Goal: Task Accomplishment & Management: Manage account settings

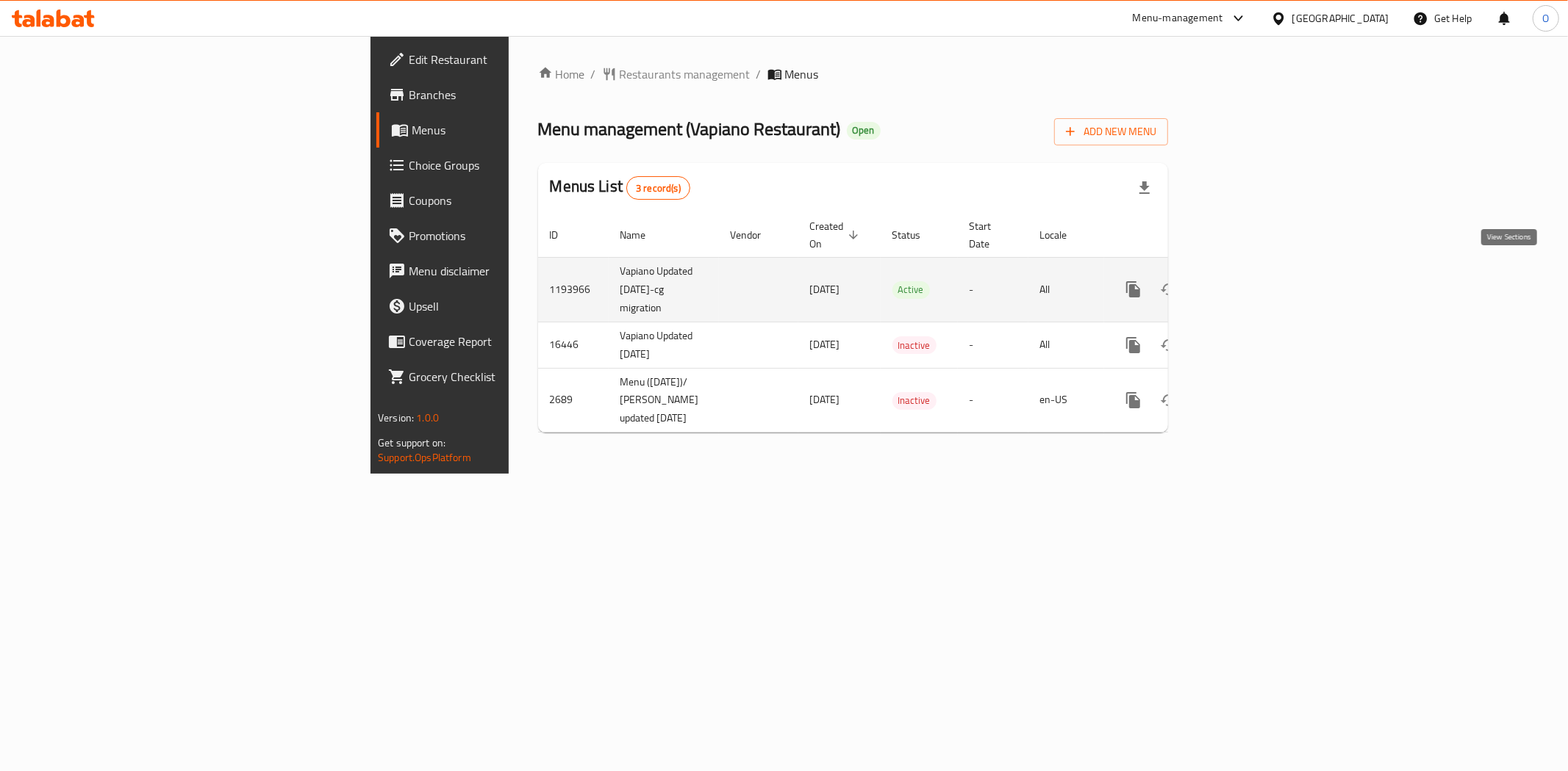
click at [1246, 283] on icon "enhanced table" at bounding box center [1239, 289] width 13 height 13
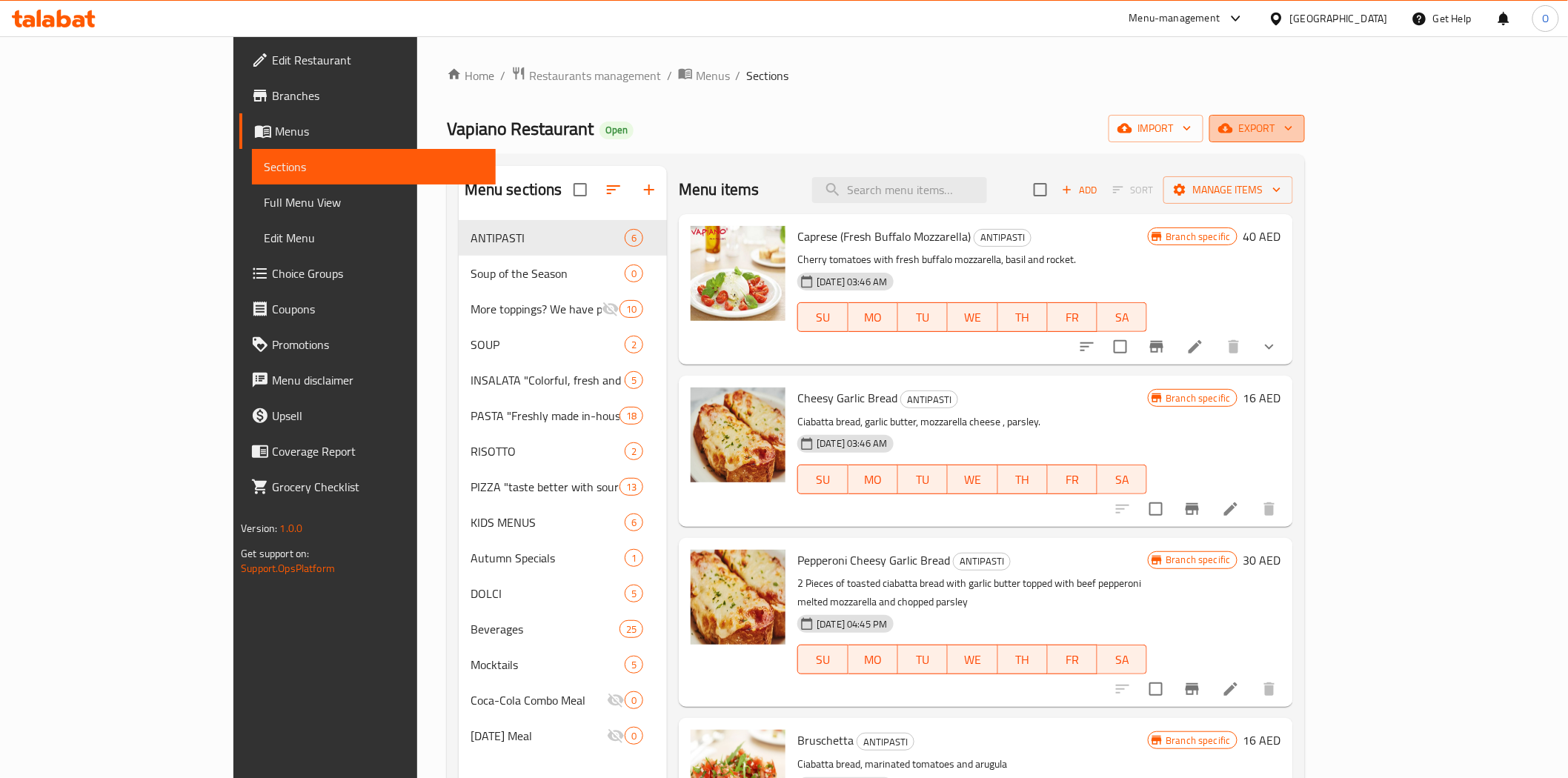
click at [1293, 130] on span "export" at bounding box center [1257, 128] width 72 height 19
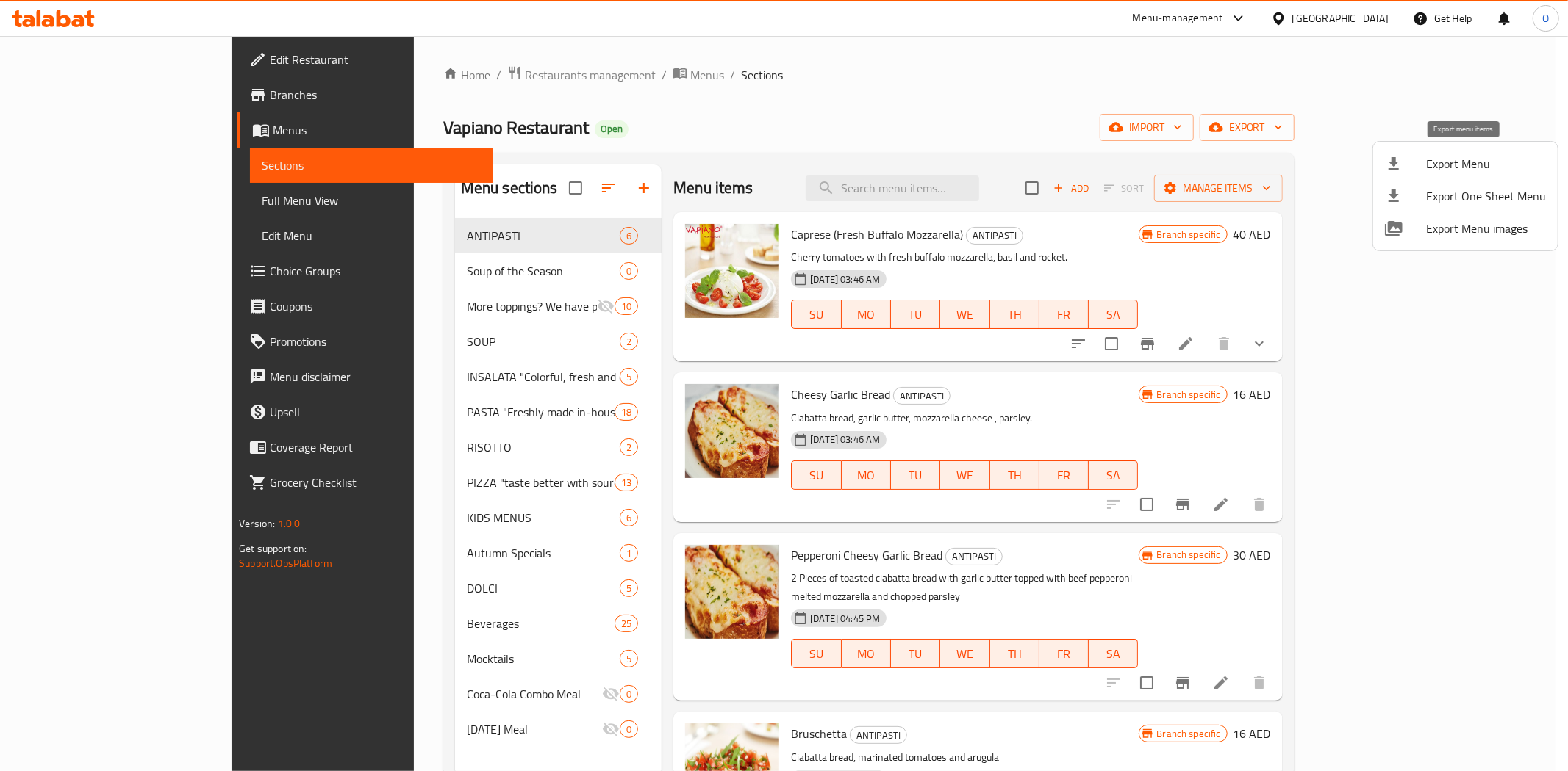
click at [1448, 166] on span "Export Menu" at bounding box center [1485, 163] width 120 height 18
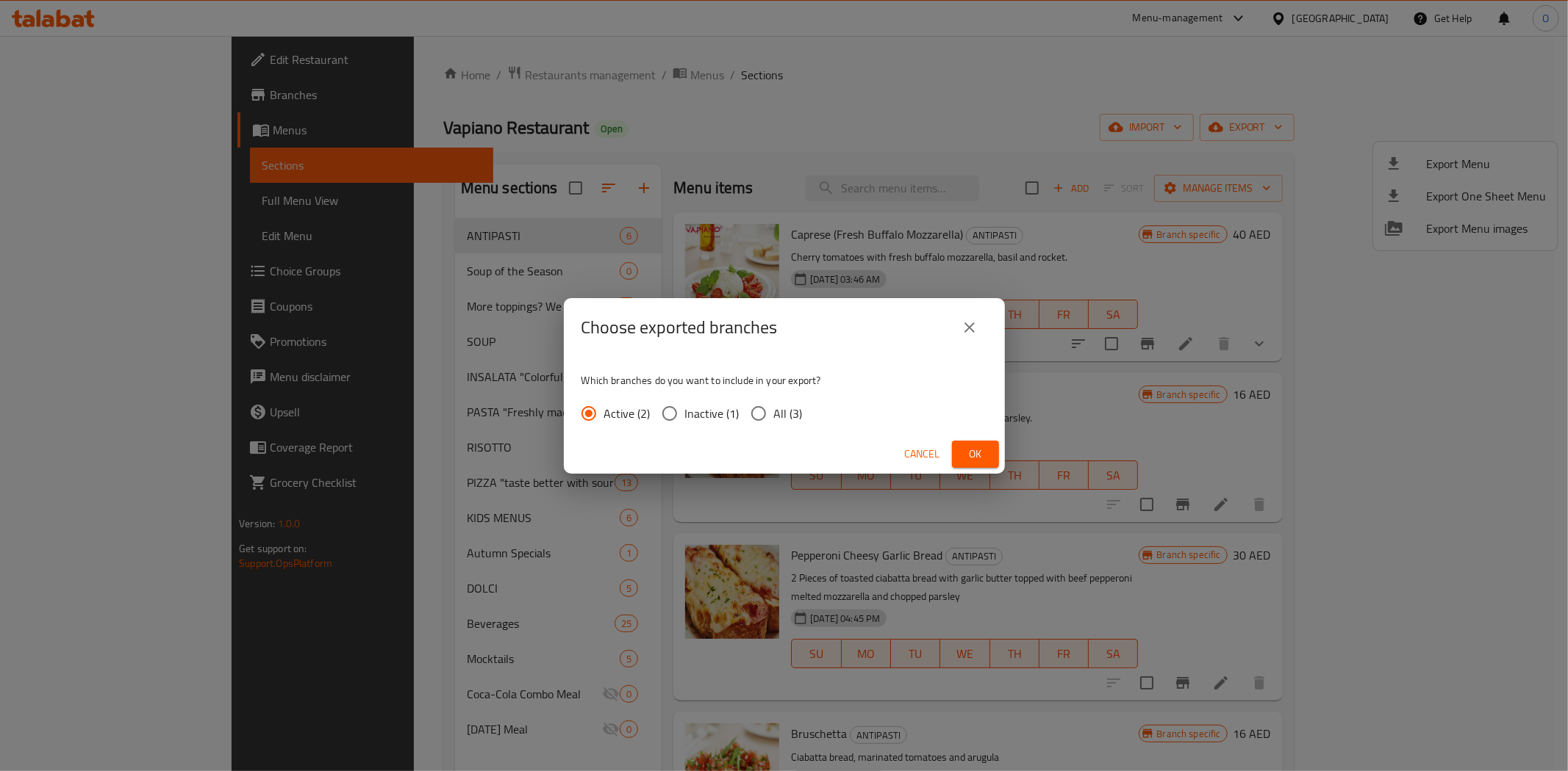
click at [968, 455] on span "Ok" at bounding box center [976, 455] width 23 height 19
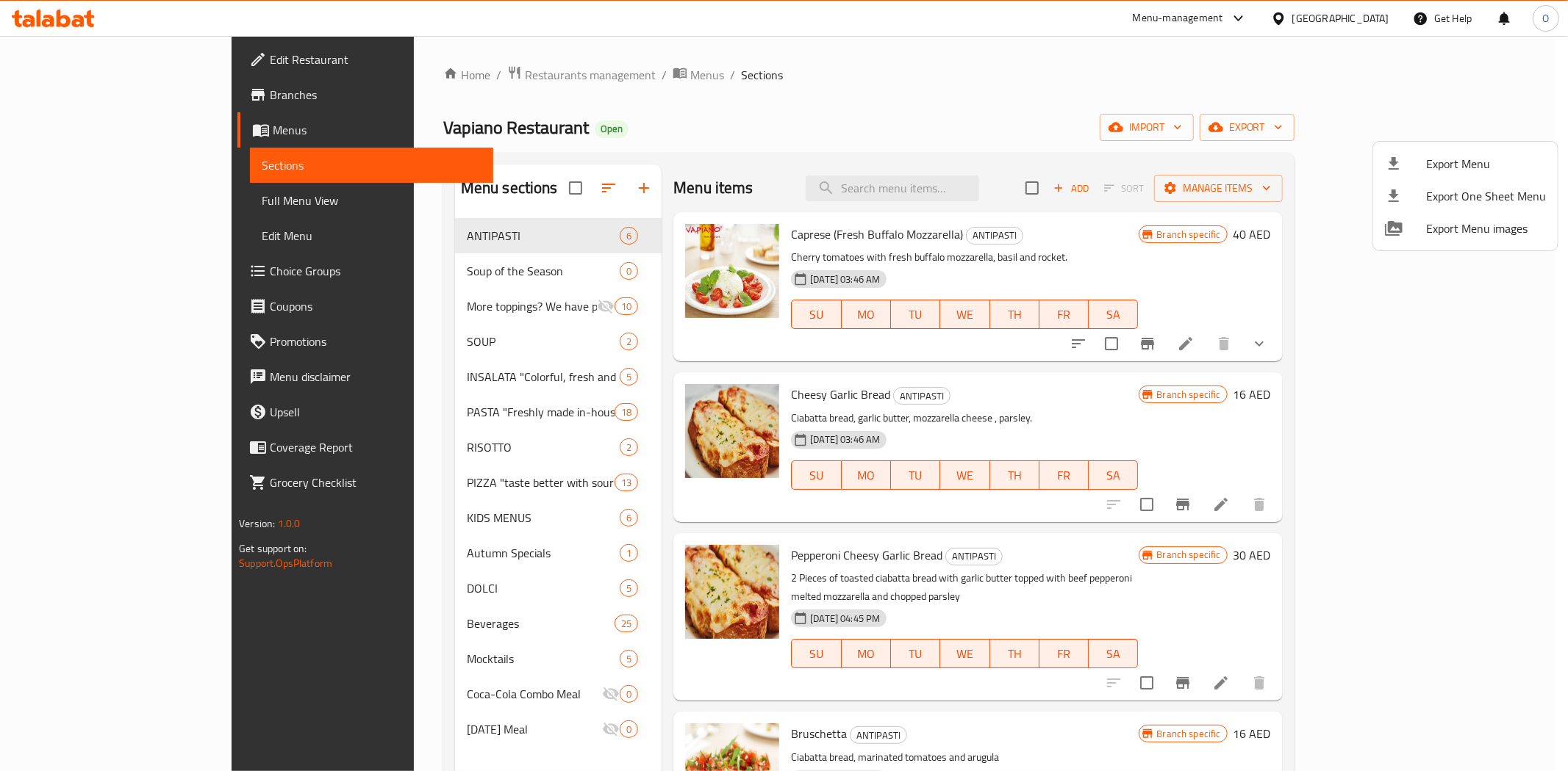
click at [113, 101] on div at bounding box center [784, 385] width 1568 height 771
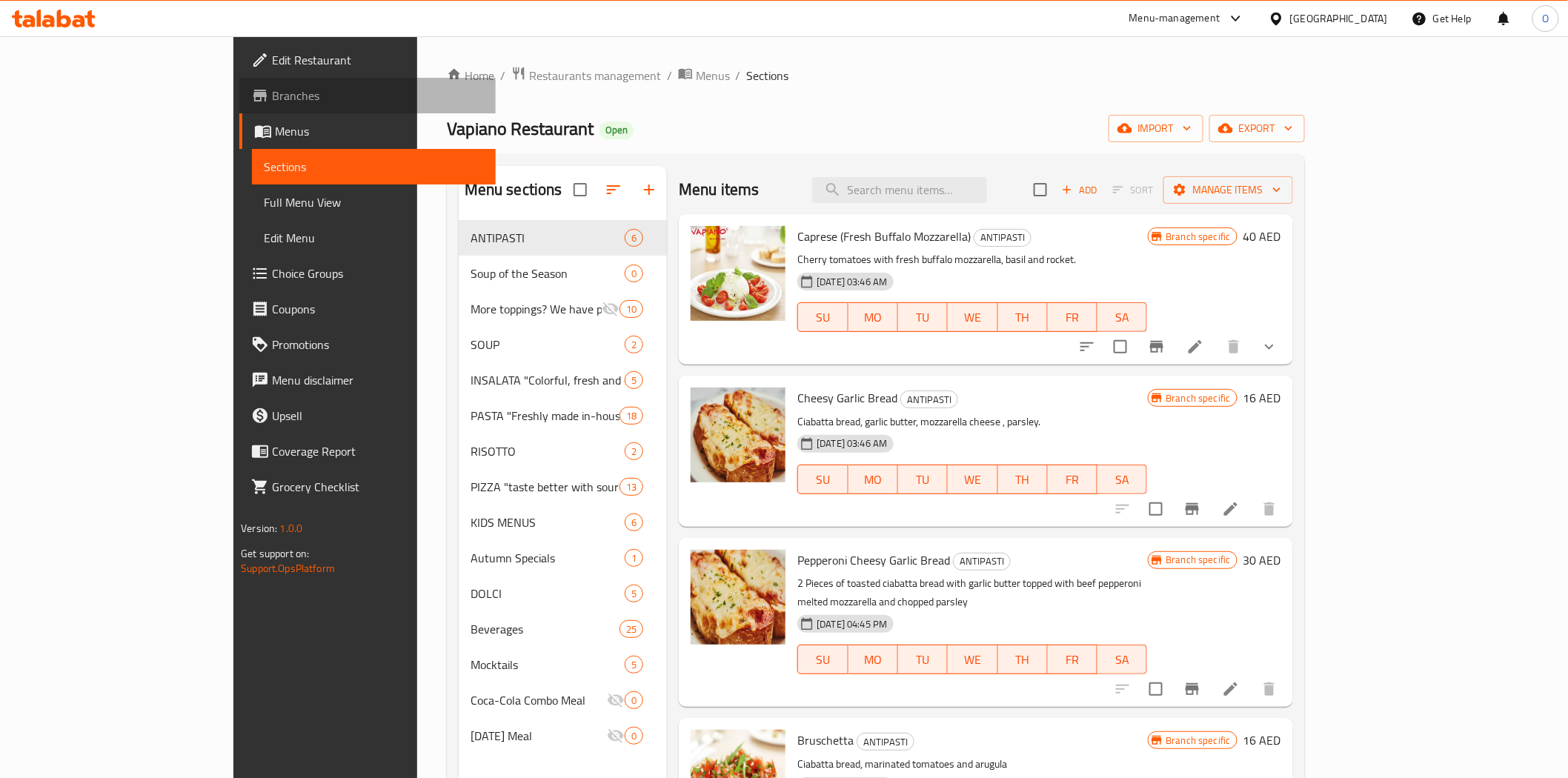
click at [272, 92] on span "Branches" at bounding box center [377, 95] width 211 height 18
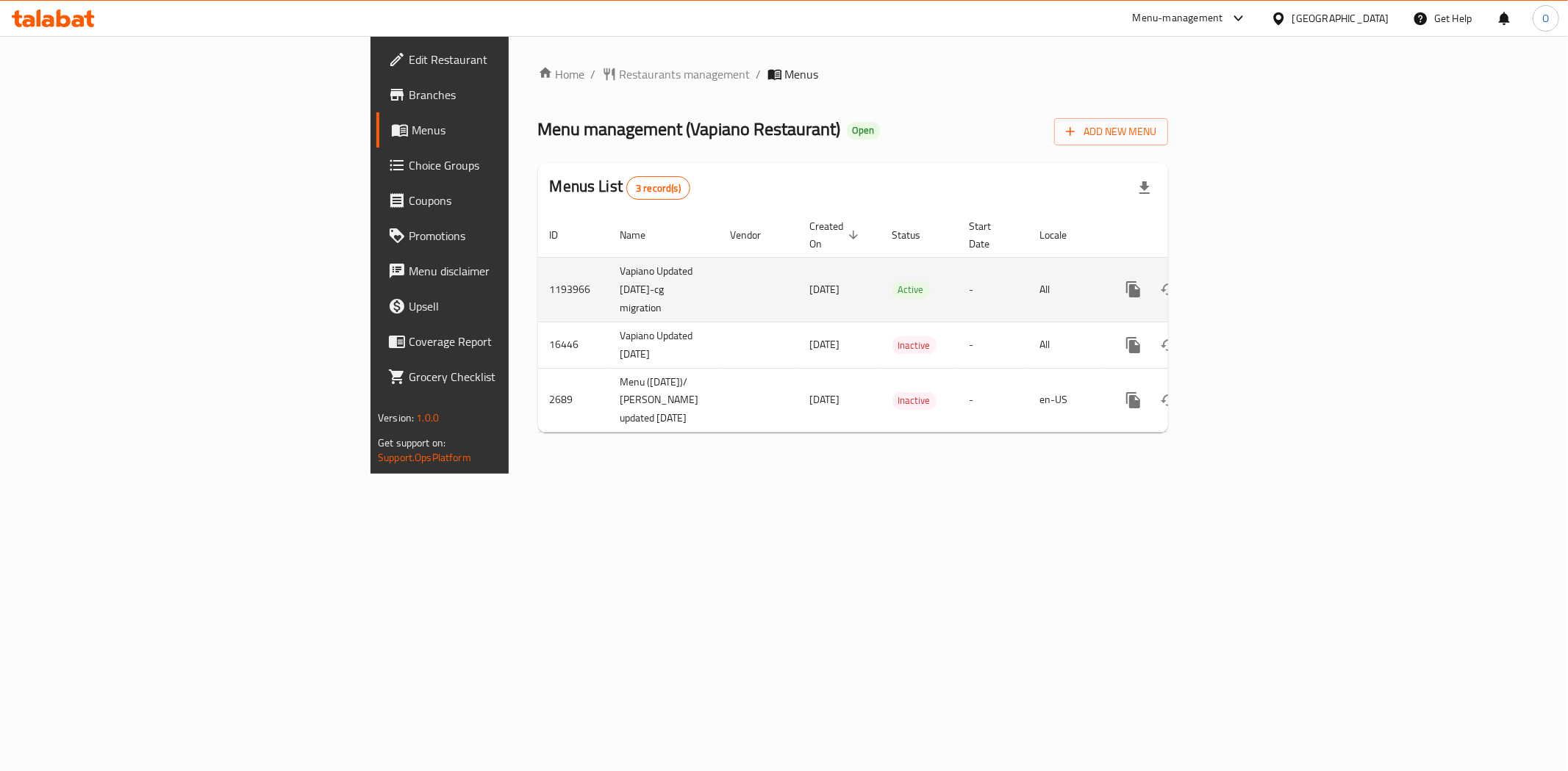
click at [1246, 283] on icon "enhanced table" at bounding box center [1239, 289] width 13 height 13
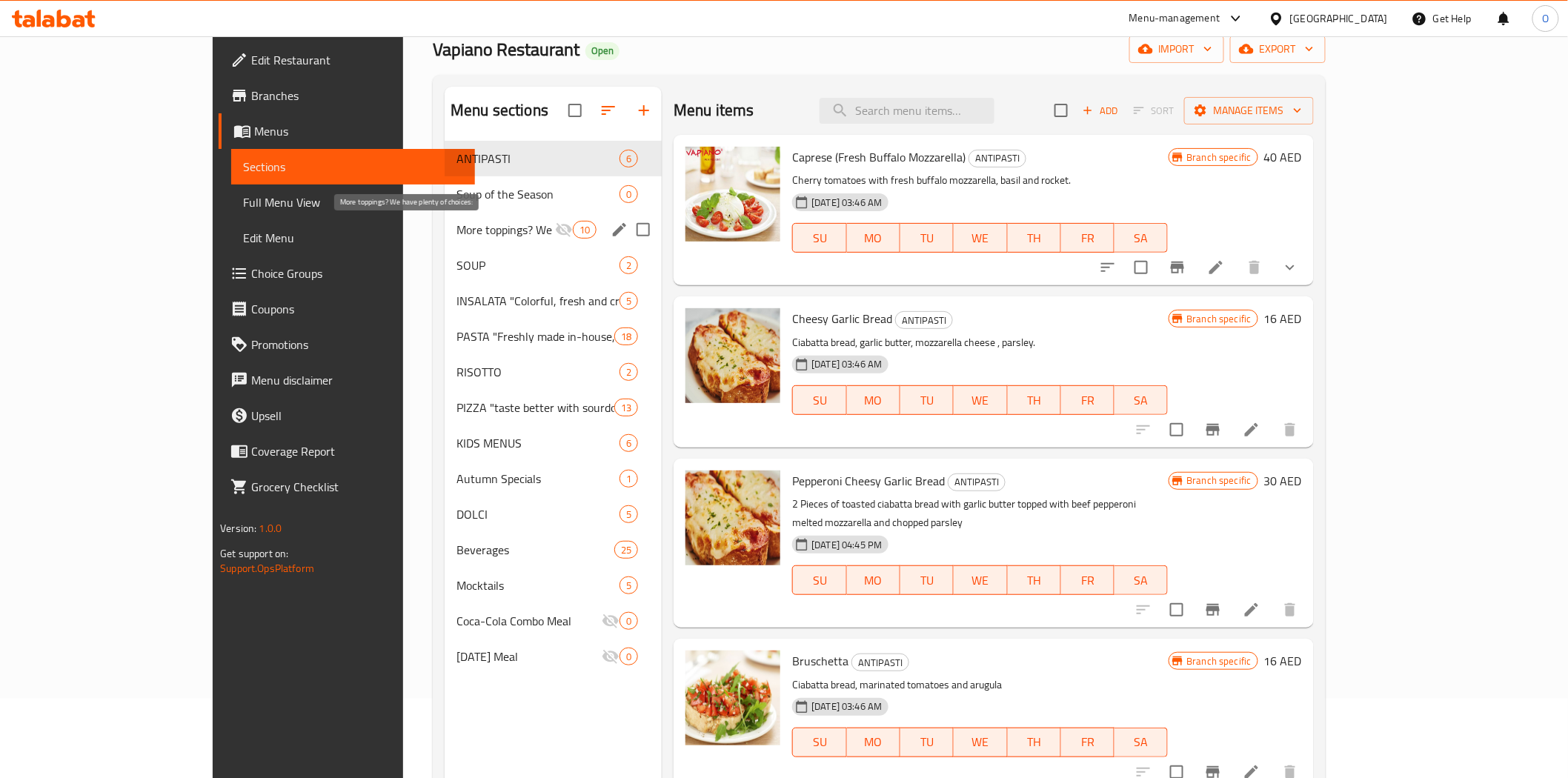
scroll to position [82, 0]
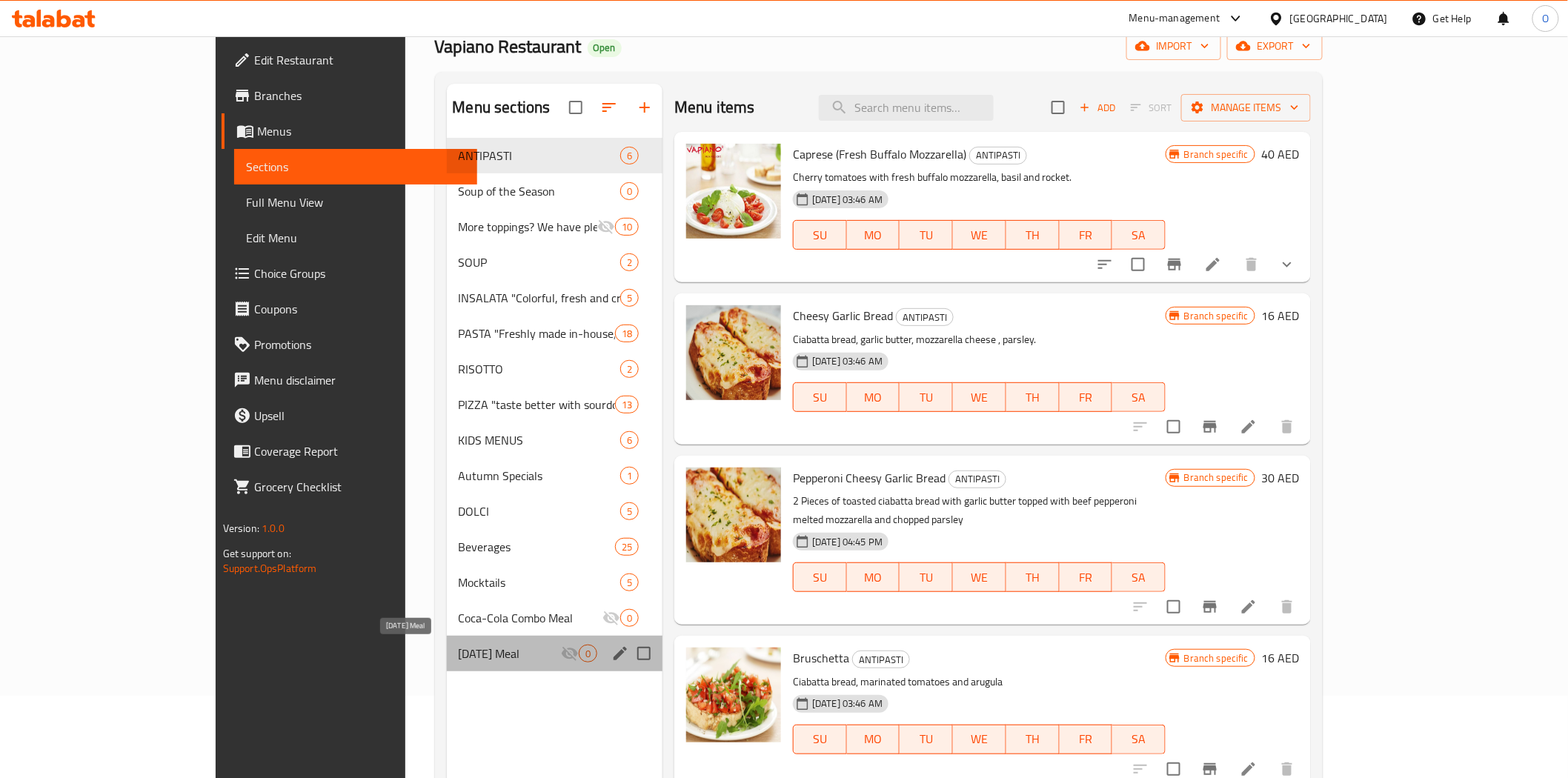
click at [459, 650] on span "[DATE] Meal" at bounding box center [510, 653] width 103 height 18
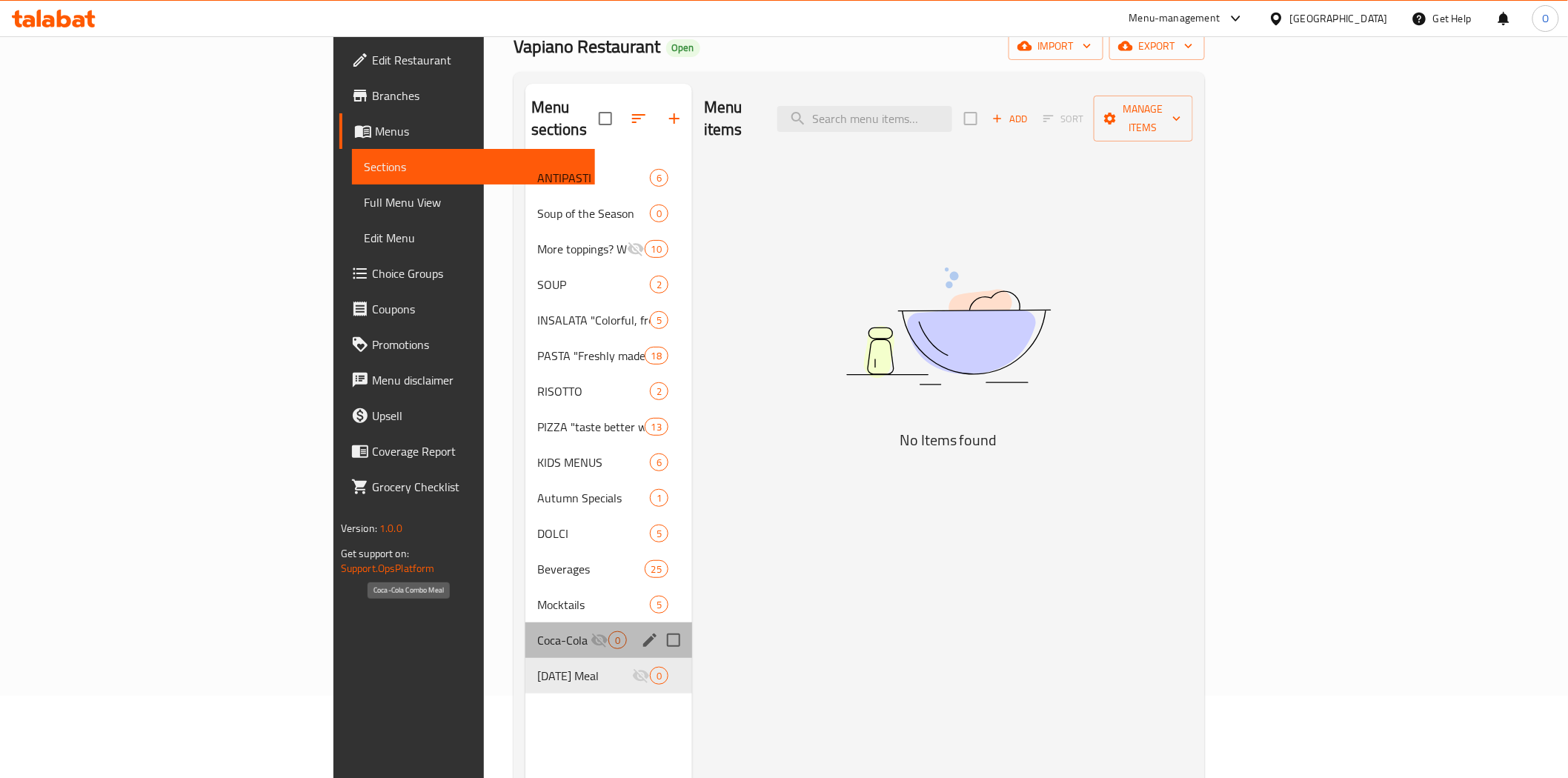
click at [537, 631] on span "Coca-Cola Combo Meal" at bounding box center [564, 640] width 54 height 18
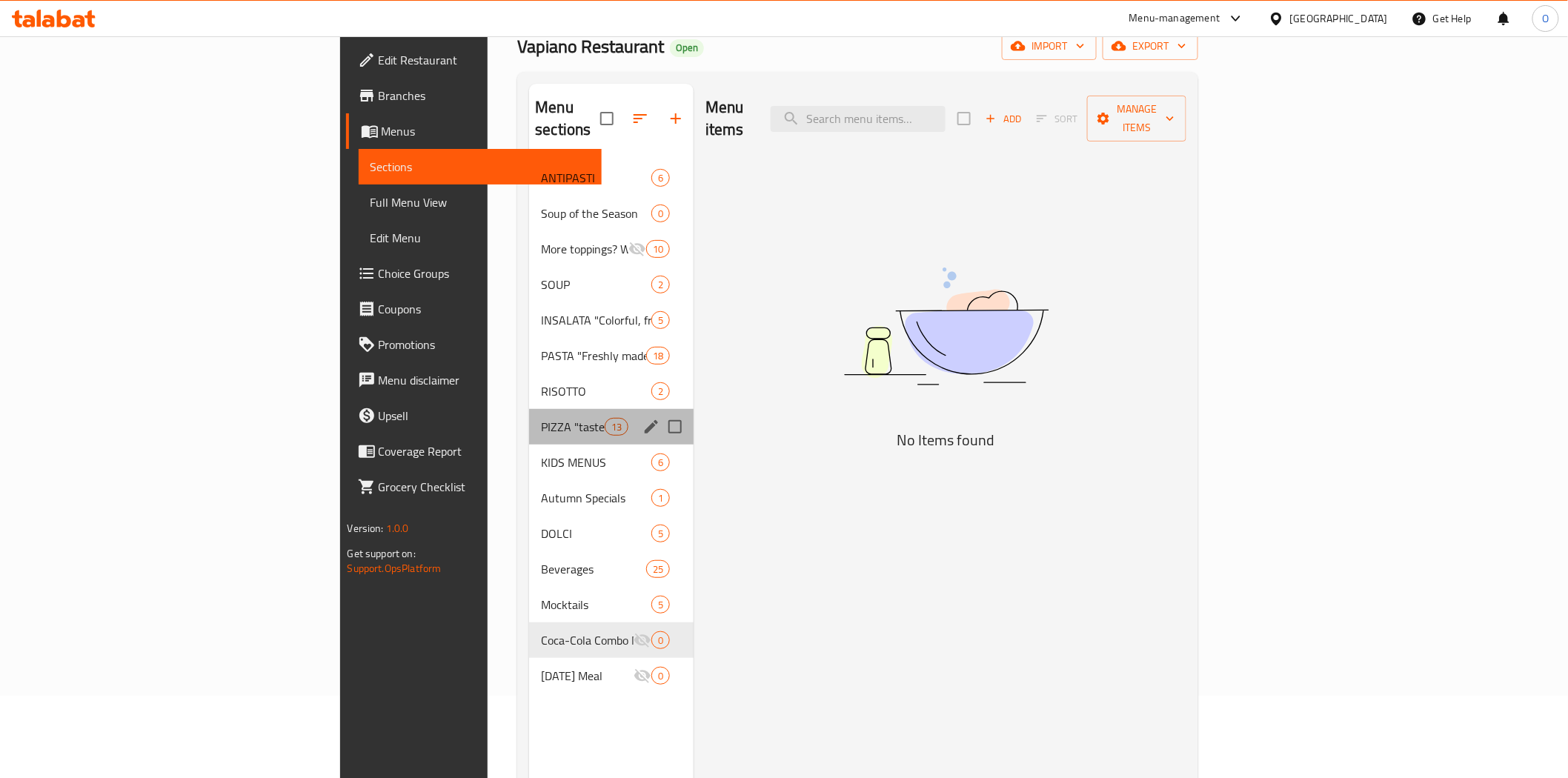
click at [529, 414] on div "PIZZA "taste better with sourdough" 13" at bounding box center [611, 426] width 165 height 35
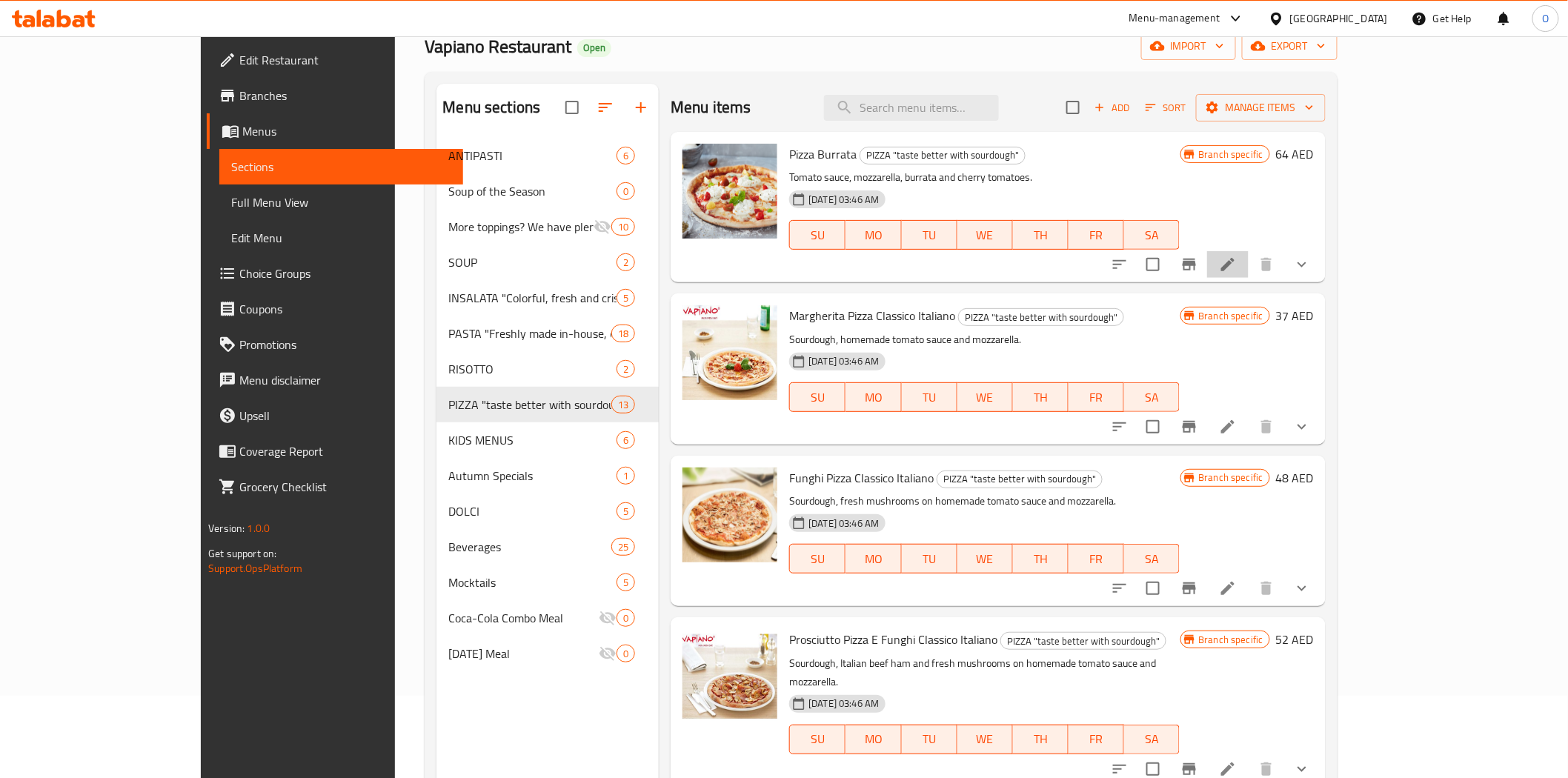
click at [1248, 277] on li at bounding box center [1228, 265] width 42 height 27
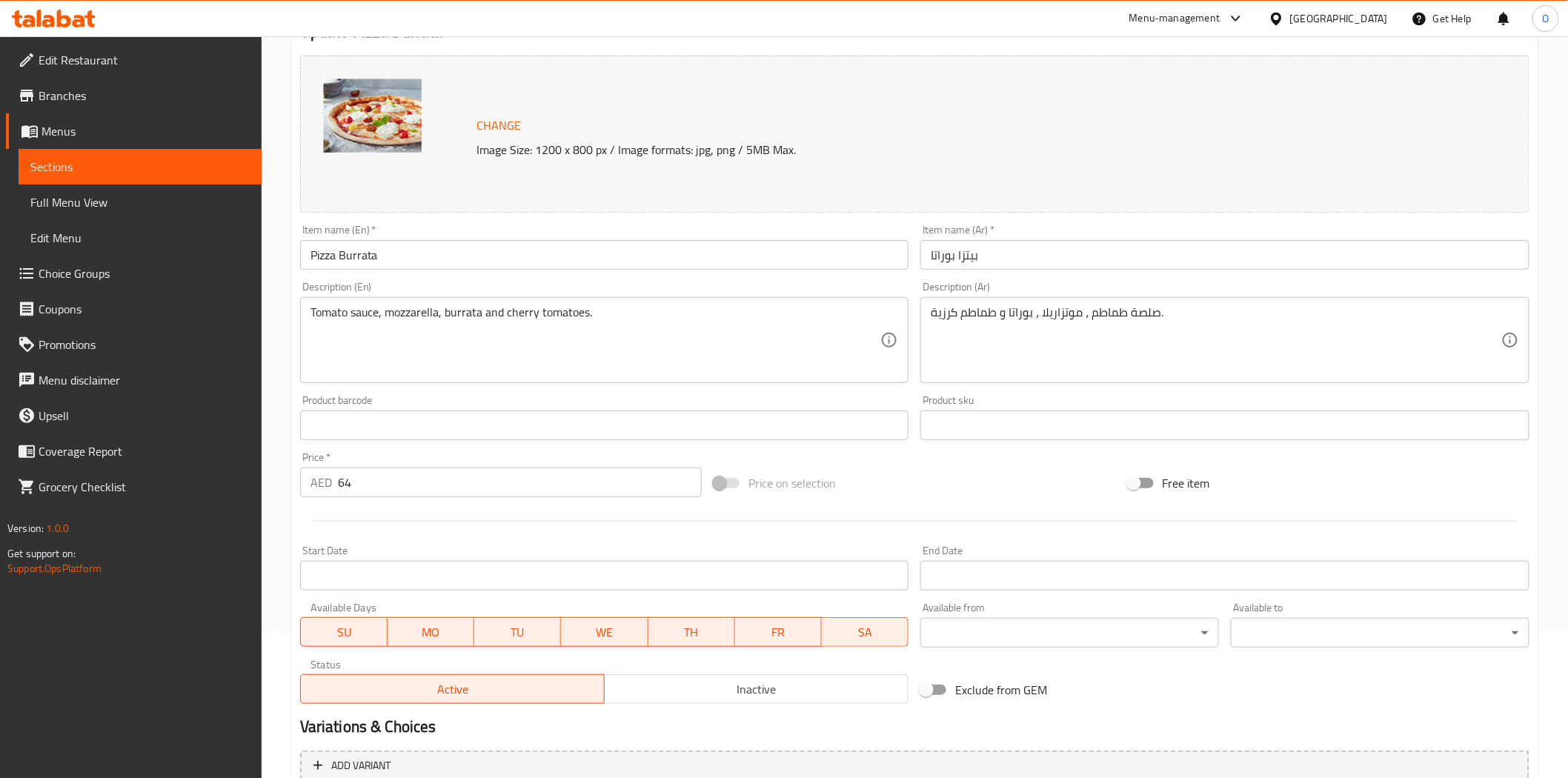
scroll to position [314, 0]
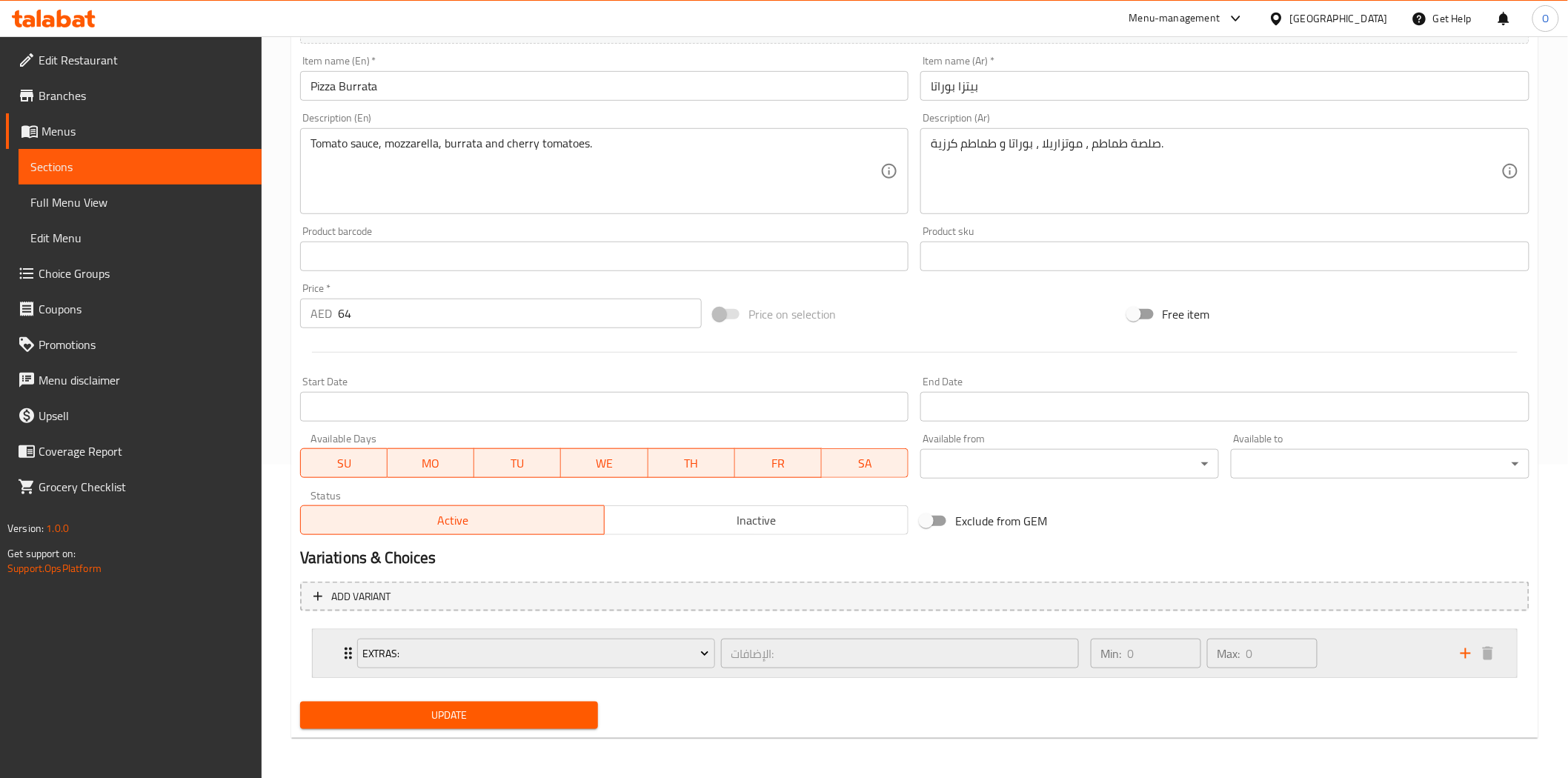
click at [1397, 664] on div "Min: 0 ​ Max: 0 ​" at bounding box center [1266, 653] width 370 height 47
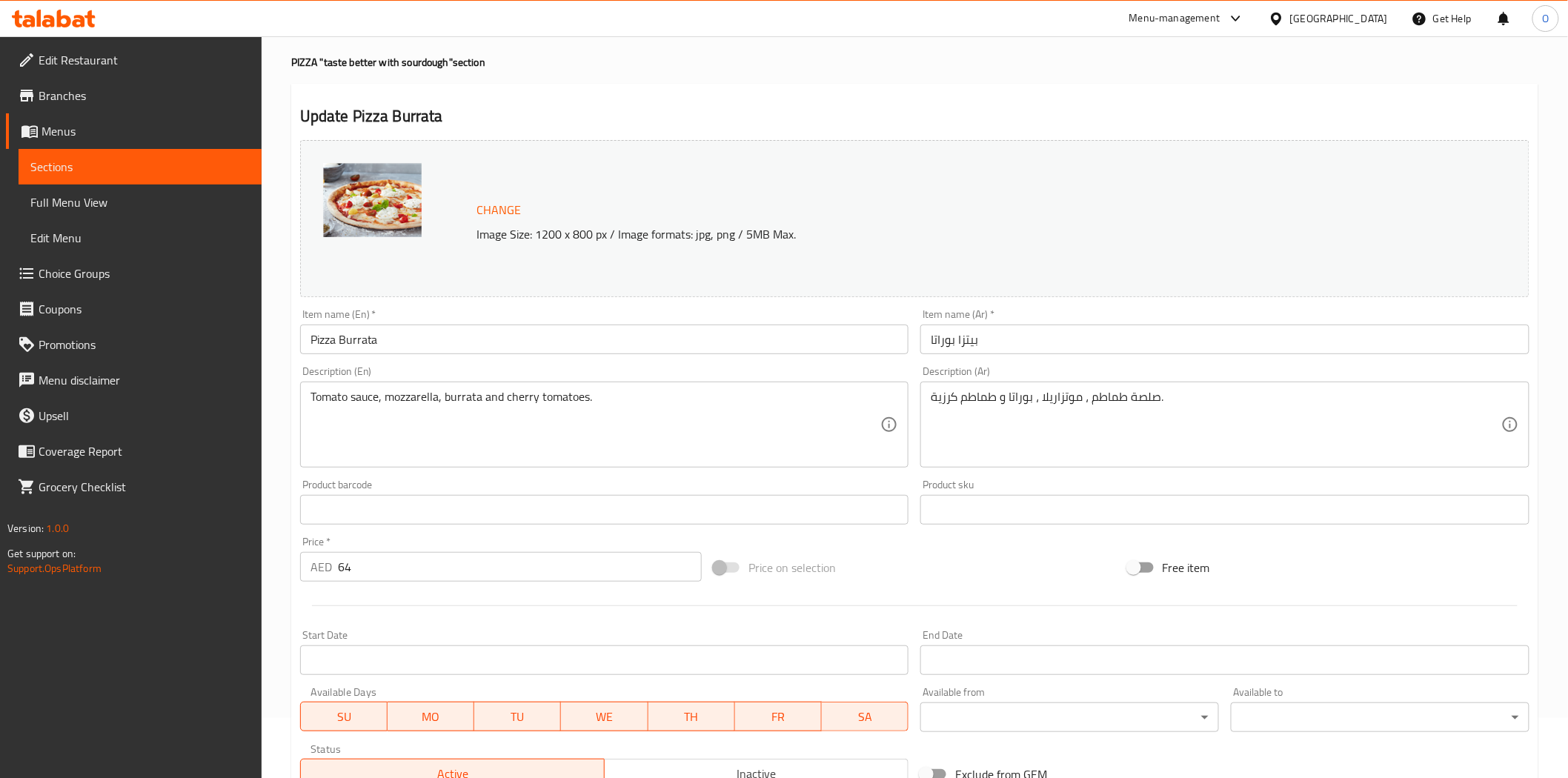
scroll to position [0, 0]
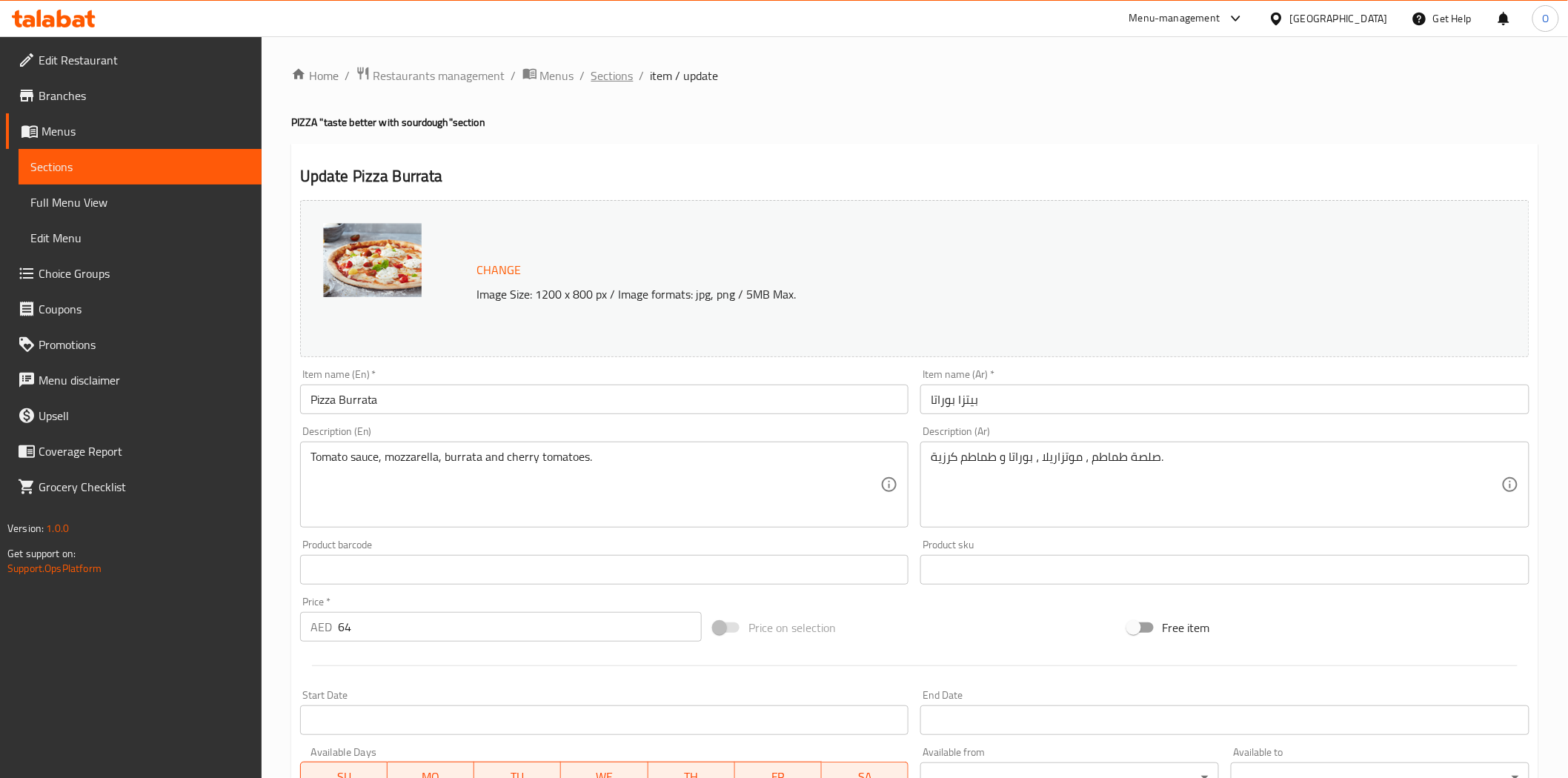
click at [611, 73] on span "Sections" at bounding box center [612, 76] width 43 height 18
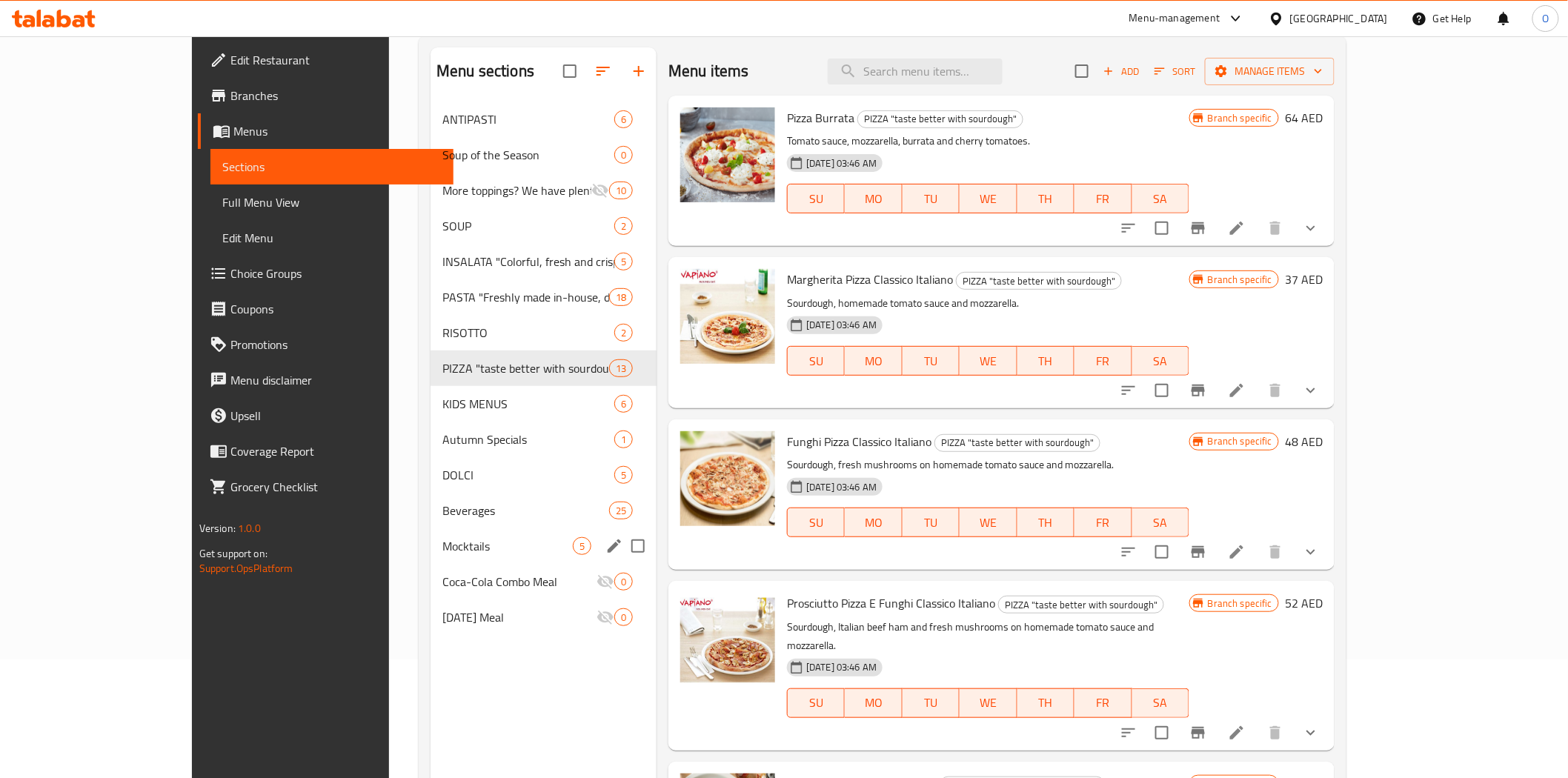
scroll to position [165, 0]
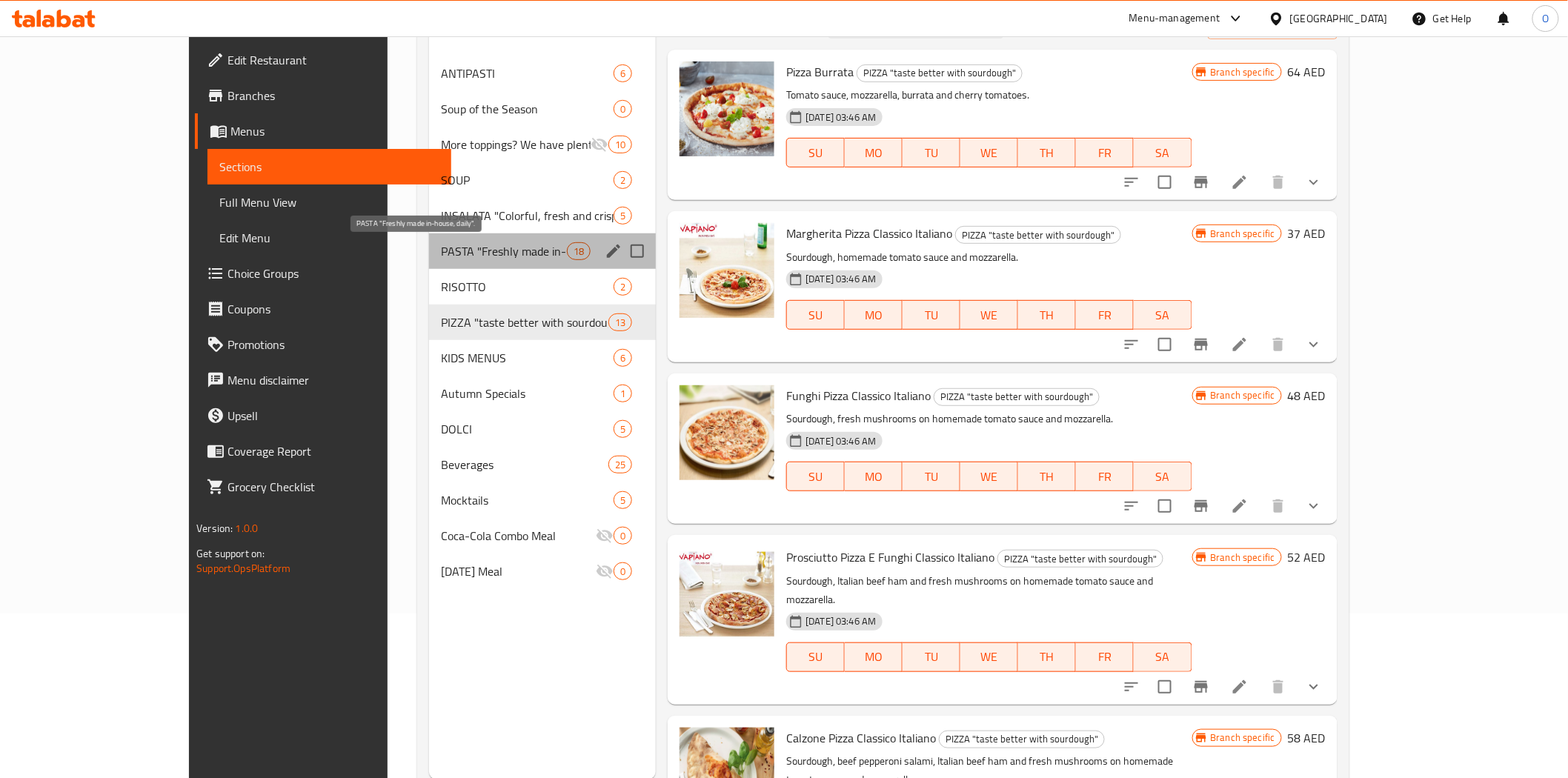
click at [464, 251] on span "PASTA "Freshly made in-house, daily"." at bounding box center [503, 251] width 126 height 18
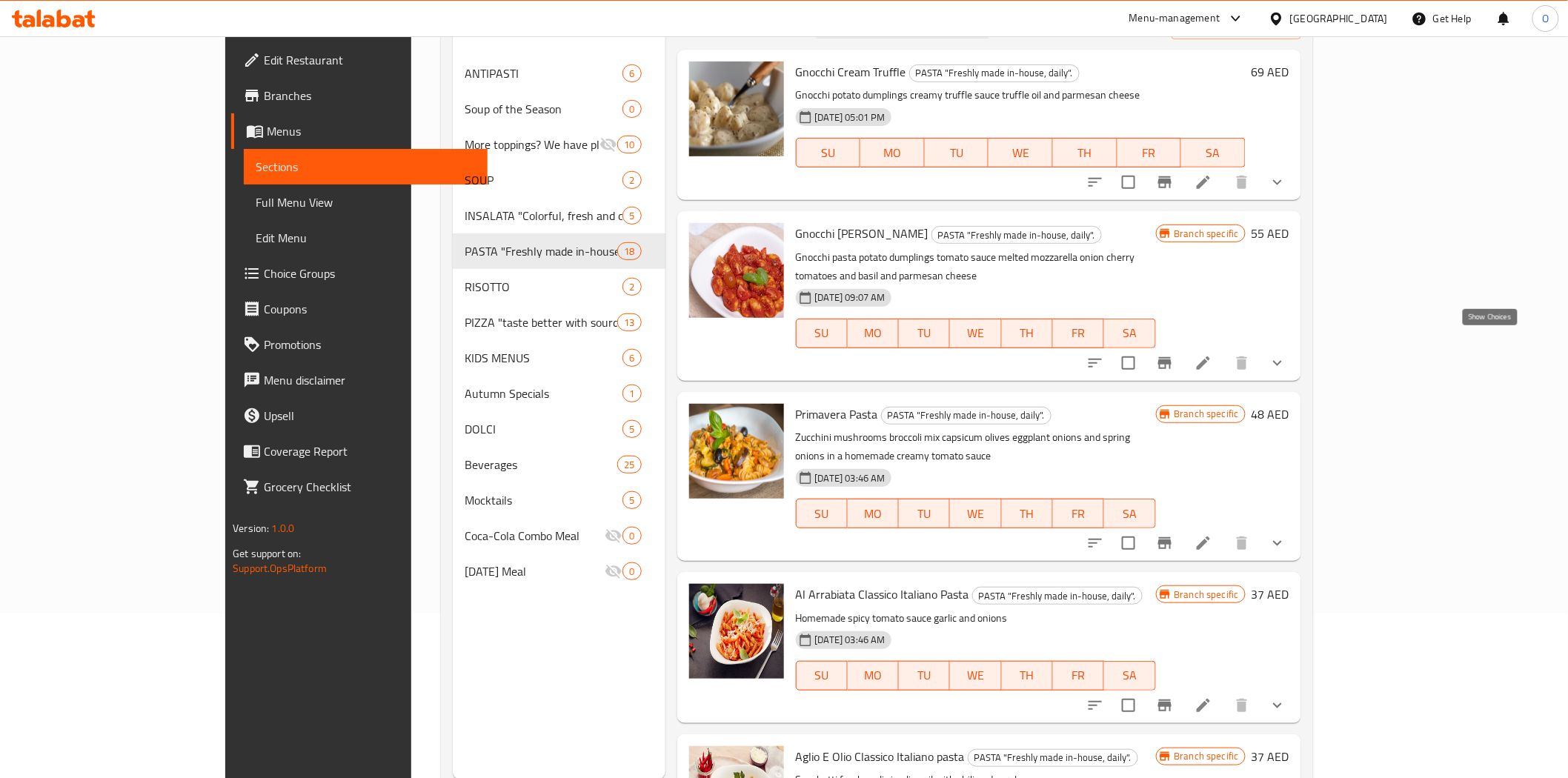
click at [1286, 354] on icon "show more" at bounding box center [1277, 363] width 18 height 18
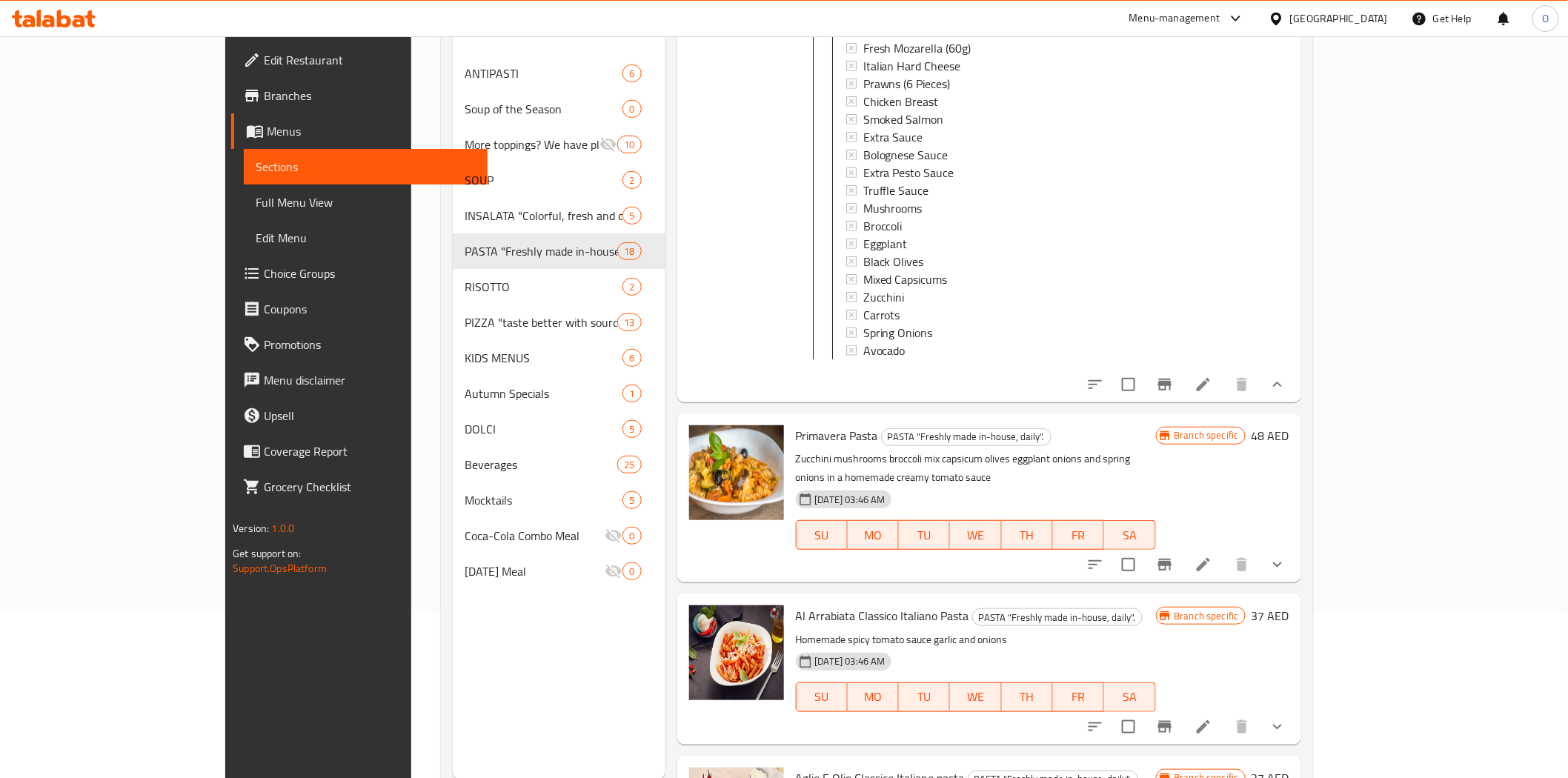
scroll to position [658, 0]
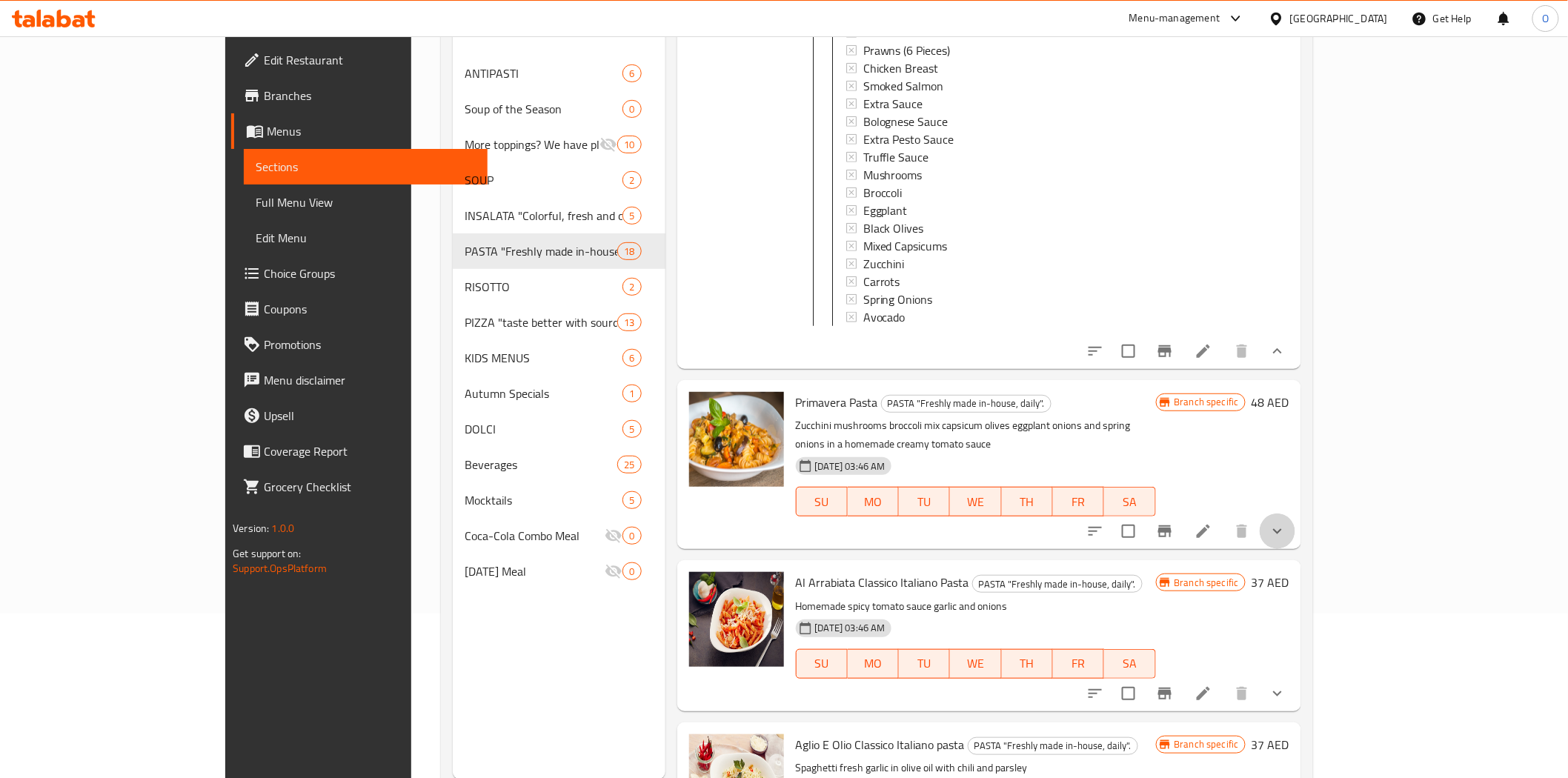
click at [1282, 529] on icon "show more" at bounding box center [1276, 531] width 9 height 6
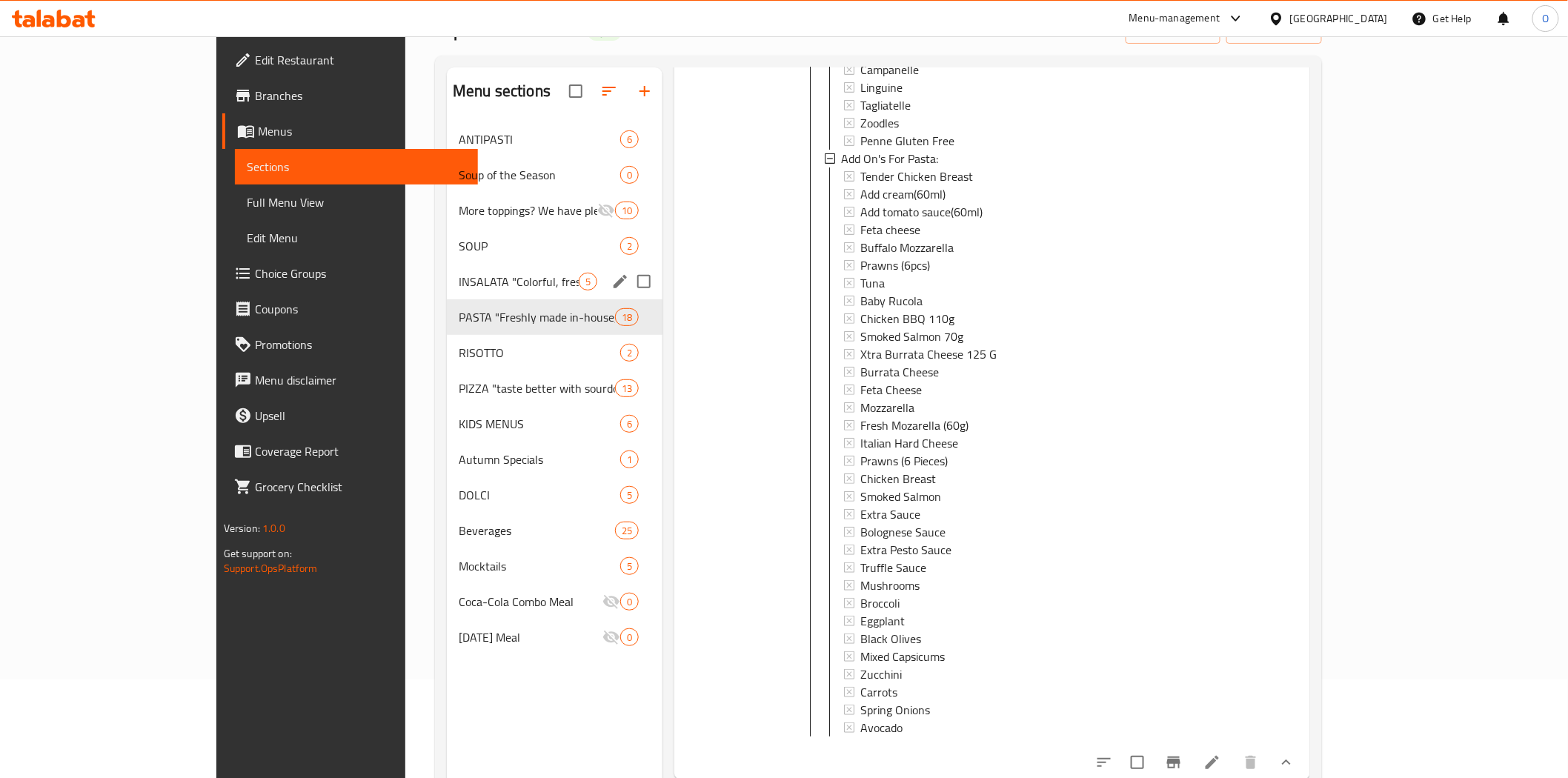
scroll to position [0, 0]
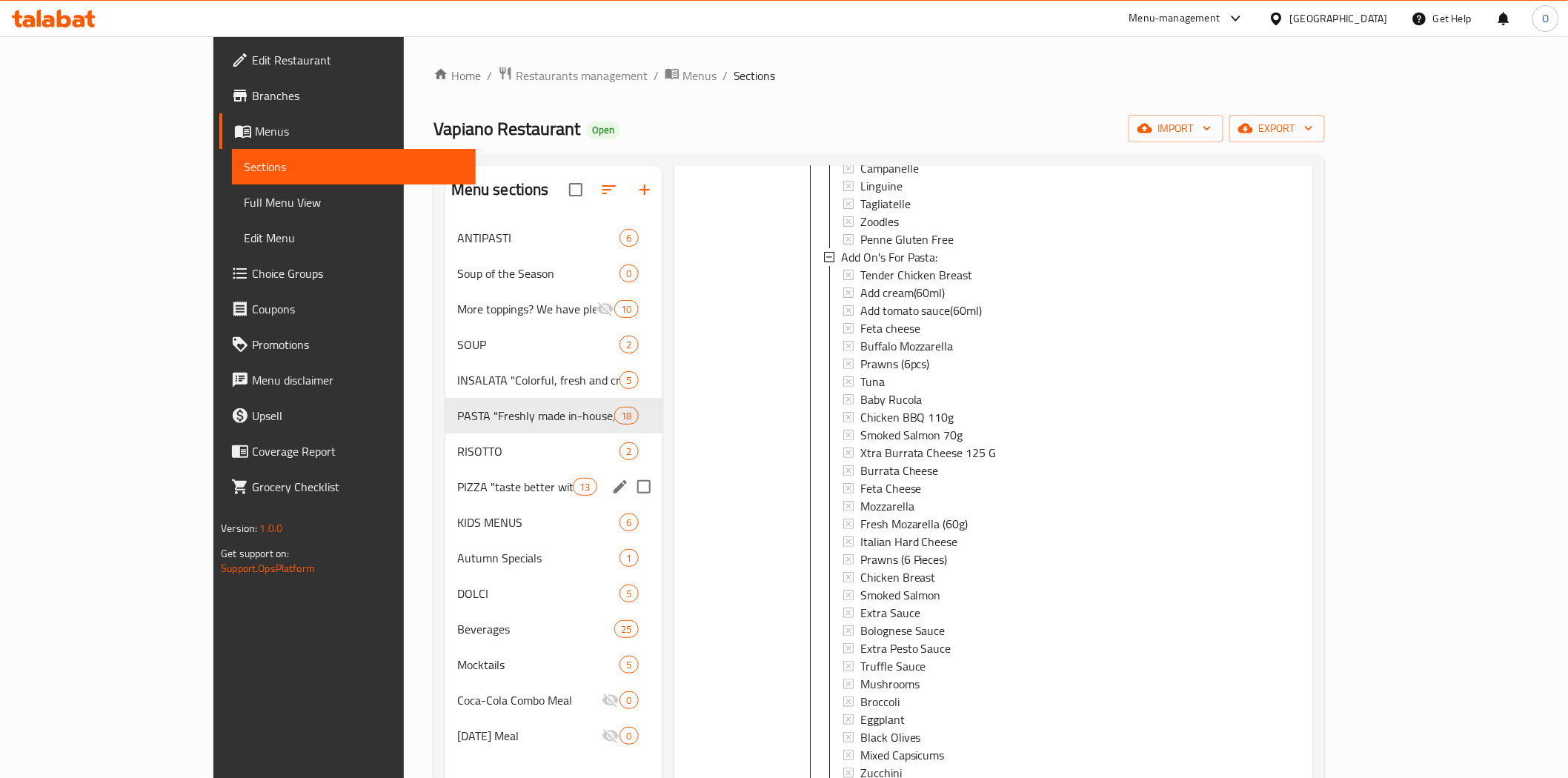
click at [457, 483] on span "PIZZA "taste better with sourdough"" at bounding box center [515, 486] width 116 height 18
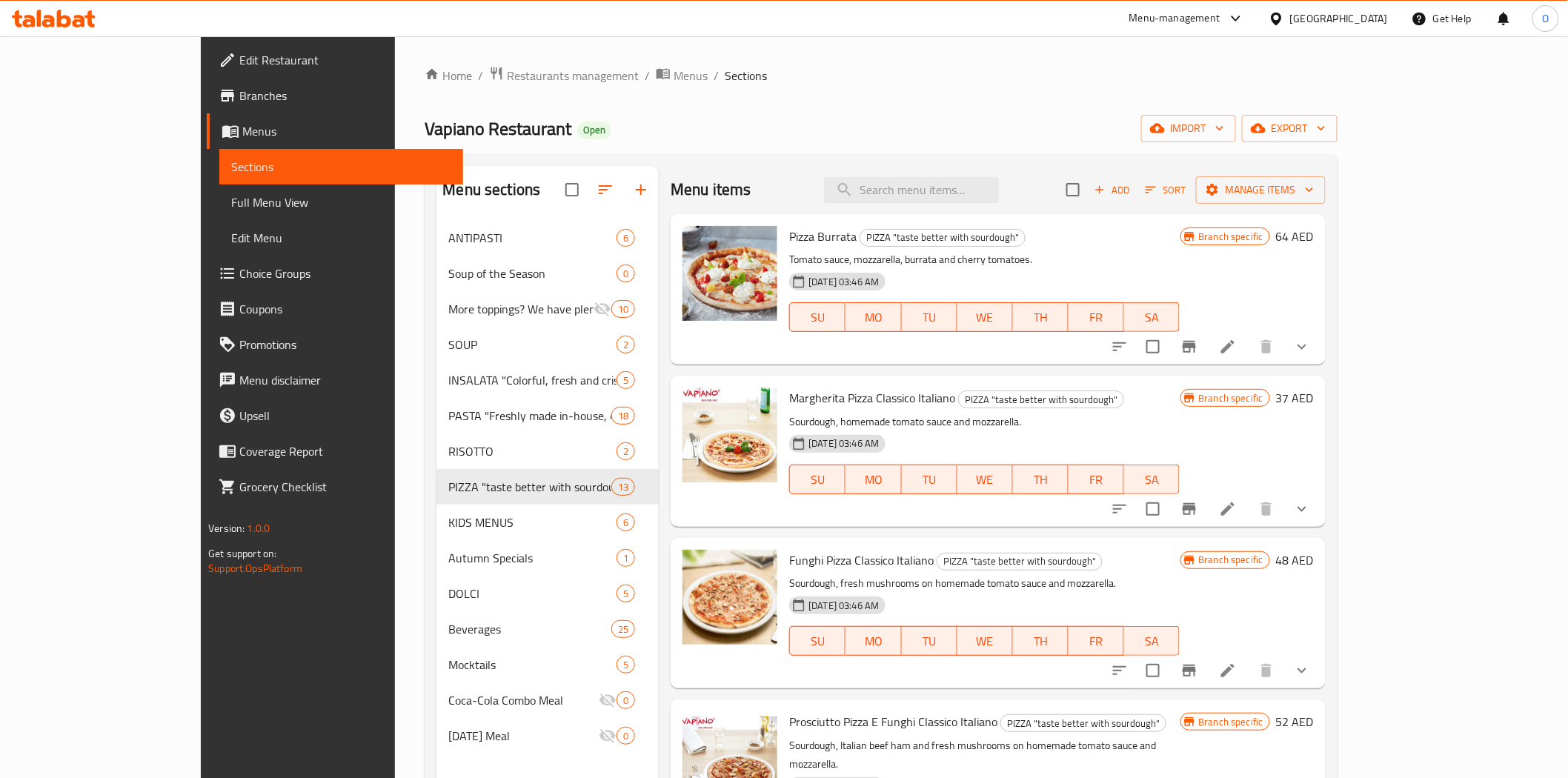
click at [1306, 350] on icon "show more" at bounding box center [1301, 347] width 9 height 6
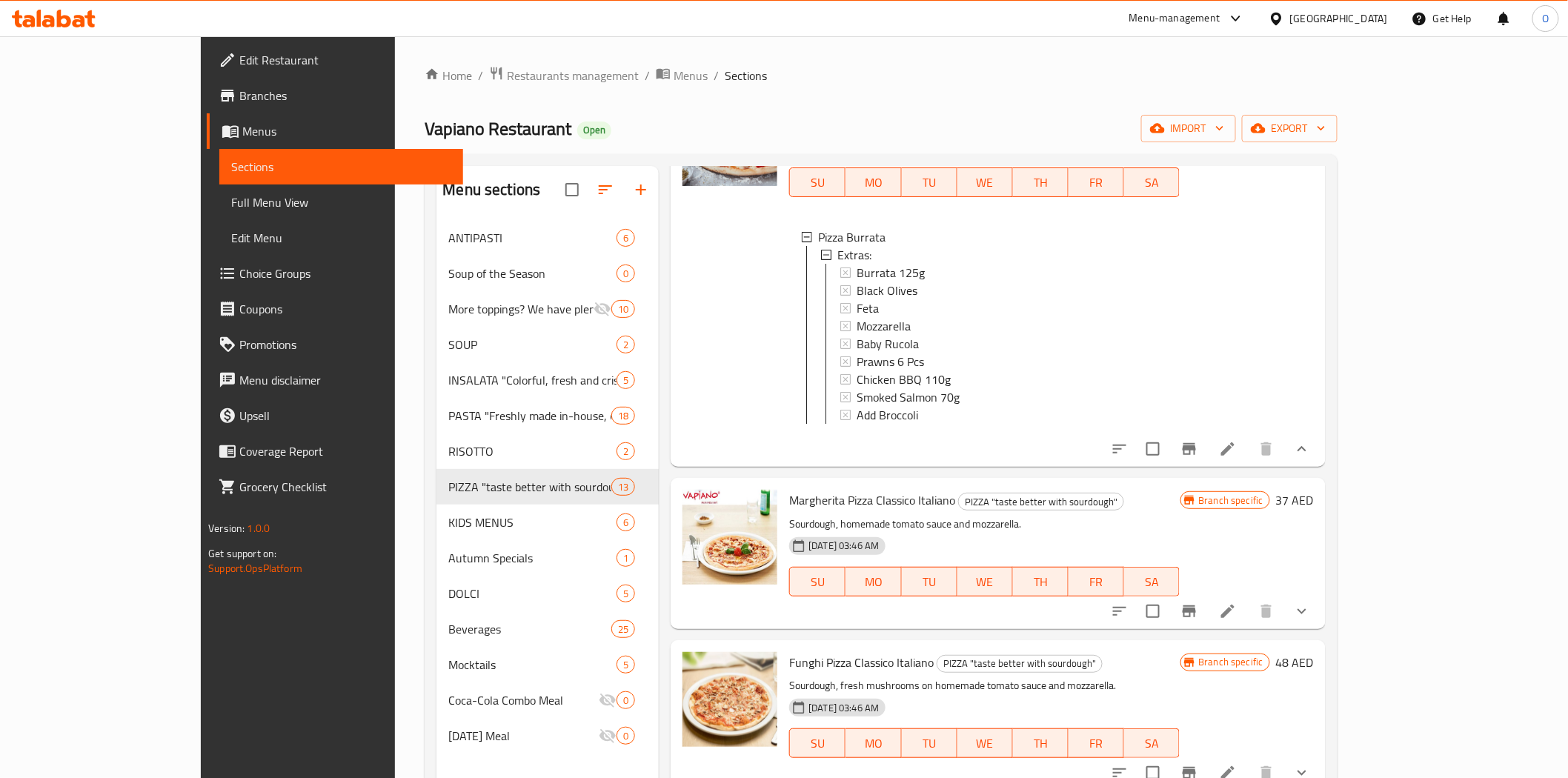
scroll to position [165, 0]
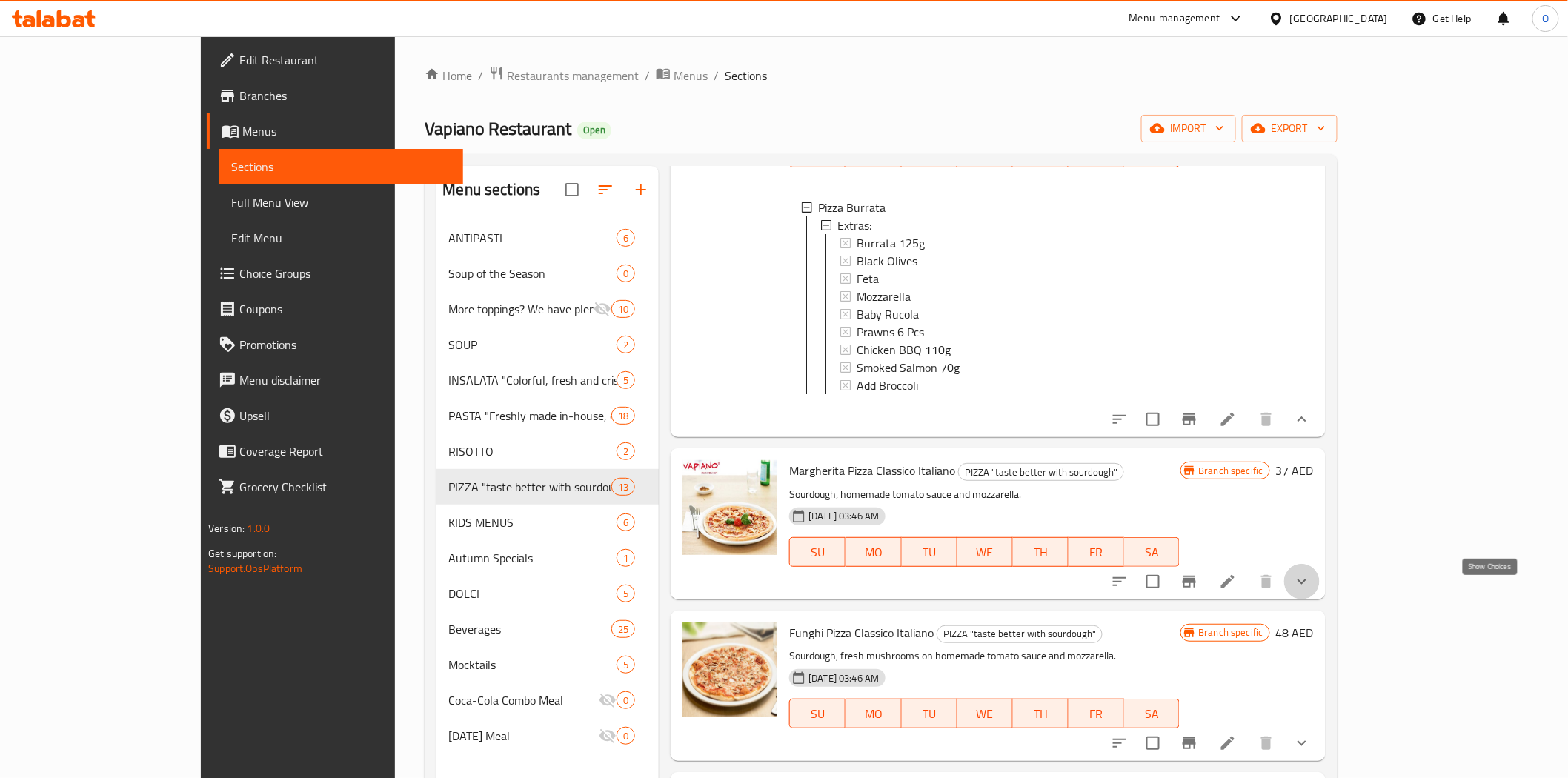
click at [1310, 590] on icon "show more" at bounding box center [1302, 582] width 18 height 18
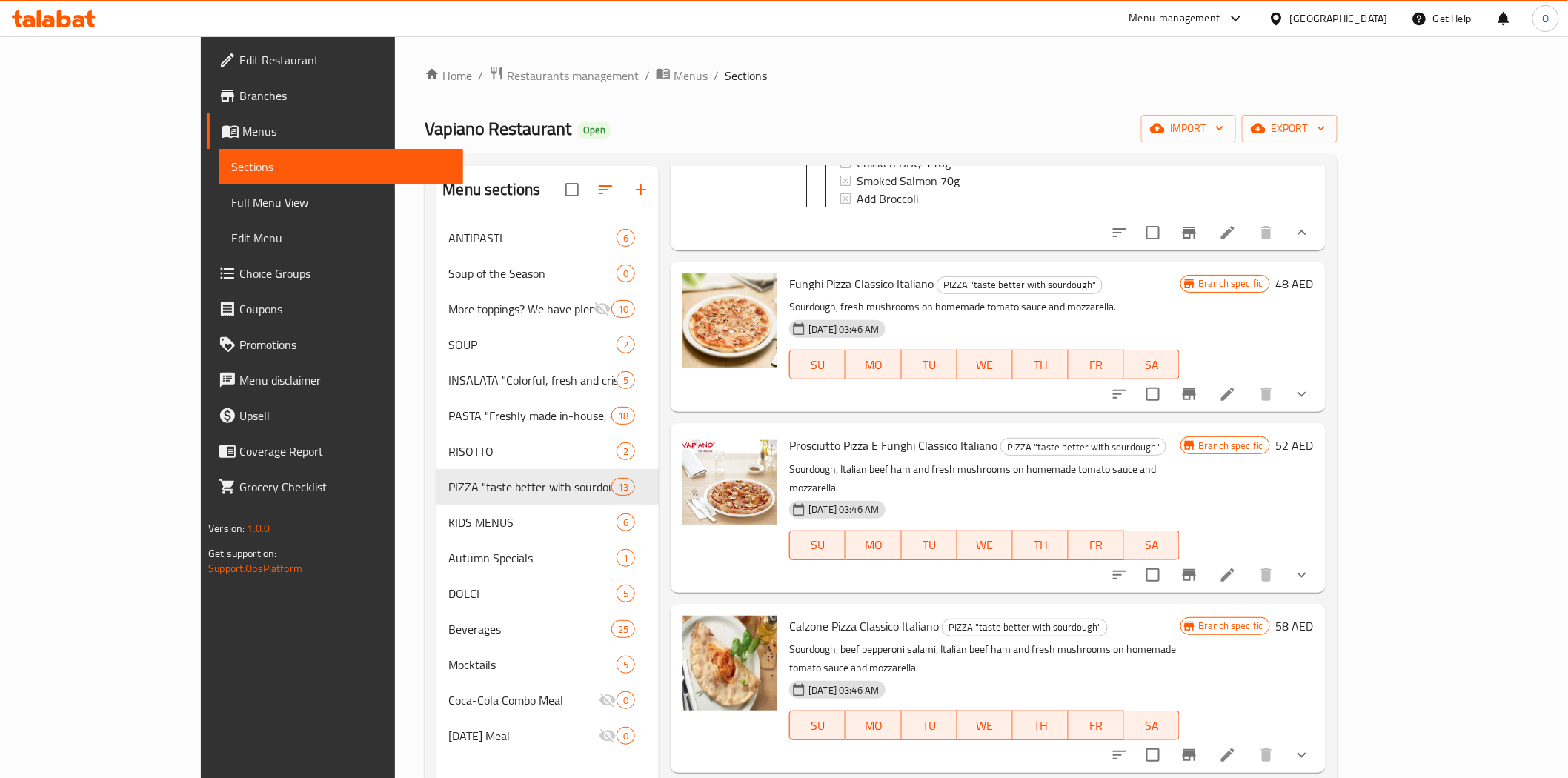
scroll to position [906, 0]
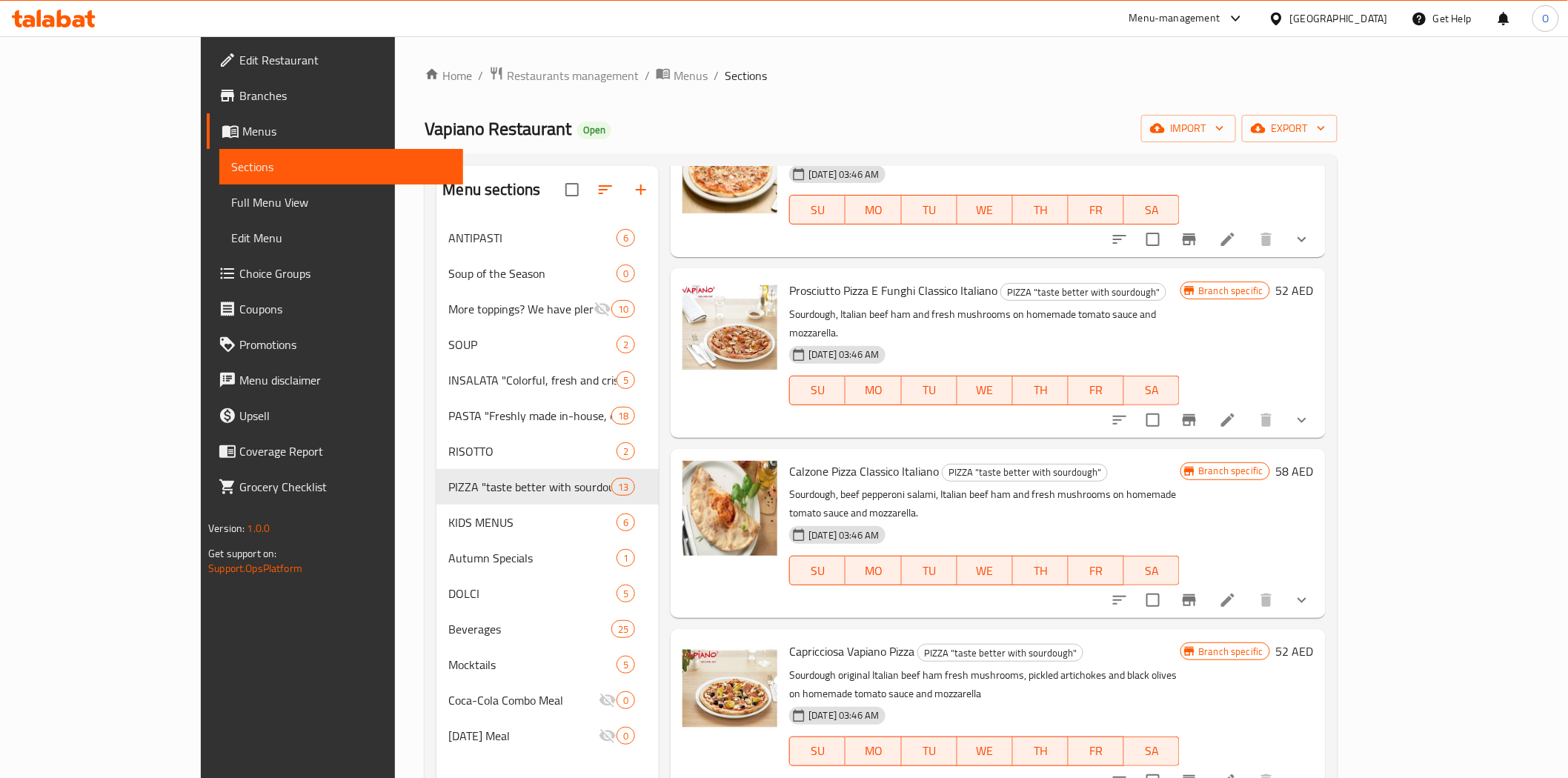
click at [1325, 257] on div "Funghi Pizza Classico Italiano PIZZA "taste better with sourdough" Sourdough, f…" at bounding box center [998, 181] width 654 height 151
click at [1306, 242] on icon "show more" at bounding box center [1301, 240] width 9 height 6
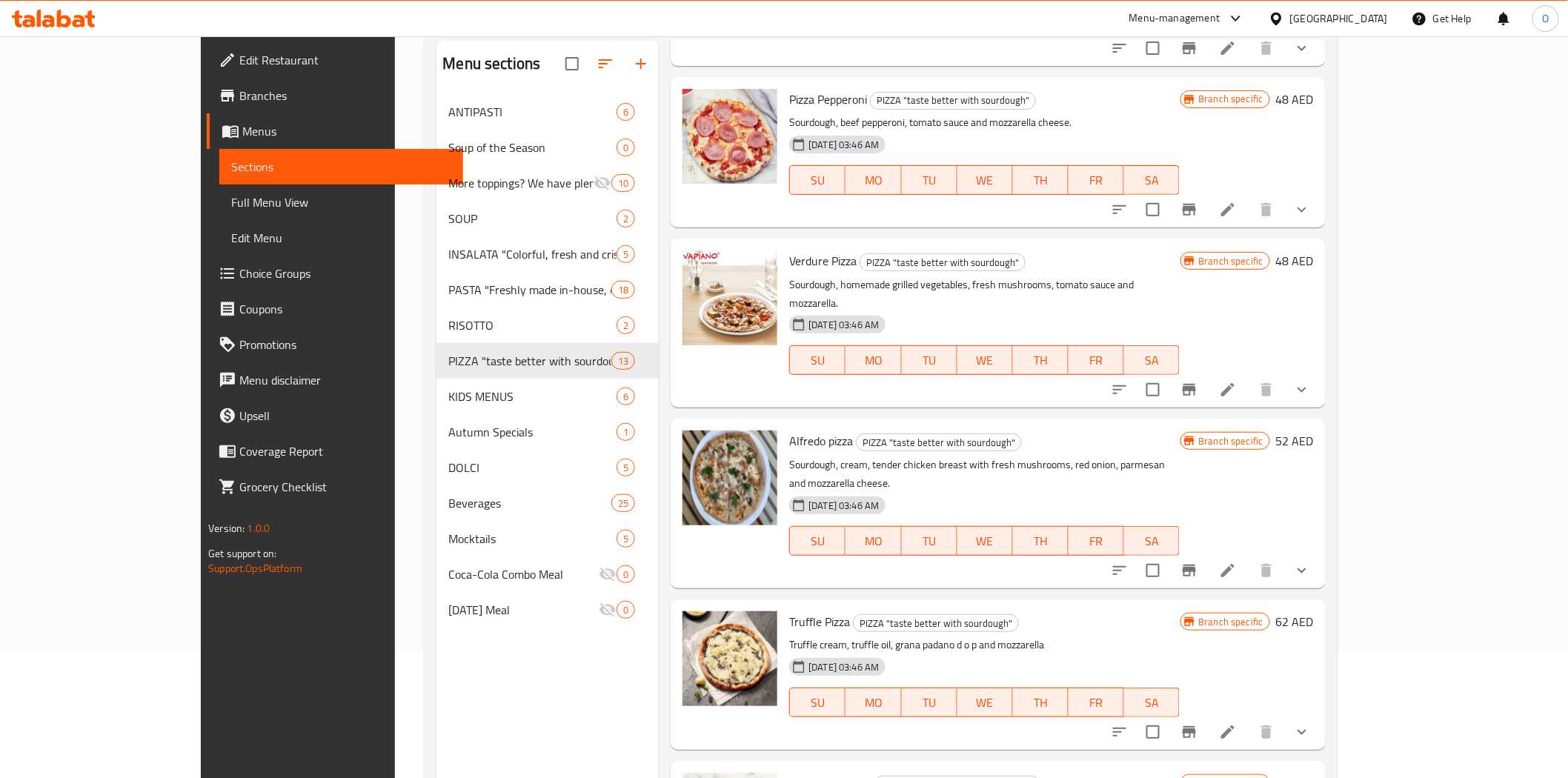
scroll to position [207, 0]
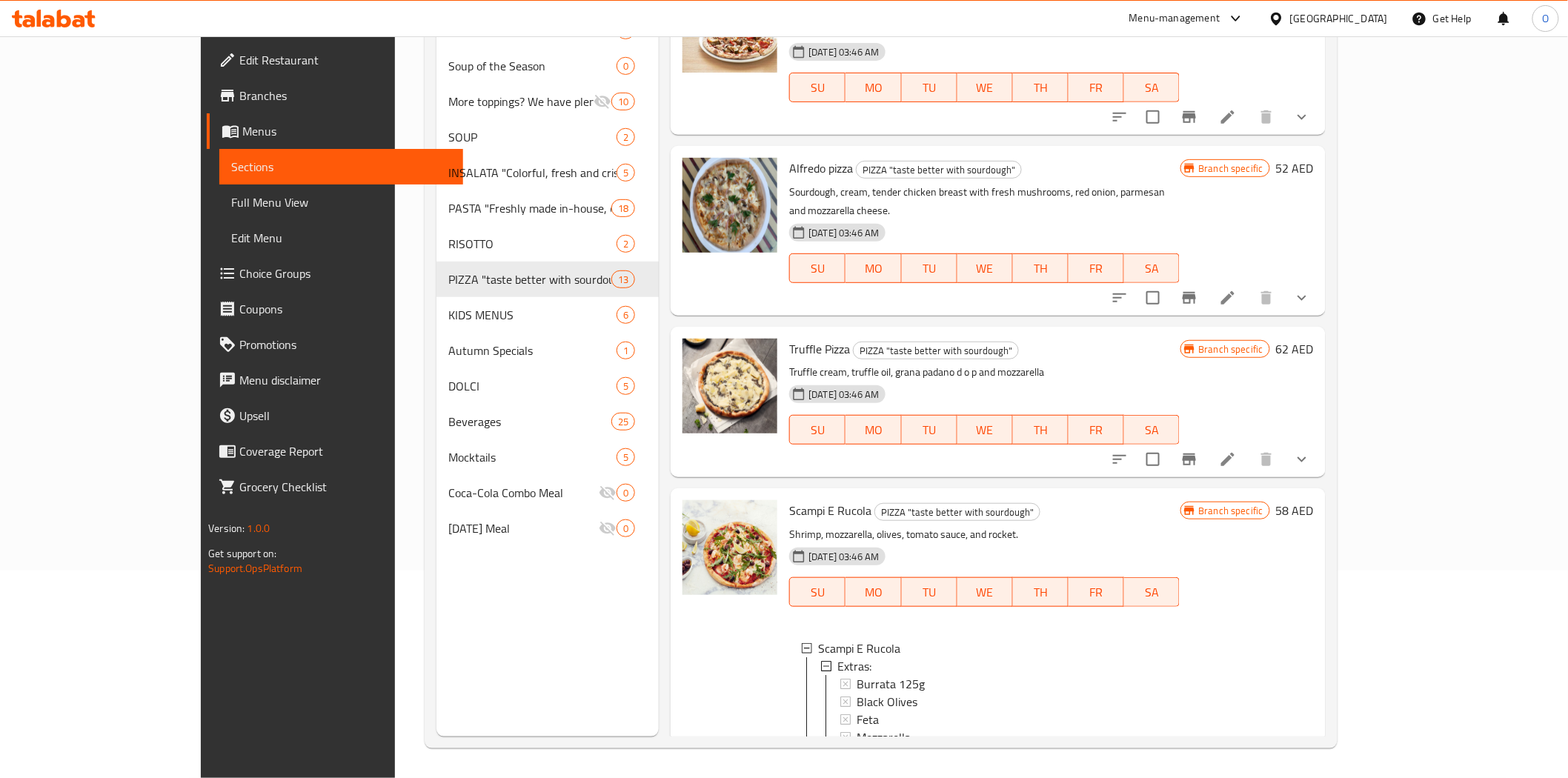
scroll to position [2196, 0]
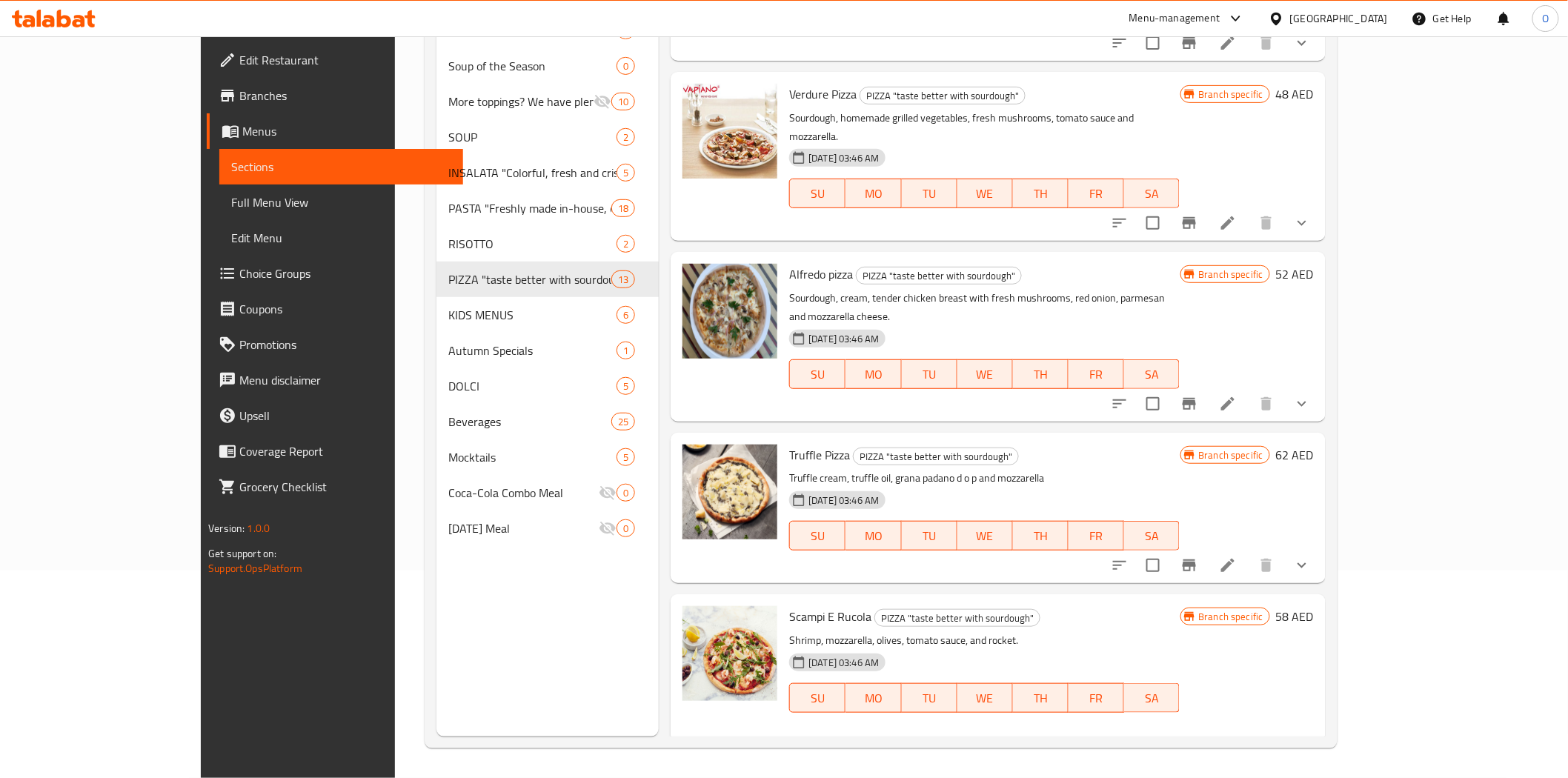
click at [1310, 557] on icon "show more" at bounding box center [1302, 565] width 18 height 18
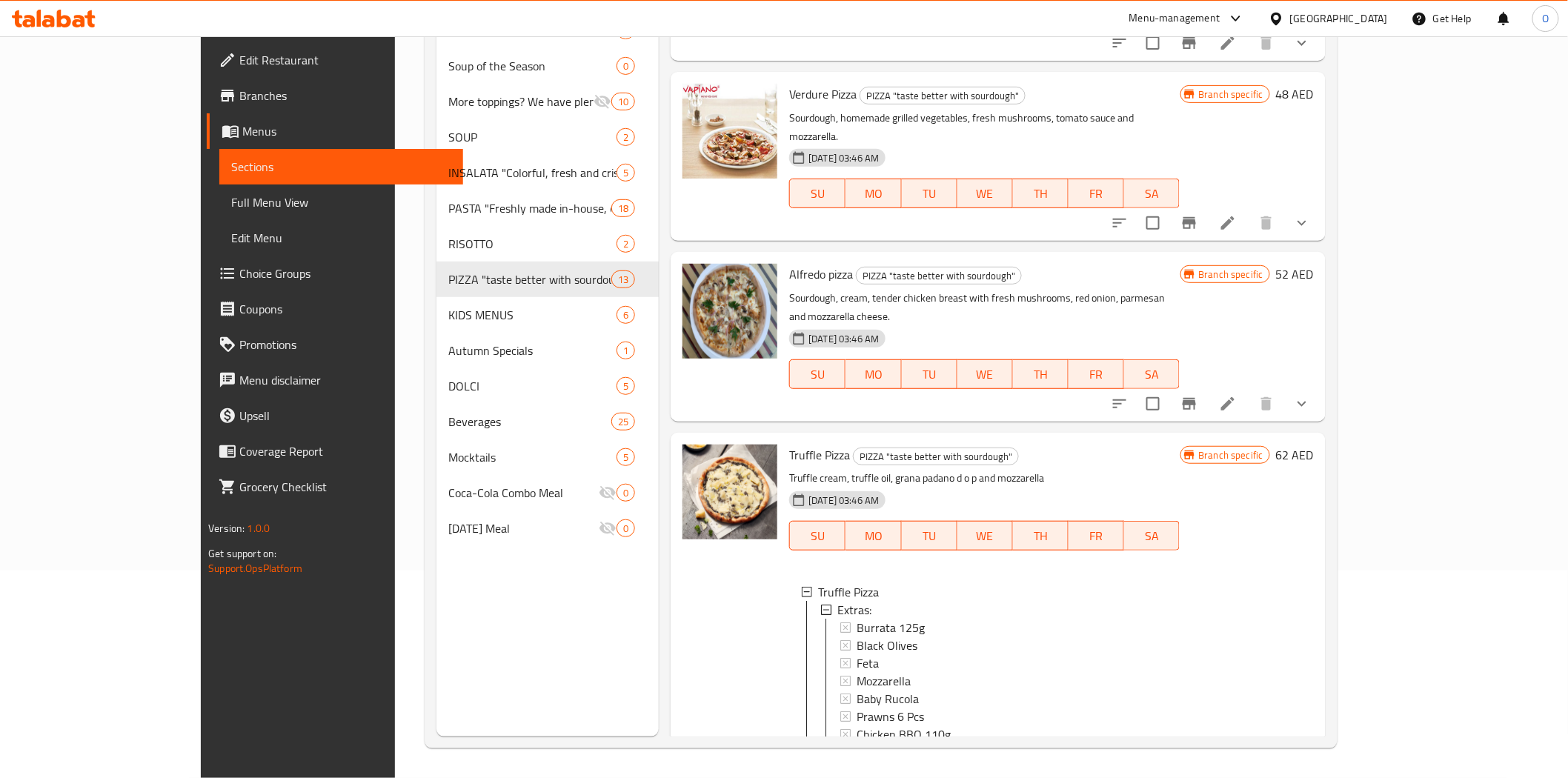
click at [1320, 386] on button "show more" at bounding box center [1301, 404] width 35 height 35
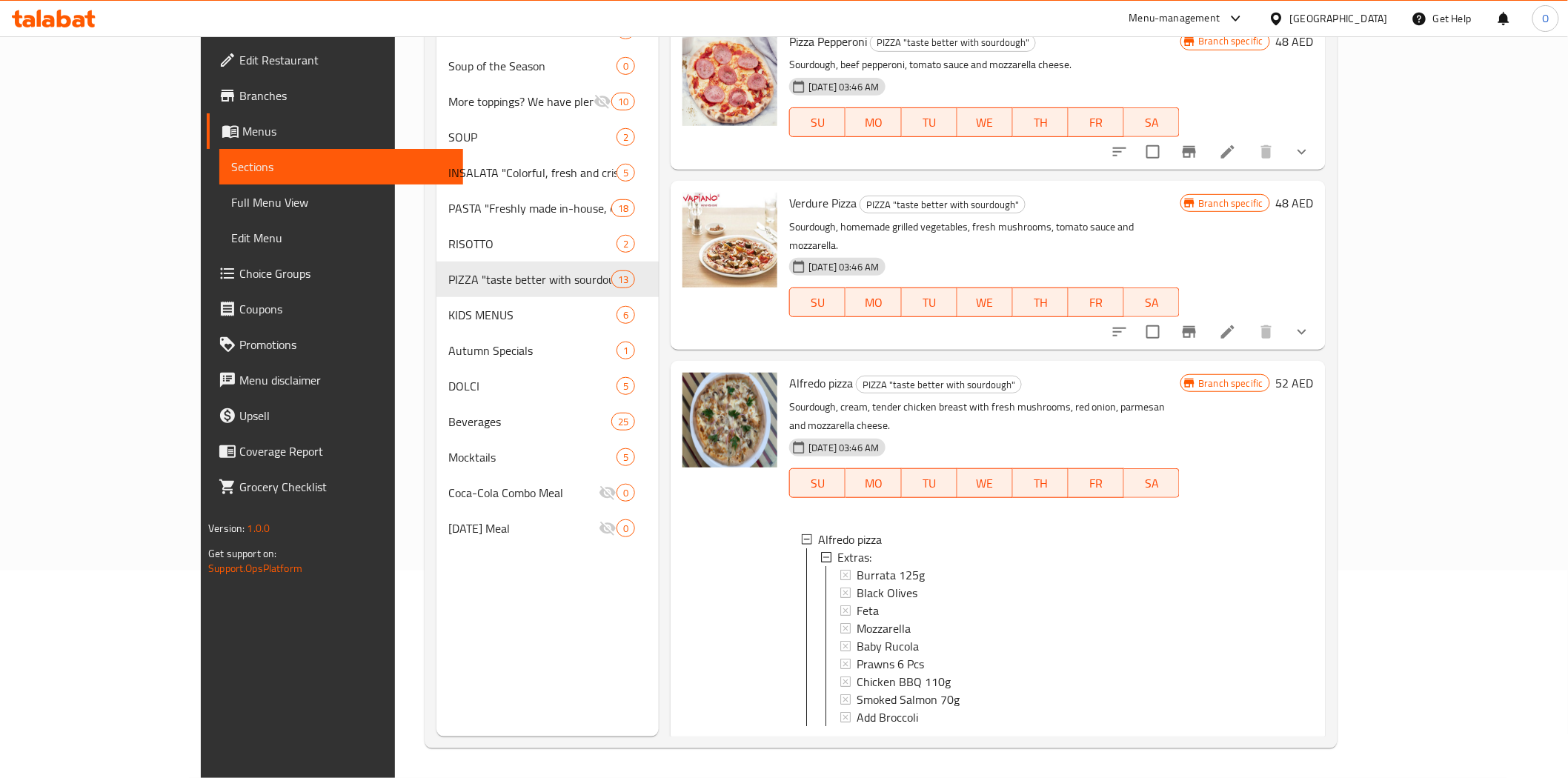
scroll to position [2031, 0]
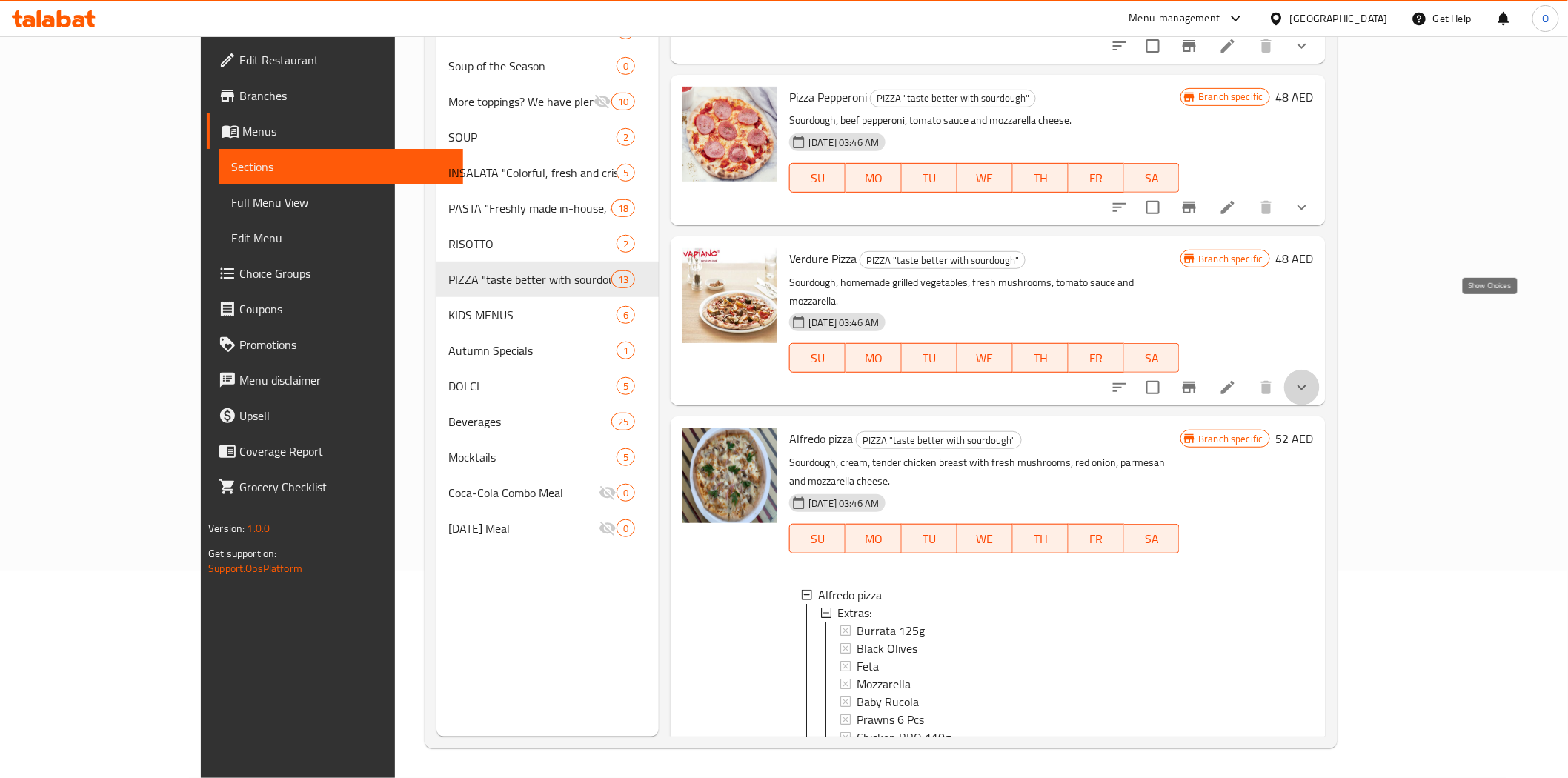
click at [1310, 378] on icon "show more" at bounding box center [1302, 387] width 18 height 18
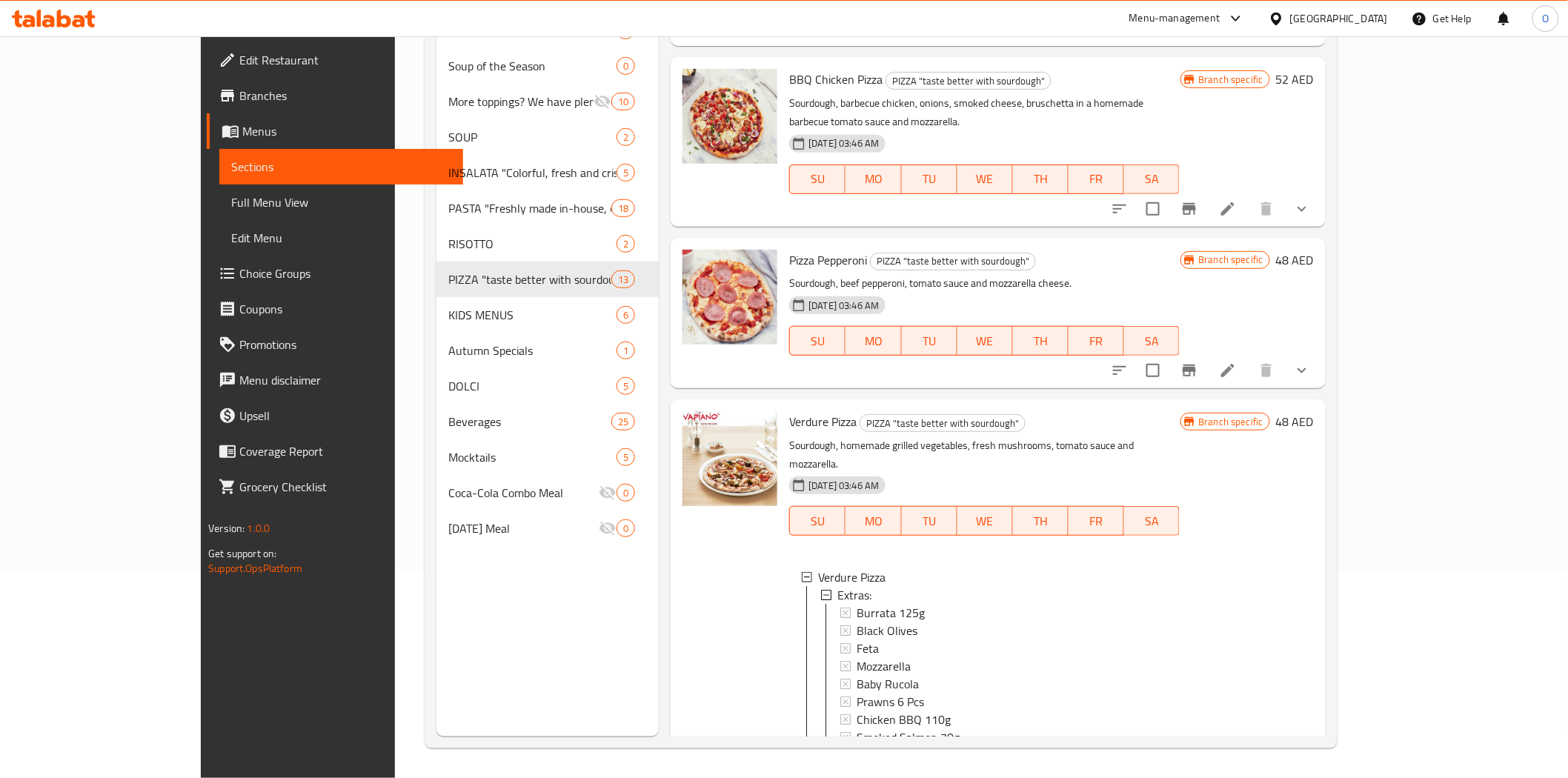
scroll to position [1867, 0]
click at [1310, 364] on icon "show more" at bounding box center [1302, 373] width 18 height 18
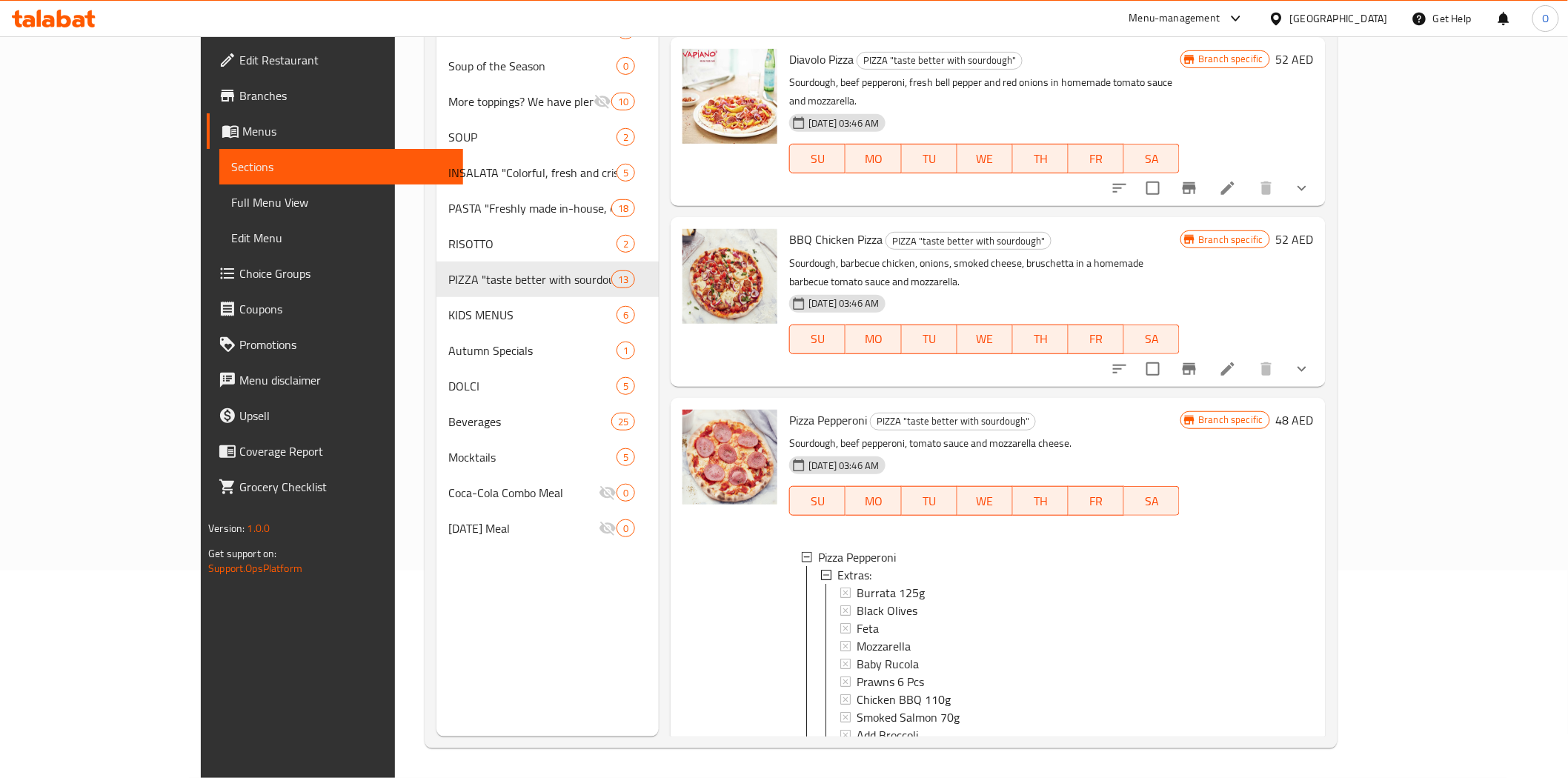
scroll to position [1702, 0]
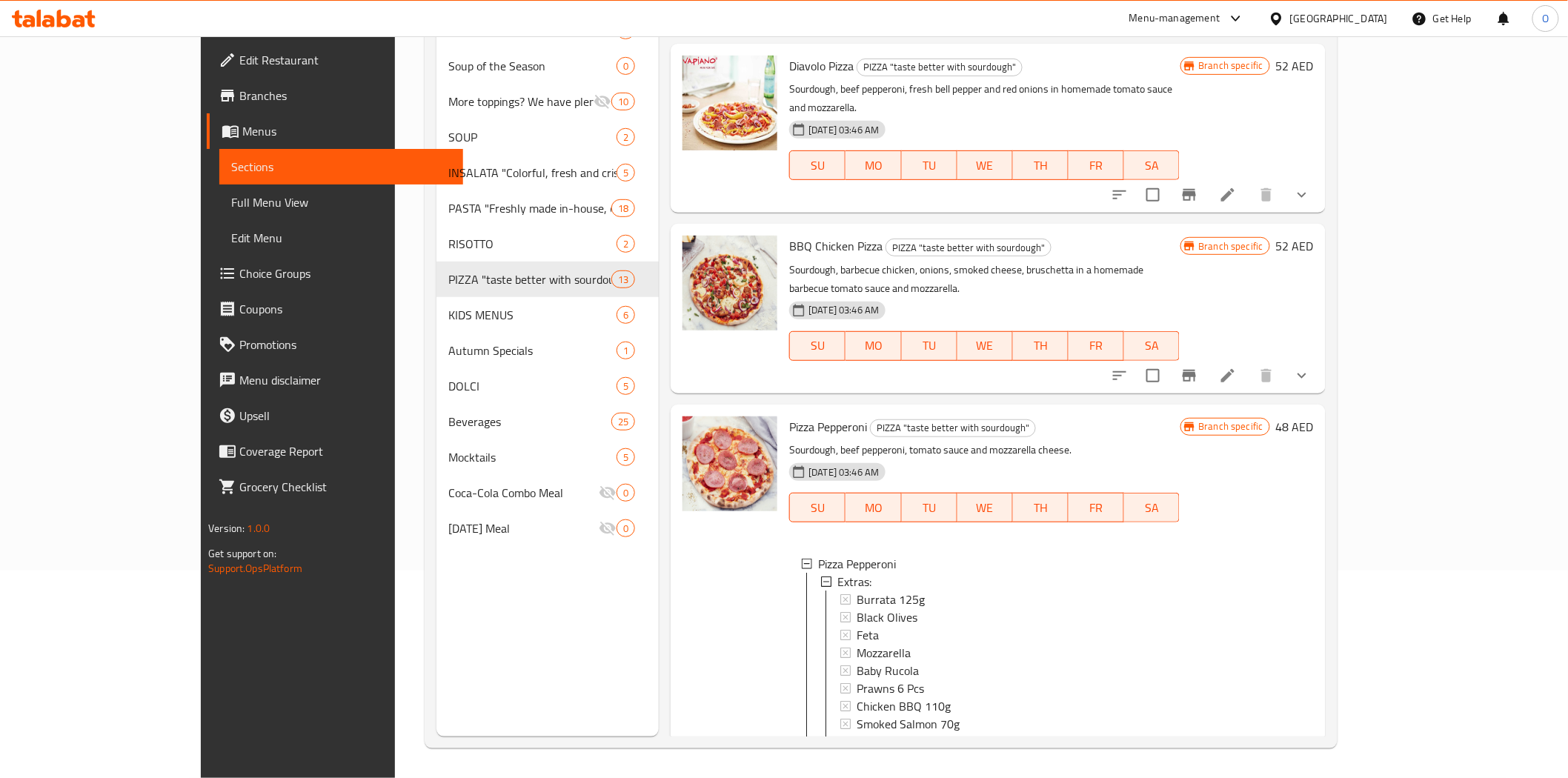
click at [1320, 358] on button "show more" at bounding box center [1301, 375] width 35 height 35
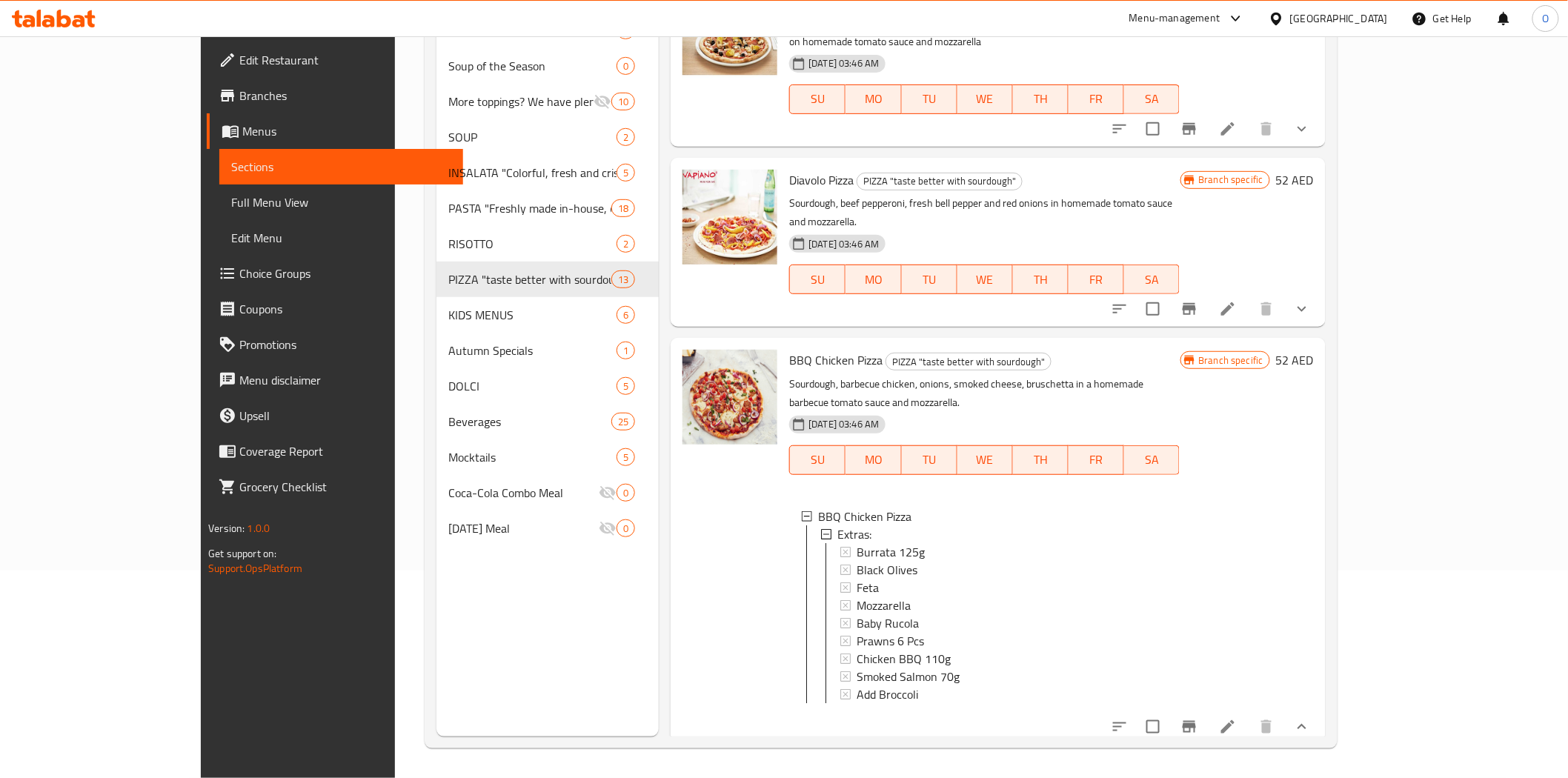
scroll to position [1537, 0]
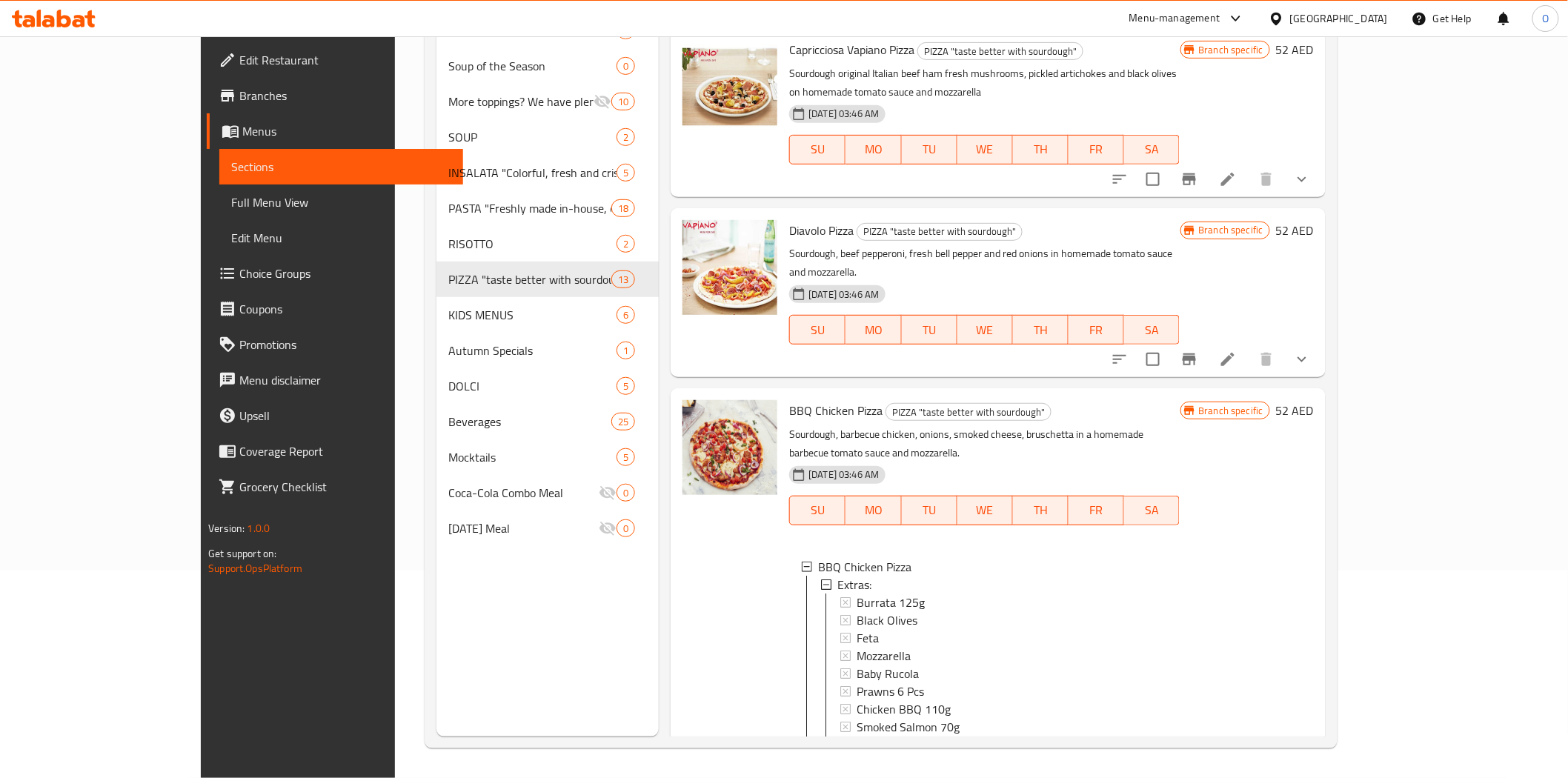
click at [1320, 341] on button "show more" at bounding box center [1301, 359] width 35 height 35
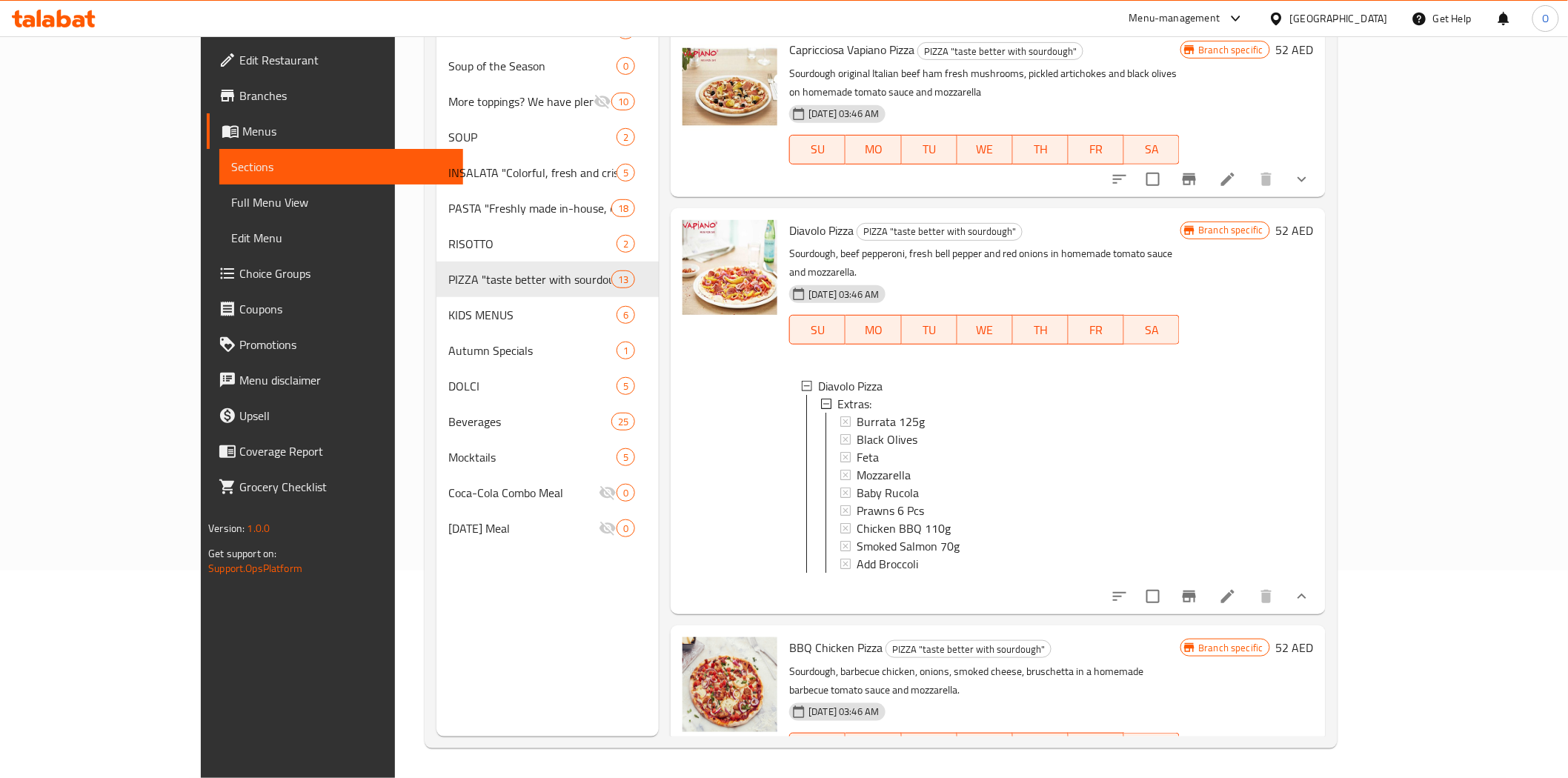
scroll to position [1455, 0]
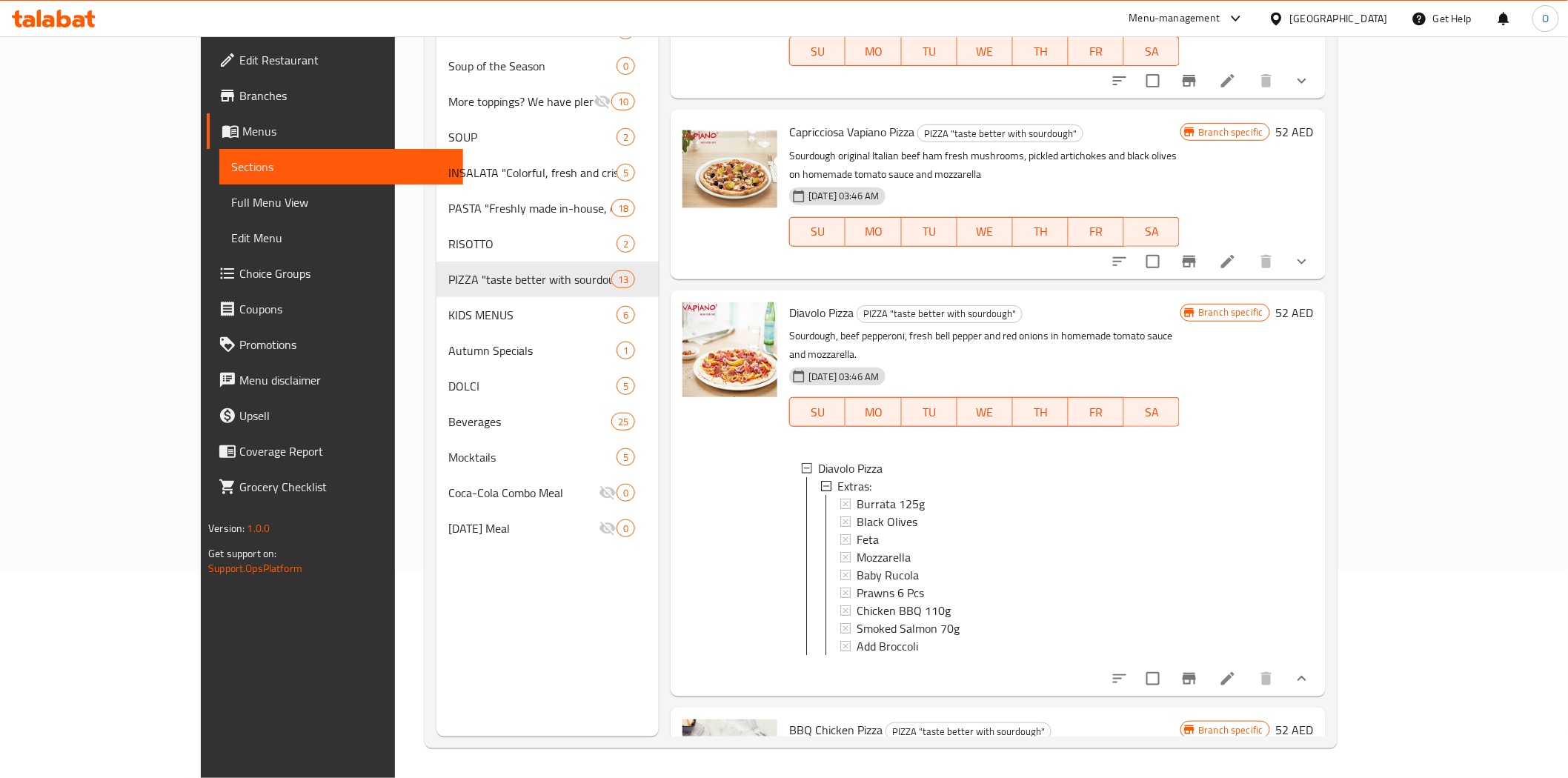
click at [1320, 251] on button "show more" at bounding box center [1301, 261] width 35 height 35
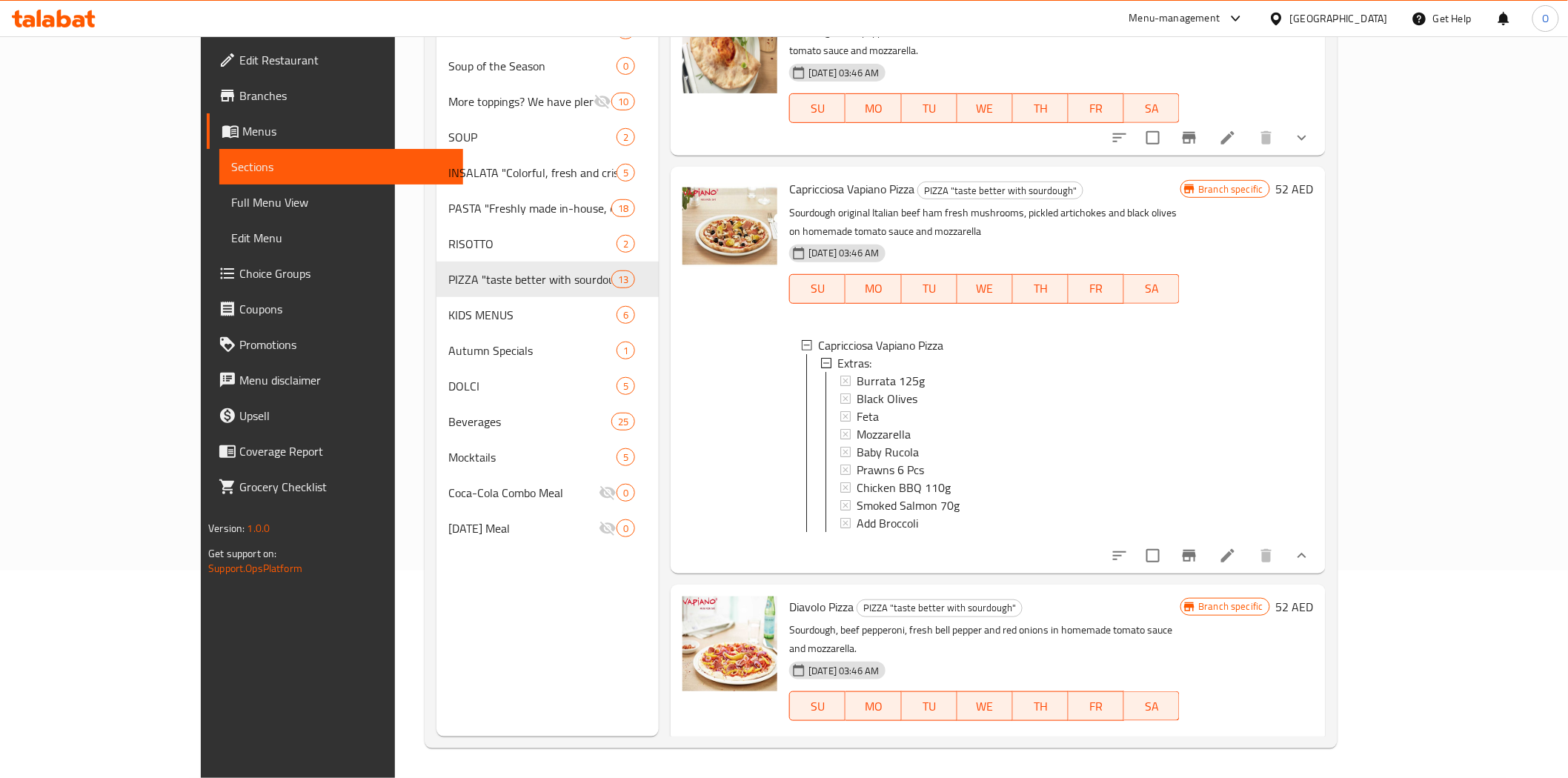
scroll to position [1372, 0]
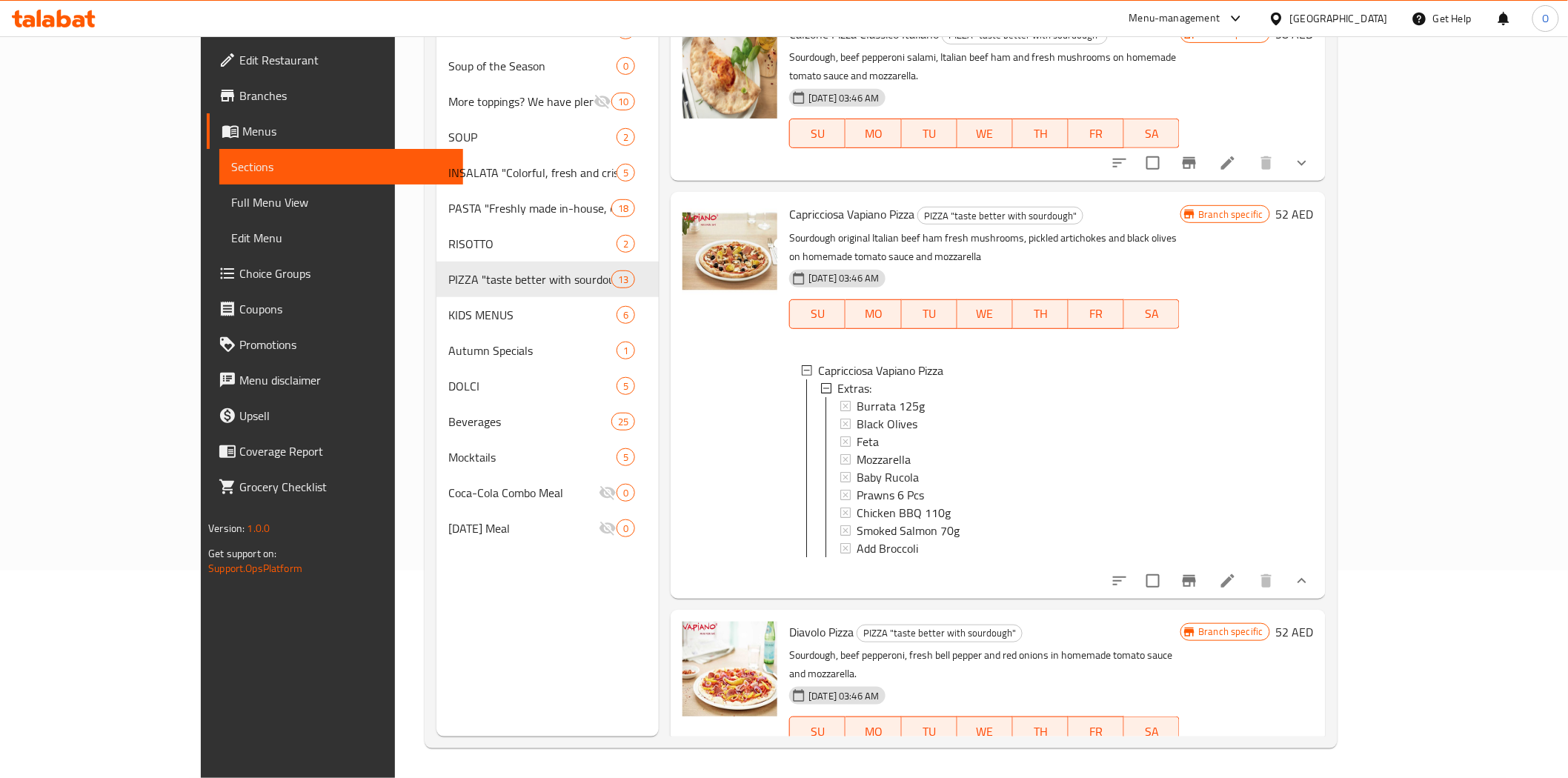
click at [1310, 166] on icon "show more" at bounding box center [1302, 163] width 18 height 18
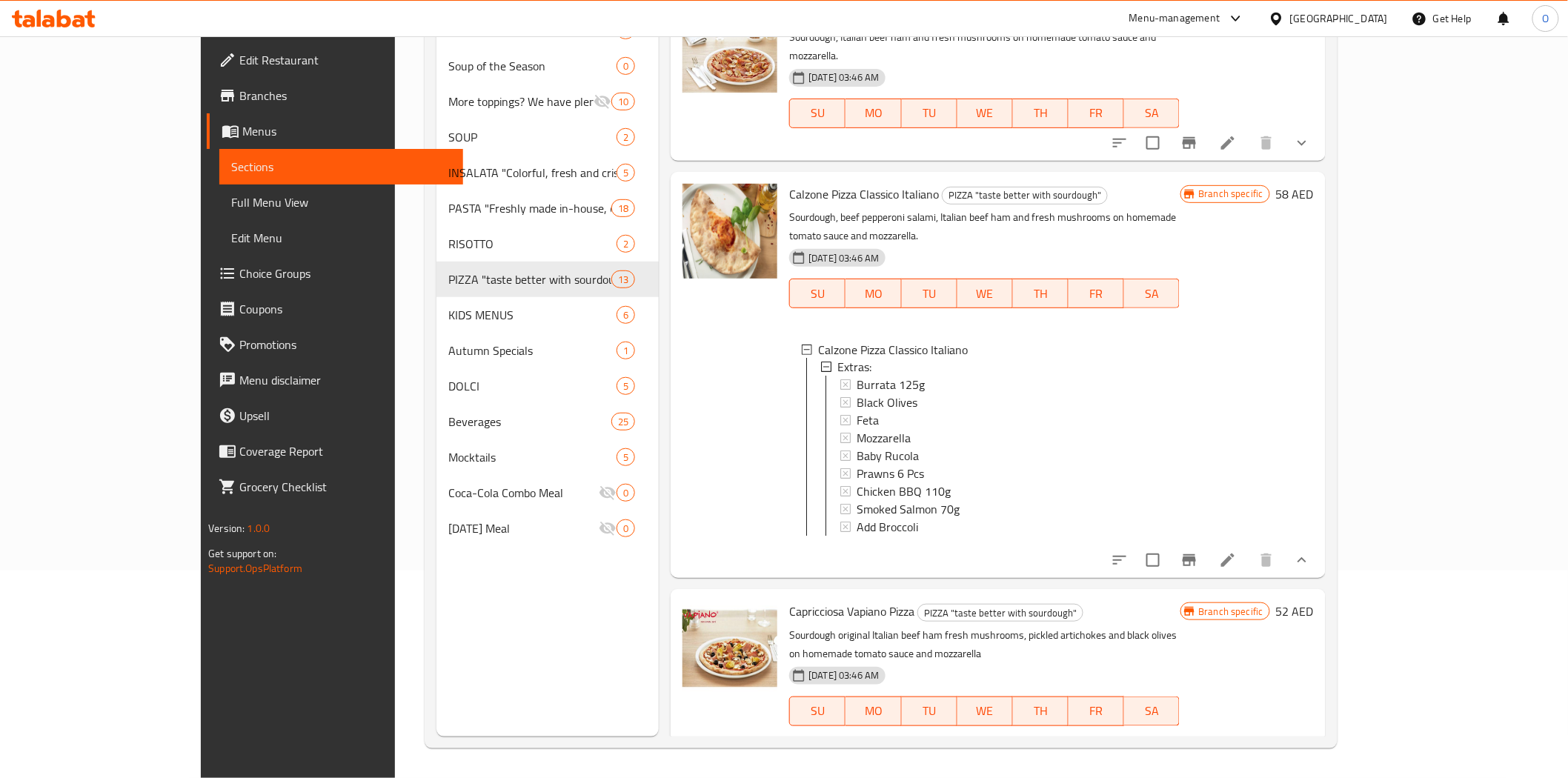
scroll to position [1208, 0]
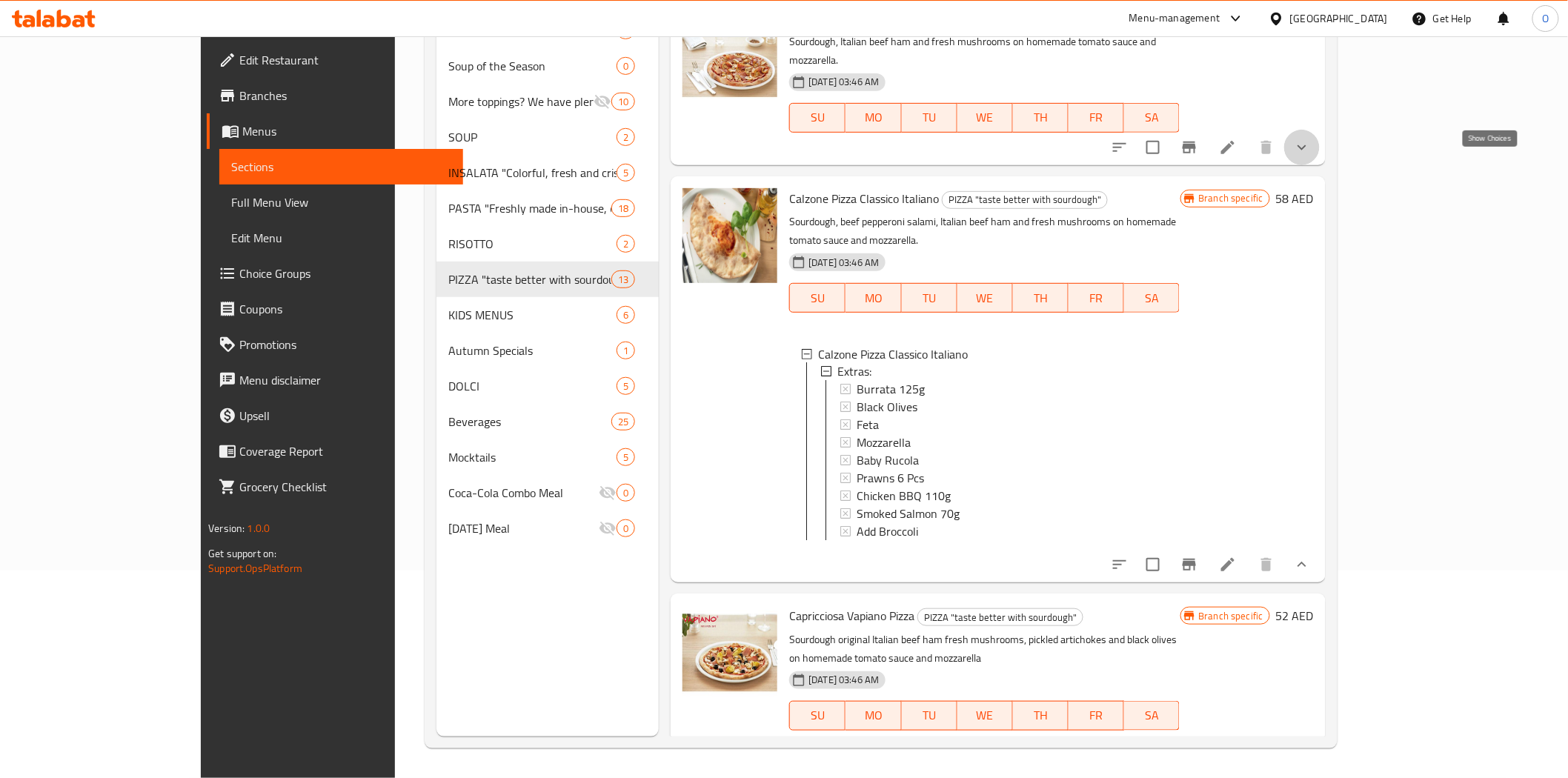
click at [1310, 156] on icon "show more" at bounding box center [1302, 147] width 18 height 18
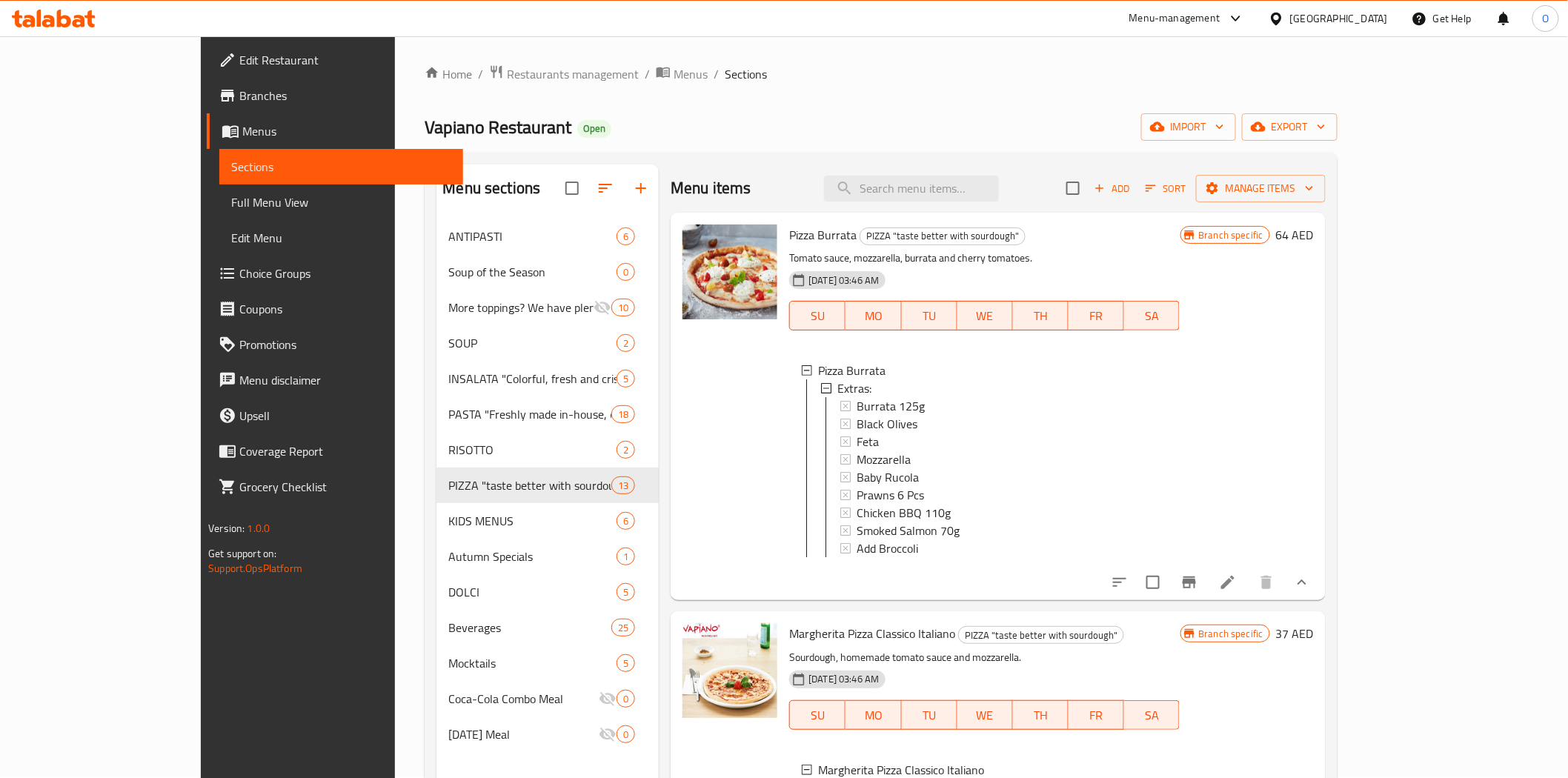
scroll to position [0, 0]
click at [1236, 590] on icon at bounding box center [1228, 584] width 18 height 18
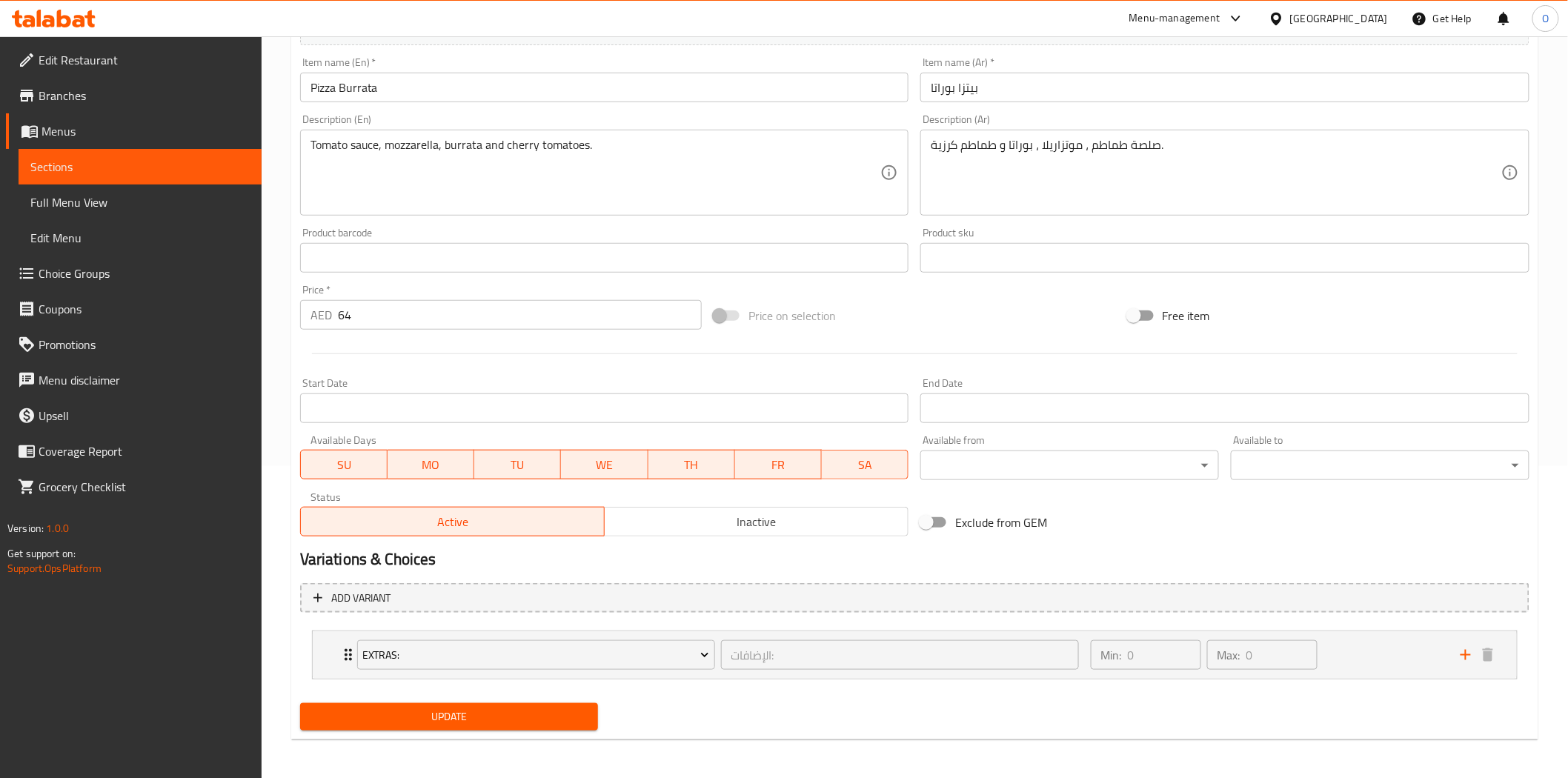
scroll to position [314, 0]
click at [1343, 640] on div "Min: 0 ​ Max: 0 ​" at bounding box center [1266, 653] width 370 height 47
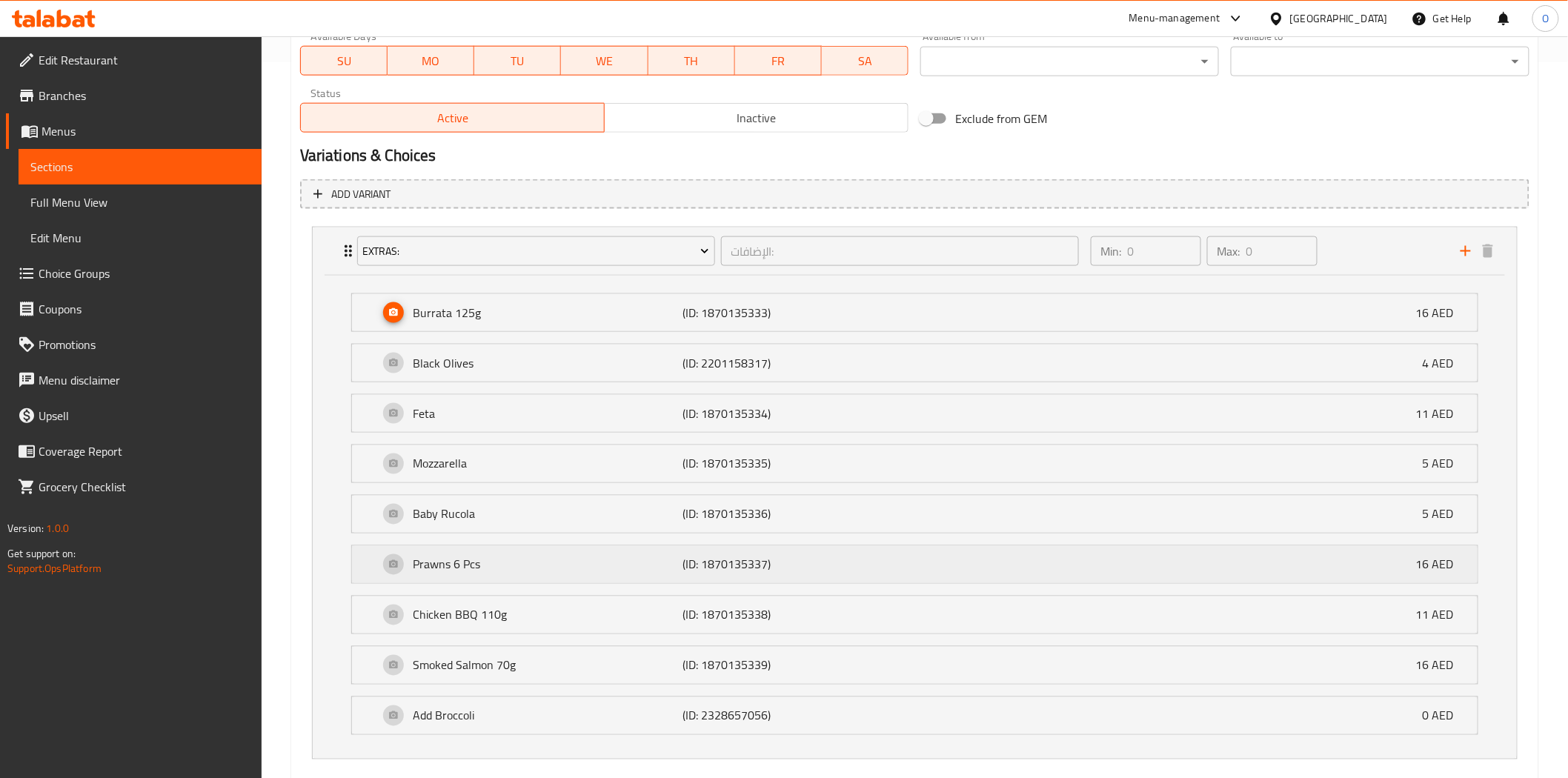
scroll to position [725, 0]
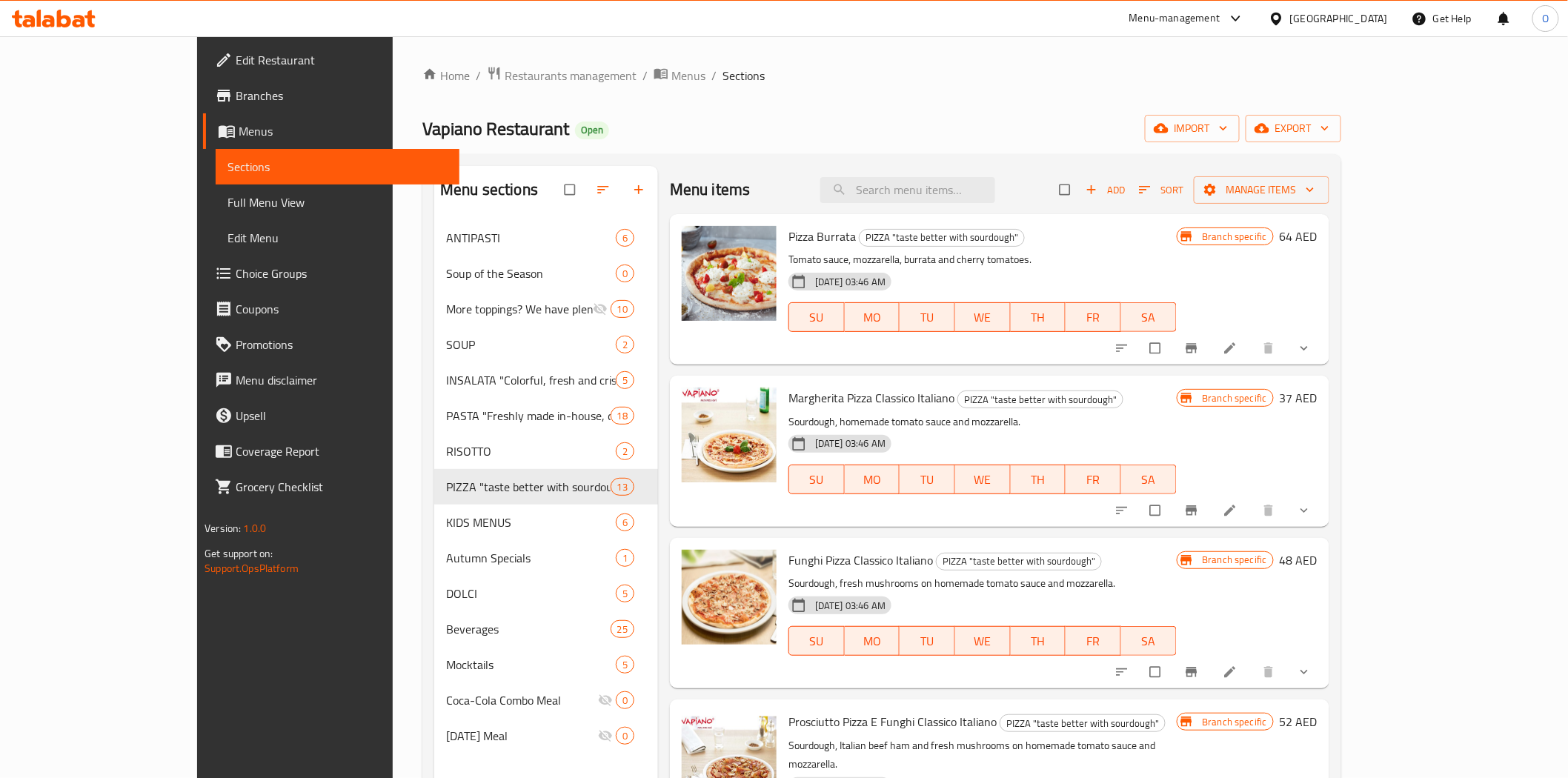
click at [203, 283] on link "Choice Groups" at bounding box center [331, 273] width 255 height 35
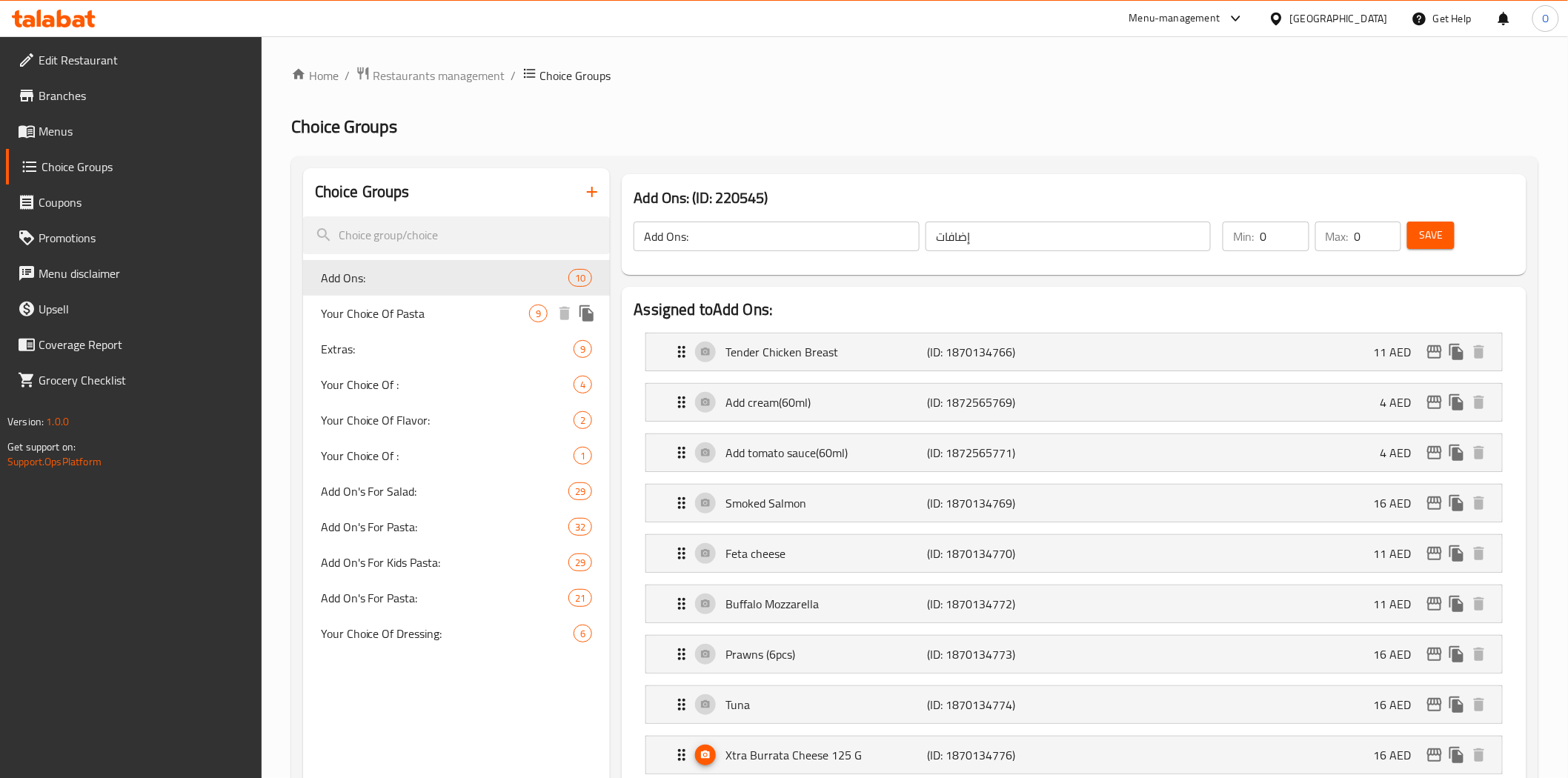
click at [403, 328] on div "Your Choice Of Pasta 9" at bounding box center [457, 313] width 307 height 35
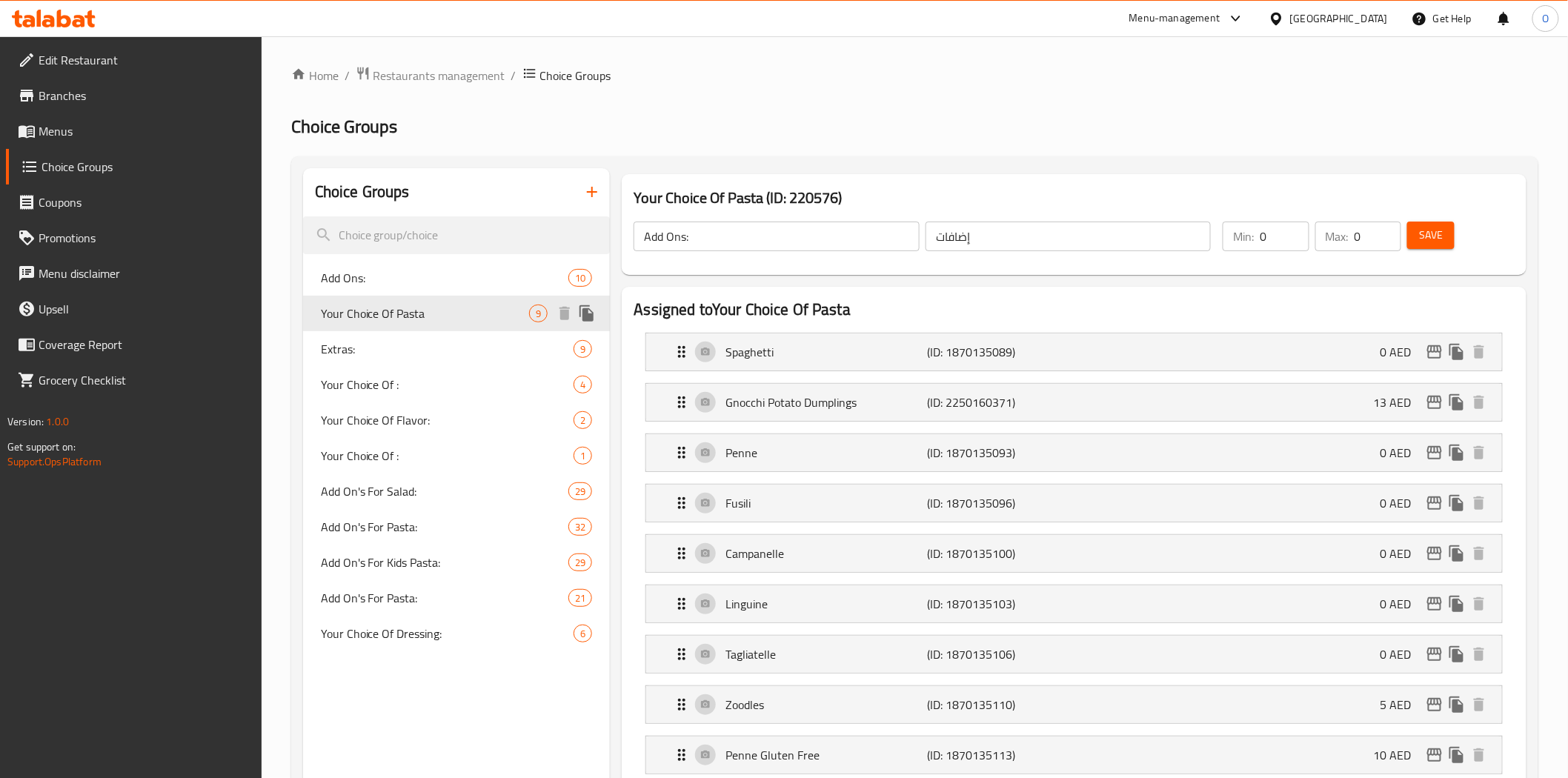
type input "Your Choice Of Pasta"
type input "إختيارك من الباستا"
type input "1"
click at [401, 352] on span "Extras:" at bounding box center [425, 349] width 209 height 18
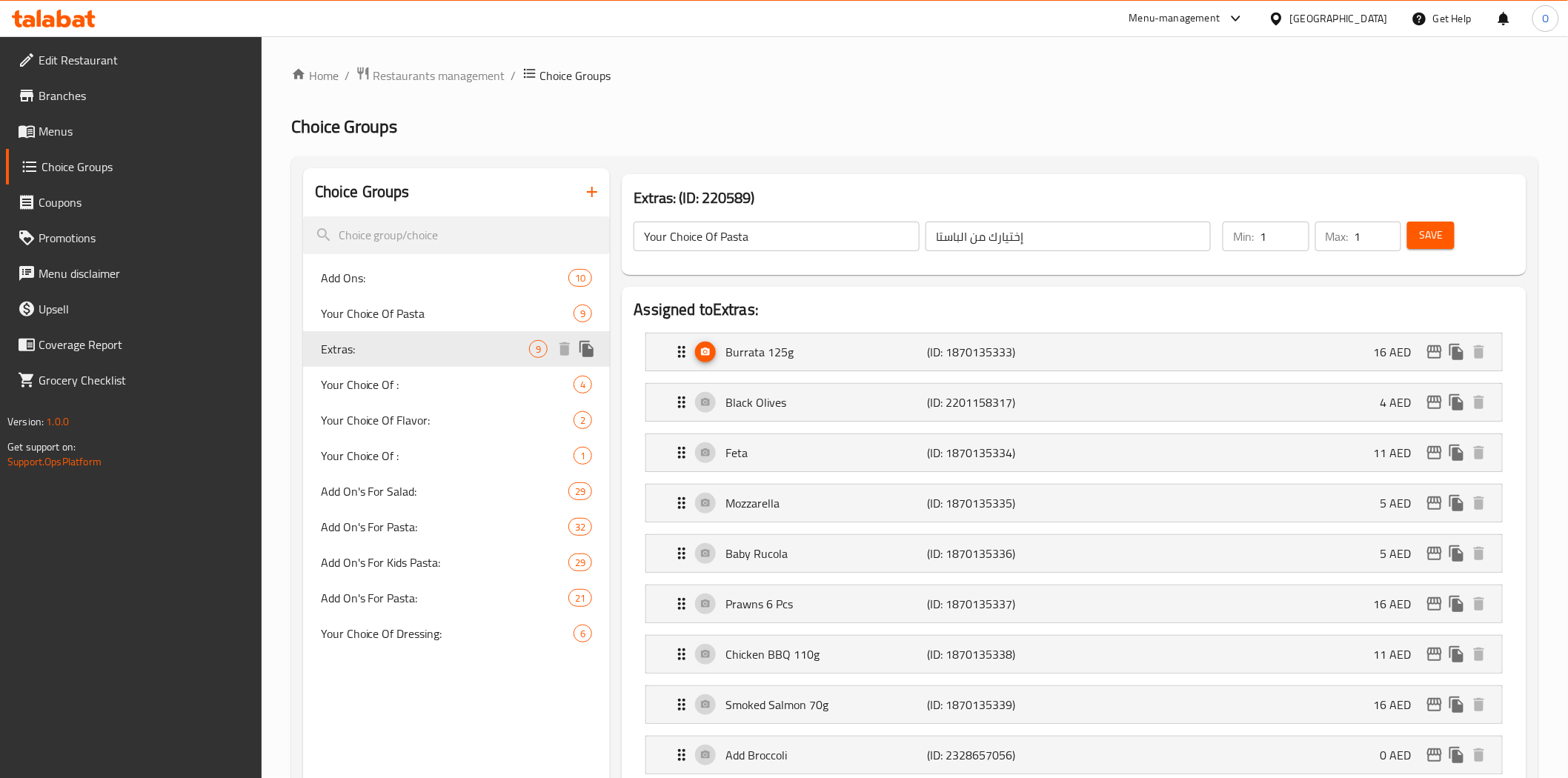
type input "Extras:"
type input "الإضافات:"
type input "0"
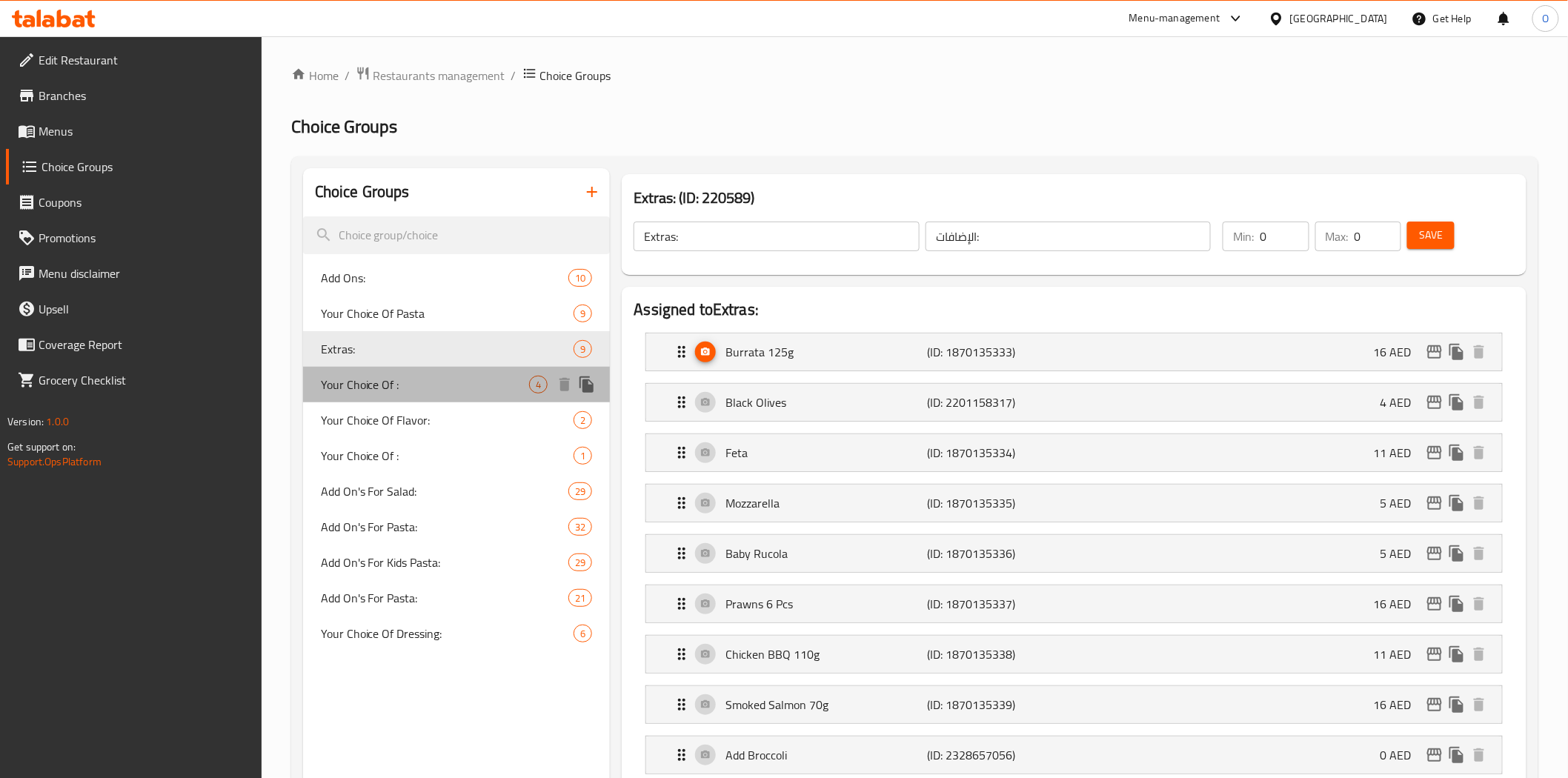
click at [390, 385] on span "Your Choice Of :" at bounding box center [425, 385] width 209 height 18
type input "Your Choice Of :"
type input "1"
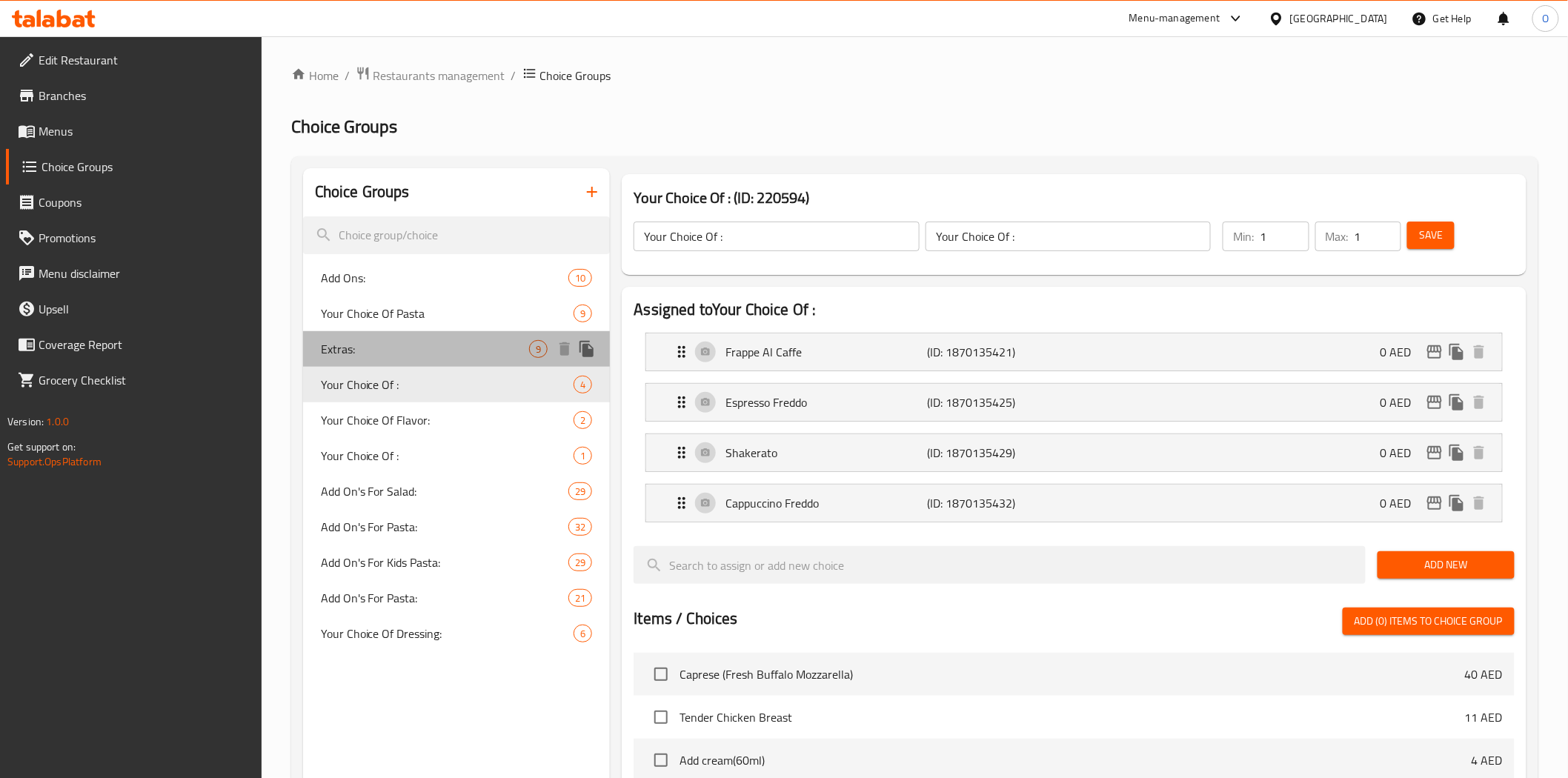
click at [396, 347] on span "Extras:" at bounding box center [425, 349] width 209 height 18
type input "Extras:"
type input "الإضافات:"
type input "0"
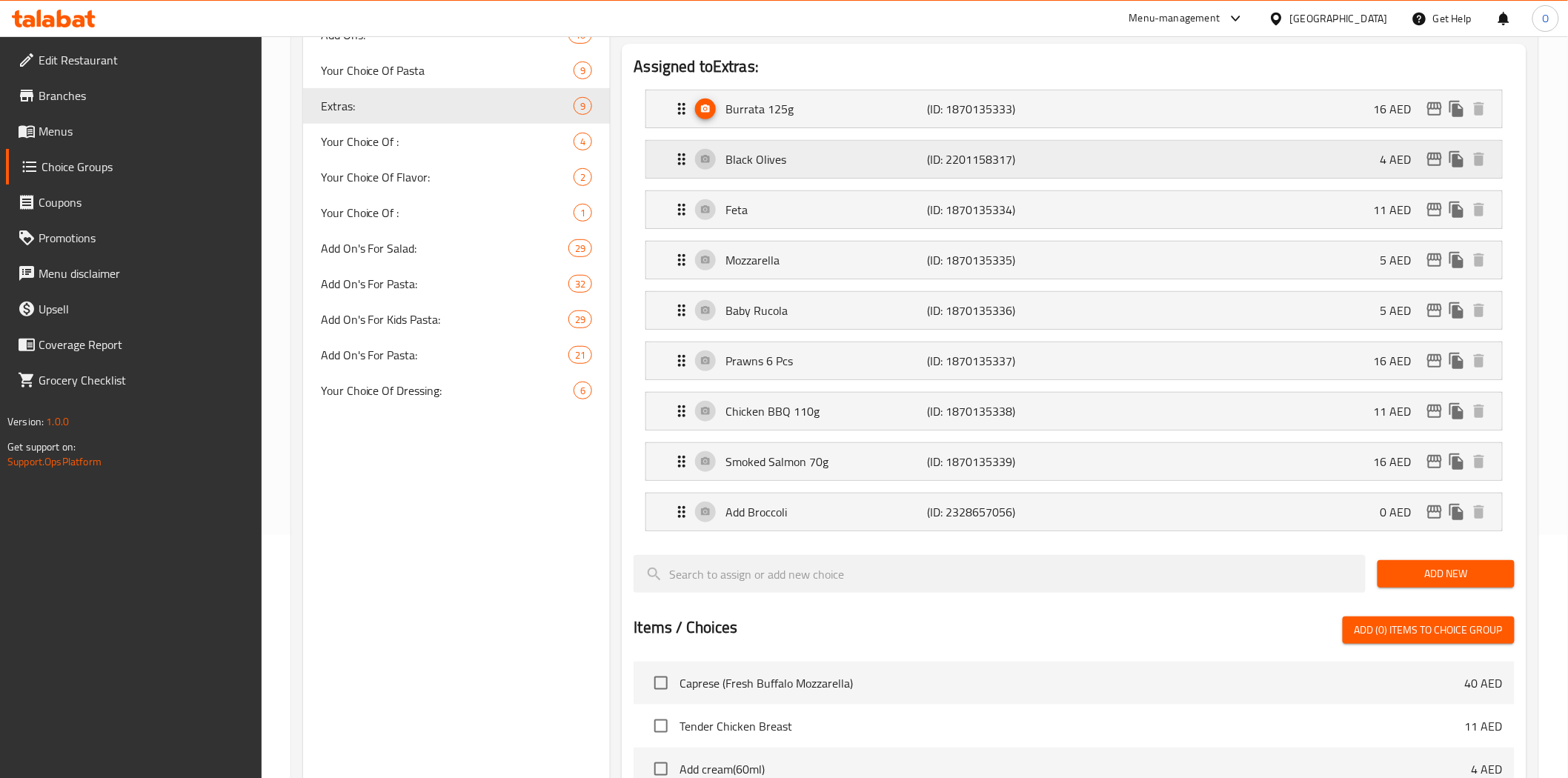
scroll to position [247, 0]
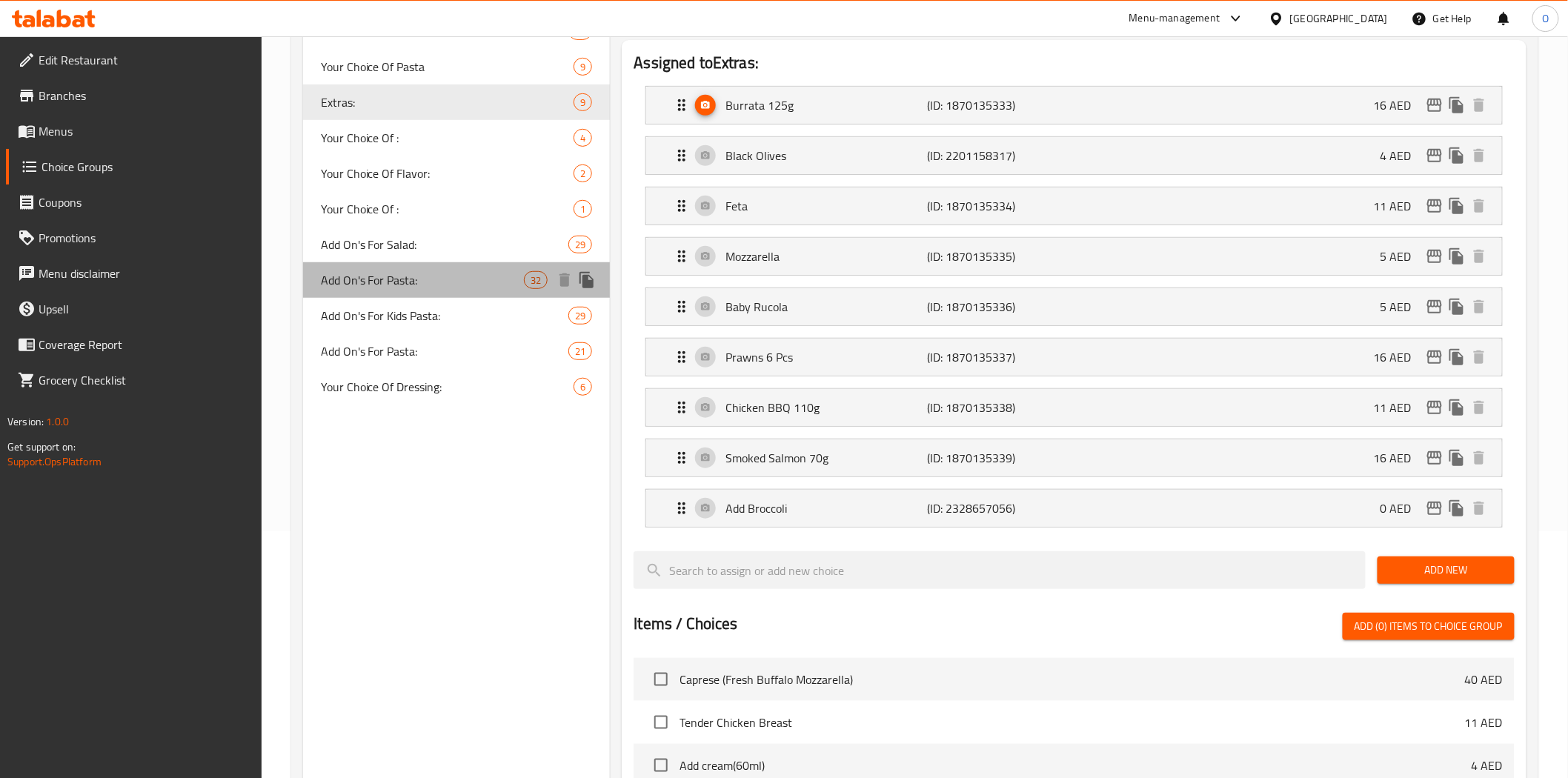
click at [430, 285] on span "Add On's For Pasta:" at bounding box center [422, 280] width 204 height 18
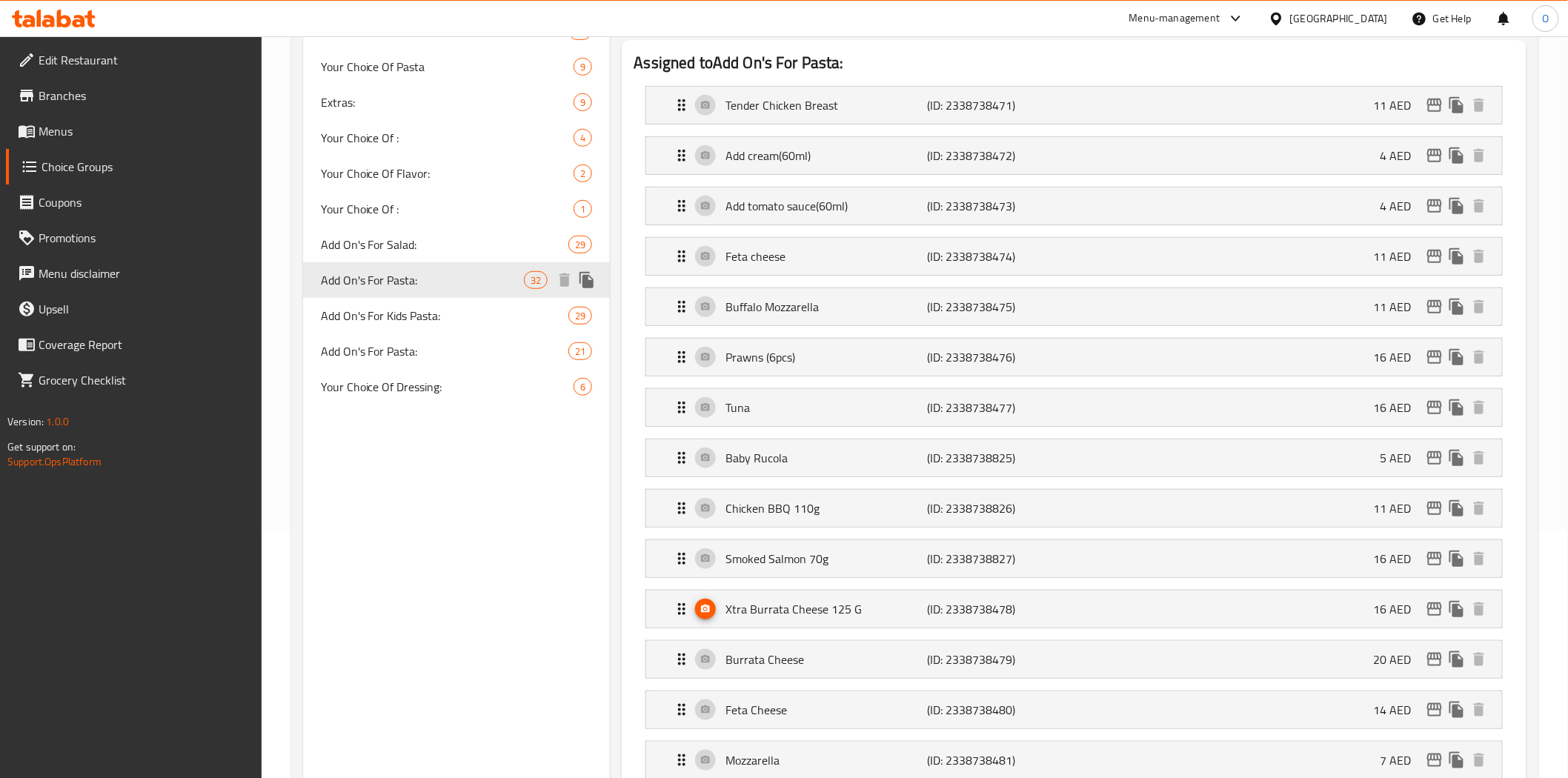
type input "Add On's For Pasta:"
type input "الإضافات للمكرونة:"
click at [419, 107] on span "Extras:" at bounding box center [425, 102] width 209 height 18
type input "Extras:"
type input "الإضافات:"
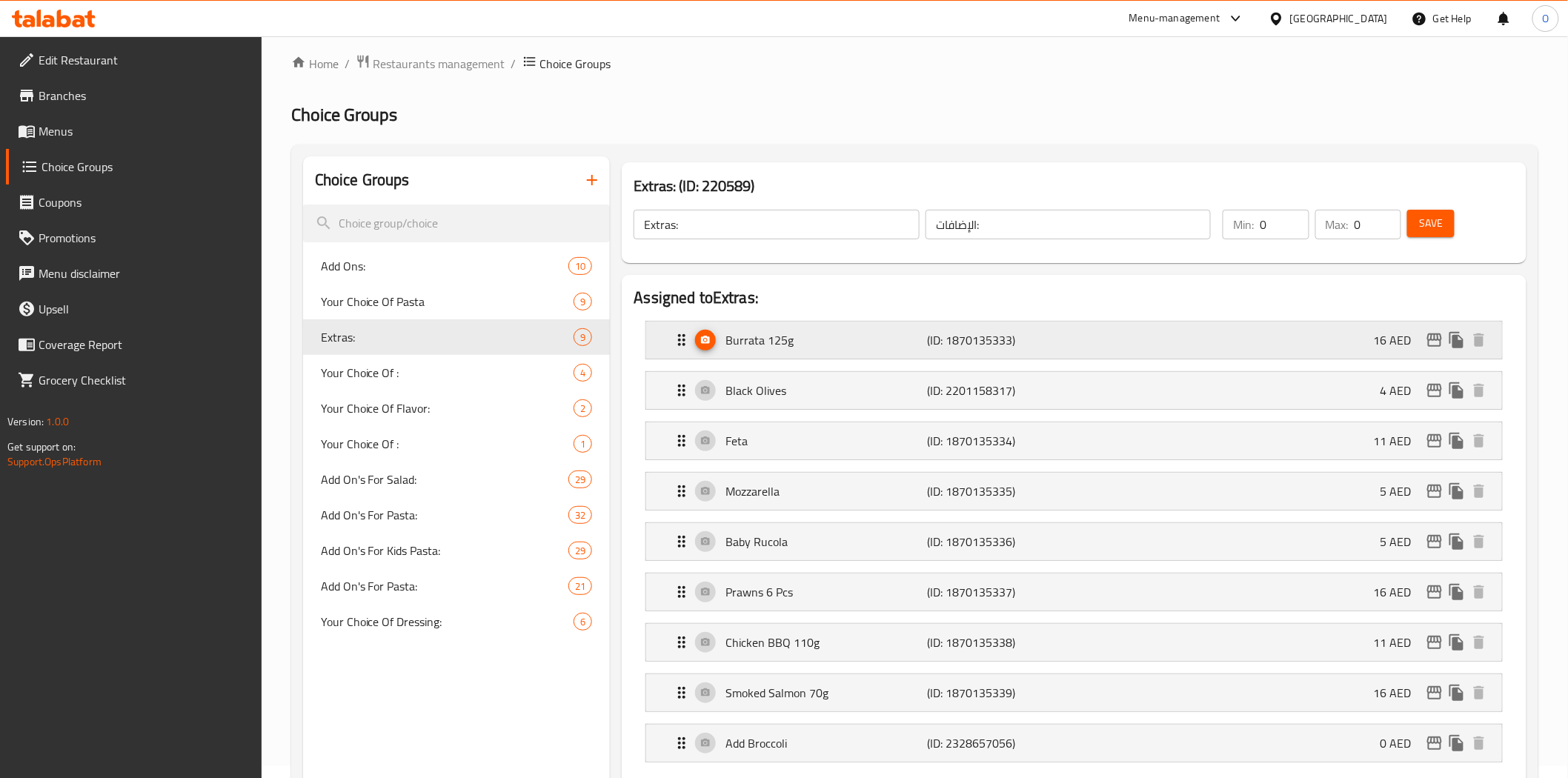
scroll to position [0, 0]
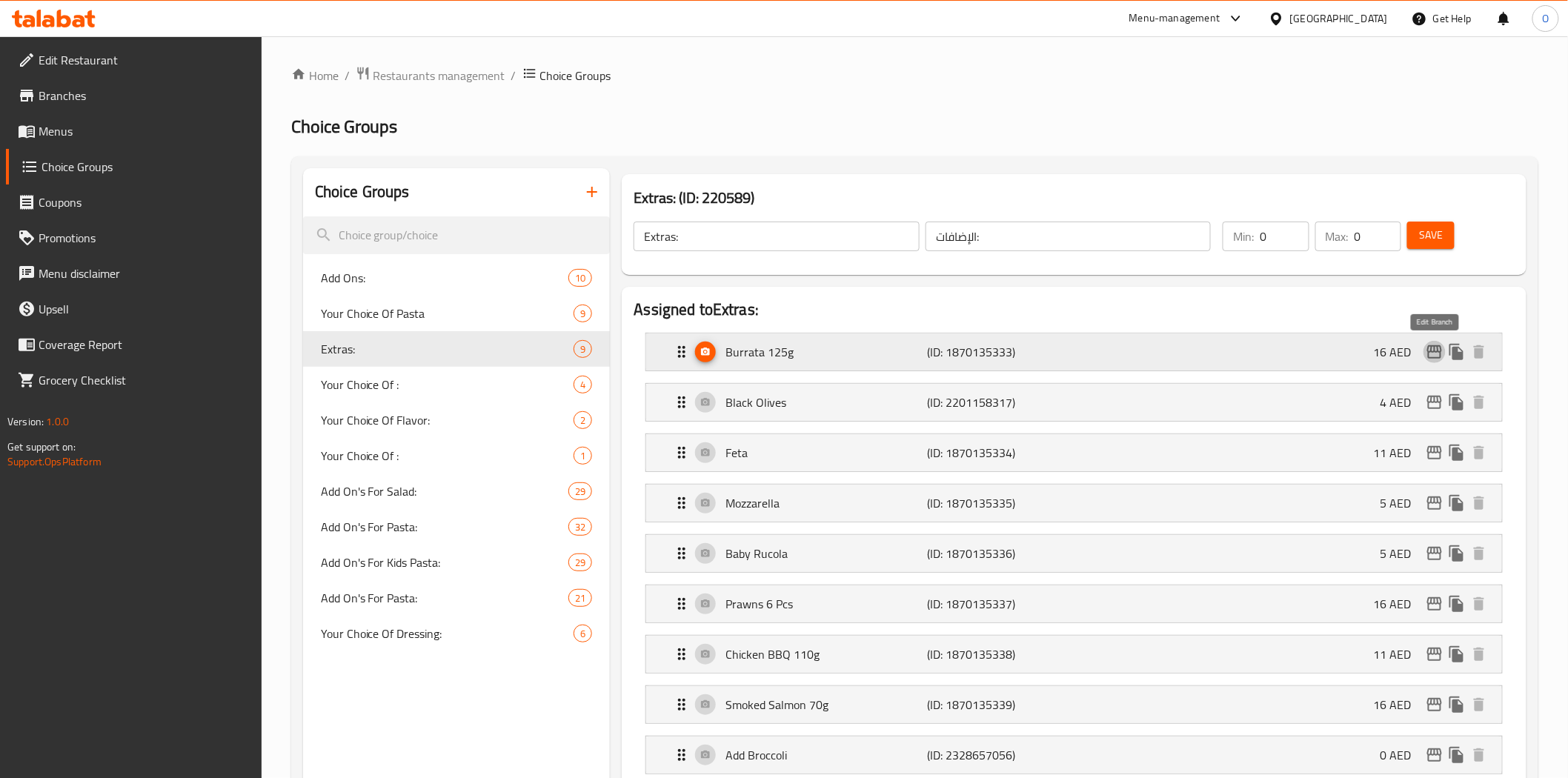
click at [1429, 353] on icon "edit" at bounding box center [1434, 352] width 15 height 13
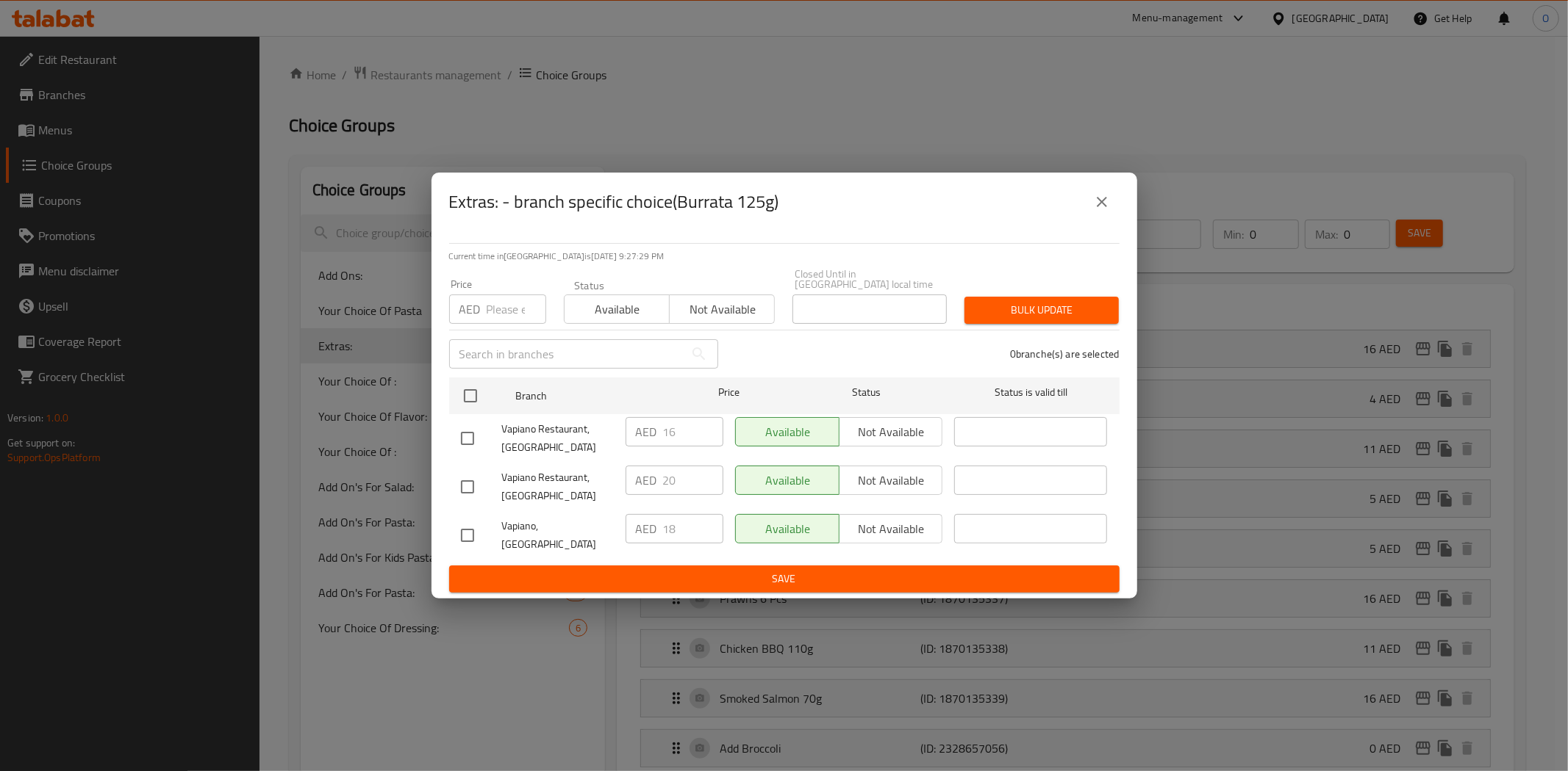
click at [473, 494] on input "checkbox" at bounding box center [467, 487] width 30 height 30
checkbox input "true"
click at [929, 483] on span "Not available" at bounding box center [891, 480] width 92 height 21
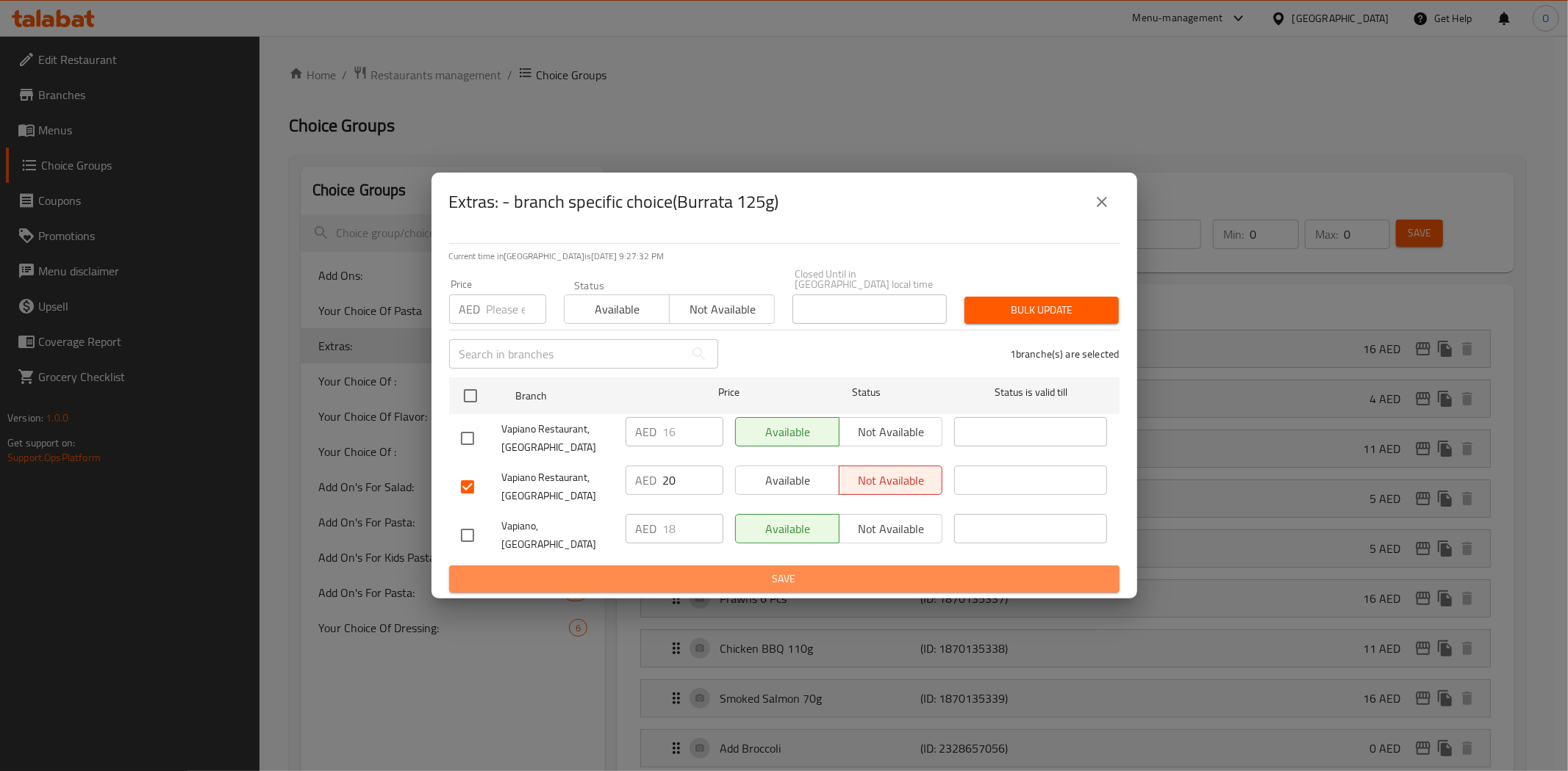
click at [786, 570] on span "Save" at bounding box center [784, 580] width 646 height 19
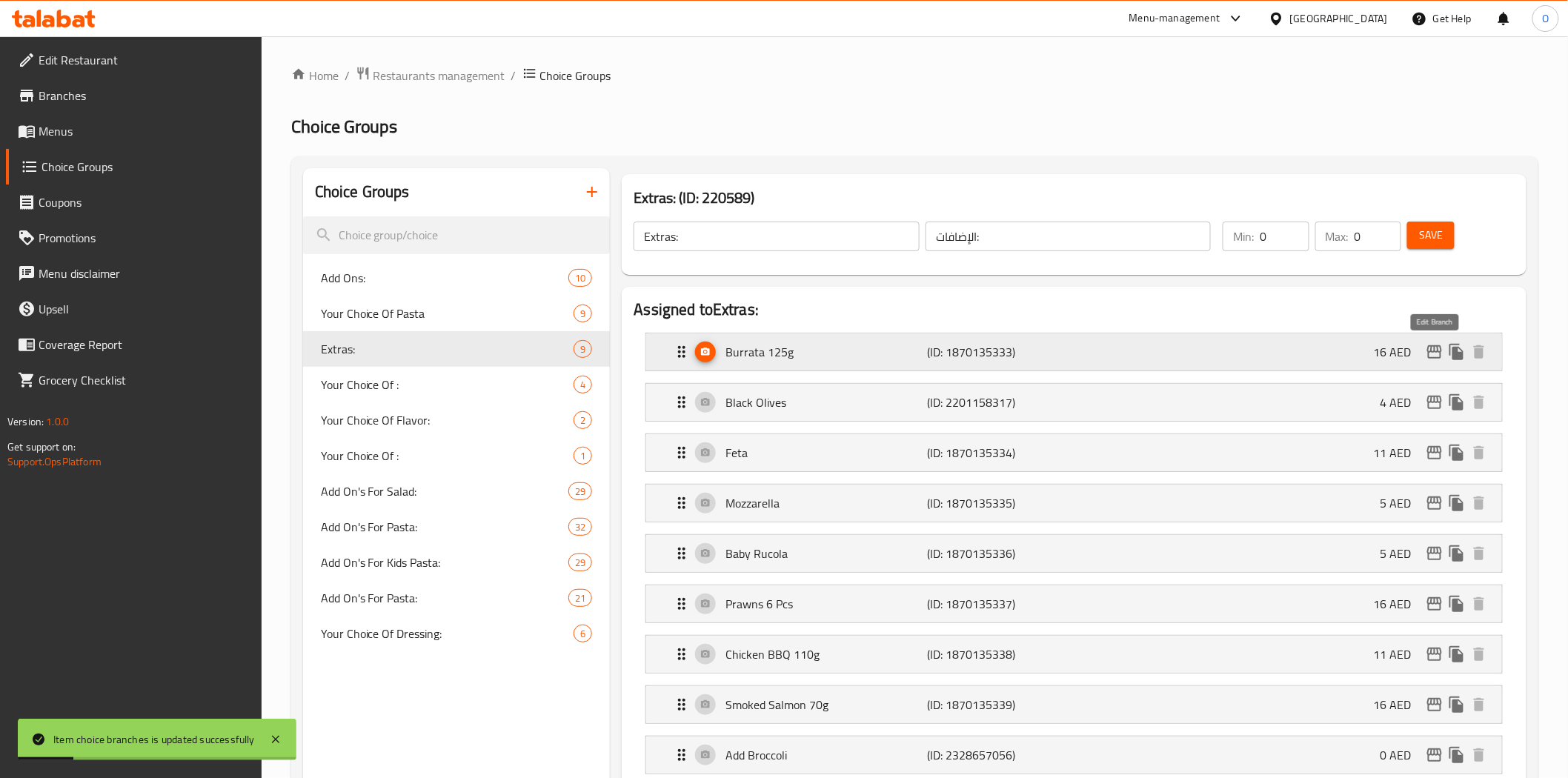
click at [1433, 354] on icon "edit" at bounding box center [1434, 352] width 18 height 18
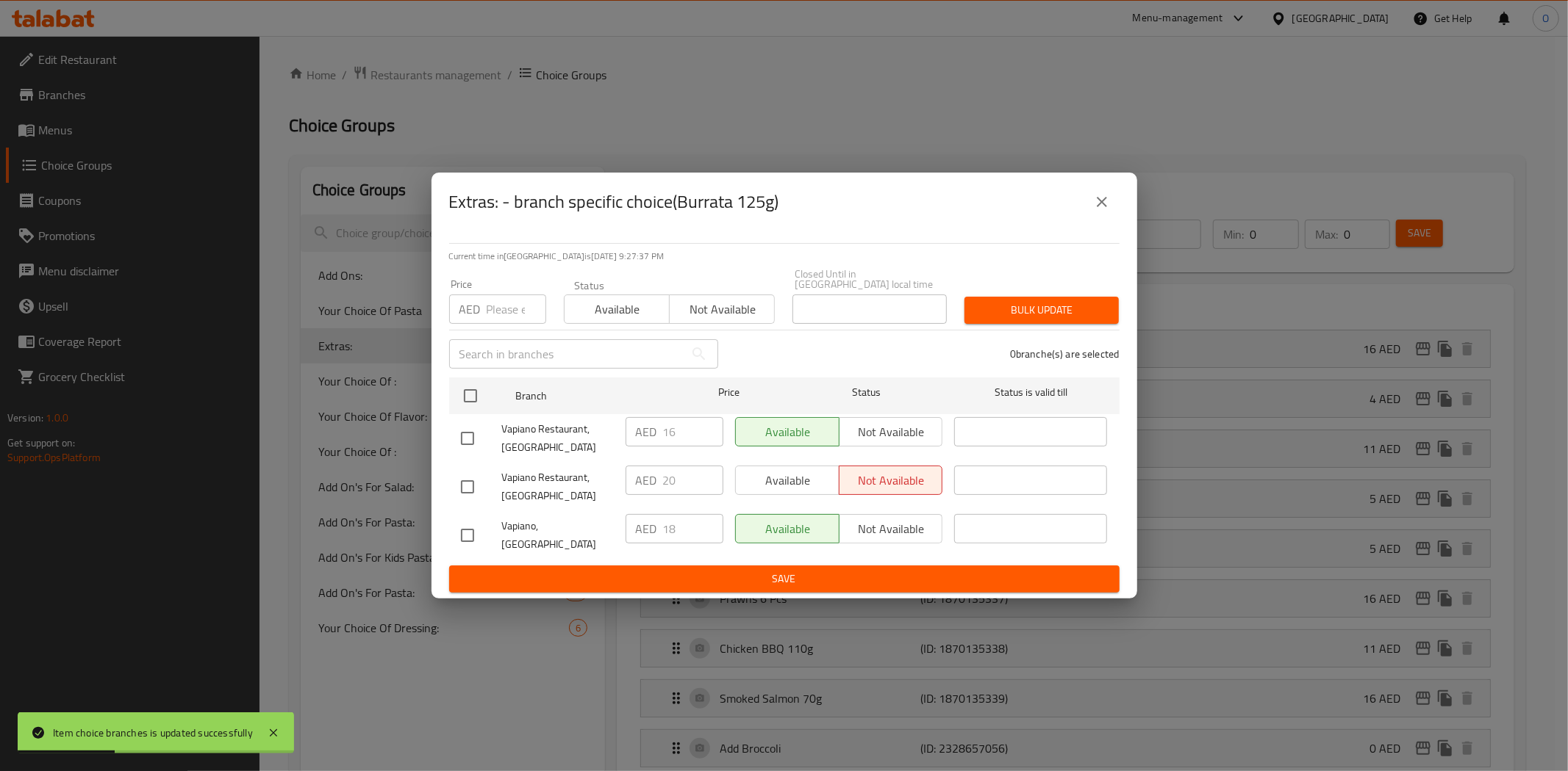
click at [1104, 207] on icon "close" at bounding box center [1101, 202] width 18 height 18
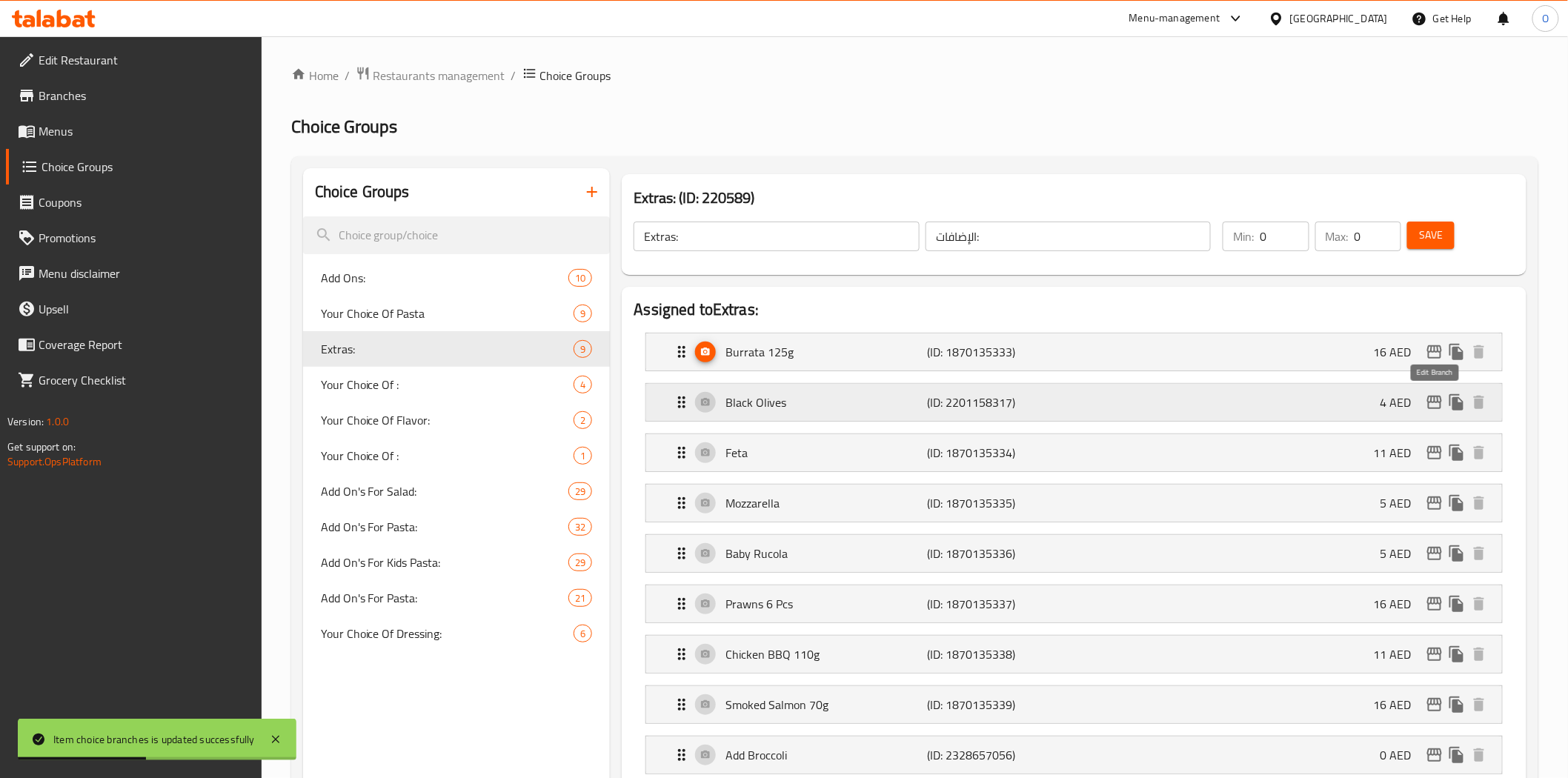
click at [1432, 404] on icon "edit" at bounding box center [1434, 402] width 18 height 18
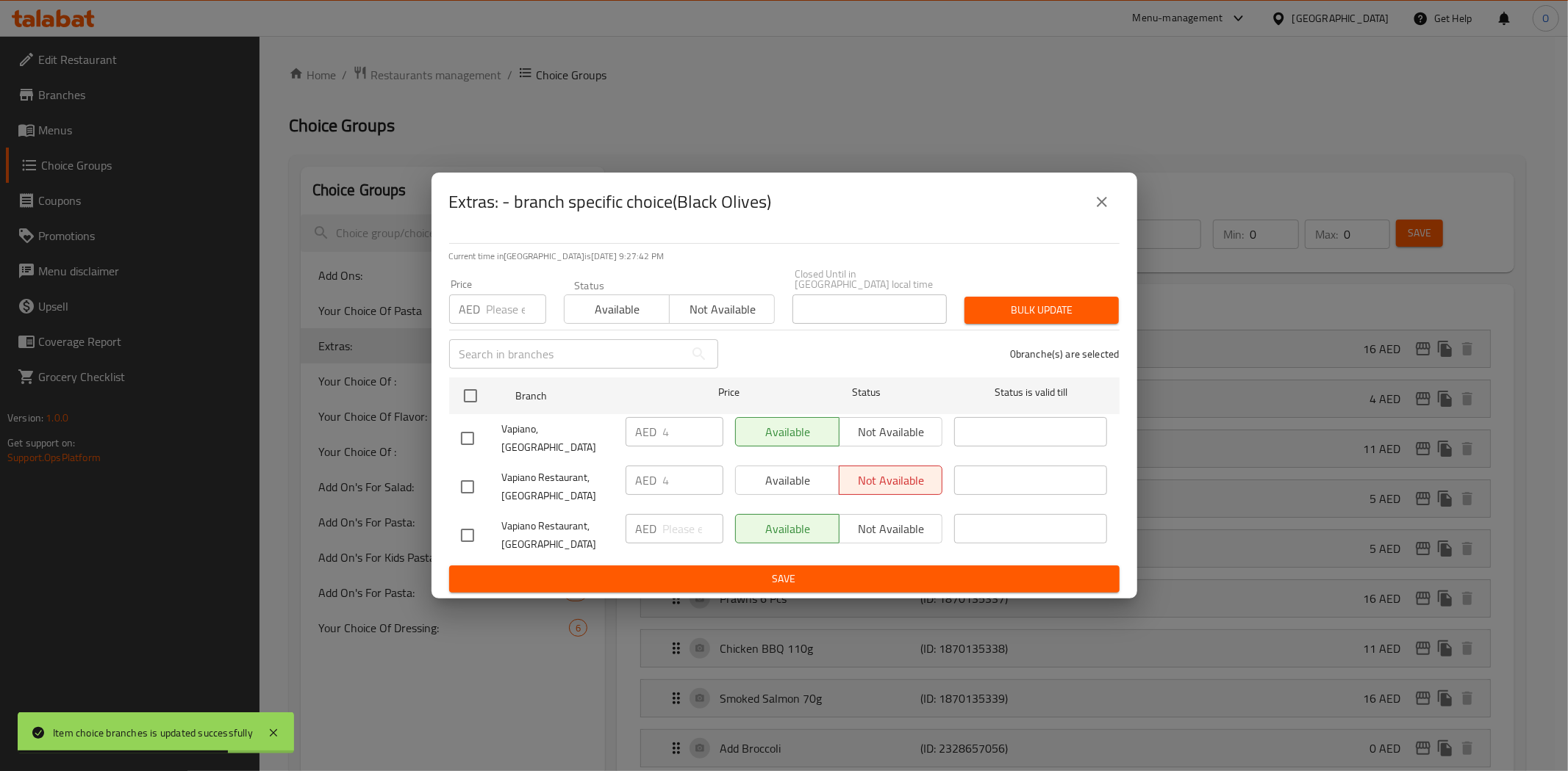
click at [1103, 207] on icon "close" at bounding box center [1101, 202] width 10 height 10
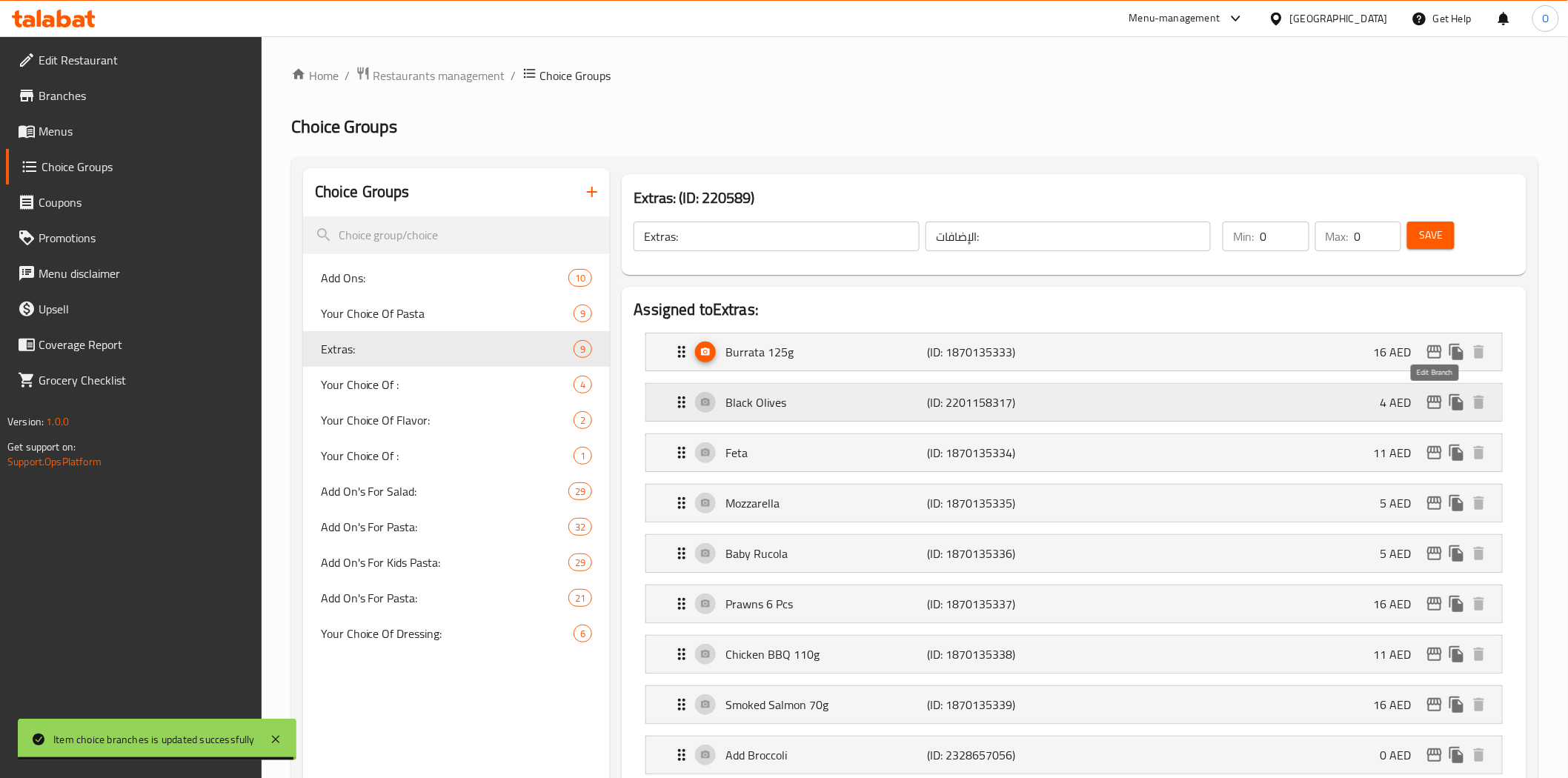
click at [1430, 404] on icon "edit" at bounding box center [1434, 402] width 18 height 18
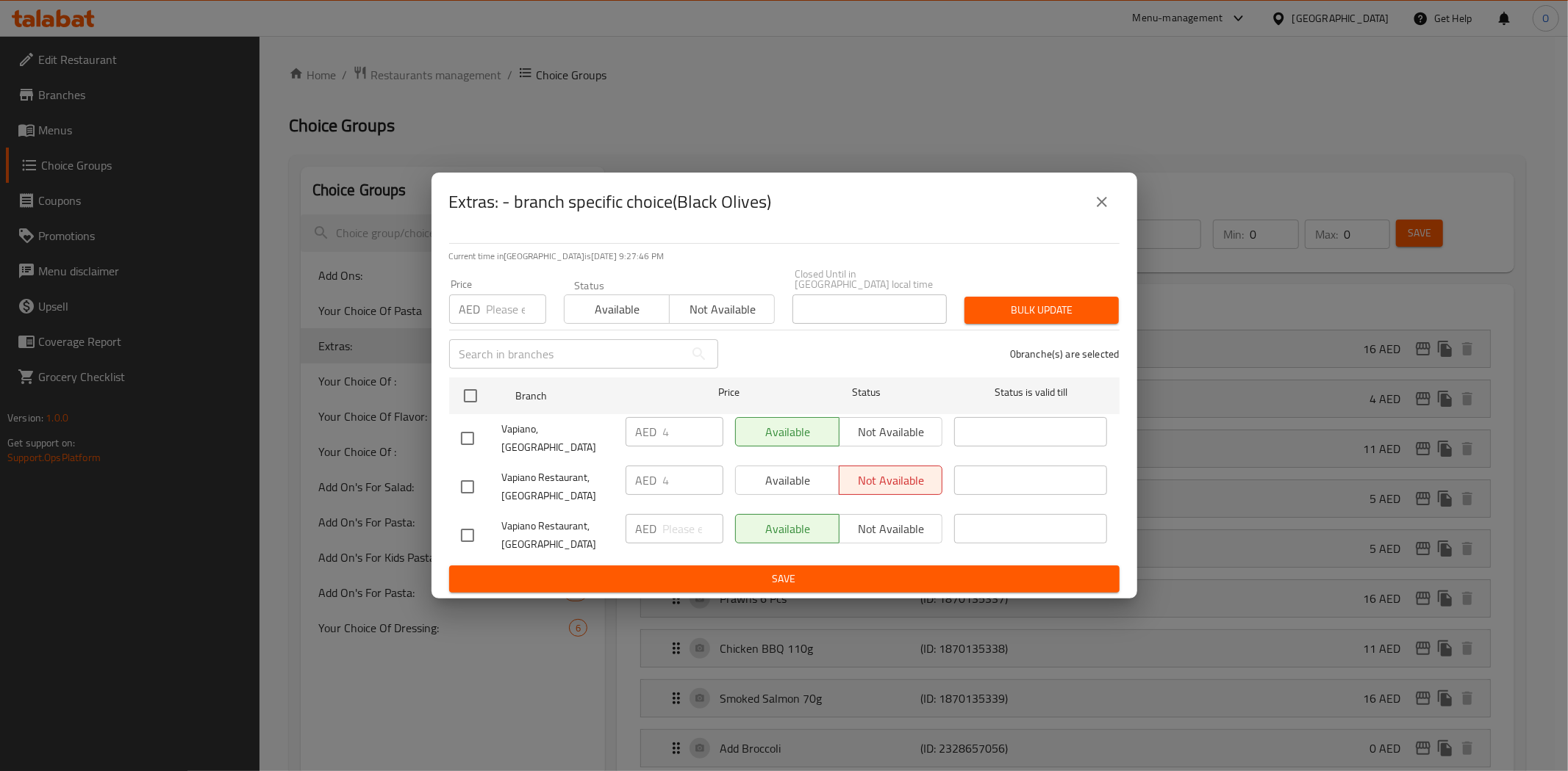
click at [1105, 209] on icon "close" at bounding box center [1101, 202] width 18 height 18
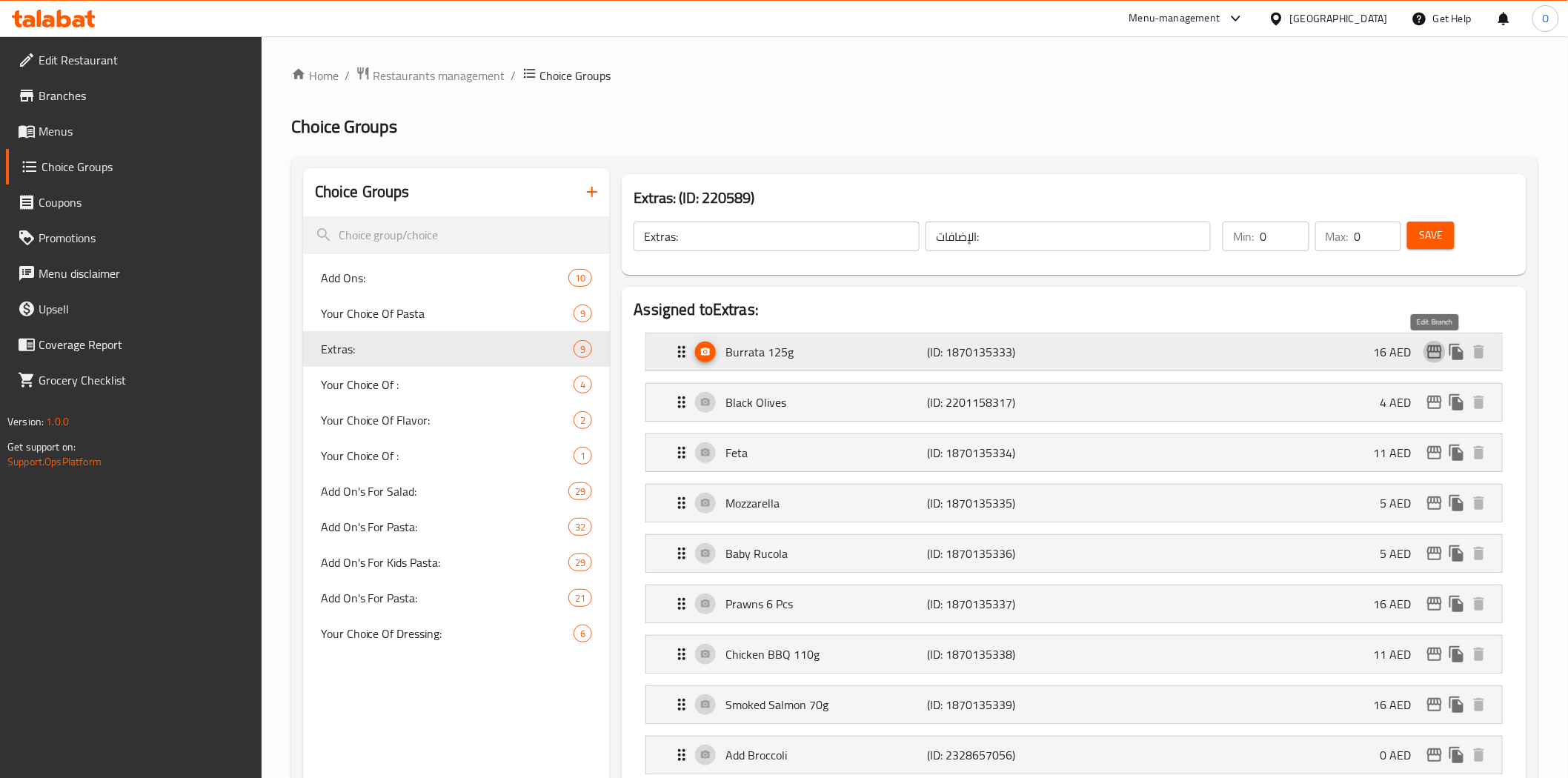
click at [1432, 352] on icon "edit" at bounding box center [1434, 352] width 15 height 13
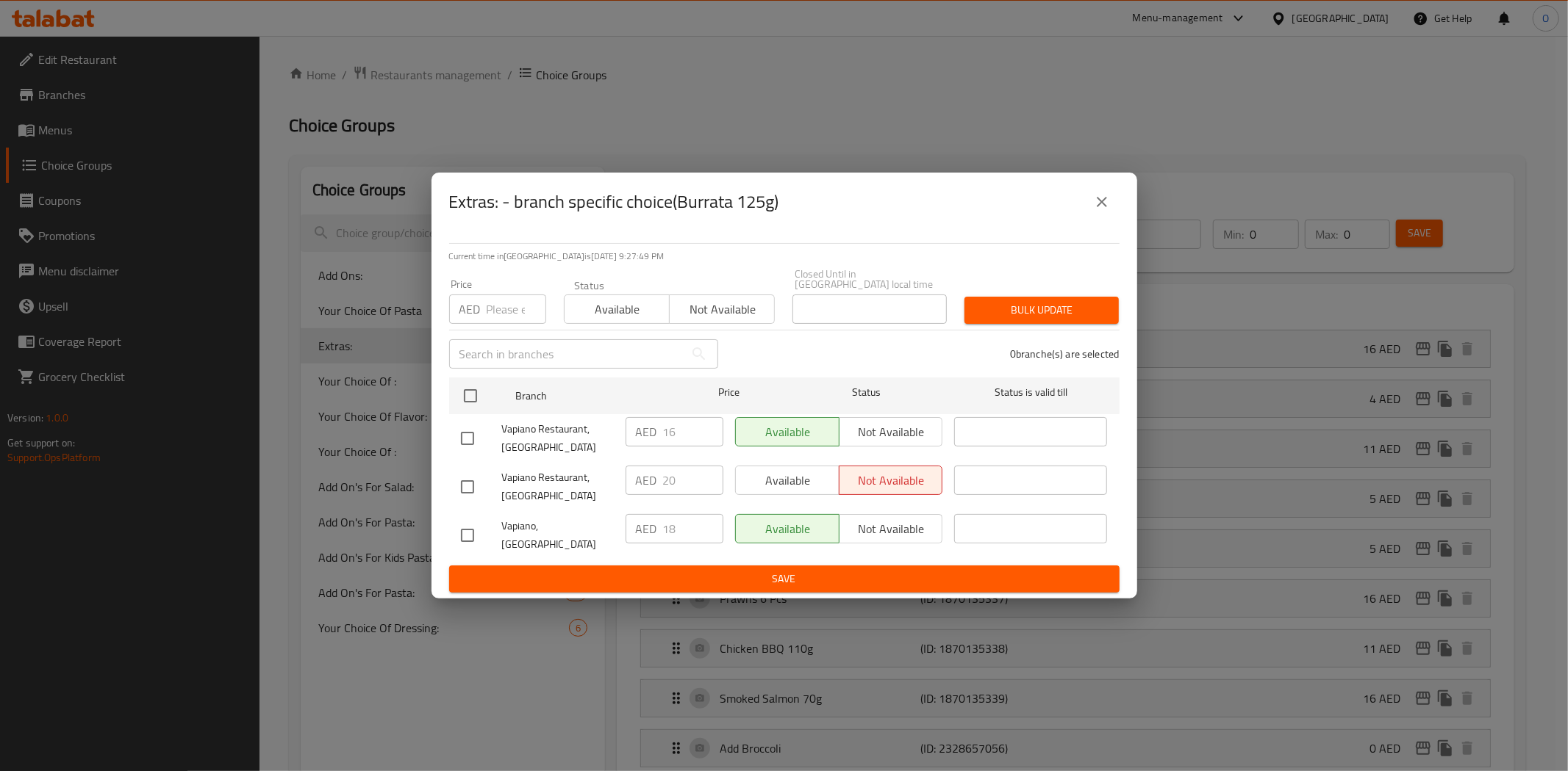
click at [1106, 204] on icon "close" at bounding box center [1101, 202] width 18 height 18
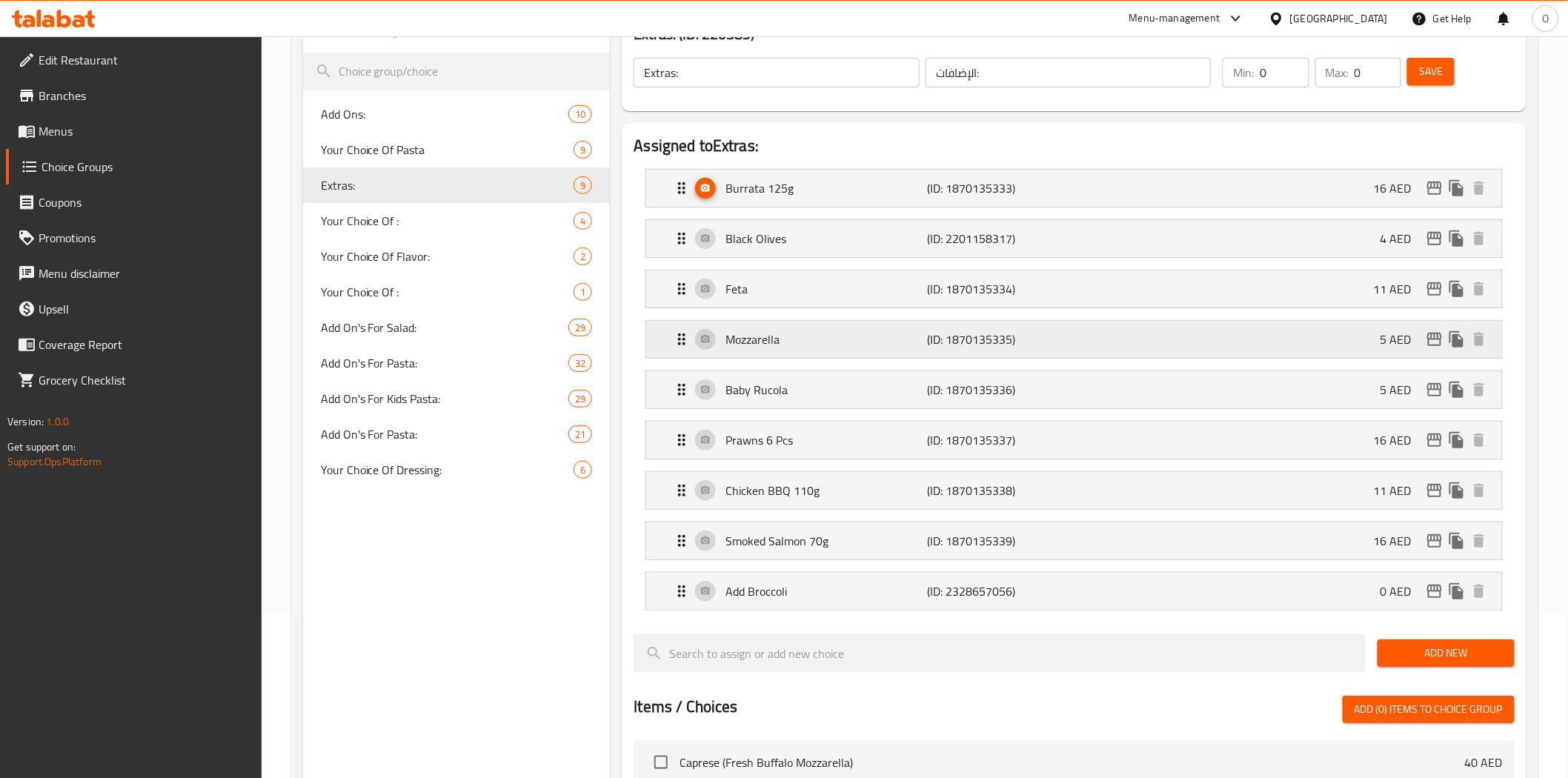
scroll to position [165, 0]
click at [1431, 292] on icon "edit" at bounding box center [1434, 288] width 18 height 18
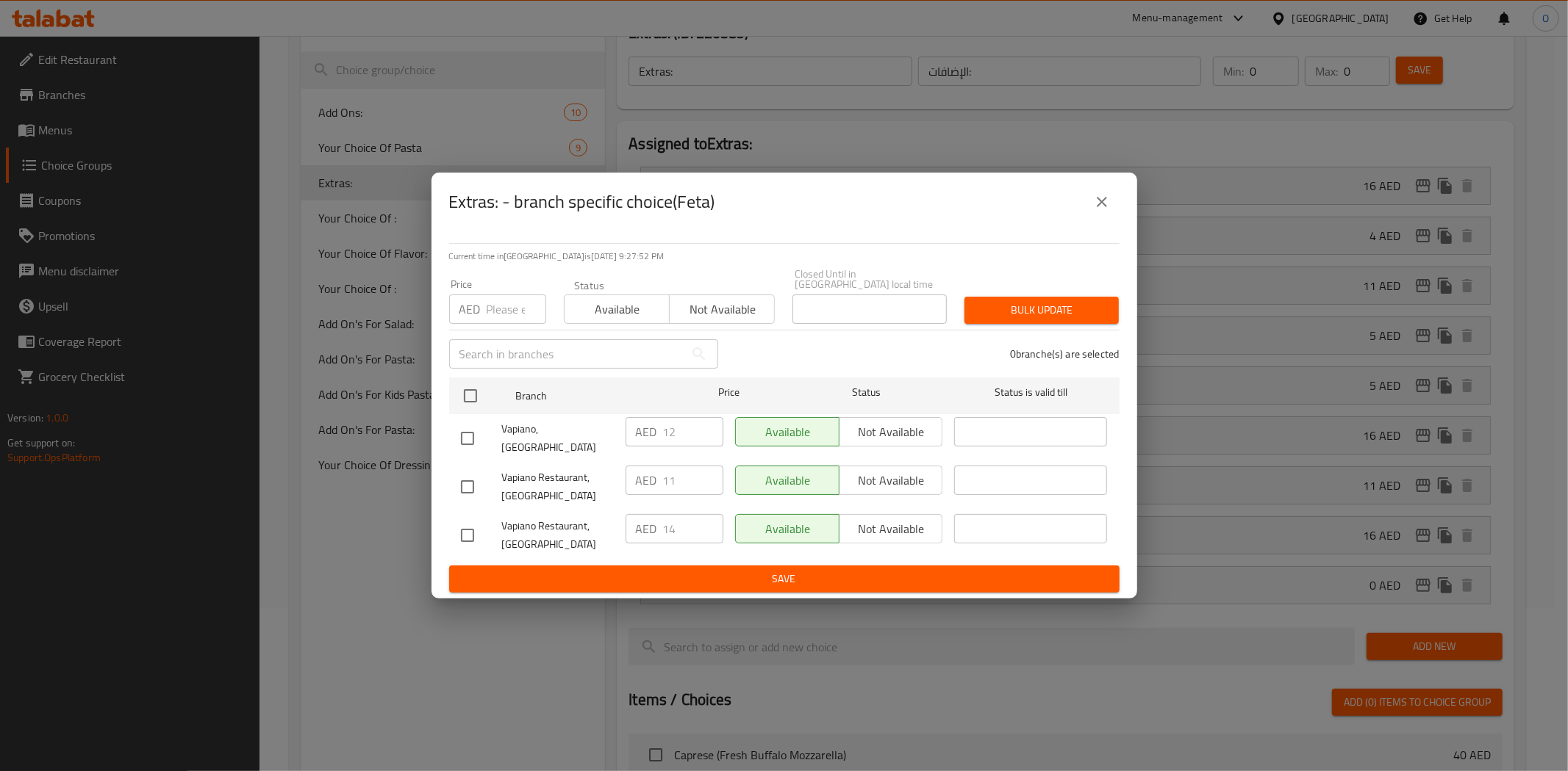
click at [464, 482] on input "checkbox" at bounding box center [467, 487] width 30 height 30
checkbox input "true"
click at [473, 520] on input "checkbox" at bounding box center [467, 535] width 30 height 30
checkbox input "true"
click at [474, 472] on input "checkbox" at bounding box center [467, 487] width 30 height 30
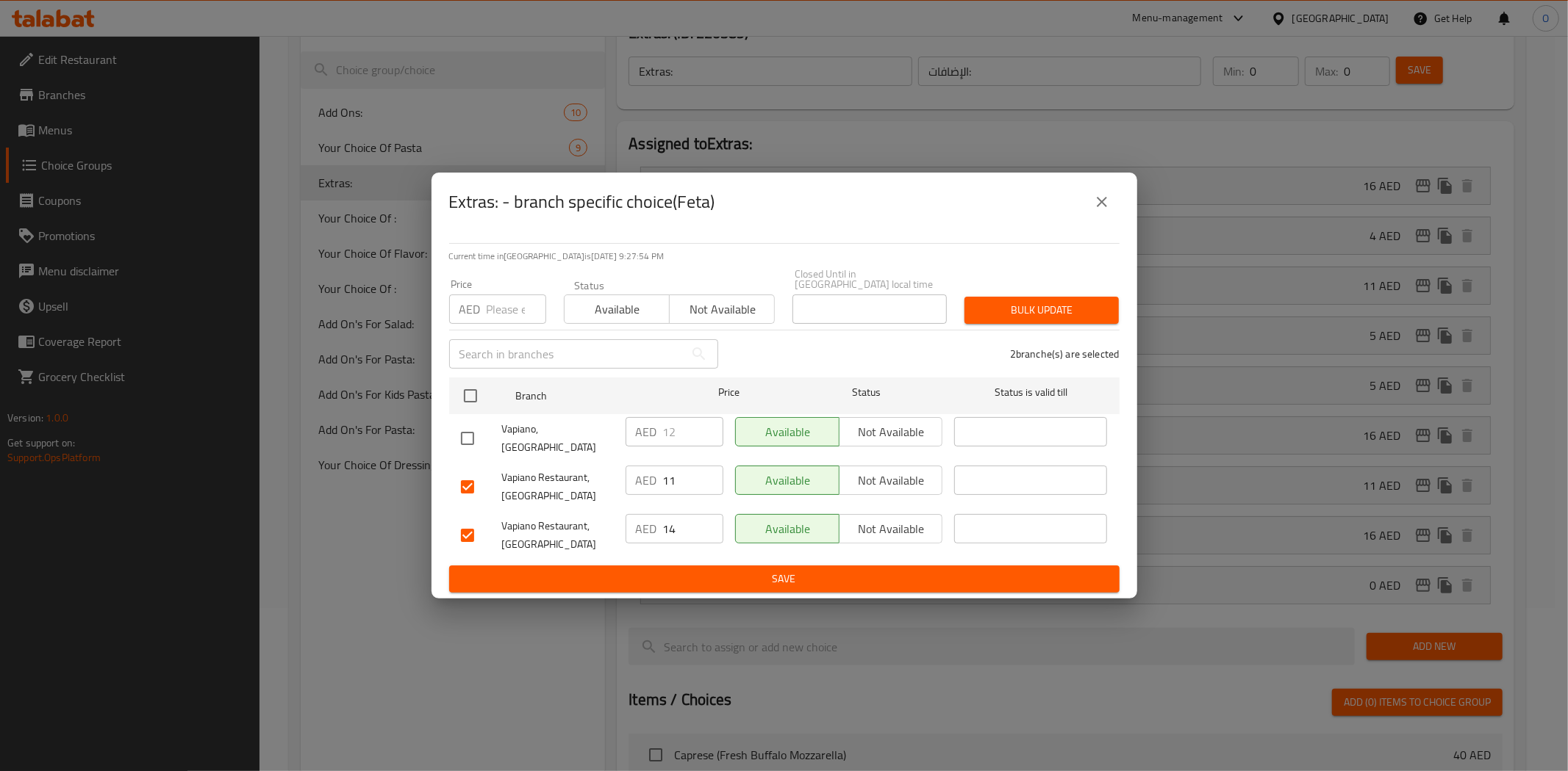
checkbox input "false"
click at [916, 533] on span "Not available" at bounding box center [891, 529] width 92 height 21
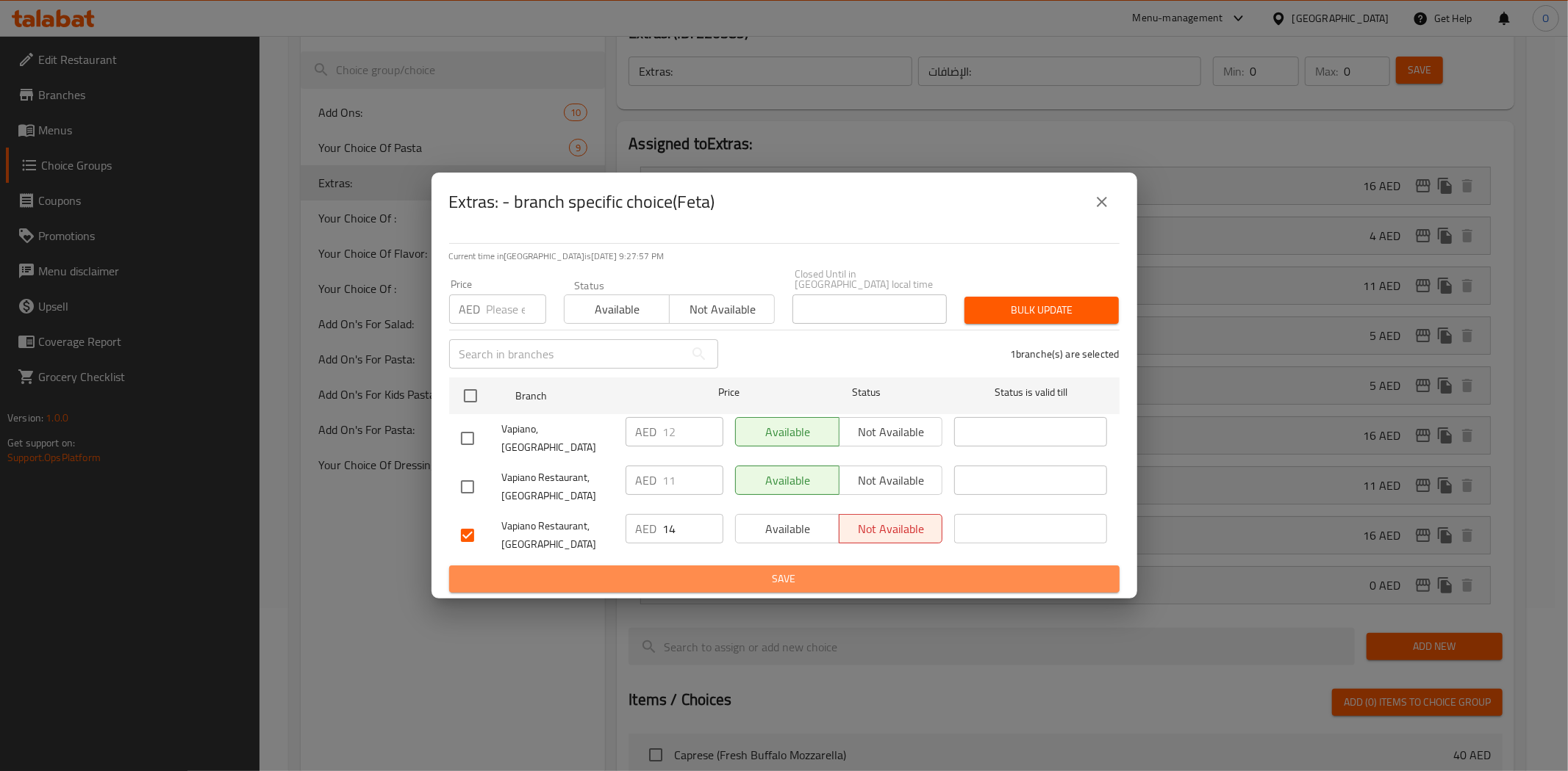
click at [899, 576] on span "Save" at bounding box center [784, 580] width 646 height 19
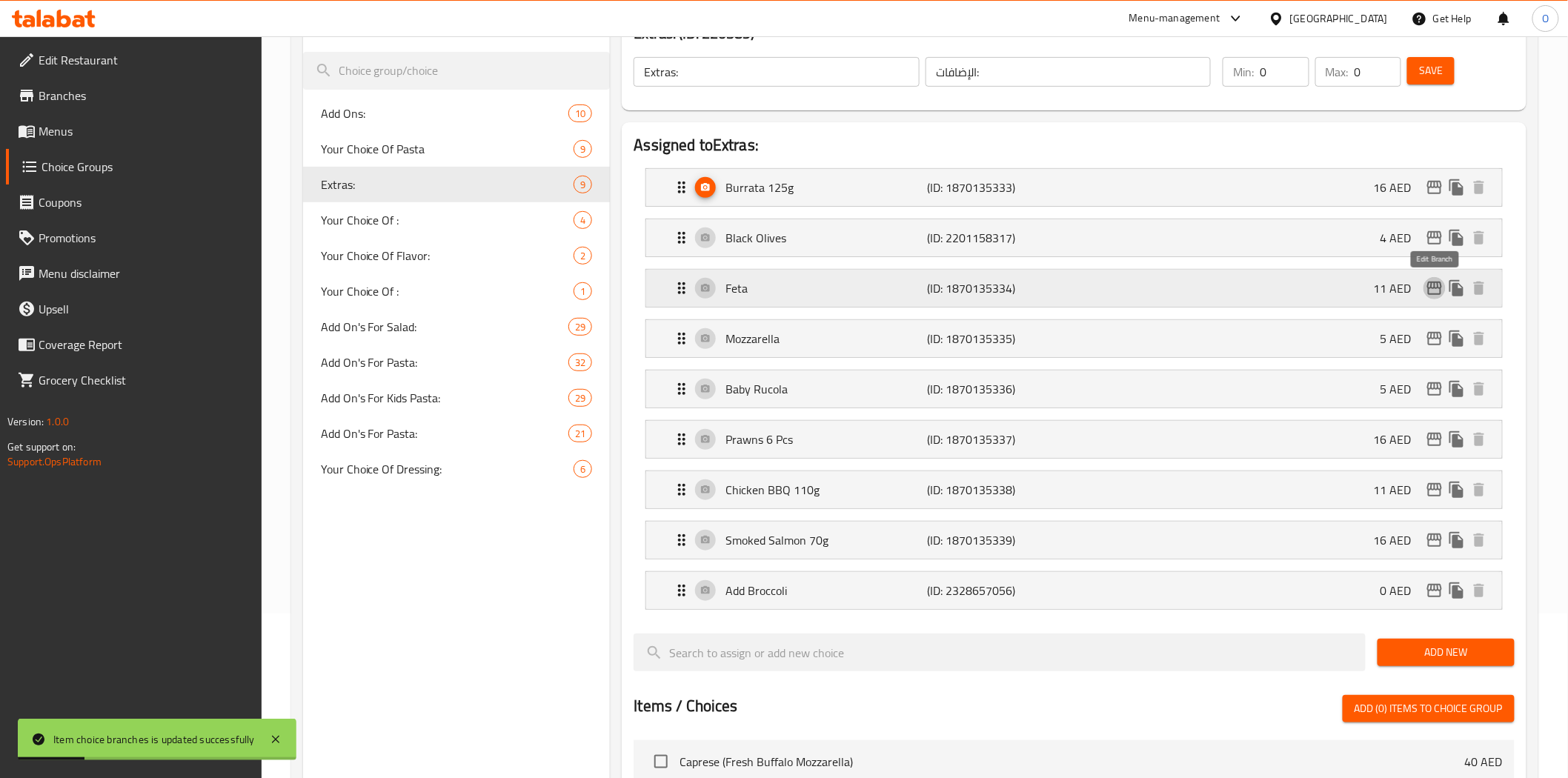
click at [1439, 288] on icon "edit" at bounding box center [1434, 288] width 15 height 13
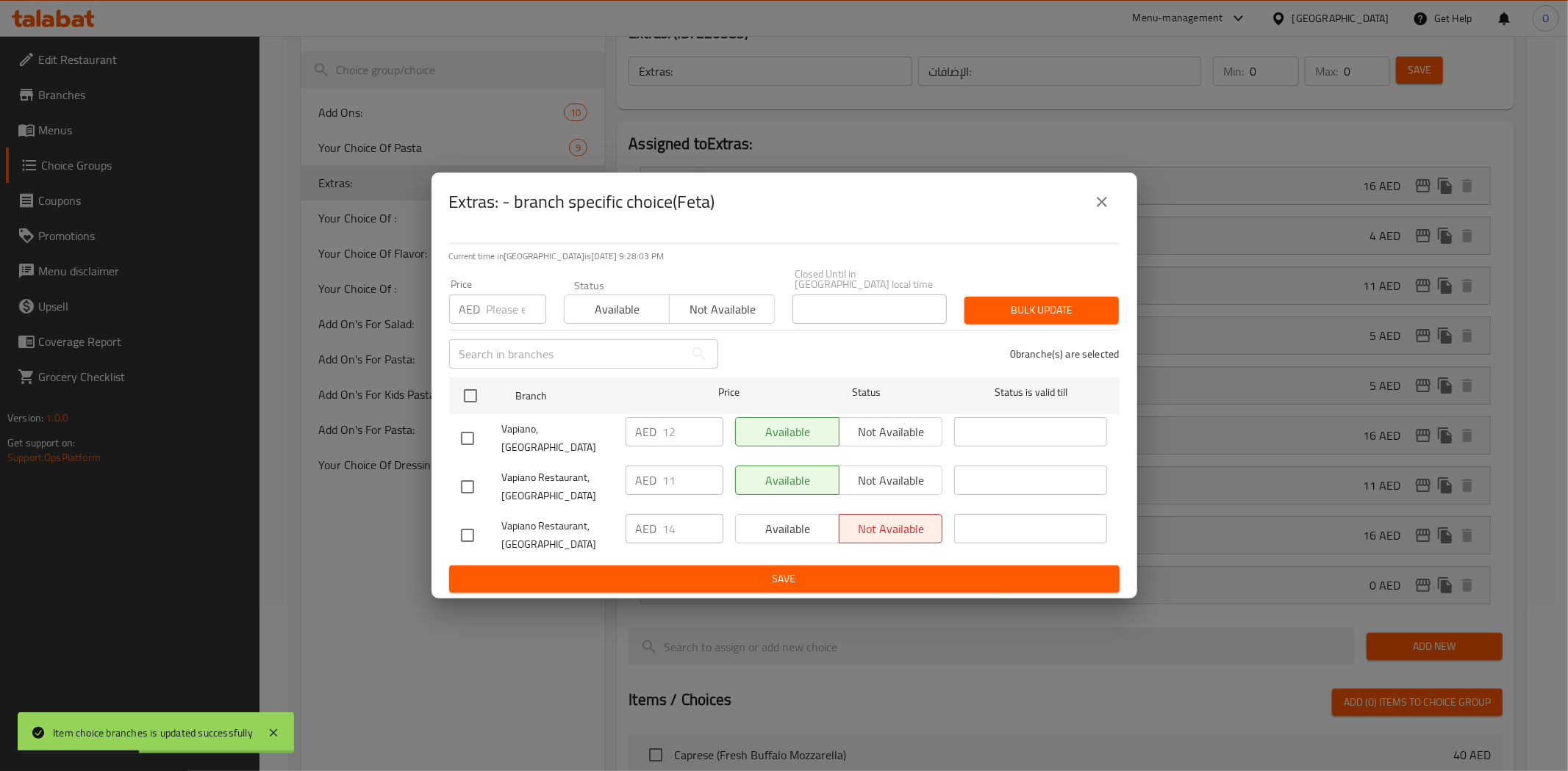
click at [1101, 207] on icon "close" at bounding box center [1101, 202] width 10 height 10
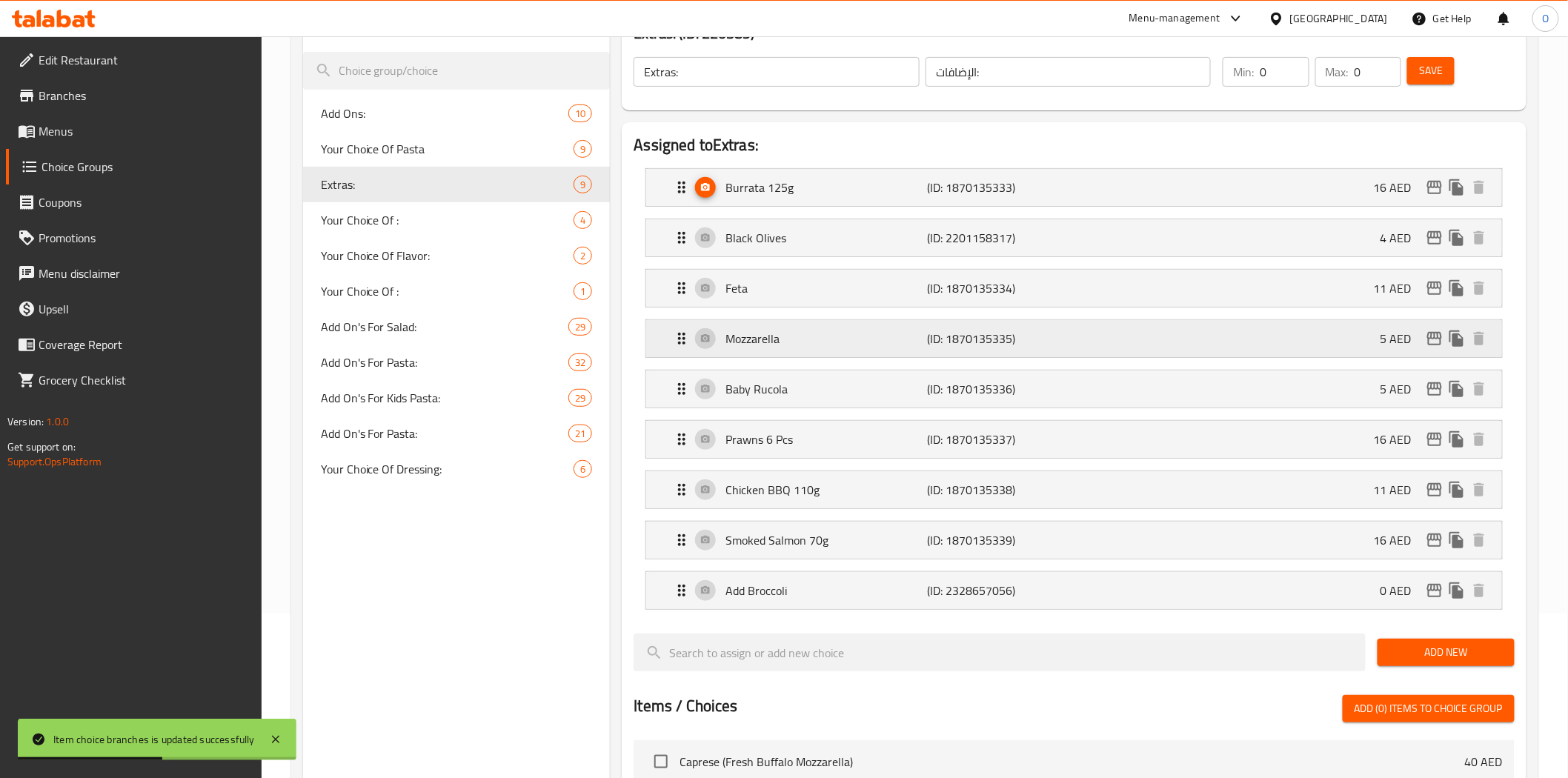
click at [1434, 349] on button "edit" at bounding box center [1434, 339] width 22 height 22
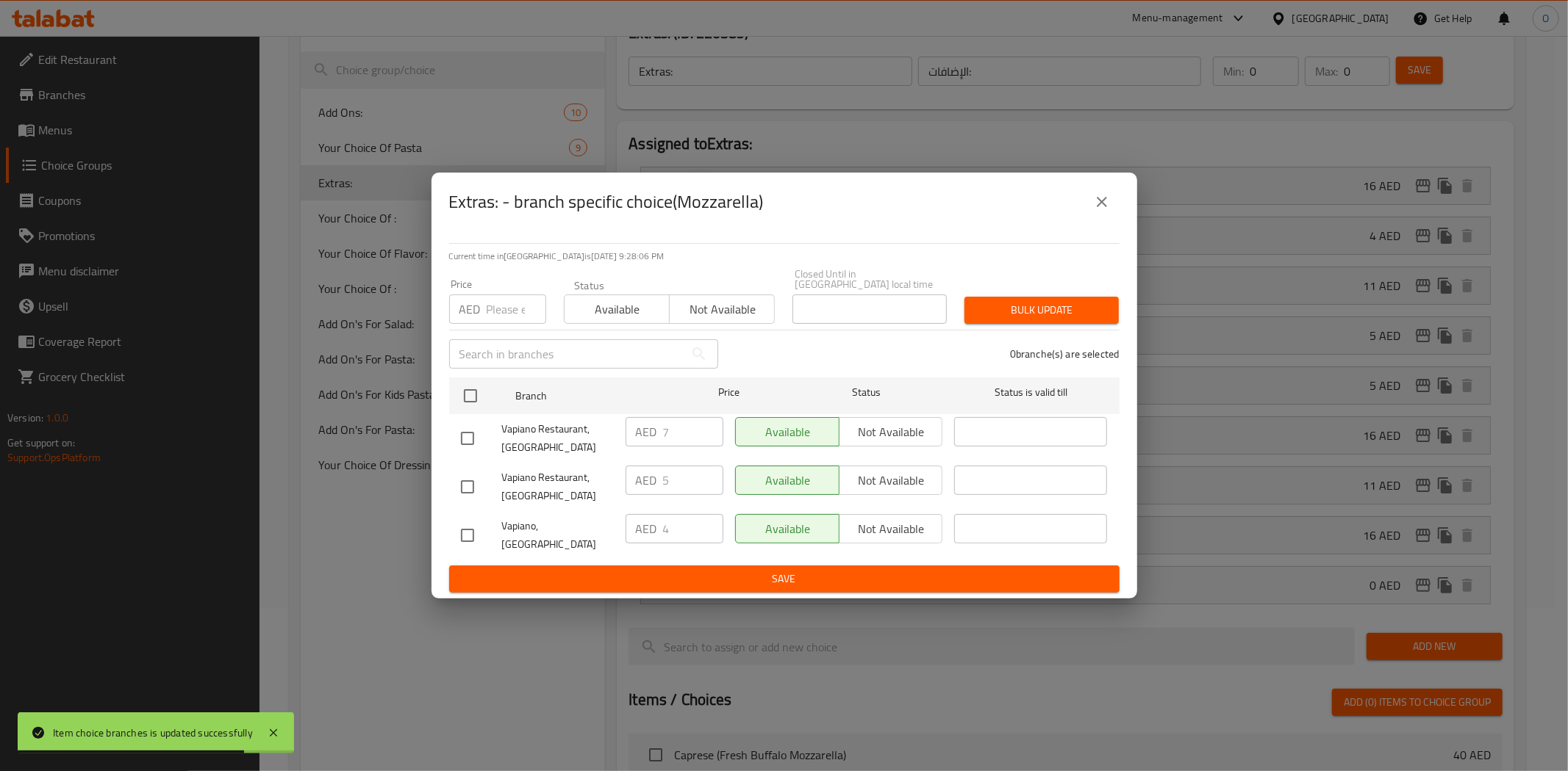
click at [473, 444] on input "checkbox" at bounding box center [467, 438] width 30 height 30
checkbox input "true"
click at [880, 427] on span "Not available" at bounding box center [891, 432] width 92 height 21
click at [864, 570] on span "Save" at bounding box center [784, 580] width 646 height 19
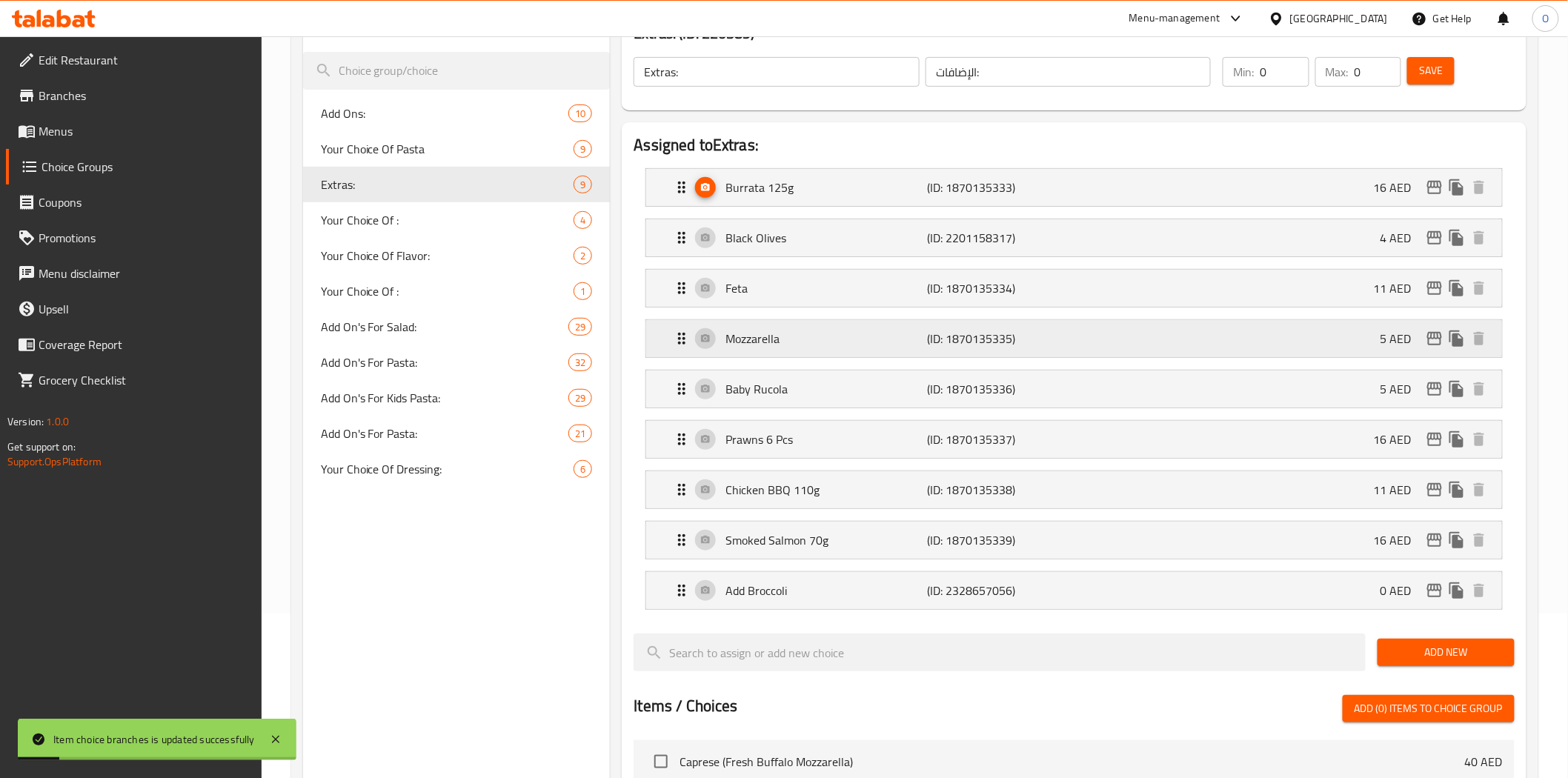
click at [1436, 336] on icon "edit" at bounding box center [1434, 338] width 18 height 18
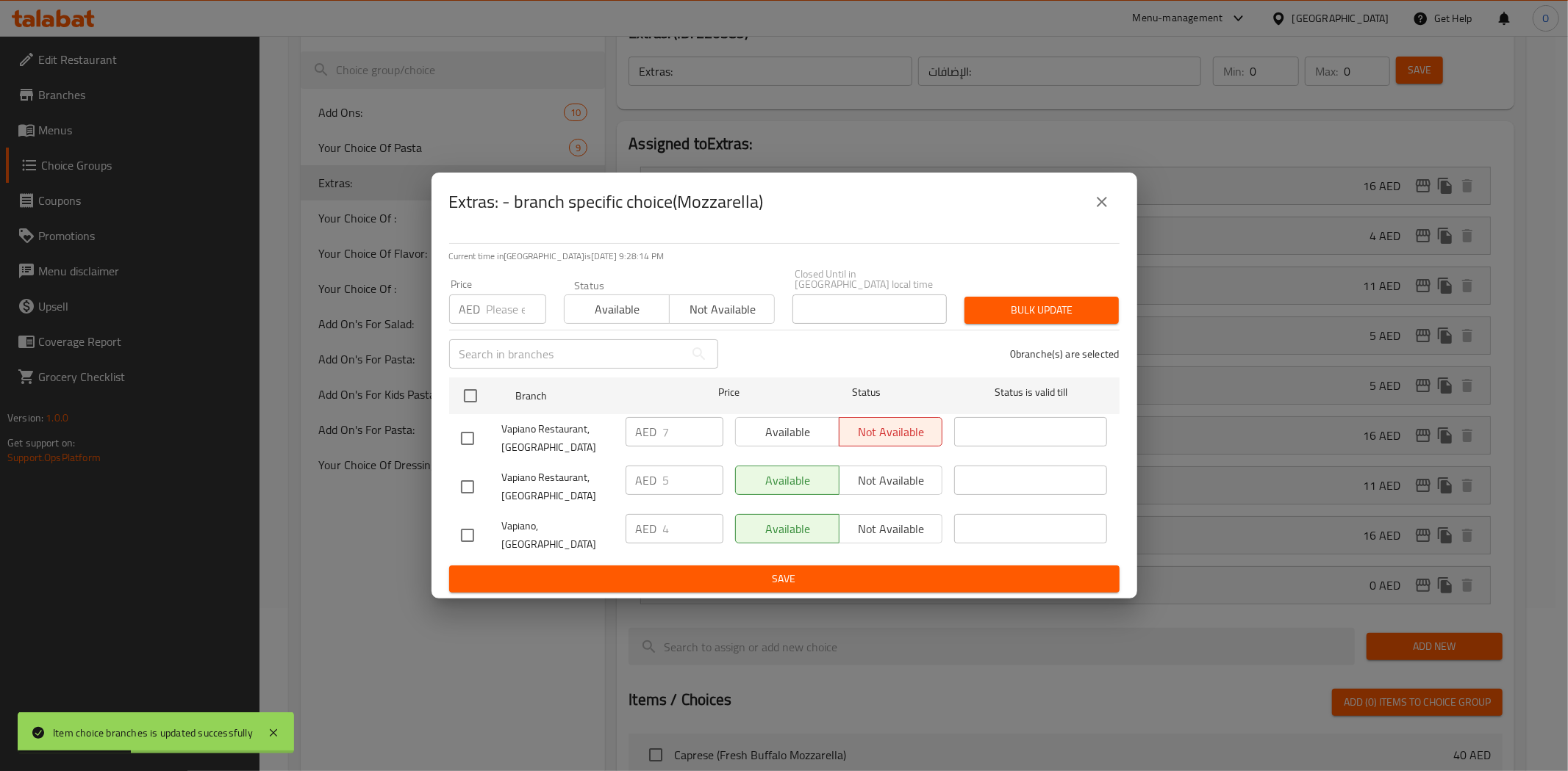
click at [1099, 207] on icon "close" at bounding box center [1101, 202] width 18 height 18
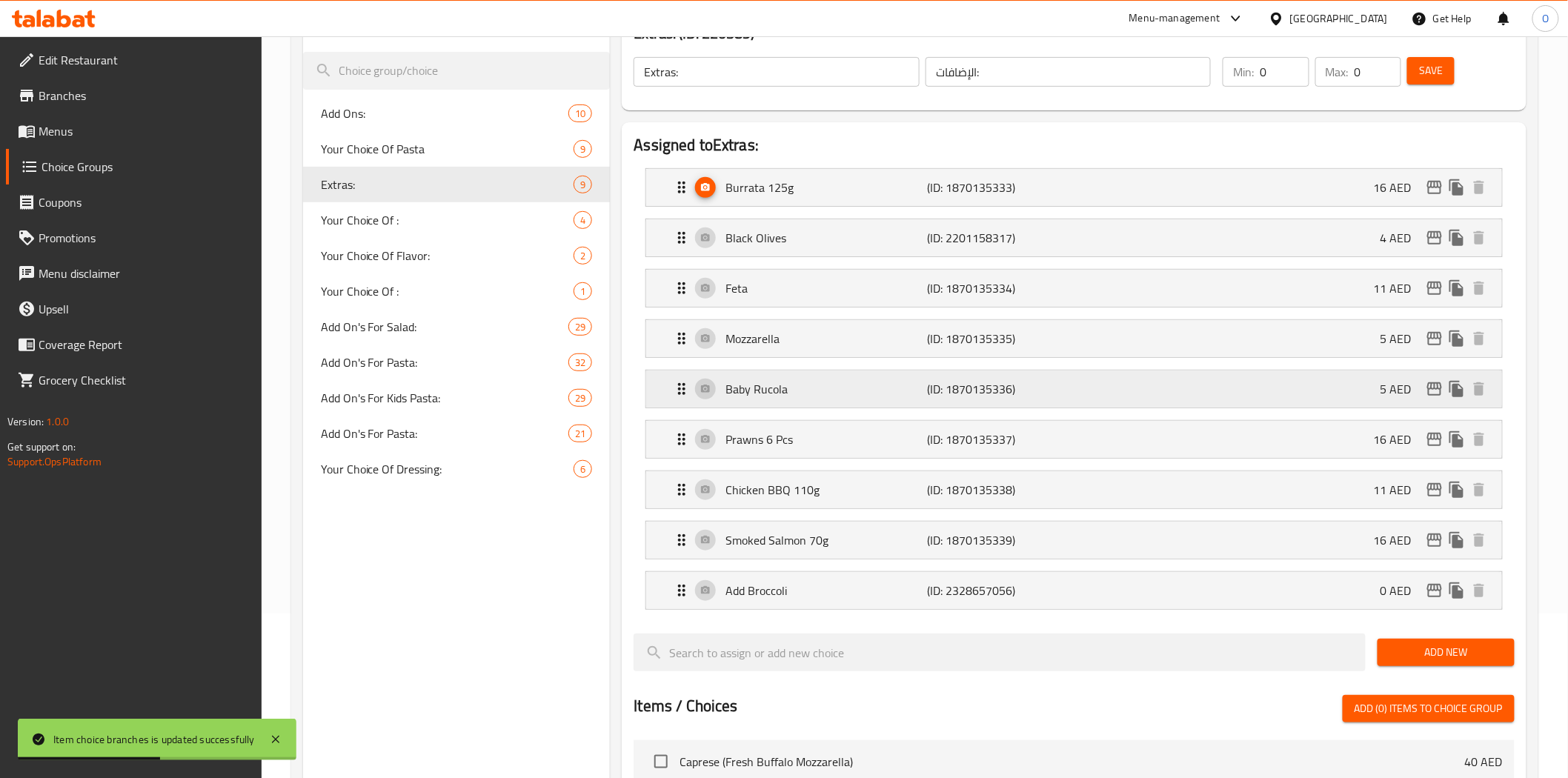
click at [1432, 389] on icon "edit" at bounding box center [1434, 389] width 15 height 13
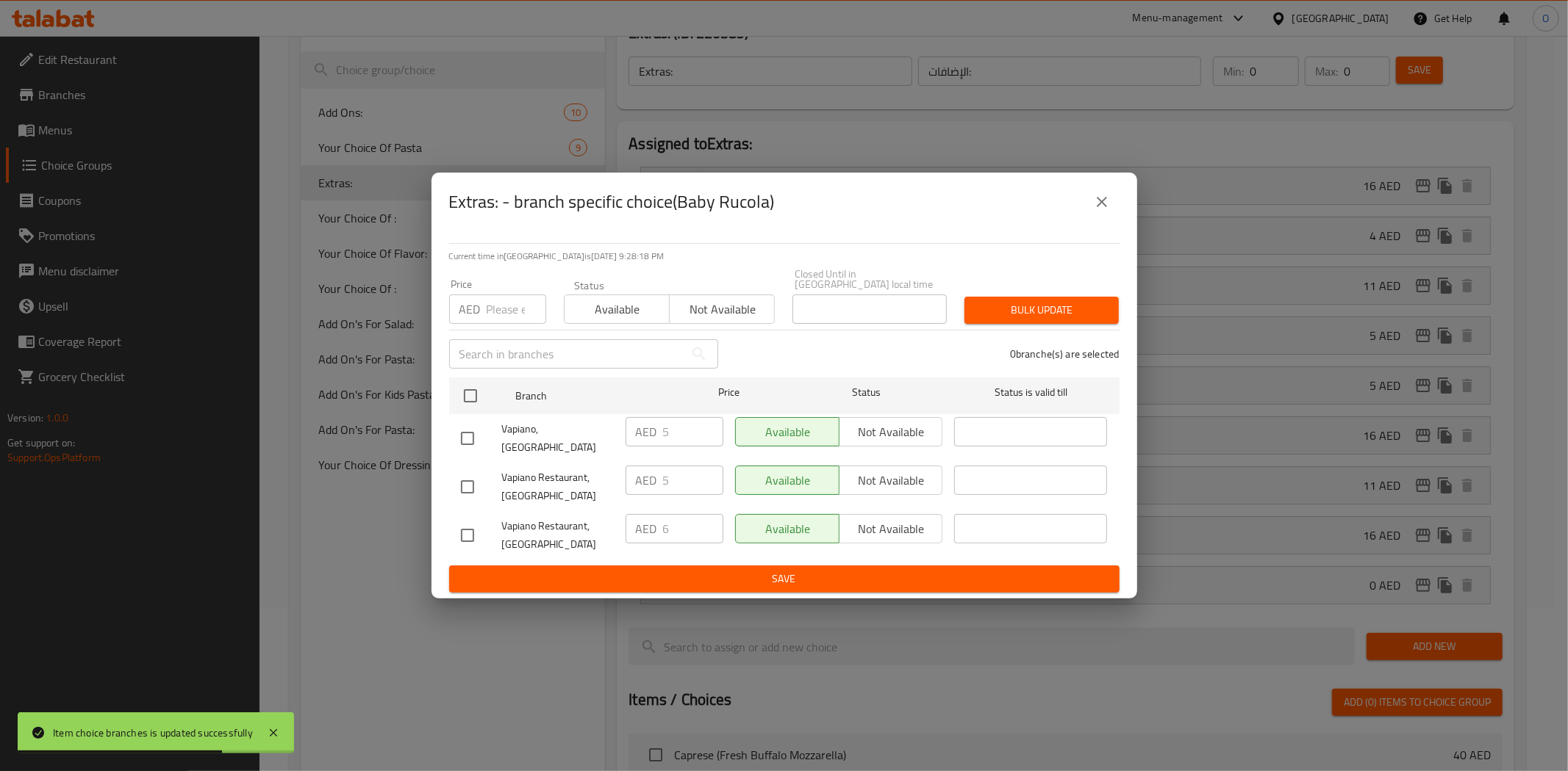
click at [467, 526] on input "checkbox" at bounding box center [467, 535] width 30 height 30
checkbox input "true"
click at [908, 526] on span "Not available" at bounding box center [891, 529] width 92 height 21
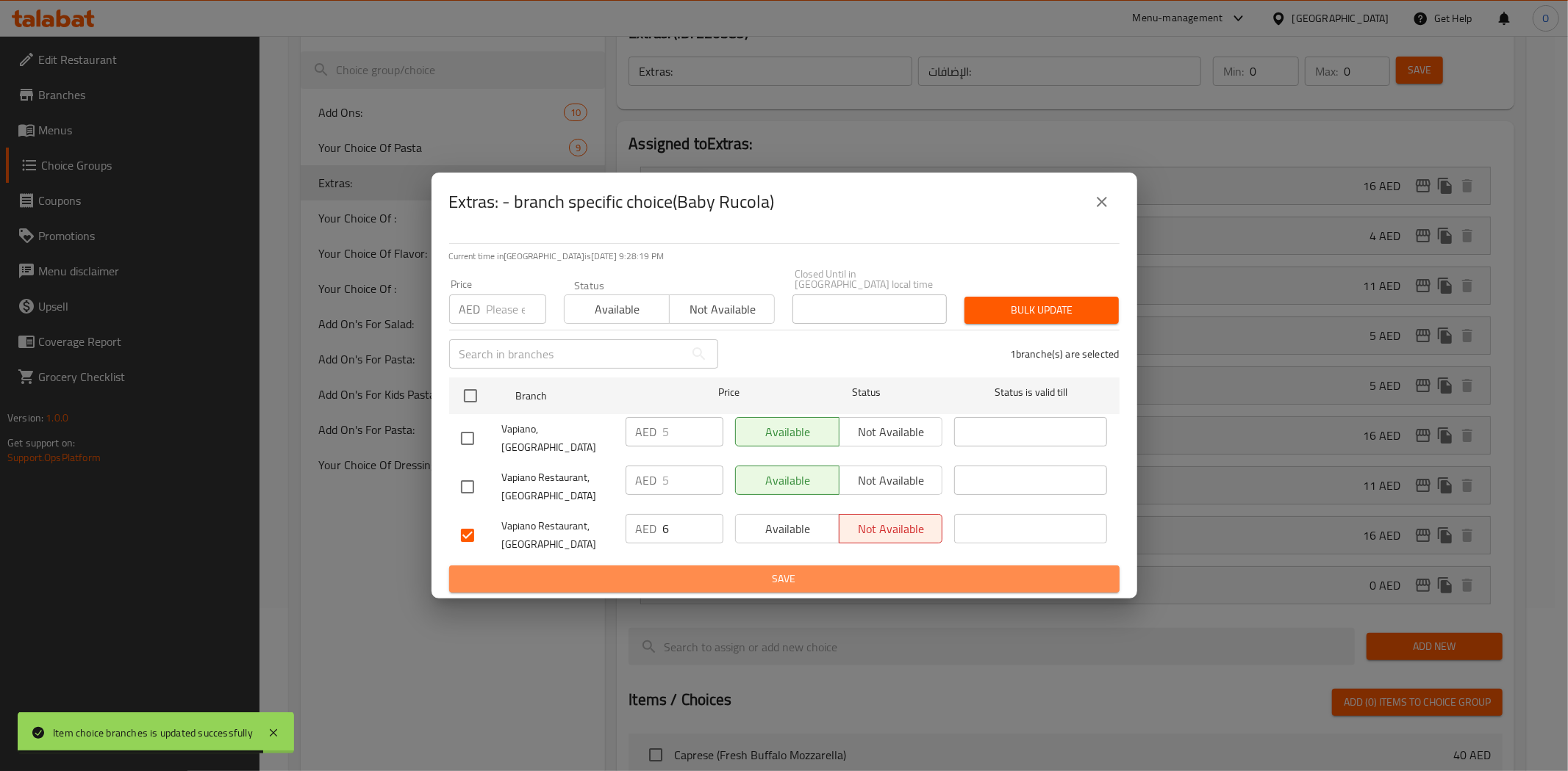
click at [882, 576] on span "Save" at bounding box center [784, 580] width 646 height 19
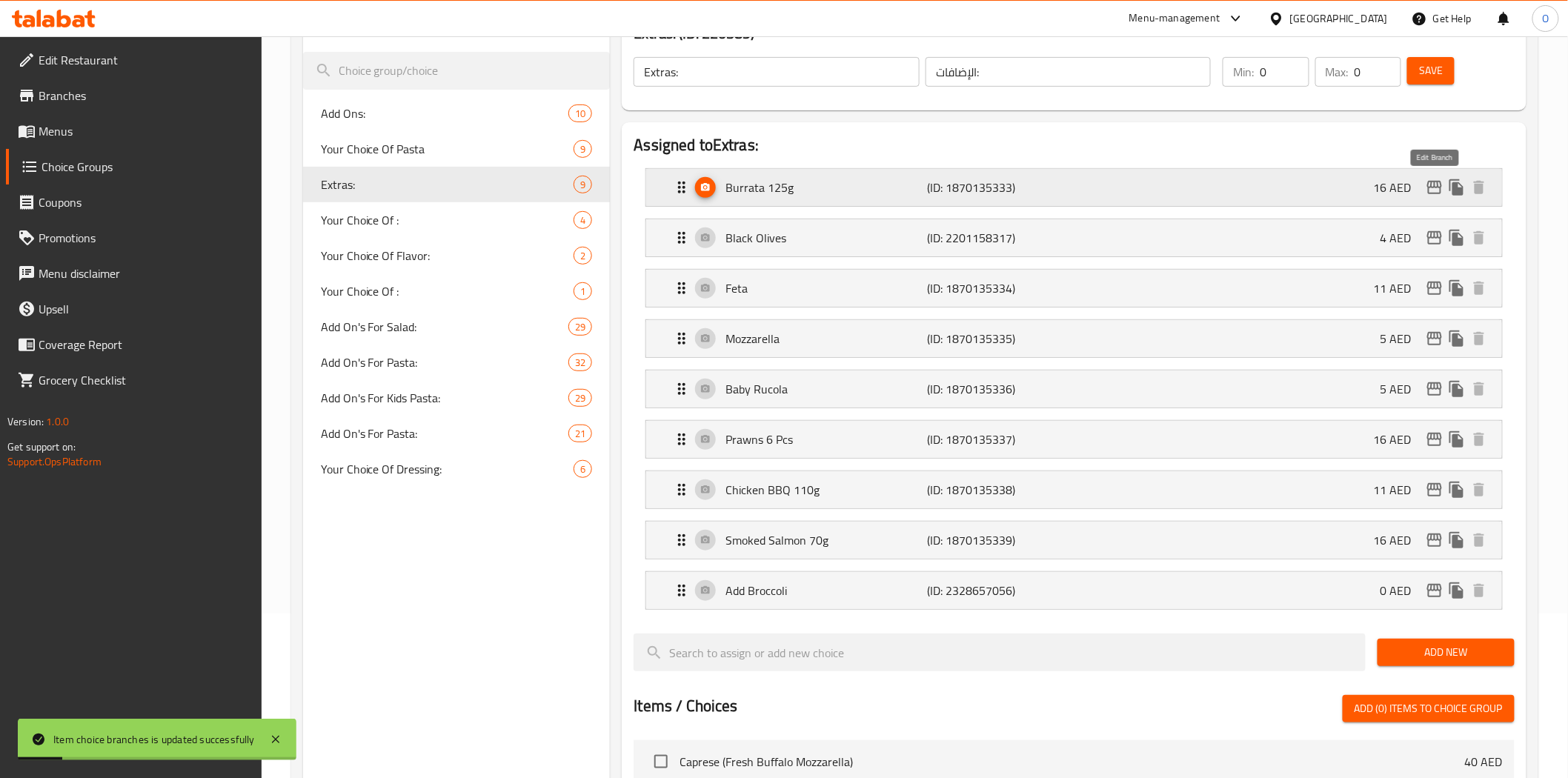
click at [1428, 191] on icon "edit" at bounding box center [1434, 187] width 15 height 13
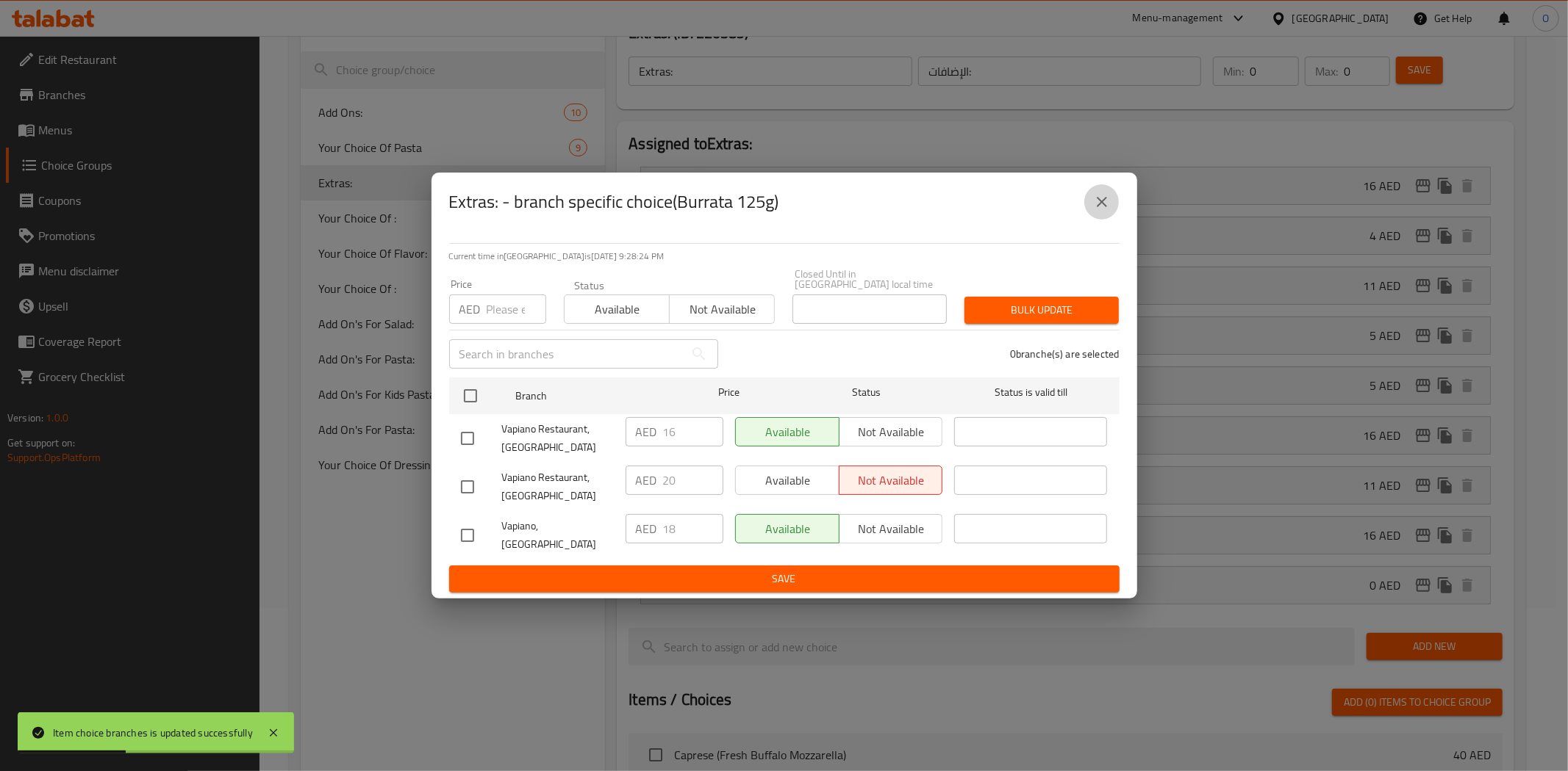
click at [1099, 207] on icon "close" at bounding box center [1101, 202] width 10 height 10
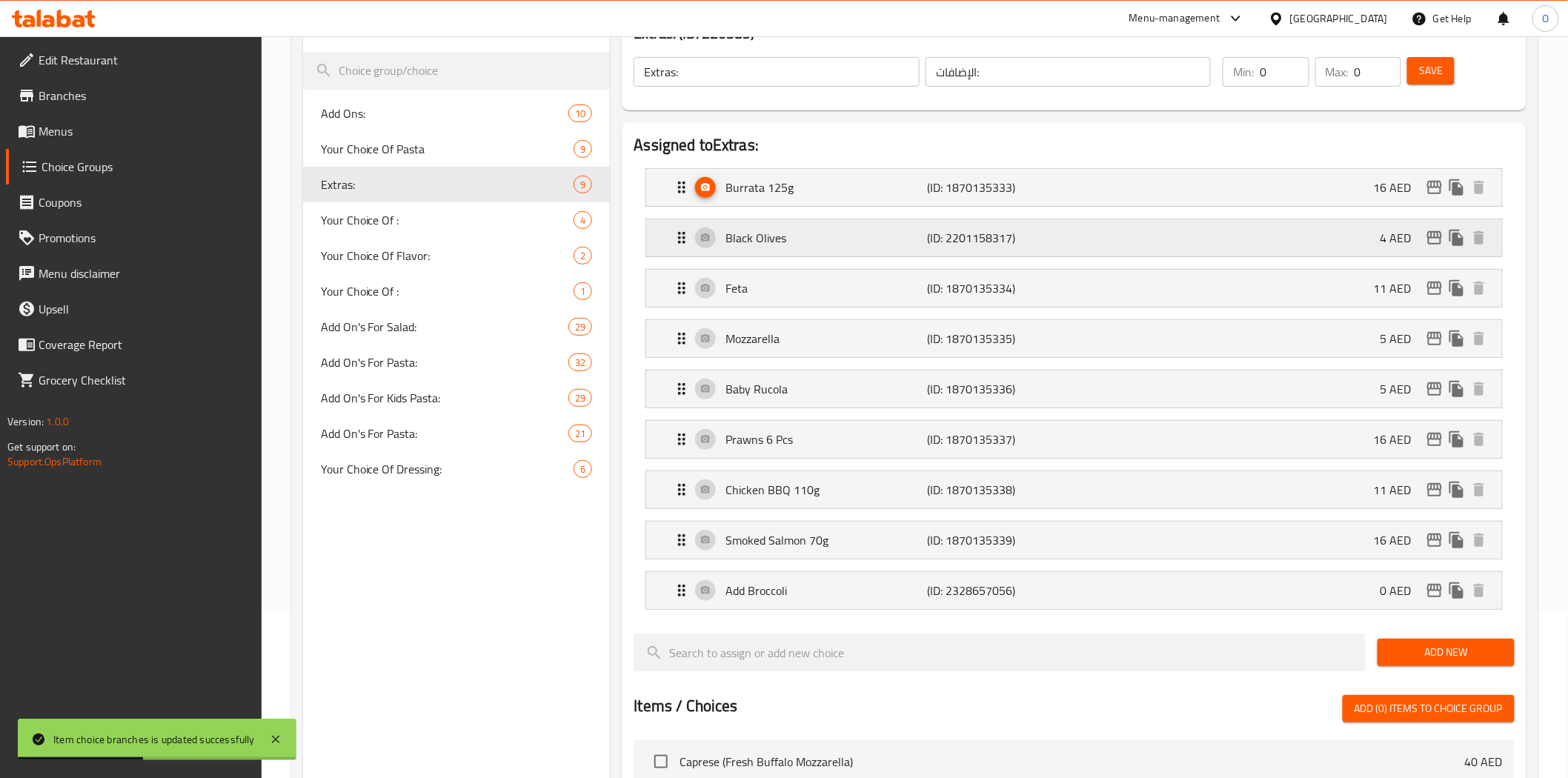
click at [1432, 233] on icon "edit" at bounding box center [1434, 237] width 15 height 13
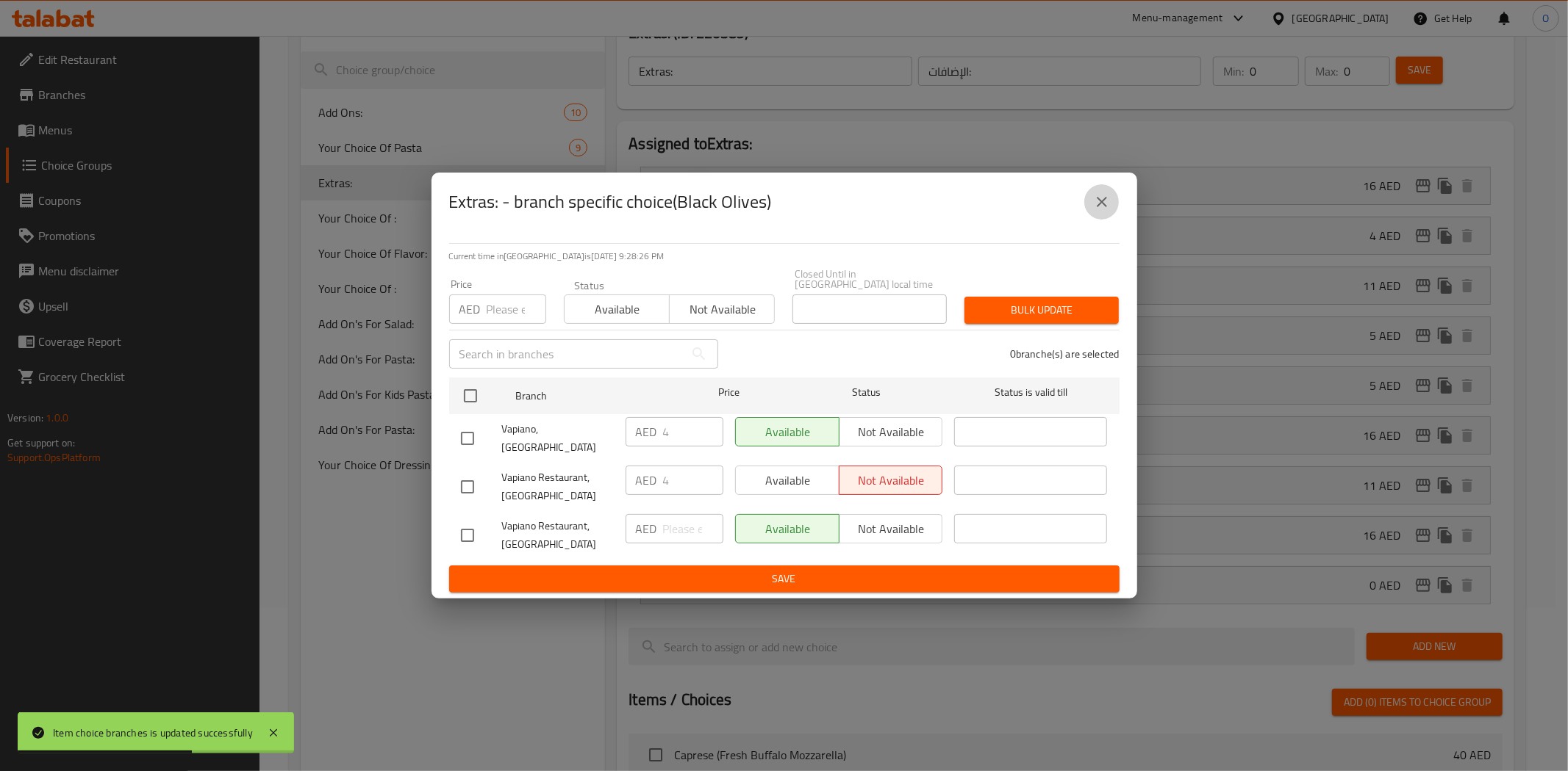
click at [1094, 211] on icon "close" at bounding box center [1101, 202] width 18 height 18
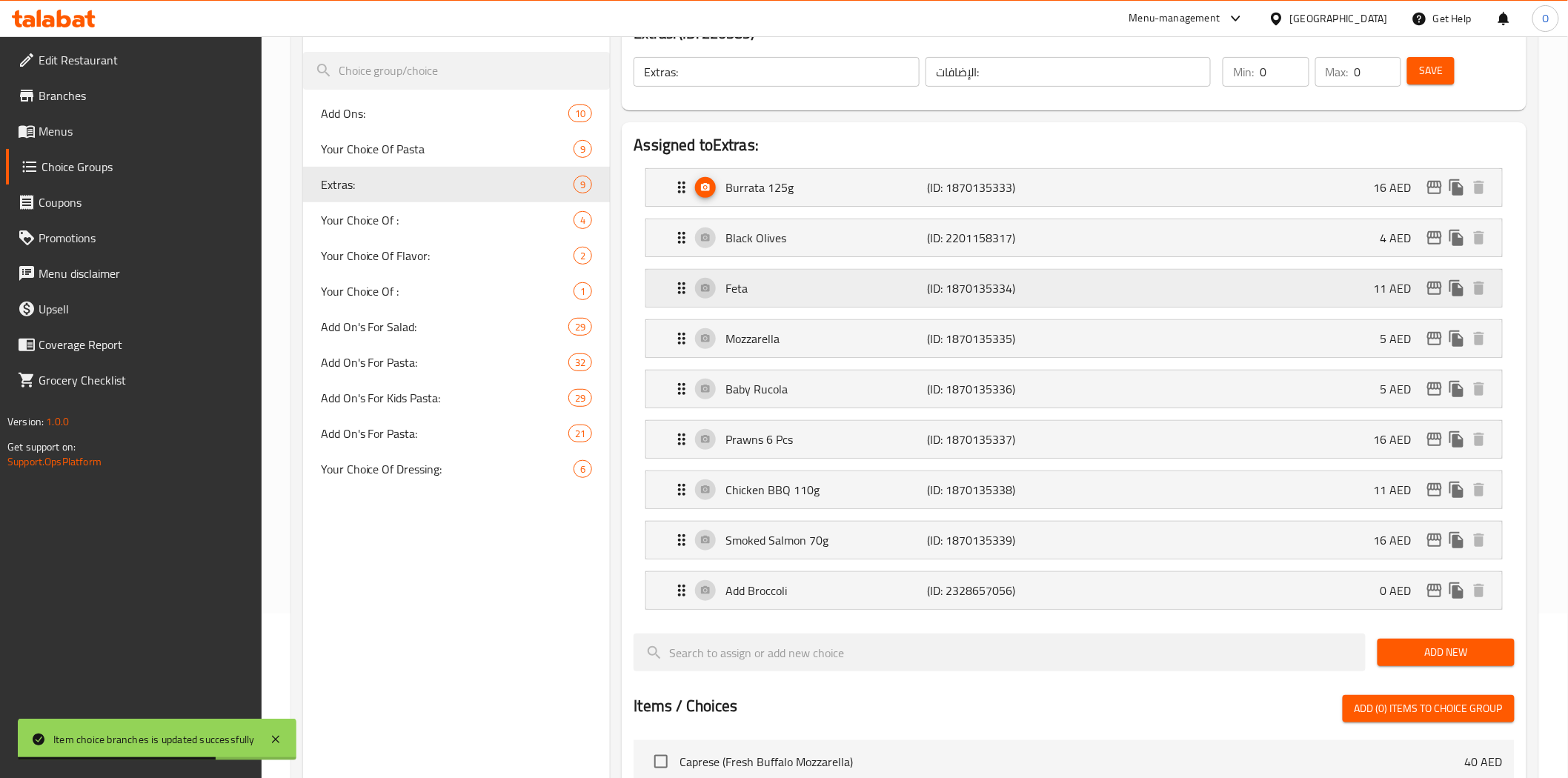
click at [1433, 292] on icon "edit" at bounding box center [1434, 288] width 18 height 18
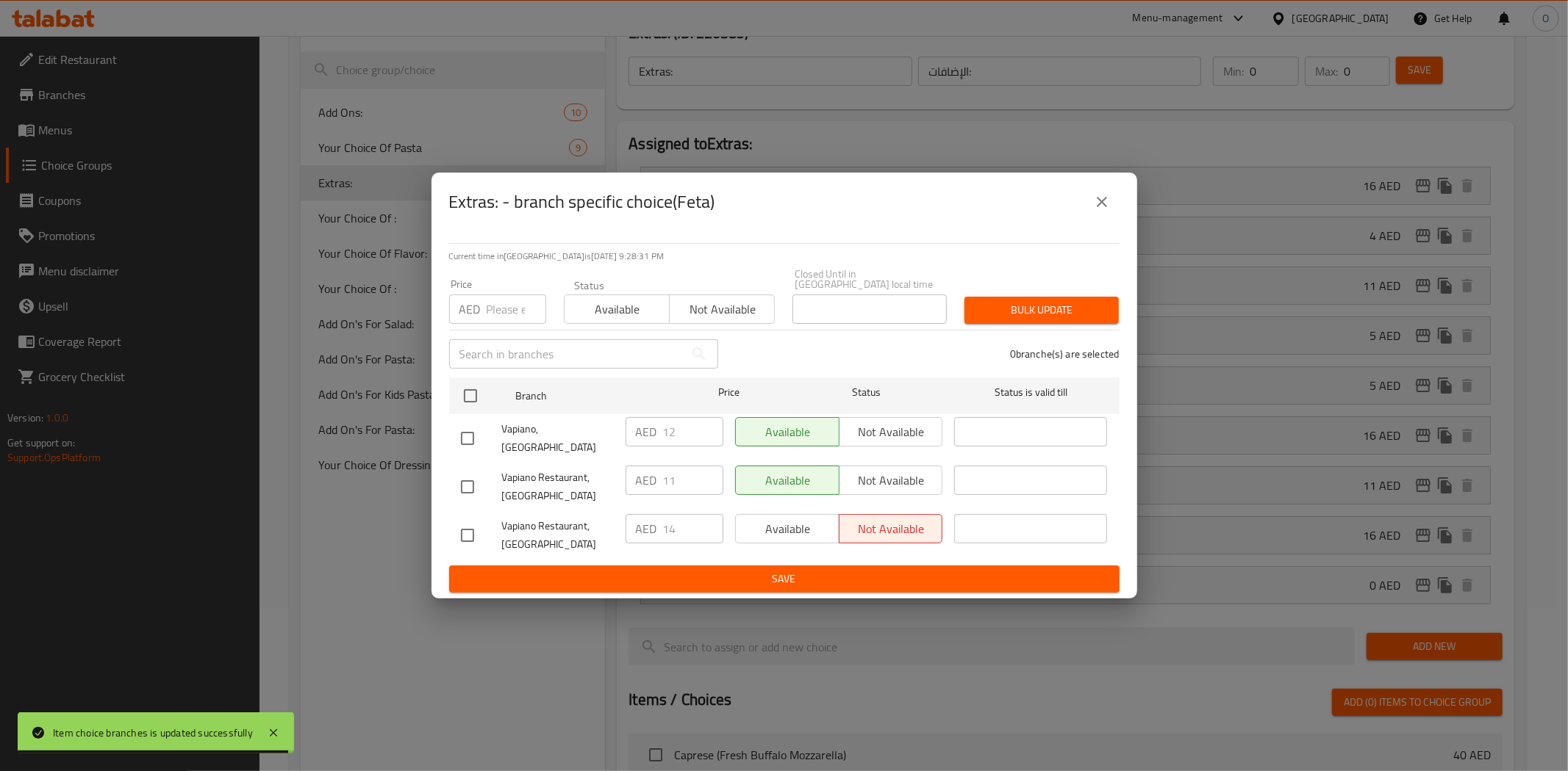
click at [1097, 202] on icon "close" at bounding box center [1101, 202] width 18 height 18
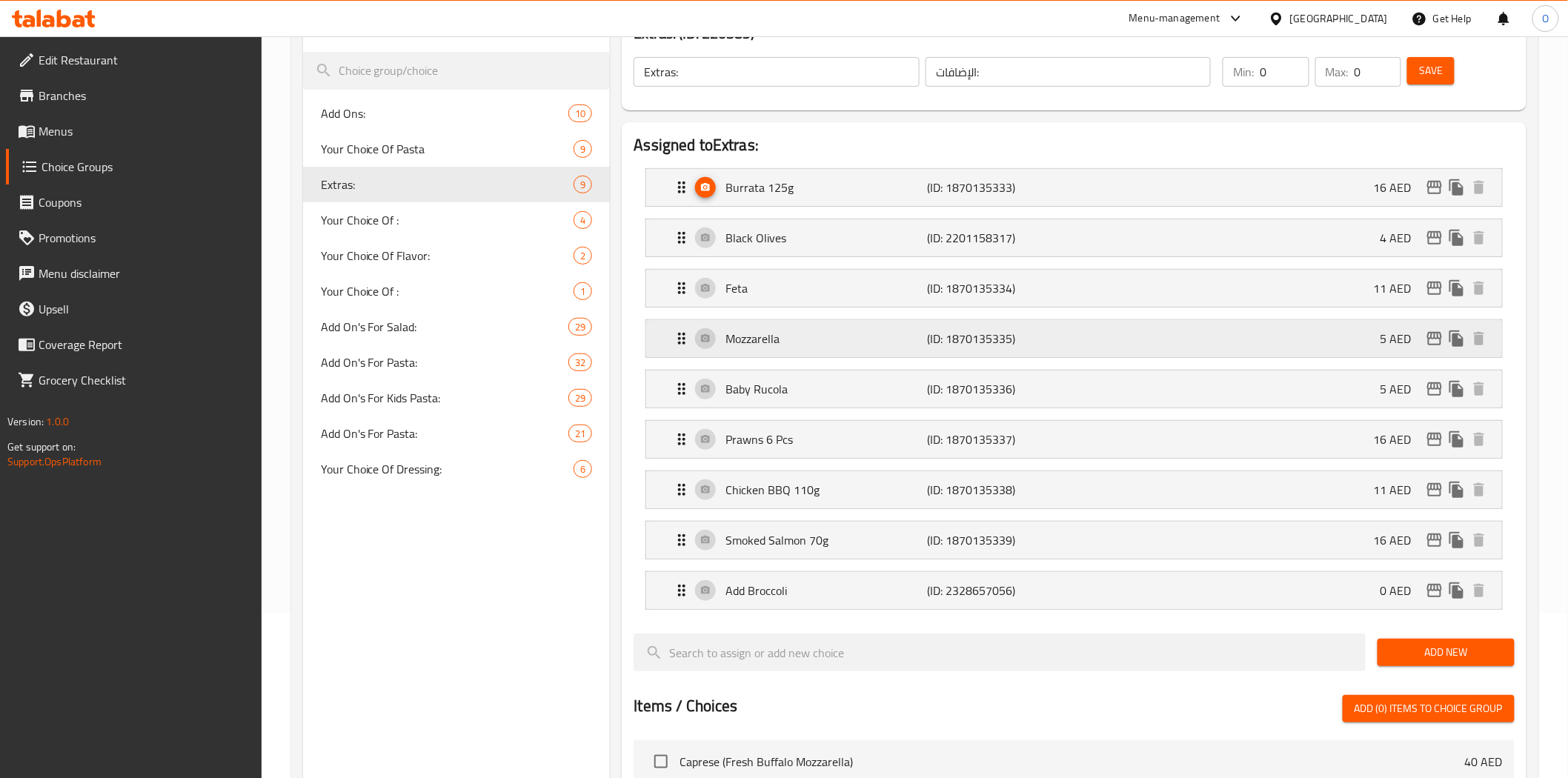
click at [1436, 344] on icon "edit" at bounding box center [1434, 338] width 18 height 18
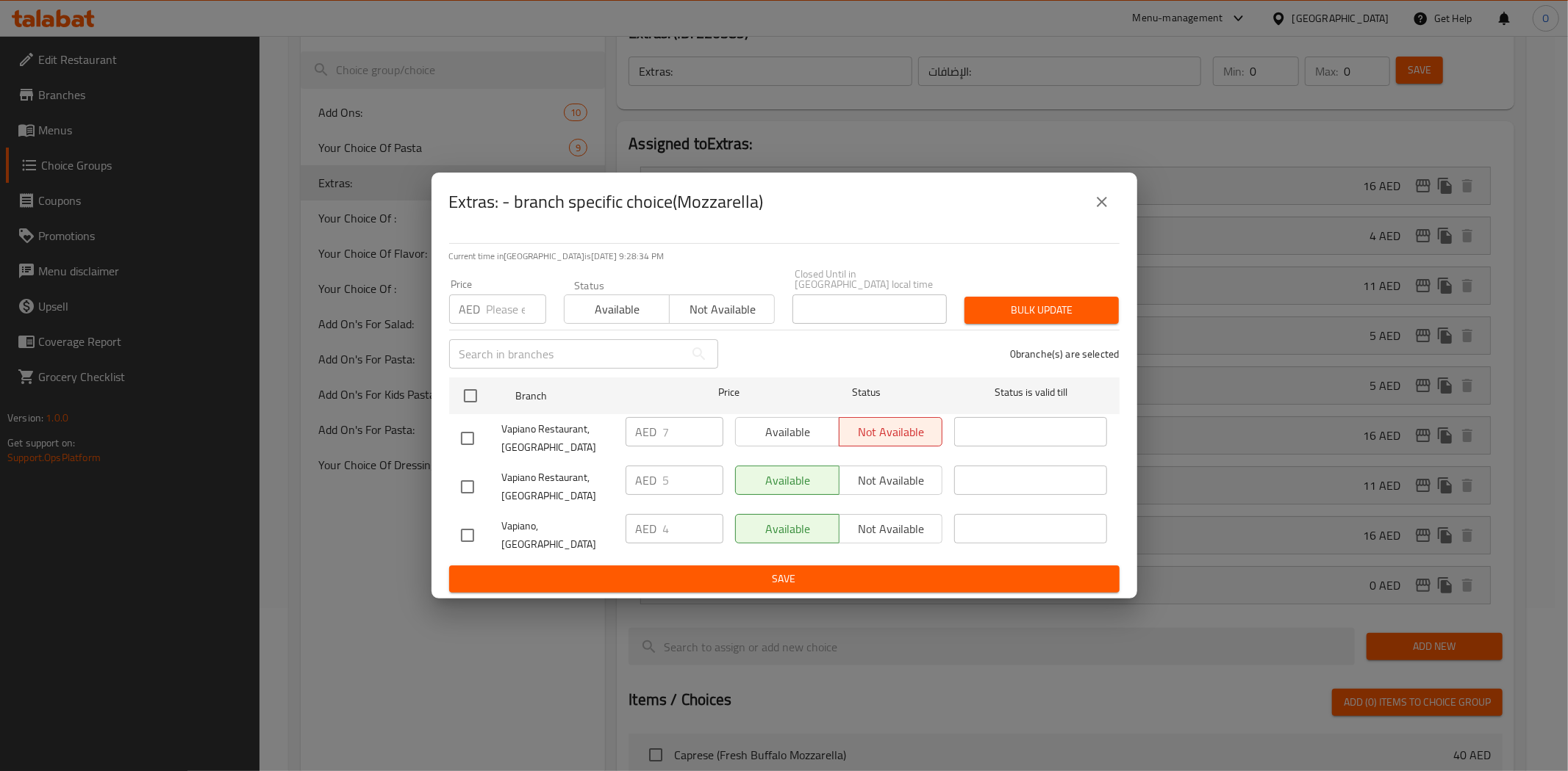
click at [1099, 207] on icon "close" at bounding box center [1101, 202] width 18 height 18
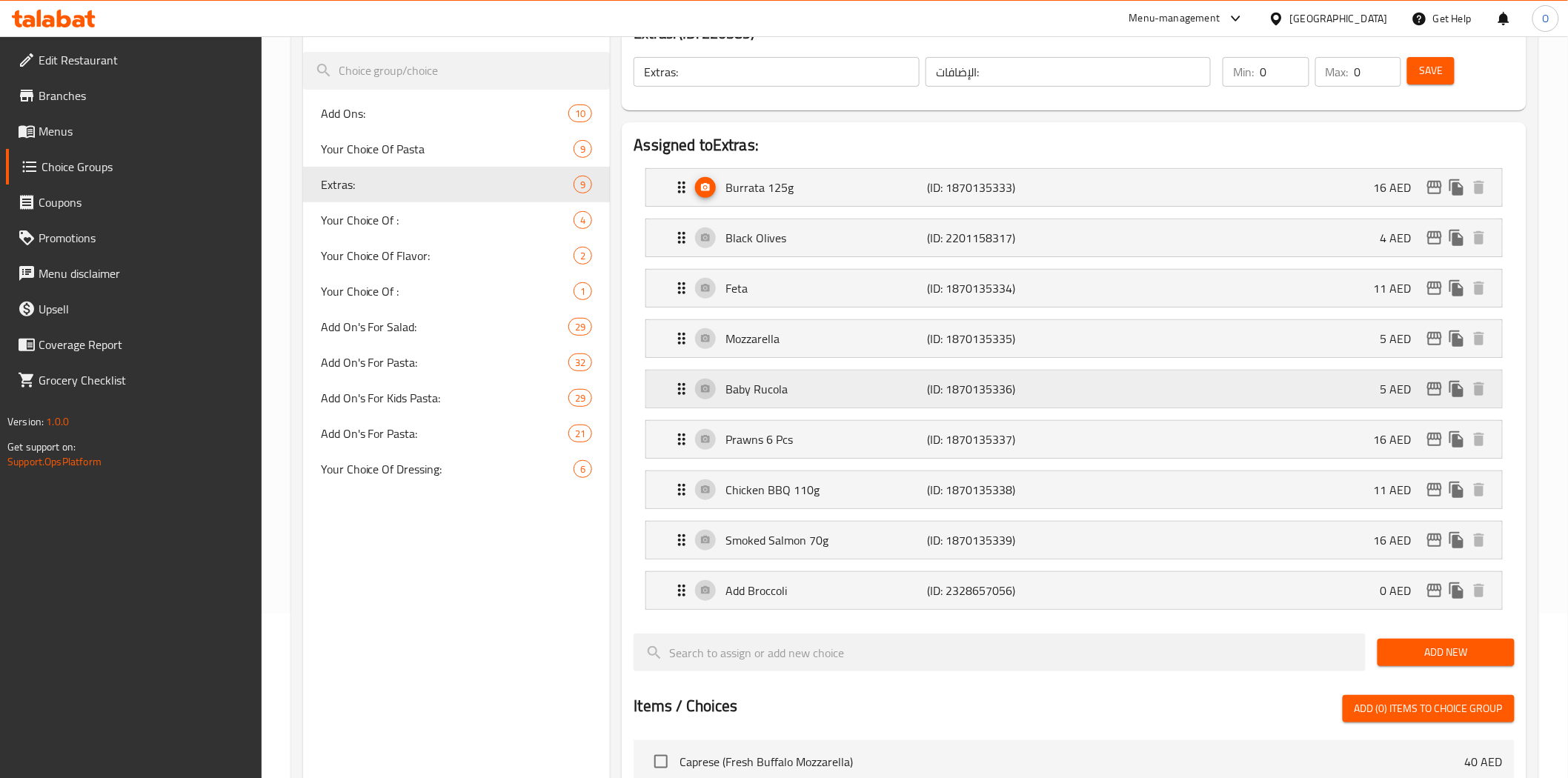
click at [1427, 393] on icon "edit" at bounding box center [1434, 389] width 18 height 18
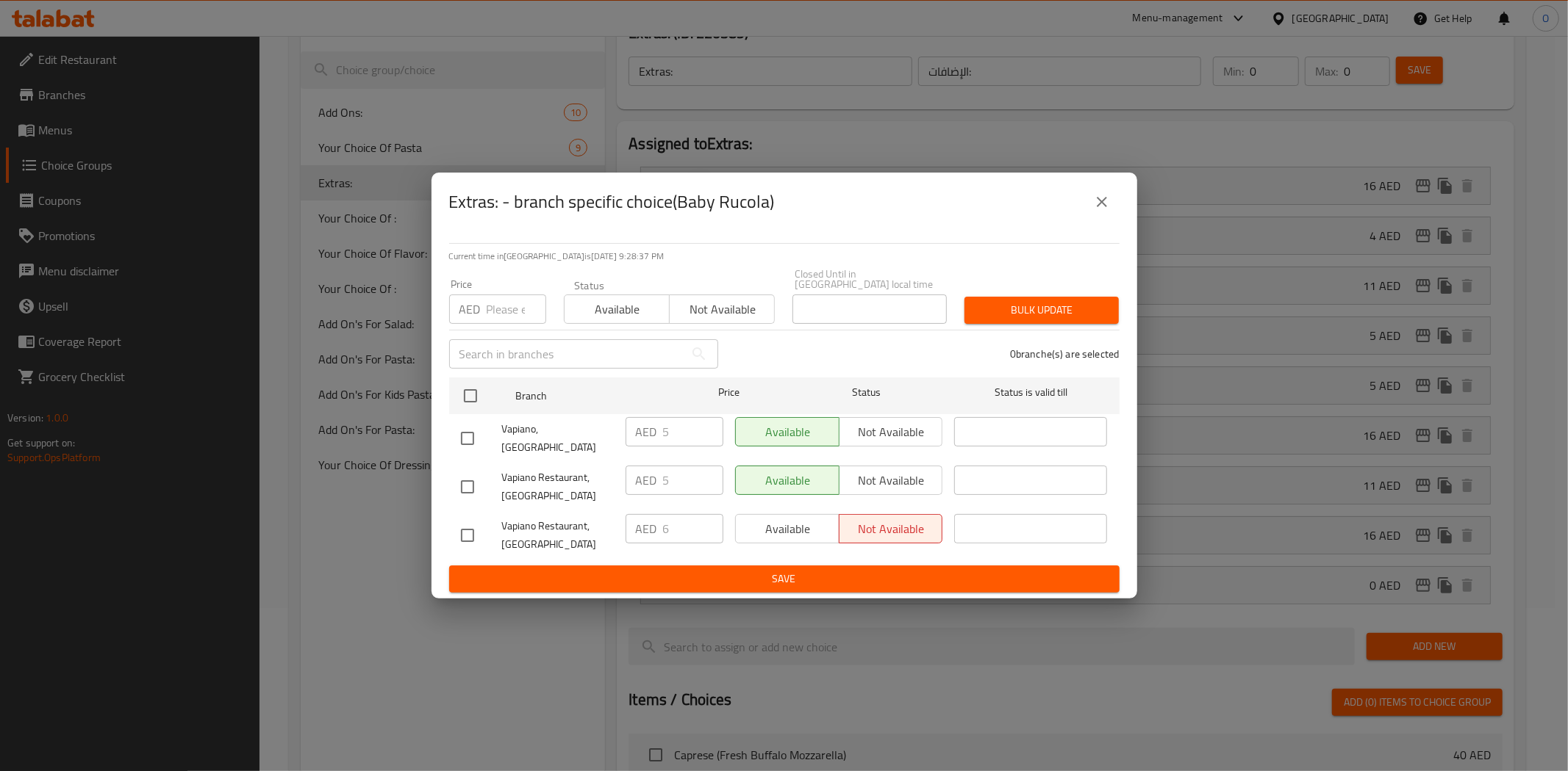
click at [1097, 211] on icon "close" at bounding box center [1101, 202] width 18 height 18
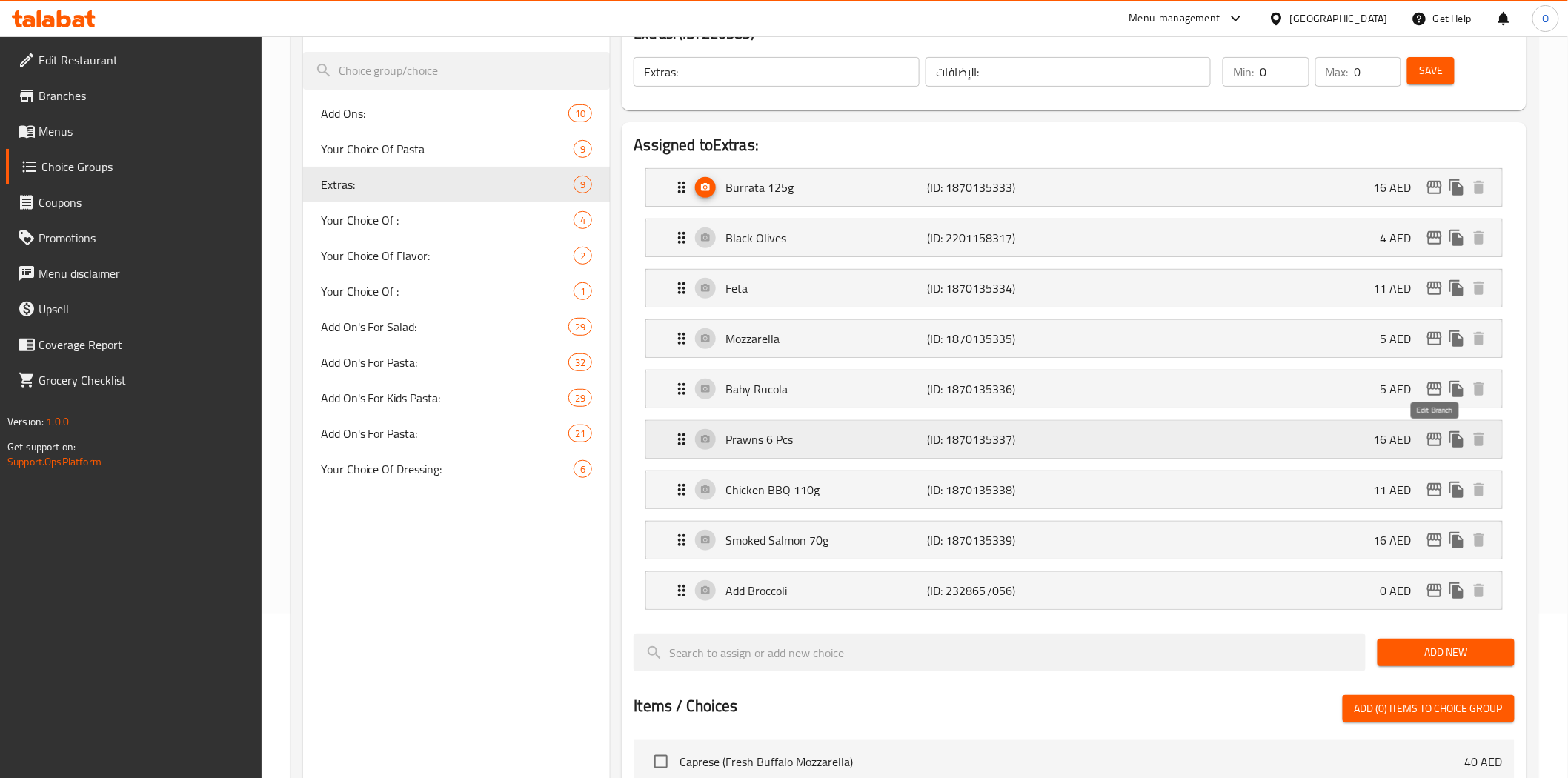
click at [1432, 448] on icon "edit" at bounding box center [1434, 439] width 18 height 18
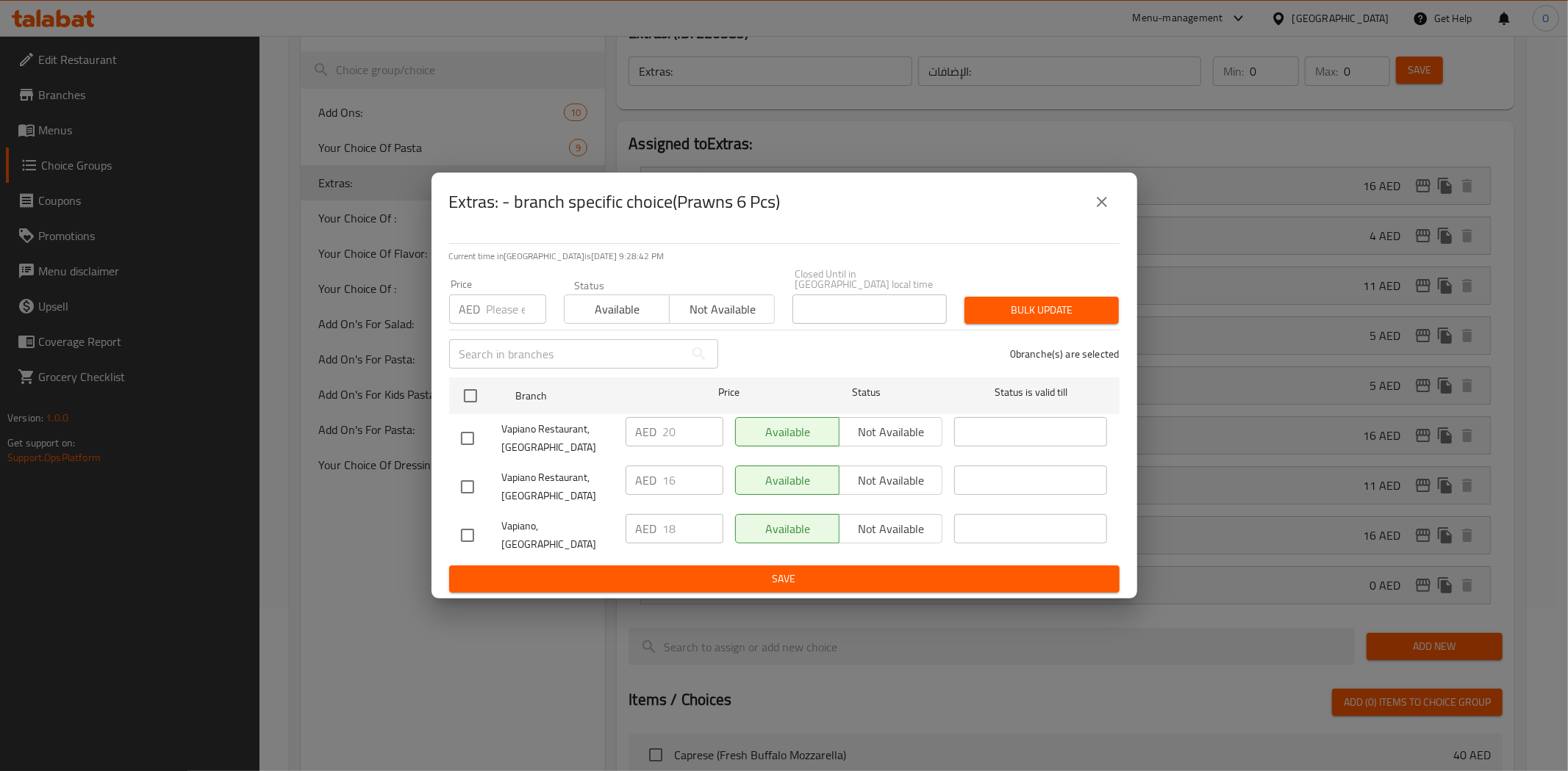
click at [463, 437] on input "checkbox" at bounding box center [467, 438] width 30 height 30
checkbox input "true"
click at [886, 441] on span "Not available" at bounding box center [891, 432] width 92 height 21
click at [826, 551] on div "Available Not available" at bounding box center [839, 536] width 220 height 55
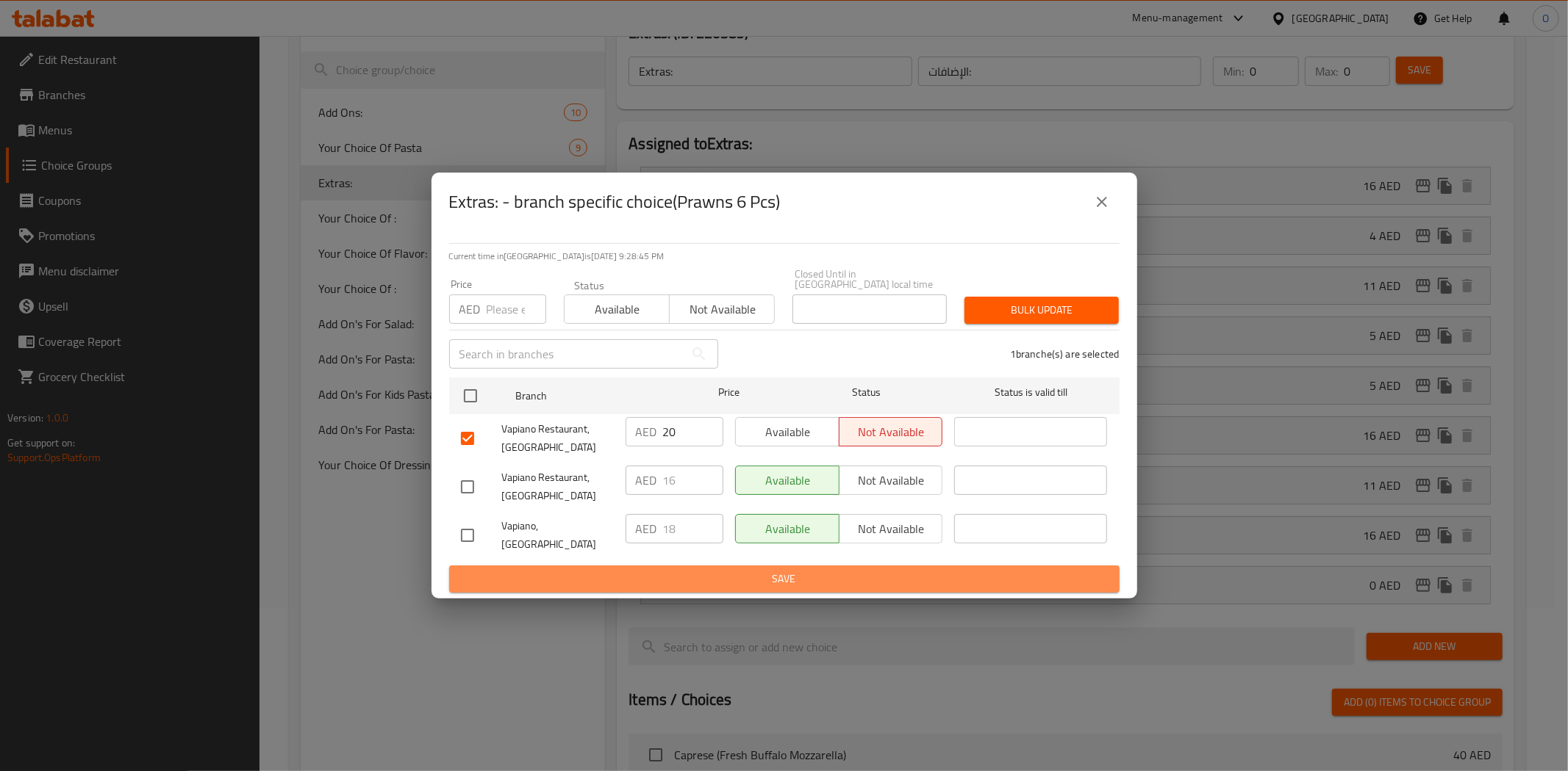
click at [814, 578] on span "Save" at bounding box center [784, 580] width 646 height 19
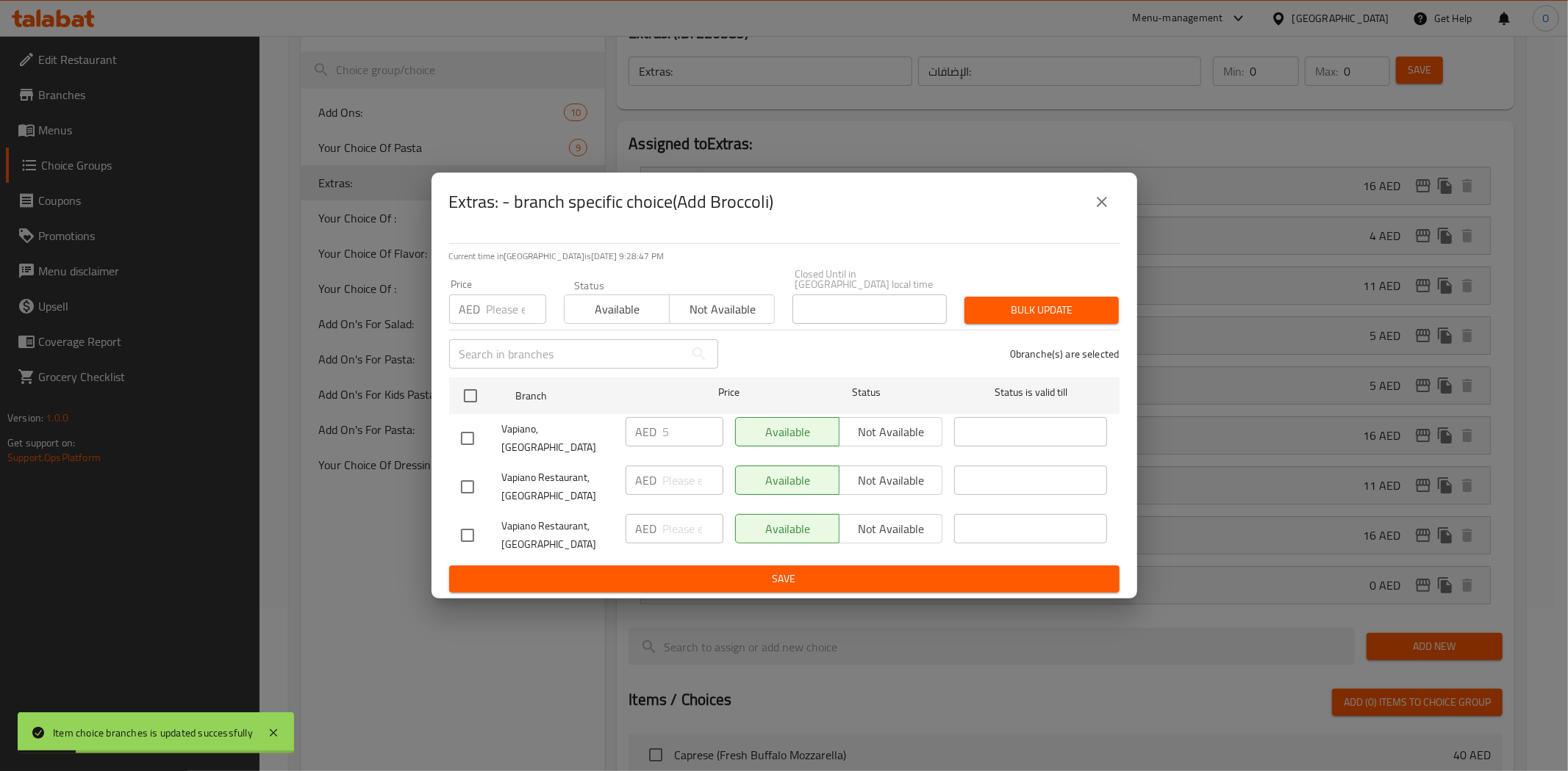
click at [474, 530] on input "checkbox" at bounding box center [467, 535] width 30 height 30
checkbox input "true"
click at [879, 523] on span "Not available" at bounding box center [891, 529] width 92 height 21
click at [855, 570] on span "Save" at bounding box center [784, 580] width 646 height 19
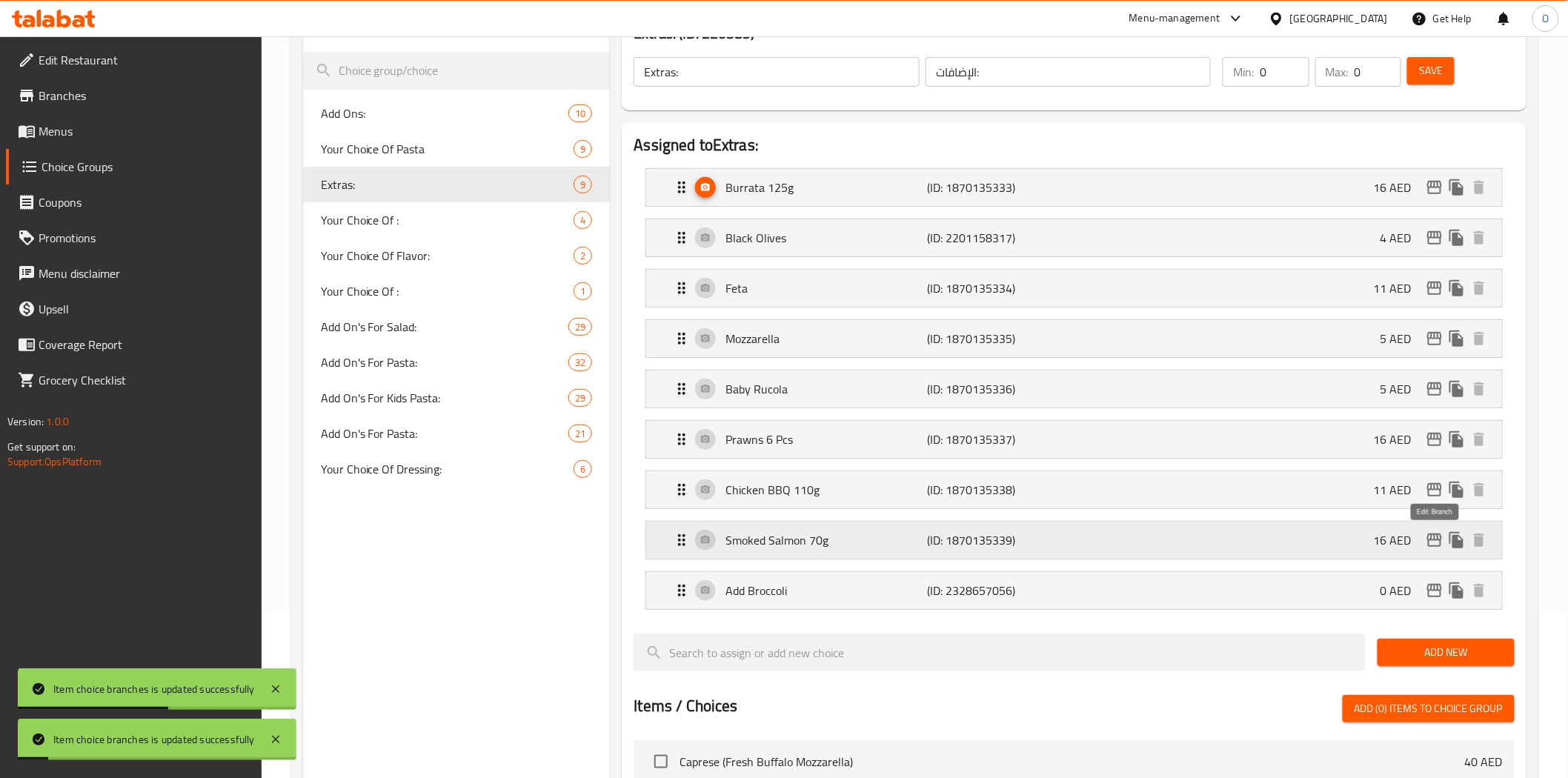
click at [1429, 542] on icon "edit" at bounding box center [1434, 540] width 15 height 13
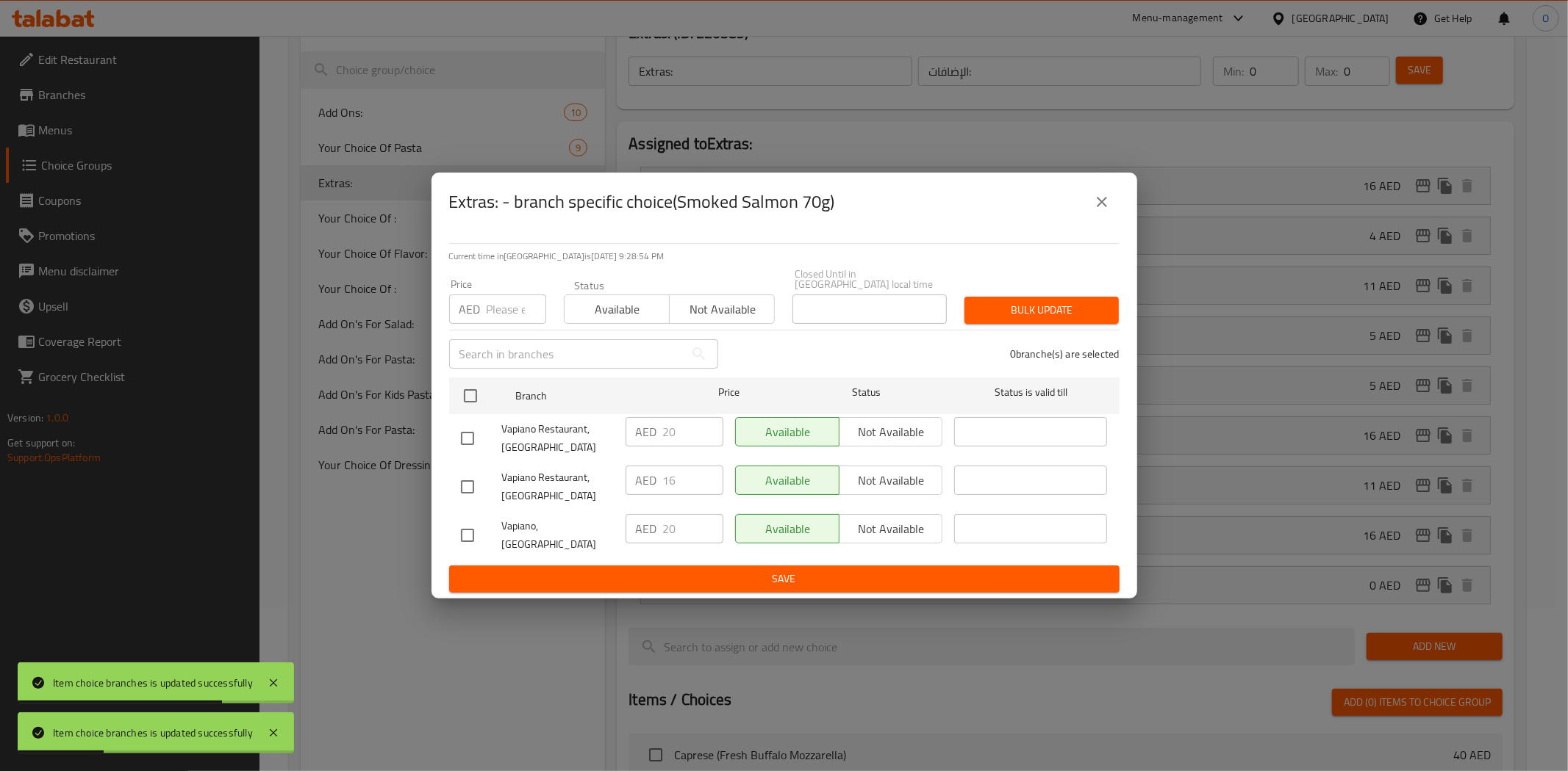
click at [466, 441] on input "checkbox" at bounding box center [467, 438] width 30 height 30
checkbox input "true"
click at [897, 441] on span "Not available" at bounding box center [891, 432] width 92 height 21
click at [833, 573] on span "Save" at bounding box center [784, 580] width 646 height 19
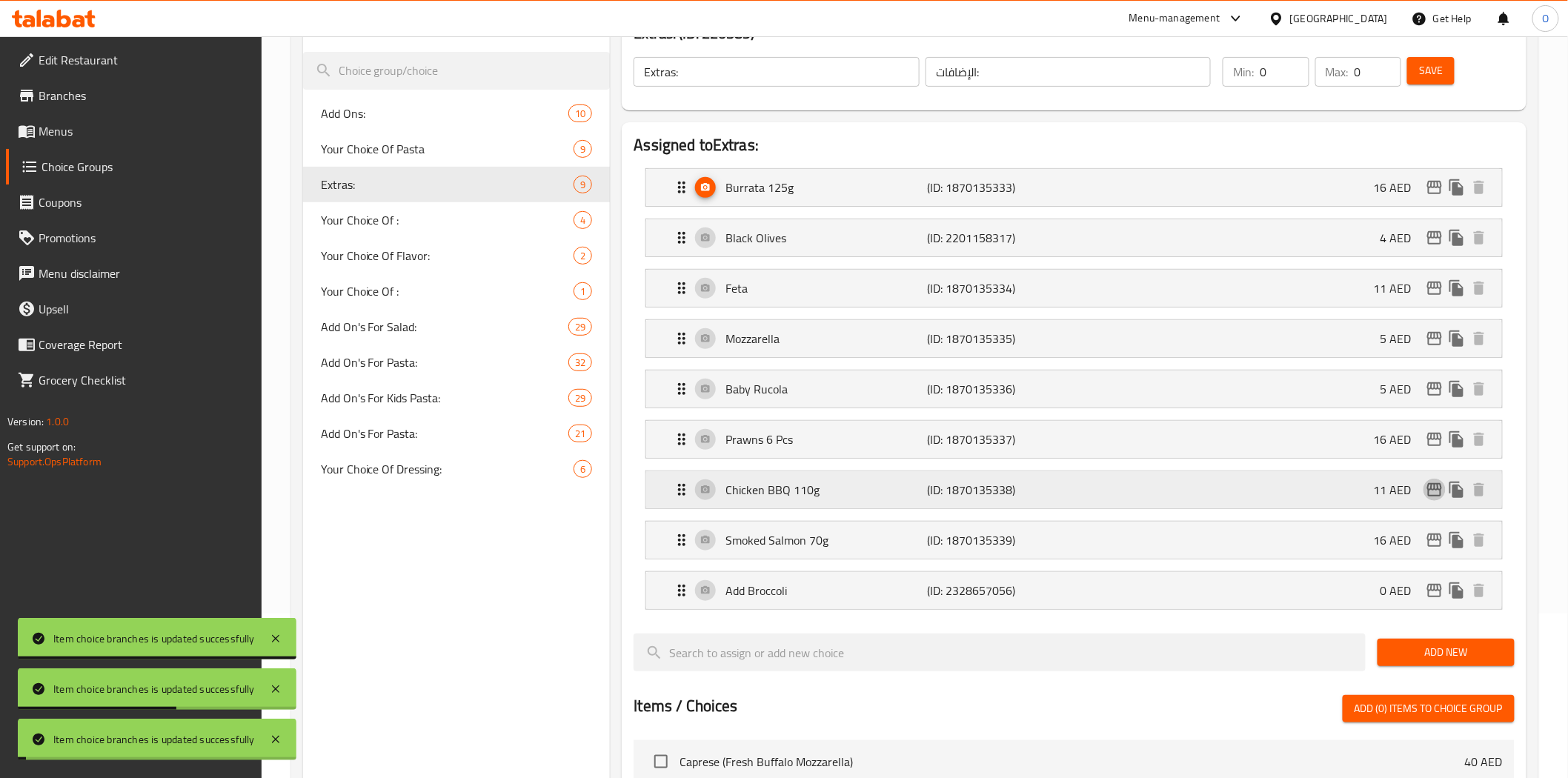
click at [1440, 493] on icon "edit" at bounding box center [1434, 490] width 15 height 13
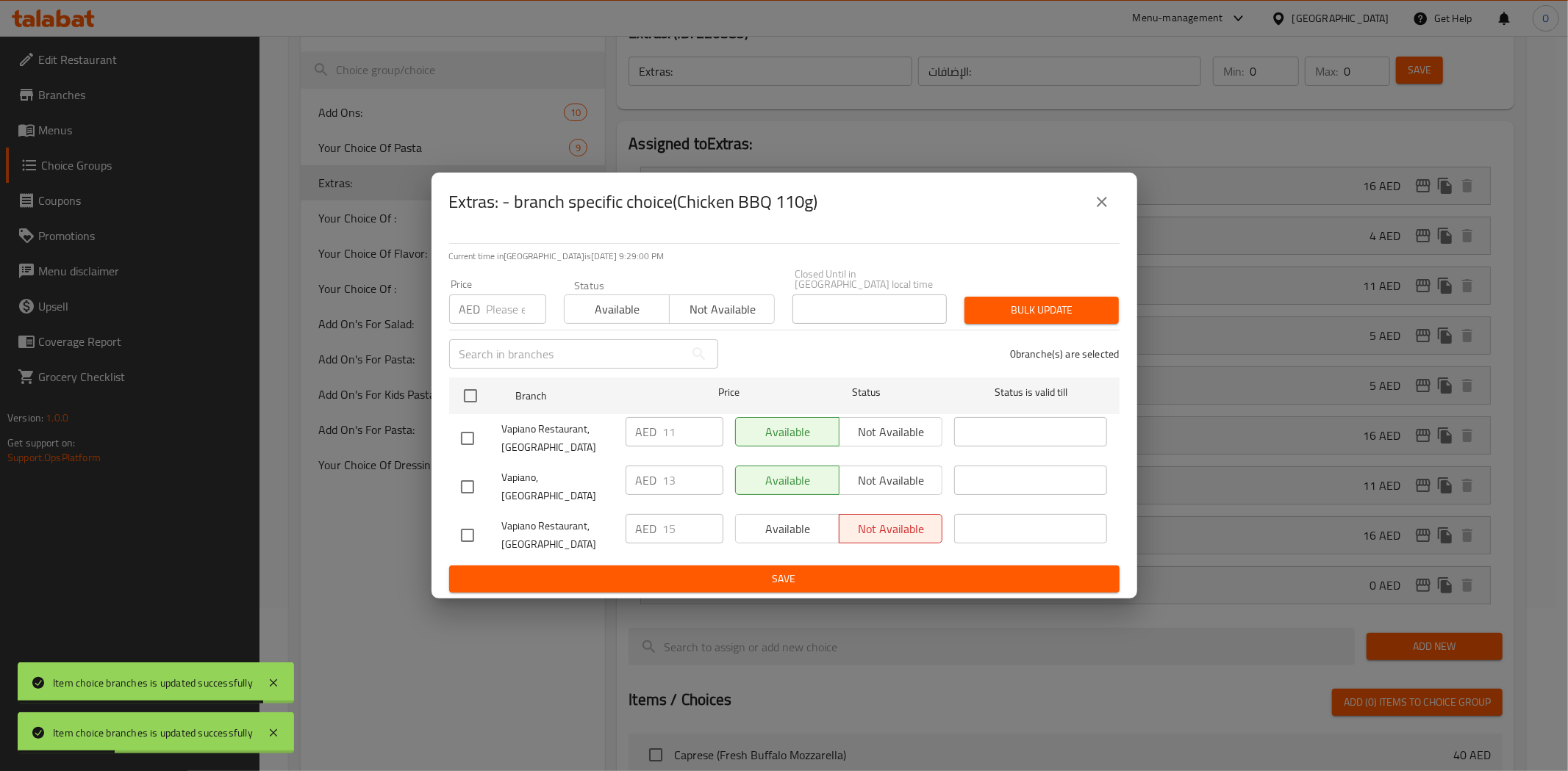
click at [1101, 207] on icon "close" at bounding box center [1101, 202] width 10 height 10
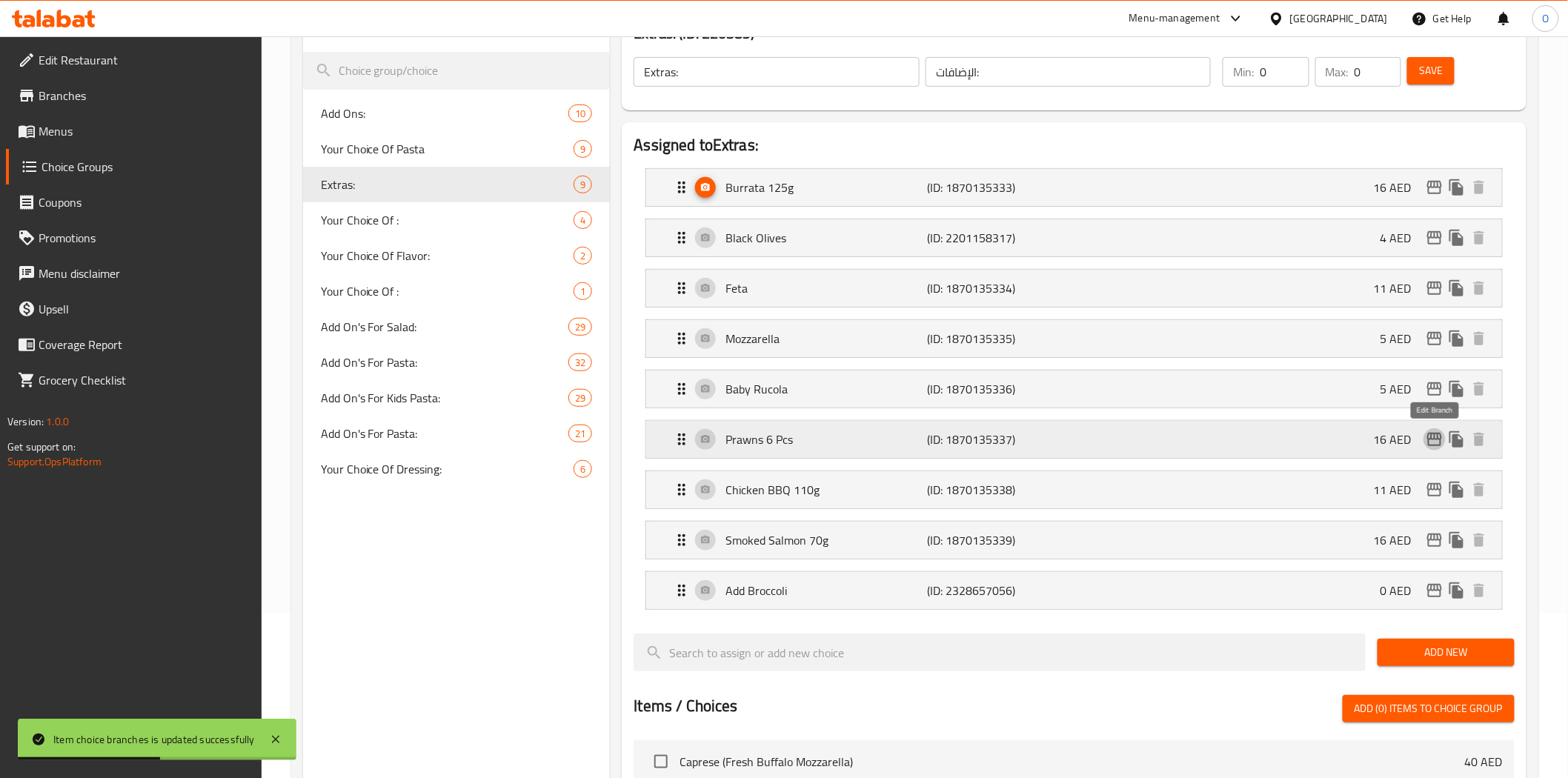
click at [1432, 441] on icon "edit" at bounding box center [1434, 439] width 15 height 13
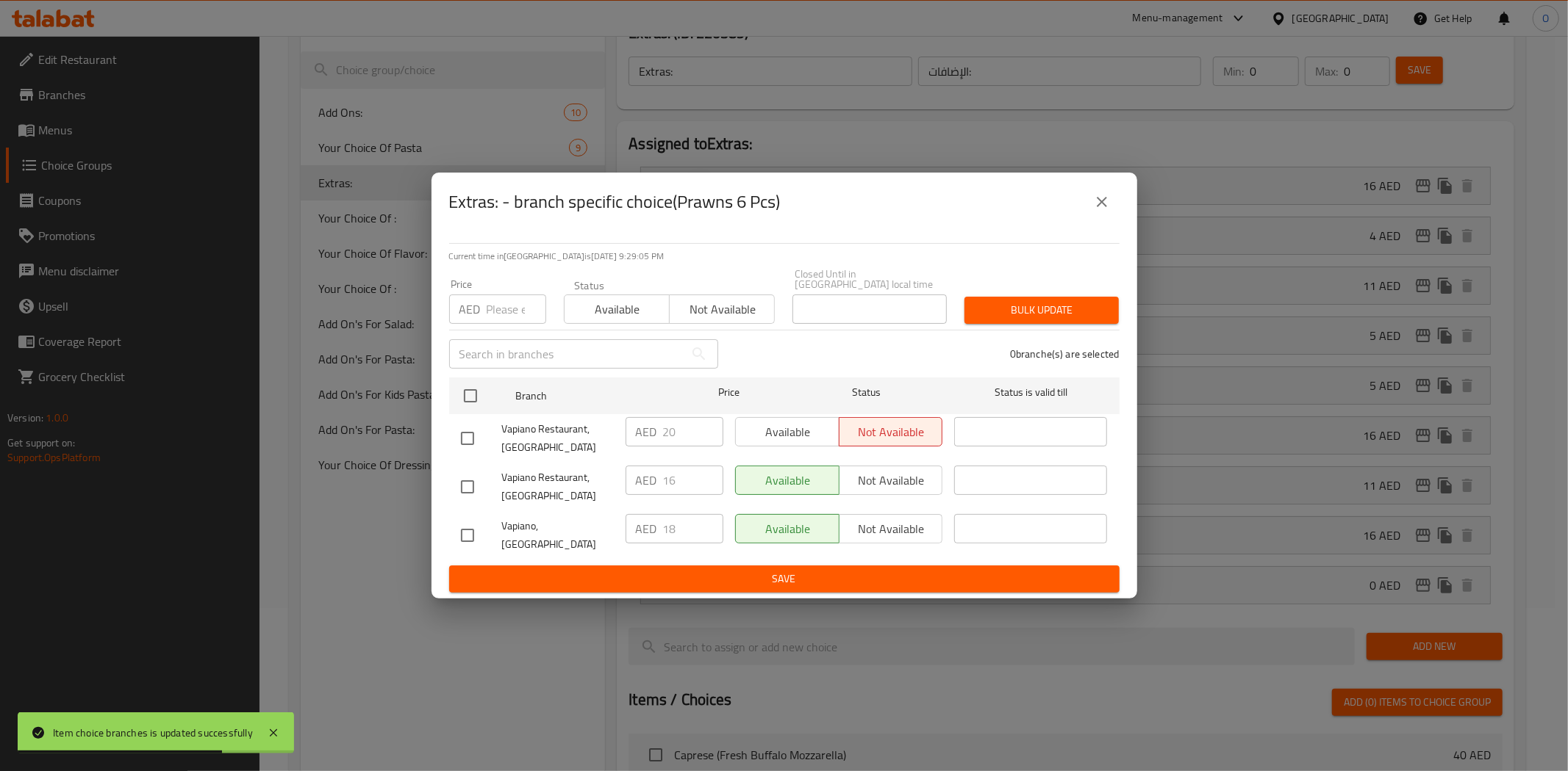
click at [1104, 207] on icon "close" at bounding box center [1101, 202] width 10 height 10
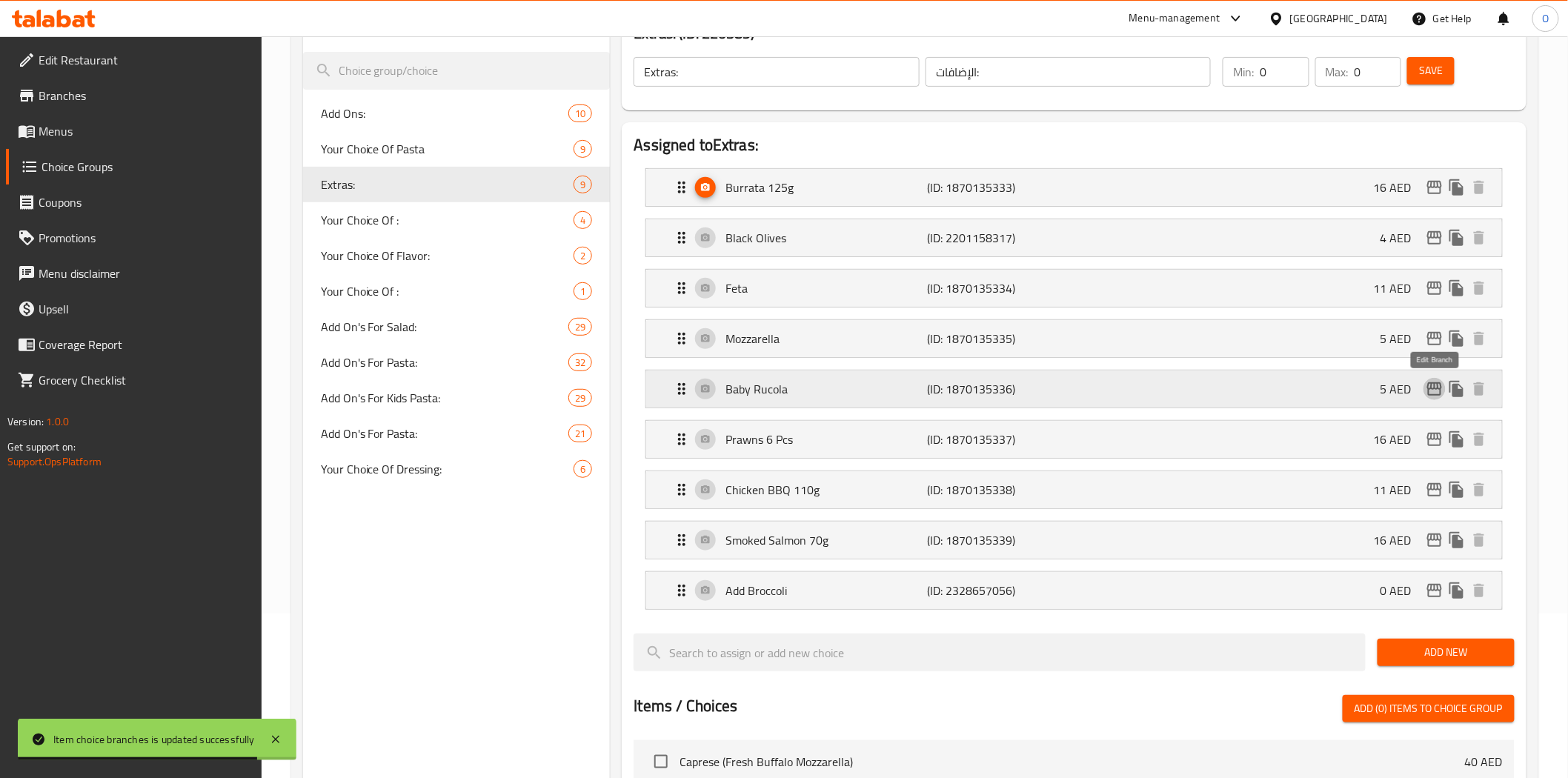
click at [1434, 390] on icon "edit" at bounding box center [1434, 389] width 18 height 18
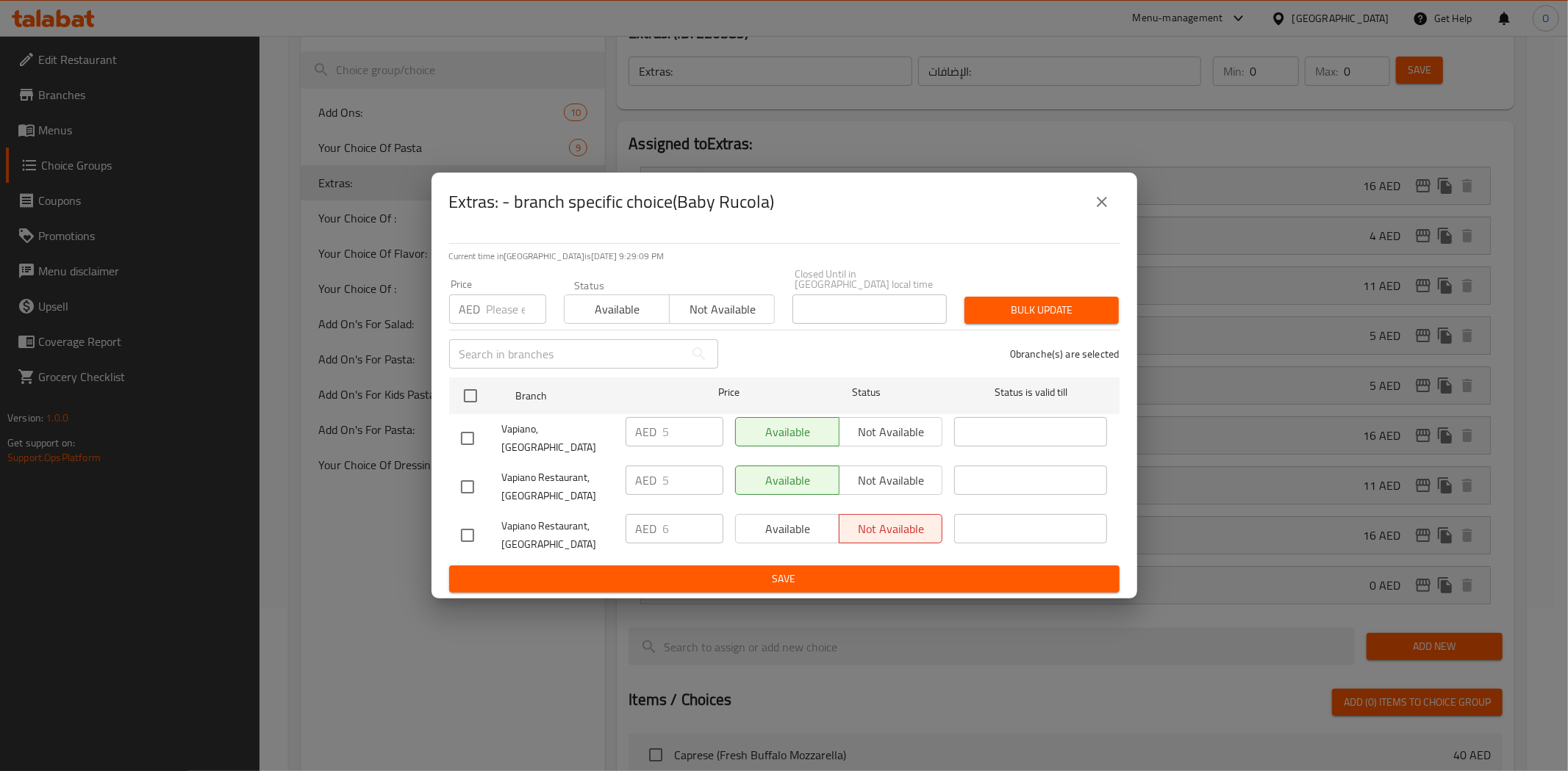
click at [1099, 203] on icon "close" at bounding box center [1101, 202] width 18 height 18
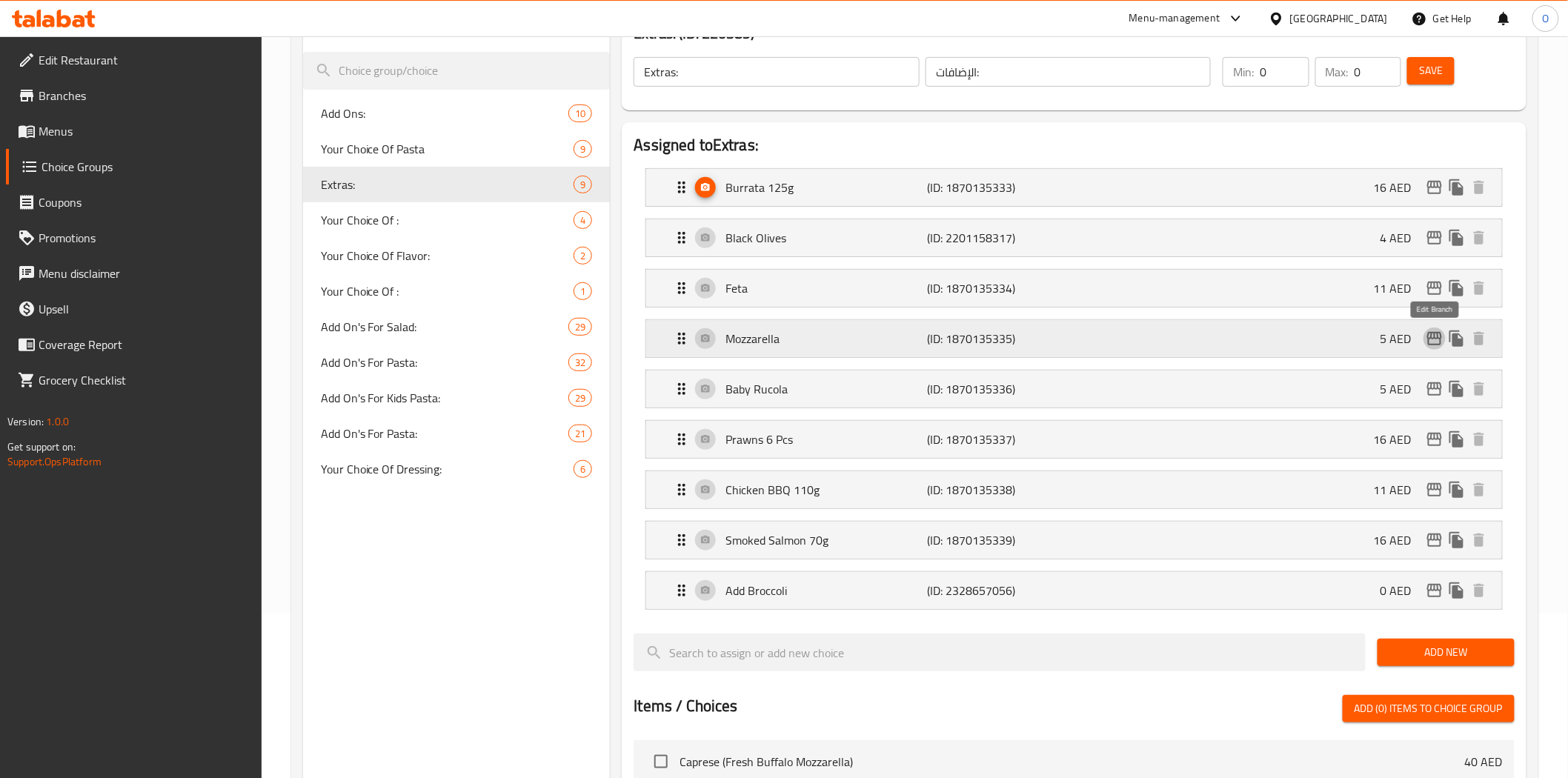
click at [1430, 343] on icon "edit" at bounding box center [1434, 338] width 18 height 18
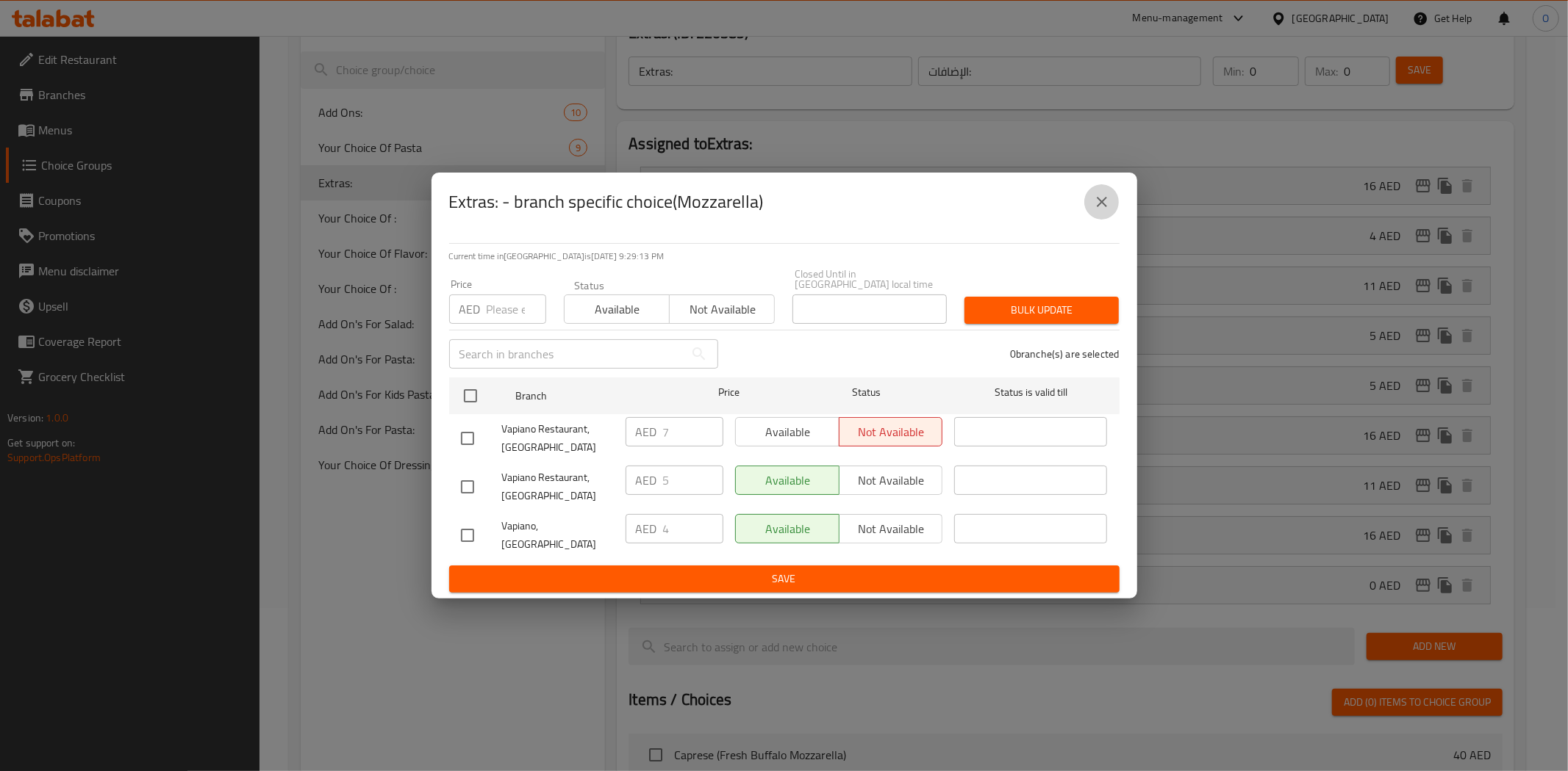
click at [1096, 209] on icon "close" at bounding box center [1101, 202] width 18 height 18
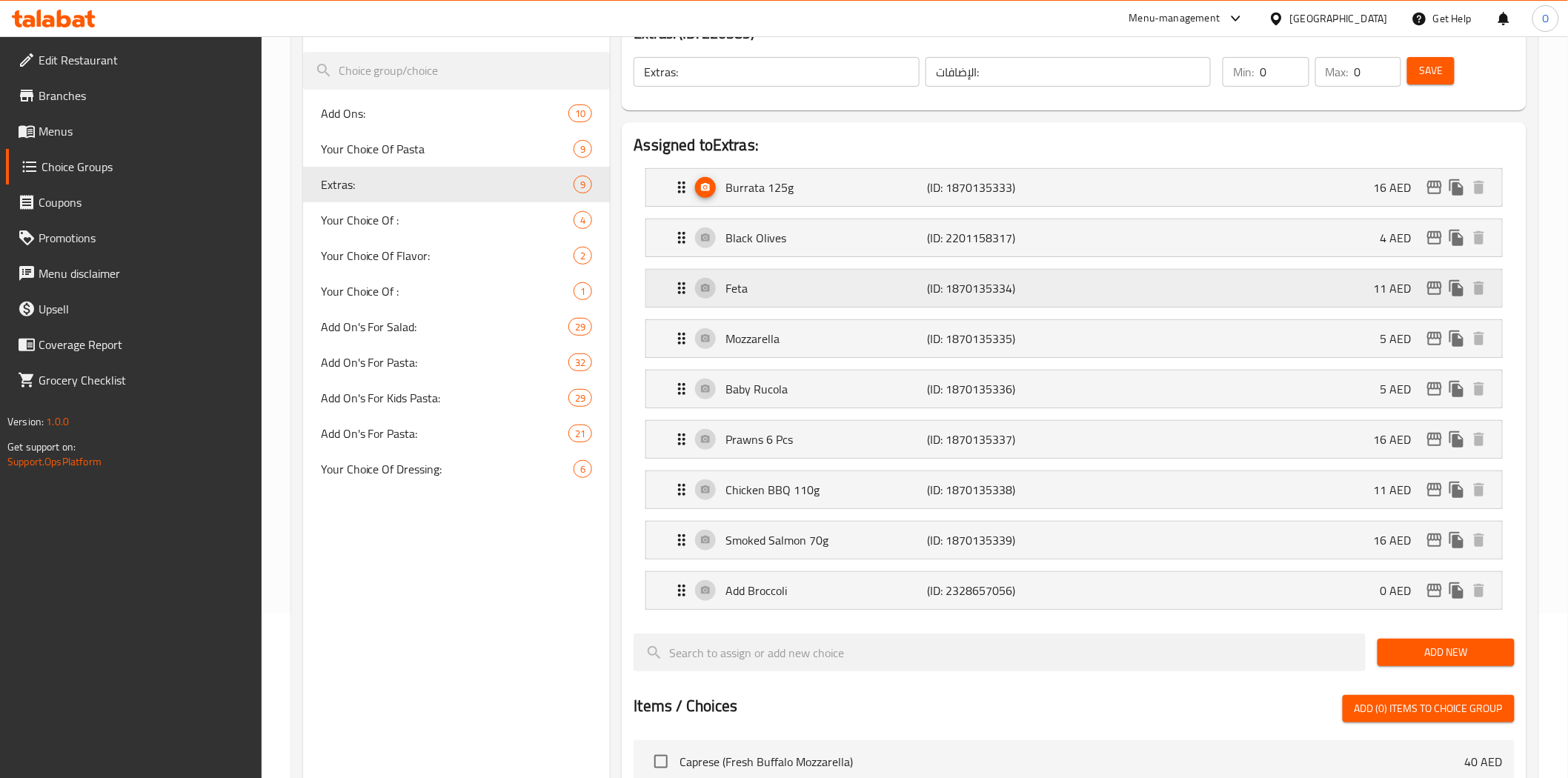
click at [1432, 297] on icon "edit" at bounding box center [1434, 288] width 18 height 18
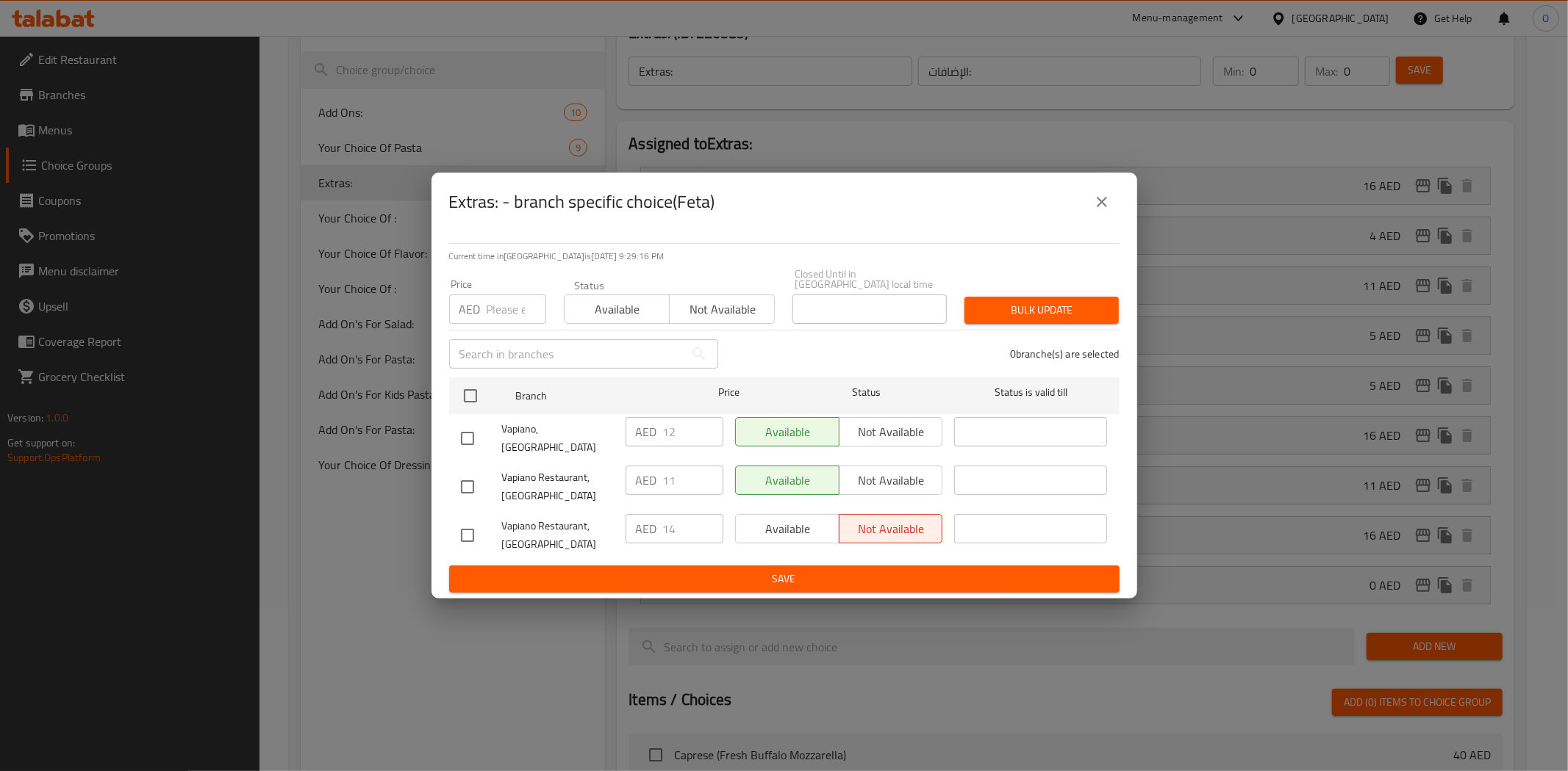
click at [1095, 209] on icon "close" at bounding box center [1101, 202] width 18 height 18
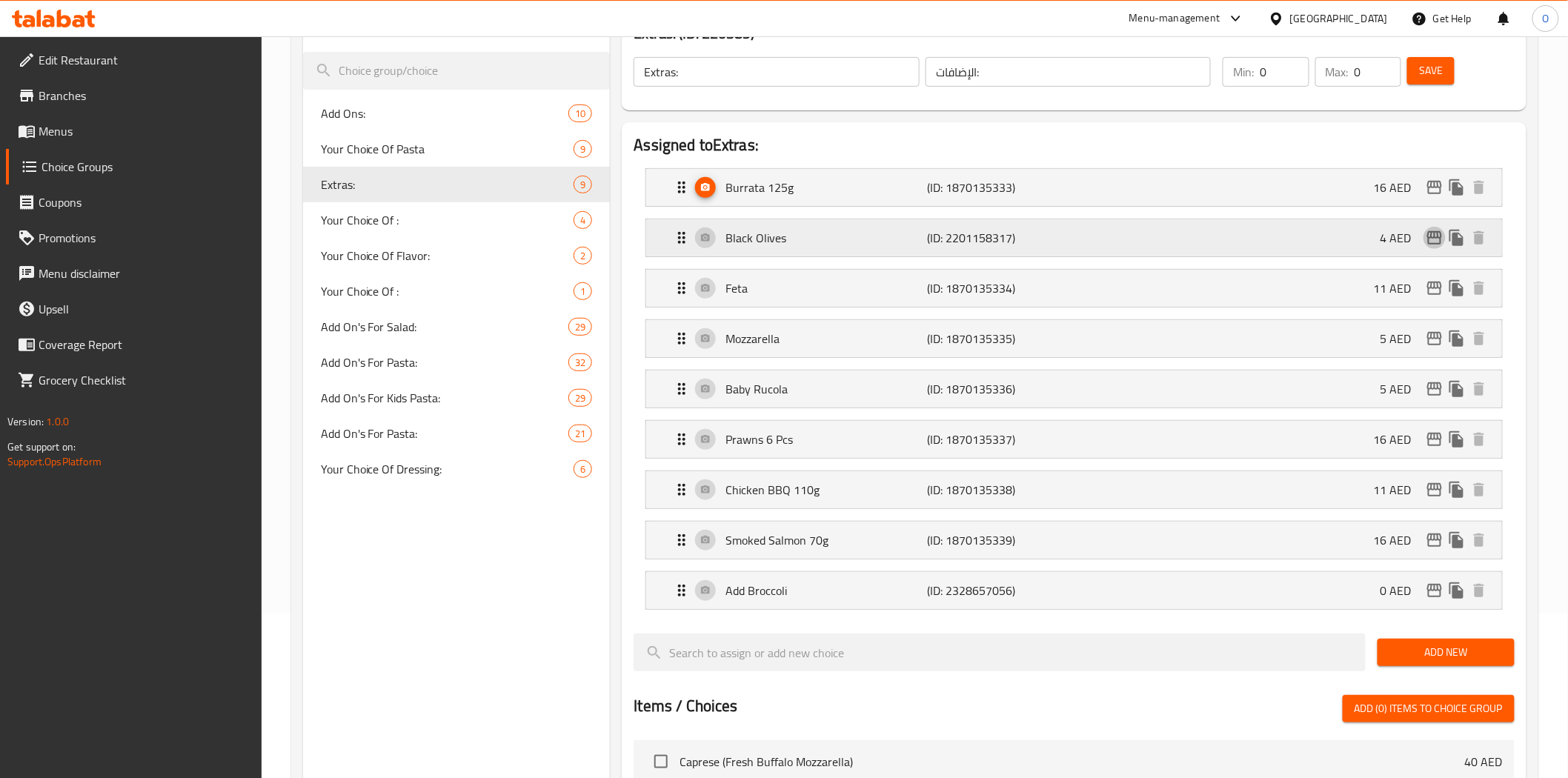
click at [1435, 236] on icon "edit" at bounding box center [1434, 238] width 18 height 18
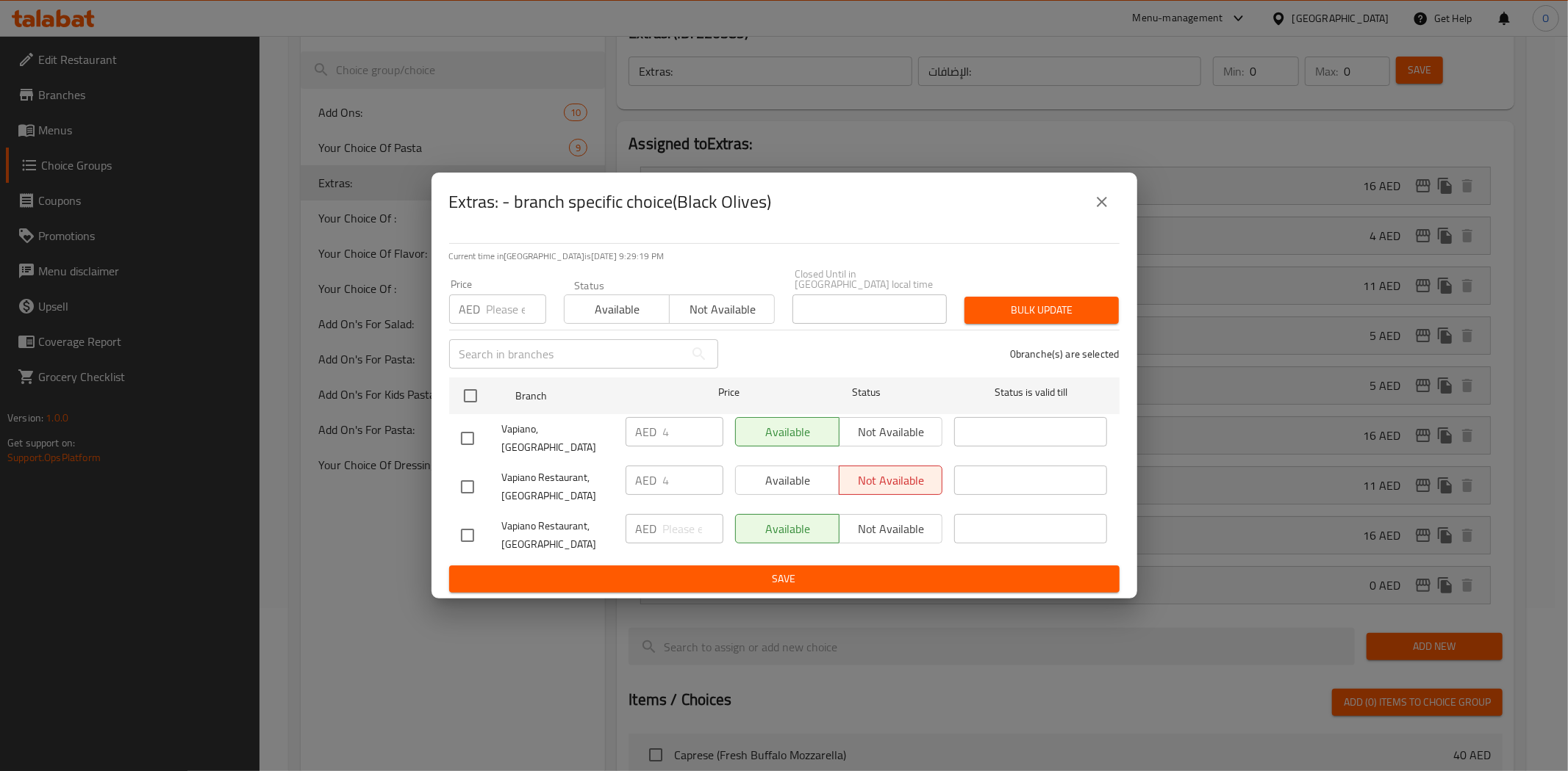
click at [1114, 205] on button "close" at bounding box center [1101, 202] width 35 height 35
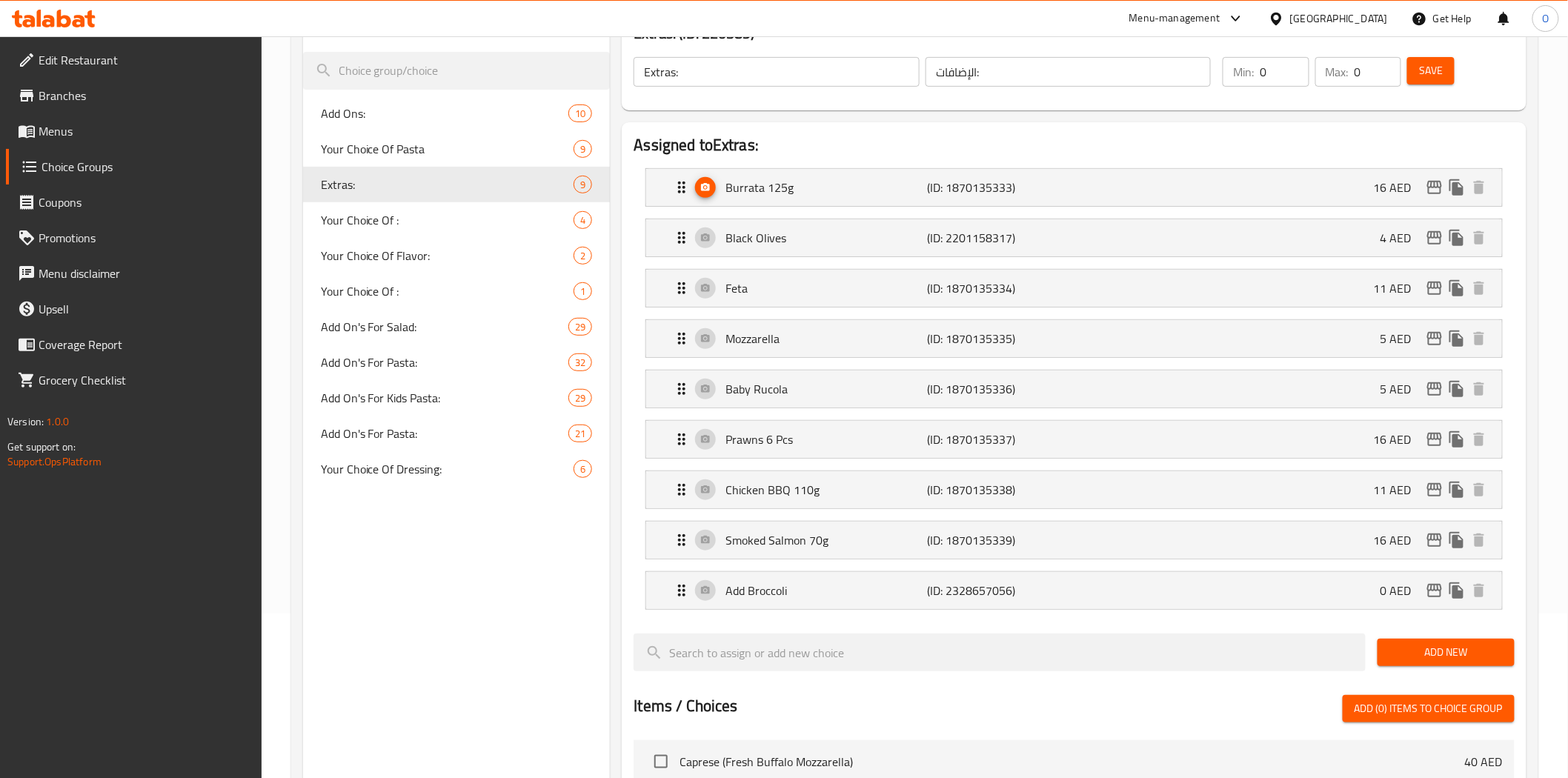
click at [1425, 650] on span "Add New" at bounding box center [1446, 653] width 113 height 19
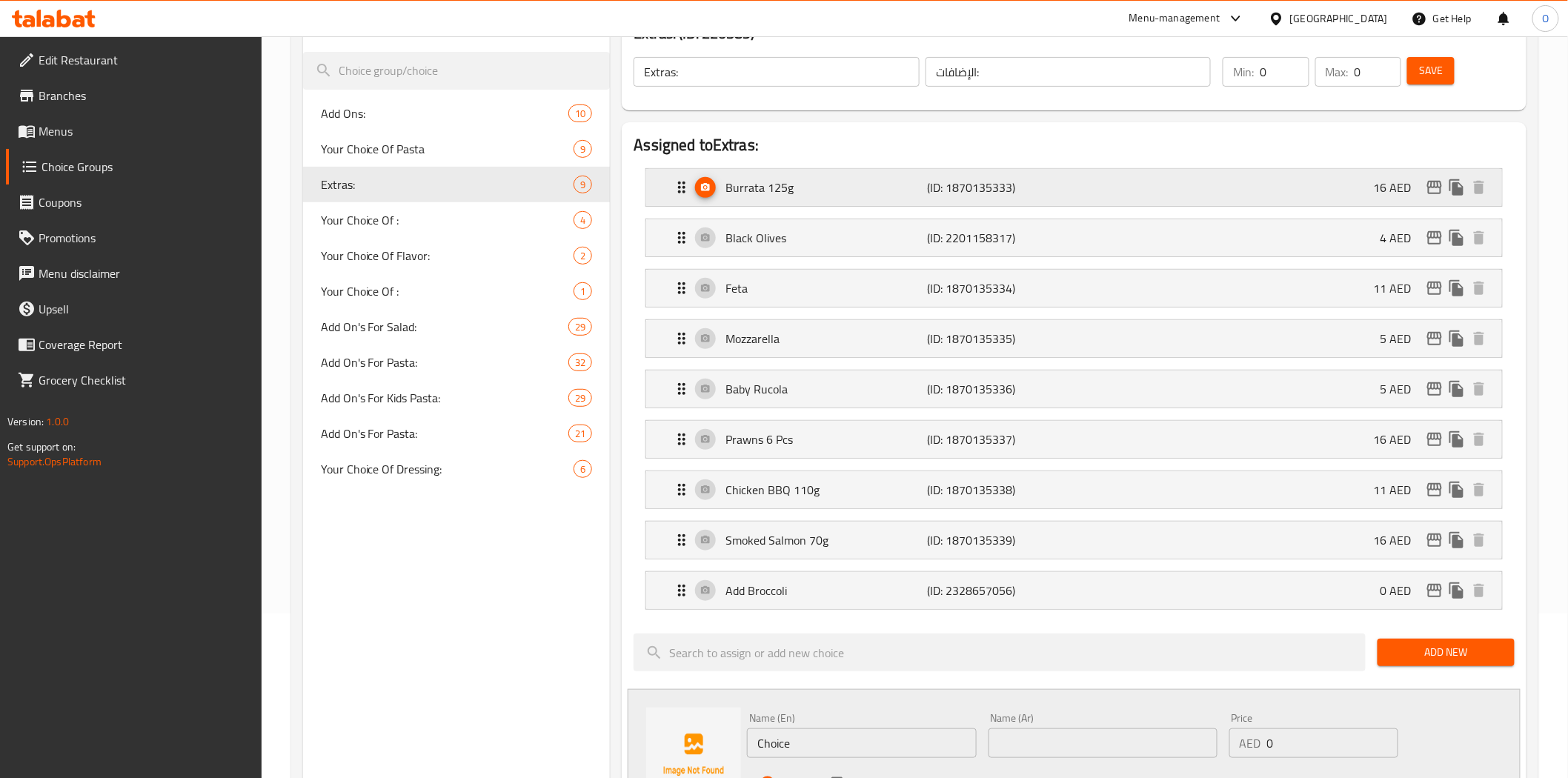
click at [804, 193] on p "Burrata 125g" at bounding box center [827, 188] width 202 height 18
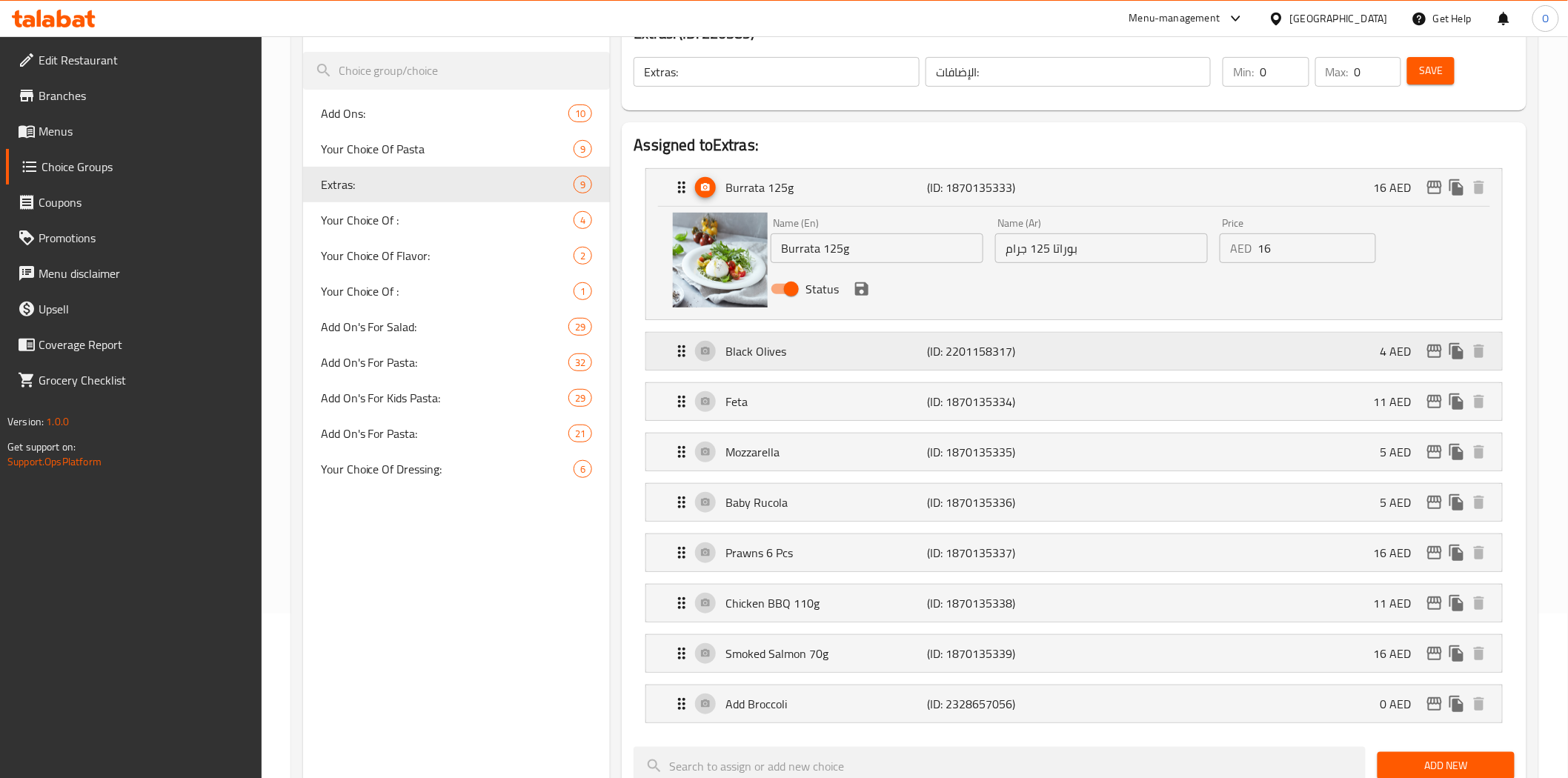
click at [752, 354] on p "Black Olives" at bounding box center [827, 351] width 202 height 18
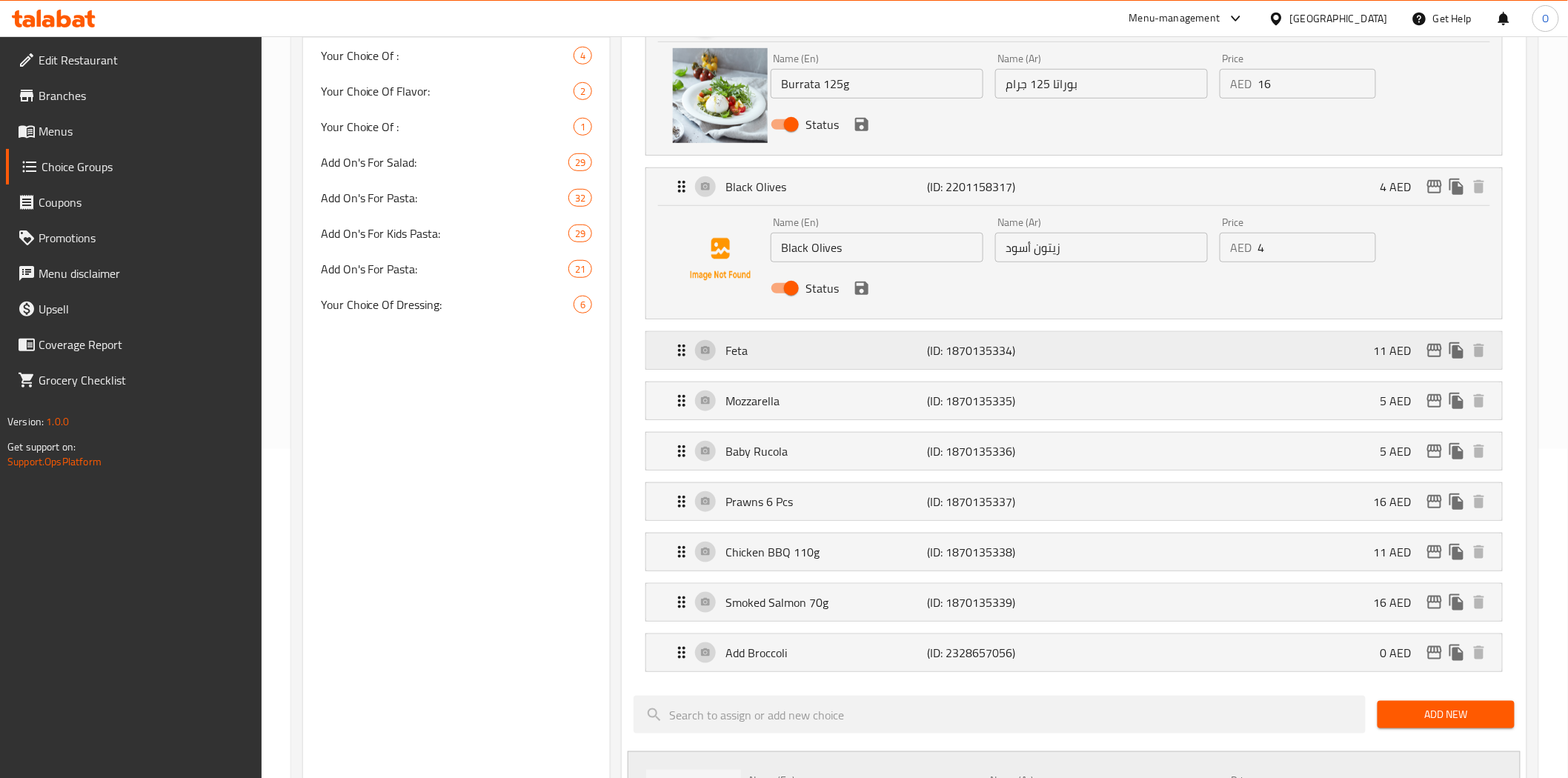
click at [775, 359] on div "Feta (ID: 1870135334) 11 AED" at bounding box center [1078, 350] width 811 height 37
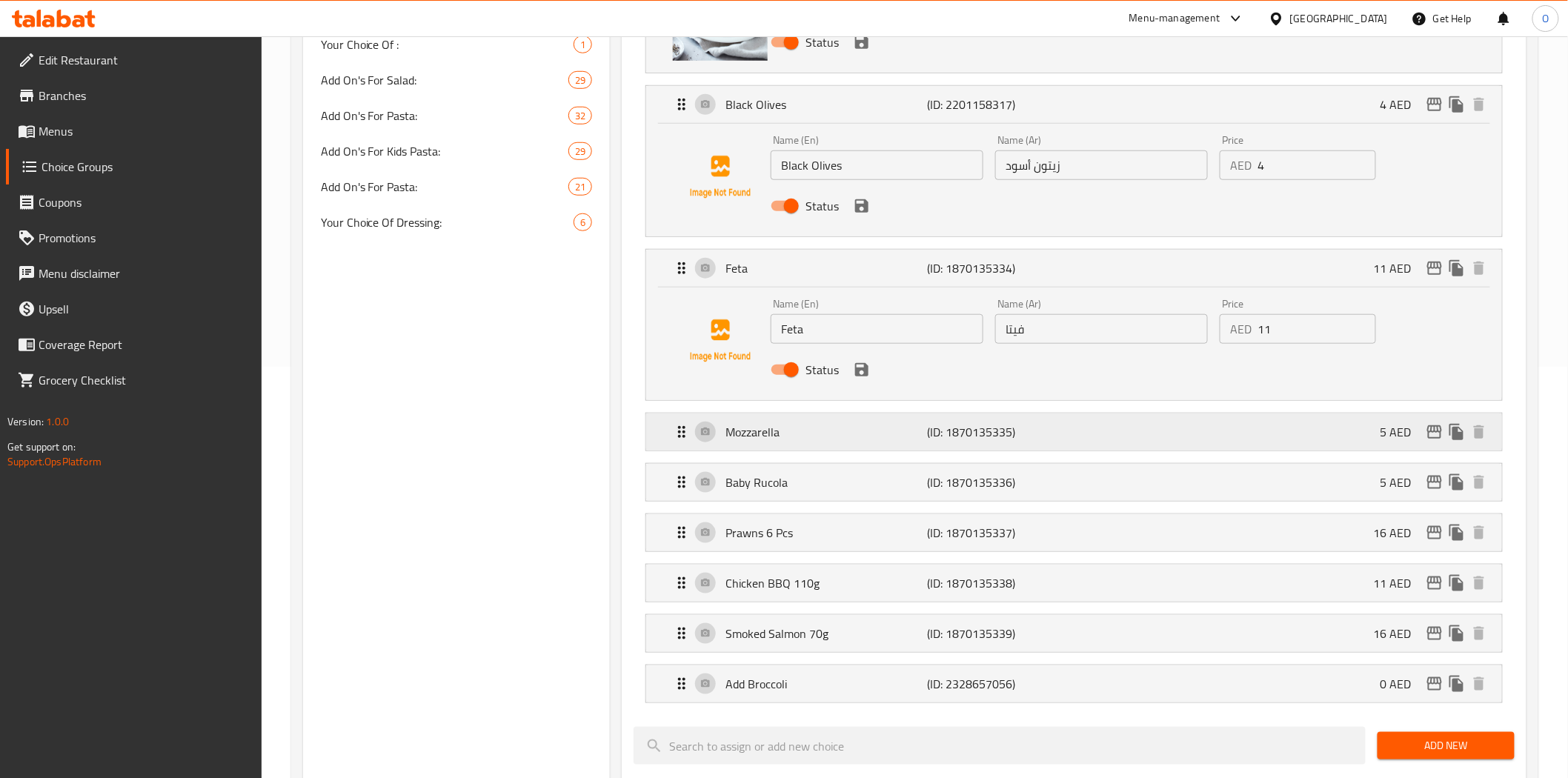
click at [766, 433] on p "Mozzarella" at bounding box center [827, 432] width 202 height 18
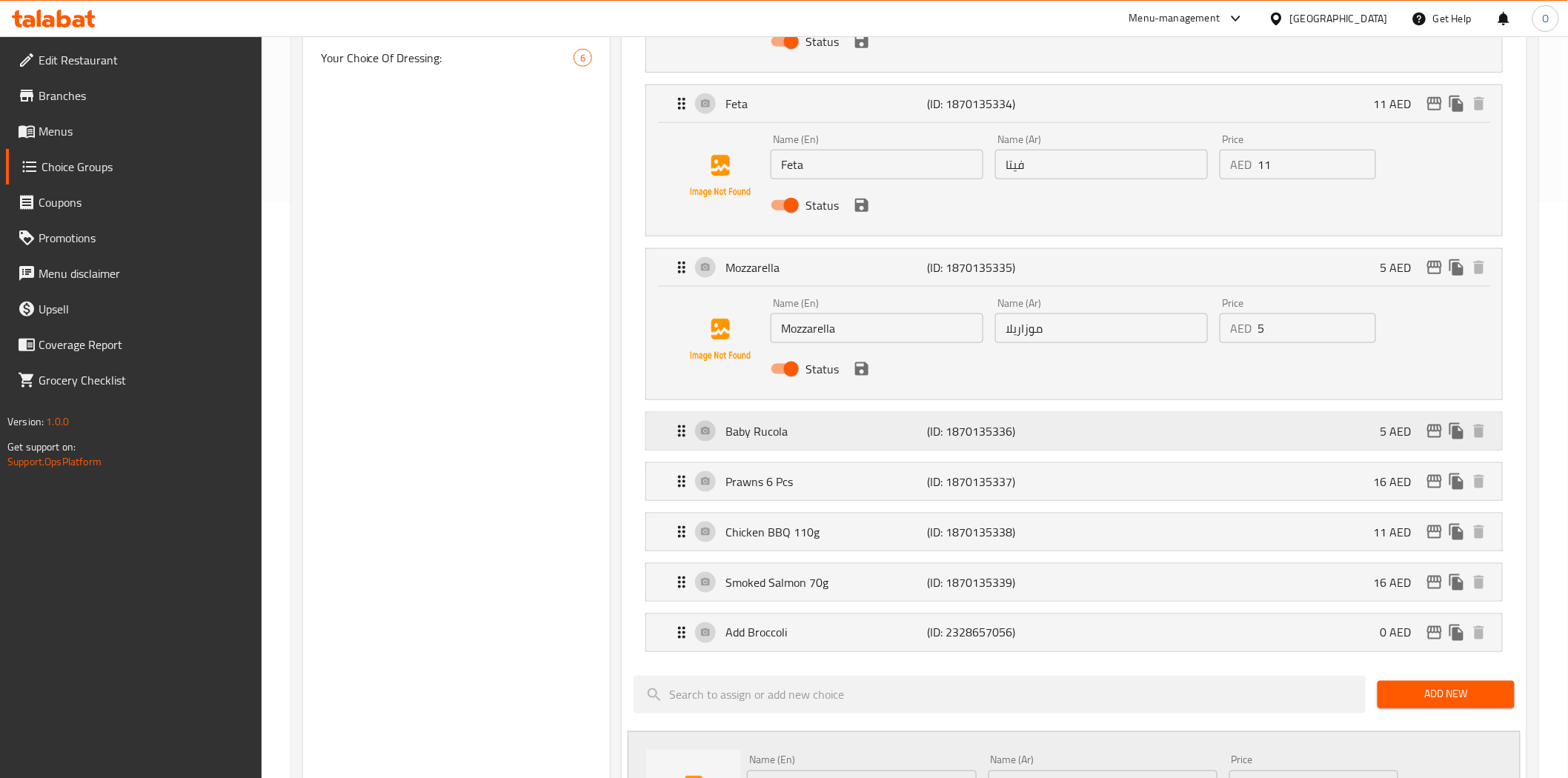
click at [772, 426] on p "Baby Rucola" at bounding box center [827, 431] width 202 height 18
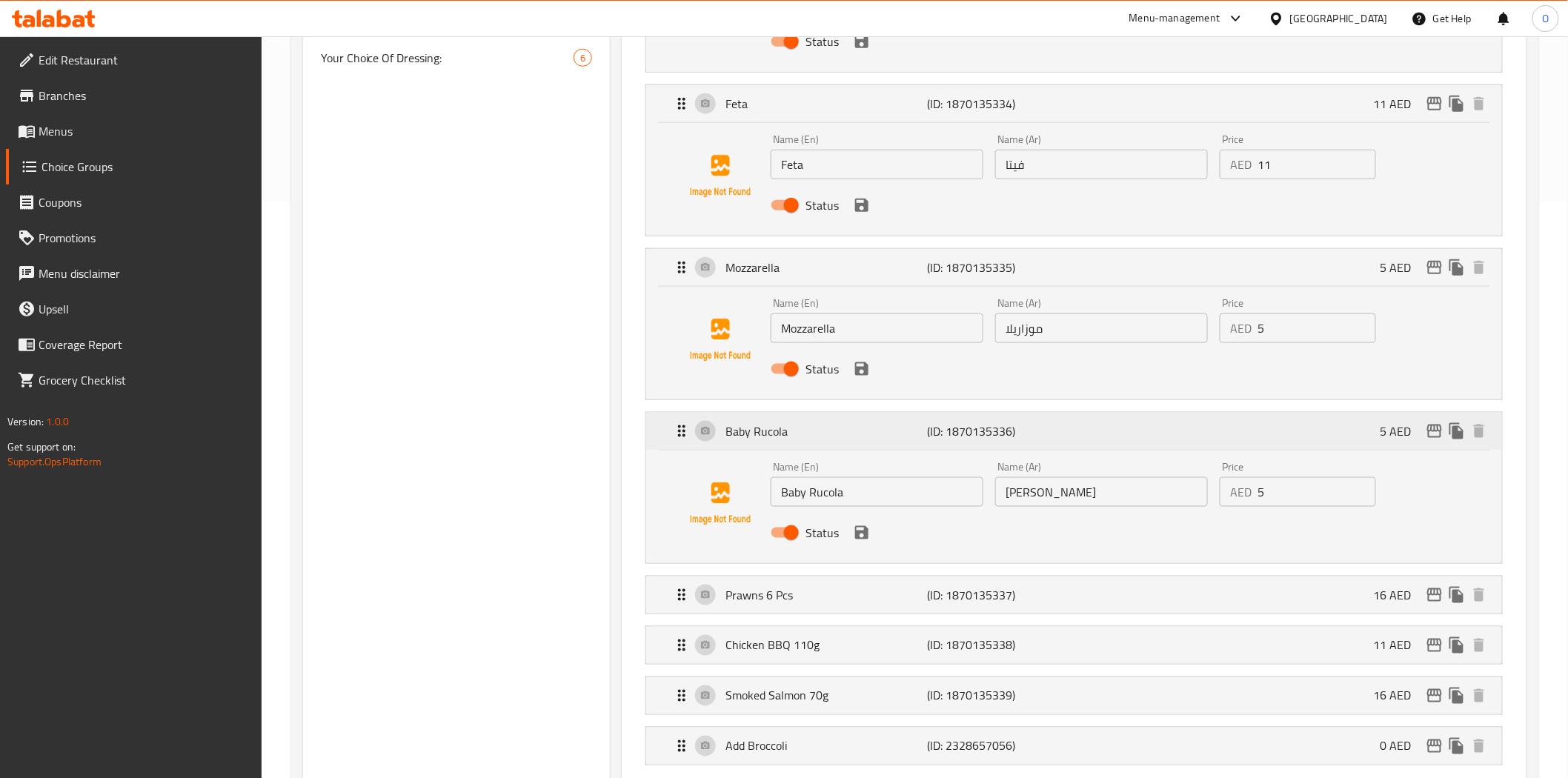
scroll to position [658, 0]
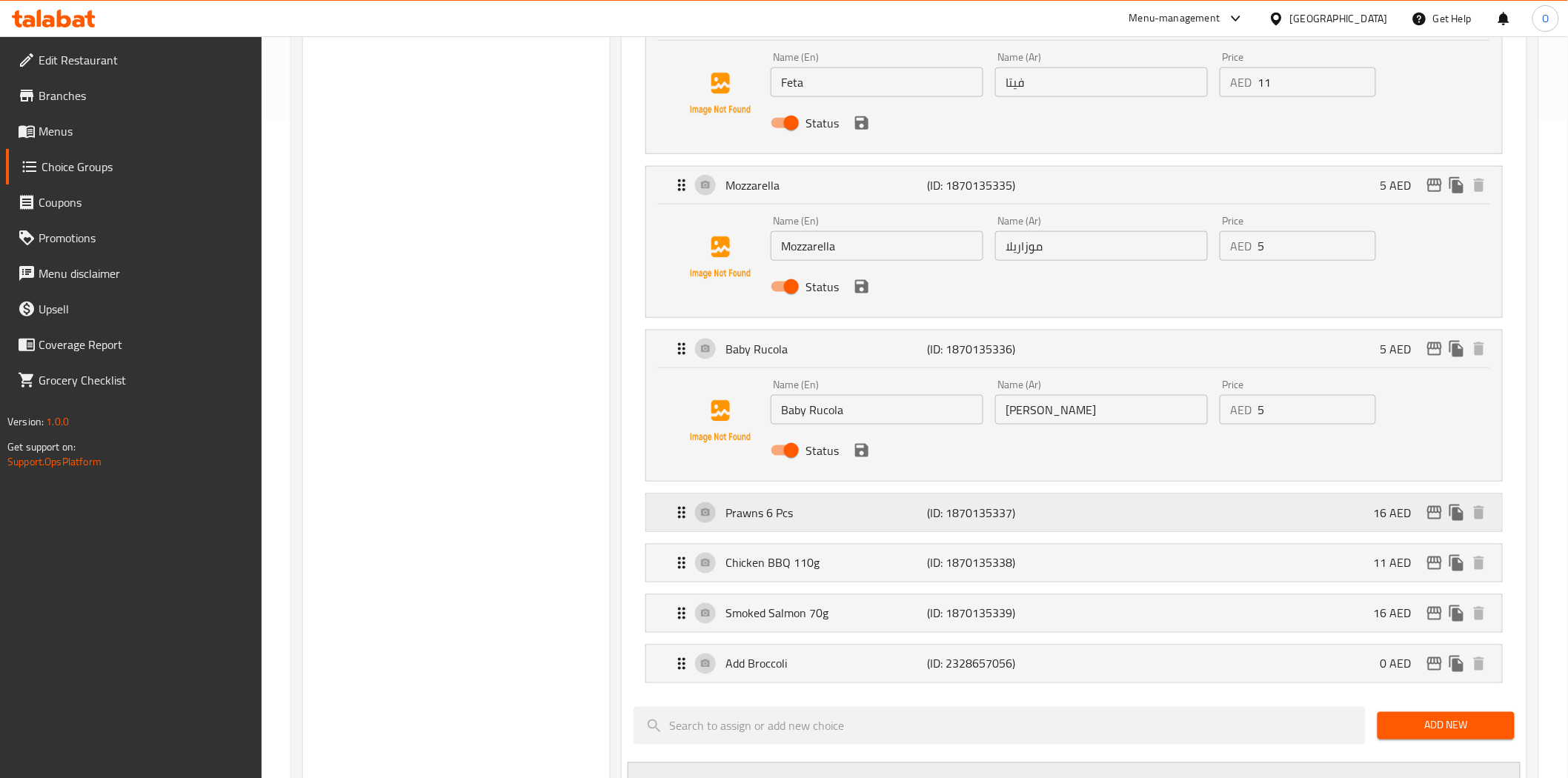
click at [760, 512] on p "Prawns 6 Pcs" at bounding box center [827, 512] width 202 height 18
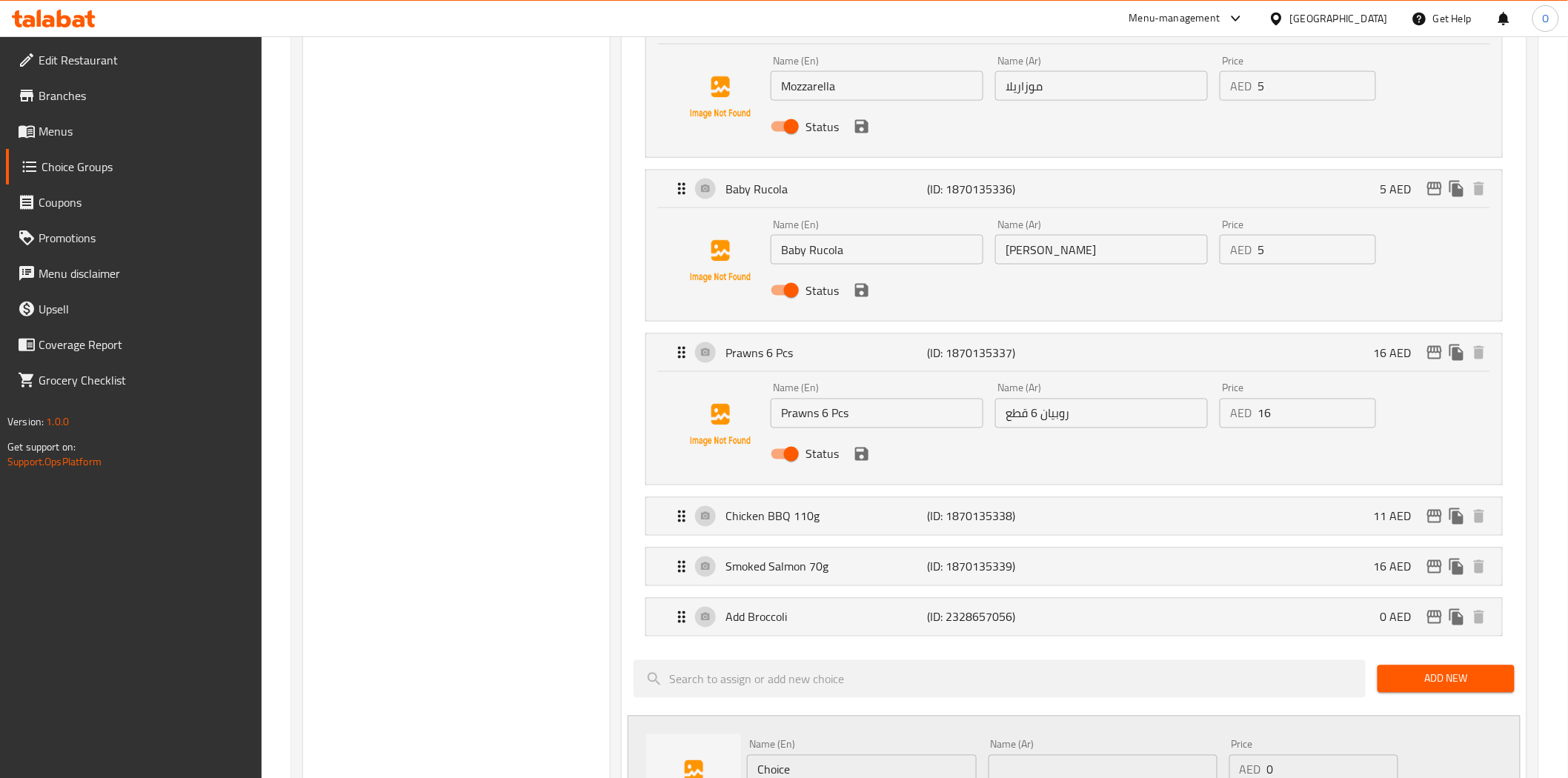
scroll to position [824, 0]
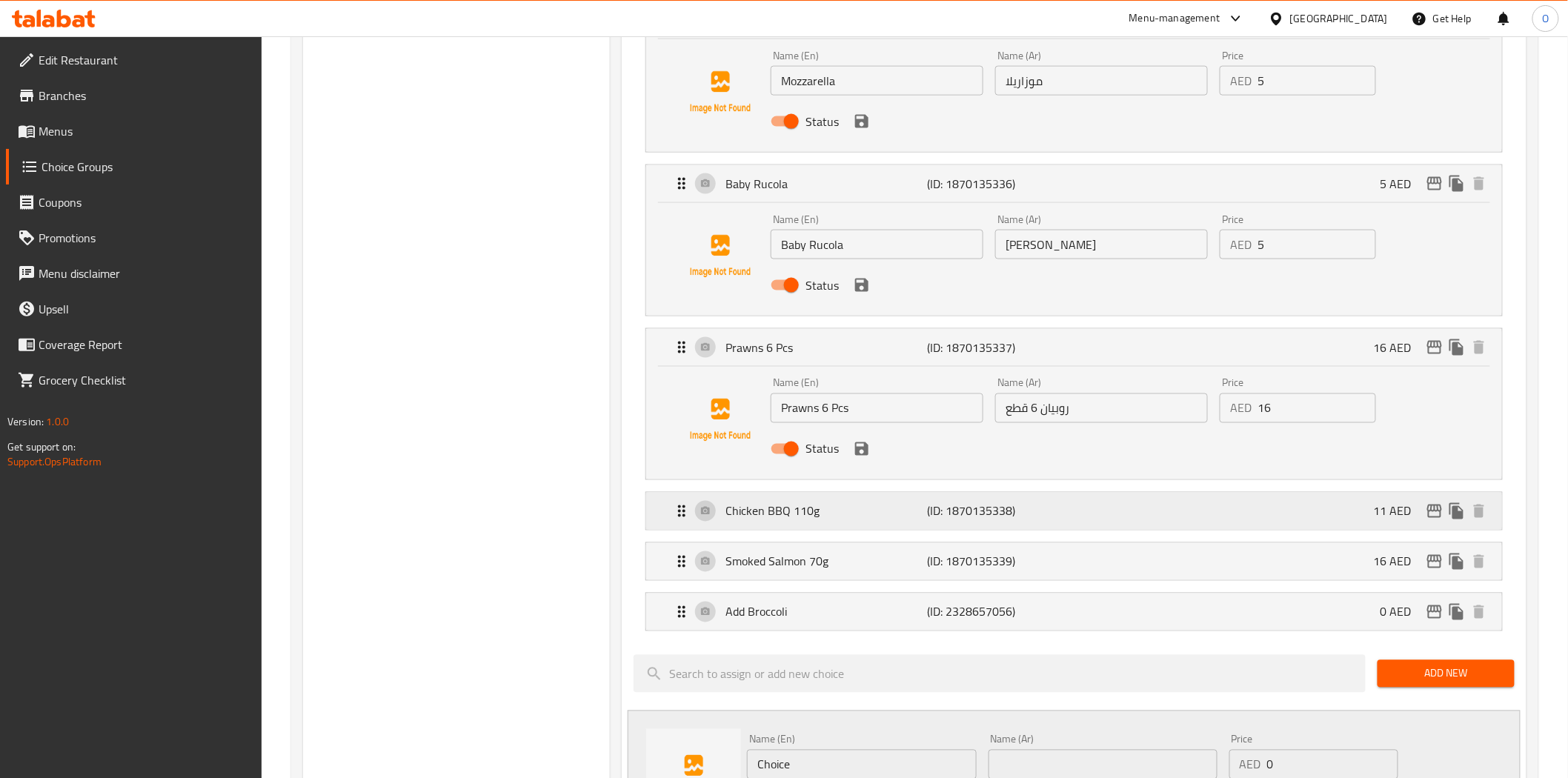
click at [763, 515] on p "Chicken BBQ 110g" at bounding box center [827, 511] width 202 height 18
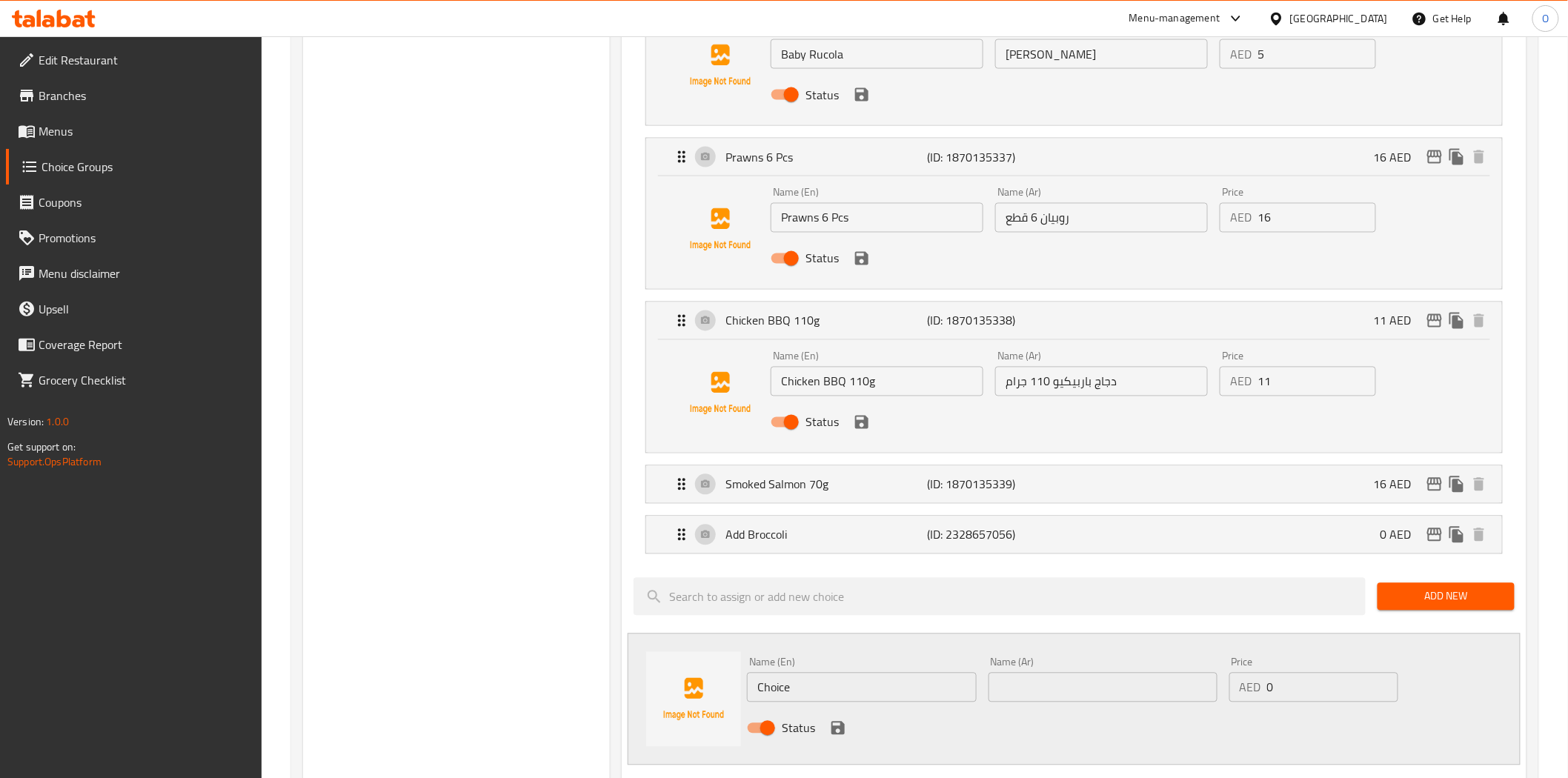
scroll to position [1070, 0]
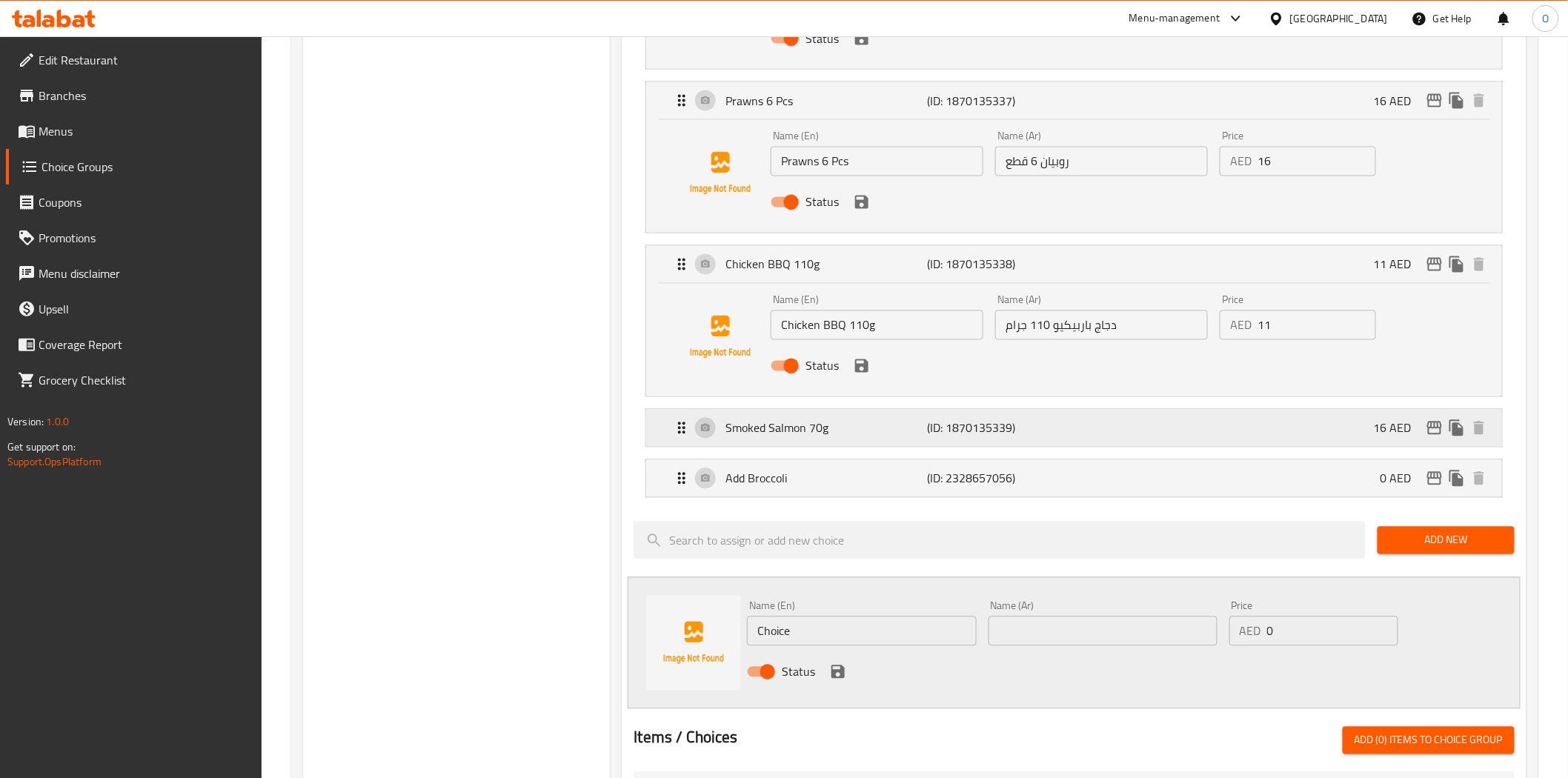
click at [788, 436] on p "Smoked Salmon 70g" at bounding box center [827, 428] width 202 height 18
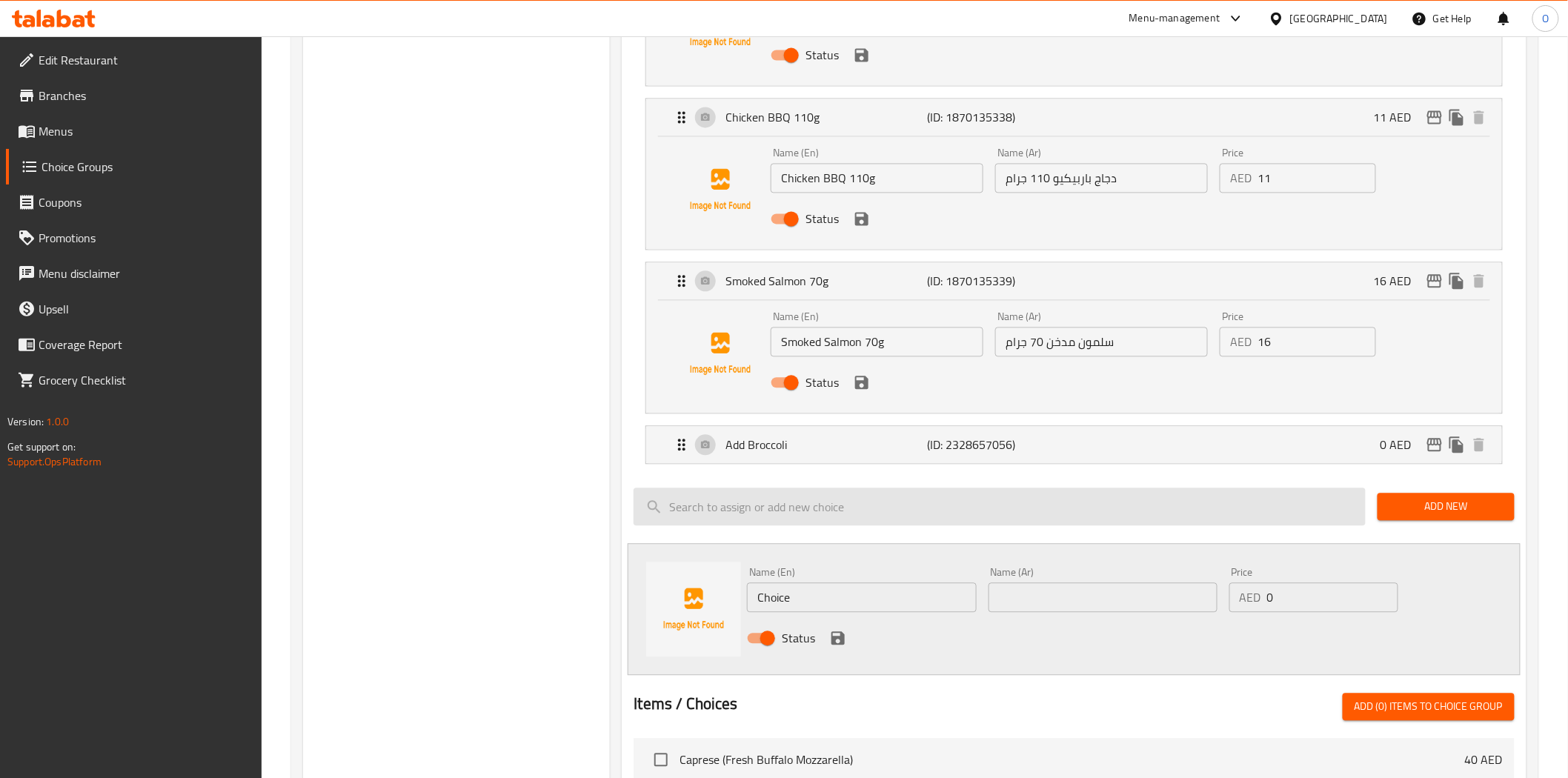
scroll to position [1234, 0]
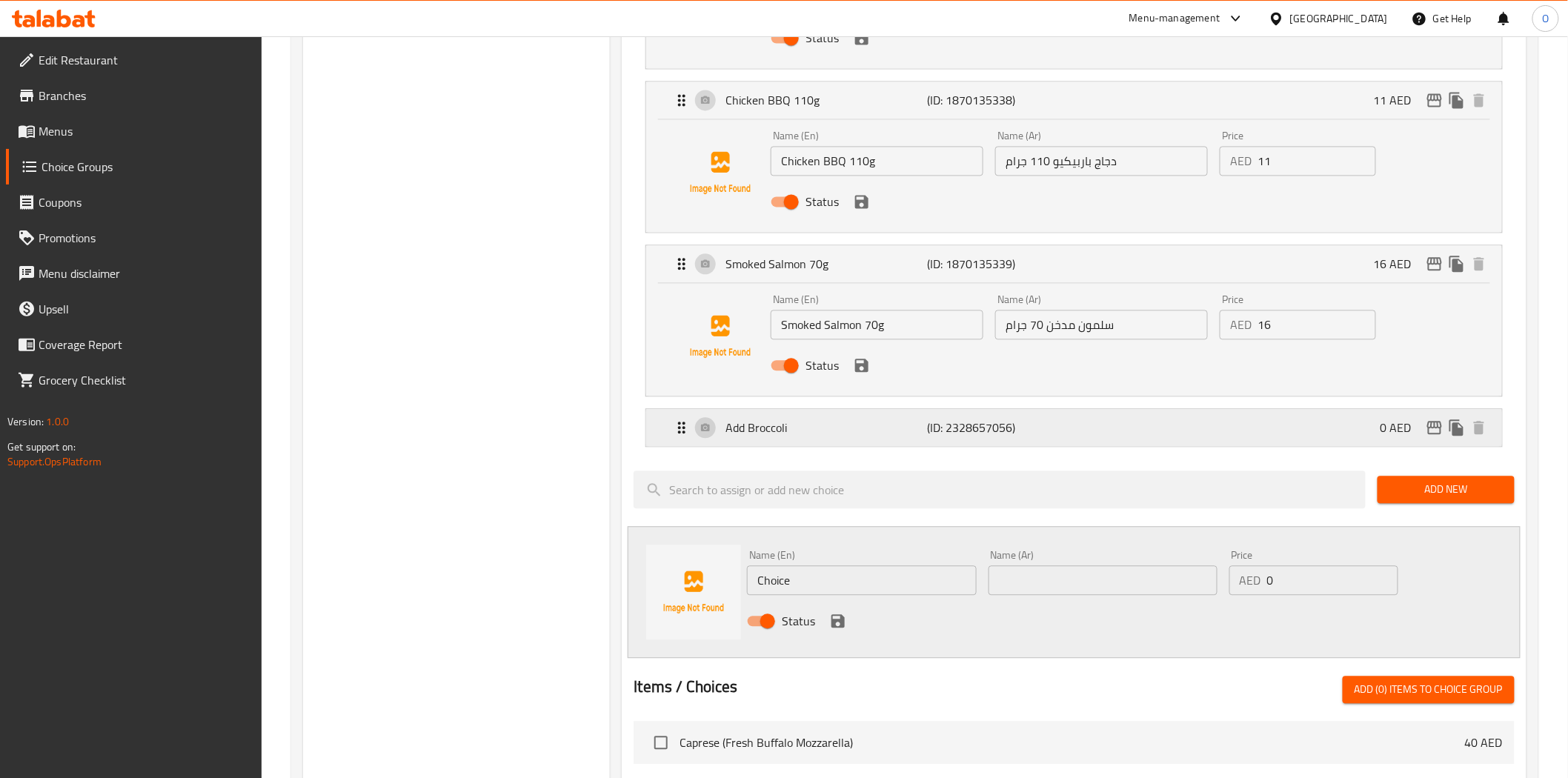
click at [781, 425] on p "Add Broccoli" at bounding box center [827, 427] width 202 height 18
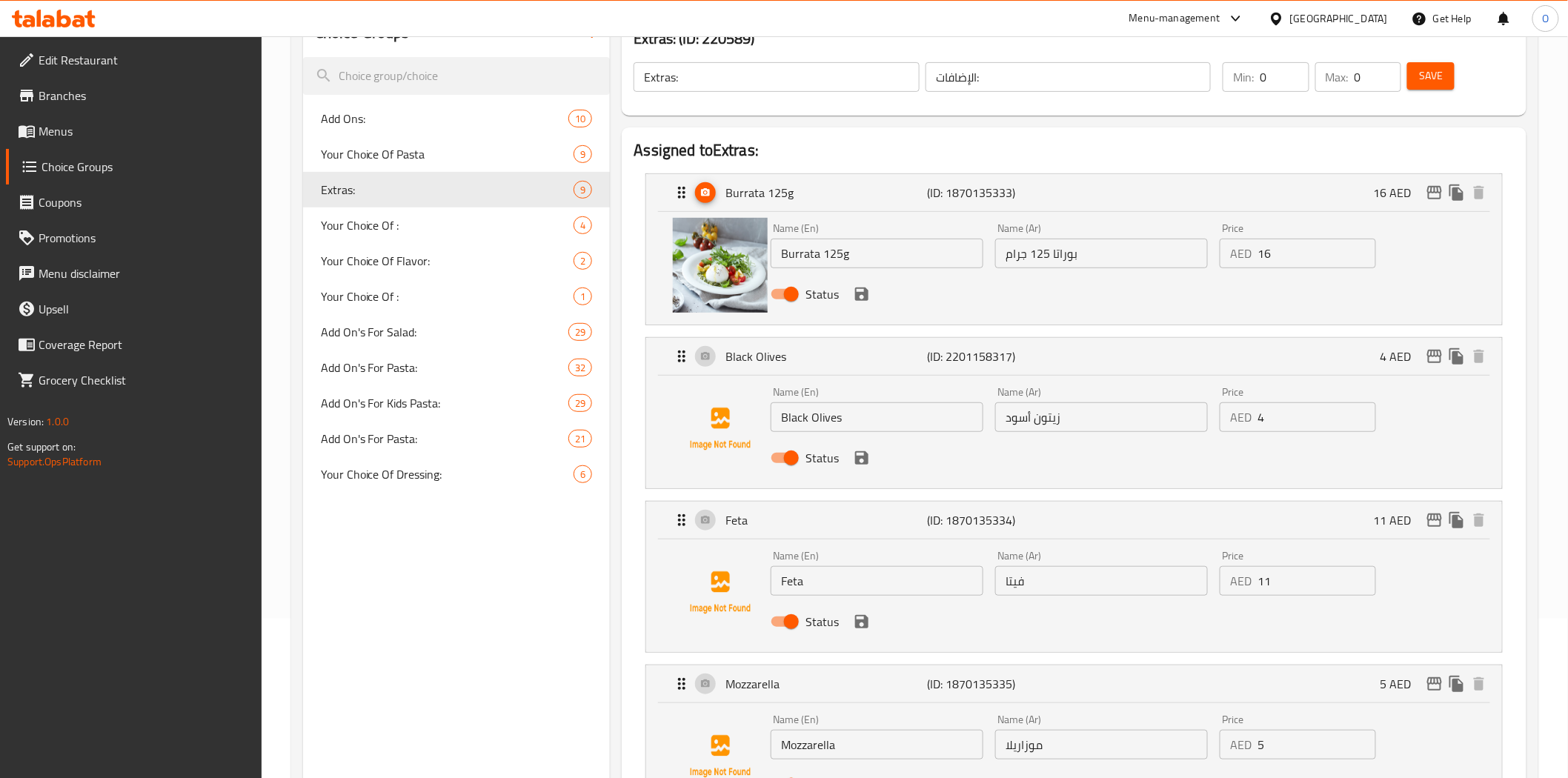
scroll to position [82, 0]
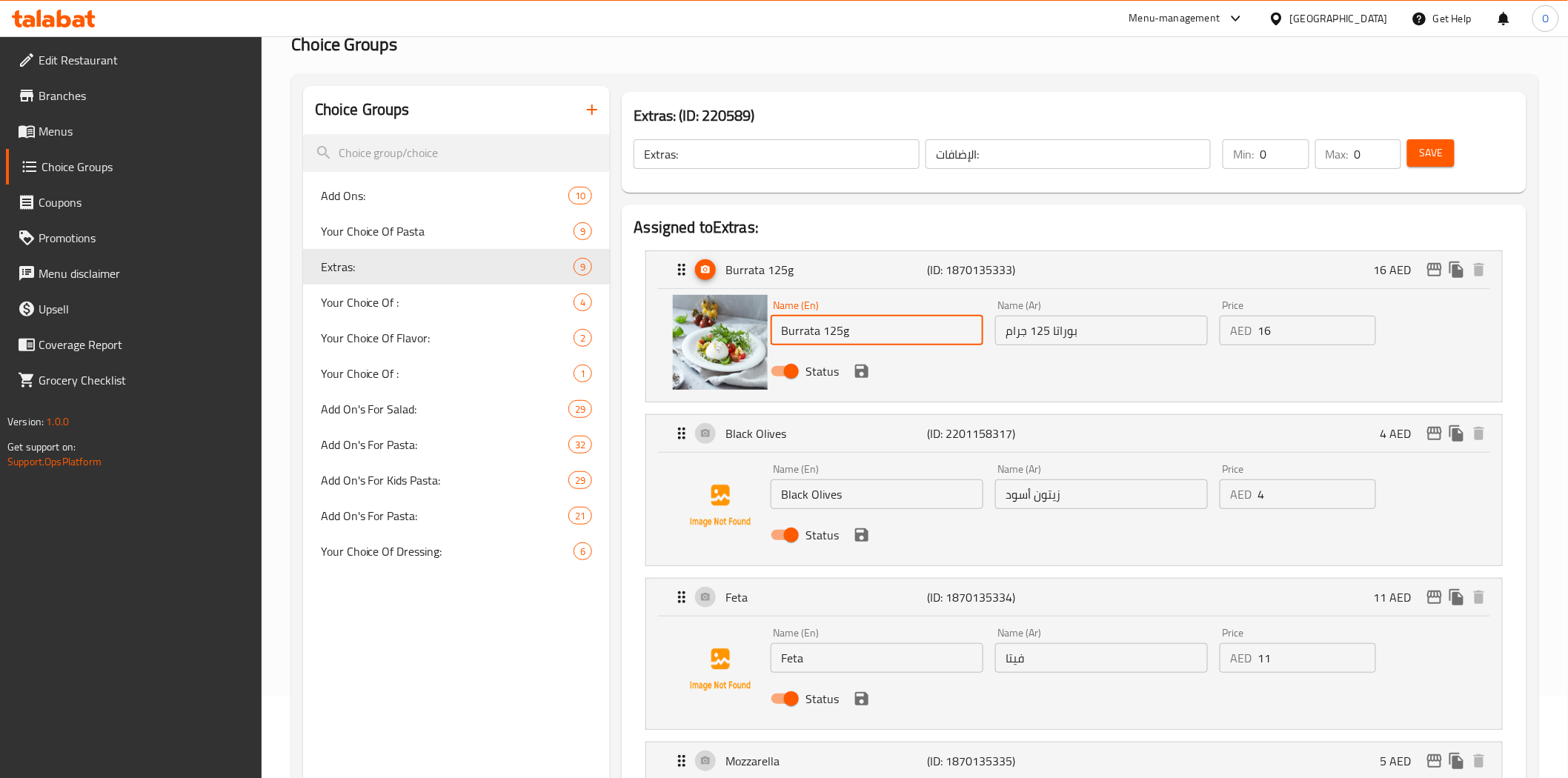
click at [849, 329] on input "Burrata 125g" at bounding box center [877, 331] width 213 height 30
click at [820, 492] on input "Black Olives" at bounding box center [877, 494] width 213 height 30
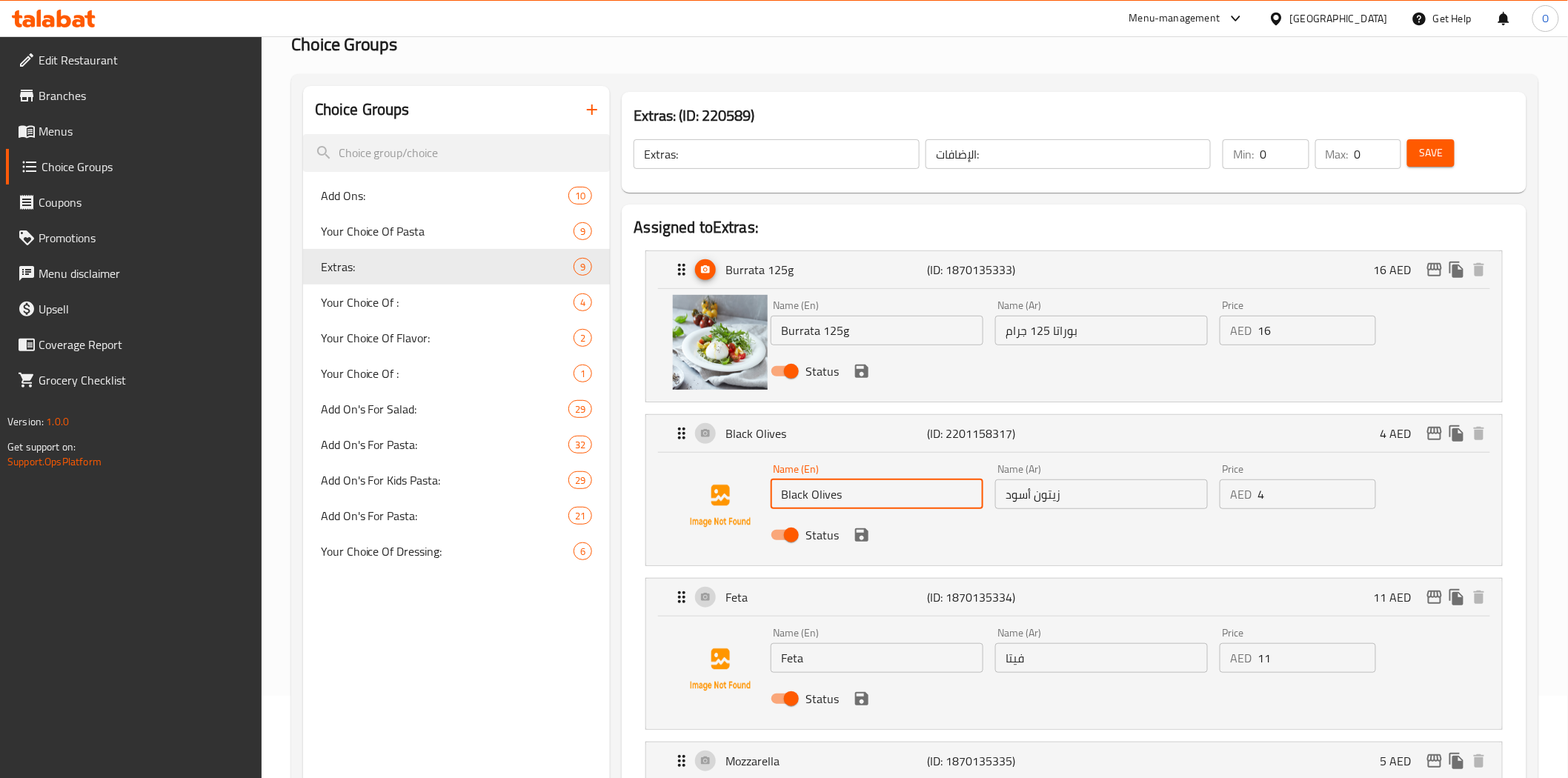
click at [820, 492] on input "Black Olives" at bounding box center [877, 494] width 213 height 30
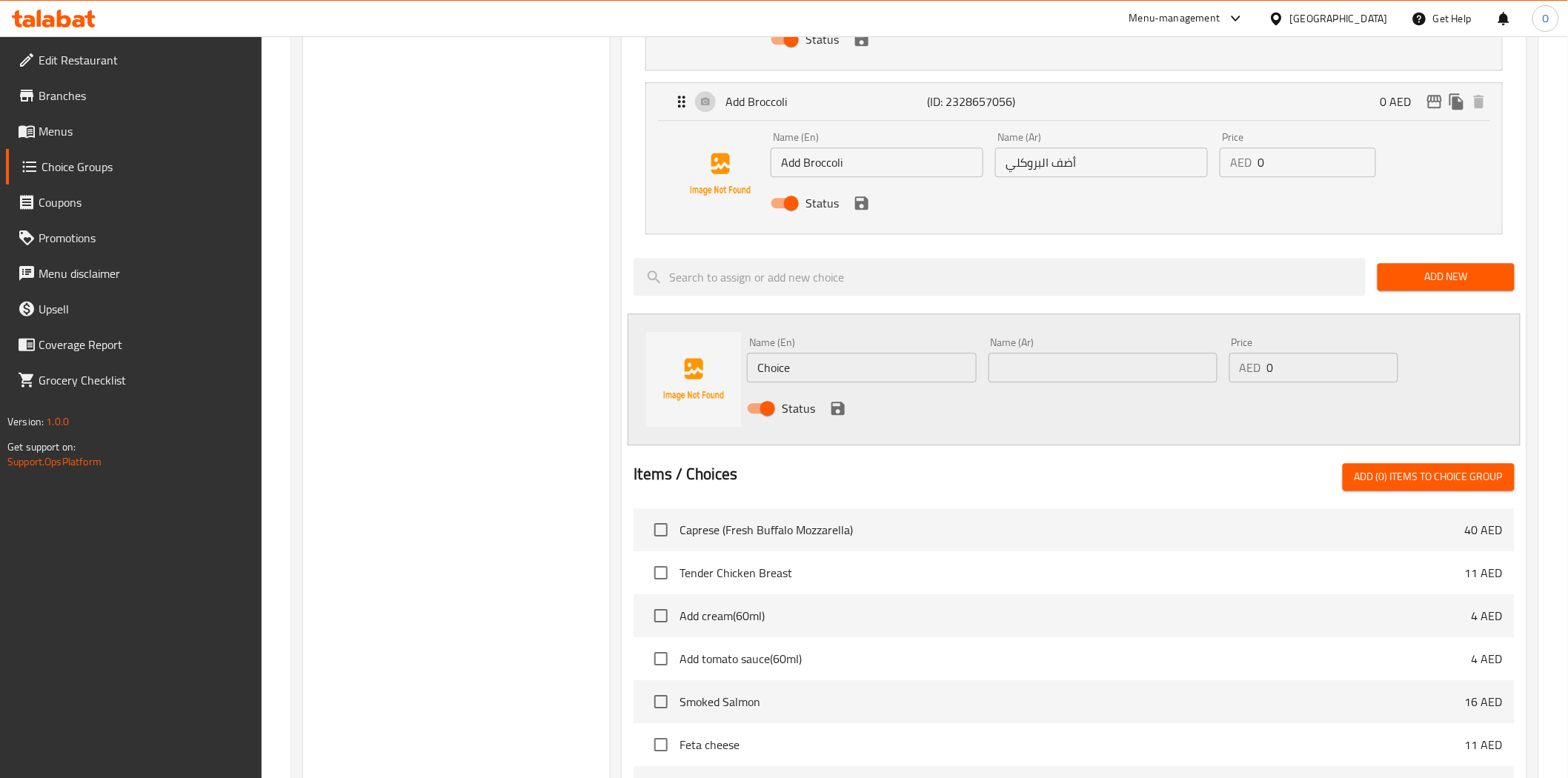
scroll to position [1565, 0]
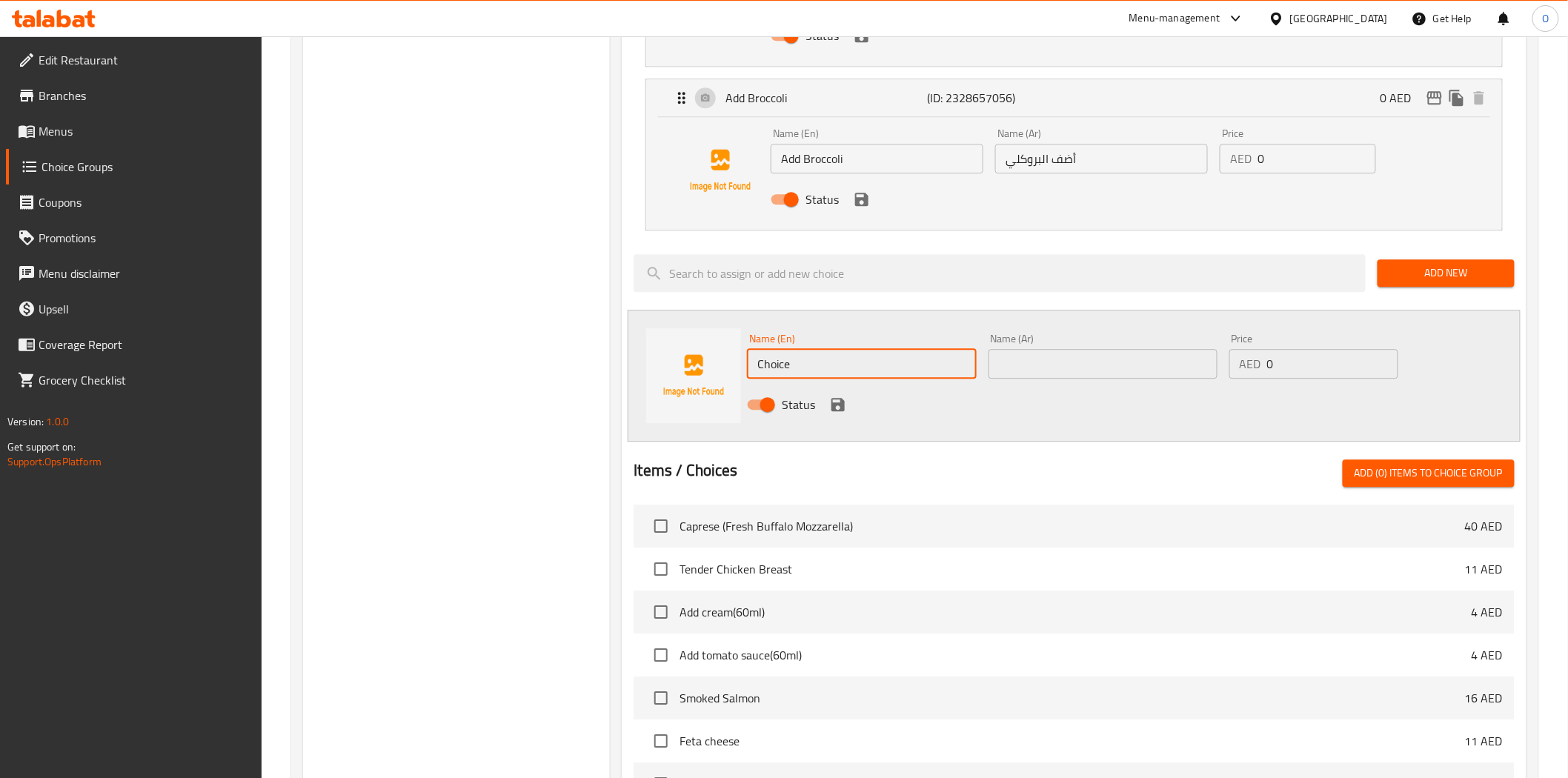
click at [853, 369] on input "Choice" at bounding box center [861, 364] width 229 height 30
paste input "BURRATA CHEESE"
click at [879, 376] on input "BURRATA CHEESE" at bounding box center [861, 364] width 229 height 30
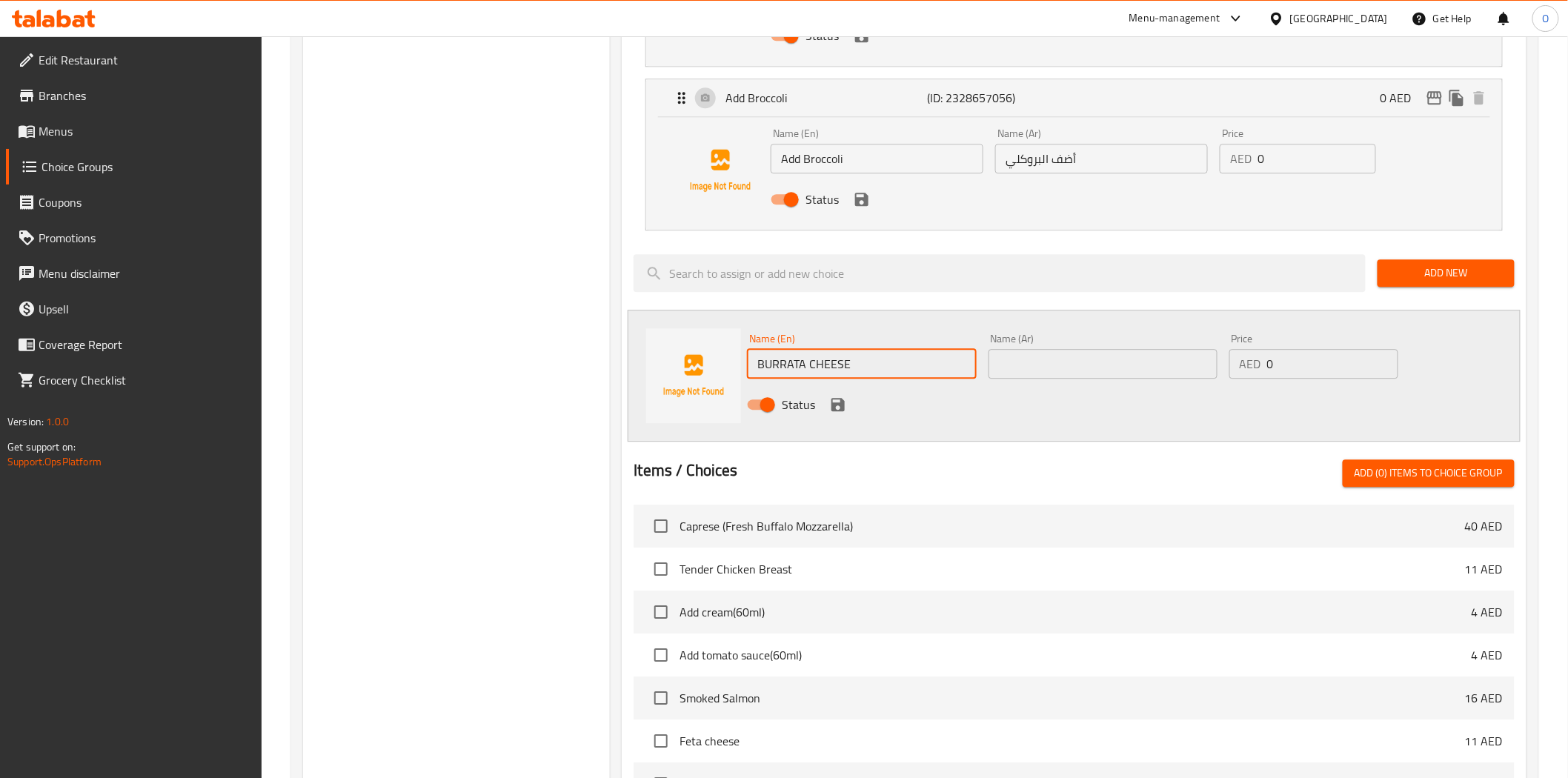
click at [879, 376] on input "BURRATA CHEESE" at bounding box center [861, 364] width 229 height 30
click at [879, 374] on input "BURRATA CHEESE" at bounding box center [861, 364] width 229 height 30
paste input "urrata Cheese"
type input "Burrata Cheese"
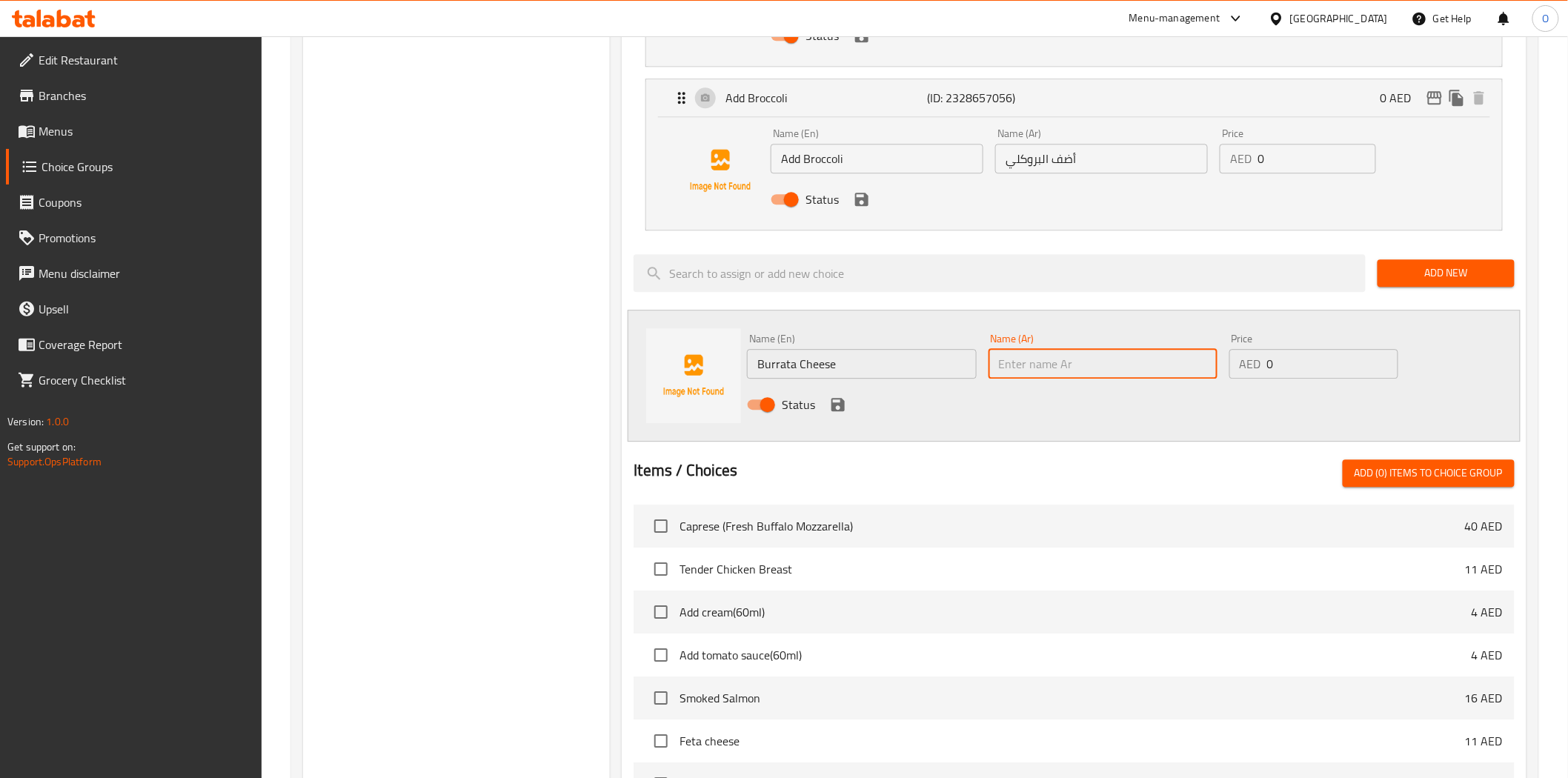
paste input "جبنة بوراتا"
type input "جبنة بوراتا"
drag, startPoint x: 1284, startPoint y: 351, endPoint x: 1215, endPoint y: 381, distance: 75.2
click at [1213, 383] on div "Name (En) Burrata Cheese Name (En) Name (Ar) جبنة بوراتا Name (Ar) Price AED 0 …" at bounding box center [1102, 376] width 723 height 97
paste input "2"
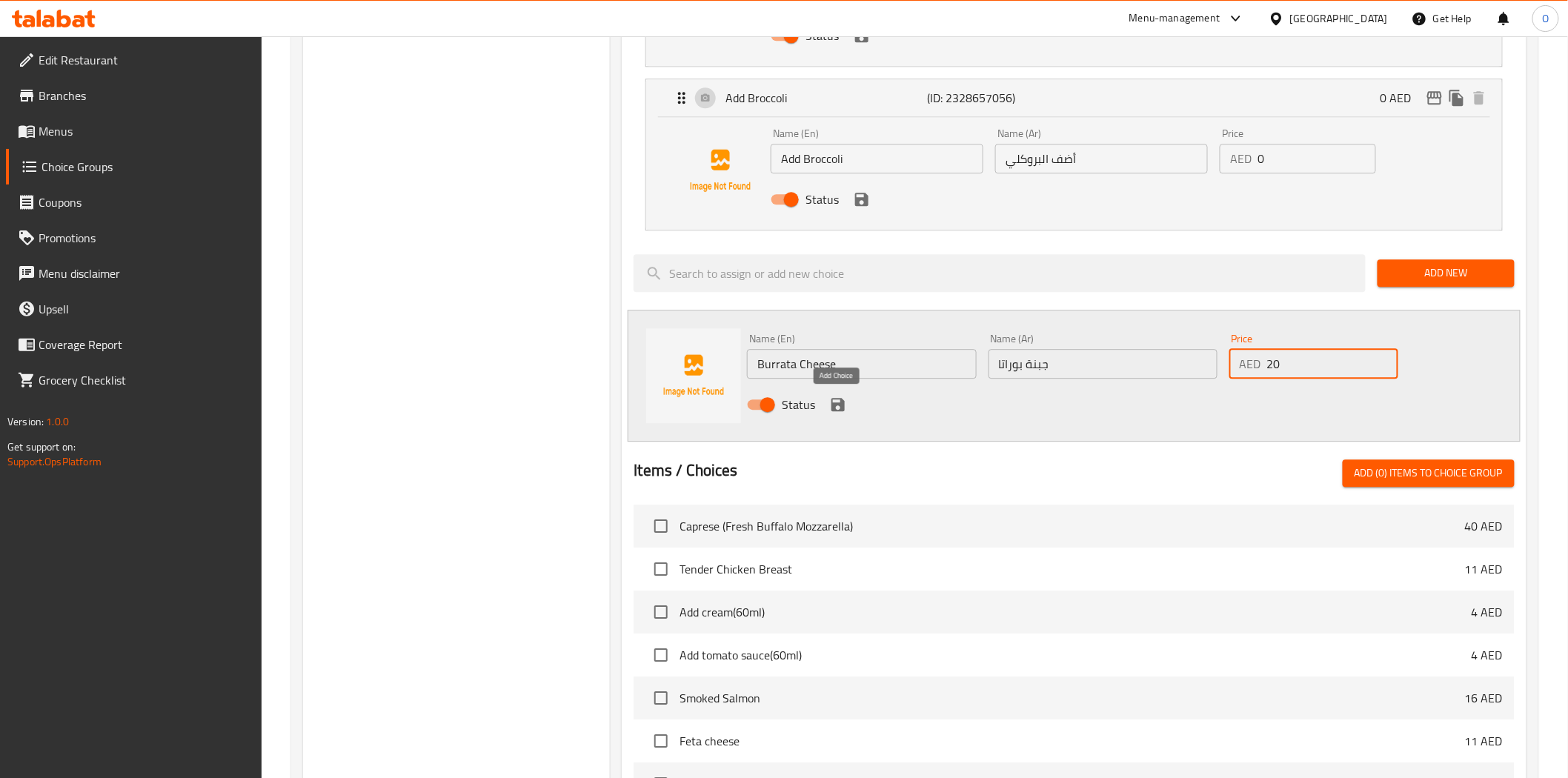
type input "20"
click at [842, 404] on icon "save" at bounding box center [838, 404] width 13 height 13
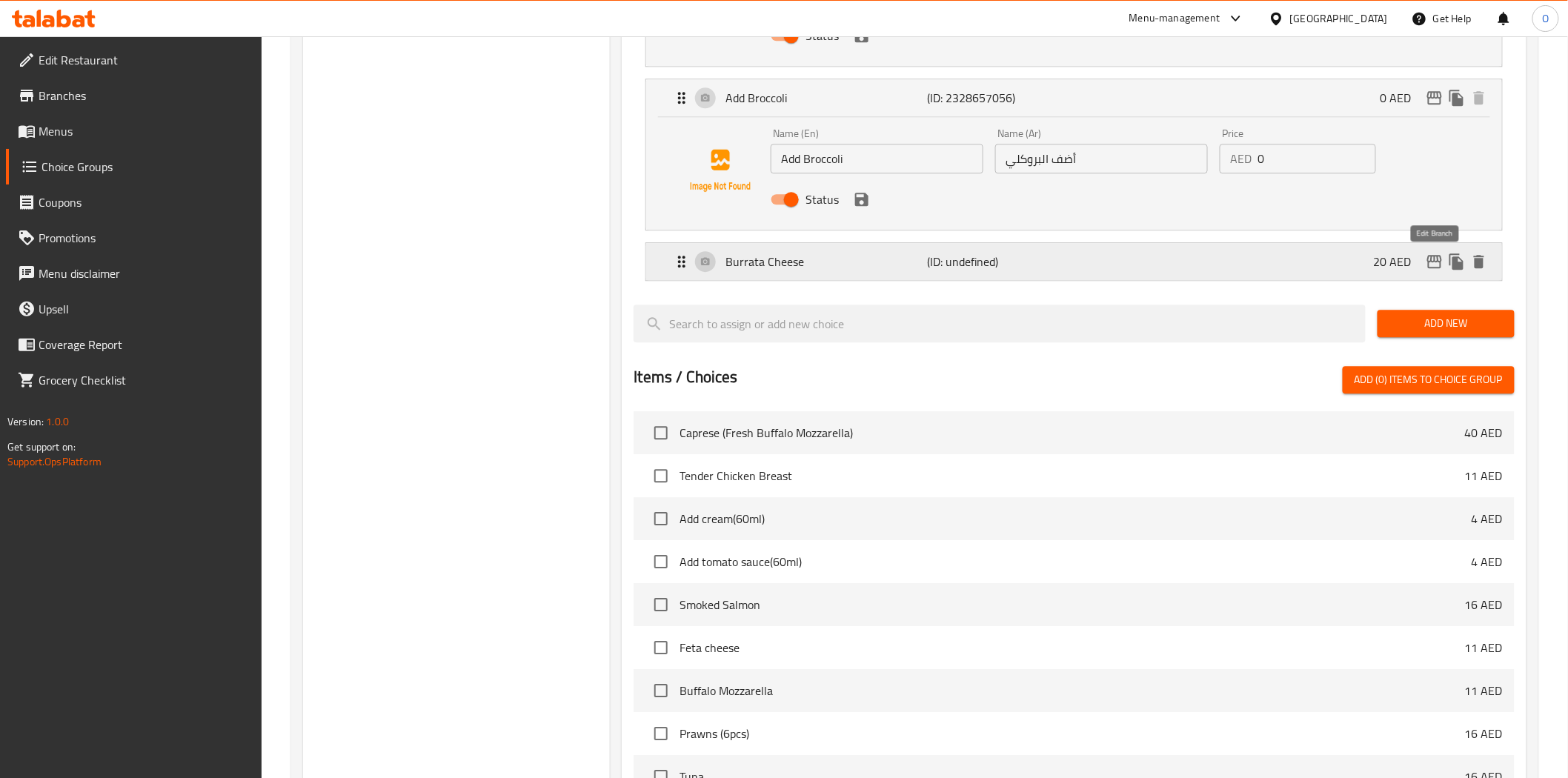
click at [1428, 261] on icon "edit" at bounding box center [1434, 261] width 15 height 13
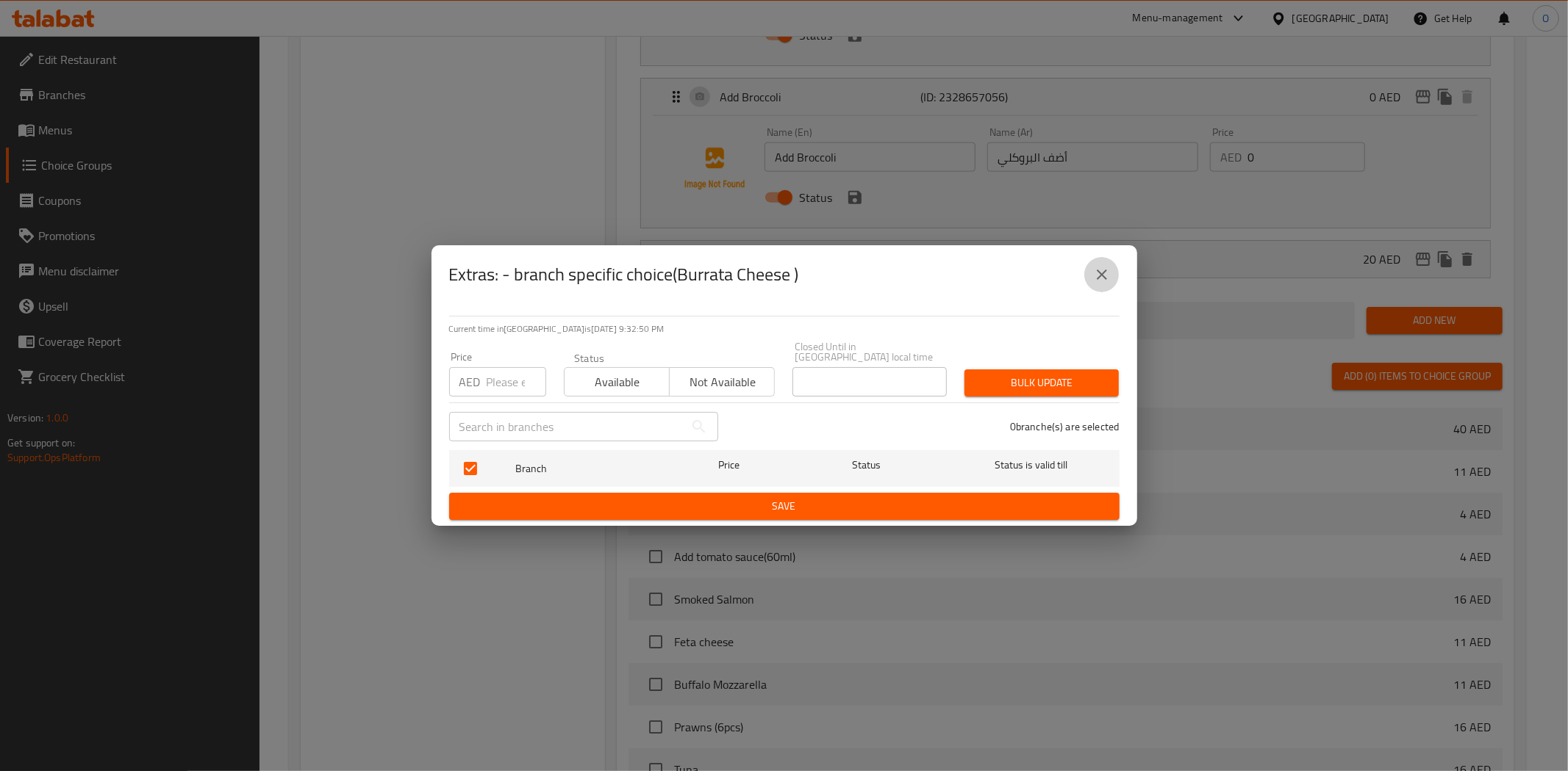
click at [1097, 279] on icon "close" at bounding box center [1101, 274] width 10 height 10
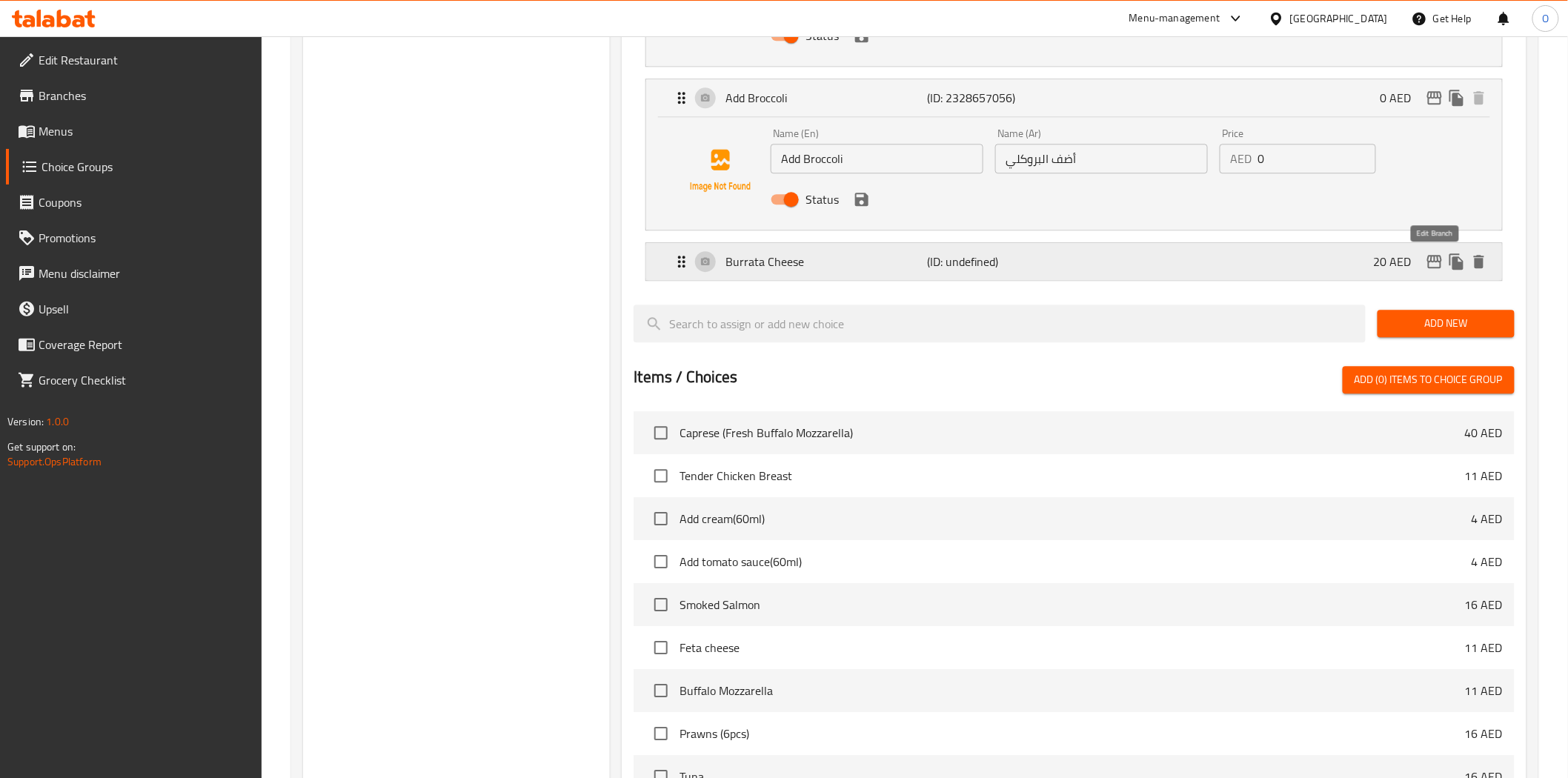
click at [1428, 262] on icon "edit" at bounding box center [1434, 261] width 15 height 13
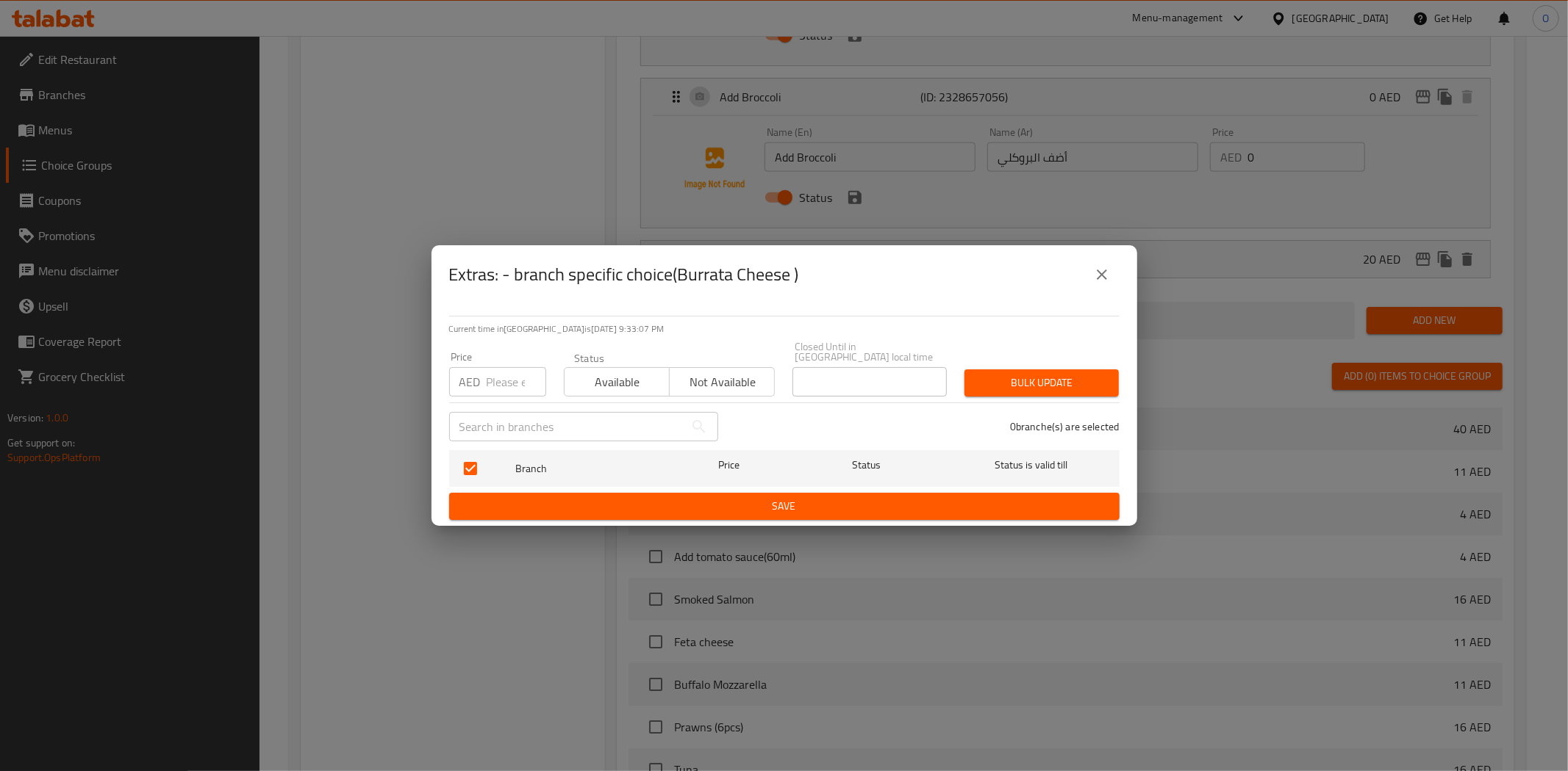
click at [1111, 273] on button "close" at bounding box center [1101, 274] width 35 height 35
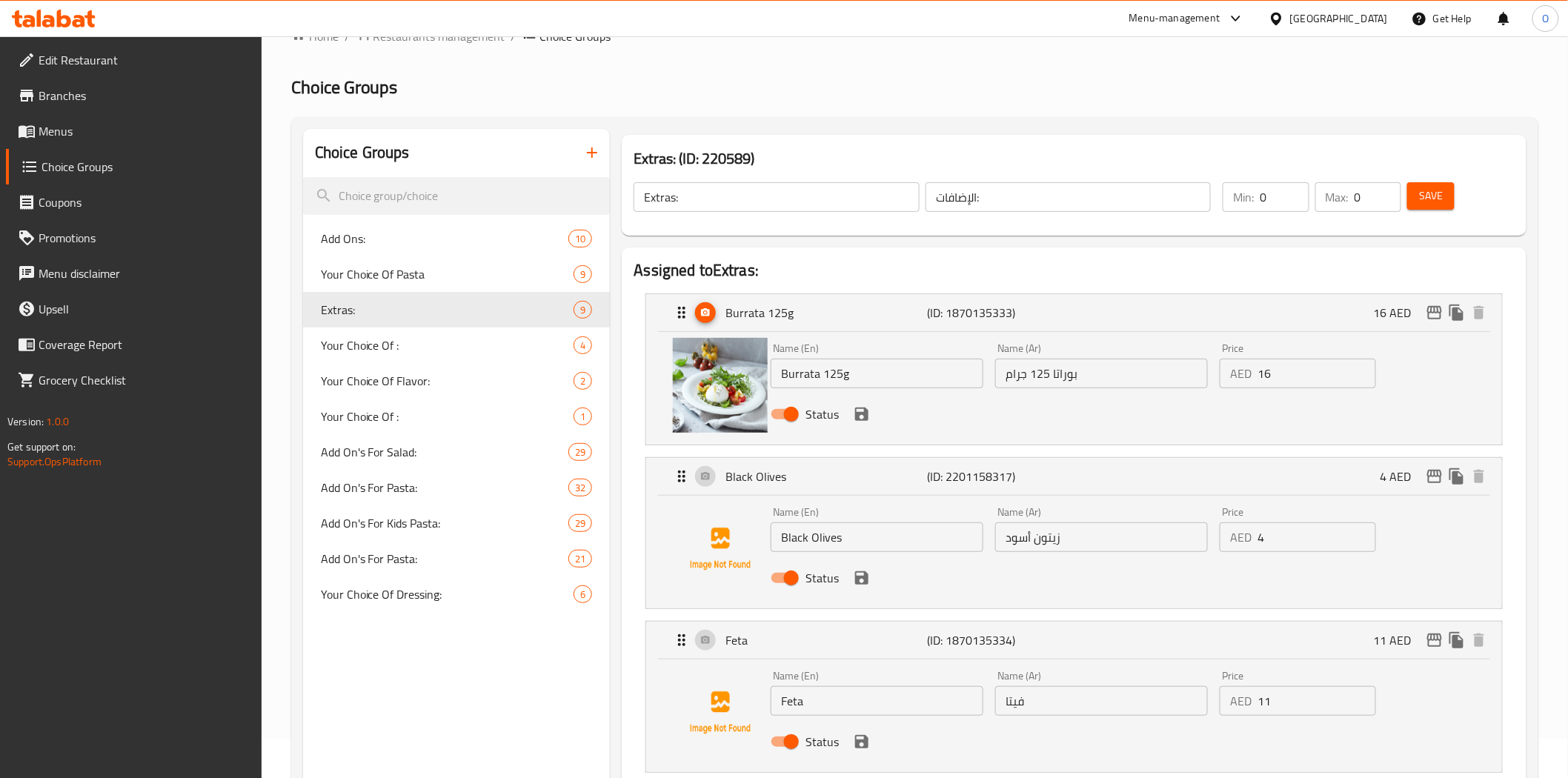
scroll to position [0, 0]
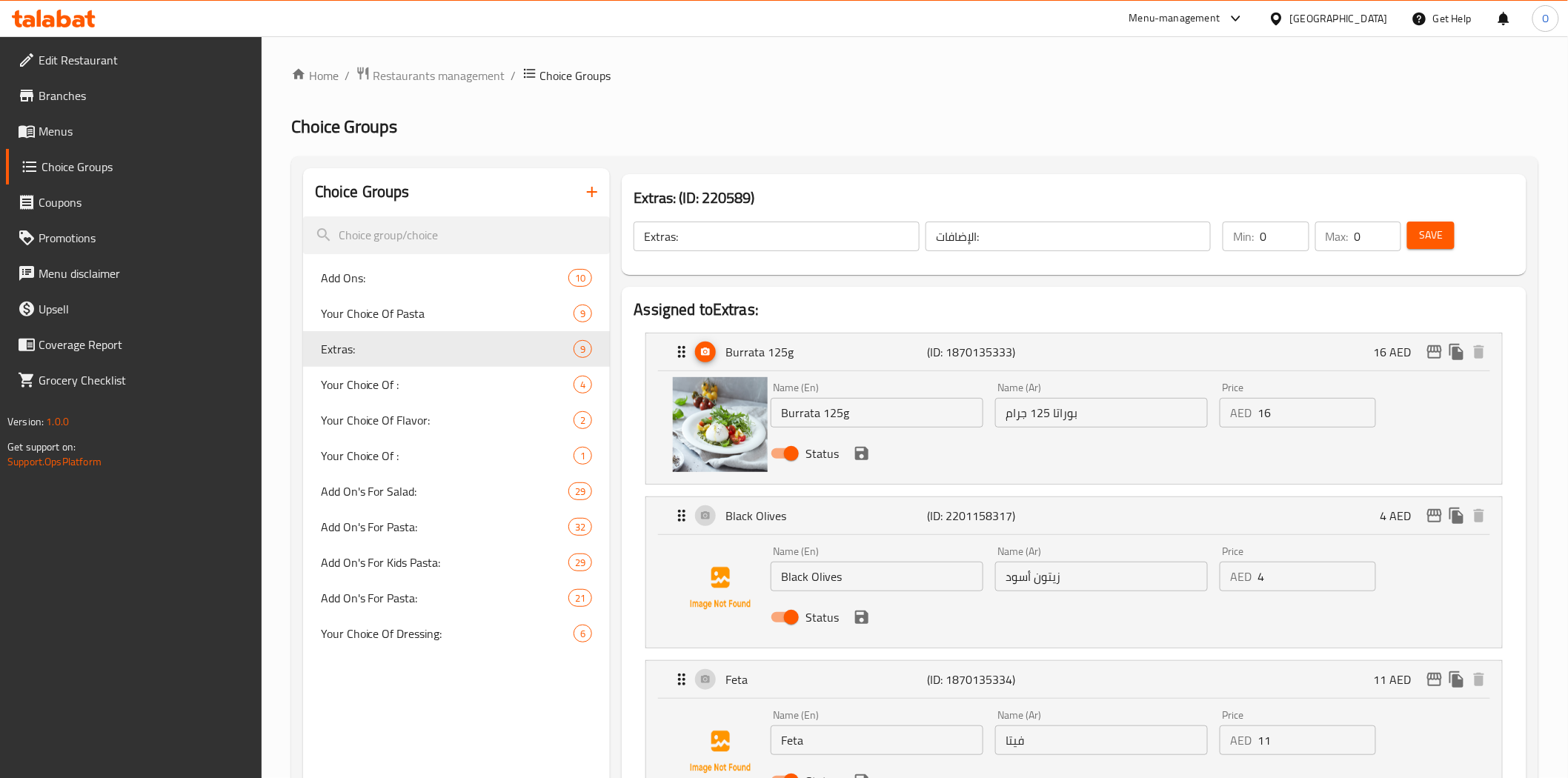
click at [1424, 242] on span "Save" at bounding box center [1431, 236] width 24 height 19
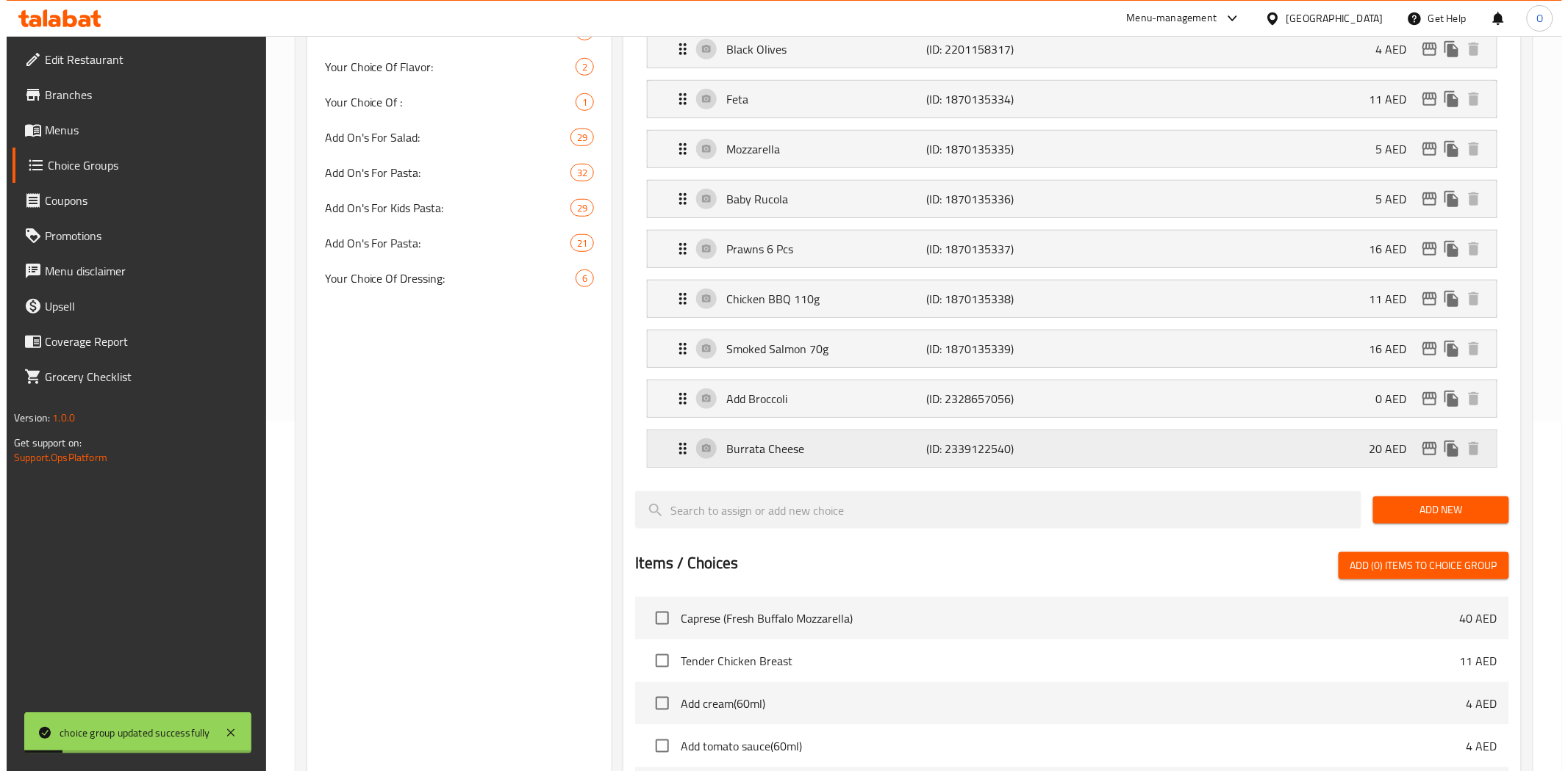
scroll to position [489, 0]
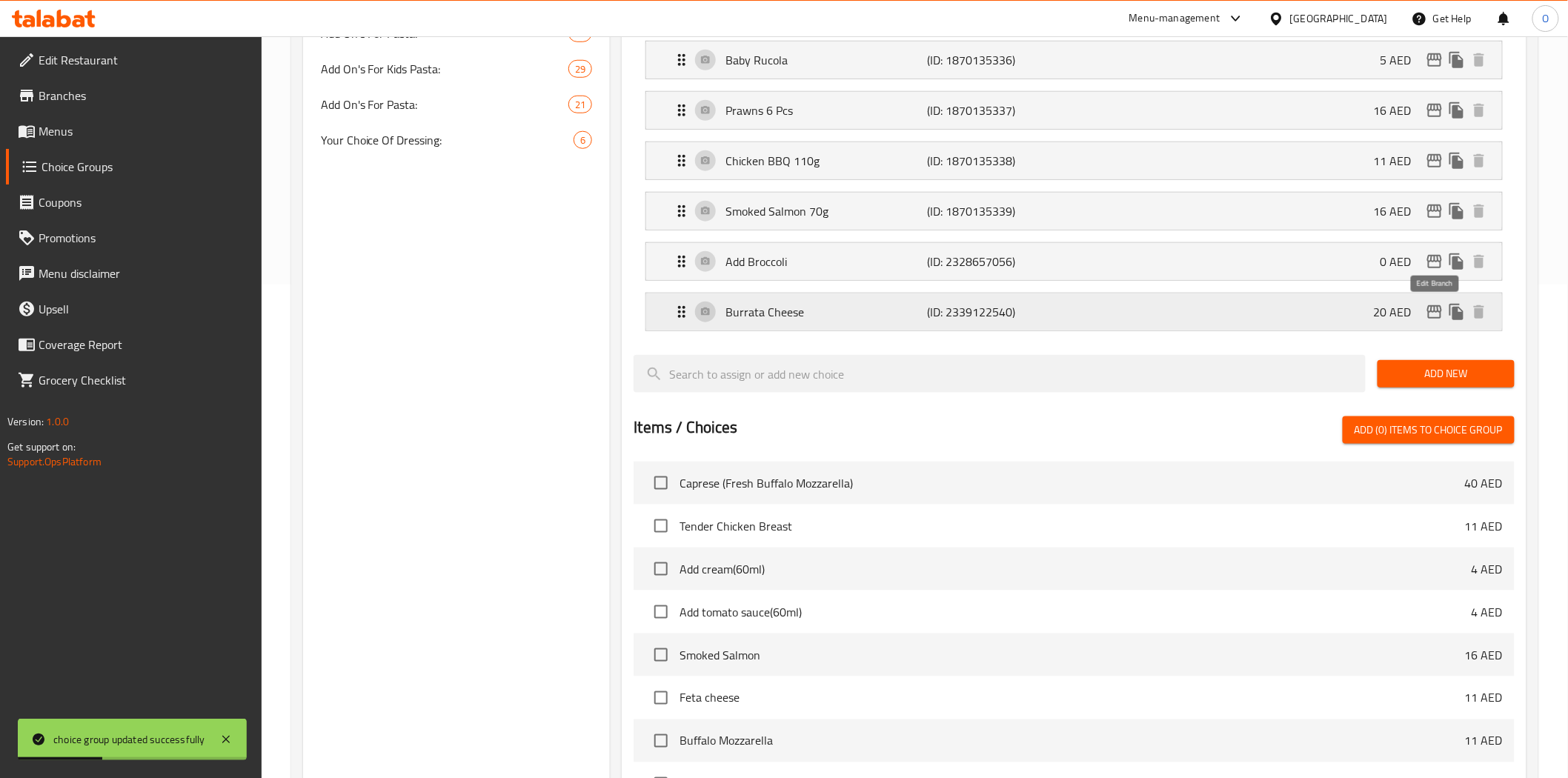
click at [1429, 316] on icon "edit" at bounding box center [1434, 311] width 15 height 13
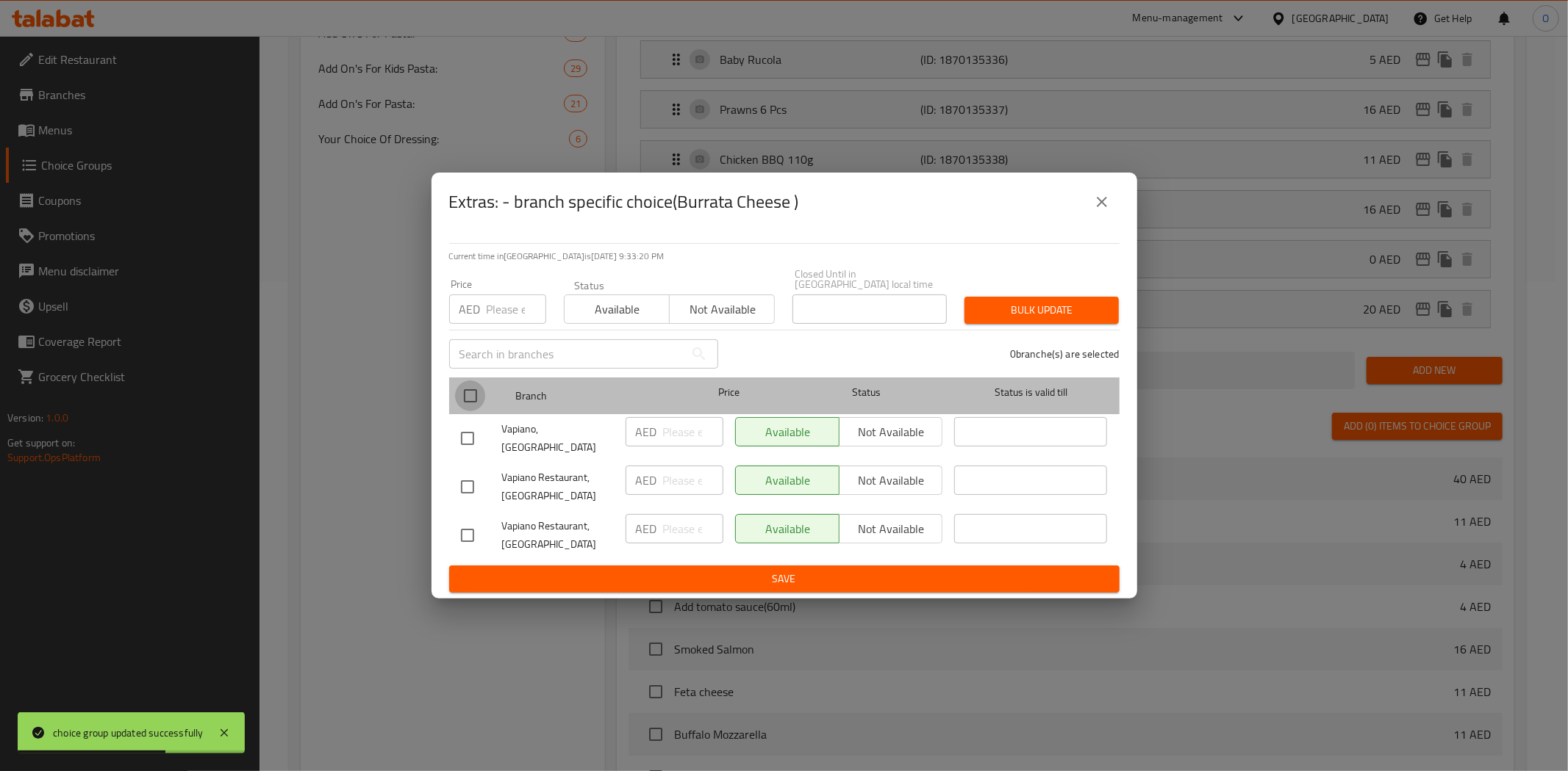
click at [464, 394] on input "checkbox" at bounding box center [470, 395] width 30 height 30
checkbox input "true"
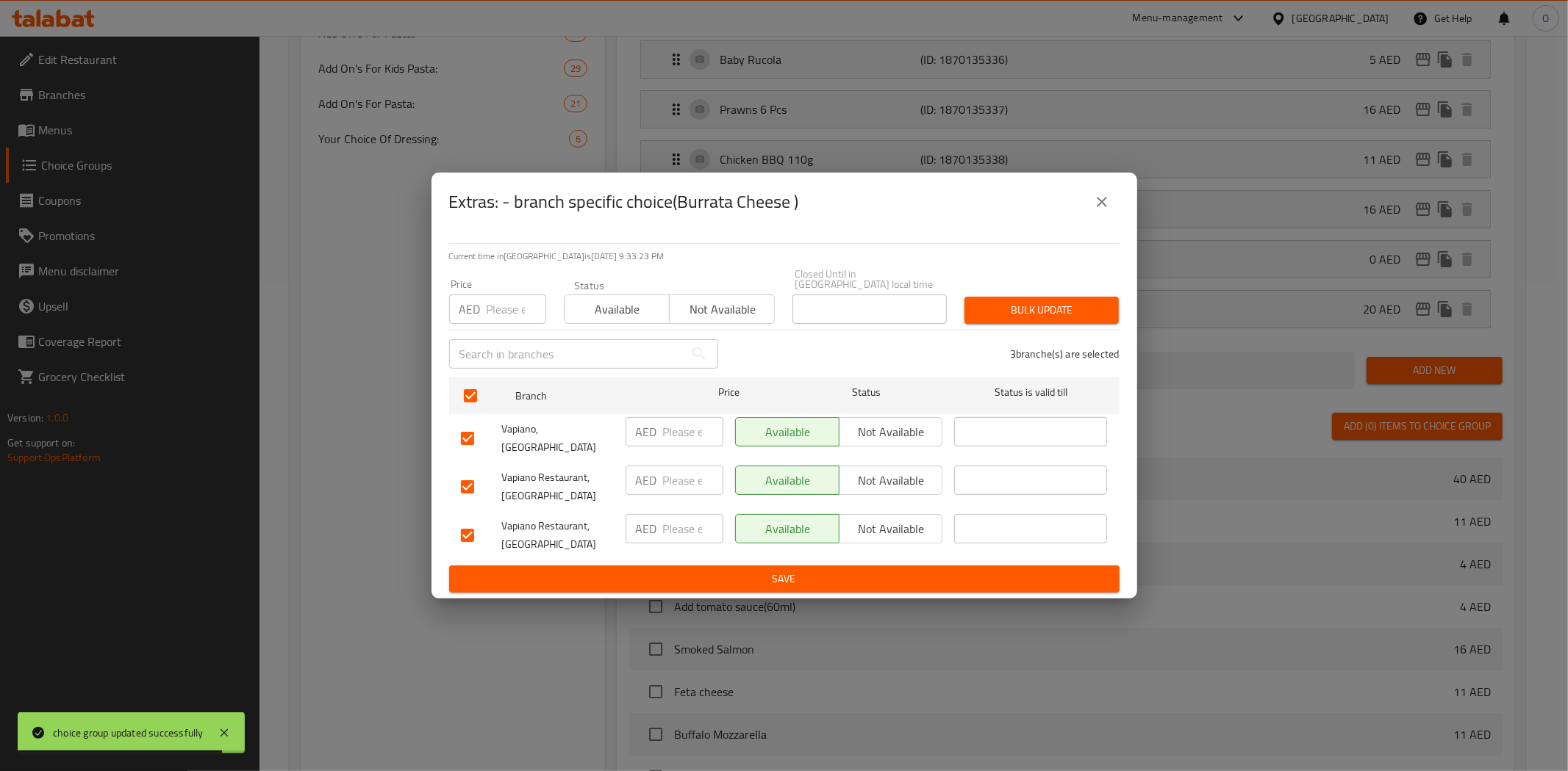
click at [474, 527] on input "checkbox" at bounding box center [467, 535] width 30 height 30
checkbox input "false"
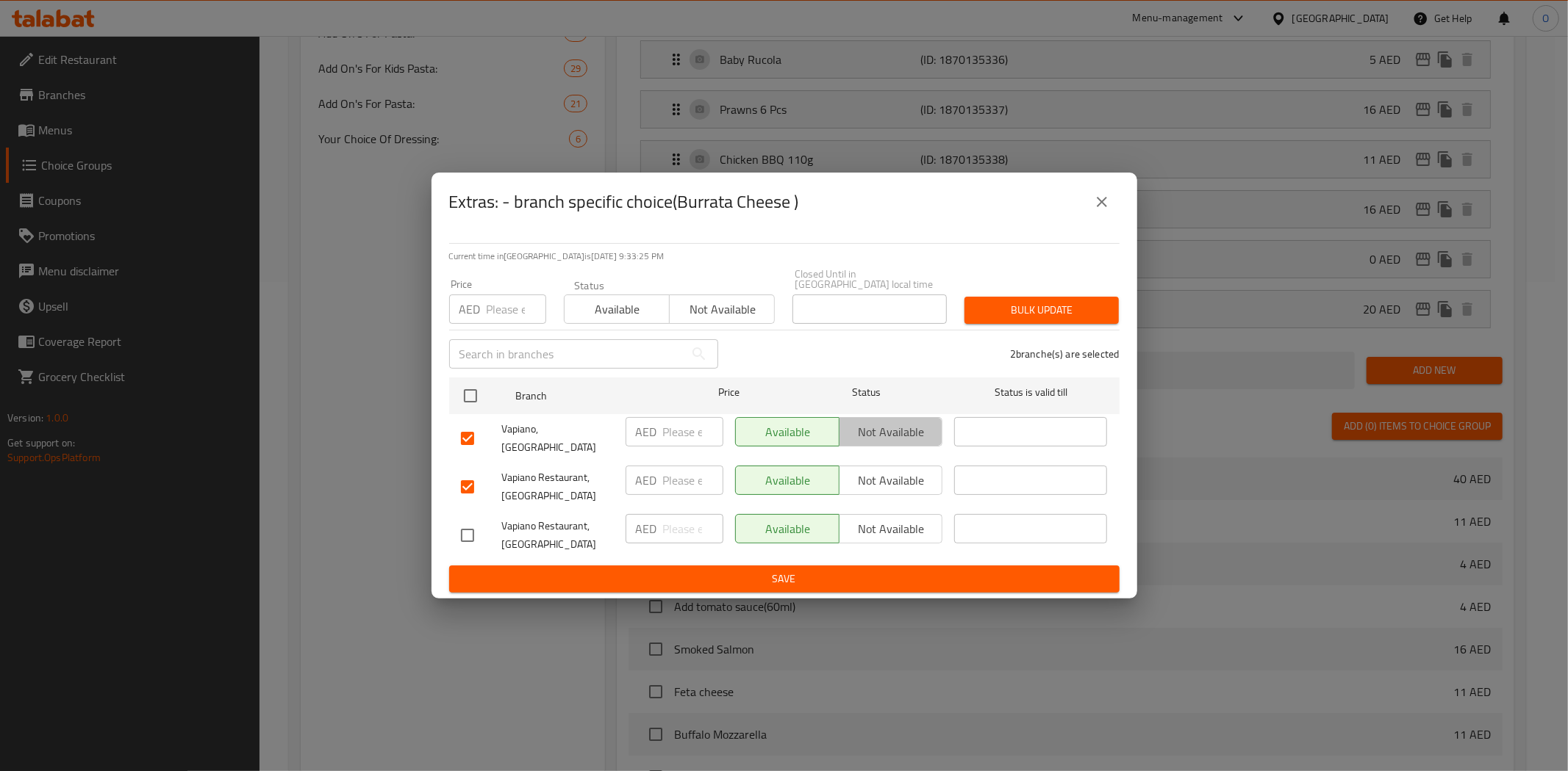
click at [917, 438] on span "Not available" at bounding box center [891, 432] width 92 height 21
click at [897, 470] on span "Not available" at bounding box center [891, 480] width 92 height 21
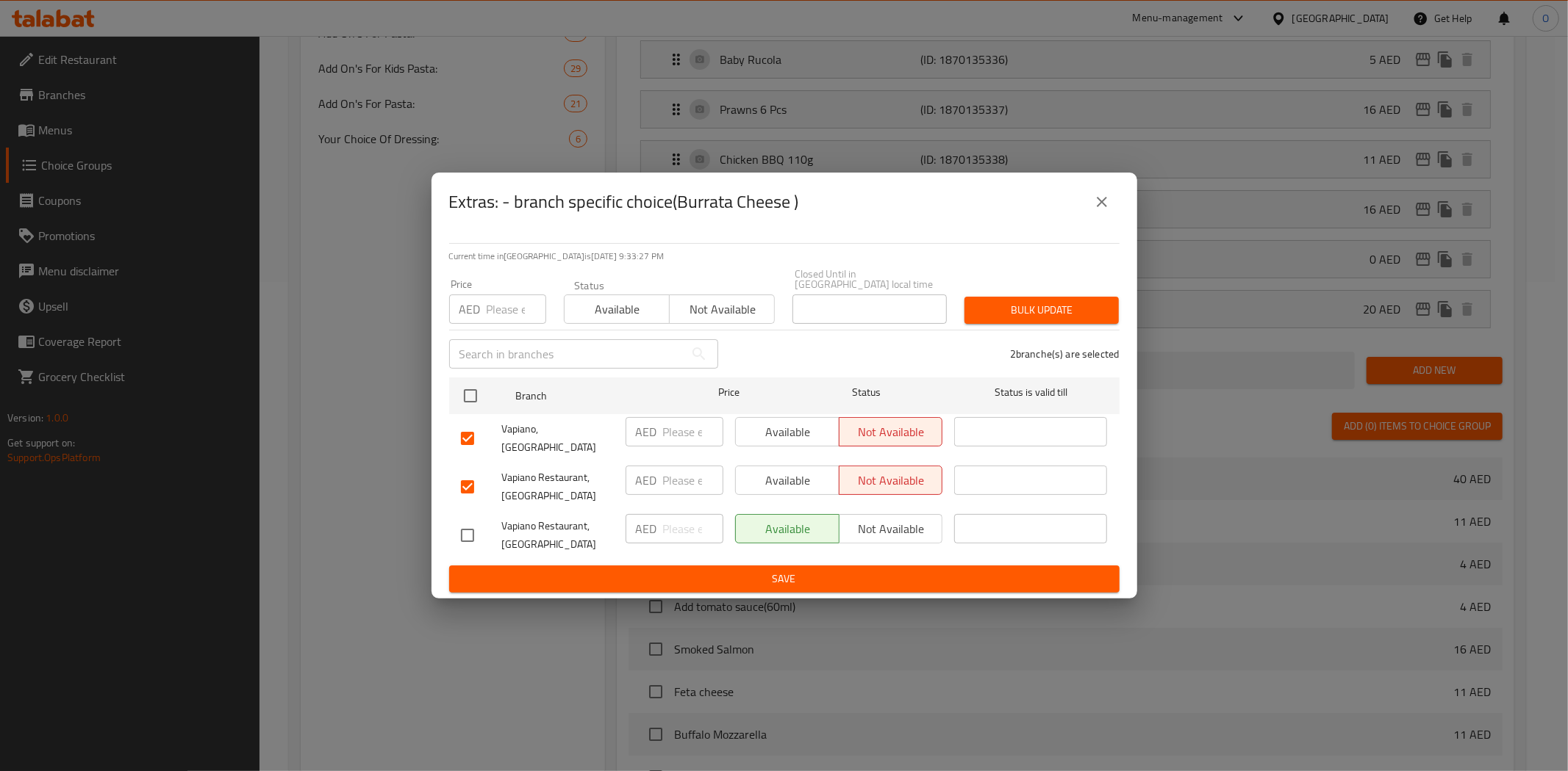
click at [866, 570] on span "Save" at bounding box center [784, 580] width 646 height 19
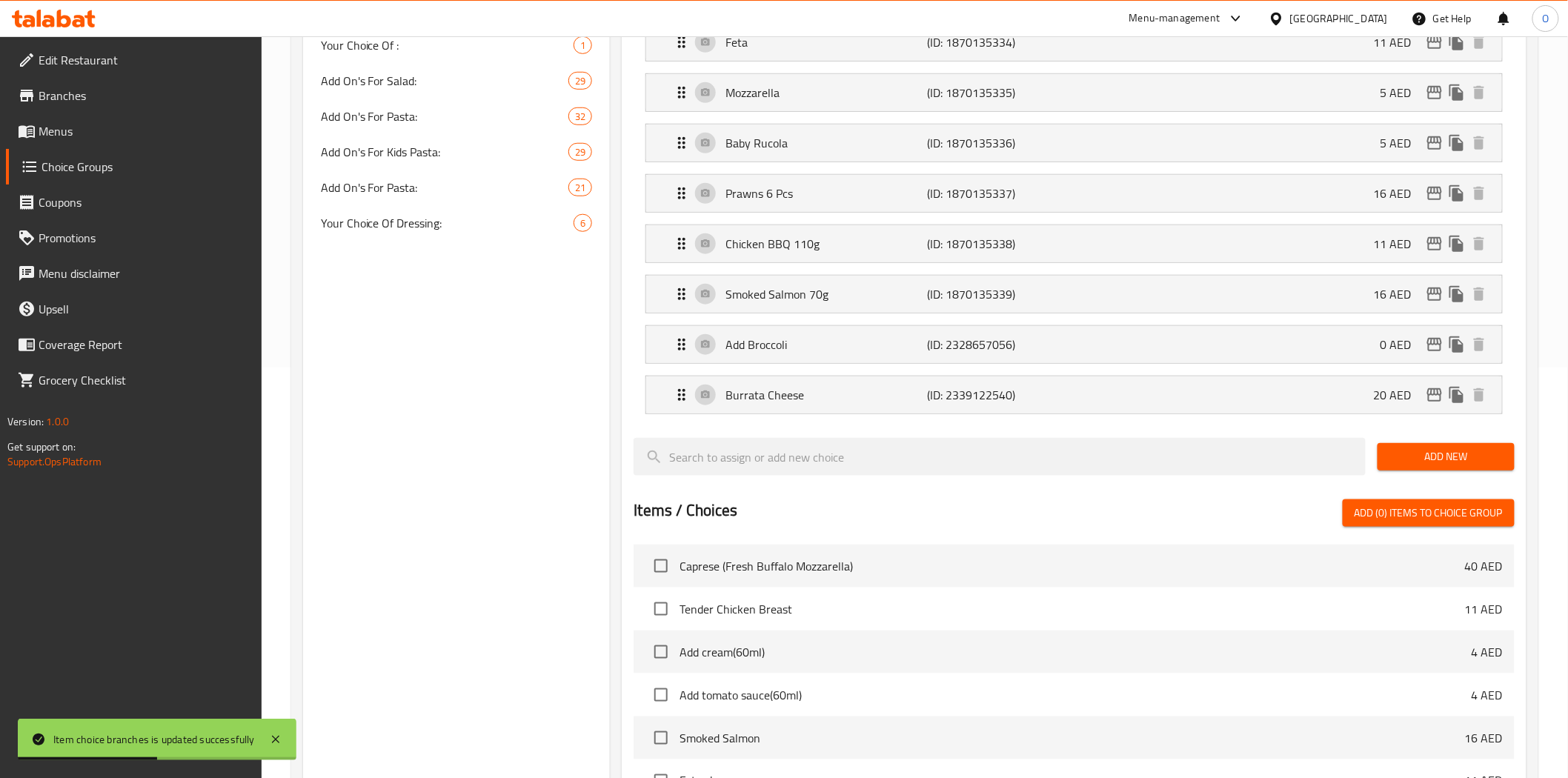
scroll to position [411, 0]
drag, startPoint x: 1426, startPoint y: 455, endPoint x: 1370, endPoint y: 482, distance: 62.2
click at [1426, 455] on span "Add New" at bounding box center [1446, 456] width 113 height 19
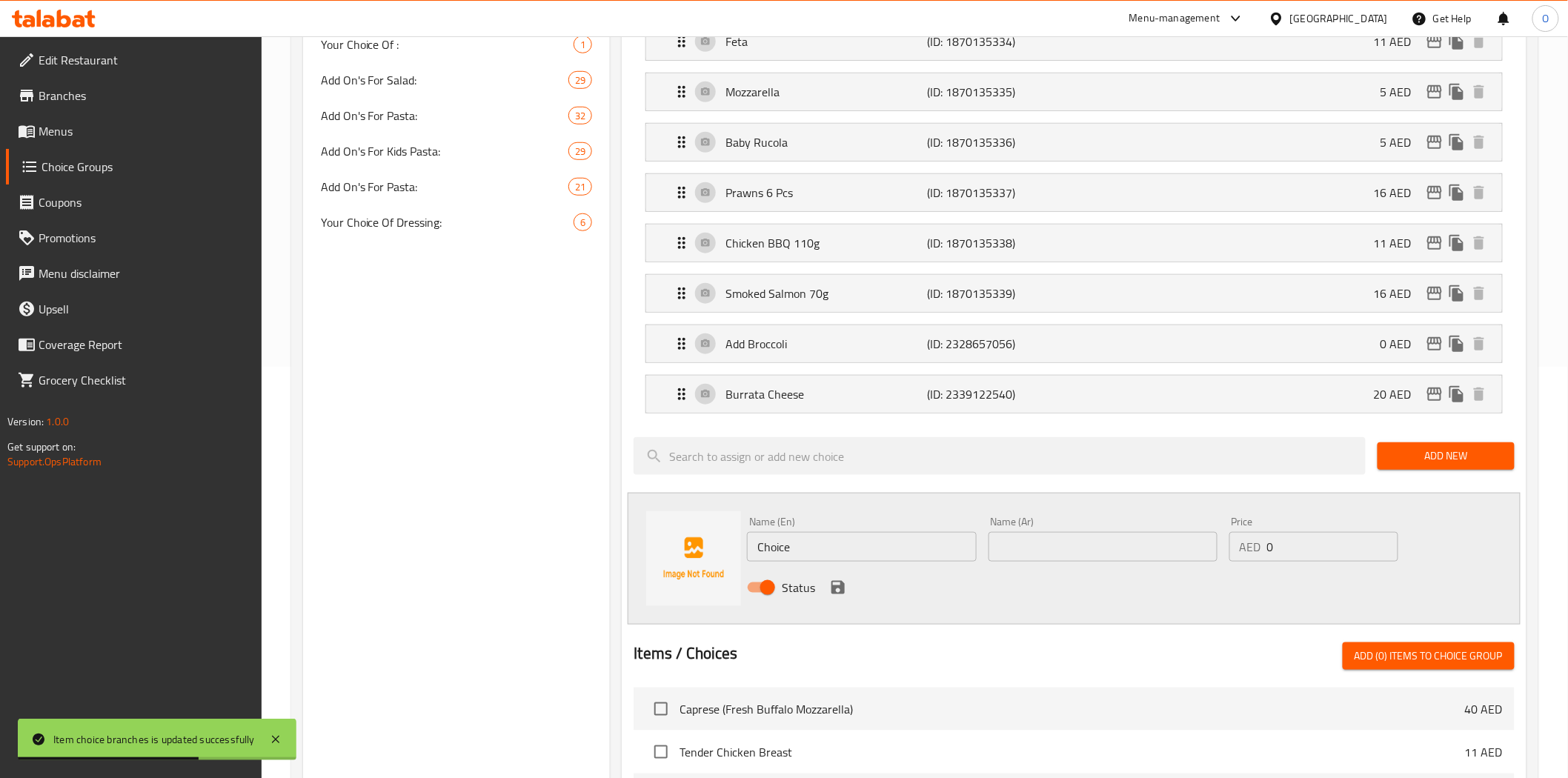
click at [860, 557] on input "Choice" at bounding box center [861, 547] width 229 height 30
paste input "Fetta Cheese"
type input "Fetta Cheese"
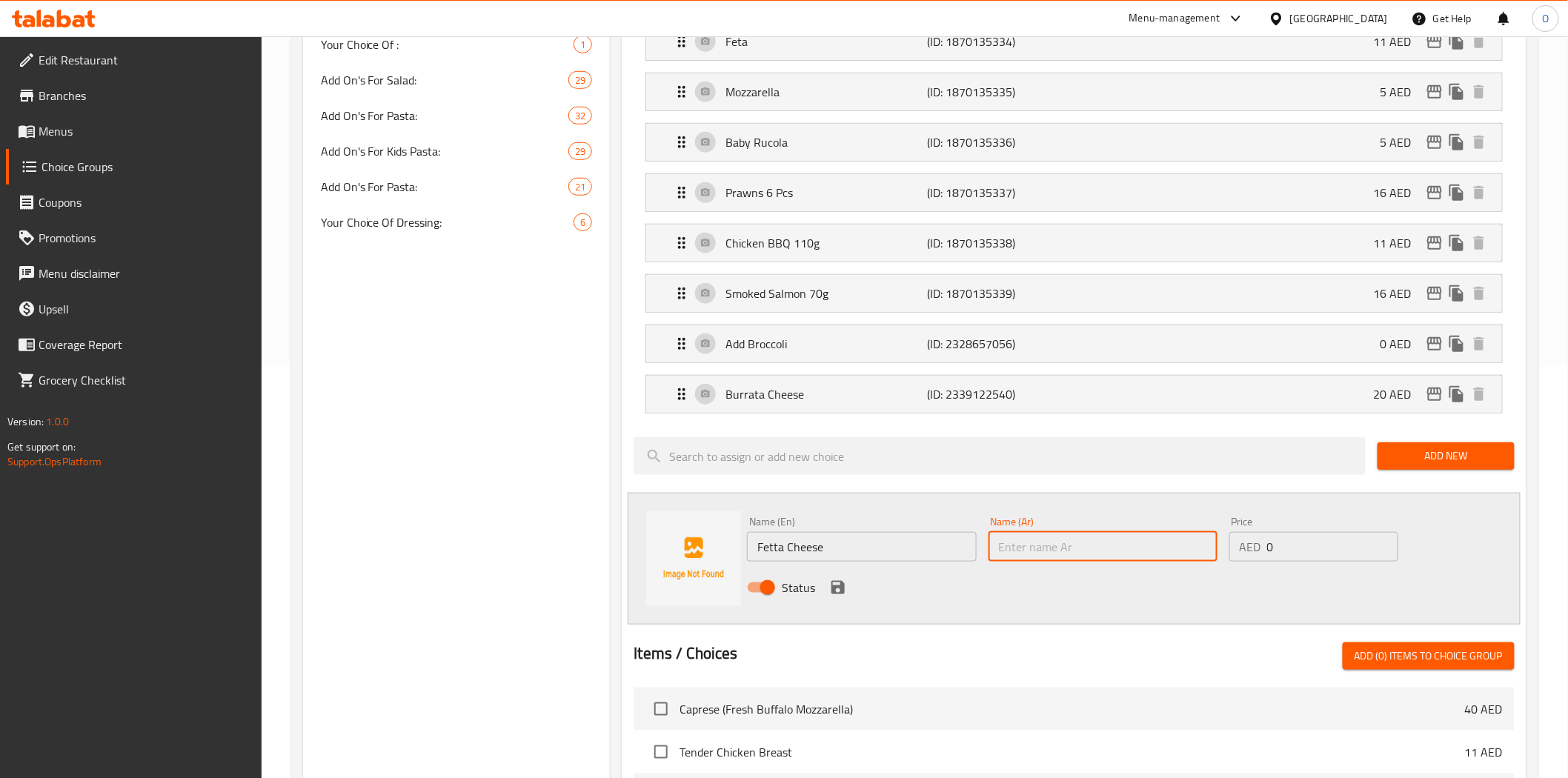
paste input "جبنة الفيتا"
type input "جبنة الفيتا"
click at [1258, 559] on div "AED 0 Price" at bounding box center [1313, 547] width 169 height 30
paste input "14"
type input "14"
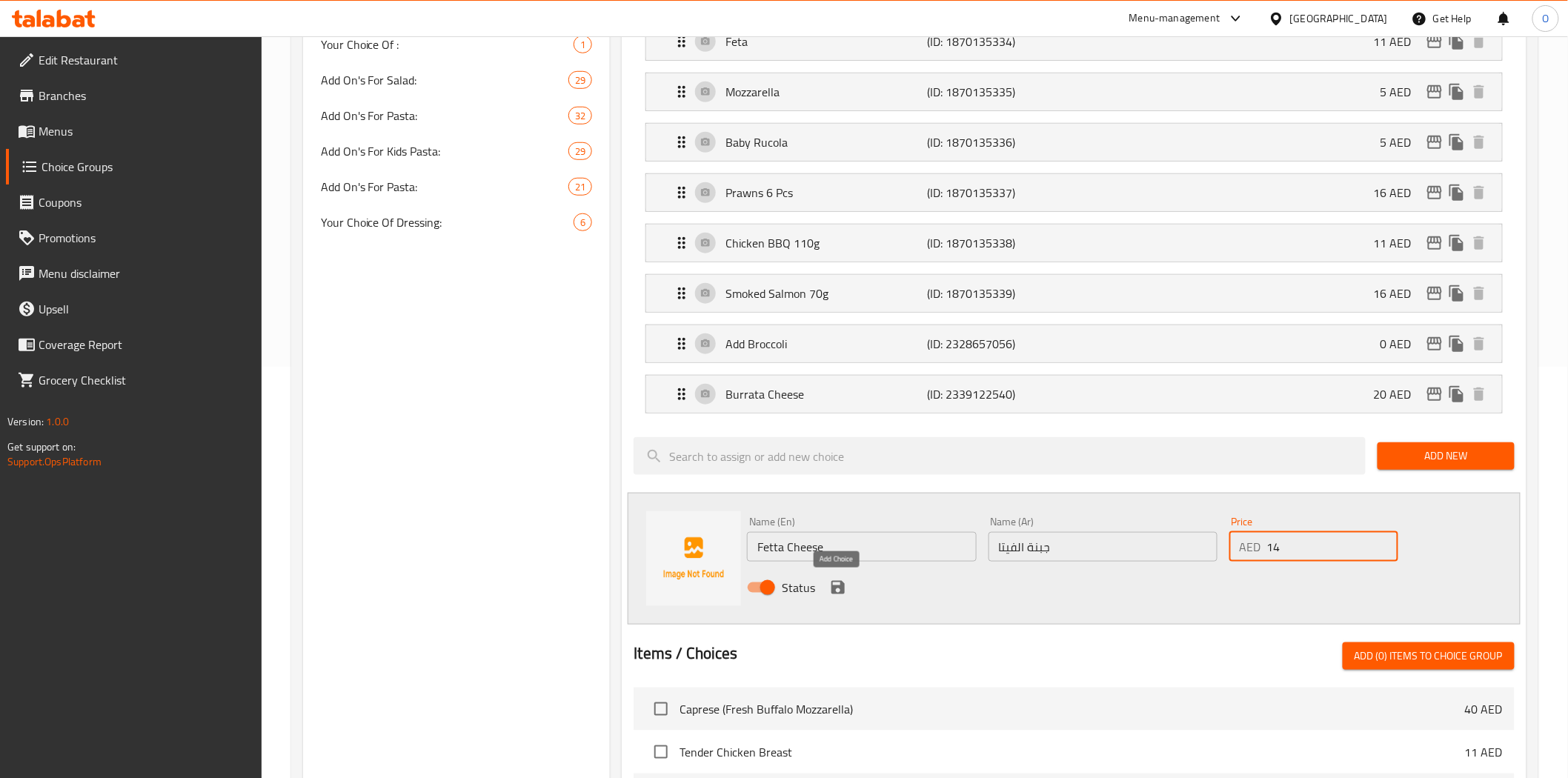
click at [836, 590] on icon "save" at bounding box center [838, 587] width 18 height 18
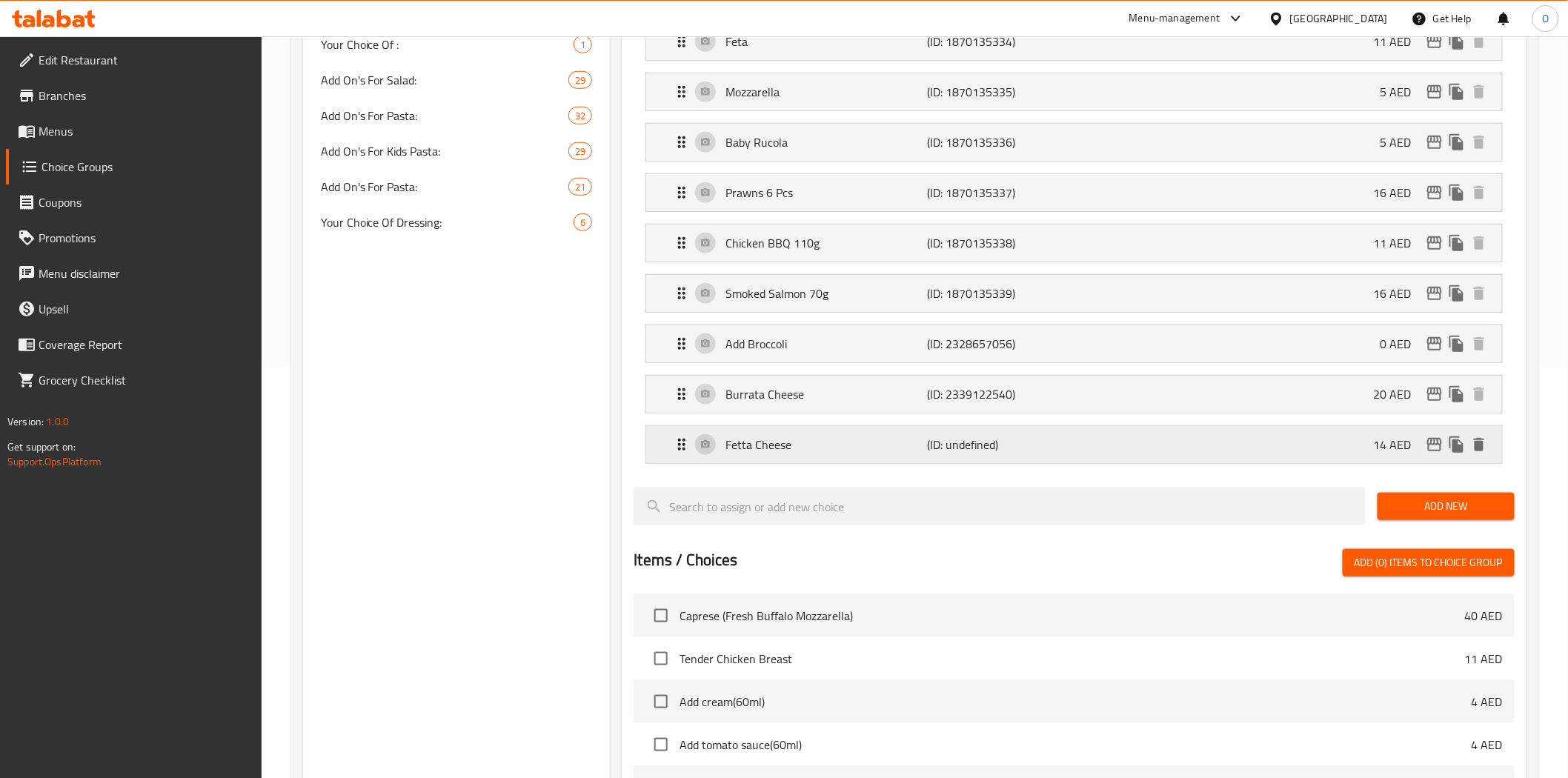
click at [1441, 460] on div "Fetta Cheese (ID: undefined) 14 AED" at bounding box center [1078, 445] width 811 height 37
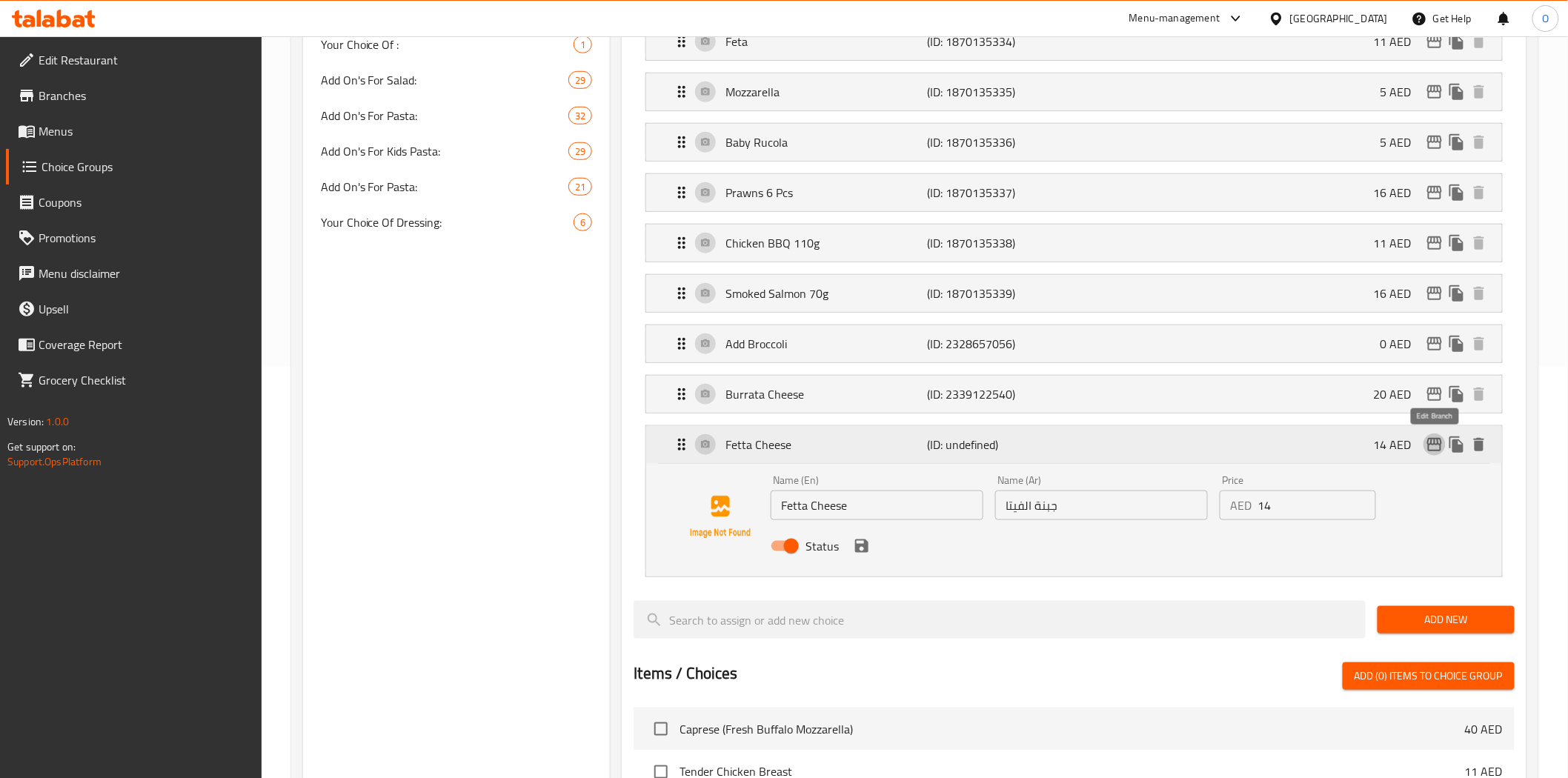
click at [1440, 445] on icon "edit" at bounding box center [1434, 445] width 18 height 18
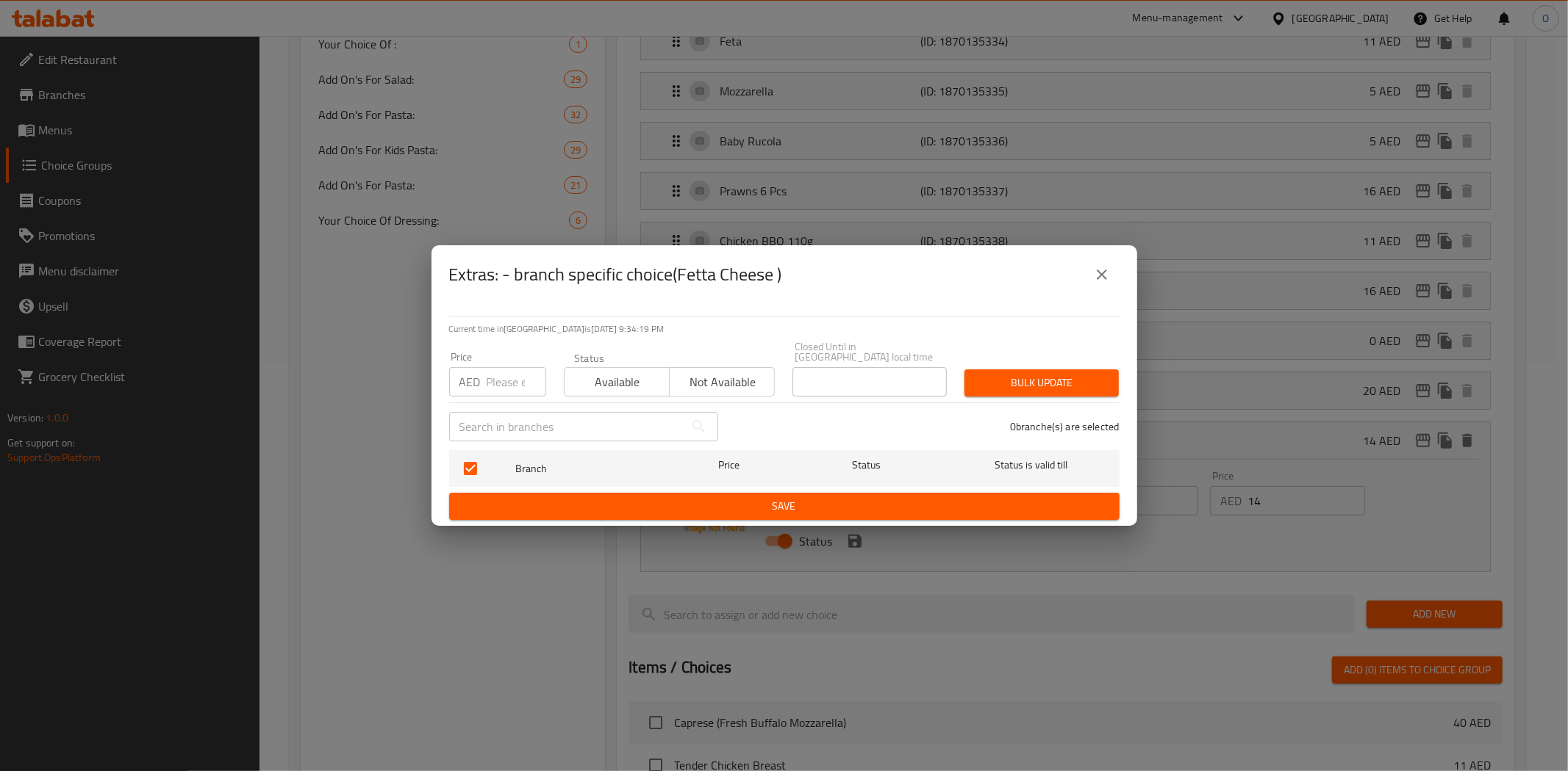
click at [1112, 277] on button "close" at bounding box center [1101, 274] width 35 height 35
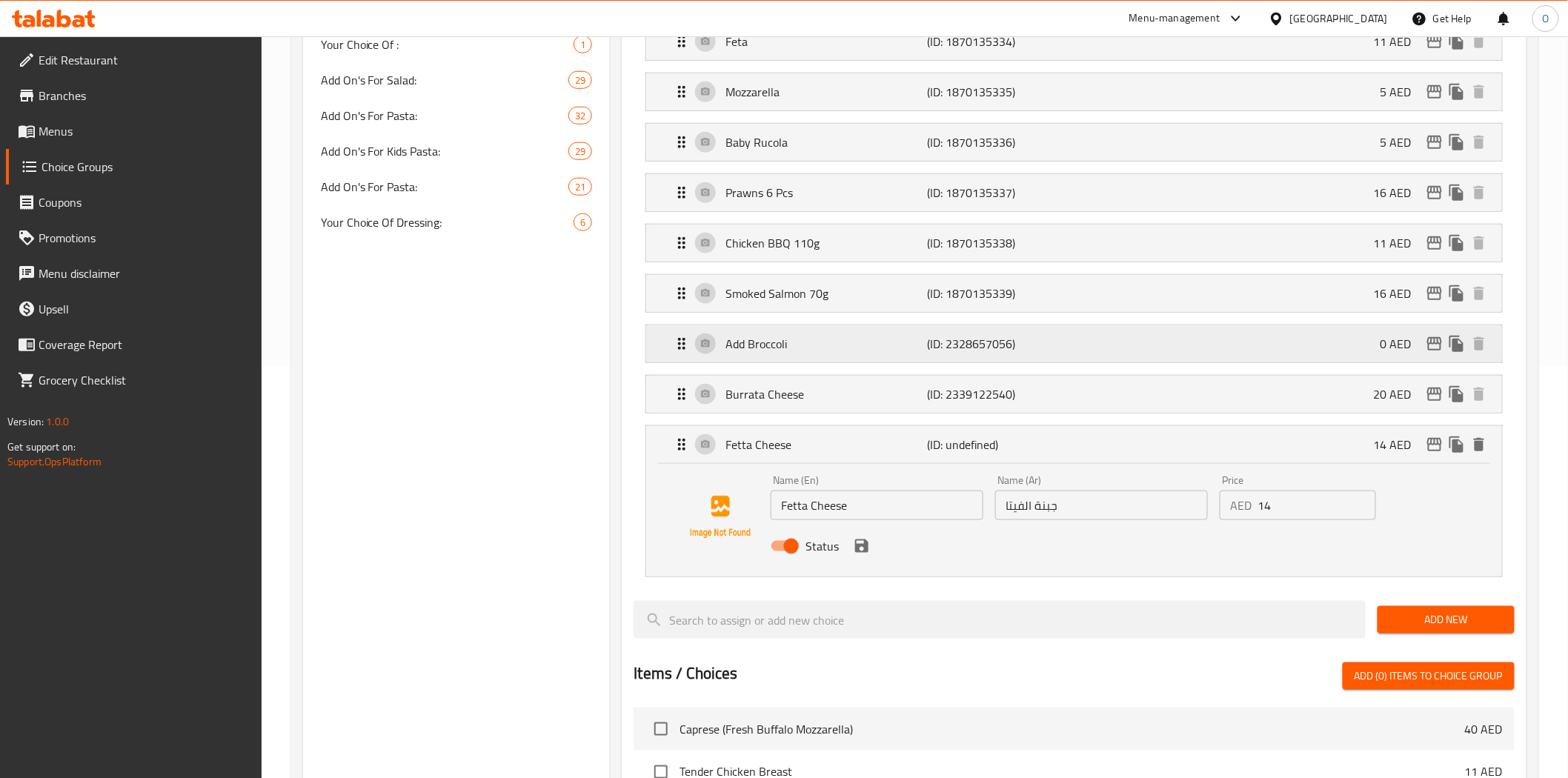
scroll to position [0, 0]
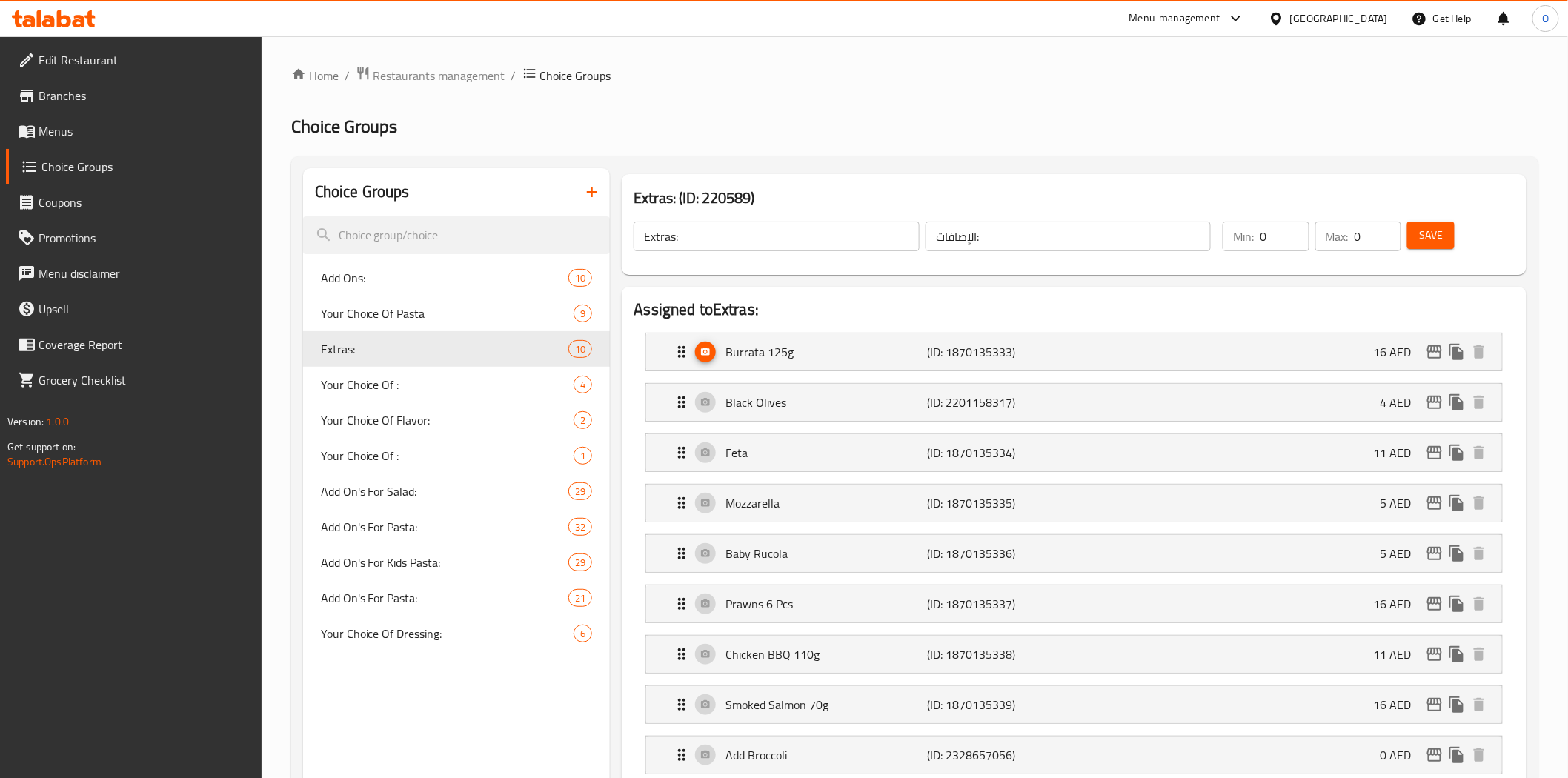
click at [1445, 224] on button "Save" at bounding box center [1431, 235] width 47 height 28
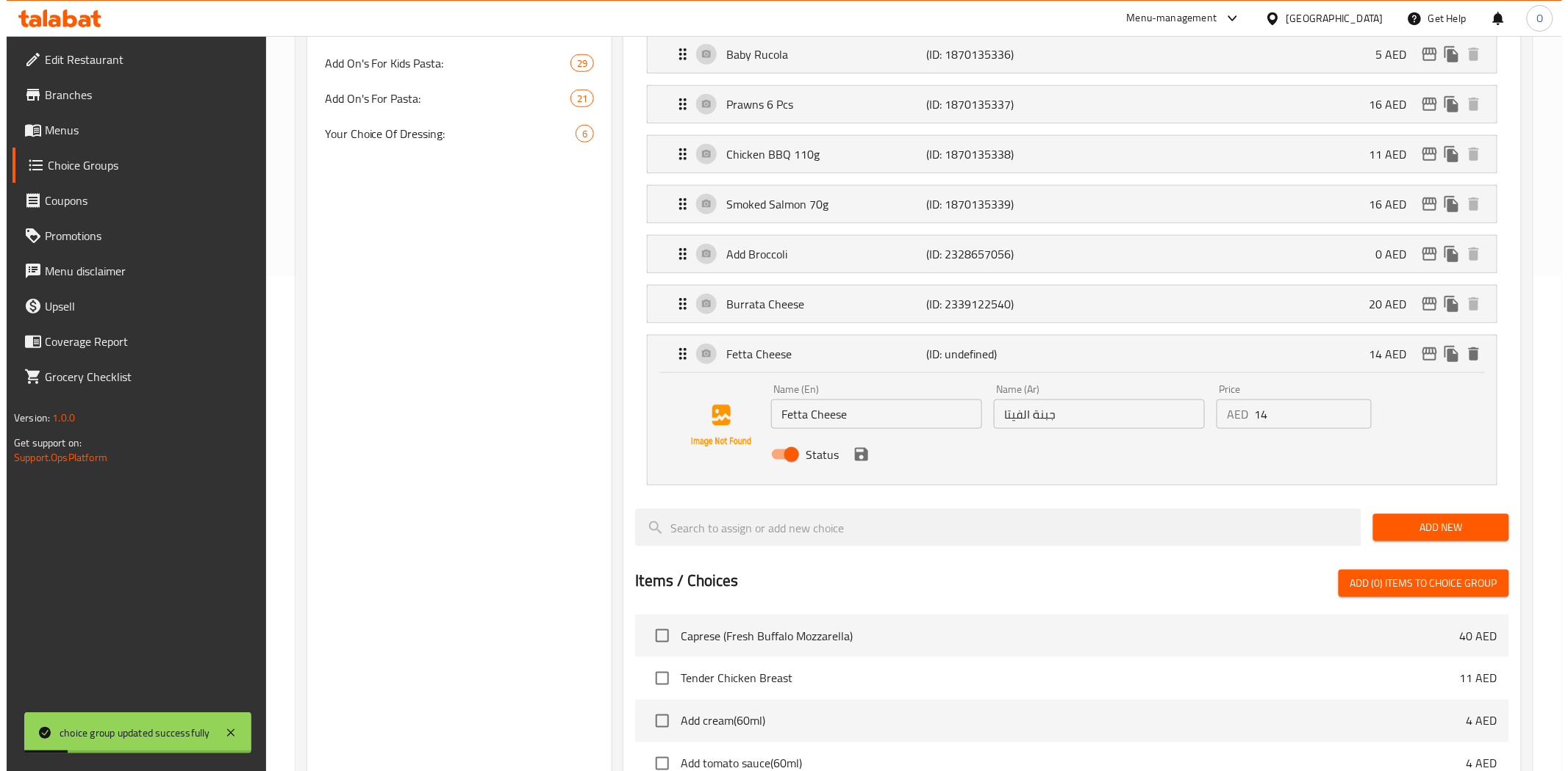
scroll to position [489, 0]
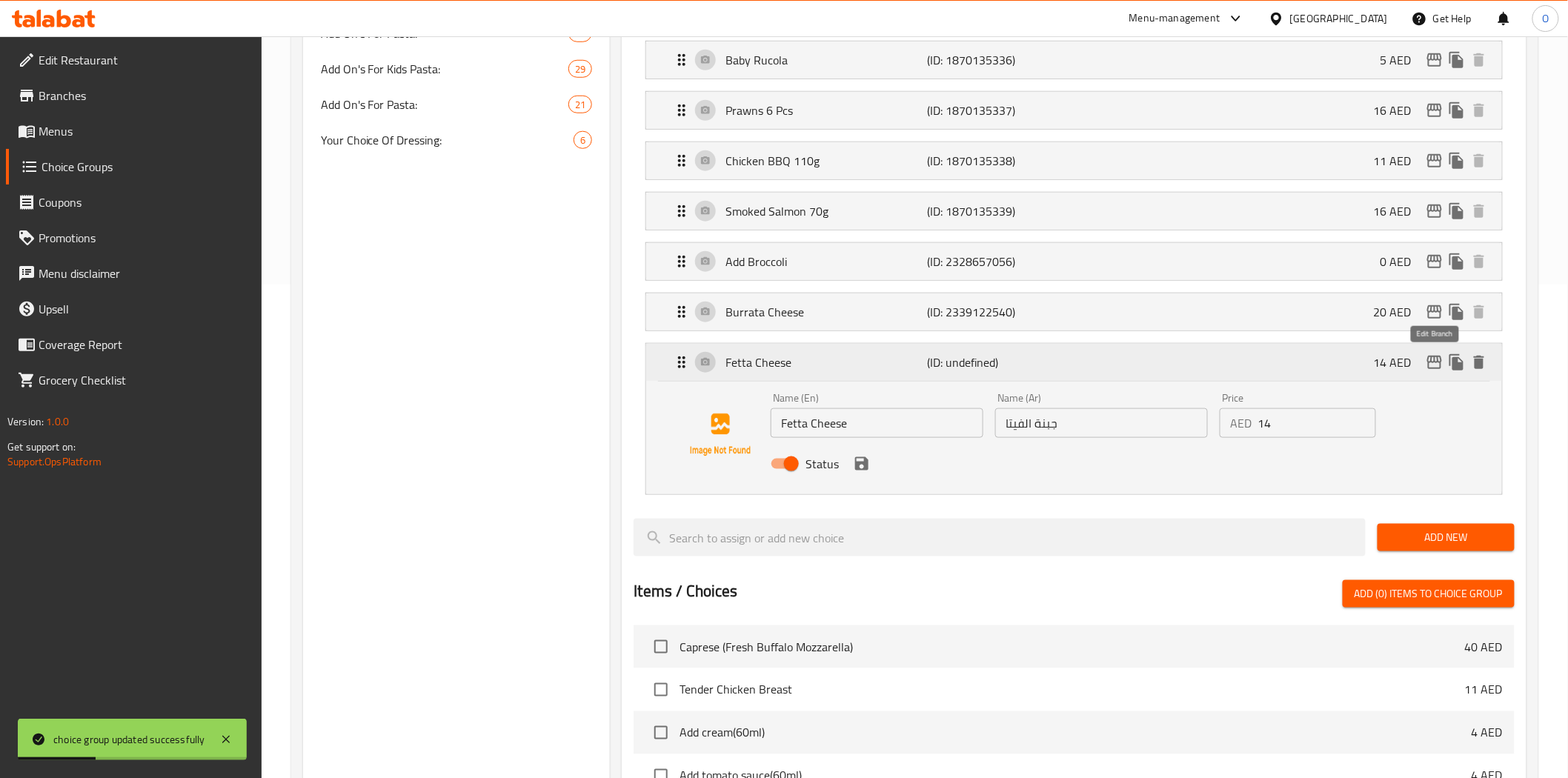
click at [1436, 365] on icon "edit" at bounding box center [1434, 363] width 18 height 18
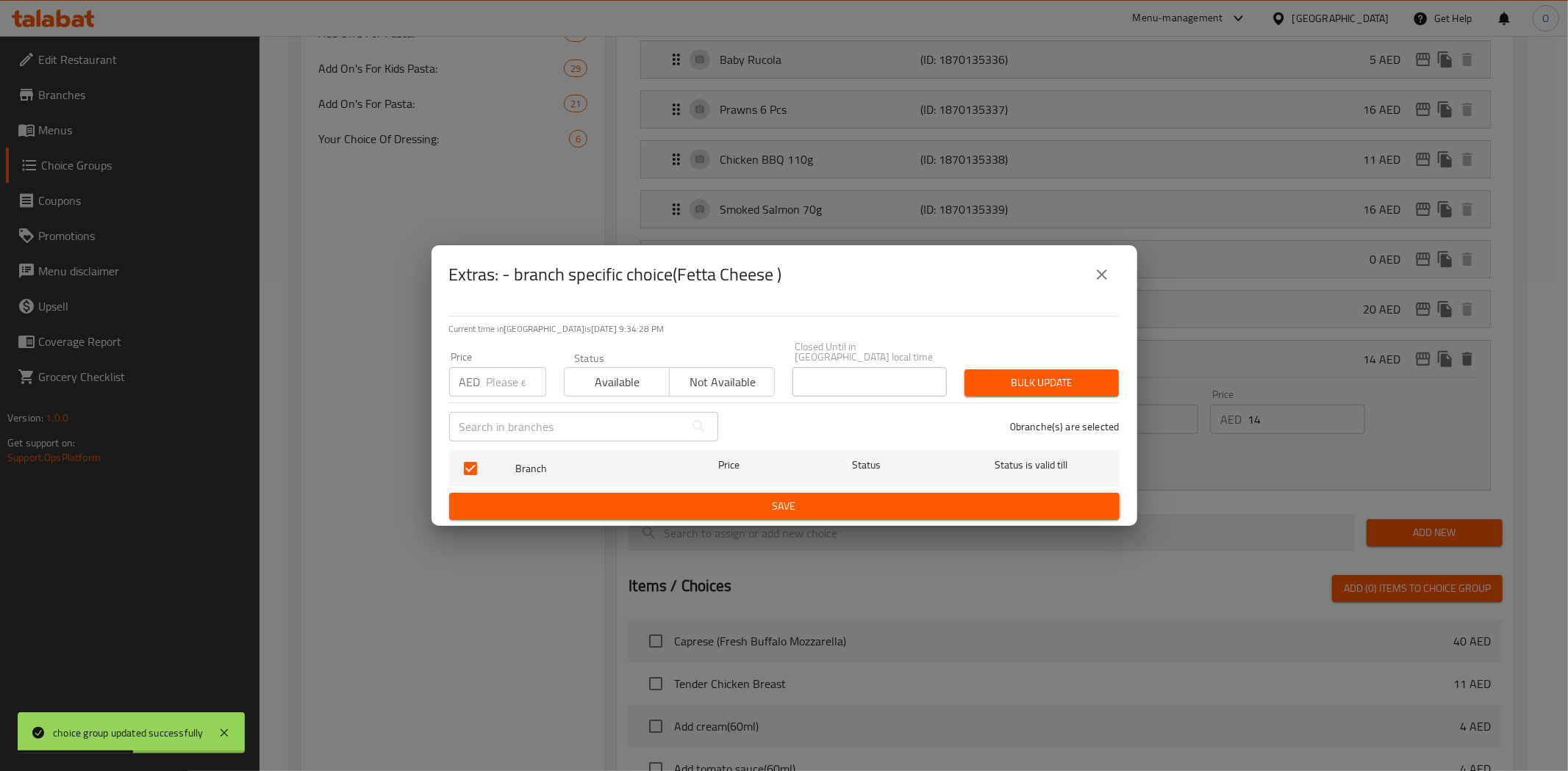
click at [1096, 274] on icon "close" at bounding box center [1101, 274] width 18 height 18
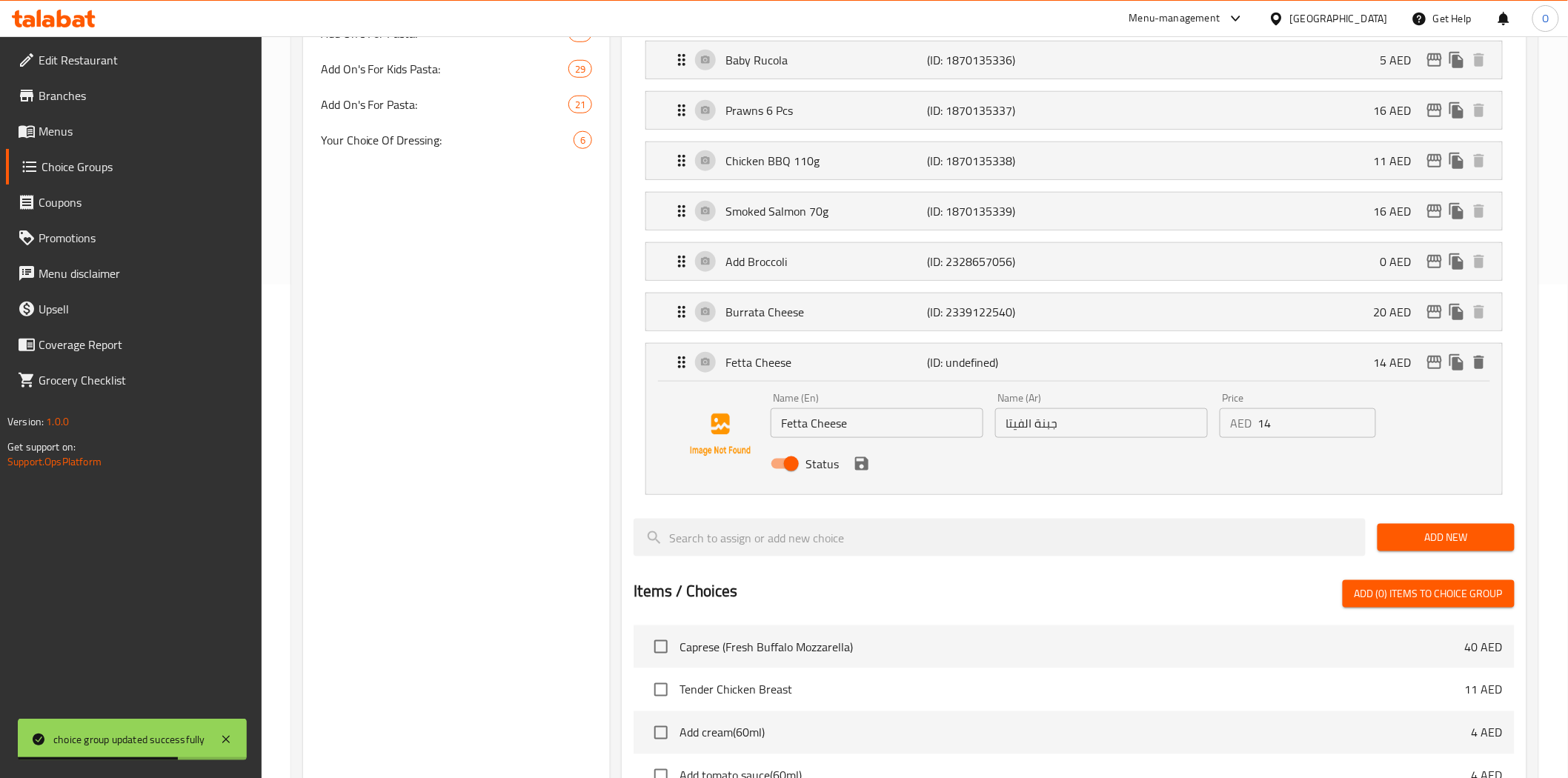
click at [870, 471] on button "save" at bounding box center [861, 463] width 22 height 22
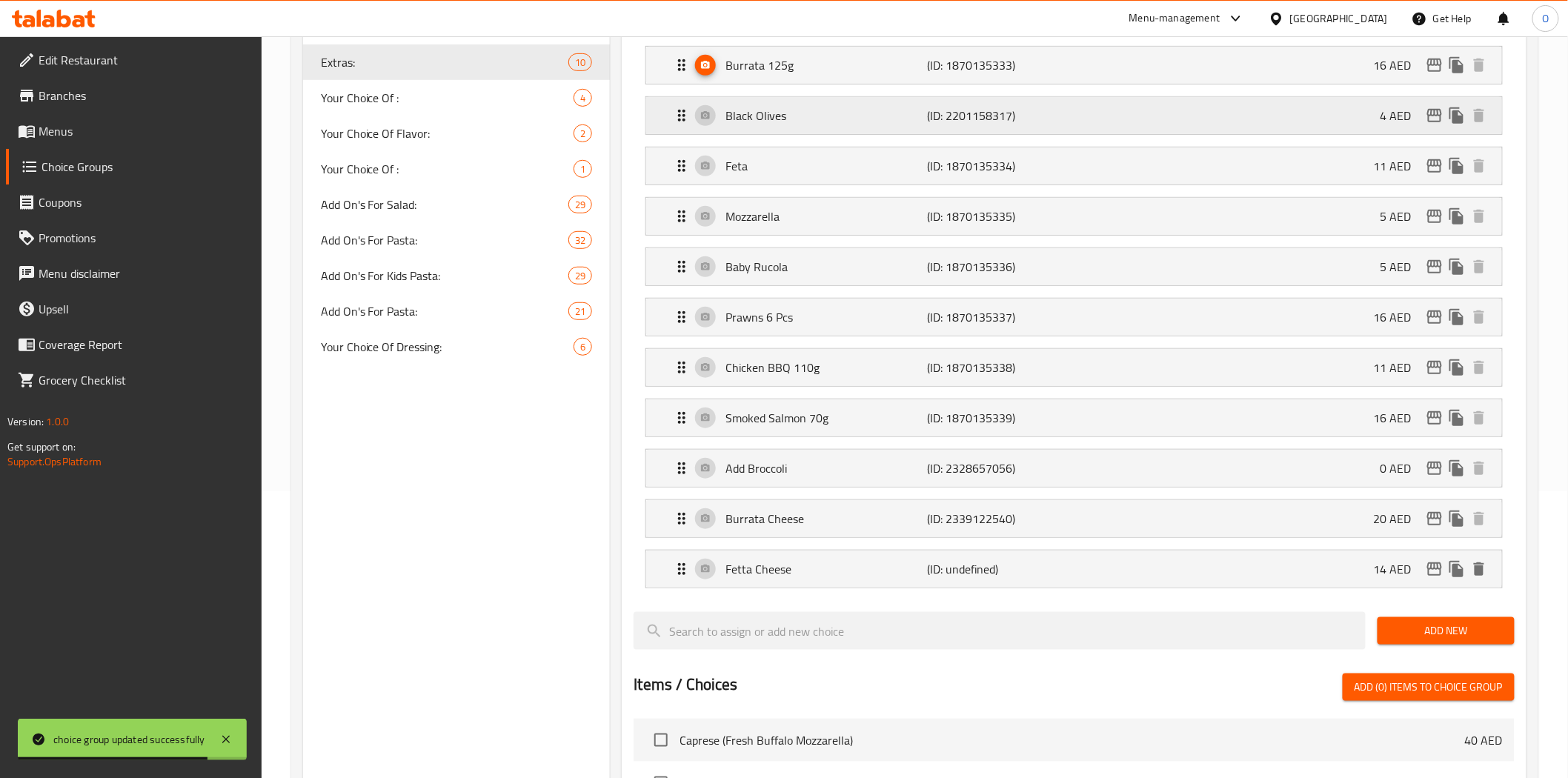
scroll to position [82, 0]
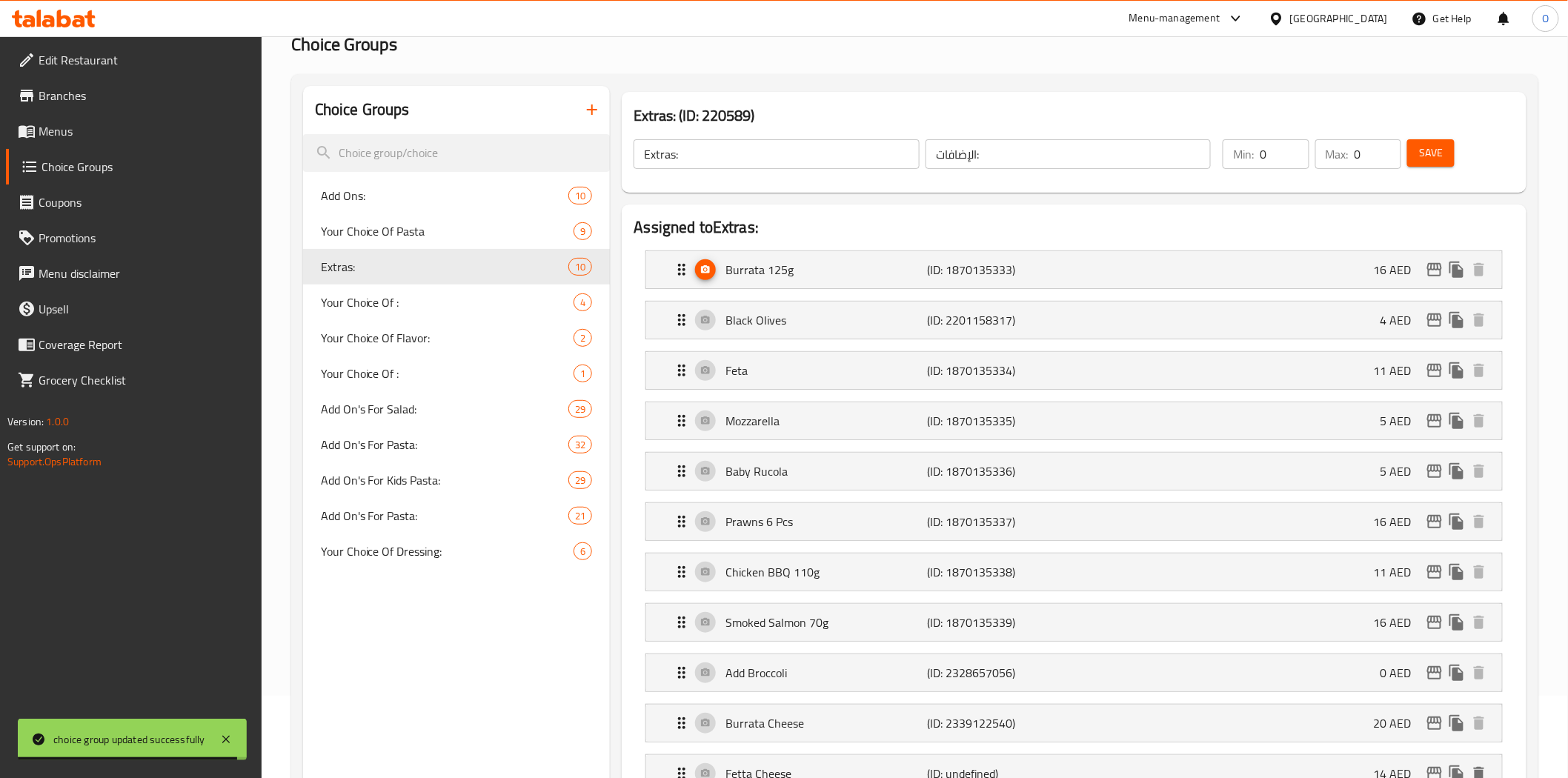
click at [1423, 164] on button "Save" at bounding box center [1431, 153] width 47 height 28
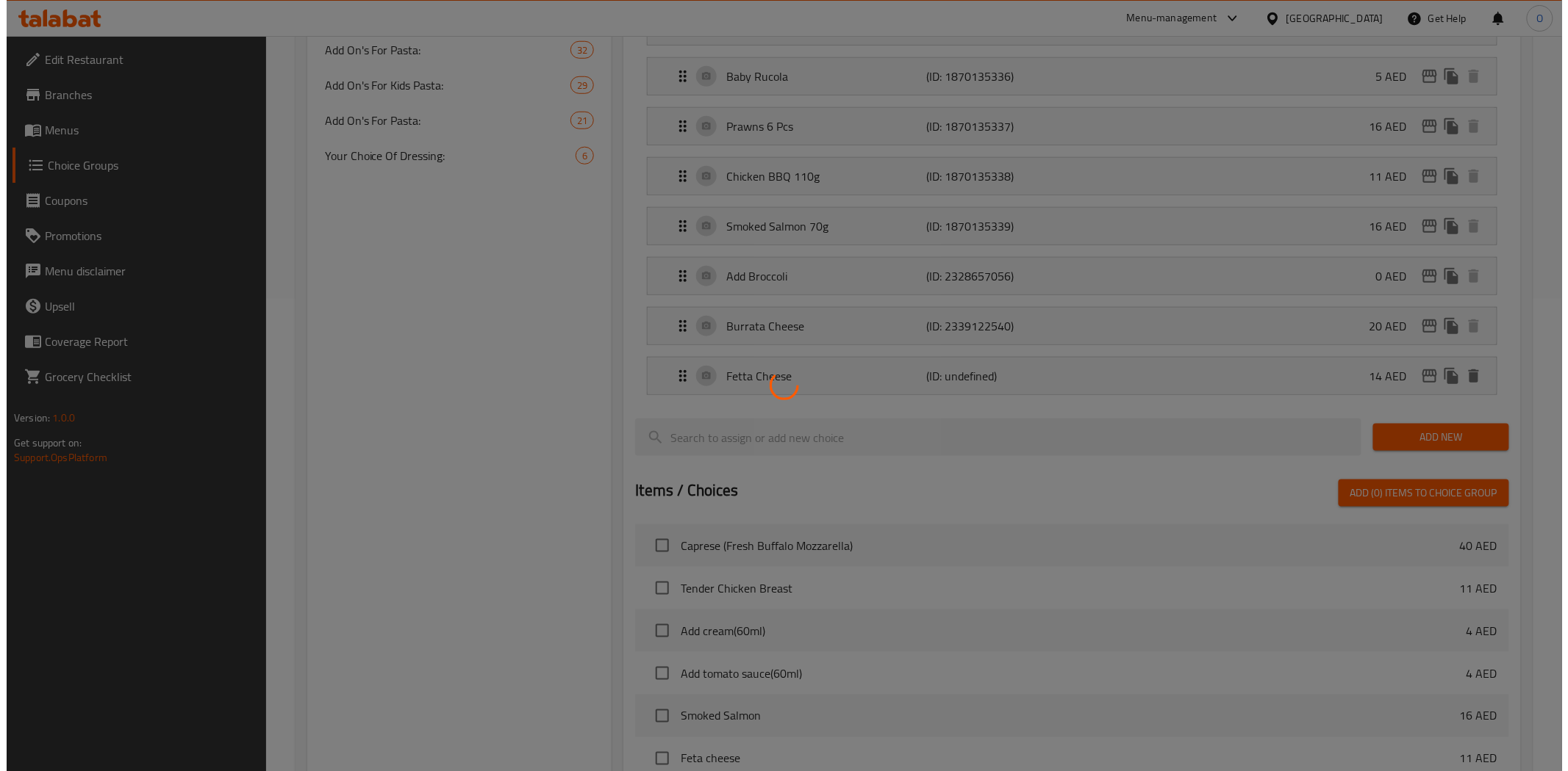
scroll to position [489, 0]
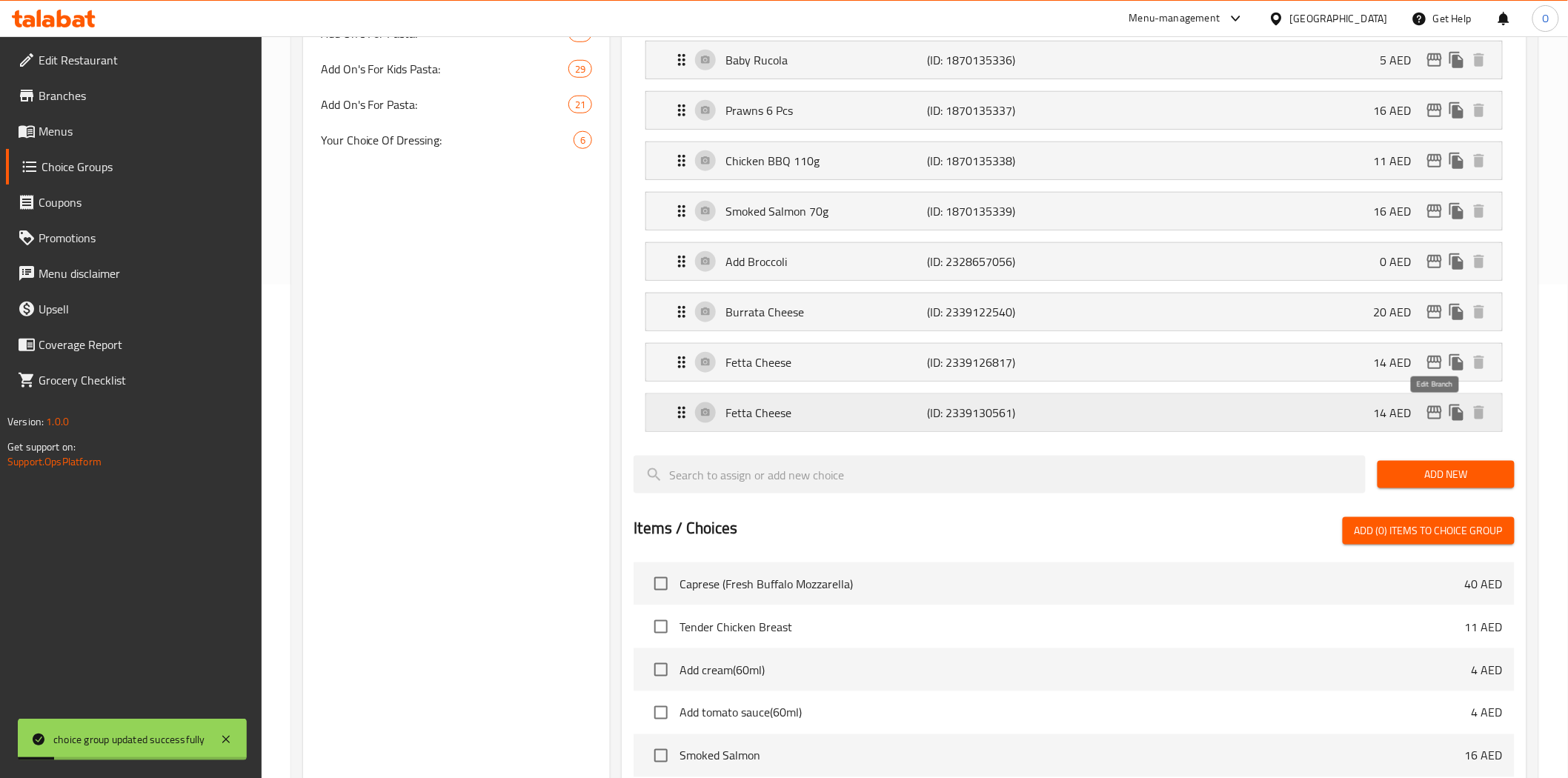
click at [1432, 411] on icon "edit" at bounding box center [1434, 412] width 18 height 18
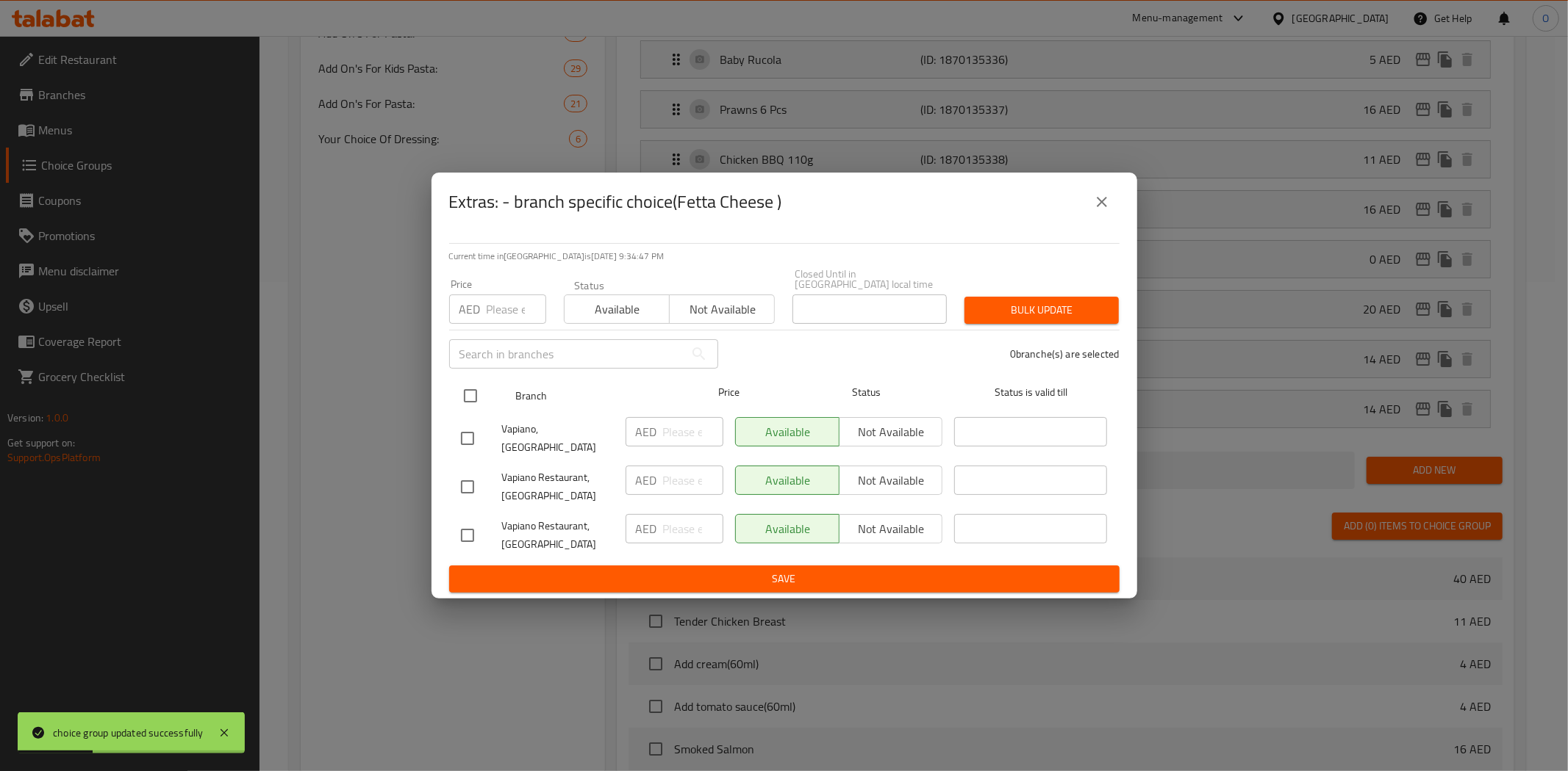
click at [466, 408] on input "checkbox" at bounding box center [470, 395] width 30 height 30
checkbox input "true"
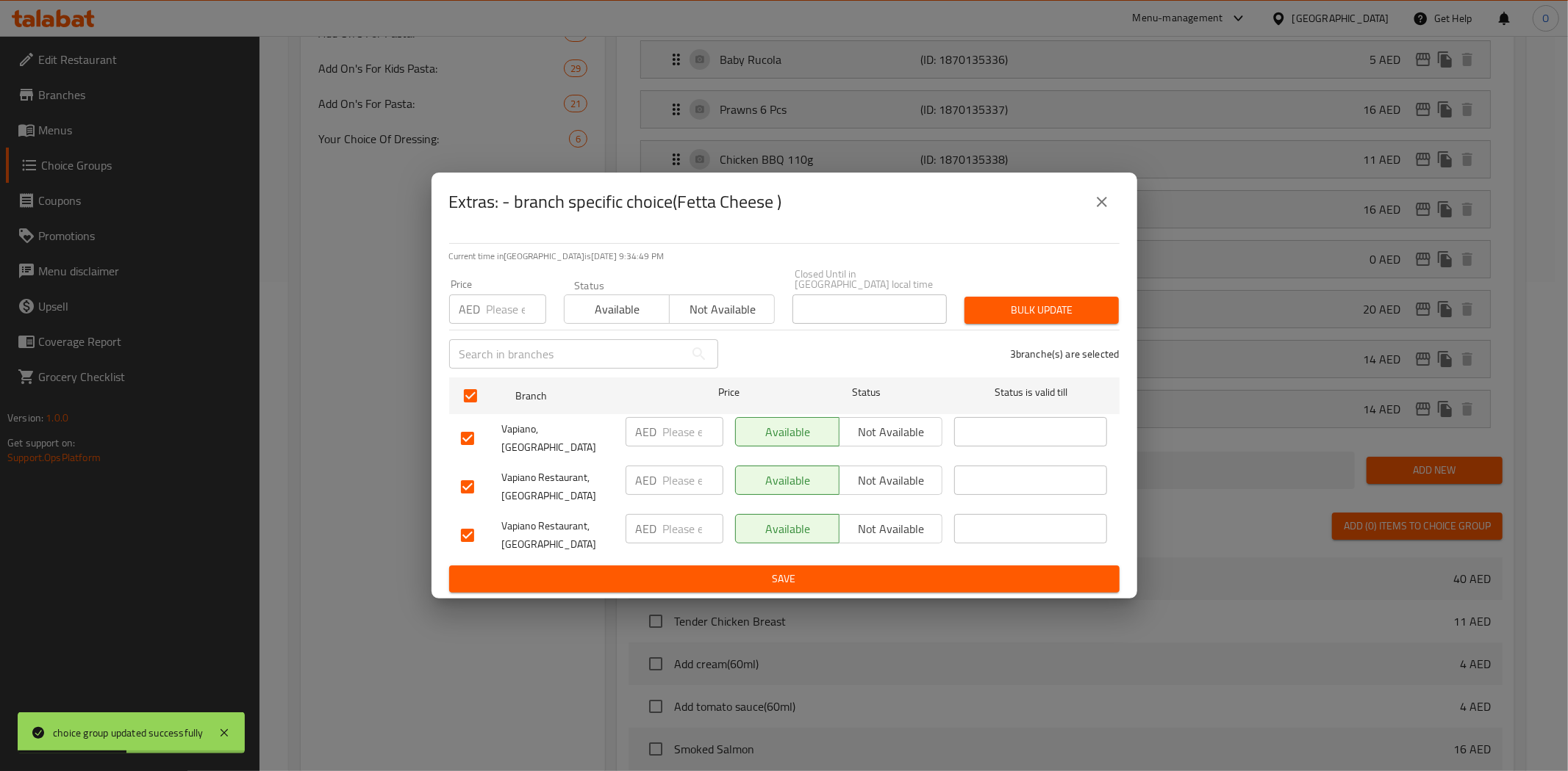
click at [904, 434] on span "Not available" at bounding box center [891, 432] width 92 height 21
click at [902, 470] on span "Not available" at bounding box center [891, 480] width 92 height 21
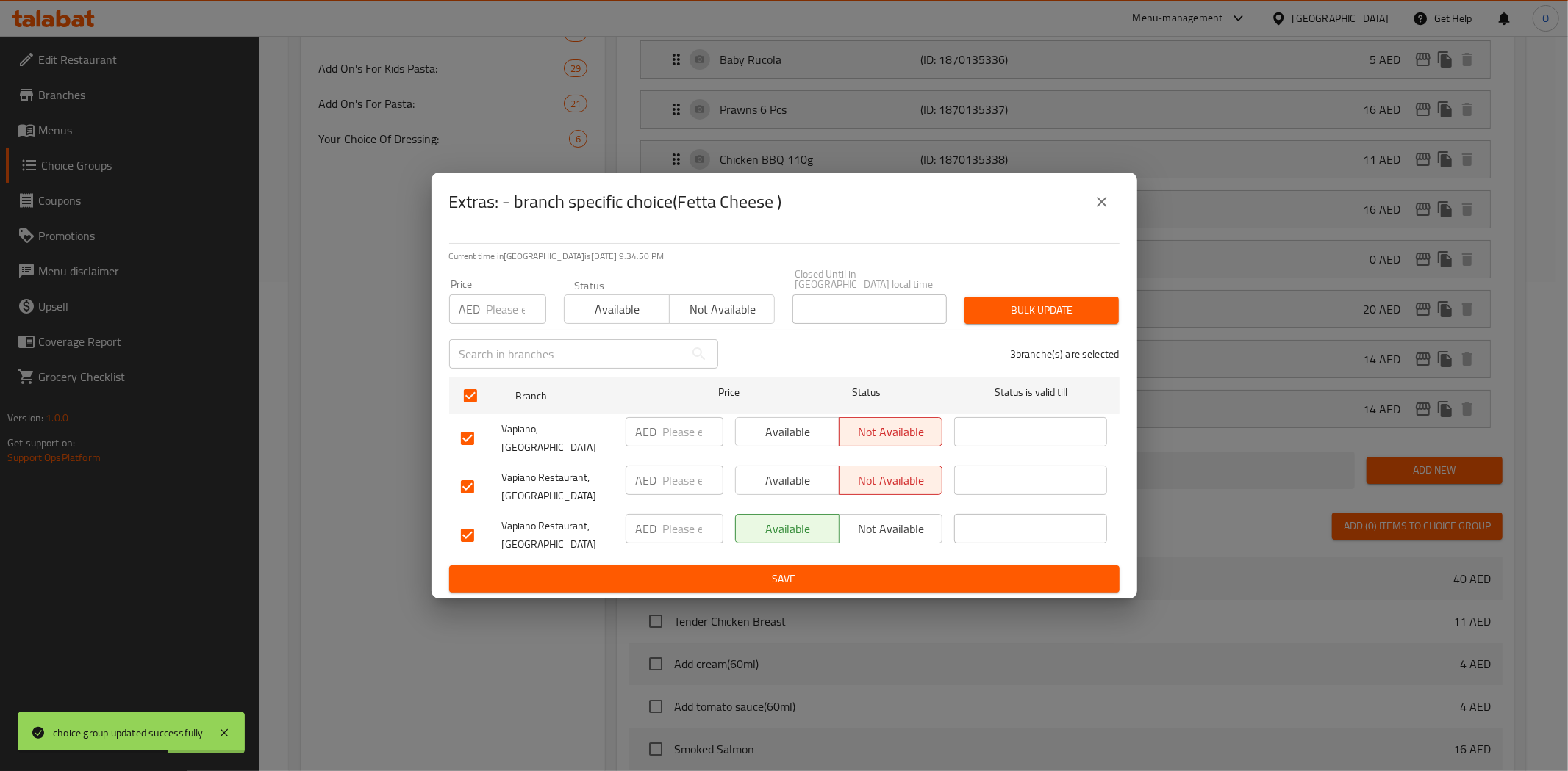
click at [689, 580] on span "Save" at bounding box center [784, 580] width 646 height 19
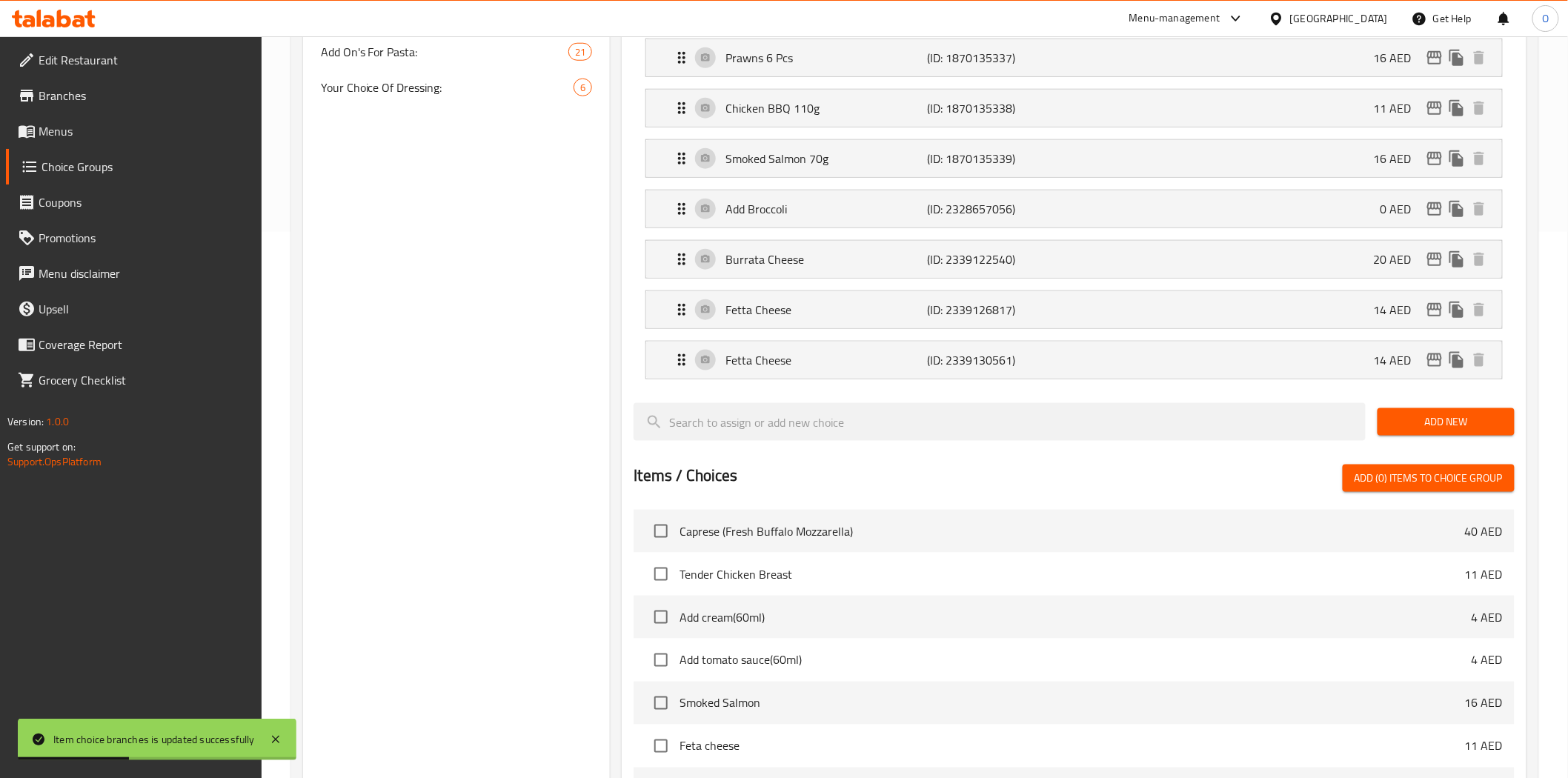
scroll to position [576, 0]
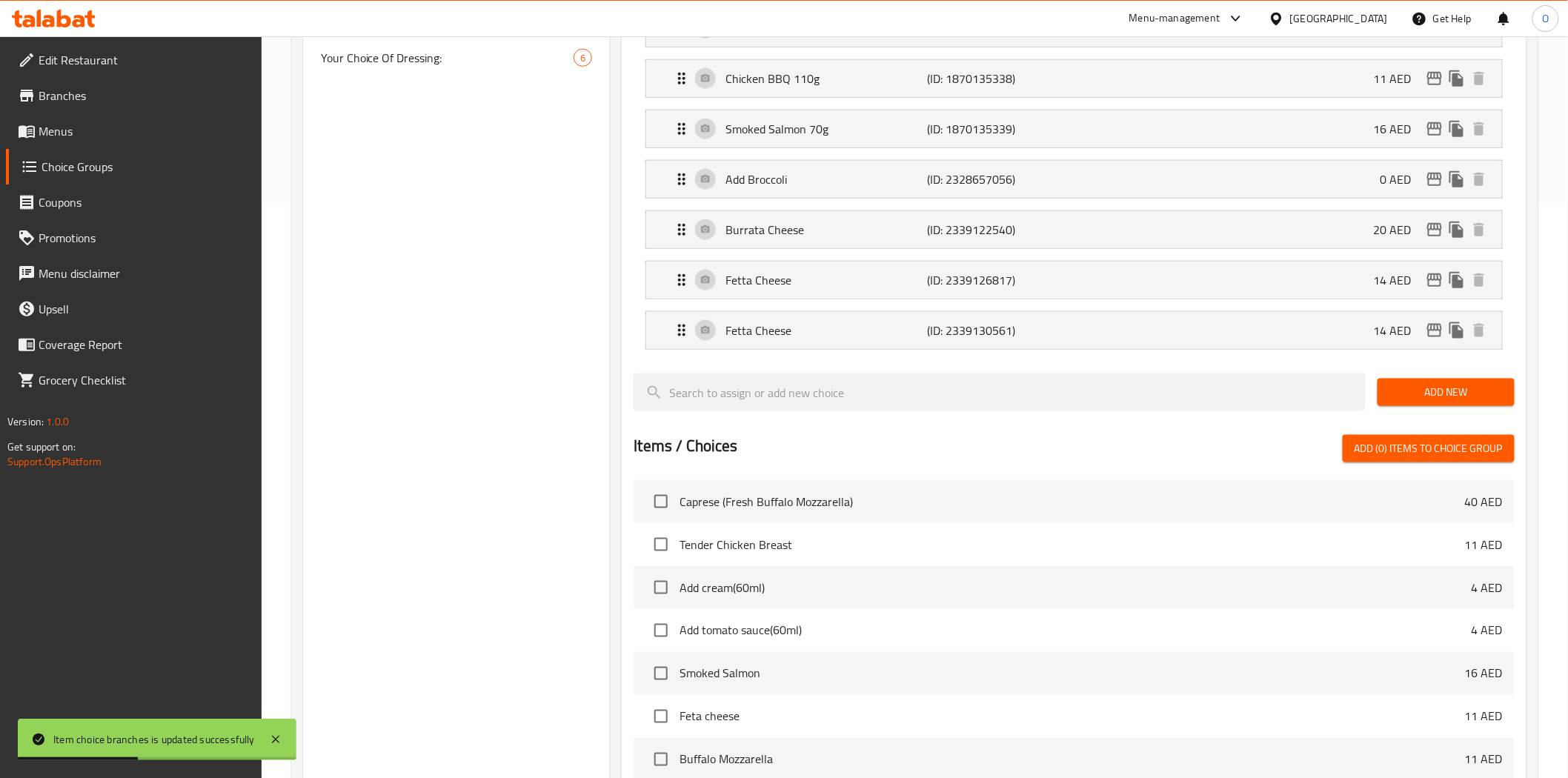
click at [1412, 399] on span "Add New" at bounding box center [1446, 393] width 113 height 19
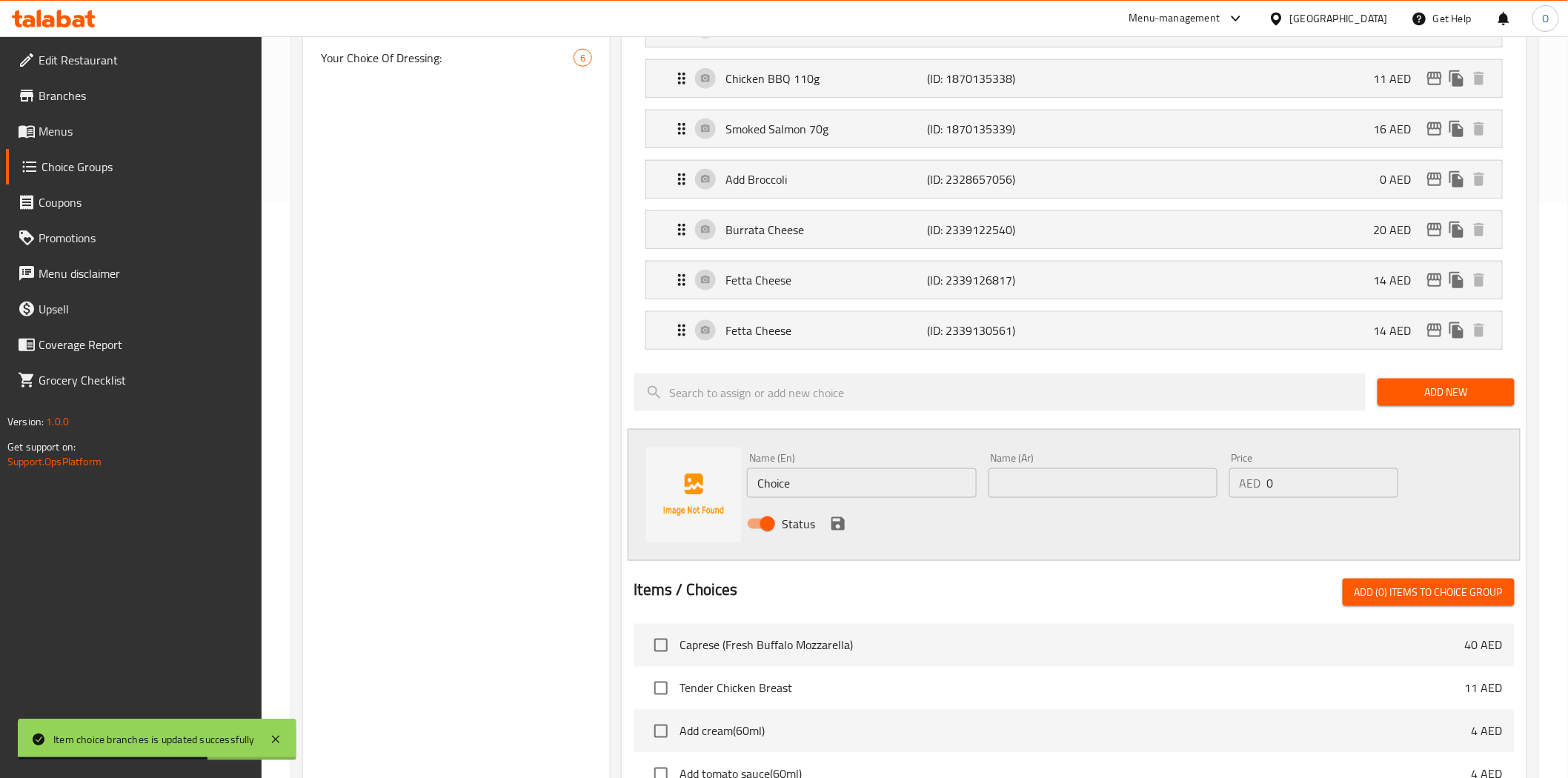
click at [801, 486] on input "Choice" at bounding box center [861, 483] width 229 height 30
paste input "Mozarella"
type input "Mozarella"
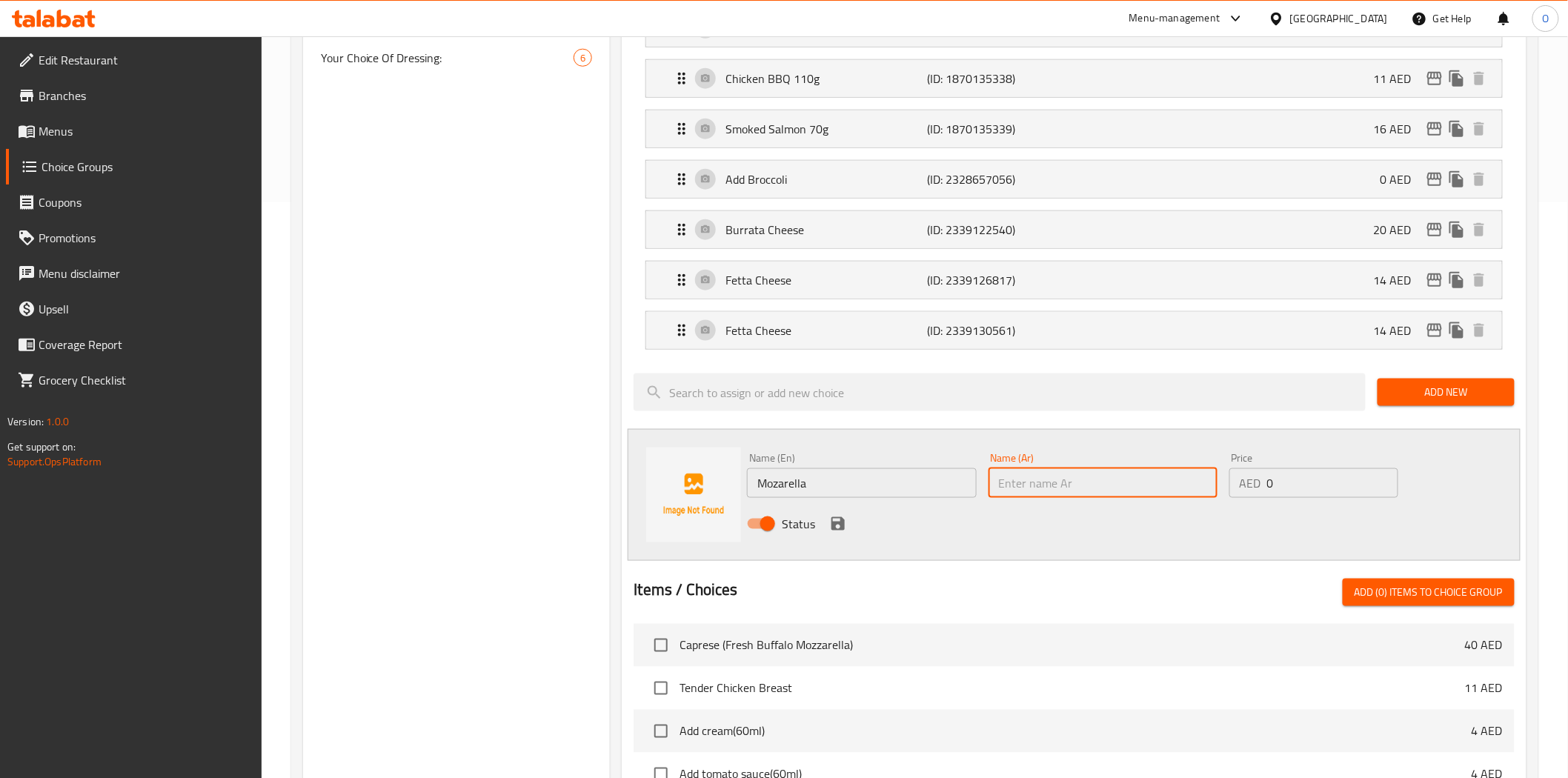
paste input "موزاريلا"
type input "موزاريلا"
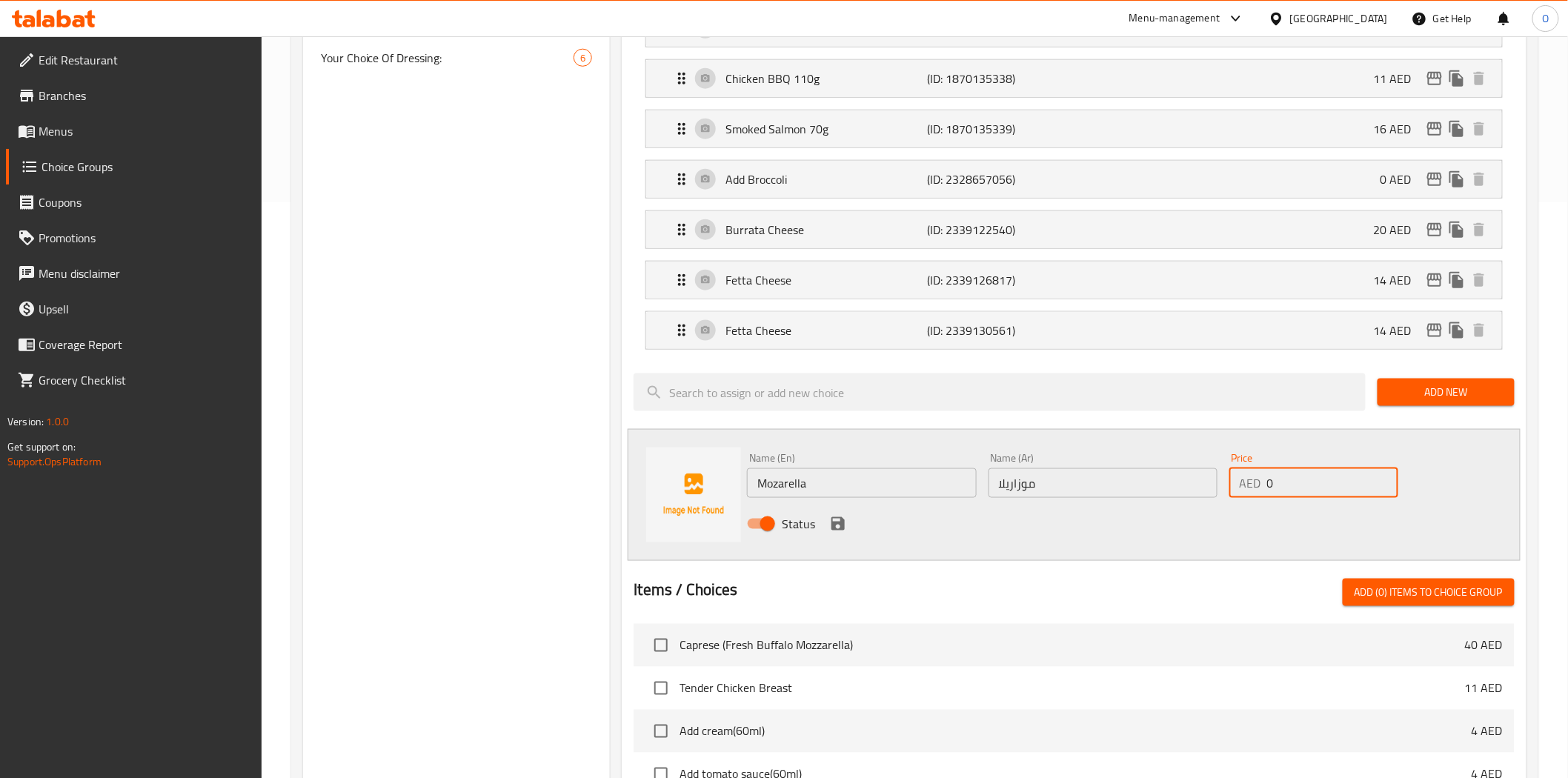
drag, startPoint x: 1297, startPoint y: 488, endPoint x: 1240, endPoint y: 492, distance: 57.1
click at [1240, 492] on div "AED 0 Price" at bounding box center [1313, 483] width 169 height 30
paste input "7"
type input "7"
click at [847, 525] on button "save" at bounding box center [838, 524] width 22 height 22
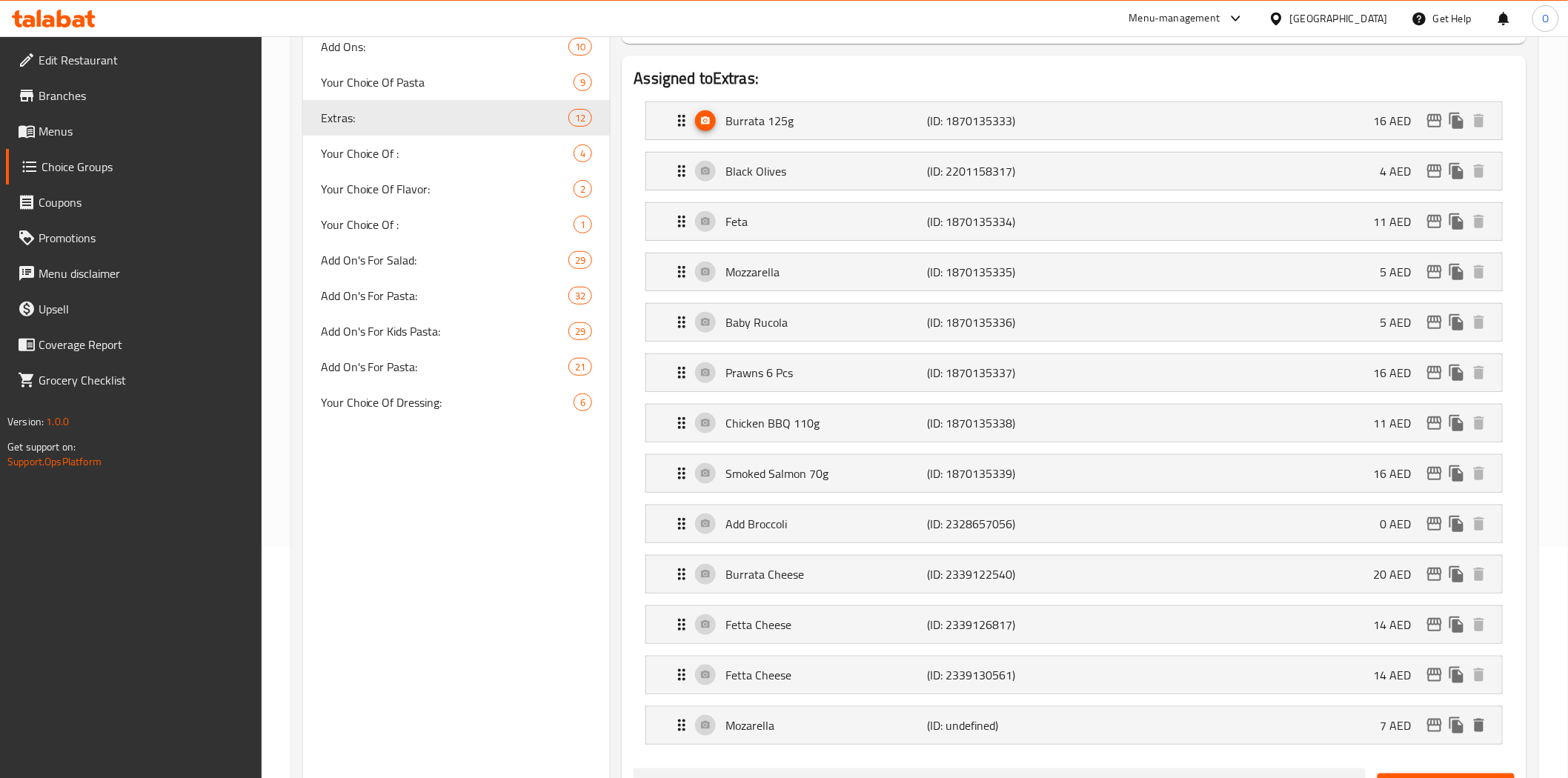
scroll to position [165, 0]
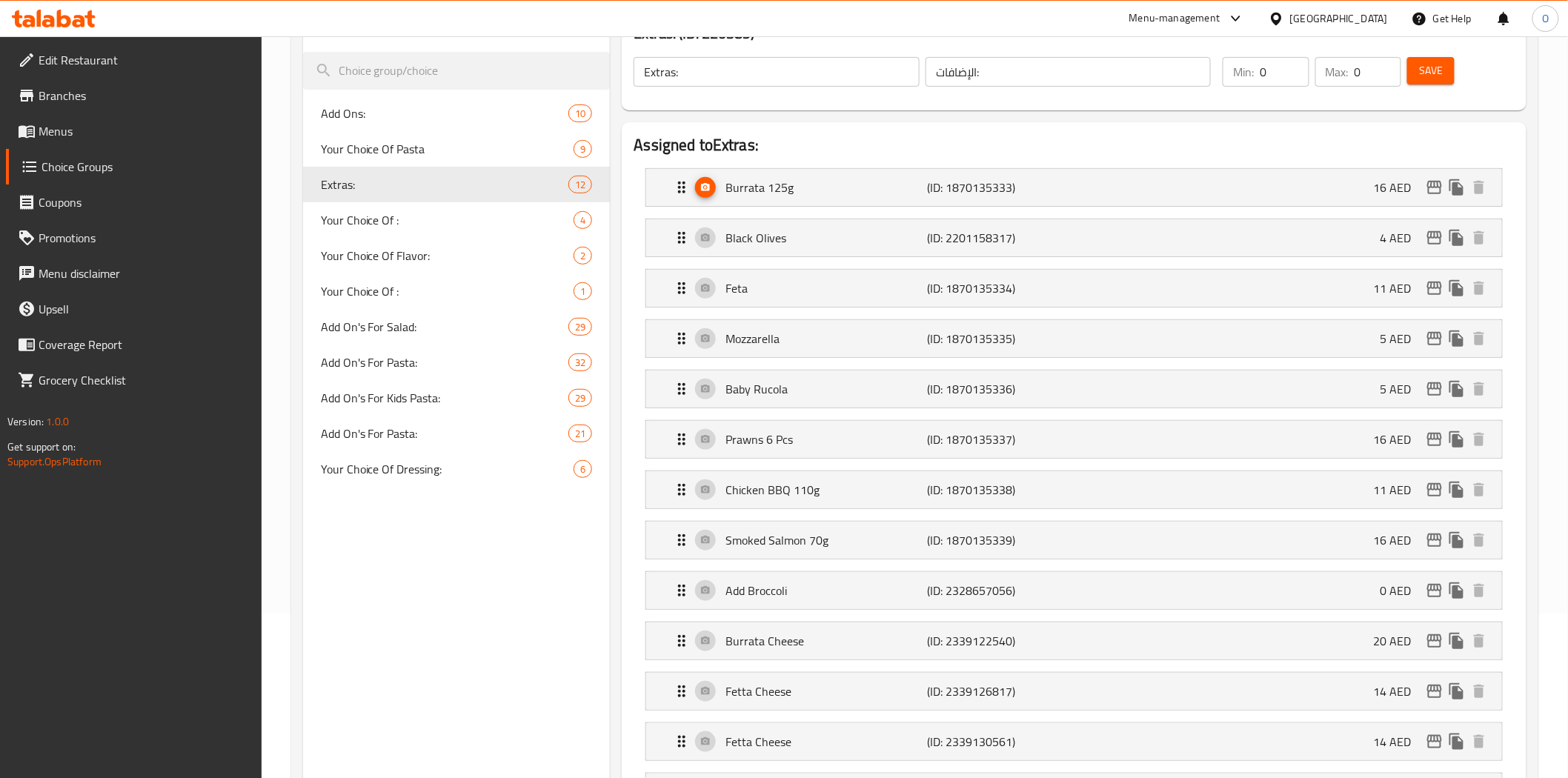
click at [1445, 85] on div "Save" at bounding box center [1451, 72] width 95 height 35
click at [1445, 83] on button "Save" at bounding box center [1431, 70] width 47 height 28
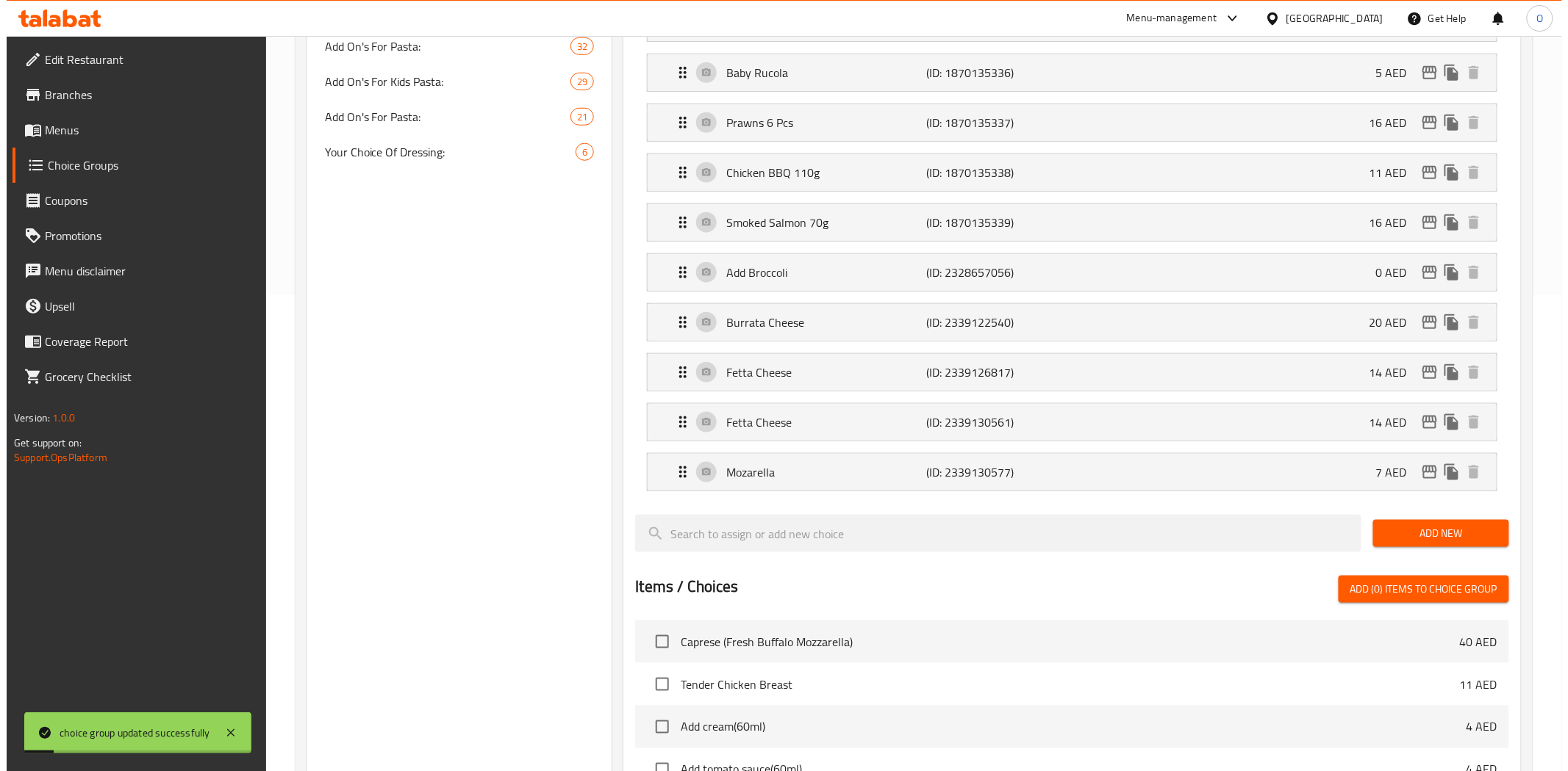
scroll to position [489, 0]
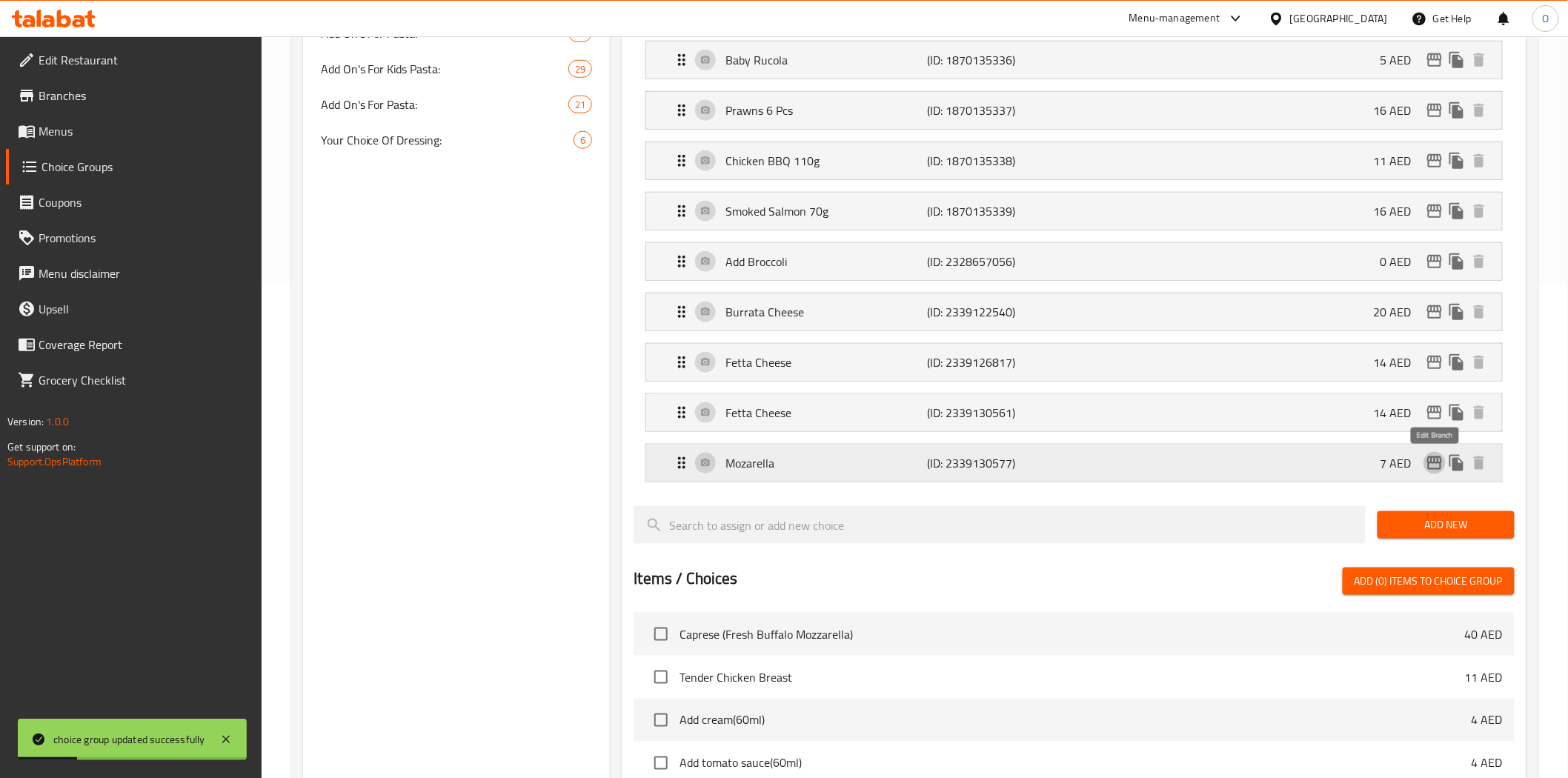
click at [1434, 467] on icon "edit" at bounding box center [1434, 463] width 18 height 18
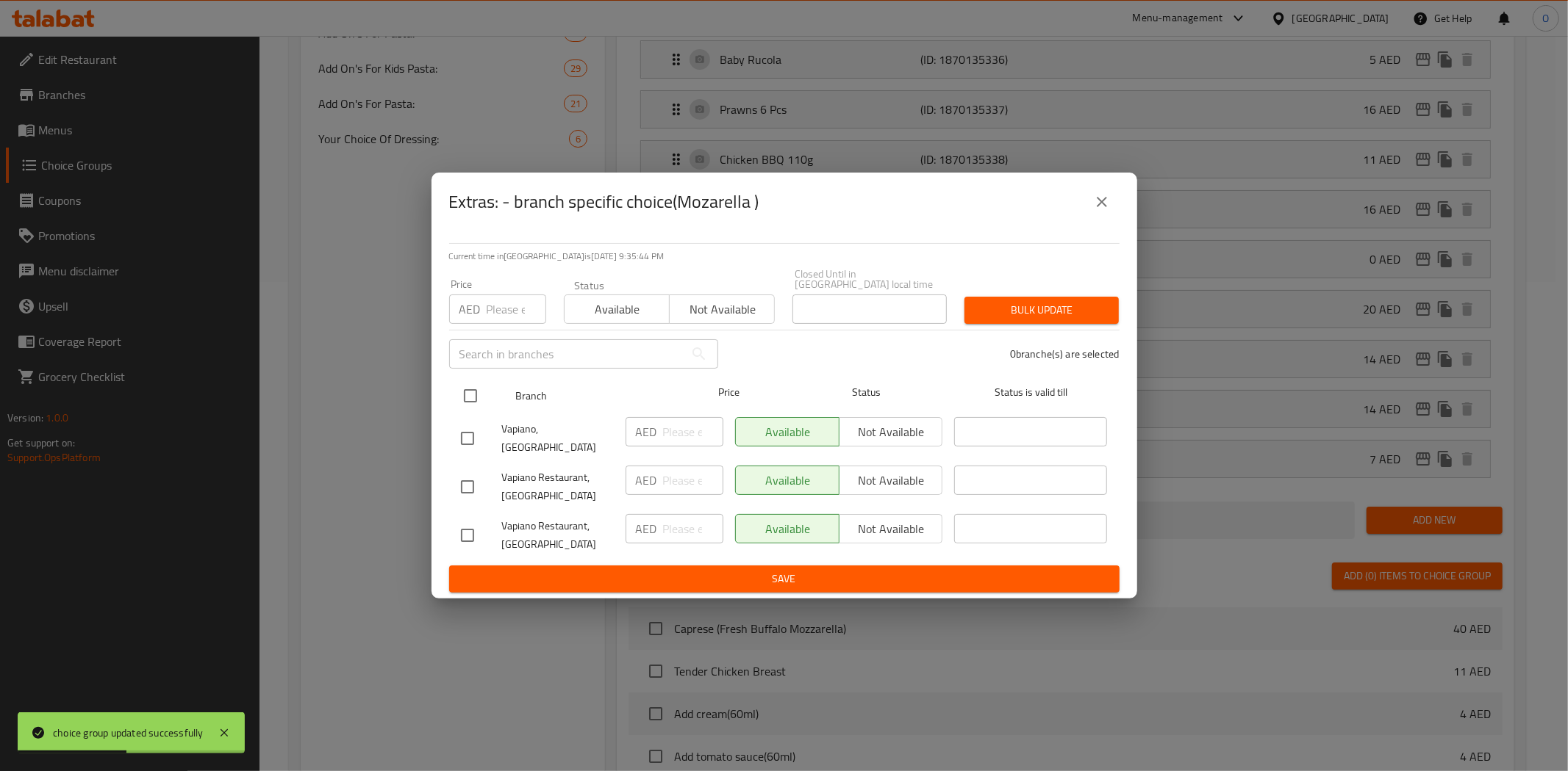
click at [463, 398] on input "checkbox" at bounding box center [470, 395] width 30 height 30
checkbox input "true"
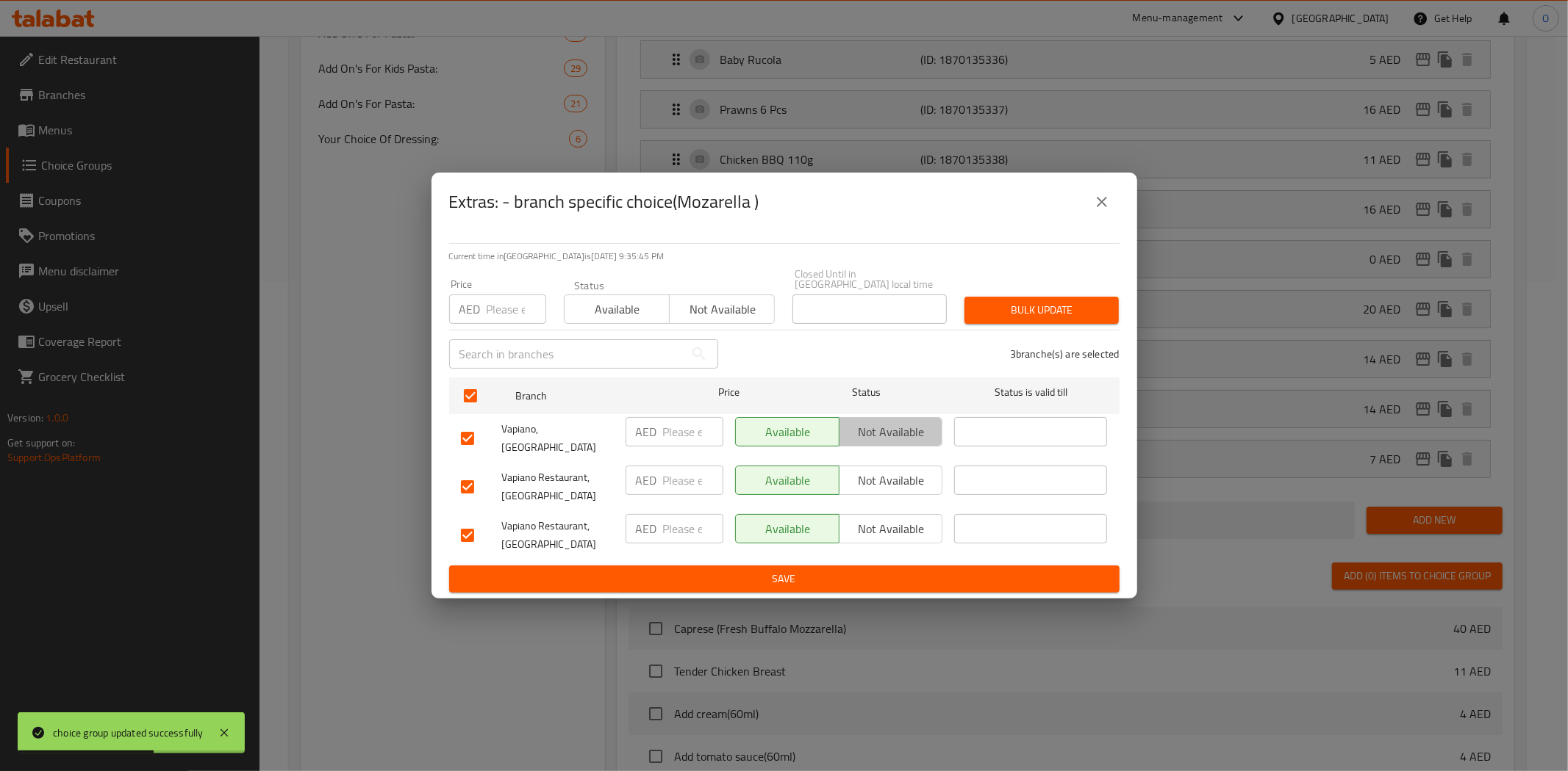
click at [868, 443] on span "Not available" at bounding box center [891, 432] width 92 height 21
click at [871, 470] on span "Not available" at bounding box center [891, 480] width 92 height 21
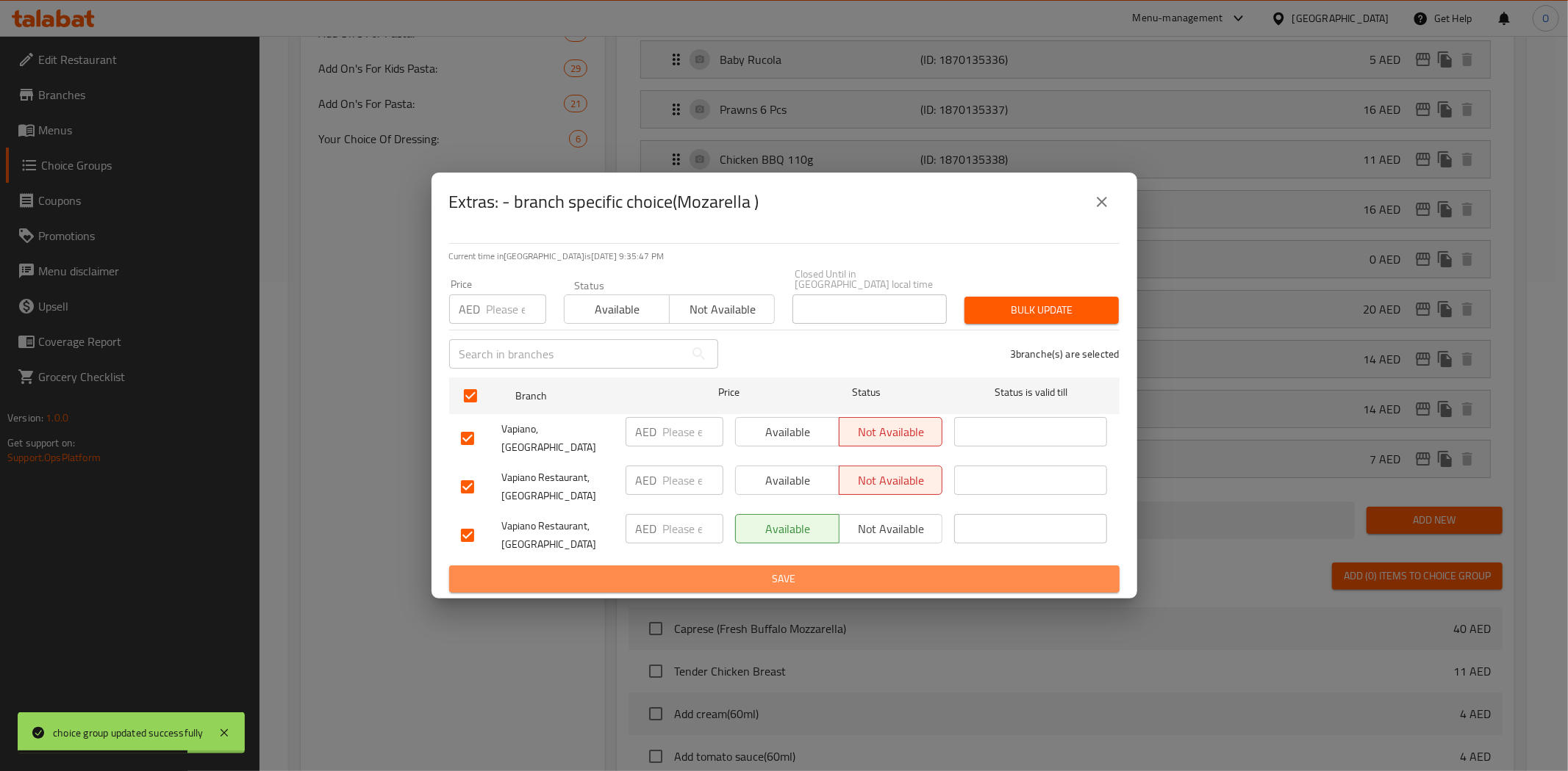
click at [771, 573] on span "Save" at bounding box center [784, 580] width 646 height 19
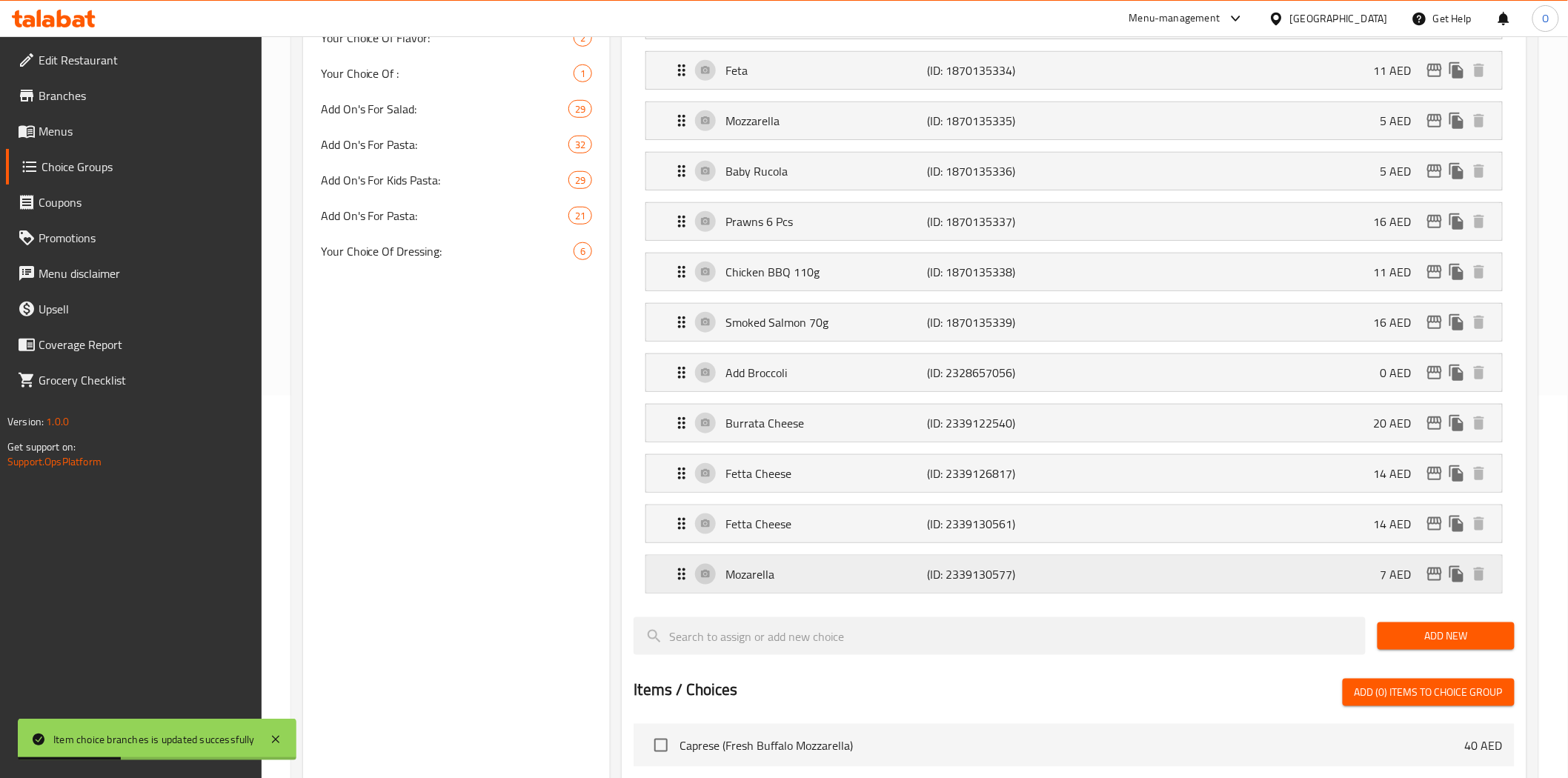
scroll to position [411, 0]
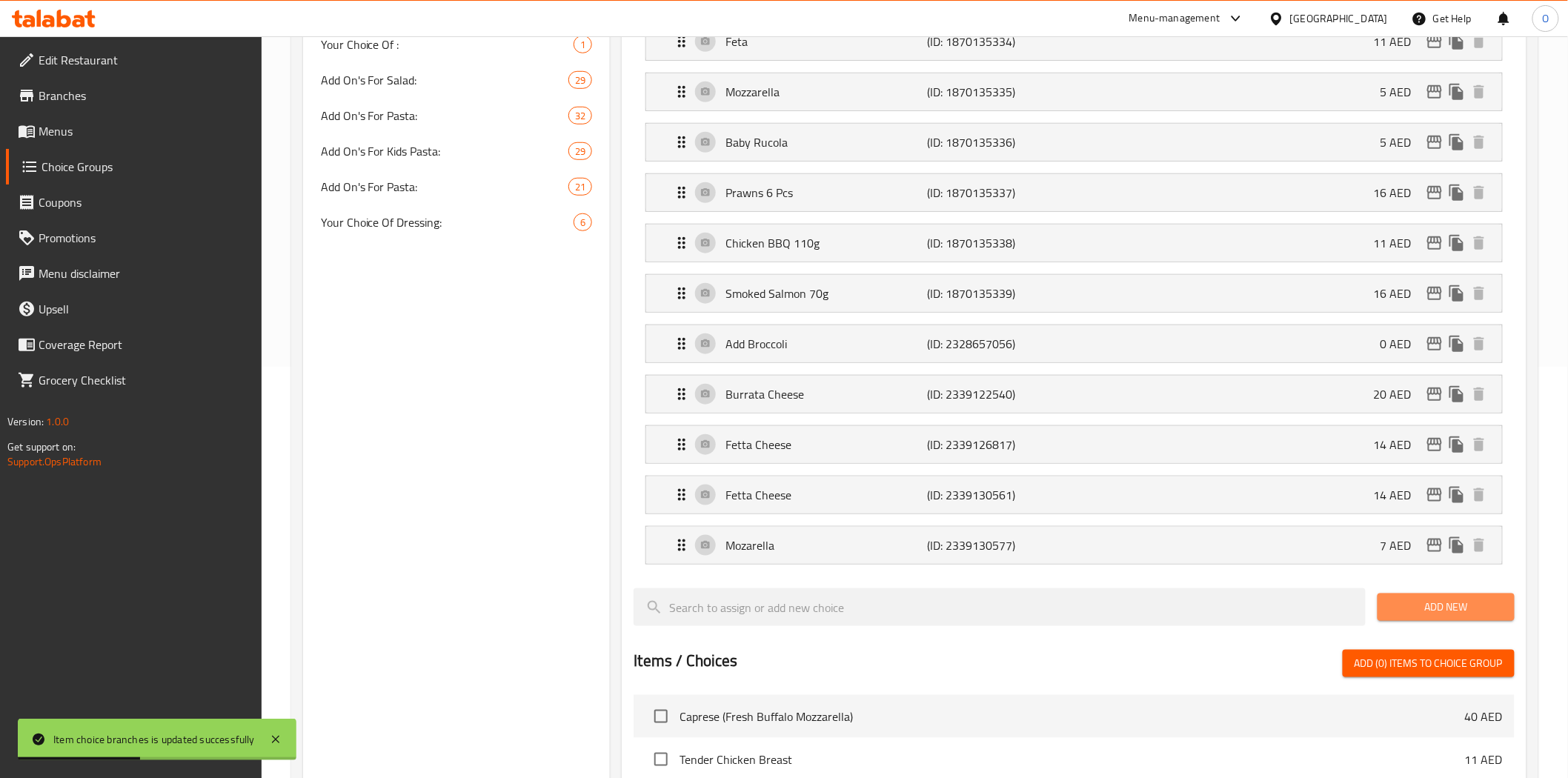
click at [1445, 613] on span "Add New" at bounding box center [1446, 608] width 113 height 19
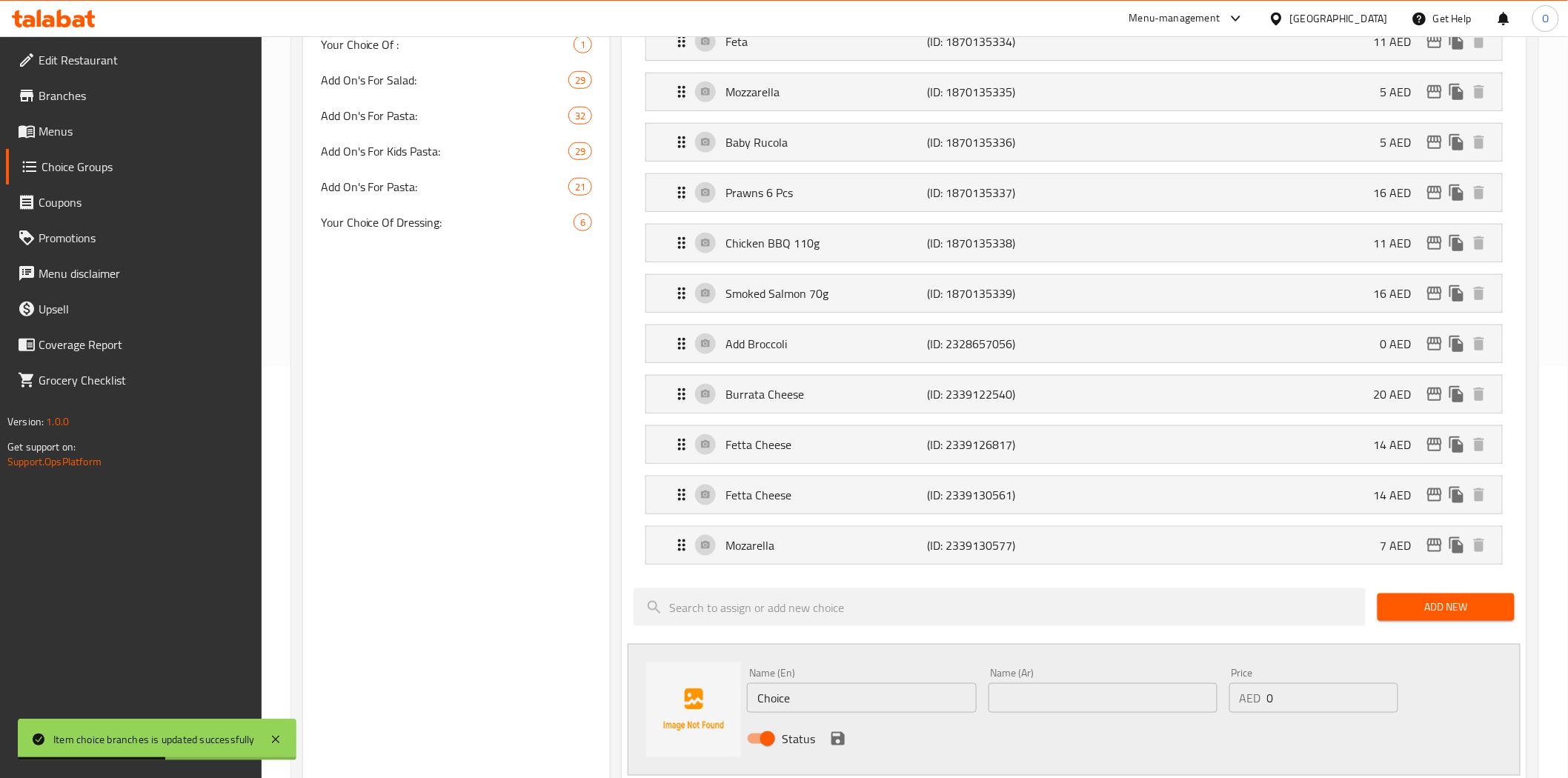
click at [834, 689] on input "Choice" at bounding box center [861, 698] width 229 height 30
paste input "Fresh Mozarella (60g)"
type input "Fresh Mozarella (60g)"
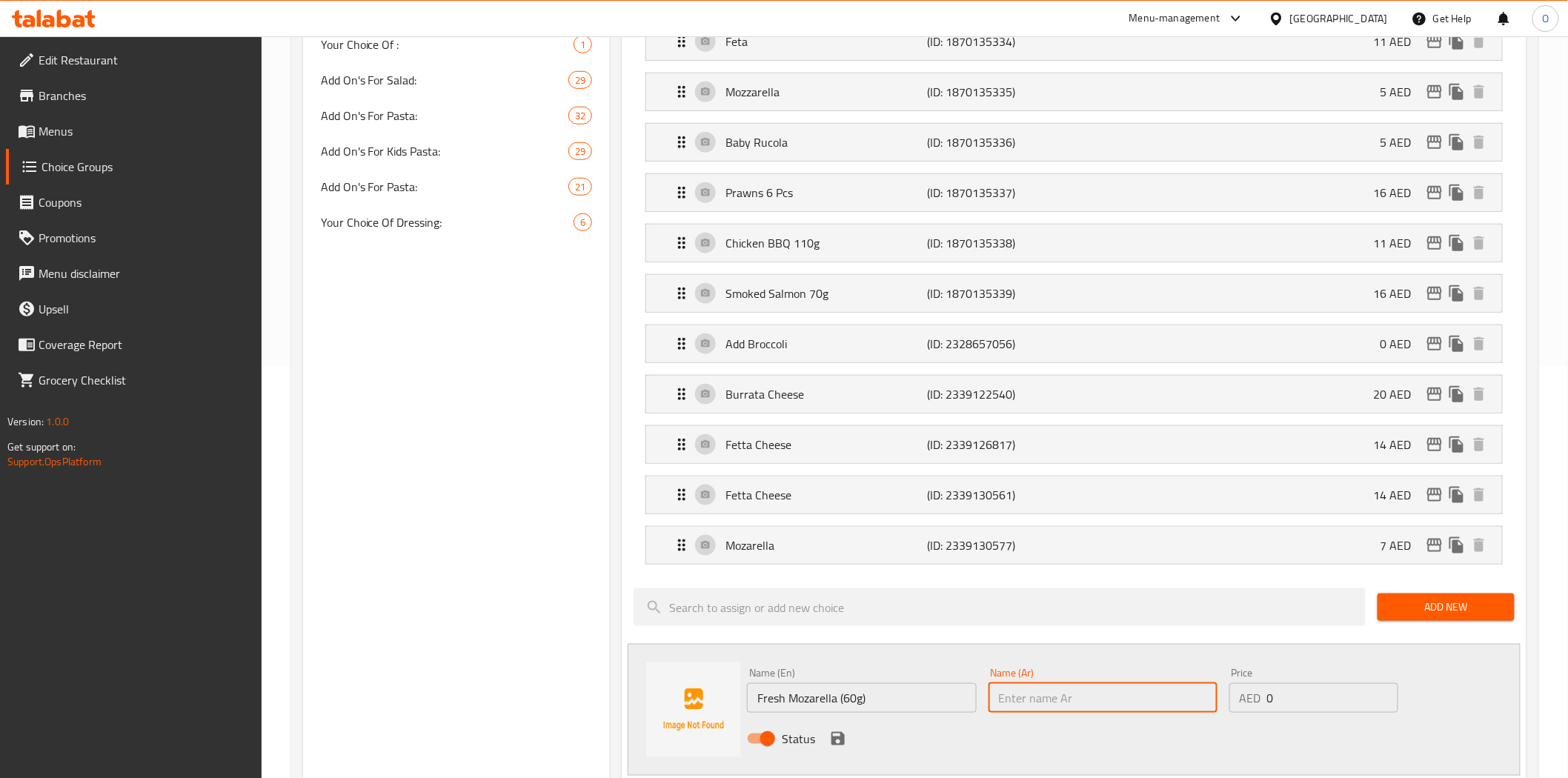
paste input "موزاريلا طازجة (60 جم)"
type input "موزاريلا طازجة (60 جم)"
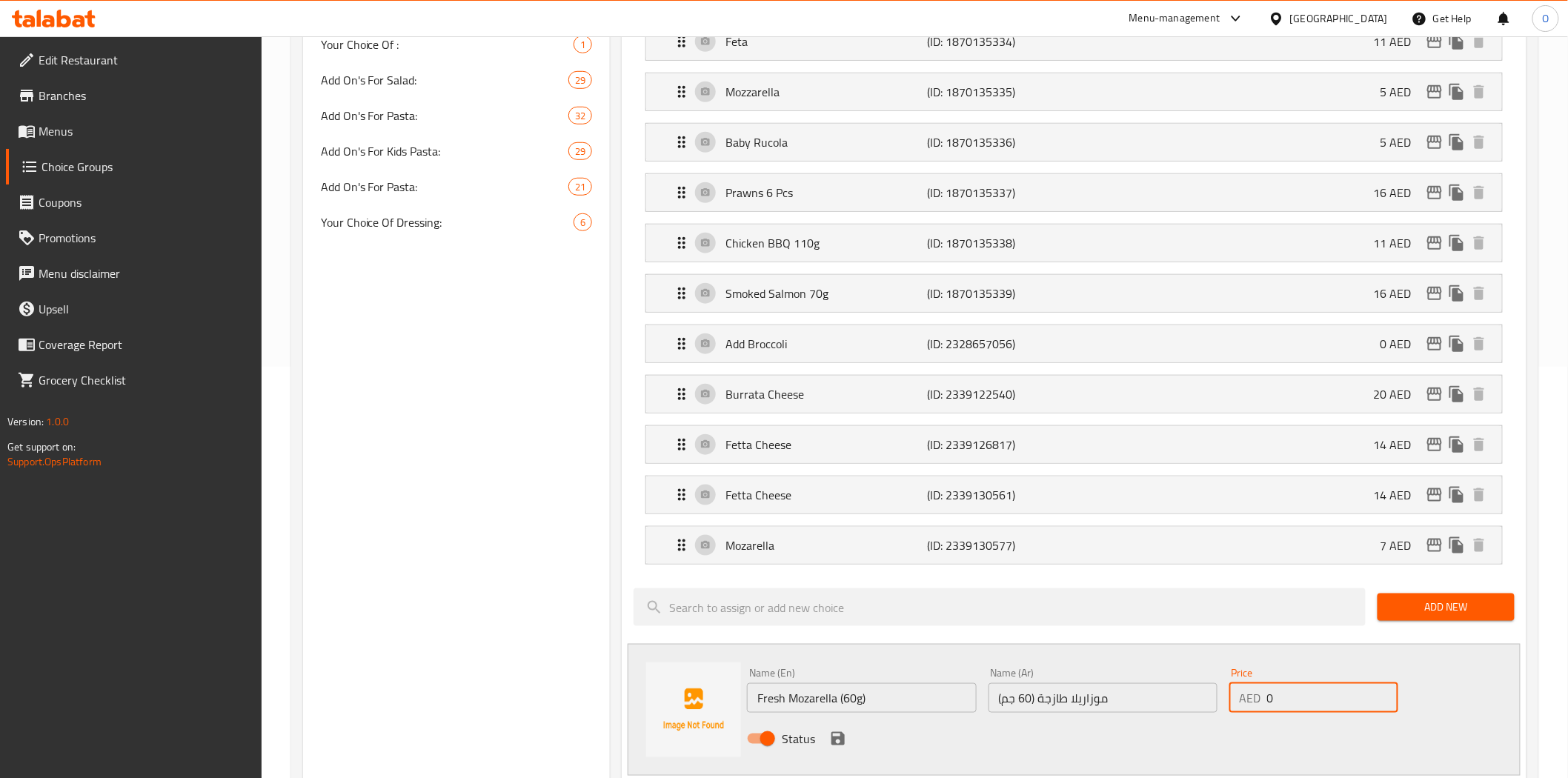
drag, startPoint x: 1287, startPoint y: 701, endPoint x: 1269, endPoint y: 701, distance: 18.0
click at [1269, 701] on input "0" at bounding box center [1332, 698] width 131 height 30
click at [1267, 701] on input "0" at bounding box center [1332, 698] width 131 height 30
paste input "15"
type input "15"
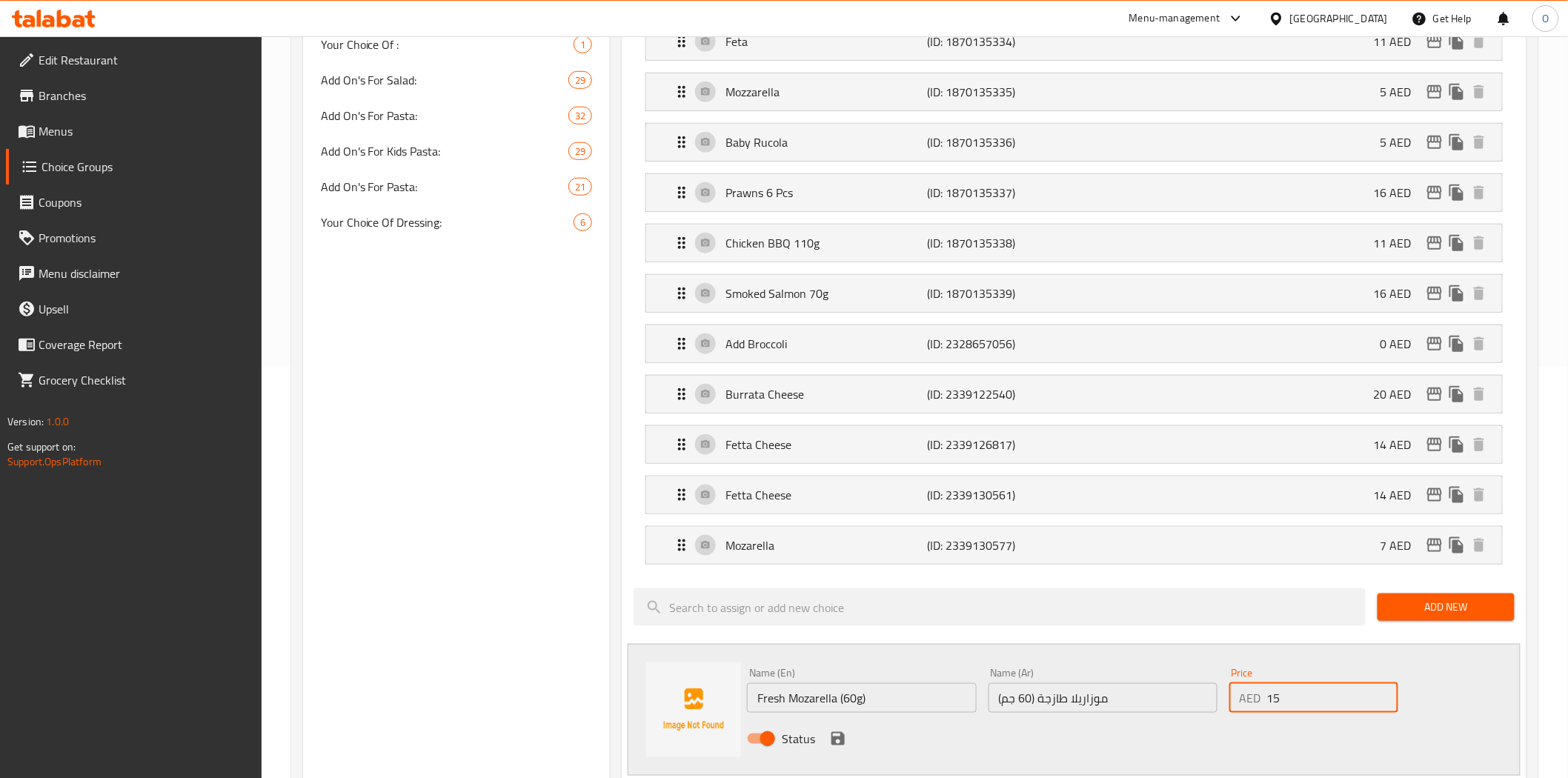
click at [842, 736] on icon "save" at bounding box center [838, 739] width 13 height 13
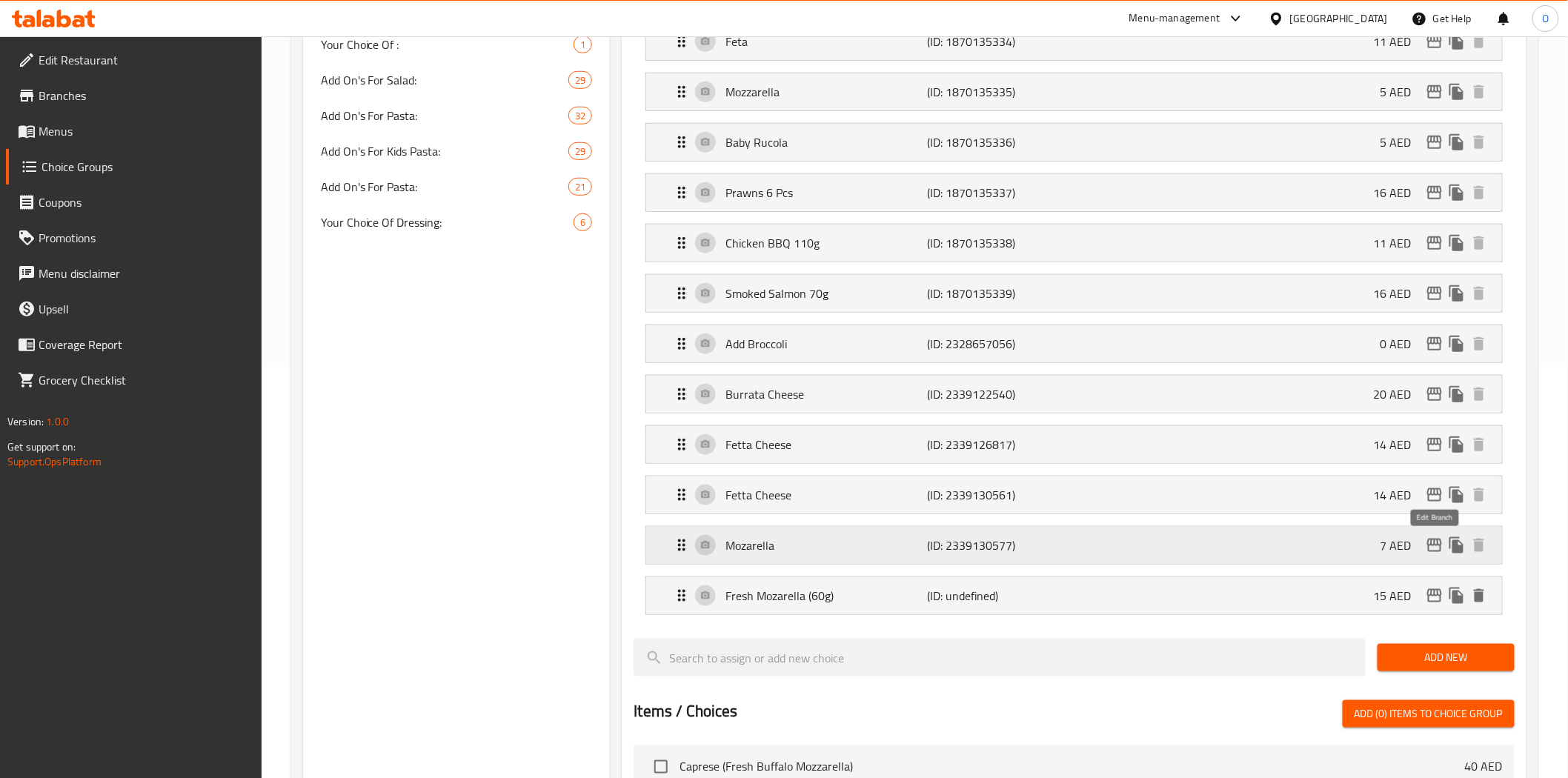
click at [1436, 549] on icon "edit" at bounding box center [1434, 545] width 18 height 18
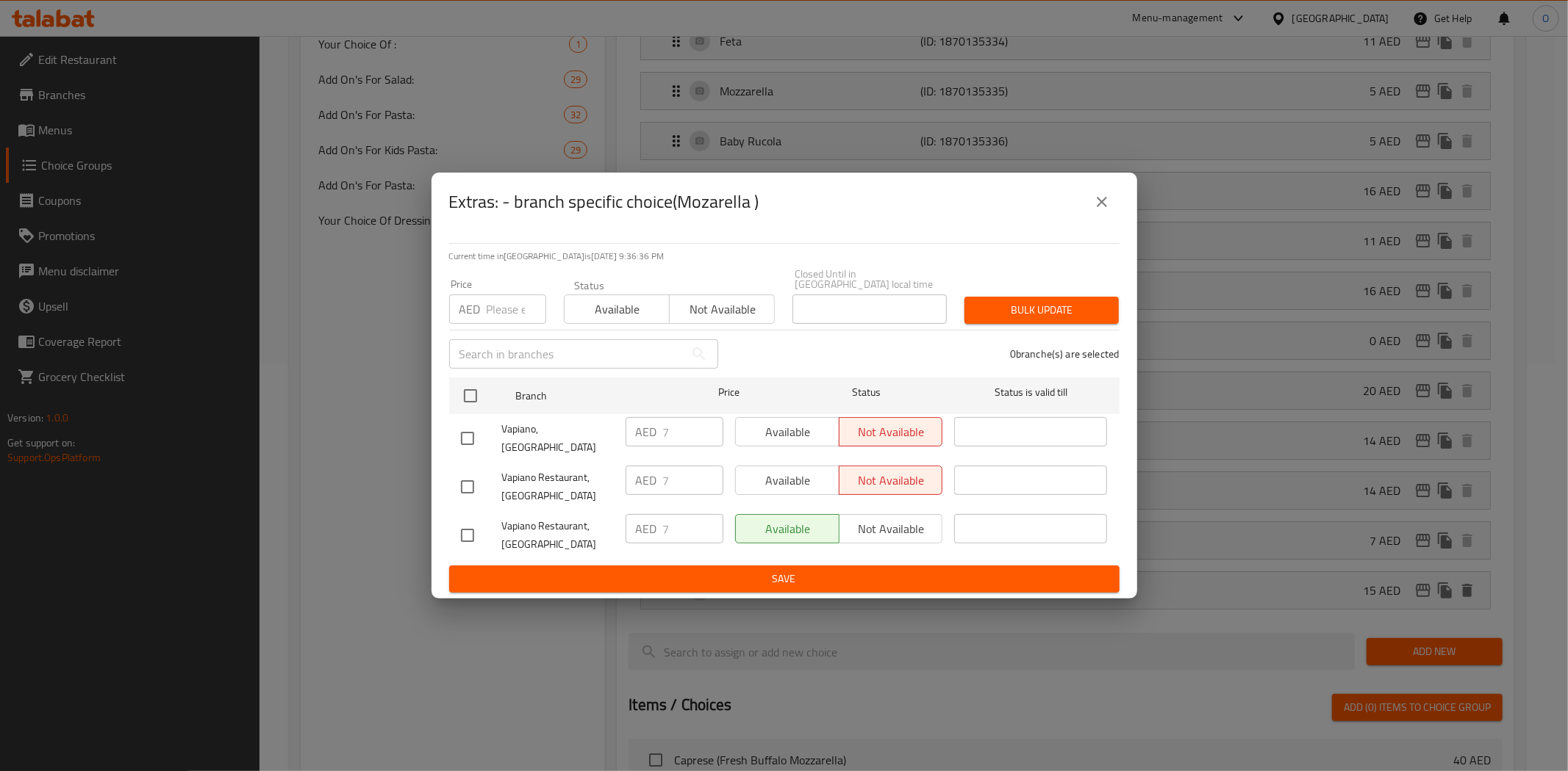
click at [1094, 211] on icon "close" at bounding box center [1101, 202] width 18 height 18
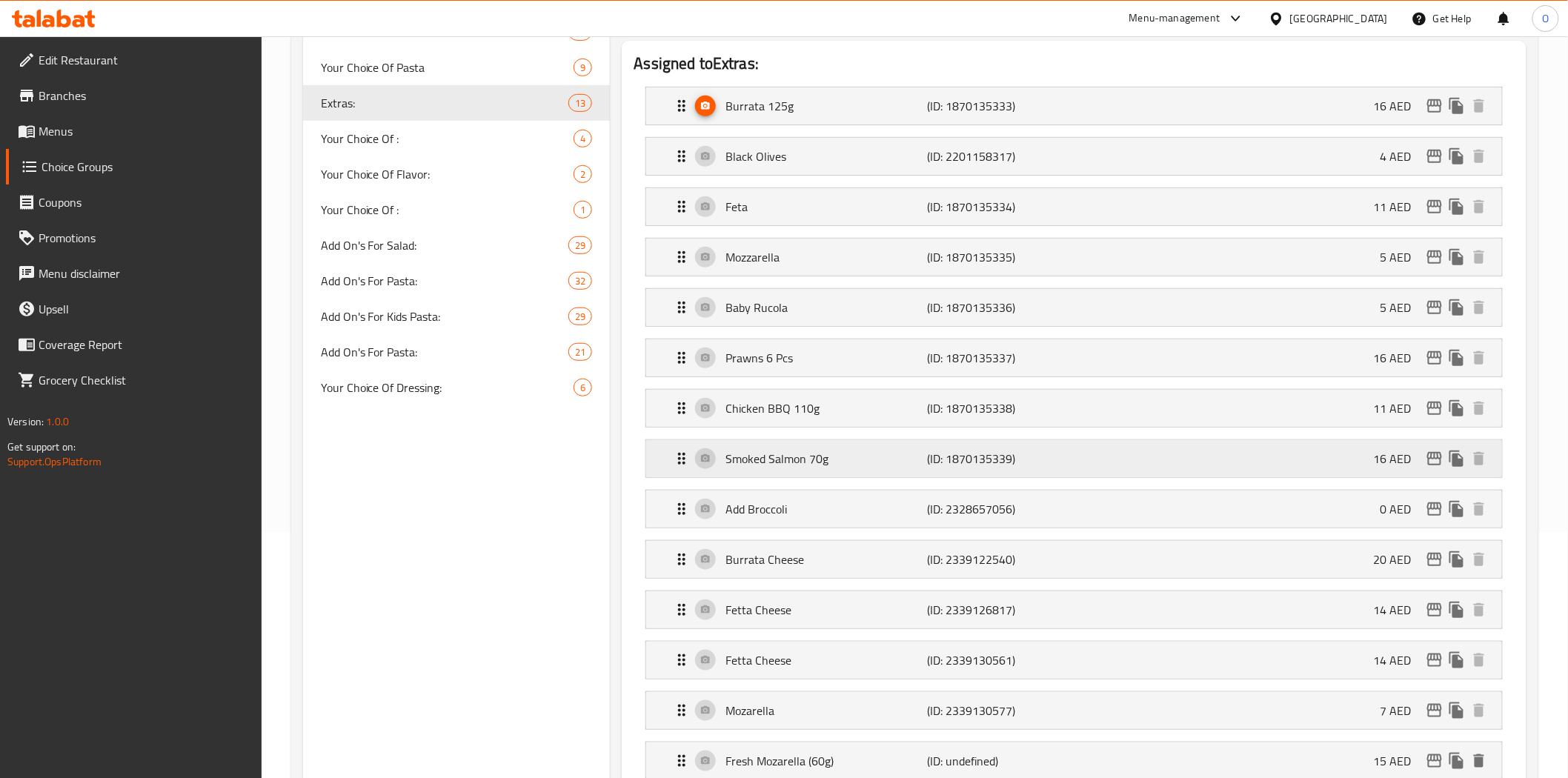
scroll to position [0, 0]
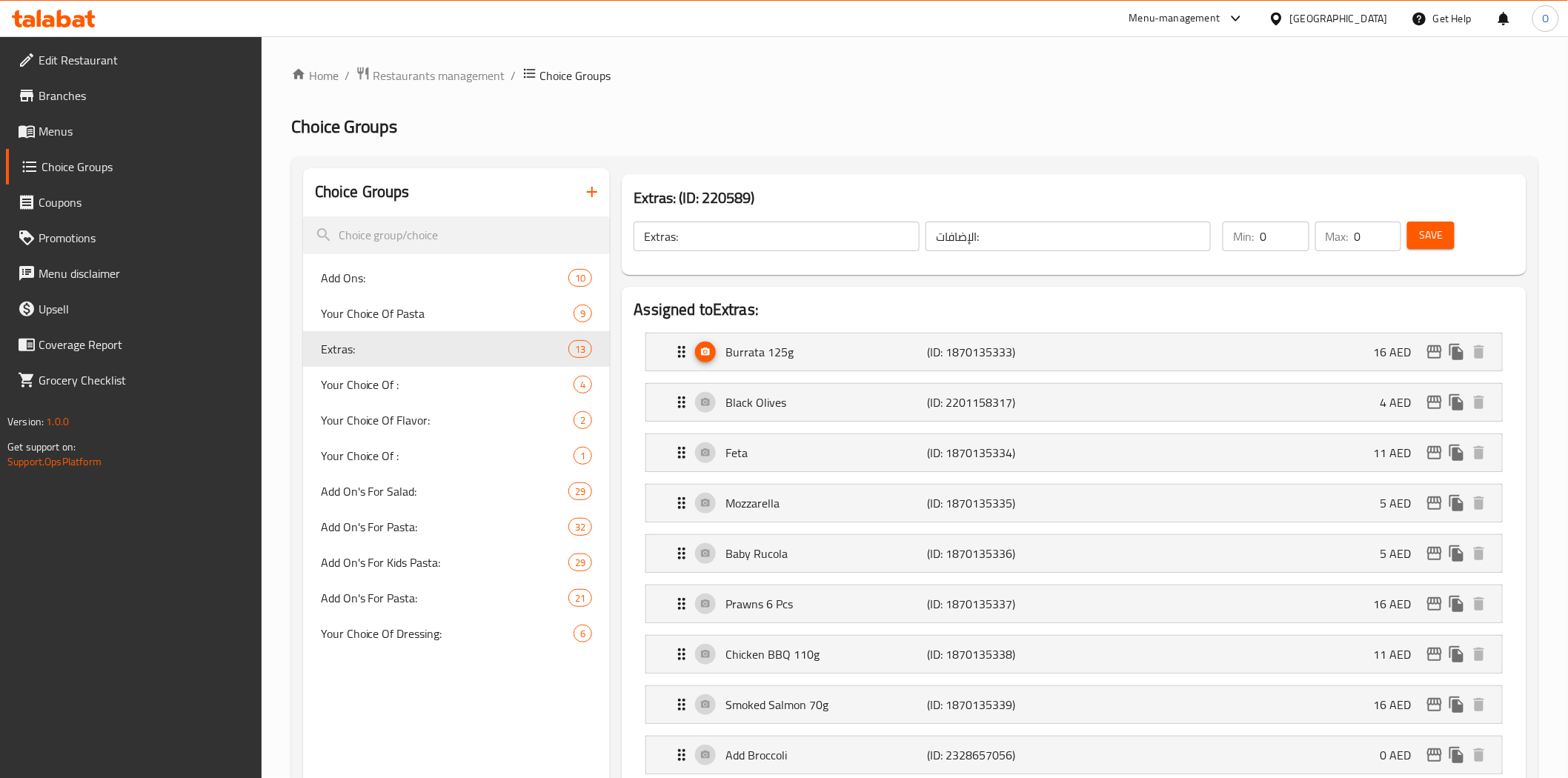
click at [1430, 233] on span "Save" at bounding box center [1431, 236] width 24 height 19
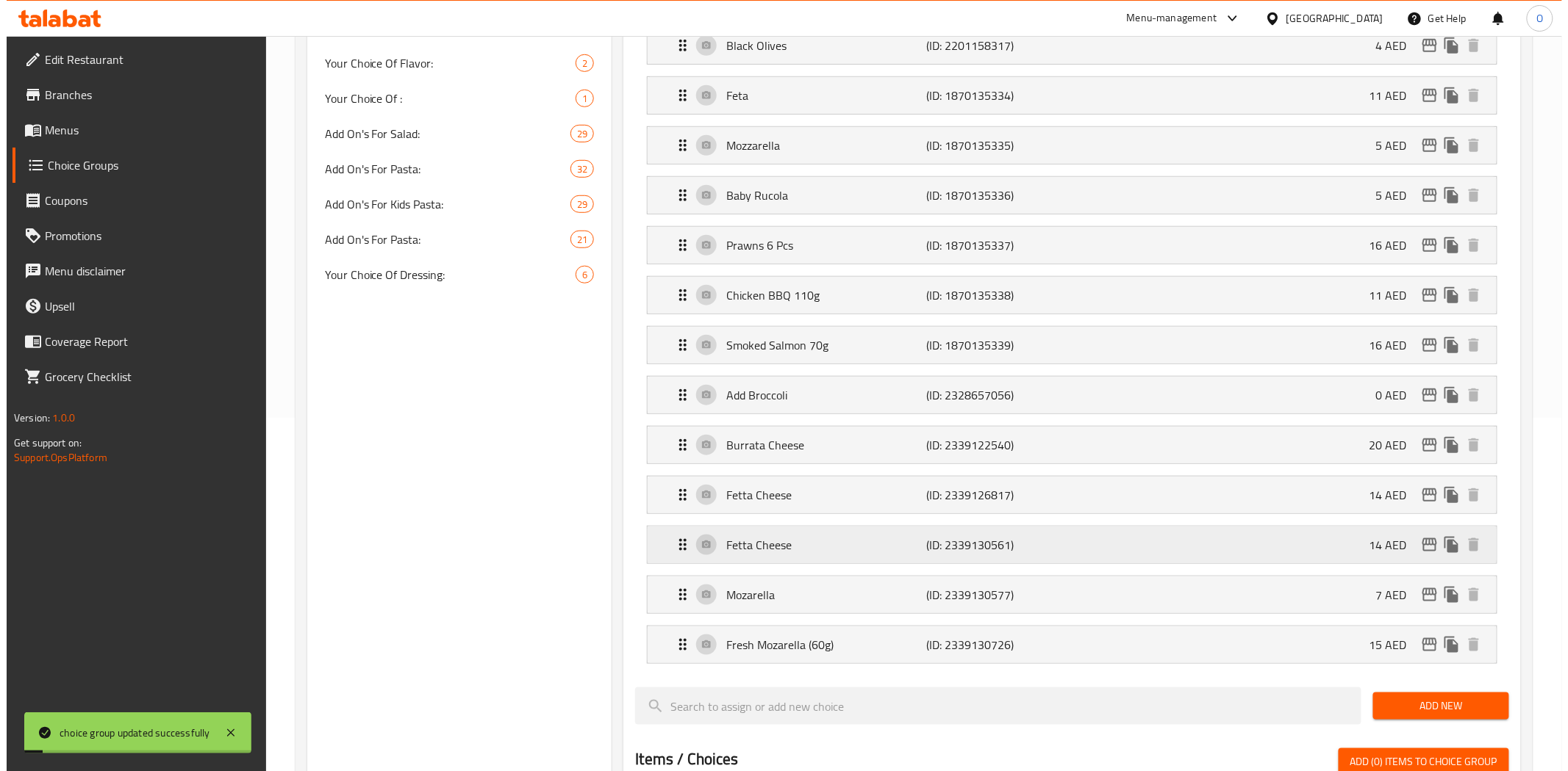
scroll to position [408, 0]
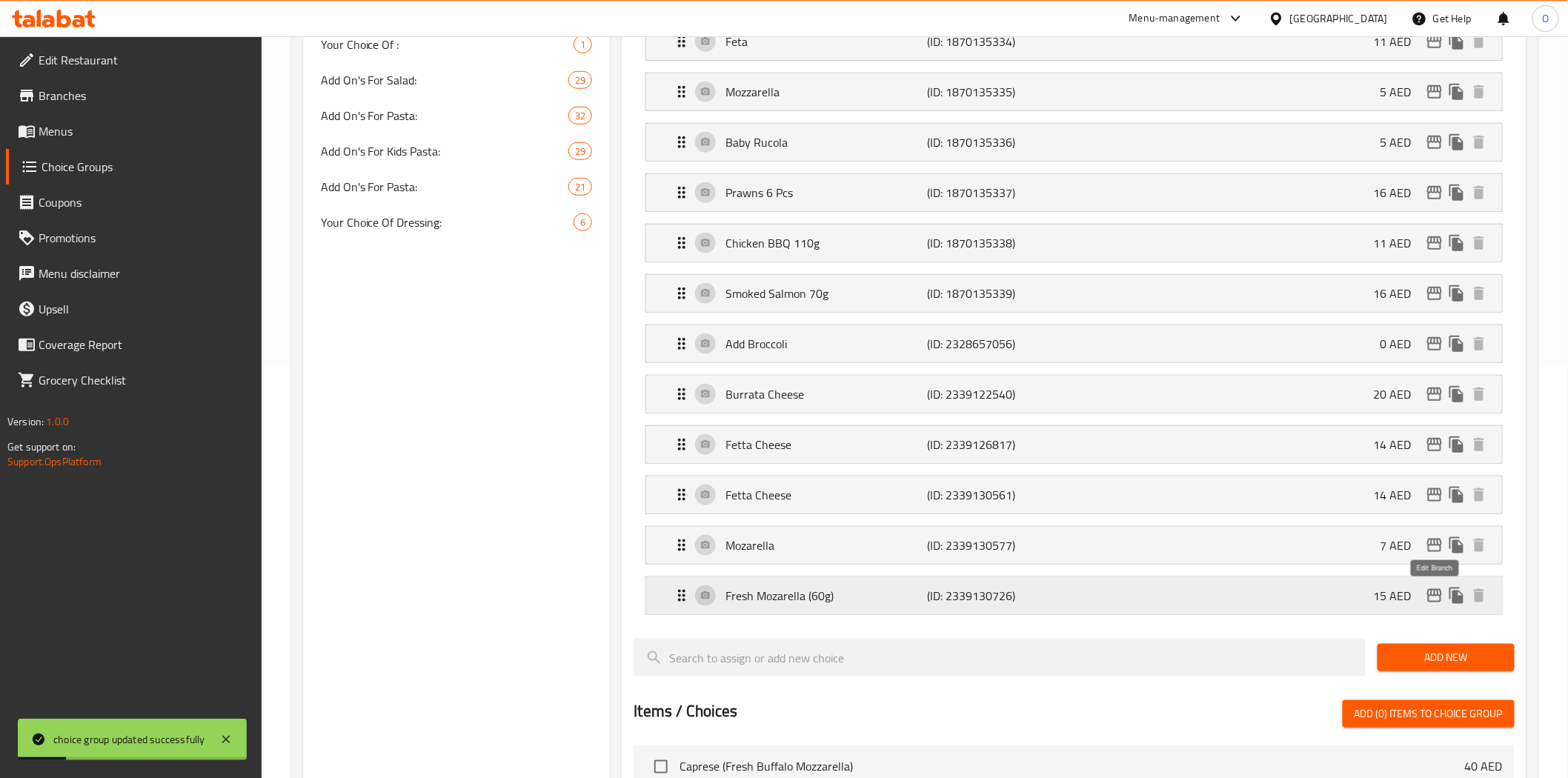
click at [1432, 598] on icon "edit" at bounding box center [1434, 596] width 18 height 18
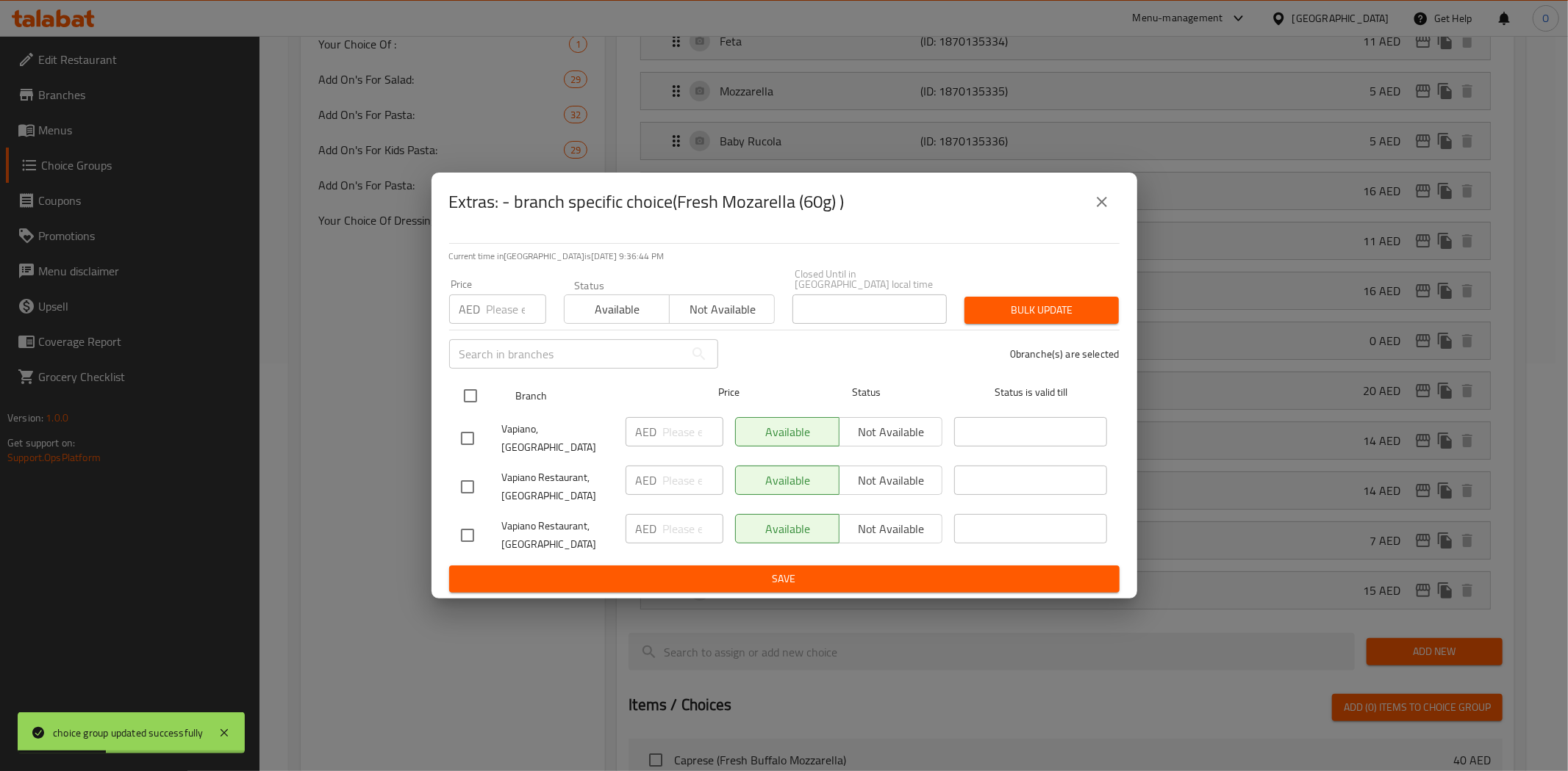
click at [464, 400] on input "checkbox" at bounding box center [470, 395] width 30 height 30
checkbox input "true"
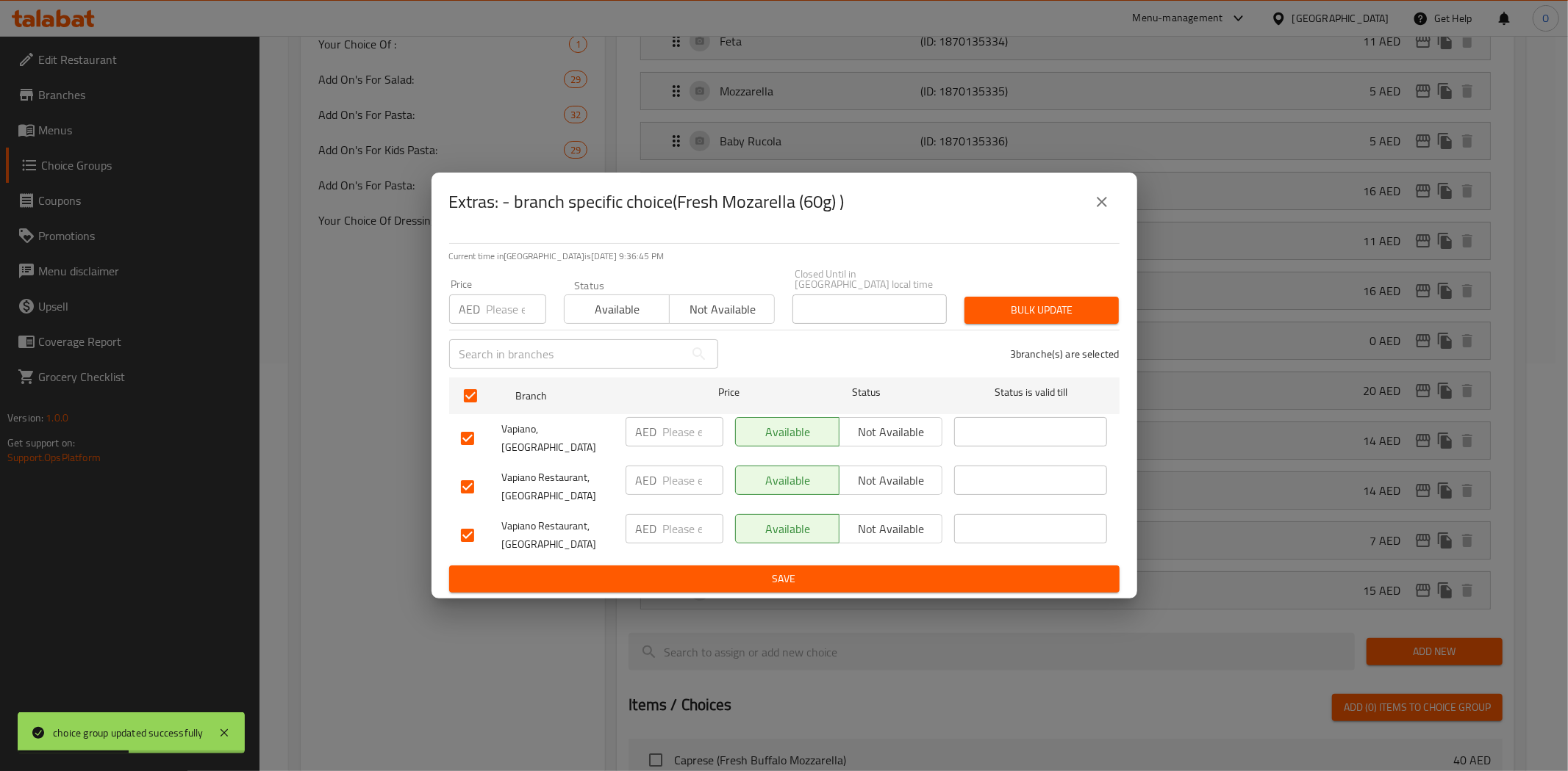
click at [875, 443] on span "Not available" at bounding box center [891, 432] width 92 height 21
click at [864, 470] on span "Not available" at bounding box center [891, 480] width 92 height 21
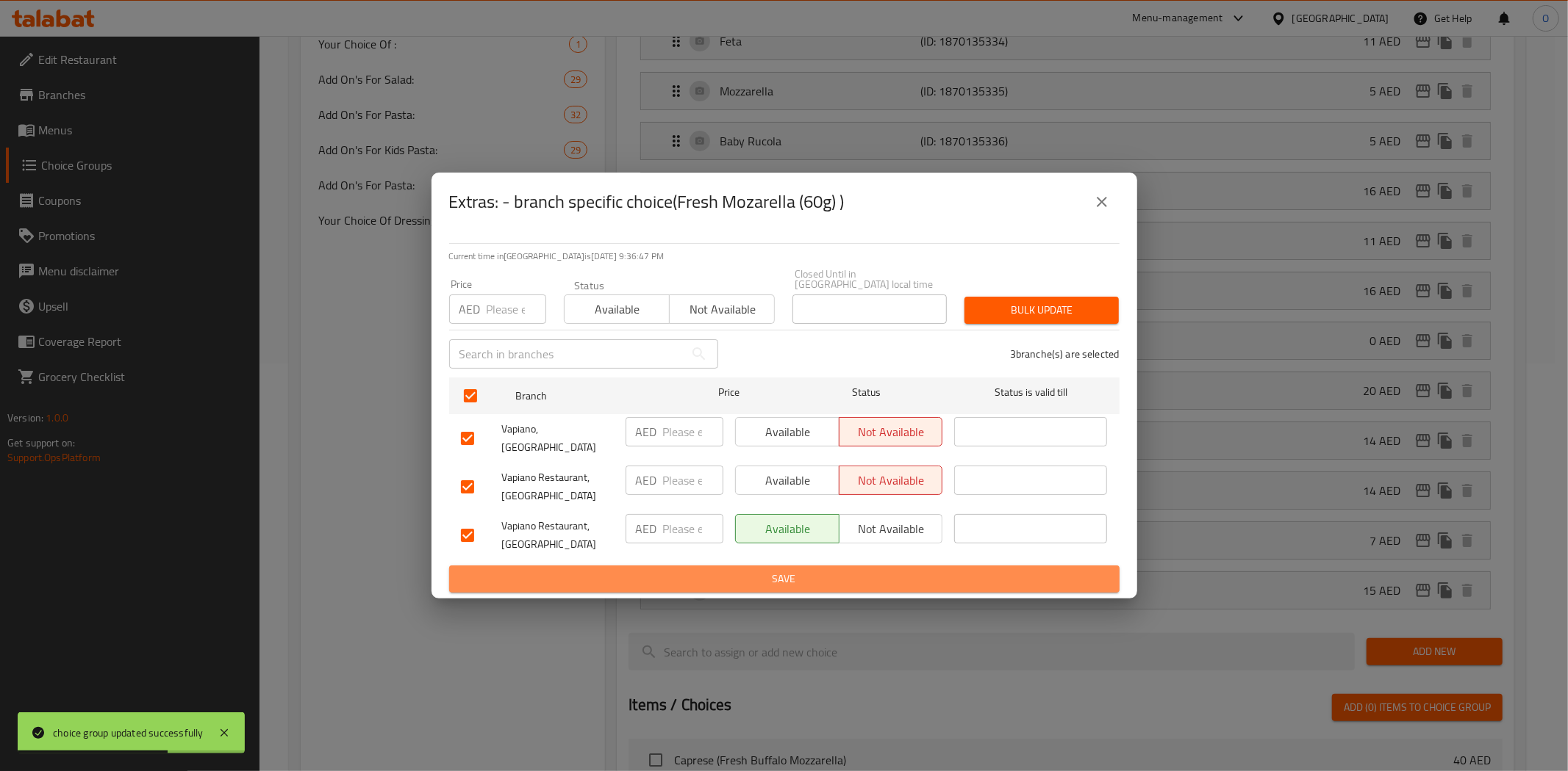
click at [718, 573] on span "Save" at bounding box center [784, 580] width 646 height 19
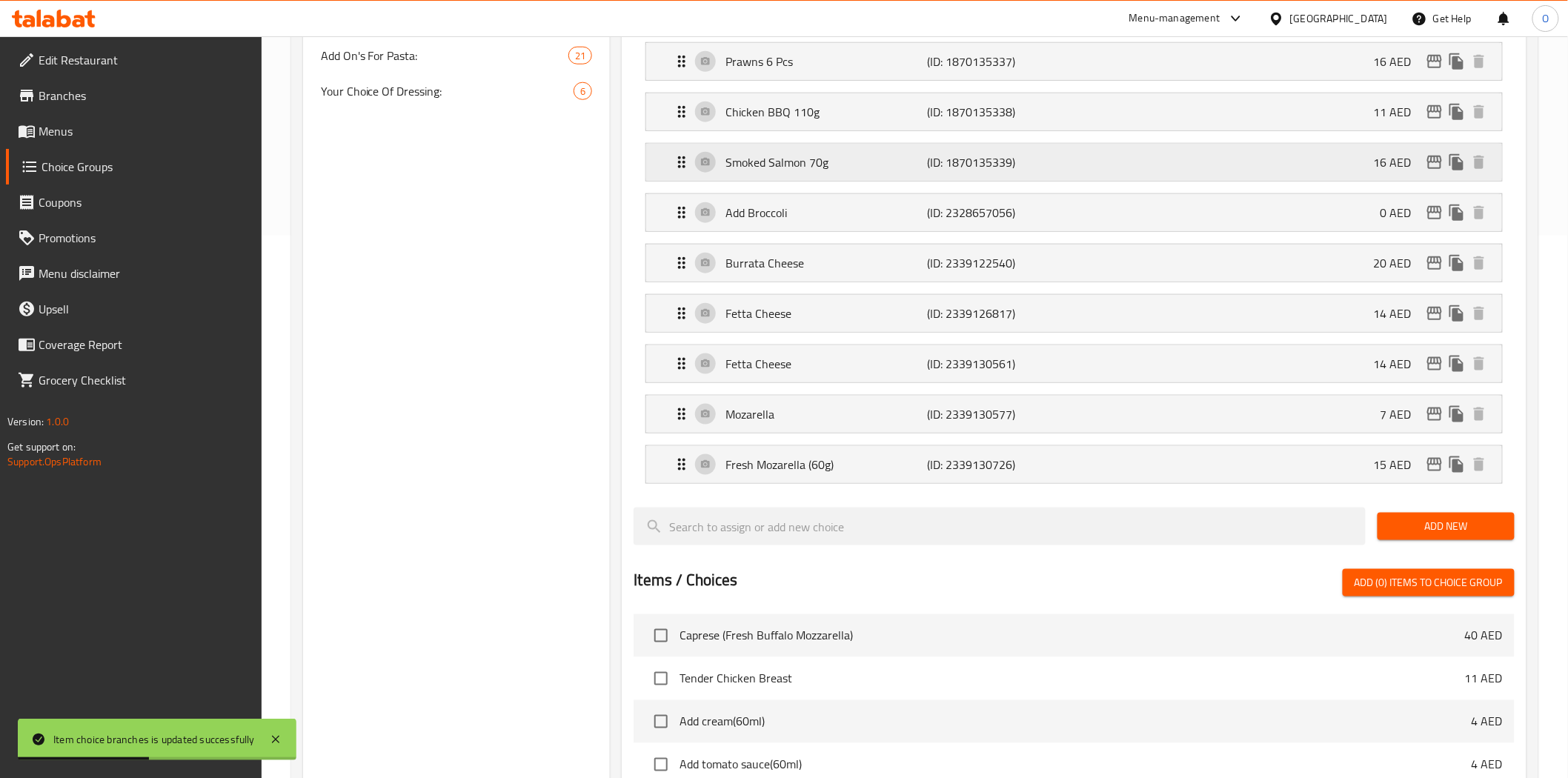
scroll to position [741, 0]
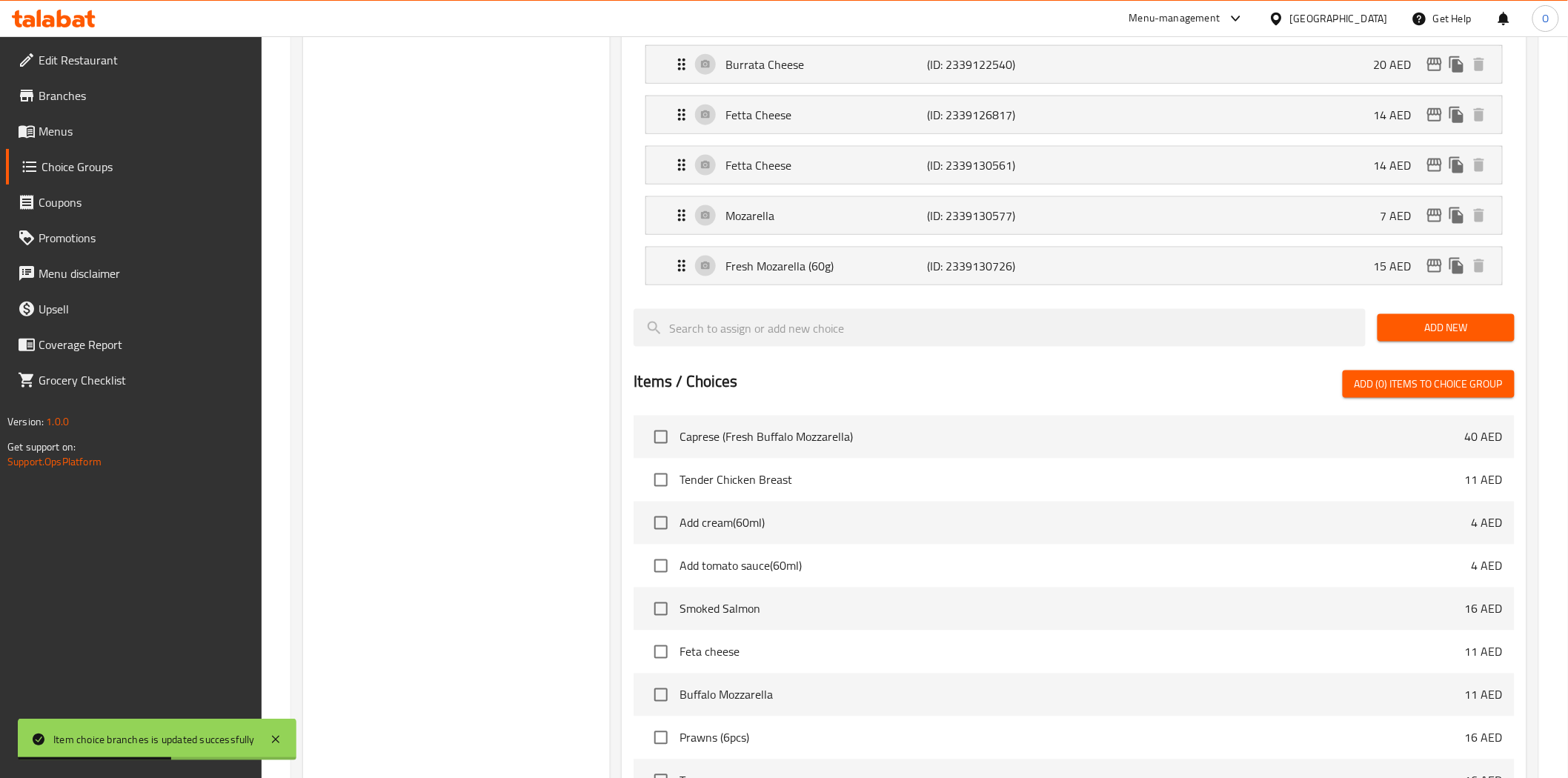
click at [1420, 326] on span "Add New" at bounding box center [1446, 328] width 113 height 19
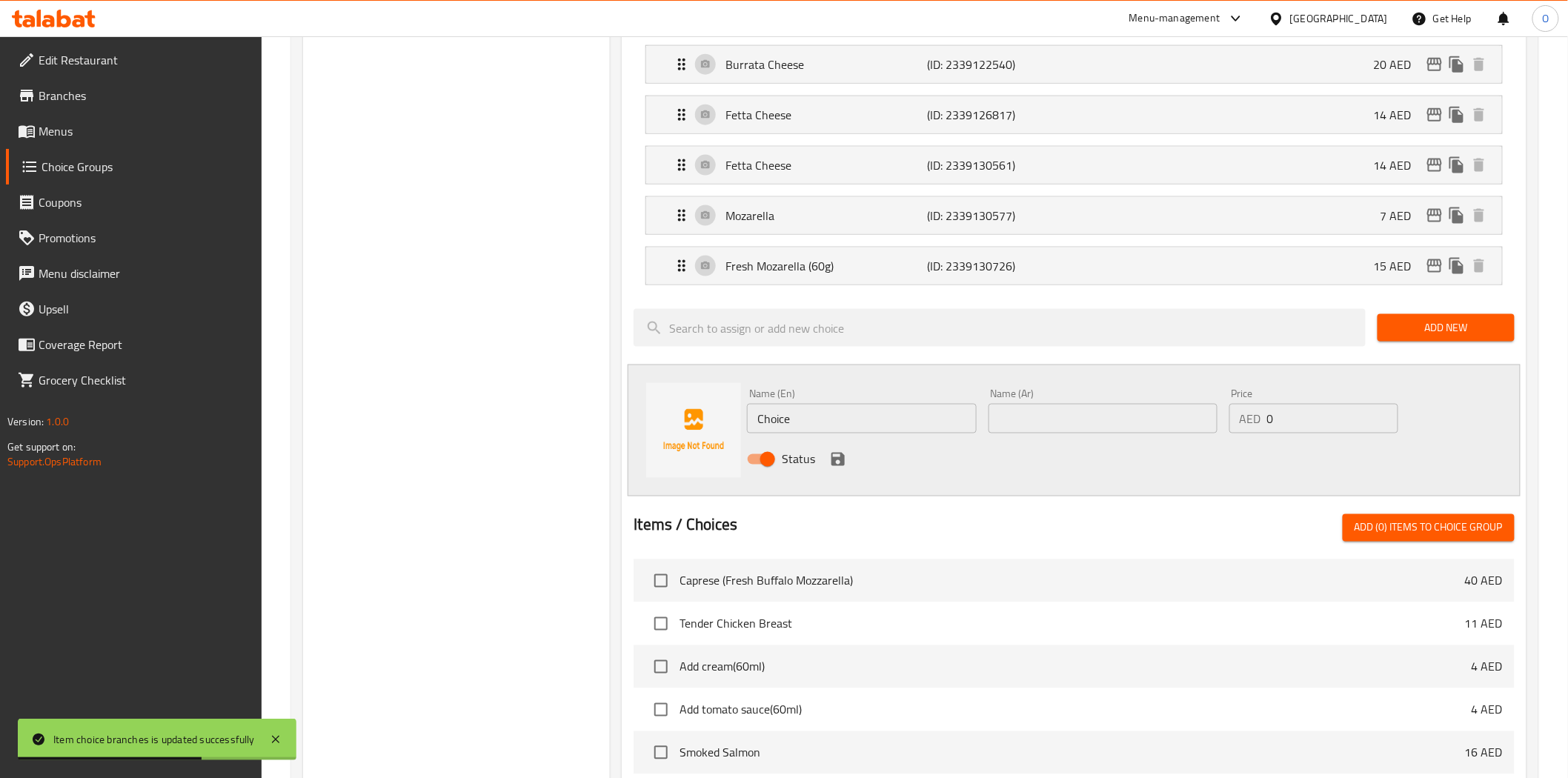
click at [887, 420] on input "Choice" at bounding box center [861, 419] width 229 height 30
paste input "Italian Hard Cheese"
type input "Italian Hard Cheese"
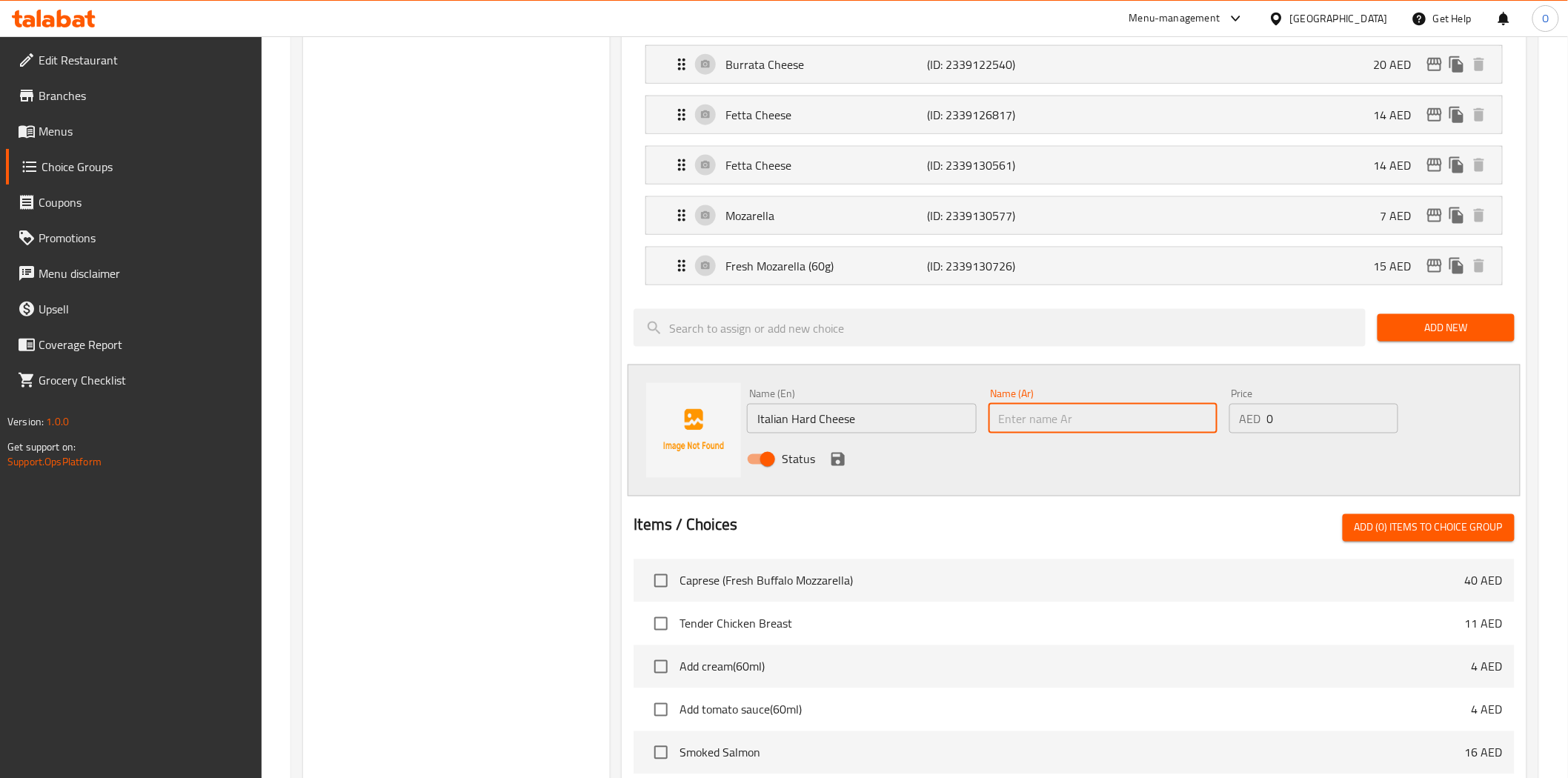
paste input "الجبن الصلب الإيطالي"
type input "الجبن الصلب الإيطالي"
click at [1261, 423] on div "AED 0 Price" at bounding box center [1313, 419] width 169 height 30
paste input "7"
type input "7"
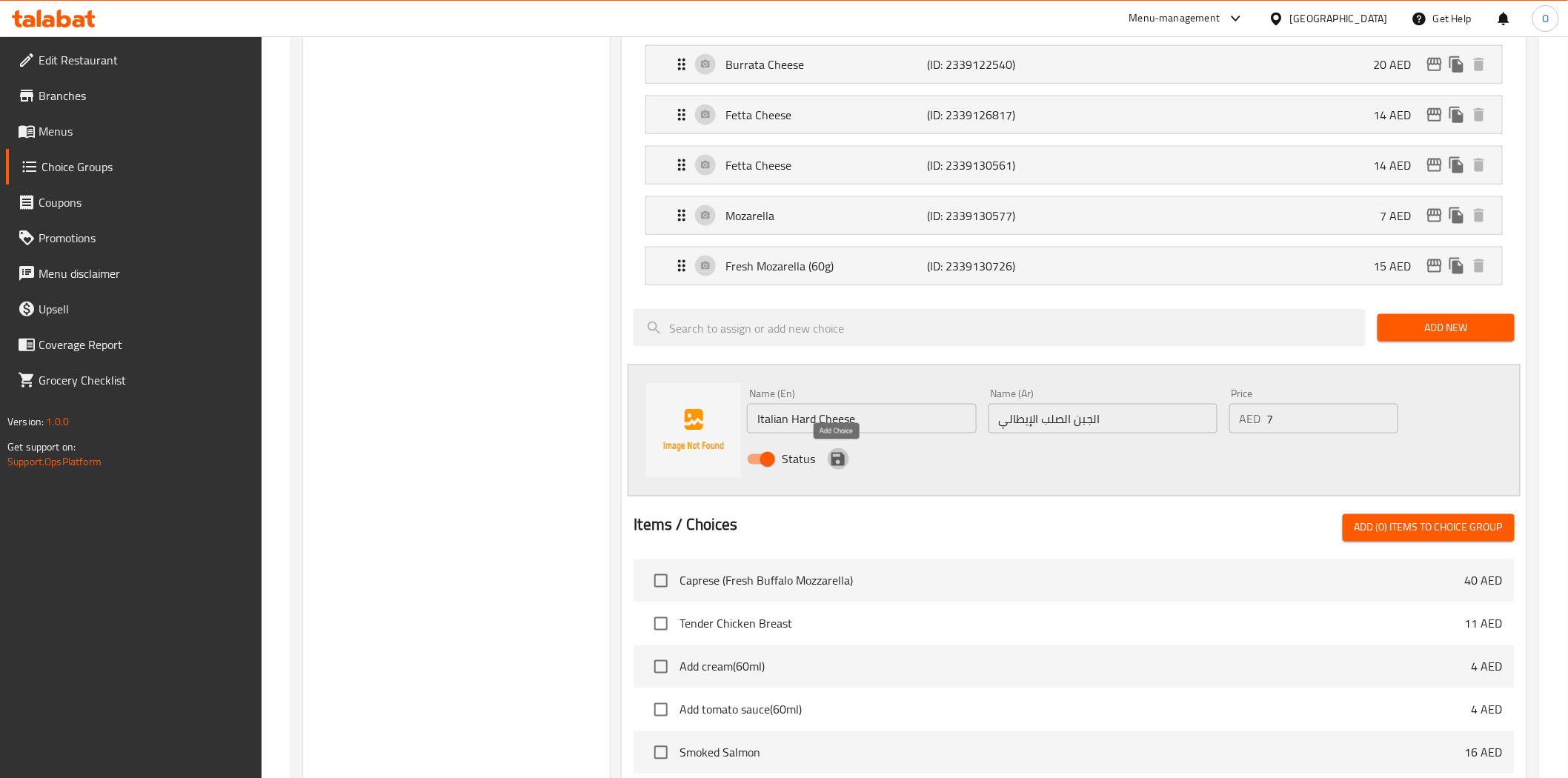
click at [838, 460] on icon "save" at bounding box center [838, 459] width 13 height 13
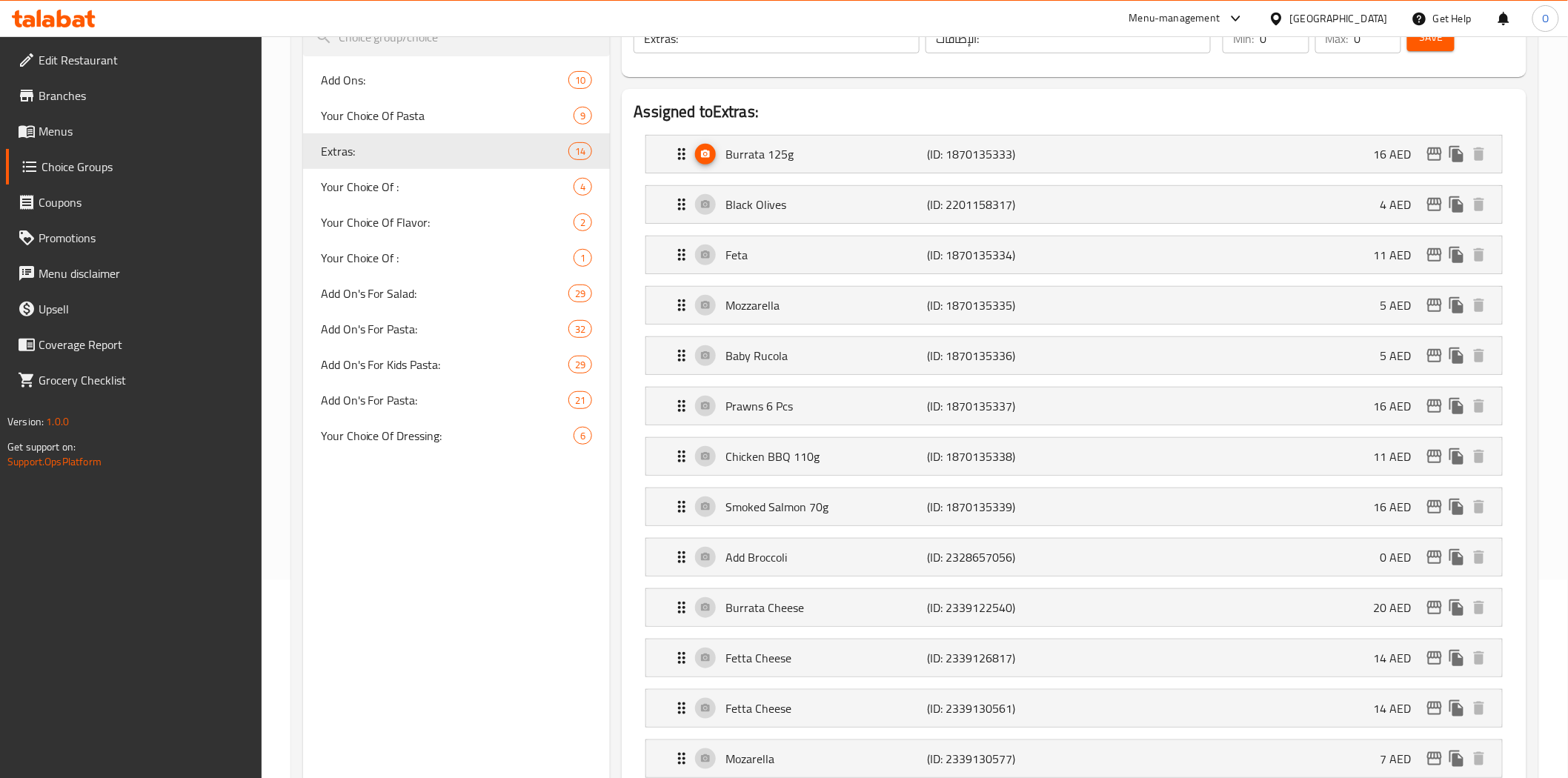
scroll to position [0, 0]
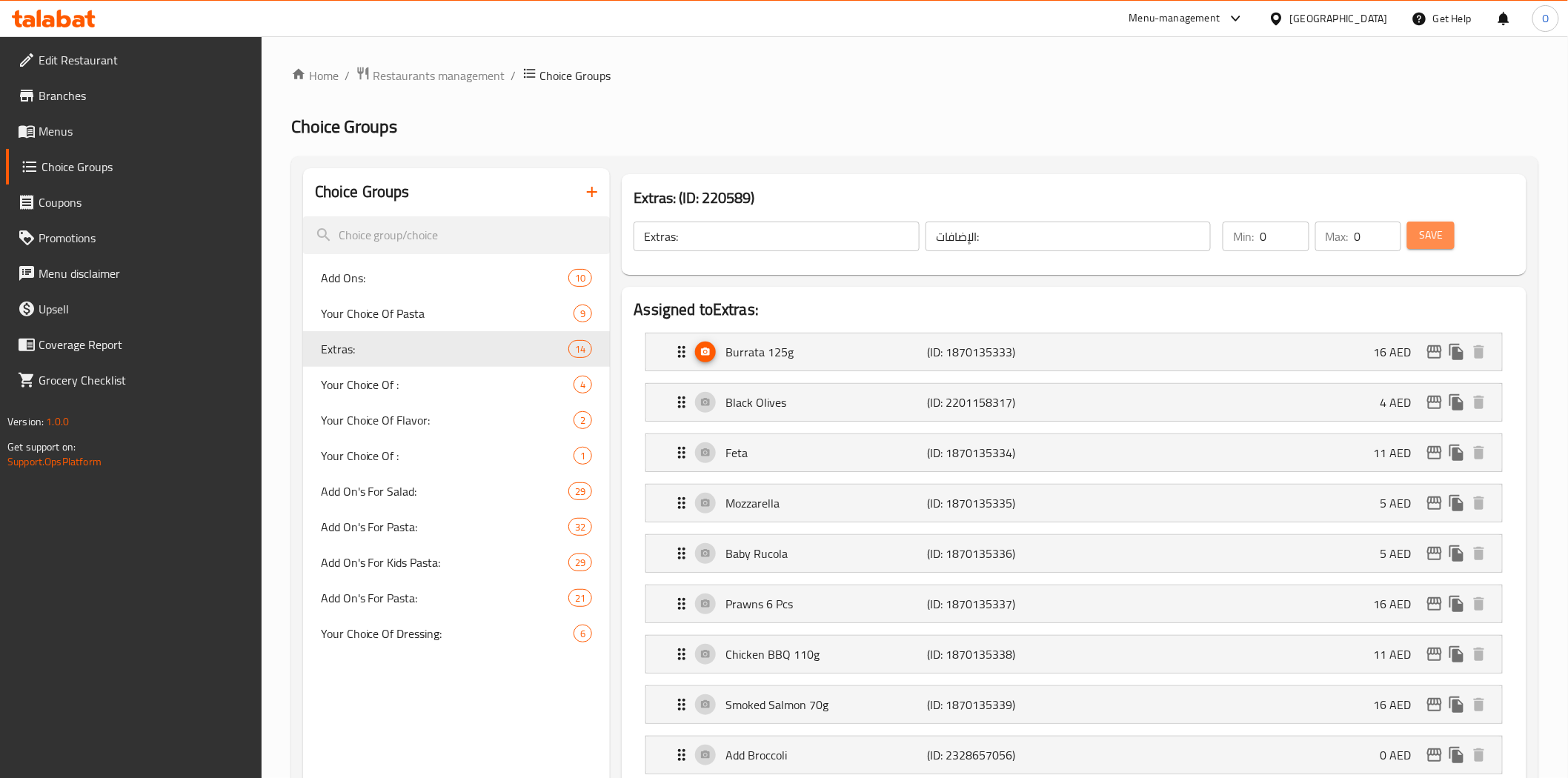
click at [1440, 241] on span "Save" at bounding box center [1431, 236] width 24 height 19
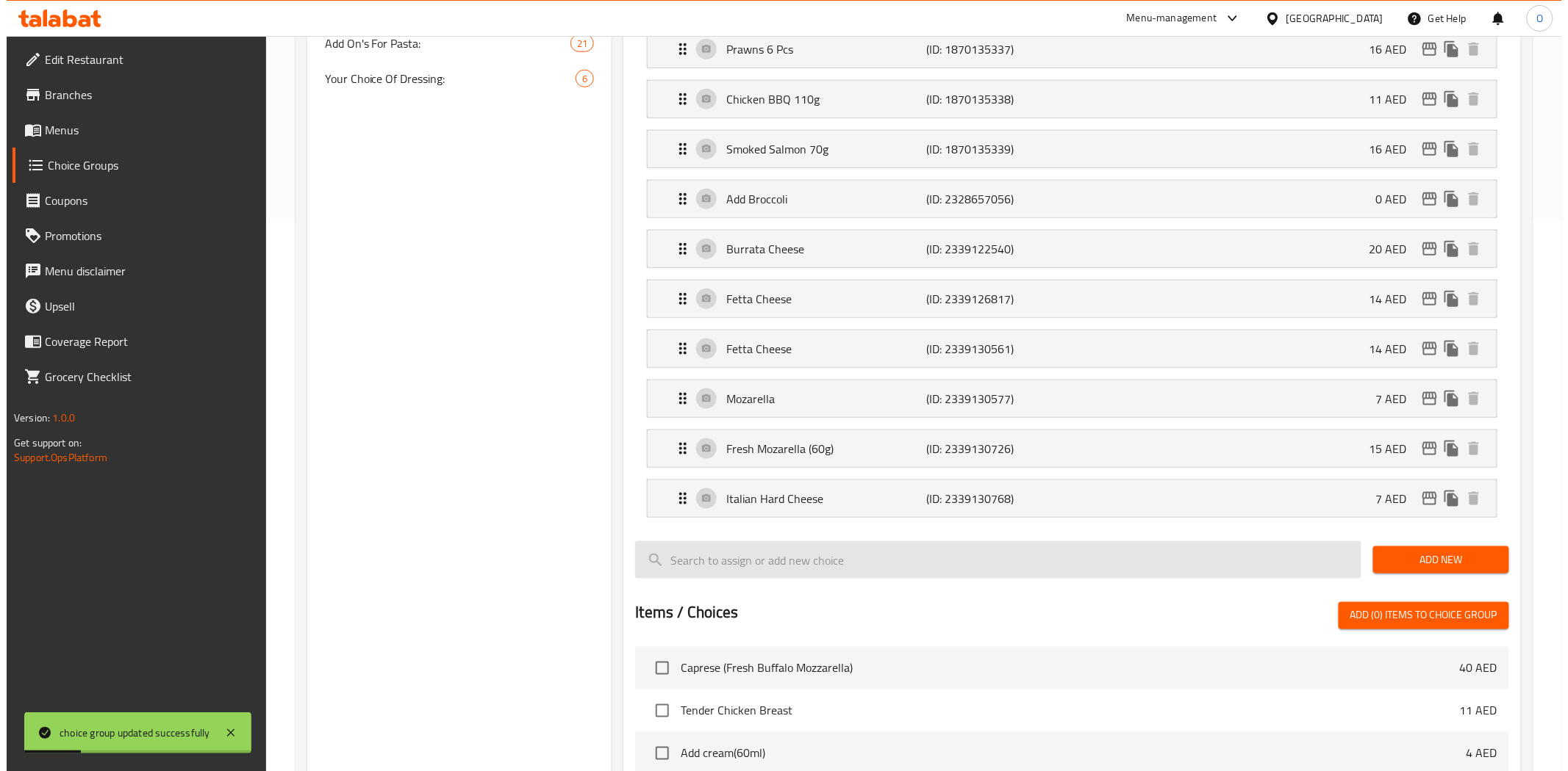
scroll to position [571, 0]
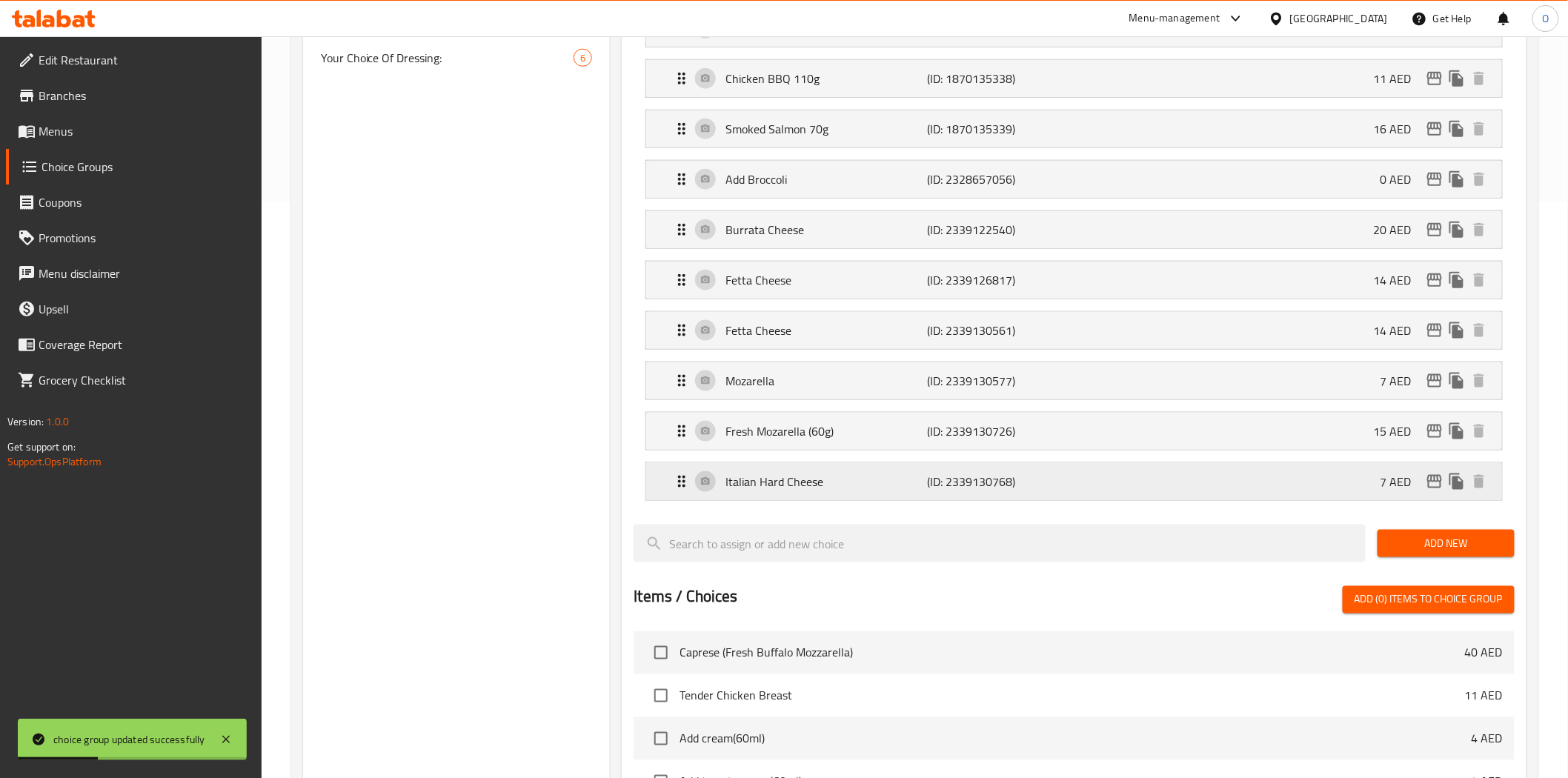
click at [1433, 483] on icon "edit" at bounding box center [1434, 482] width 15 height 13
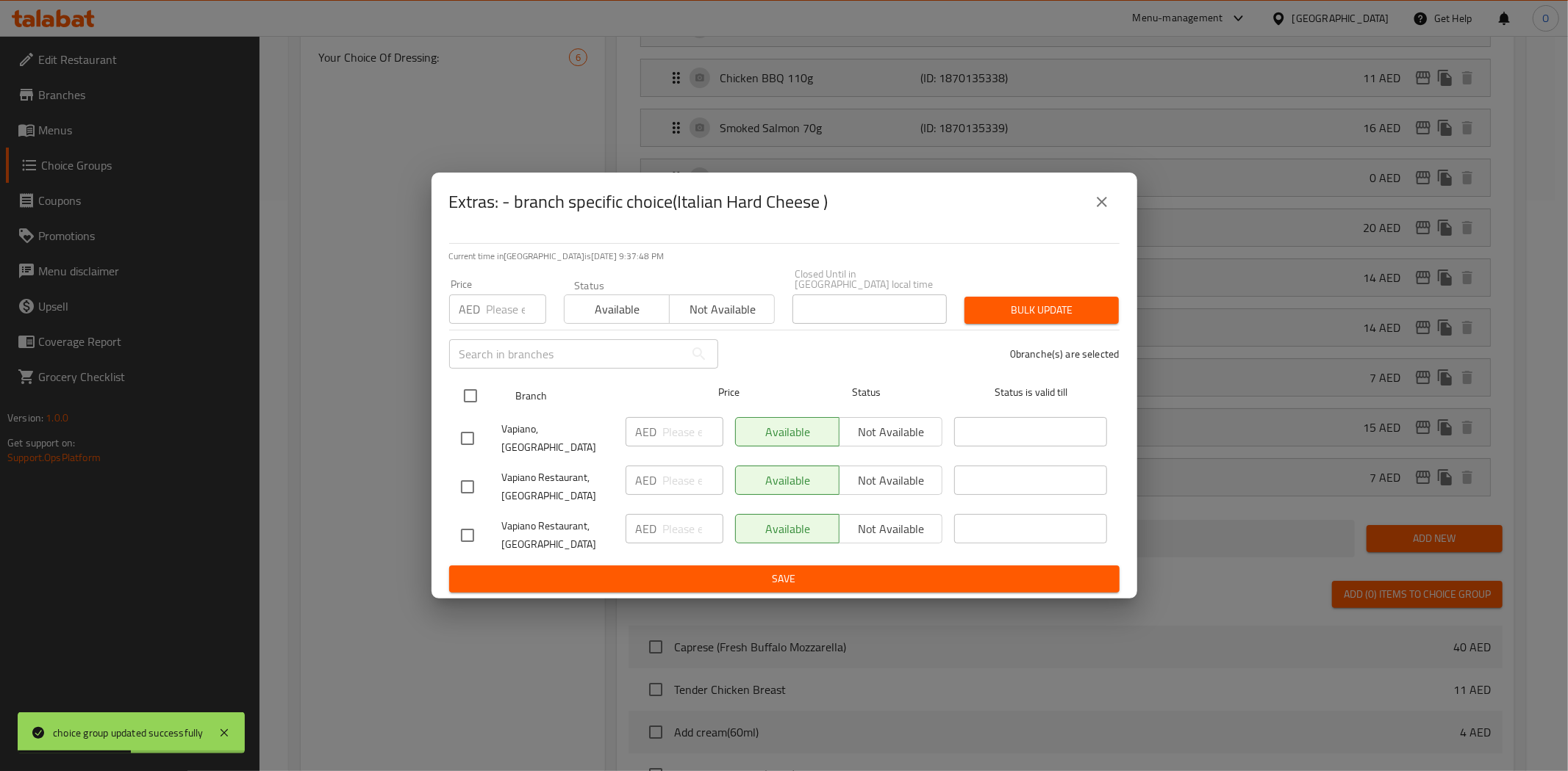
click at [478, 405] on input "checkbox" at bounding box center [470, 395] width 30 height 30
checkbox input "true"
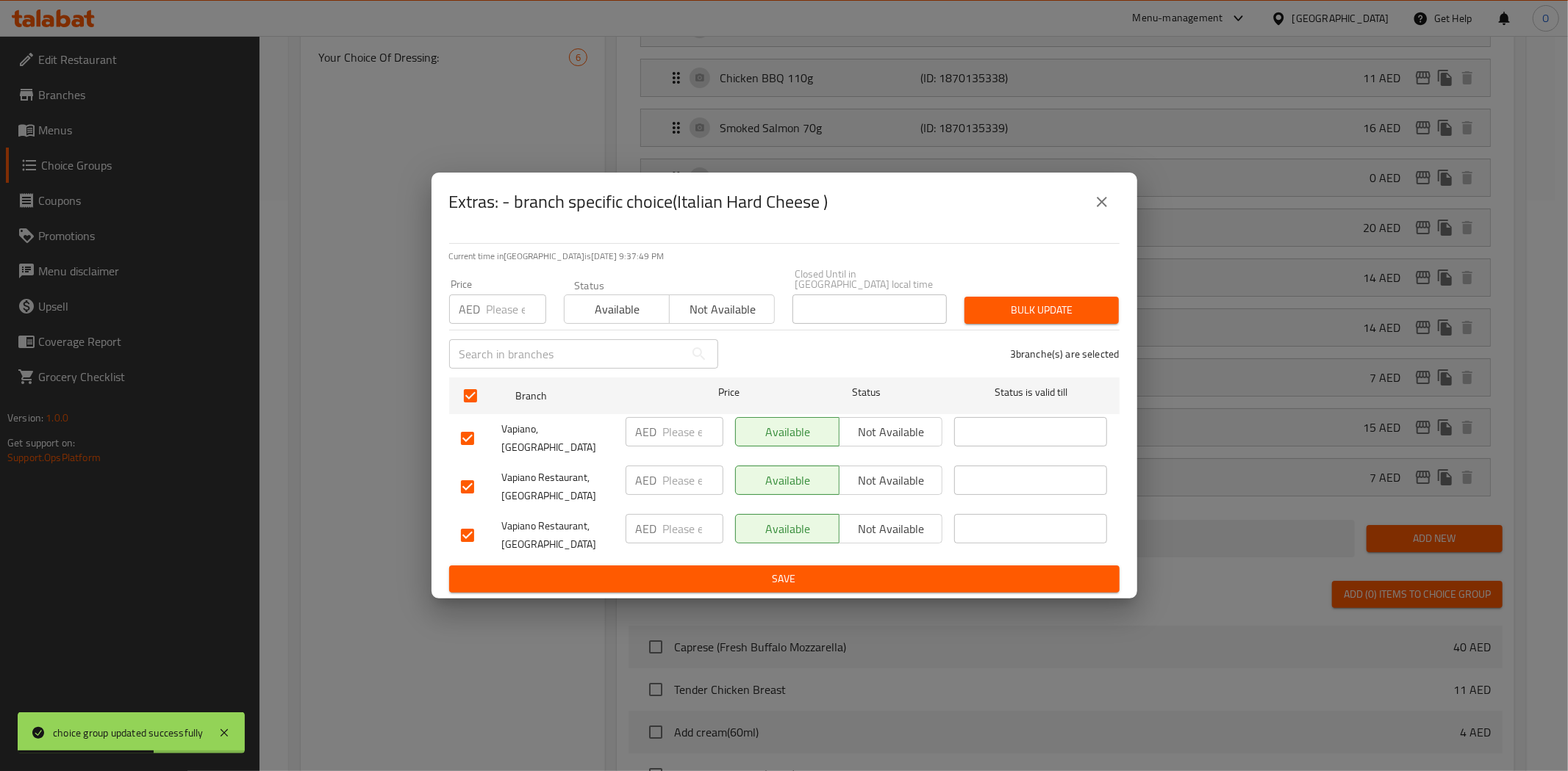
click at [911, 430] on span "Not available" at bounding box center [891, 432] width 92 height 21
click at [895, 470] on span "Not available" at bounding box center [891, 480] width 92 height 21
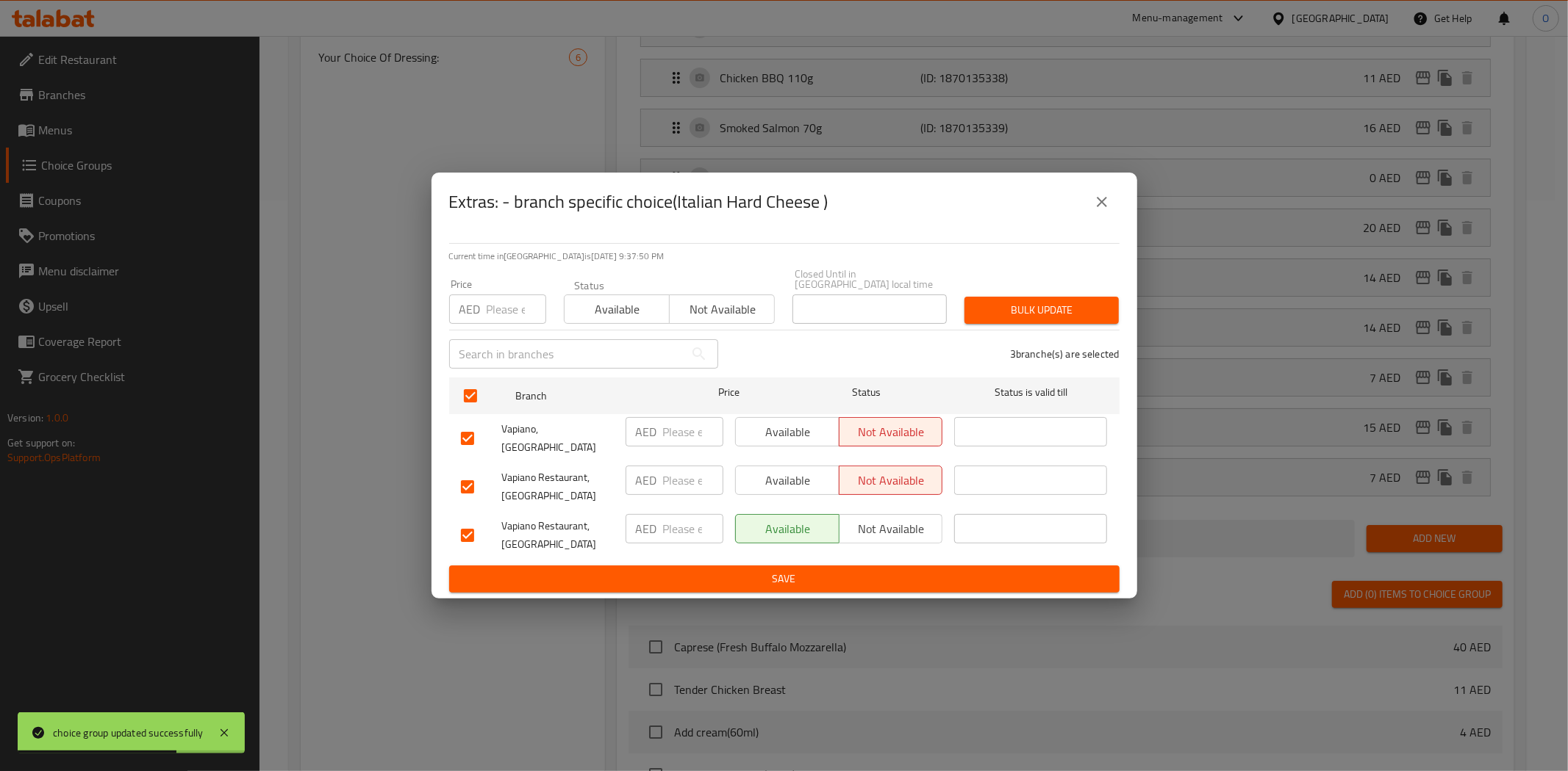
click at [839, 570] on span "Save" at bounding box center [784, 580] width 646 height 19
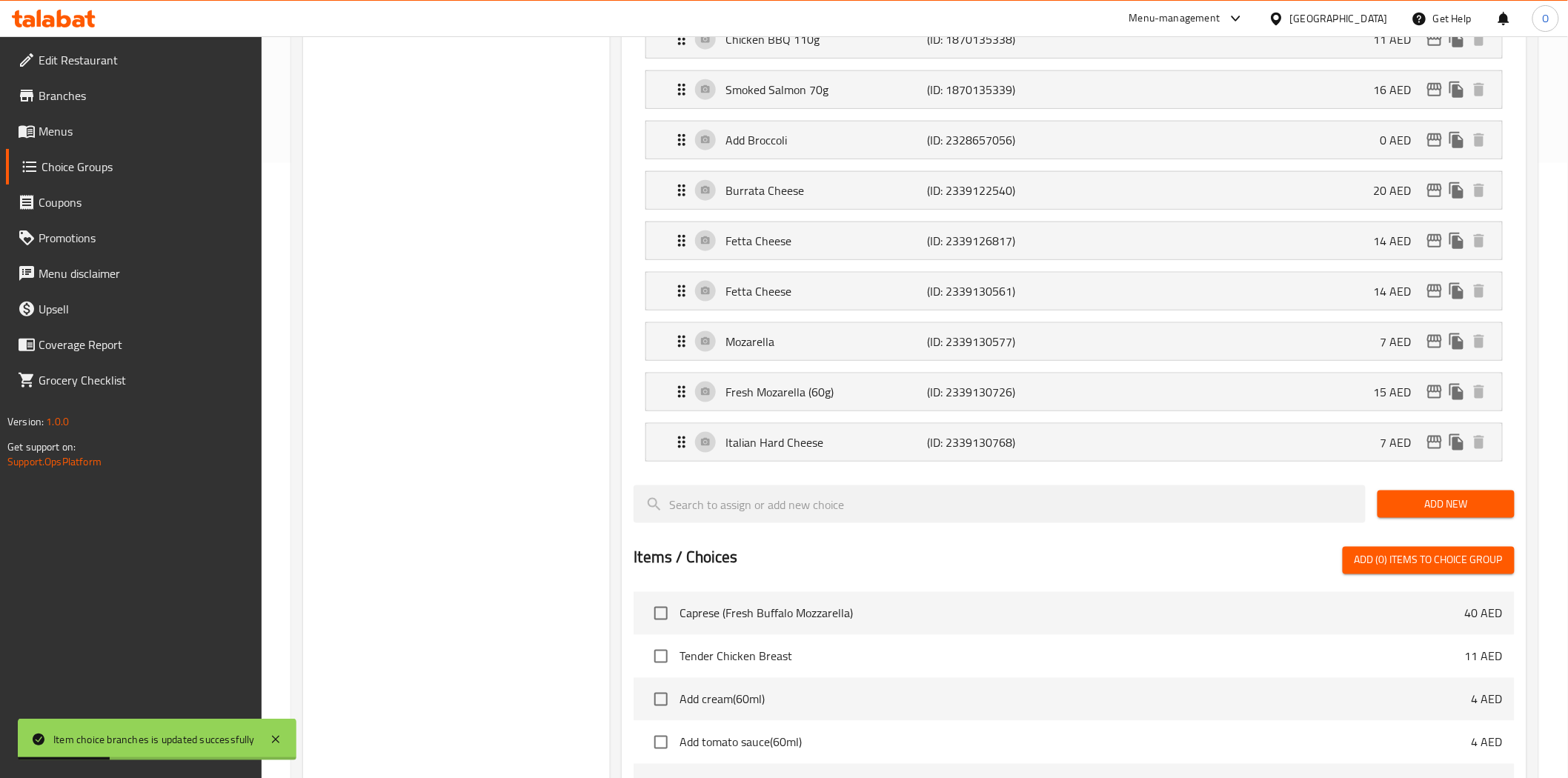
scroll to position [658, 0]
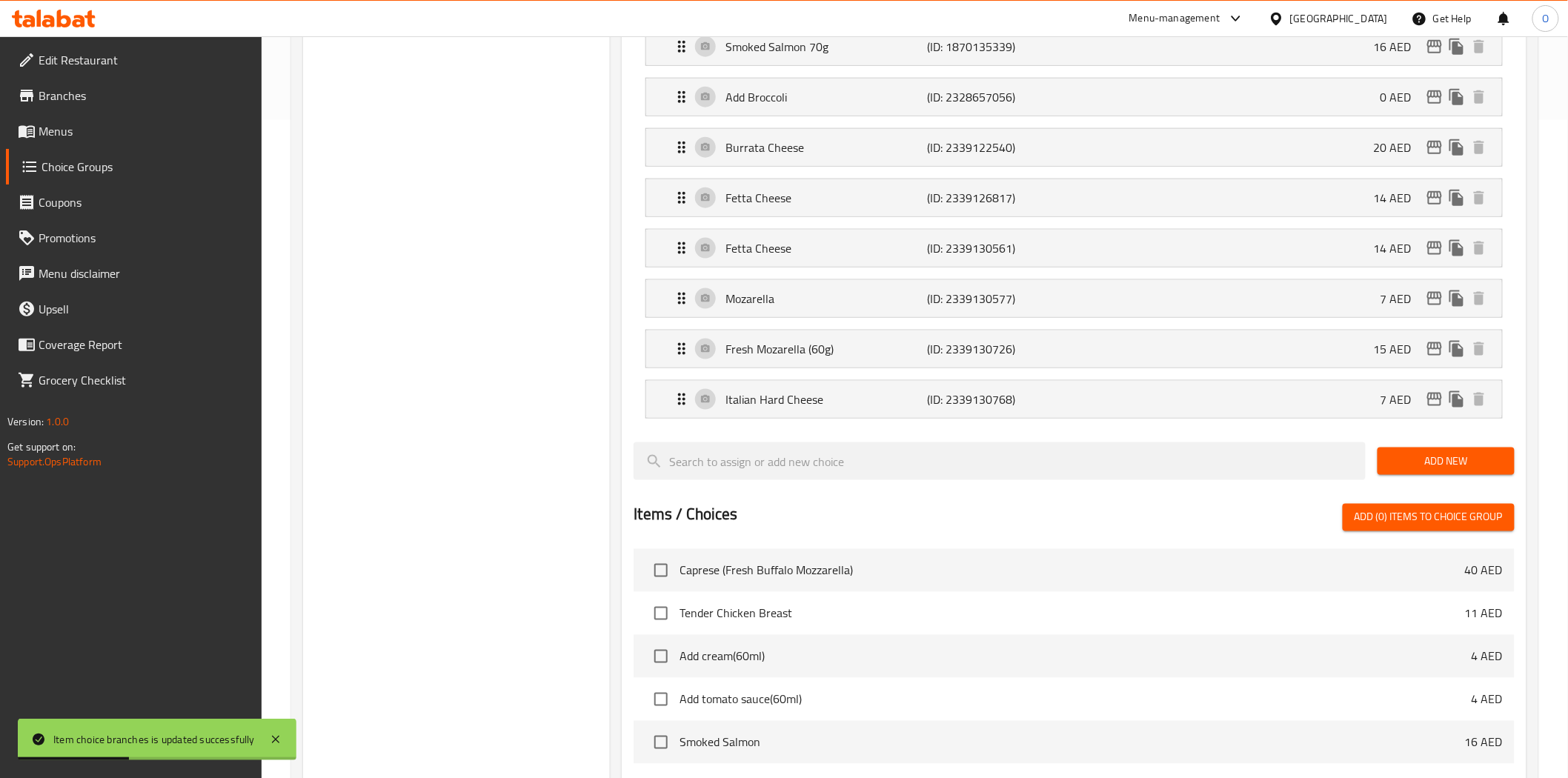
click at [1410, 455] on span "Add New" at bounding box center [1446, 462] width 113 height 19
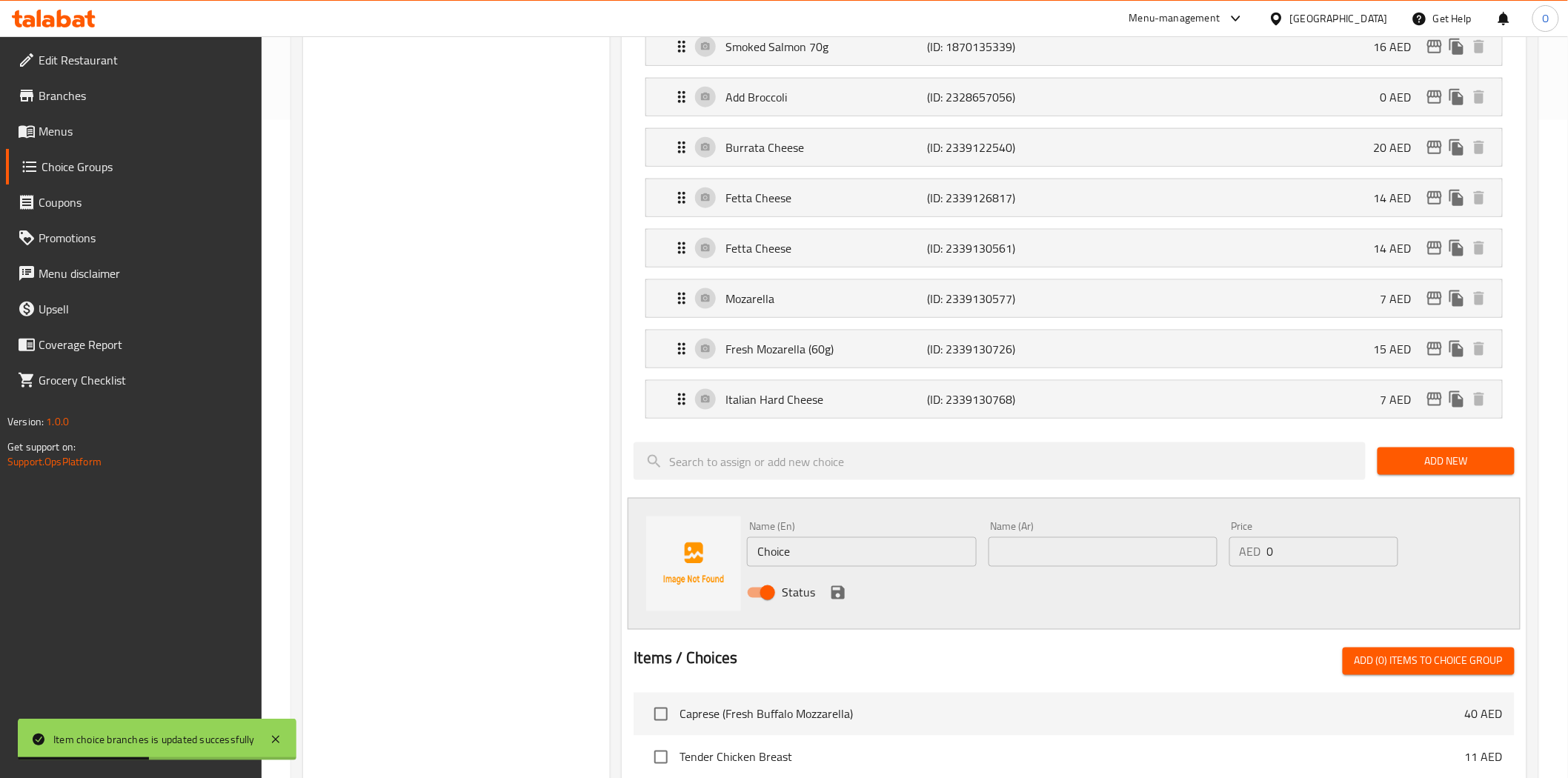
click at [823, 550] on input "Choice" at bounding box center [861, 553] width 229 height 30
paste input "Prawns (6 Pieces)"
type input "Prawns (6 Pieces)"
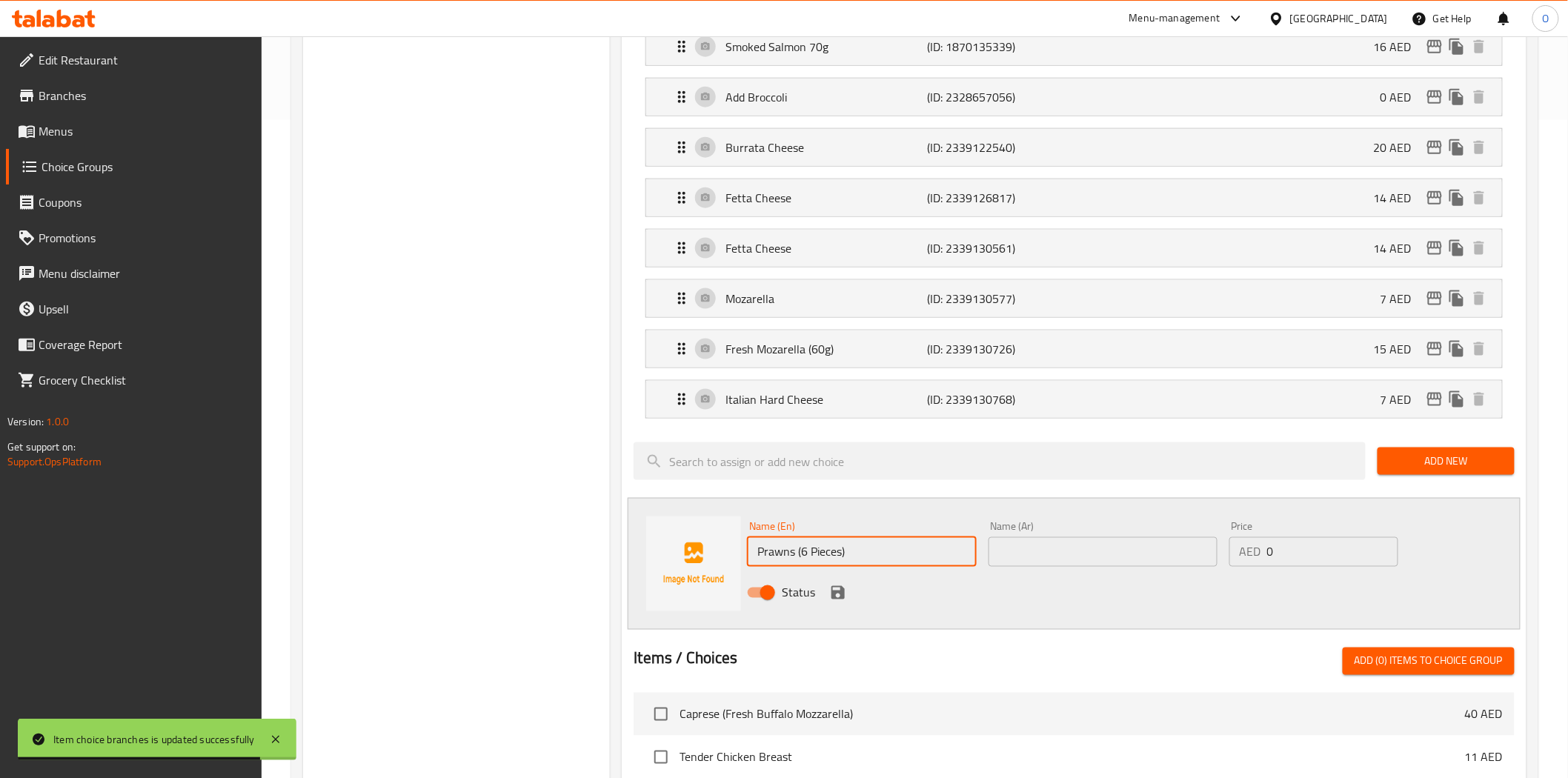
click at [1068, 559] on input "text" at bounding box center [1102, 553] width 229 height 30
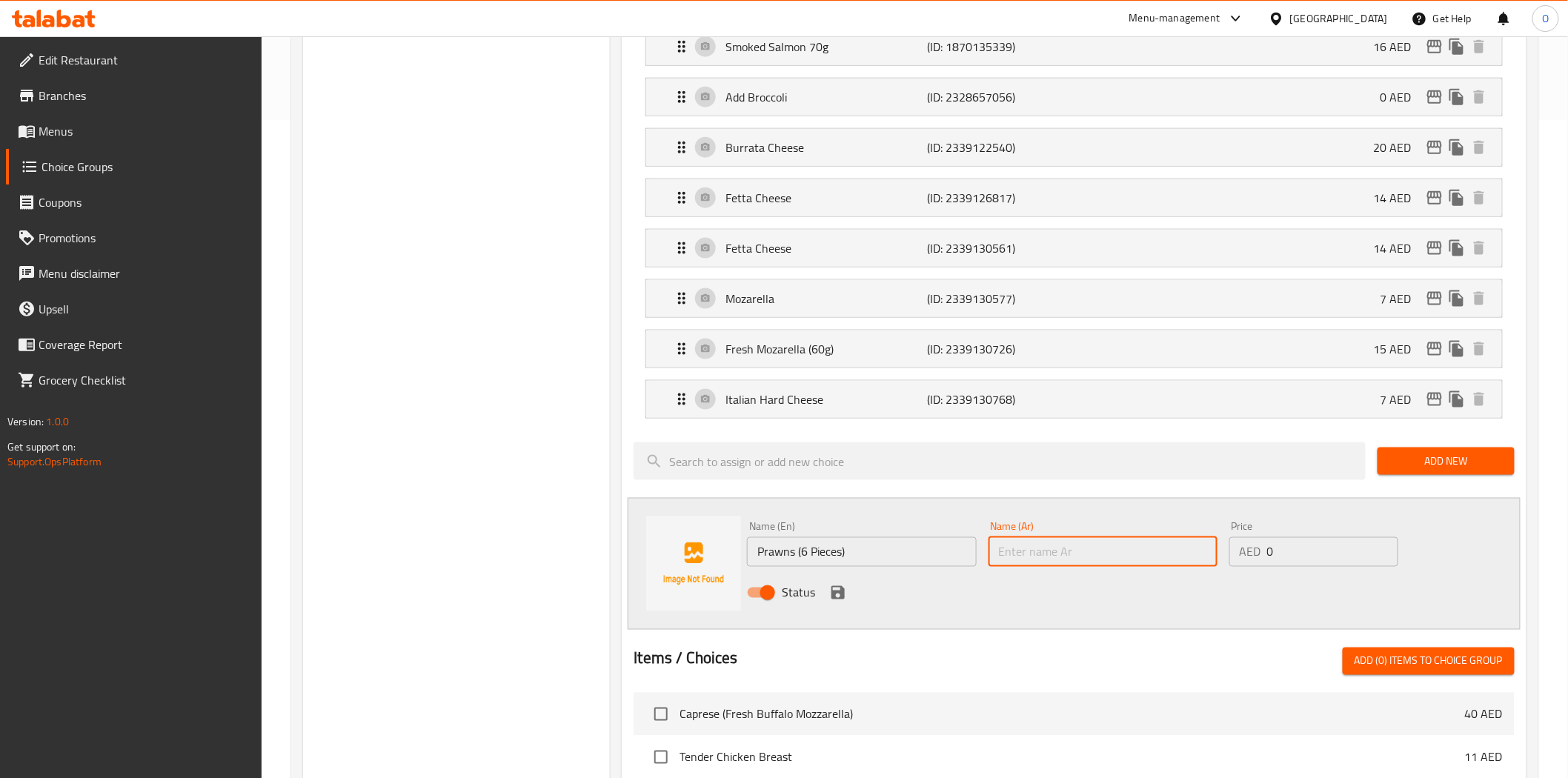
paste input "روبيان (6 قطع)"
type input "روبيان (6 قطع)"
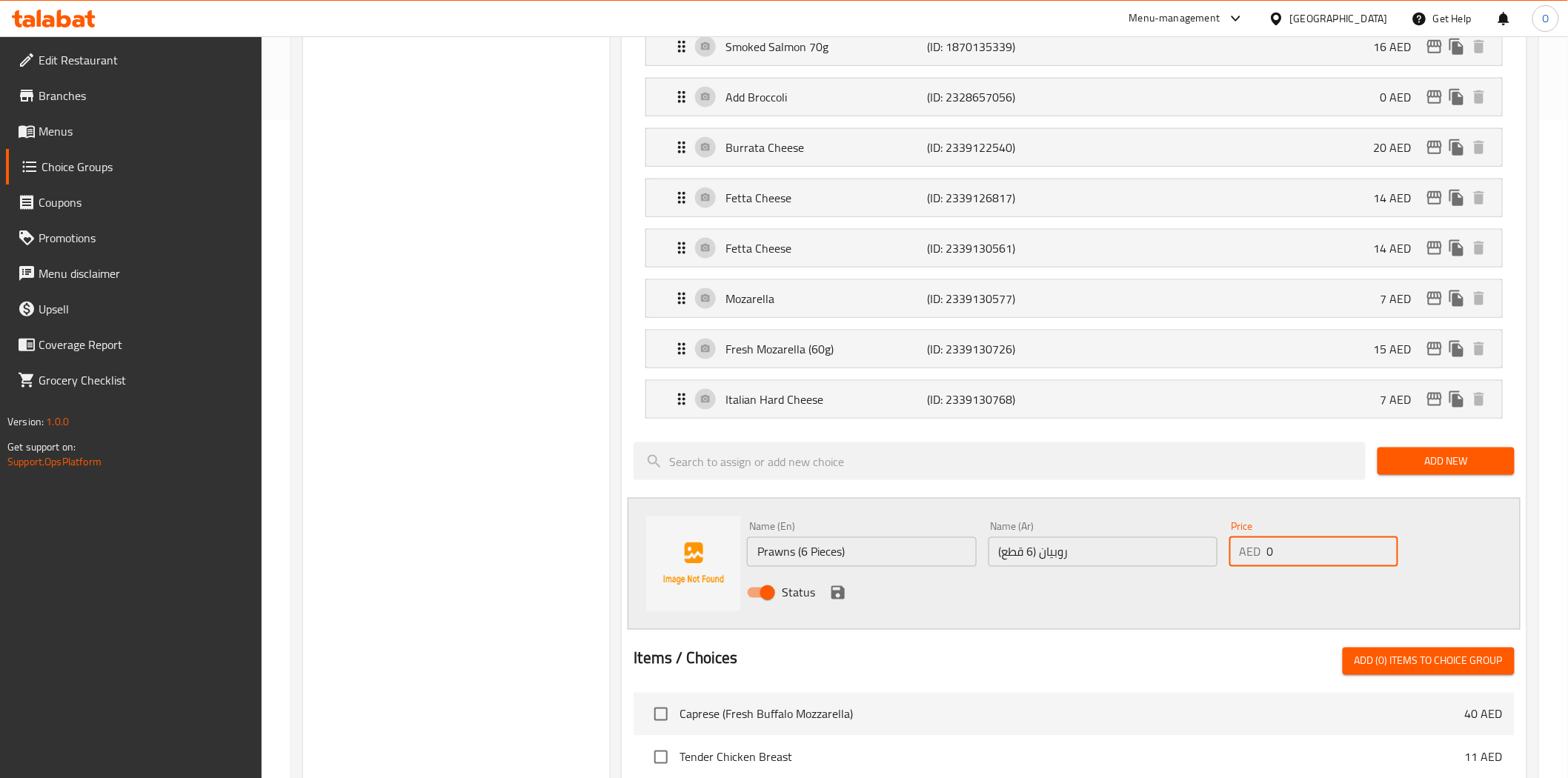
drag, startPoint x: 1295, startPoint y: 559, endPoint x: 1255, endPoint y: 554, distance: 40.3
click at [1255, 554] on div "AED 0 Price" at bounding box center [1313, 553] width 169 height 30
paste input "2"
type input "20"
click at [838, 594] on icon "save" at bounding box center [838, 593] width 13 height 13
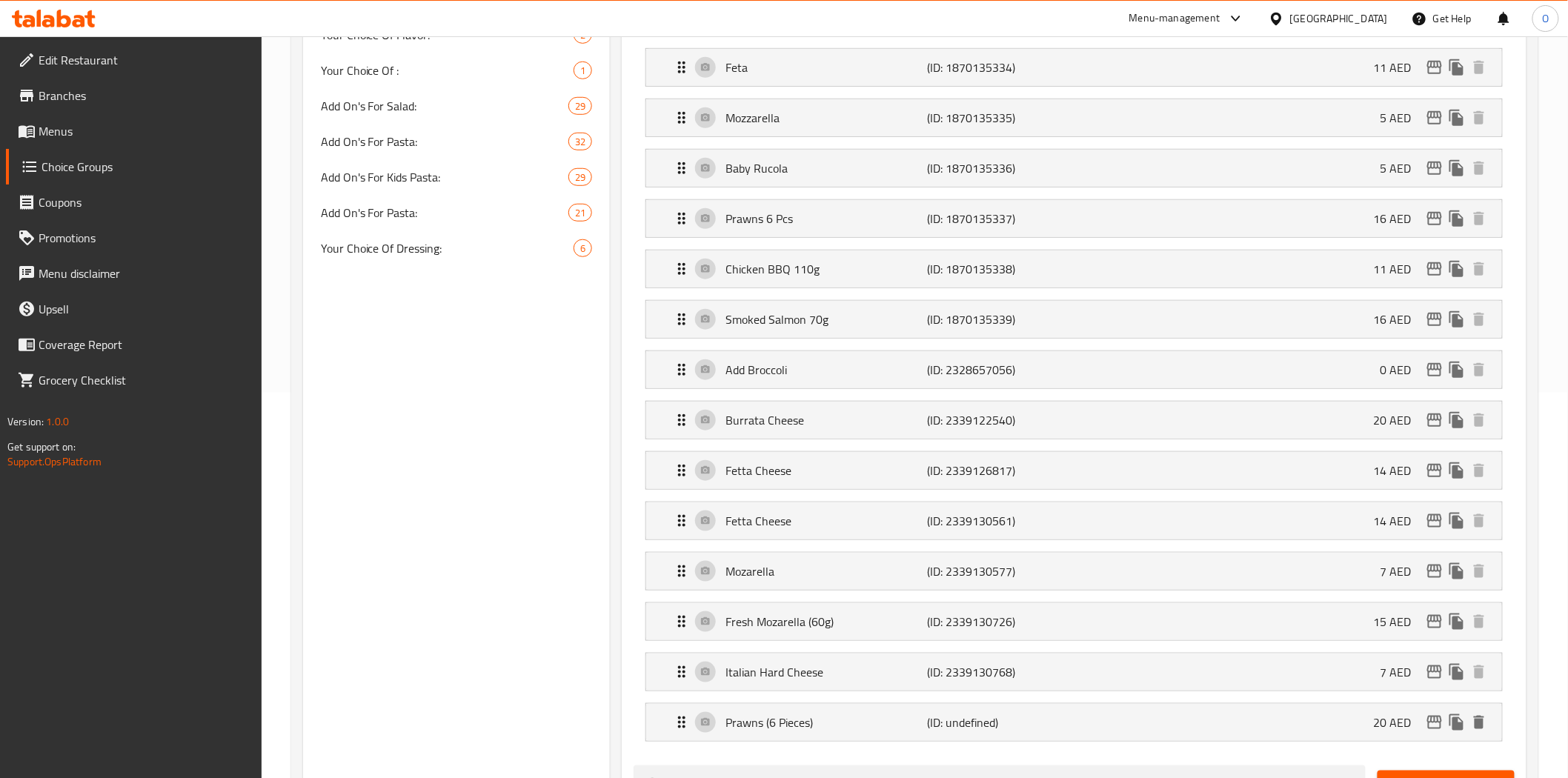
scroll to position [82, 0]
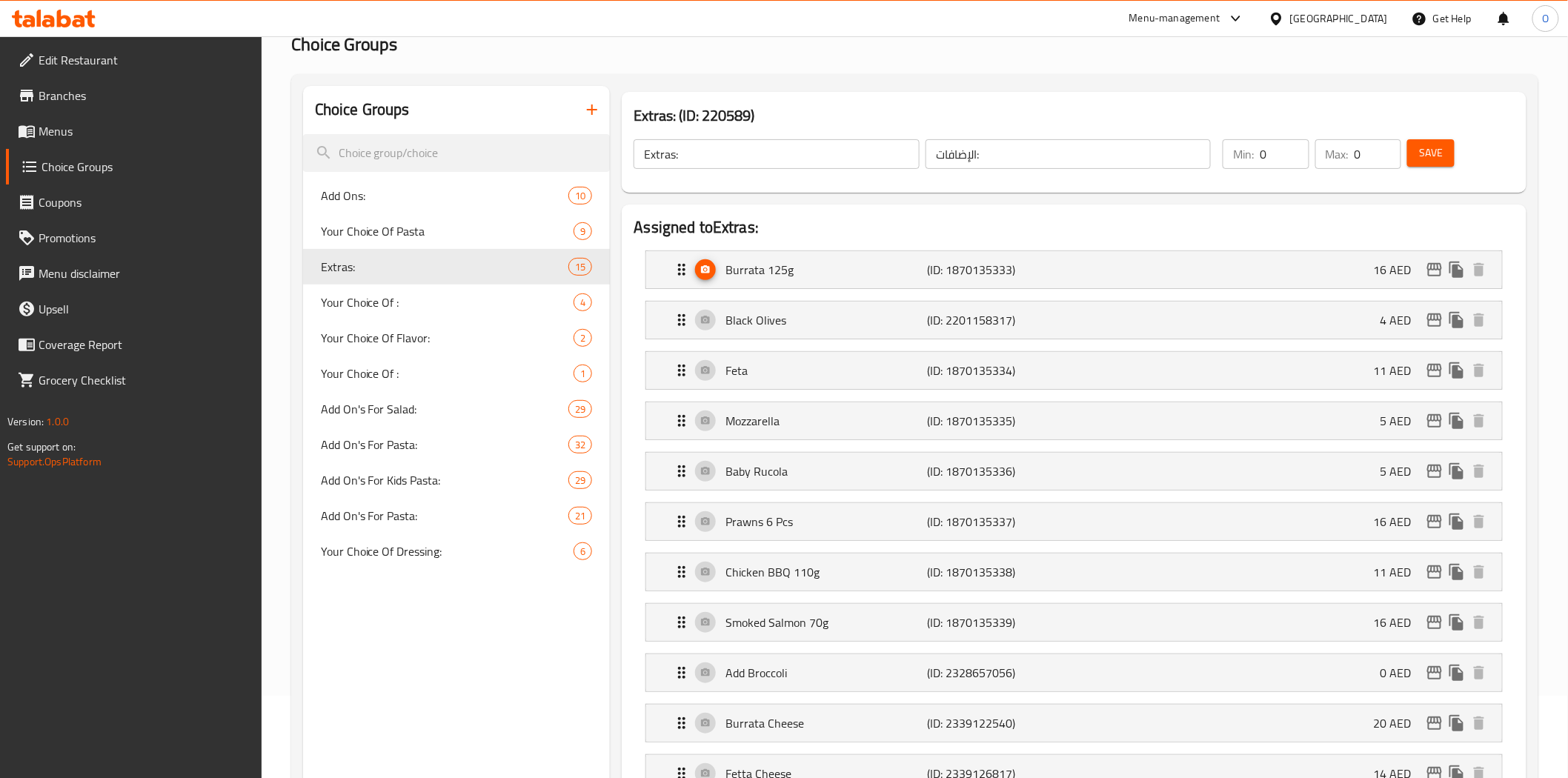
click at [1426, 133] on div "Min: 0 ​ Max: 0 ​ Save" at bounding box center [1362, 154] width 297 height 47
click at [1420, 154] on span "Save" at bounding box center [1431, 153] width 24 height 19
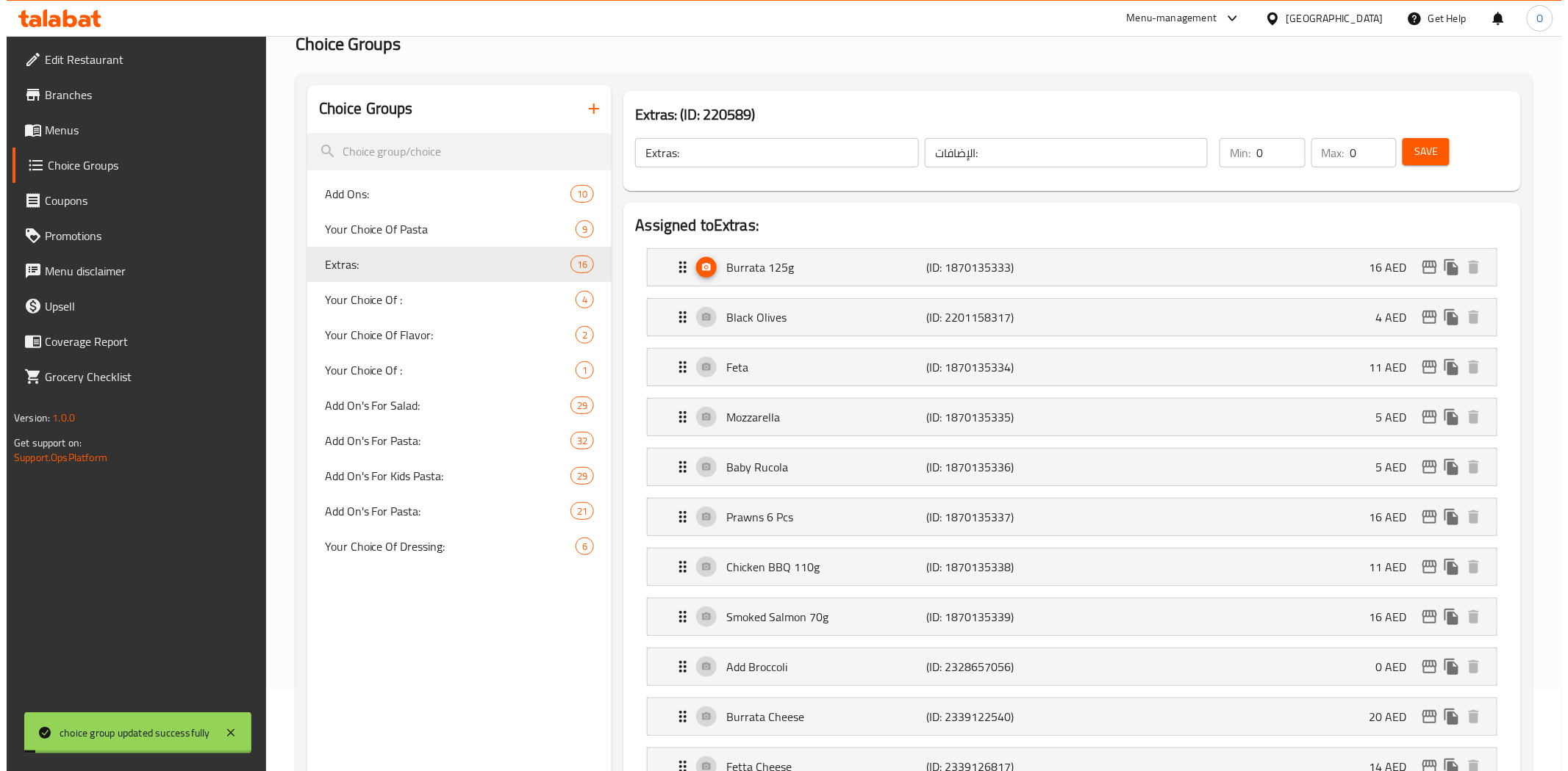
scroll to position [489, 0]
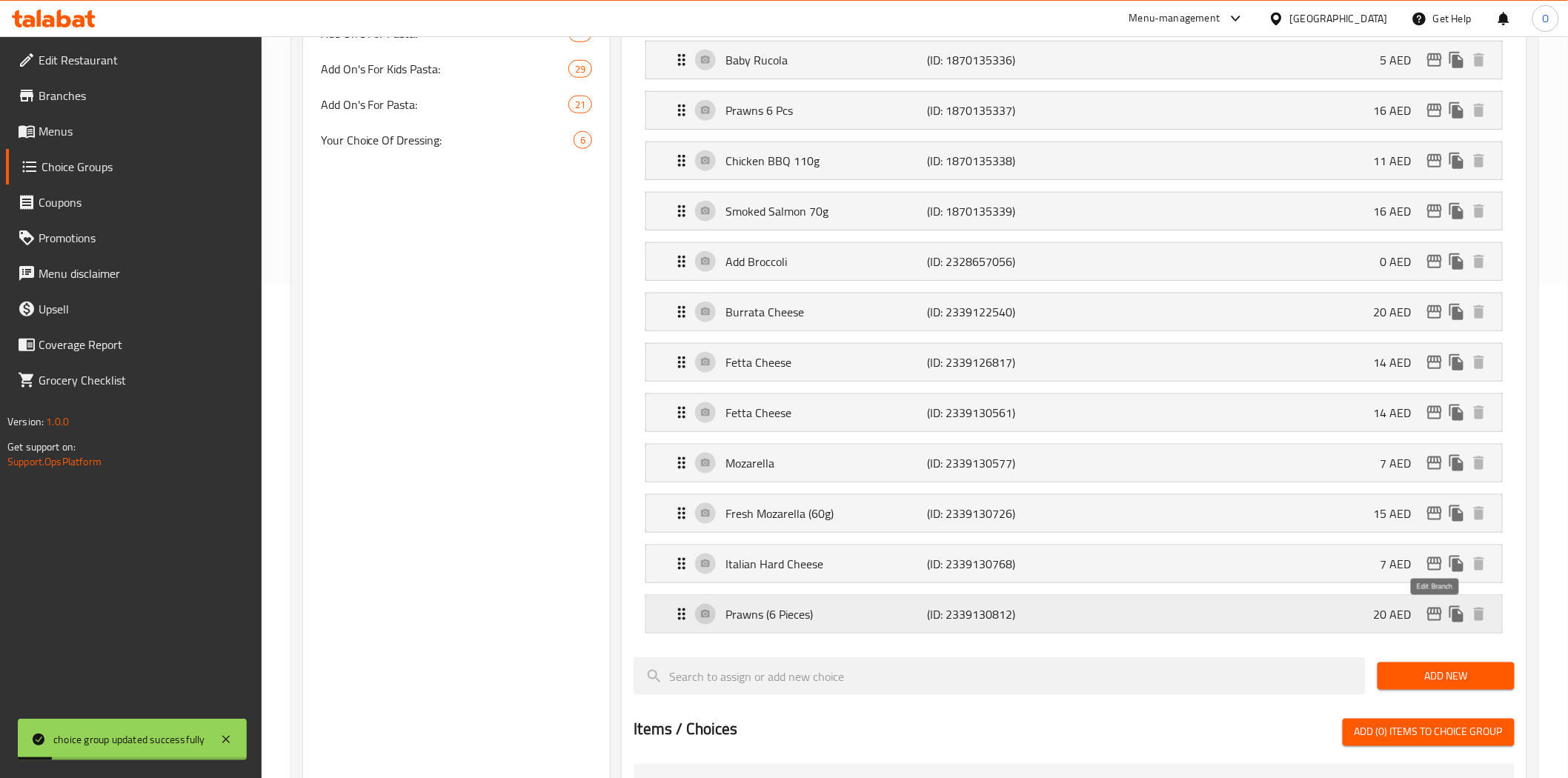
click at [1440, 619] on icon "edit" at bounding box center [1434, 614] width 15 height 13
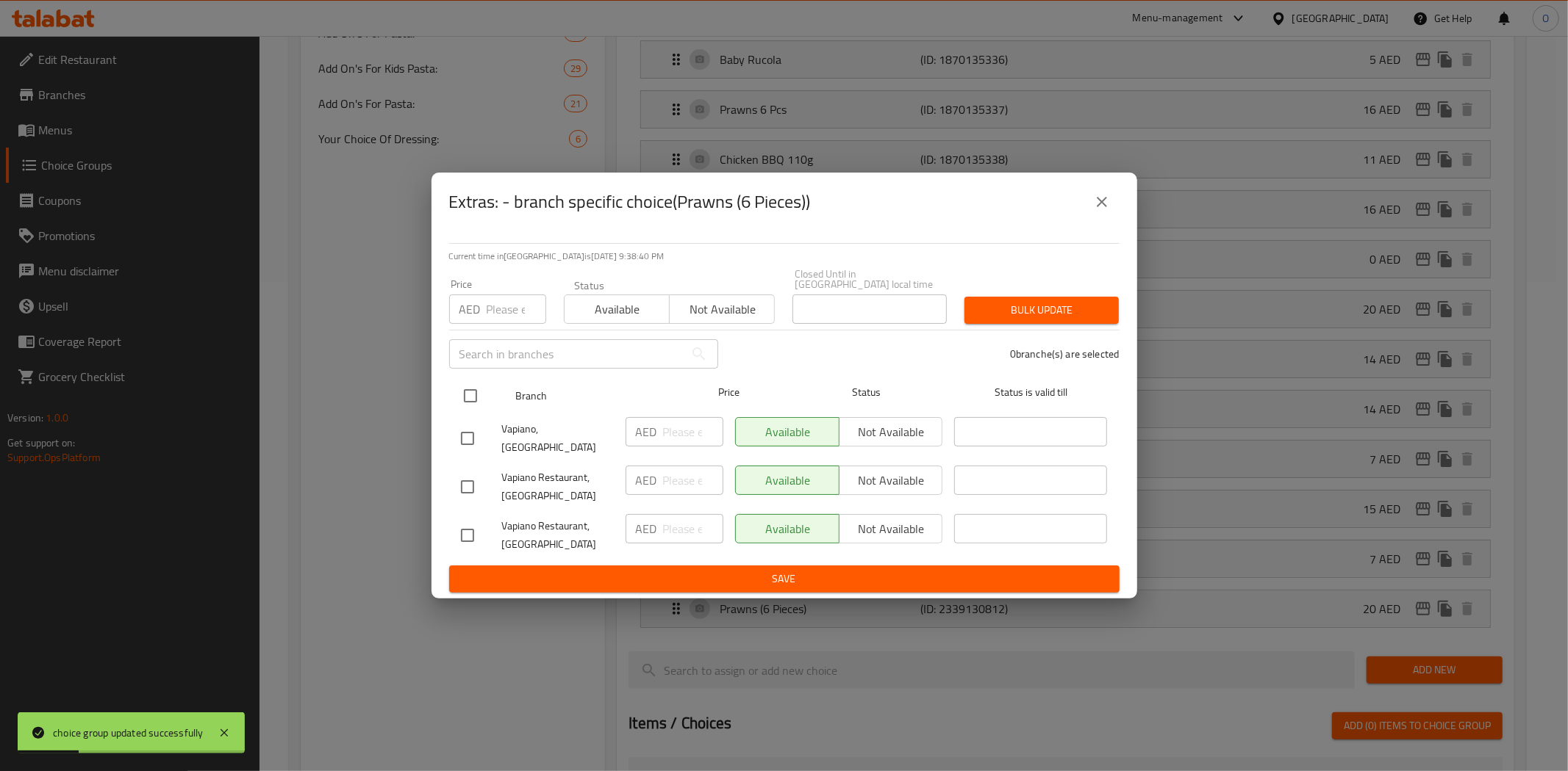
click at [468, 409] on input "checkbox" at bounding box center [470, 395] width 30 height 30
checkbox input "true"
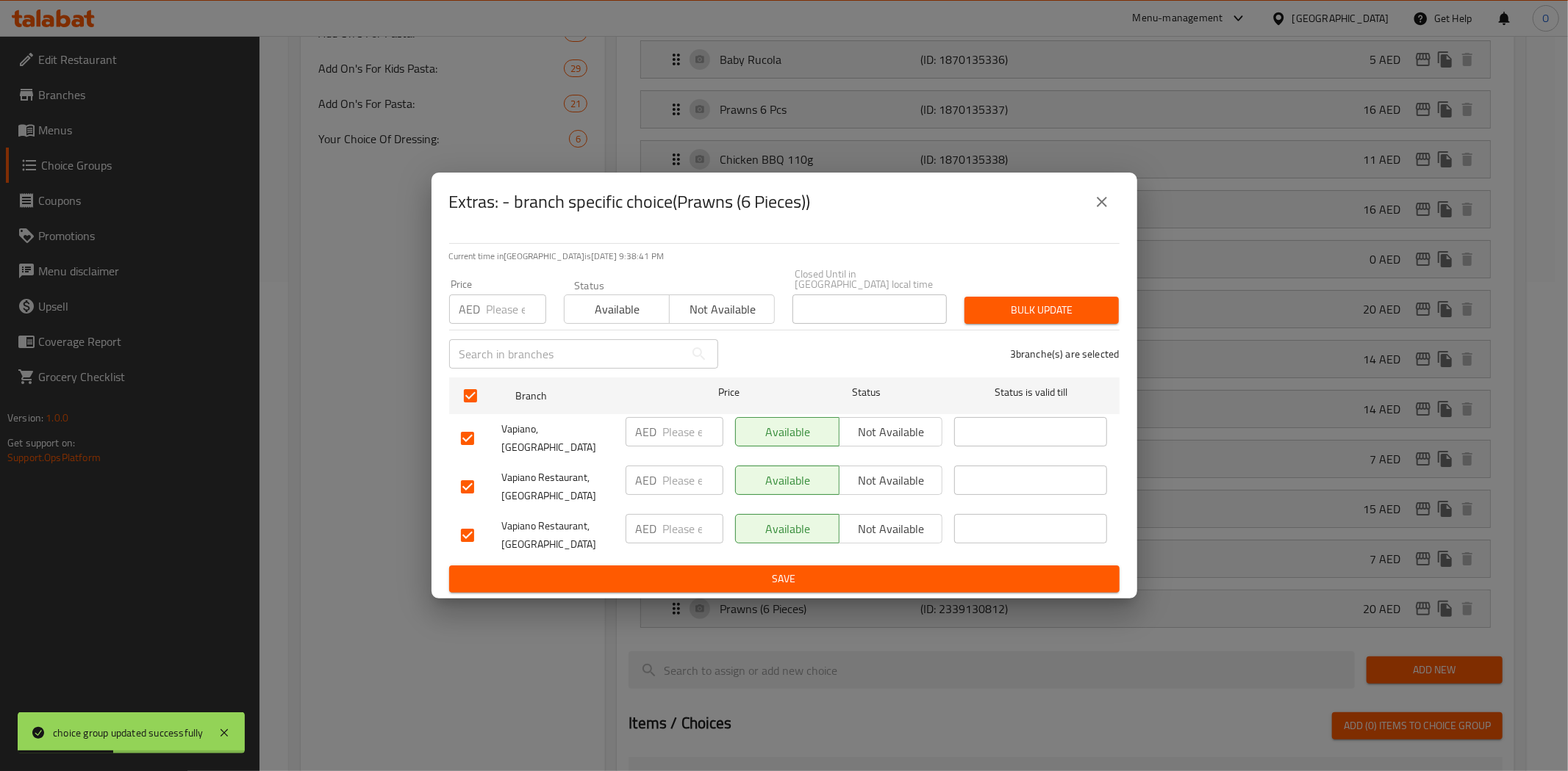
click at [909, 438] on span "Not available" at bounding box center [891, 432] width 92 height 21
click at [895, 473] on span "Not available" at bounding box center [891, 480] width 92 height 21
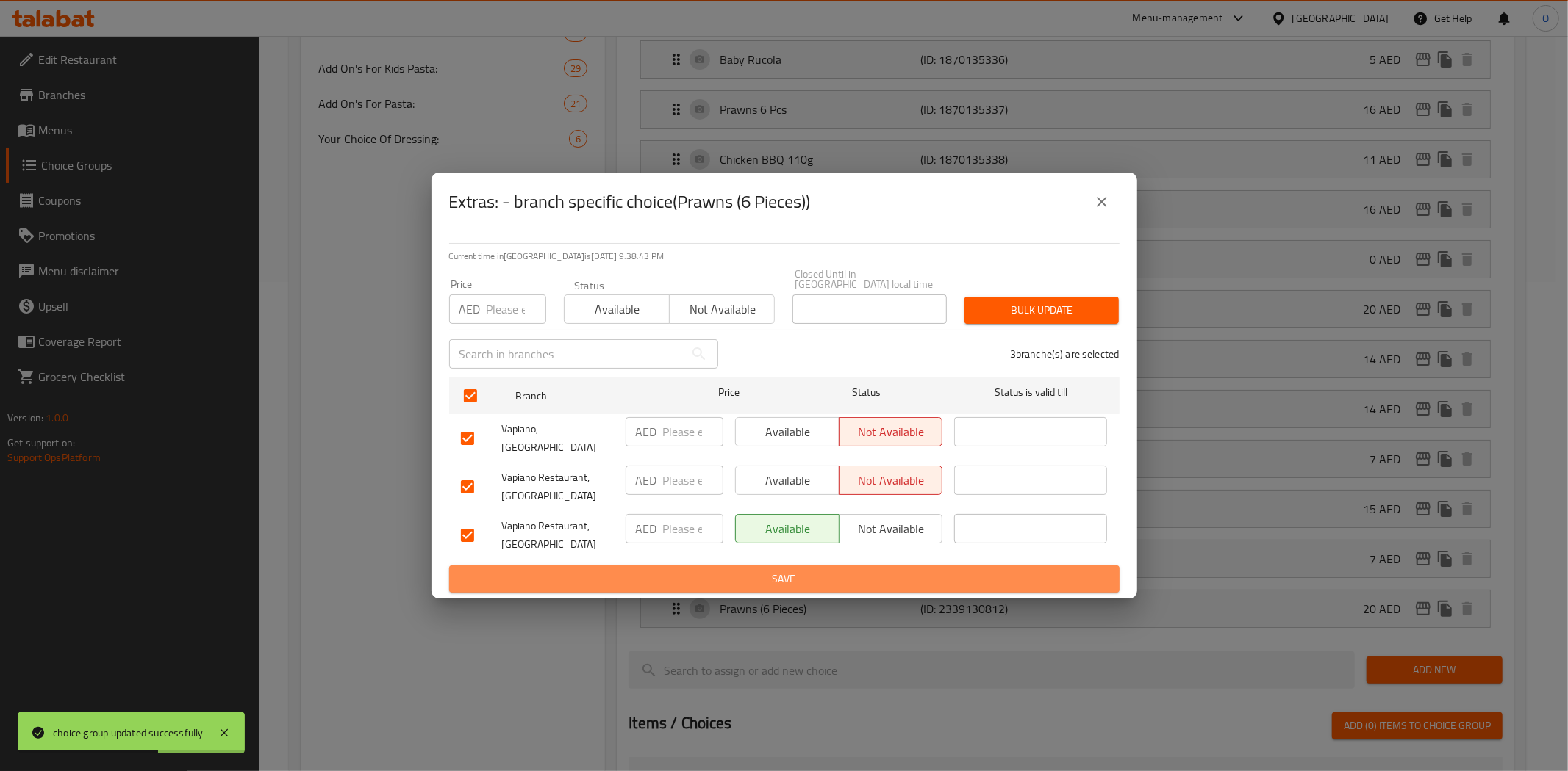
click at [757, 570] on span "Save" at bounding box center [784, 580] width 646 height 19
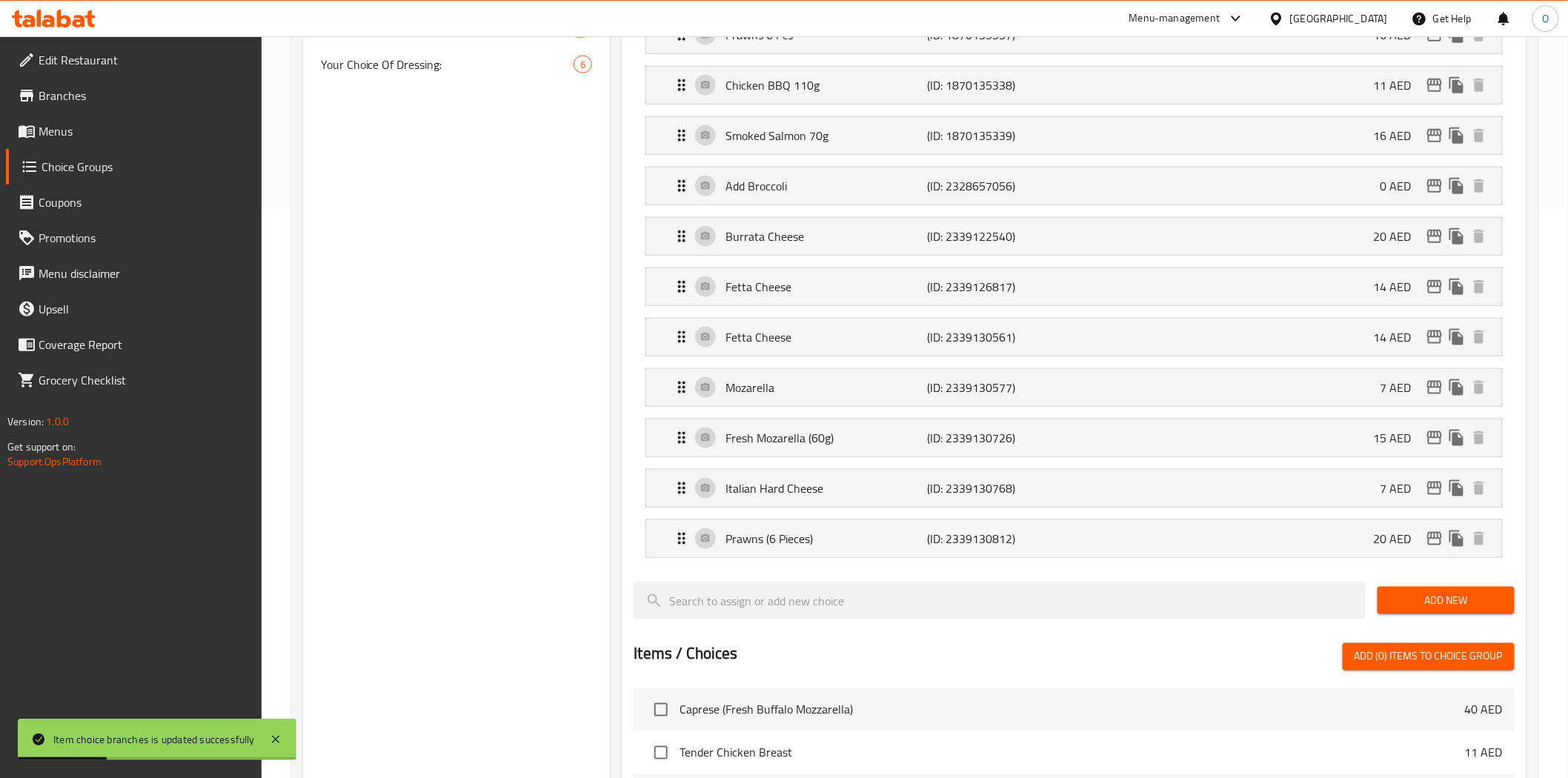
scroll to position [741, 0]
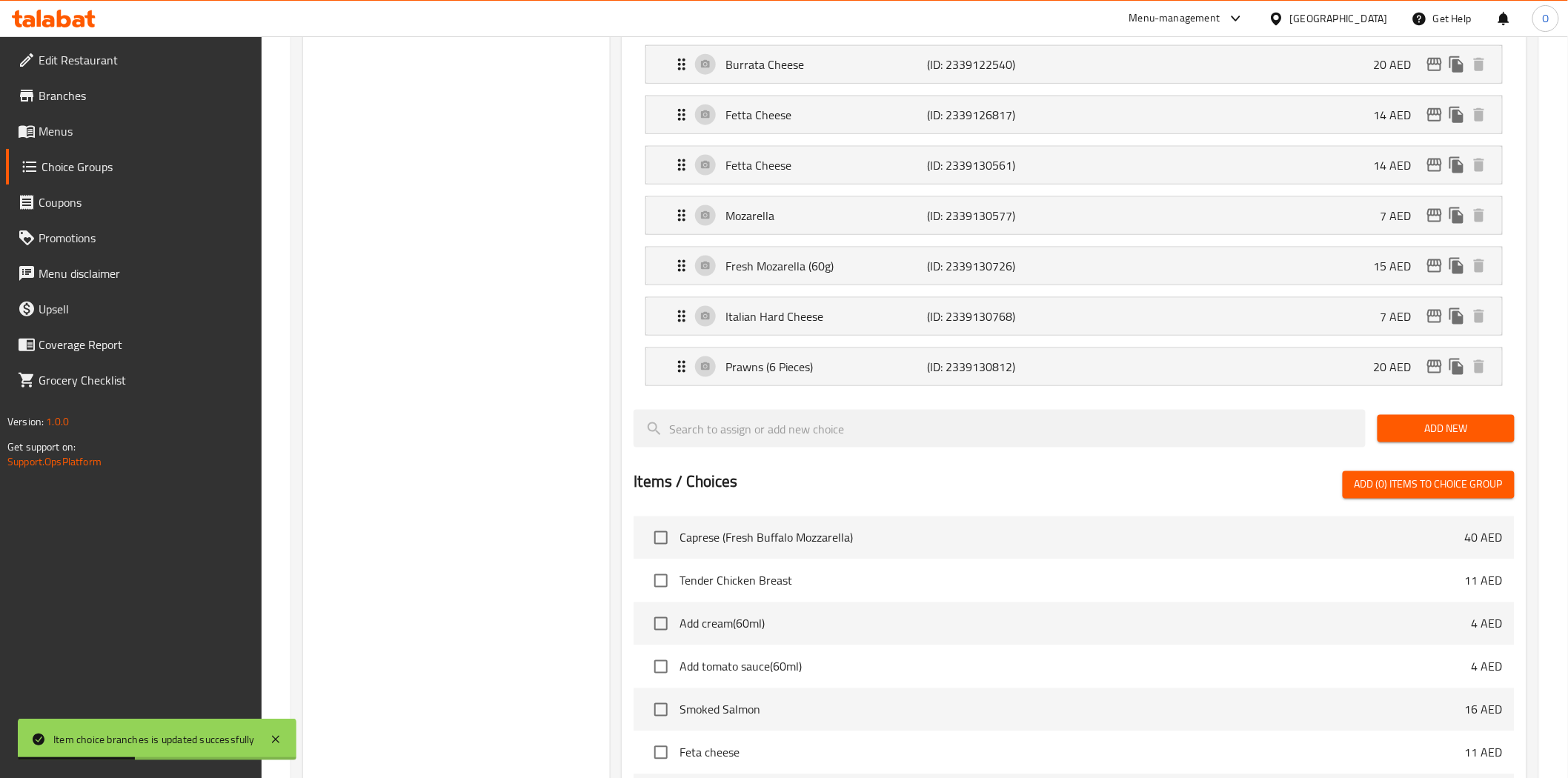
click at [1413, 423] on span "Add New" at bounding box center [1446, 429] width 113 height 19
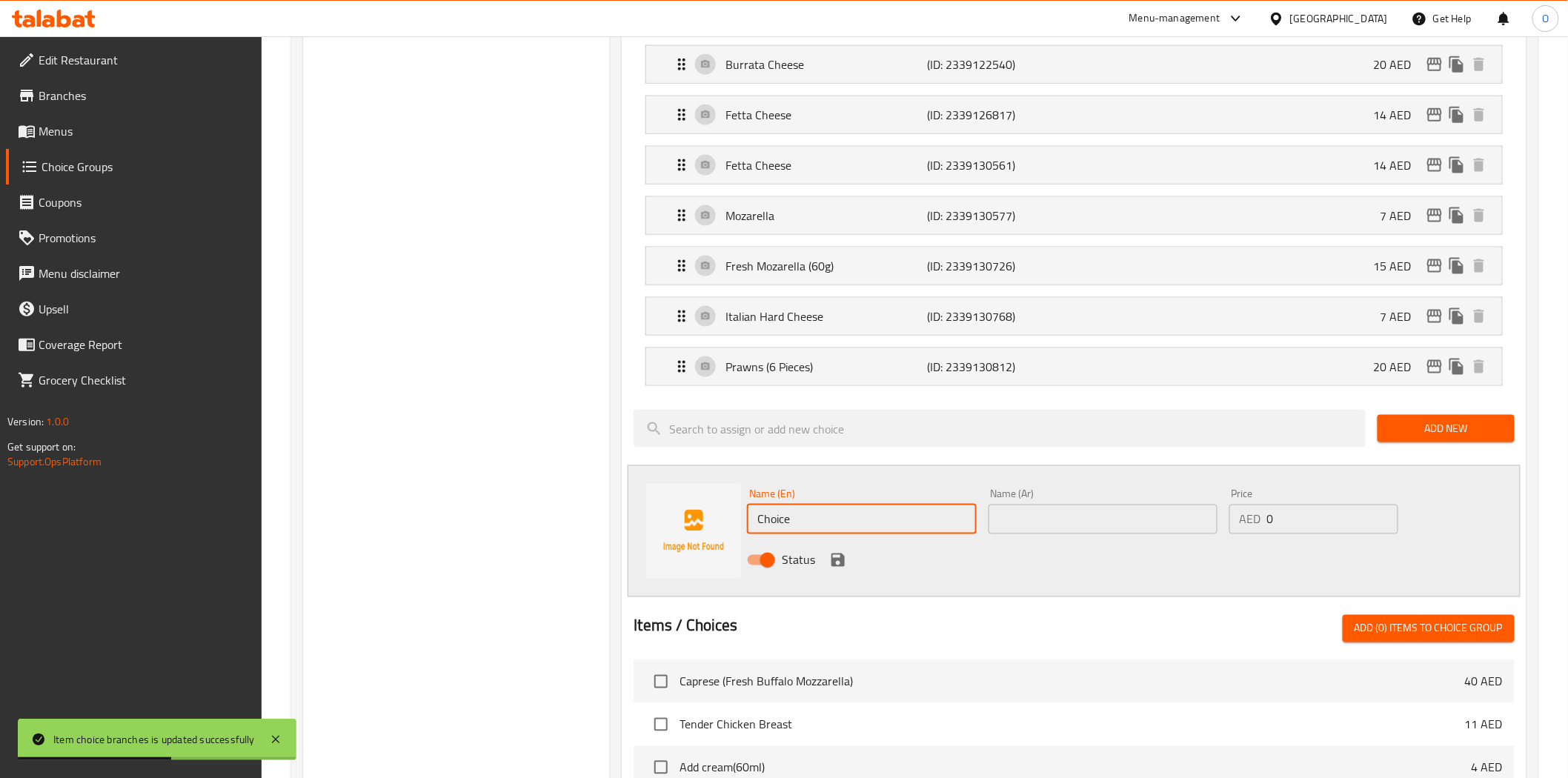
click at [857, 523] on input "Choice" at bounding box center [861, 519] width 229 height 30
paste input "icken Breast"
type input "Chicken Breast"
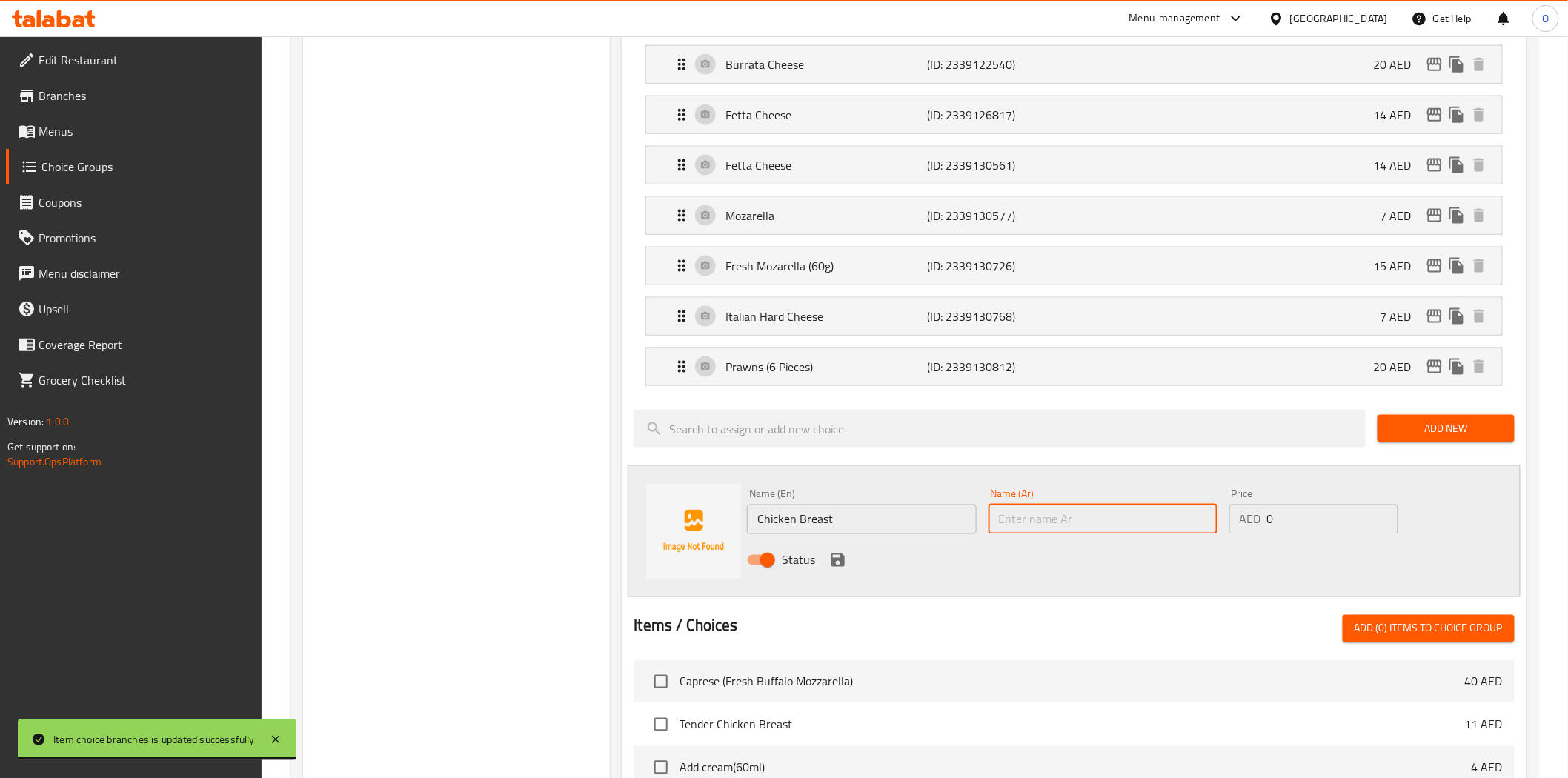
paste input "صدور الدجاج"
type input "صدور الدجاج"
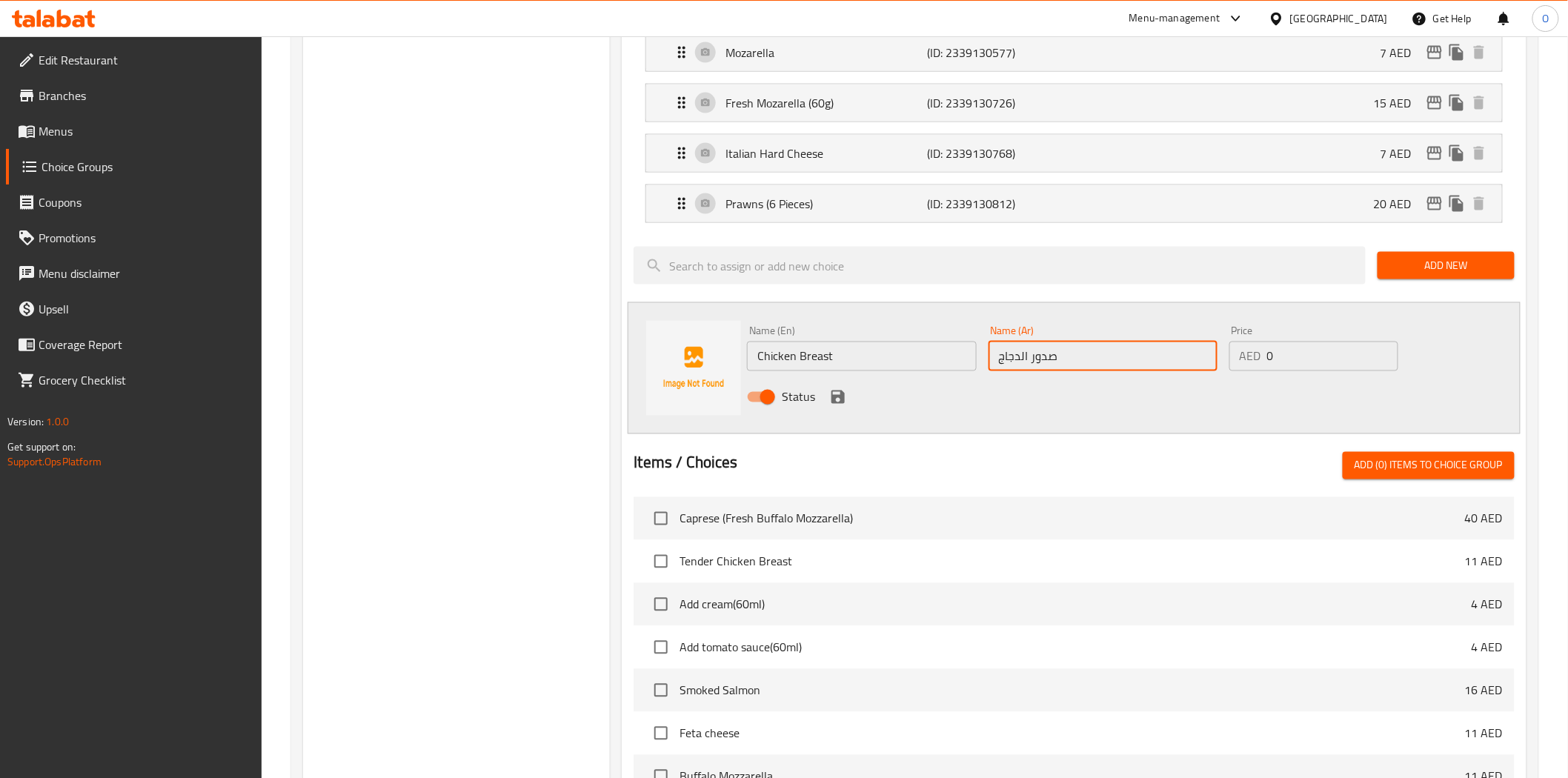
scroll to position [906, 0]
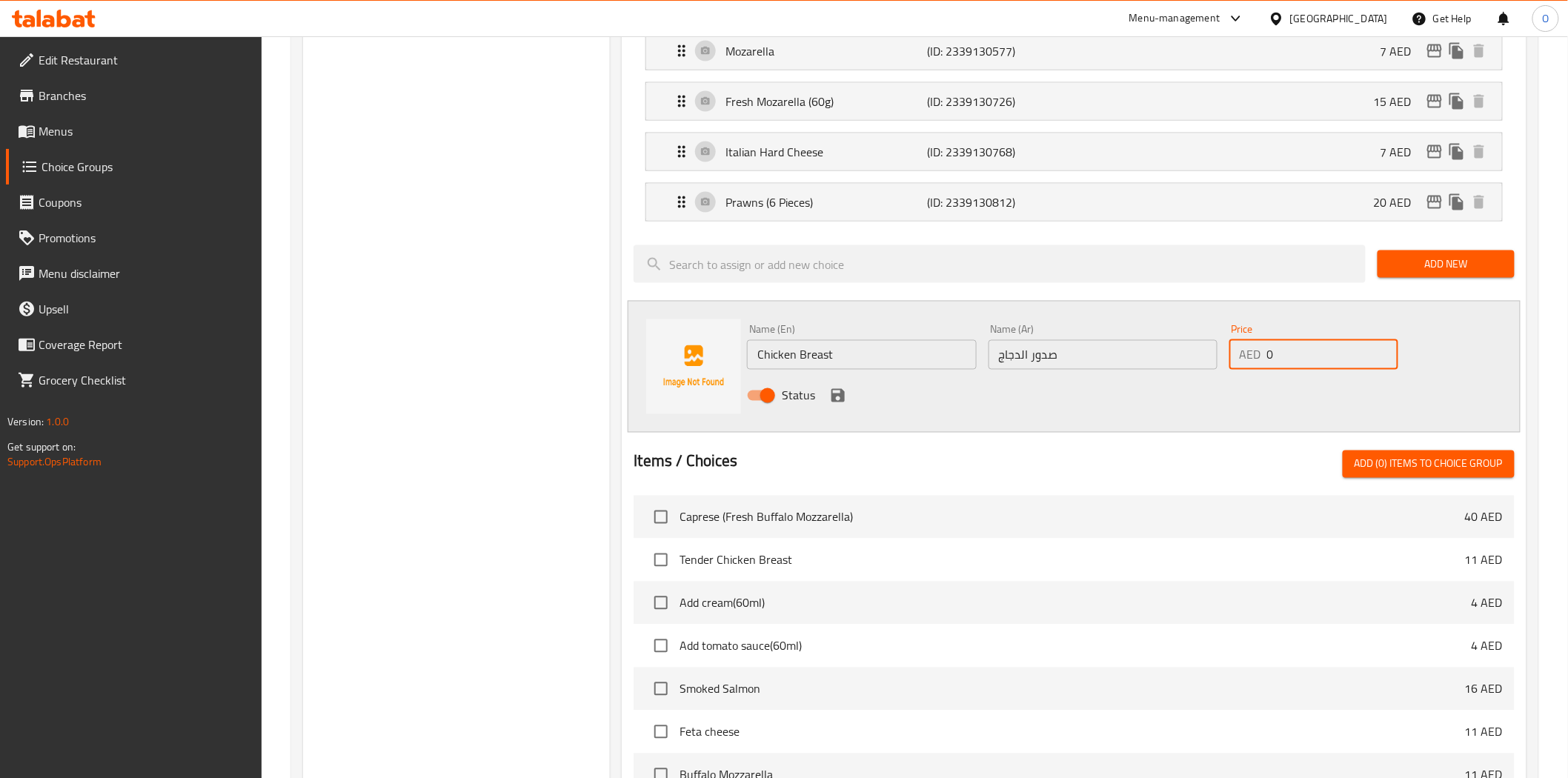
drag, startPoint x: 1296, startPoint y: 352, endPoint x: 1200, endPoint y: 383, distance: 100.9
click at [1161, 374] on div "Name (En) Chicken Breast Name (En) Name (Ar) صدور الدجاج Name (Ar) Price AED 0 …" at bounding box center [1102, 367] width 723 height 97
paste input "15"
type input "15"
click at [834, 401] on icon "save" at bounding box center [838, 396] width 13 height 13
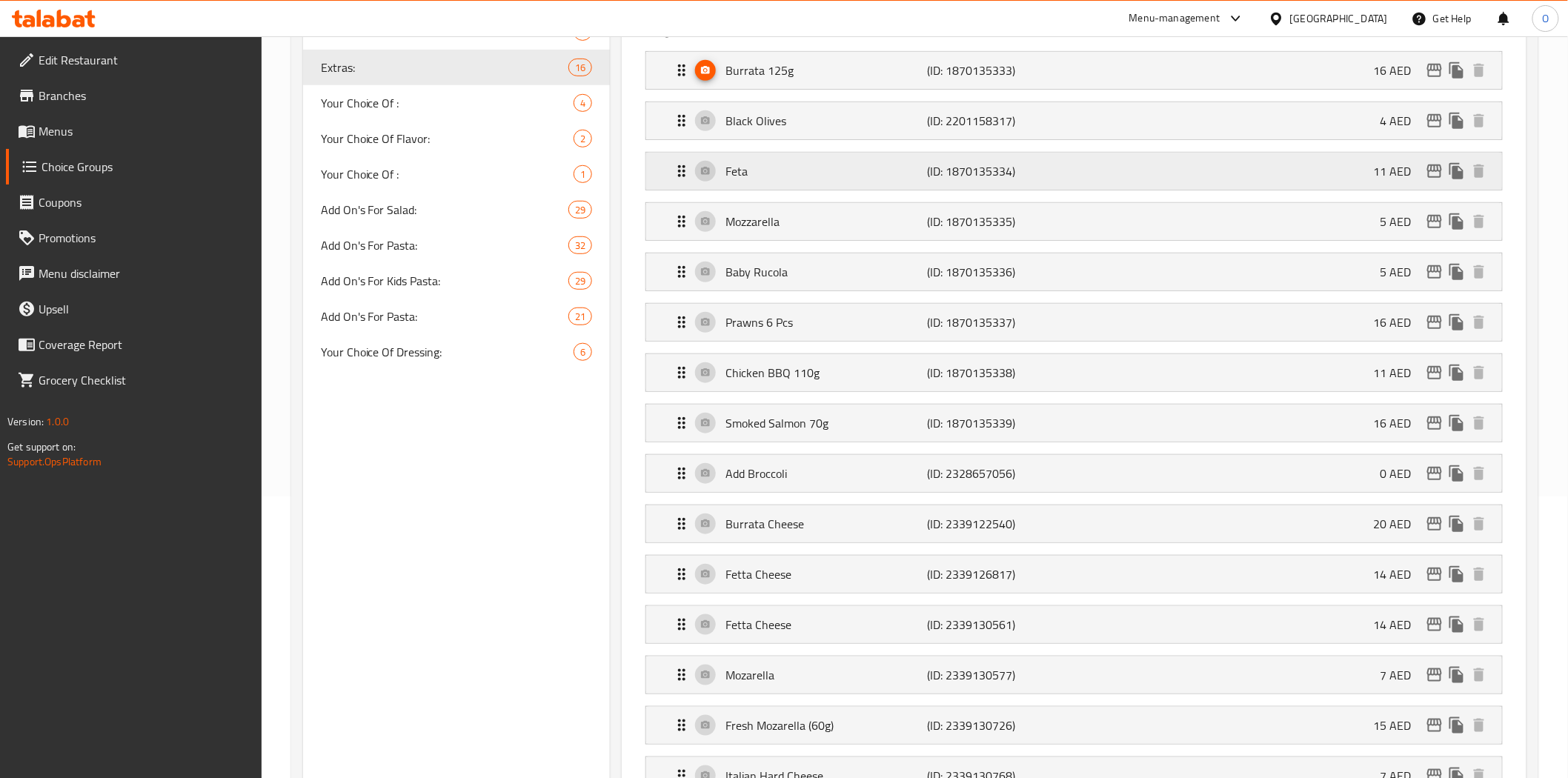
scroll to position [82, 0]
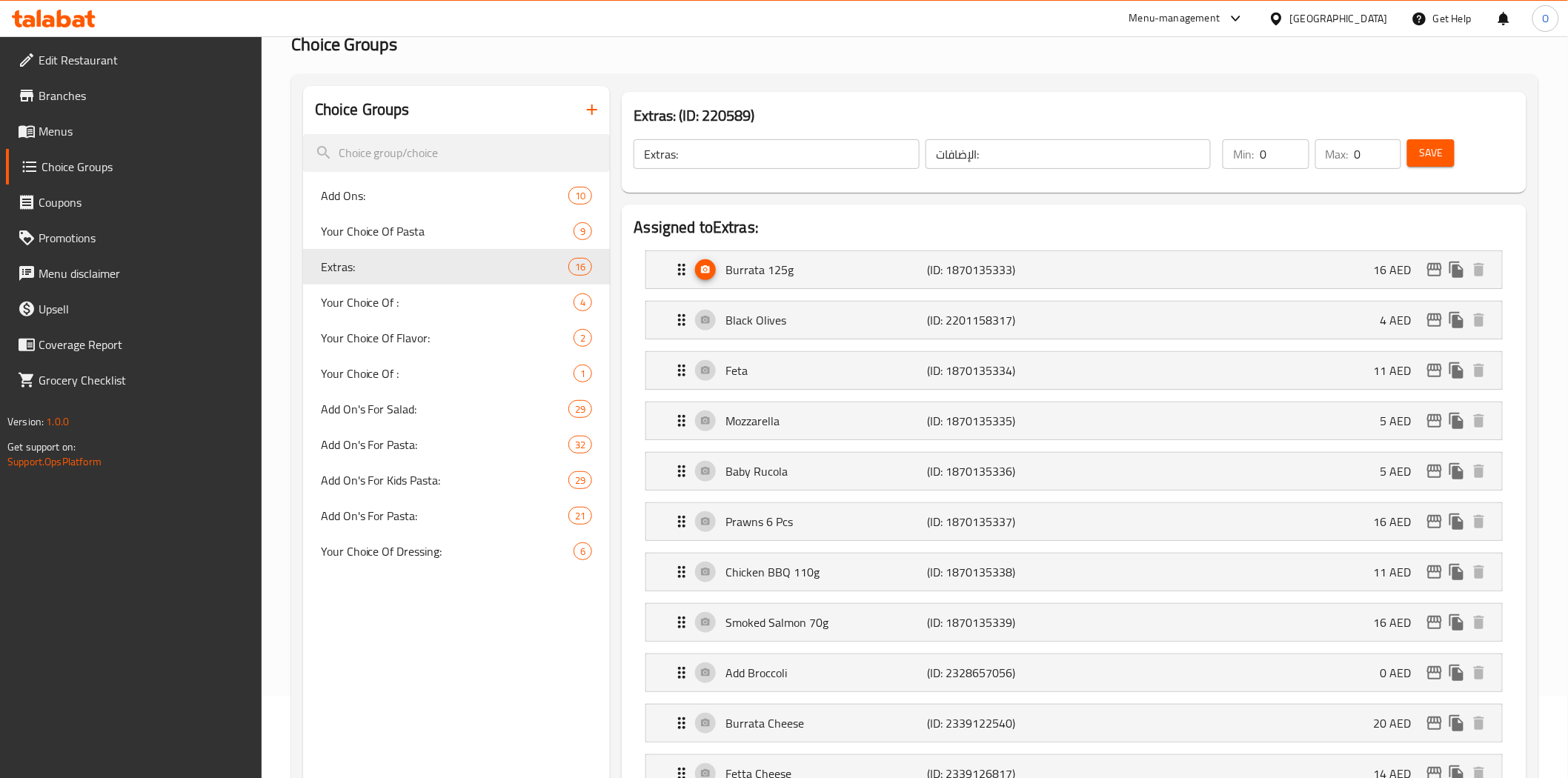
click at [1418, 164] on button "Save" at bounding box center [1431, 153] width 47 height 28
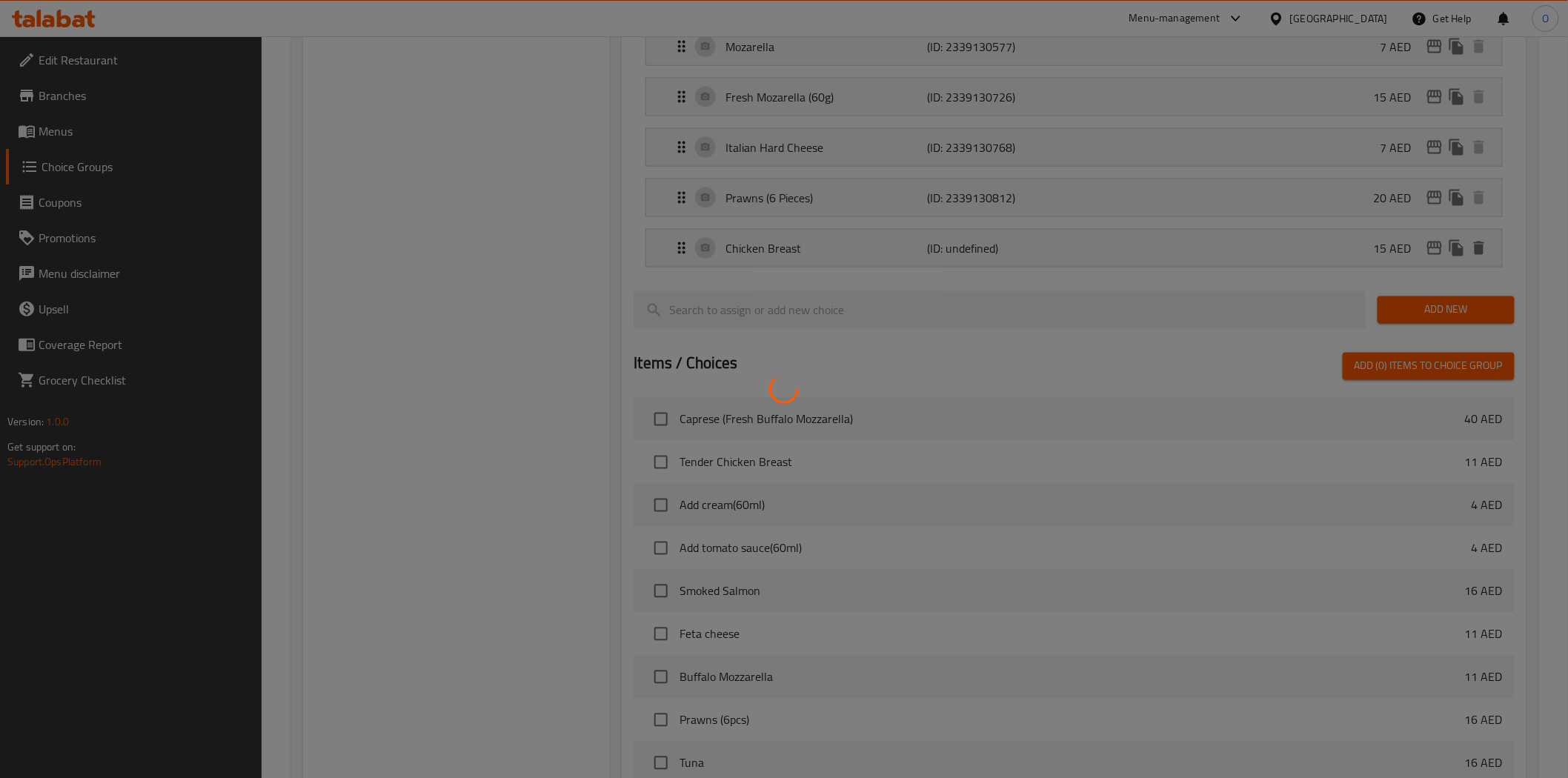
scroll to position [909, 0]
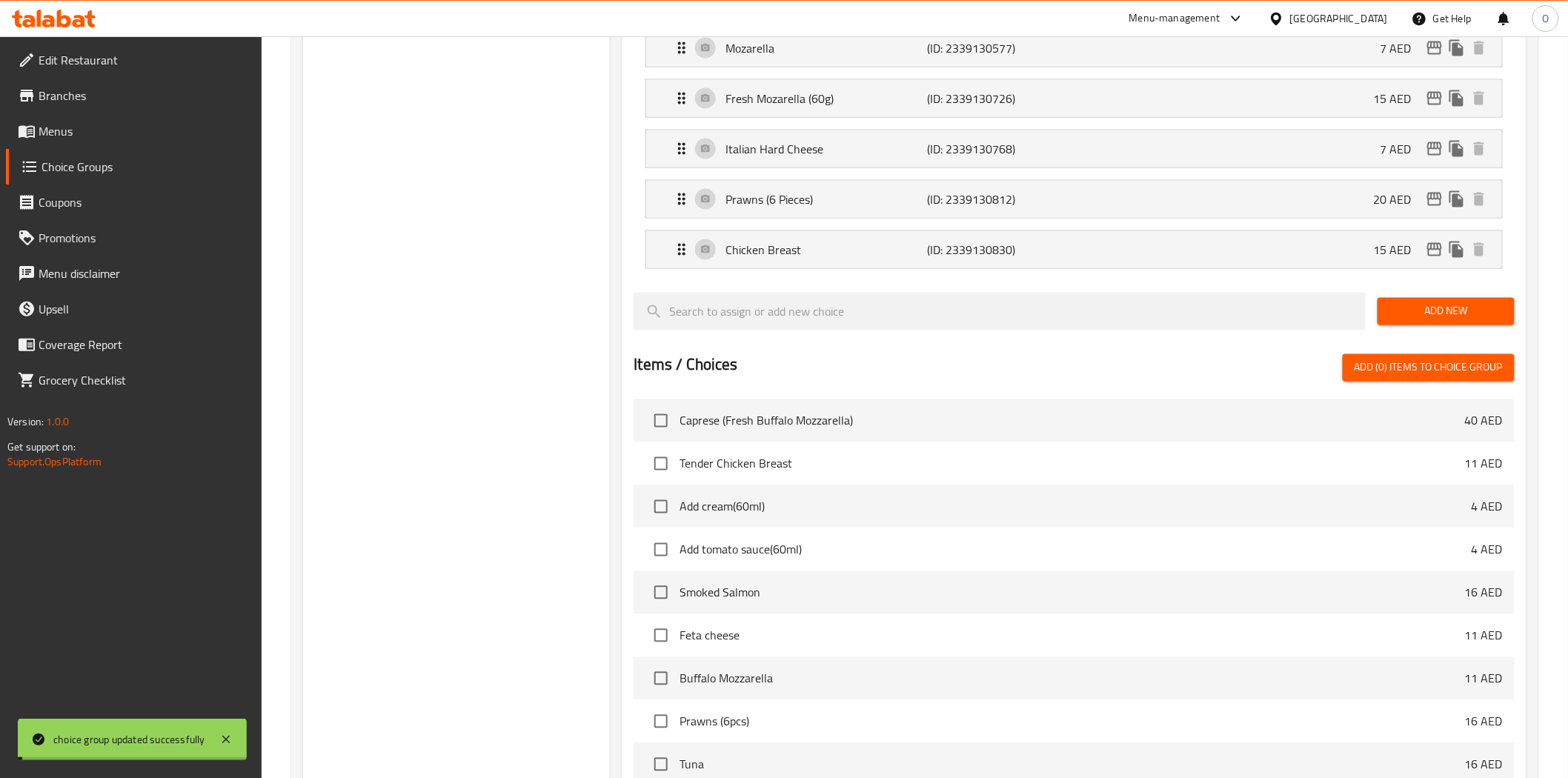
click at [1429, 255] on div "Home / Restaurants management / Choice Groups Choice Groups Choice Groups Add O…" at bounding box center [915, 76] width 1247 height 1837
click at [1429, 255] on icon "edit" at bounding box center [1434, 249] width 15 height 13
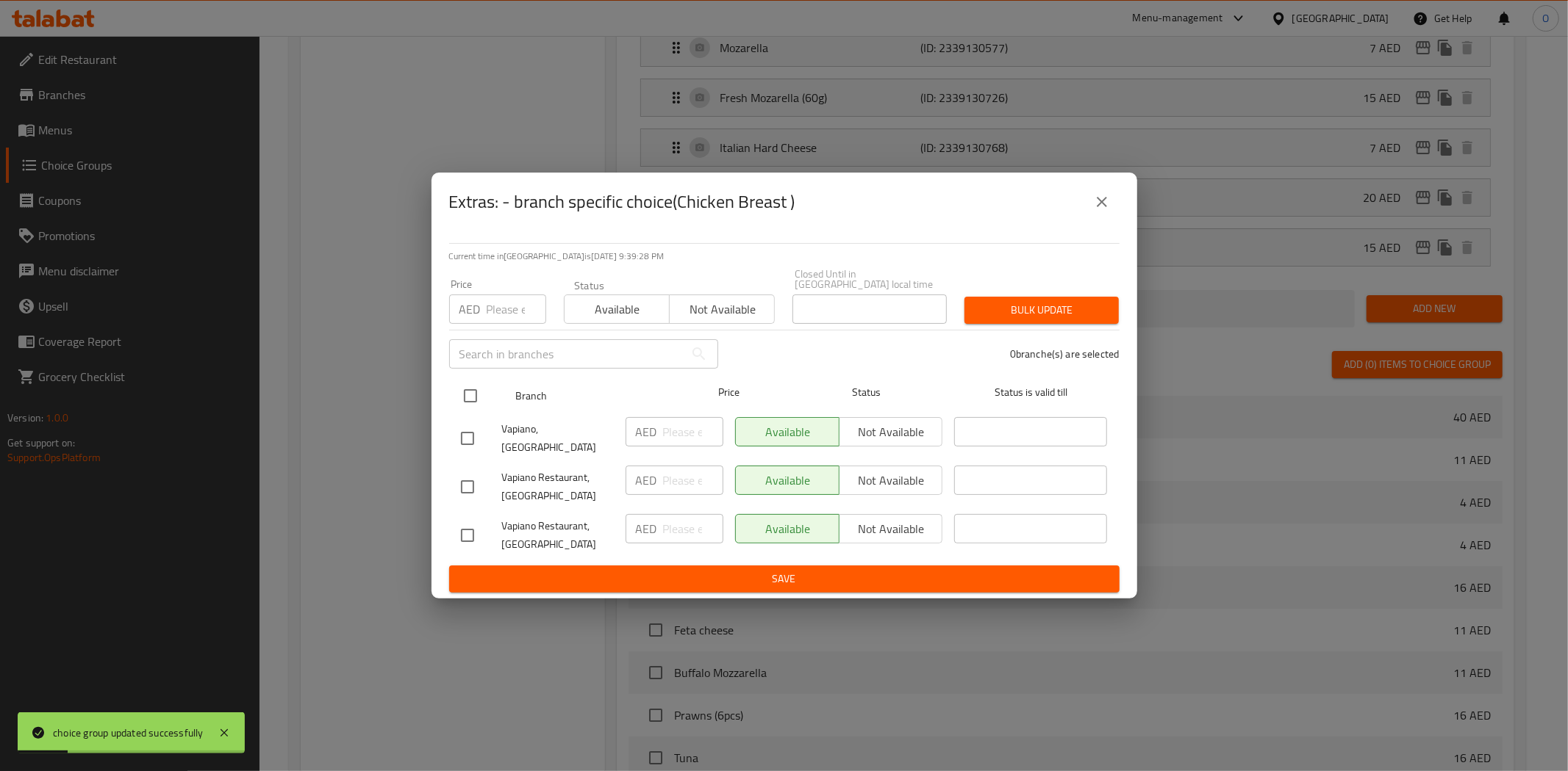
click at [459, 406] on input "checkbox" at bounding box center [470, 395] width 30 height 30
checkbox input "true"
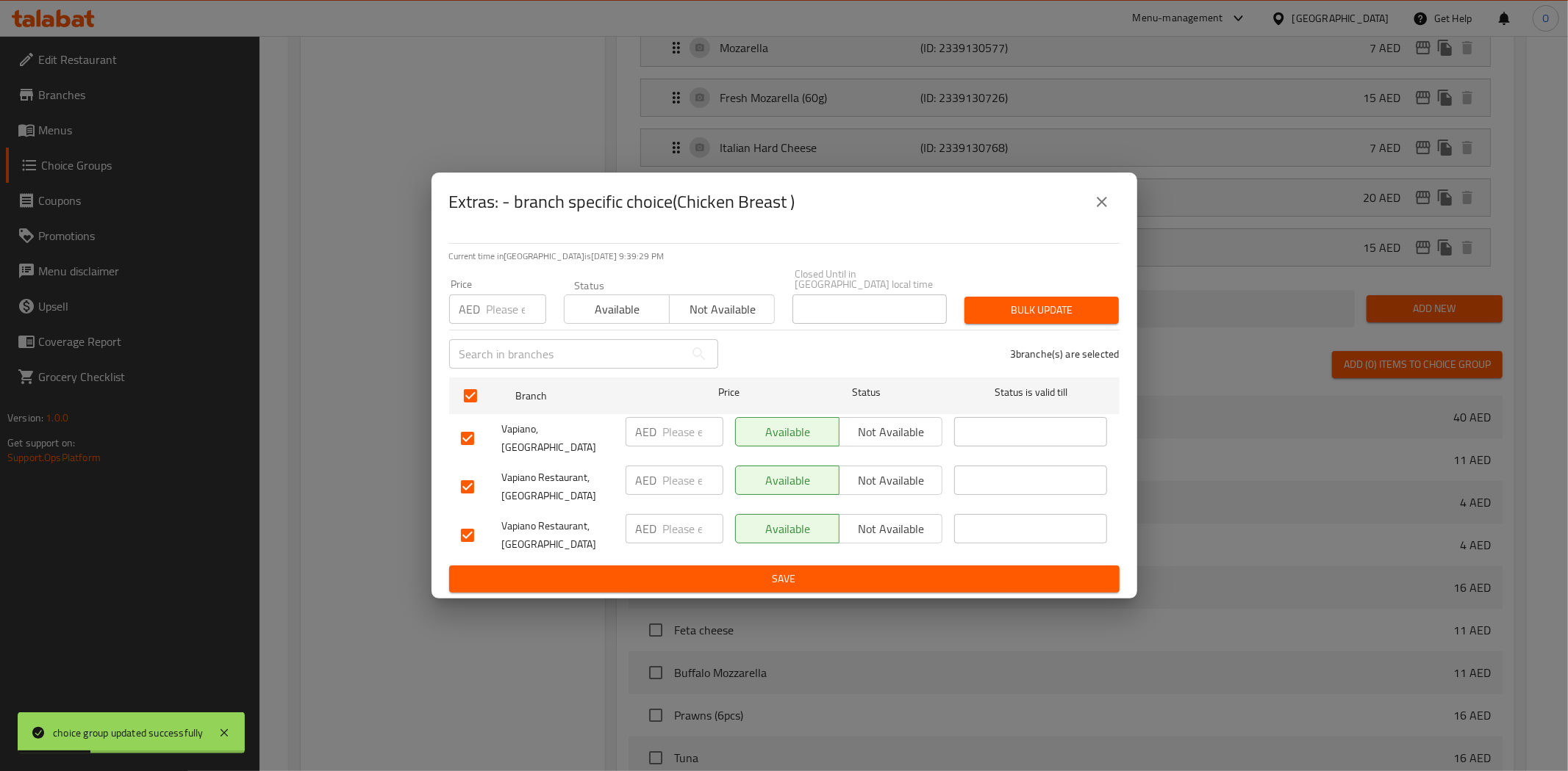
click at [850, 435] on span "Not available" at bounding box center [891, 432] width 92 height 21
click at [860, 470] on span "Not available" at bounding box center [891, 480] width 92 height 21
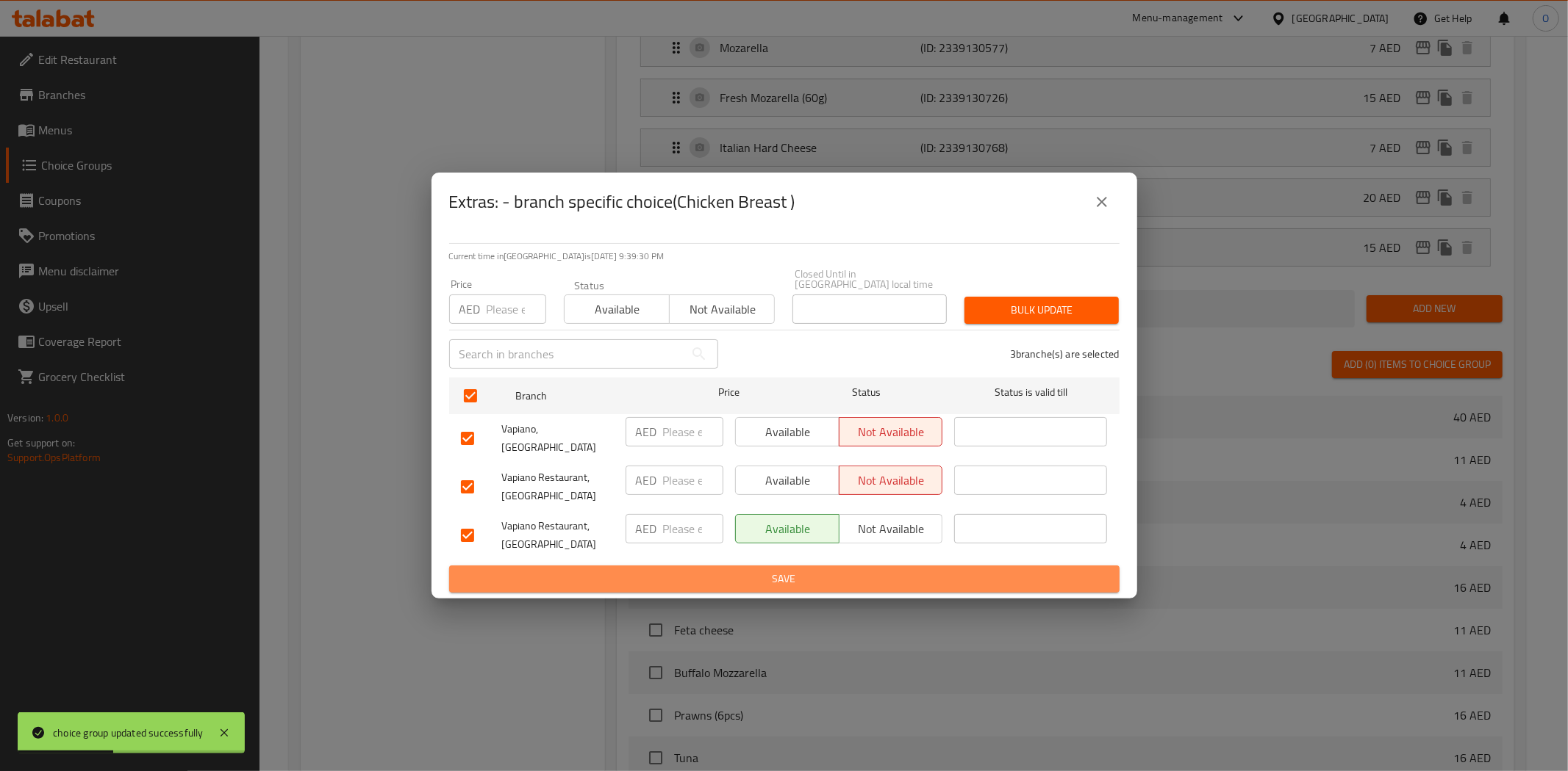
click at [848, 570] on span "Save" at bounding box center [784, 580] width 646 height 19
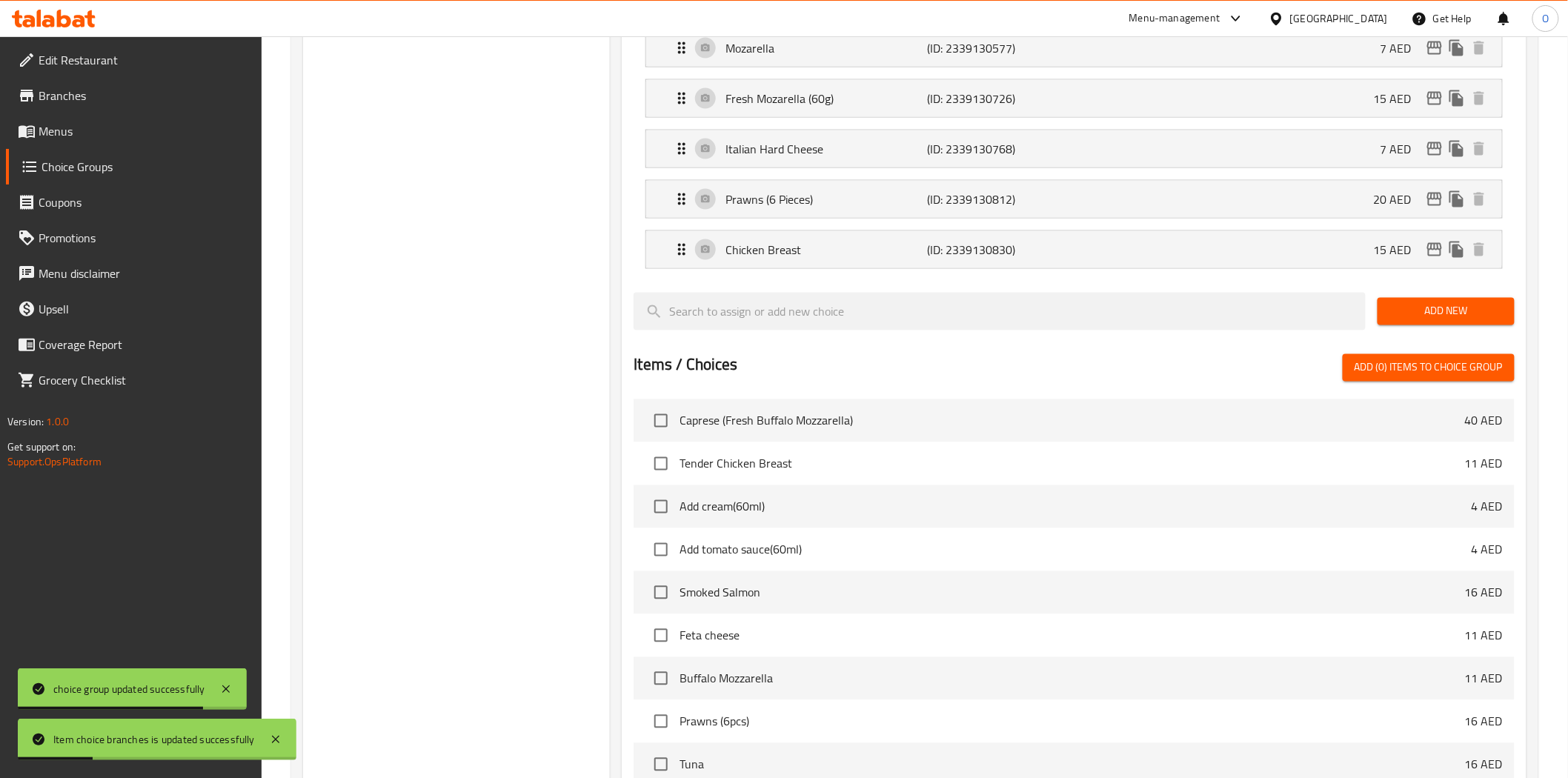
drag, startPoint x: 1426, startPoint y: 314, endPoint x: 1336, endPoint y: 333, distance: 92.0
click at [1426, 315] on span "Add New" at bounding box center [1446, 312] width 113 height 19
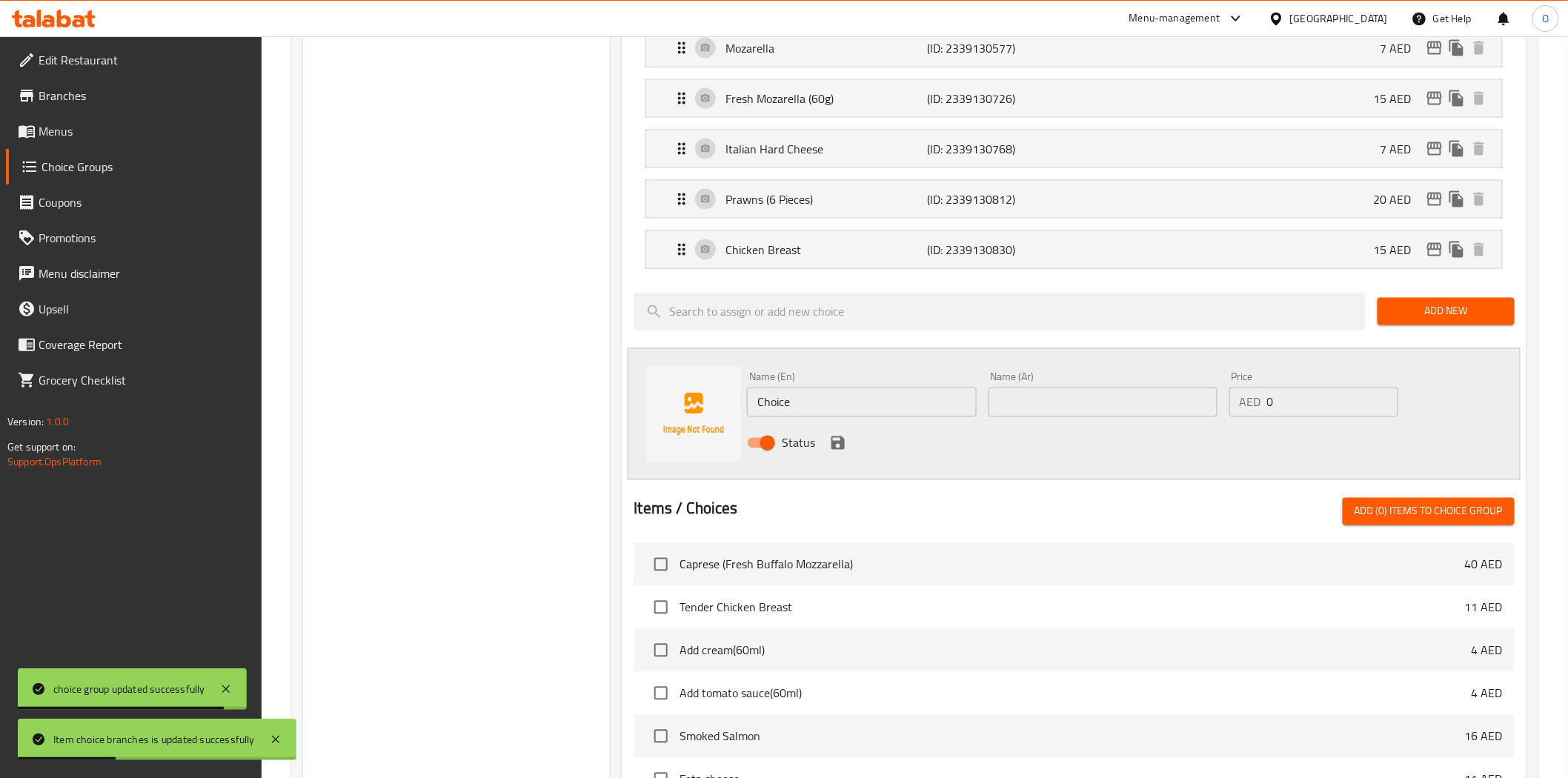
click at [826, 410] on input "Choice" at bounding box center [861, 403] width 229 height 30
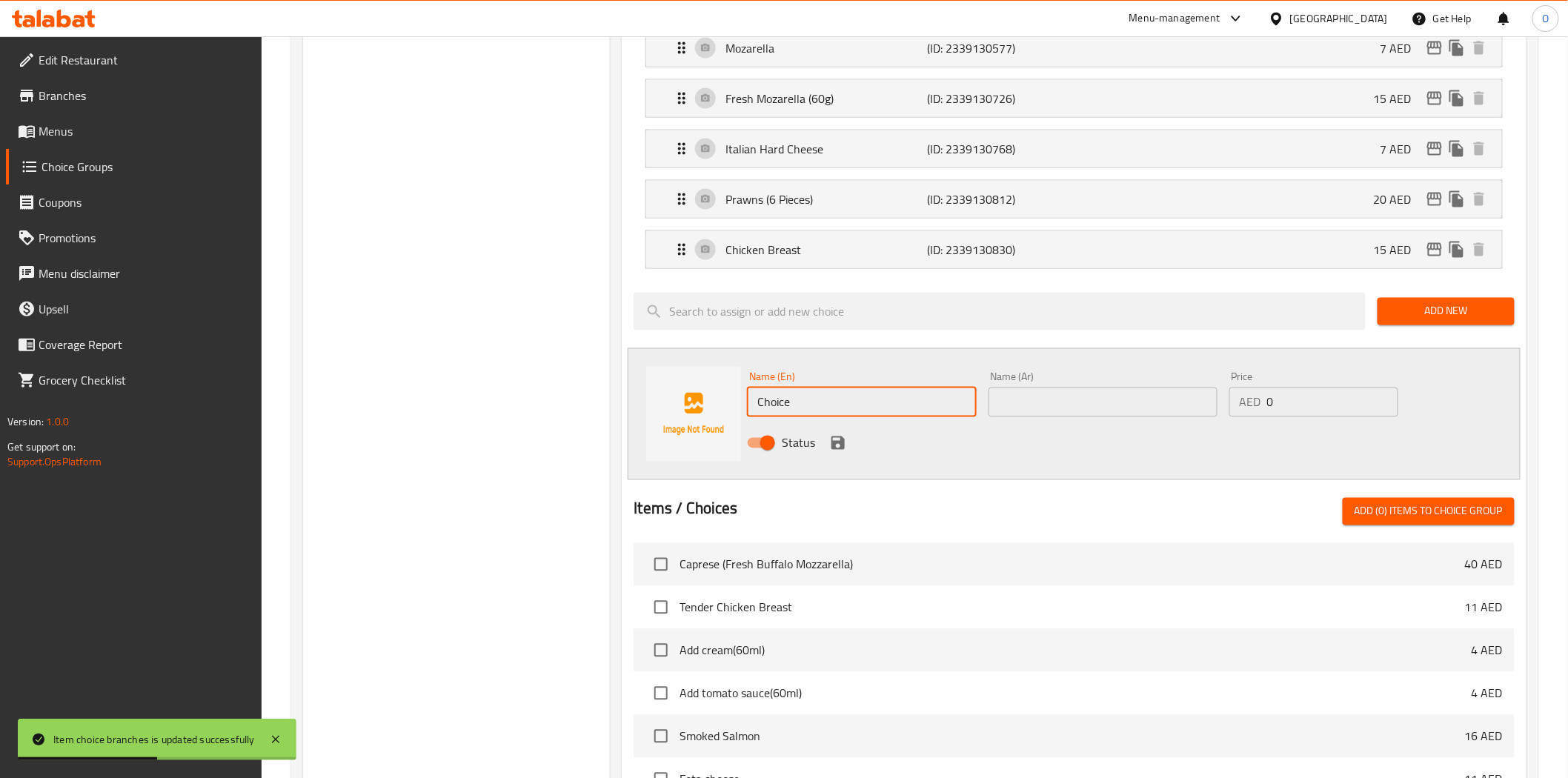
paste input "Smoked Salmon"
type input "Smoked Salmon"
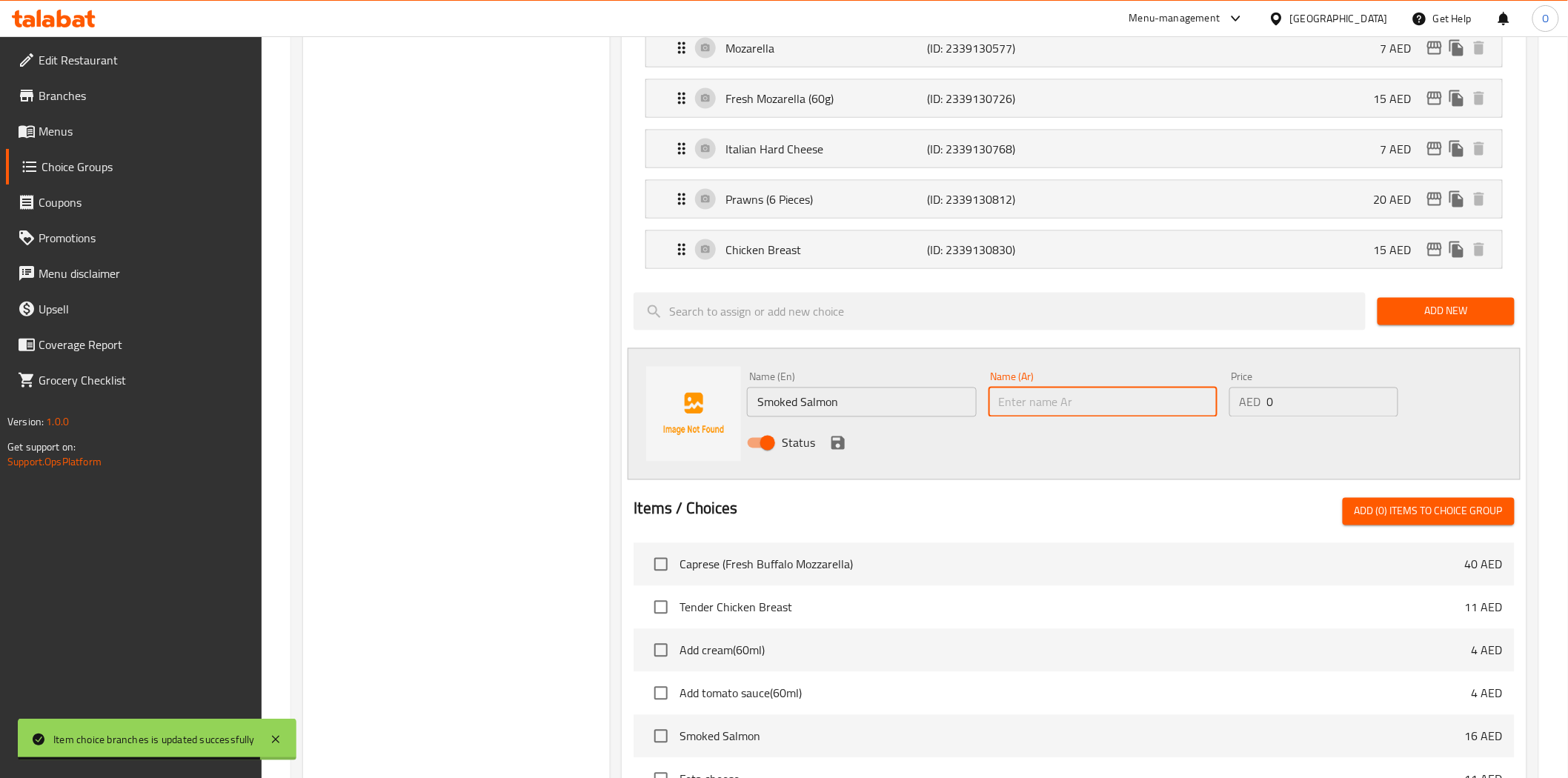
paste input "سمك السلمون المدخن"
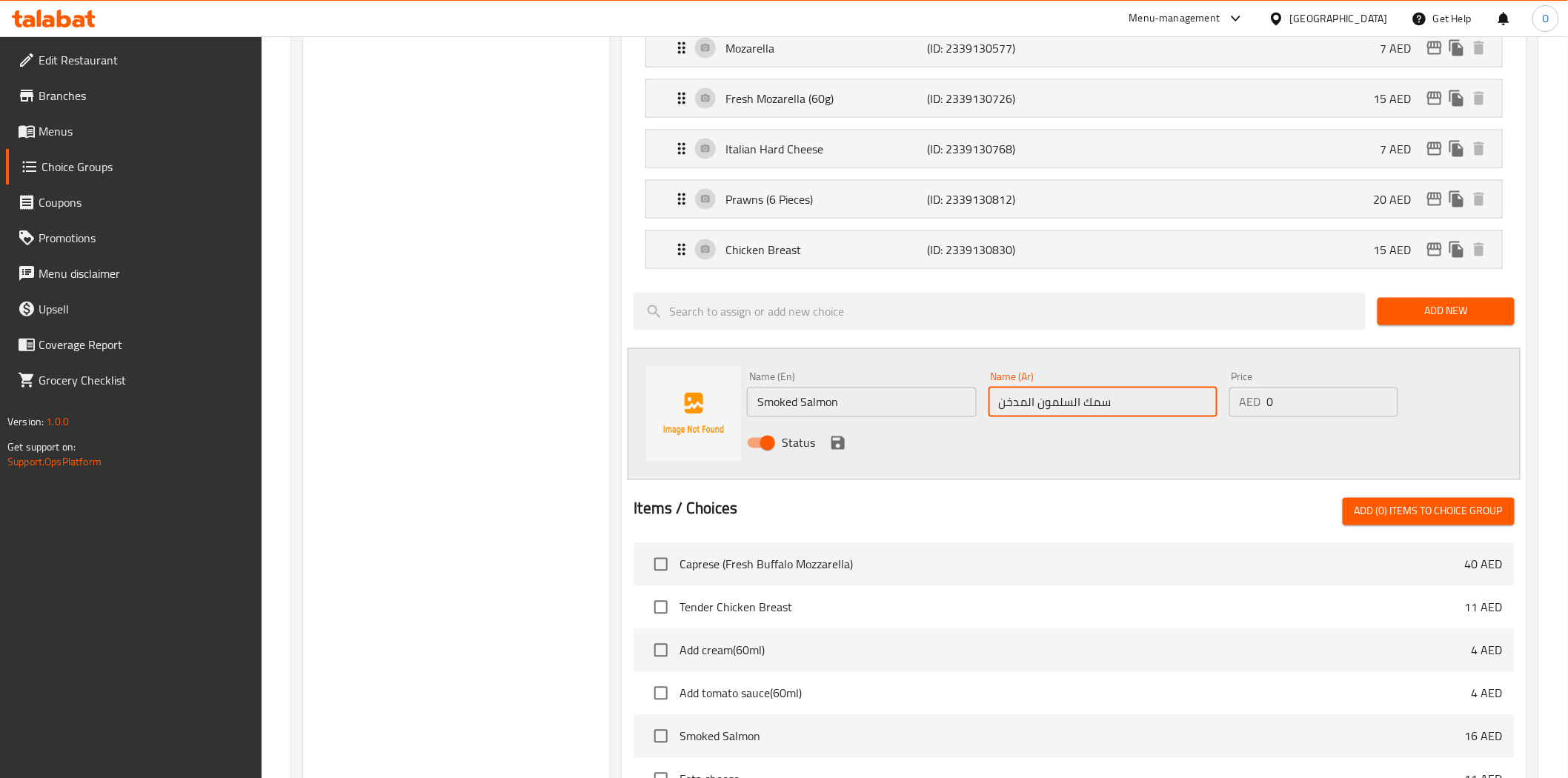
drag, startPoint x: 1072, startPoint y: 406, endPoint x: 1143, endPoint y: 419, distance: 72.2
click at [1143, 419] on div "Name (Ar) سمك السلمون المدخن Name (Ar)" at bounding box center [1103, 394] width 241 height 57
click at [1027, 404] on input "سلمون المدخن" at bounding box center [1102, 403] width 229 height 30
type input "سلمون مدخن"
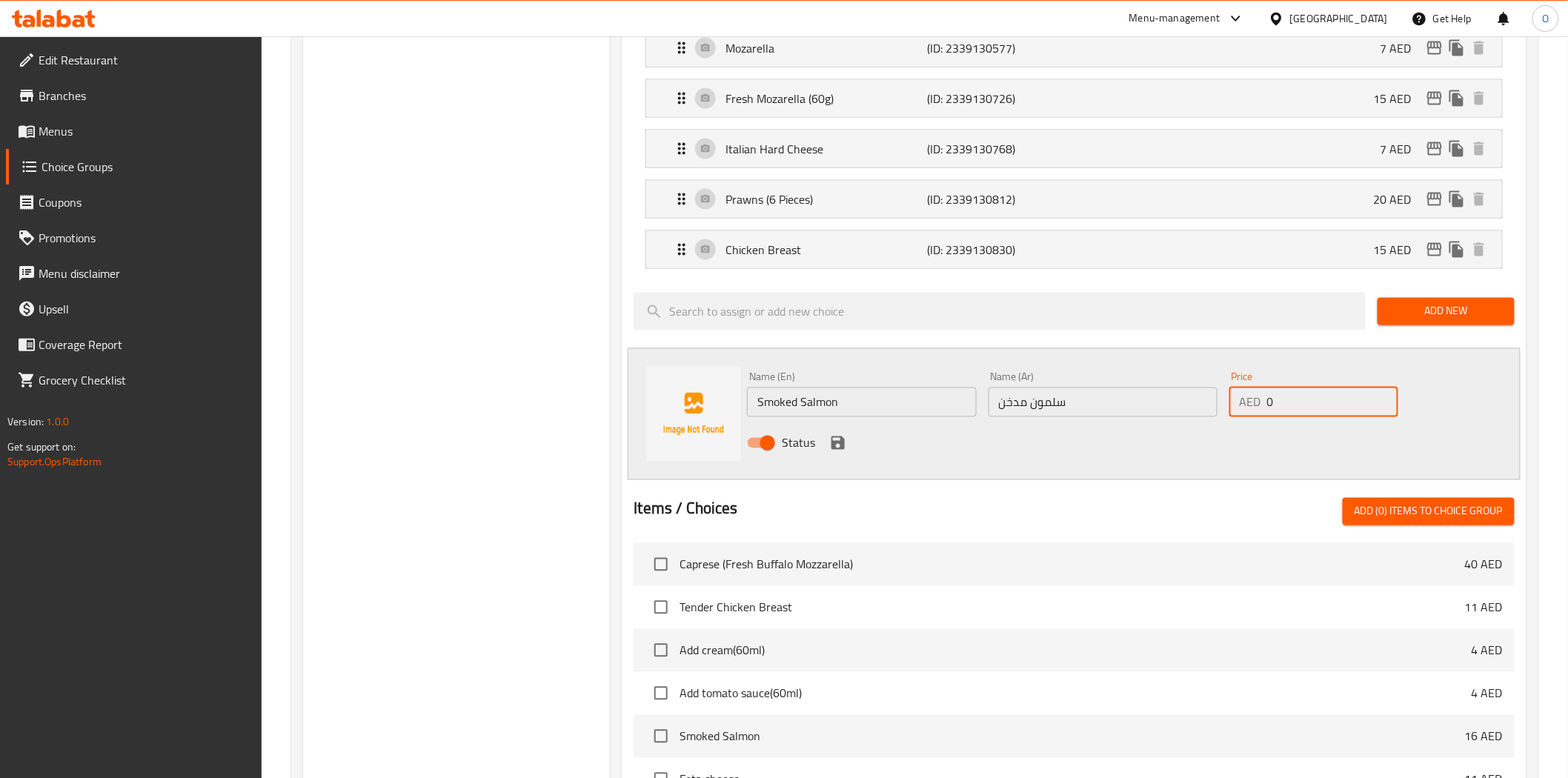
drag, startPoint x: 1295, startPoint y: 413, endPoint x: 1257, endPoint y: 415, distance: 38.1
click at [1257, 415] on div "AED 0 Price" at bounding box center [1313, 403] width 169 height 30
paste input "2"
type input "20"
click at [832, 443] on icon "save" at bounding box center [838, 443] width 13 height 13
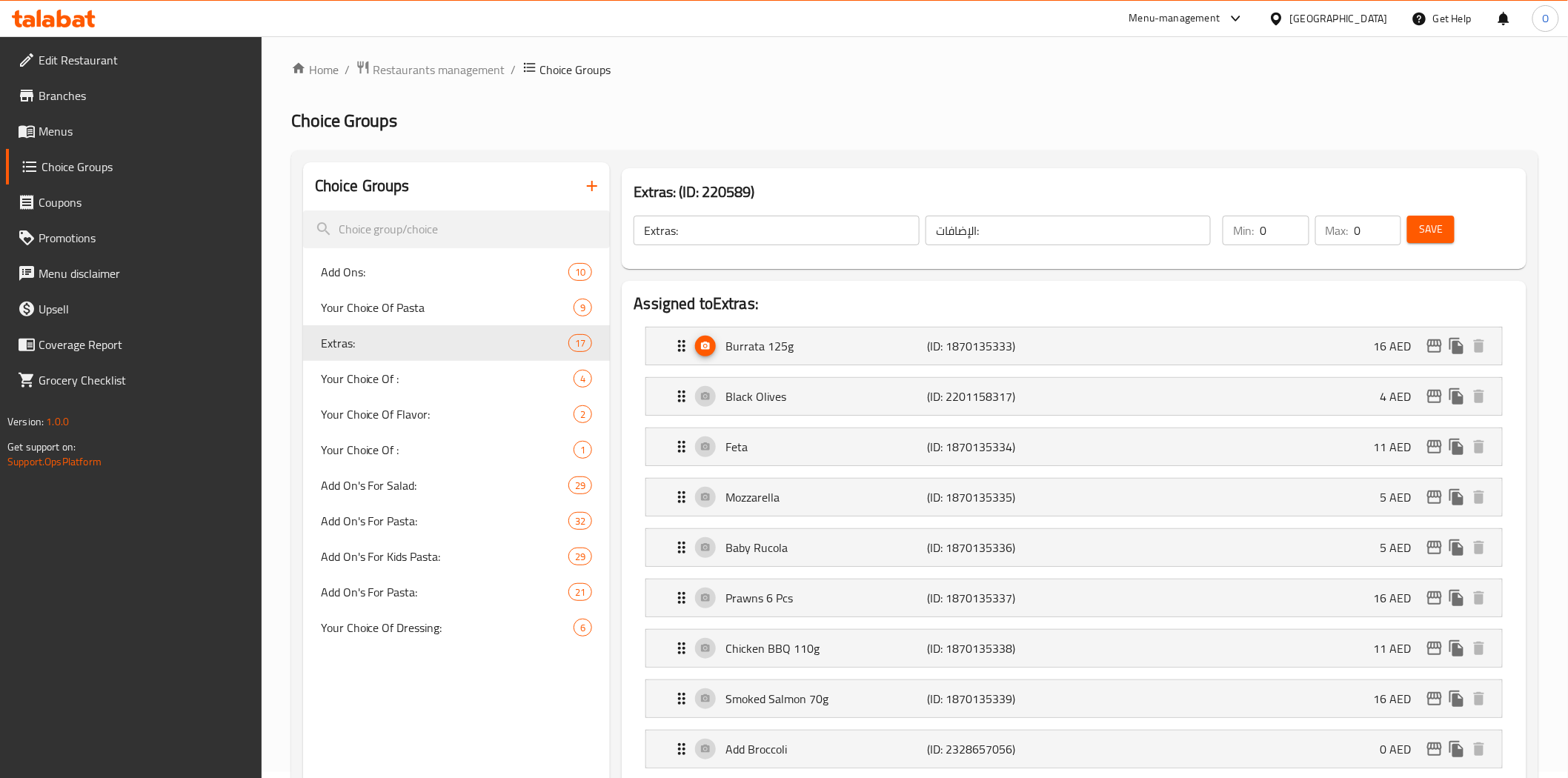
scroll to position [0, 0]
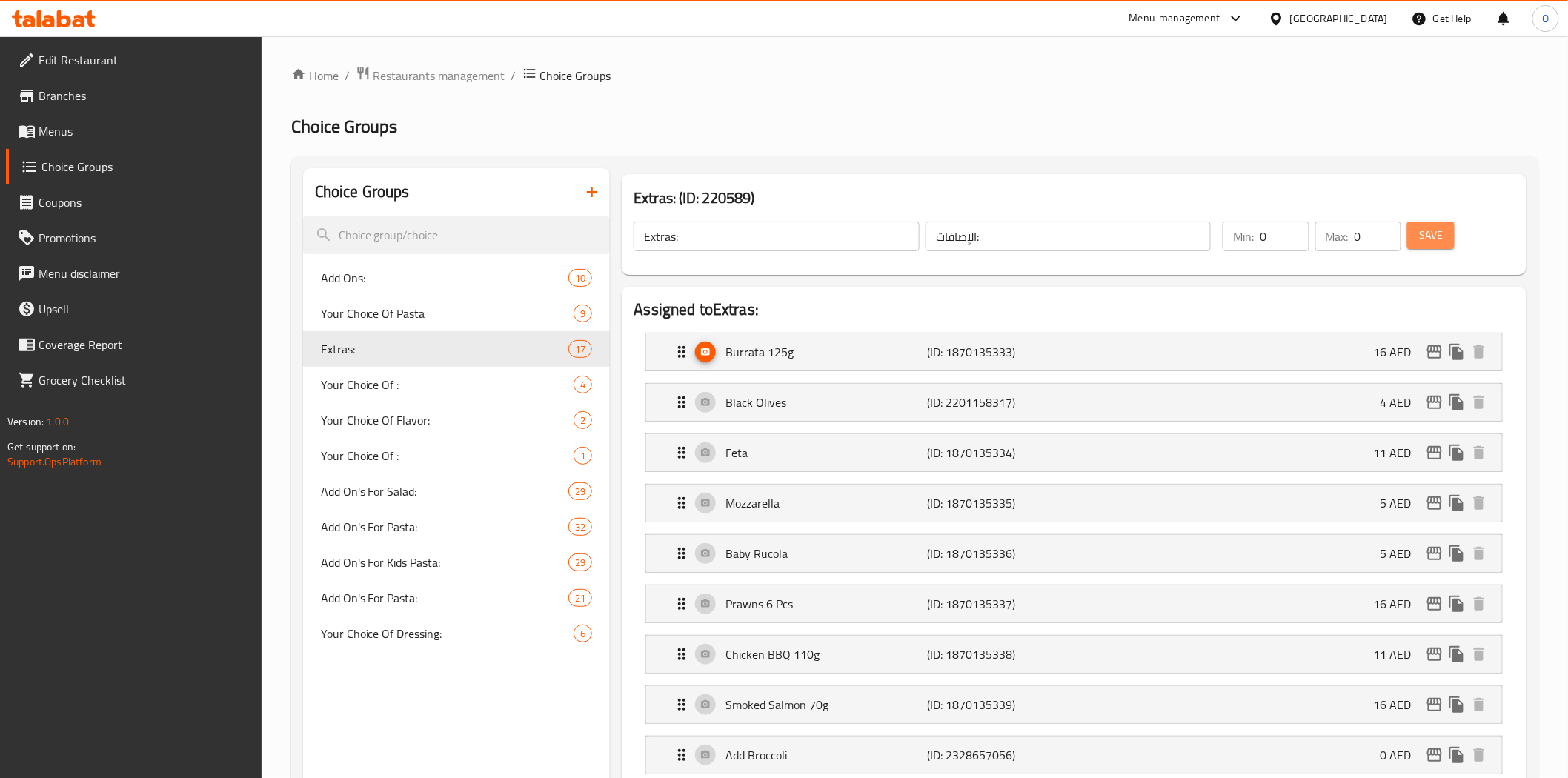
click at [1421, 241] on span "Save" at bounding box center [1431, 236] width 24 height 19
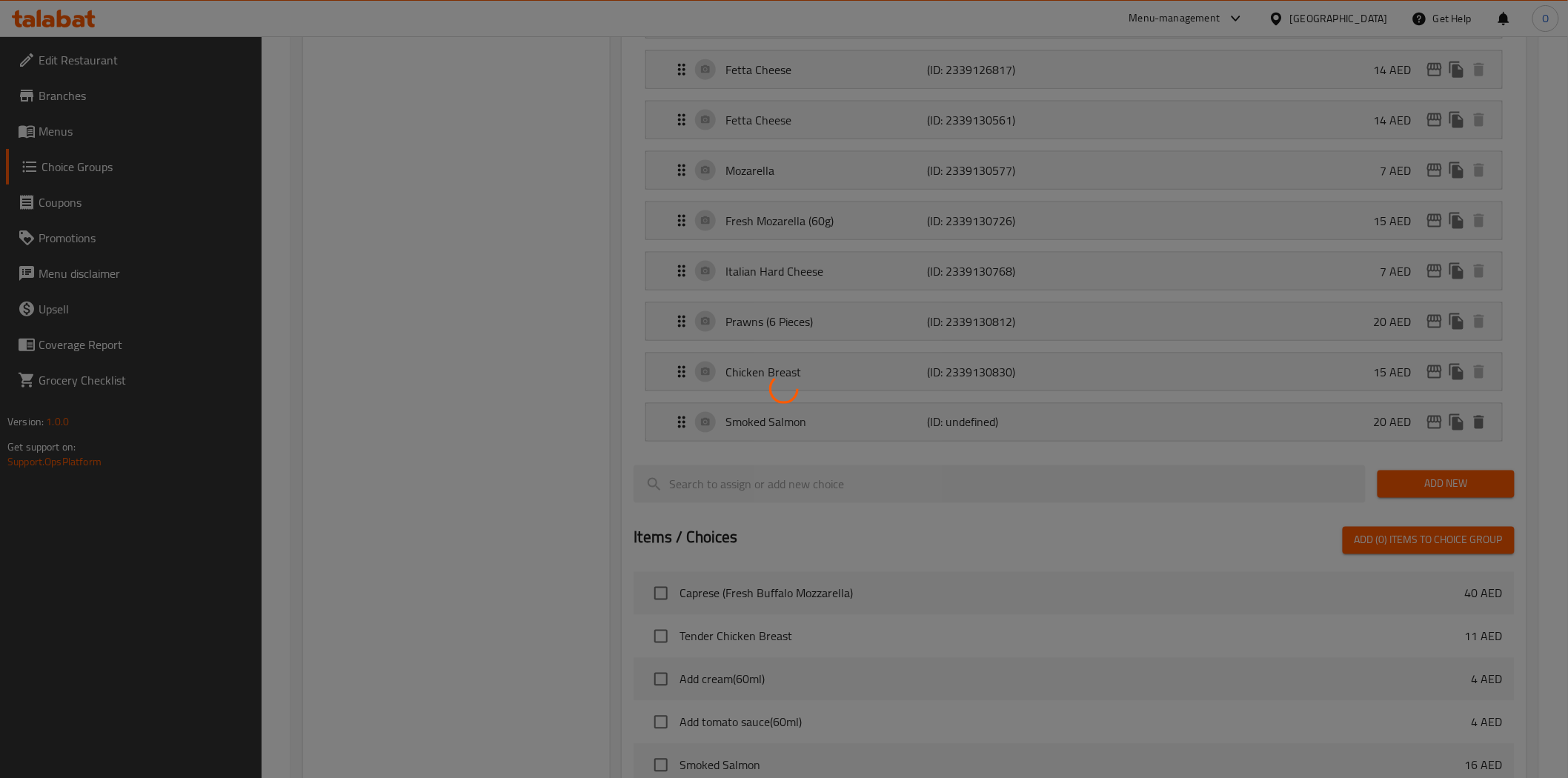
scroll to position [824, 0]
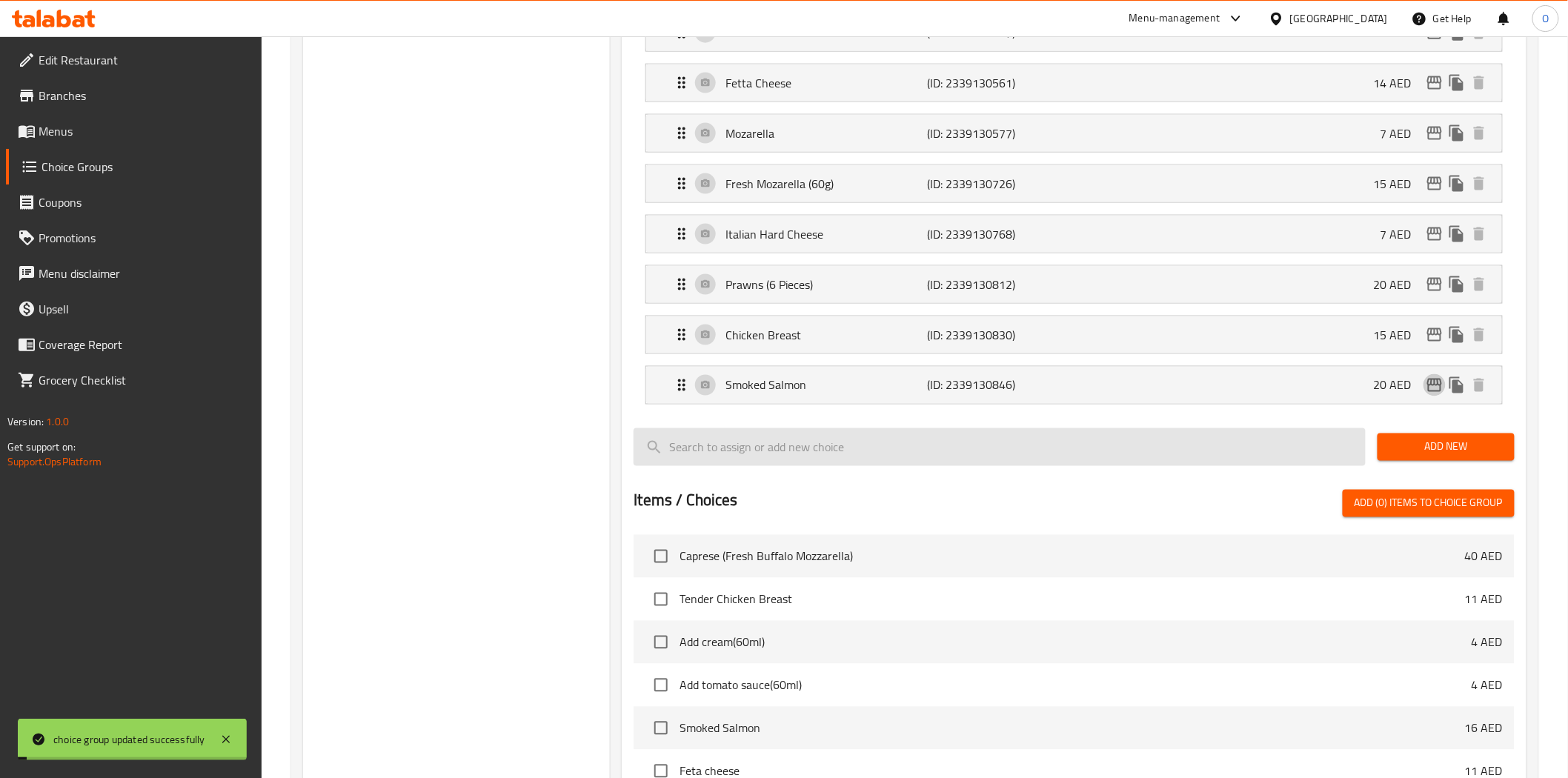
click at [1437, 396] on button "edit" at bounding box center [1434, 385] width 22 height 22
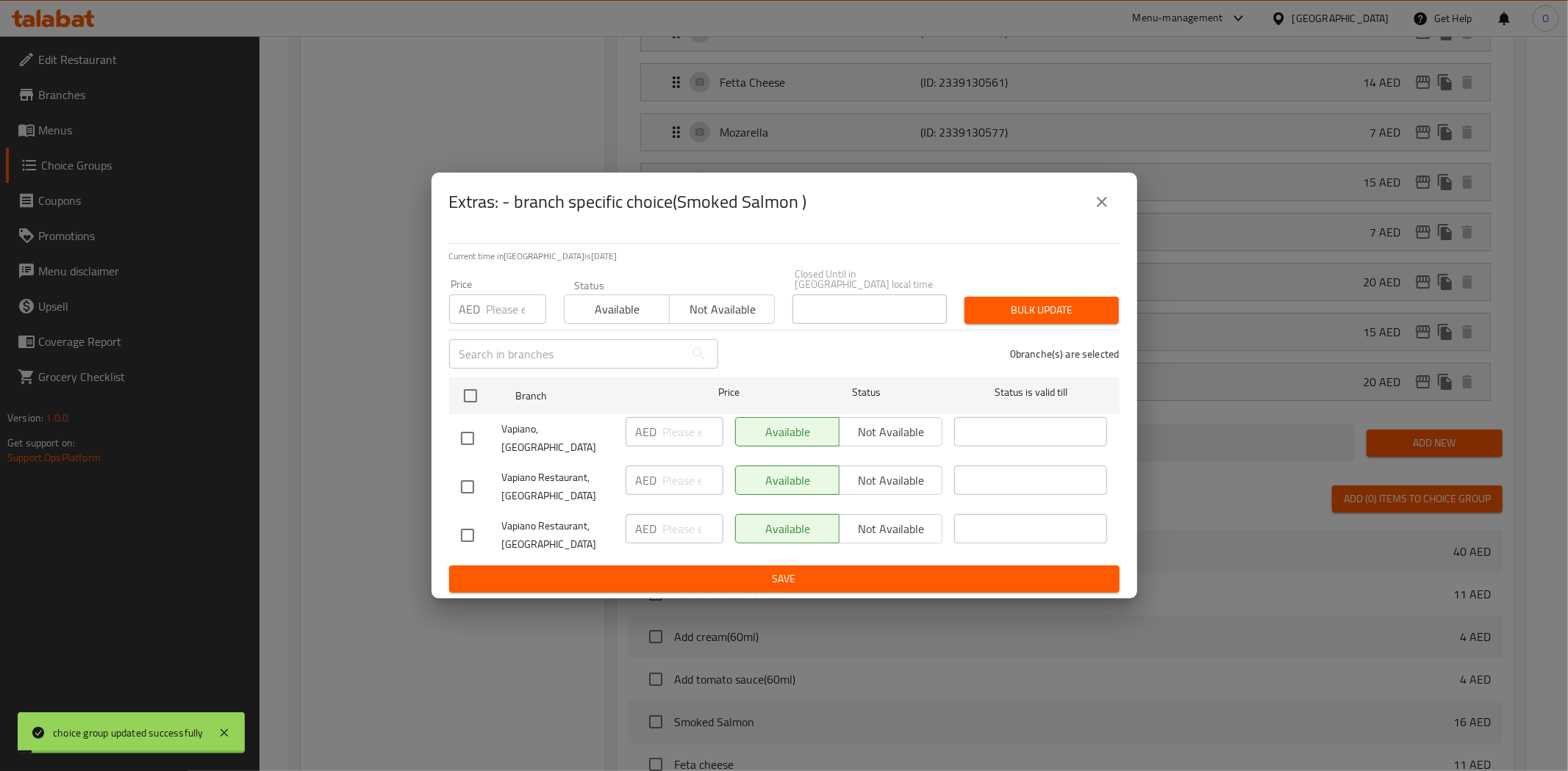
click at [1423, 387] on div "Extras: - branch specific choice(Smoked Salmon ) Current time in United Arab Em…" at bounding box center [784, 385] width 1568 height 771
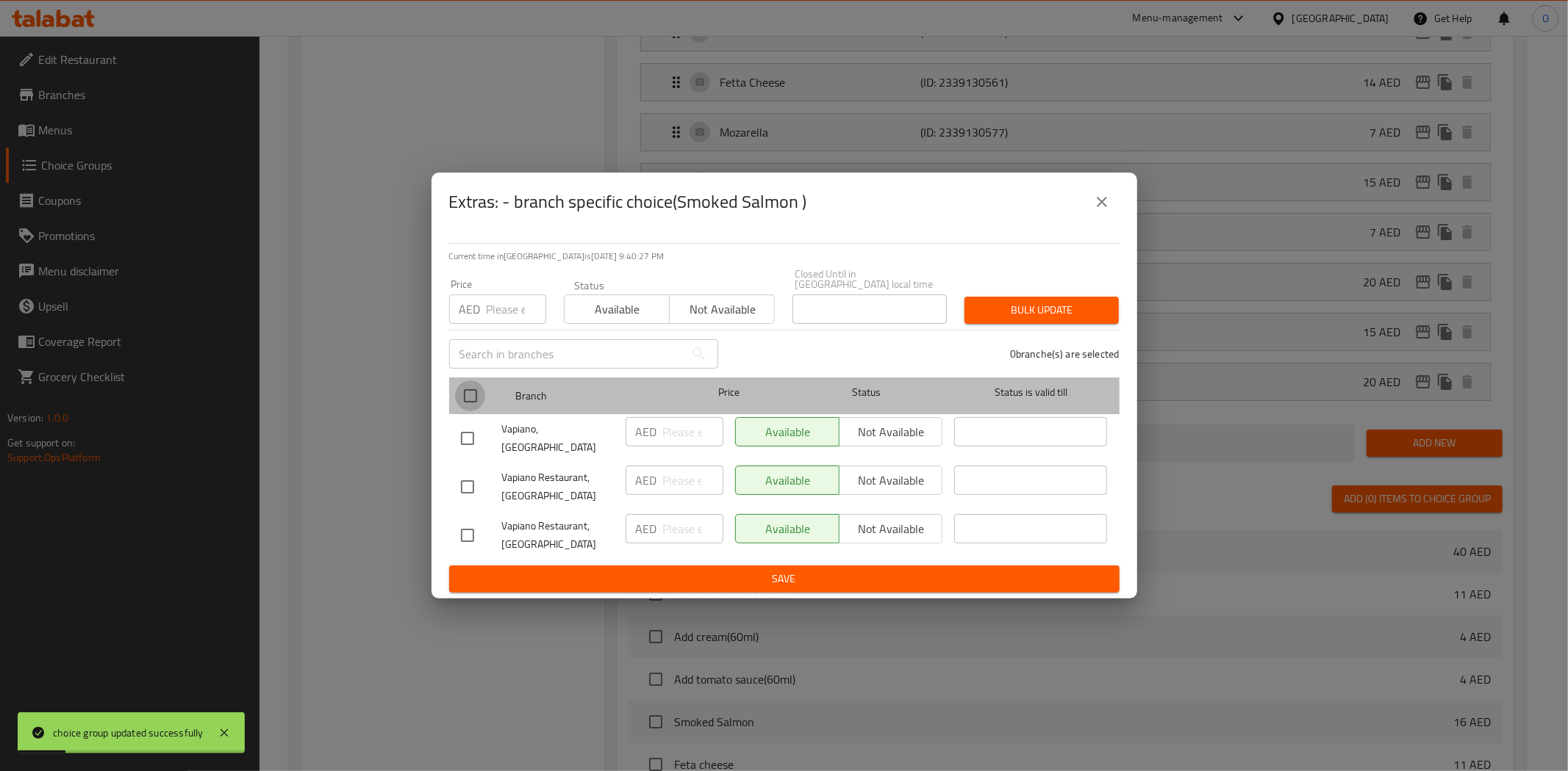
click at [469, 398] on input "checkbox" at bounding box center [470, 395] width 30 height 30
checkbox input "true"
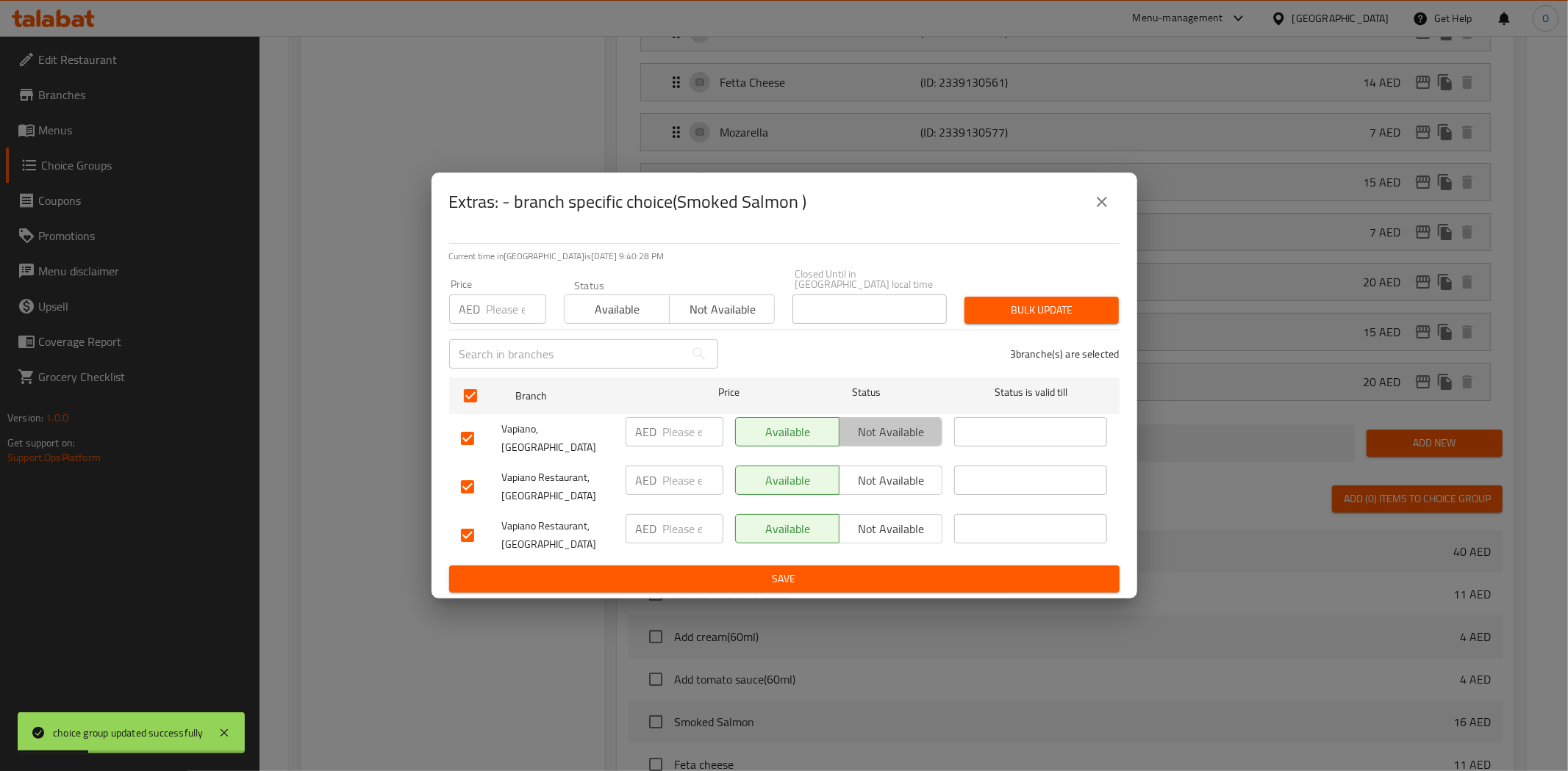
click at [872, 441] on span "Not available" at bounding box center [891, 432] width 92 height 21
click at [862, 470] on span "Not available" at bounding box center [891, 480] width 92 height 21
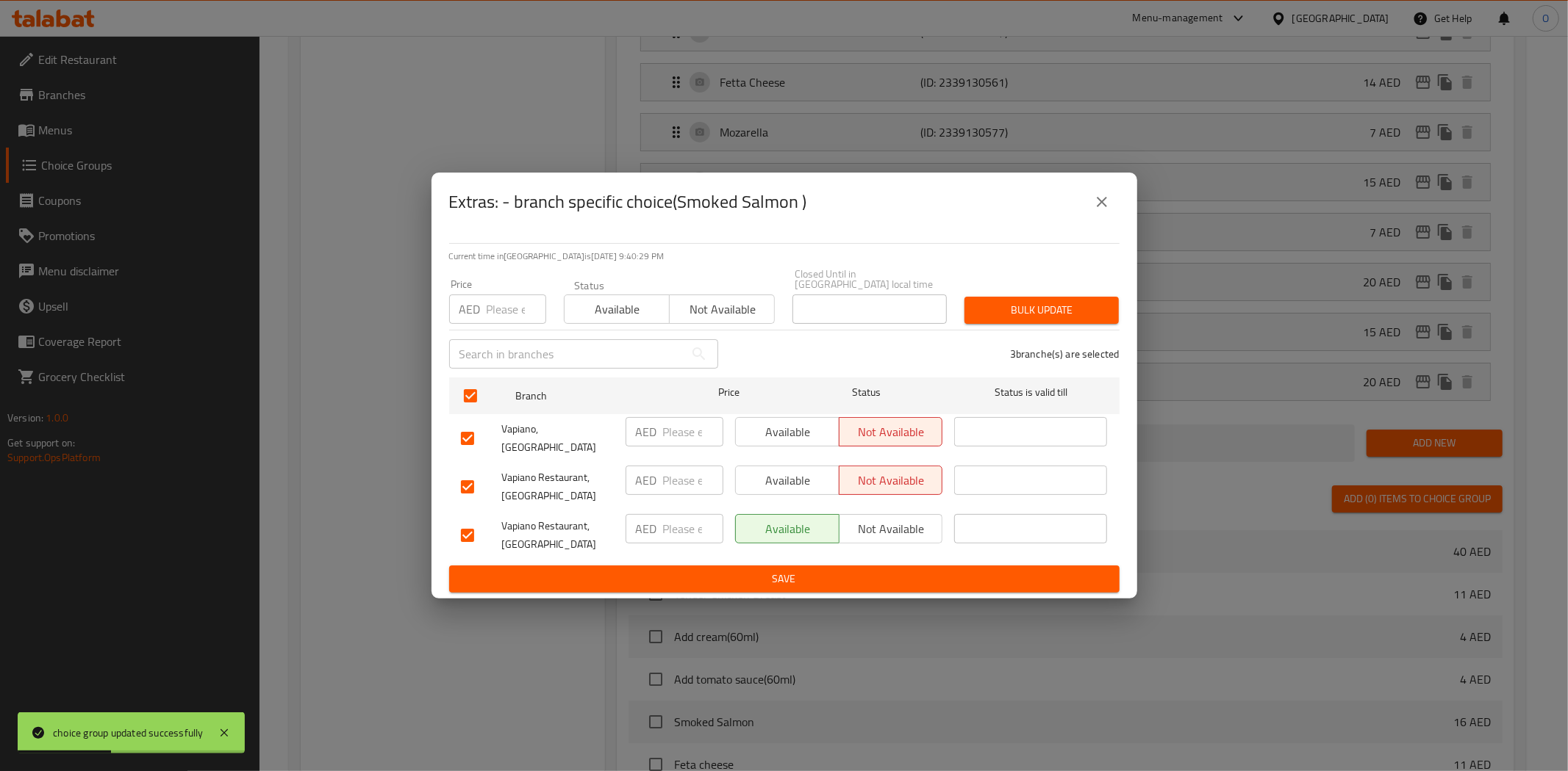
click at [761, 573] on span "Save" at bounding box center [784, 580] width 646 height 19
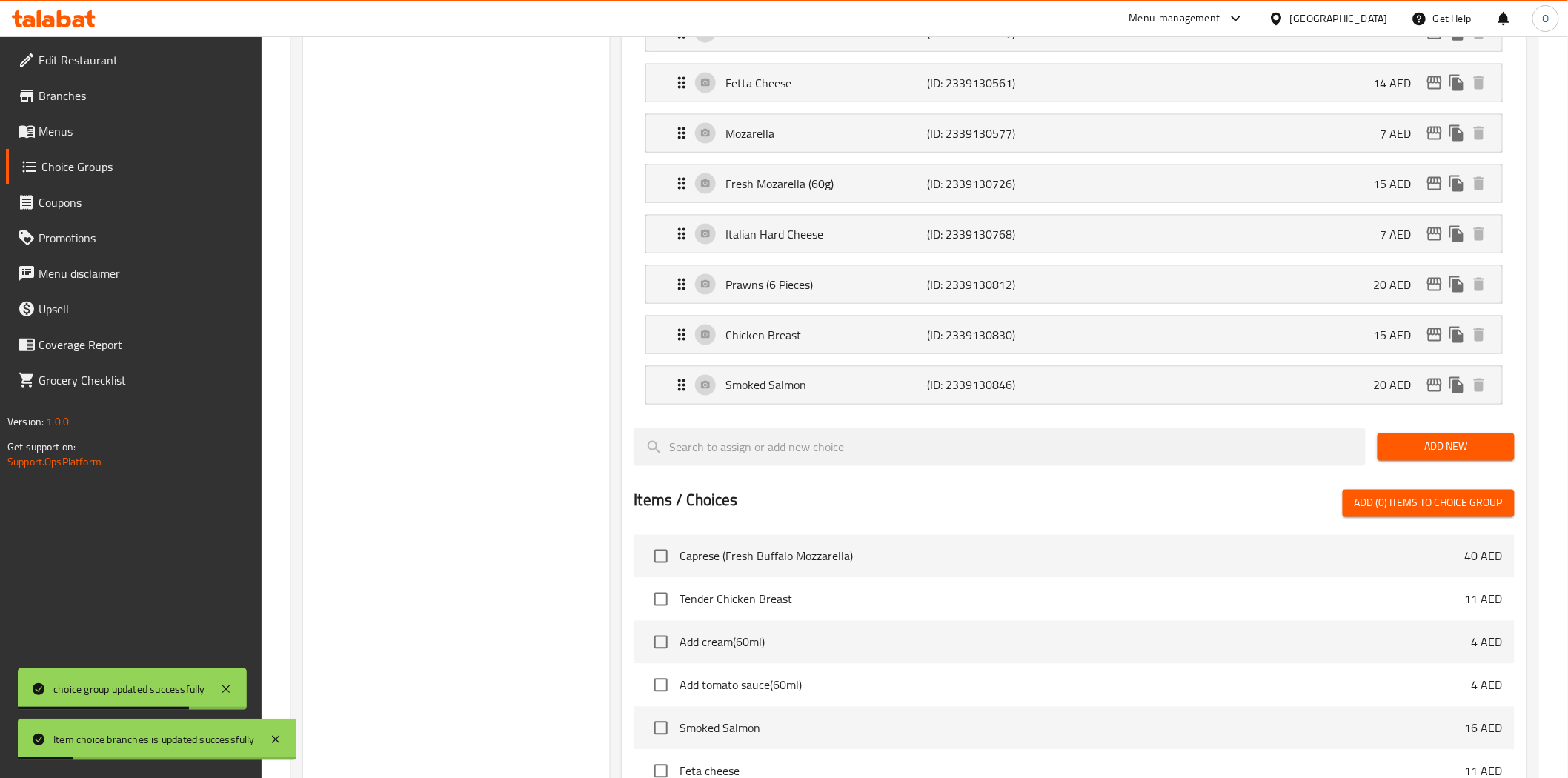
click at [1437, 436] on button "Add New" at bounding box center [1446, 447] width 137 height 28
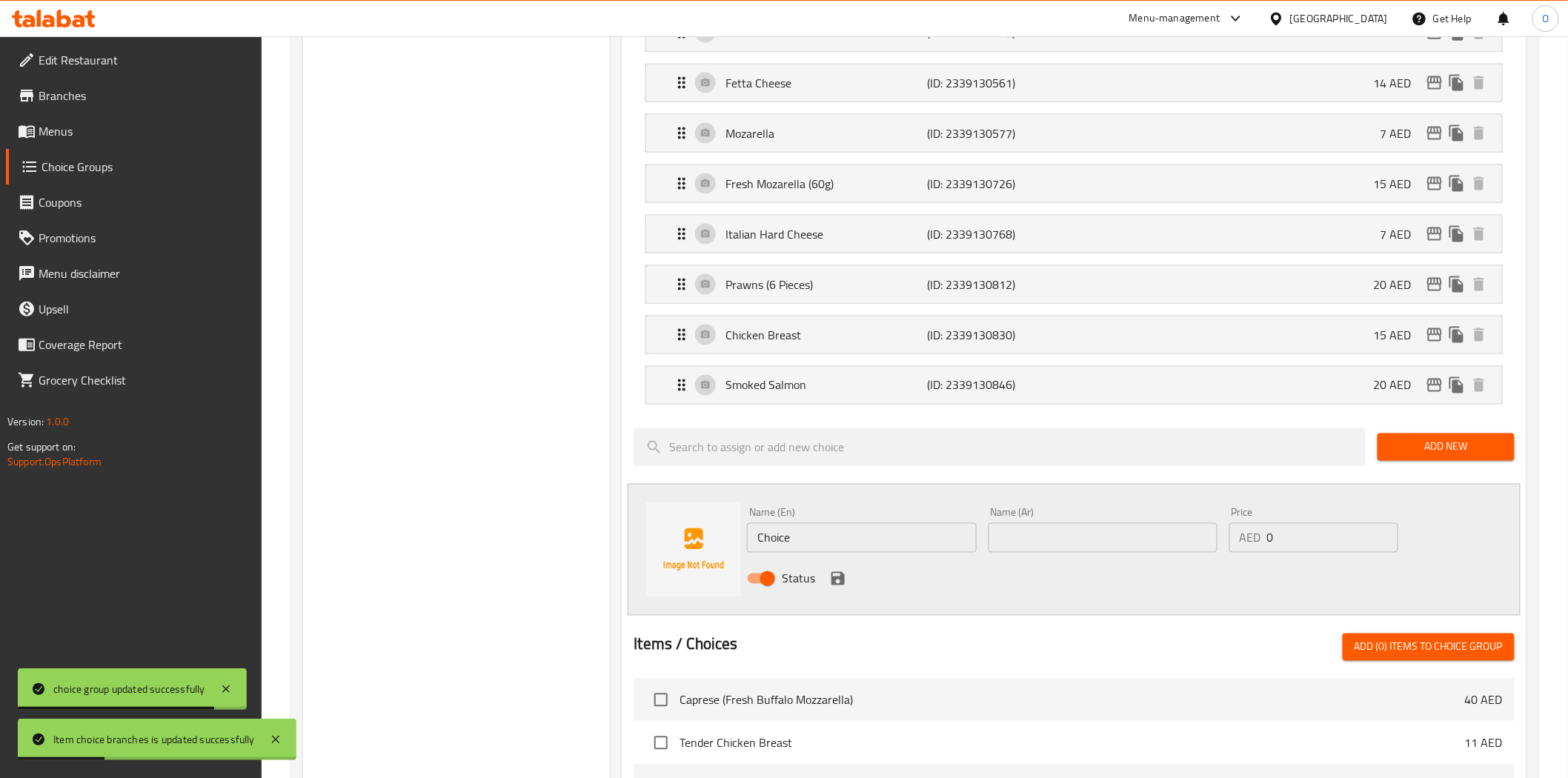
click at [879, 532] on input "Choice" at bounding box center [861, 538] width 229 height 30
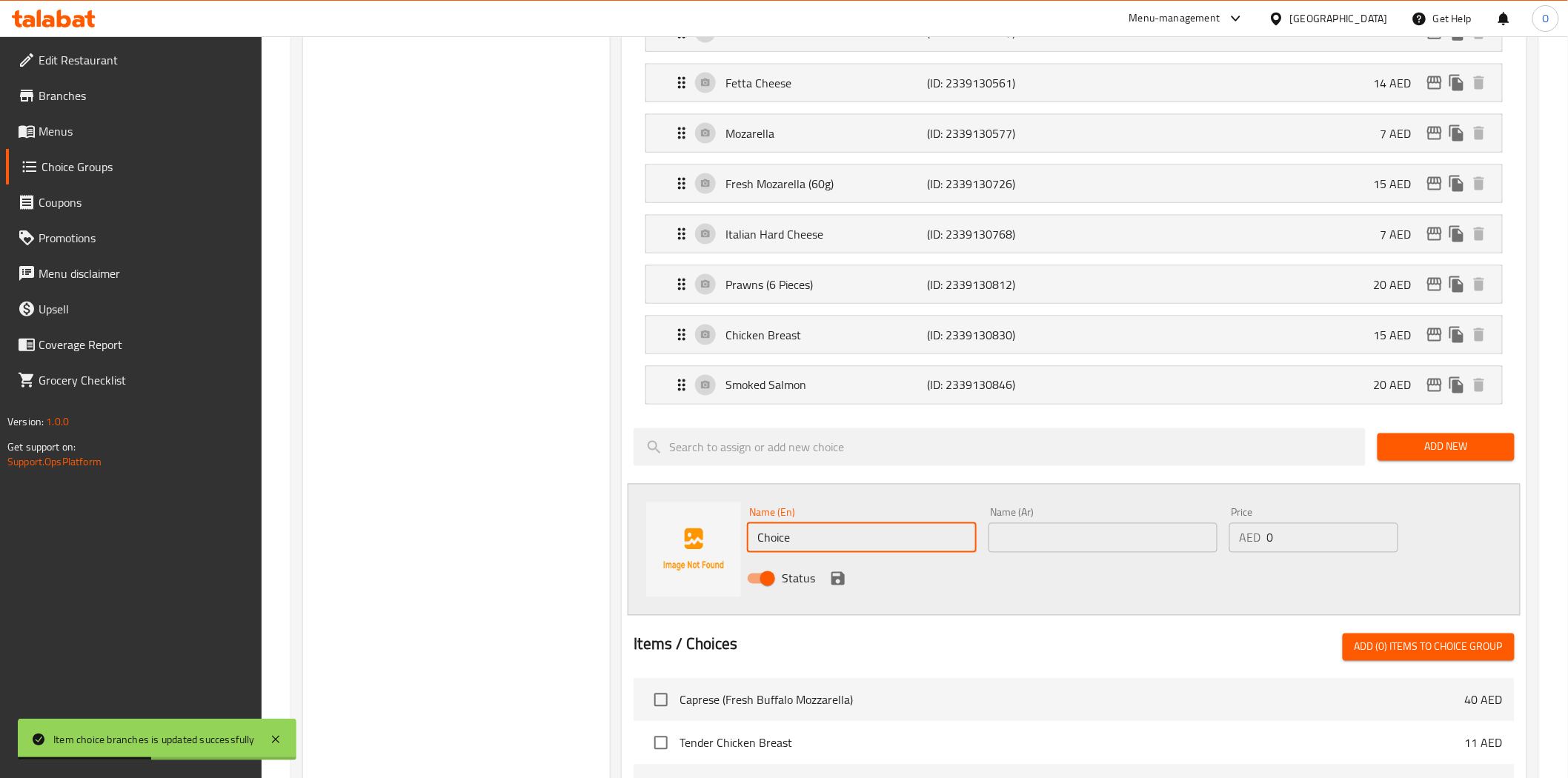
paste input "Extra Sauce"
type input "Extra Sauce"
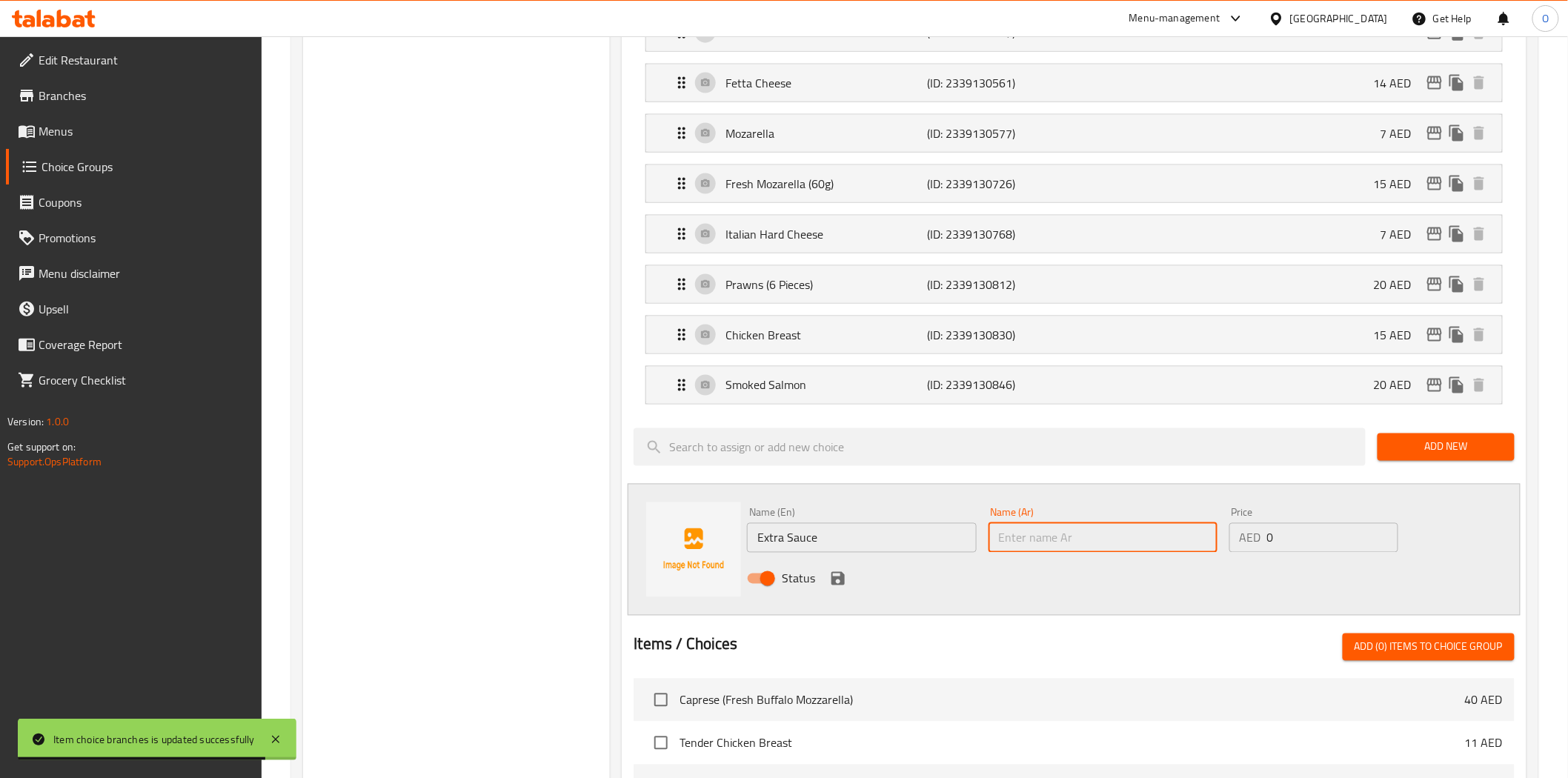
paste input "صلصة إضافية"
type input "صلصة إضافية"
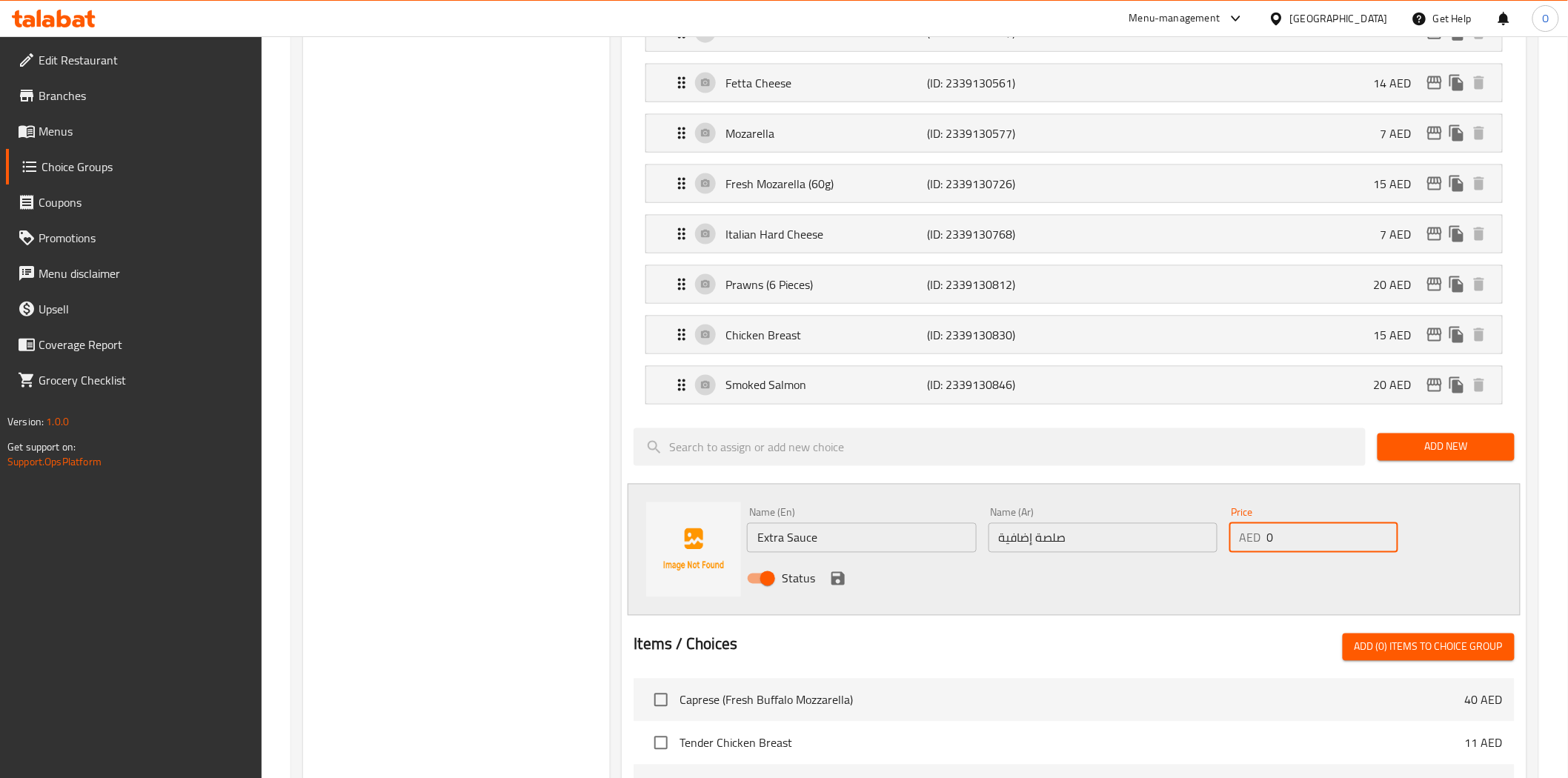
drag, startPoint x: 1276, startPoint y: 542, endPoint x: 1263, endPoint y: 543, distance: 13.0
click at [1263, 543] on div "AED 0 Price" at bounding box center [1313, 538] width 169 height 30
paste input "5"
type input "5"
click at [832, 586] on icon "save" at bounding box center [838, 579] width 13 height 13
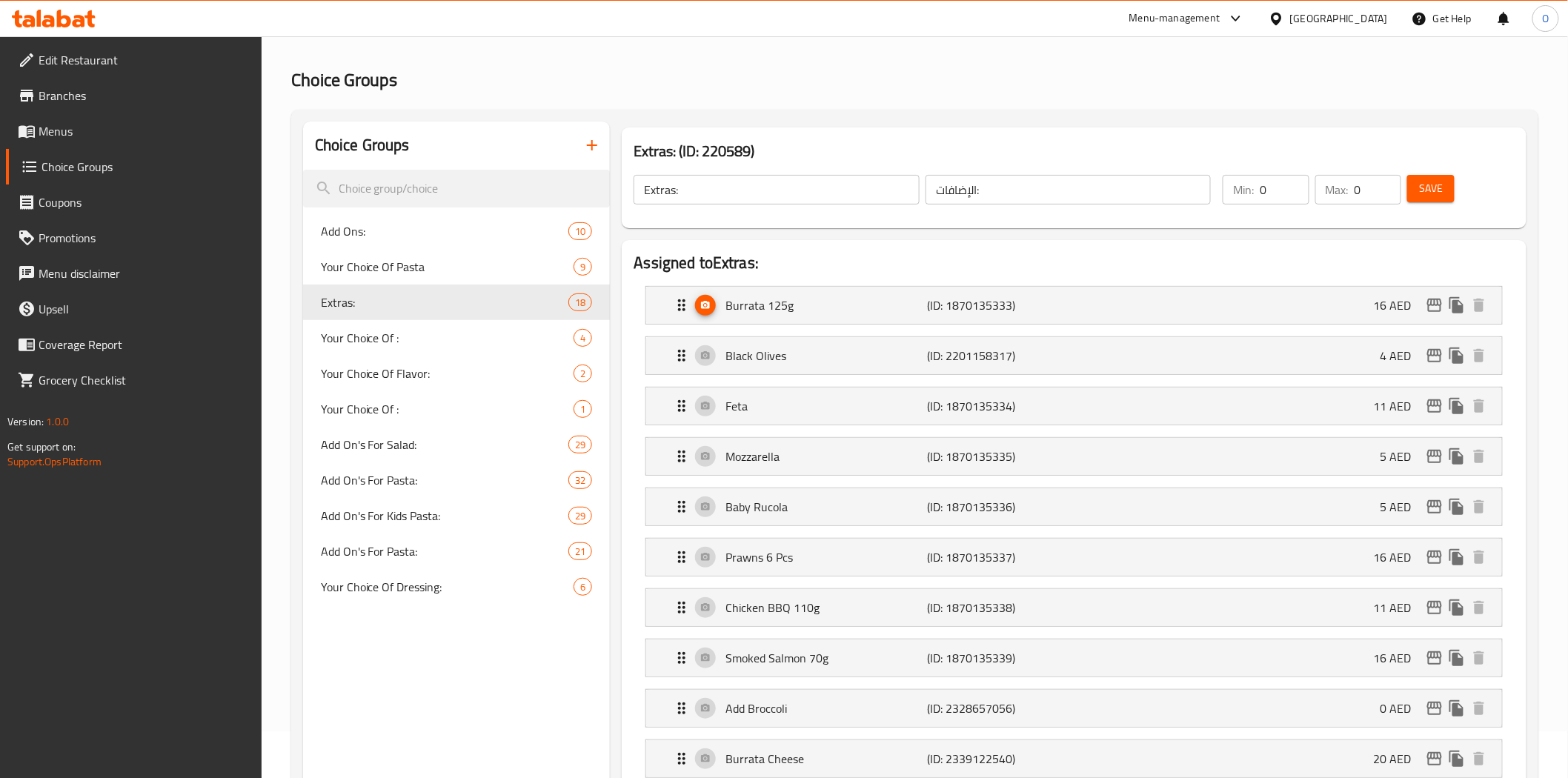
scroll to position [0, 0]
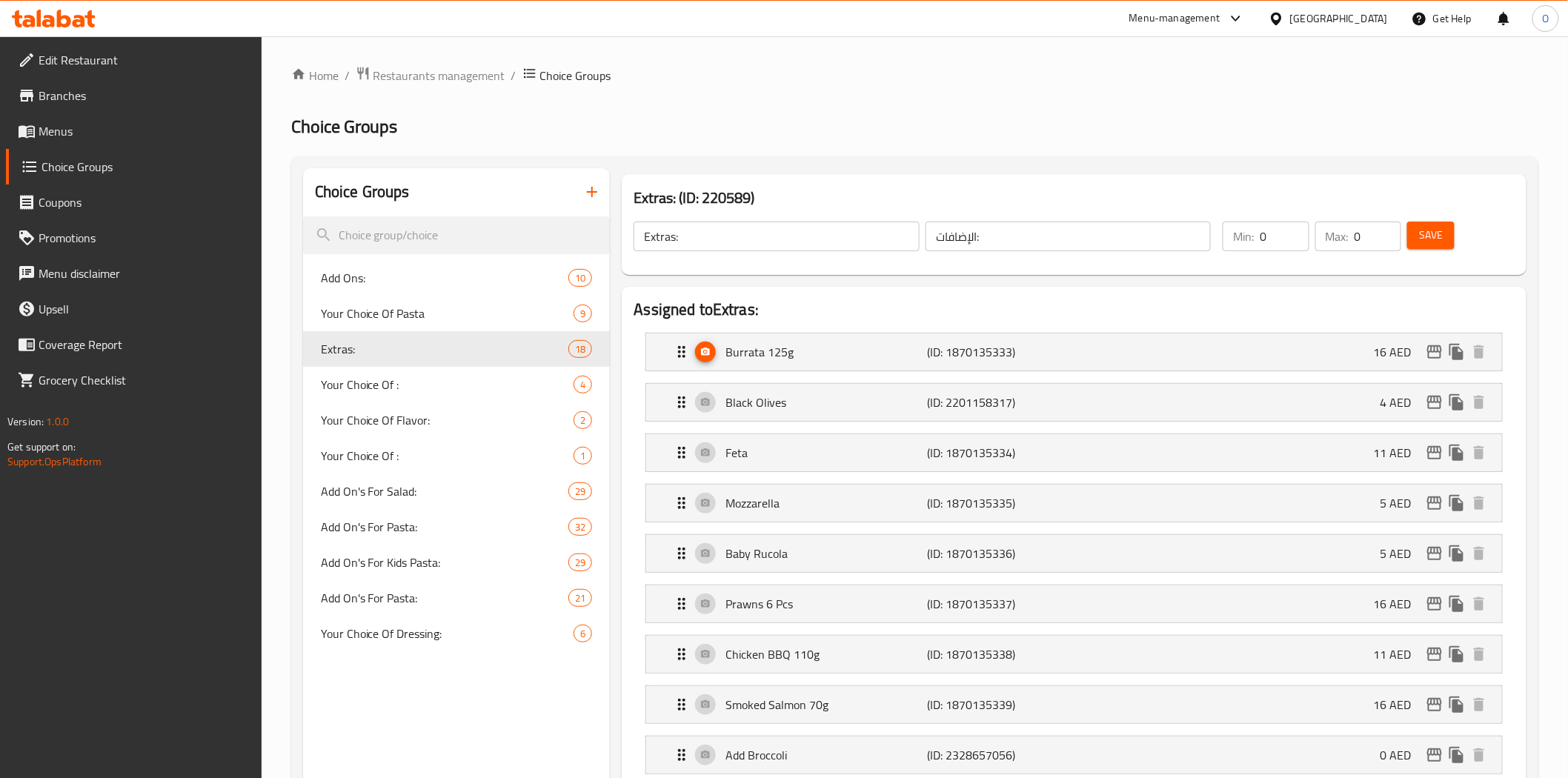
click at [1449, 239] on button "Save" at bounding box center [1431, 235] width 47 height 28
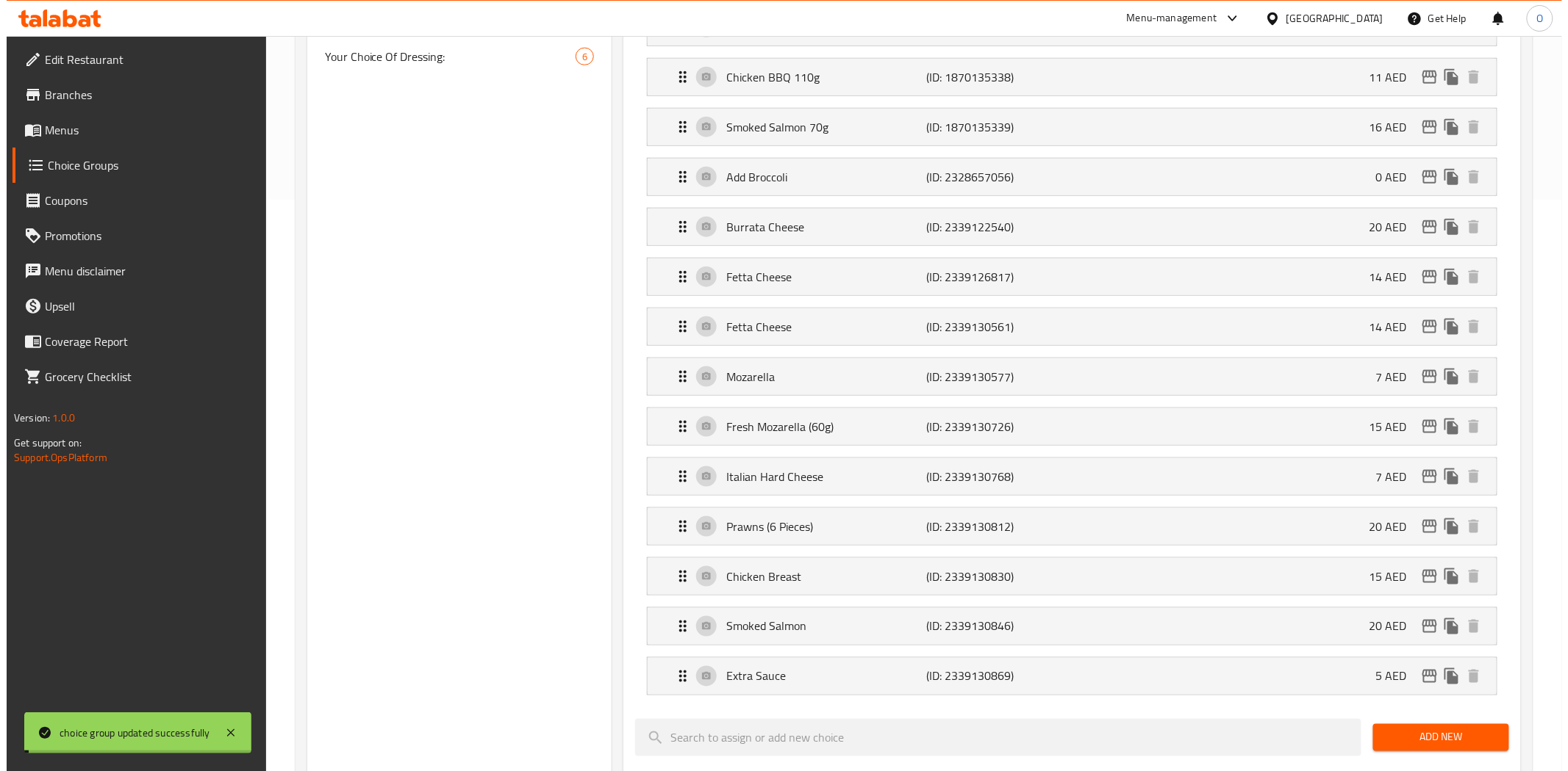
scroll to position [816, 0]
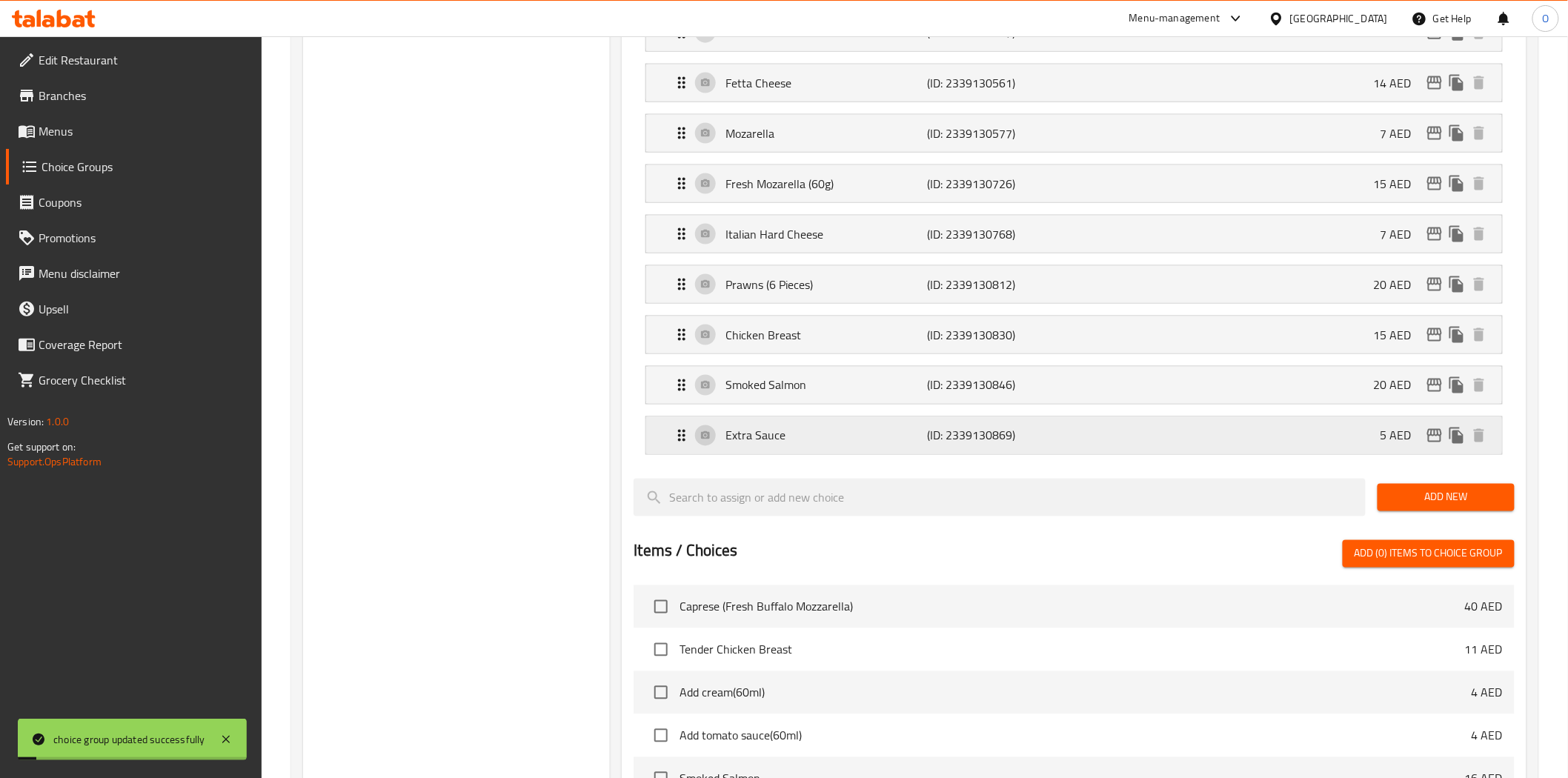
click at [1437, 440] on icon "edit" at bounding box center [1434, 436] width 18 height 18
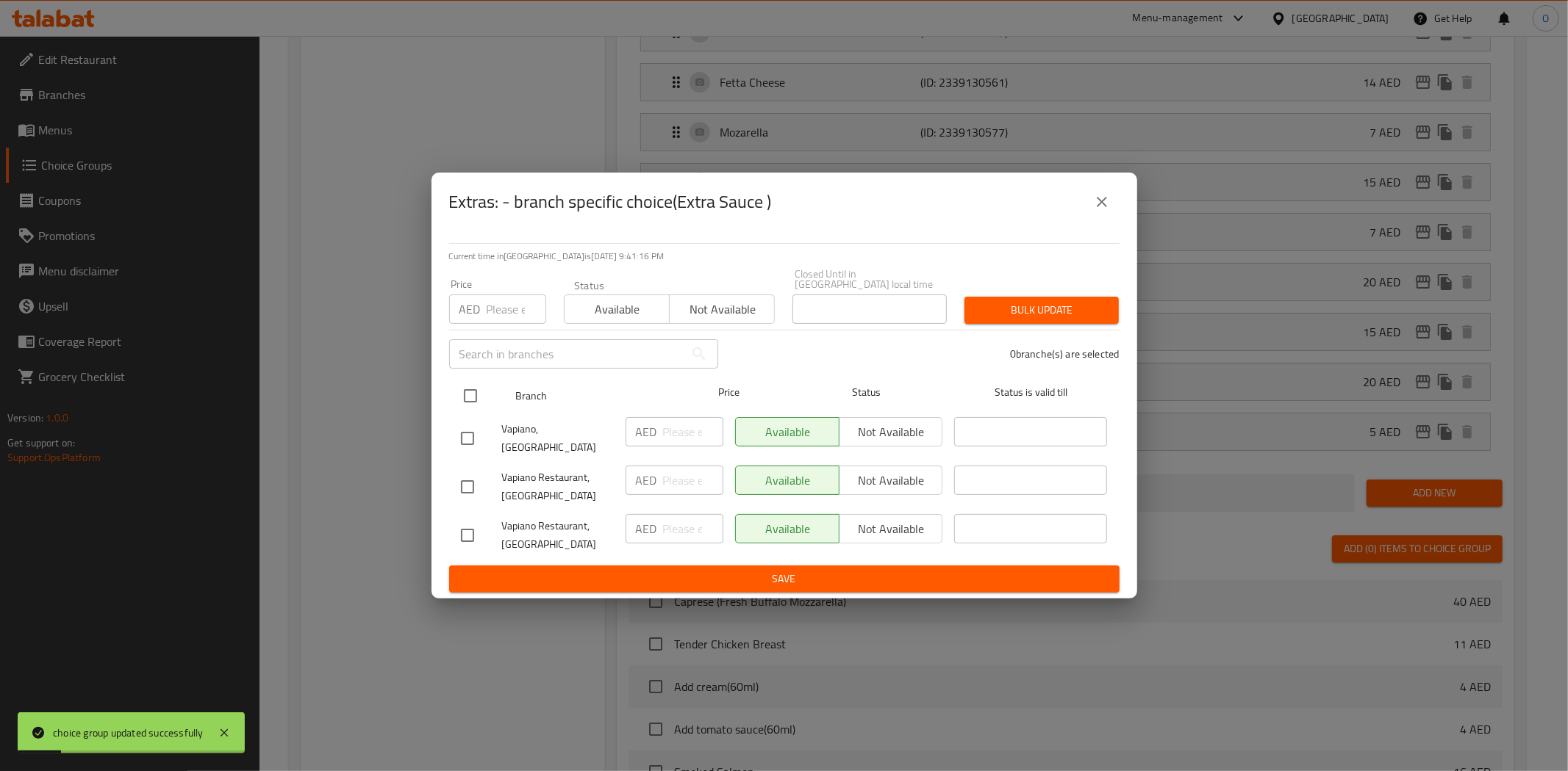
click at [460, 397] on input "checkbox" at bounding box center [470, 395] width 30 height 30
checkbox input "true"
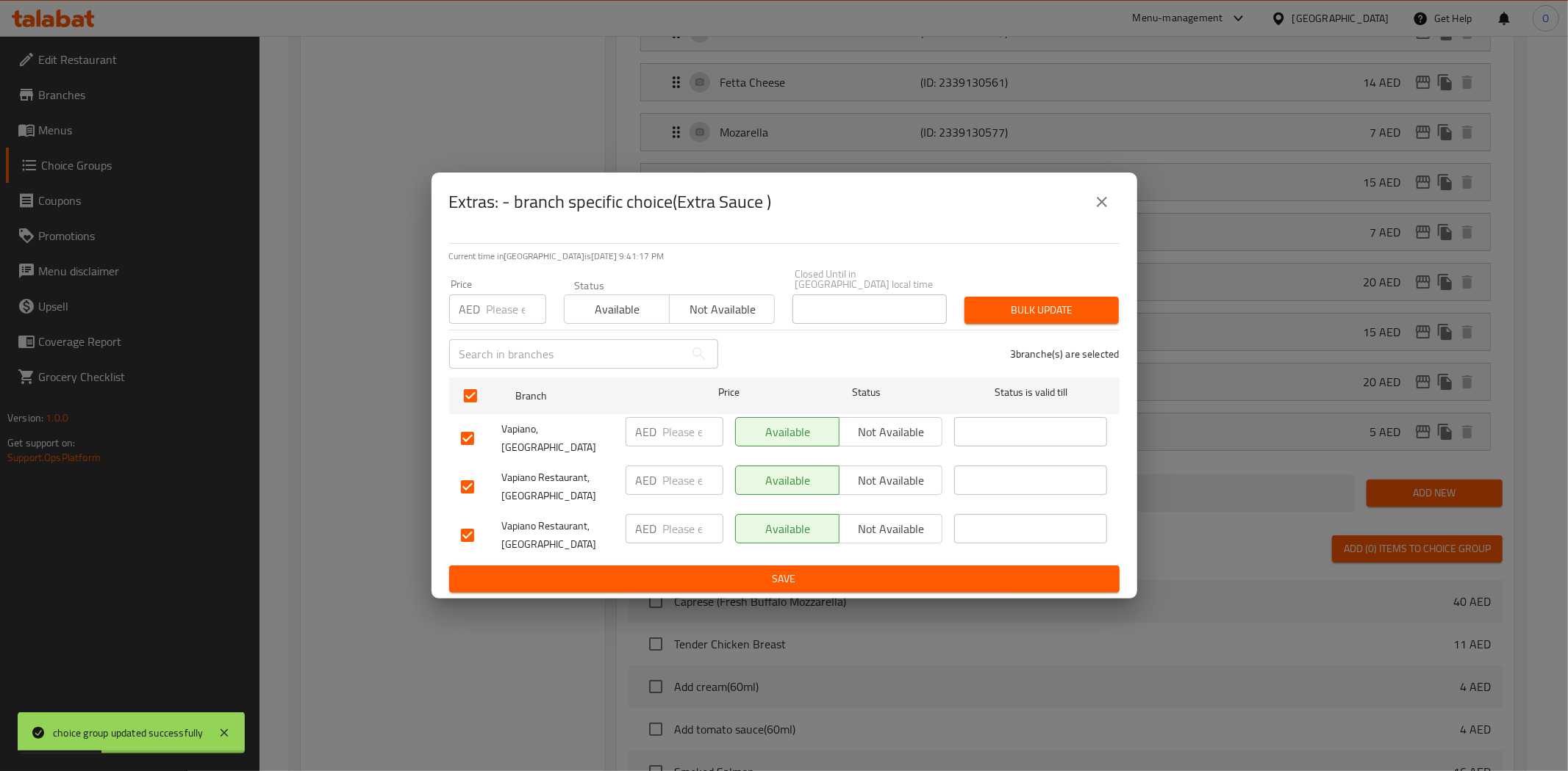
click at [869, 432] on span "Not available" at bounding box center [891, 432] width 92 height 21
click at [869, 478] on span "Not available" at bounding box center [891, 480] width 92 height 21
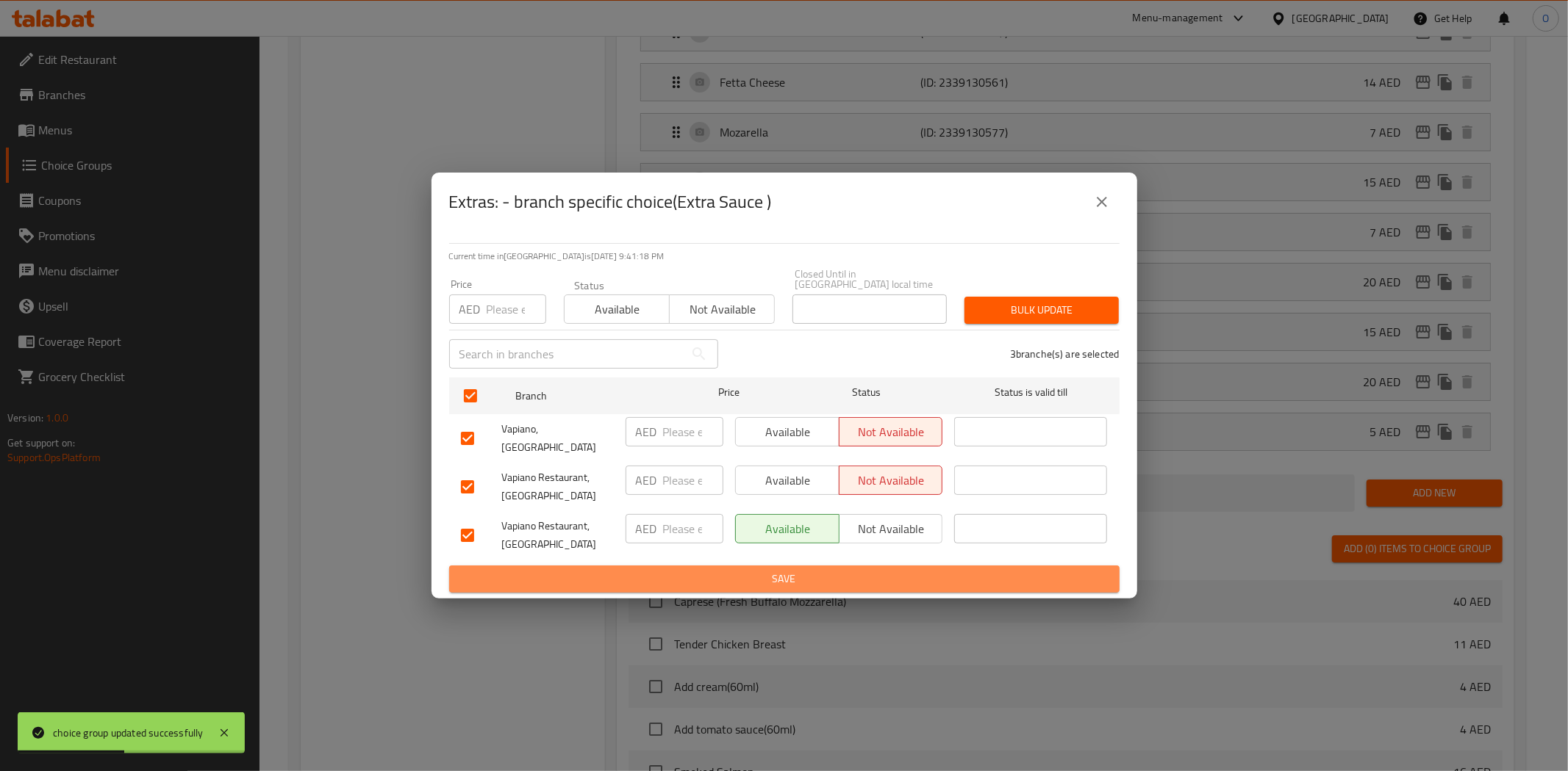
click at [871, 570] on span "Save" at bounding box center [784, 580] width 646 height 19
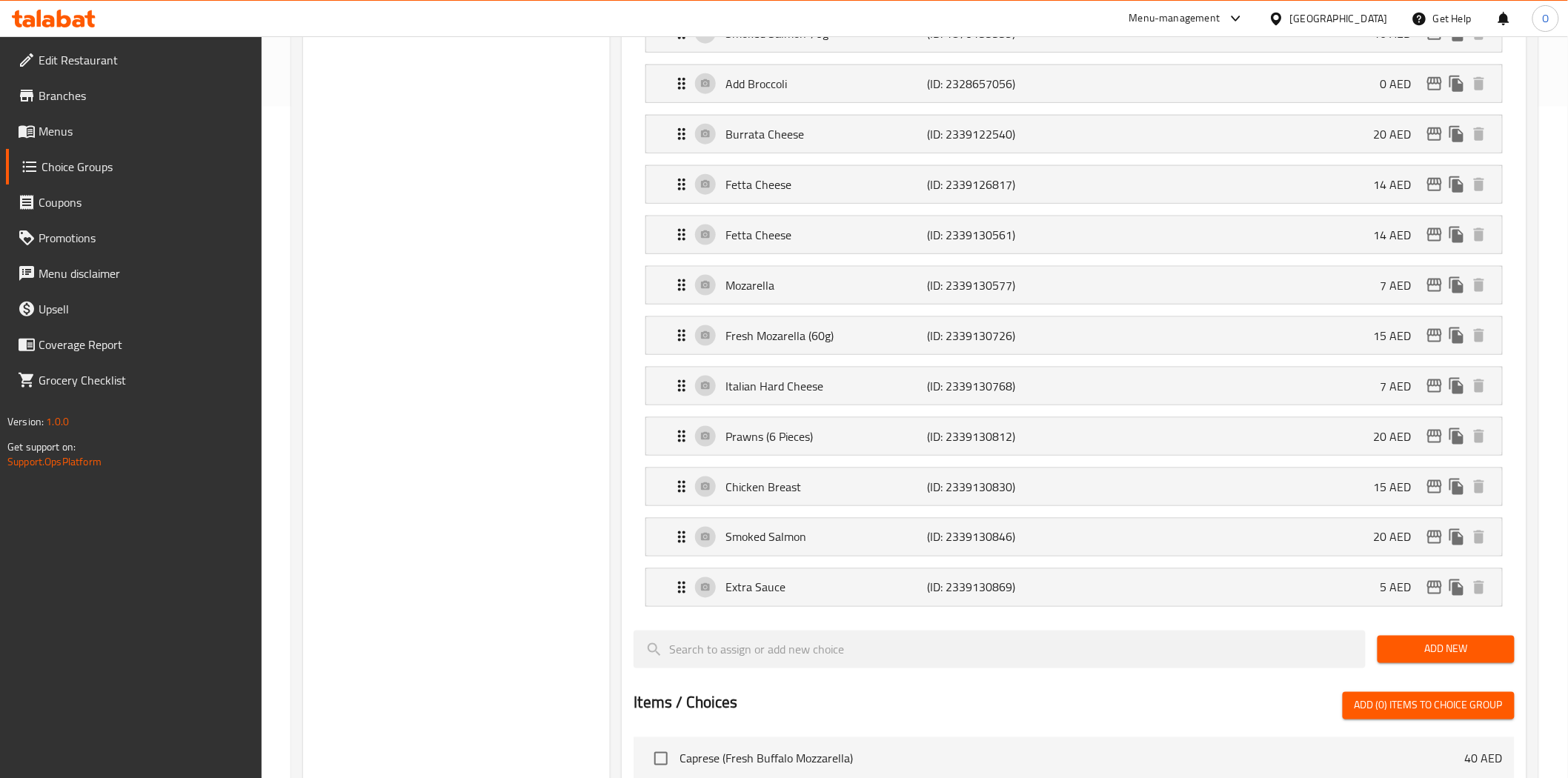
scroll to position [741, 0]
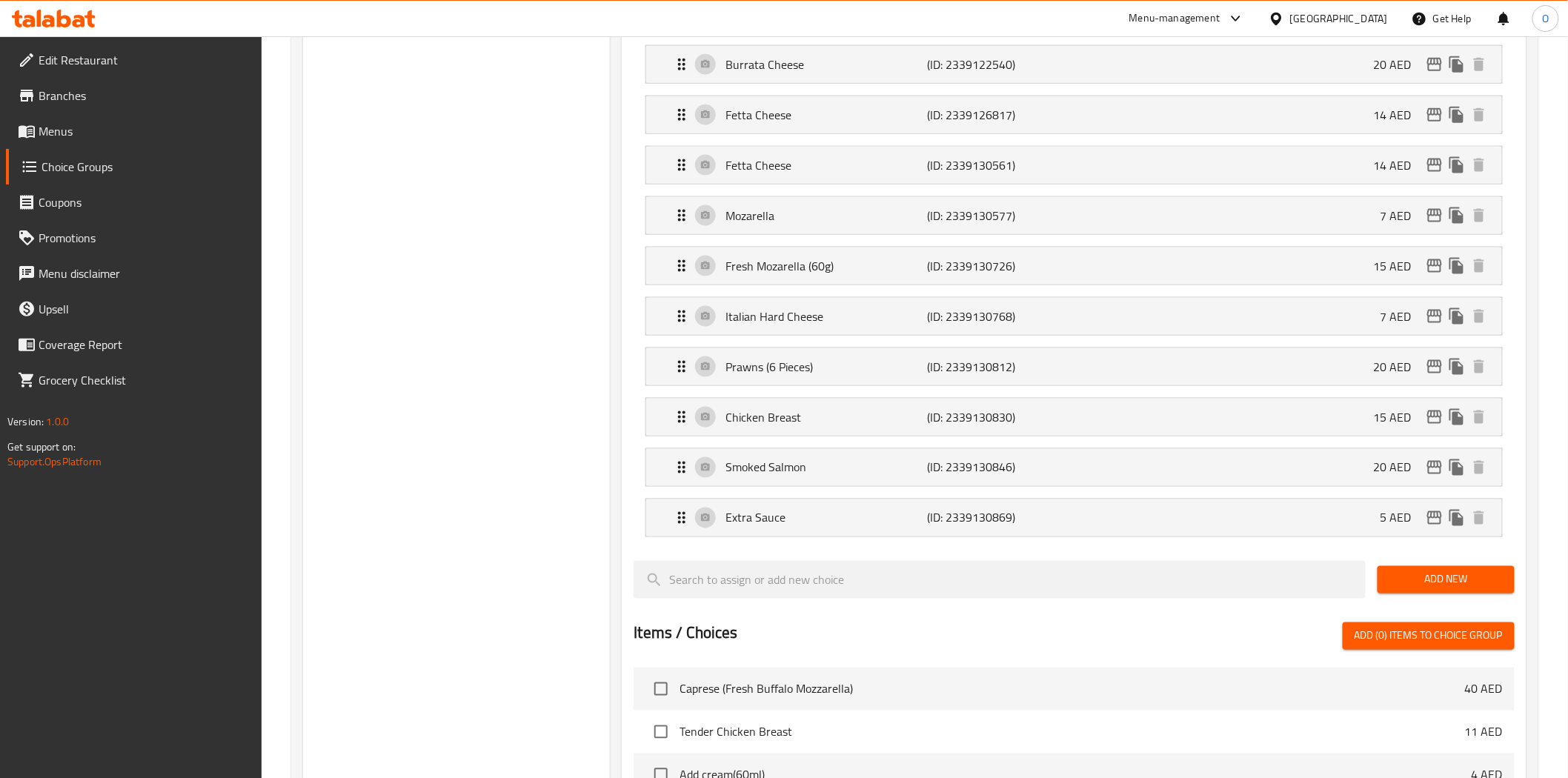
drag, startPoint x: 1397, startPoint y: 591, endPoint x: 1395, endPoint y: 582, distance: 9.2
click at [1397, 591] on button "Add New" at bounding box center [1446, 579] width 137 height 28
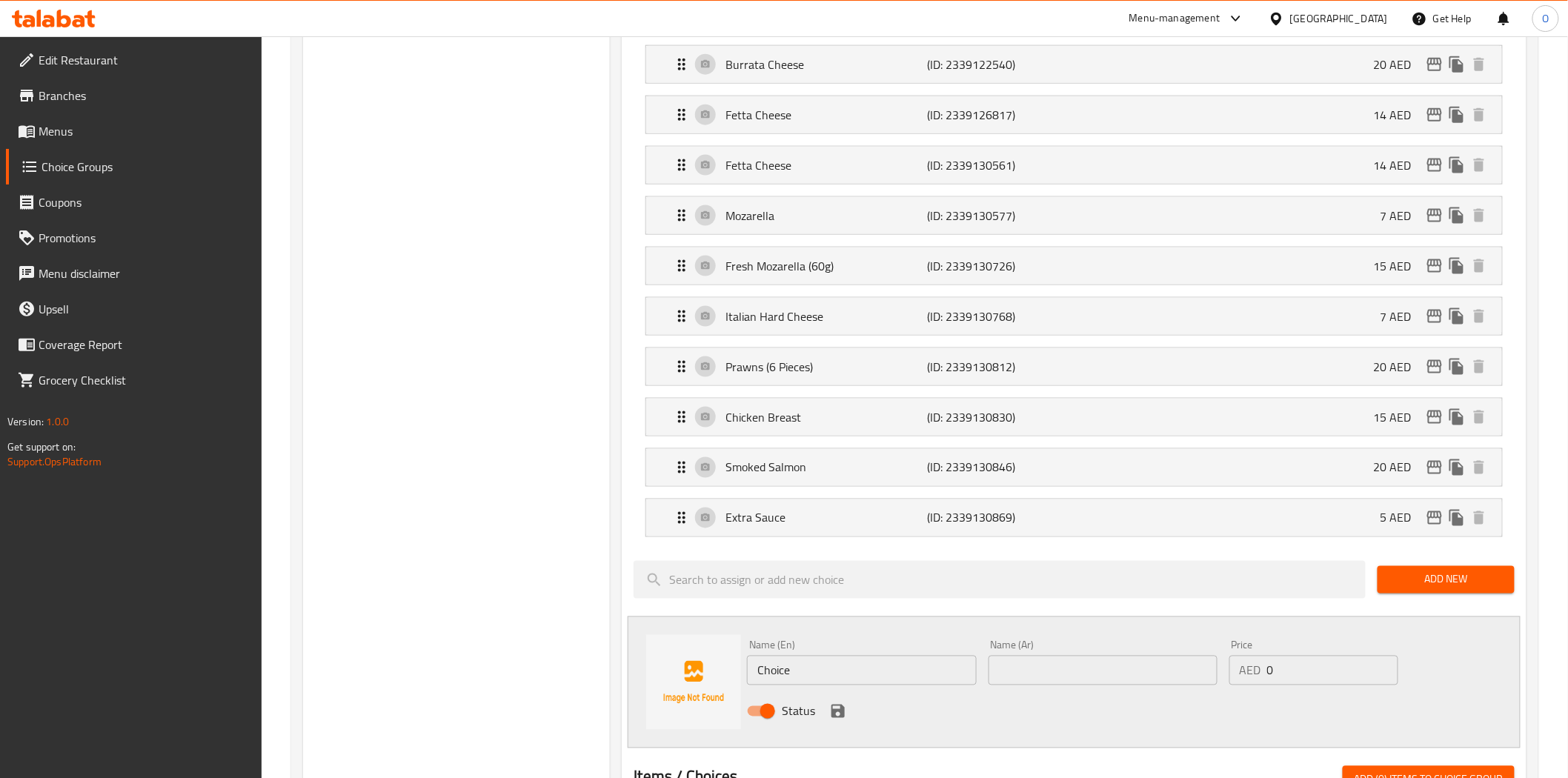
click at [849, 679] on input "Choice" at bounding box center [861, 671] width 229 height 30
paste input "Bolognese Sau"
type input "Bolognese Sauce"
paste input "صلصة بولونيز"
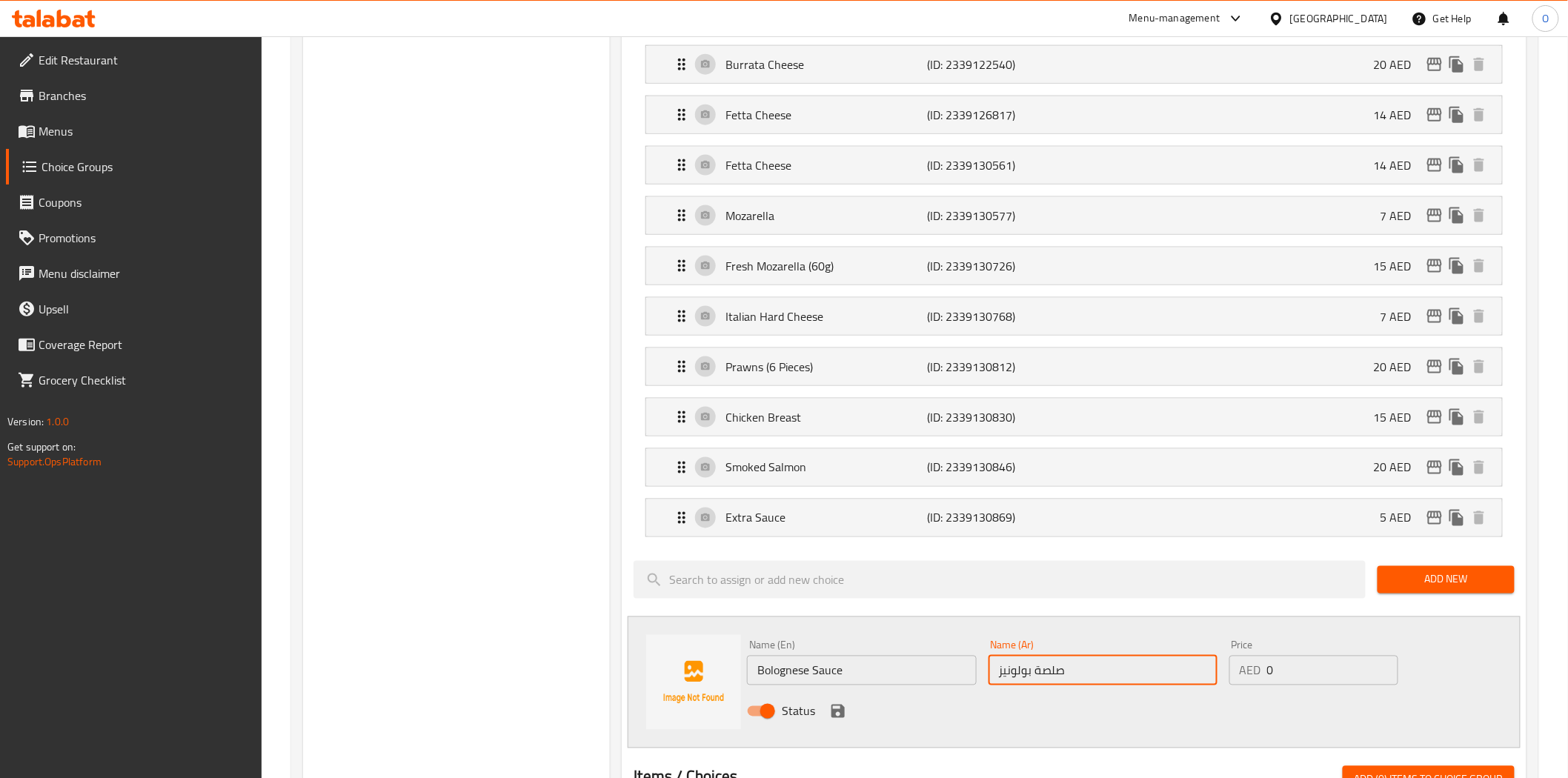
type input "صلصة بولونيز"
drag, startPoint x: 1245, startPoint y: 684, endPoint x: 1218, endPoint y: 687, distance: 27.2
click at [1218, 687] on div "Name (En) Bolognese Sauce Name (En) Name (Ar) صلصة بولونيز Name (Ar) Price AED …" at bounding box center [1102, 683] width 723 height 97
paste input "12"
type input "12"
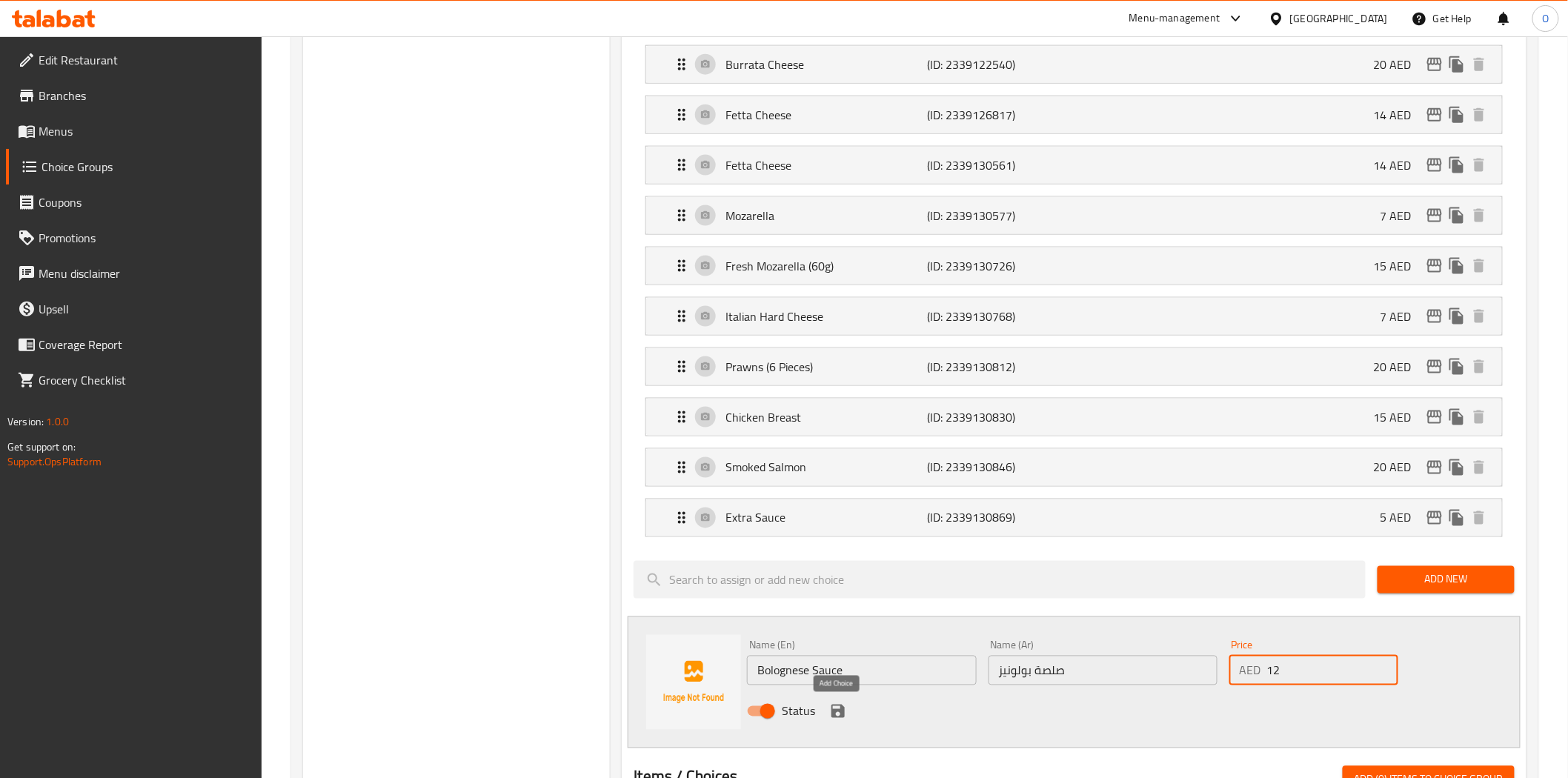
click at [842, 706] on icon "save" at bounding box center [838, 711] width 18 height 18
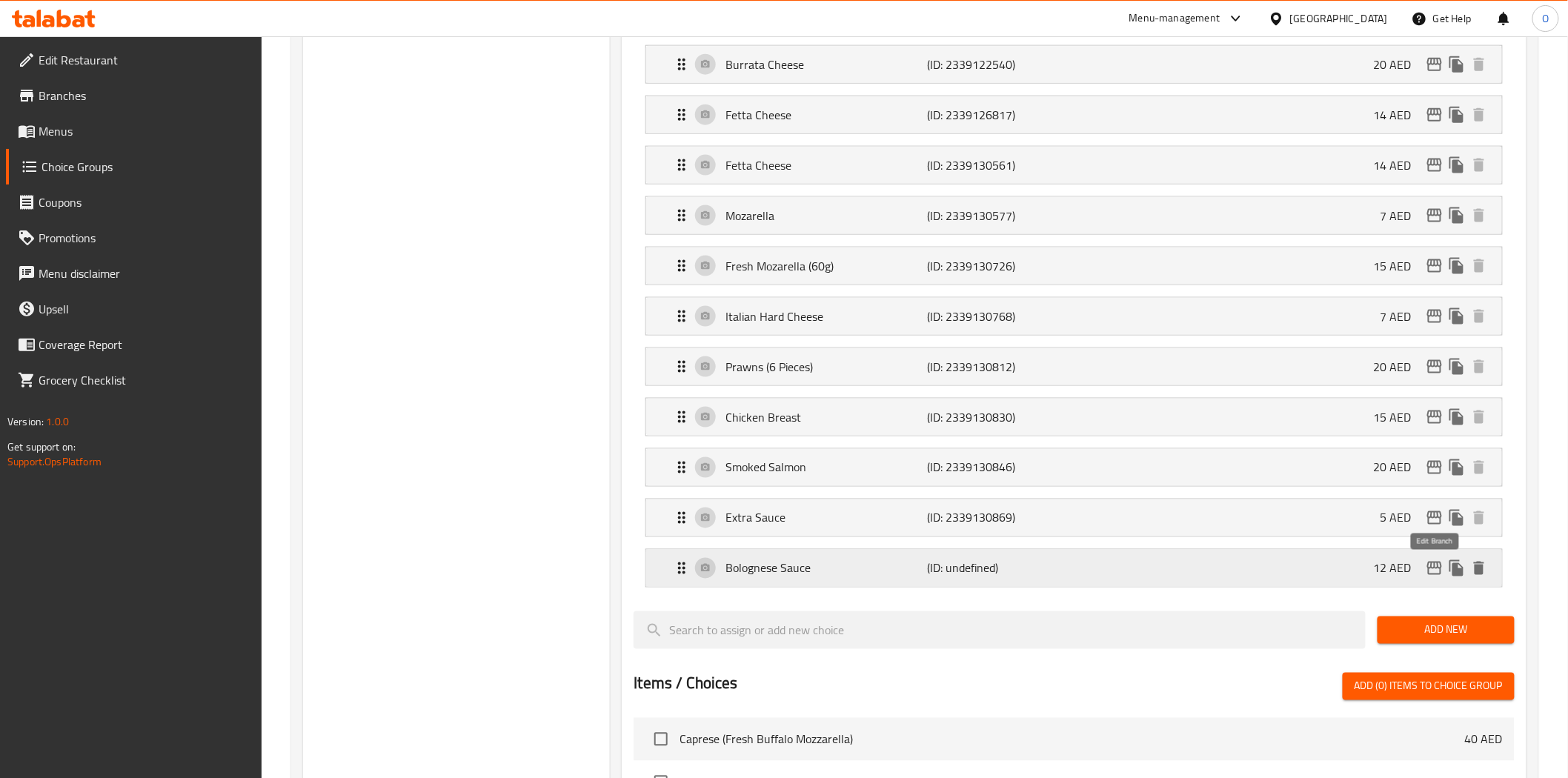
click at [1438, 569] on icon "edit" at bounding box center [1434, 568] width 15 height 13
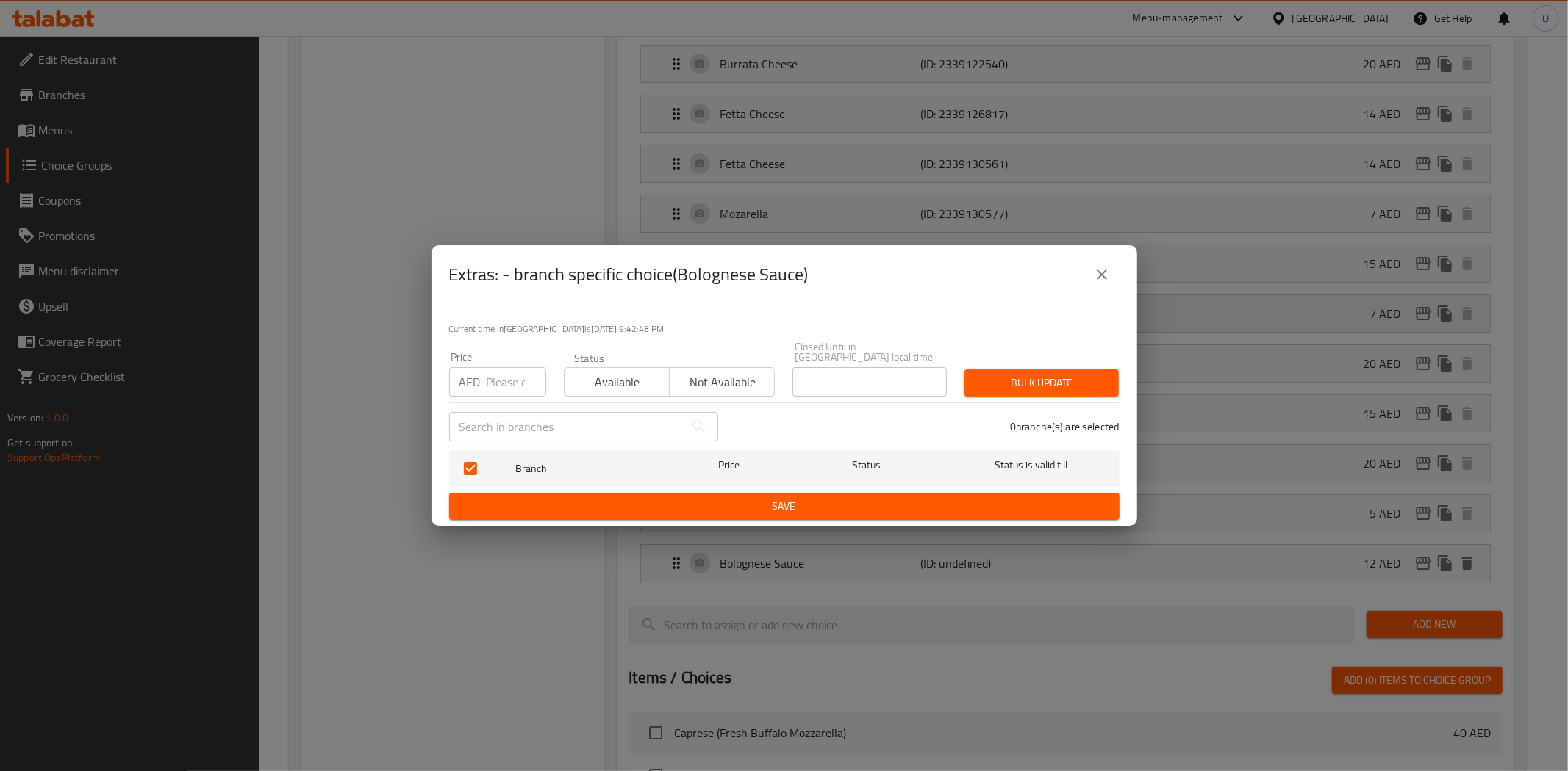
drag, startPoint x: 1104, startPoint y: 277, endPoint x: 1251, endPoint y: 312, distance: 151.1
click at [1103, 277] on icon "close" at bounding box center [1101, 274] width 10 height 10
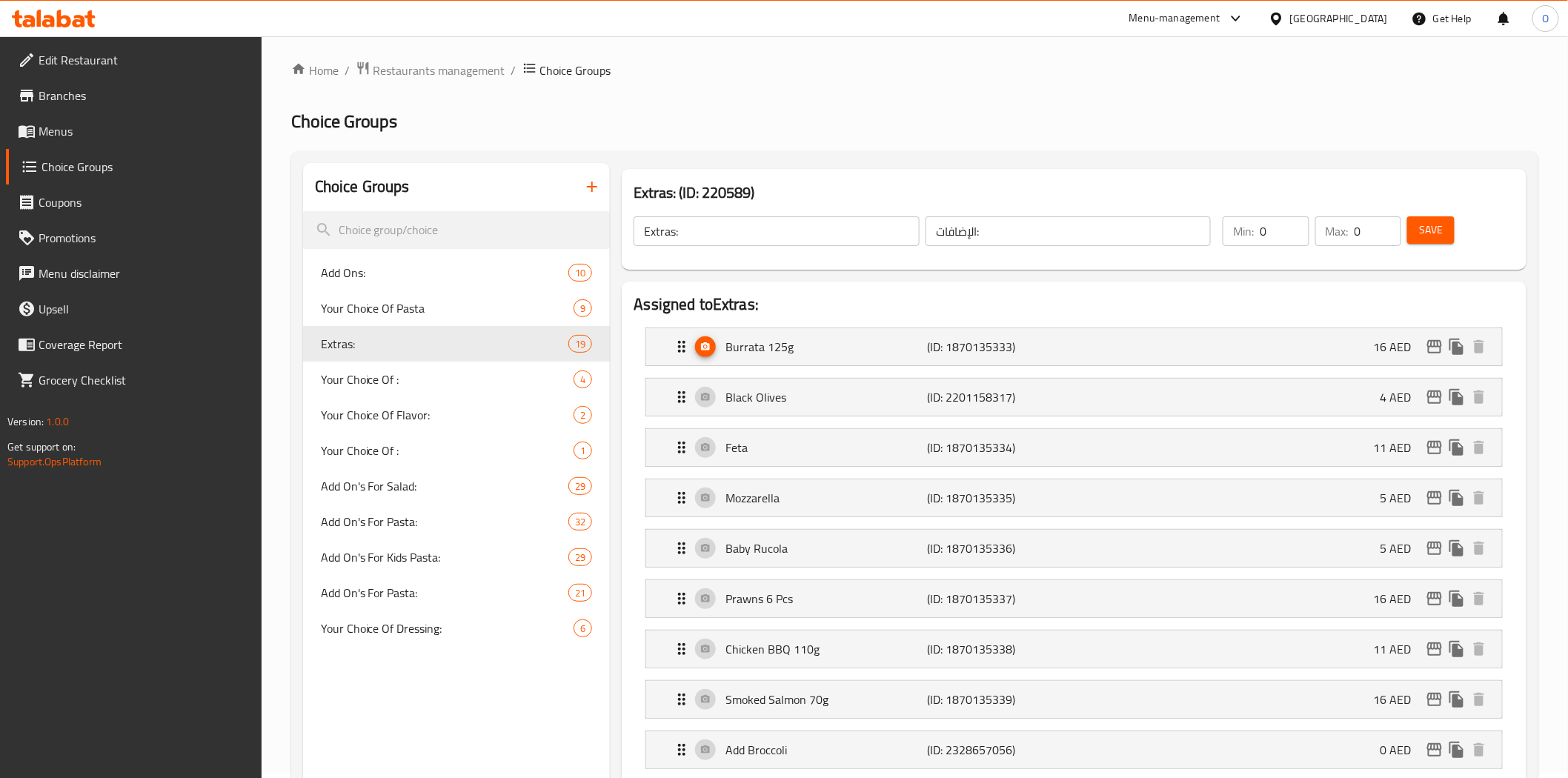
scroll to position [0, 0]
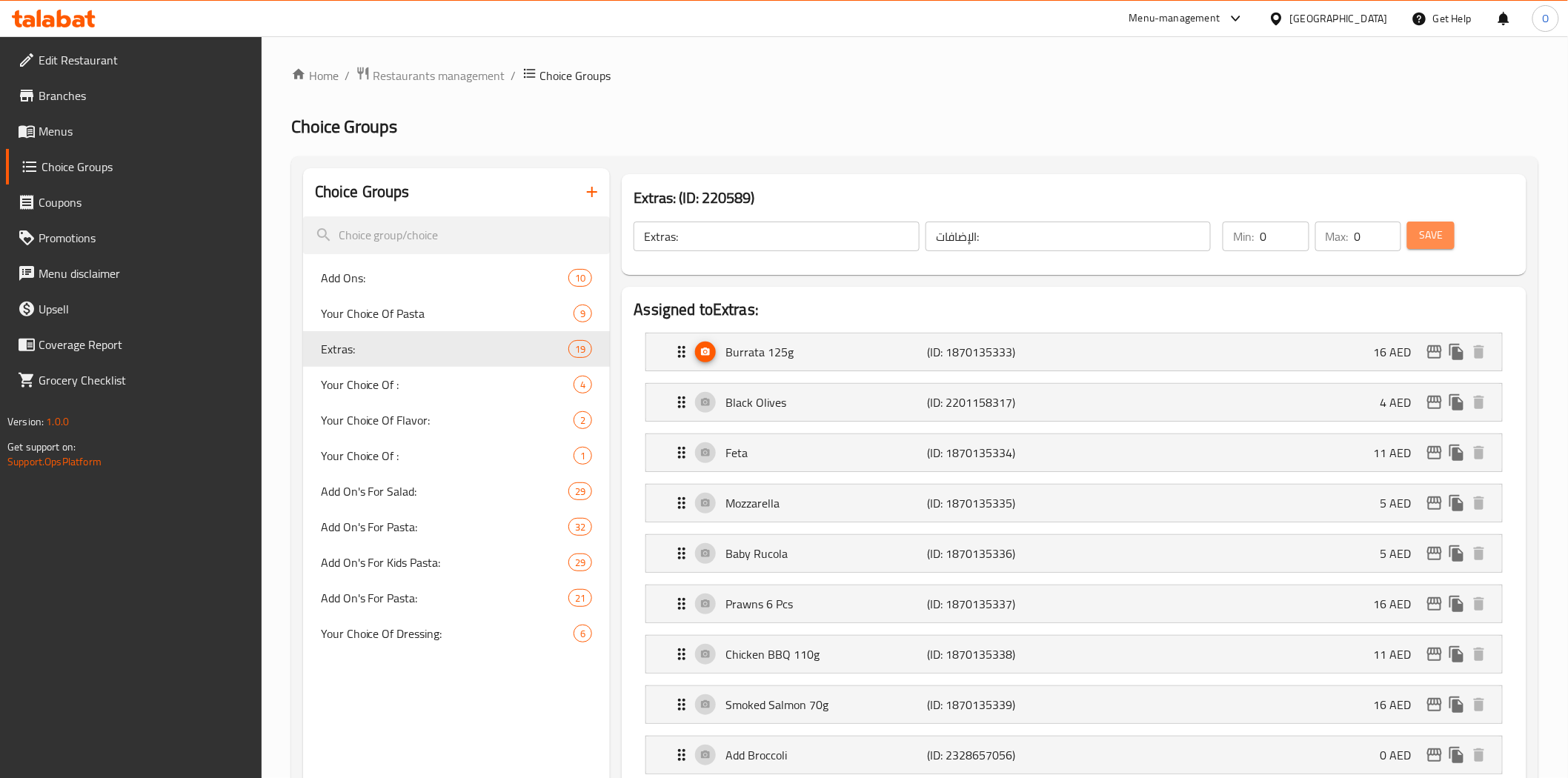
click at [1437, 243] on span "Save" at bounding box center [1431, 236] width 24 height 19
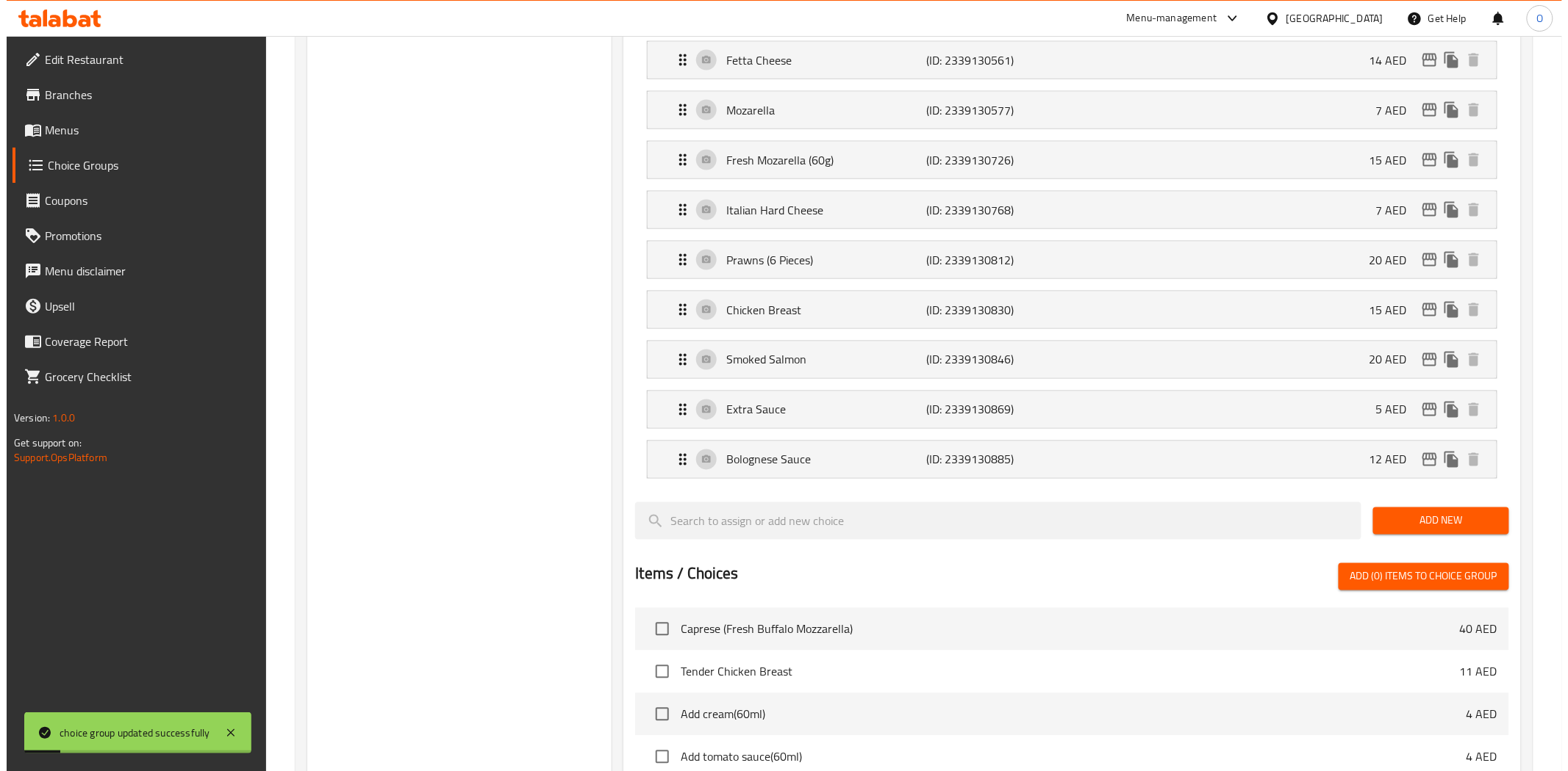
scroll to position [898, 0]
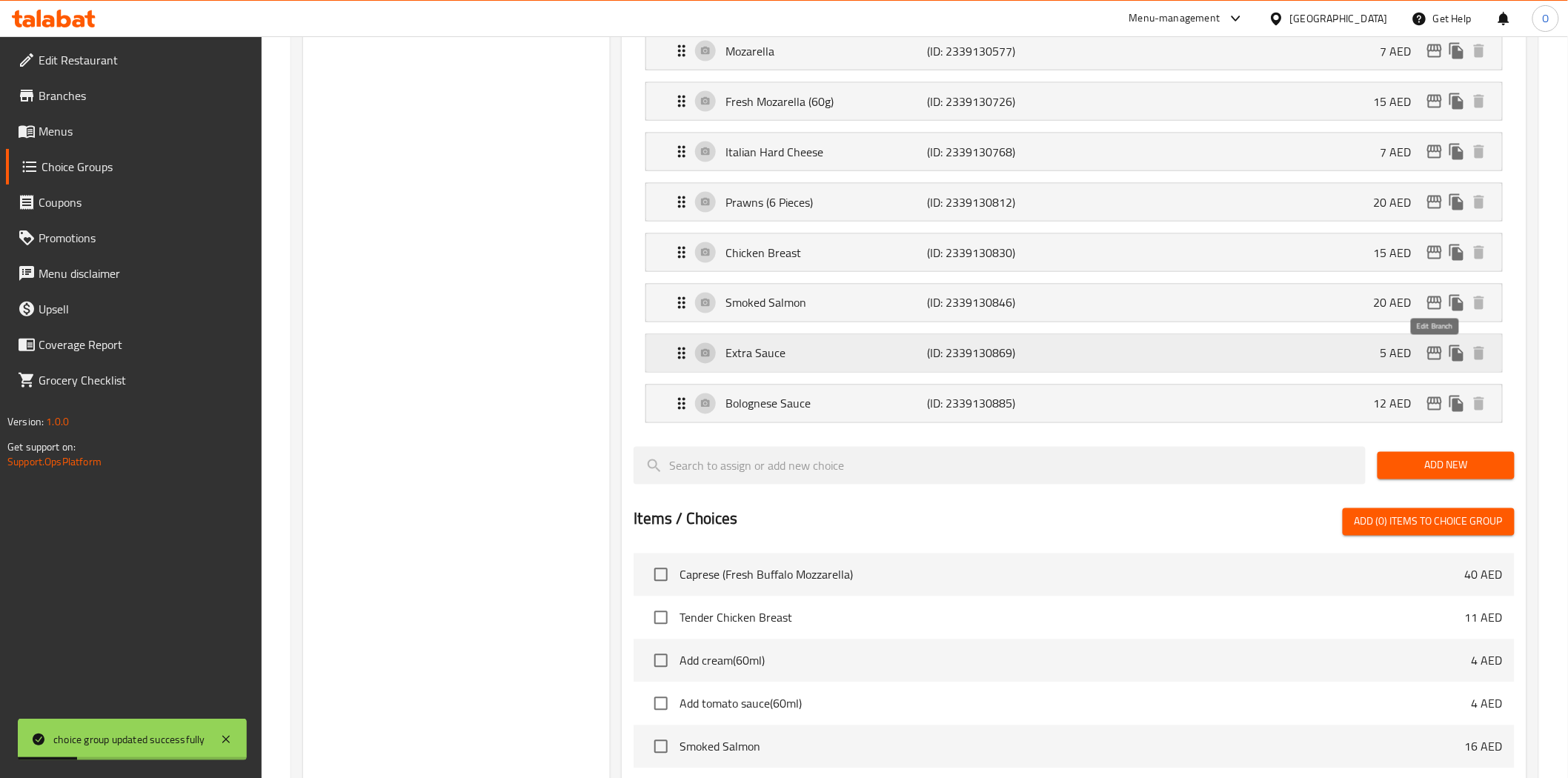
click at [1434, 352] on icon "edit" at bounding box center [1434, 353] width 15 height 13
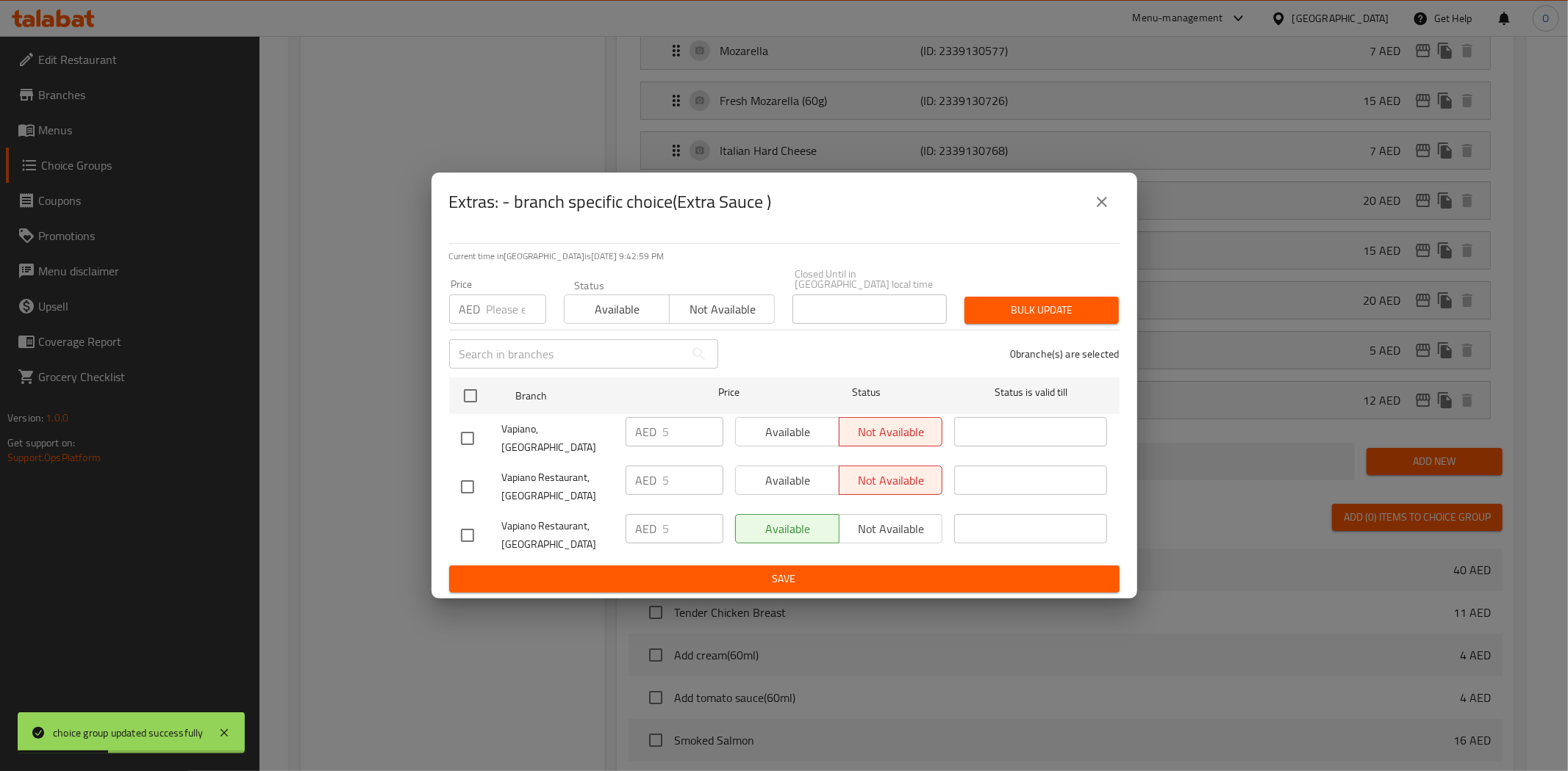
click at [1111, 203] on button "close" at bounding box center [1101, 202] width 35 height 35
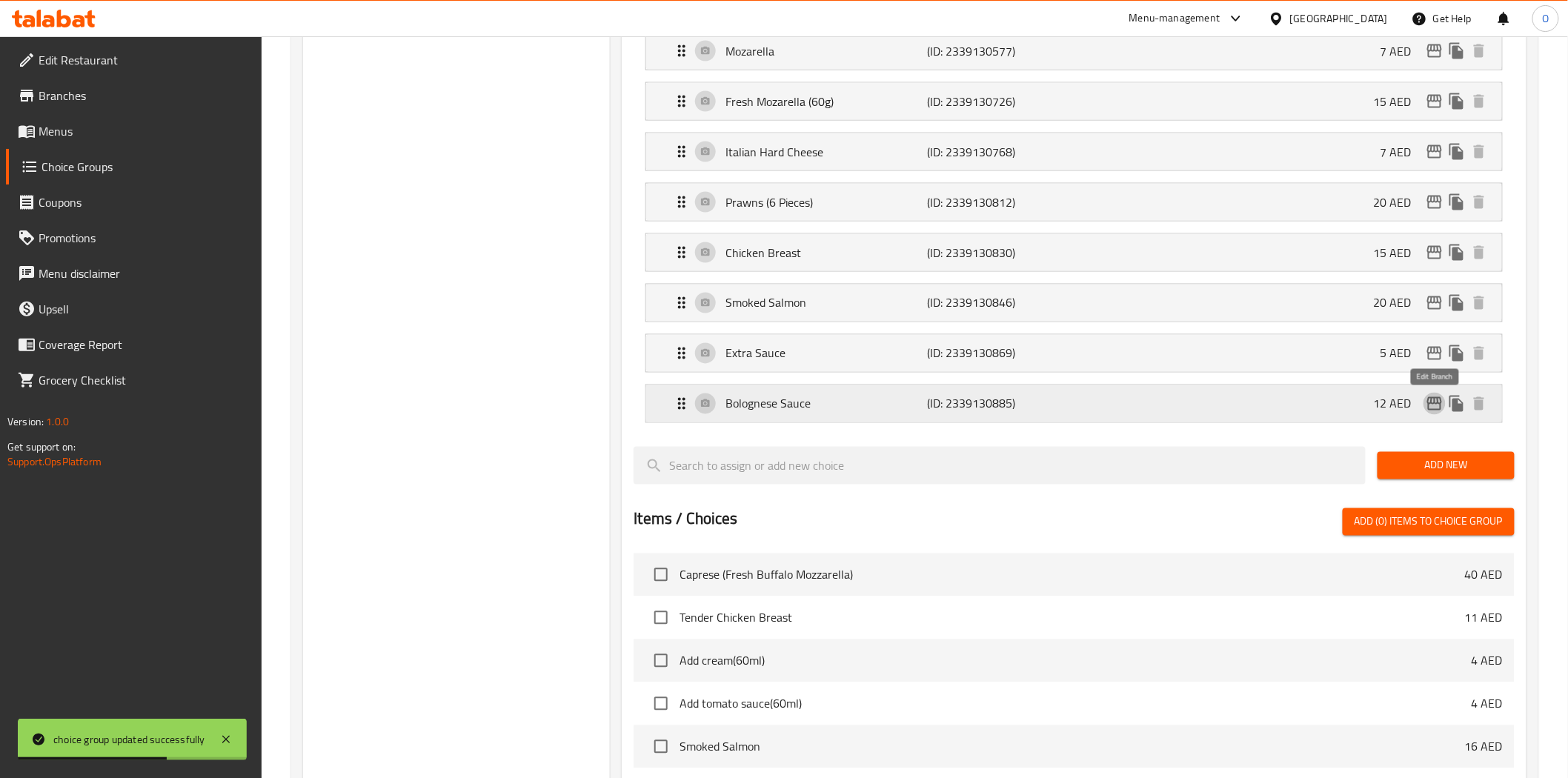
click at [1431, 403] on icon "edit" at bounding box center [1434, 404] width 18 height 18
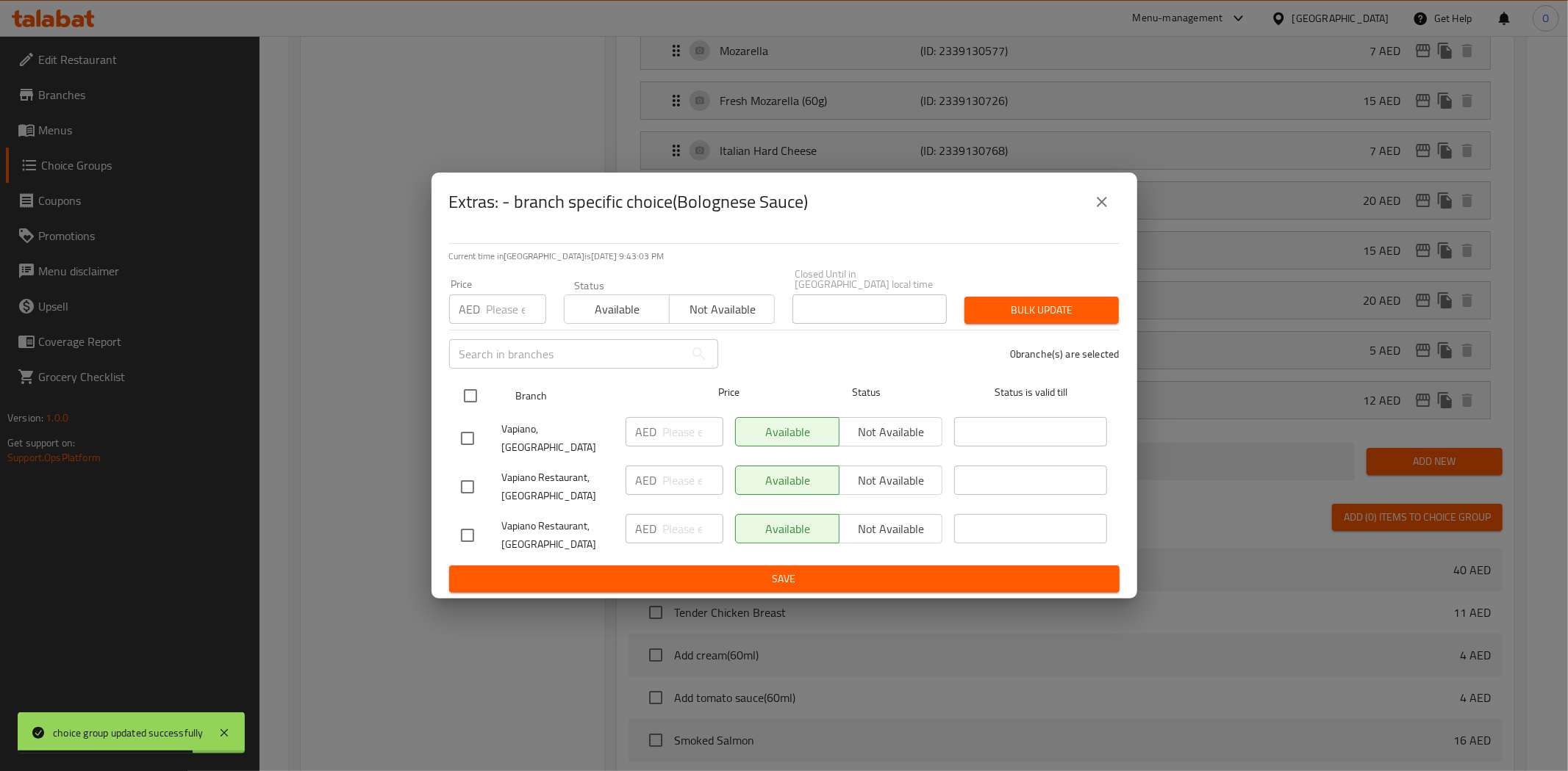
click at [461, 400] on input "checkbox" at bounding box center [470, 395] width 30 height 30
checkbox input "true"
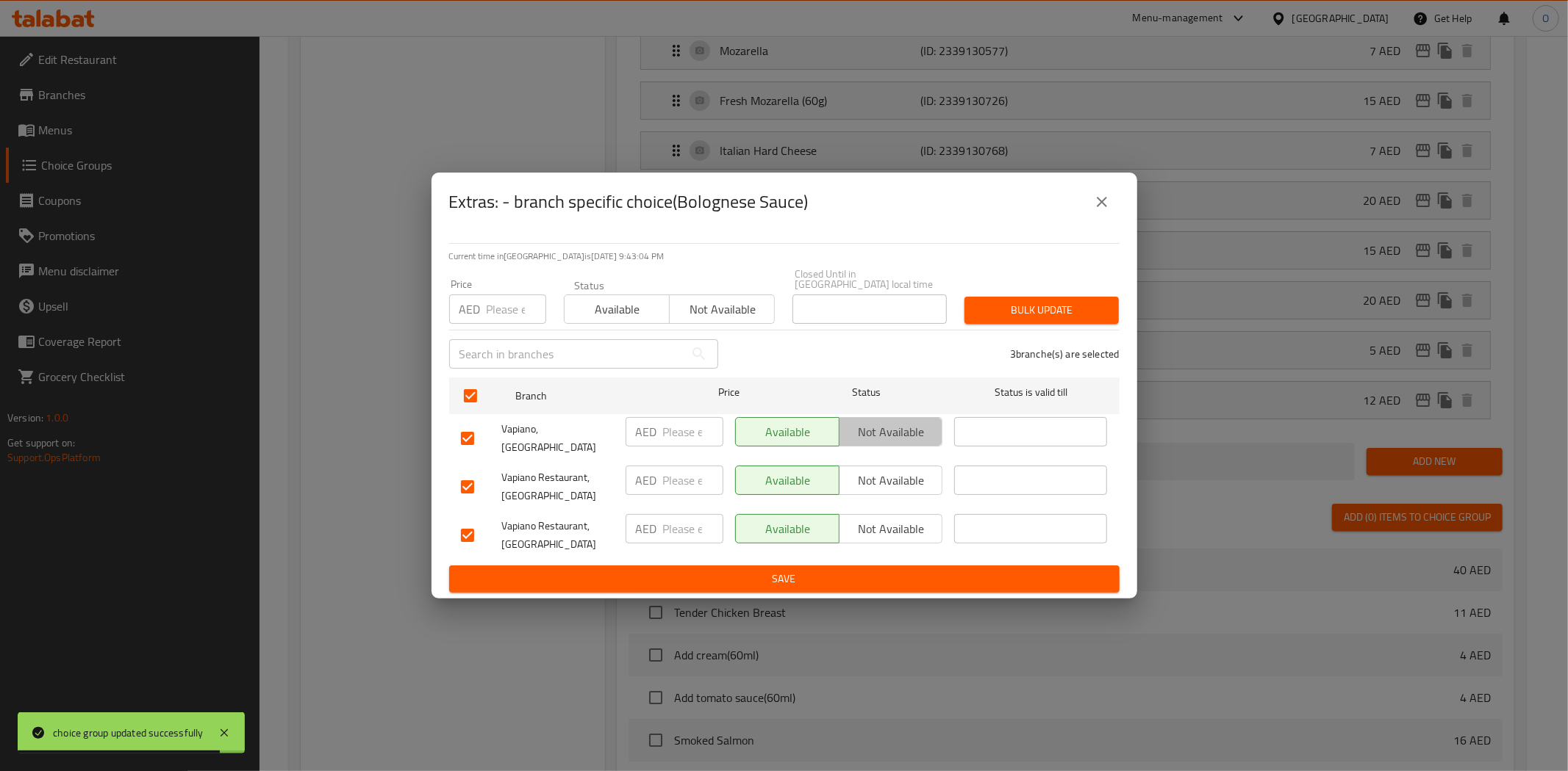
click at [911, 437] on span "Not available" at bounding box center [891, 432] width 92 height 21
click at [900, 476] on span "Not available" at bounding box center [891, 480] width 92 height 21
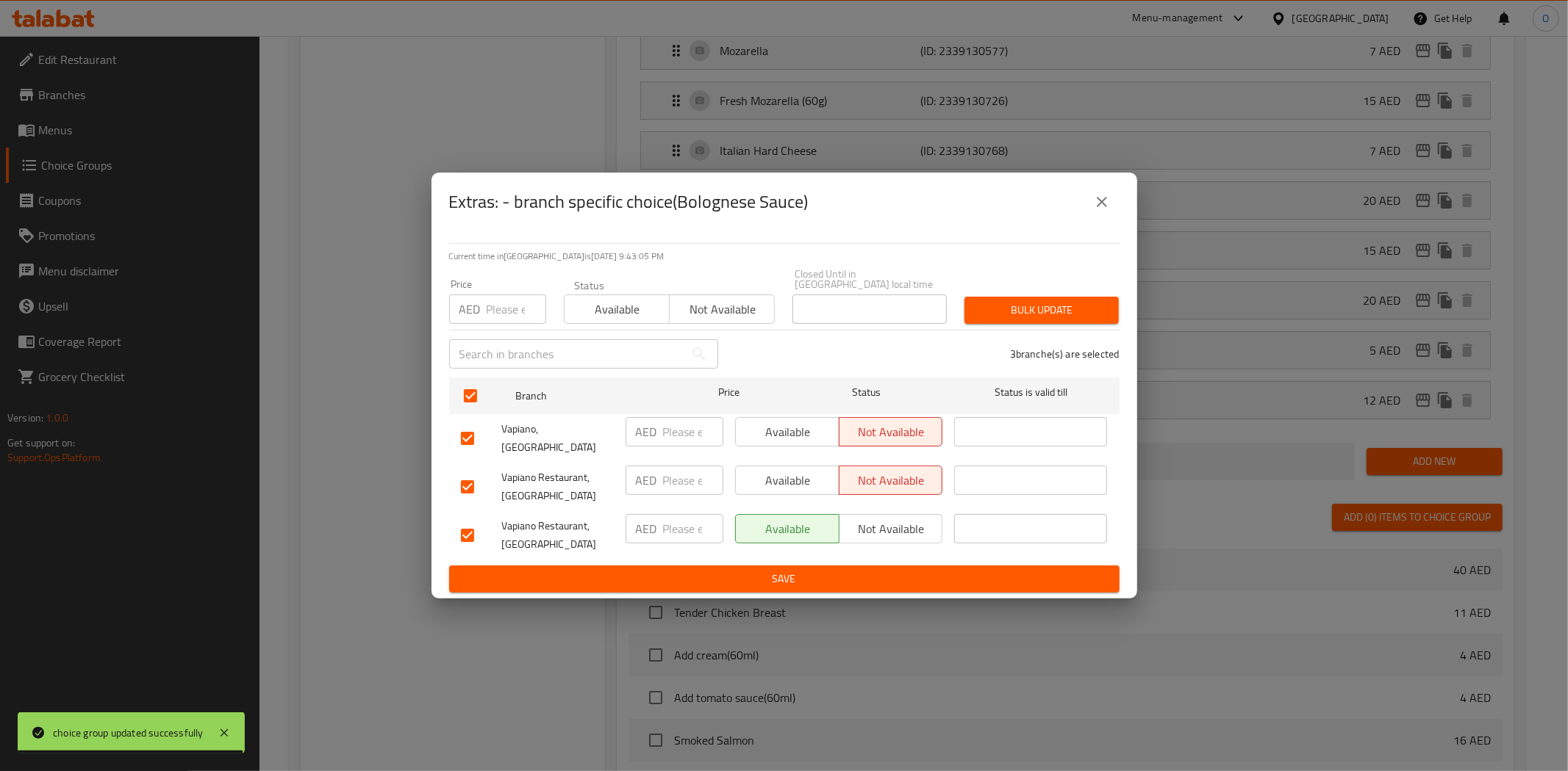
click at [811, 577] on span "Save" at bounding box center [784, 580] width 646 height 19
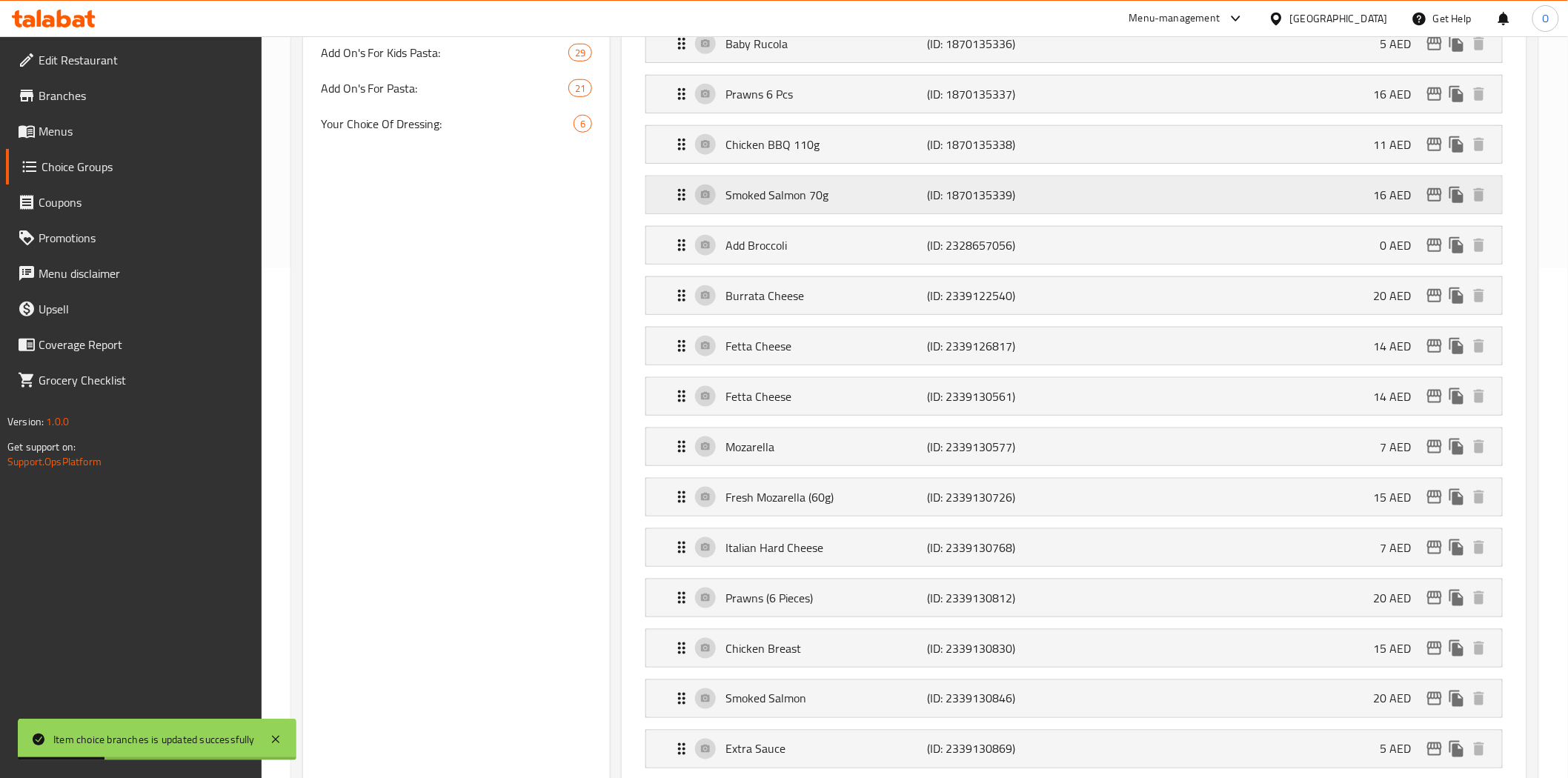
scroll to position [741, 0]
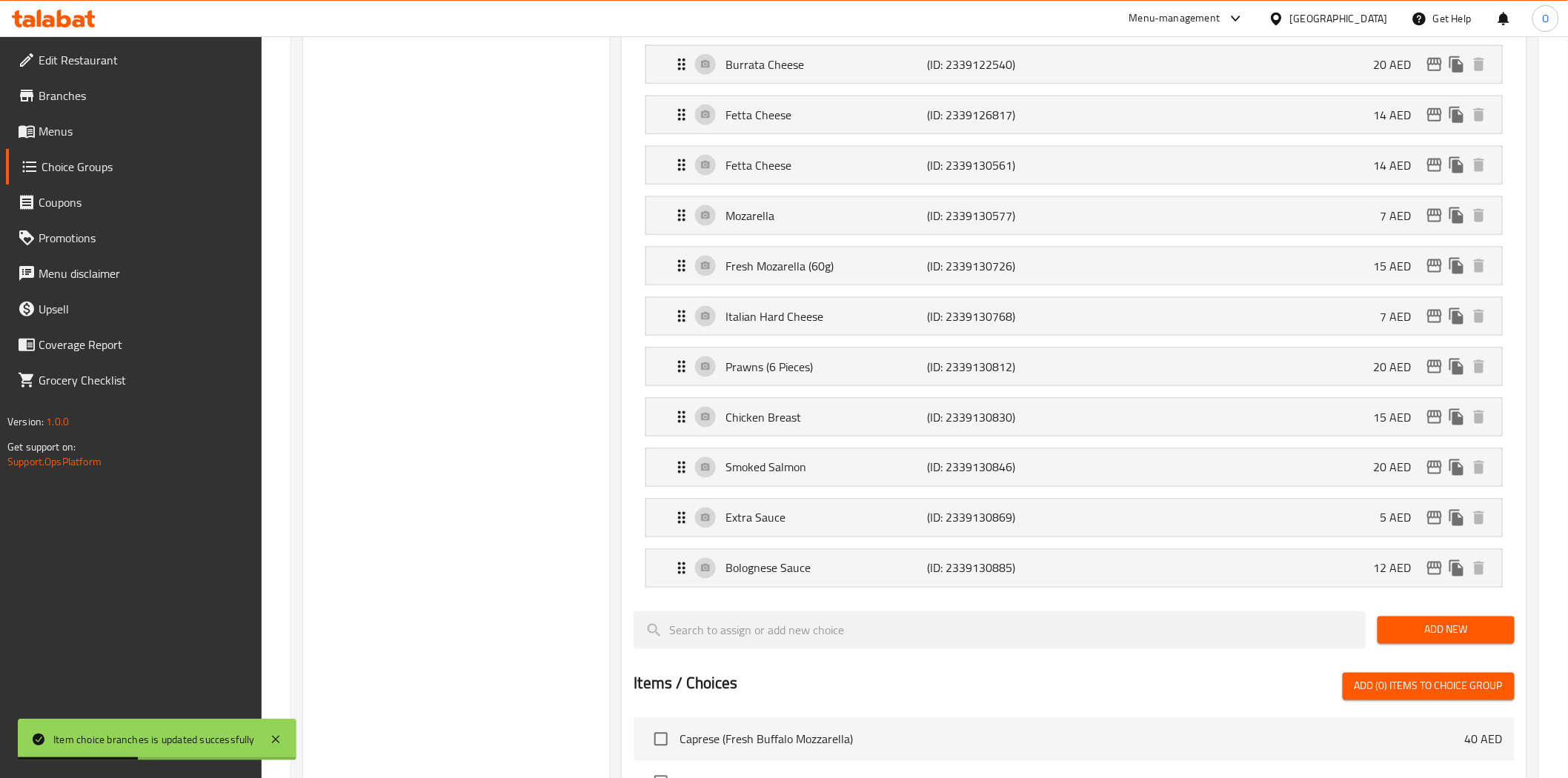
click at [1380, 632] on button "Add New" at bounding box center [1446, 630] width 137 height 28
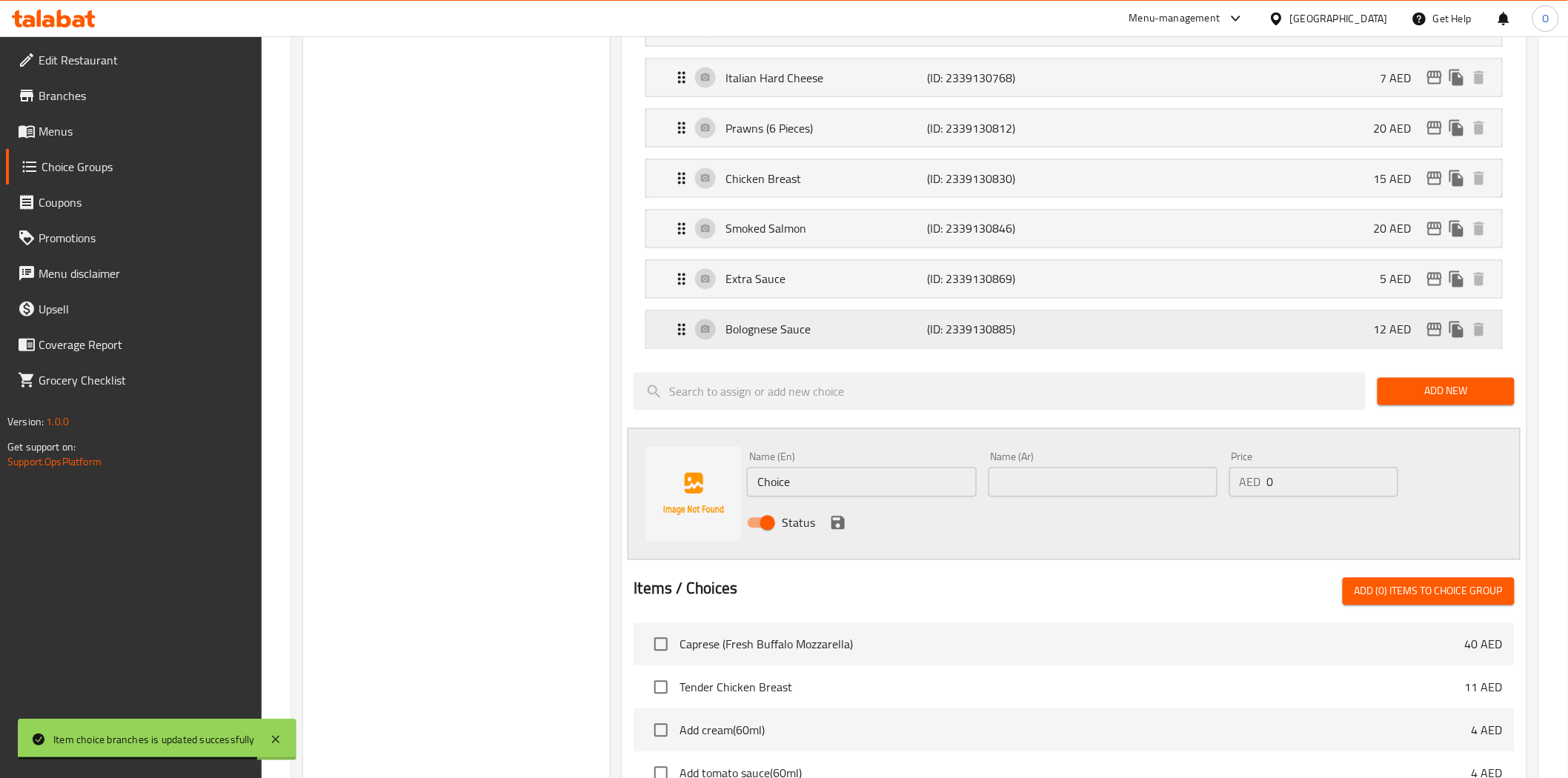
scroll to position [988, 0]
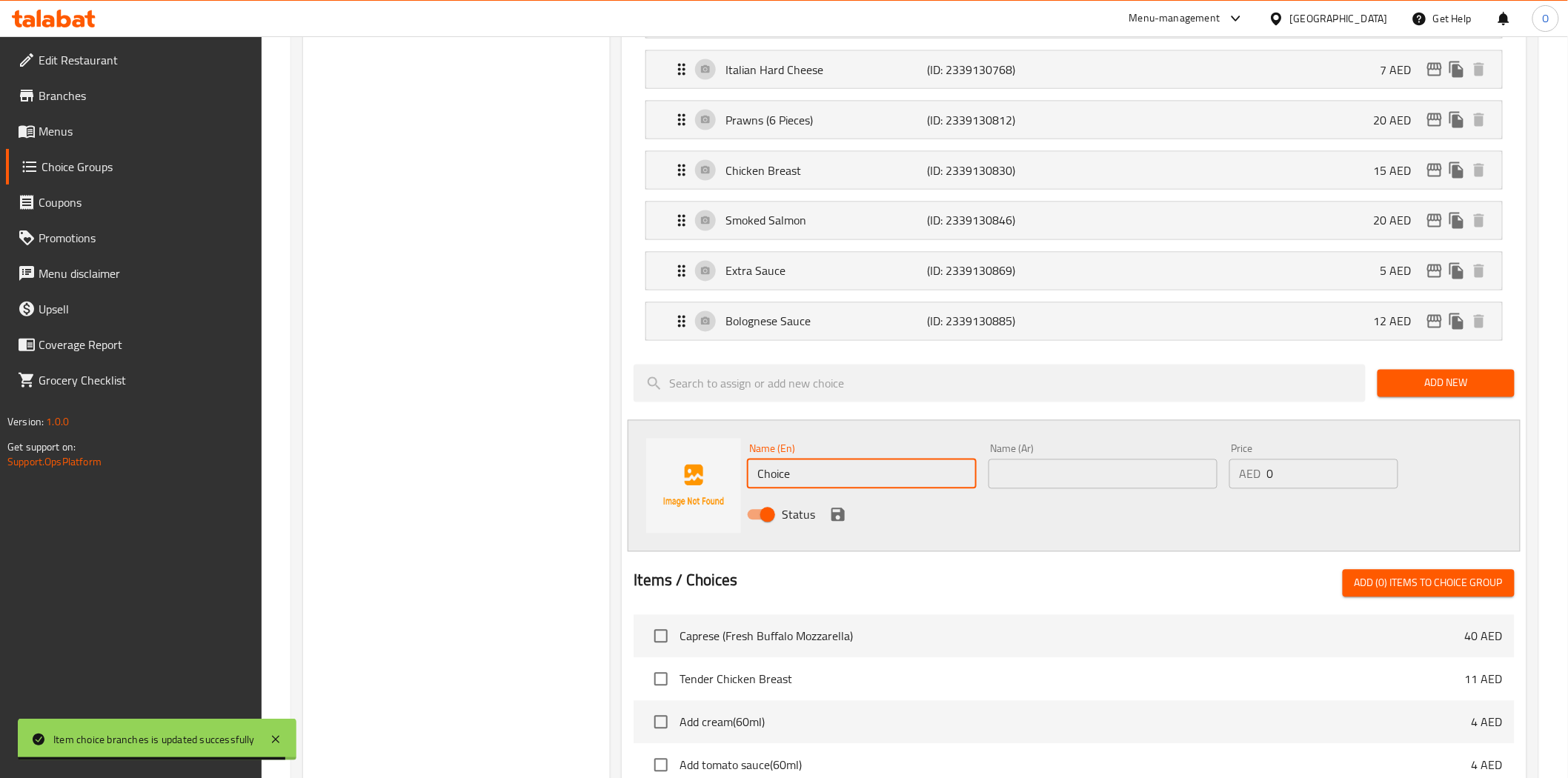
click at [820, 484] on input "Choice" at bounding box center [861, 475] width 229 height 30
paste input "Extra Pesto Sau"
type input "Extra Pesto Sauce"
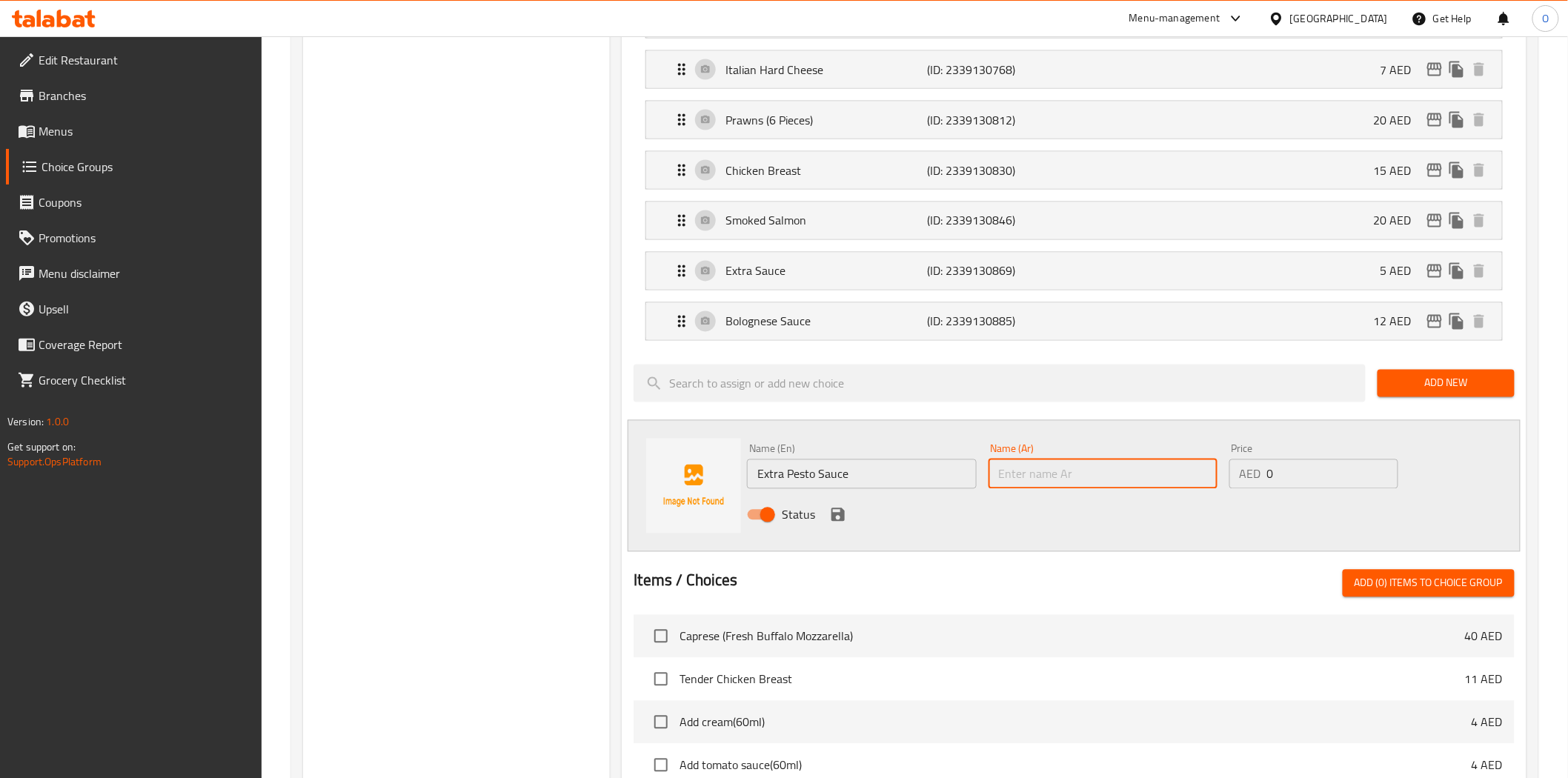
paste input "صلصة بيستو إضافية"
type input "صلصة بيستو إضافية"
drag, startPoint x: 1285, startPoint y: 473, endPoint x: 1247, endPoint y: 475, distance: 38.1
click at [1247, 475] on div "AED 0 Price" at bounding box center [1313, 475] width 169 height 30
paste input "number"
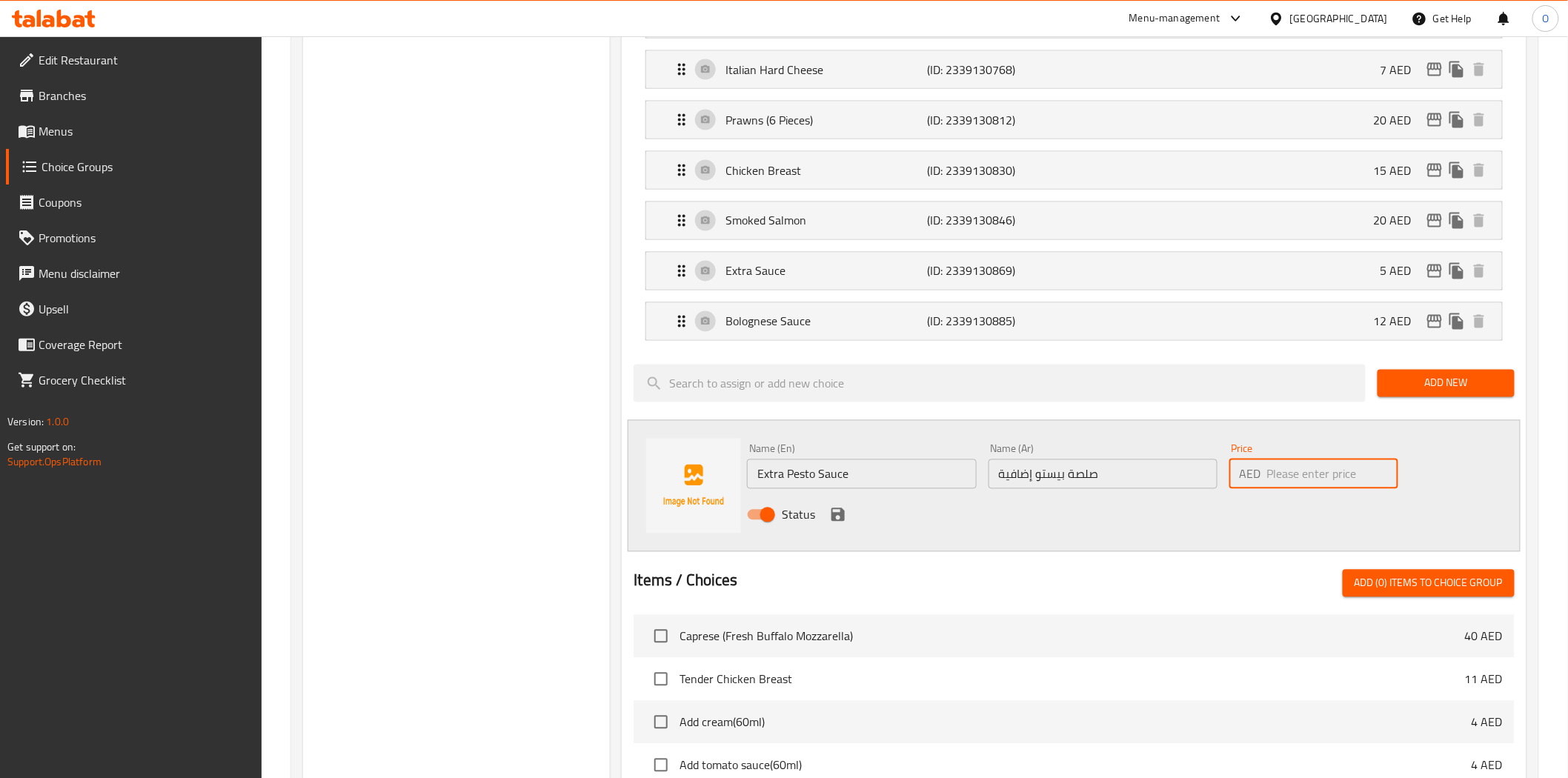
click at [1335, 477] on input "number" at bounding box center [1332, 475] width 131 height 30
type input "10"
click at [842, 516] on icon "save" at bounding box center [838, 515] width 13 height 13
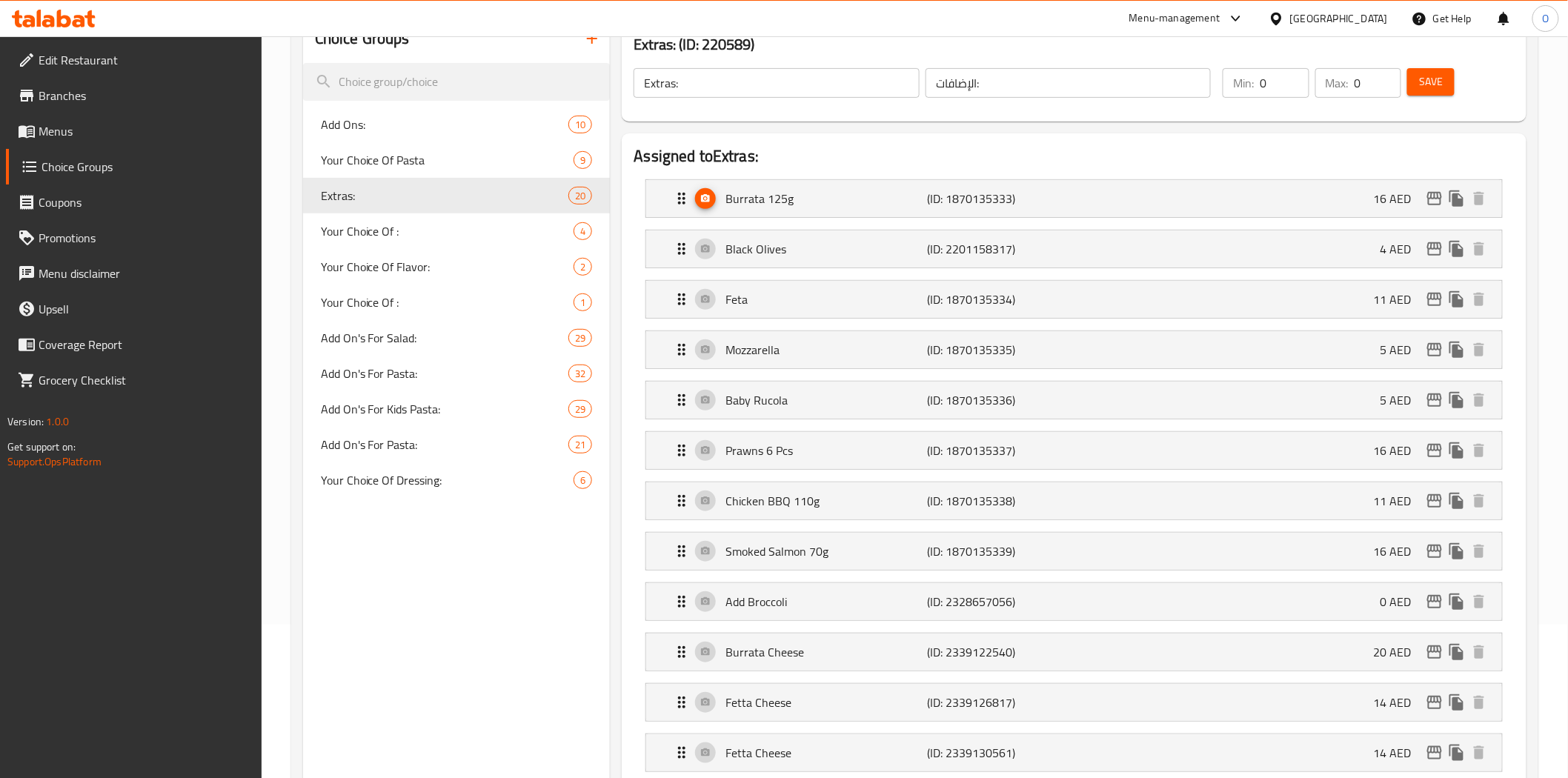
scroll to position [82, 0]
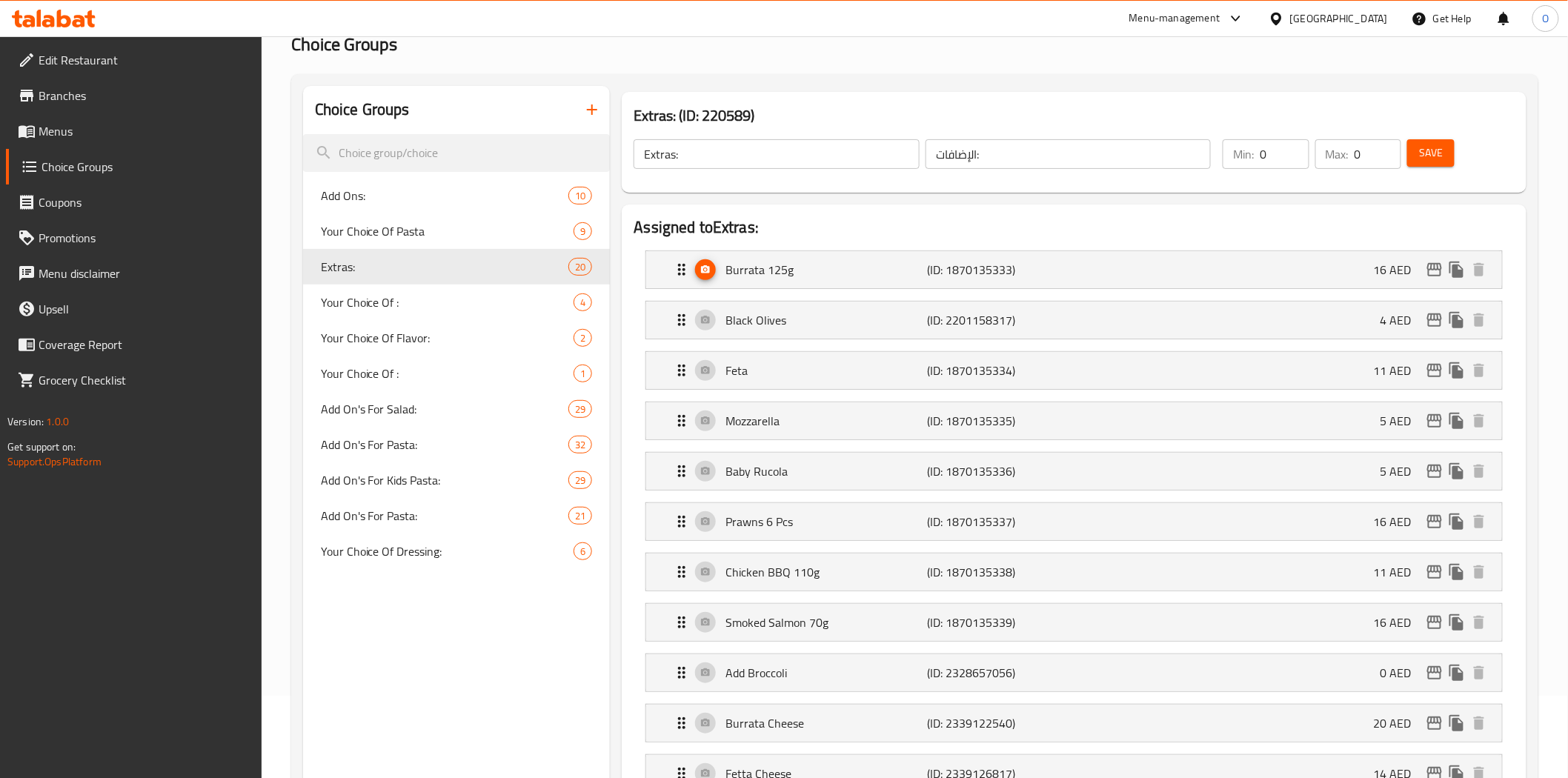
click at [1443, 158] on span "Save" at bounding box center [1431, 153] width 24 height 19
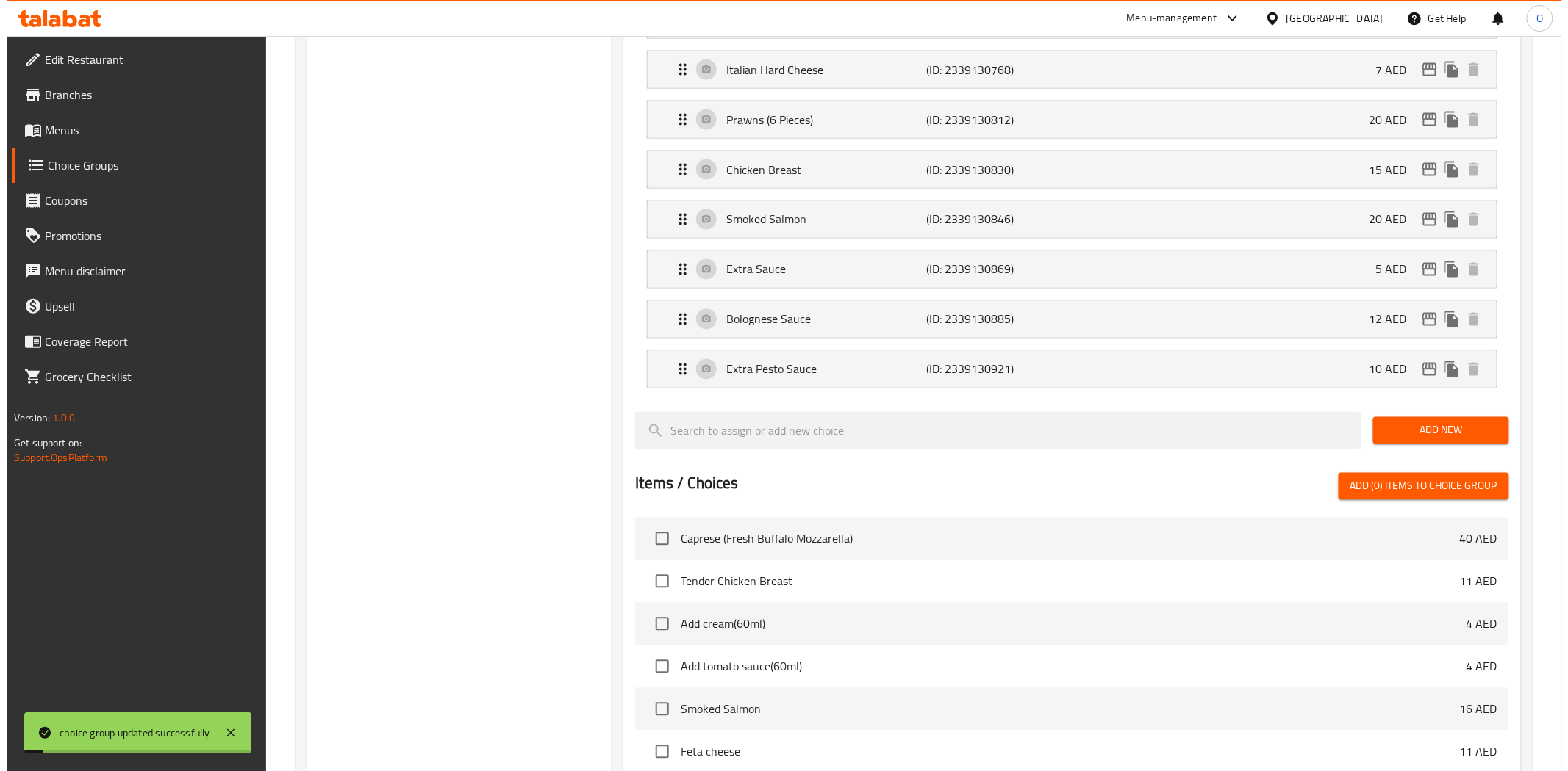
scroll to position [979, 0]
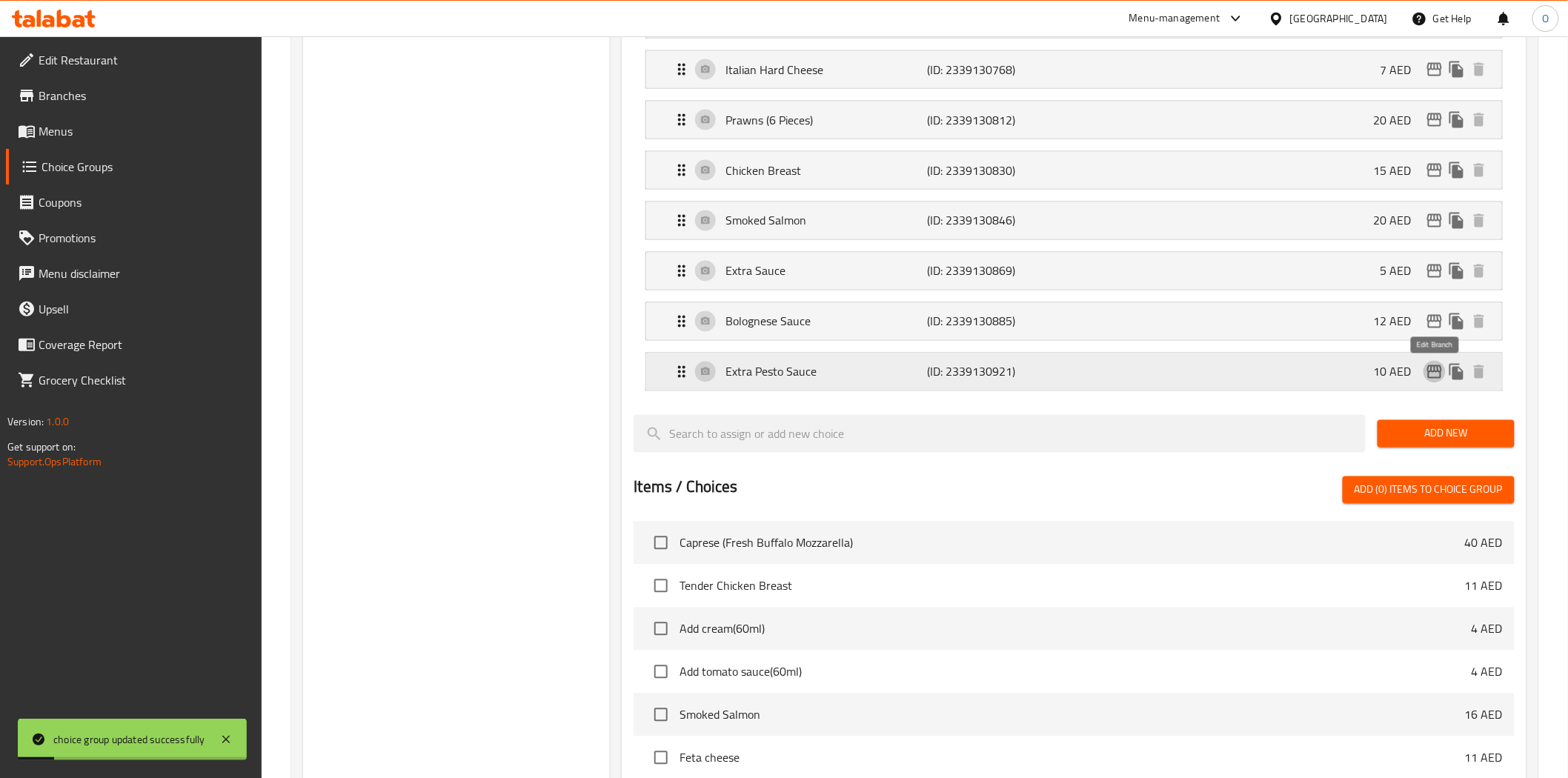
click at [1434, 378] on icon "edit" at bounding box center [1434, 372] width 15 height 13
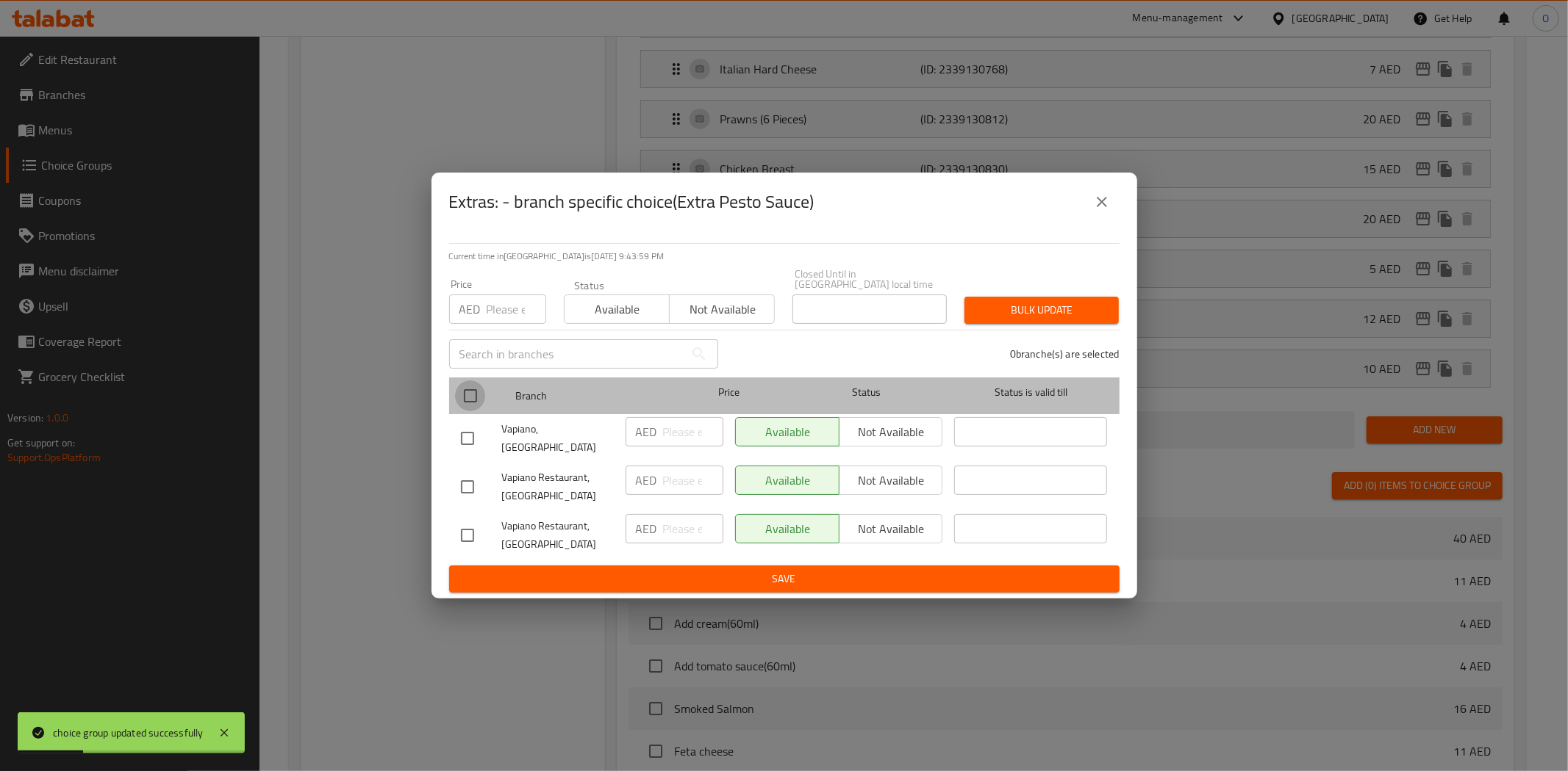
click at [459, 393] on input "checkbox" at bounding box center [470, 395] width 30 height 30
checkbox input "true"
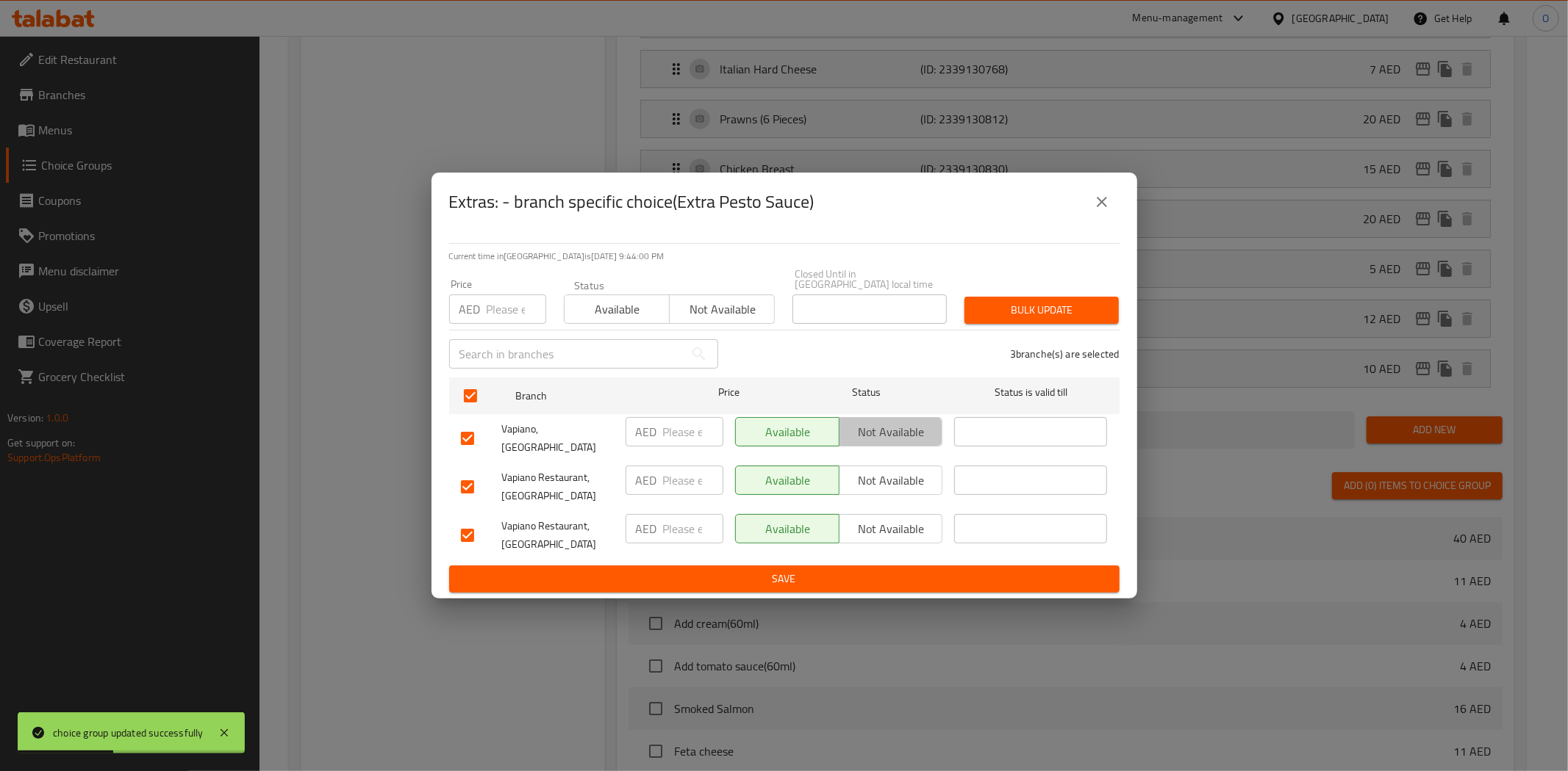
click at [916, 443] on span "Not available" at bounding box center [891, 432] width 92 height 21
click at [905, 470] on span "Not available" at bounding box center [891, 480] width 92 height 21
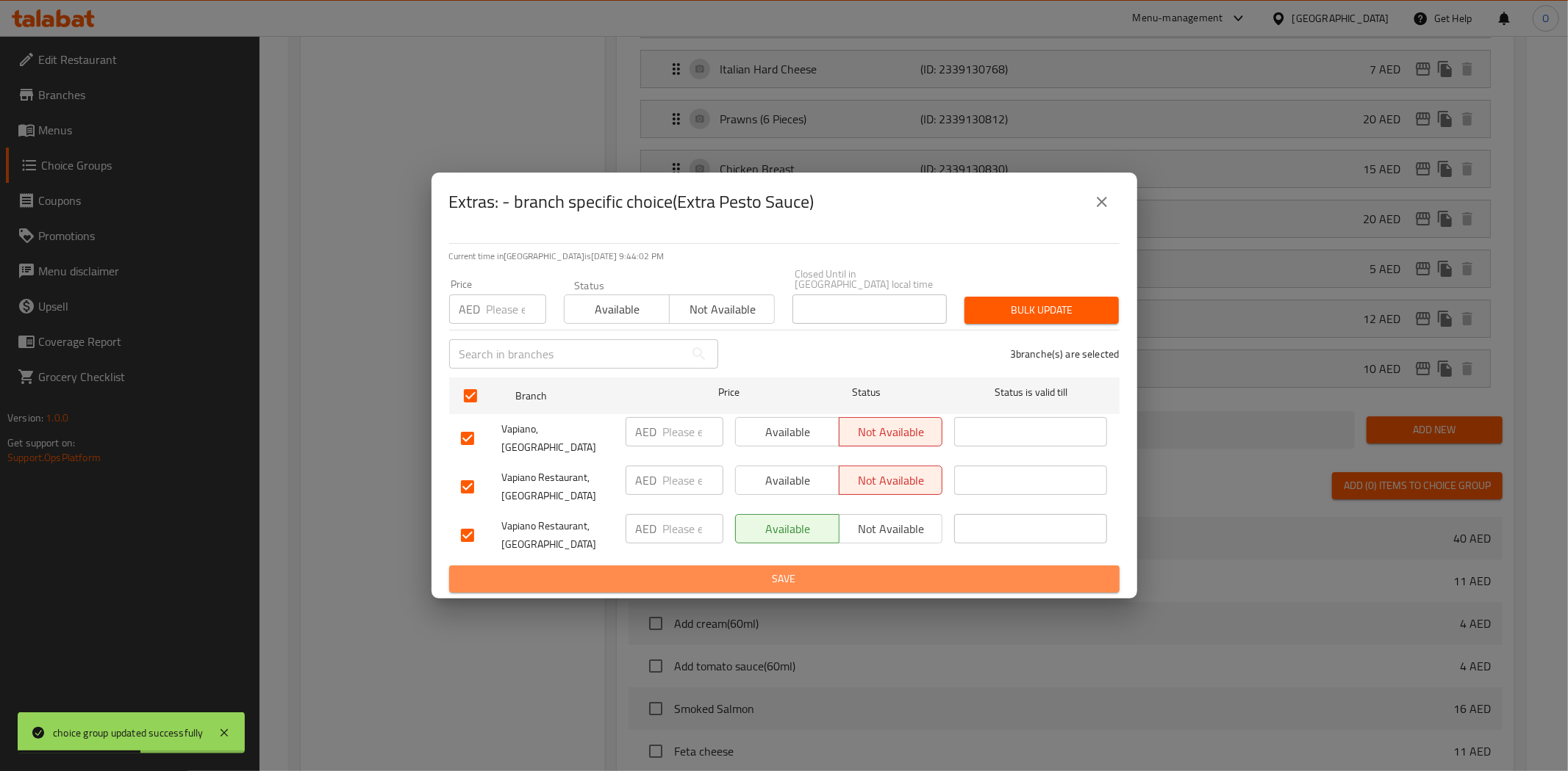
click at [840, 570] on span "Save" at bounding box center [784, 580] width 646 height 19
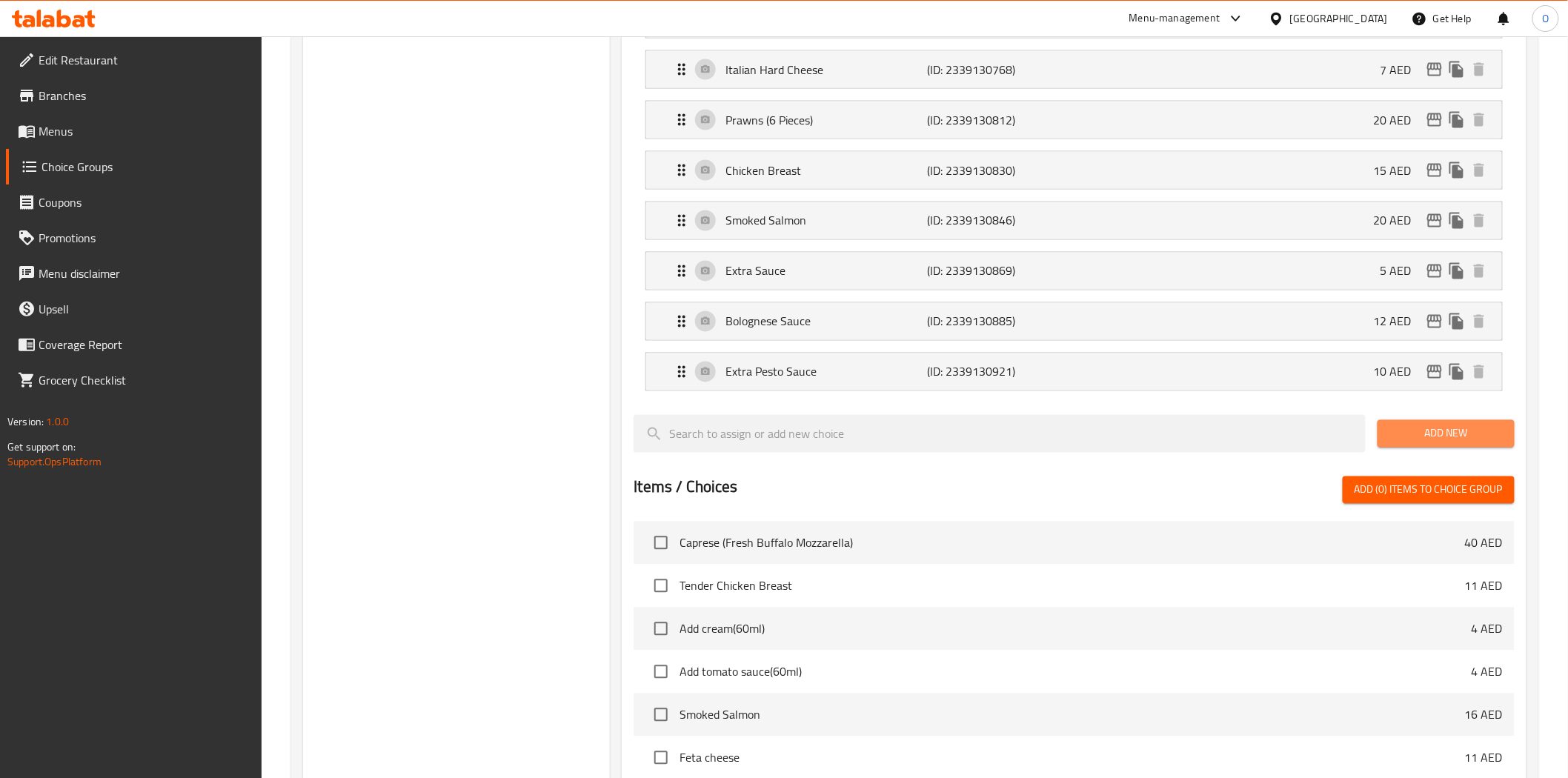
click at [1420, 436] on span "Add New" at bounding box center [1446, 434] width 113 height 19
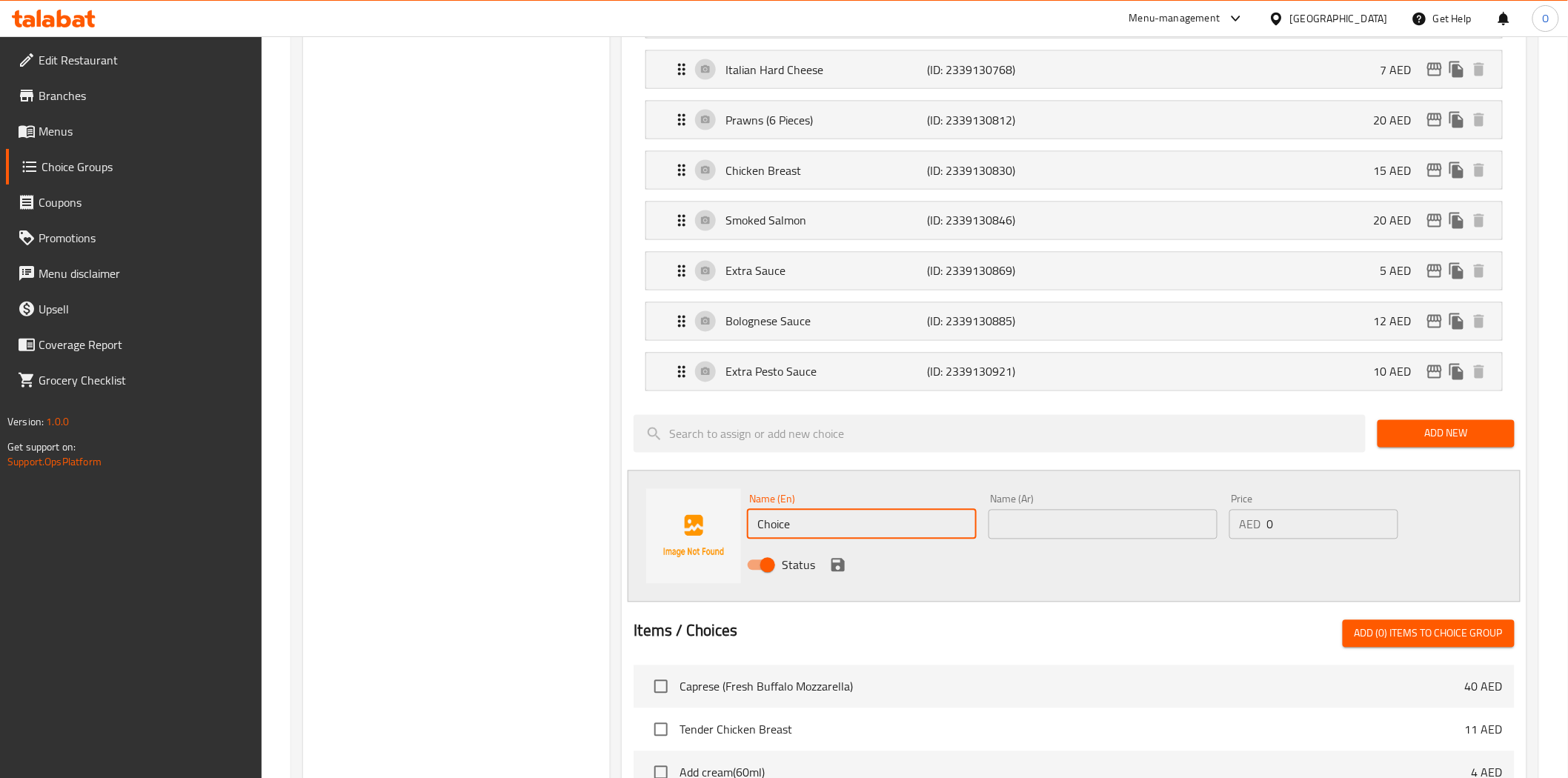
click at [824, 521] on input "Choice" at bounding box center [861, 525] width 229 height 30
click at [821, 519] on input "Choice" at bounding box center [861, 525] width 229 height 30
drag, startPoint x: 821, startPoint y: 519, endPoint x: 799, endPoint y: 539, distance: 29.7
click at [799, 539] on input "Choice" at bounding box center [861, 525] width 229 height 30
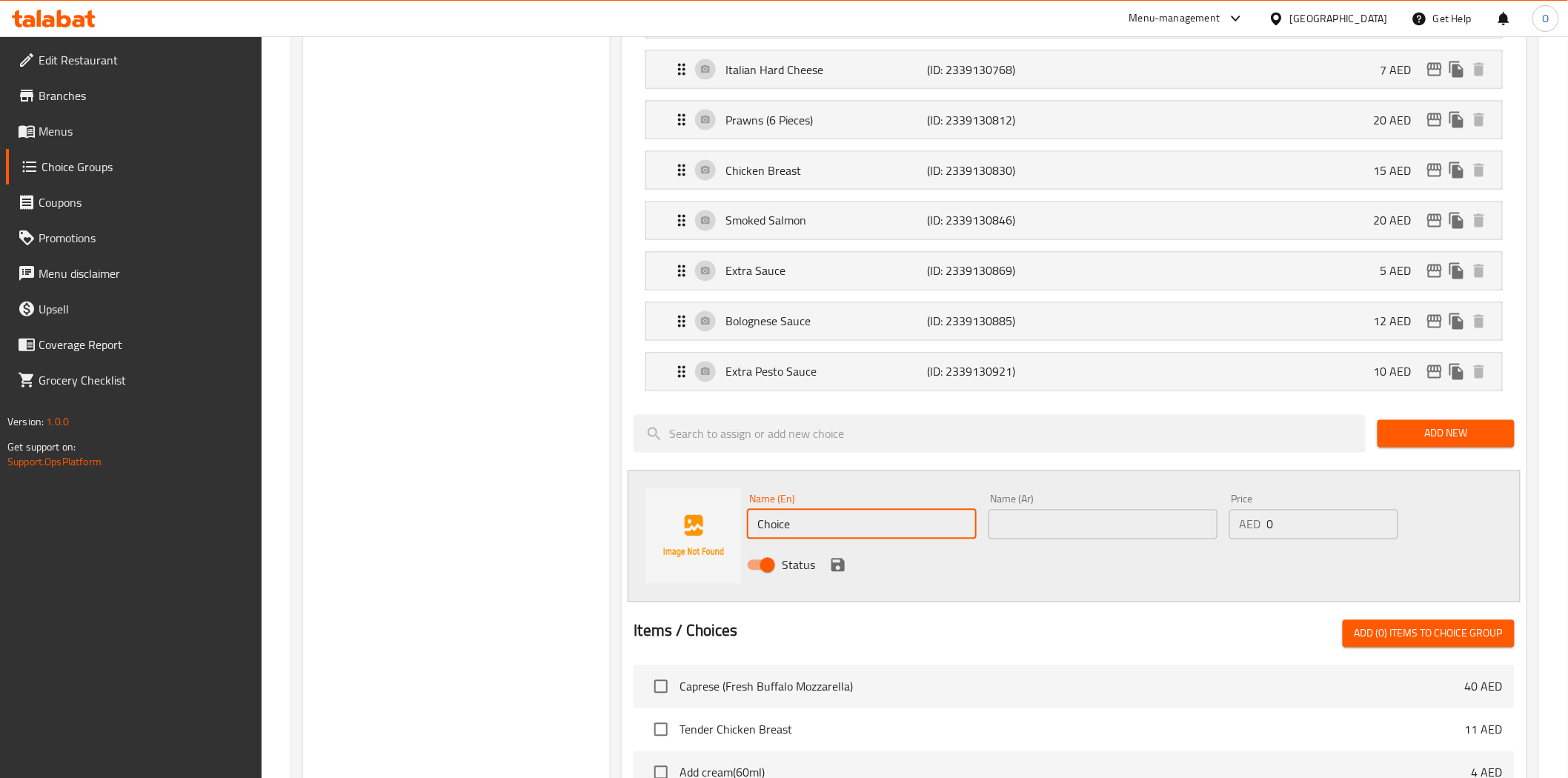
click at [799, 539] on input "Choice" at bounding box center [861, 525] width 229 height 30
paste input "Truffle Sau"
type input "Truffle Sauce"
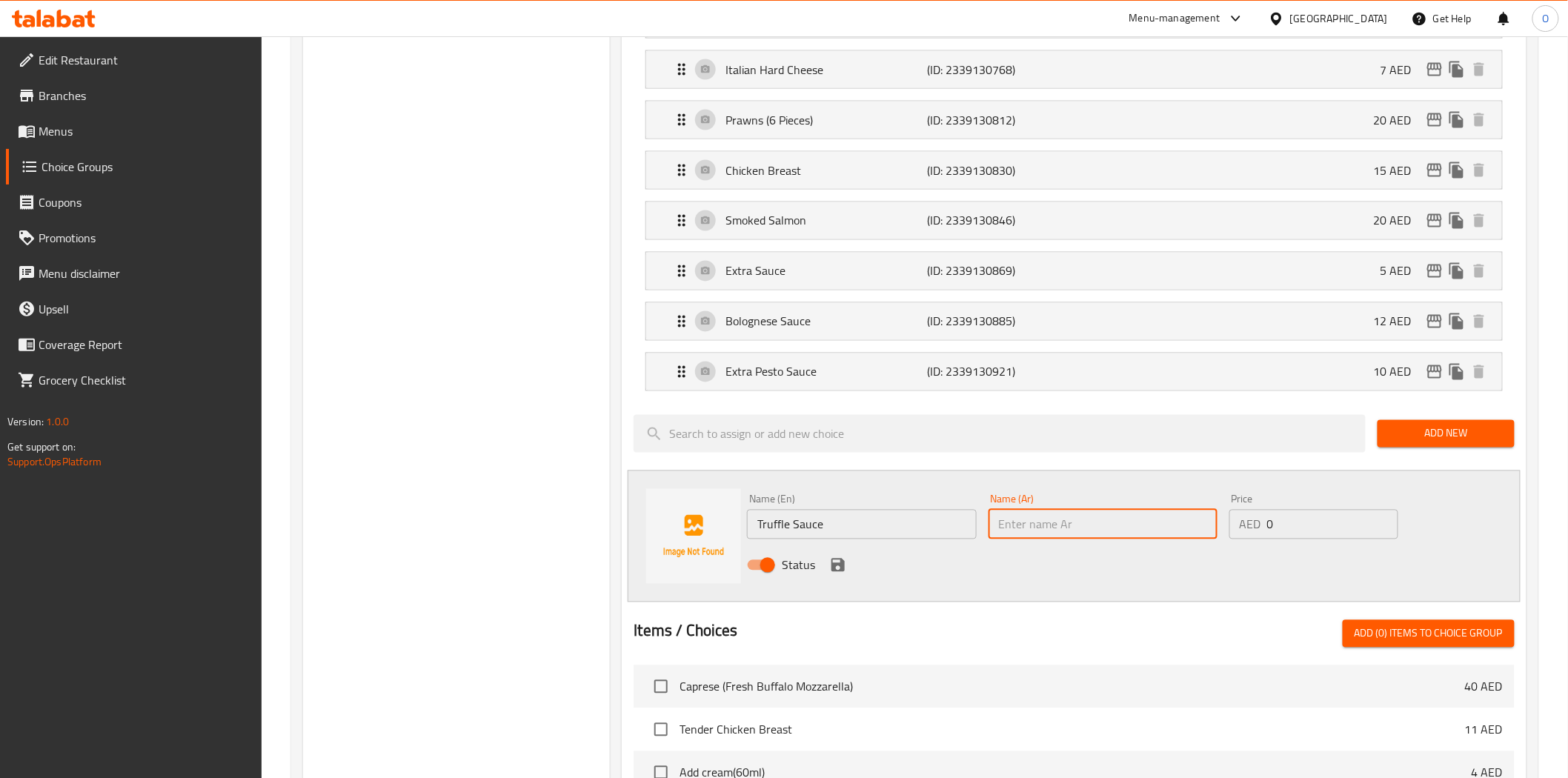
click at [1054, 530] on input "text" at bounding box center [1102, 525] width 229 height 30
type input "w"
type input "صوص تروفل"
click at [1280, 525] on input "0" at bounding box center [1332, 525] width 131 height 30
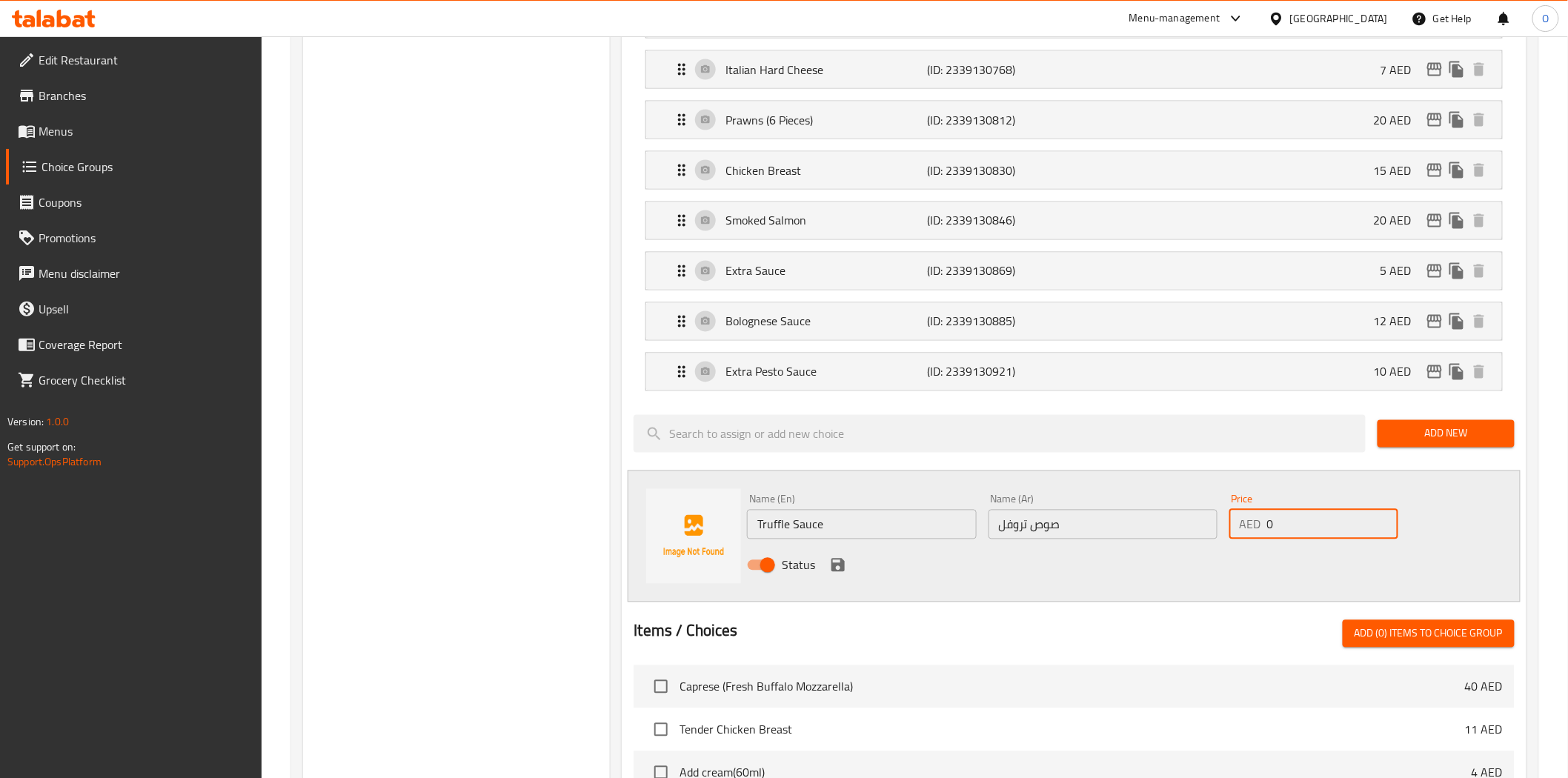
click at [1280, 525] on input "0" at bounding box center [1332, 525] width 131 height 30
paste input "18"
type input "18"
click at [838, 564] on icon "save" at bounding box center [838, 565] width 18 height 18
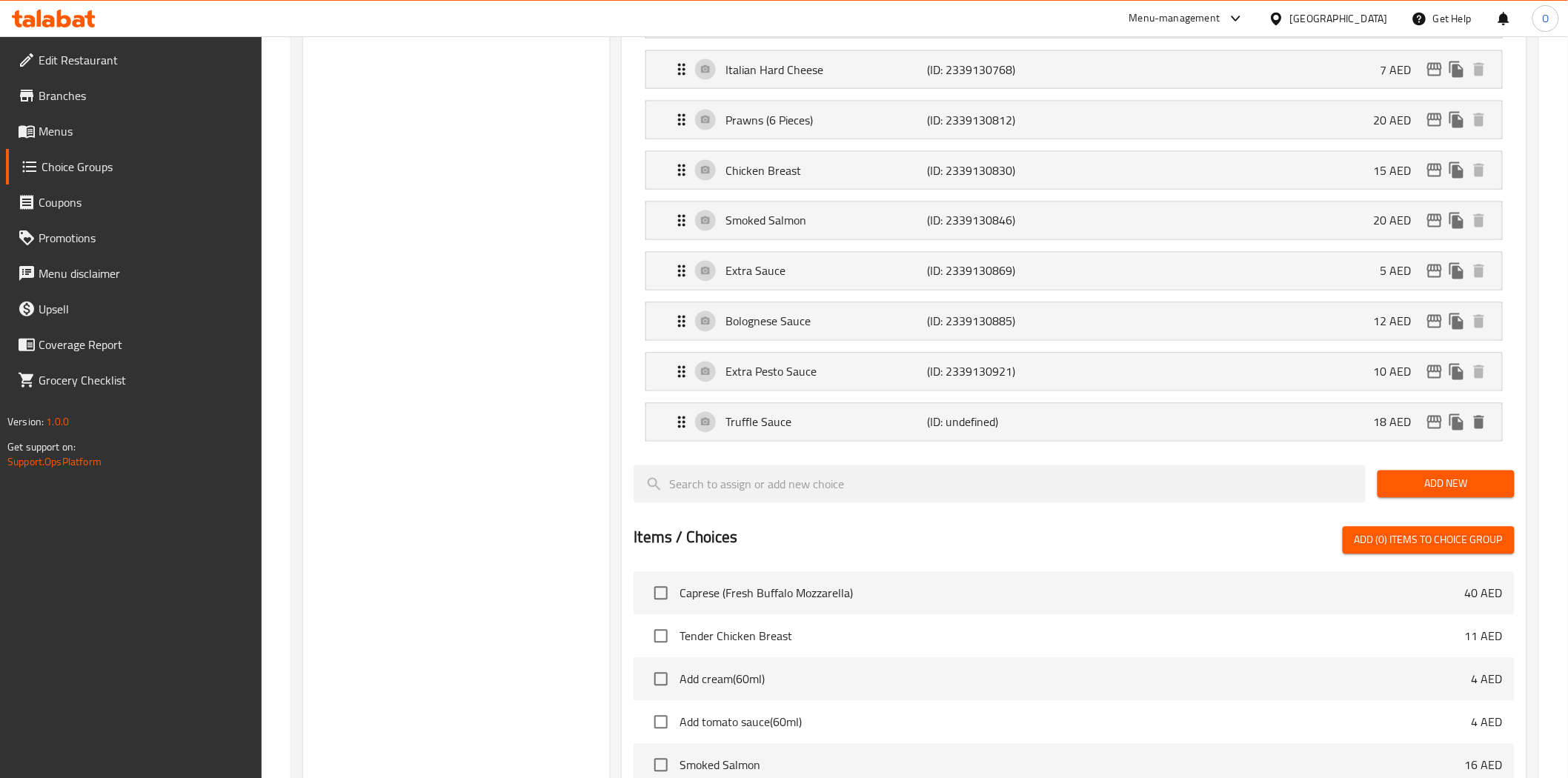
click at [1432, 493] on span "Add New" at bounding box center [1446, 485] width 113 height 19
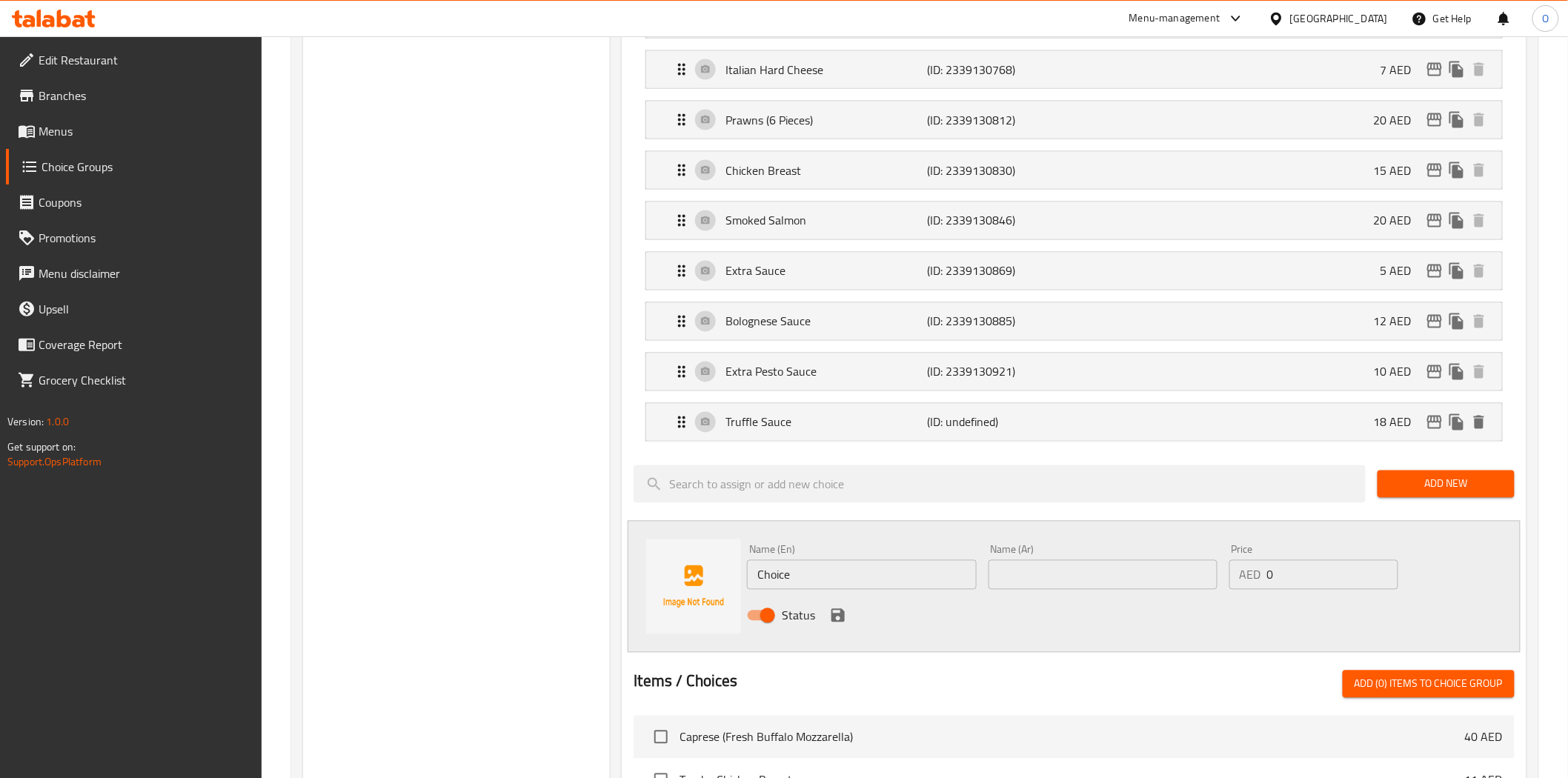
click at [811, 583] on input "Choice" at bounding box center [861, 575] width 229 height 30
paste input "Mushrooms"
type input "Mushrooms"
click at [1032, 584] on input "text" at bounding box center [1102, 575] width 229 height 30
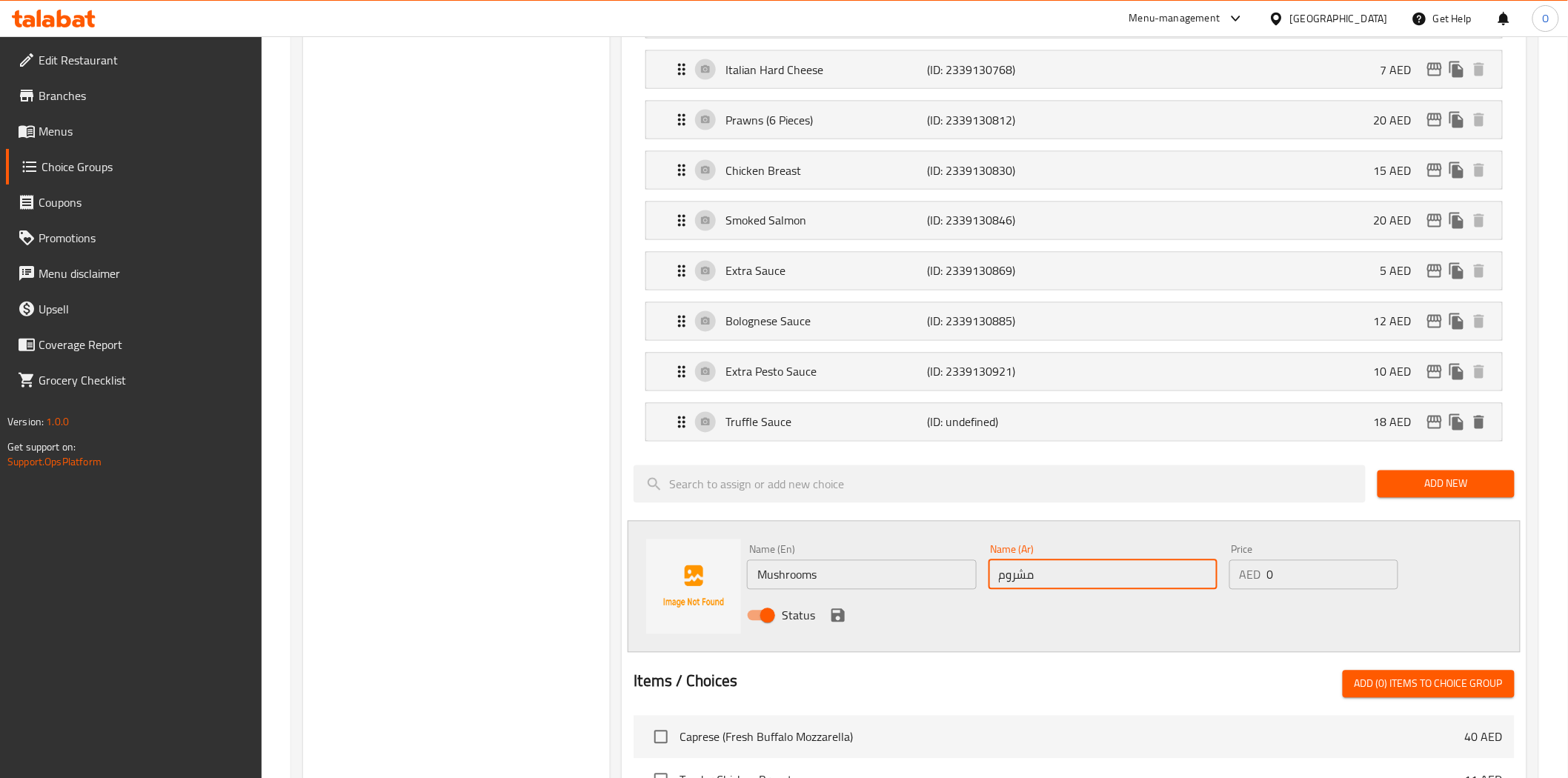
type input "مشروم"
drag, startPoint x: 1280, startPoint y: 581, endPoint x: 1250, endPoint y: 589, distance: 31.0
click at [1227, 589] on div "Price AED 0 Price" at bounding box center [1313, 568] width 180 height 57
paste input "6"
type input "6"
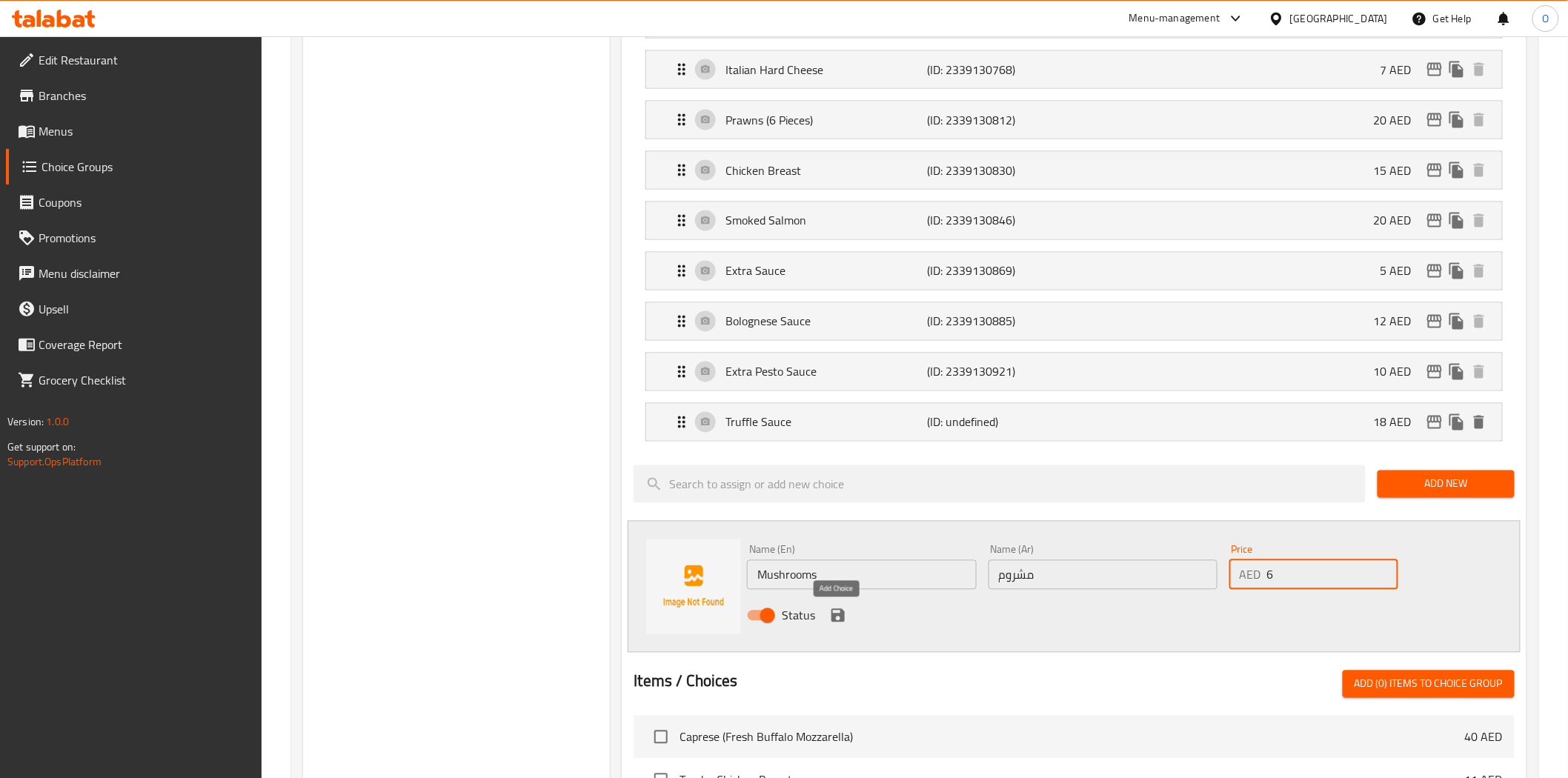
click at [830, 624] on icon "save" at bounding box center [838, 616] width 18 height 18
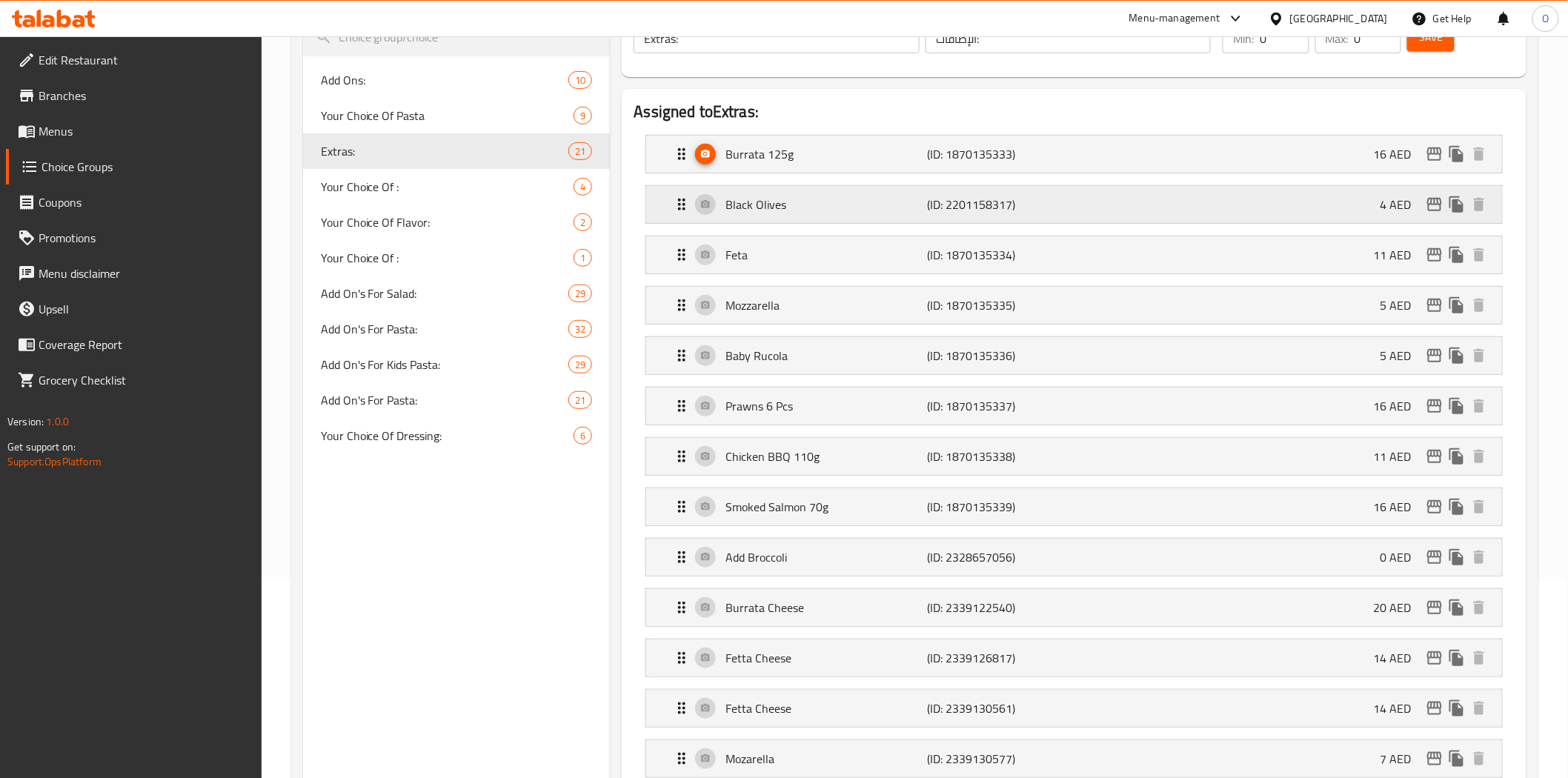
scroll to position [0, 0]
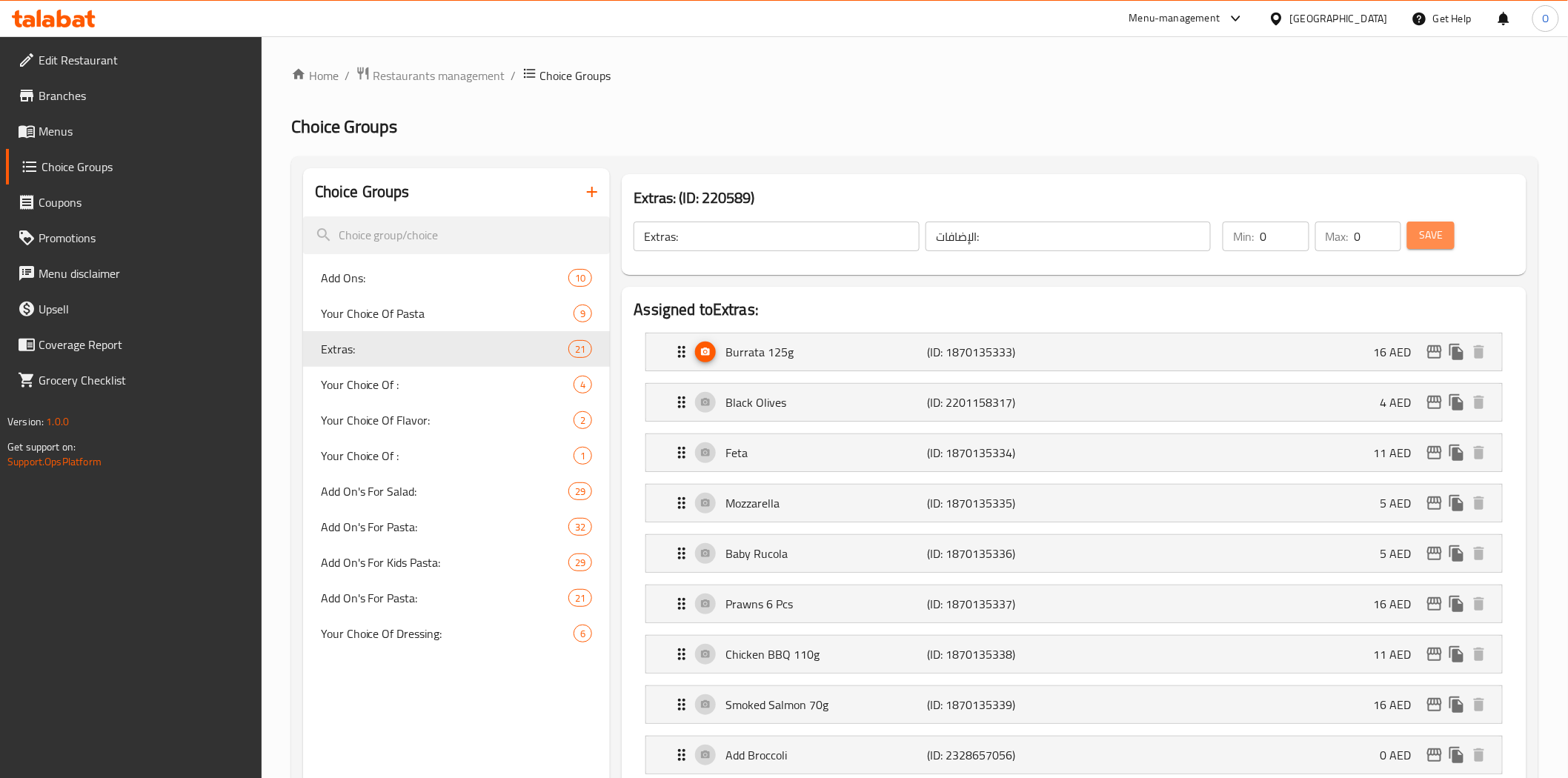
click at [1438, 232] on span "Save" at bounding box center [1431, 236] width 24 height 19
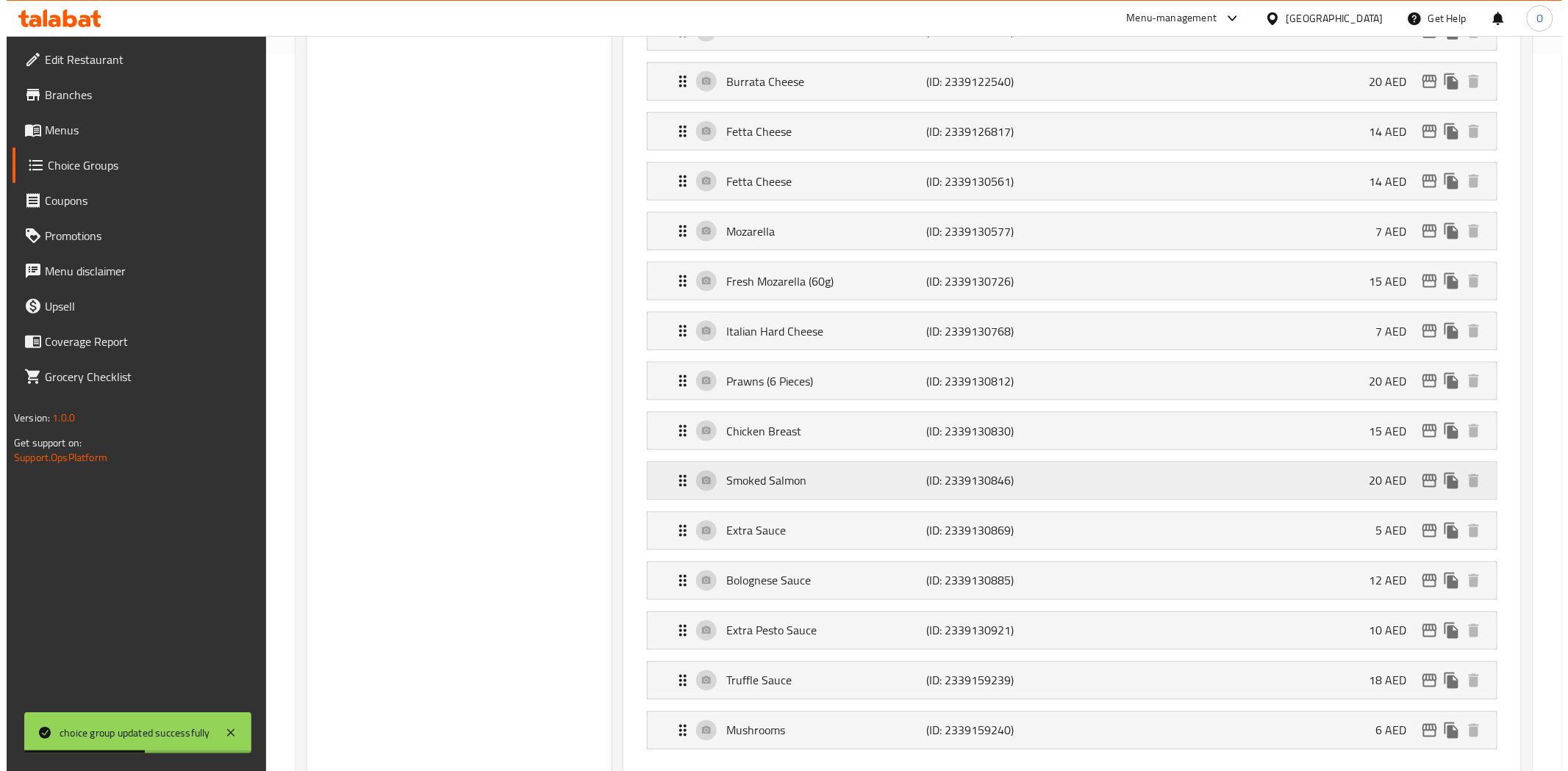
scroll to position [898, 0]
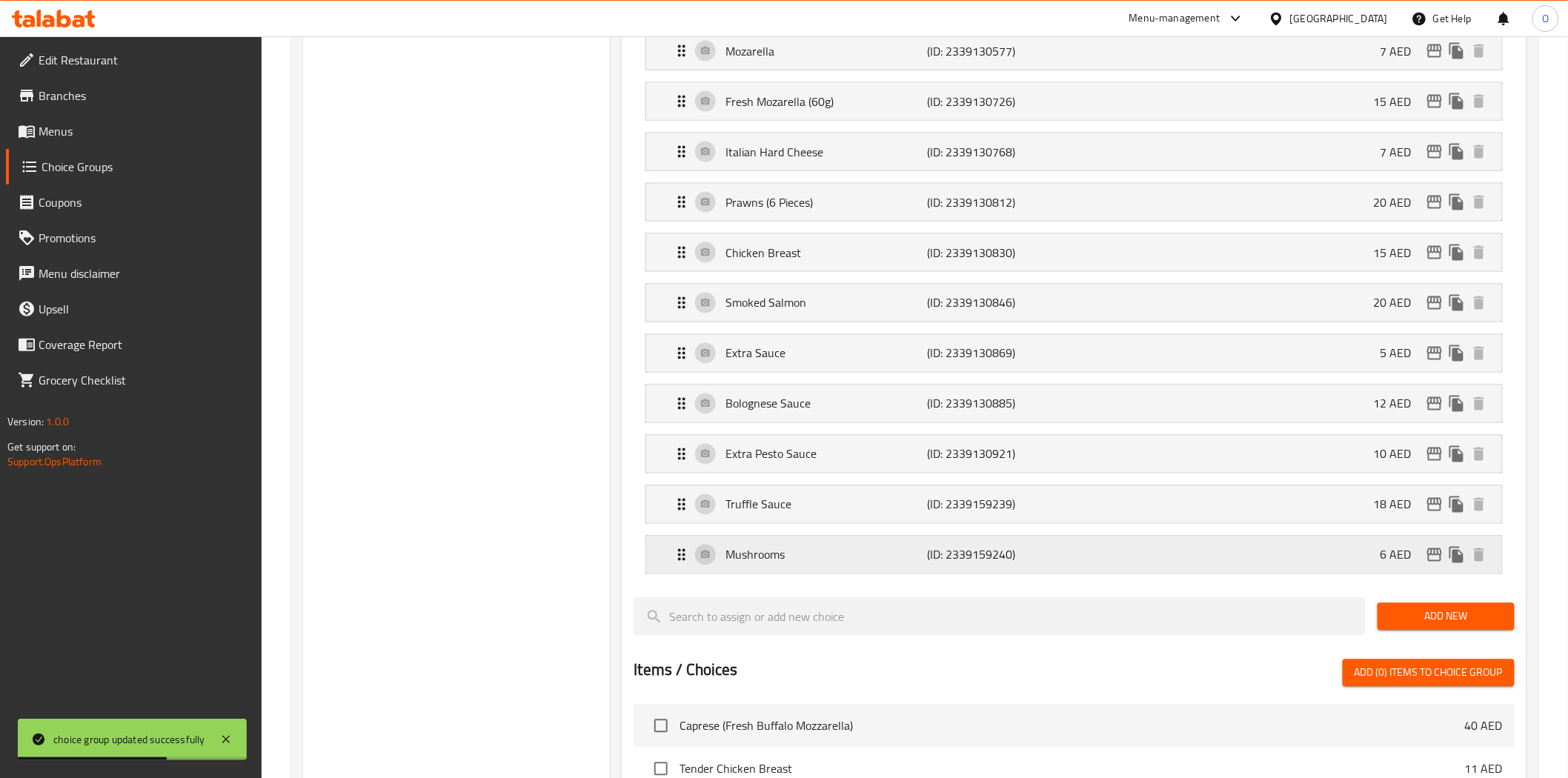
click at [1437, 557] on icon "edit" at bounding box center [1434, 555] width 15 height 13
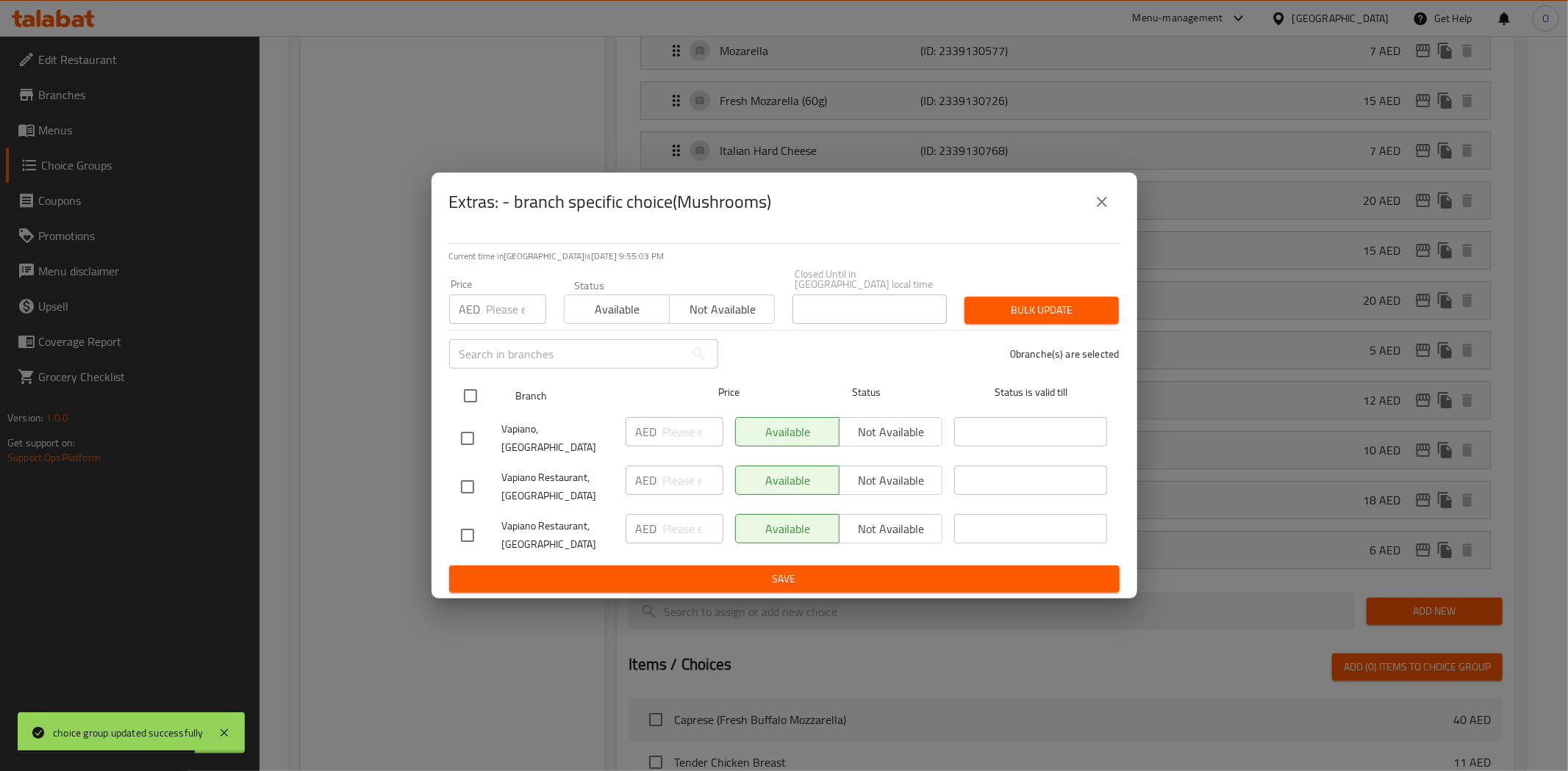
click at [463, 398] on input "checkbox" at bounding box center [470, 395] width 30 height 30
checkbox input "true"
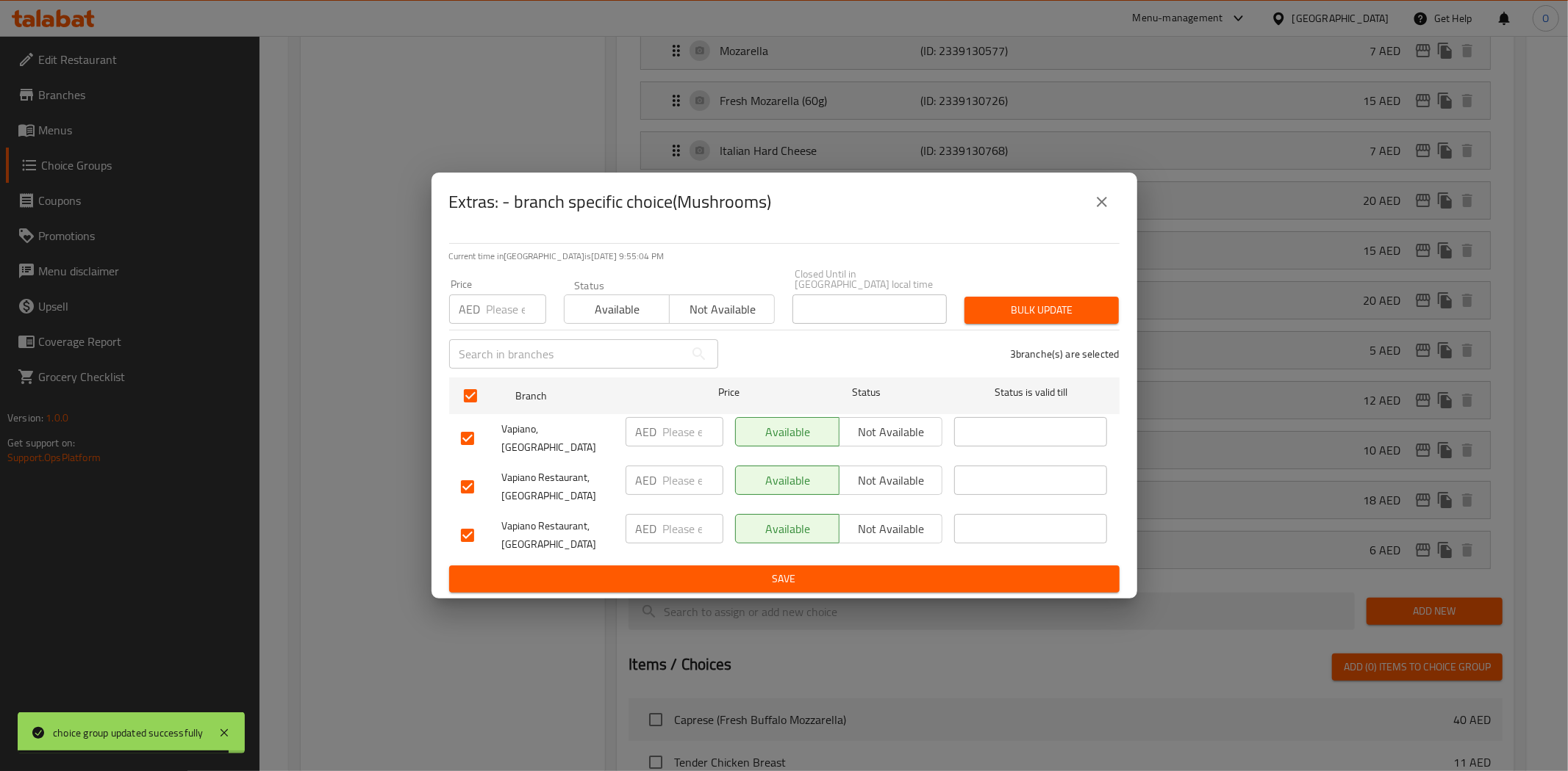
click at [910, 435] on span "Not available" at bounding box center [891, 432] width 92 height 21
click at [908, 470] on span "Not available" at bounding box center [891, 480] width 92 height 21
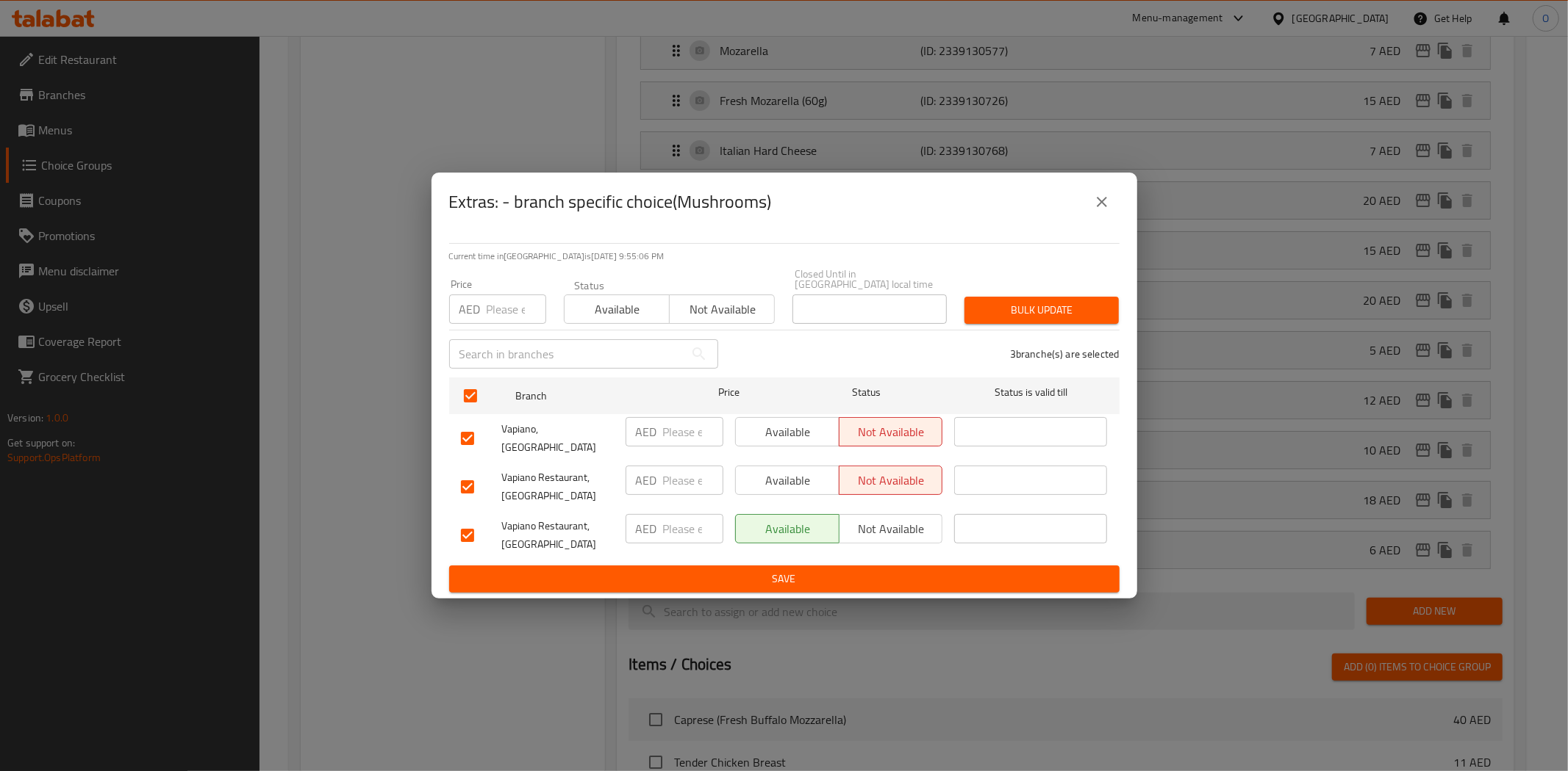
click at [693, 575] on span "Save" at bounding box center [784, 580] width 646 height 19
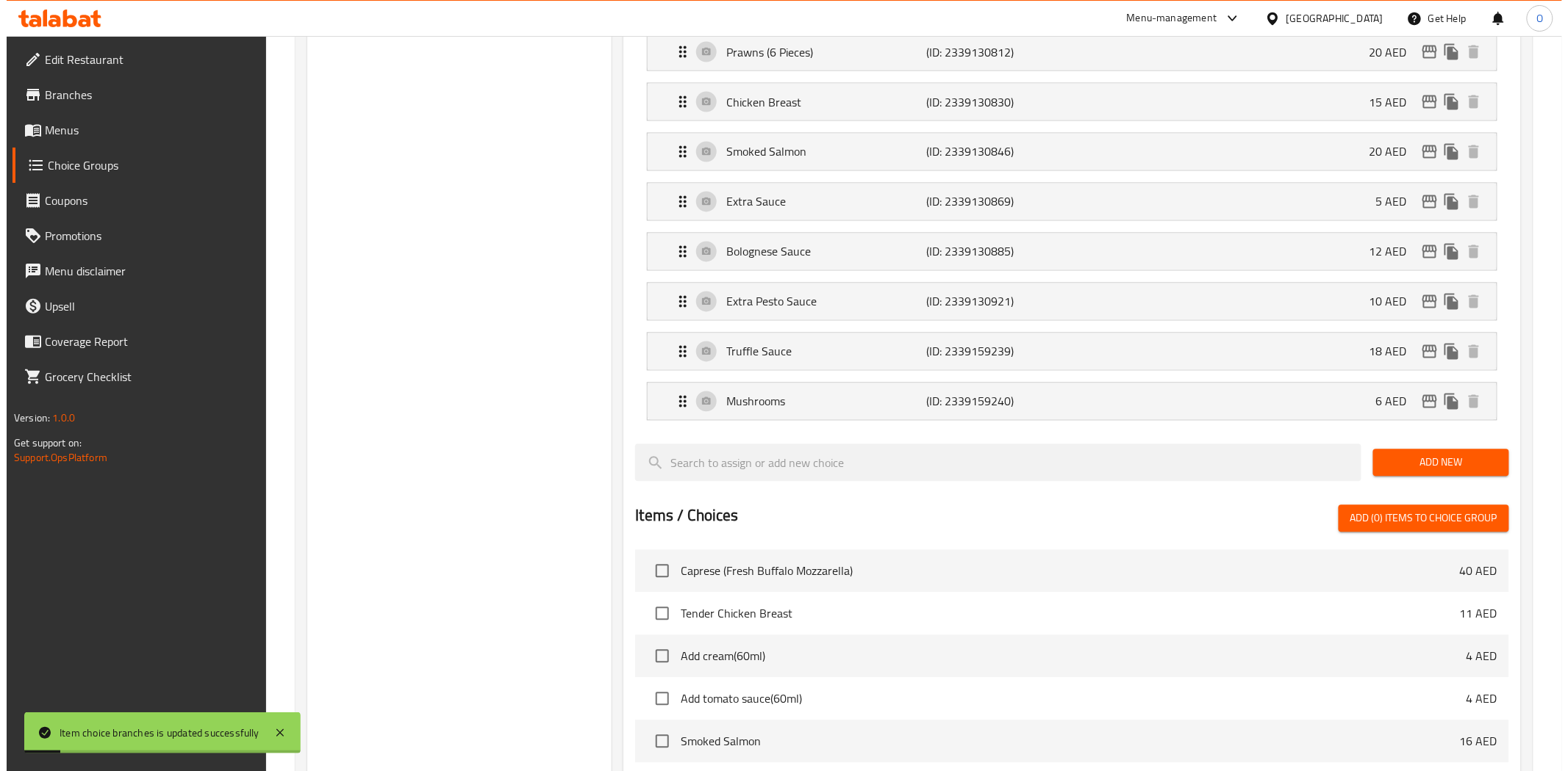
scroll to position [1223, 0]
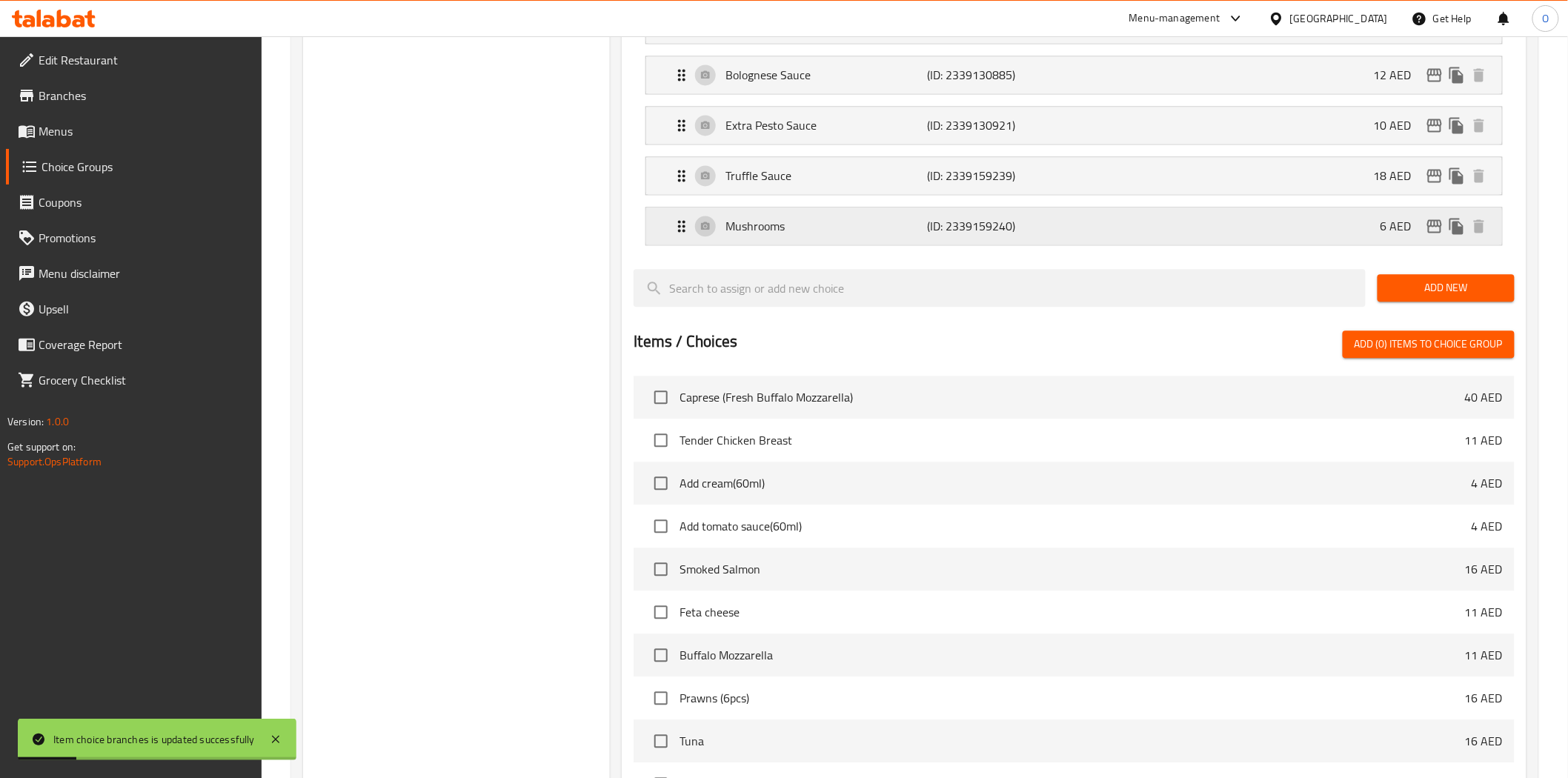
click at [1429, 224] on icon "edit" at bounding box center [1434, 225] width 15 height 13
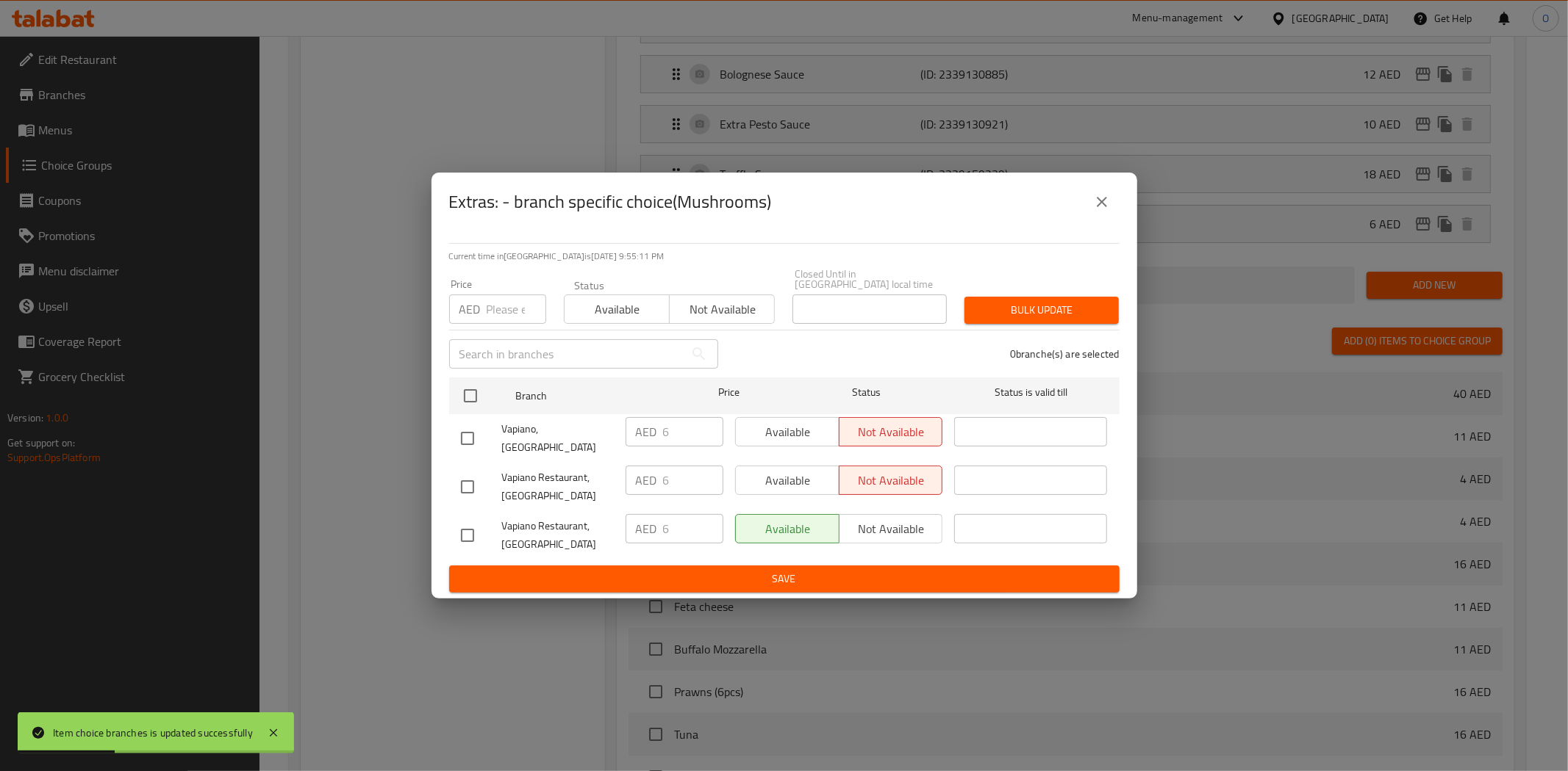
click at [1098, 209] on icon "close" at bounding box center [1101, 202] width 18 height 18
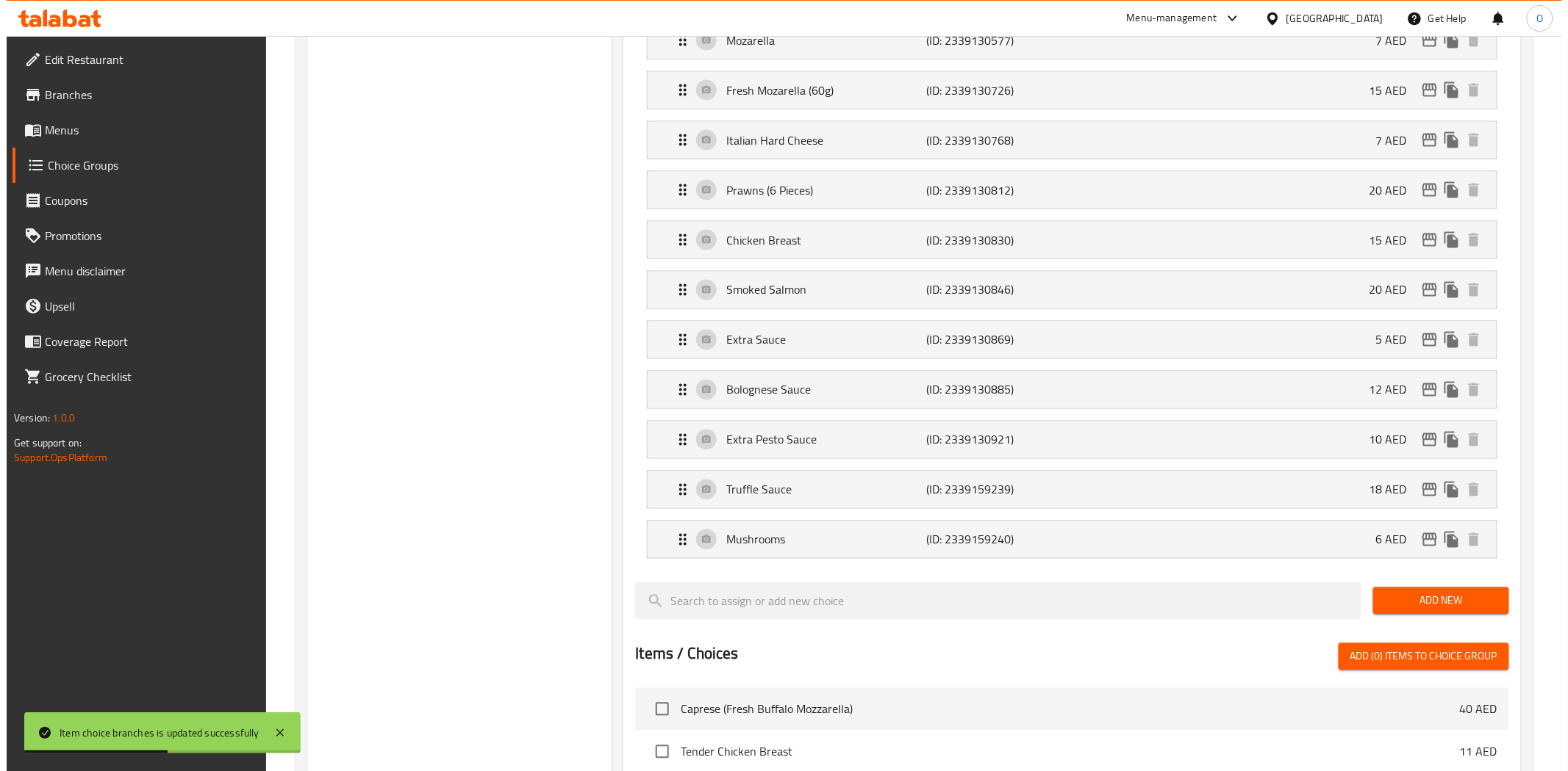
scroll to position [1061, 0]
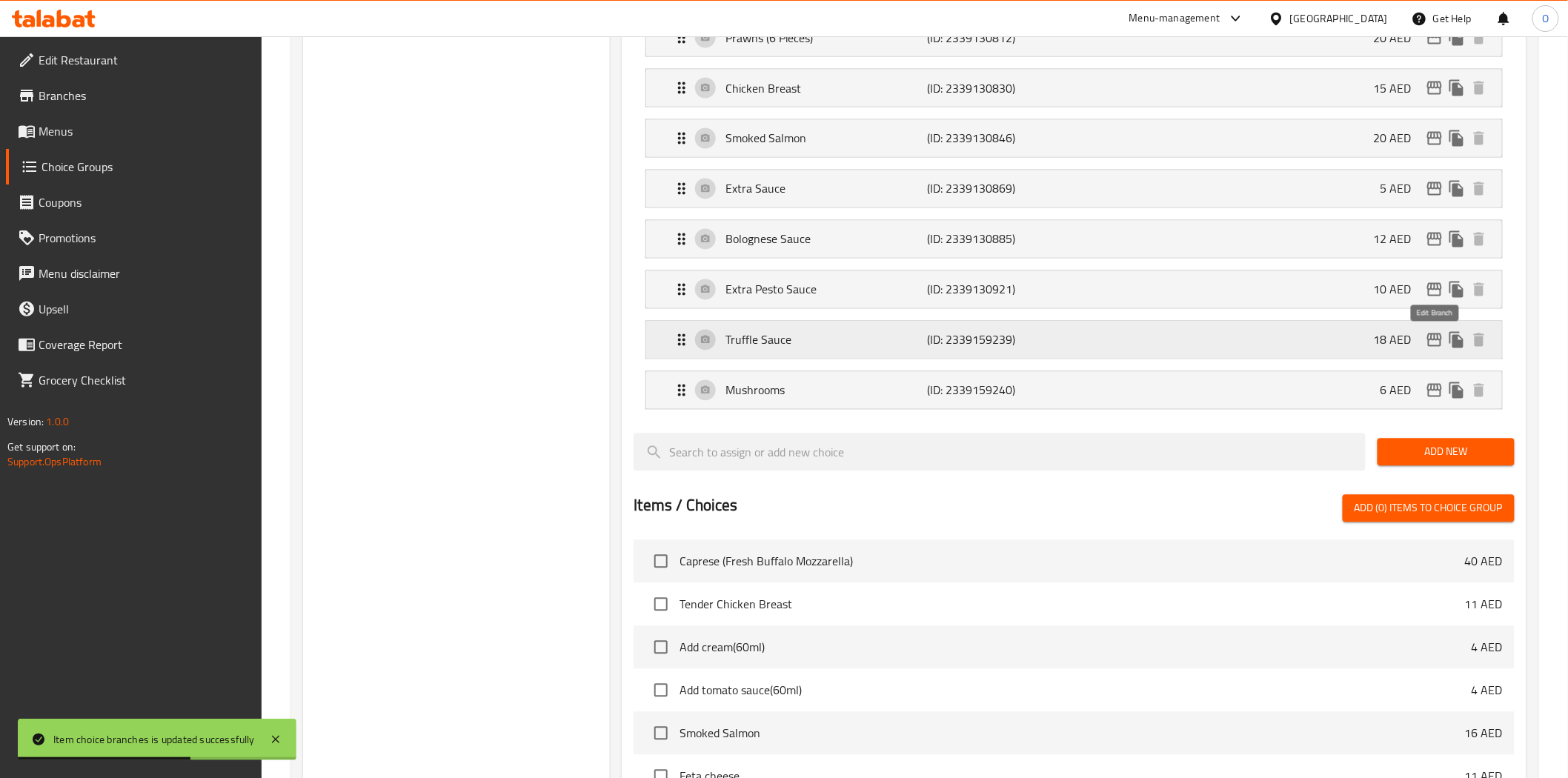
click at [1435, 339] on icon "edit" at bounding box center [1434, 340] width 18 height 18
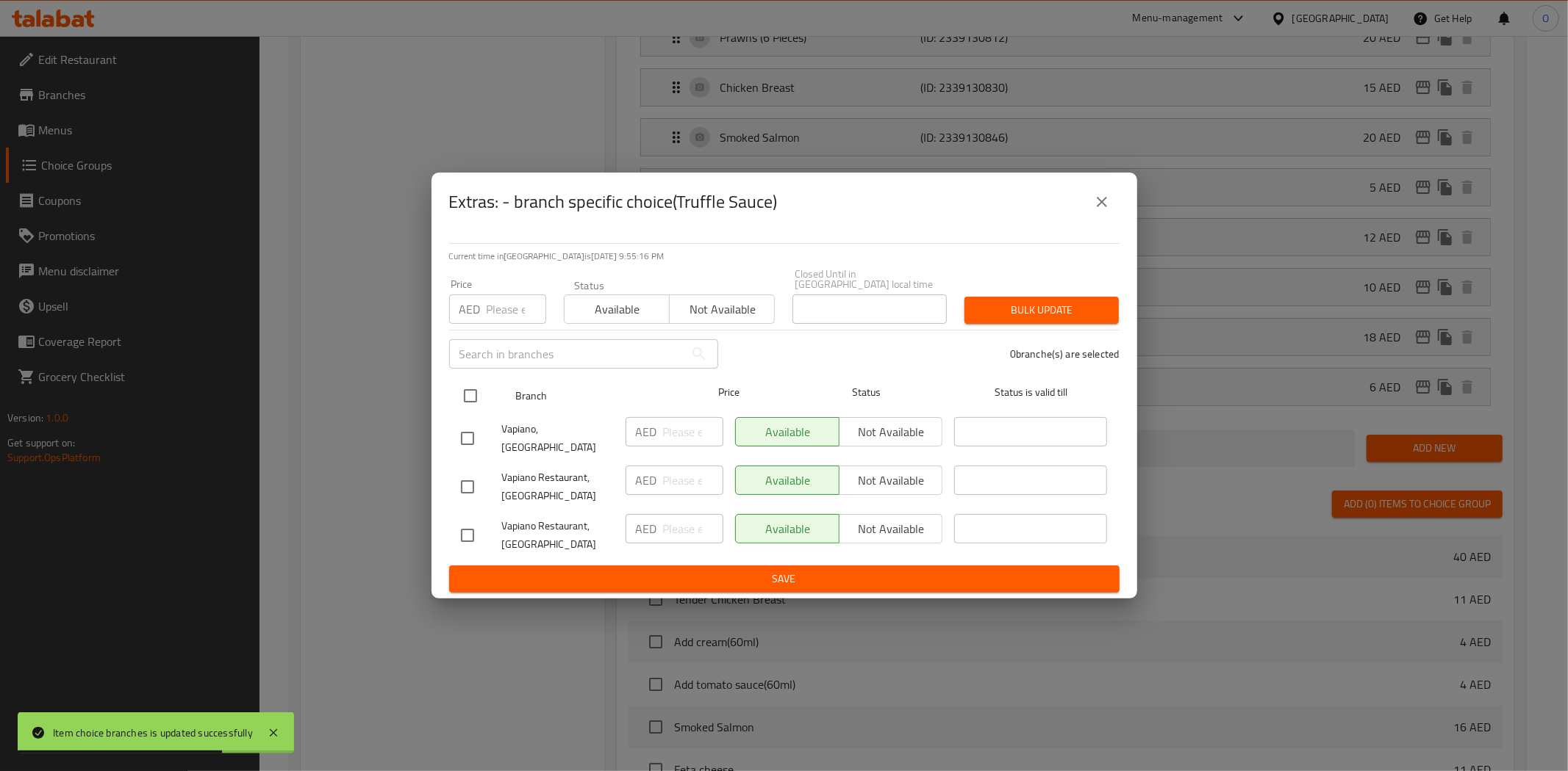
click at [471, 401] on input "checkbox" at bounding box center [470, 395] width 30 height 30
checkbox input "true"
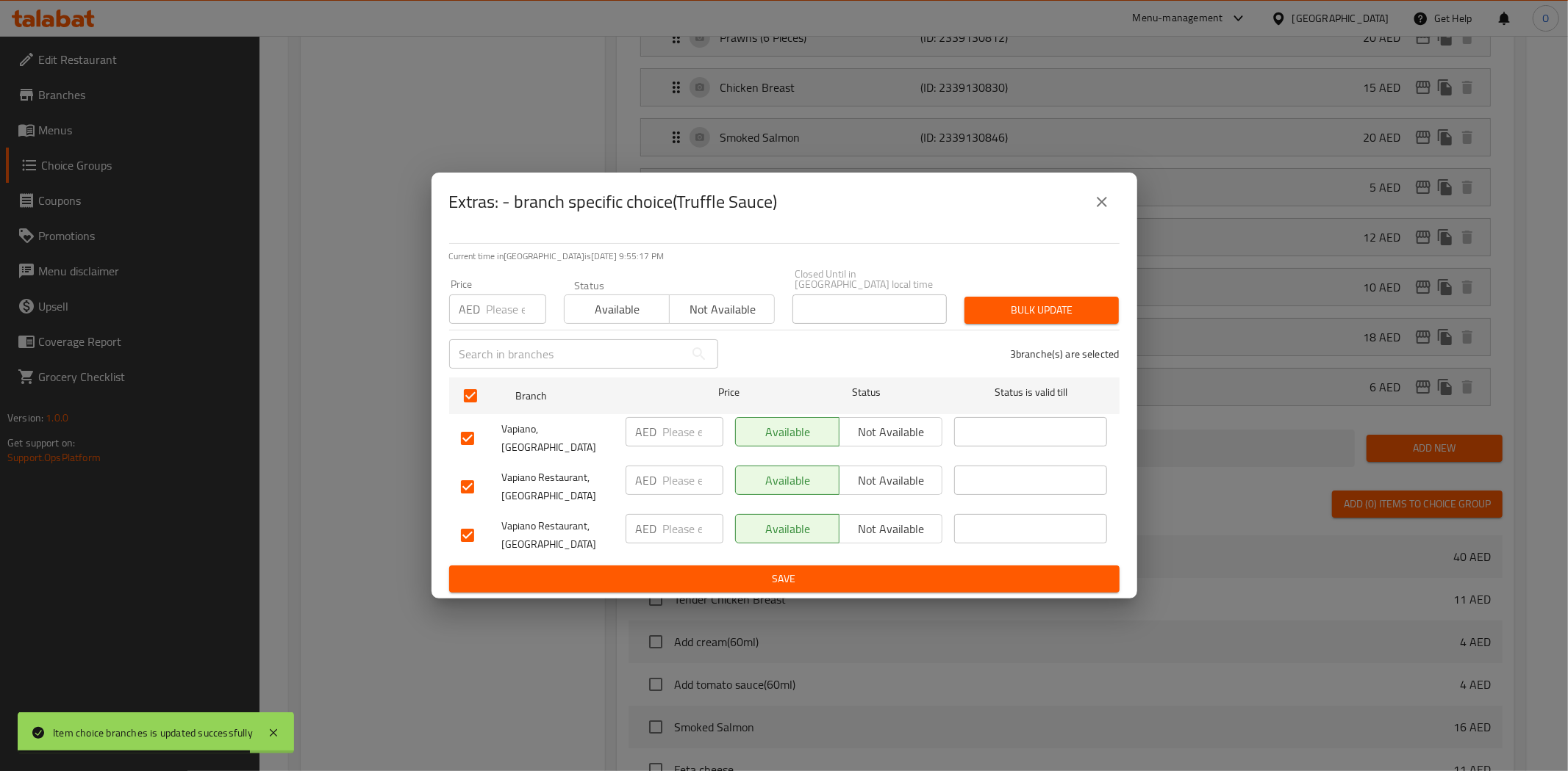
click at [863, 437] on span "Not available" at bounding box center [891, 432] width 92 height 21
click at [877, 470] on span "Not available" at bounding box center [891, 480] width 92 height 21
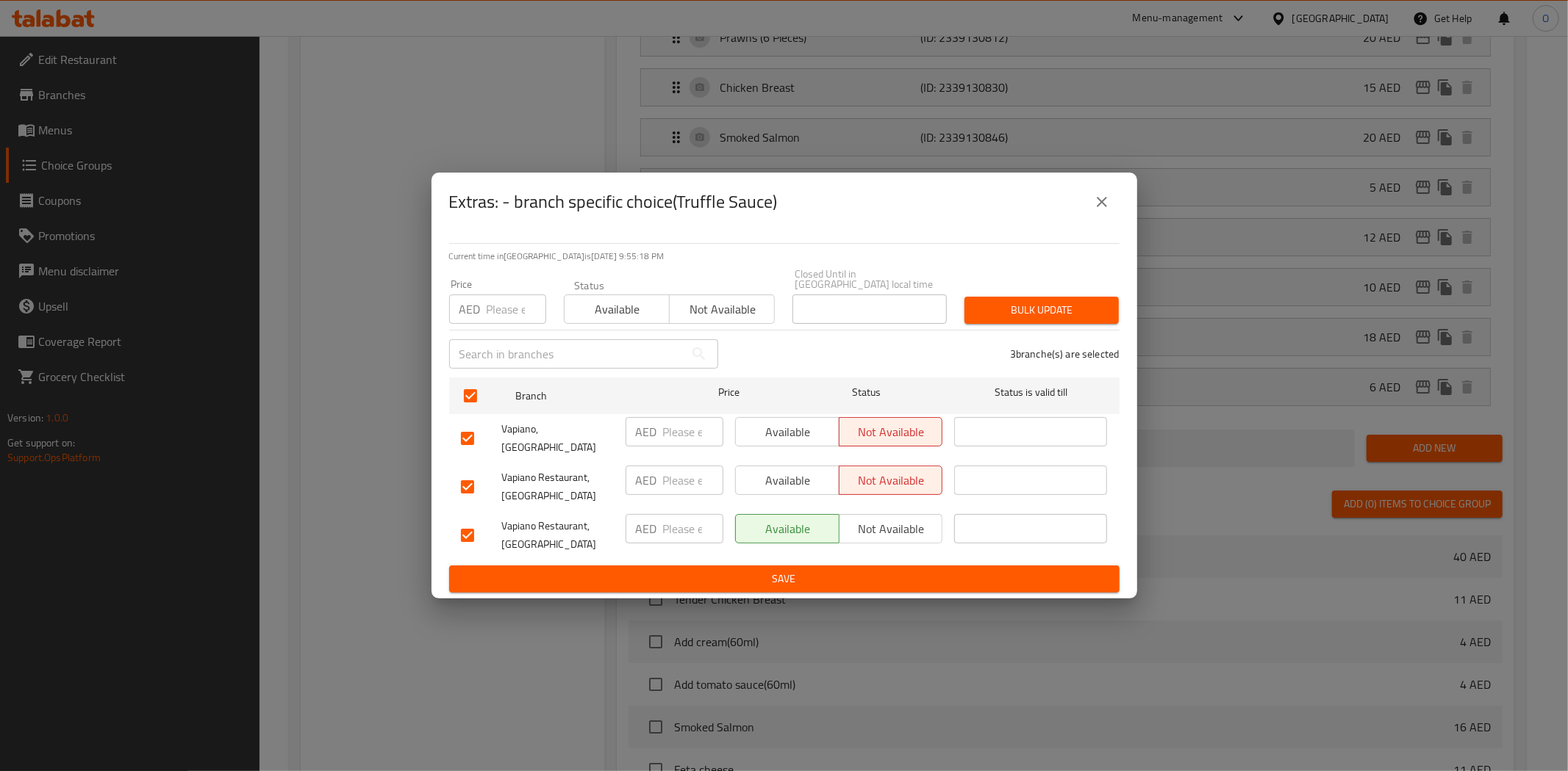
click at [814, 582] on span "Save" at bounding box center [784, 580] width 646 height 19
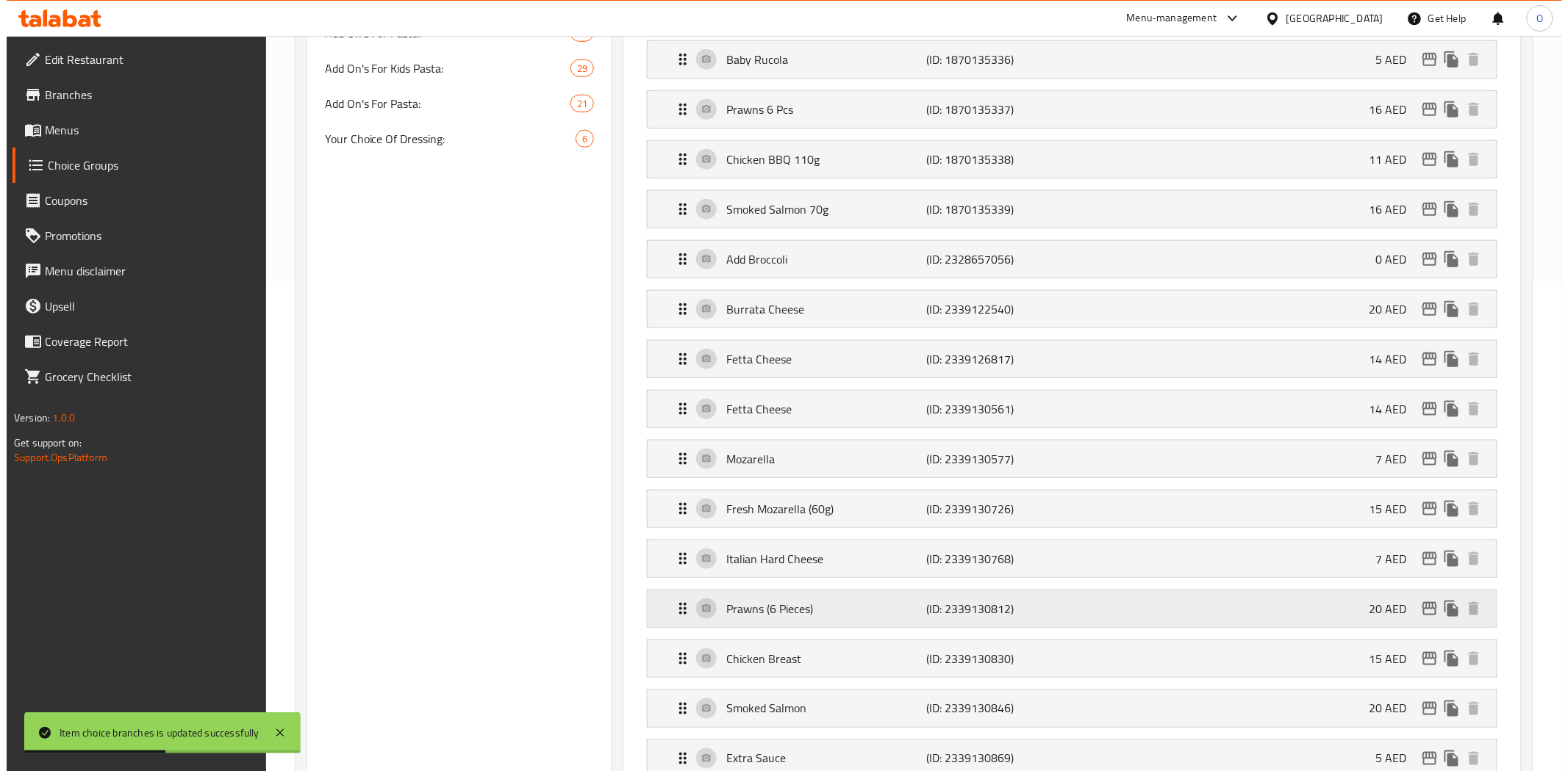
scroll to position [979, 0]
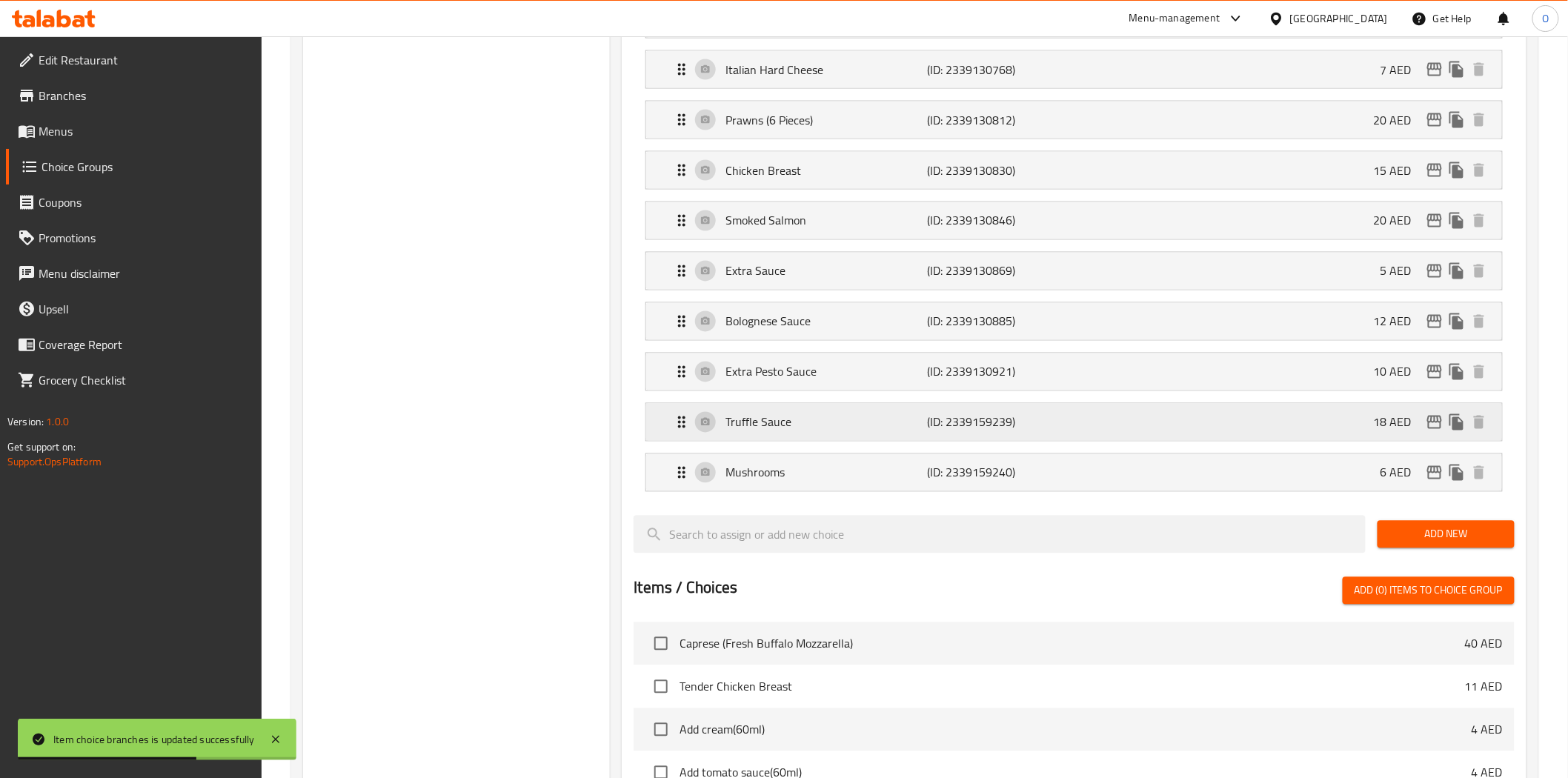
click at [1433, 419] on icon "edit" at bounding box center [1434, 422] width 15 height 13
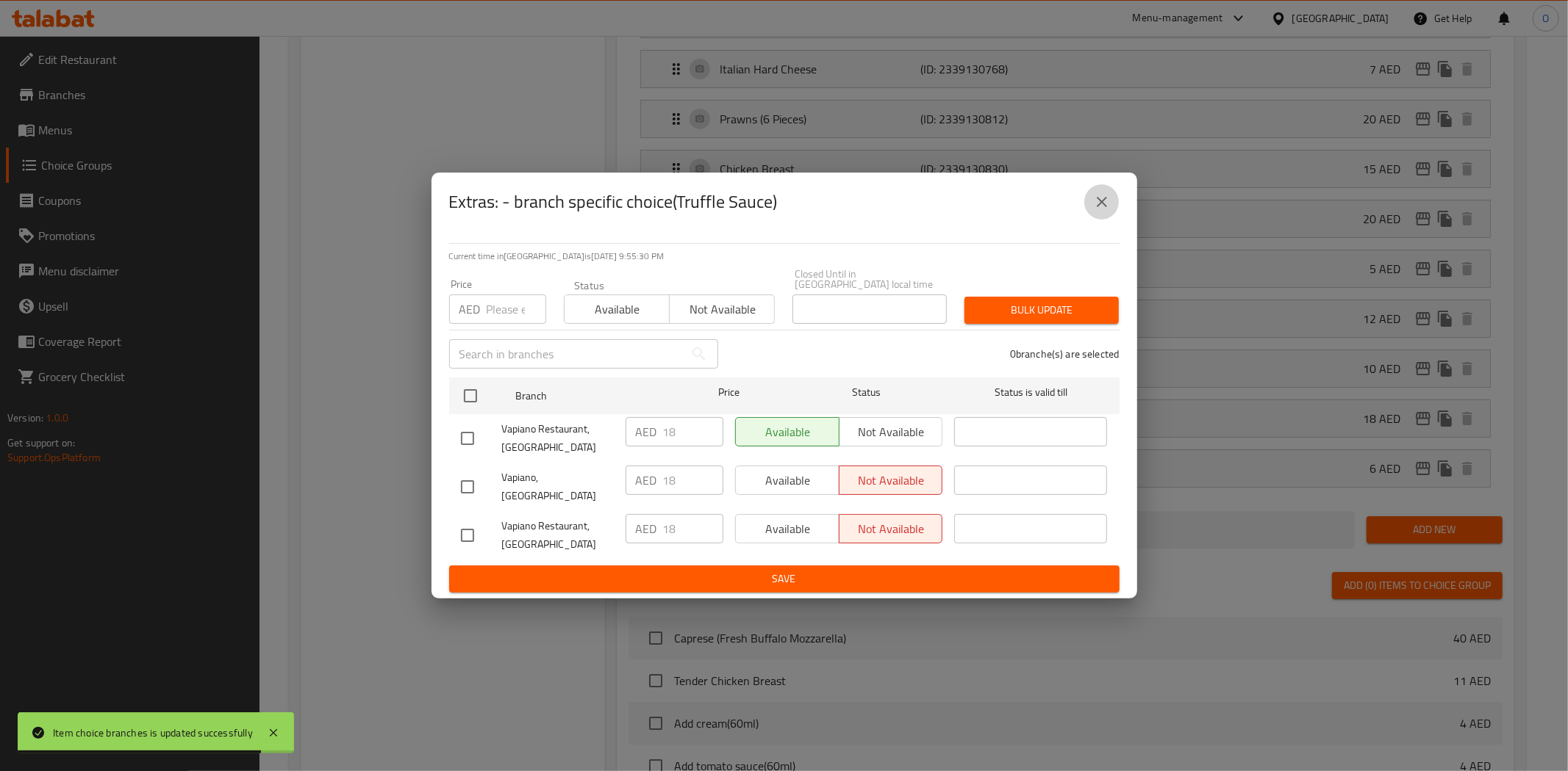
click at [1104, 203] on icon "close" at bounding box center [1101, 202] width 10 height 10
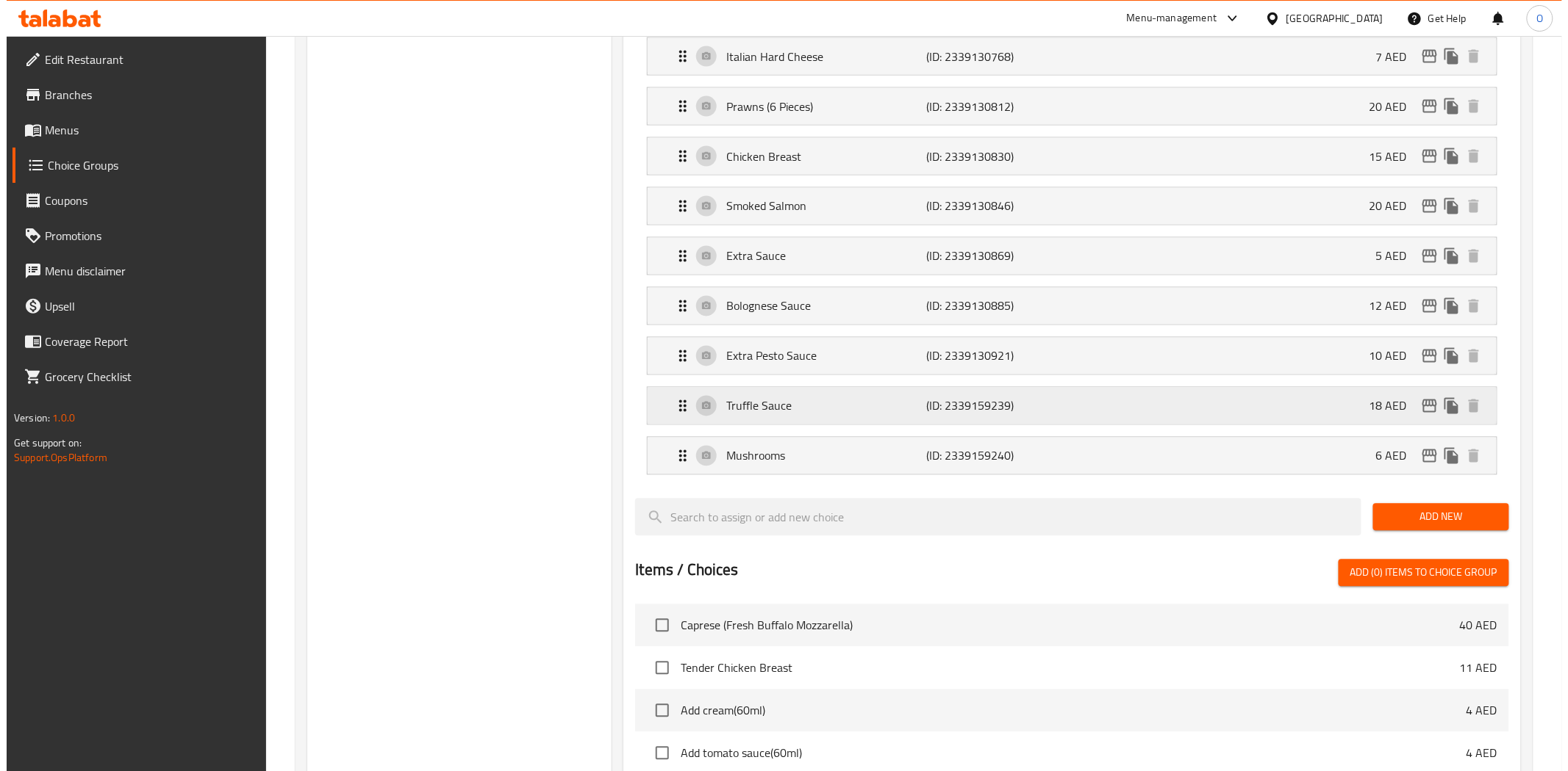
scroll to position [1061, 0]
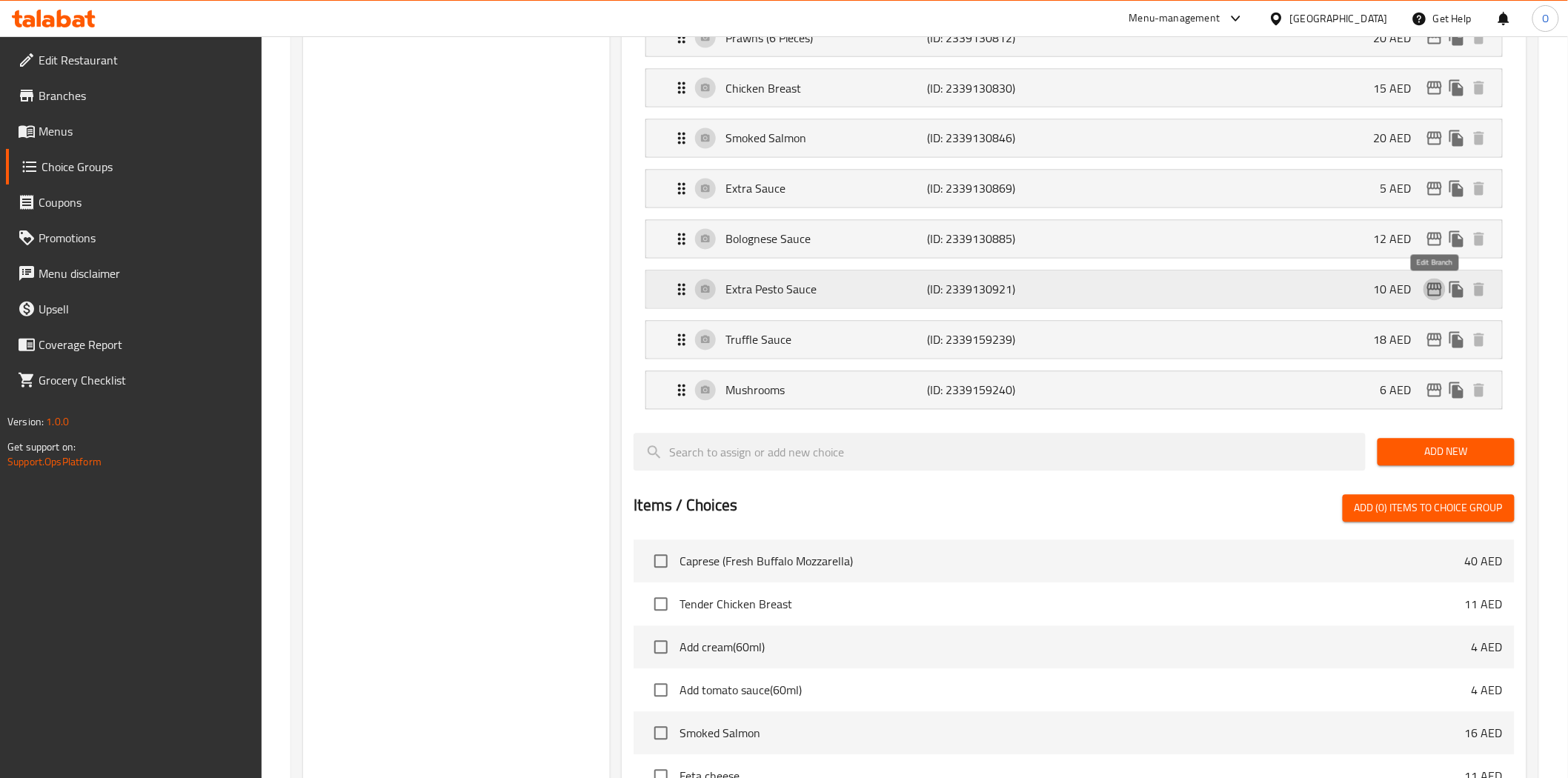
click at [1433, 292] on icon "edit" at bounding box center [1434, 289] width 15 height 13
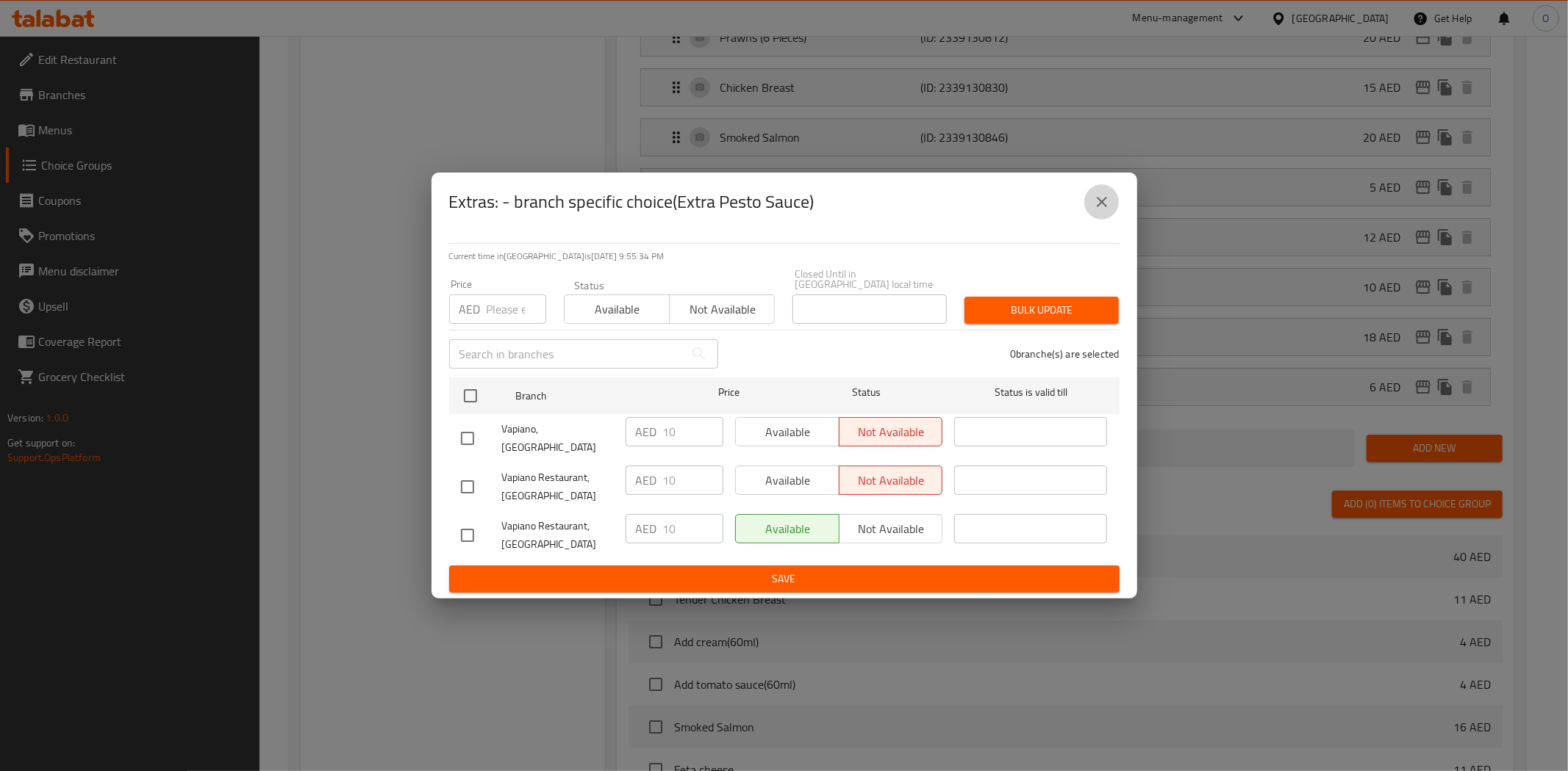
click at [1097, 203] on icon "close" at bounding box center [1101, 202] width 10 height 10
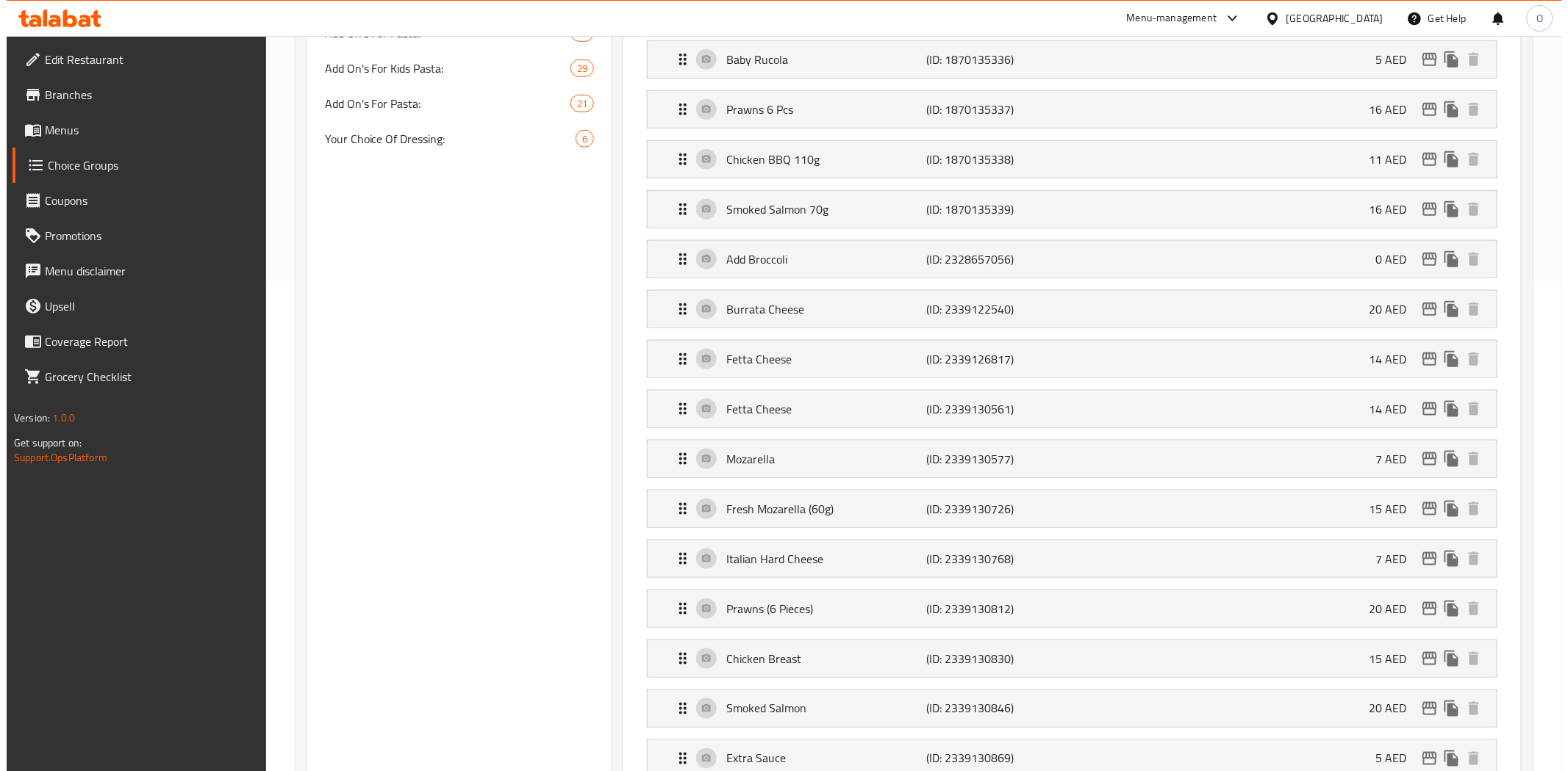
scroll to position [898, 0]
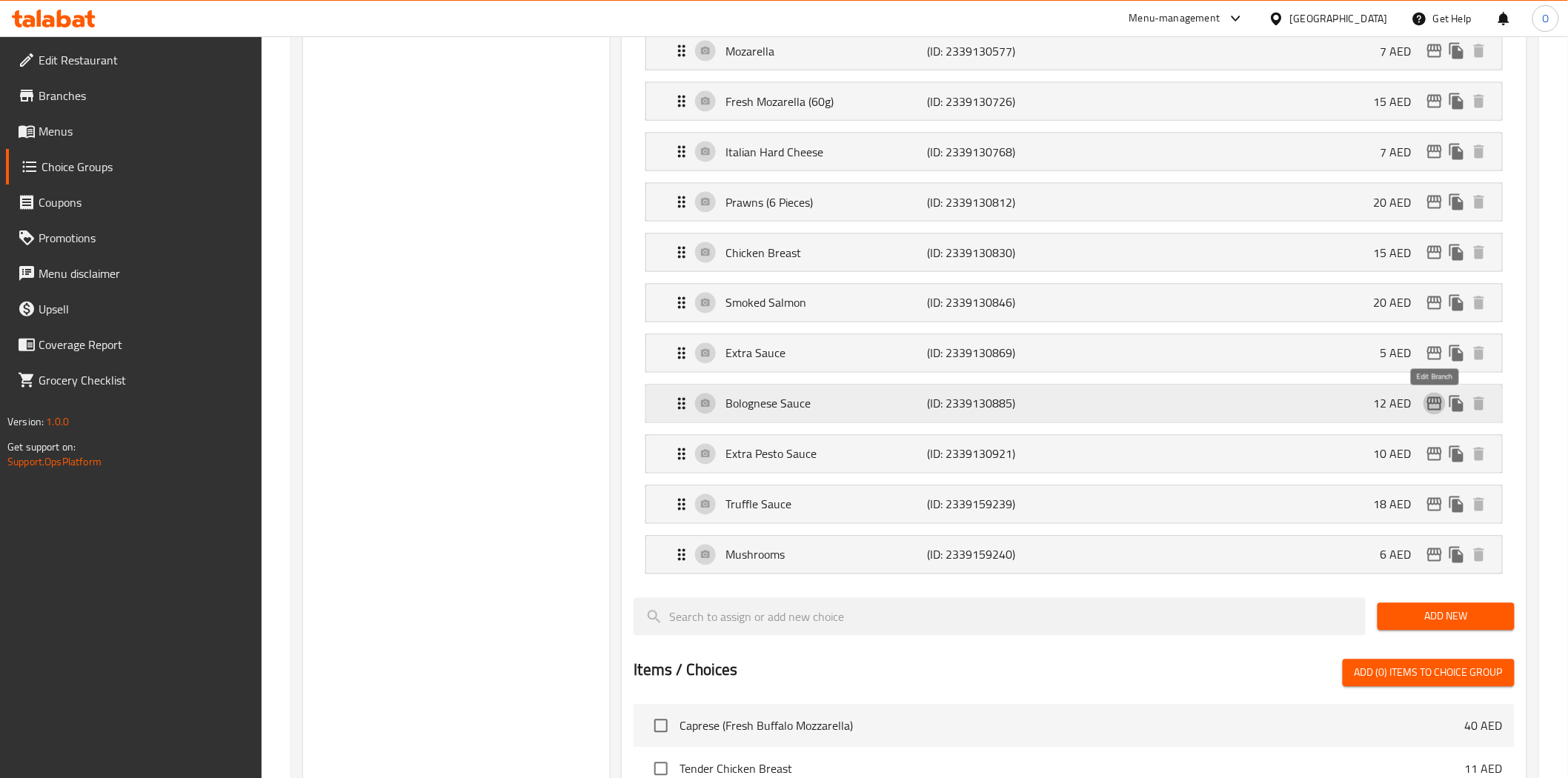
click at [1436, 411] on icon "edit" at bounding box center [1434, 404] width 15 height 13
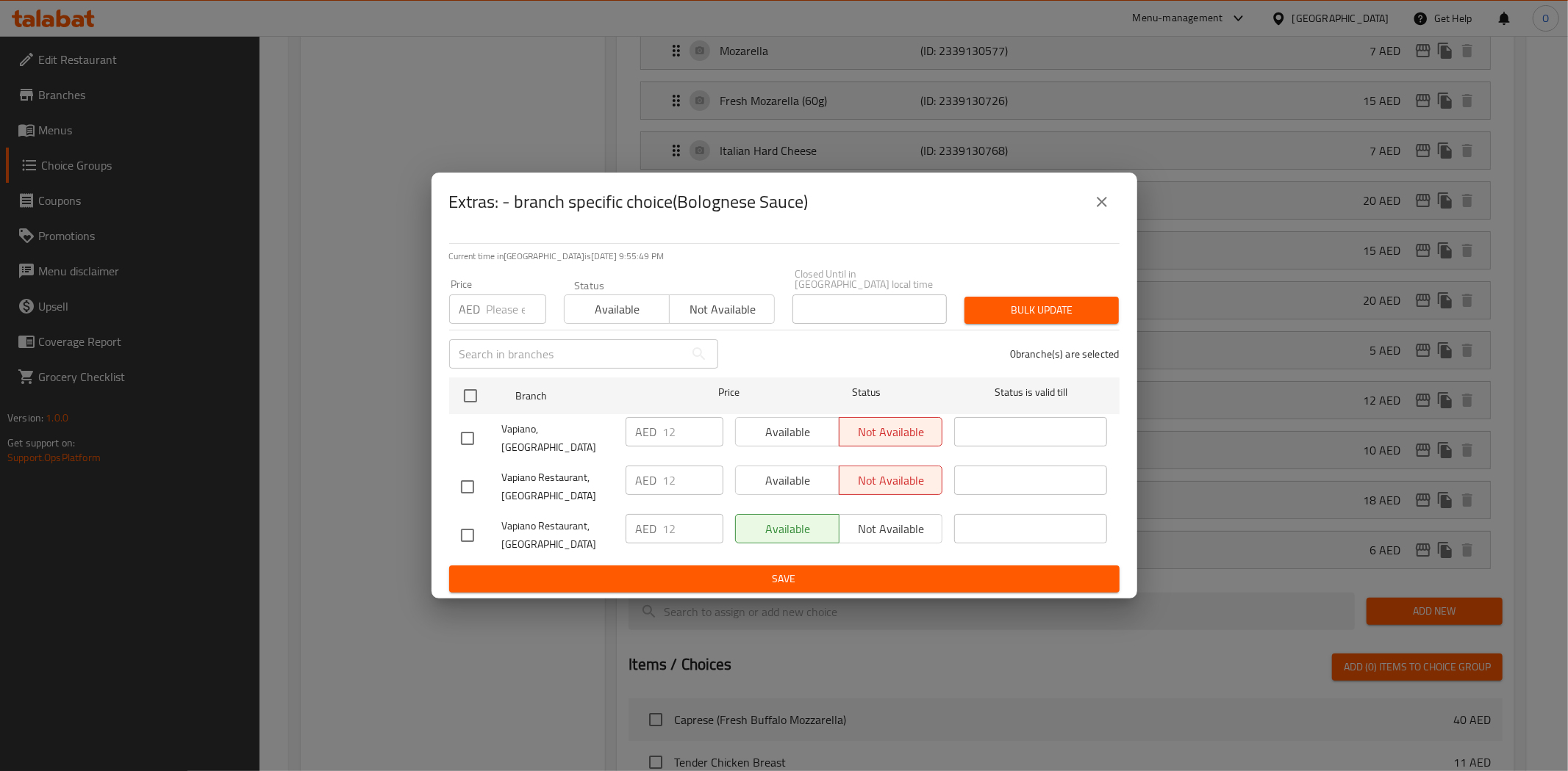
click at [1101, 211] on icon "close" at bounding box center [1101, 202] width 18 height 18
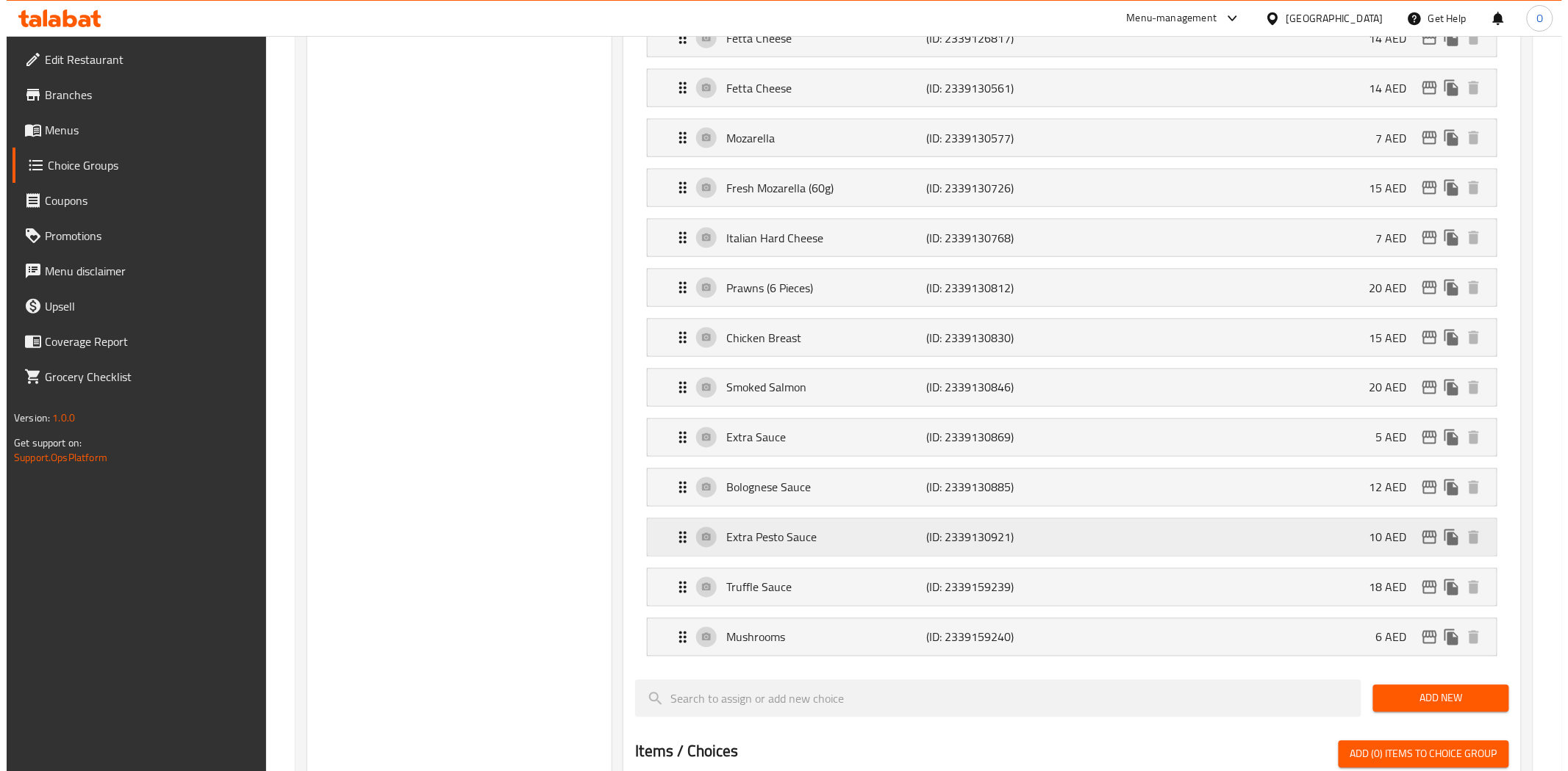
scroll to position [816, 0]
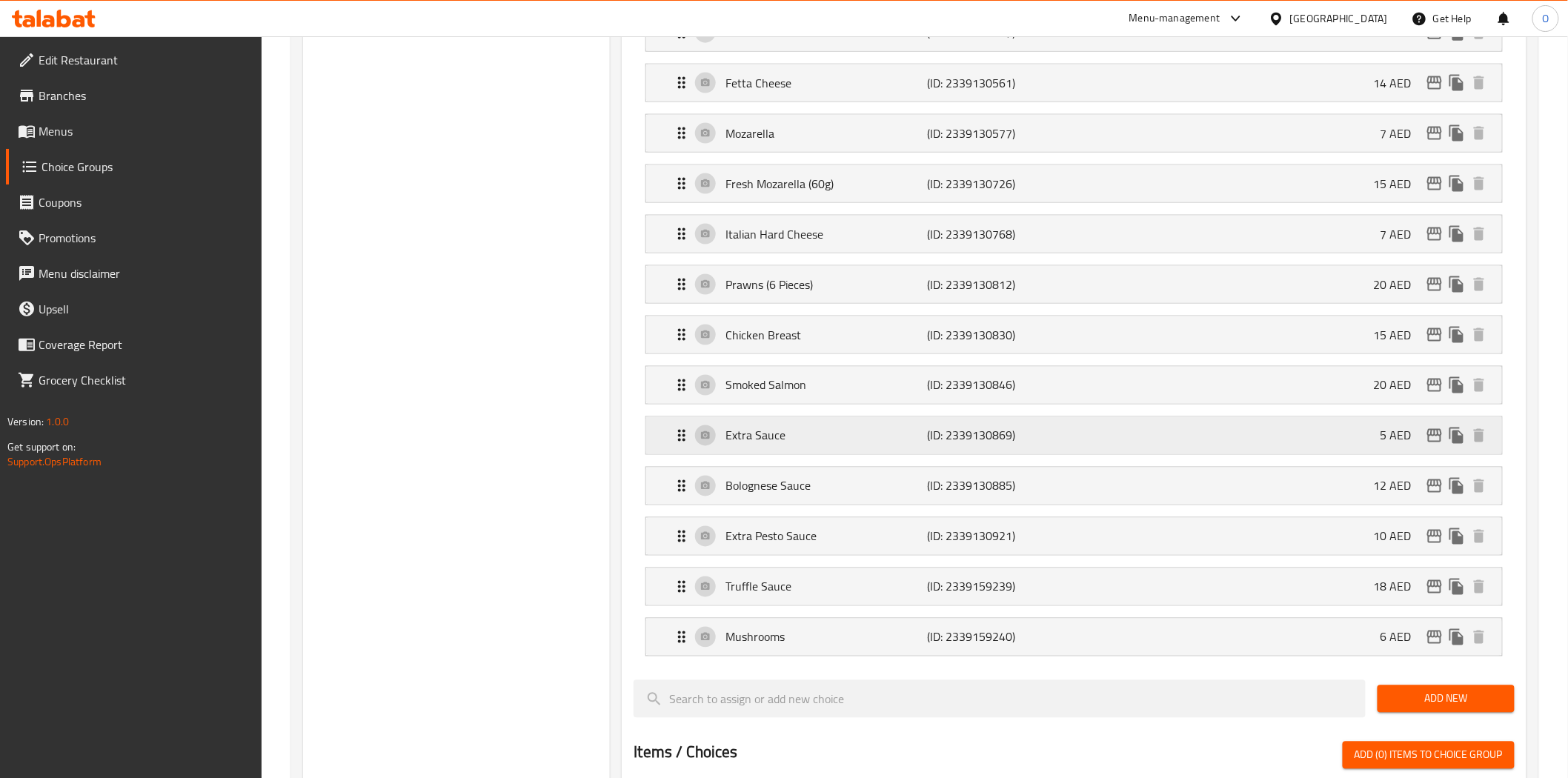
click at [1435, 437] on icon "edit" at bounding box center [1434, 435] width 15 height 13
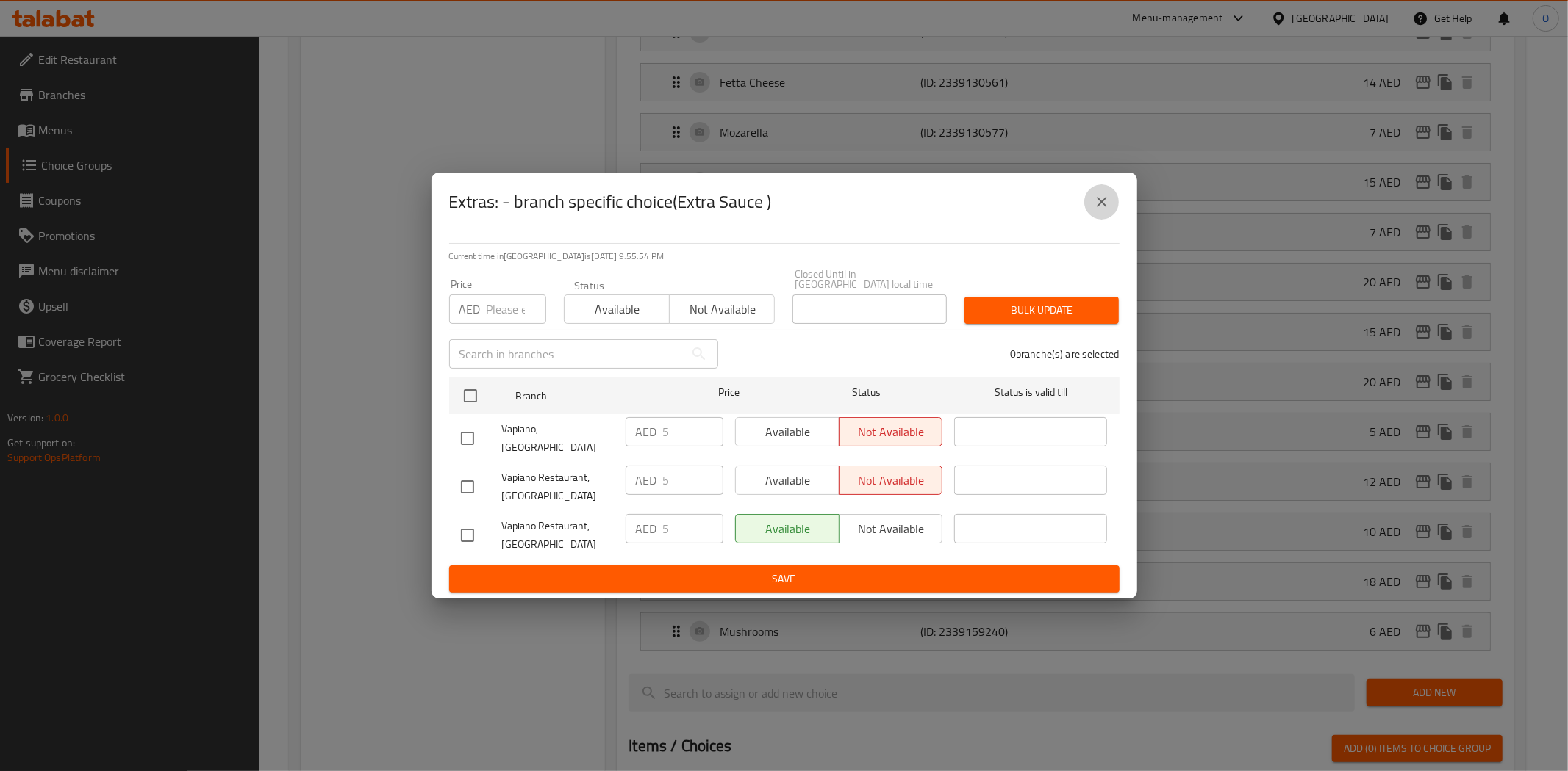
click at [1094, 197] on button "close" at bounding box center [1101, 202] width 35 height 35
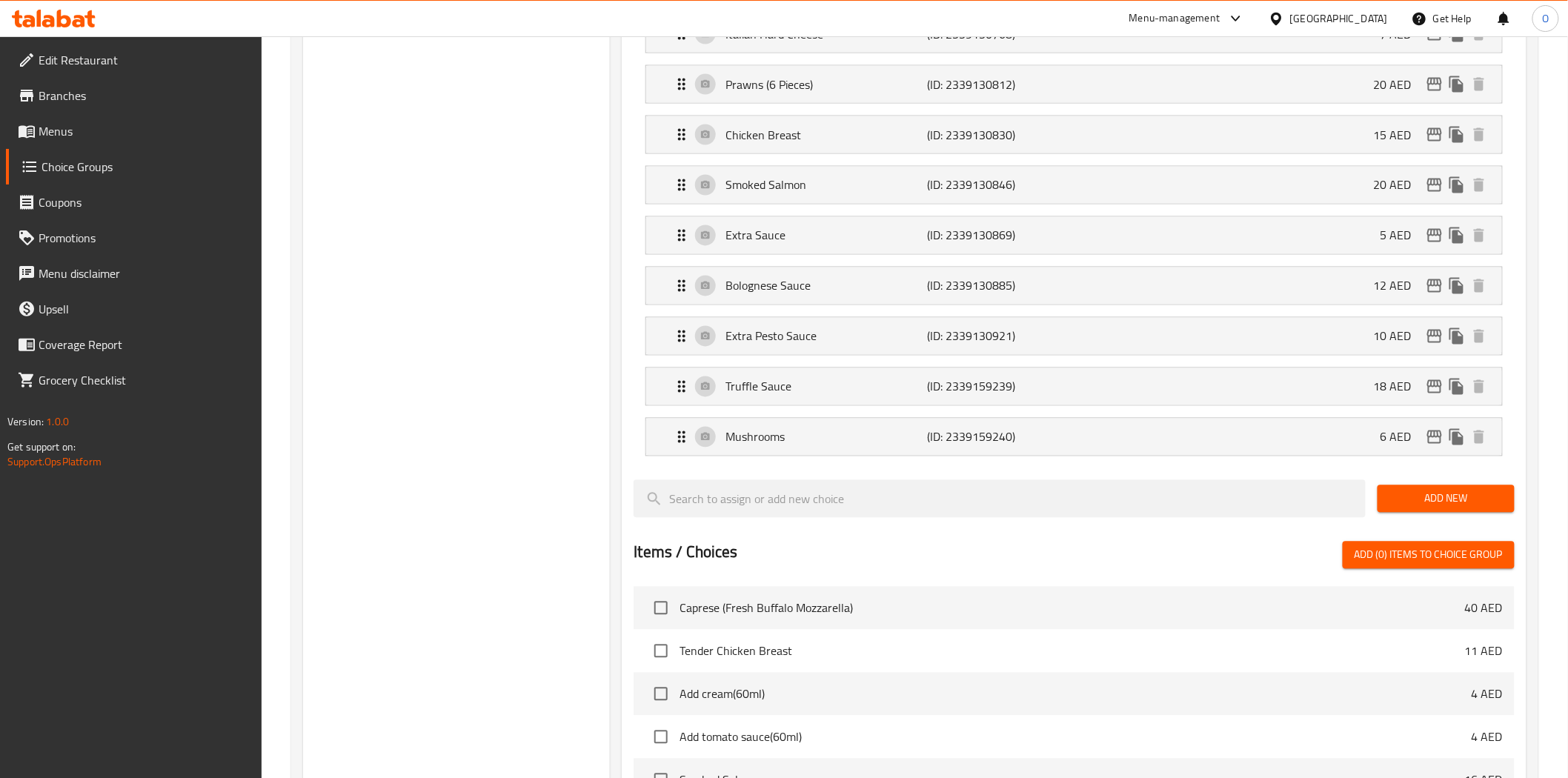
scroll to position [1234, 0]
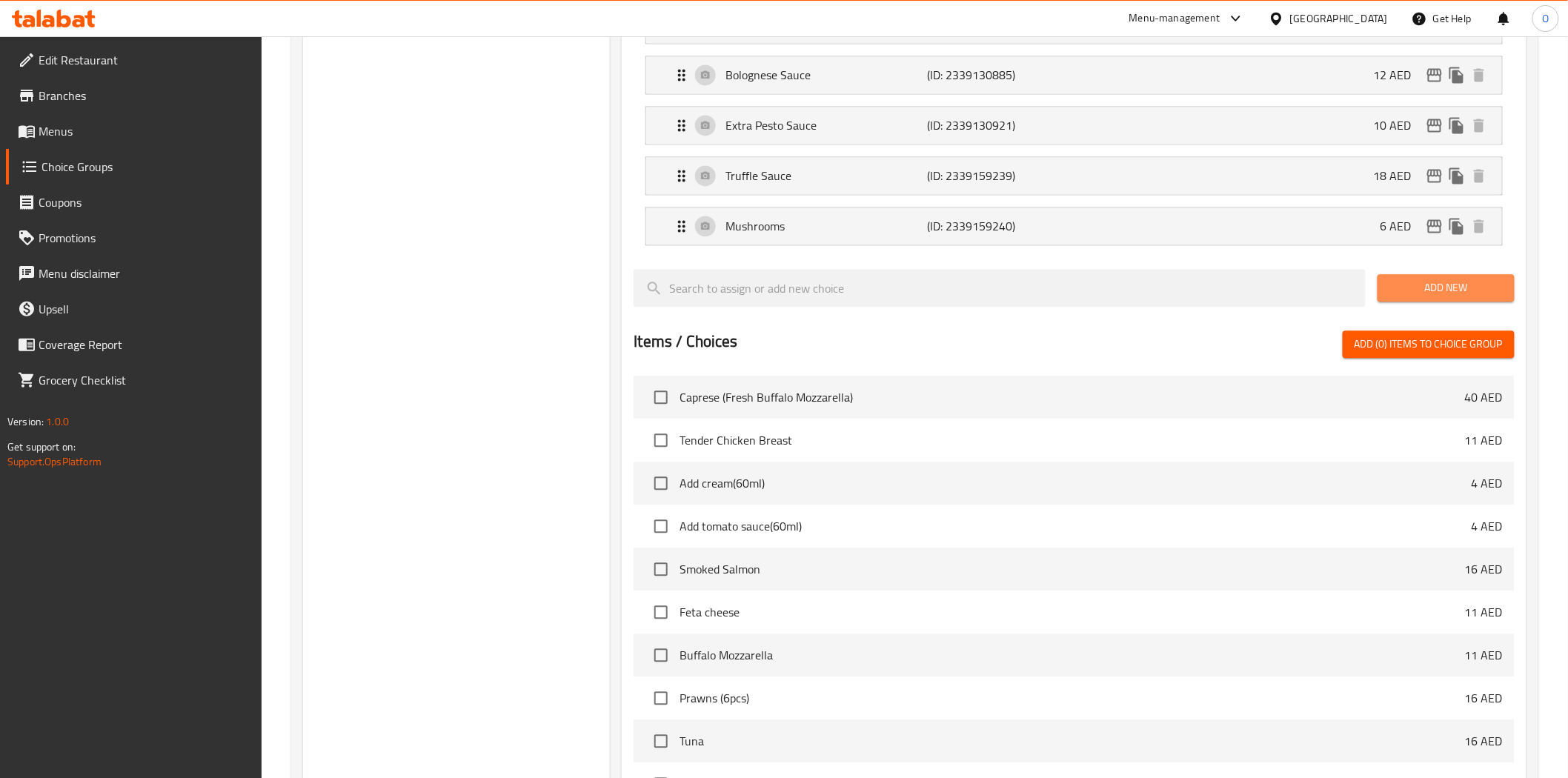
click at [1441, 287] on span "Add New" at bounding box center [1446, 288] width 113 height 19
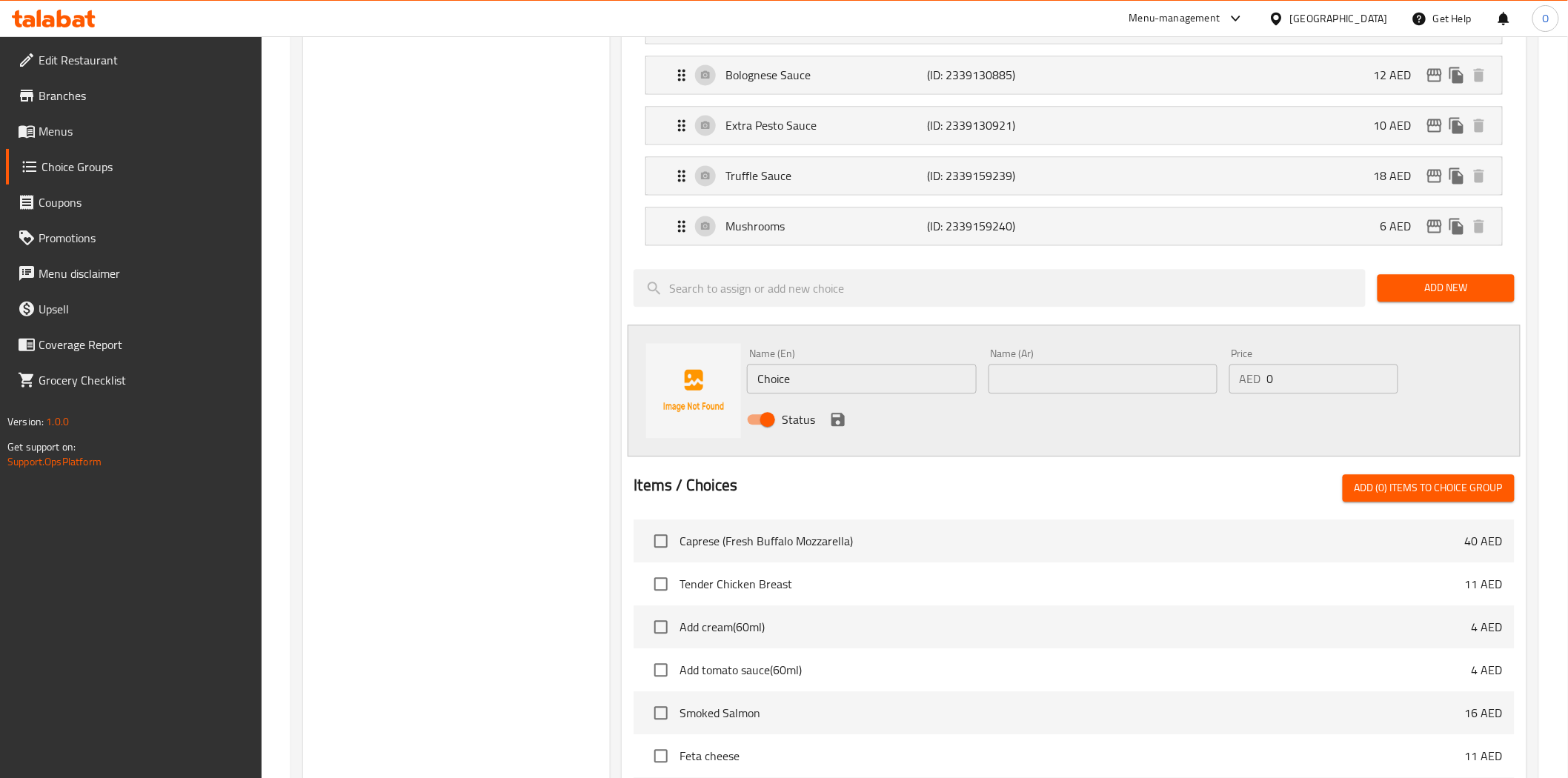
click at [819, 380] on input "Choice" at bounding box center [861, 379] width 229 height 30
paste input "Broccoli"
type input "Broccoli"
click at [1025, 378] on input "text" at bounding box center [1102, 379] width 229 height 30
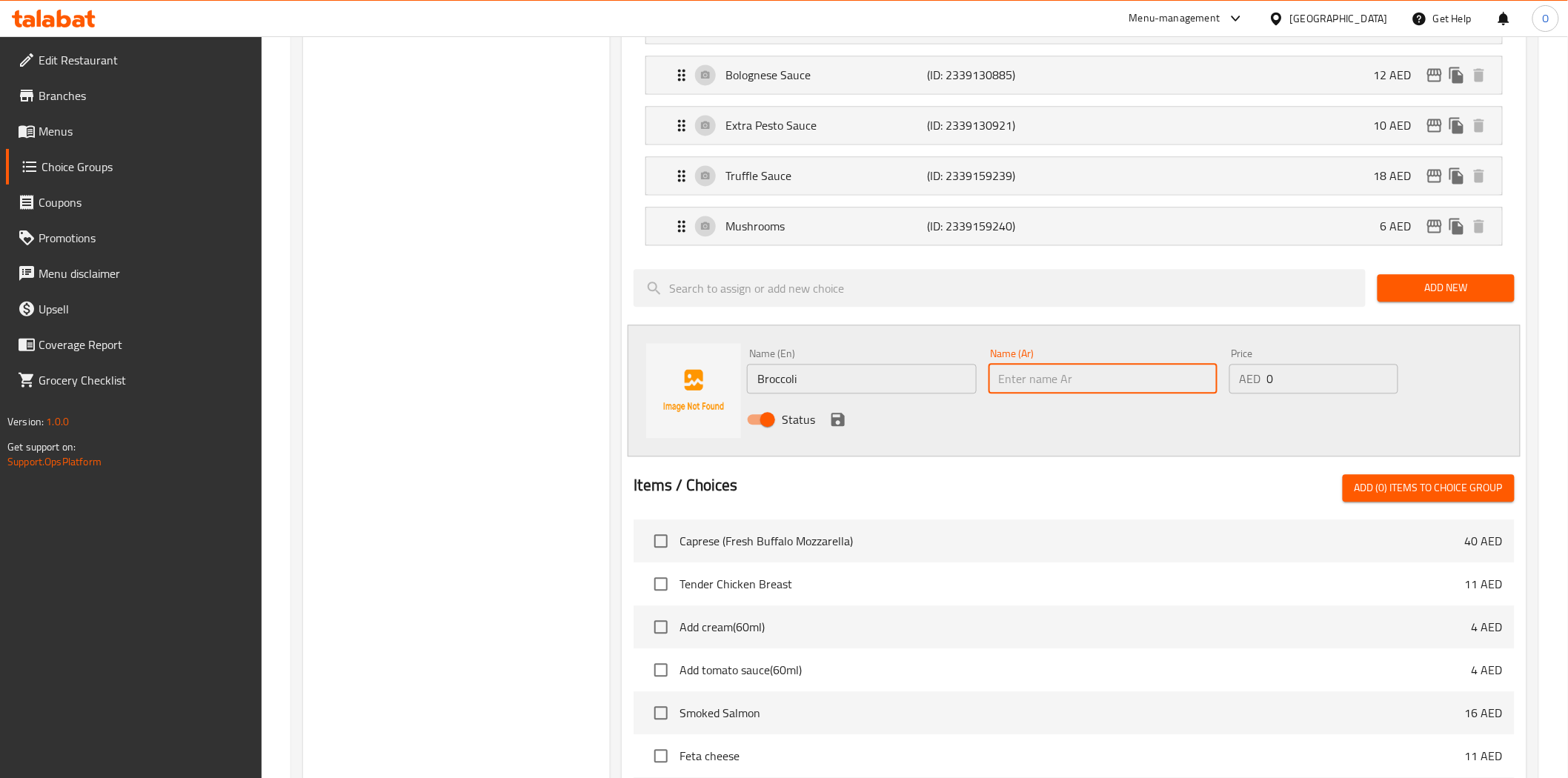
paste input "بروكلي"
type input "بروكلي"
drag, startPoint x: 1299, startPoint y: 373, endPoint x: 1248, endPoint y: 373, distance: 51.0
click at [1248, 373] on div "AED 0 Price" at bounding box center [1313, 379] width 169 height 30
paste input "6"
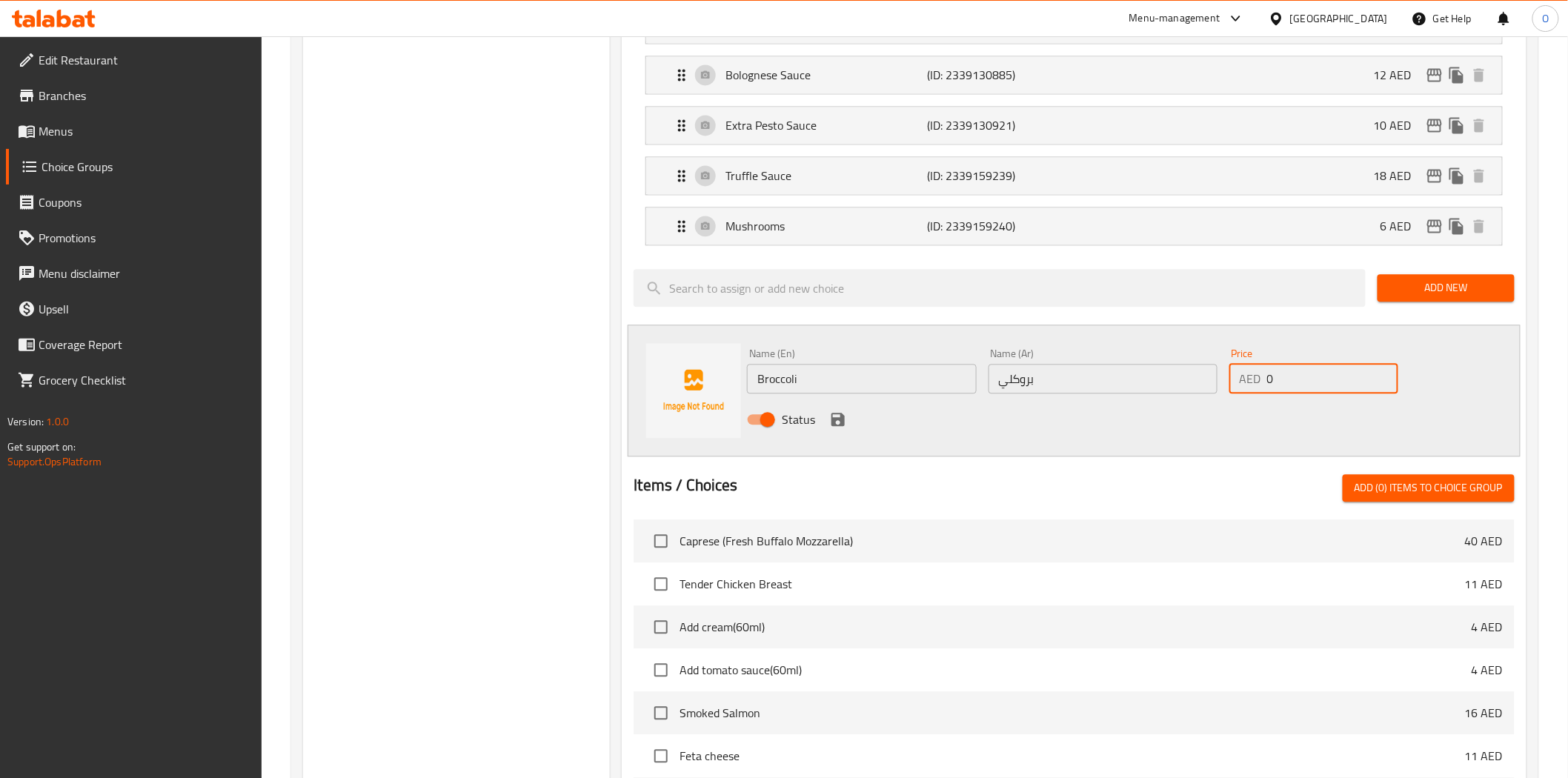
type input "6"
click at [845, 424] on icon "save" at bounding box center [838, 419] width 18 height 18
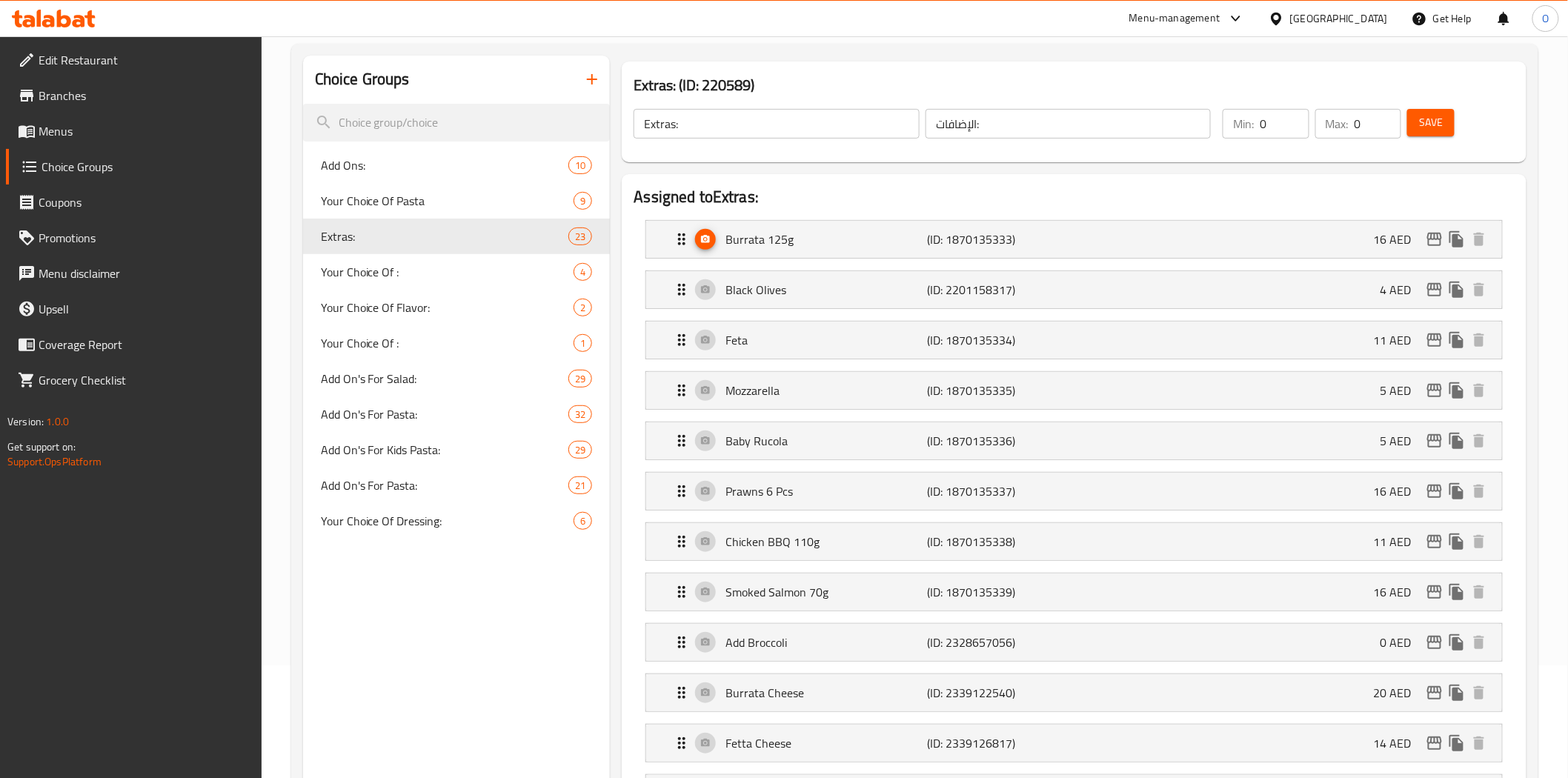
scroll to position [0, 0]
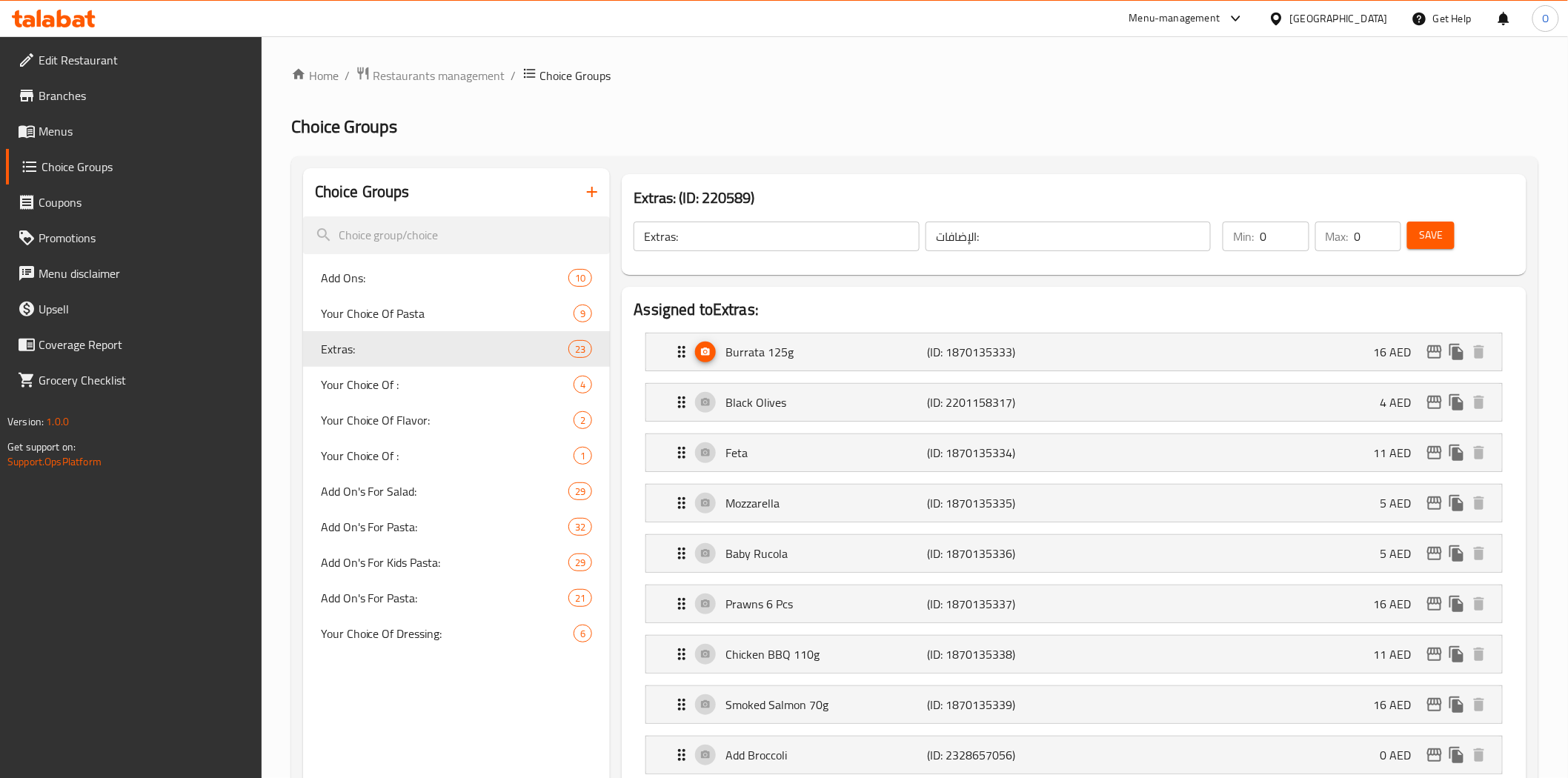
click at [1436, 221] on button "Save" at bounding box center [1431, 235] width 47 height 28
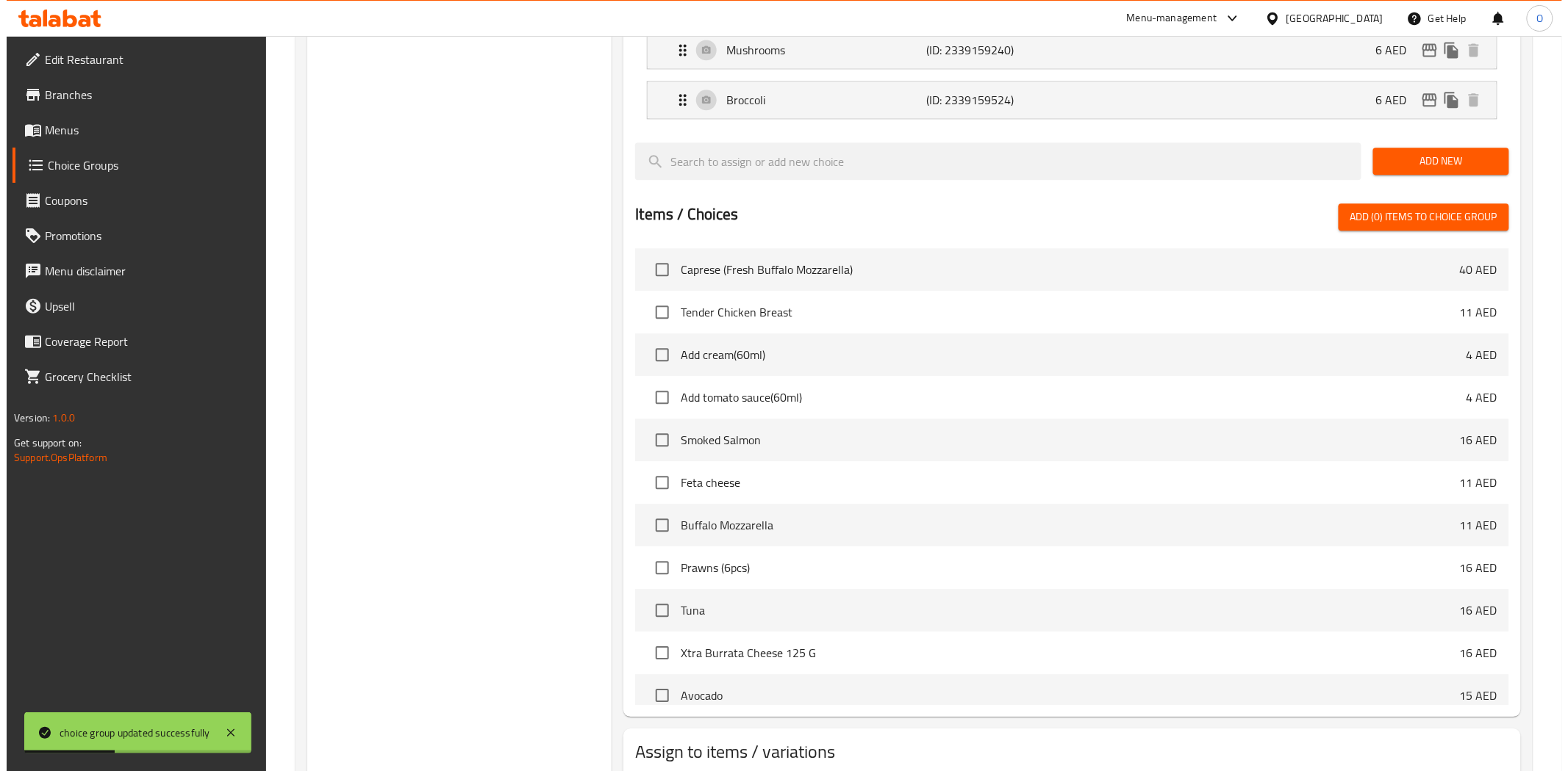
scroll to position [1305, 0]
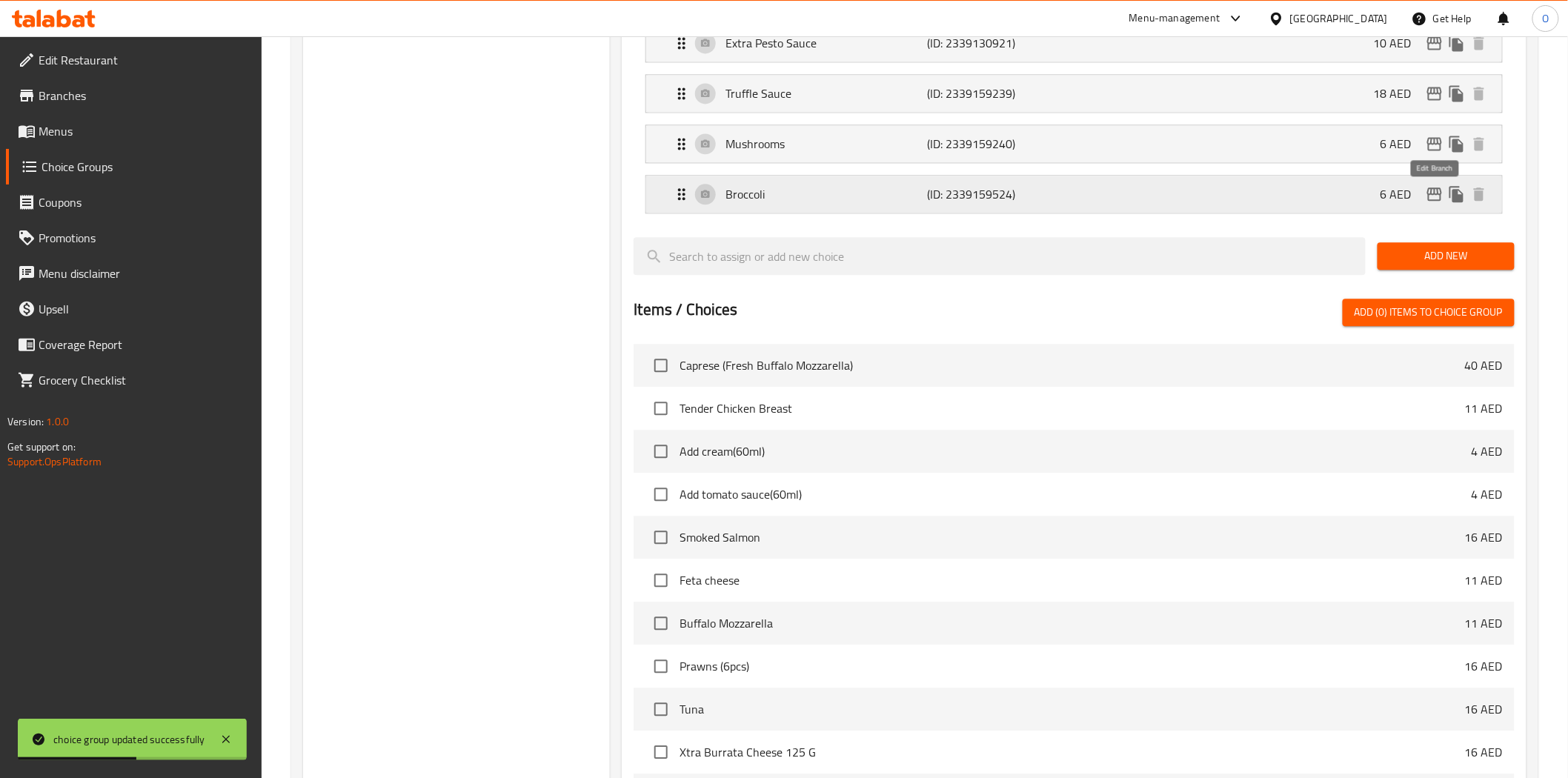
click at [1436, 196] on icon "edit" at bounding box center [1434, 194] width 15 height 13
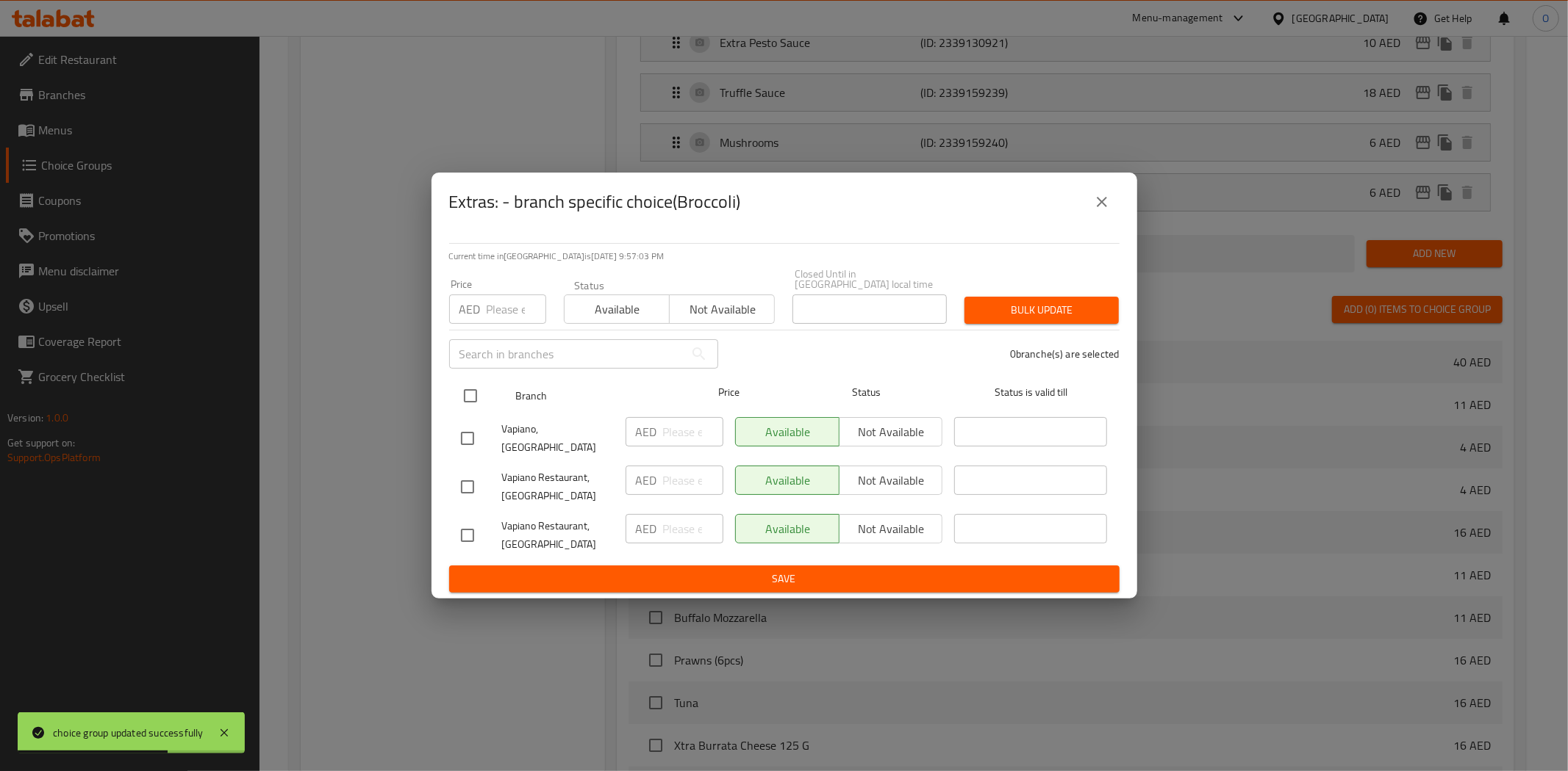
click at [475, 408] on input "checkbox" at bounding box center [470, 395] width 30 height 30
checkbox input "true"
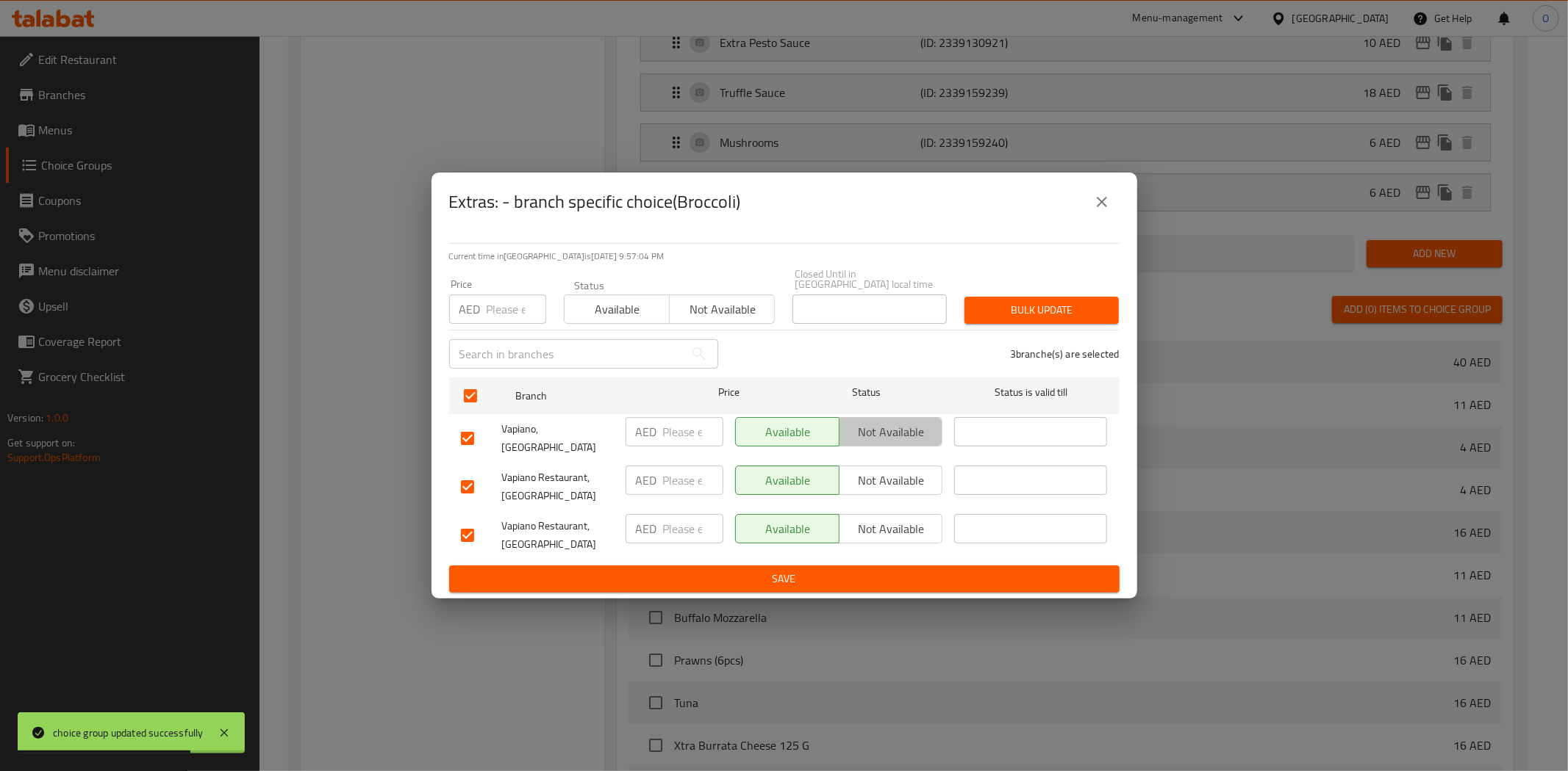
click at [891, 437] on span "Not available" at bounding box center [891, 432] width 92 height 21
click at [899, 470] on span "Not available" at bounding box center [891, 480] width 92 height 21
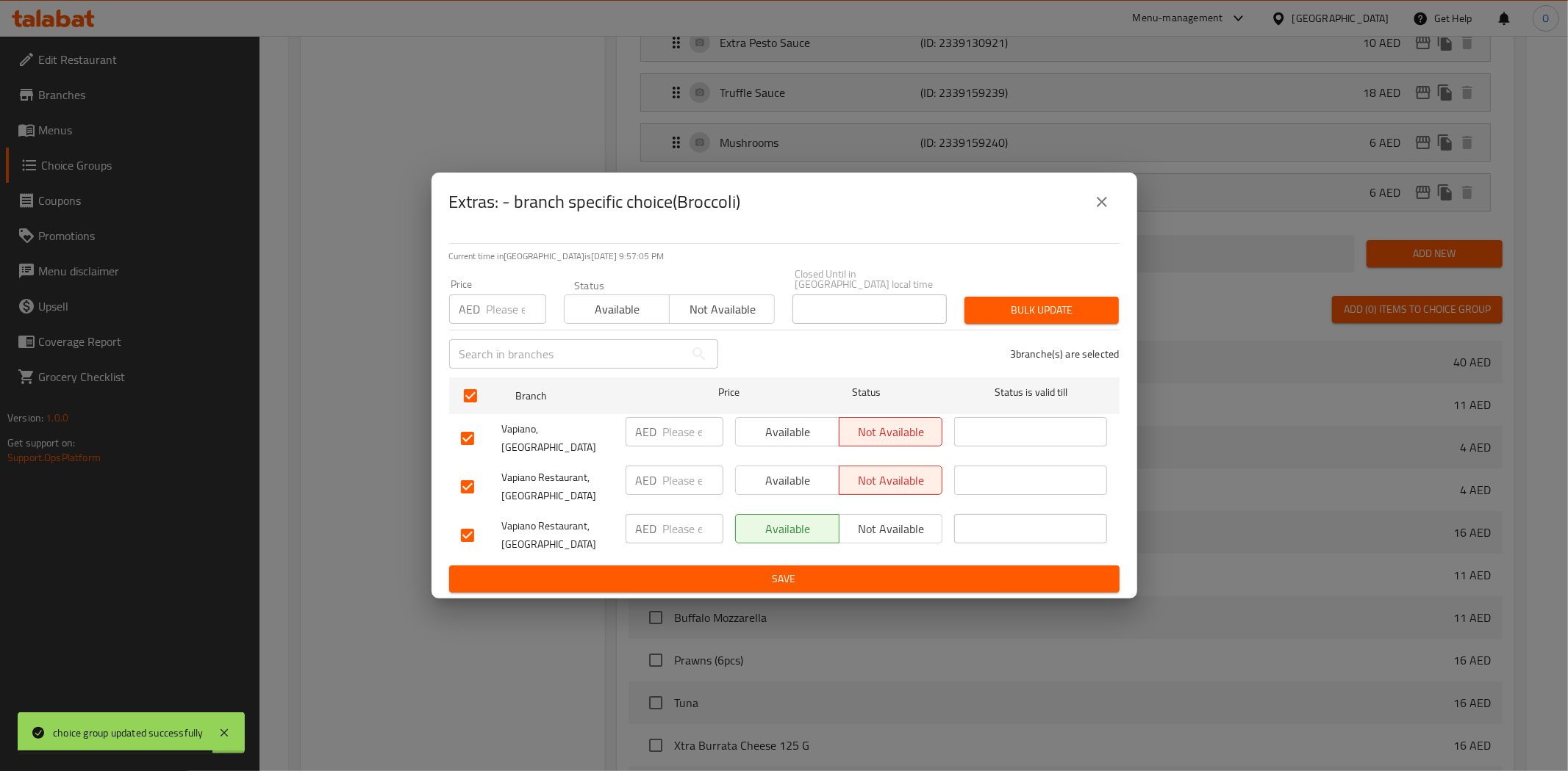
click at [765, 573] on span "Save" at bounding box center [784, 580] width 646 height 19
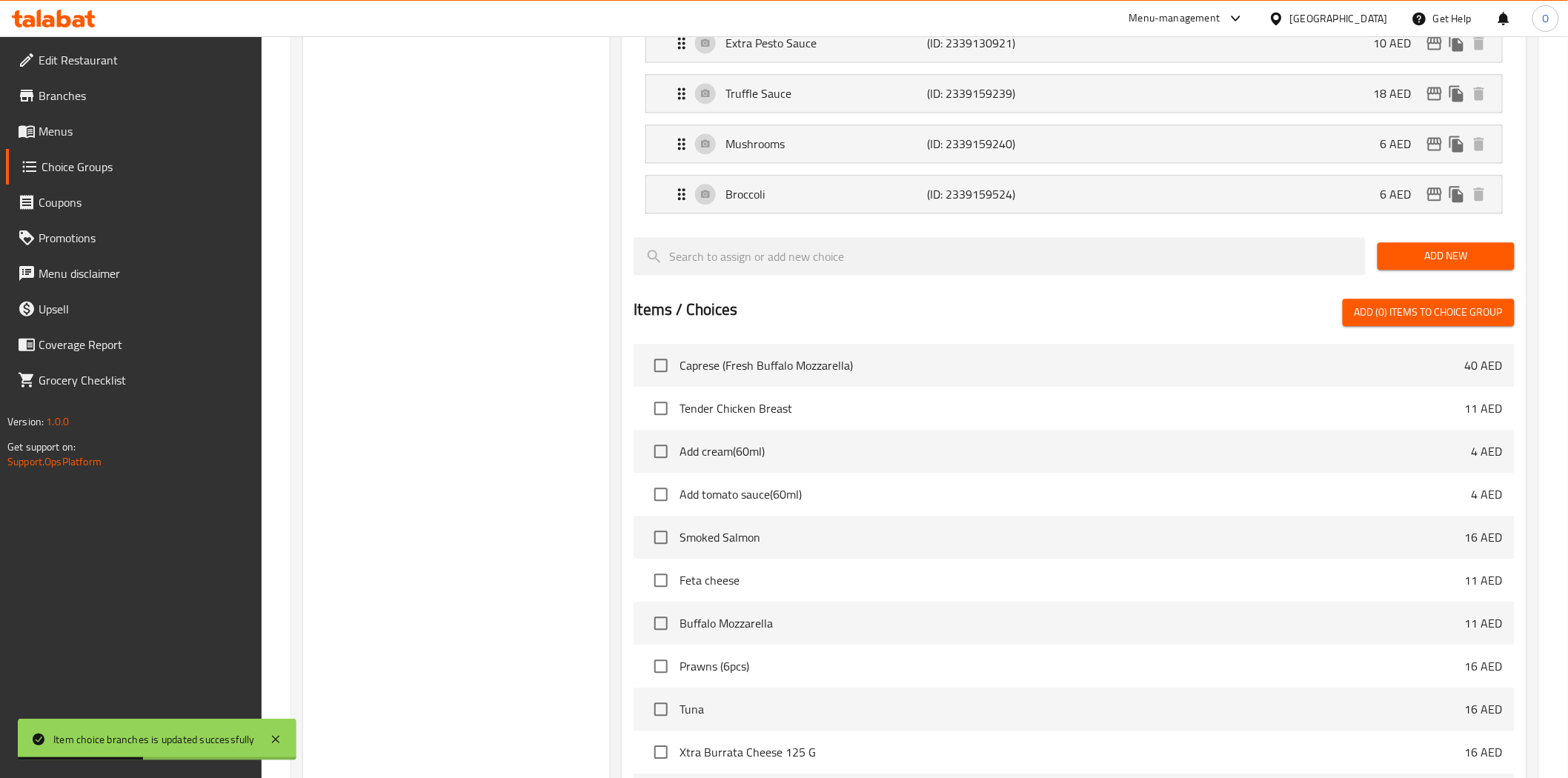
click at [1420, 266] on span "Add New" at bounding box center [1446, 256] width 113 height 19
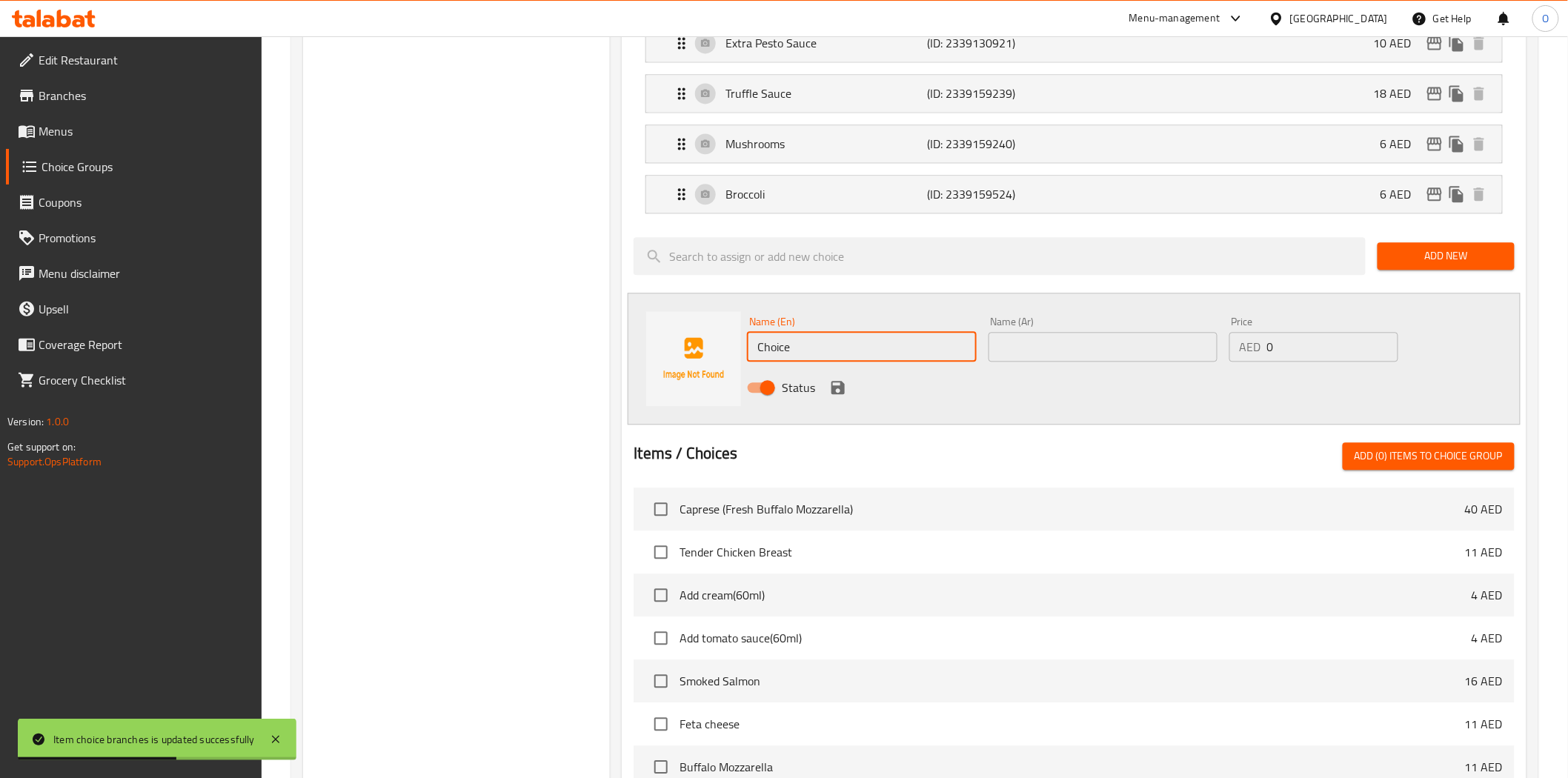
click at [813, 352] on input "Choice" at bounding box center [861, 347] width 229 height 30
paste input "Eggplant"
type input "Eggplant"
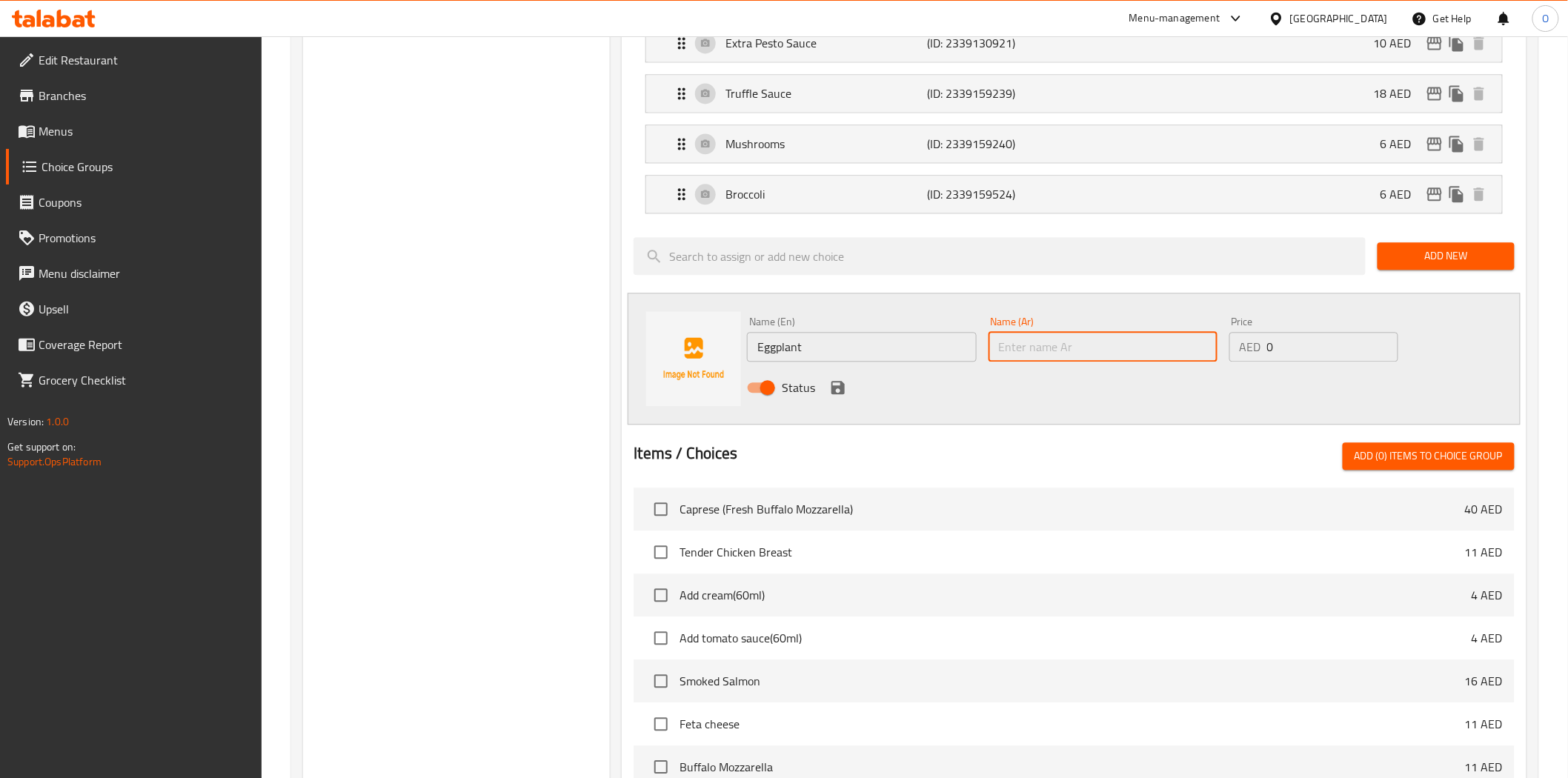
paste input "باذنجان"
type input "باذنجان"
drag, startPoint x: 1296, startPoint y: 351, endPoint x: 1237, endPoint y: 343, distance: 59.5
click at [1237, 343] on div "AED 0 Price" at bounding box center [1313, 347] width 169 height 30
paste input "6"
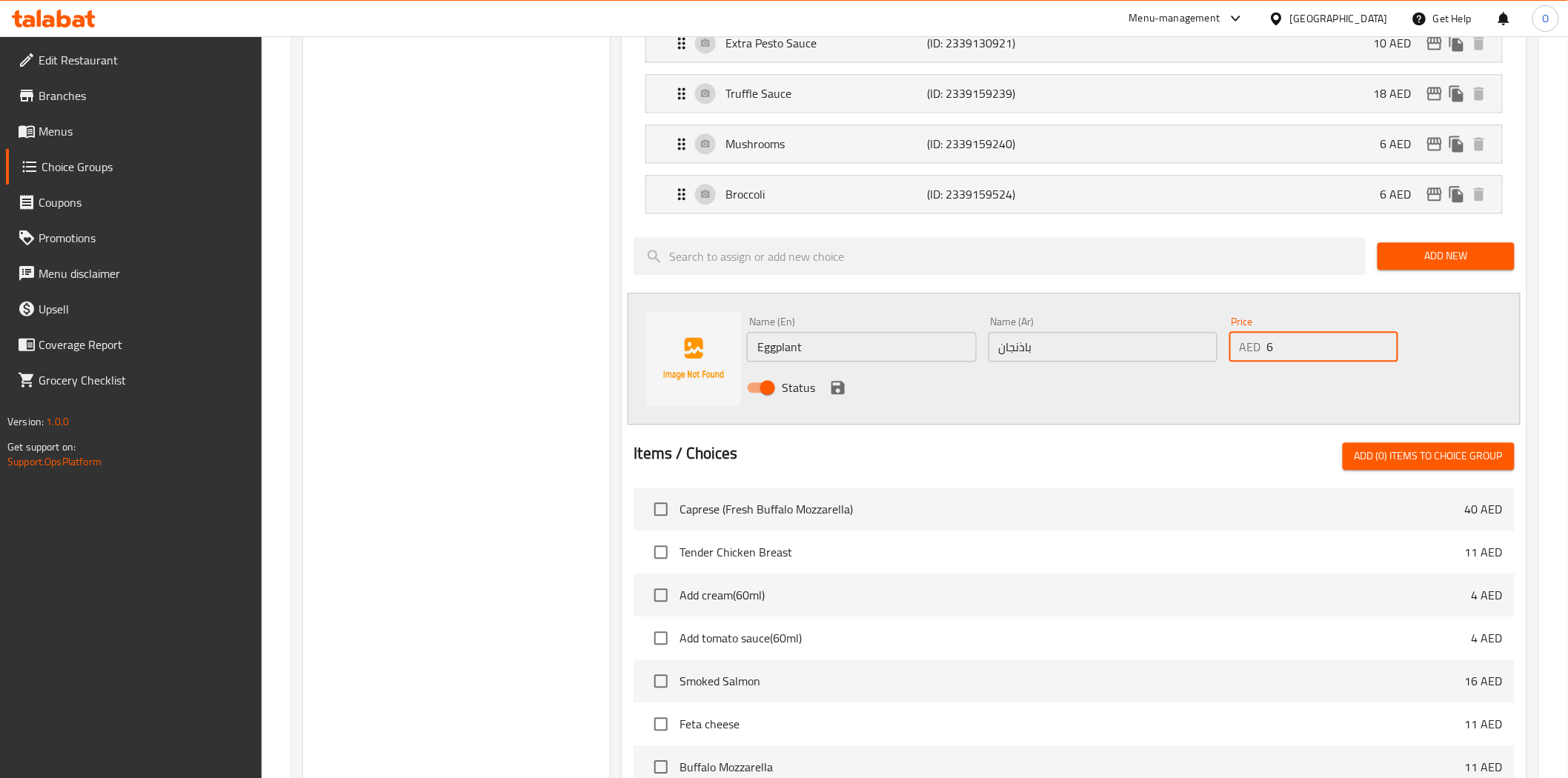
type input "6"
click at [831, 385] on icon "save" at bounding box center [838, 387] width 13 height 13
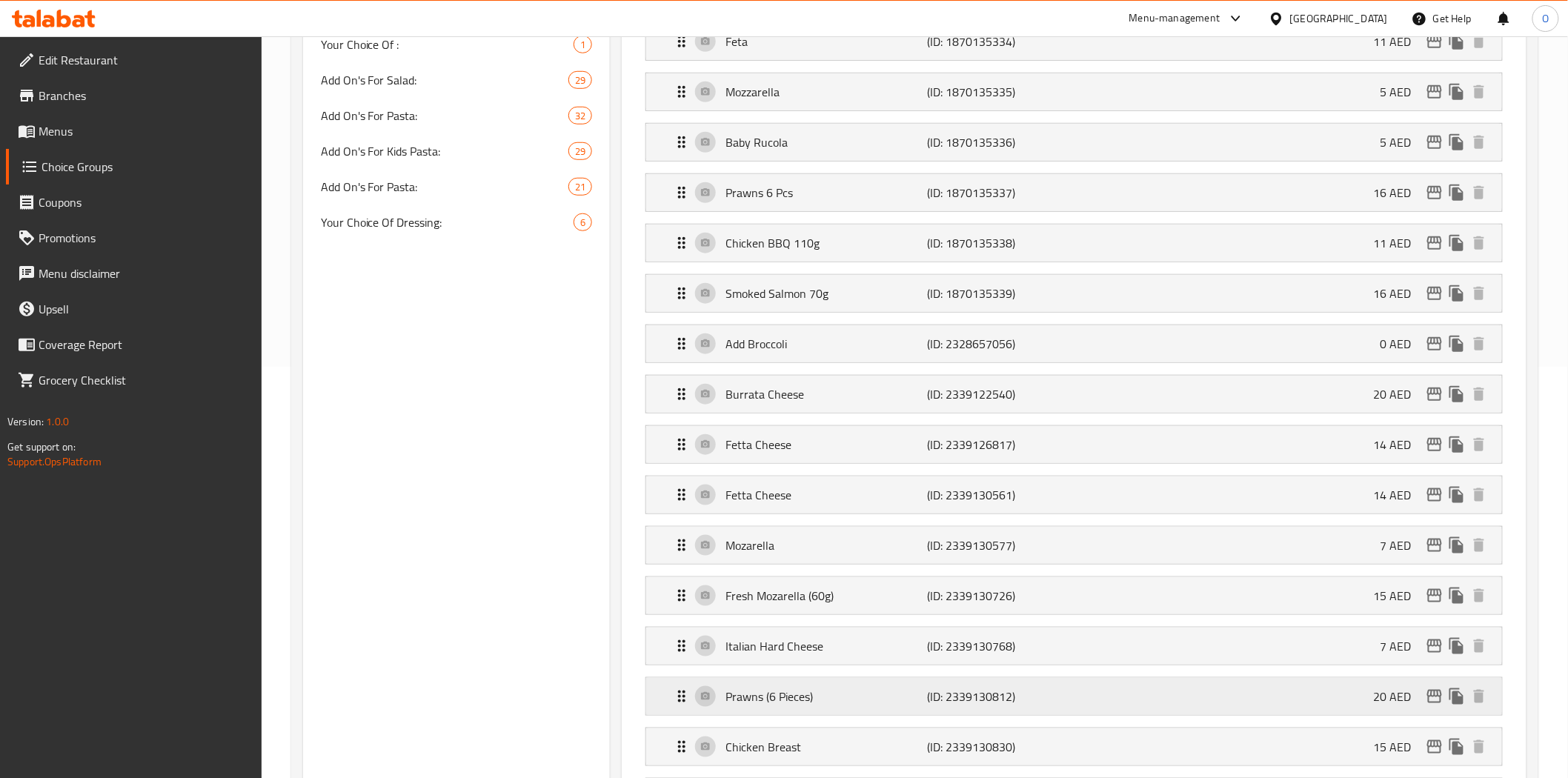
scroll to position [82, 0]
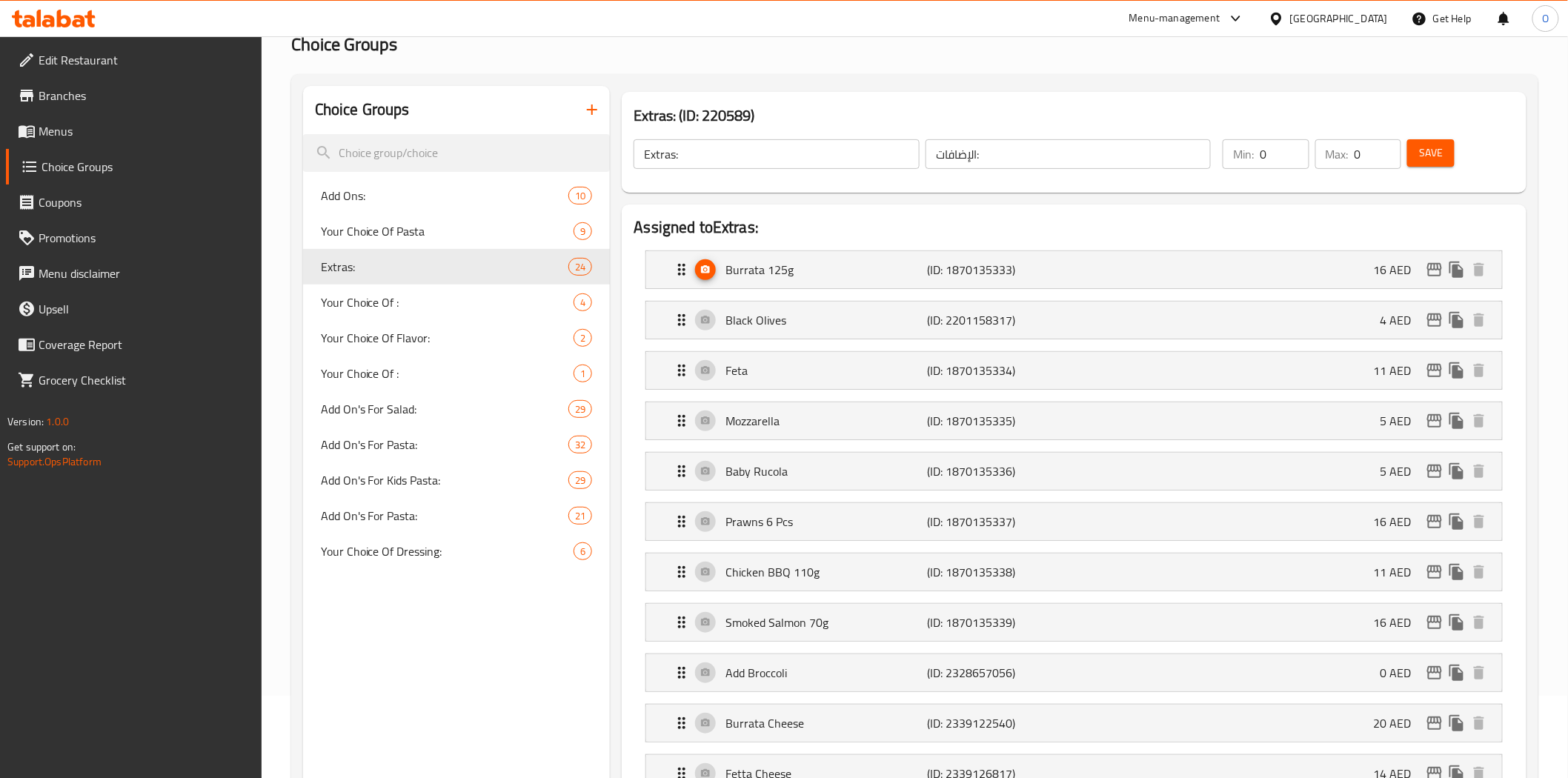
click at [1436, 155] on span "Save" at bounding box center [1431, 153] width 24 height 19
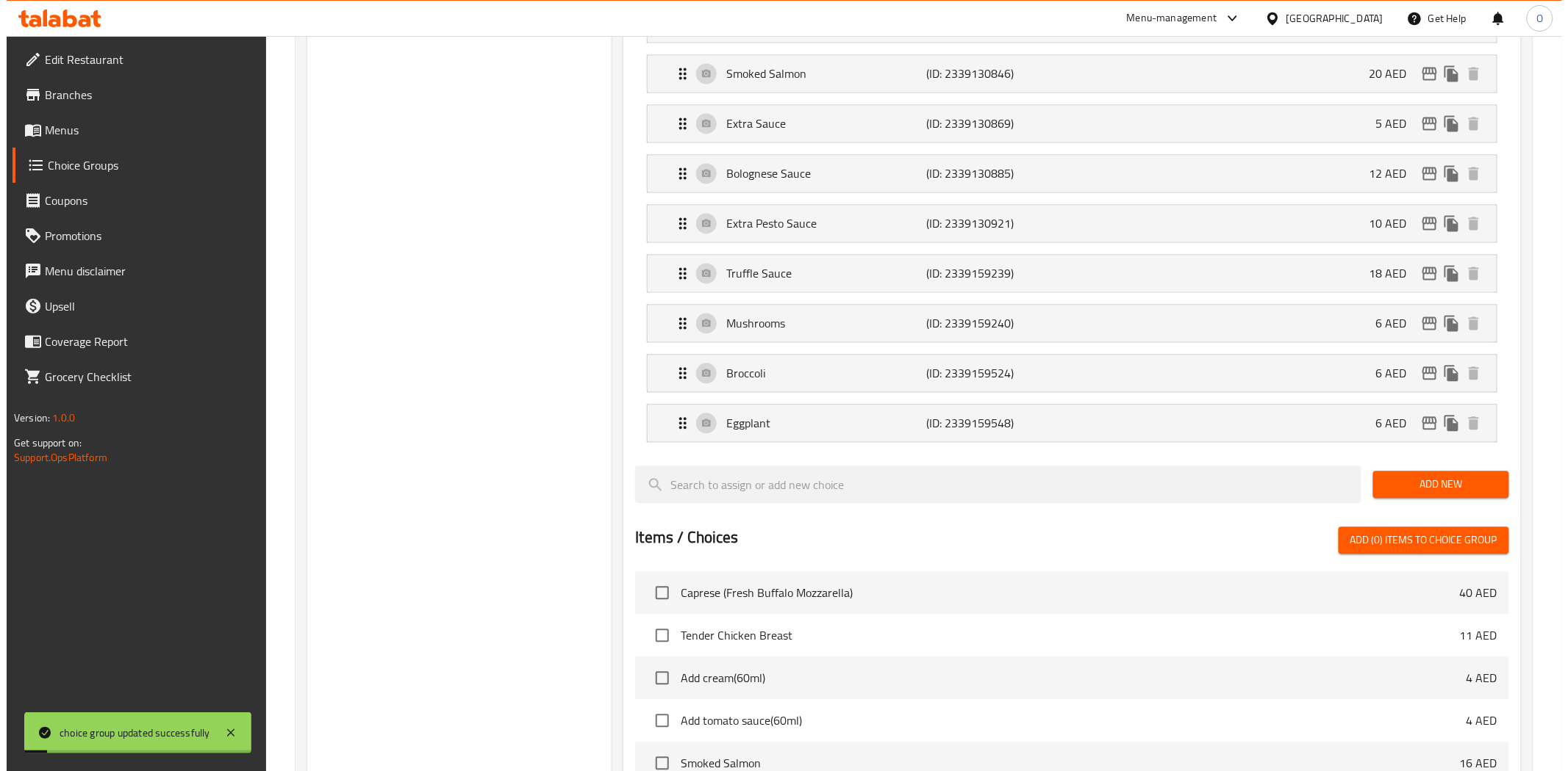
scroll to position [1305, 0]
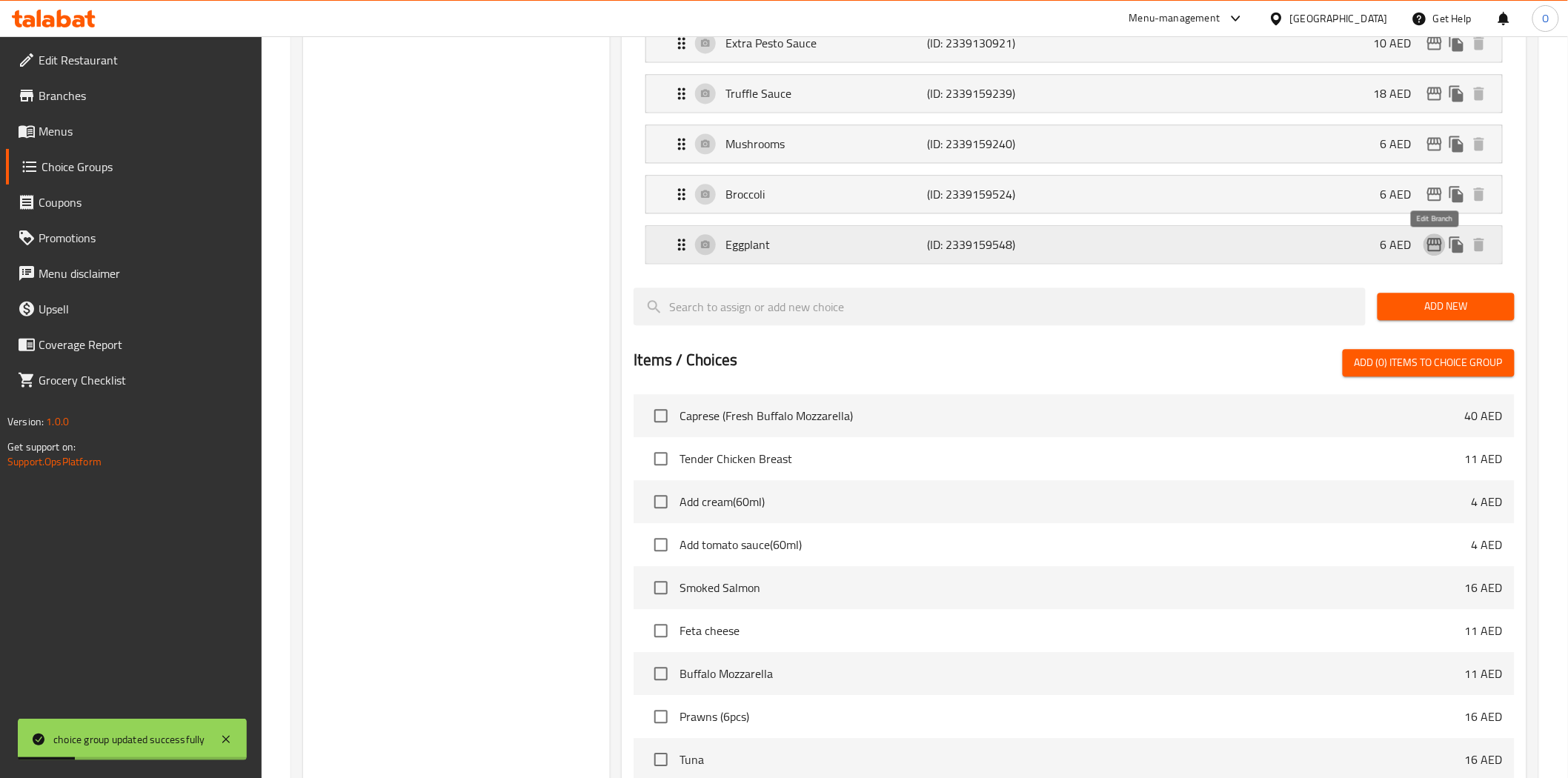
click at [1440, 251] on icon "edit" at bounding box center [1434, 244] width 15 height 13
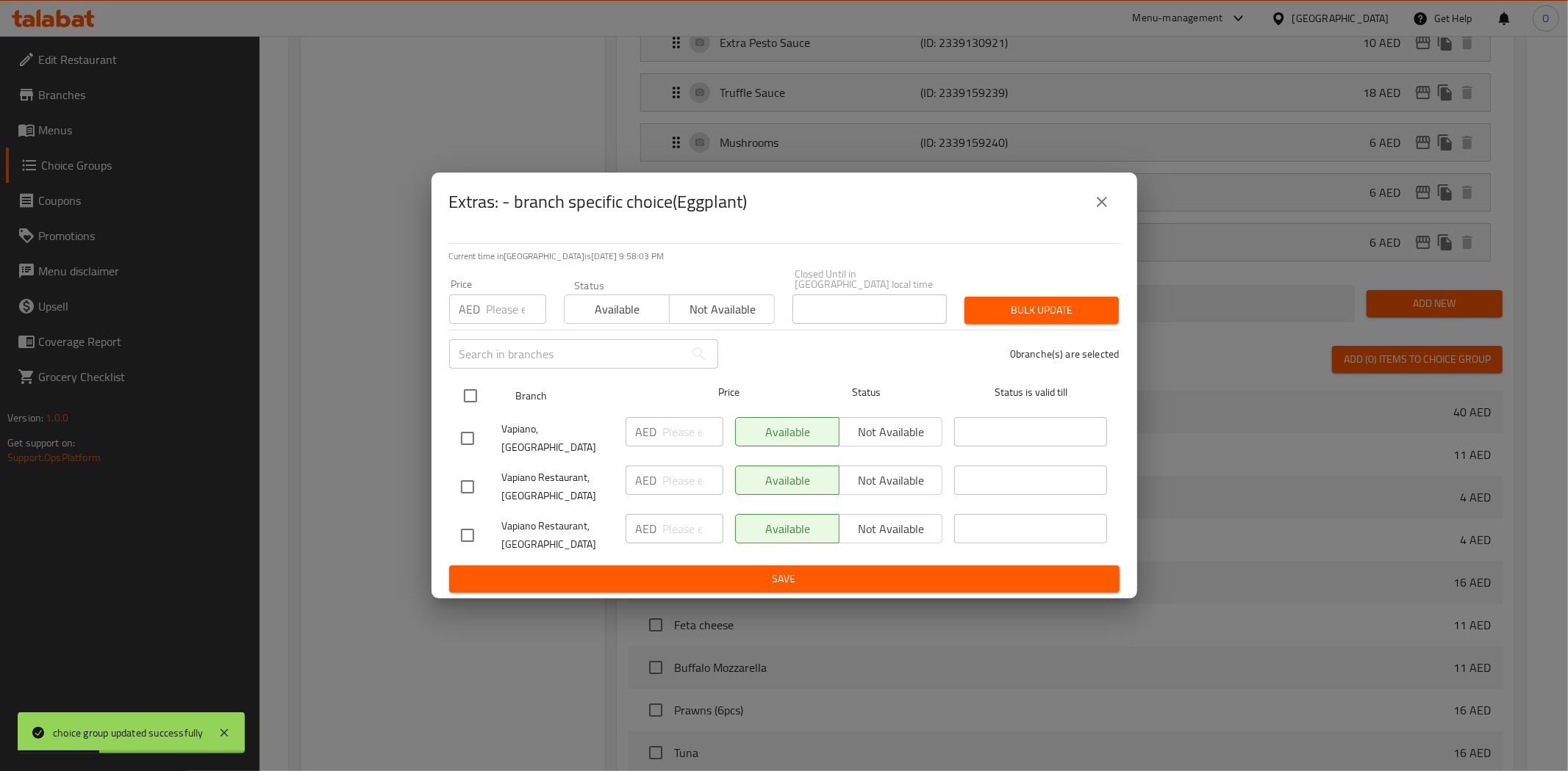
drag, startPoint x: 474, startPoint y: 398, endPoint x: 484, endPoint y: 412, distance: 17.2
click at [472, 398] on input "checkbox" at bounding box center [470, 395] width 30 height 30
checkbox input "true"
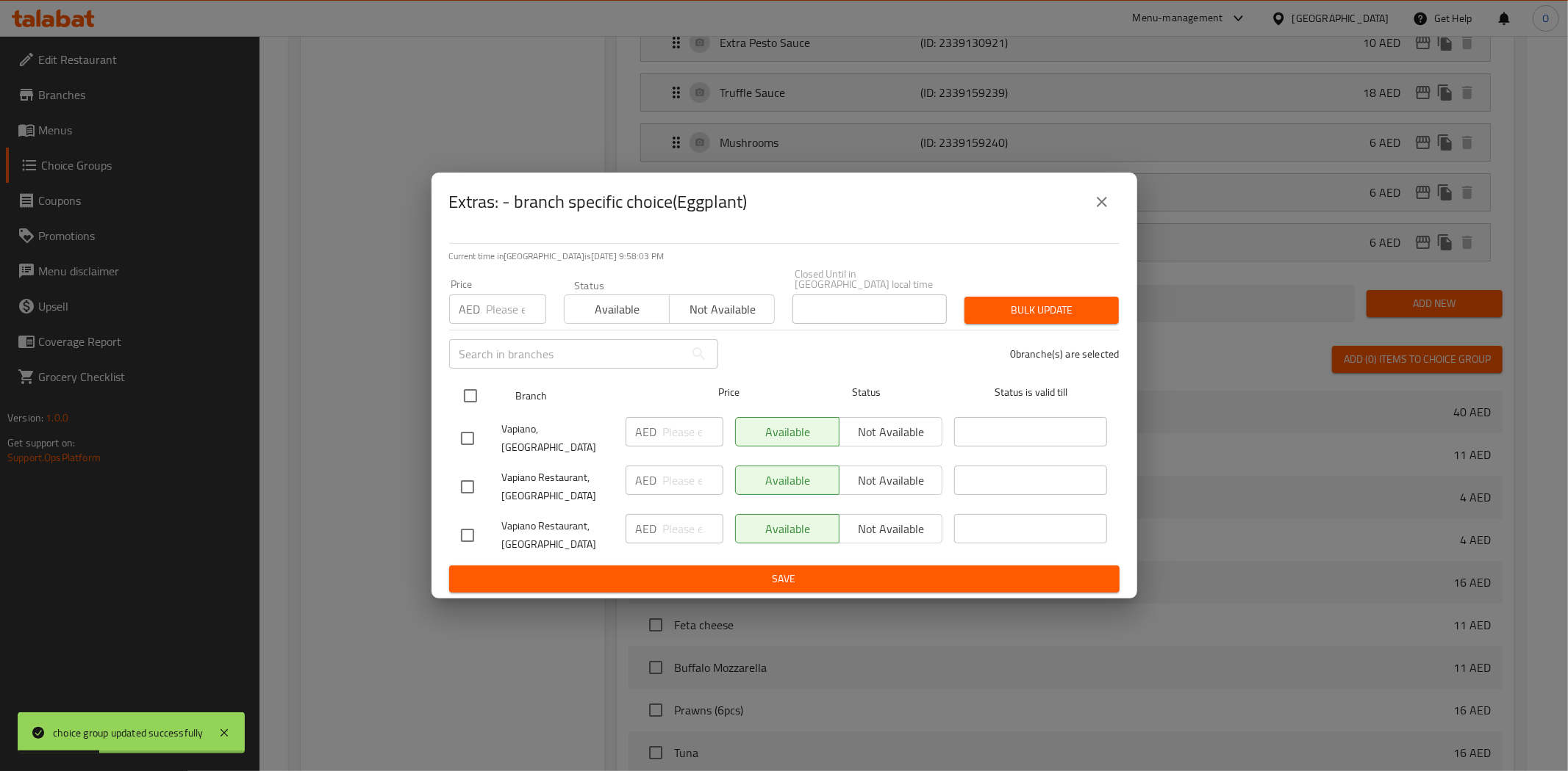
checkbox input "true"
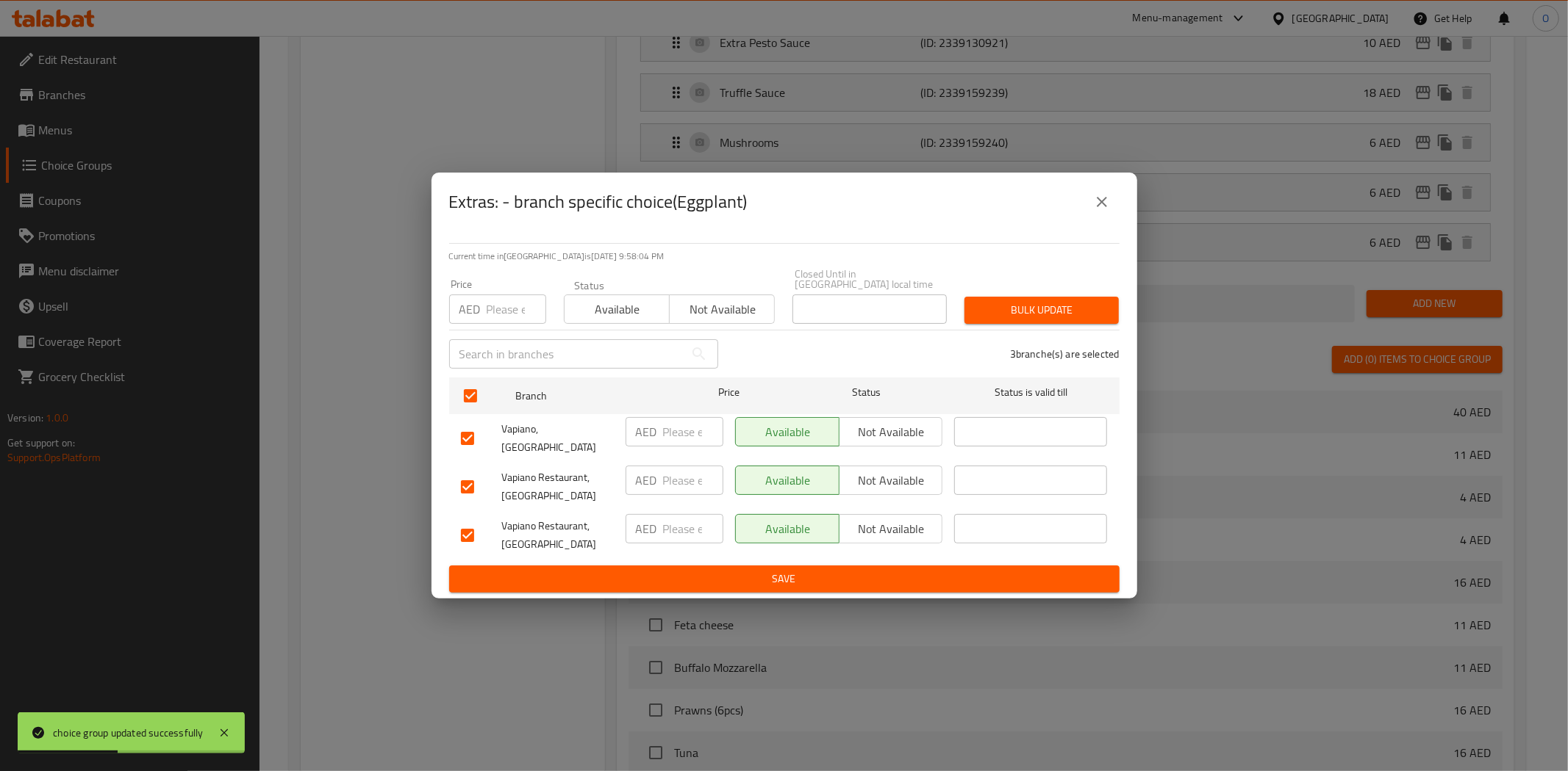
click at [872, 441] on span "Not available" at bounding box center [891, 432] width 92 height 21
click at [877, 460] on div "Available Not available" at bounding box center [839, 487] width 220 height 55
drag, startPoint x: 877, startPoint y: 472, endPoint x: 875, endPoint y: 495, distance: 23.1
click at [878, 473] on span "Not available" at bounding box center [891, 480] width 92 height 21
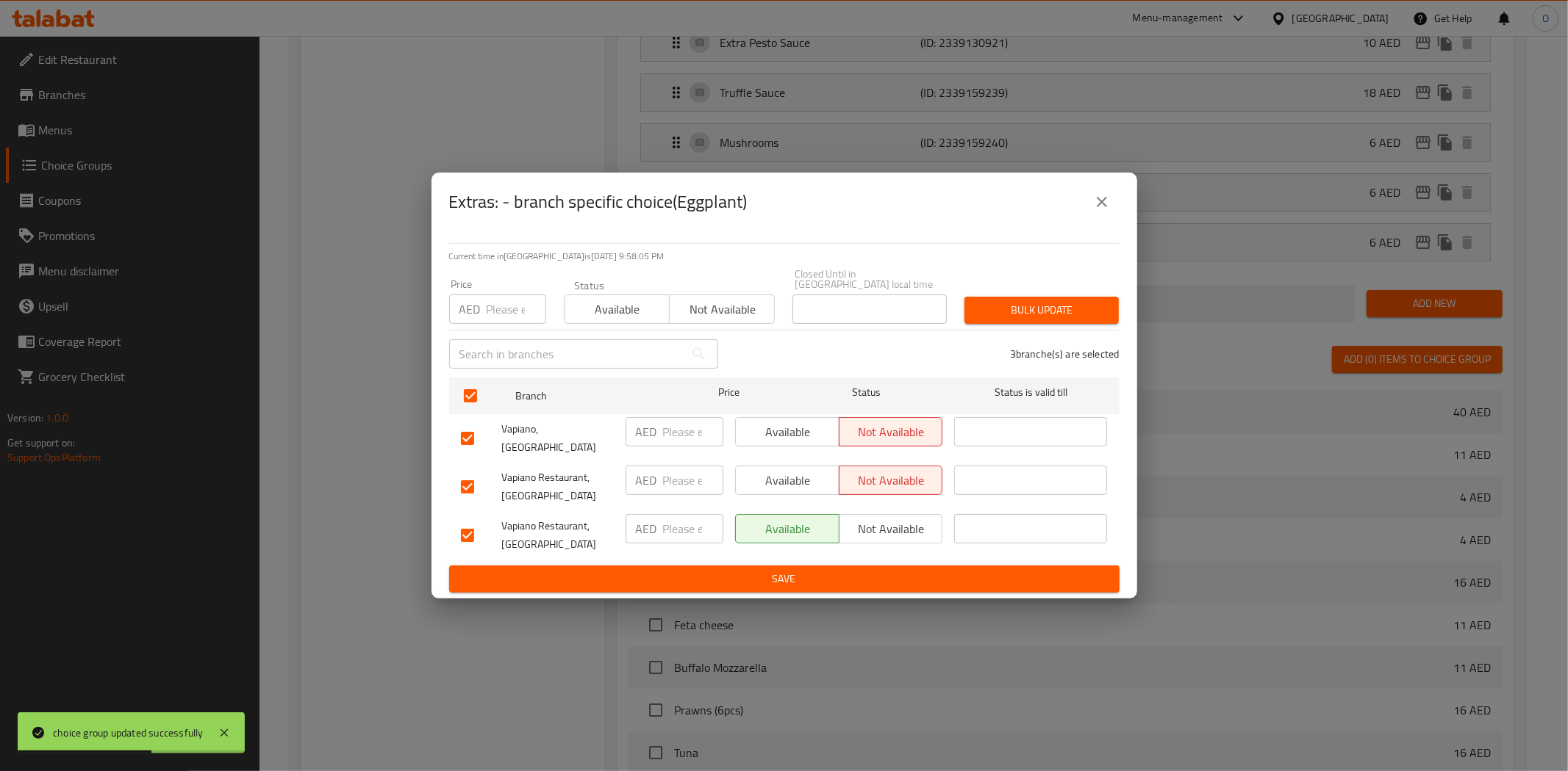
click at [703, 570] on span "Save" at bounding box center [784, 580] width 646 height 19
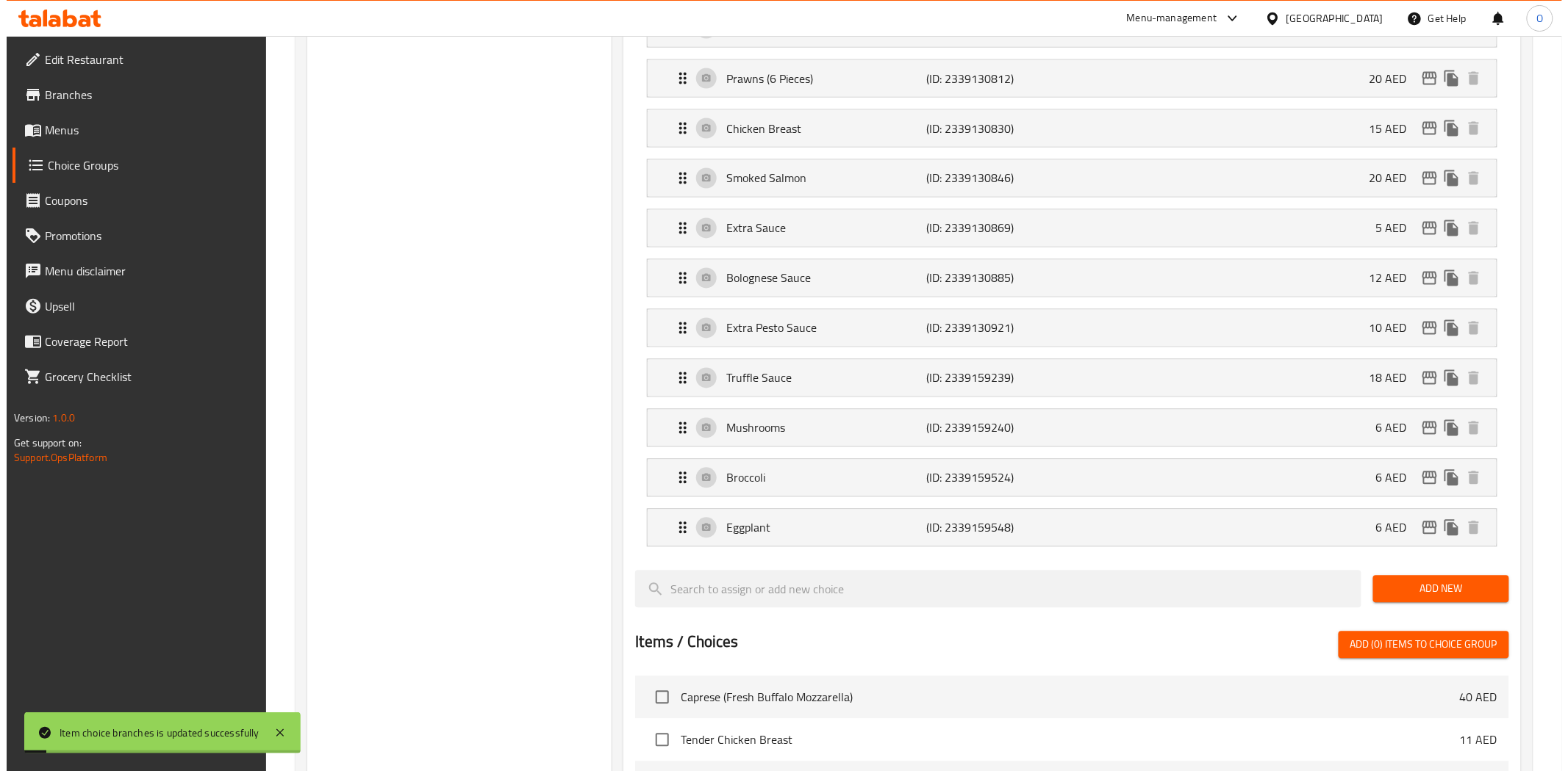
scroll to position [1142, 0]
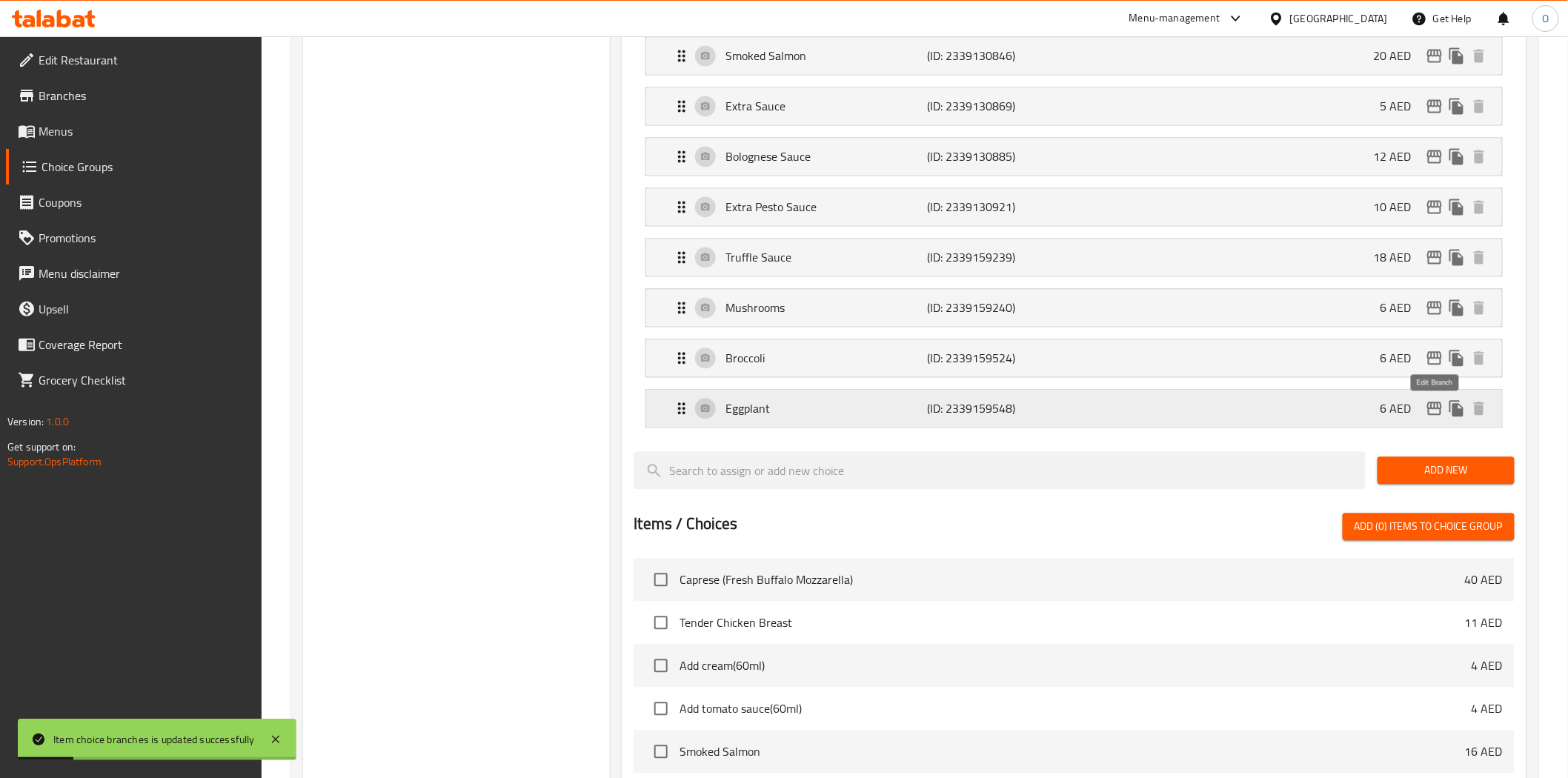
click at [1425, 409] on icon "edit" at bounding box center [1434, 409] width 18 height 18
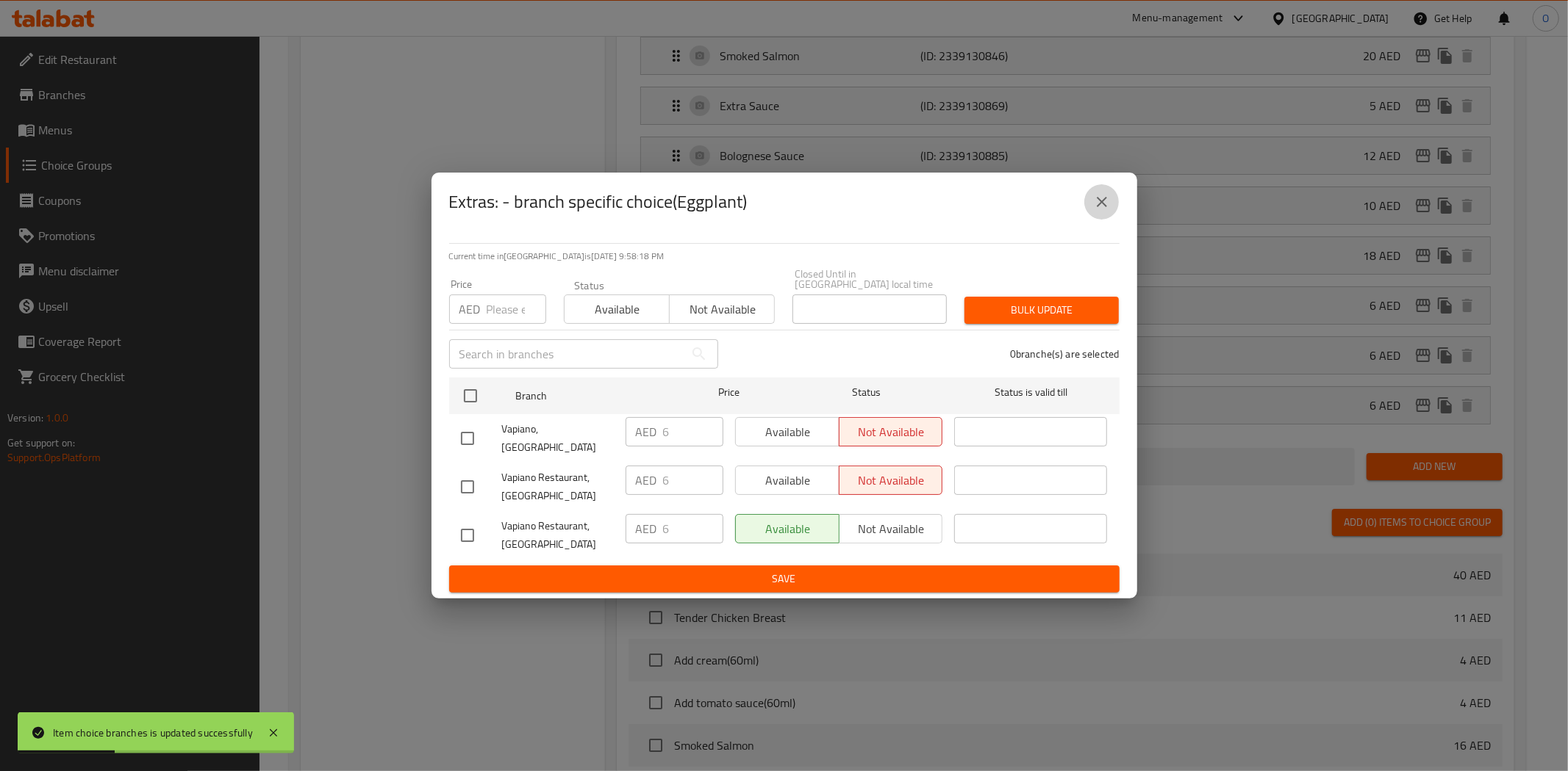
click at [1105, 209] on icon "close" at bounding box center [1101, 202] width 18 height 18
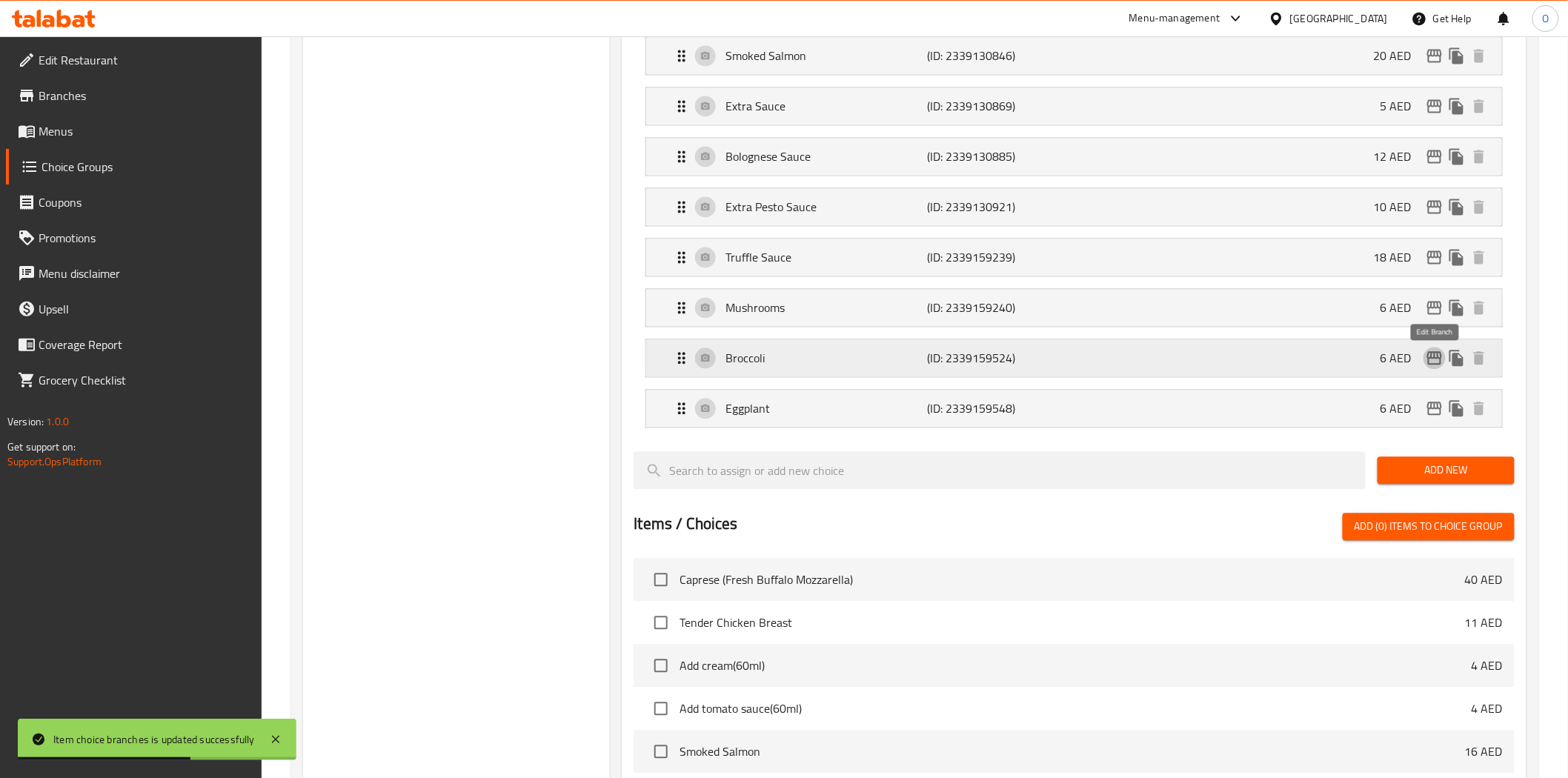
click at [1431, 363] on icon "edit" at bounding box center [1434, 359] width 18 height 18
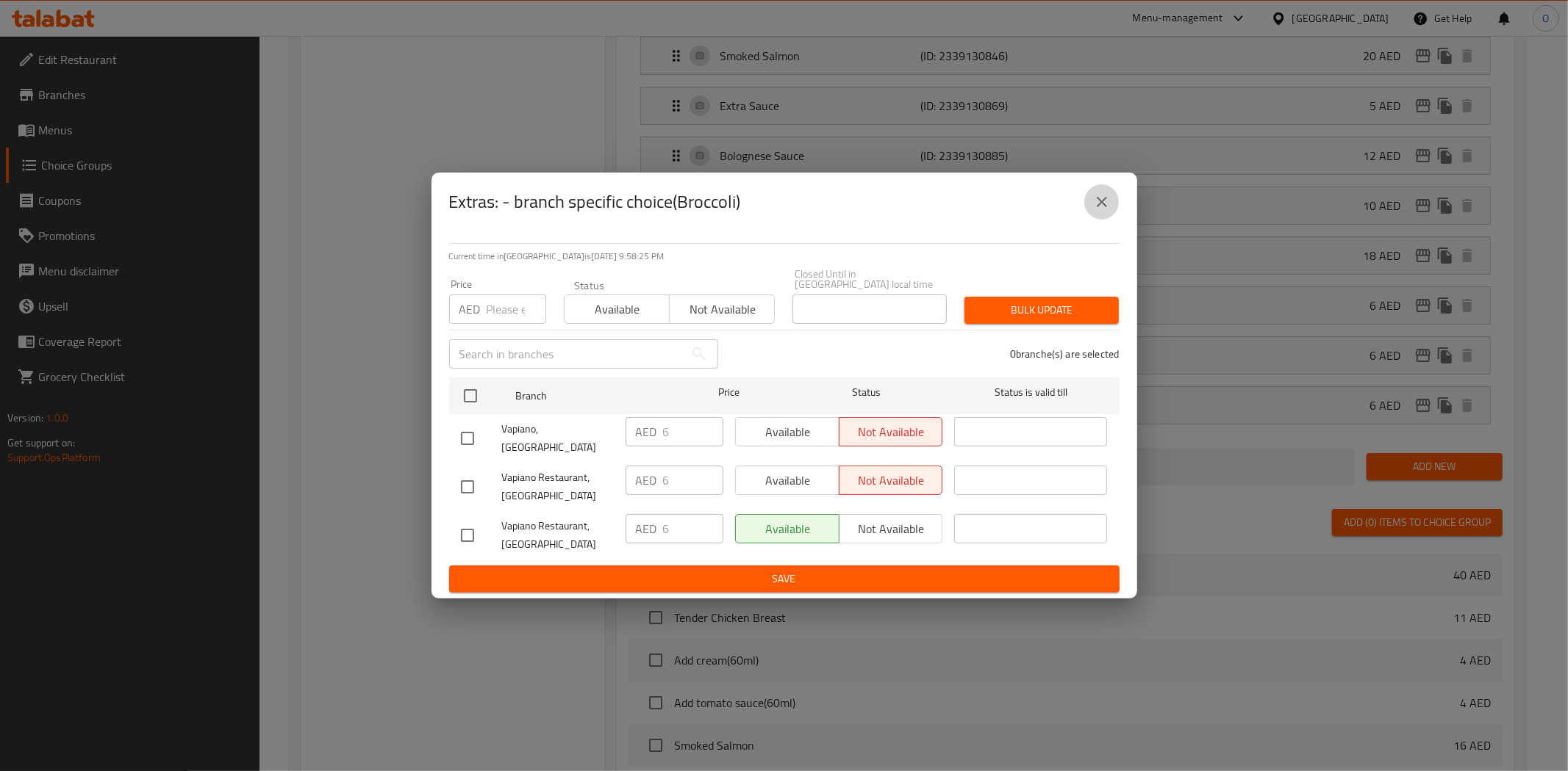
click at [1090, 209] on button "close" at bounding box center [1101, 202] width 35 height 35
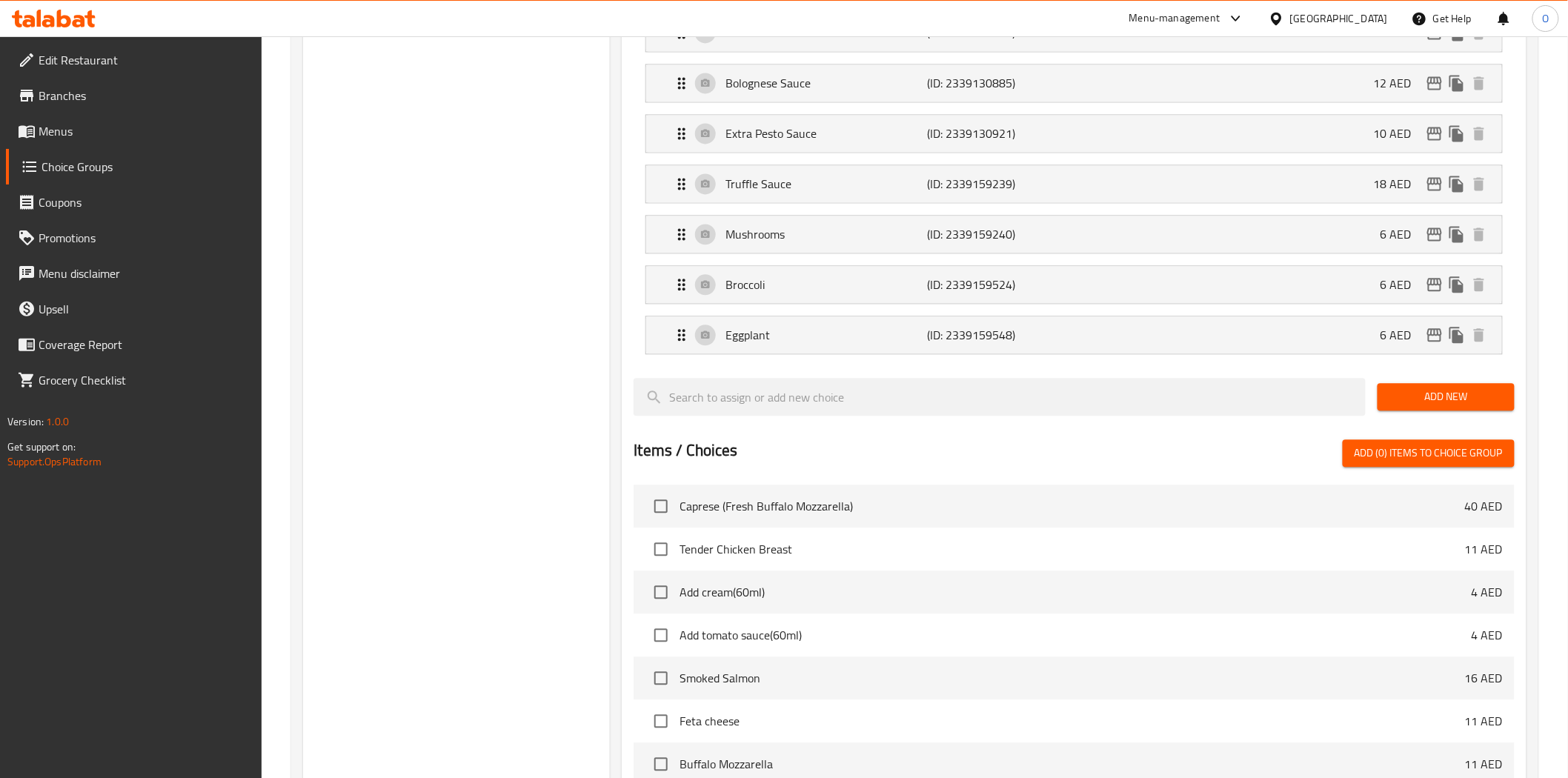
scroll to position [1234, 0]
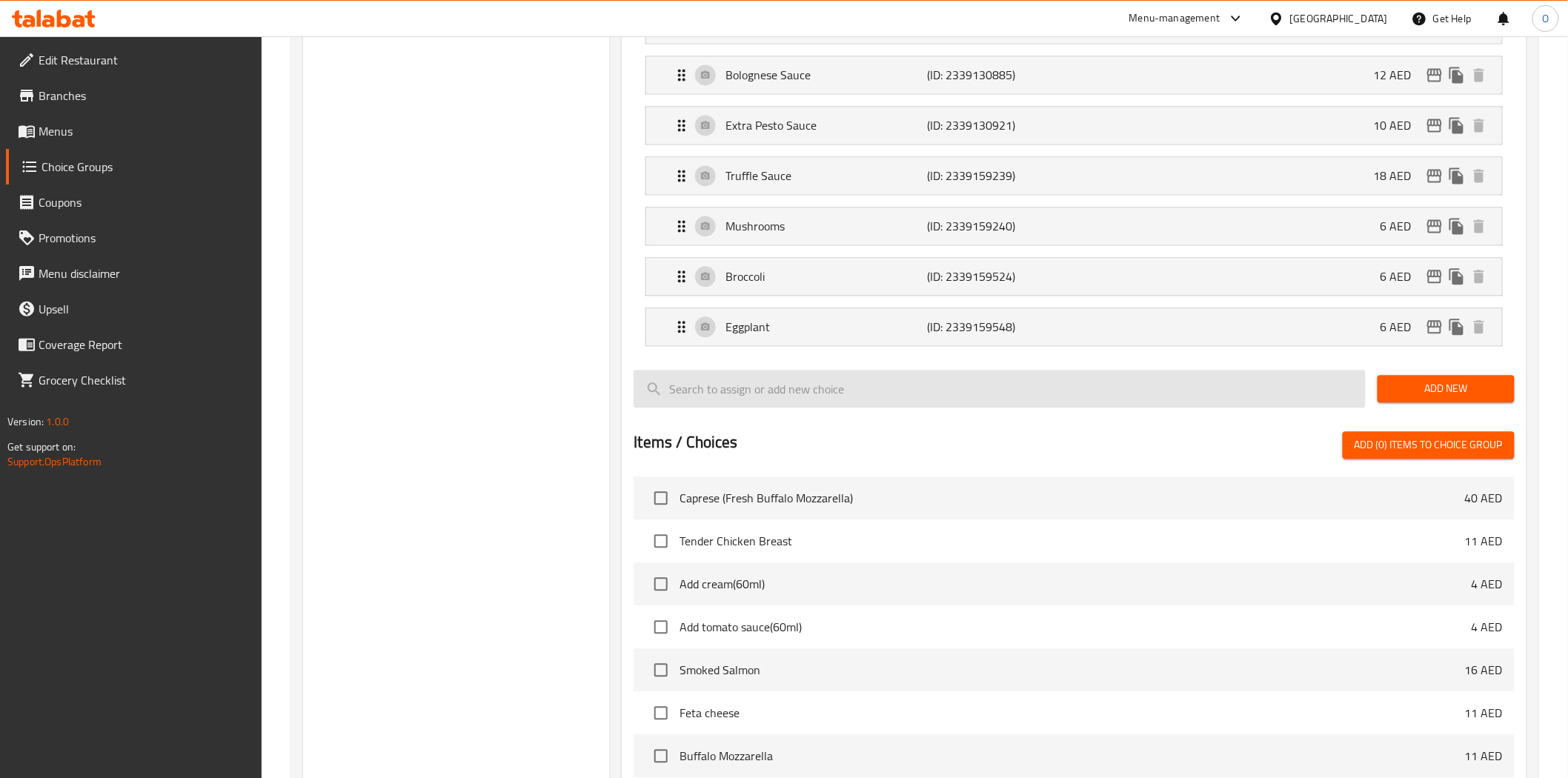
drag, startPoint x: 1397, startPoint y: 397, endPoint x: 1362, endPoint y: 408, distance: 36.7
click at [1397, 397] on span "Add New" at bounding box center [1446, 389] width 113 height 19
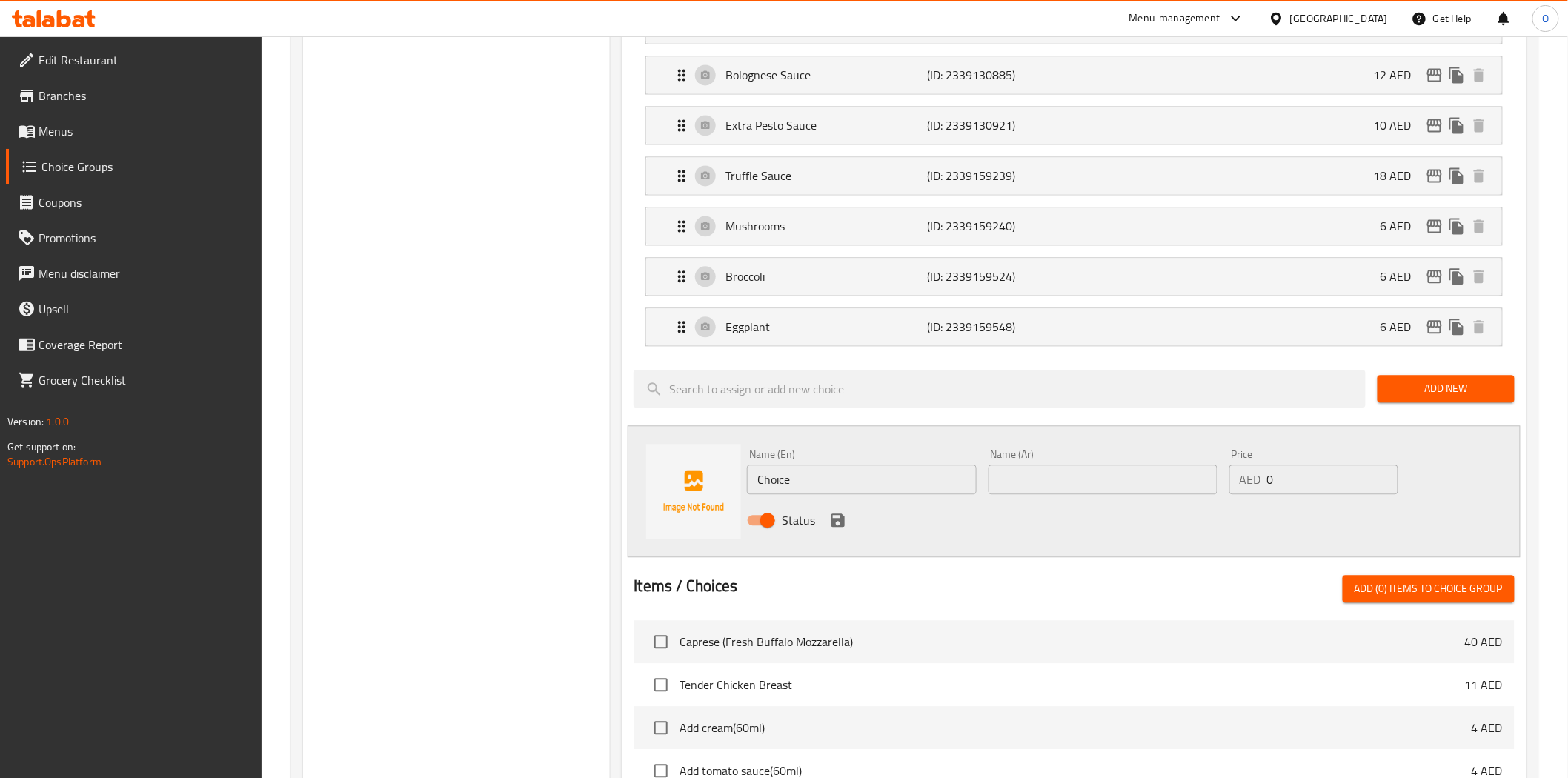
click at [837, 482] on input "Choice" at bounding box center [861, 480] width 229 height 30
click at [837, 480] on input "Choice" at bounding box center [861, 480] width 229 height 30
paste input "Black Olives"
type input "Black Olives"
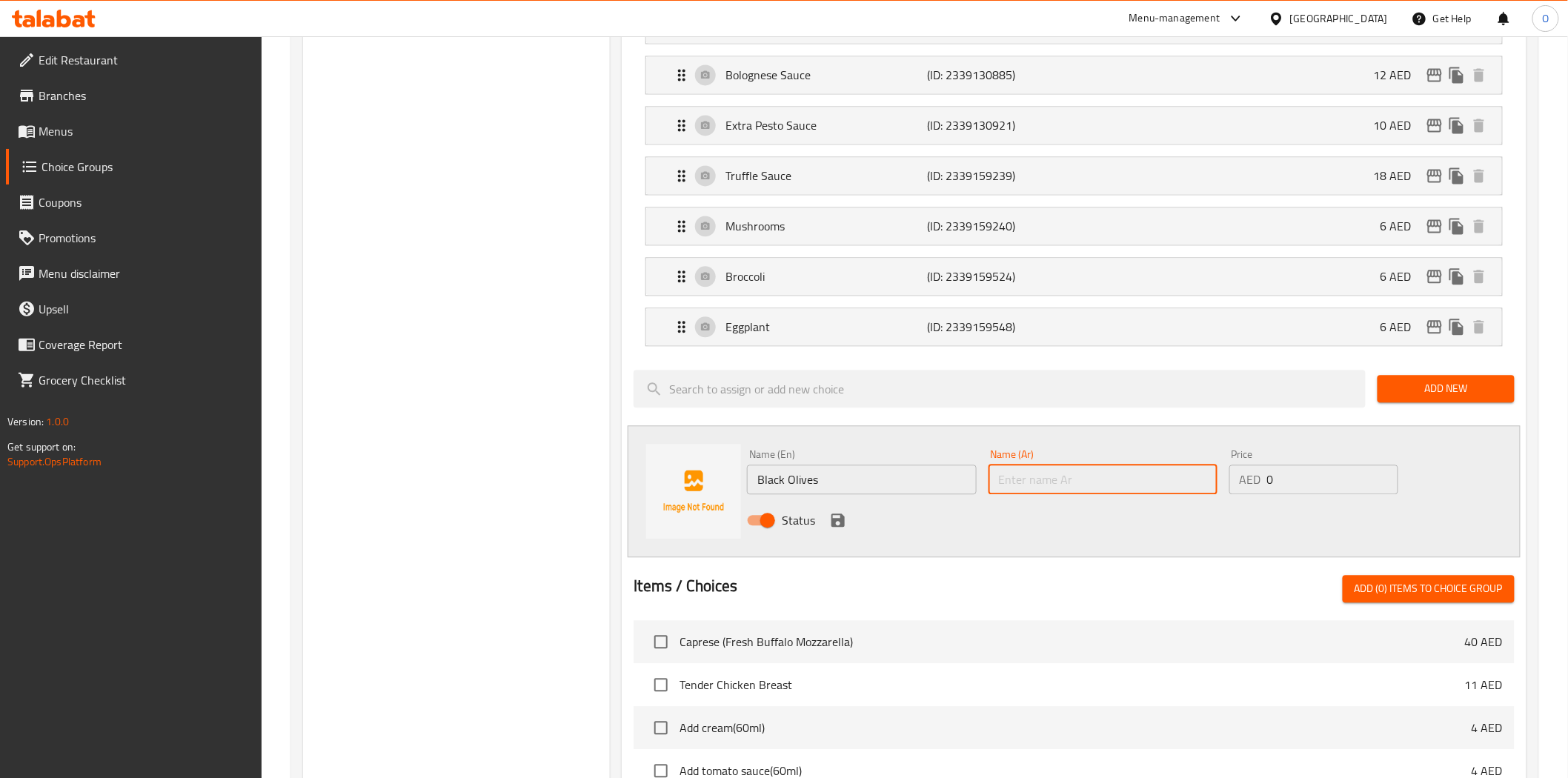
paste input "زيتون أسود"
type input "زيتون أسود"
drag, startPoint x: 1280, startPoint y: 482, endPoint x: 1260, endPoint y: 485, distance: 20.2
click at [1260, 485] on div "AED 0 Price" at bounding box center [1313, 480] width 169 height 30
paste input "6"
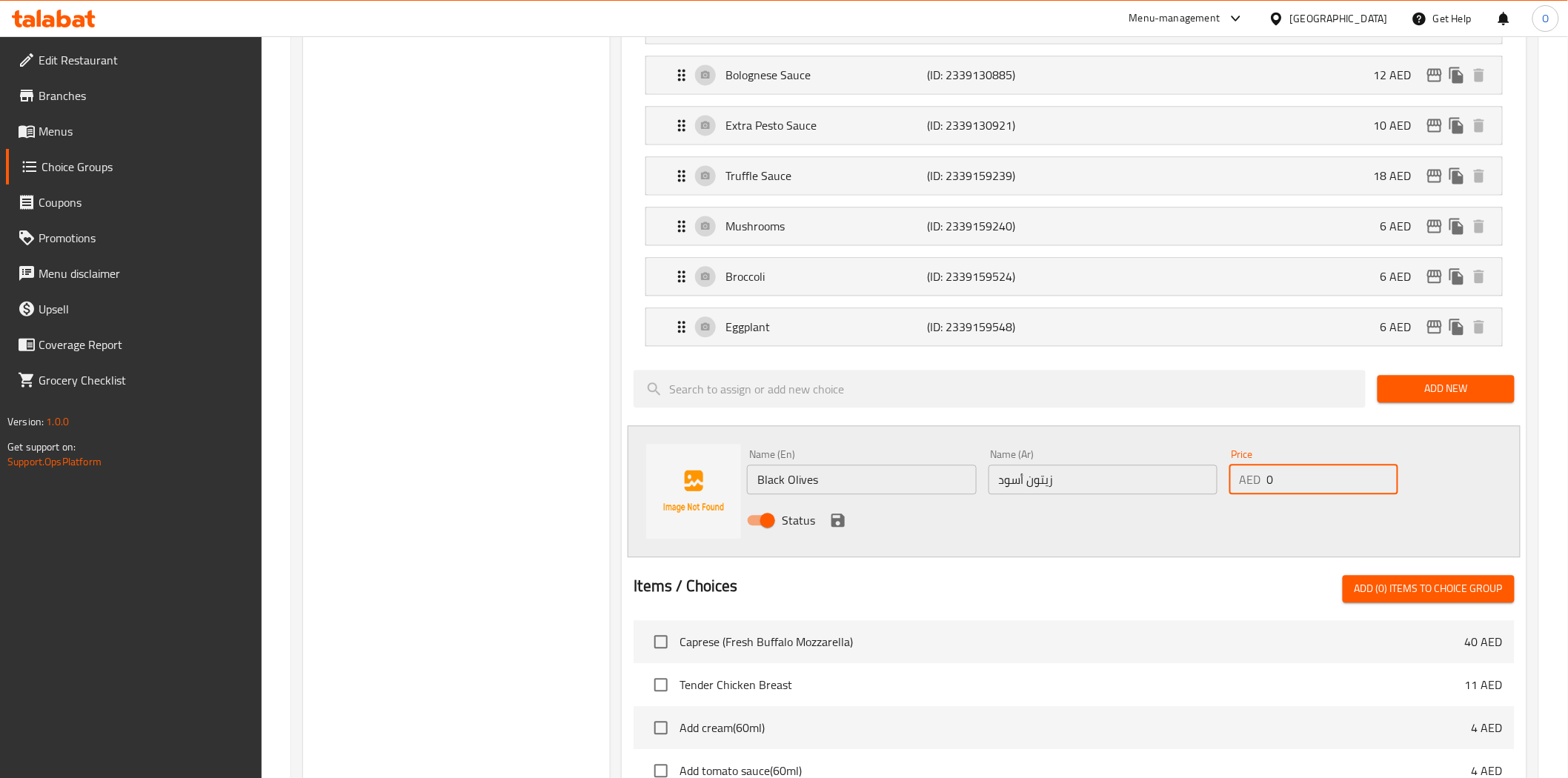
type input "6"
click at [839, 512] on button "save" at bounding box center [838, 520] width 22 height 22
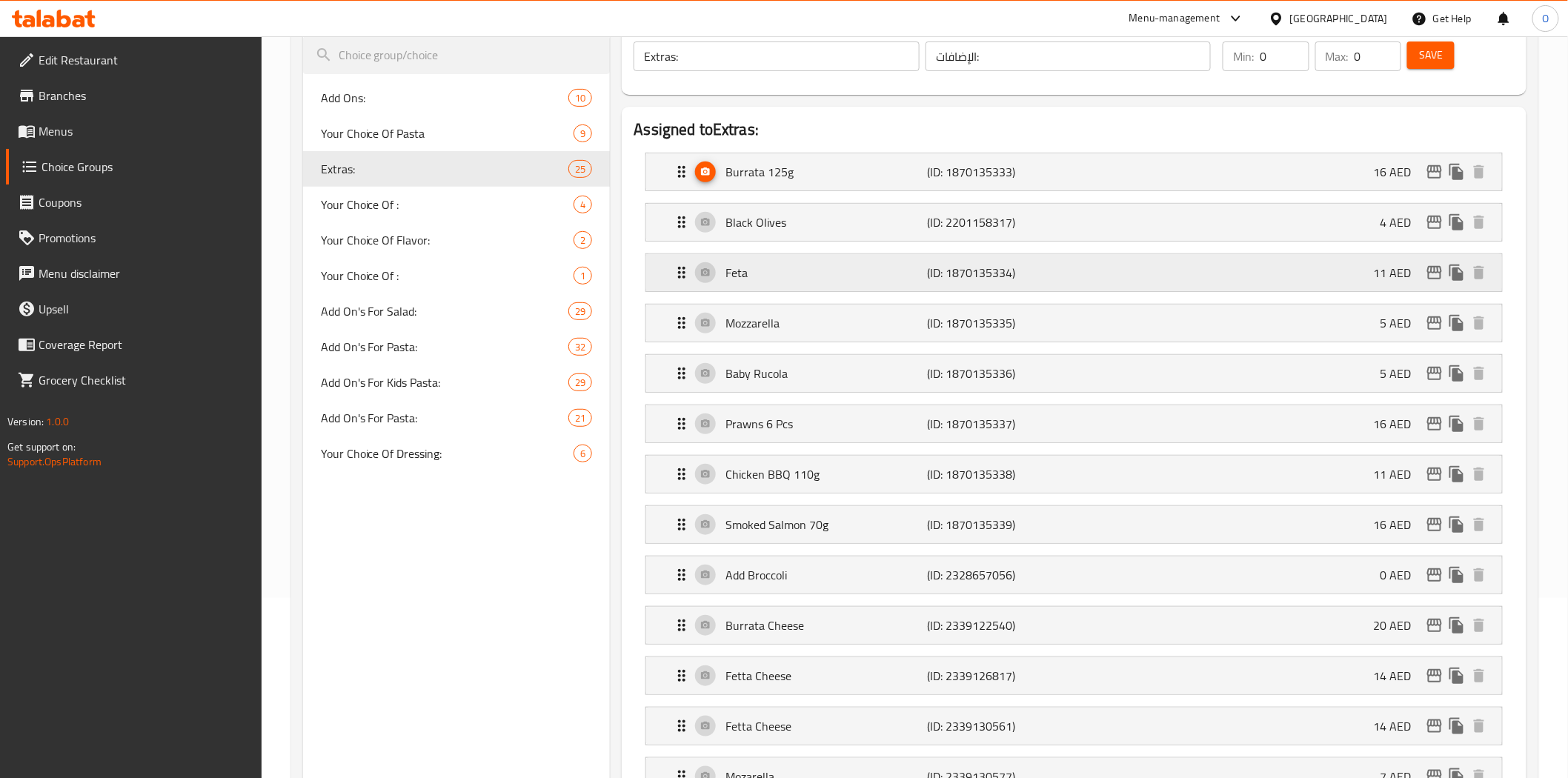
scroll to position [0, 0]
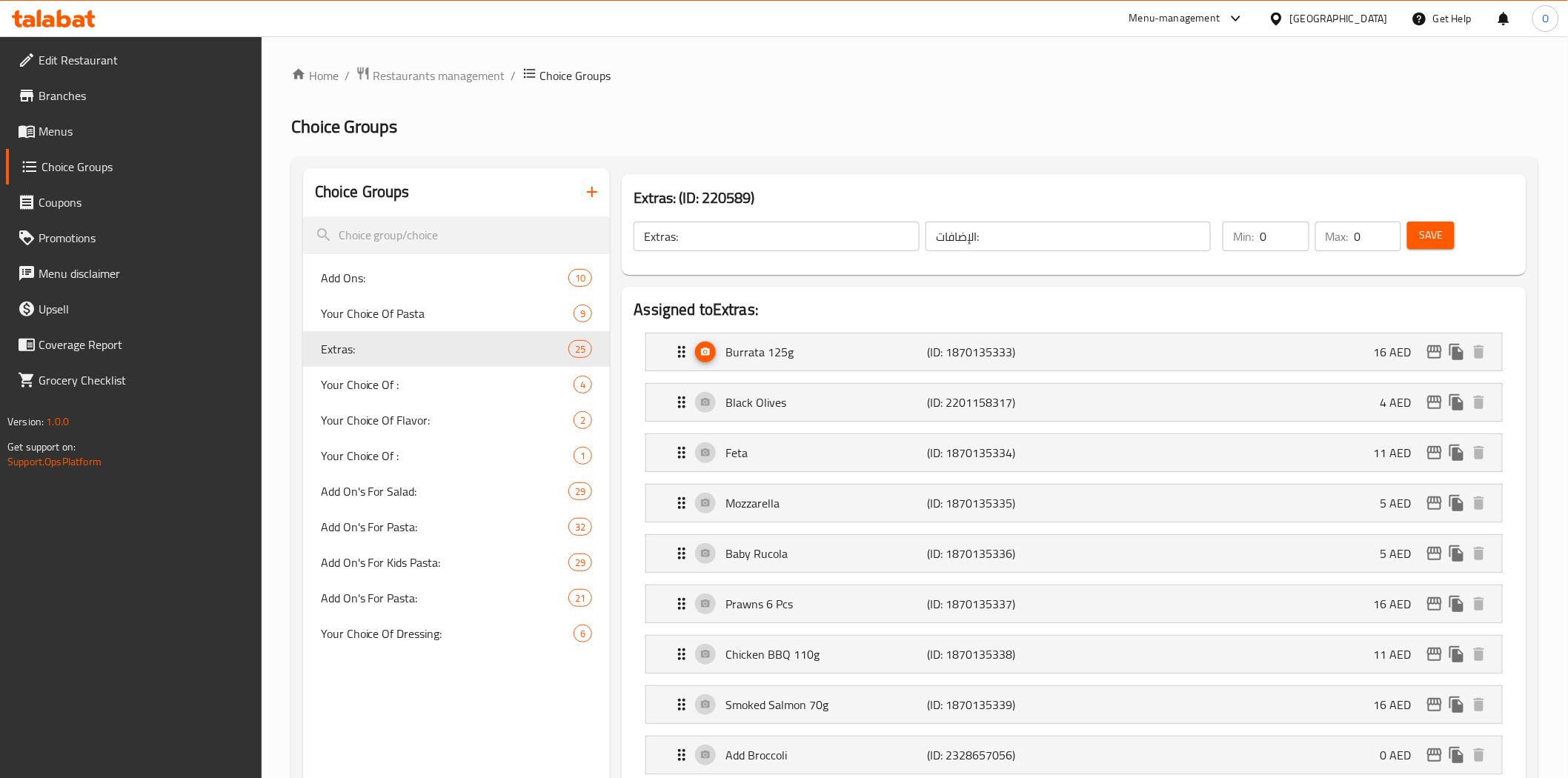
click at [1440, 229] on span "Save" at bounding box center [1431, 236] width 24 height 19
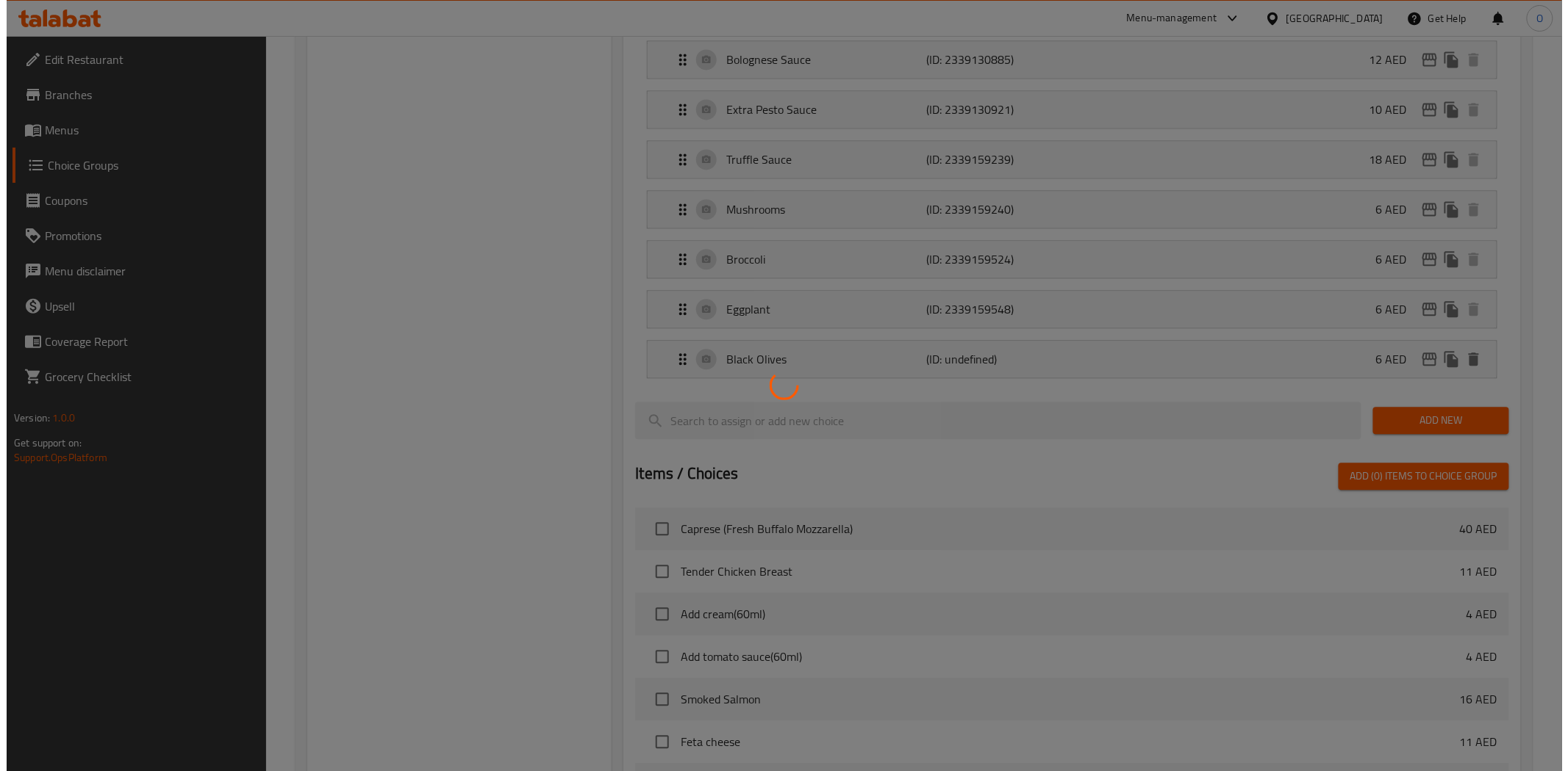
scroll to position [1305, 0]
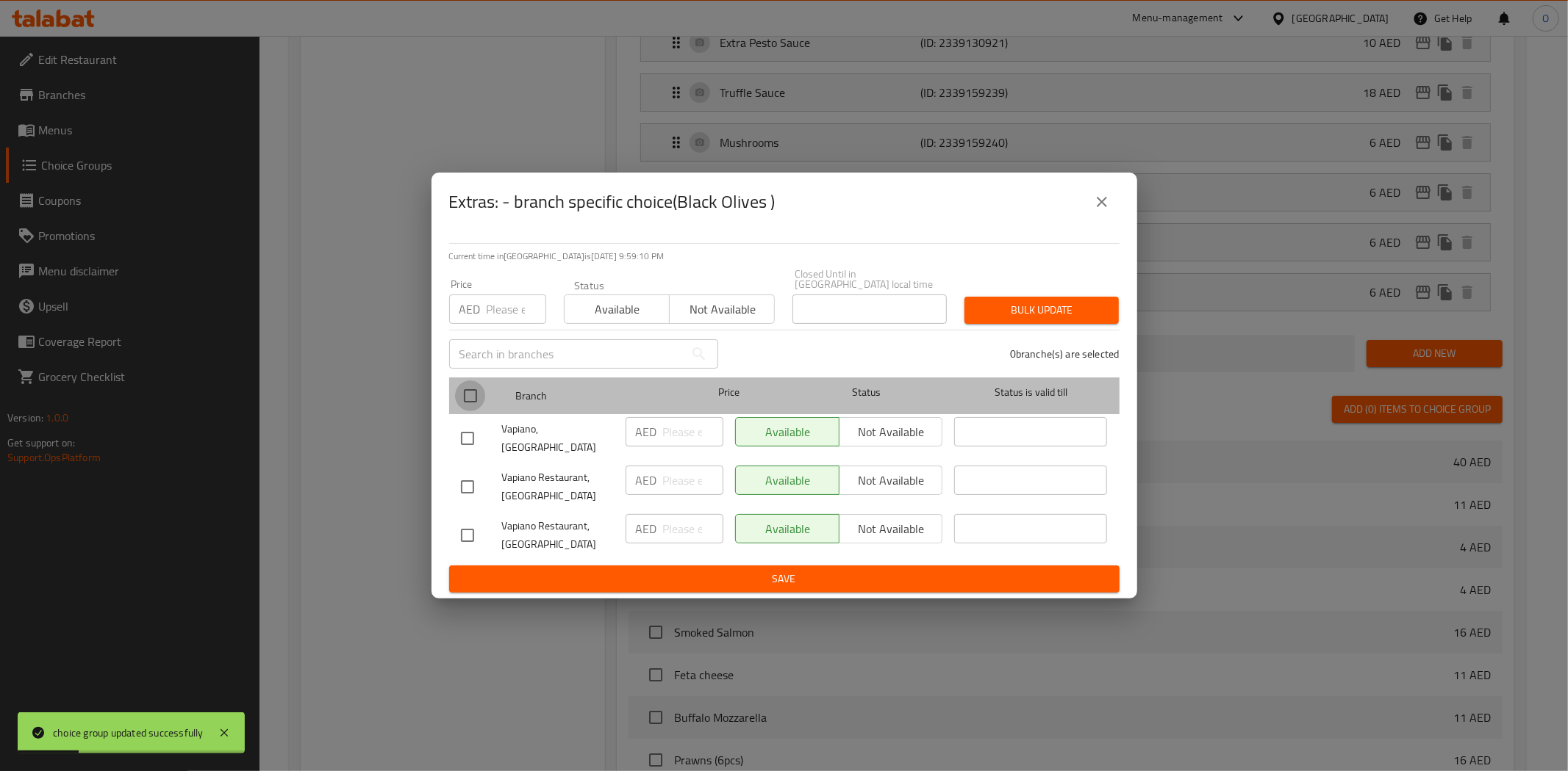
click at [466, 398] on input "checkbox" at bounding box center [470, 395] width 30 height 30
checkbox input "true"
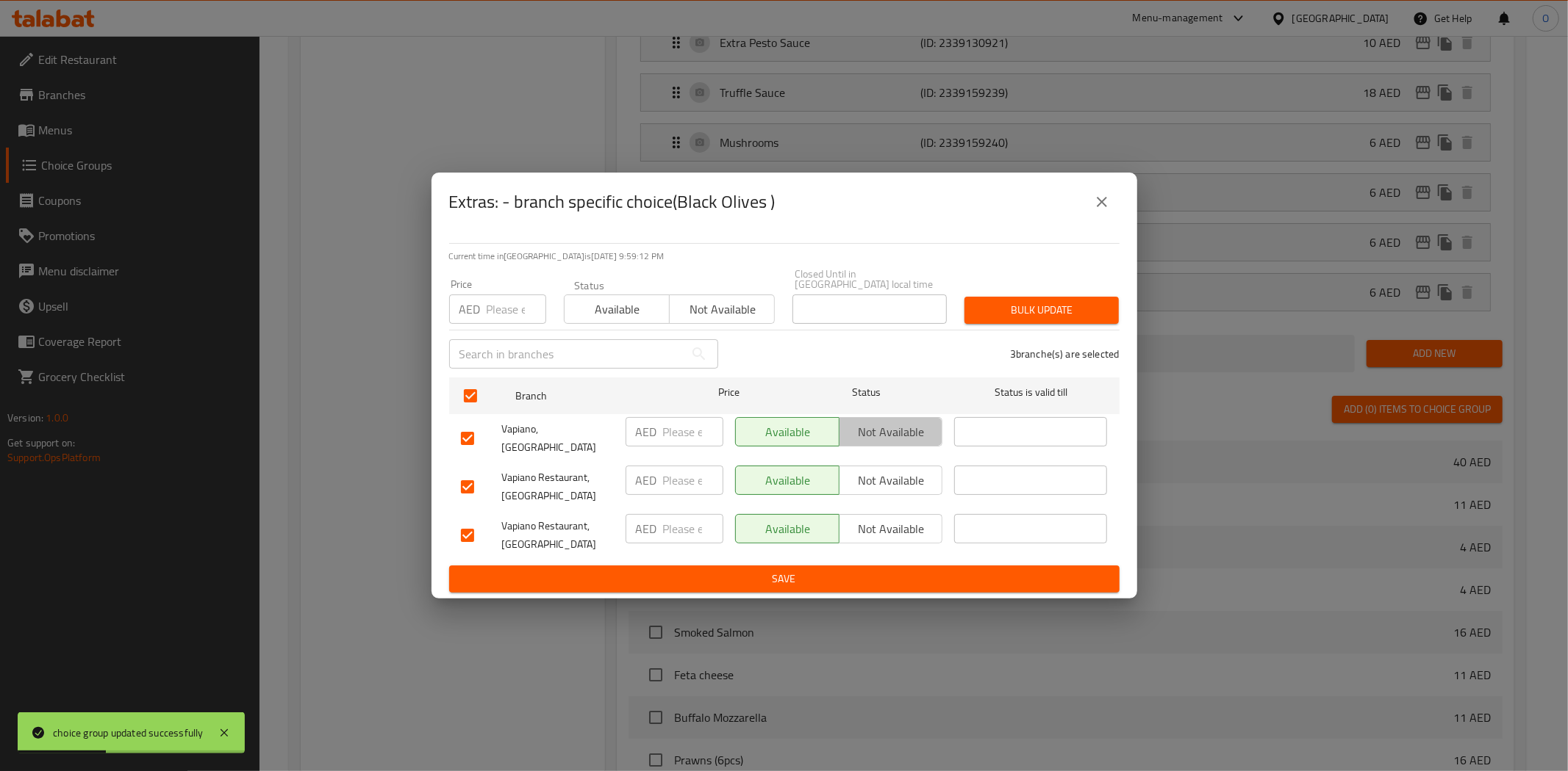
click at [904, 428] on span "Not available" at bounding box center [891, 432] width 92 height 21
click at [875, 470] on span "Not available" at bounding box center [891, 480] width 92 height 21
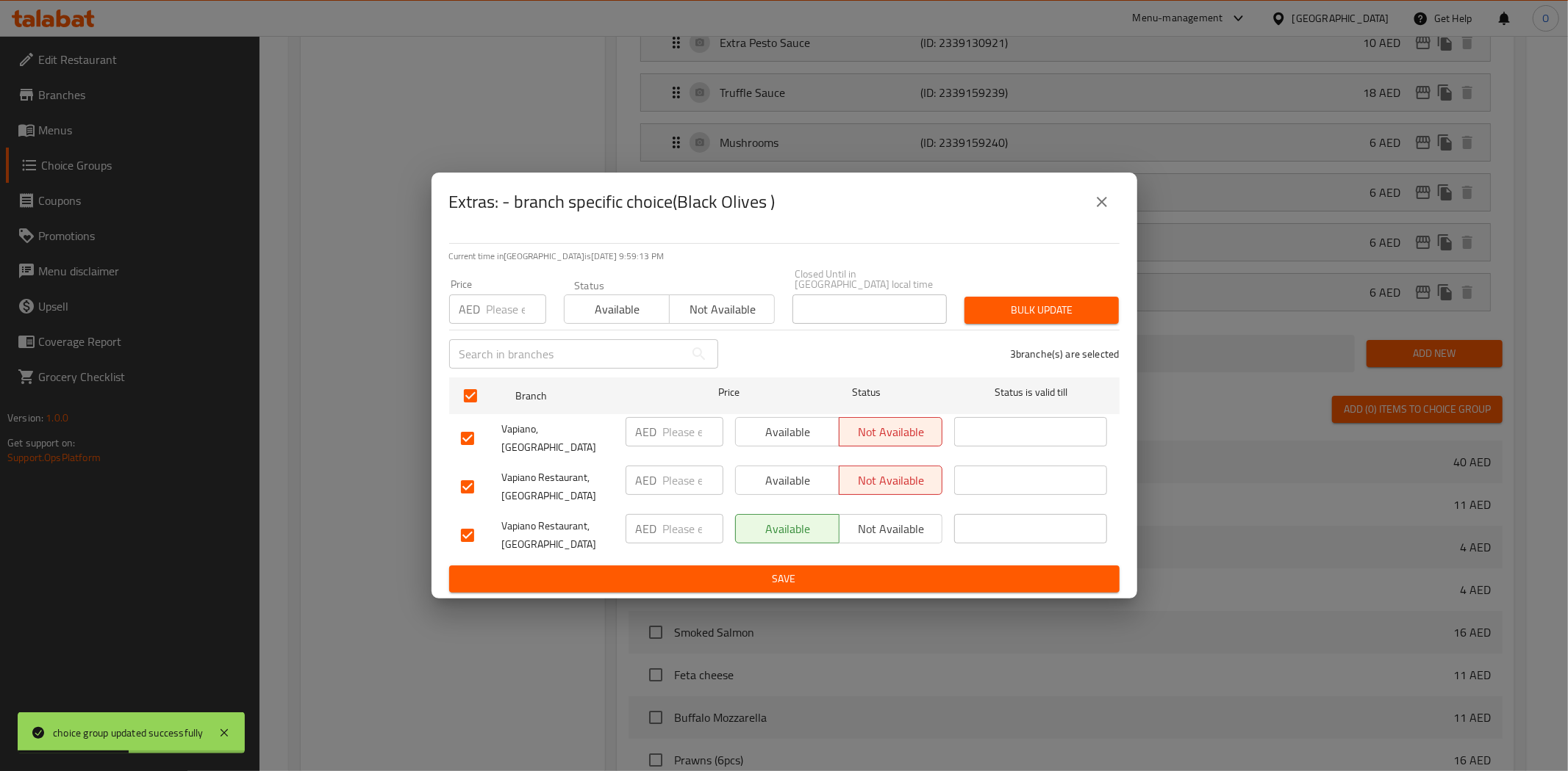
click at [731, 570] on span "Save" at bounding box center [784, 580] width 646 height 19
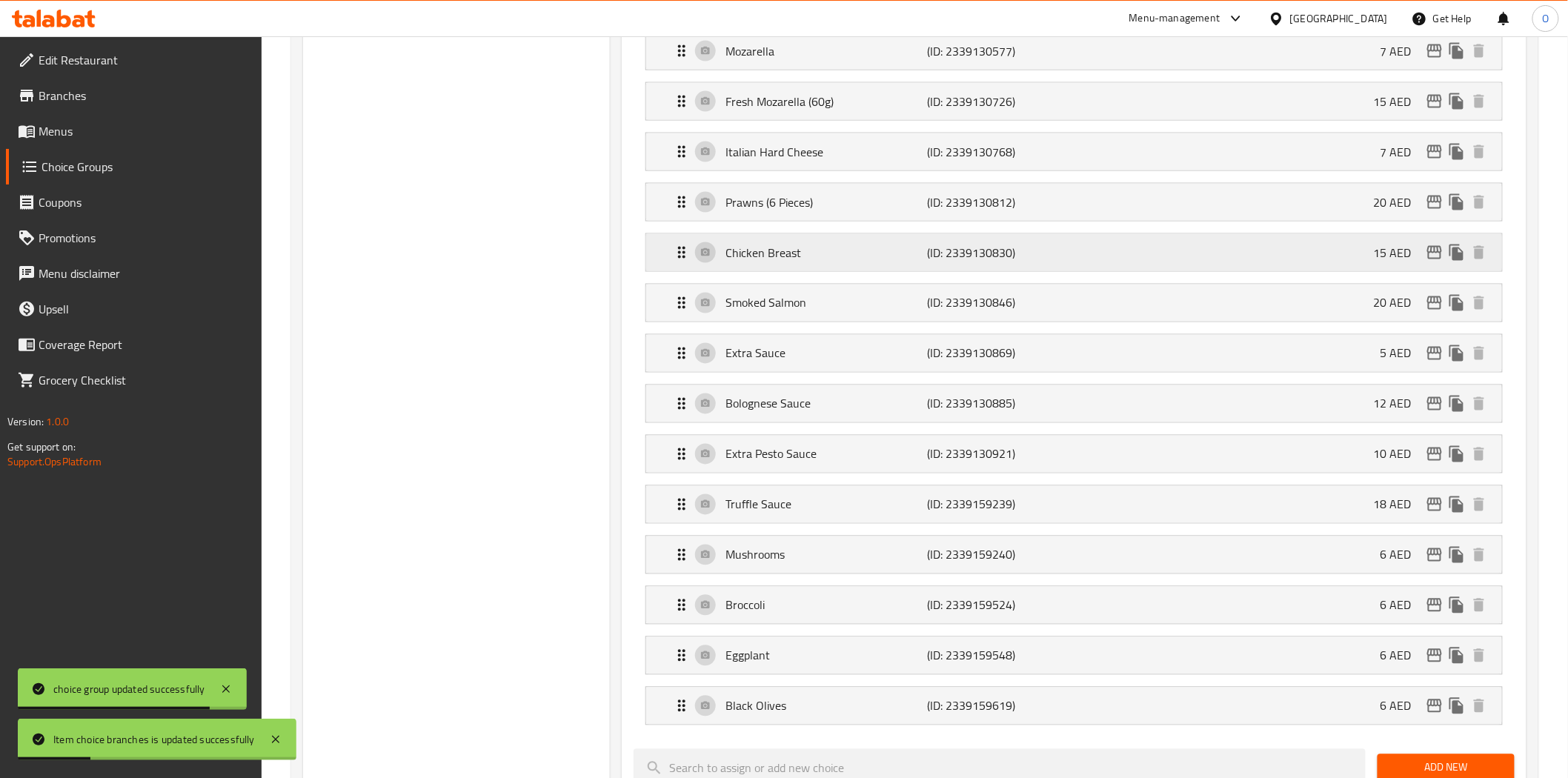
scroll to position [1399, 0]
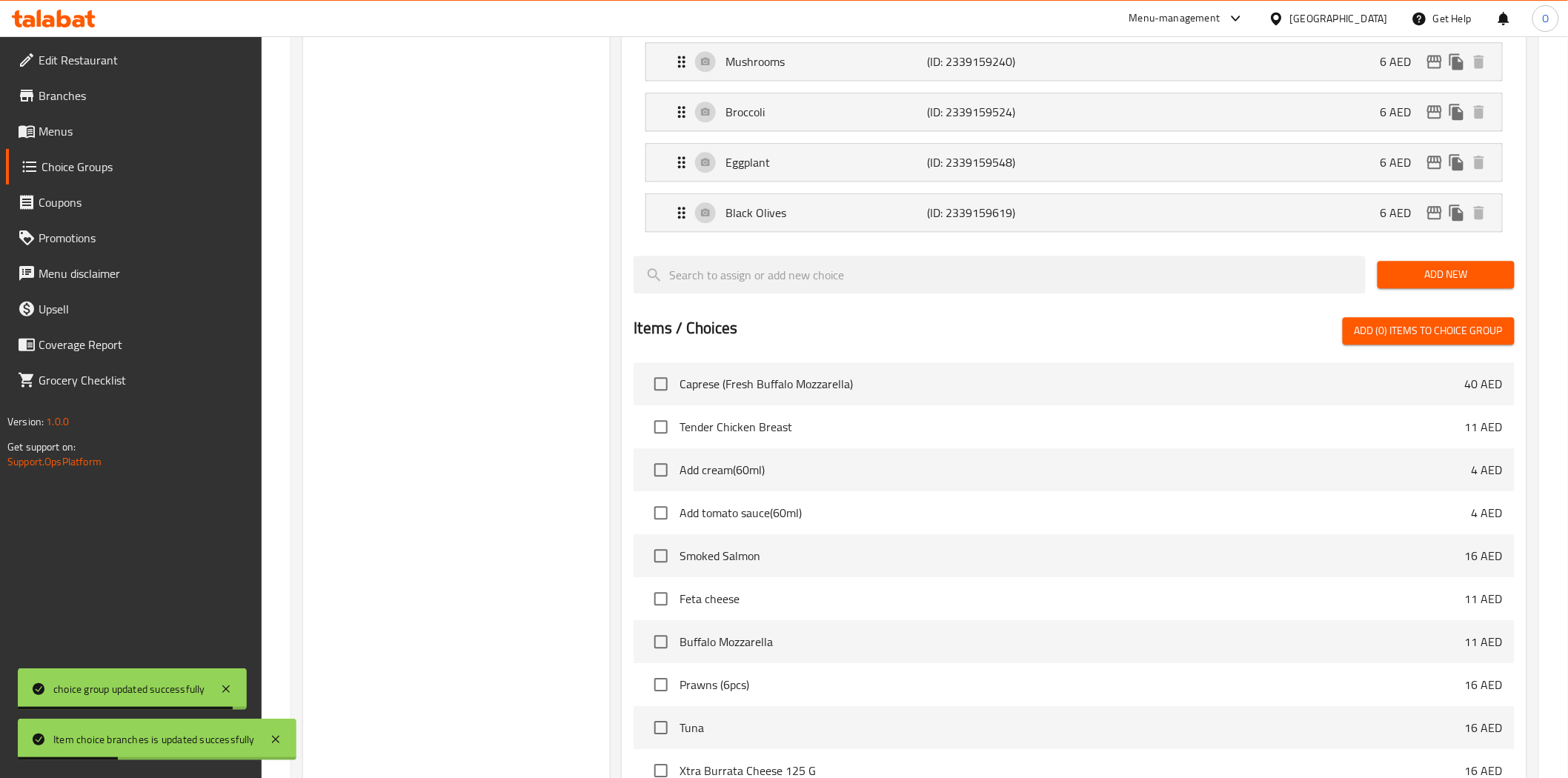
click at [1414, 293] on div "Add New" at bounding box center [1445, 274] width 149 height 50
click at [1412, 273] on span "Add New" at bounding box center [1446, 275] width 113 height 19
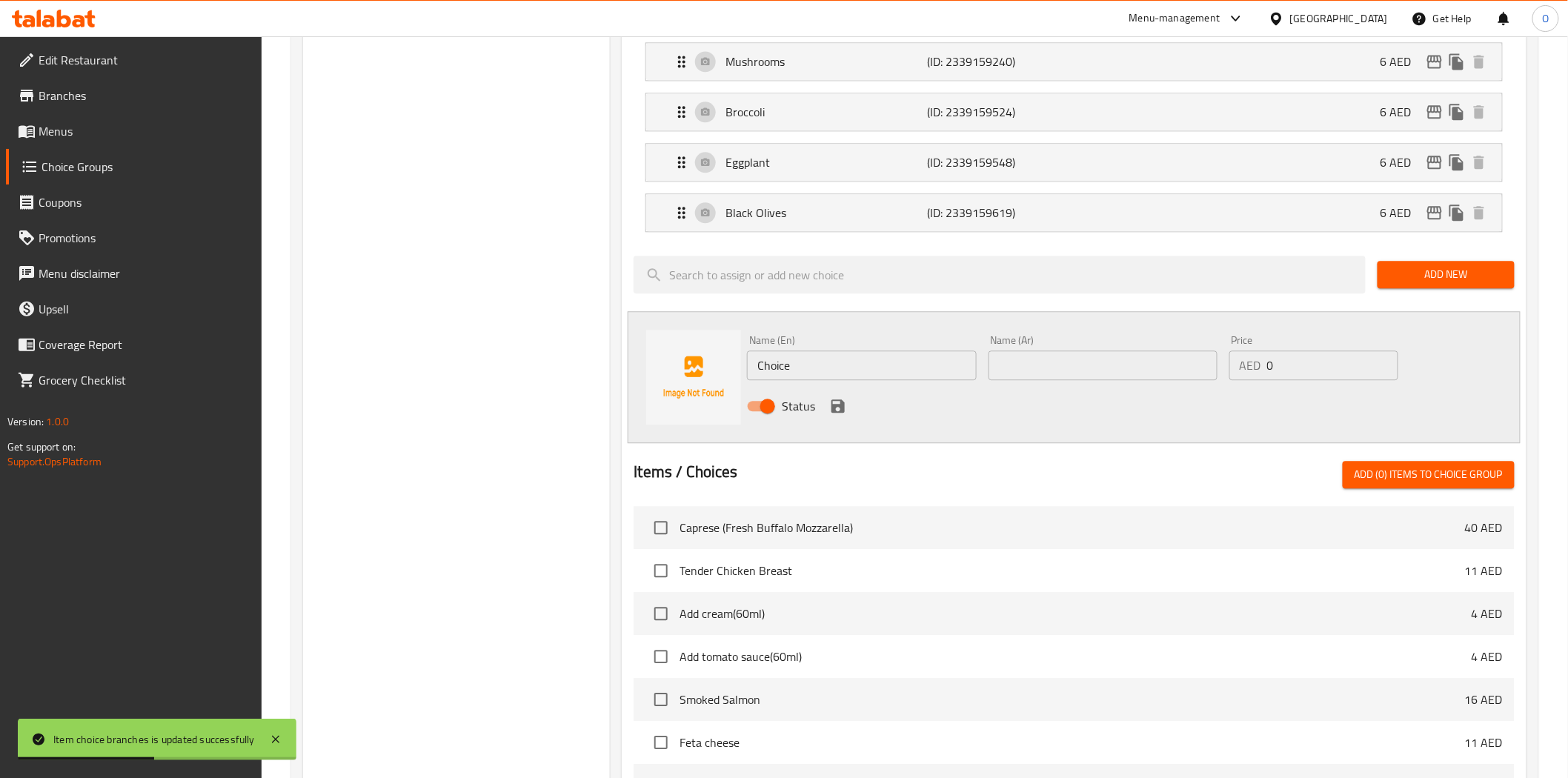
click at [870, 368] on input "Choice" at bounding box center [861, 366] width 229 height 30
paste input "Mixed Capsicums"
type input "Mixed Capsicums"
paste input "فلفل مشكل"
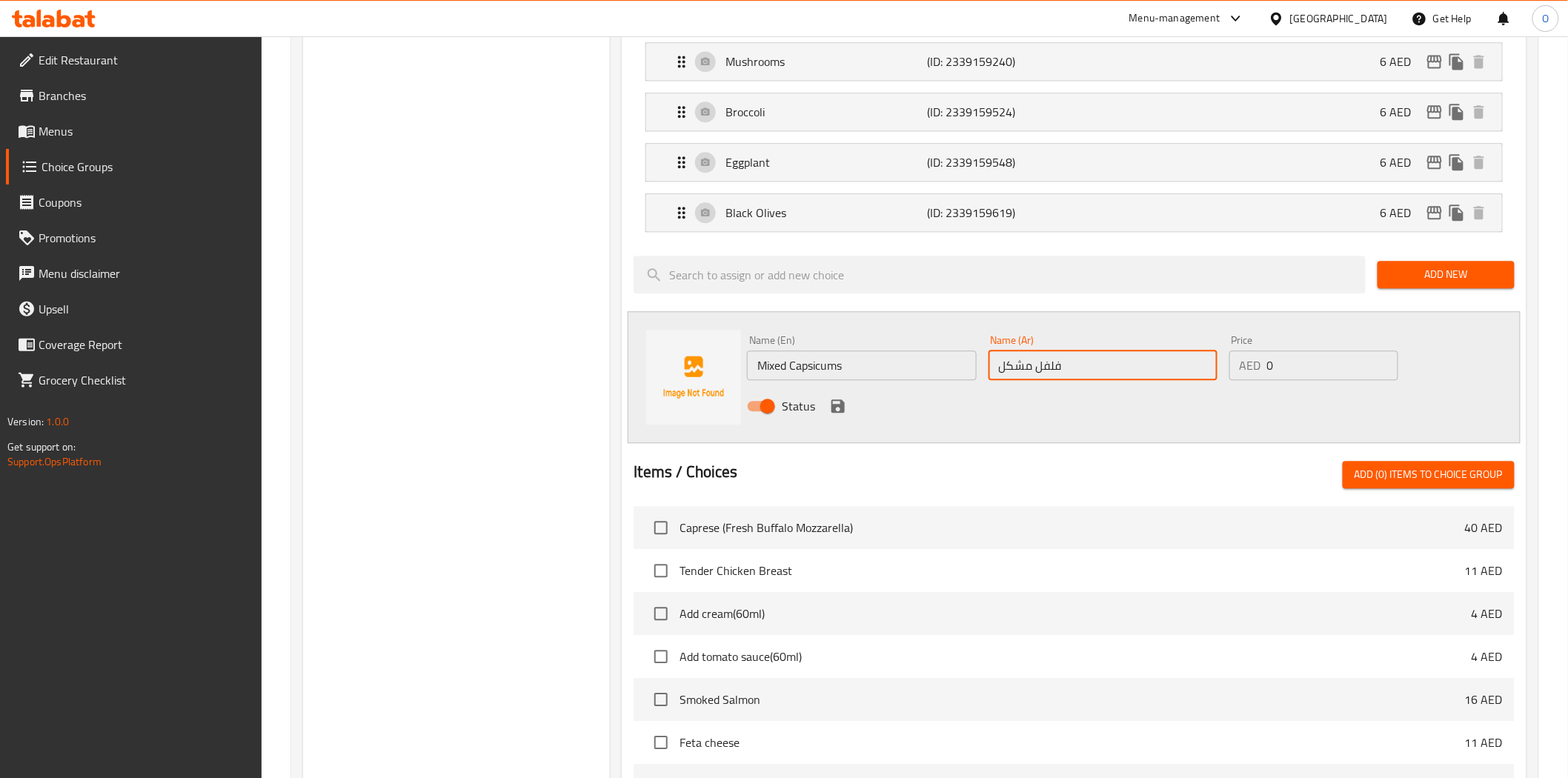
type input "فلفل مشكل"
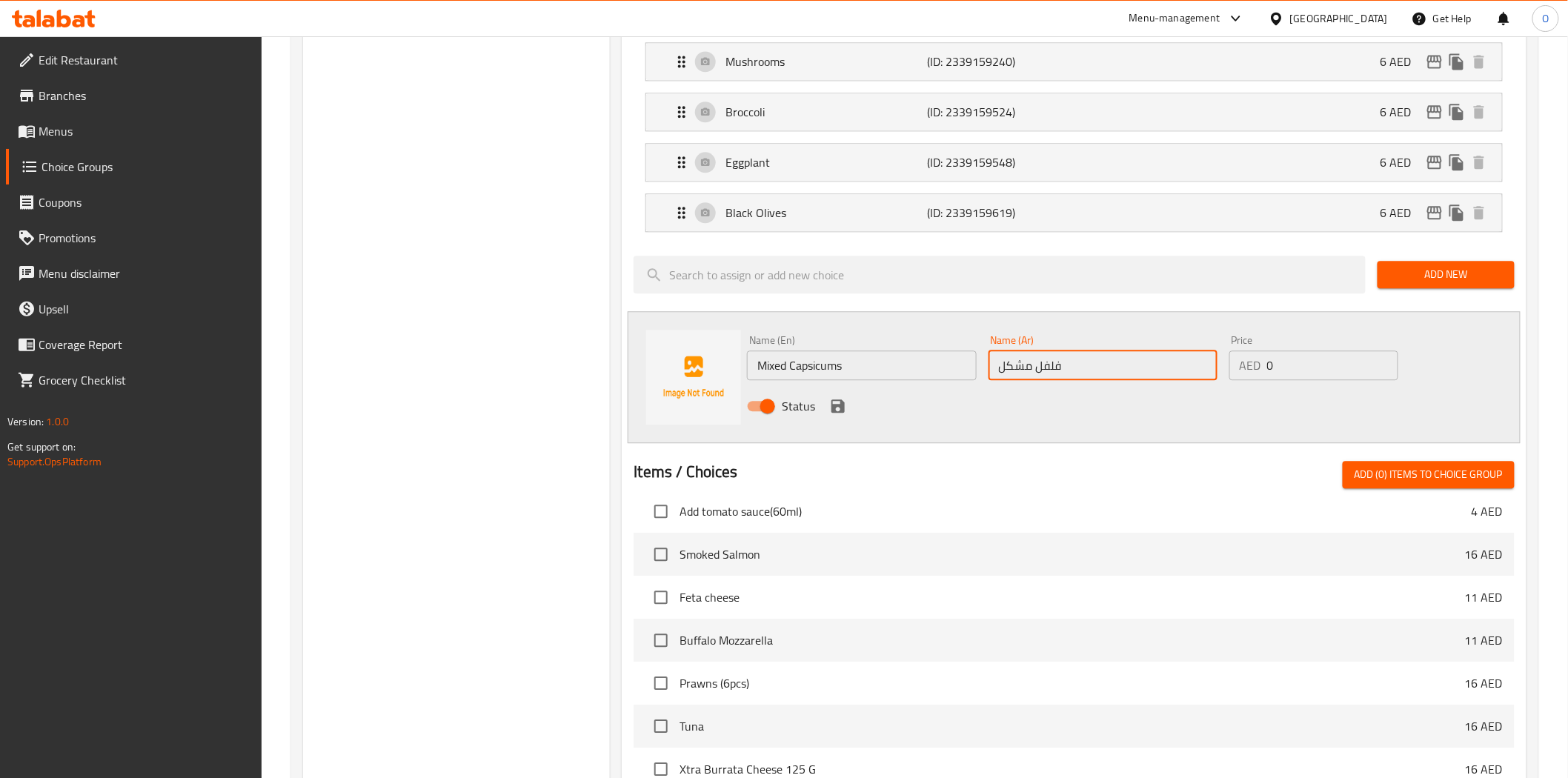
scroll to position [0, 0]
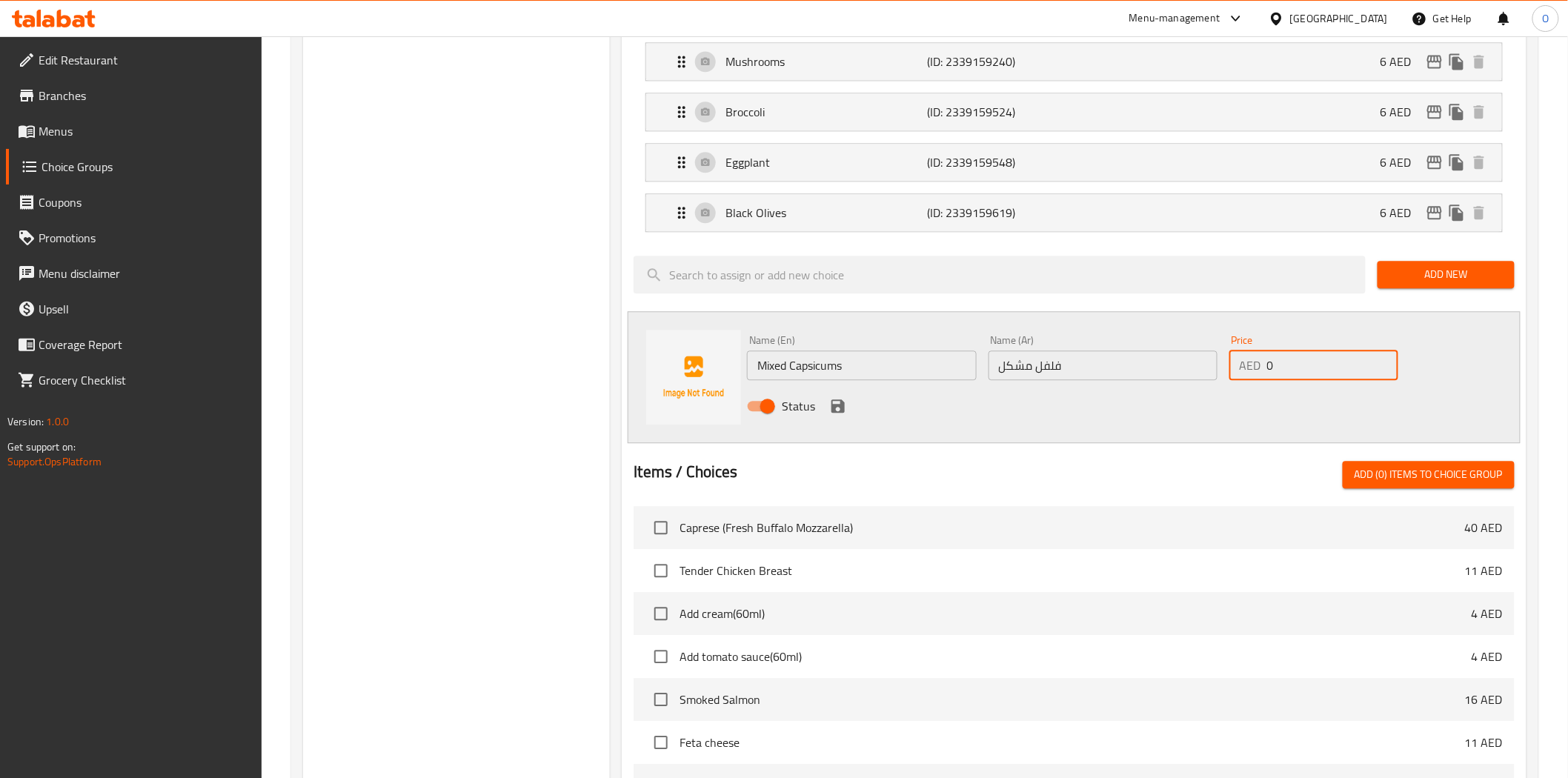
drag, startPoint x: 1271, startPoint y: 361, endPoint x: 1259, endPoint y: 362, distance: 12.0
click at [1259, 362] on div "AED 0 Price" at bounding box center [1313, 366] width 169 height 30
paste input "6"
type input "6"
click at [843, 404] on icon "save" at bounding box center [838, 406] width 18 height 18
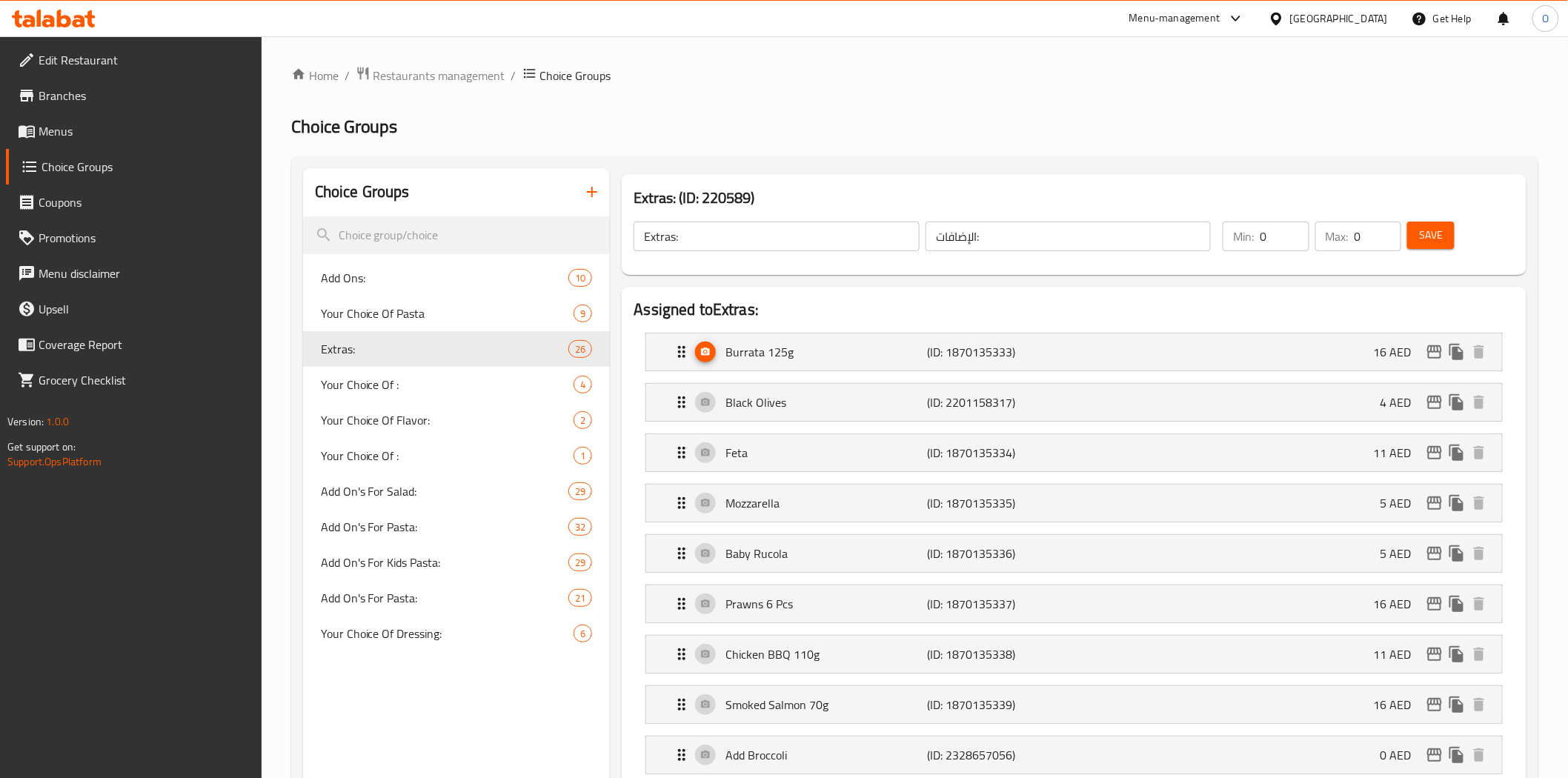
click at [1438, 223] on button "Save" at bounding box center [1431, 235] width 47 height 28
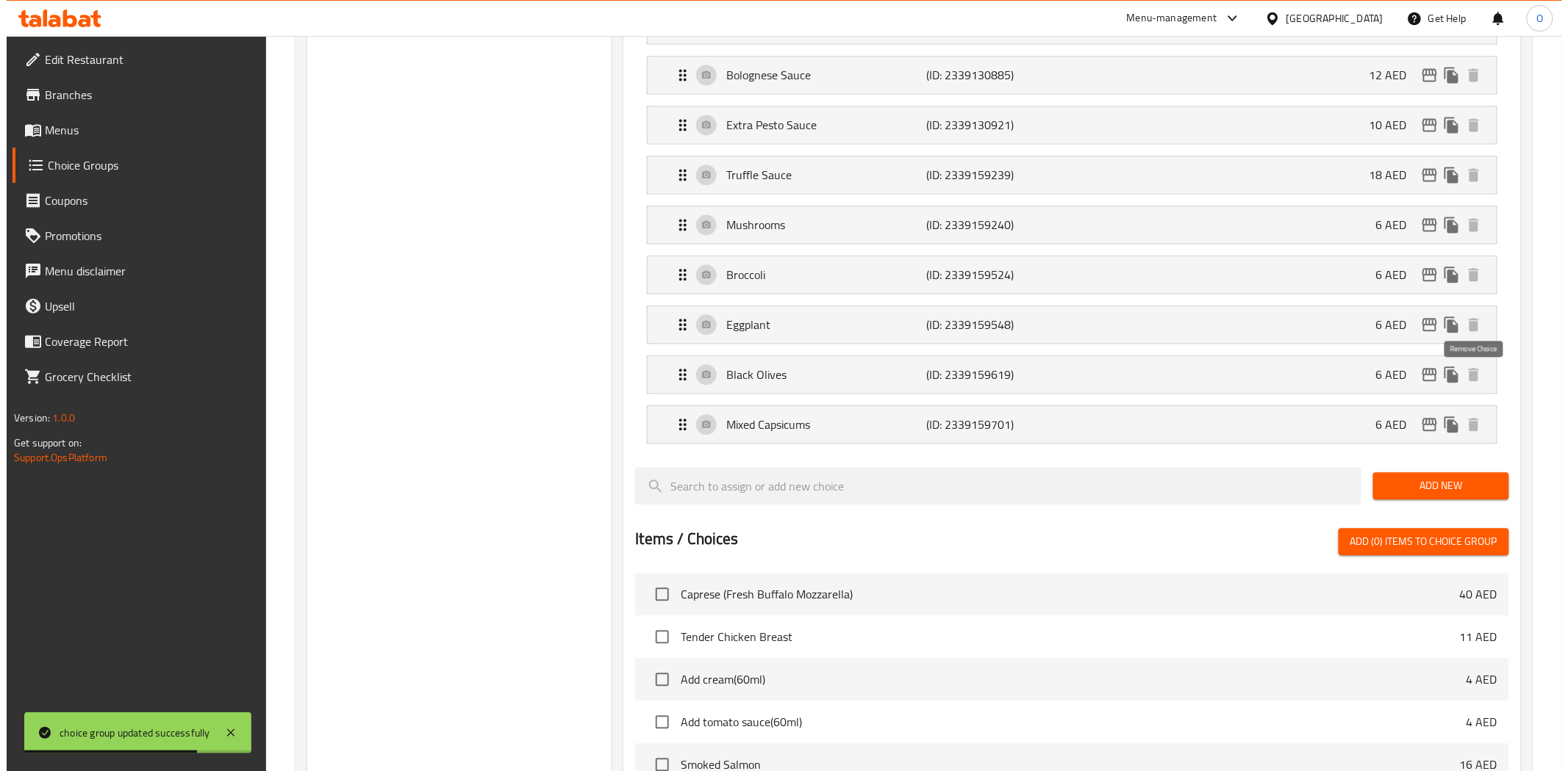
scroll to position [1223, 0]
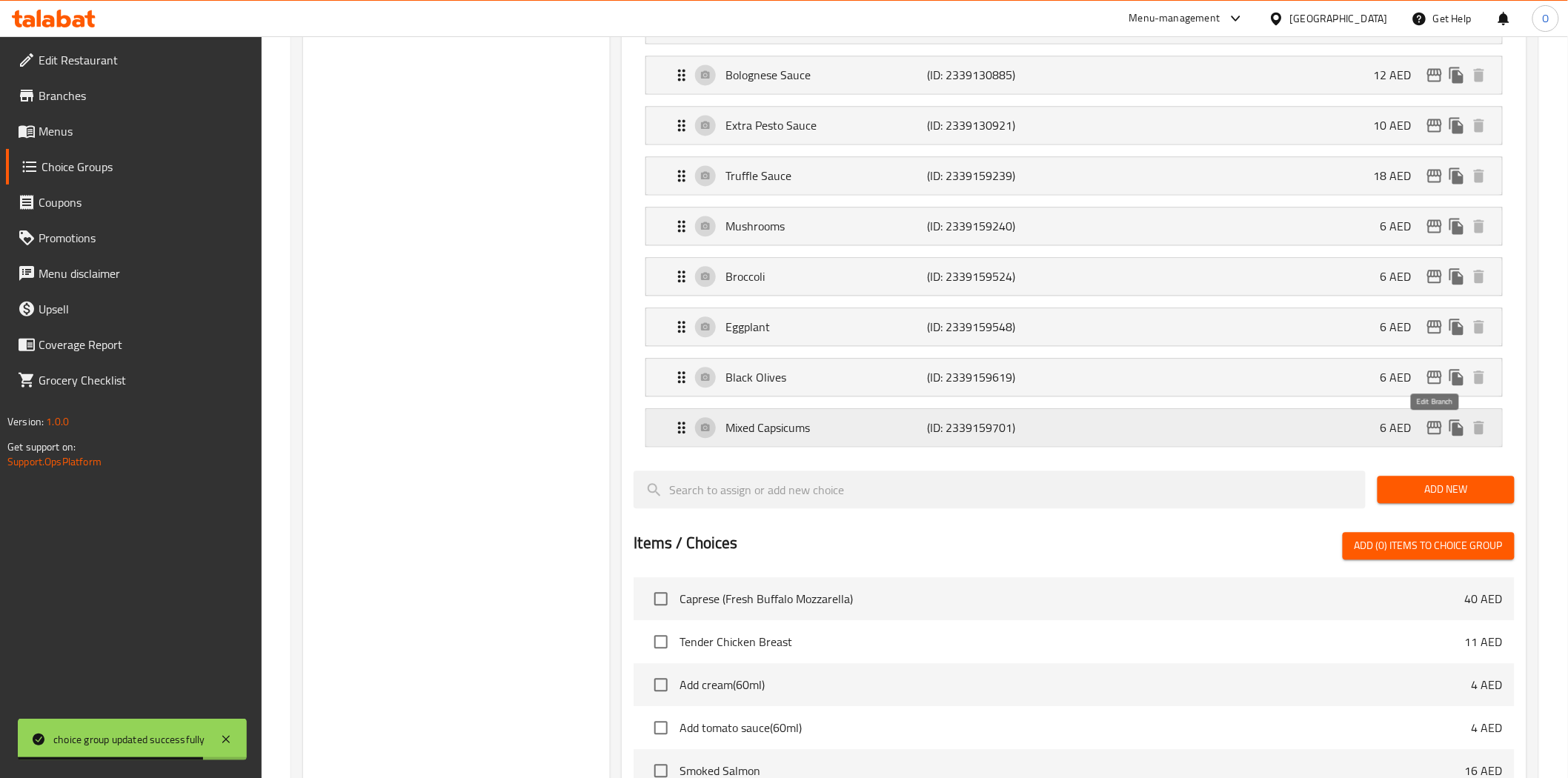
click at [1439, 437] on icon "edit" at bounding box center [1434, 427] width 18 height 18
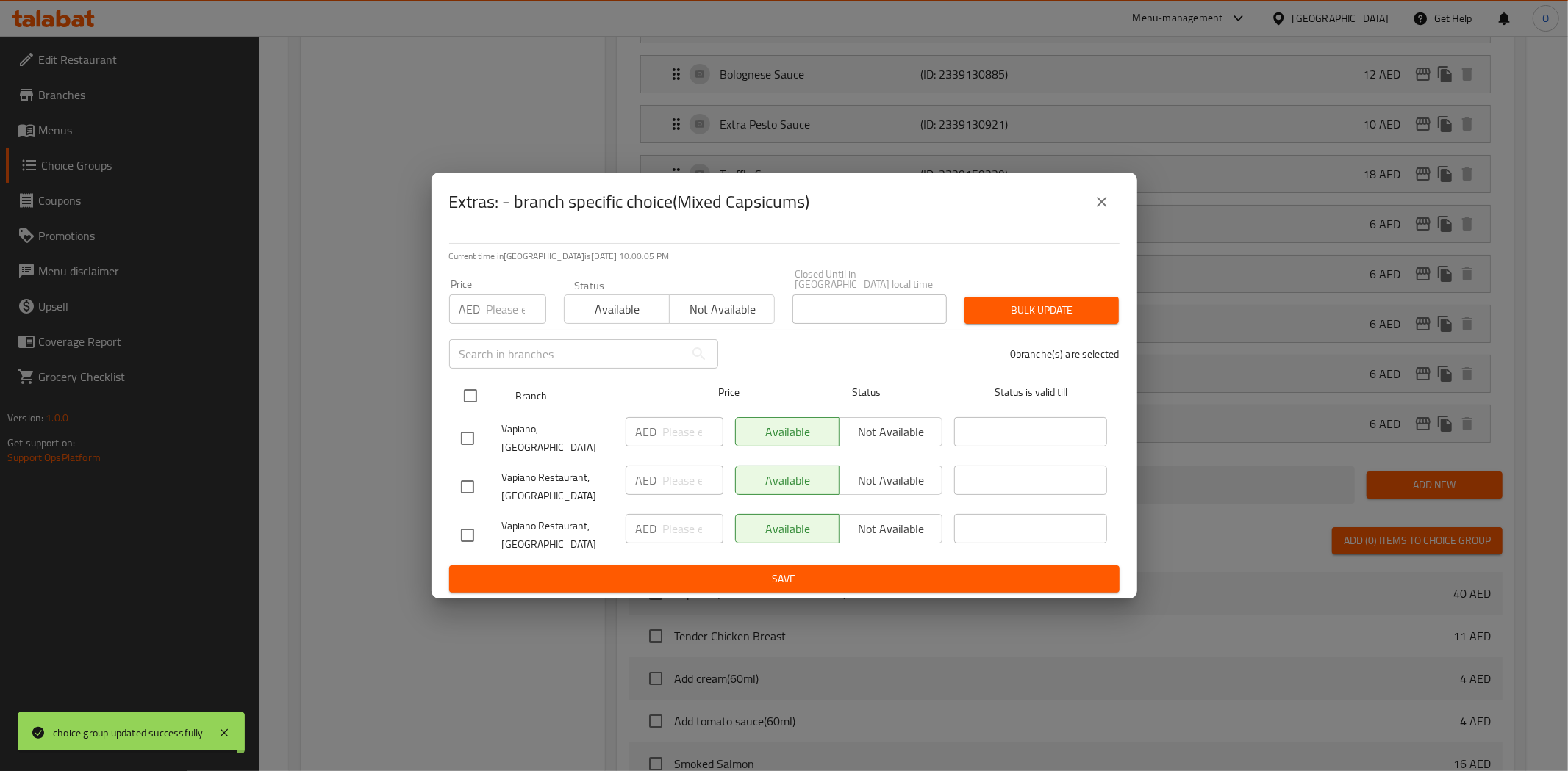
click at [461, 398] on input "checkbox" at bounding box center [470, 395] width 30 height 30
checkbox input "true"
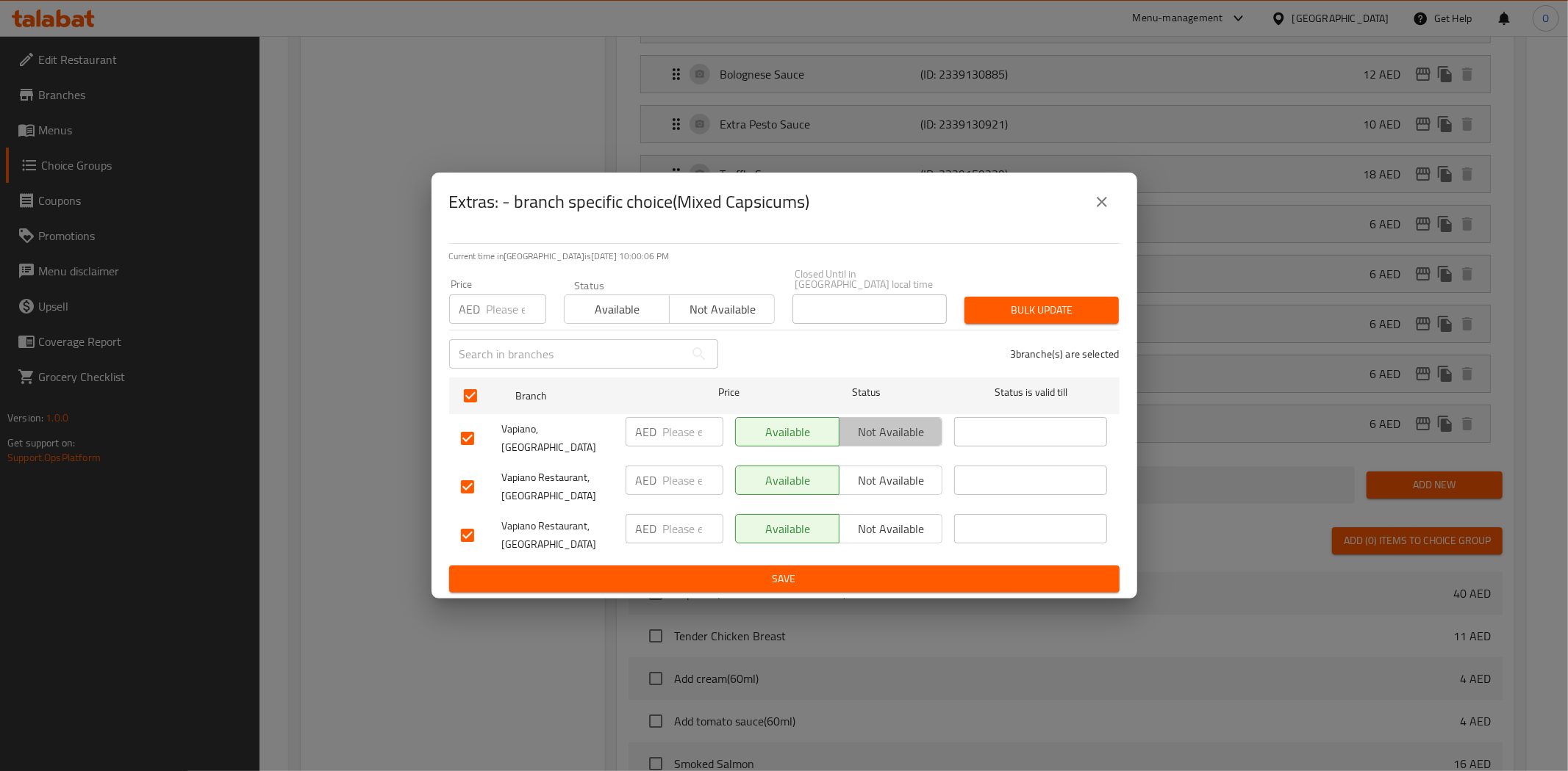
click at [879, 435] on span "Not available" at bounding box center [891, 432] width 92 height 21
click at [886, 473] on span "Not available" at bounding box center [891, 480] width 92 height 21
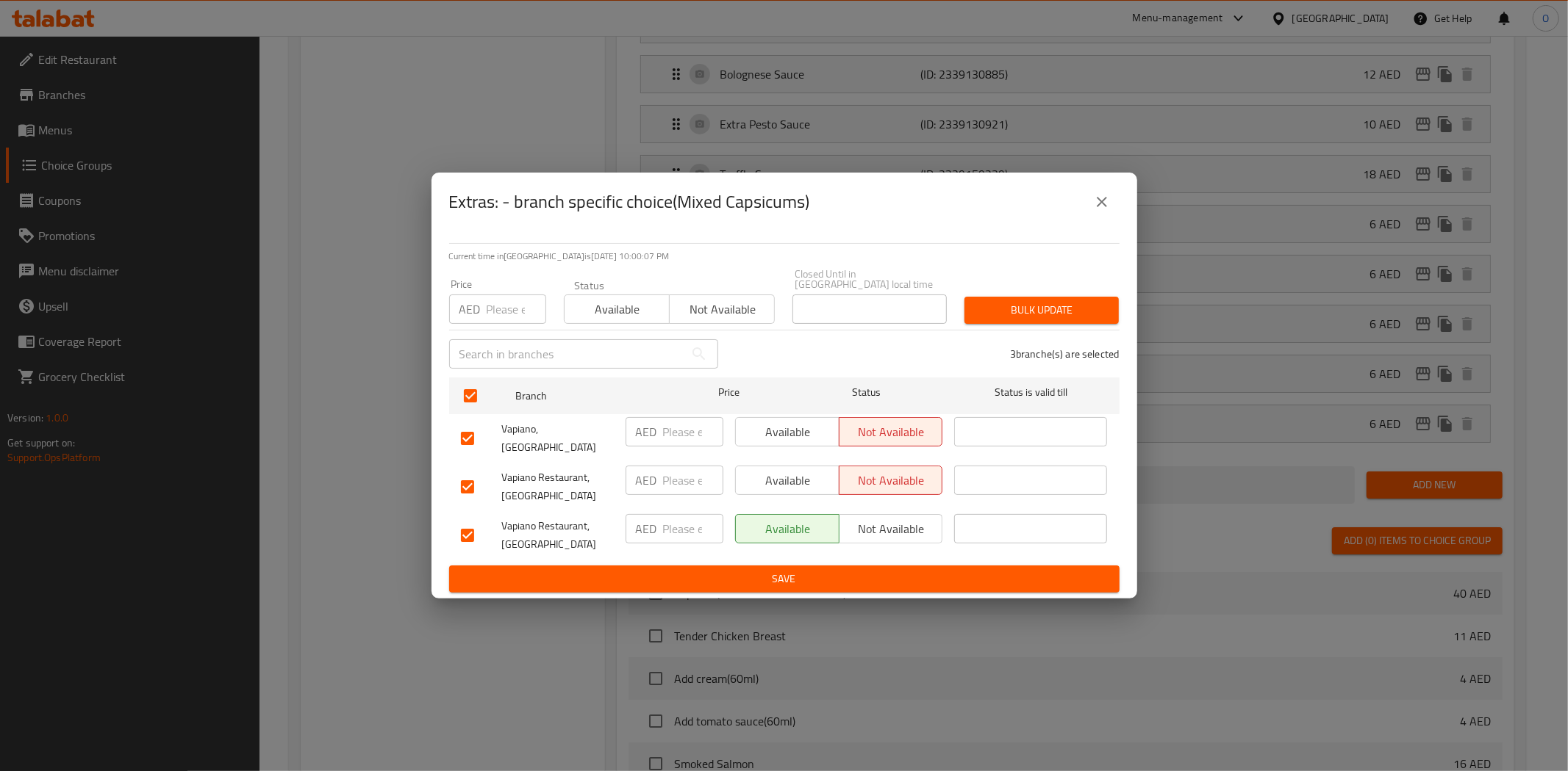
click at [888, 570] on span "Save" at bounding box center [784, 580] width 646 height 19
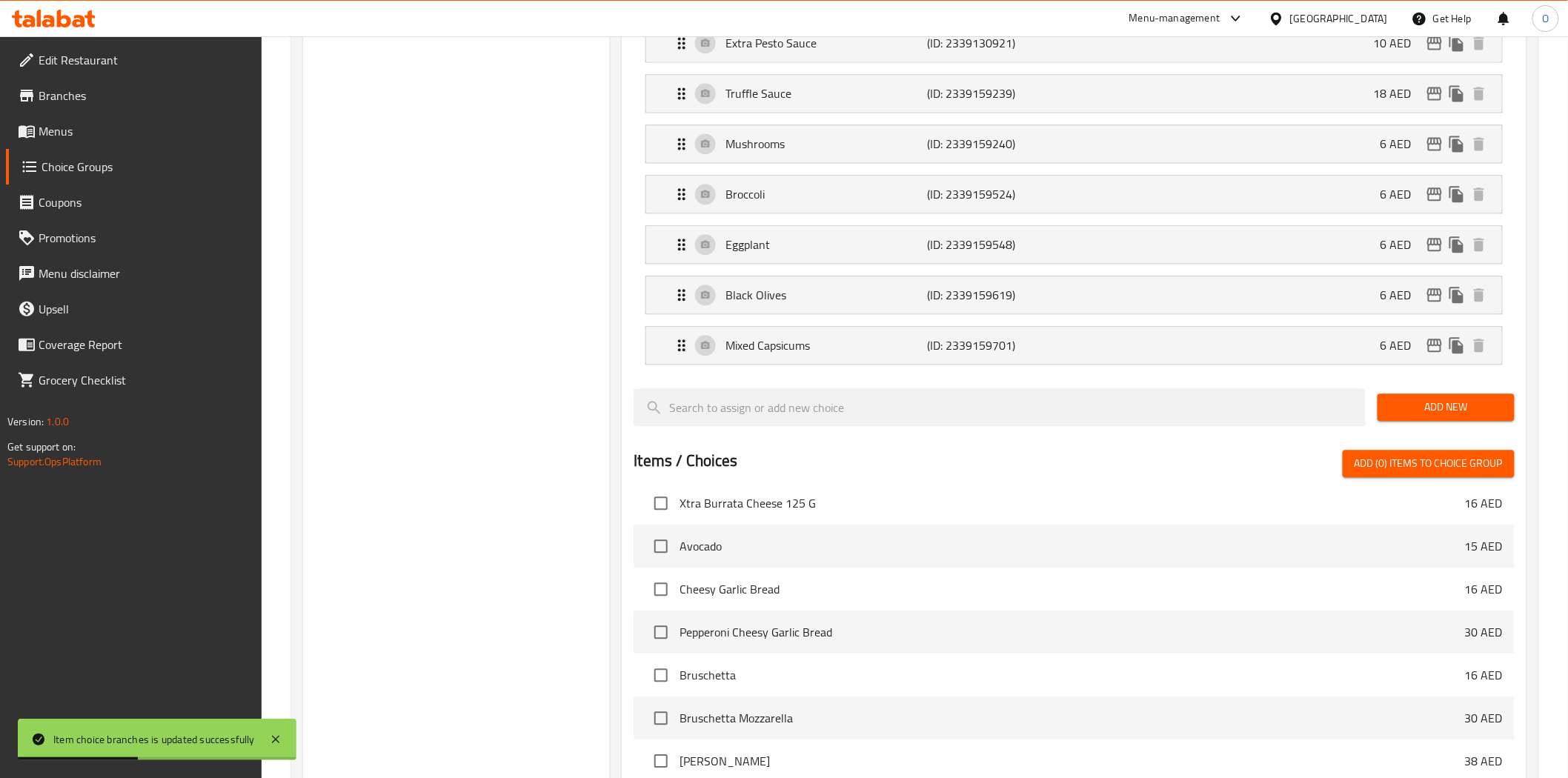
scroll to position [411, 0]
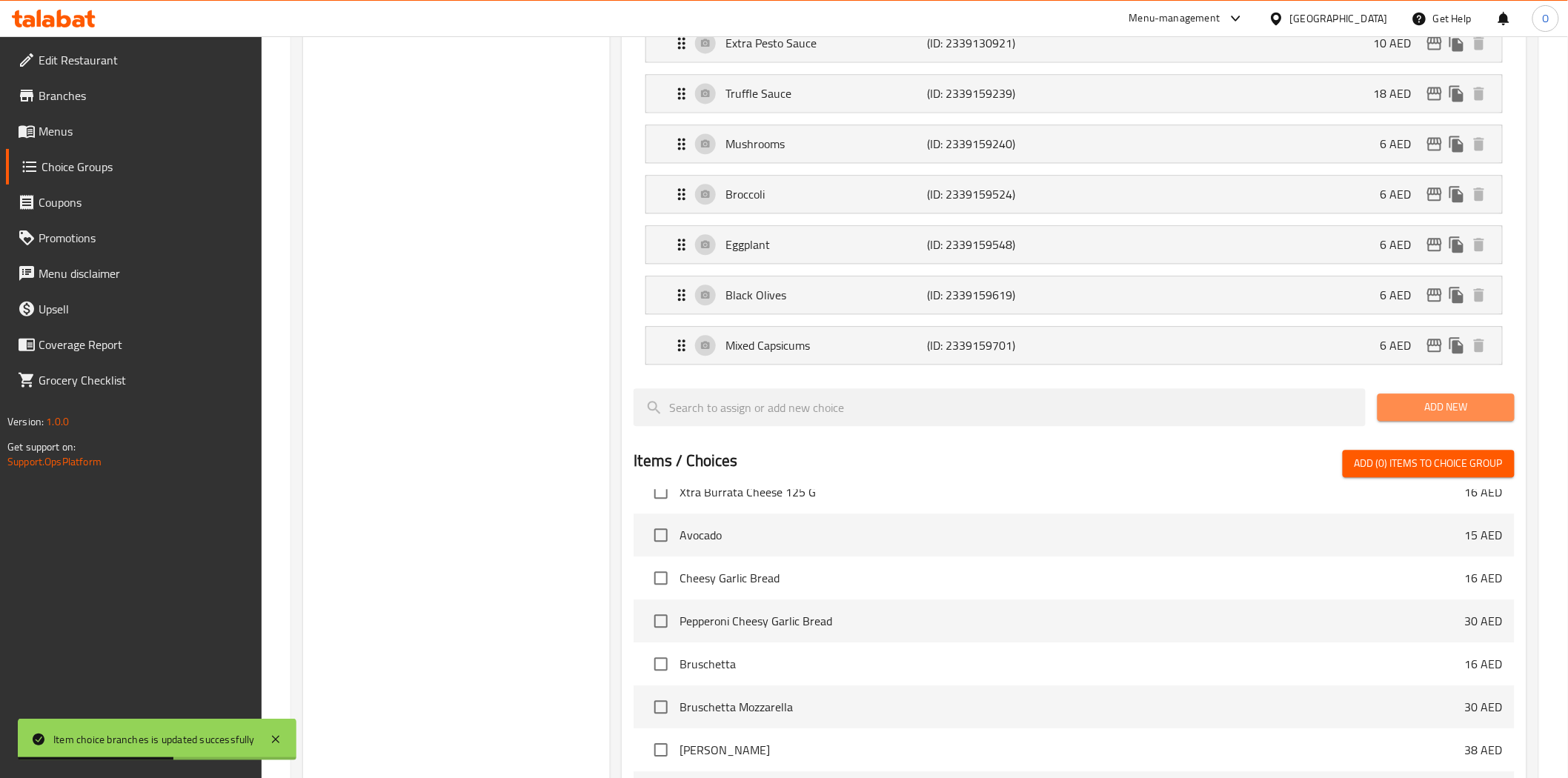
click at [1440, 413] on span "Add New" at bounding box center [1446, 408] width 113 height 19
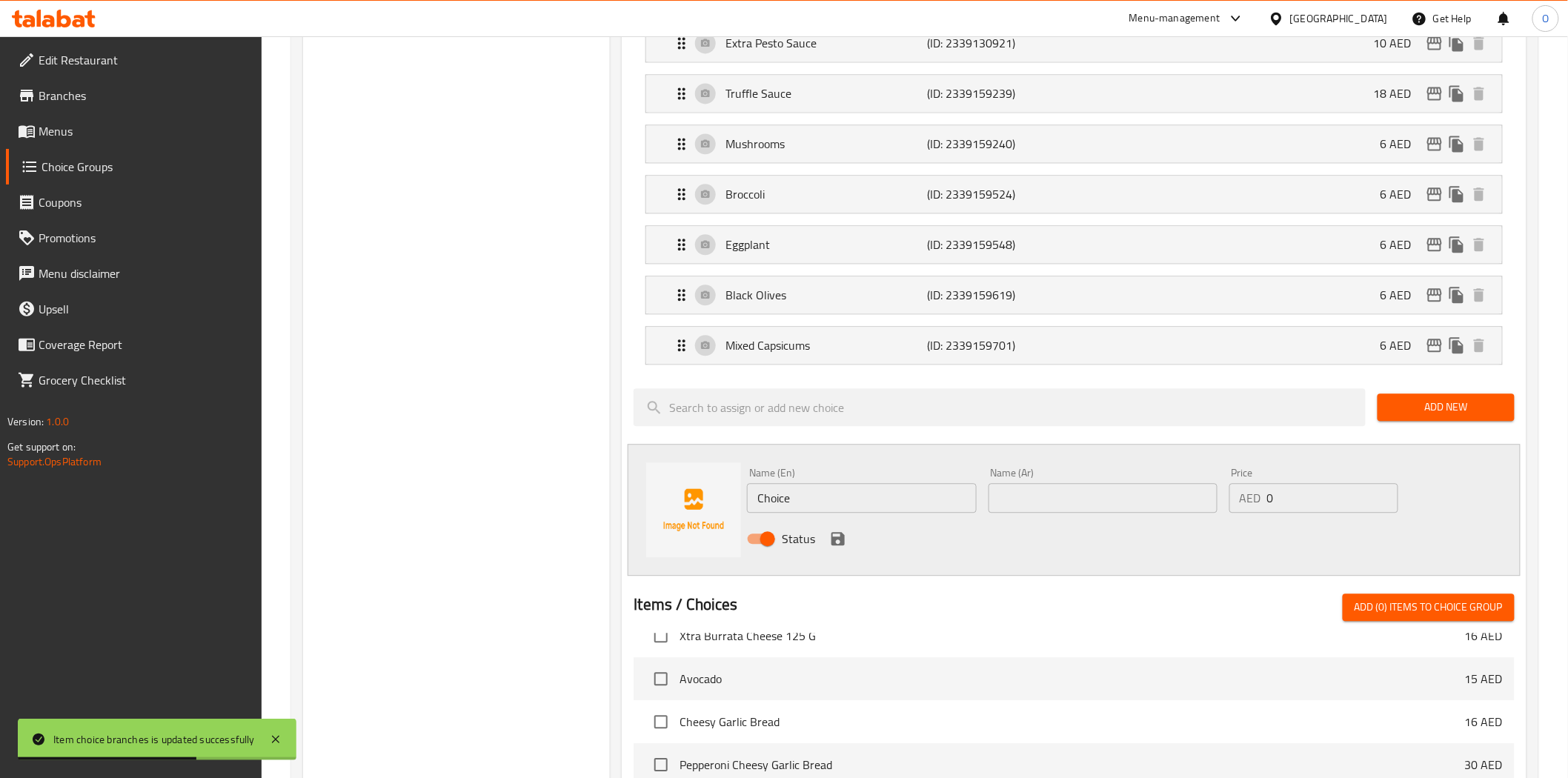
click at [883, 507] on input "Choice" at bounding box center [861, 498] width 229 height 30
click at [879, 506] on input "Choice" at bounding box center [861, 498] width 229 height 30
paste input "Zucchini"
type input "Zucchini"
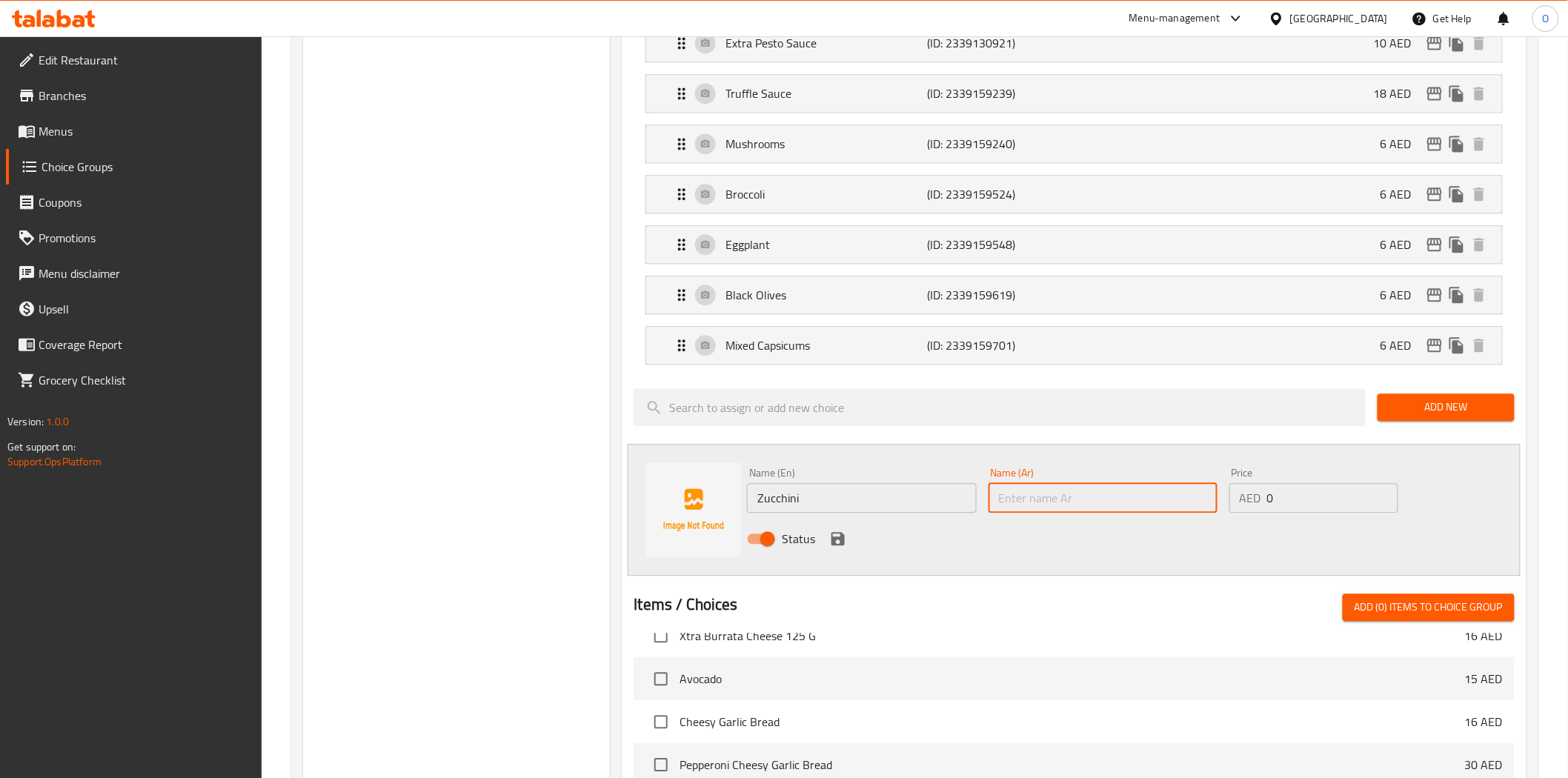
paste input "كوسة"
type input "كوسة"
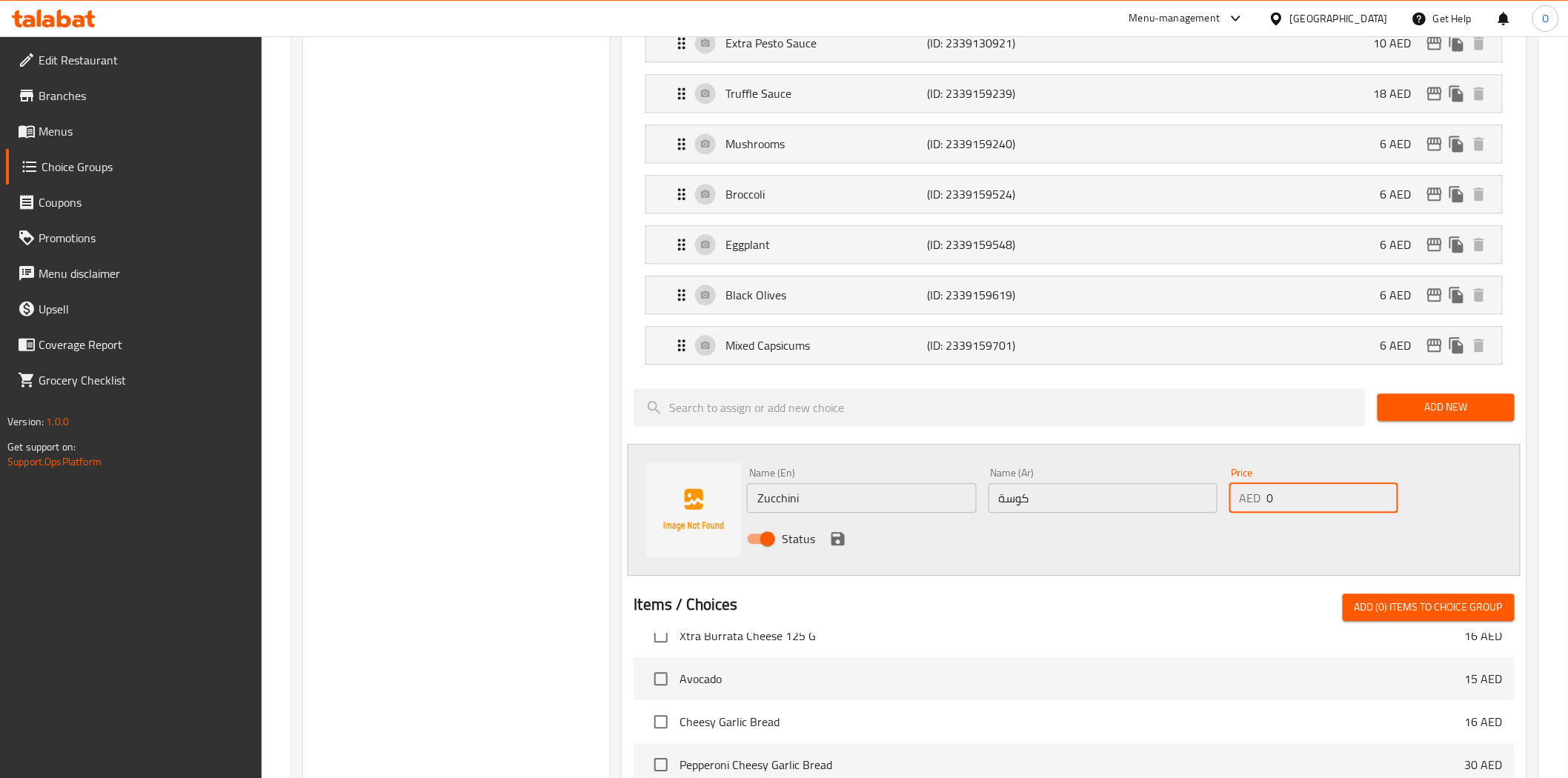
drag, startPoint x: 1269, startPoint y: 498, endPoint x: 1300, endPoint y: 501, distance: 31.1
click at [1300, 501] on input "0" at bounding box center [1332, 498] width 131 height 30
paste input "6"
type input "6"
click at [830, 542] on icon "save" at bounding box center [838, 538] width 18 height 18
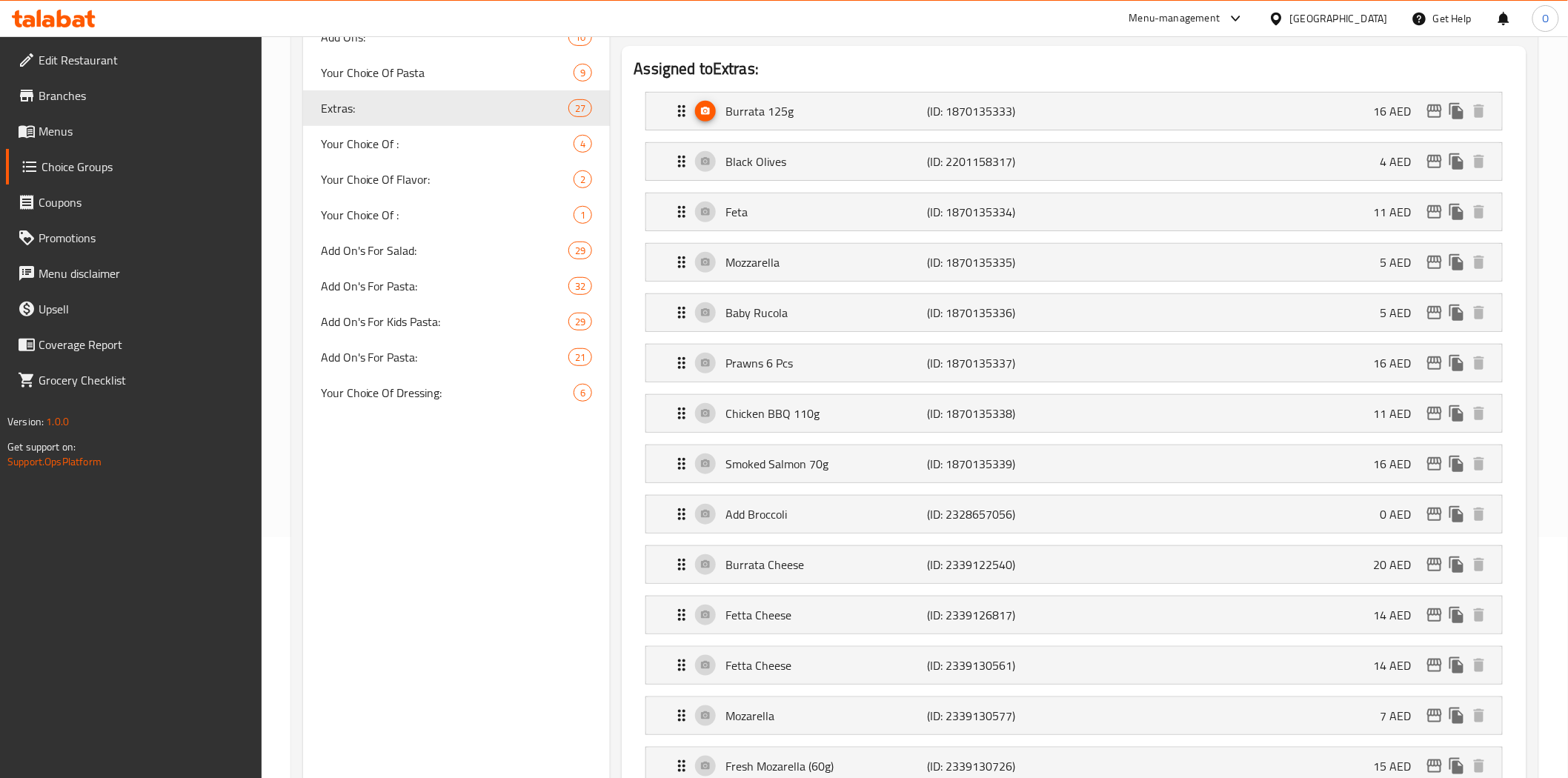
scroll to position [82, 0]
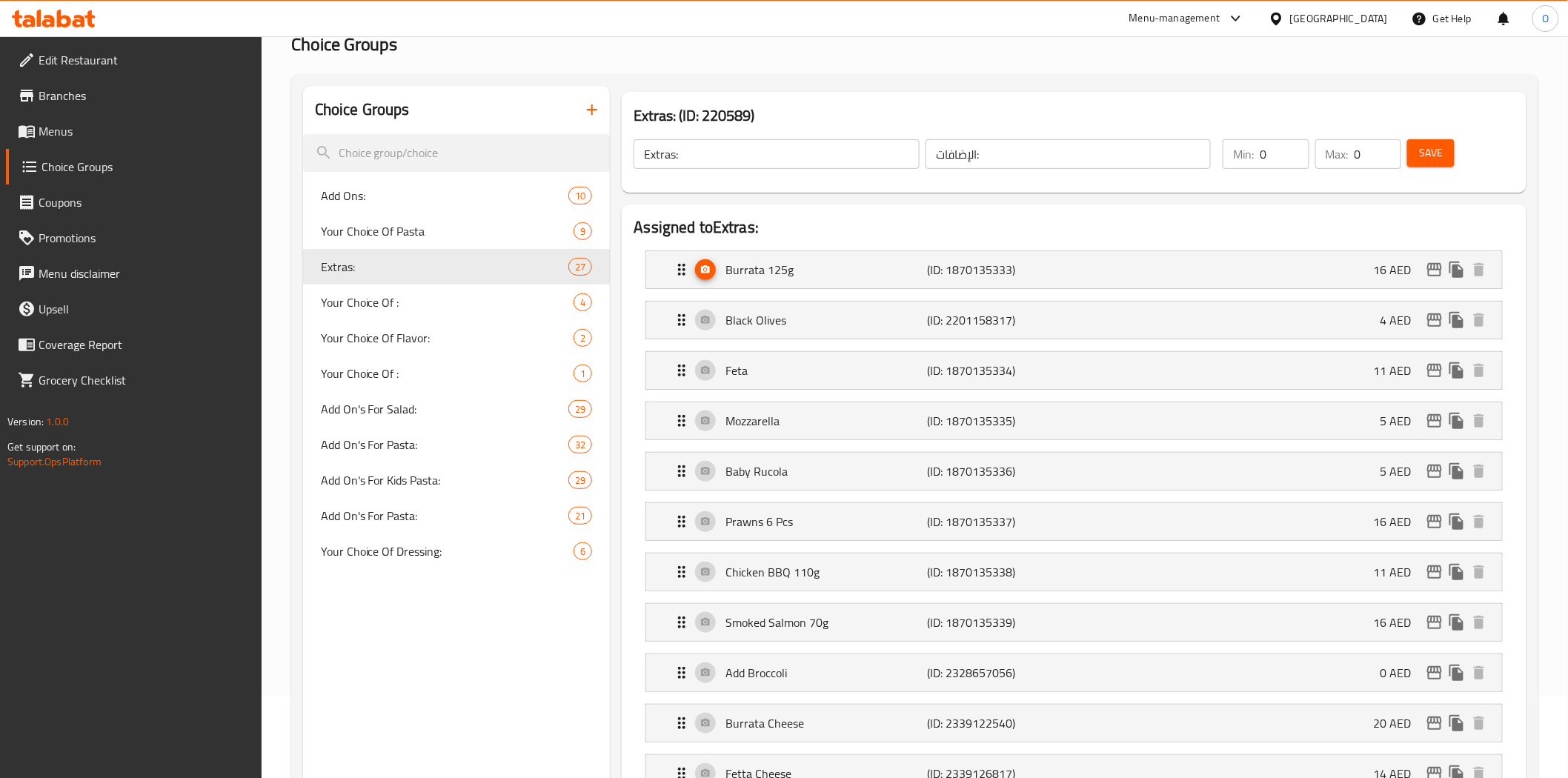
click at [1418, 156] on button "Save" at bounding box center [1431, 153] width 47 height 28
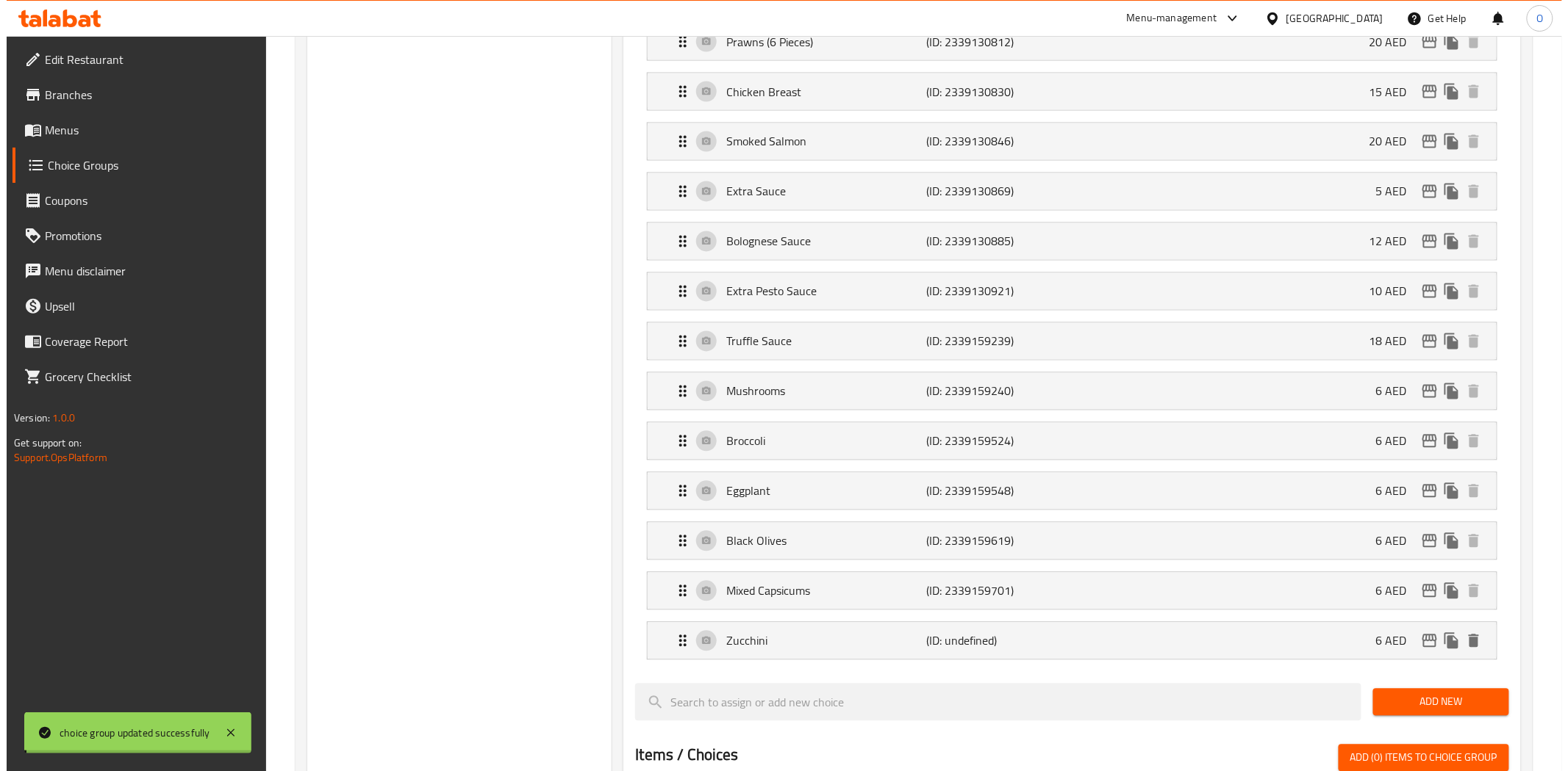
scroll to position [1223, 0]
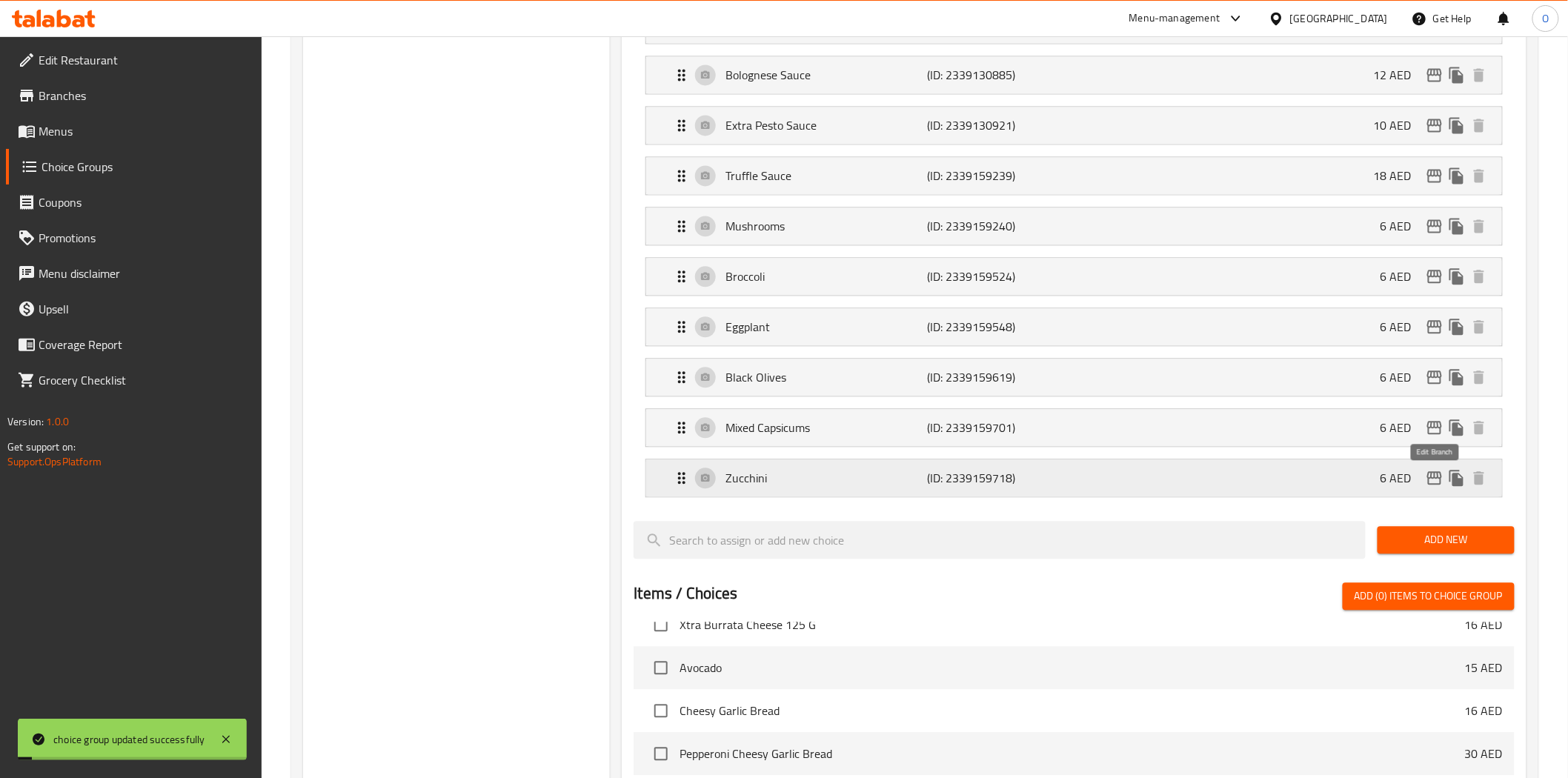
click at [1434, 480] on icon "edit" at bounding box center [1434, 478] width 15 height 13
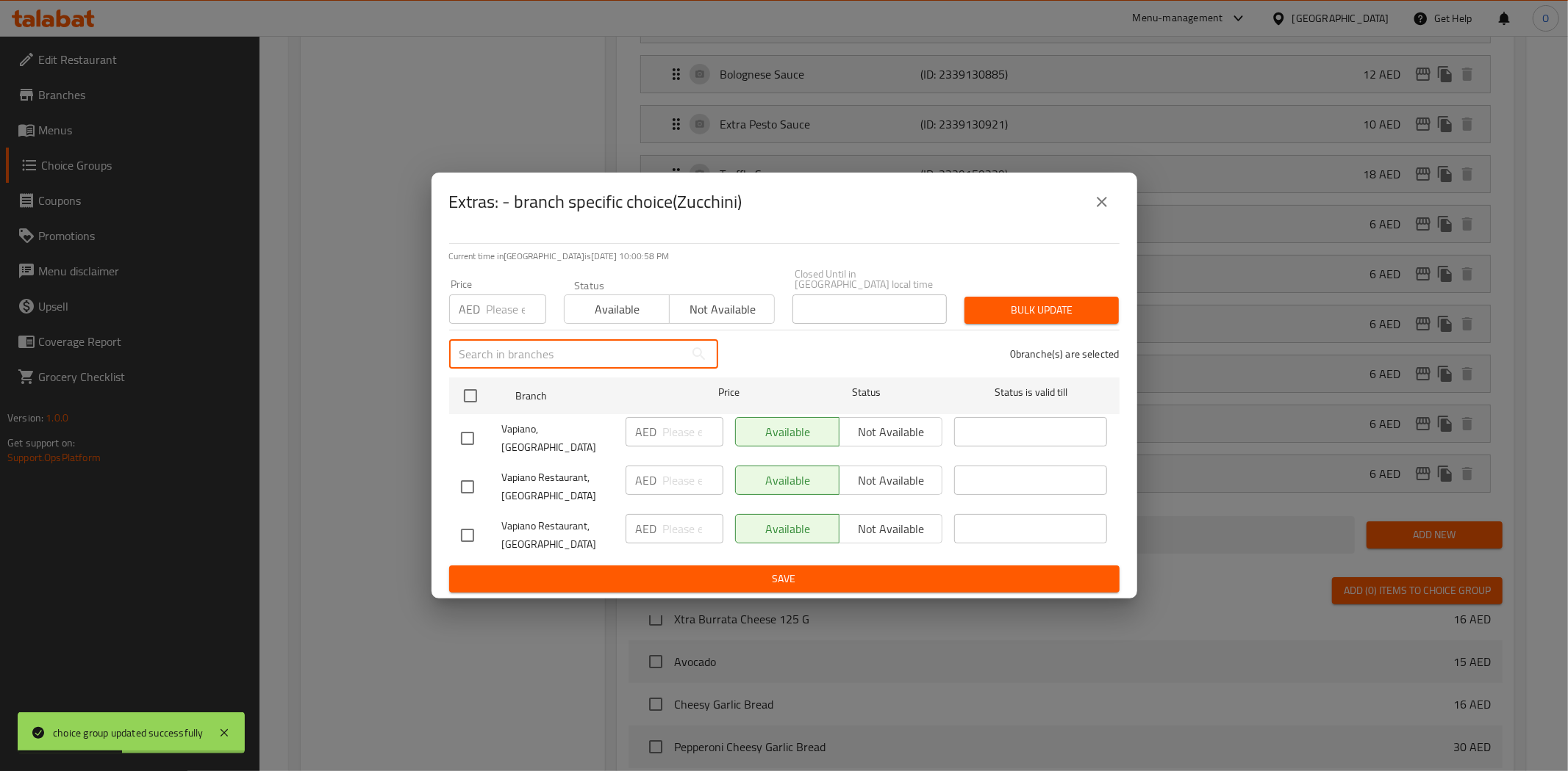
drag, startPoint x: 473, startPoint y: 370, endPoint x: 441, endPoint y: 361, distance: 33.2
click at [452, 352] on input "text" at bounding box center [566, 354] width 235 height 30
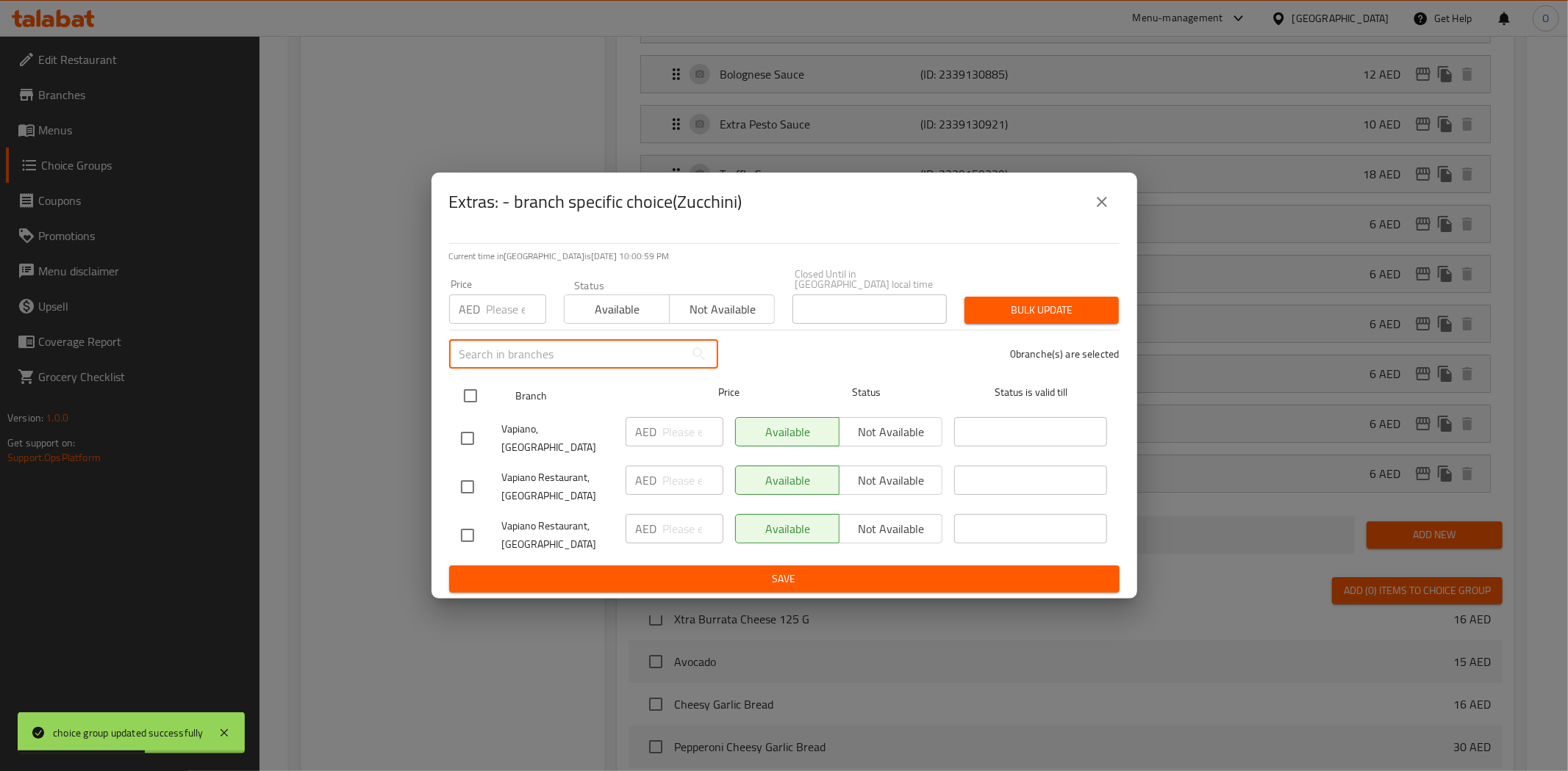
click at [473, 400] on input "checkbox" at bounding box center [470, 395] width 30 height 30
checkbox input "true"
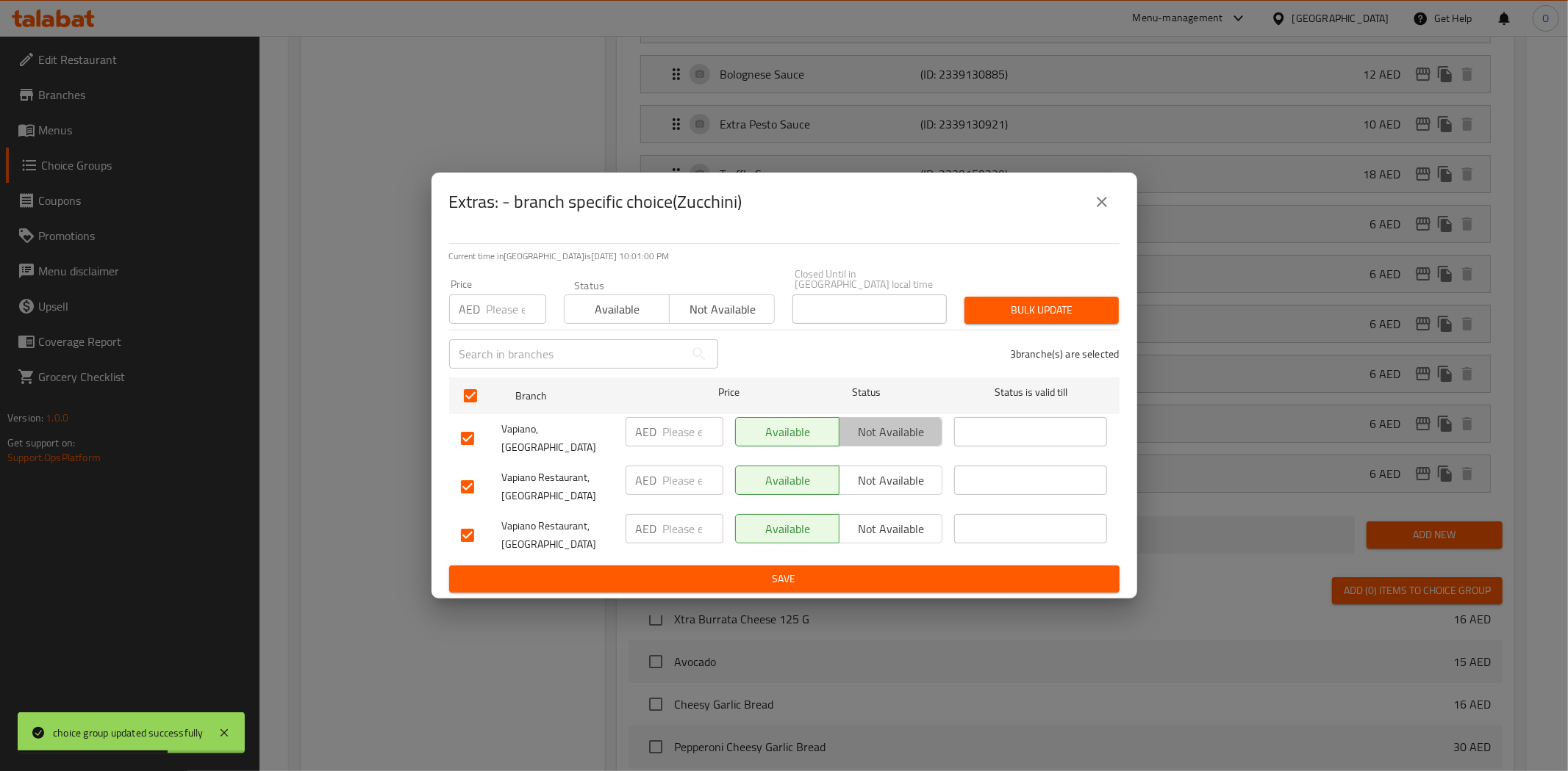
click at [891, 437] on span "Not available" at bounding box center [891, 432] width 92 height 21
click at [886, 476] on span "Not available" at bounding box center [891, 480] width 92 height 21
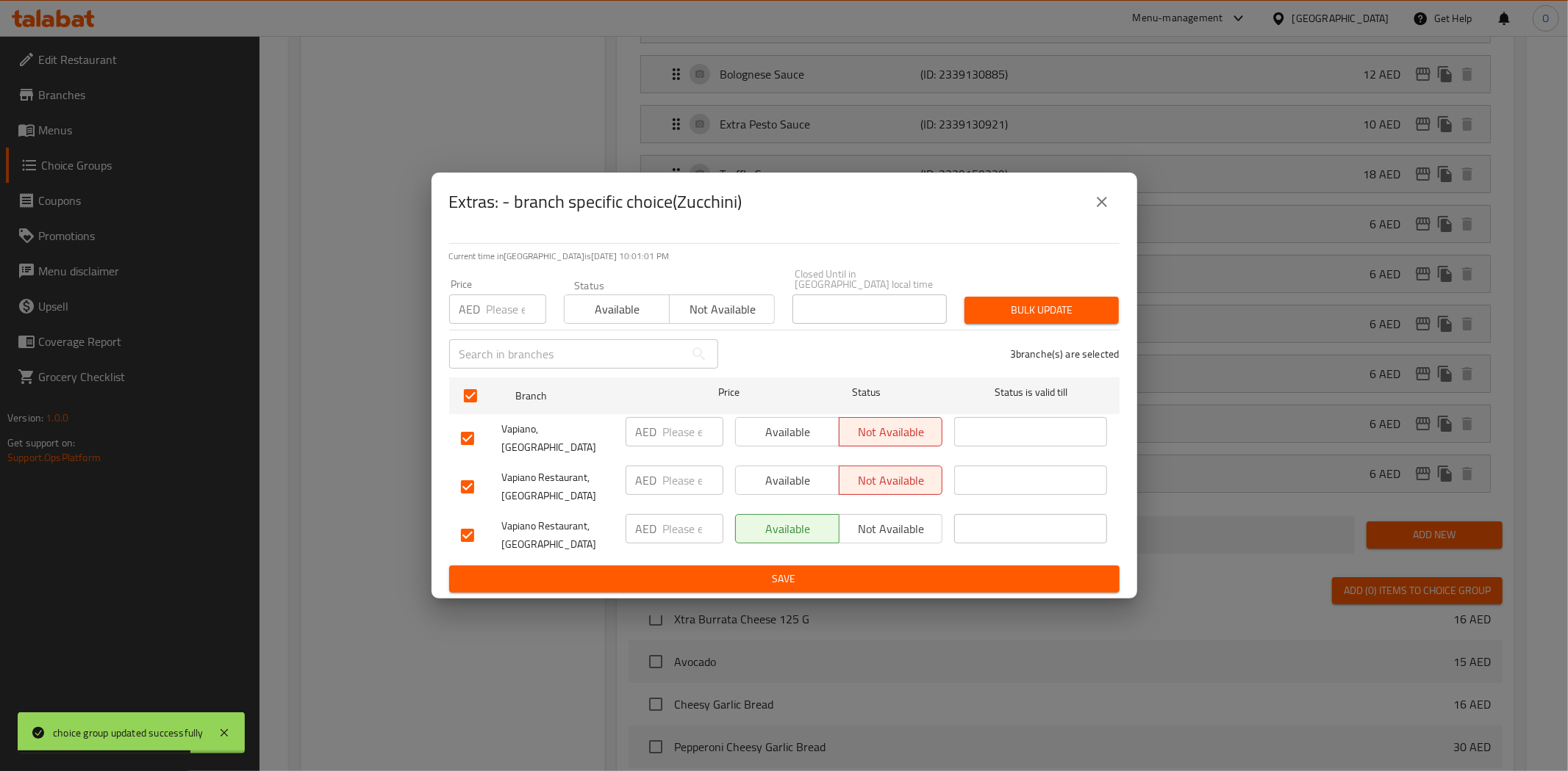
click at [757, 570] on span "Save" at bounding box center [784, 580] width 646 height 19
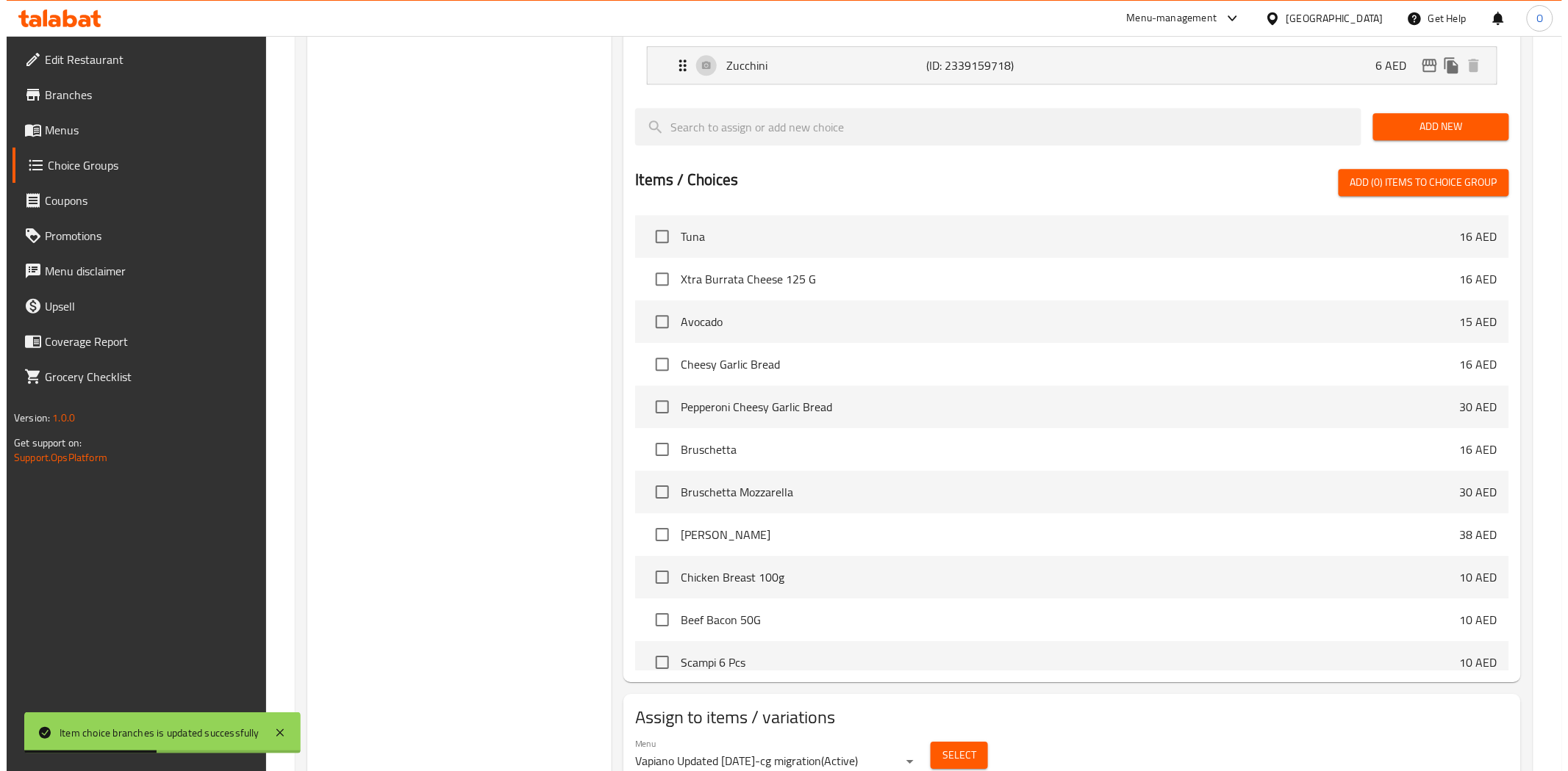
scroll to position [245, 0]
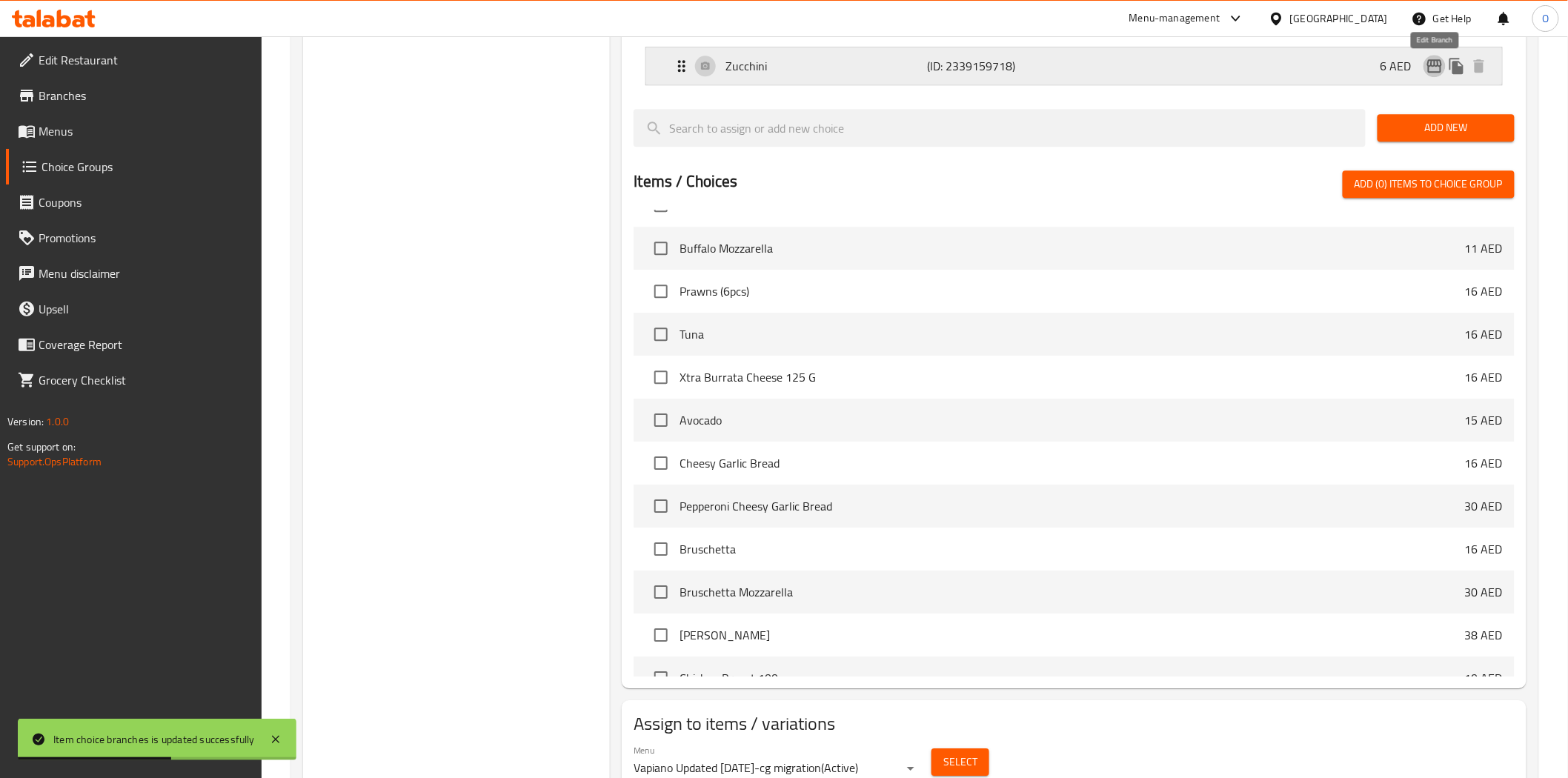
click at [1434, 69] on icon "edit" at bounding box center [1434, 65] width 15 height 13
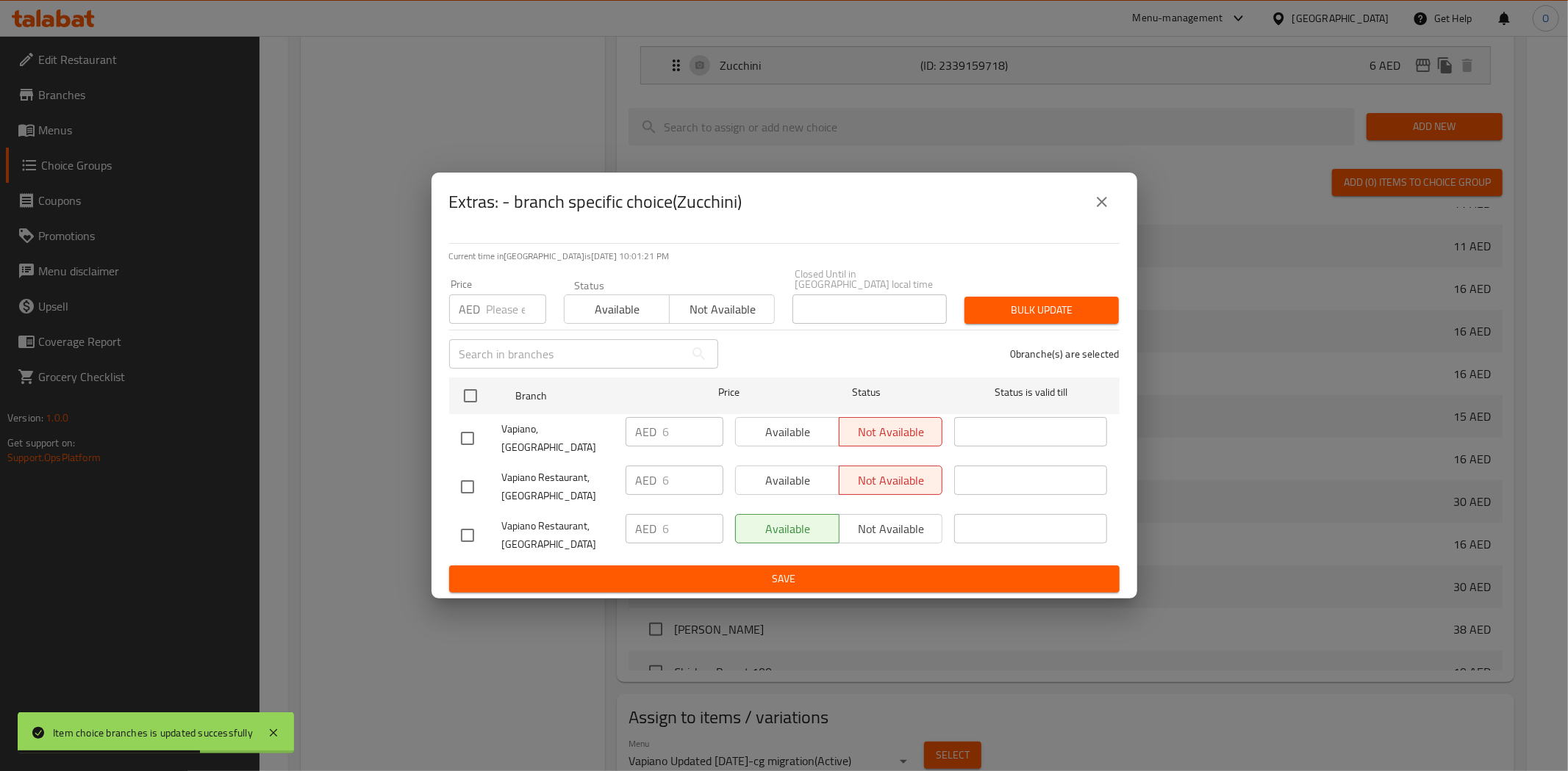
click at [1101, 207] on icon "close" at bounding box center [1101, 202] width 10 height 10
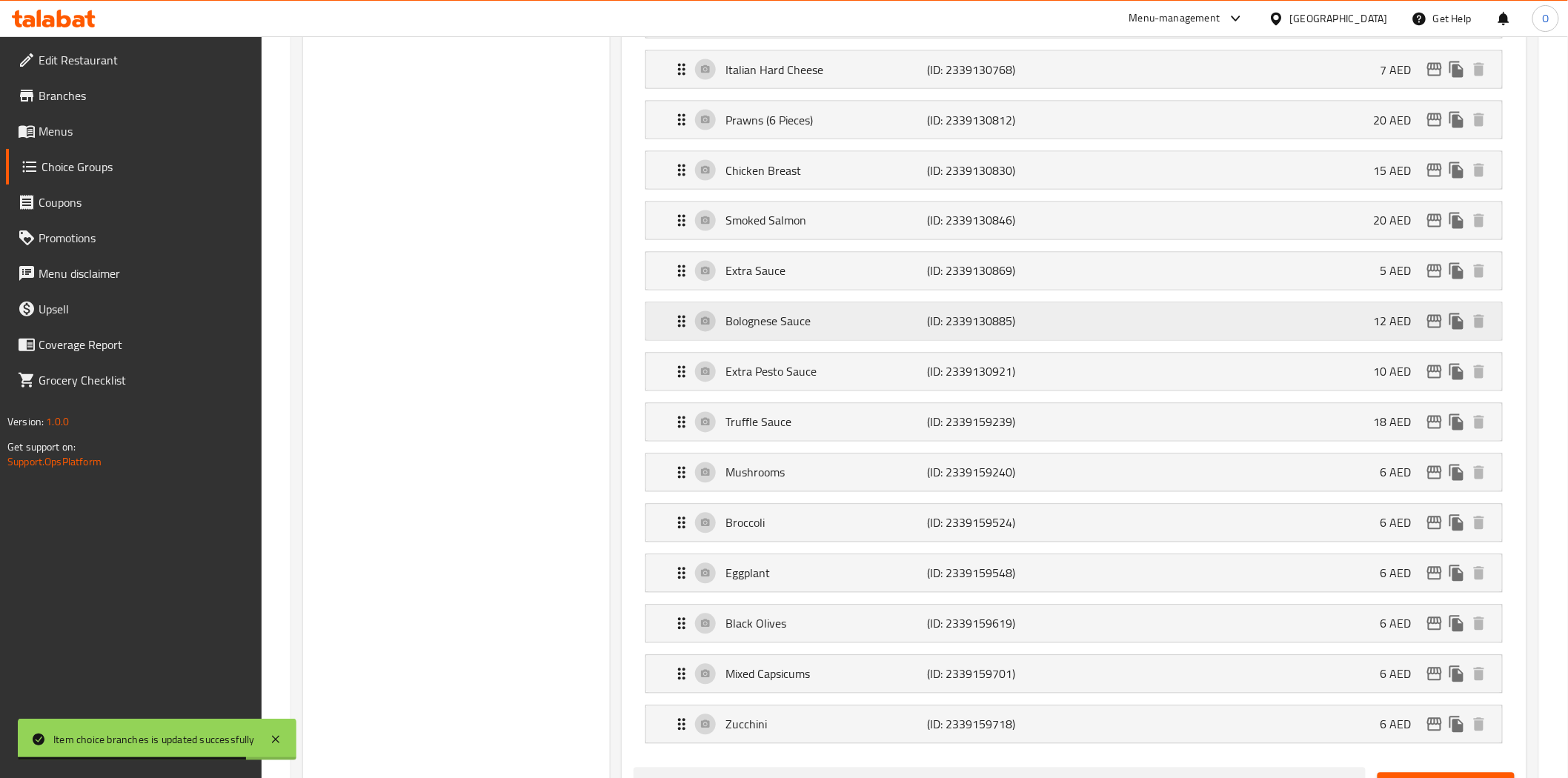
scroll to position [1317, 0]
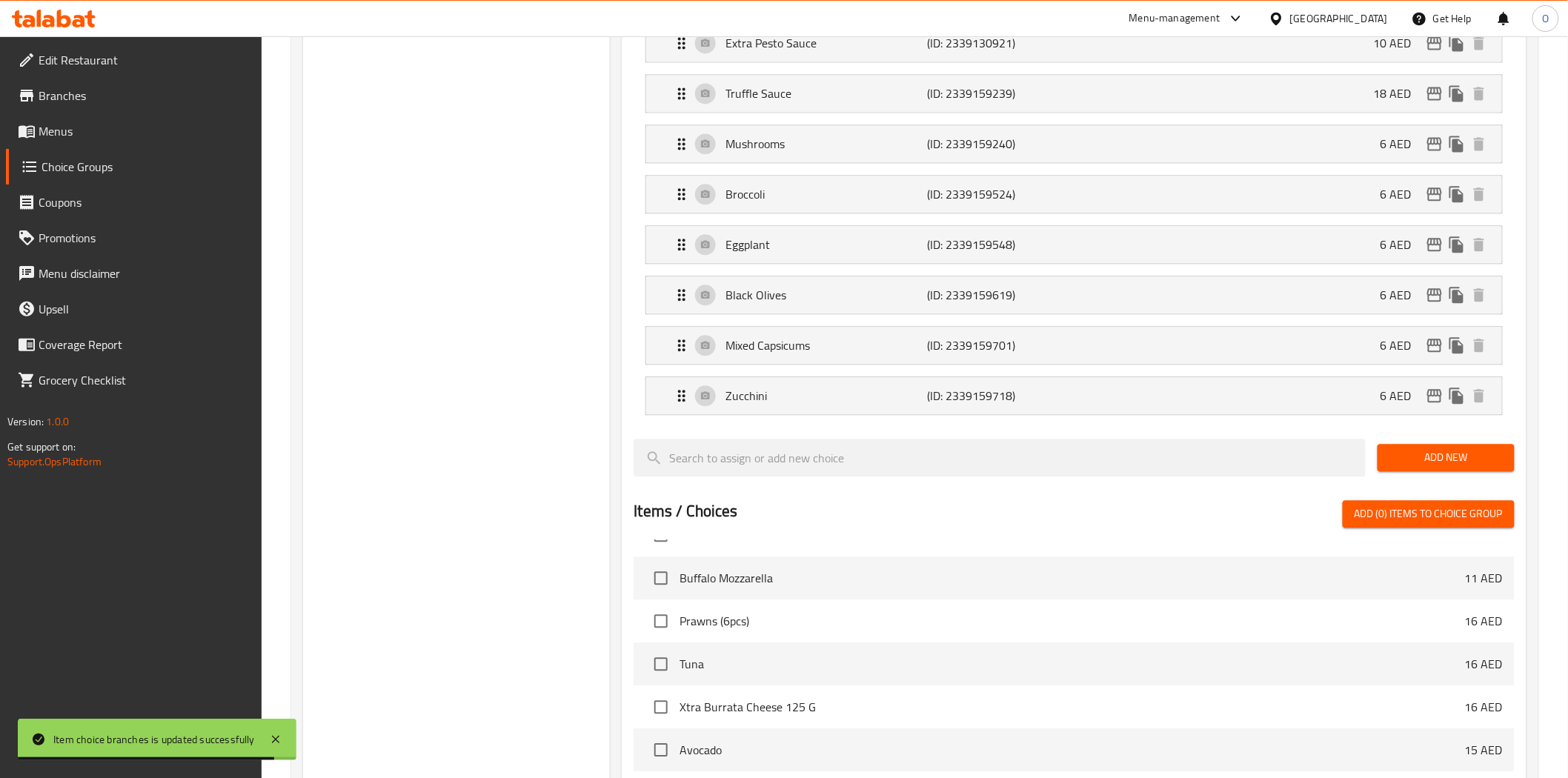
click at [1393, 461] on span "Add New" at bounding box center [1446, 458] width 113 height 19
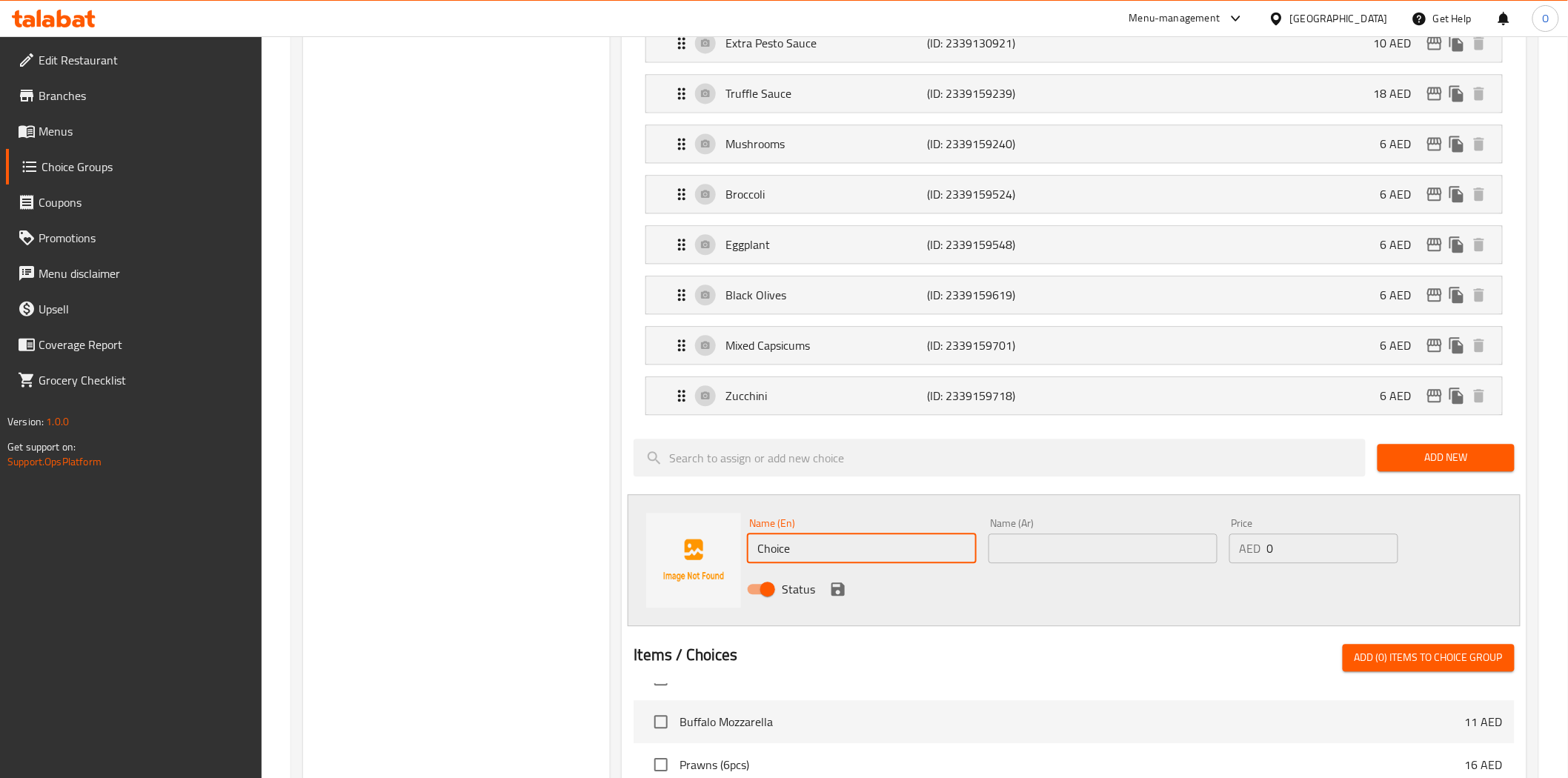
click at [803, 552] on input "Choice" at bounding box center [861, 549] width 229 height 30
click at [804, 552] on input "Choice" at bounding box center [861, 549] width 229 height 30
paste input "arrots"
type input "Carrots"
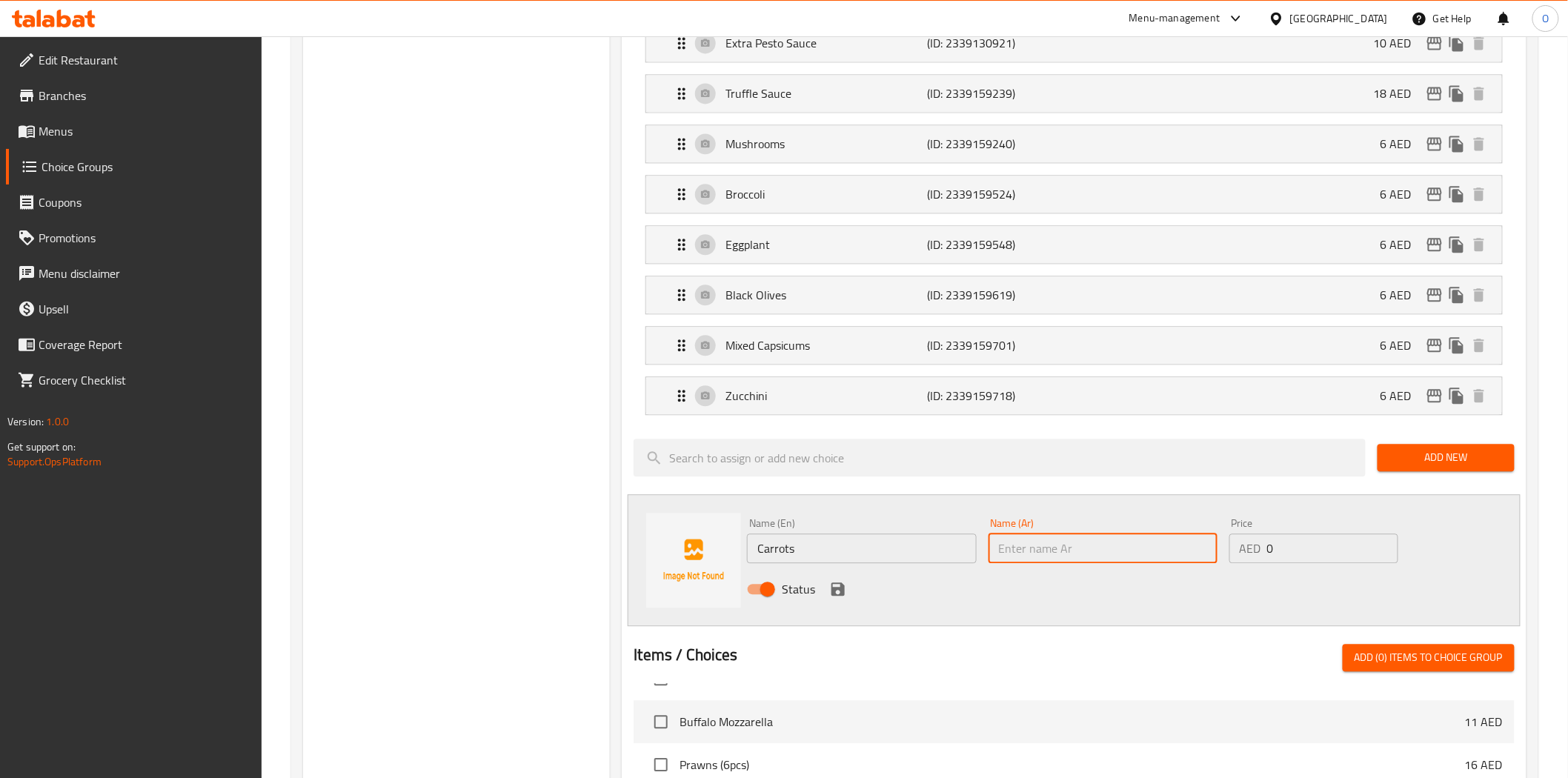
paste input "الجزر"
type input "الجزر"
drag, startPoint x: 1287, startPoint y: 554, endPoint x: 1258, endPoint y: 560, distance: 29.6
click at [1258, 560] on div "AED 0 Price" at bounding box center [1313, 549] width 169 height 30
paste input "6"
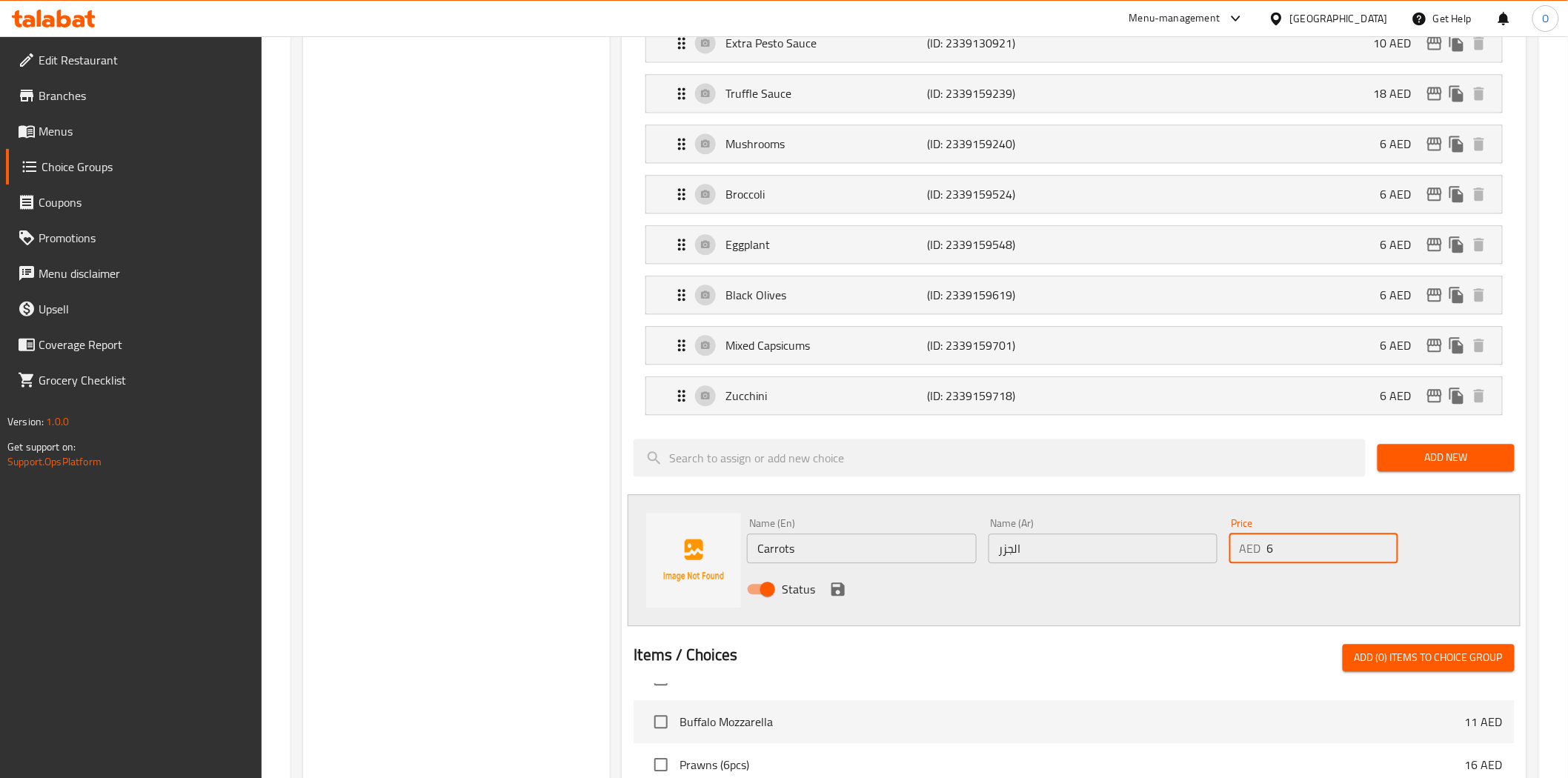
type input "6"
click at [845, 590] on icon "save" at bounding box center [838, 589] width 18 height 18
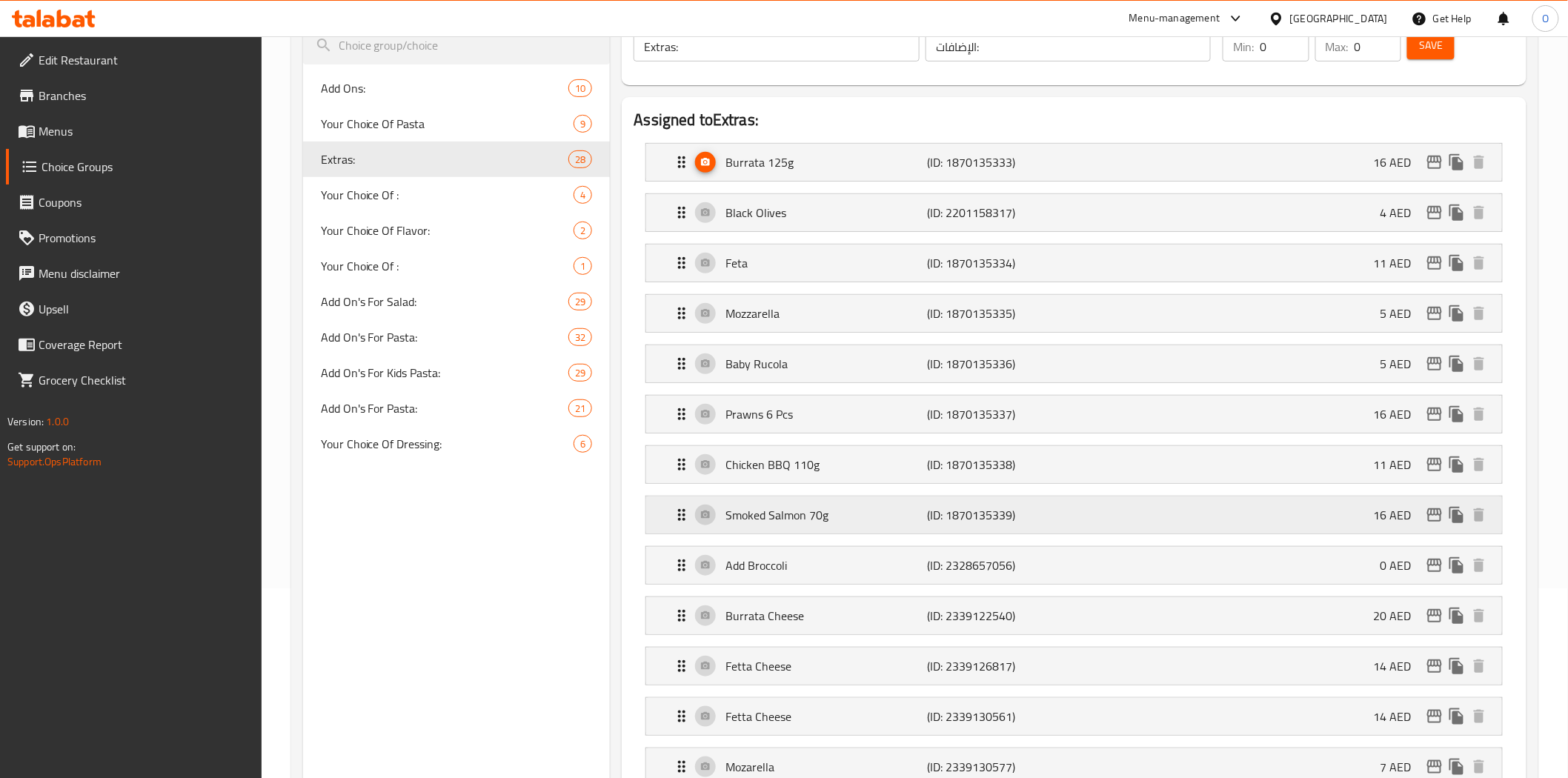
scroll to position [0, 0]
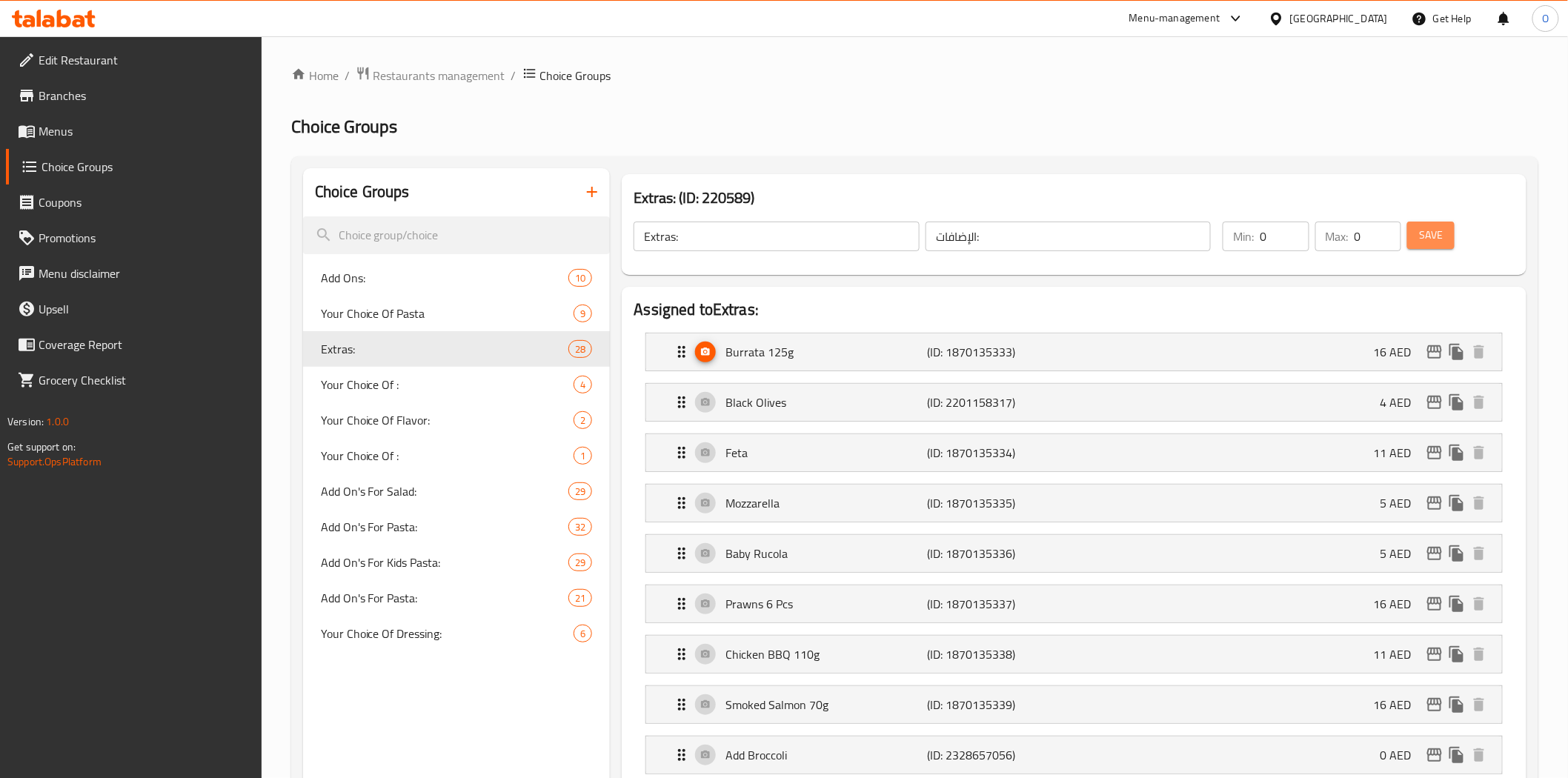
click at [1422, 242] on span "Save" at bounding box center [1431, 236] width 24 height 19
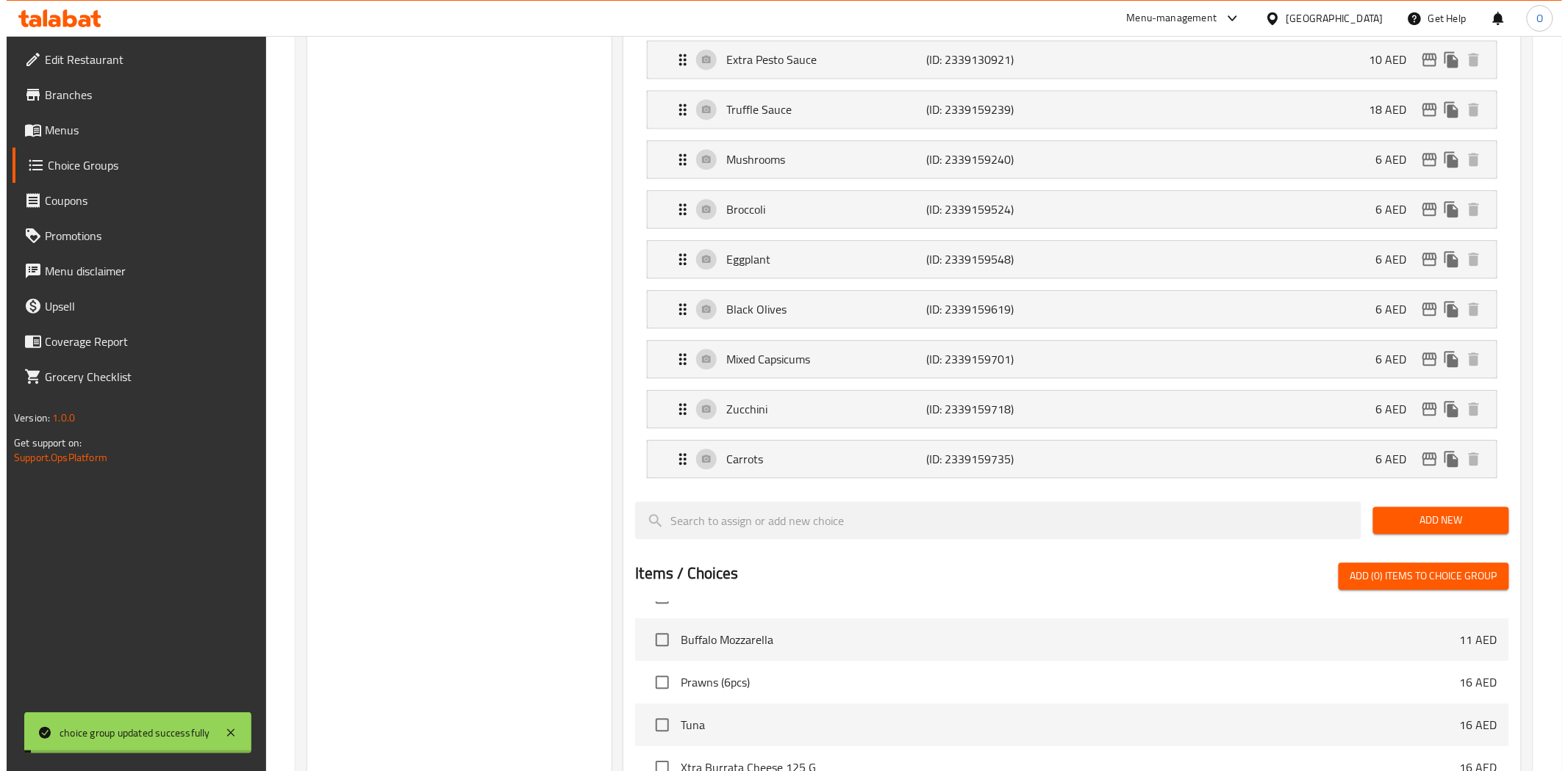
scroll to position [1469, 0]
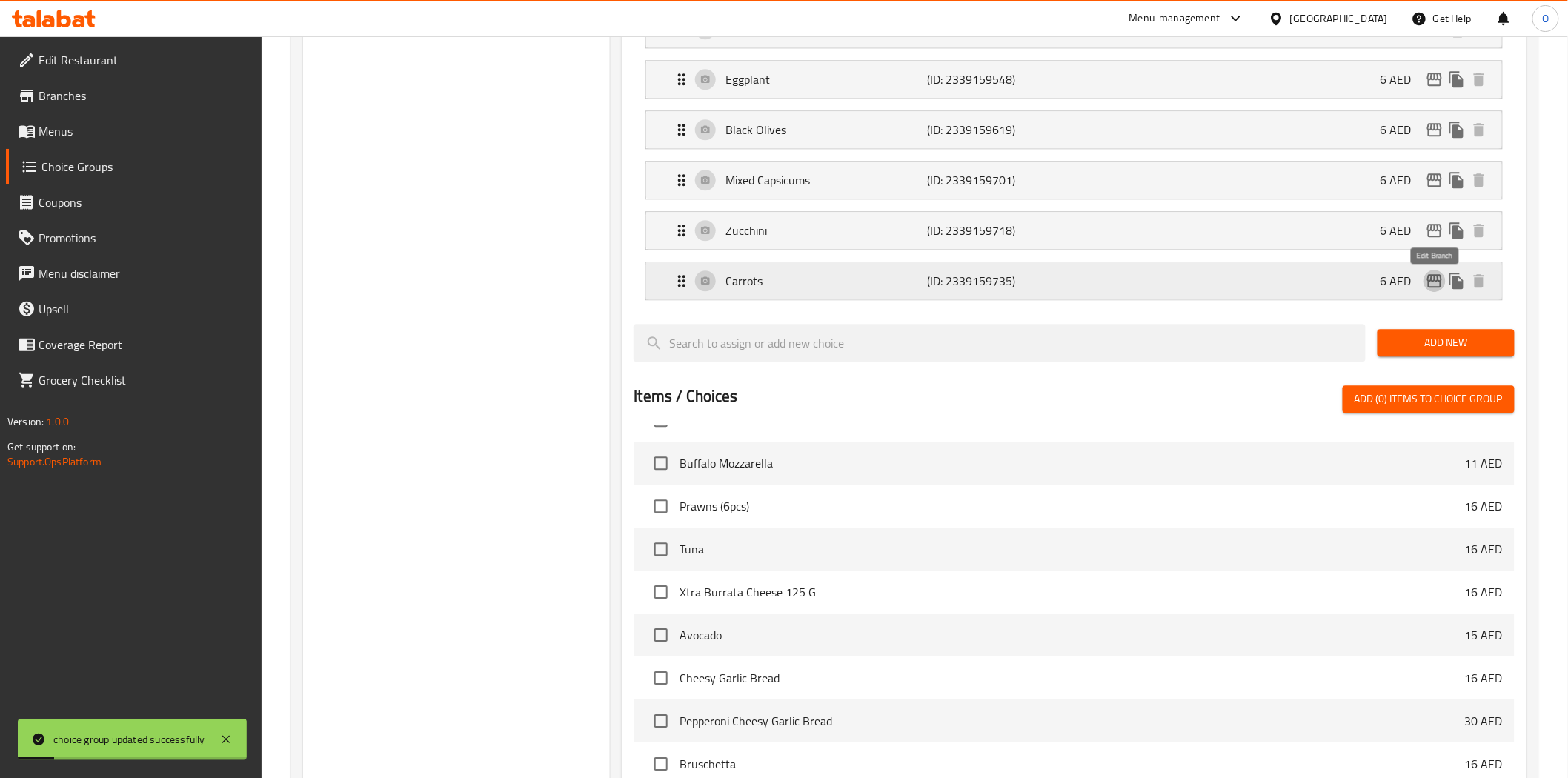
click at [1437, 284] on icon "edit" at bounding box center [1434, 281] width 15 height 13
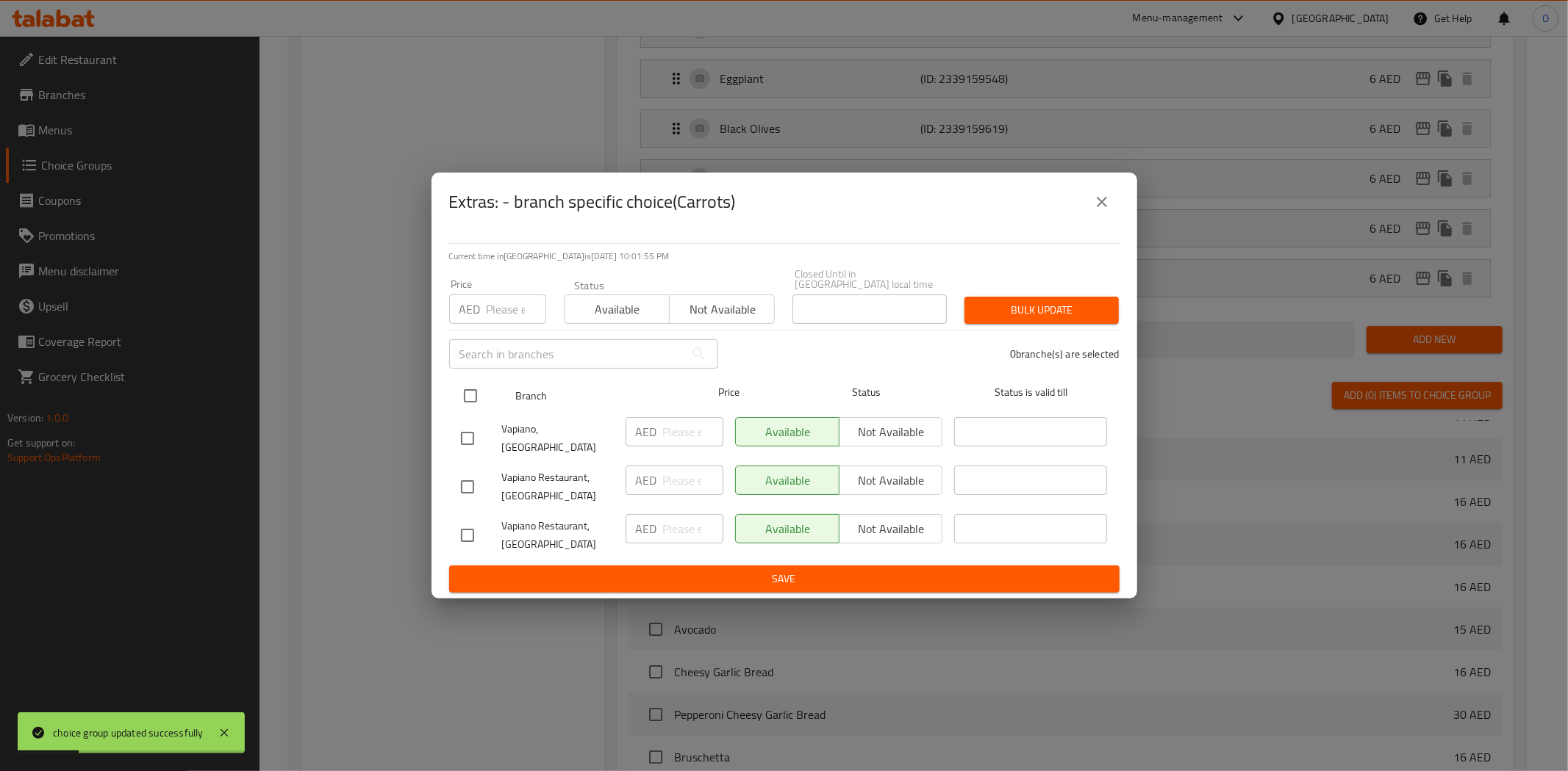
click at [474, 397] on input "checkbox" at bounding box center [470, 395] width 30 height 30
checkbox input "true"
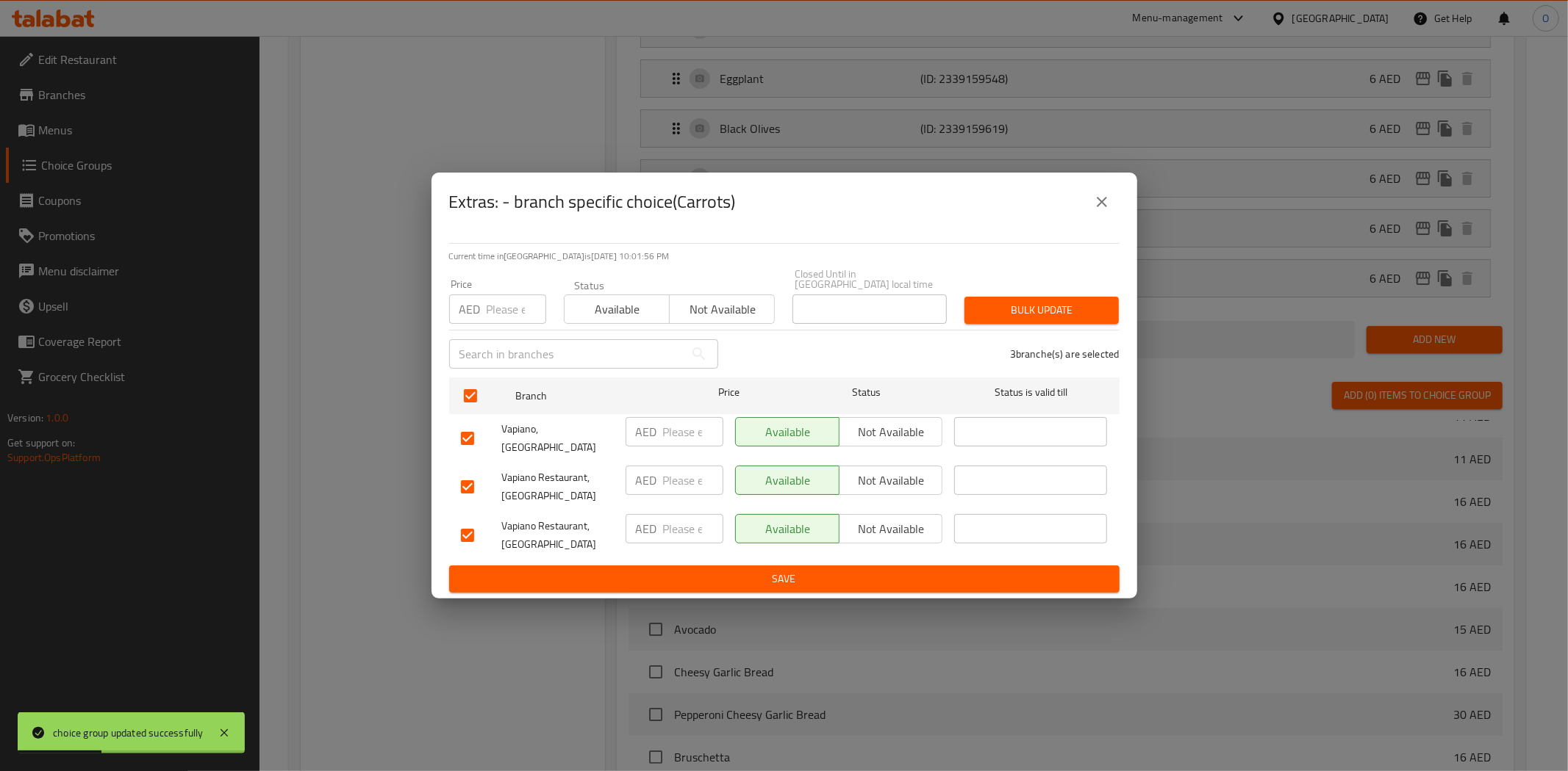
click at [887, 431] on span "Not available" at bounding box center [891, 432] width 92 height 21
click at [891, 473] on span "Not available" at bounding box center [891, 480] width 92 height 21
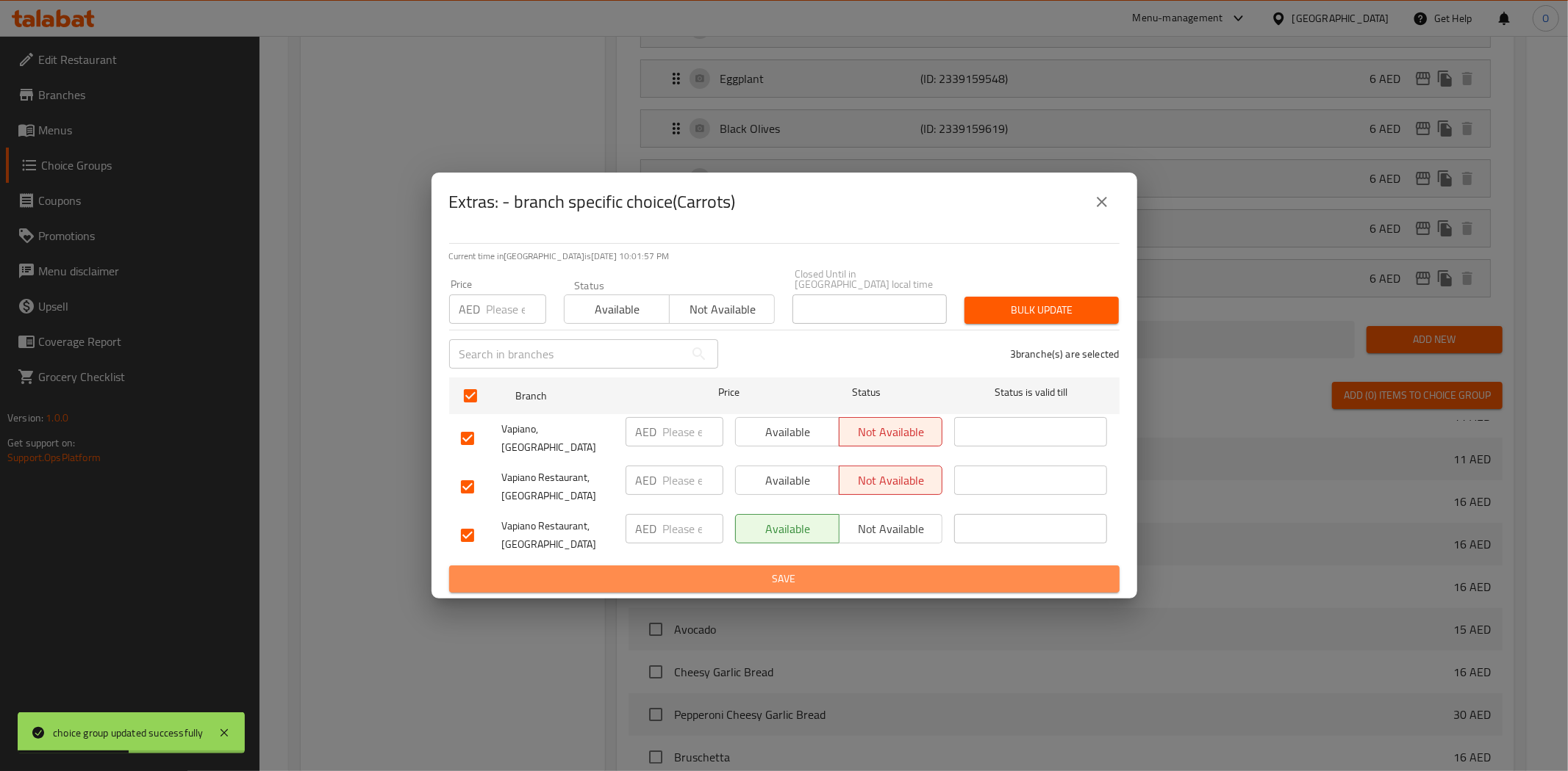
click at [851, 570] on span "Save" at bounding box center [784, 580] width 646 height 19
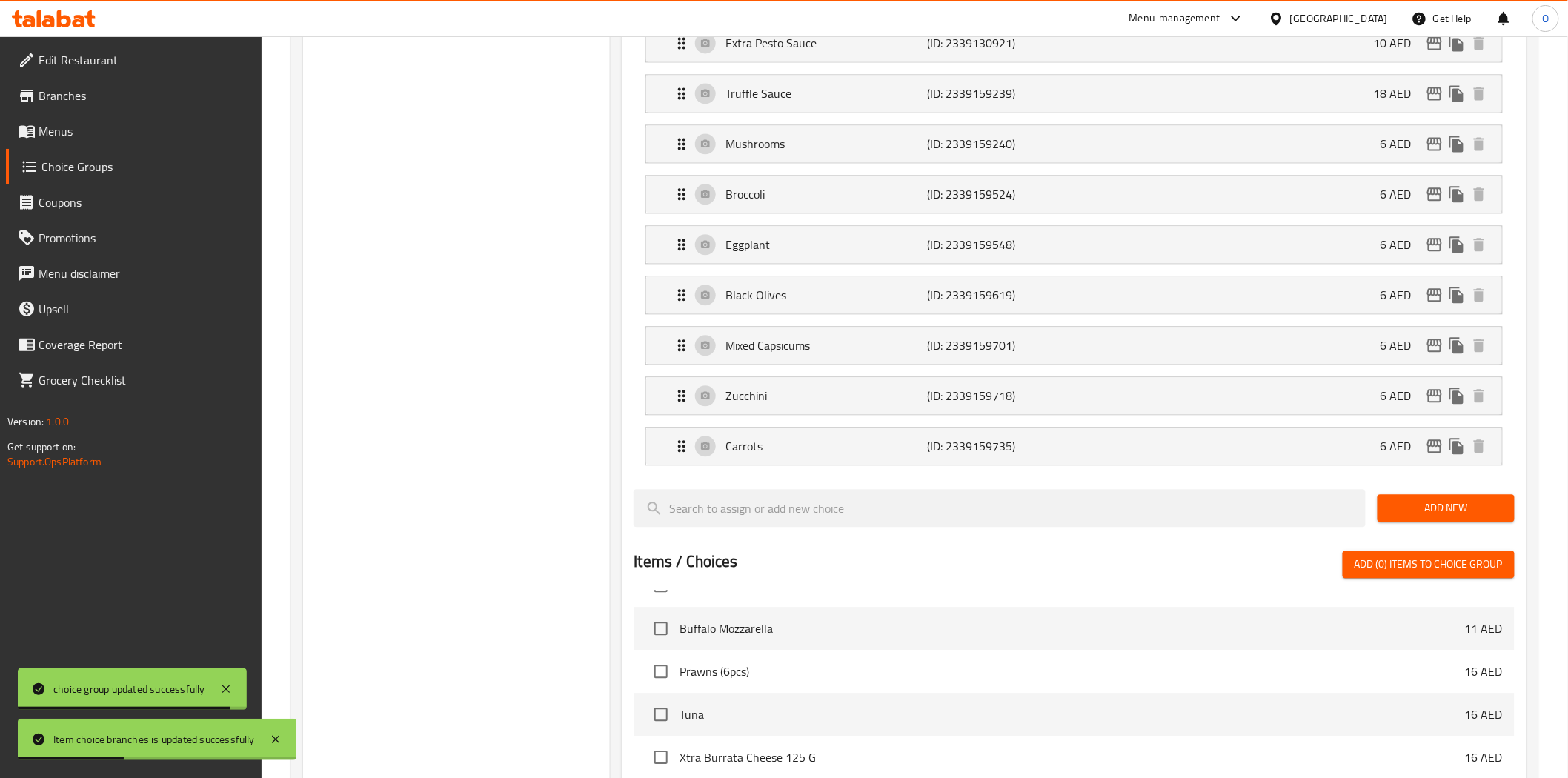
scroll to position [1399, 0]
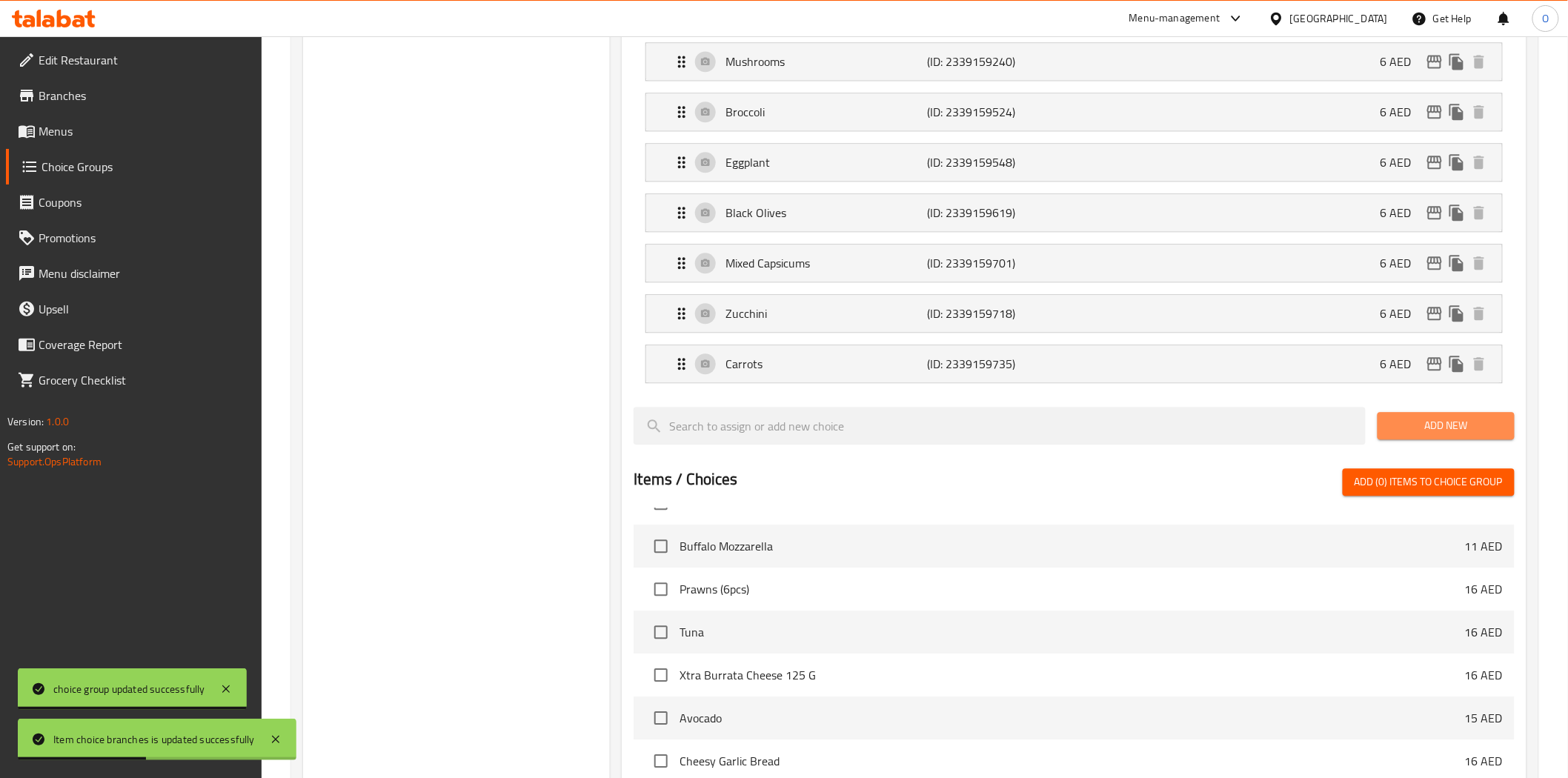
click at [1408, 426] on span "Add New" at bounding box center [1446, 426] width 113 height 19
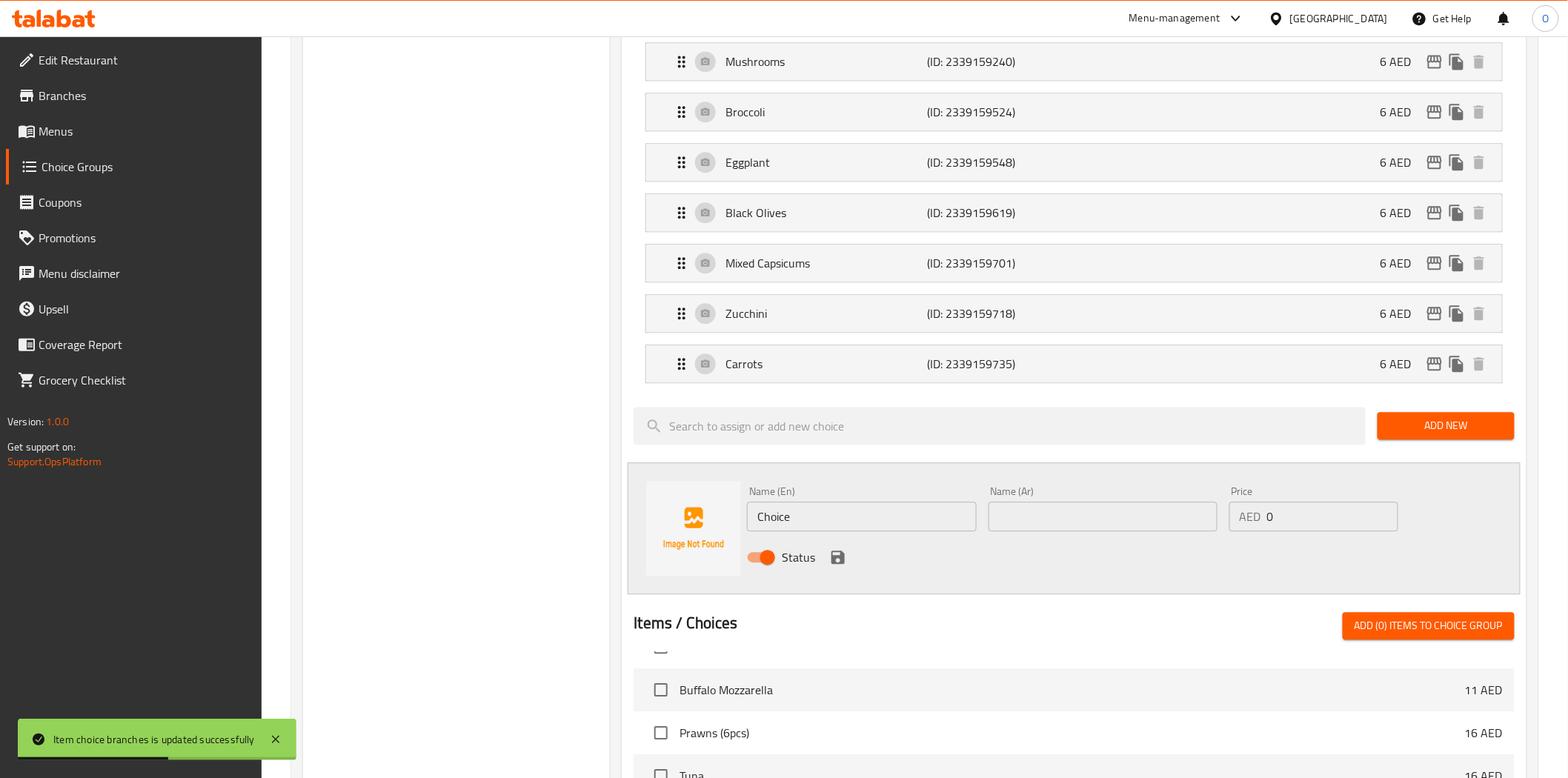
click at [901, 521] on input "Choice" at bounding box center [861, 517] width 229 height 30
paste input "Spring Onions"
type input "Spring Onions"
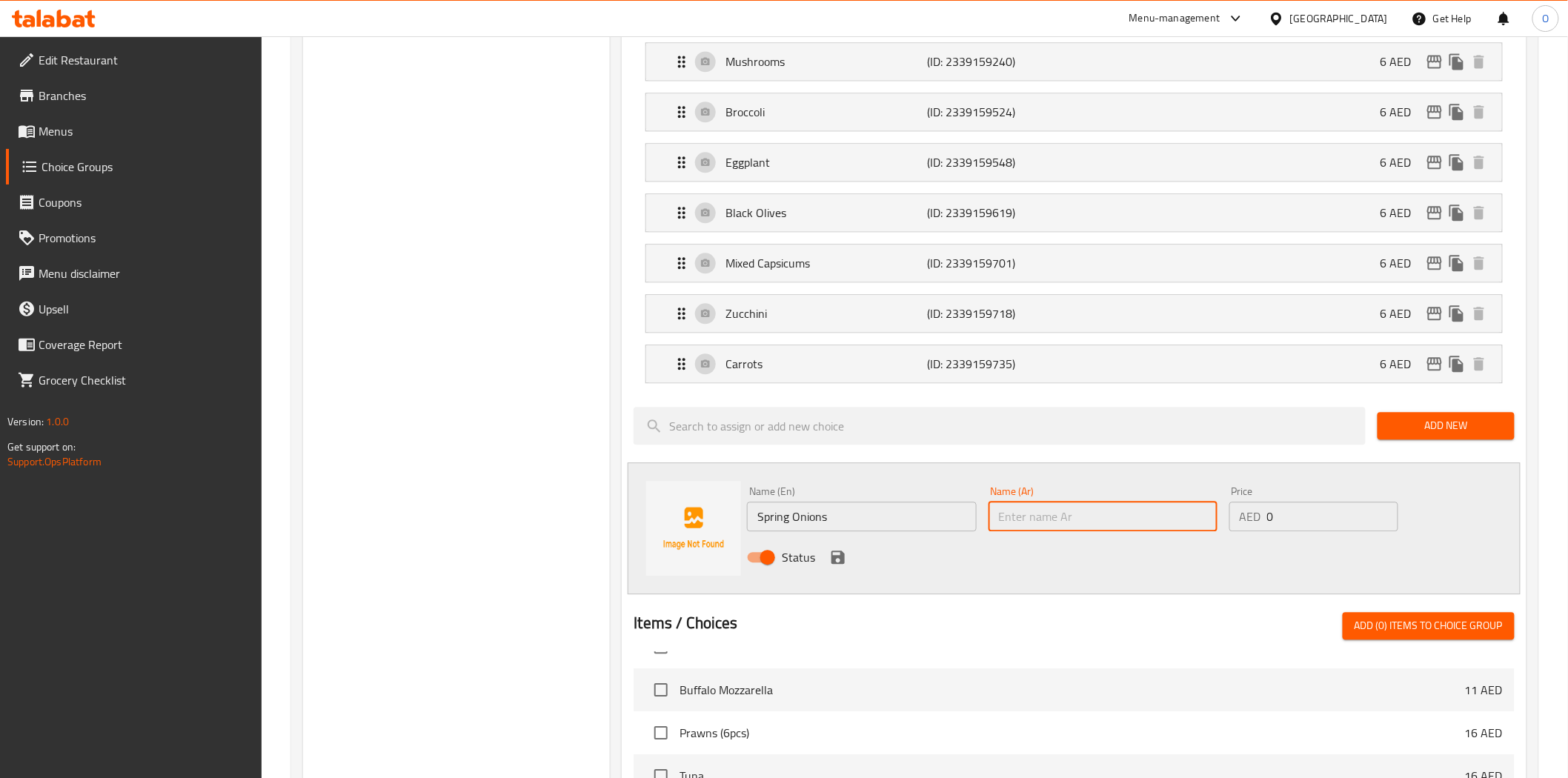
paste input "البصل الأخضر"
type input "البصل الأخضر"
drag, startPoint x: 1274, startPoint y: 523, endPoint x: 1262, endPoint y: 527, distance: 12.6
click at [1248, 527] on div "AED 0 Price" at bounding box center [1313, 517] width 169 height 30
paste input "6"
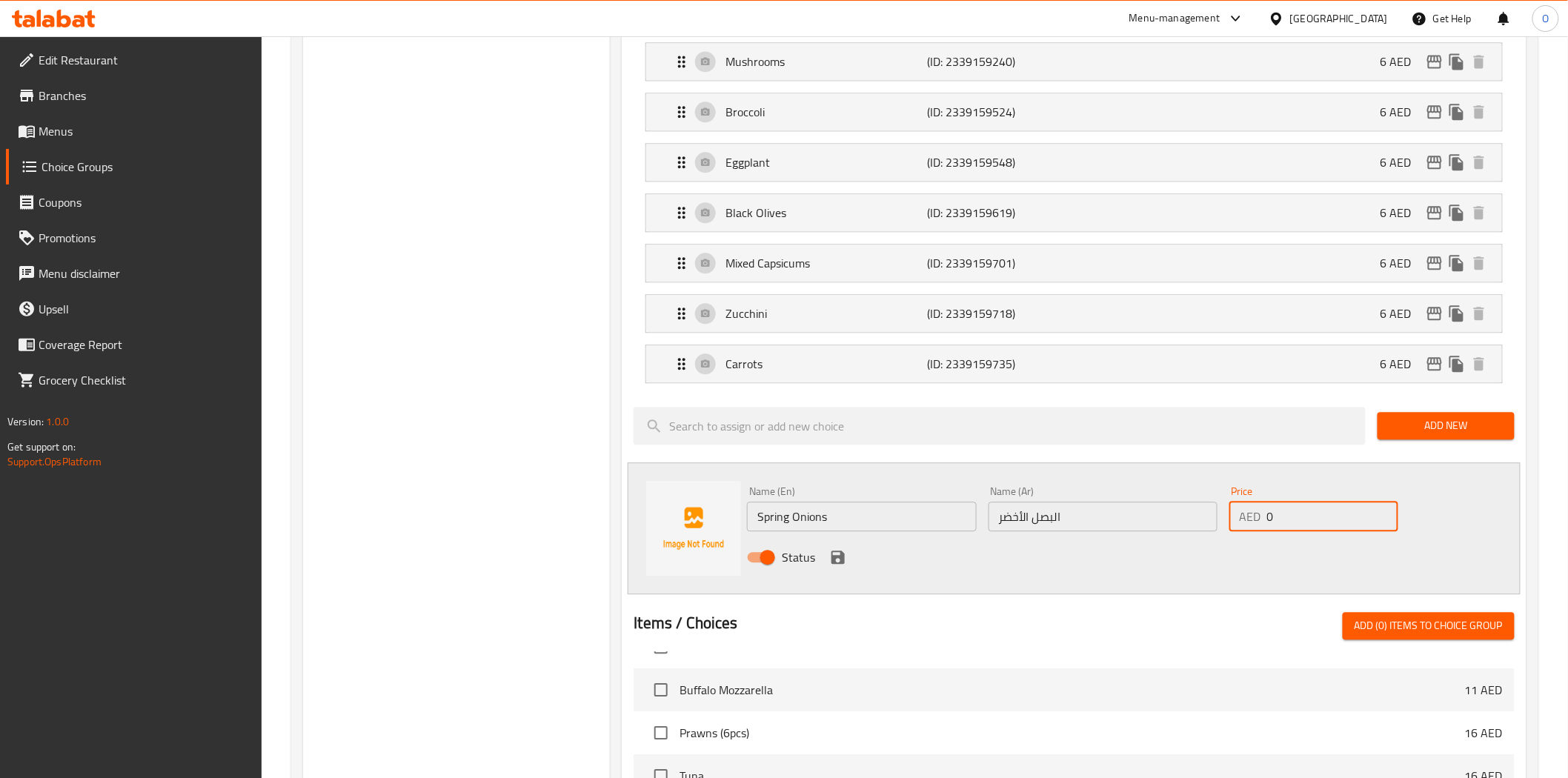
type input "6"
click at [845, 560] on icon "save" at bounding box center [838, 557] width 18 height 18
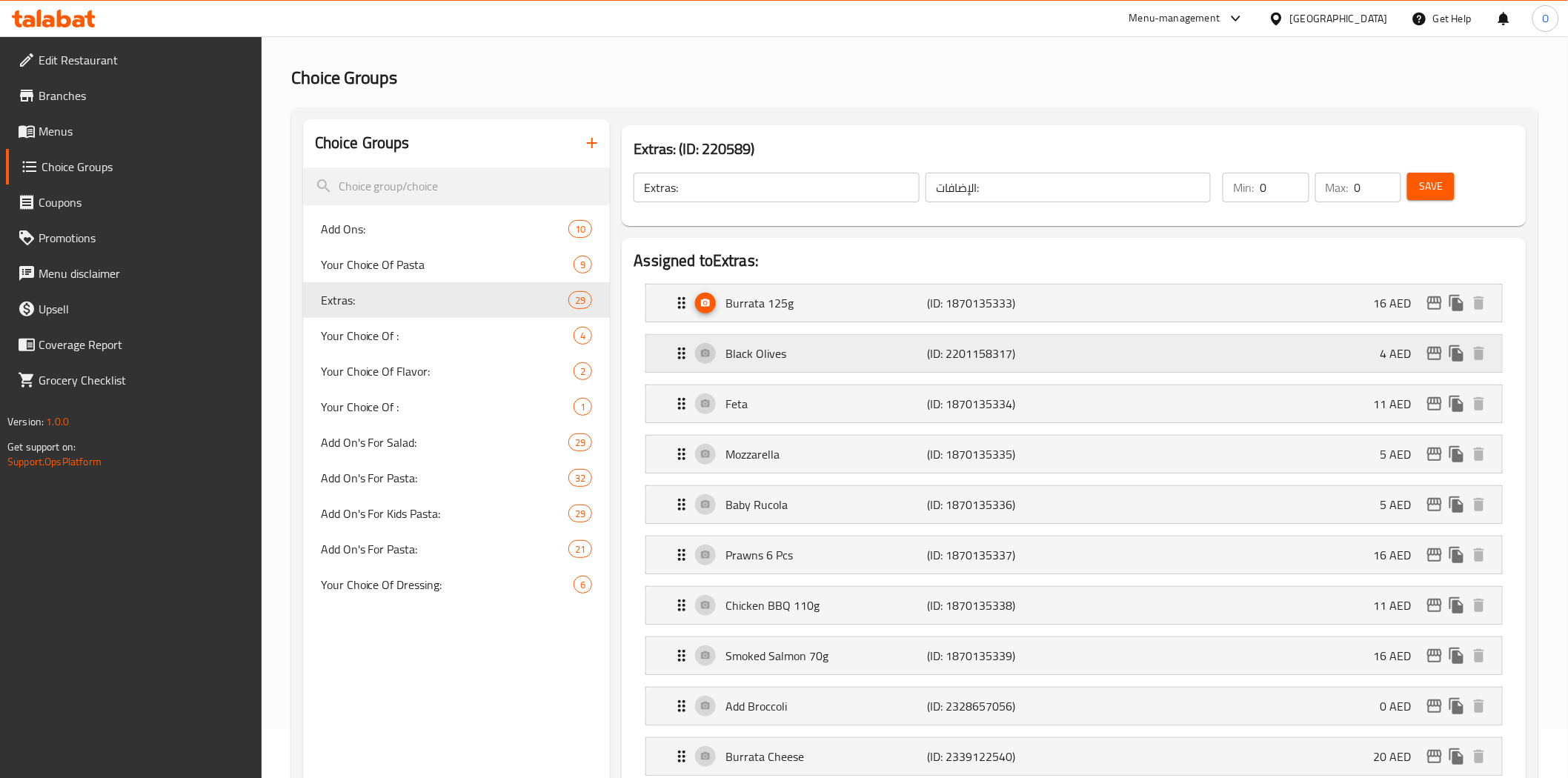
scroll to position [0, 0]
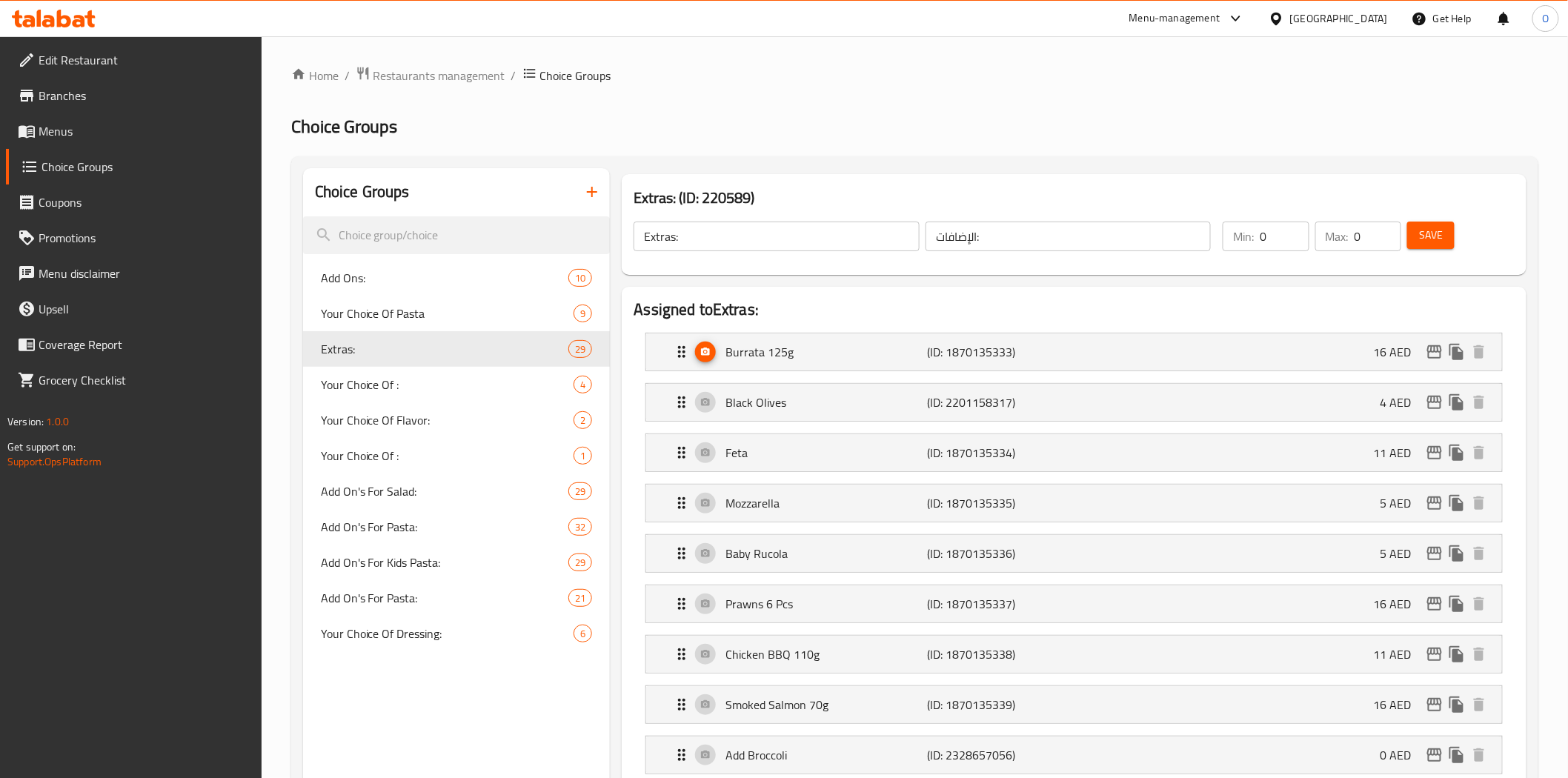
click at [1443, 228] on span "Save" at bounding box center [1431, 236] width 24 height 19
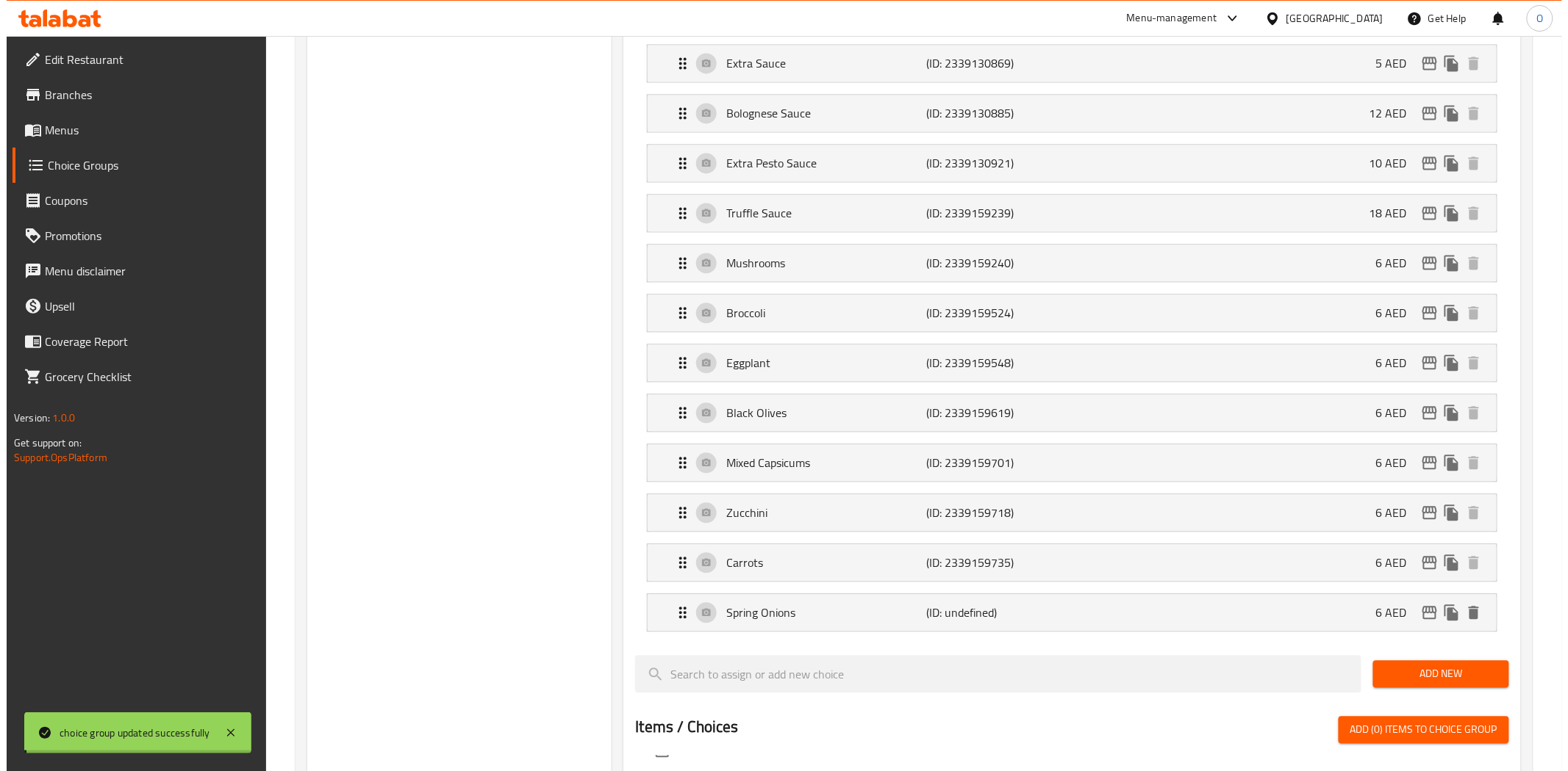
scroll to position [1387, 0]
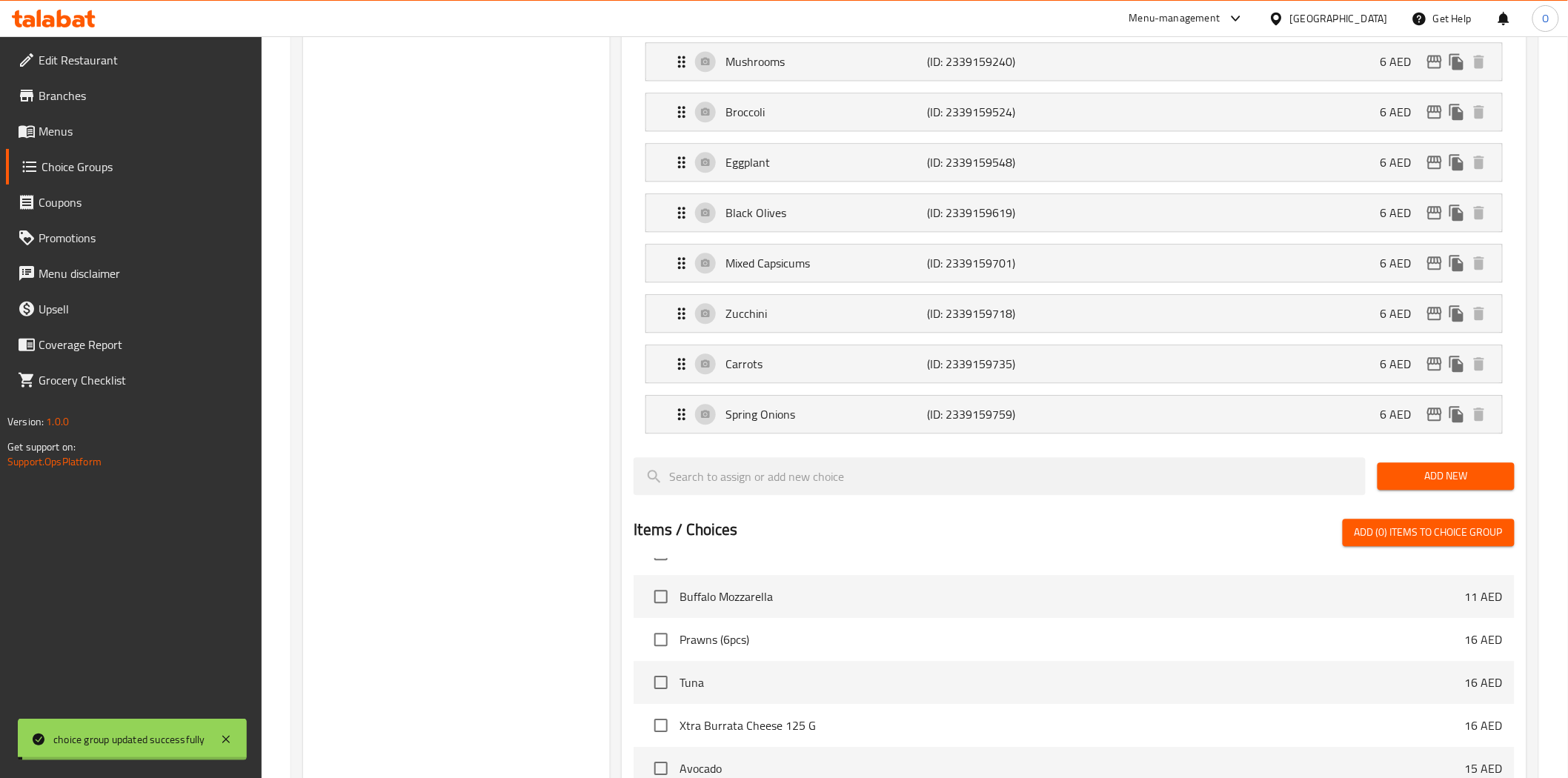
click at [1431, 416] on icon "edit" at bounding box center [1434, 414] width 15 height 13
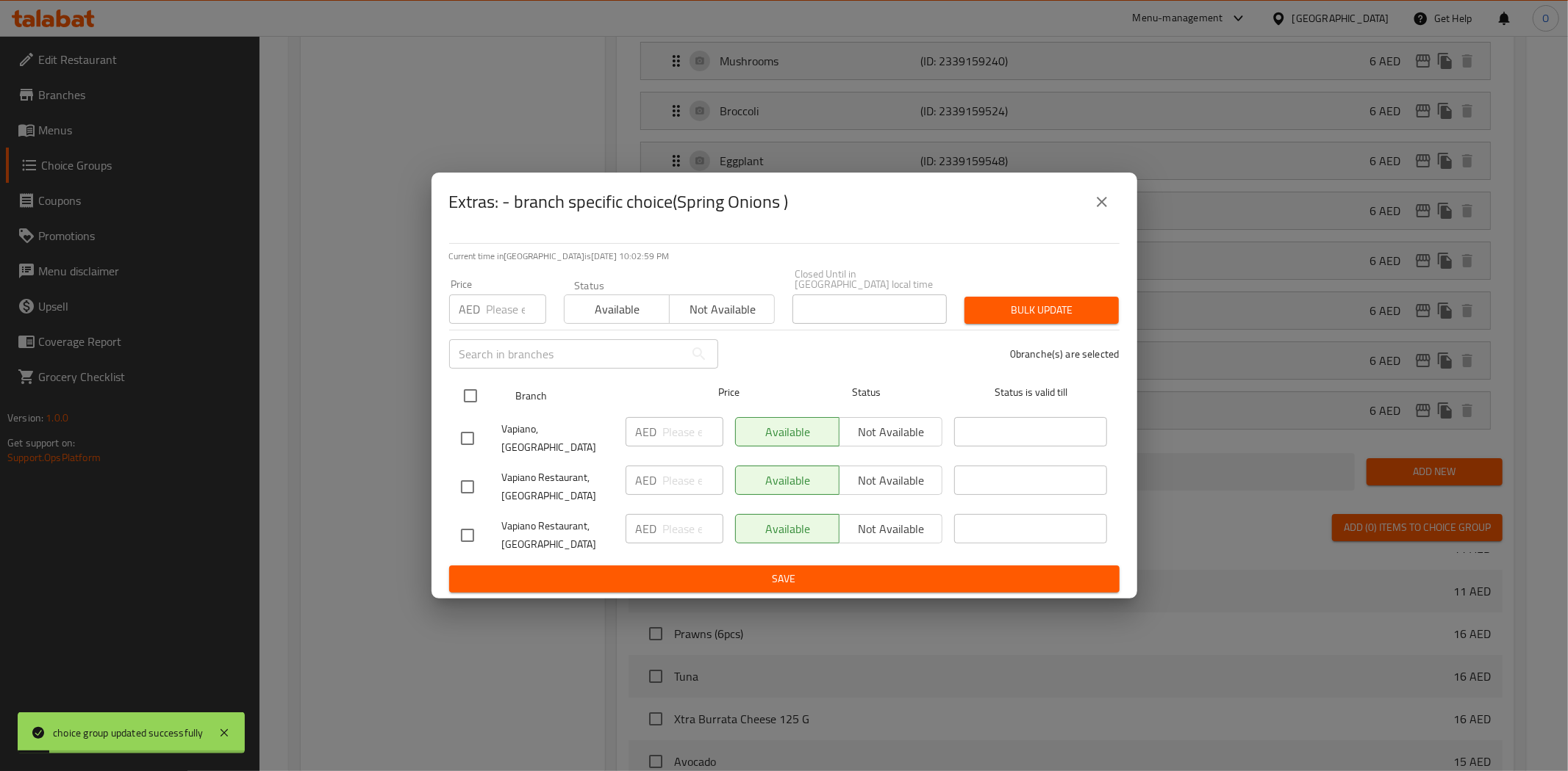
click at [461, 398] on input "checkbox" at bounding box center [470, 395] width 30 height 30
checkbox input "true"
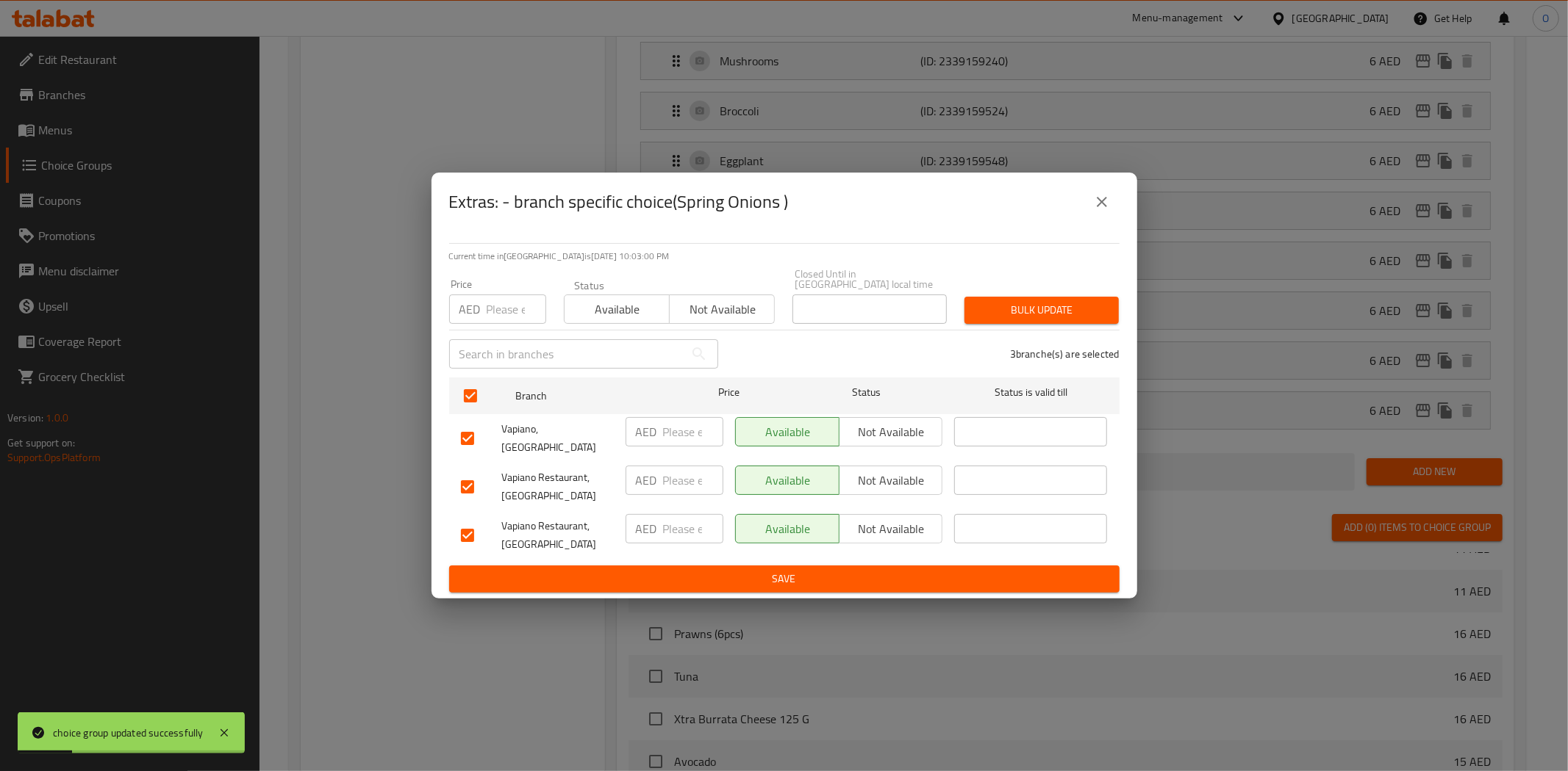
click at [865, 439] on span "Not available" at bounding box center [891, 432] width 92 height 21
click at [869, 473] on span "Not available" at bounding box center [891, 480] width 92 height 21
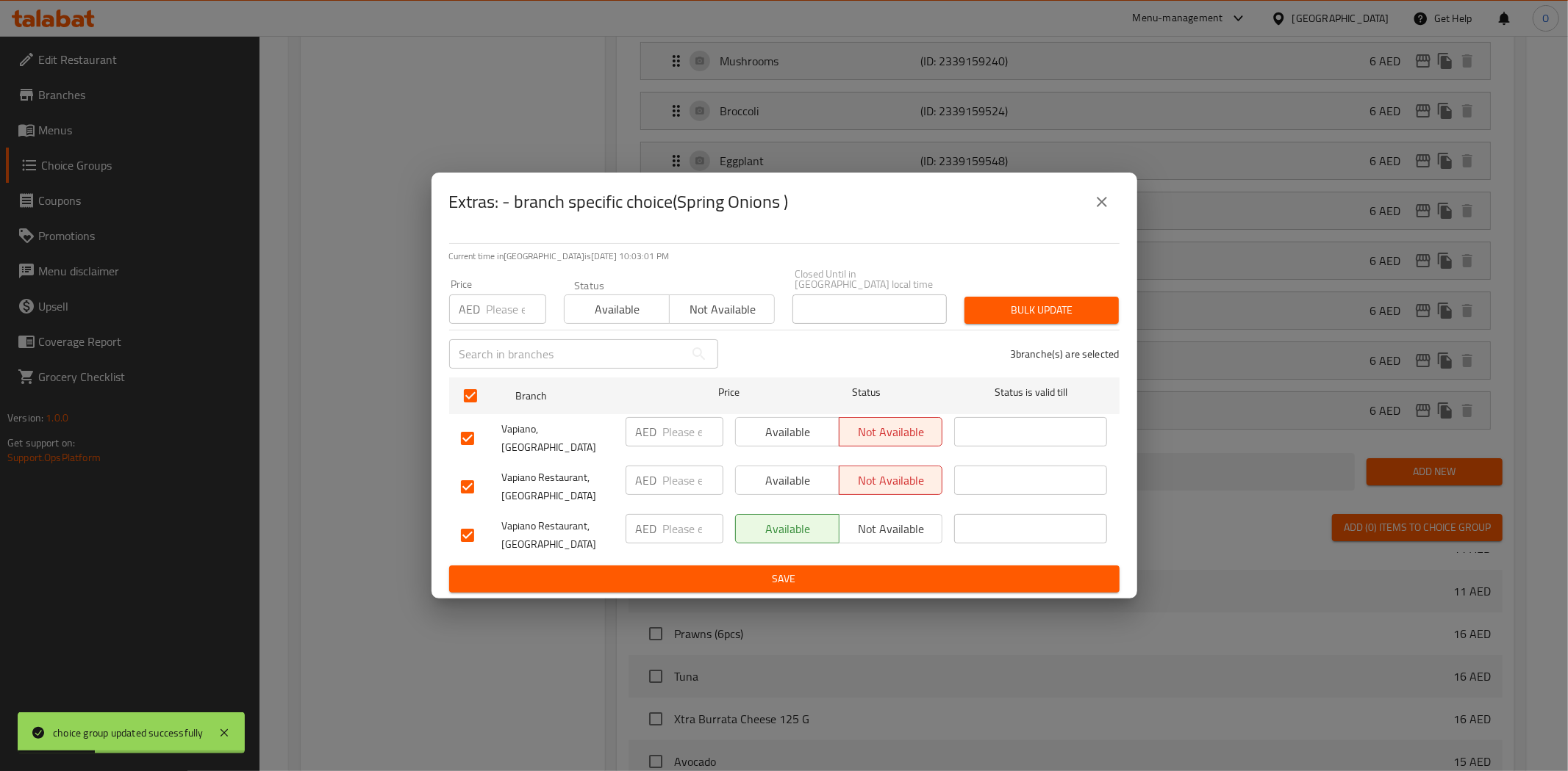
click at [688, 574] on span "Save" at bounding box center [784, 580] width 646 height 19
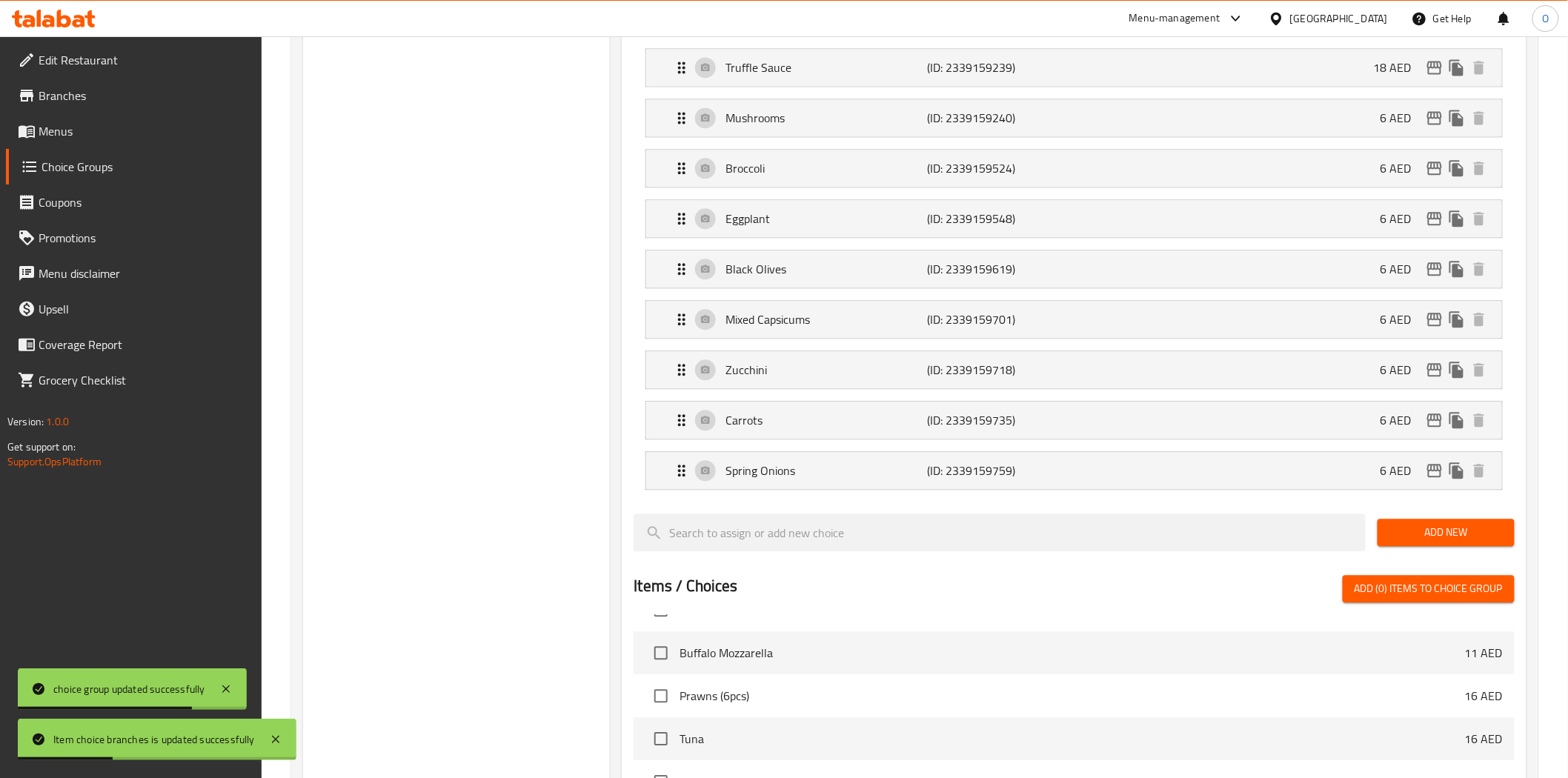
scroll to position [1565, 0]
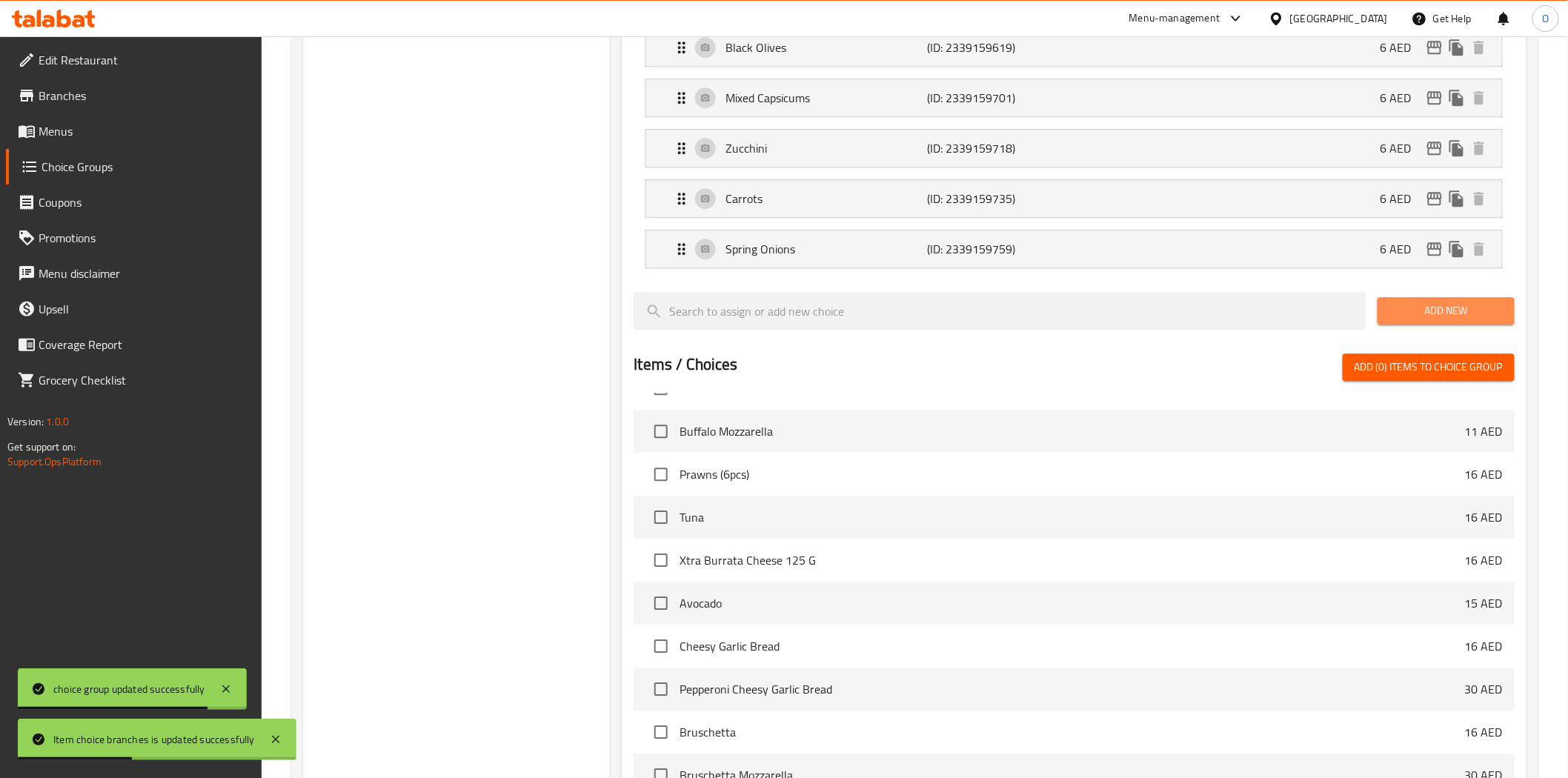
click at [1418, 318] on span "Add New" at bounding box center [1446, 311] width 113 height 19
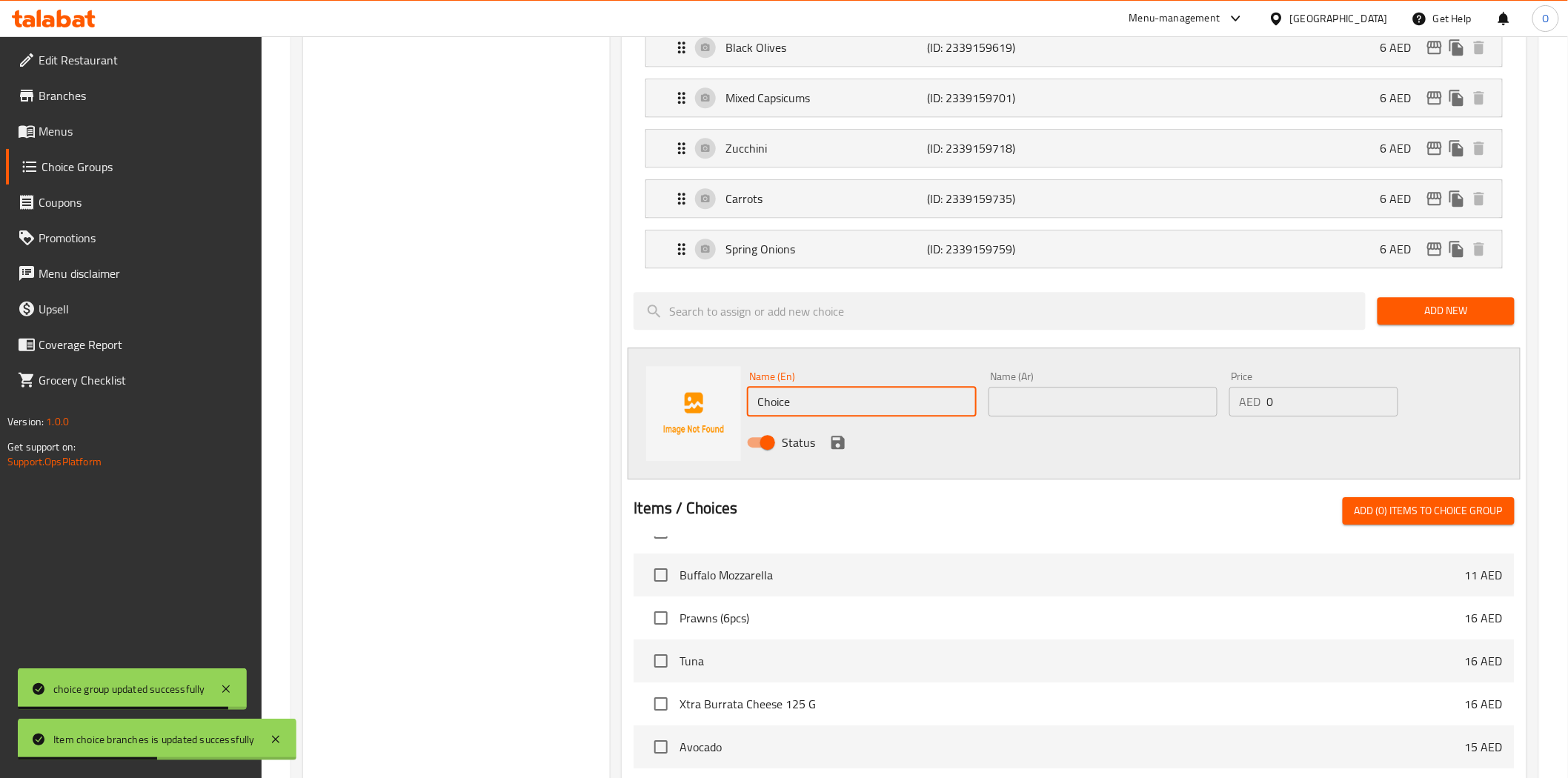
click at [824, 401] on input "Choice" at bounding box center [861, 402] width 229 height 30
paste input "AVOCADO"
click at [847, 396] on input "AVOCADO" at bounding box center [861, 402] width 229 height 30
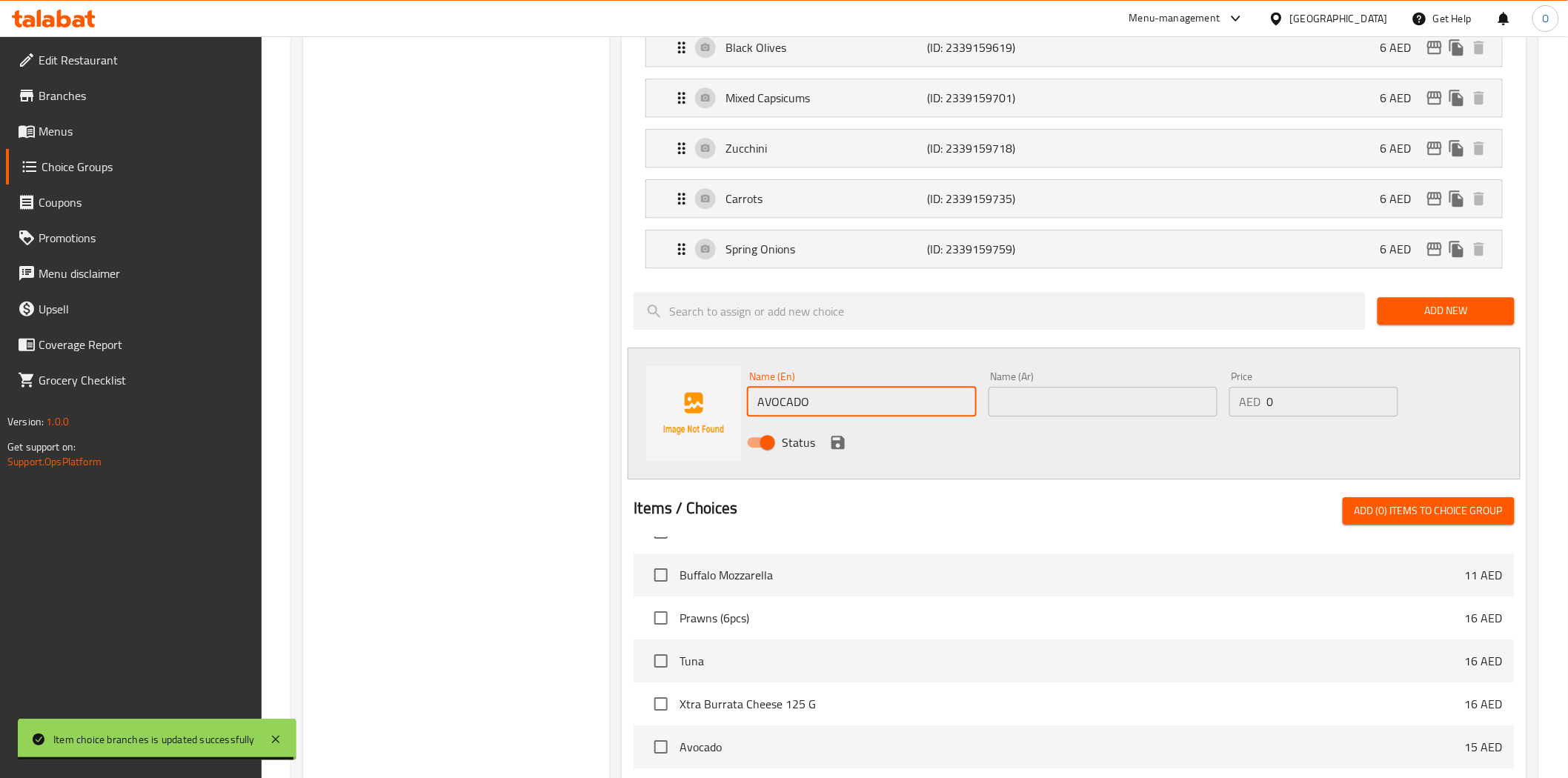
click at [847, 396] on input "AVOCADO" at bounding box center [861, 402] width 229 height 30
paste input "vocado"
type input "Avocado"
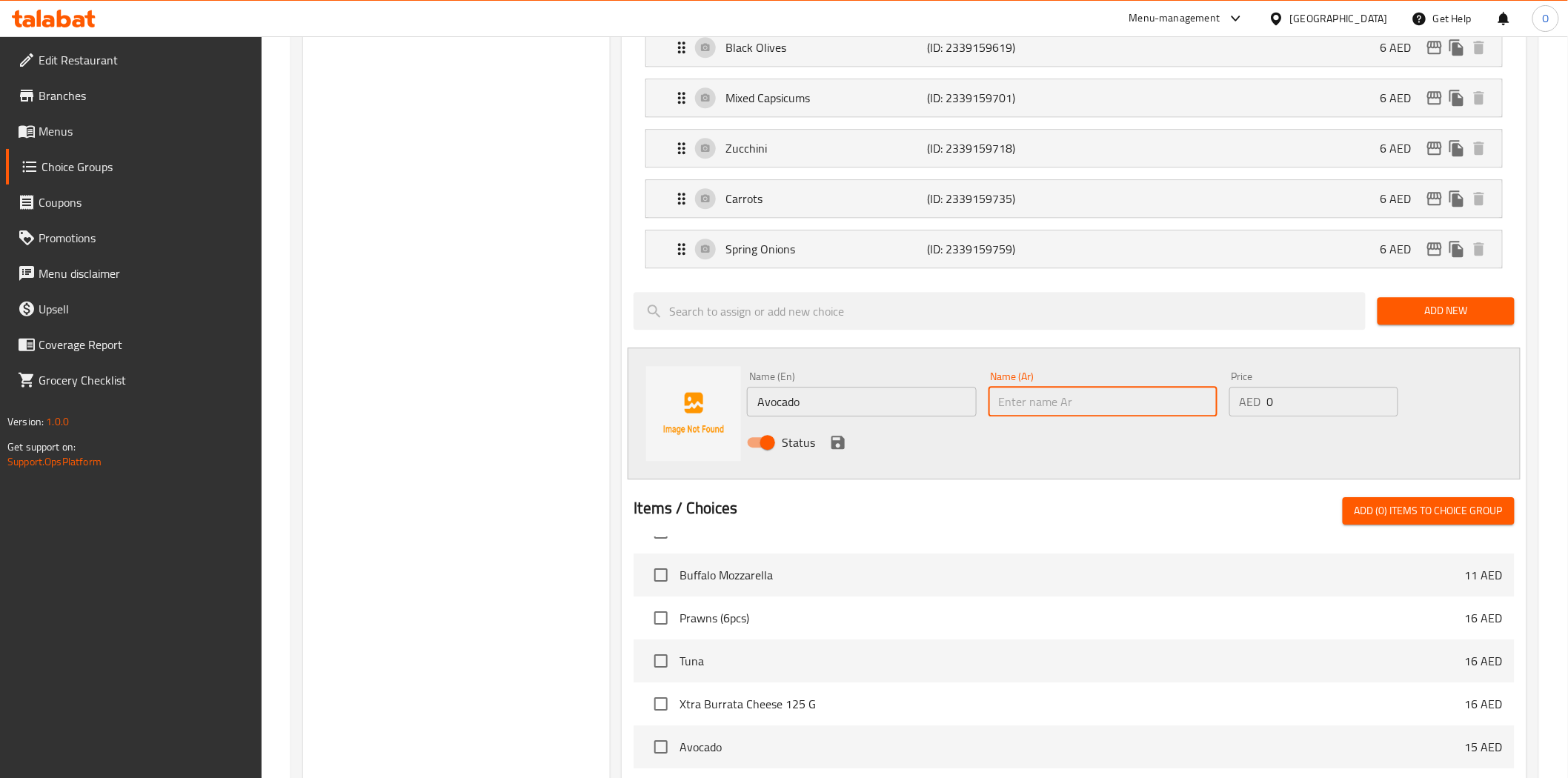
paste input "الأفوكادو"
type input "الأفوكادو"
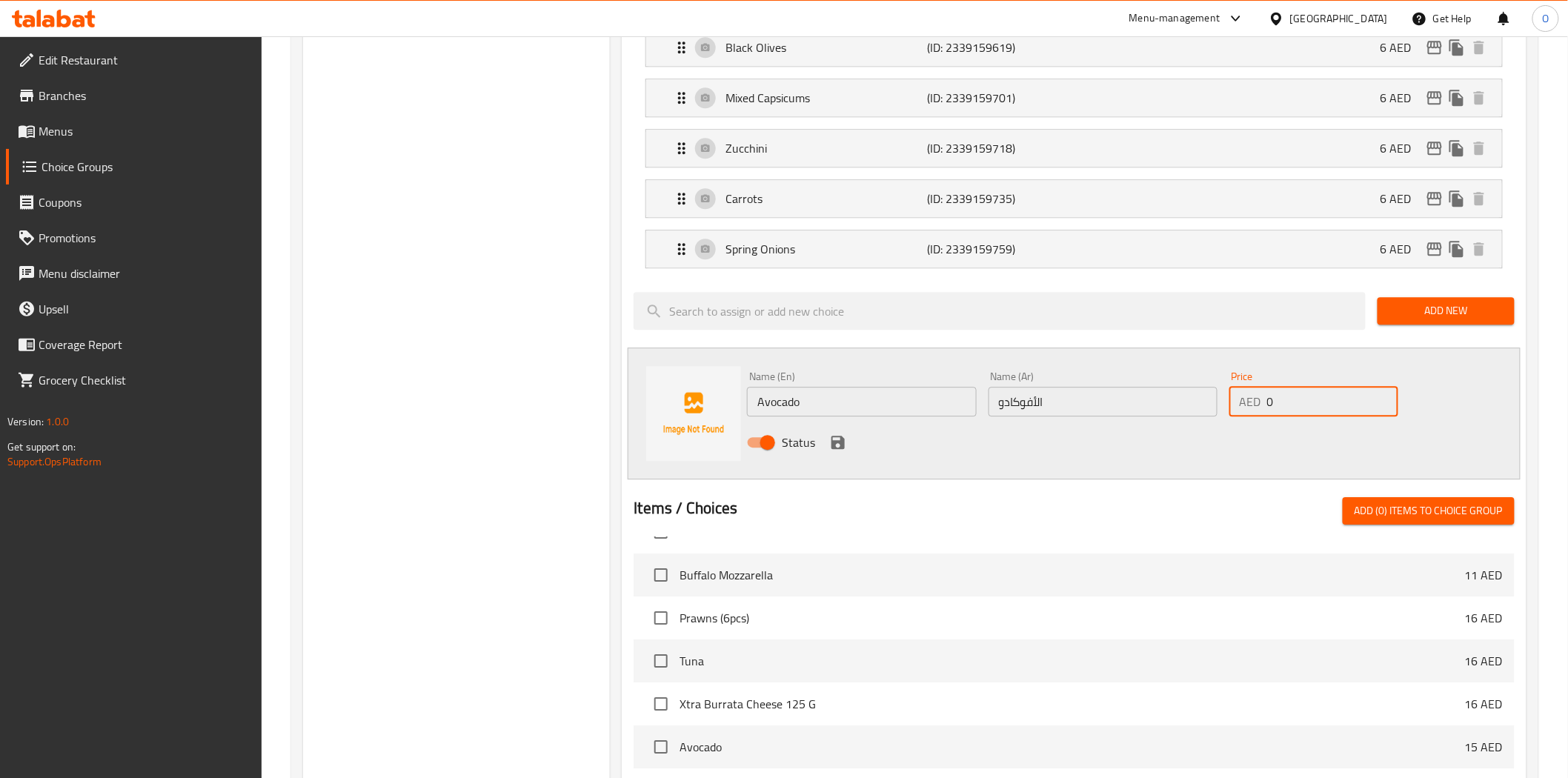
drag, startPoint x: 1279, startPoint y: 404, endPoint x: 1252, endPoint y: 414, distance: 28.8
click at [1252, 414] on div "AED 0 Price" at bounding box center [1313, 402] width 169 height 30
paste input "16"
type input "16"
click at [846, 451] on icon "save" at bounding box center [838, 442] width 18 height 18
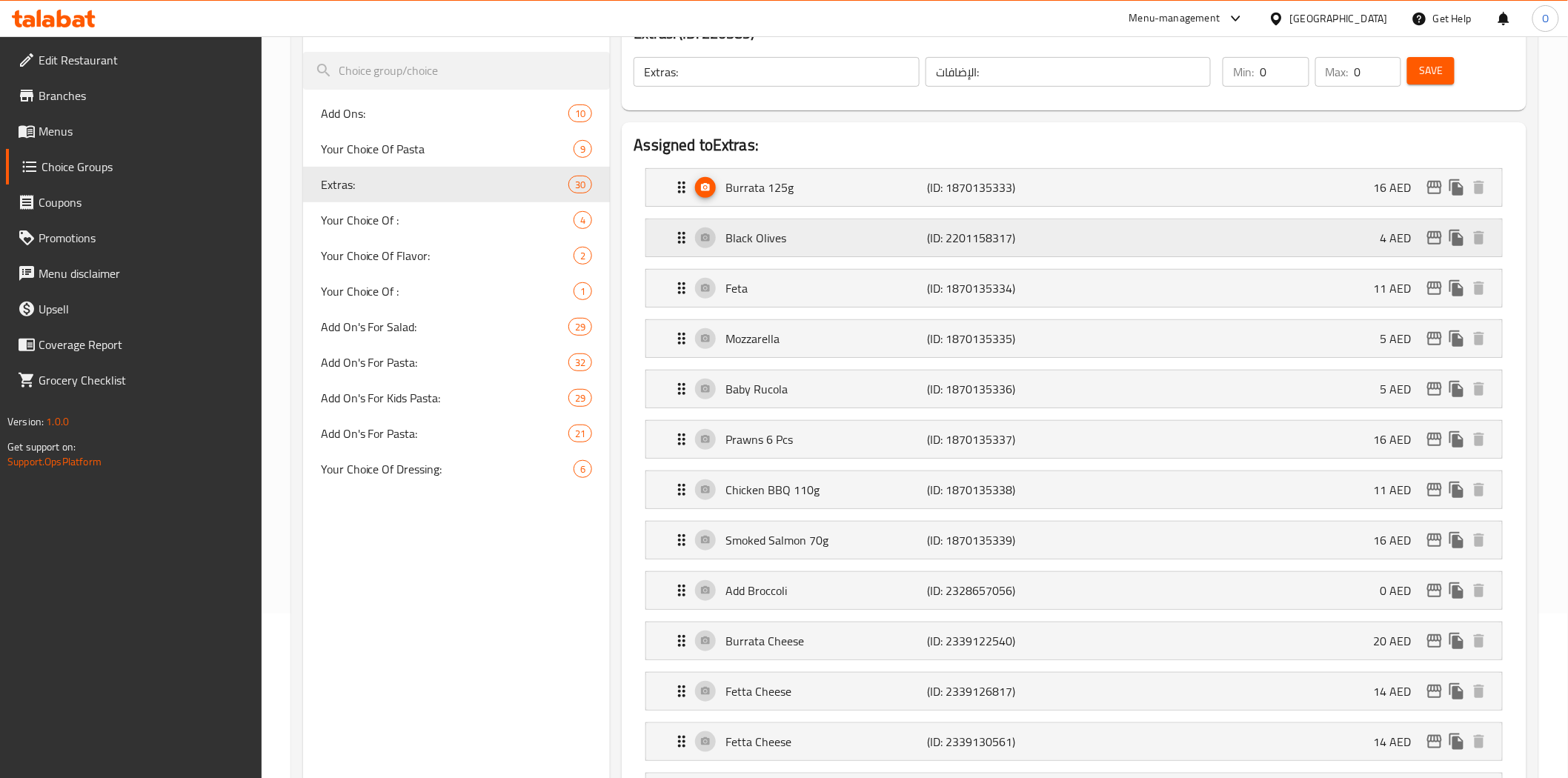
scroll to position [0, 0]
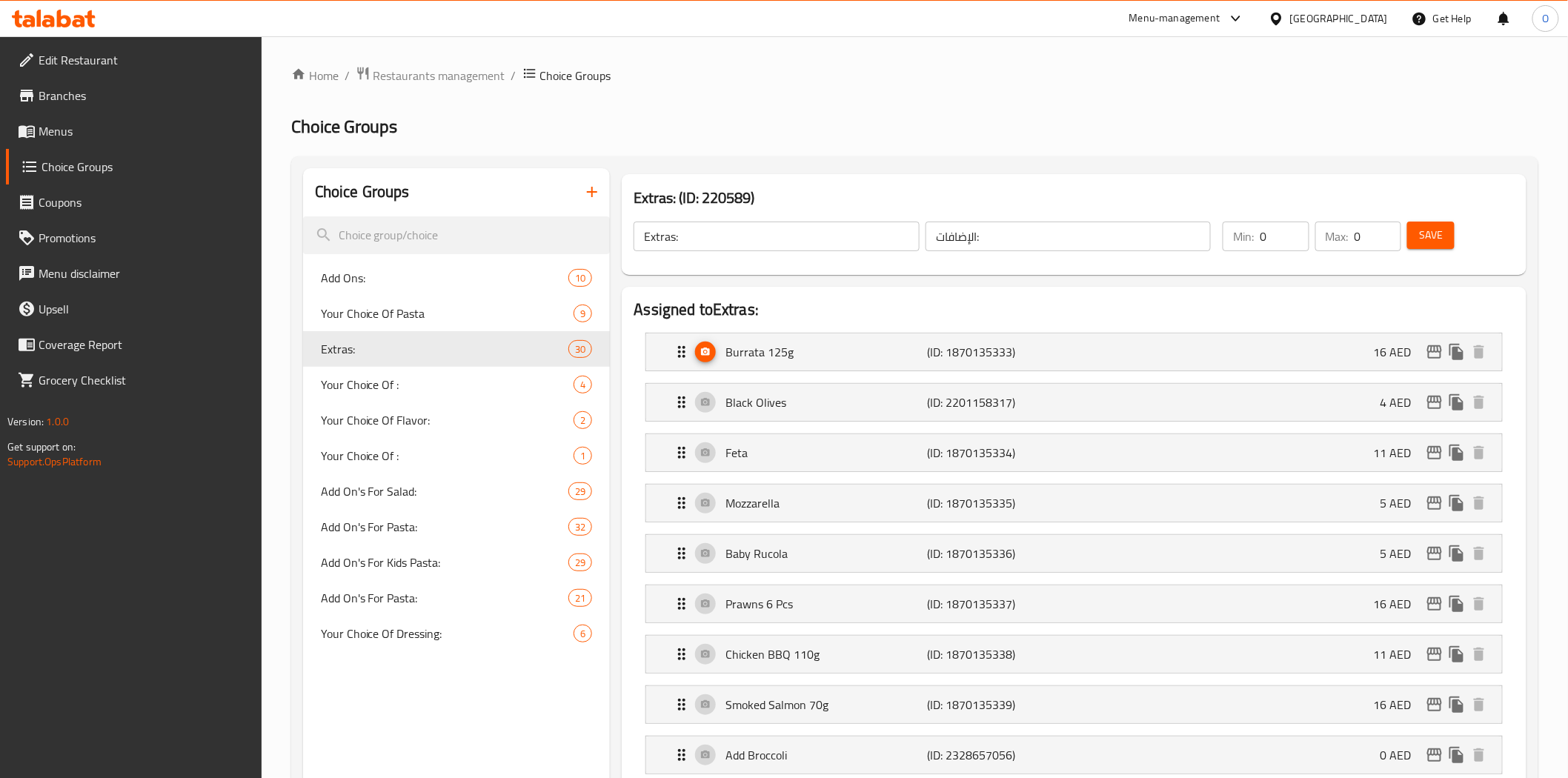
click at [1432, 238] on span "Save" at bounding box center [1431, 236] width 24 height 19
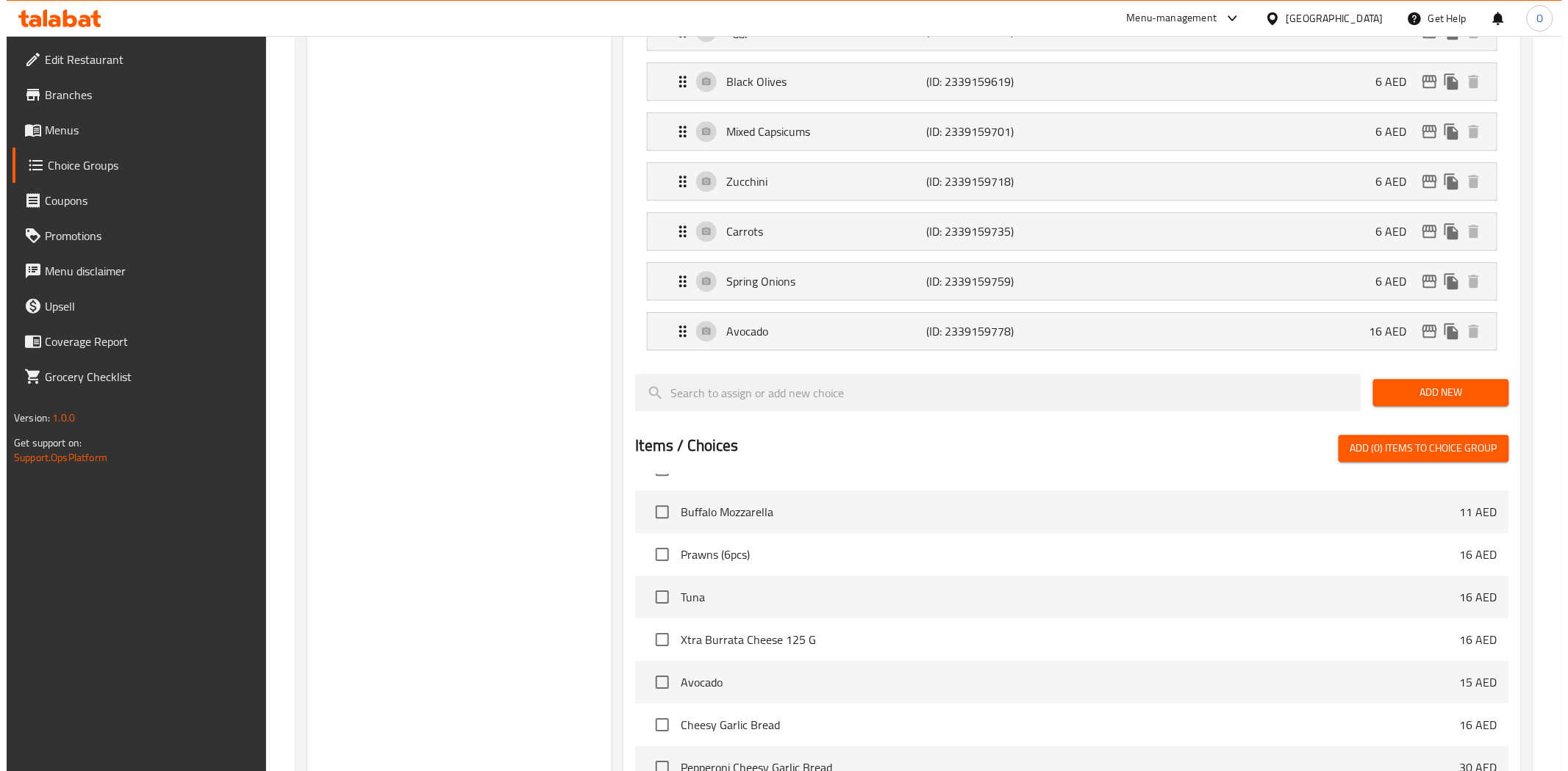
scroll to position [1632, 0]
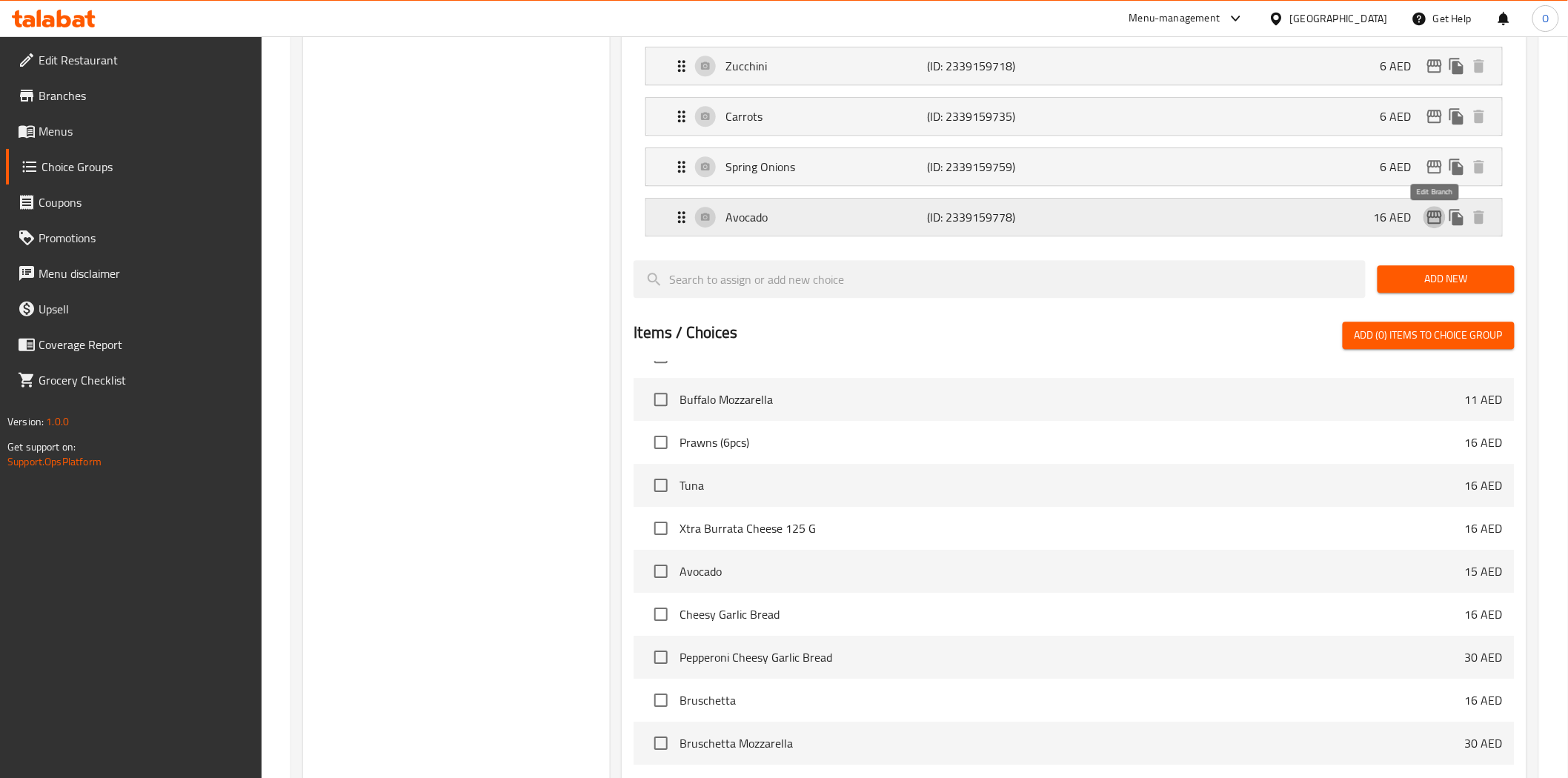
click at [1431, 218] on icon "edit" at bounding box center [1434, 217] width 18 height 18
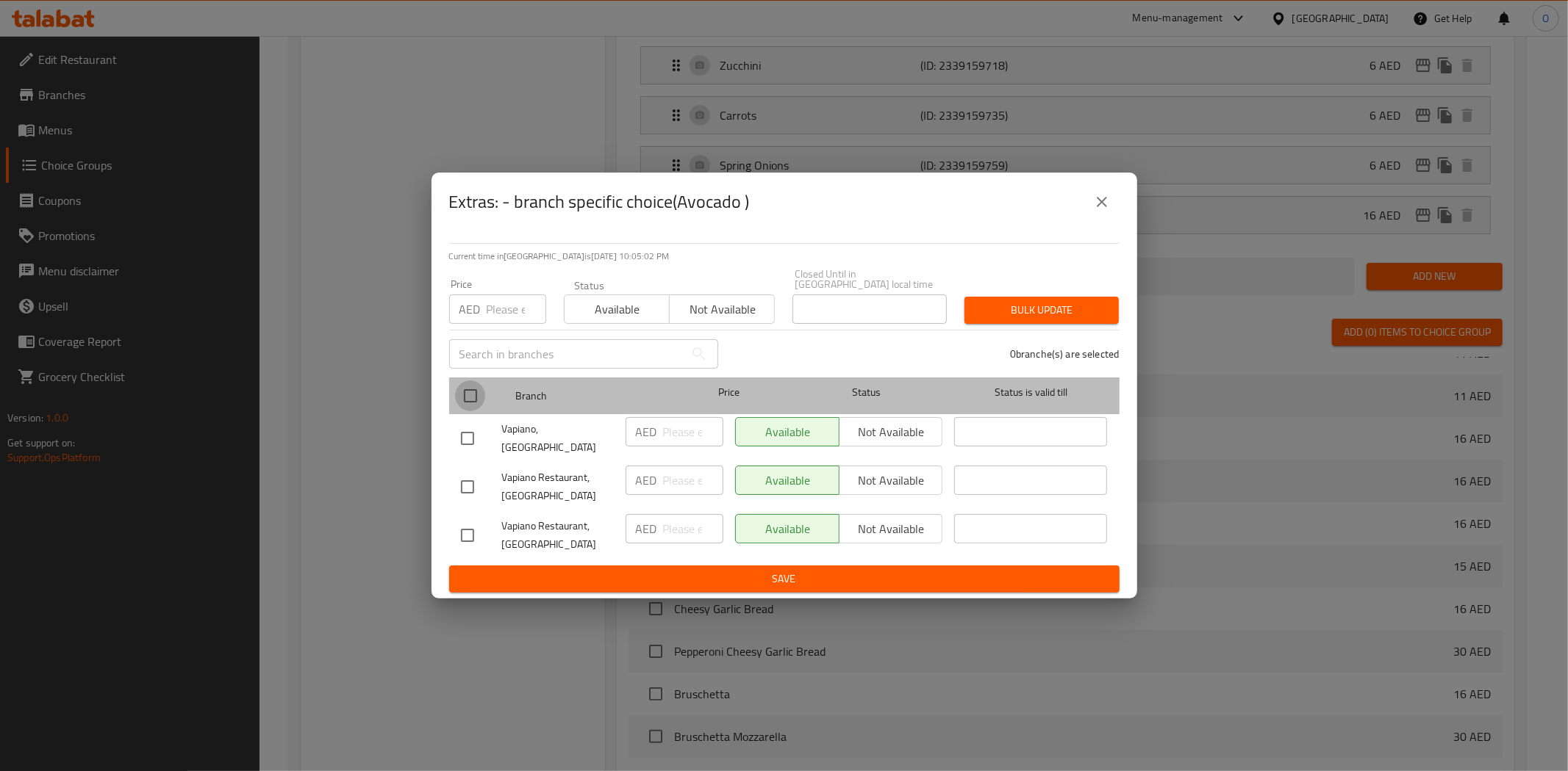
click at [468, 394] on input "checkbox" at bounding box center [470, 395] width 30 height 30
checkbox input "true"
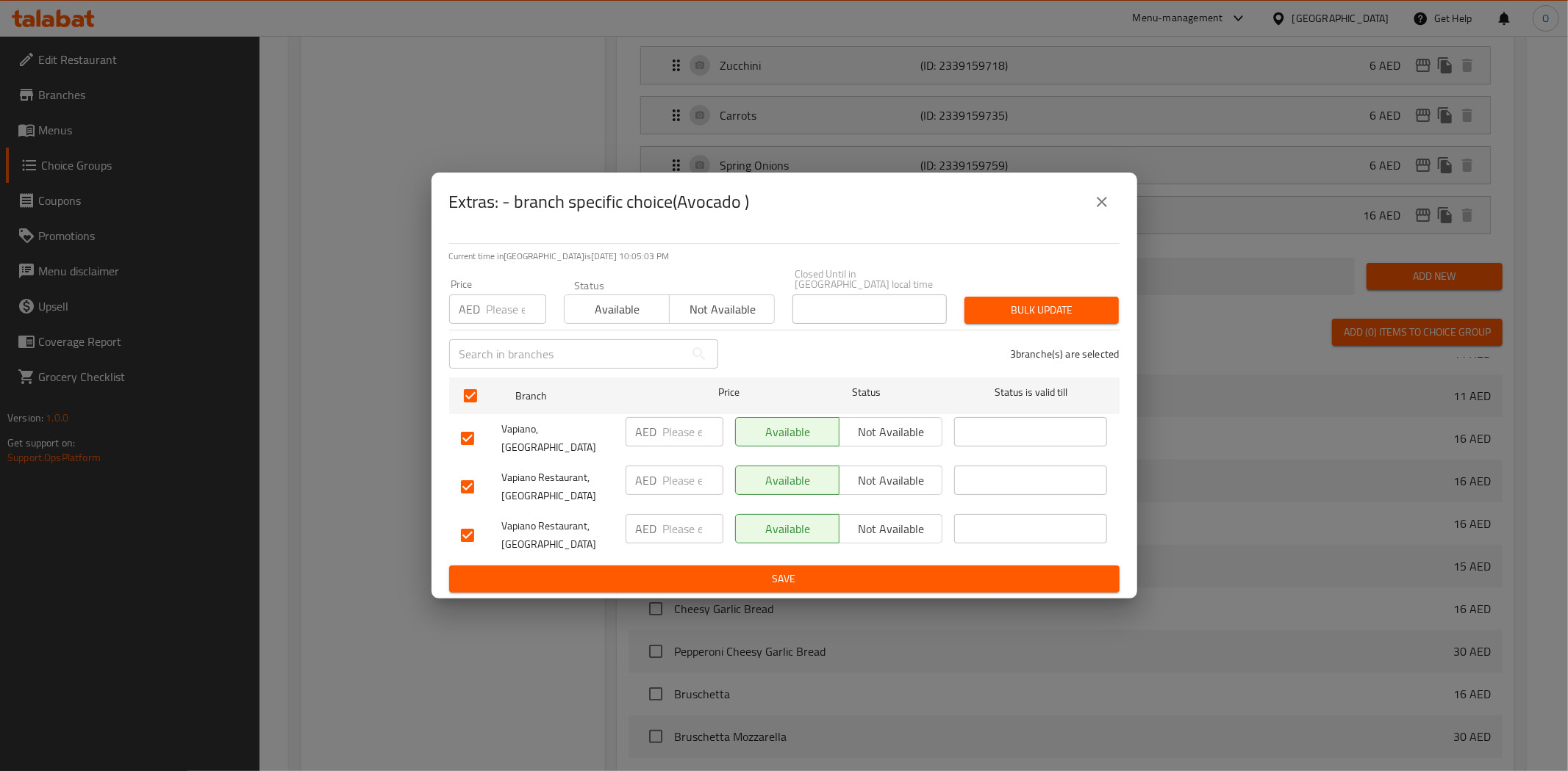
click at [879, 436] on span "Not available" at bounding box center [891, 432] width 92 height 21
click at [879, 470] on span "Not available" at bounding box center [891, 480] width 92 height 21
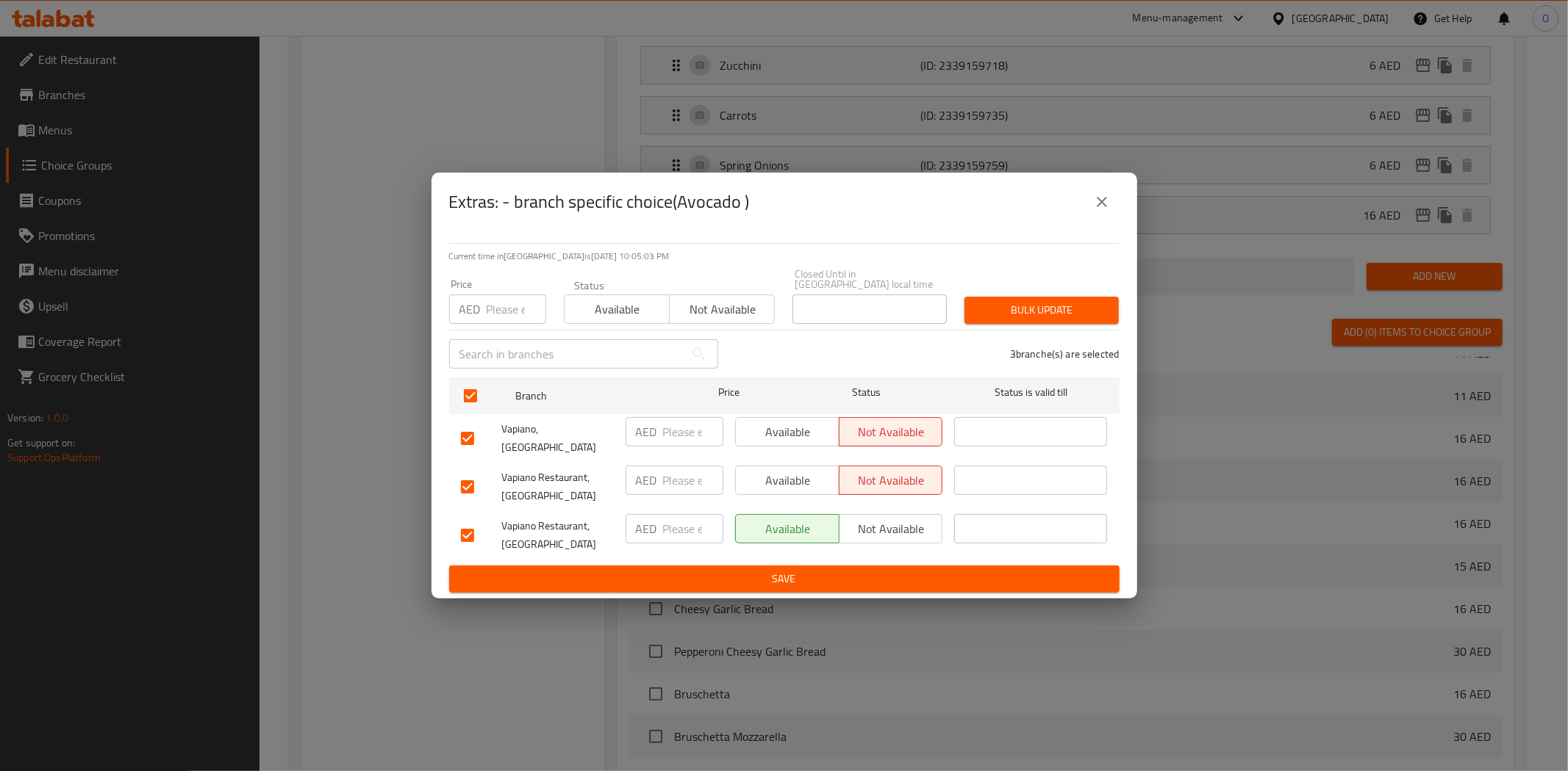
click at [845, 571] on span "Save" at bounding box center [784, 580] width 646 height 19
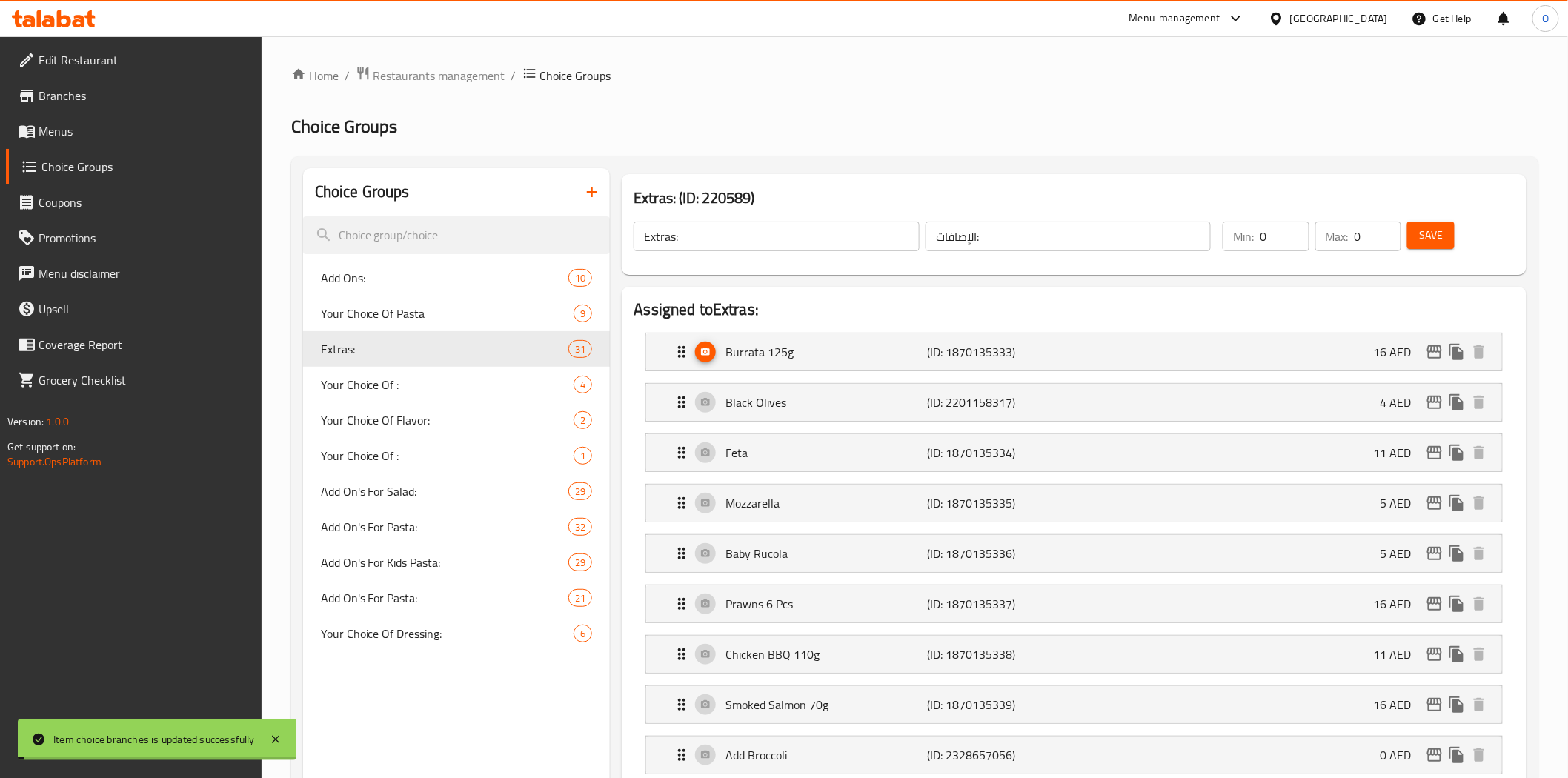
scroll to position [82, 0]
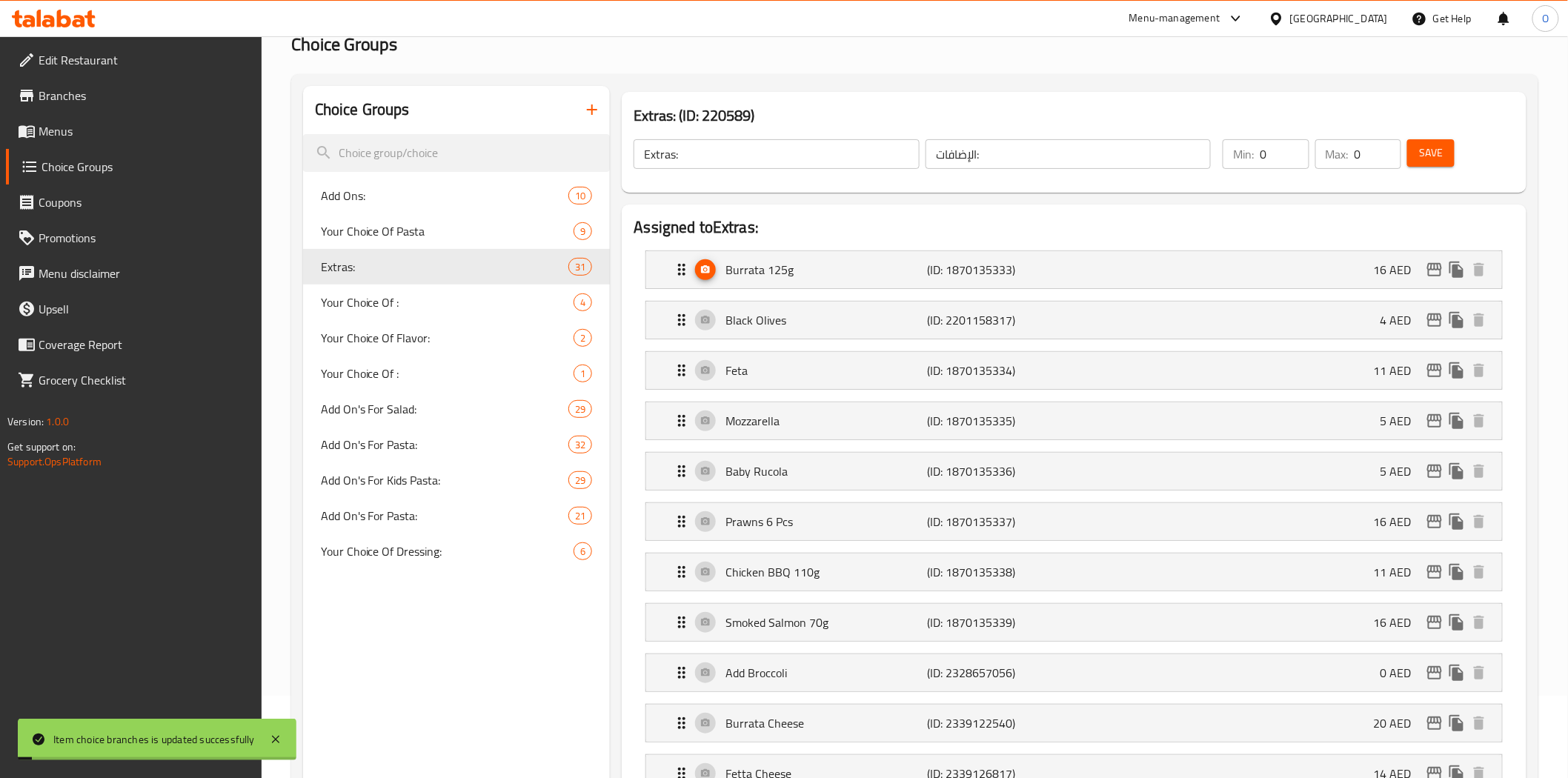
click at [1423, 162] on span "Save" at bounding box center [1431, 153] width 24 height 19
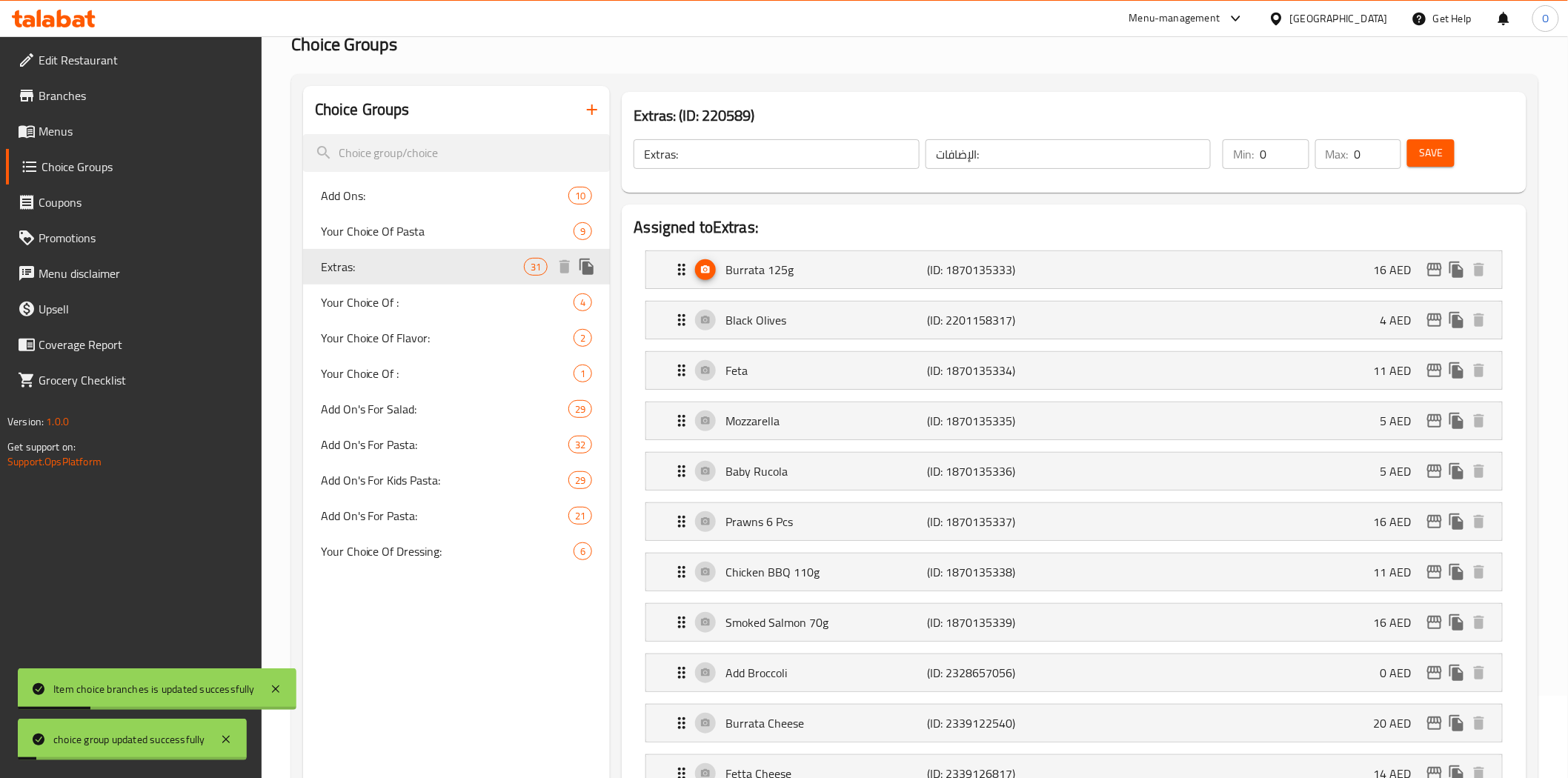
scroll to position [0, 0]
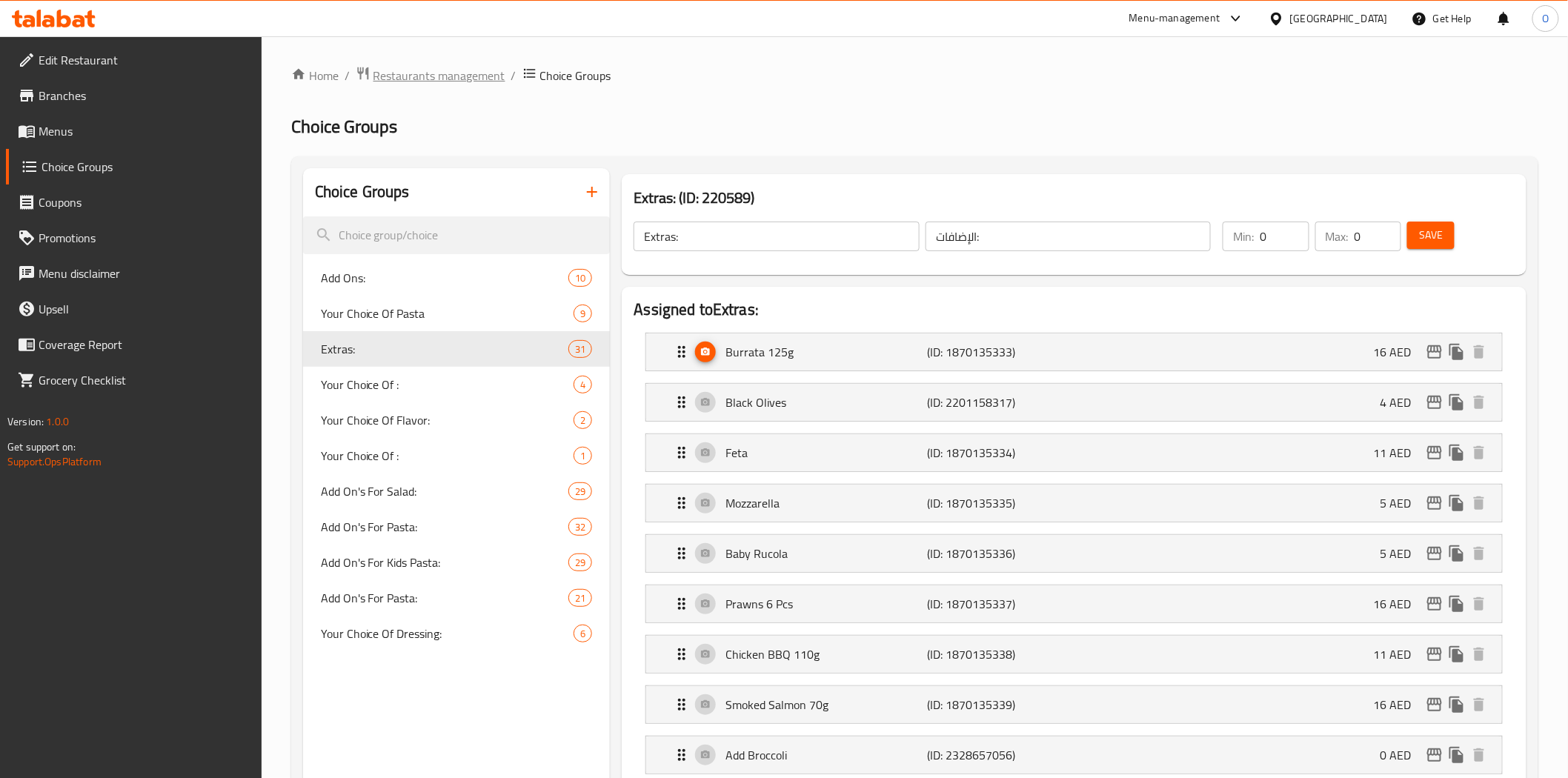
click at [436, 78] on span "Restaurants management" at bounding box center [439, 76] width 132 height 18
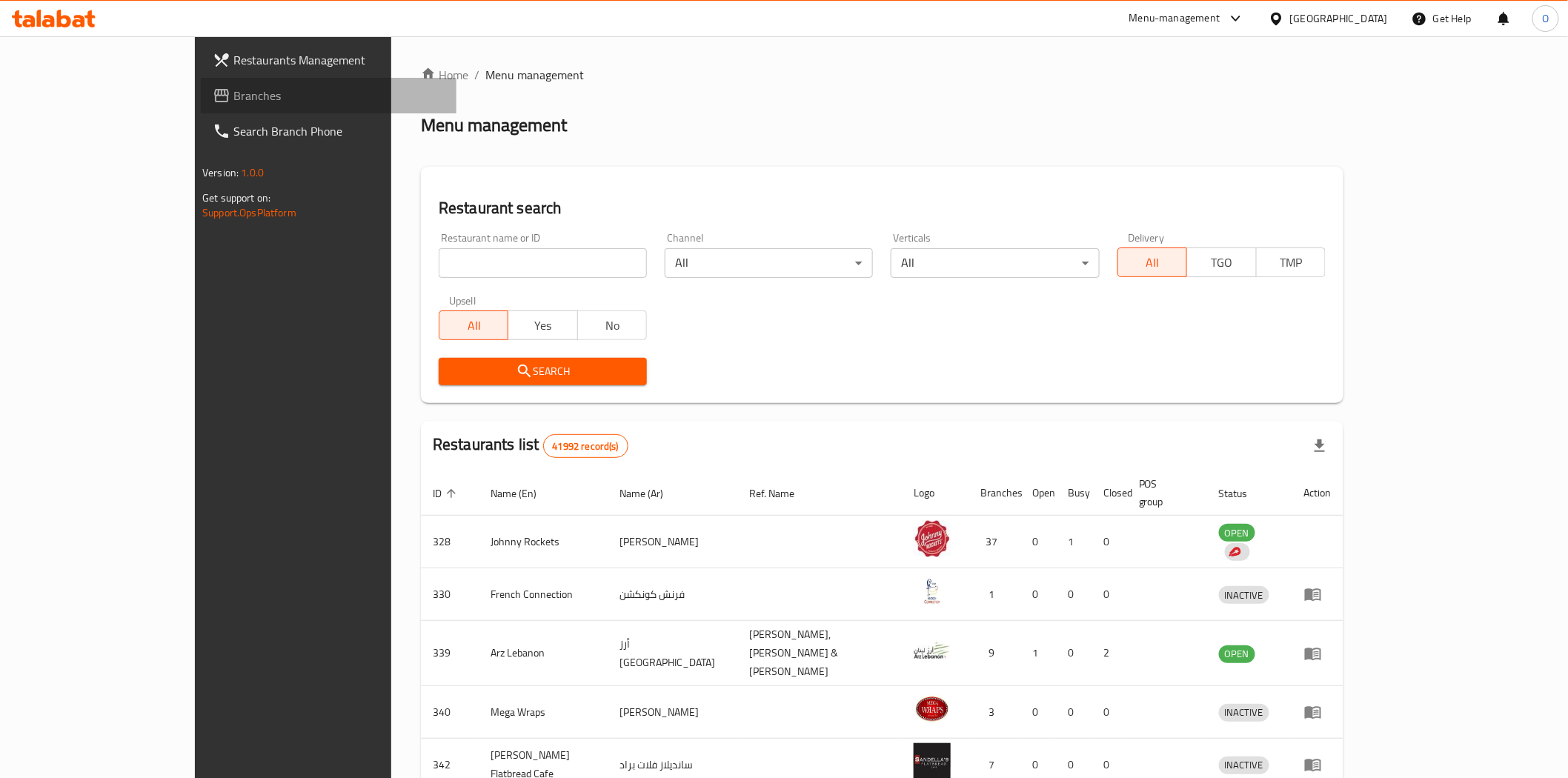
click at [233, 102] on span "Branches" at bounding box center [339, 95] width 211 height 18
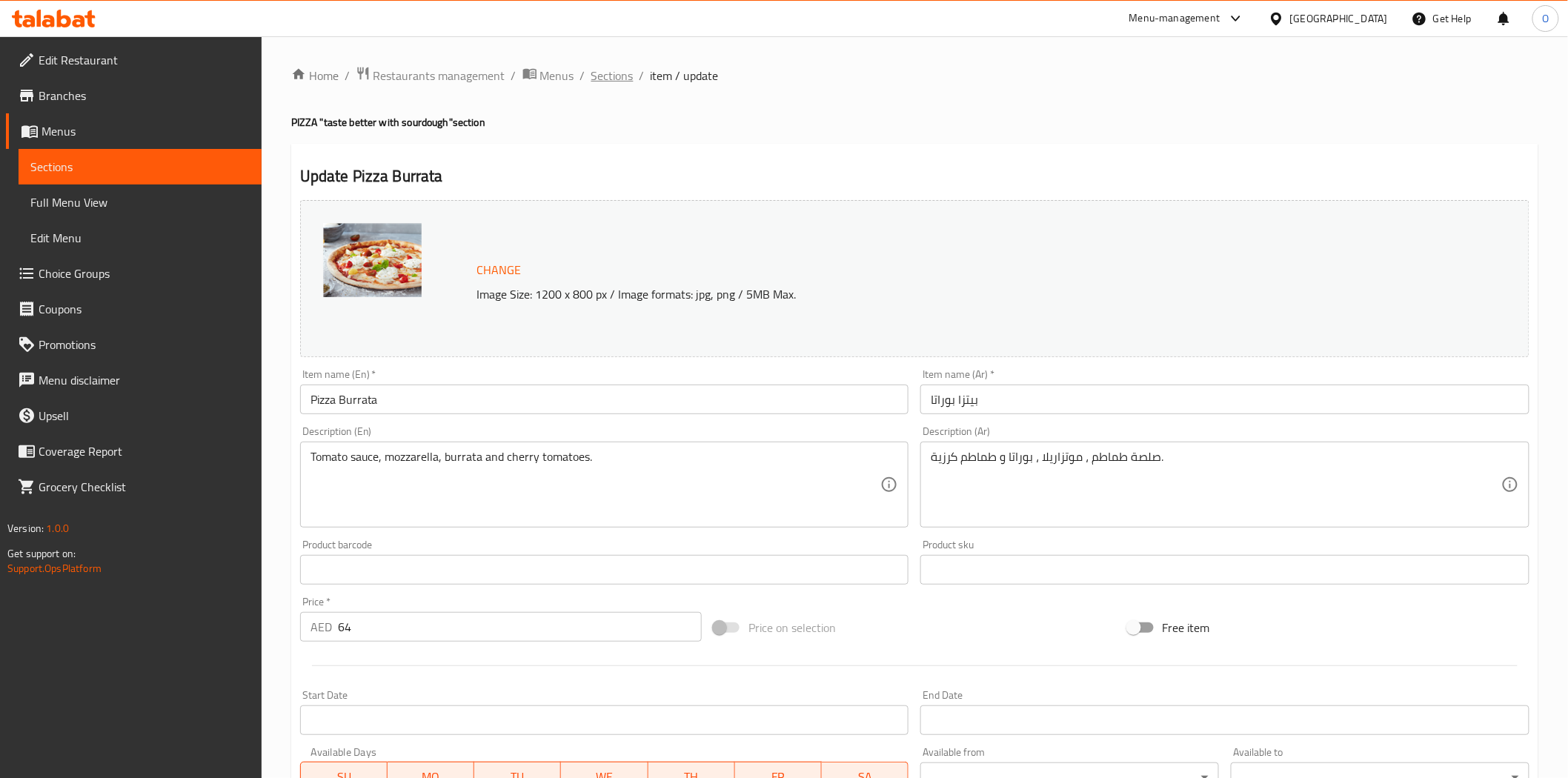
click at [609, 76] on span "Sections" at bounding box center [612, 76] width 43 height 18
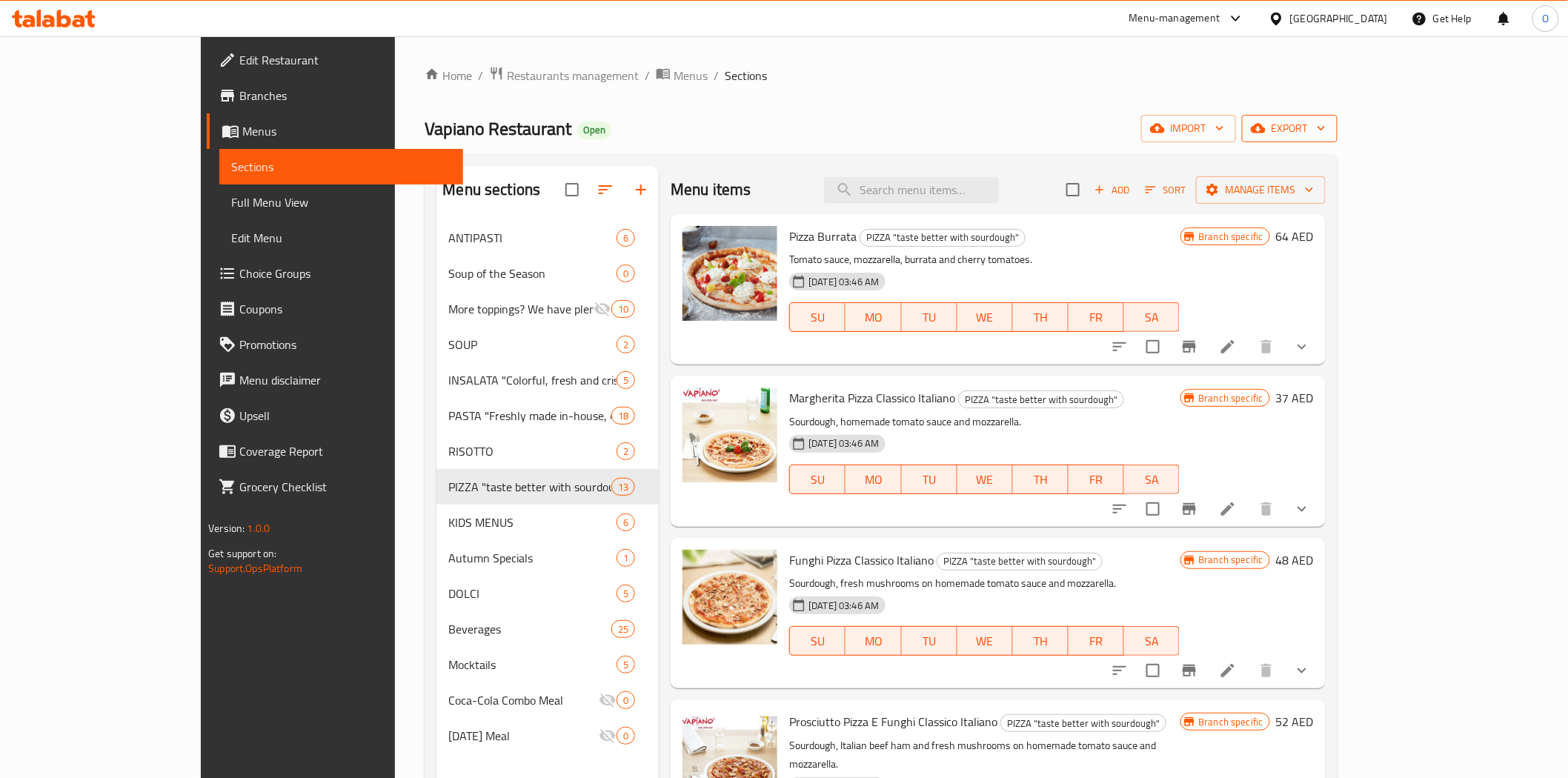
click at [1325, 122] on span "export" at bounding box center [1289, 128] width 72 height 19
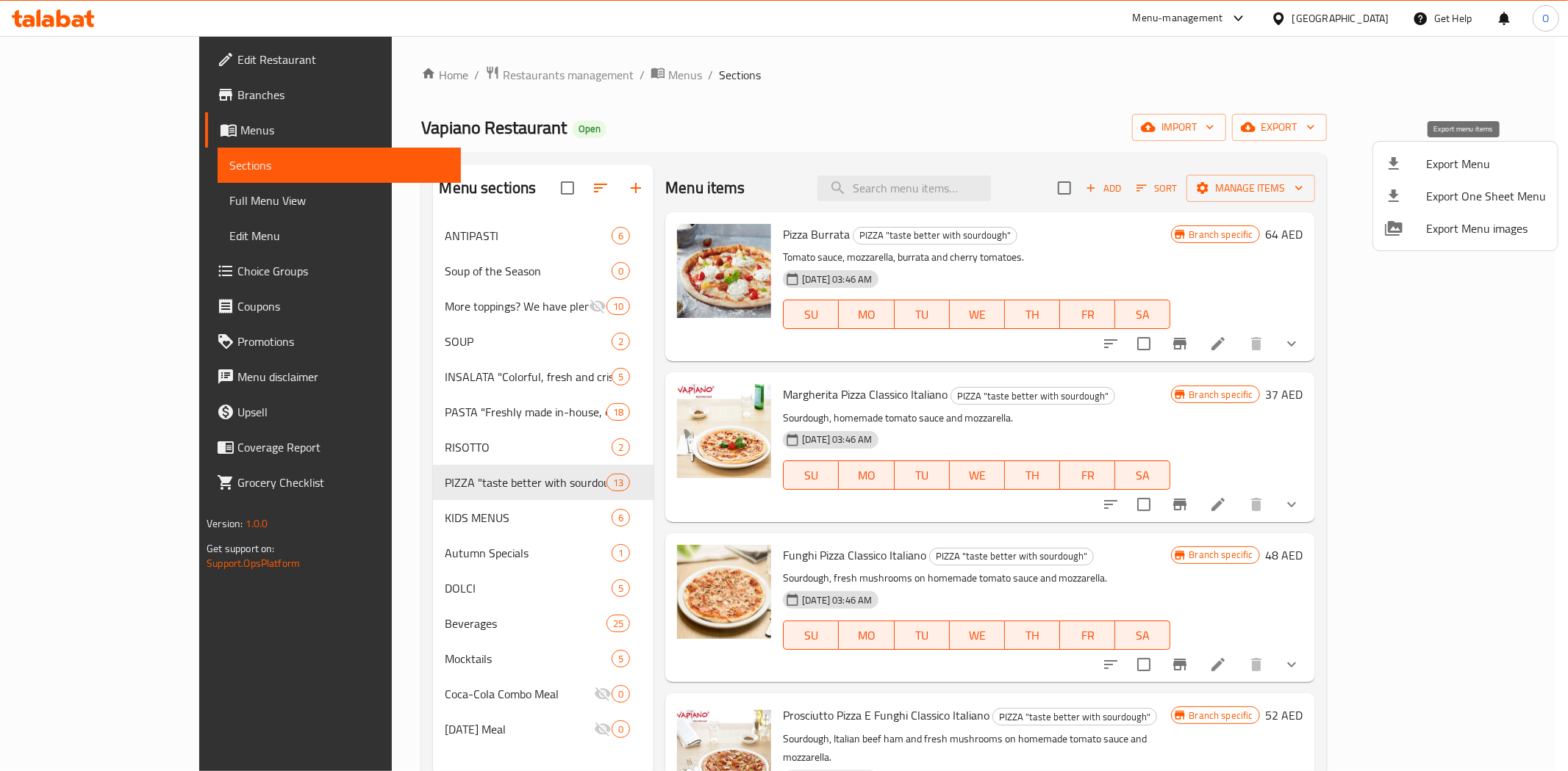
click at [1441, 175] on li "Export Menu" at bounding box center [1465, 163] width 184 height 32
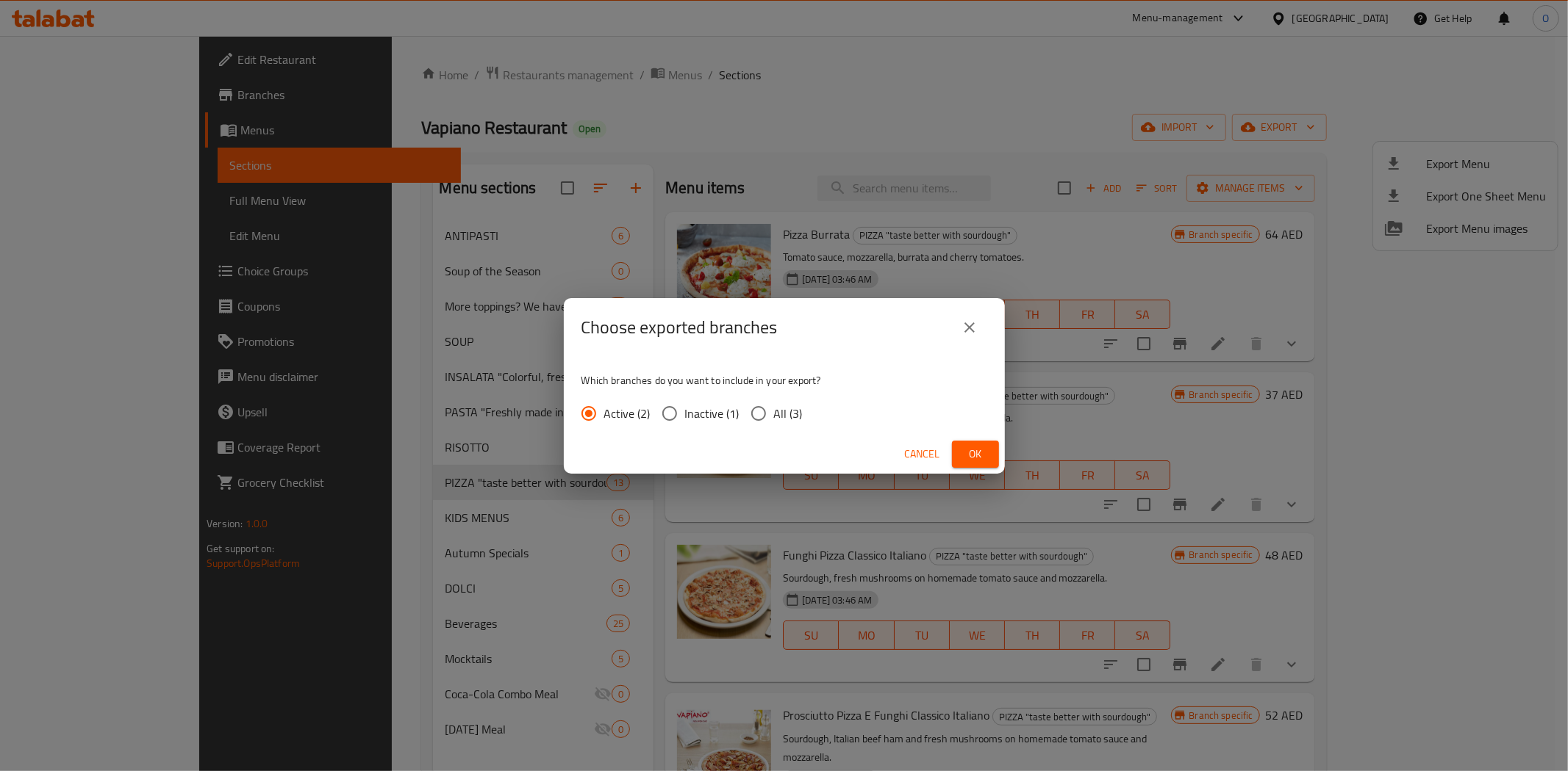
click at [961, 452] on button "Ok" at bounding box center [976, 454] width 47 height 27
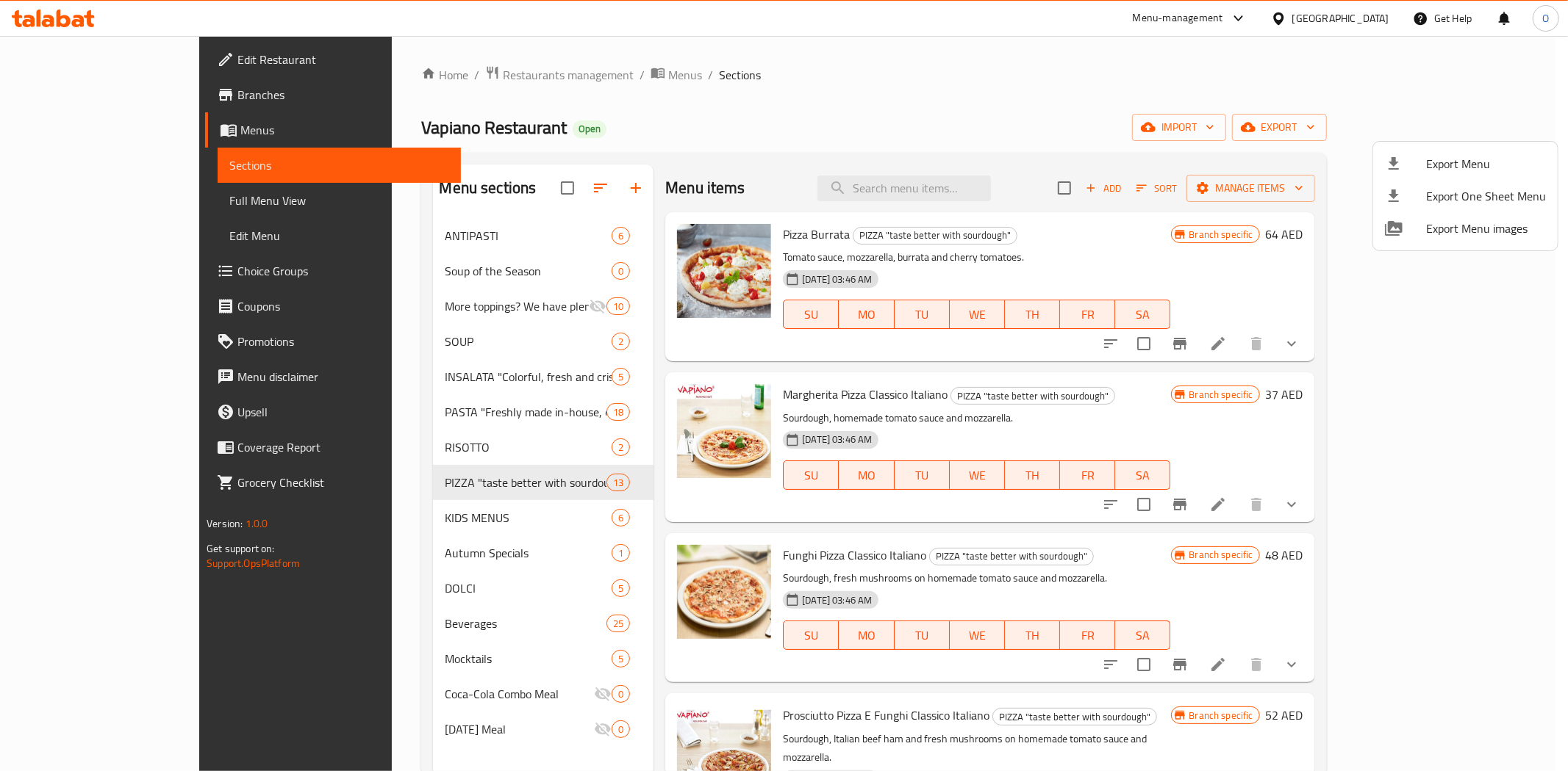
click at [80, 199] on div at bounding box center [784, 385] width 1568 height 771
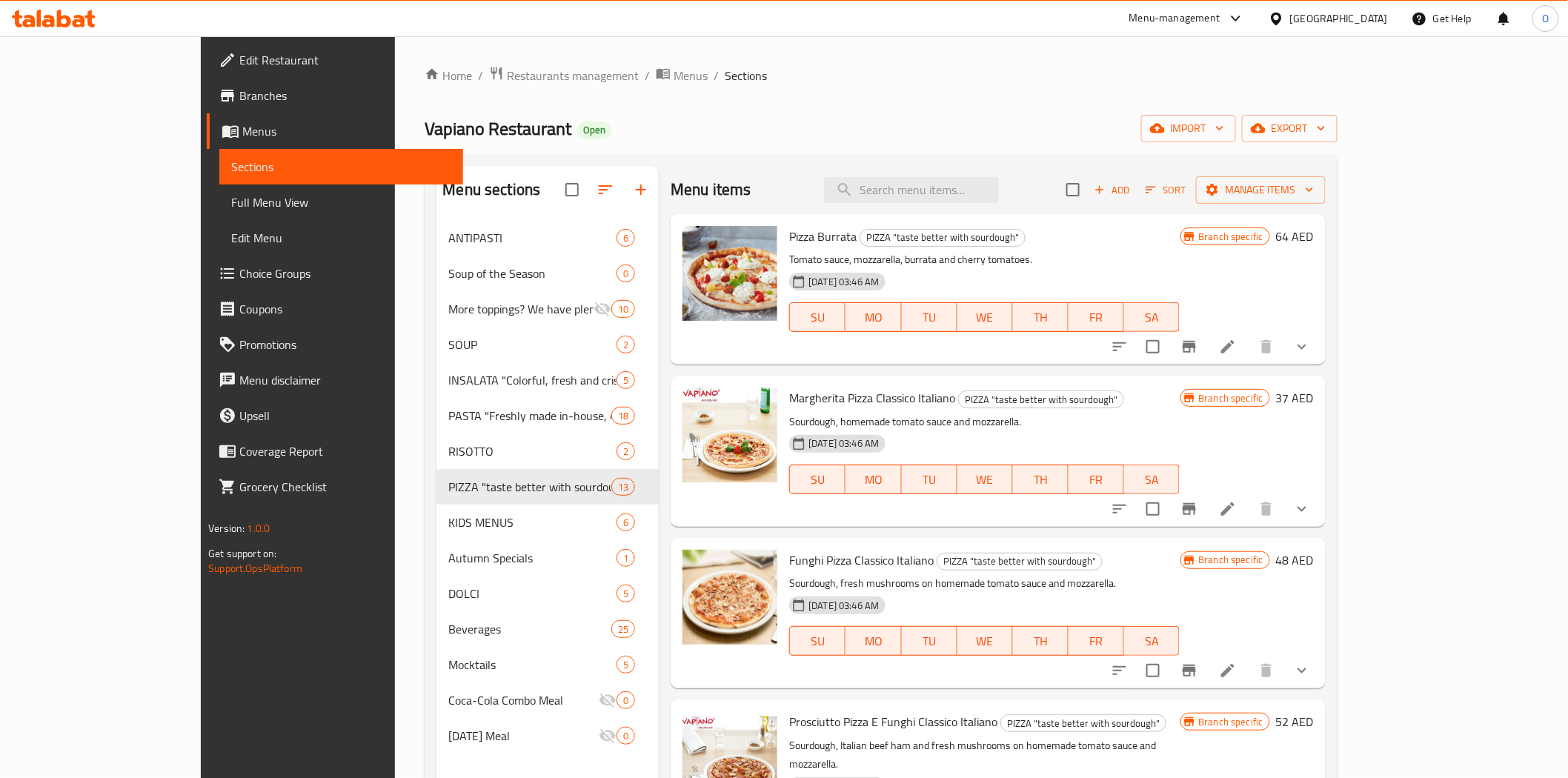
click at [231, 202] on span "Full Menu View" at bounding box center [340, 202] width 219 height 18
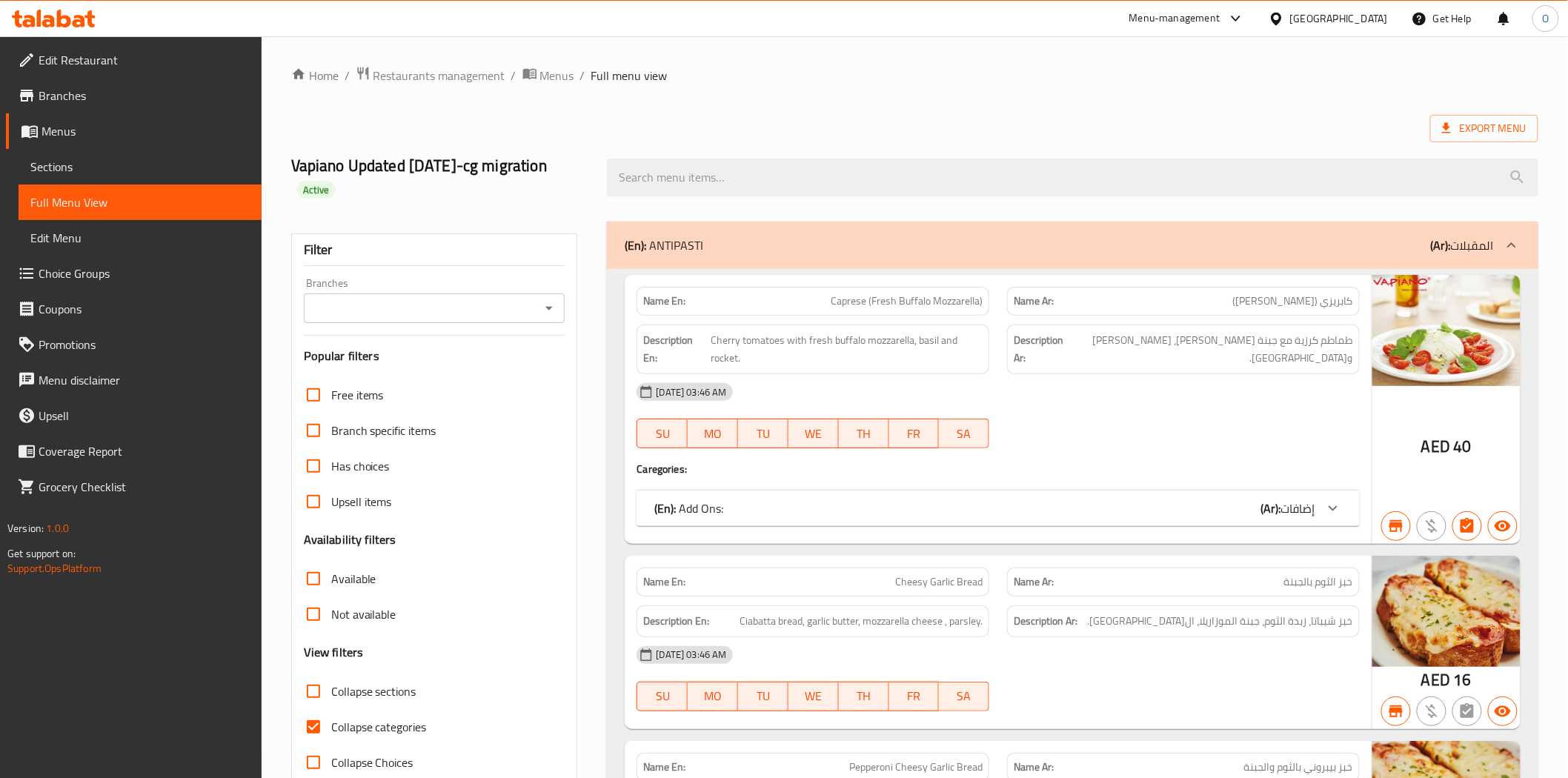
click at [425, 313] on input "Branches" at bounding box center [422, 308] width 229 height 20
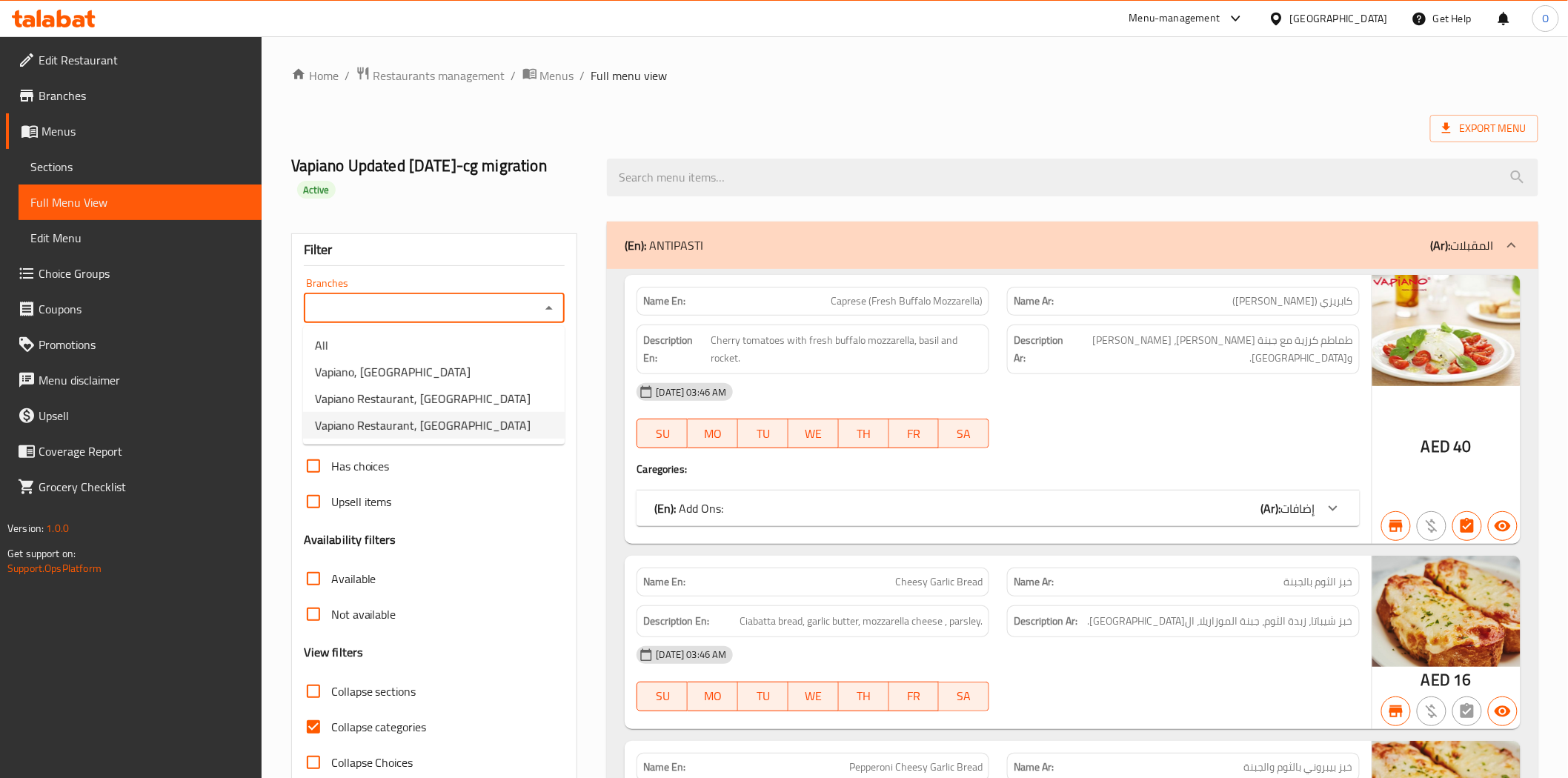
click at [403, 431] on span "Vapiano Restaurant, Downtown Burj Khalifa" at bounding box center [423, 425] width 216 height 18
type input "Vapiano Restaurant, Downtown Burj Khalifa"
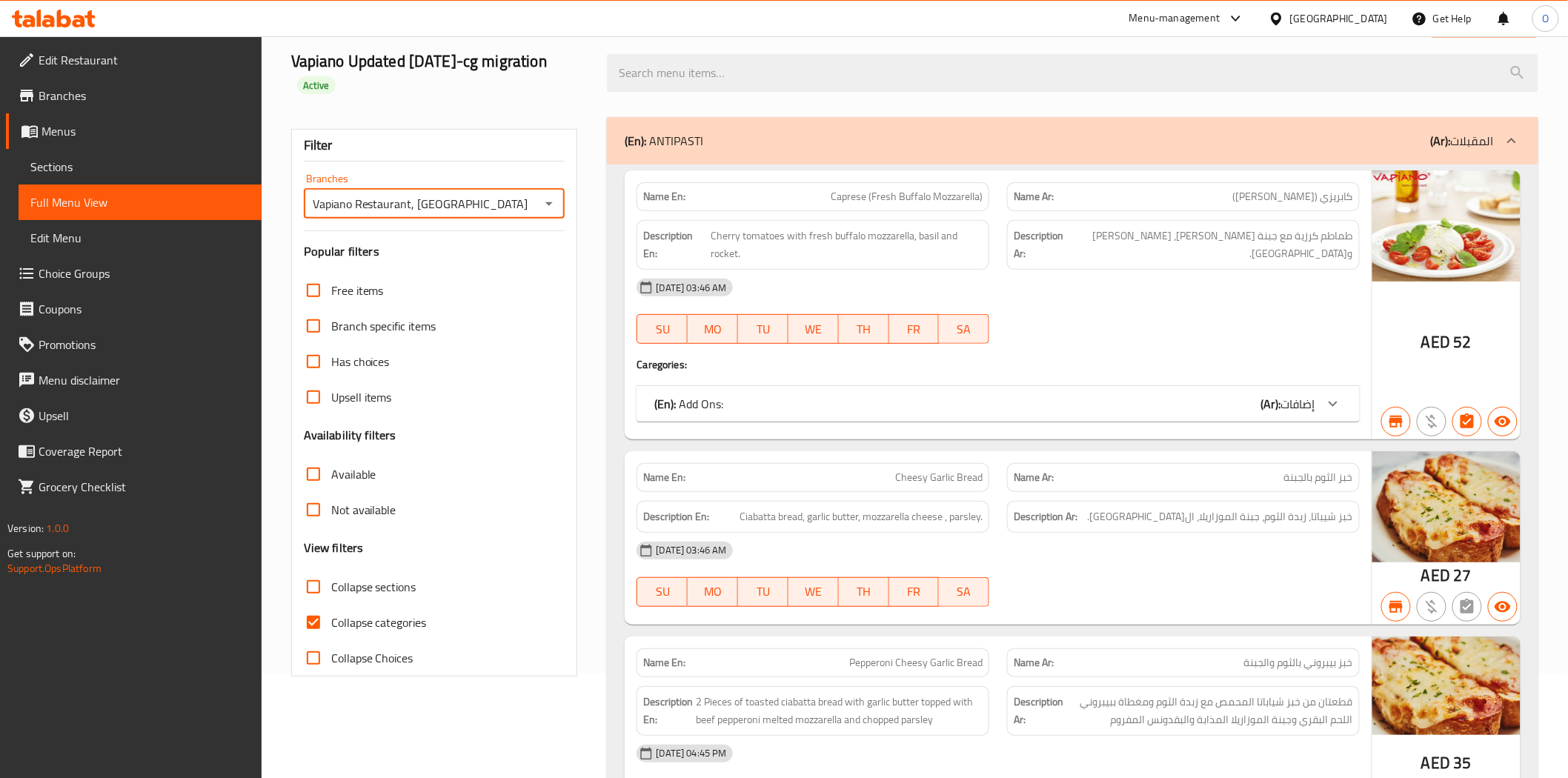
scroll to position [82, 0]
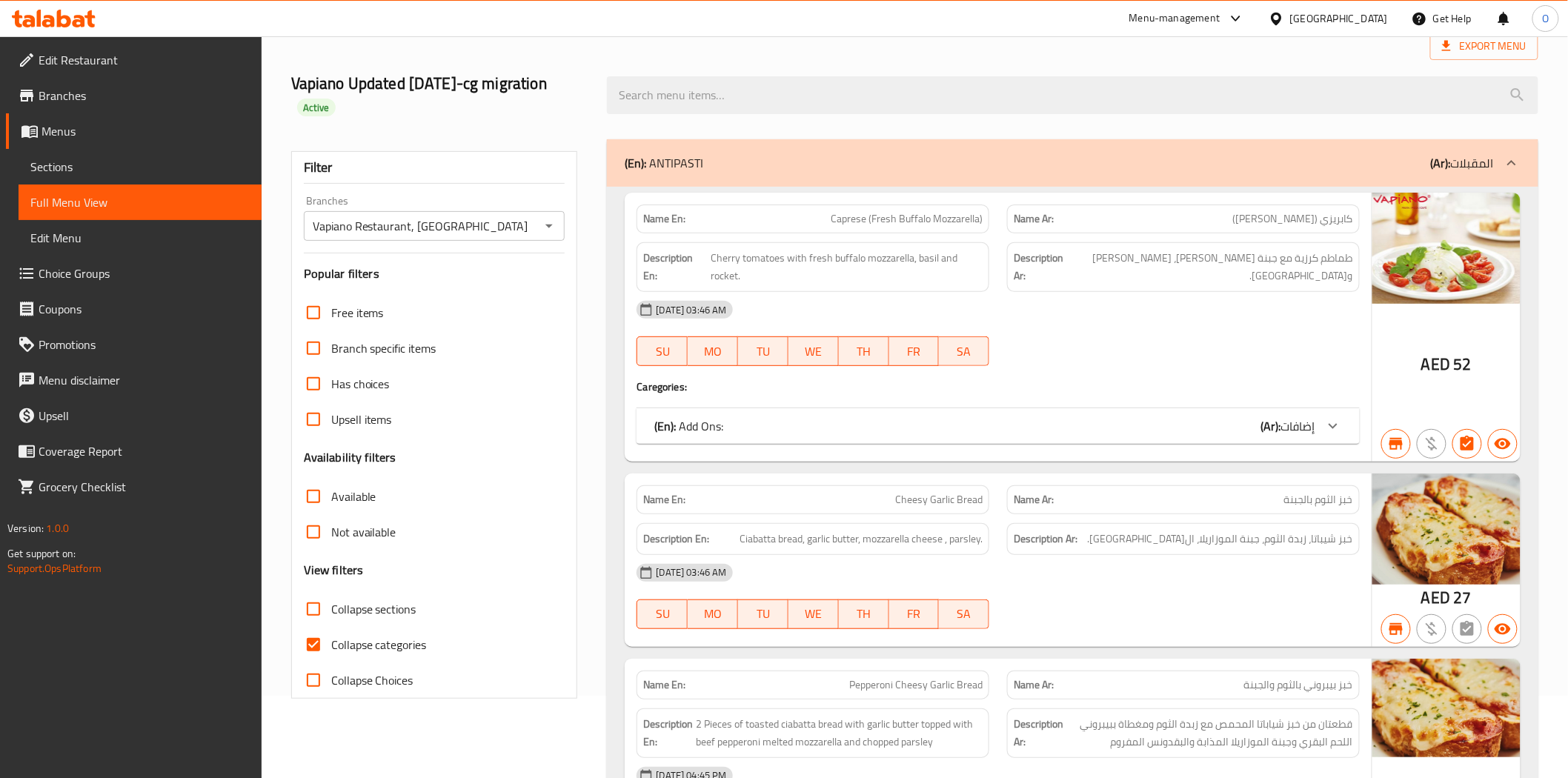
click at [758, 163] on div "(En): ANTIPASTI (Ar): المقبلات" at bounding box center [1059, 163] width 868 height 18
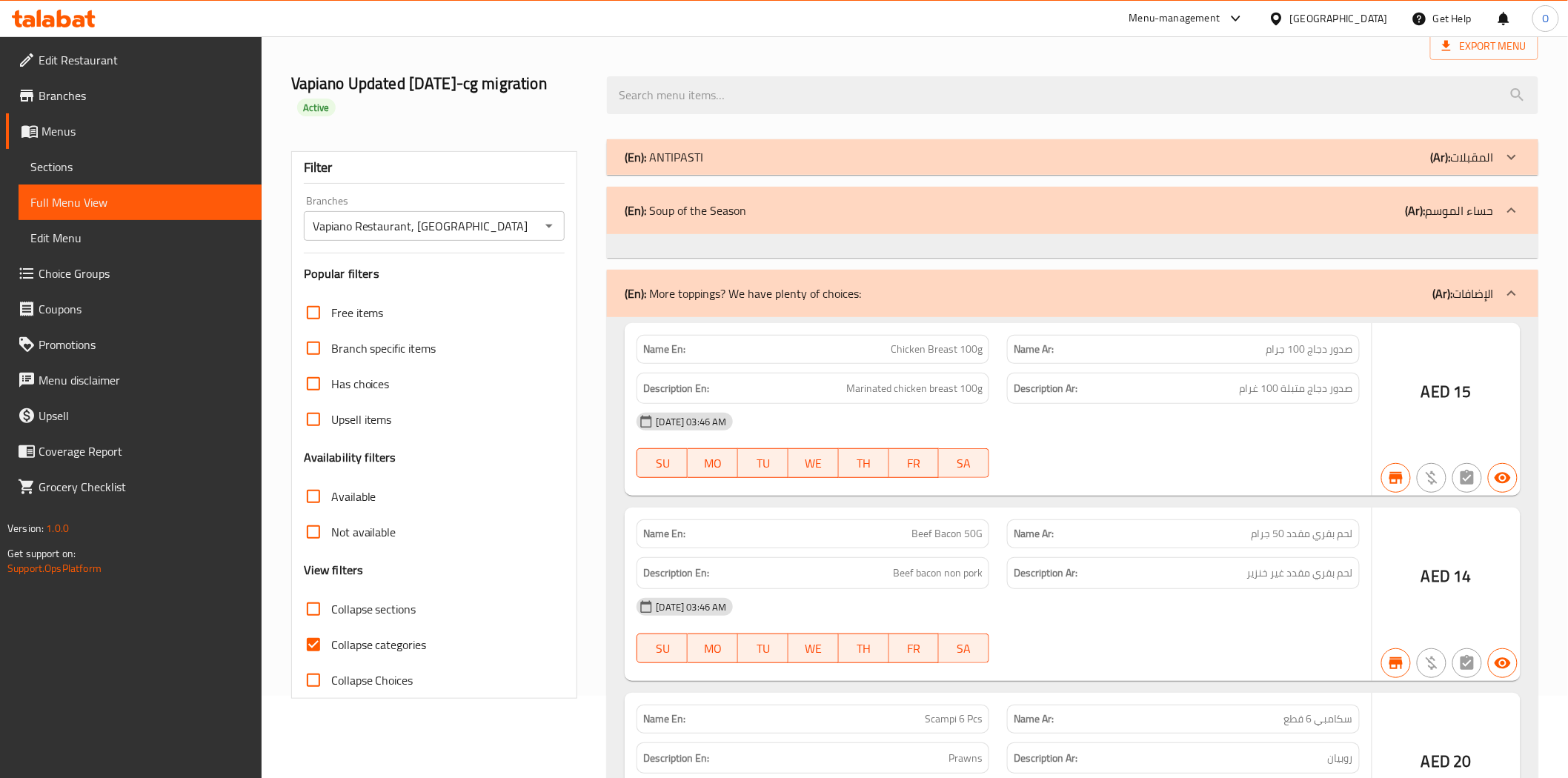
click at [313, 611] on input "Collapse sections" at bounding box center [313, 609] width 35 height 35
checkbox input "true"
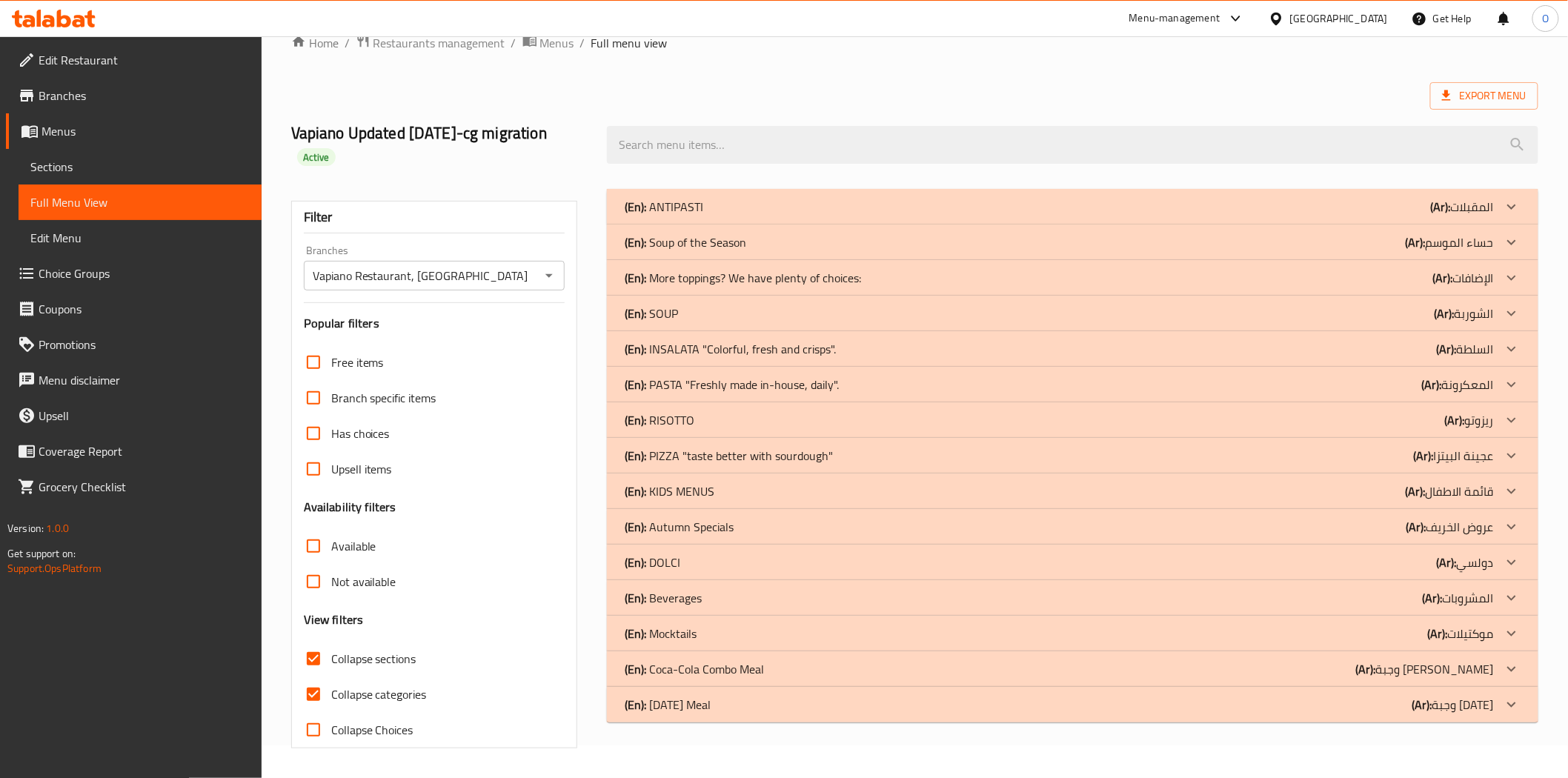
scroll to position [32, 0]
click at [810, 452] on p "(En): PIZZA "taste better with sourdough"" at bounding box center [729, 456] width 208 height 18
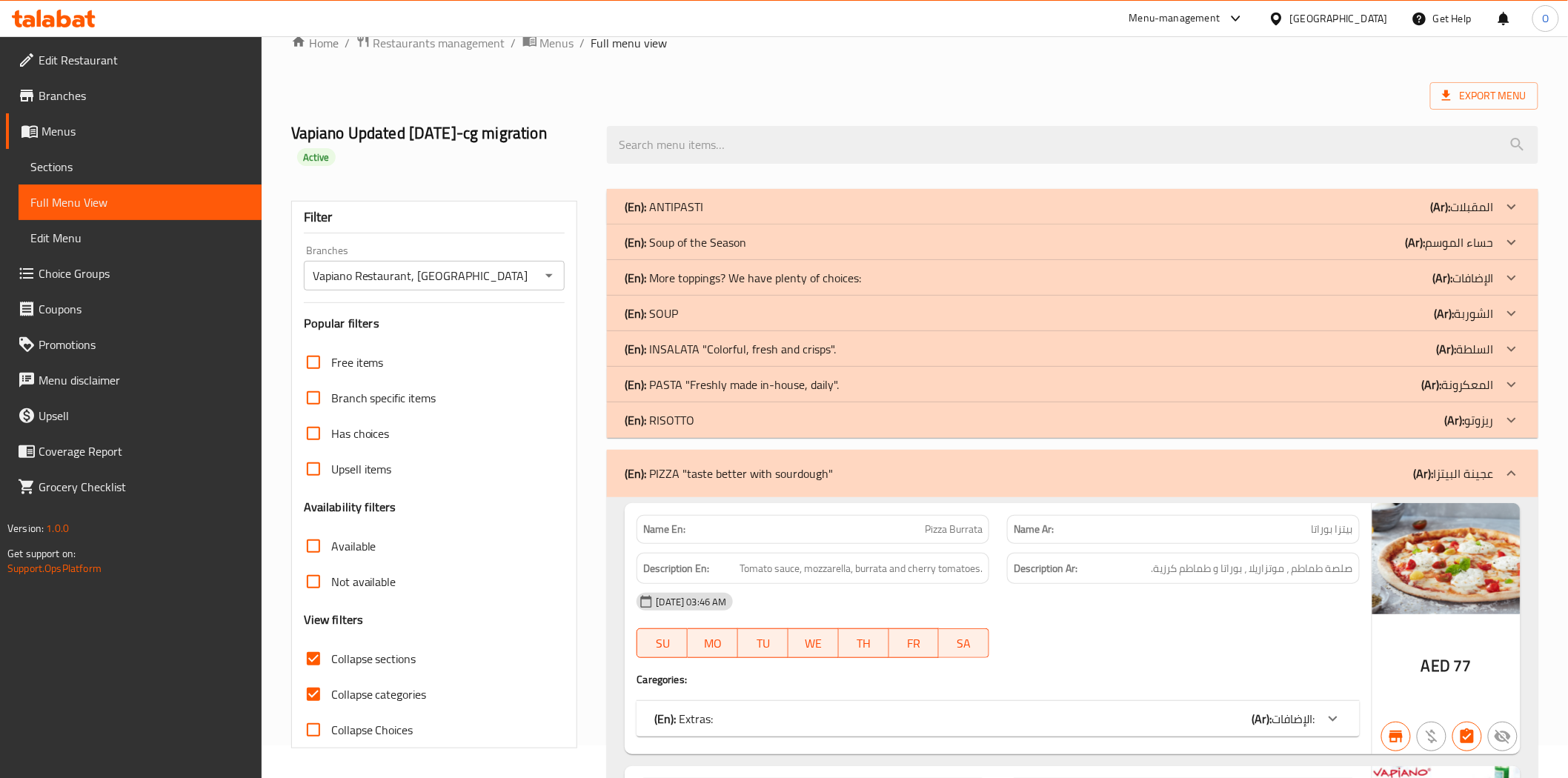
scroll to position [362, 0]
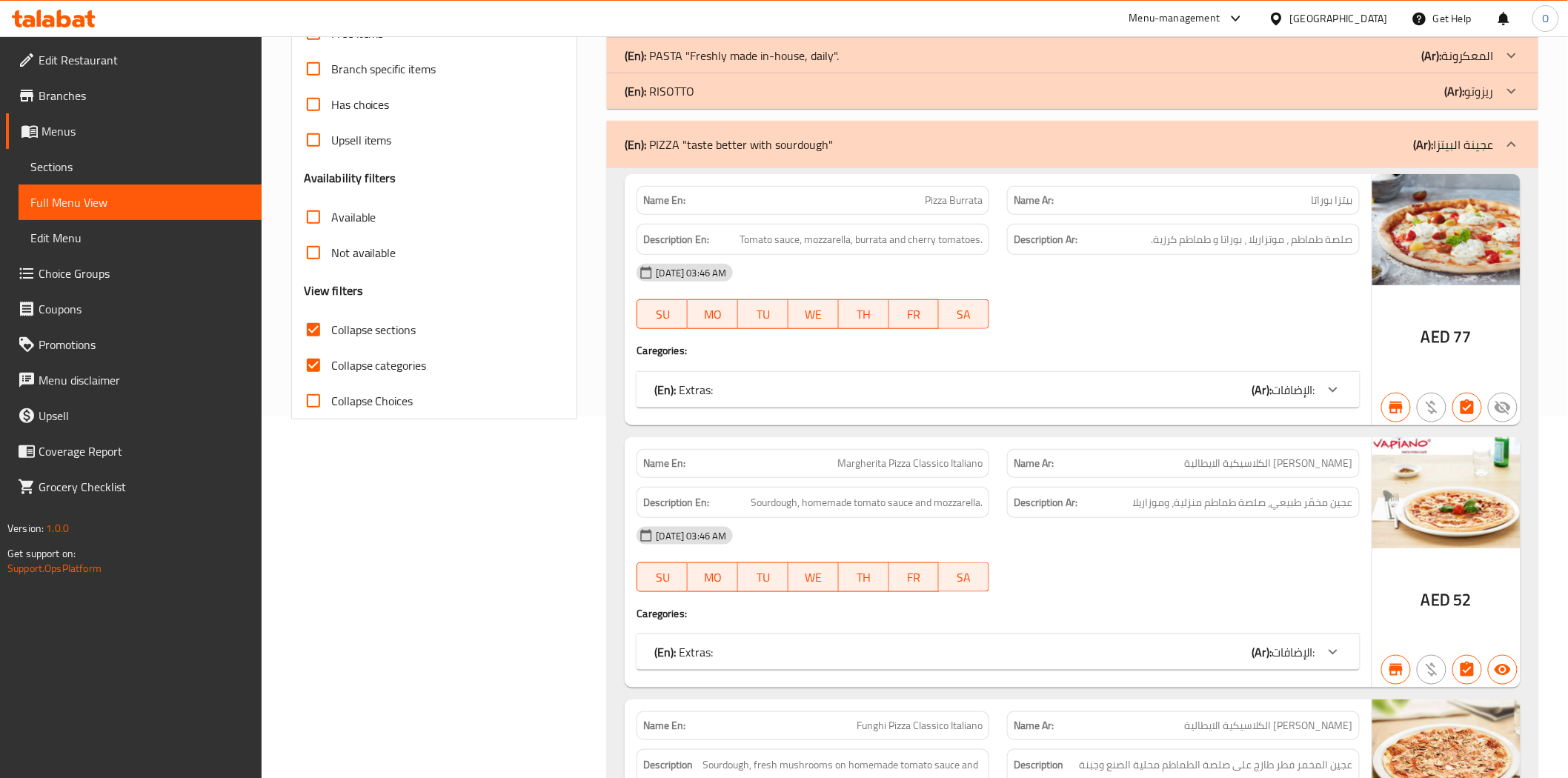
click at [308, 363] on input "Collapse categories" at bounding box center [313, 365] width 35 height 35
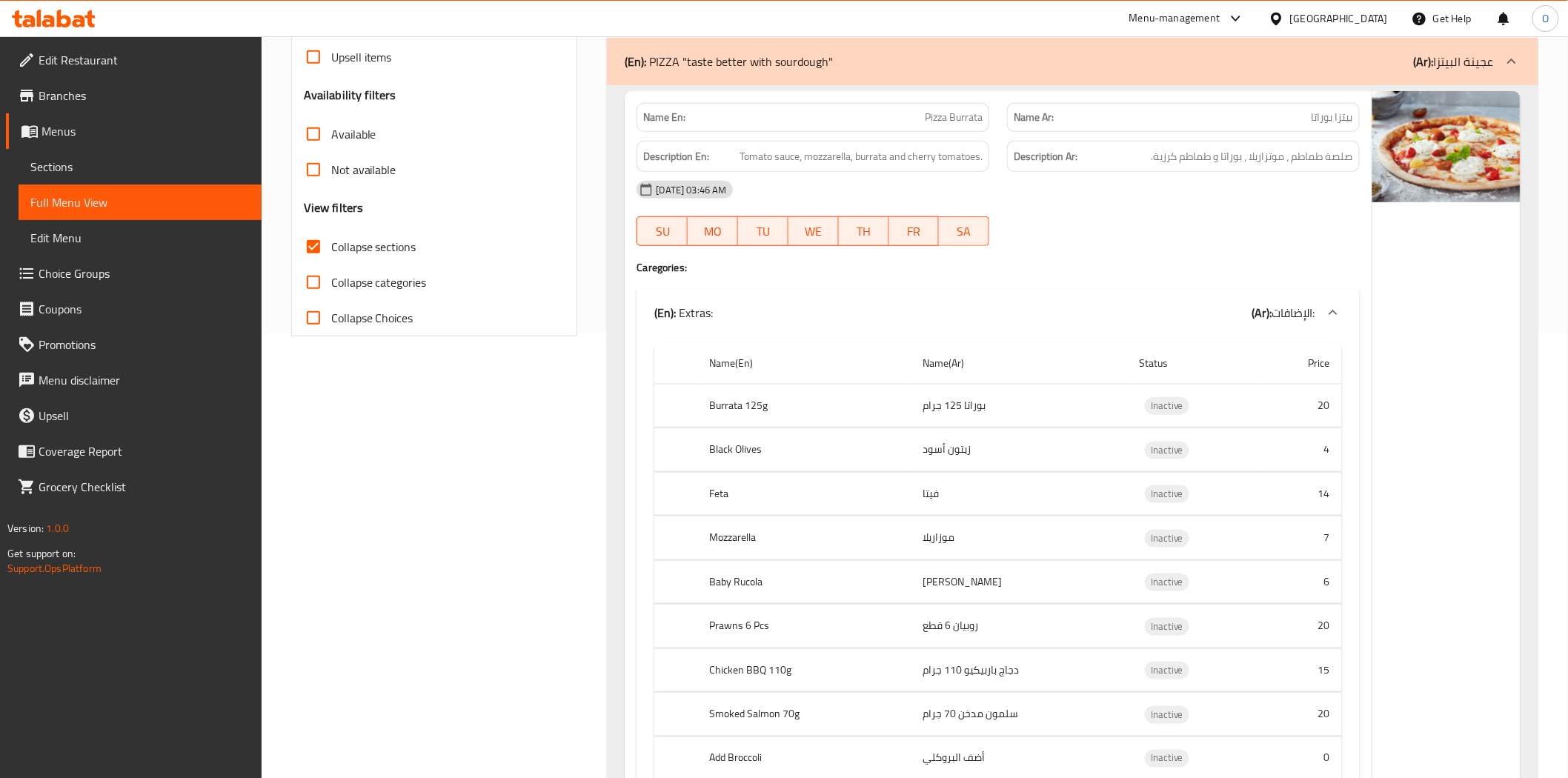
scroll to position [279, 0]
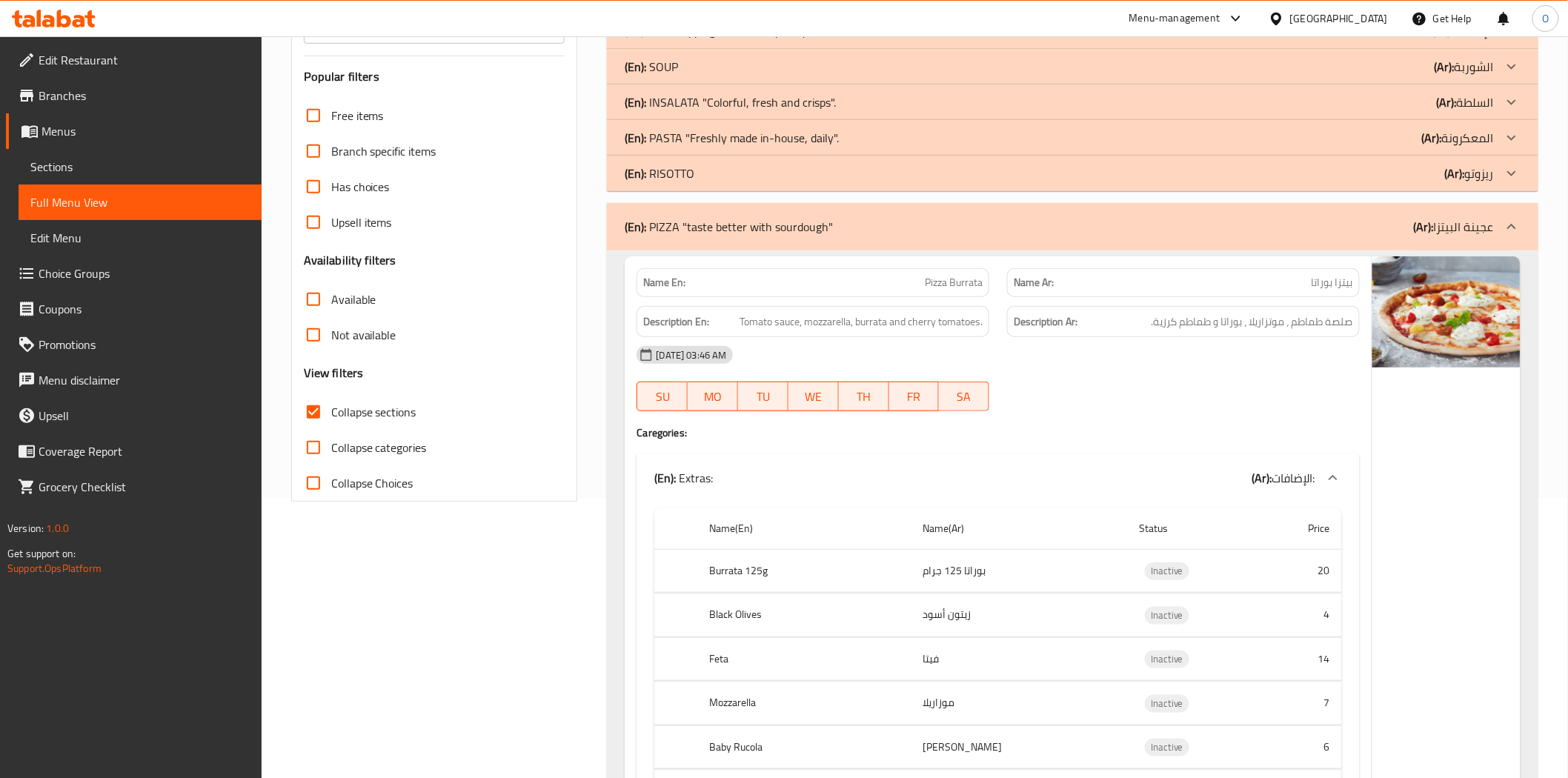
click at [820, 141] on p "(En): PASTA "Freshly made in-house, daily"." at bounding box center [732, 138] width 214 height 18
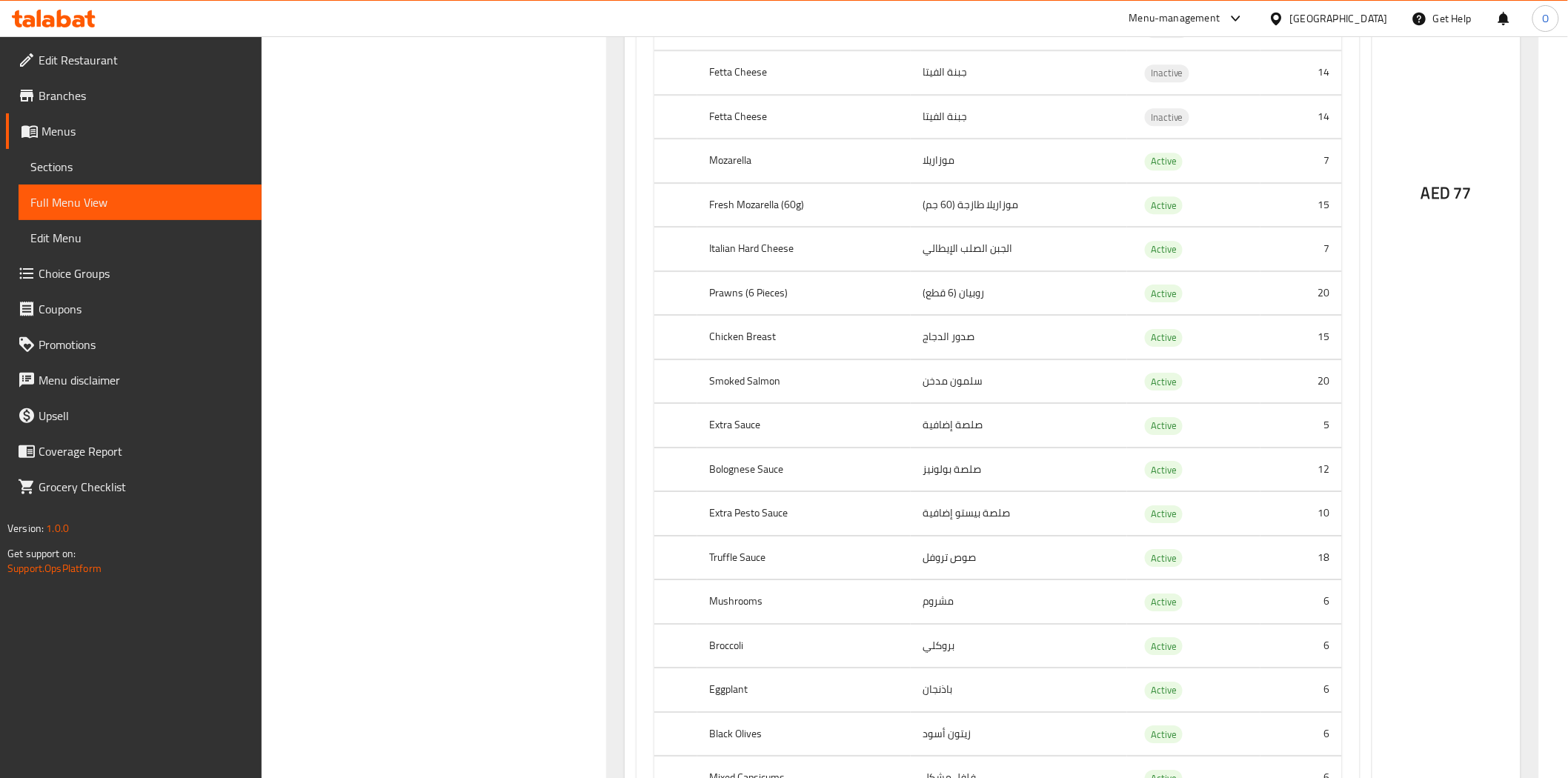
scroll to position [0, 0]
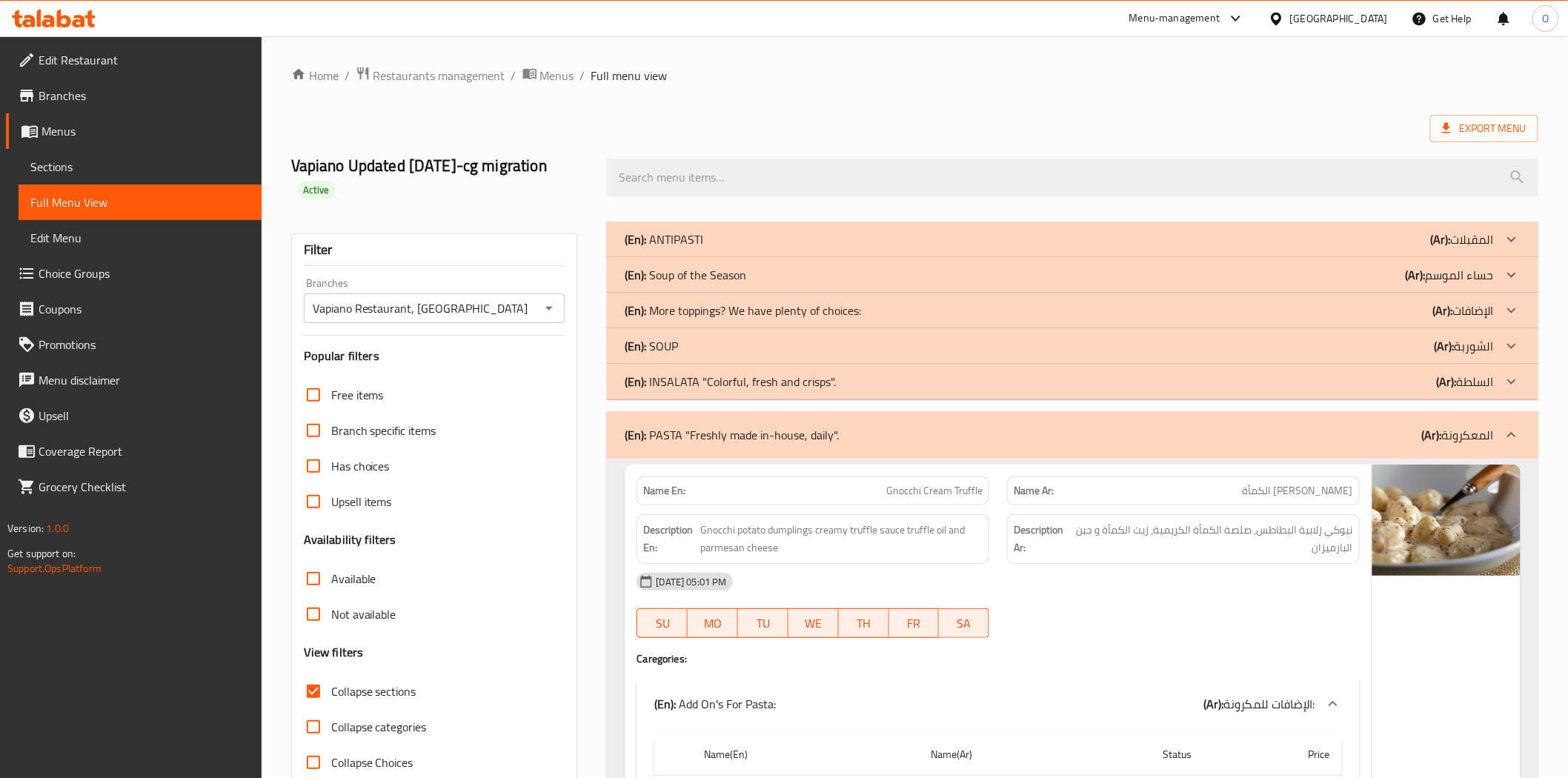
click at [864, 381] on div "(En): INSALATA "Colorful, fresh and crisps". (Ar): السلطة" at bounding box center [1059, 382] width 868 height 18
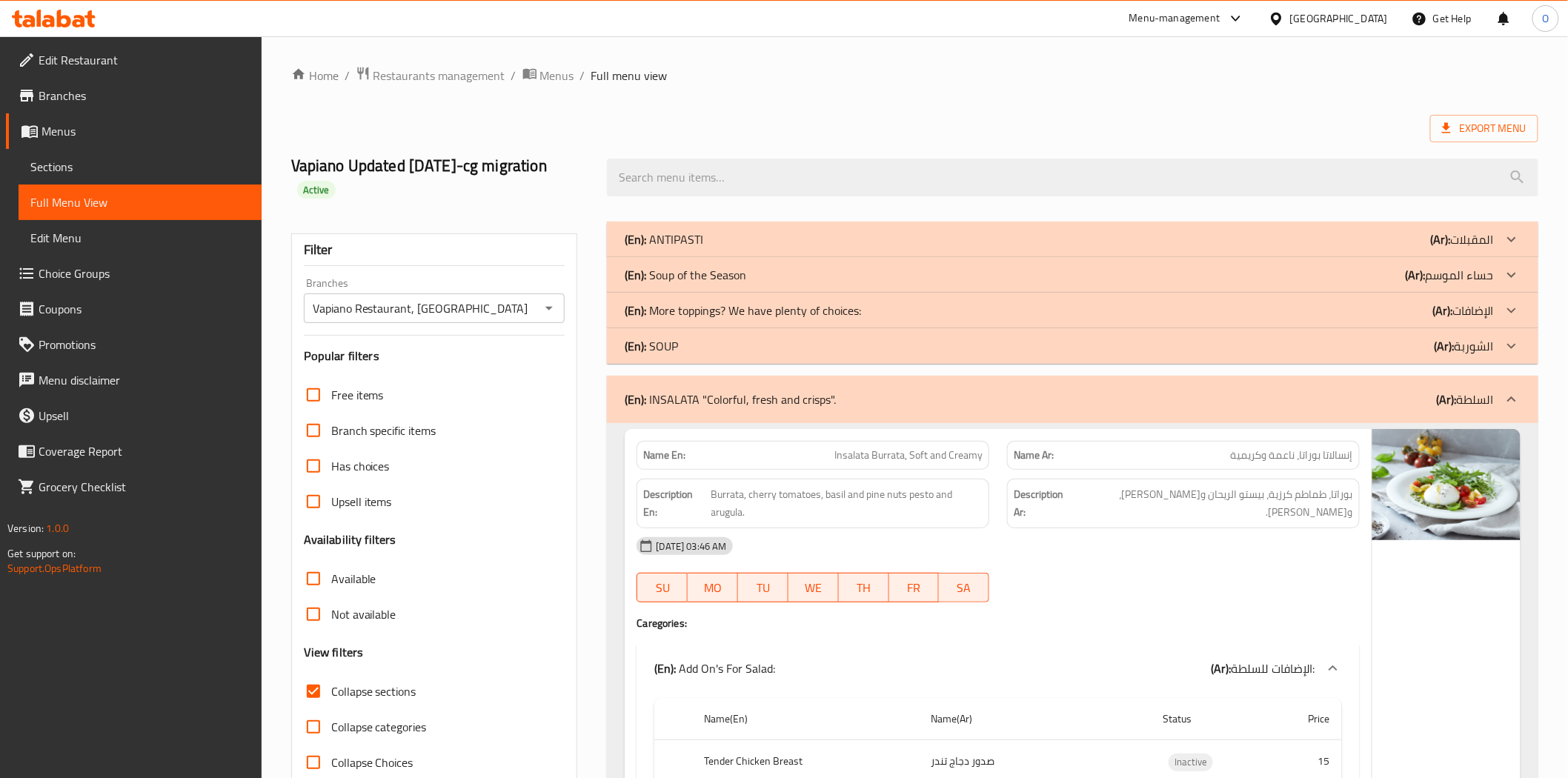
scroll to position [329, 0]
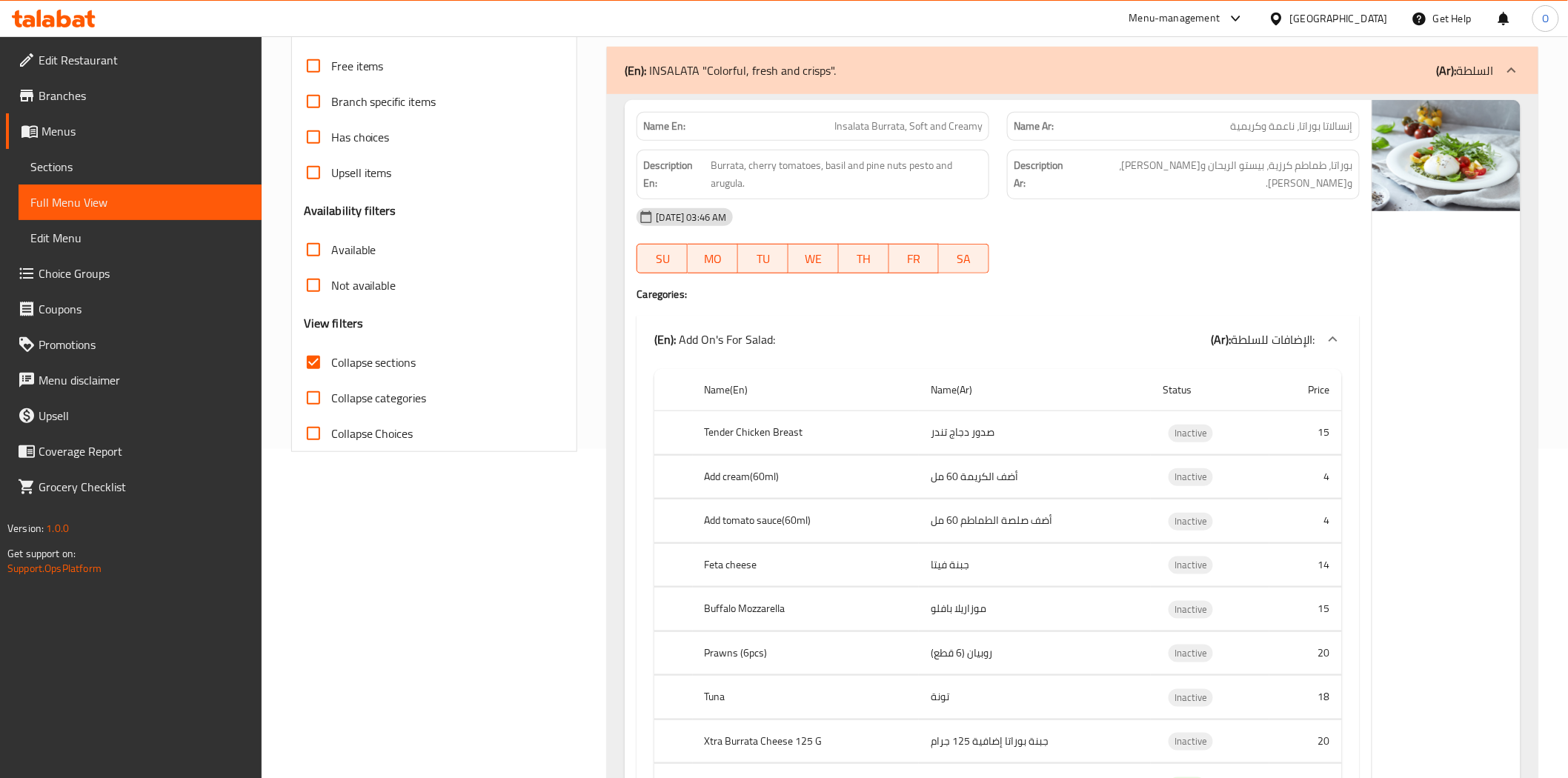
click at [307, 396] on input "Collapse categories" at bounding box center [313, 397] width 35 height 35
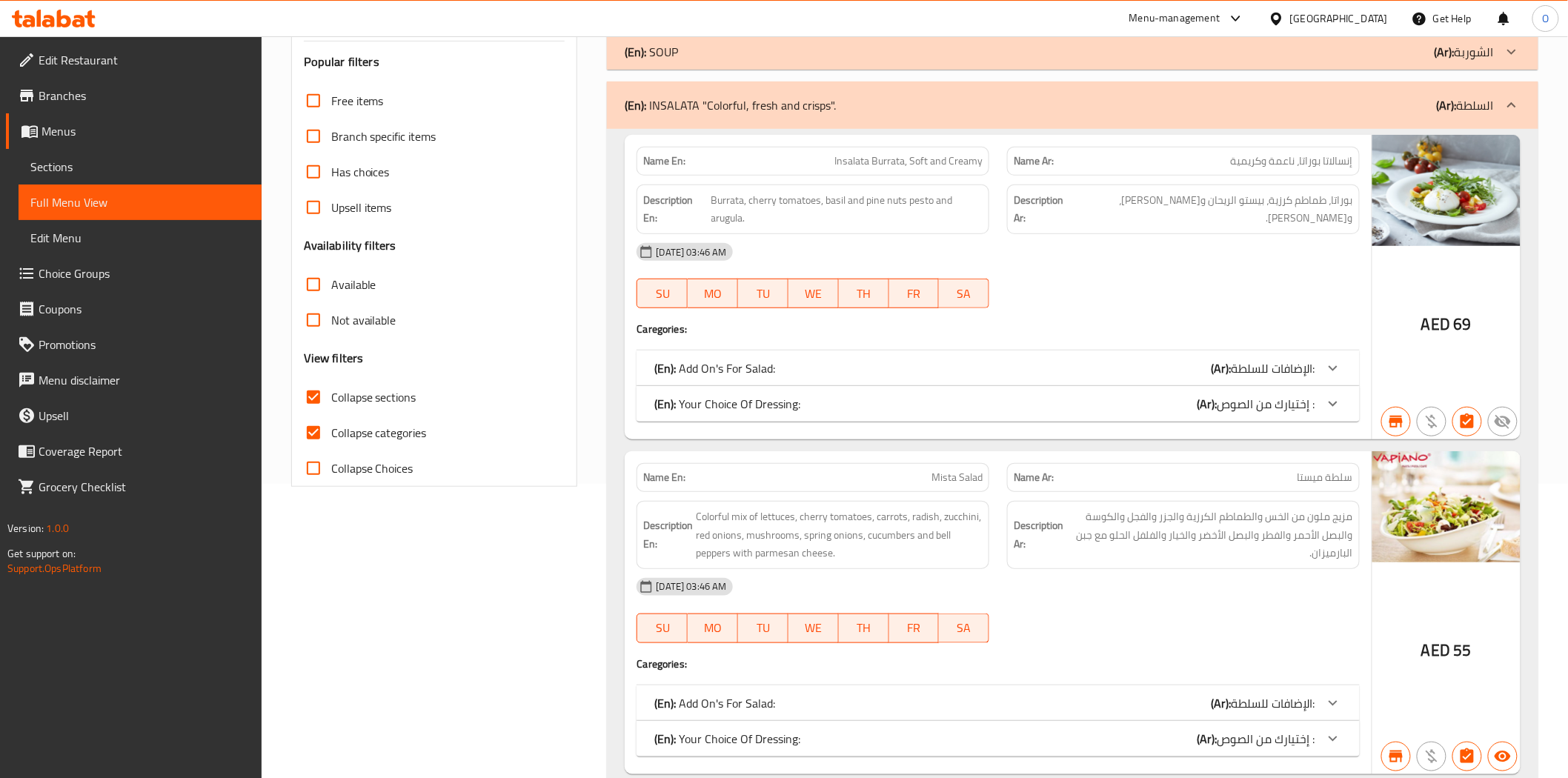
scroll to position [0, 0]
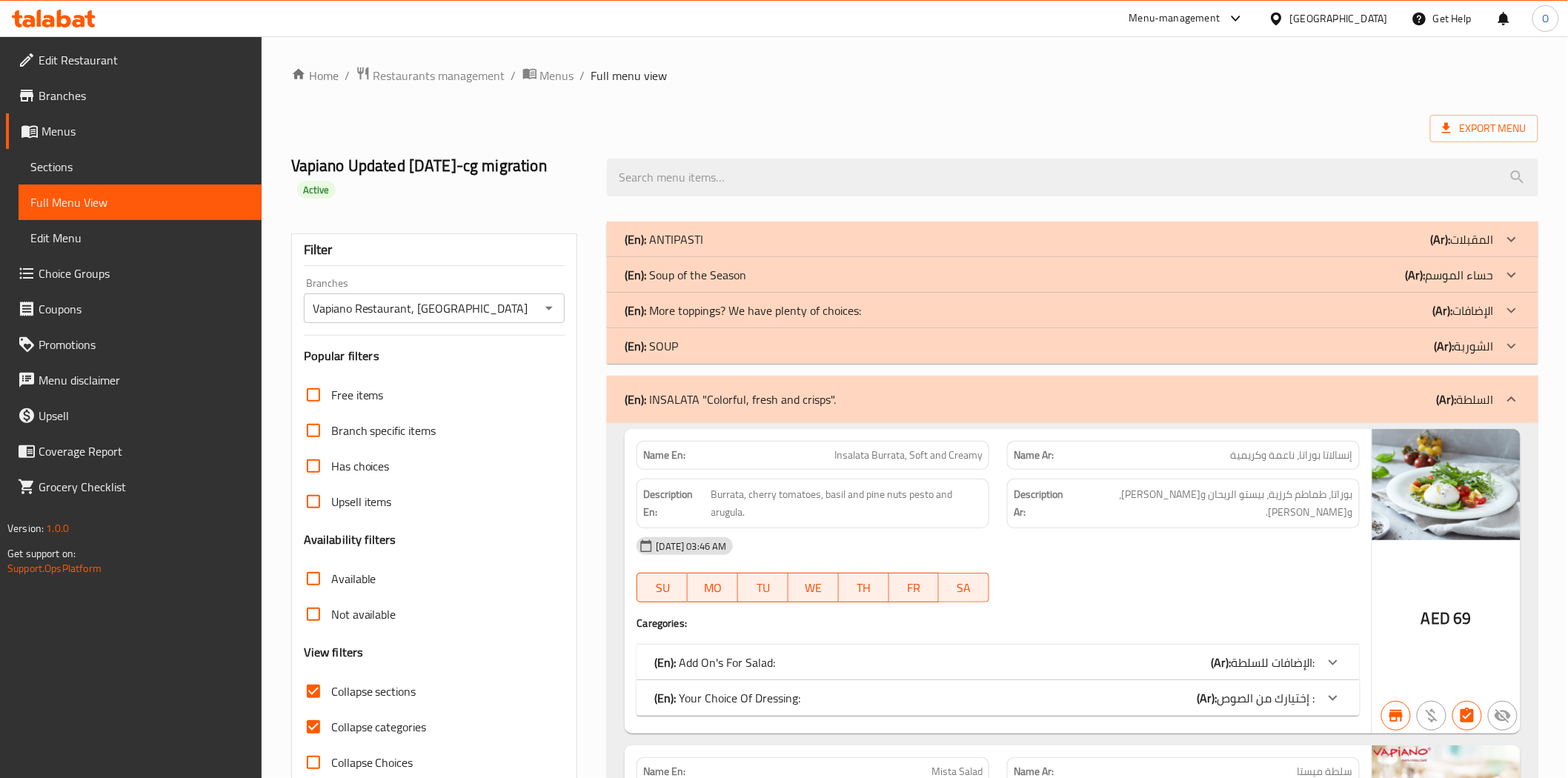
click at [741, 408] on p "(En): INSALATA "Colorful, fresh and crisps"." at bounding box center [730, 400] width 211 height 18
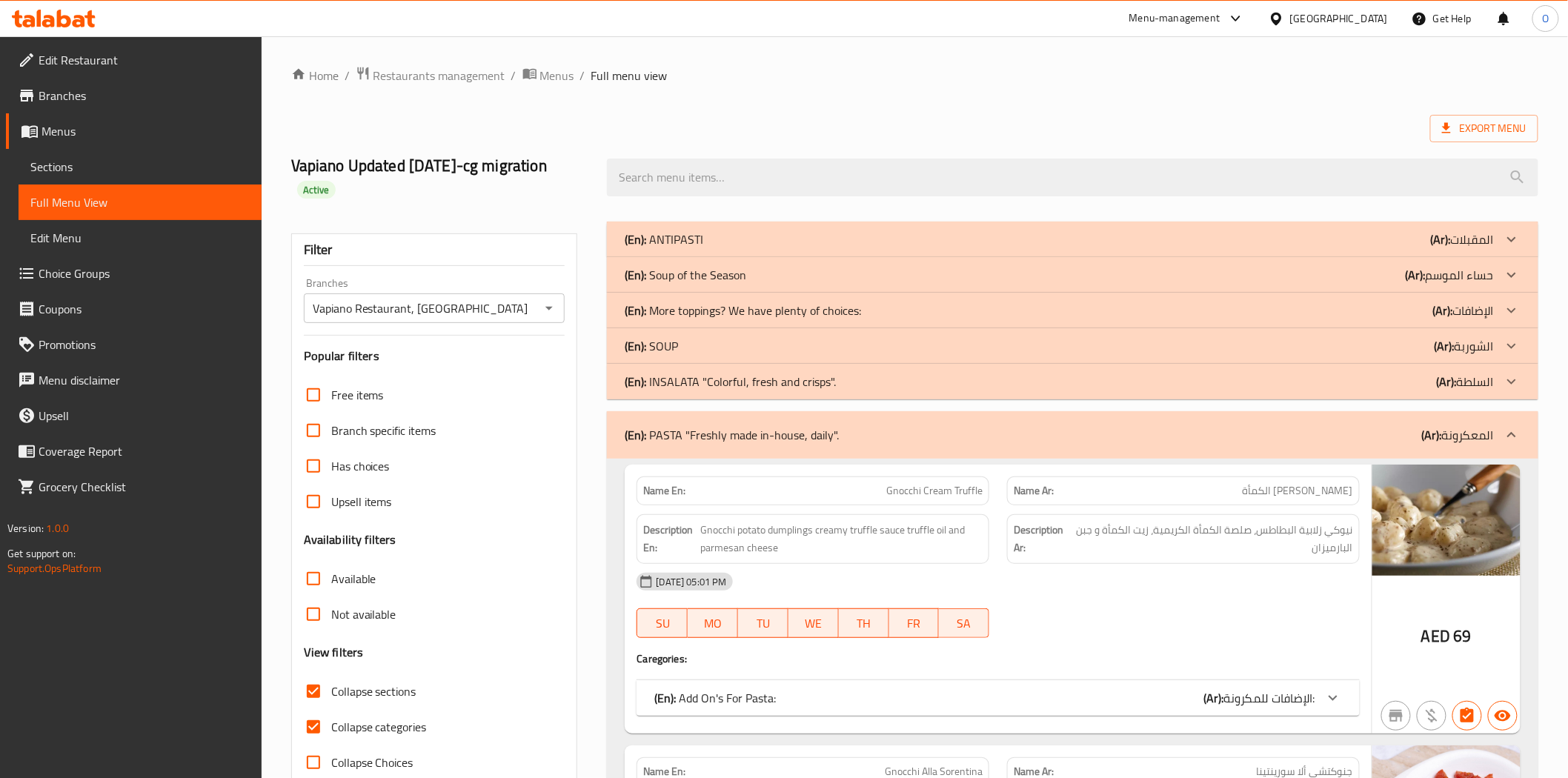
click at [732, 439] on p "(En): PASTA "Freshly made in-house, daily"." at bounding box center [732, 435] width 214 height 18
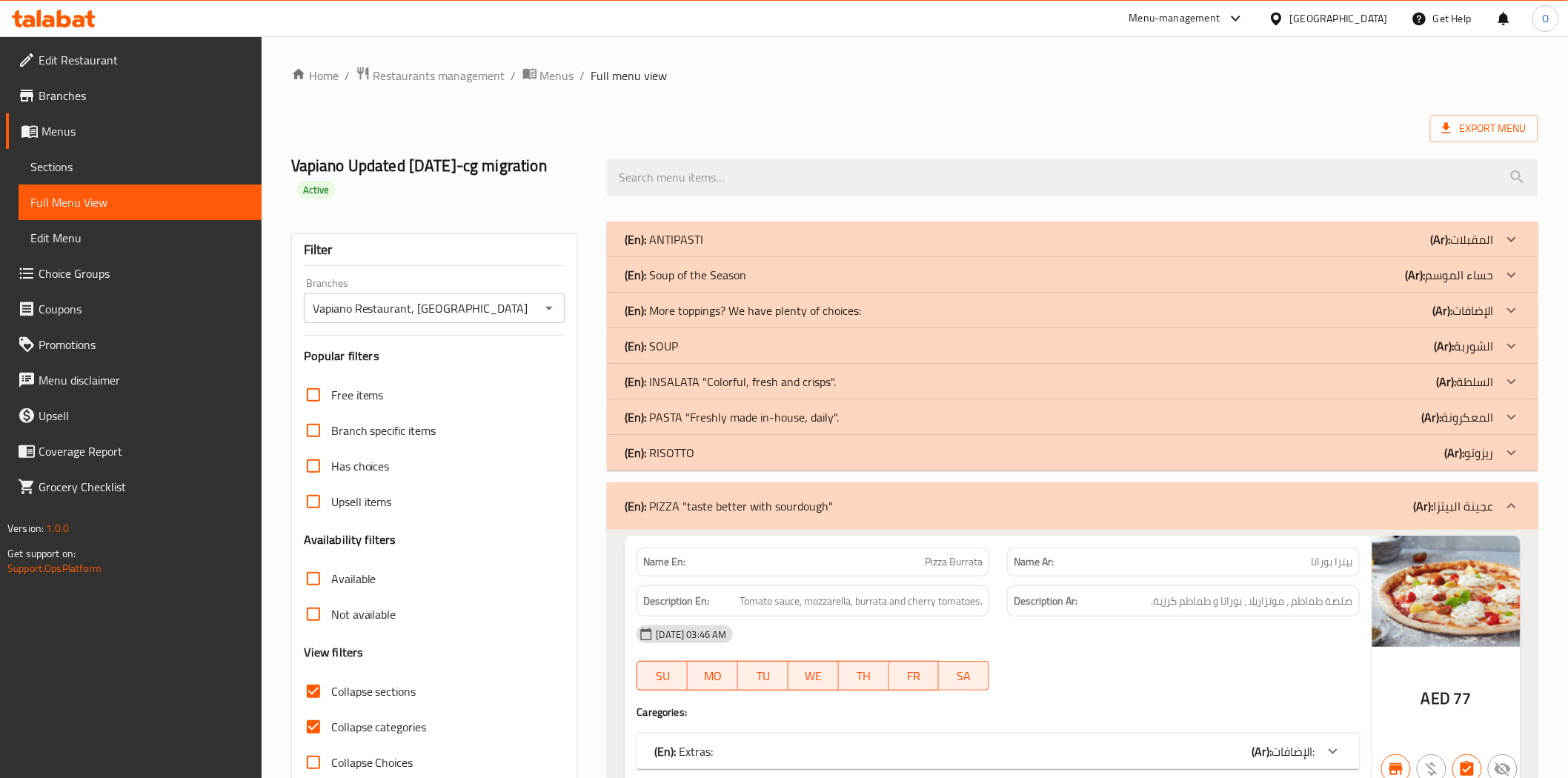
click at [726, 506] on p "(En): PIZZA "taste better with sourdough"" at bounding box center [729, 506] width 208 height 18
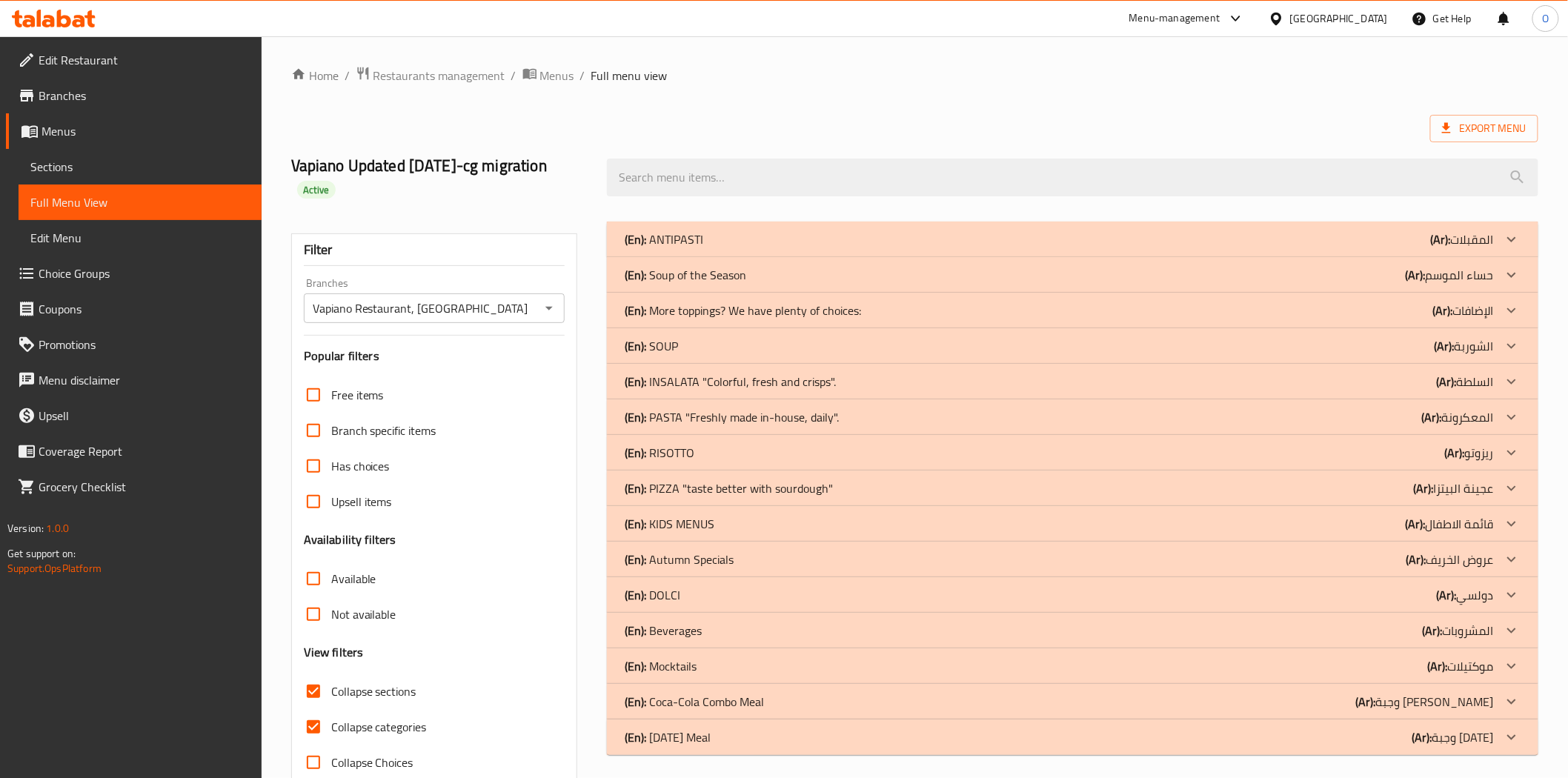
scroll to position [32, 0]
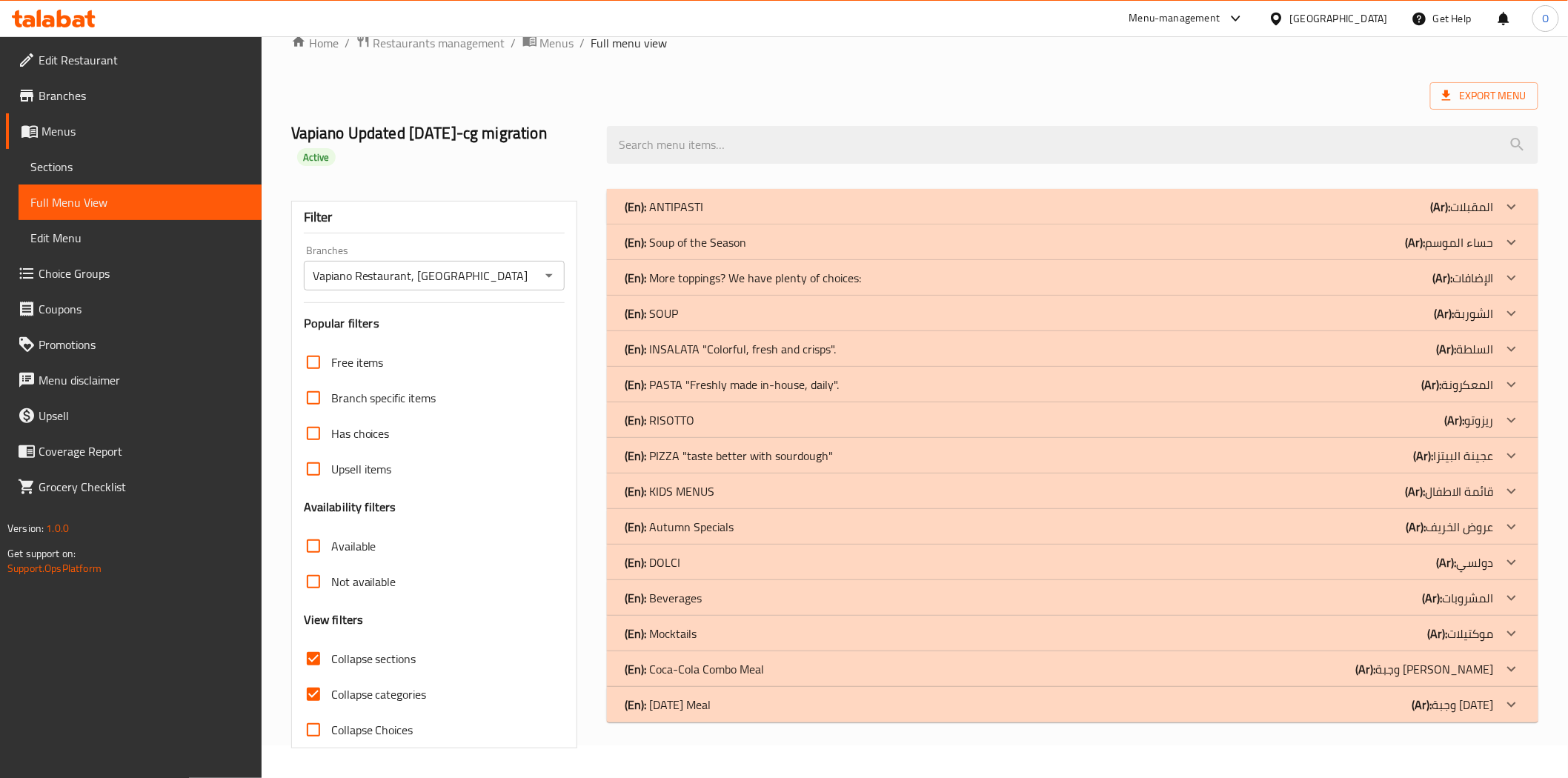
click at [726, 453] on p "(En): PIZZA "taste better with sourdough"" at bounding box center [729, 456] width 208 height 18
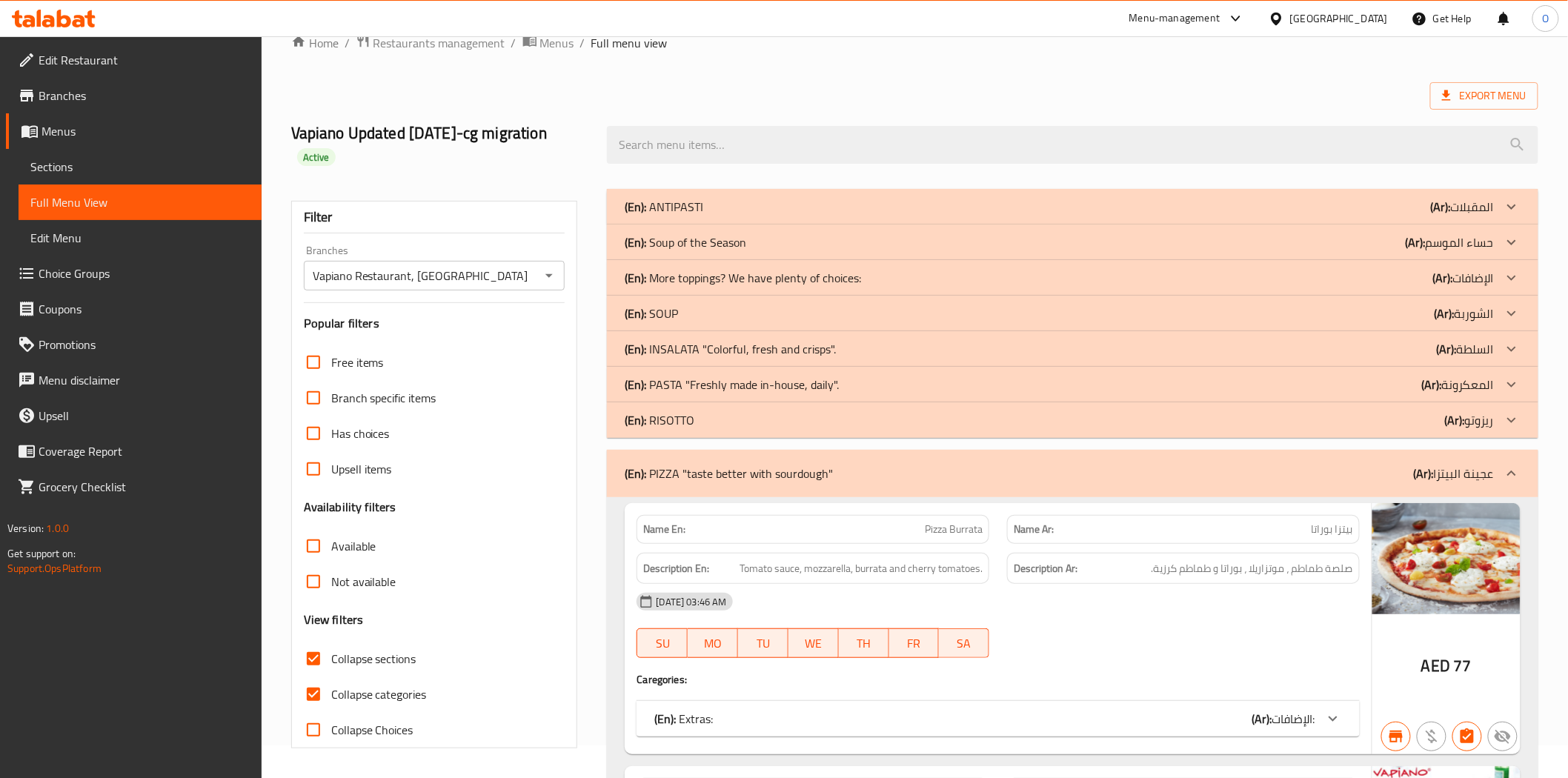
click at [731, 388] on p "(En): PASTA "Freshly made in-house, daily"." at bounding box center [732, 385] width 214 height 18
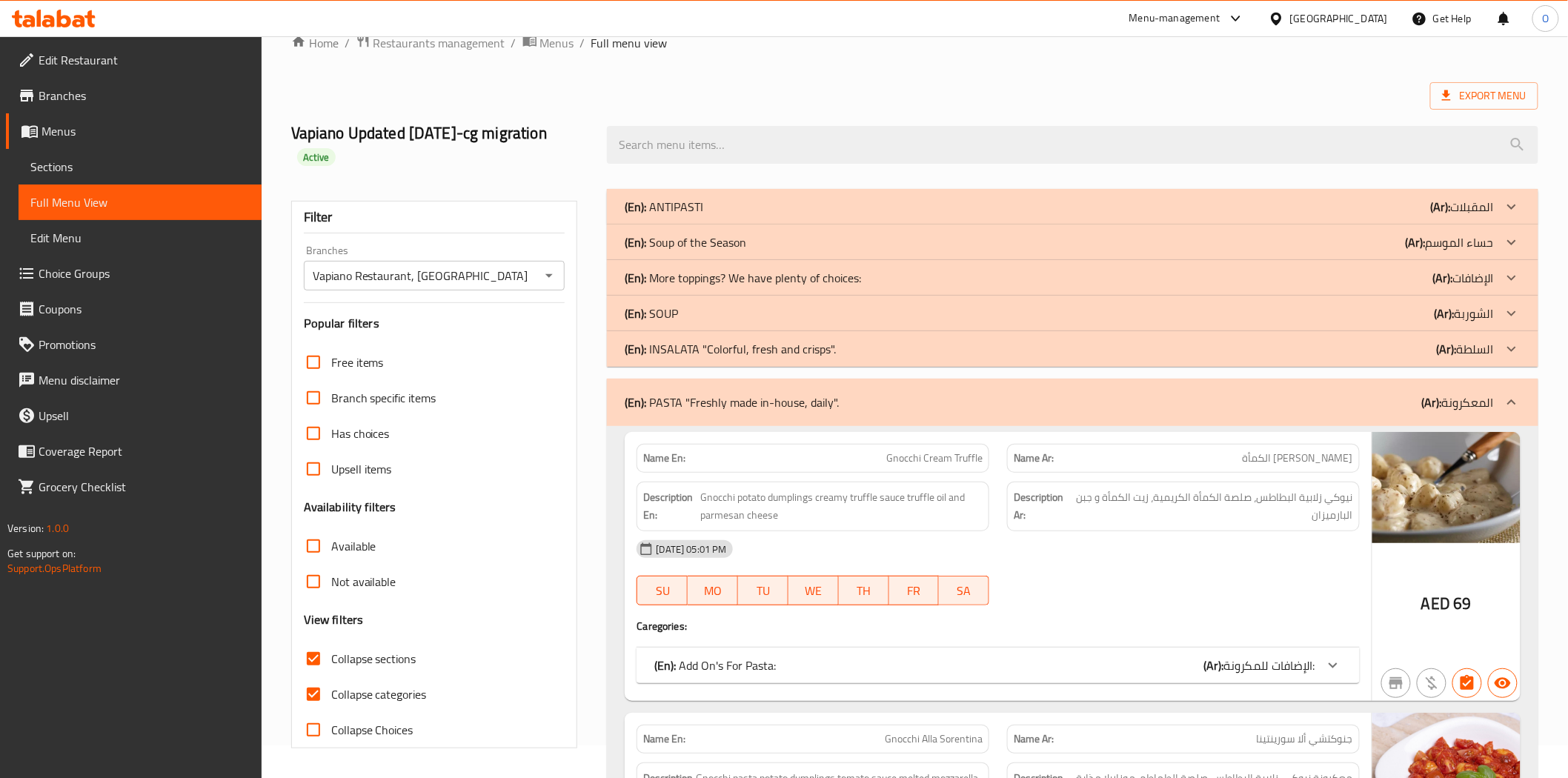
click at [741, 351] on p "(En): INSALATA "Colorful, fresh and crisps"." at bounding box center [730, 349] width 211 height 18
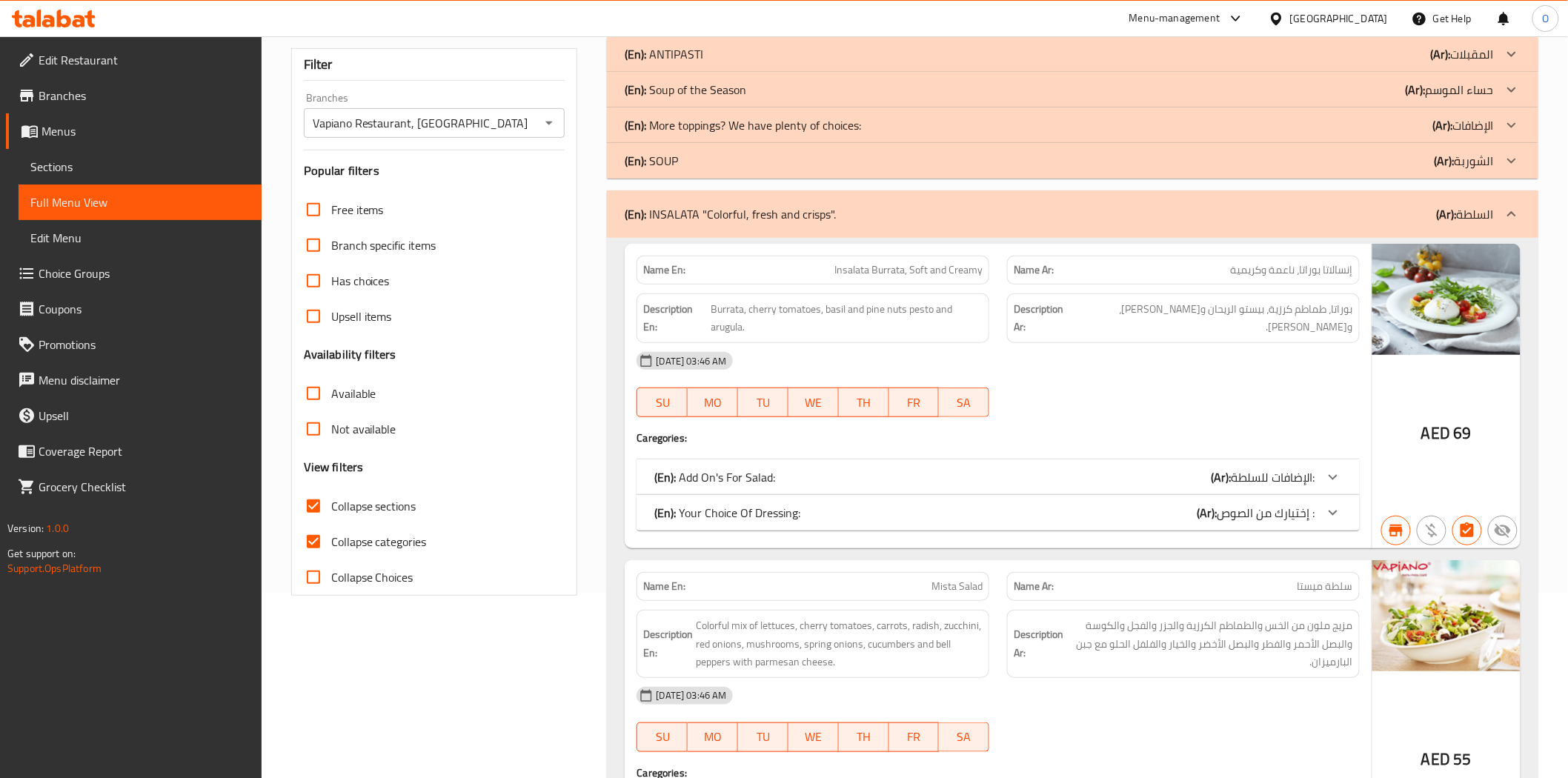
scroll to position [197, 0]
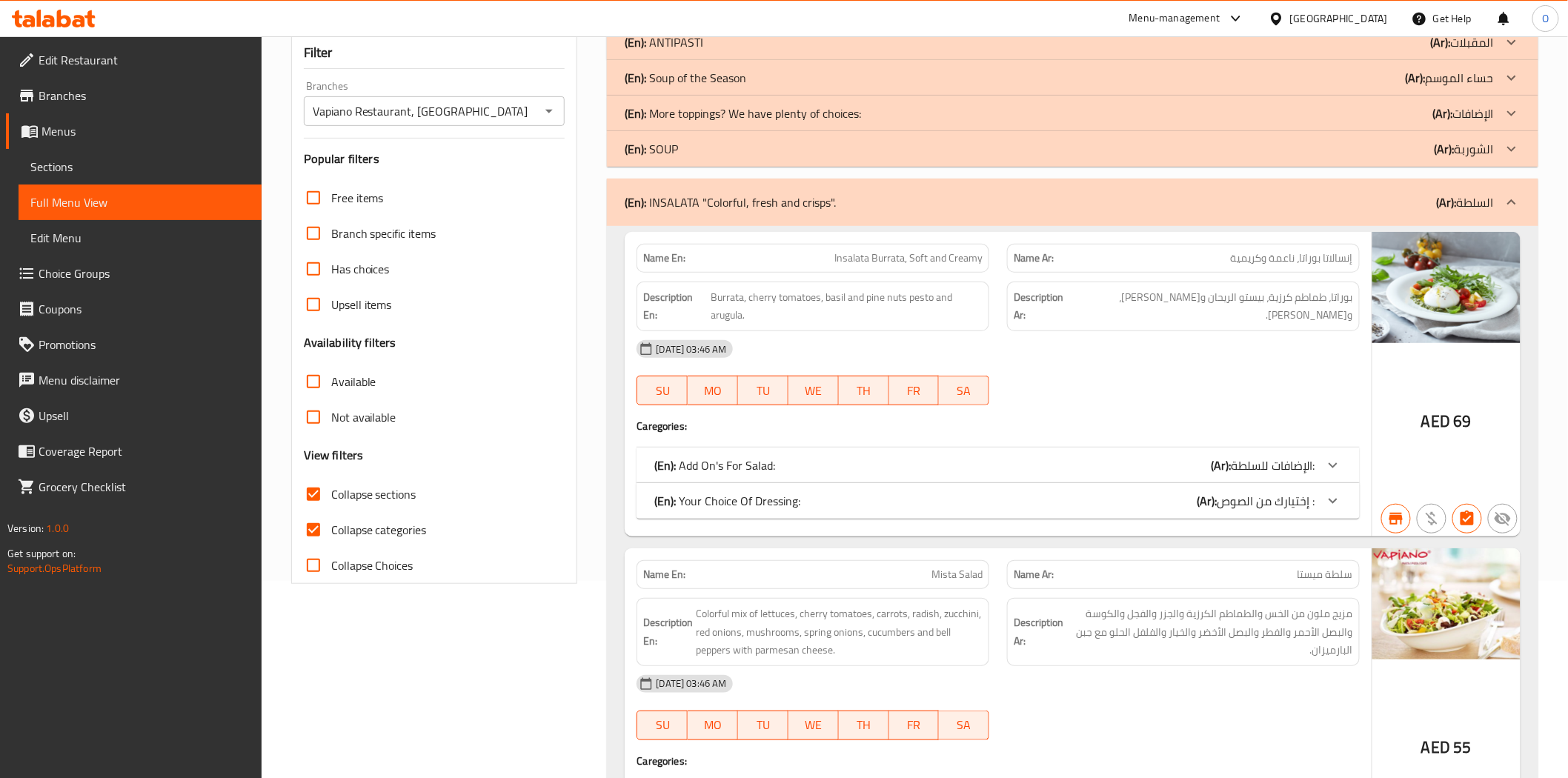
click at [313, 524] on input "Collapse categories" at bounding box center [313, 530] width 35 height 35
checkbox input "false"
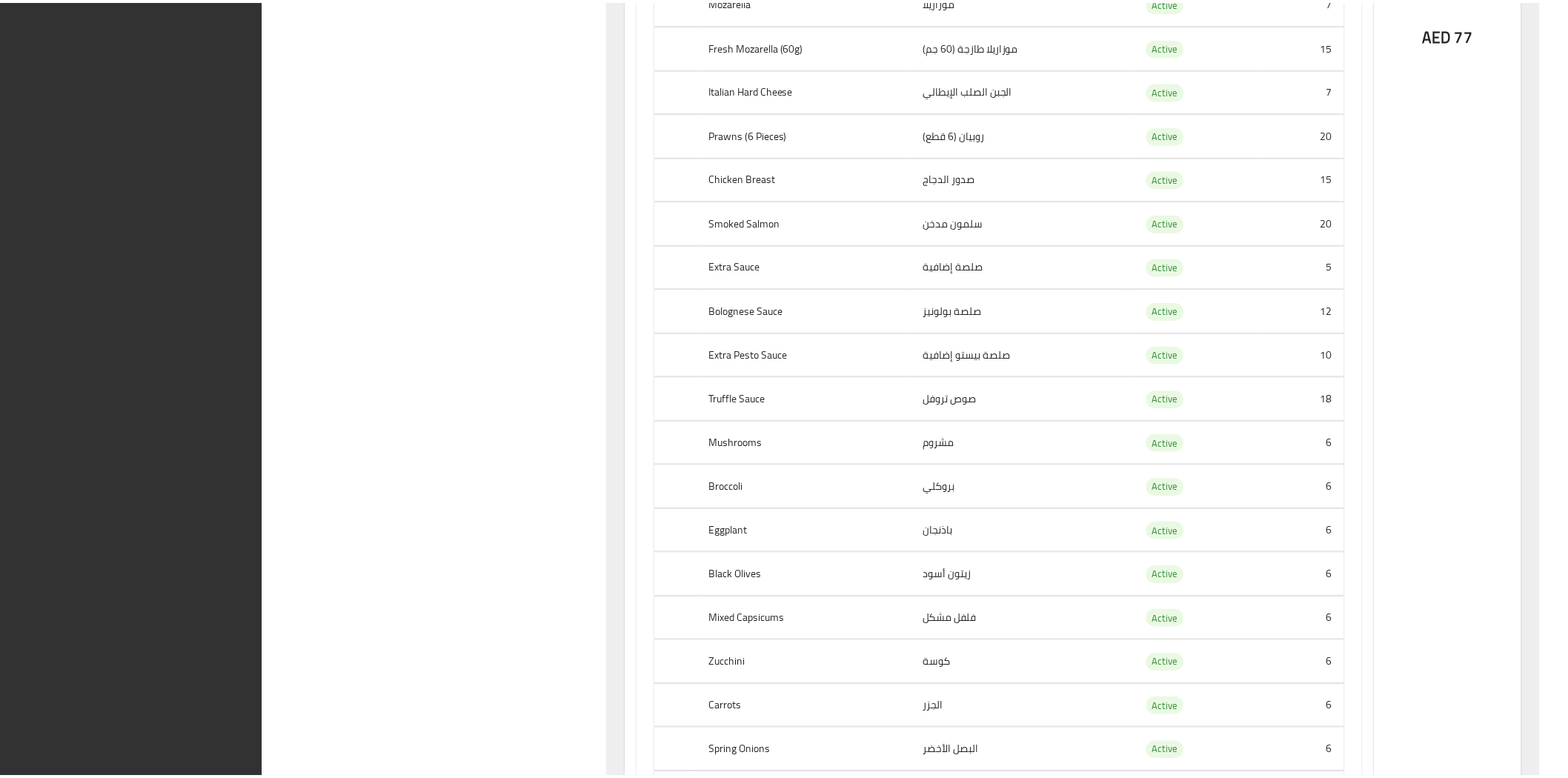
scroll to position [71258, 0]
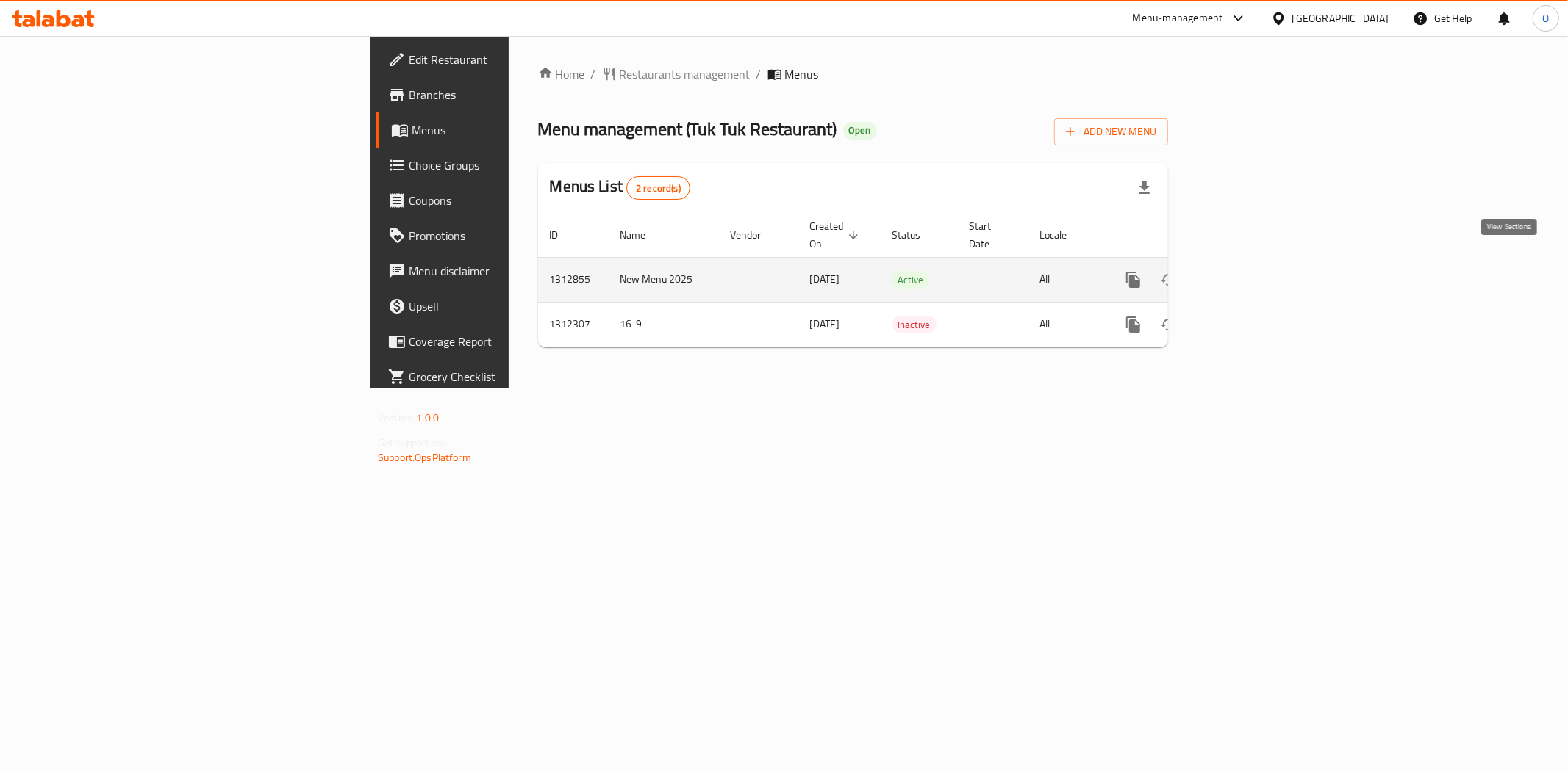
click at [1248, 271] on icon "enhanced table" at bounding box center [1239, 280] width 18 height 18
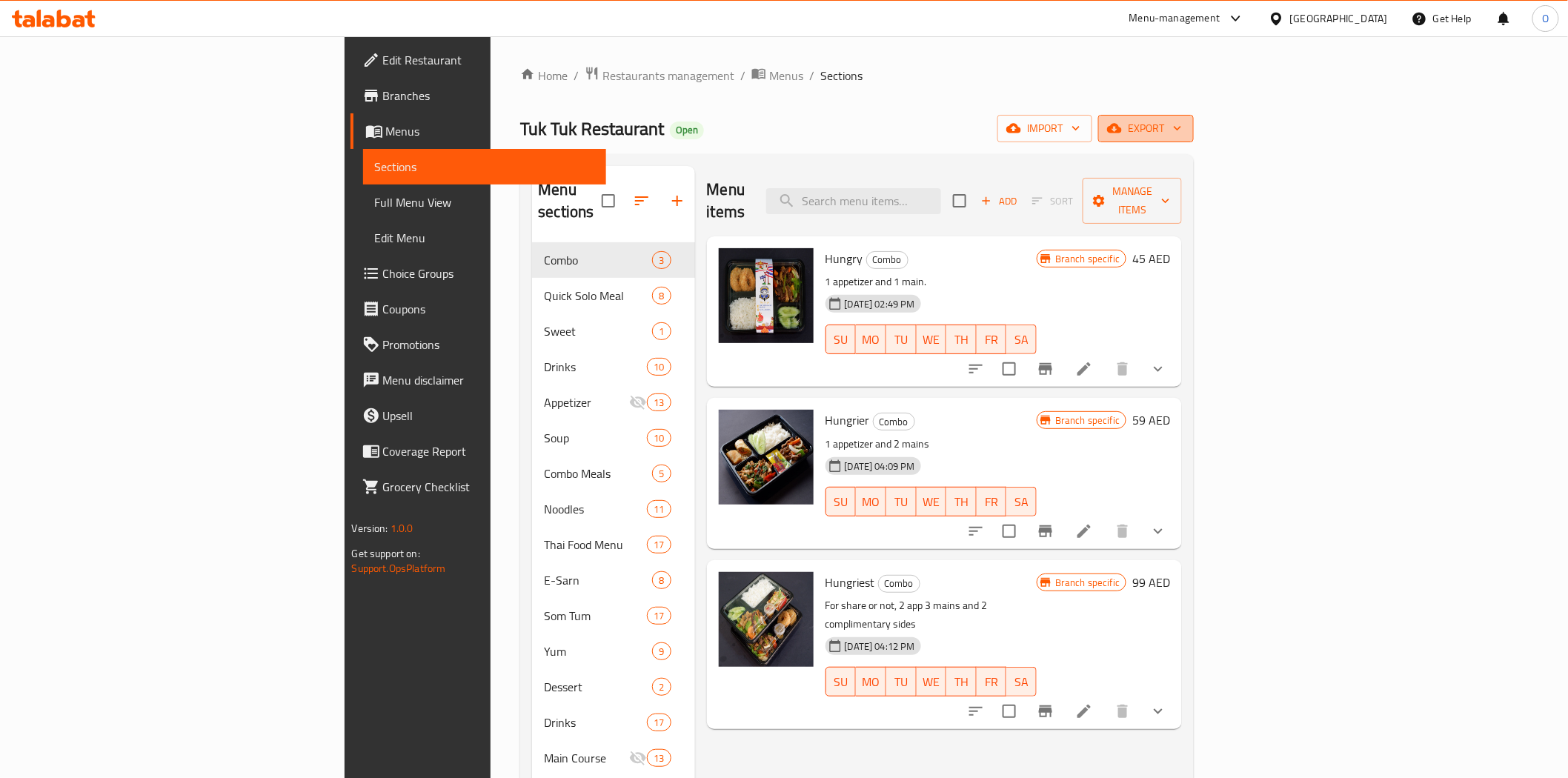
click at [1122, 121] on icon "button" at bounding box center [1114, 128] width 15 height 15
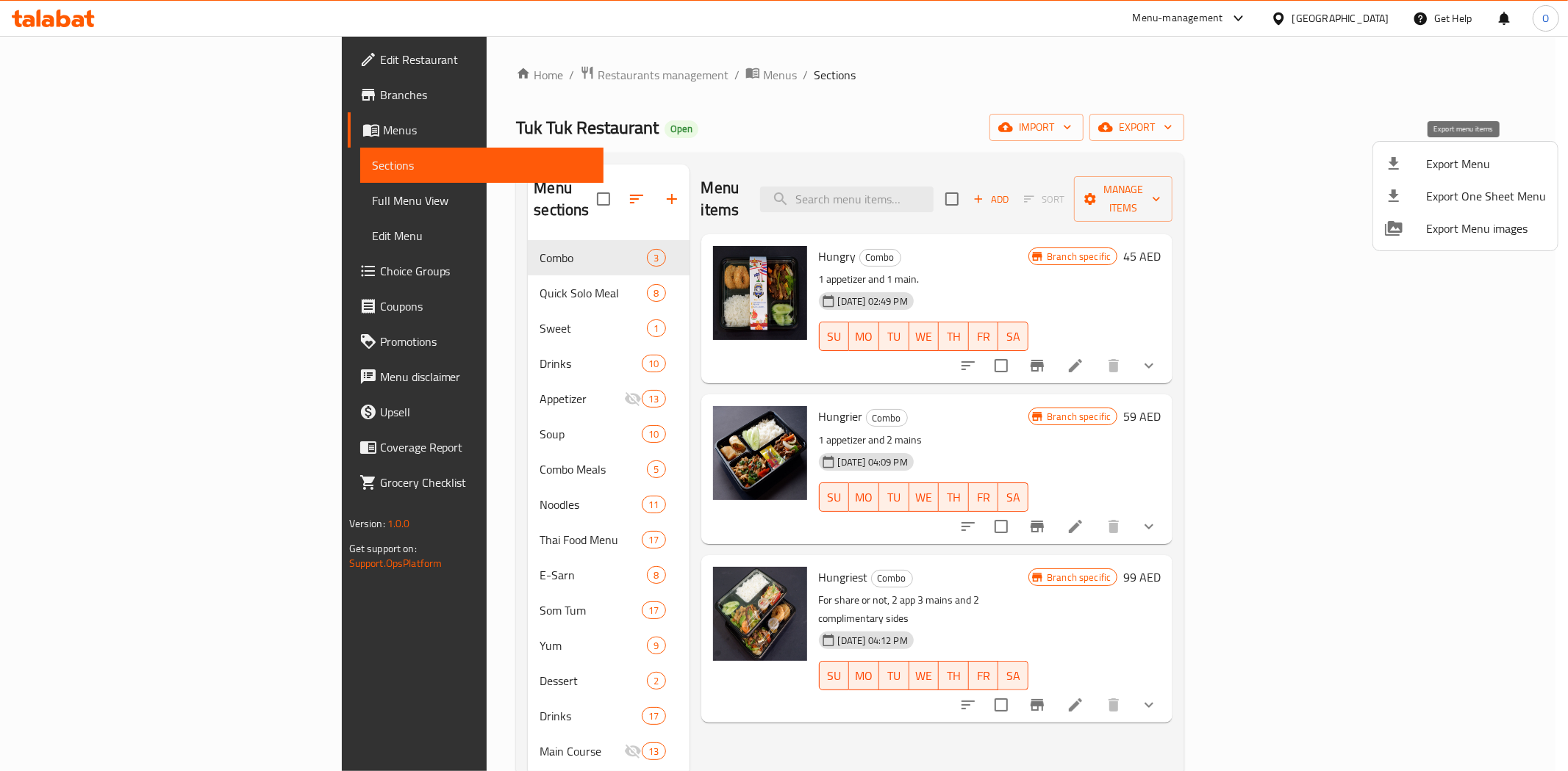
click at [1397, 166] on icon at bounding box center [1393, 163] width 18 height 18
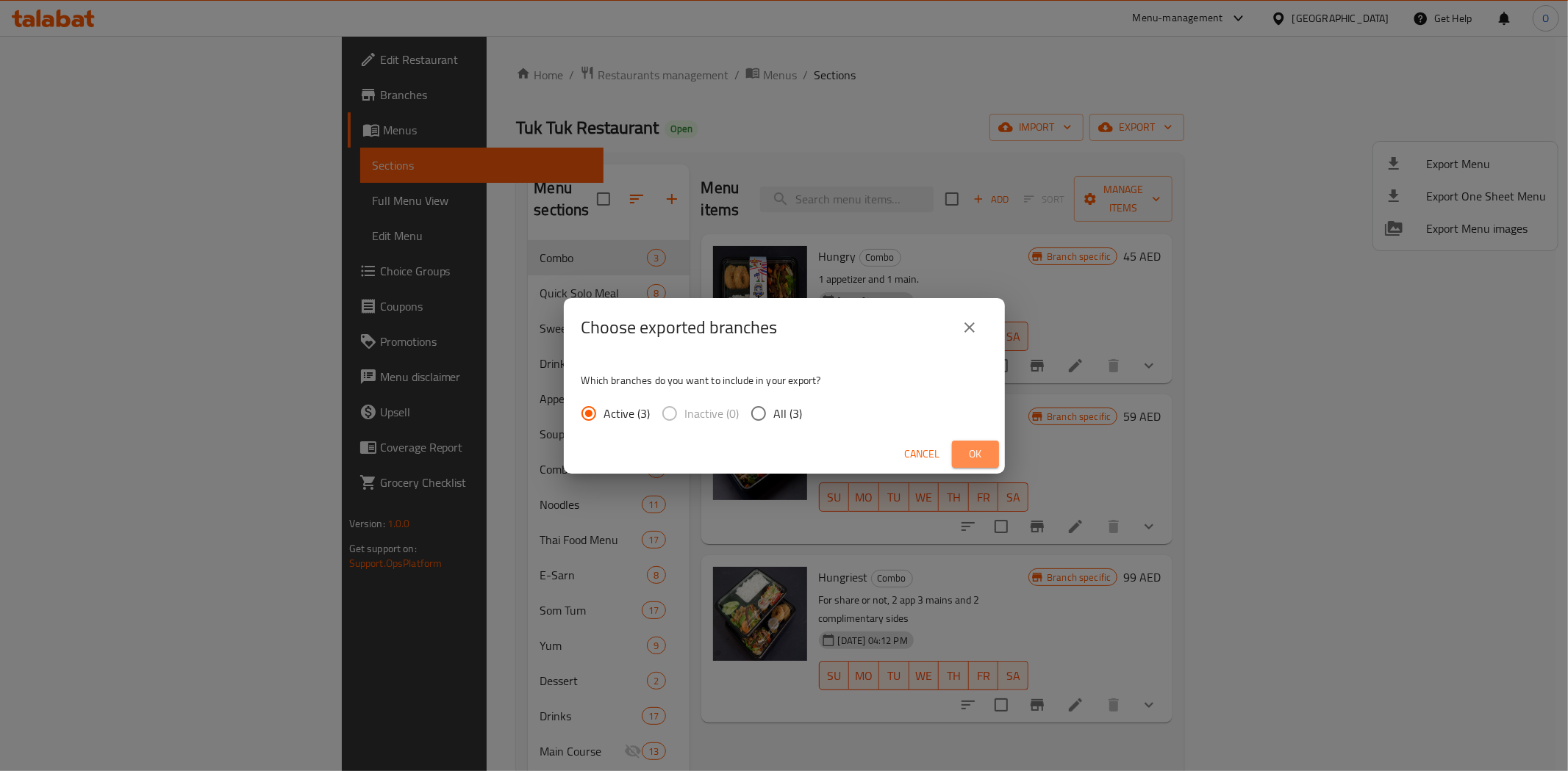
click at [971, 447] on span "Ok" at bounding box center [976, 455] width 23 height 19
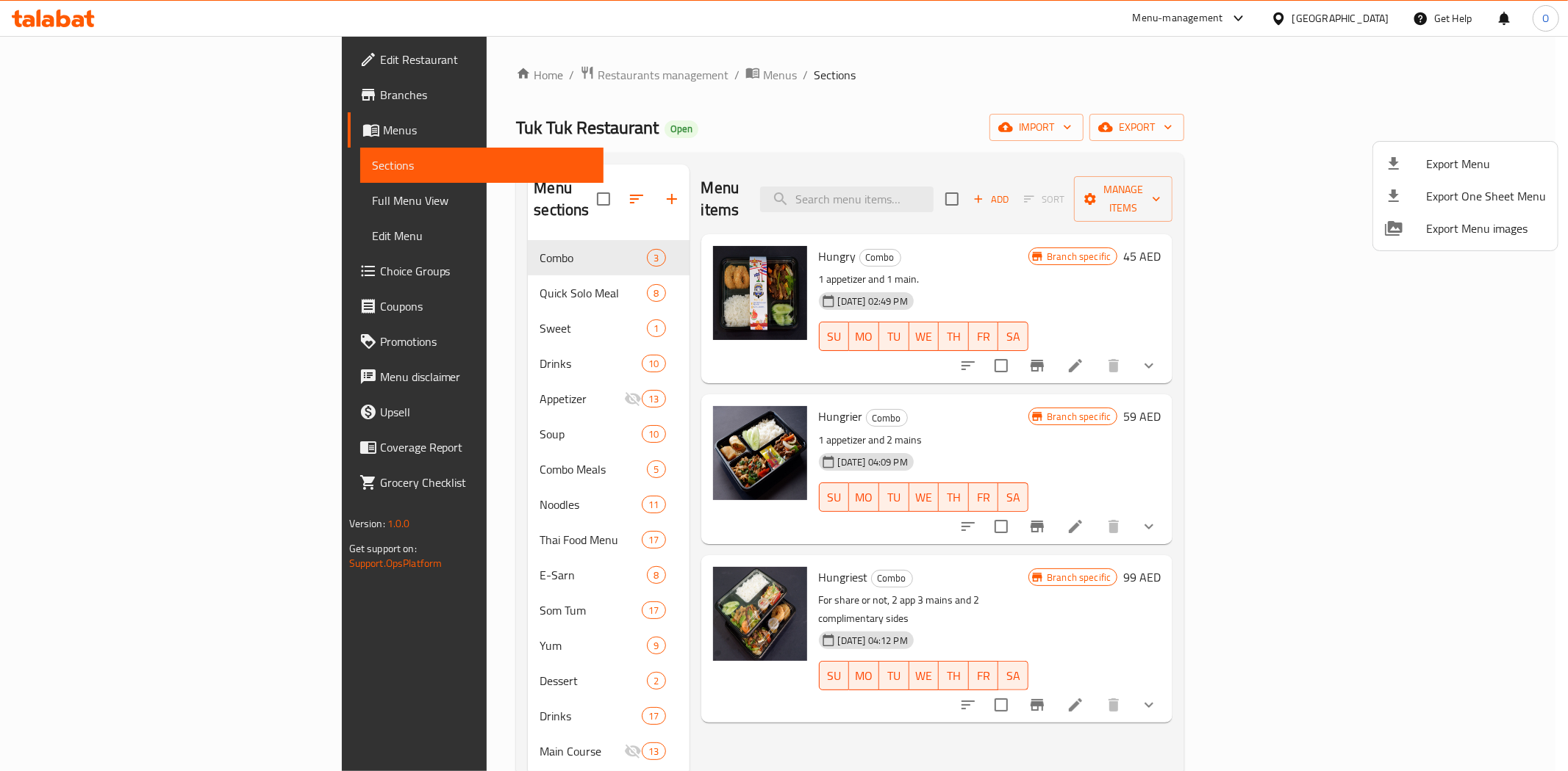
click at [385, 283] on div at bounding box center [784, 385] width 1568 height 771
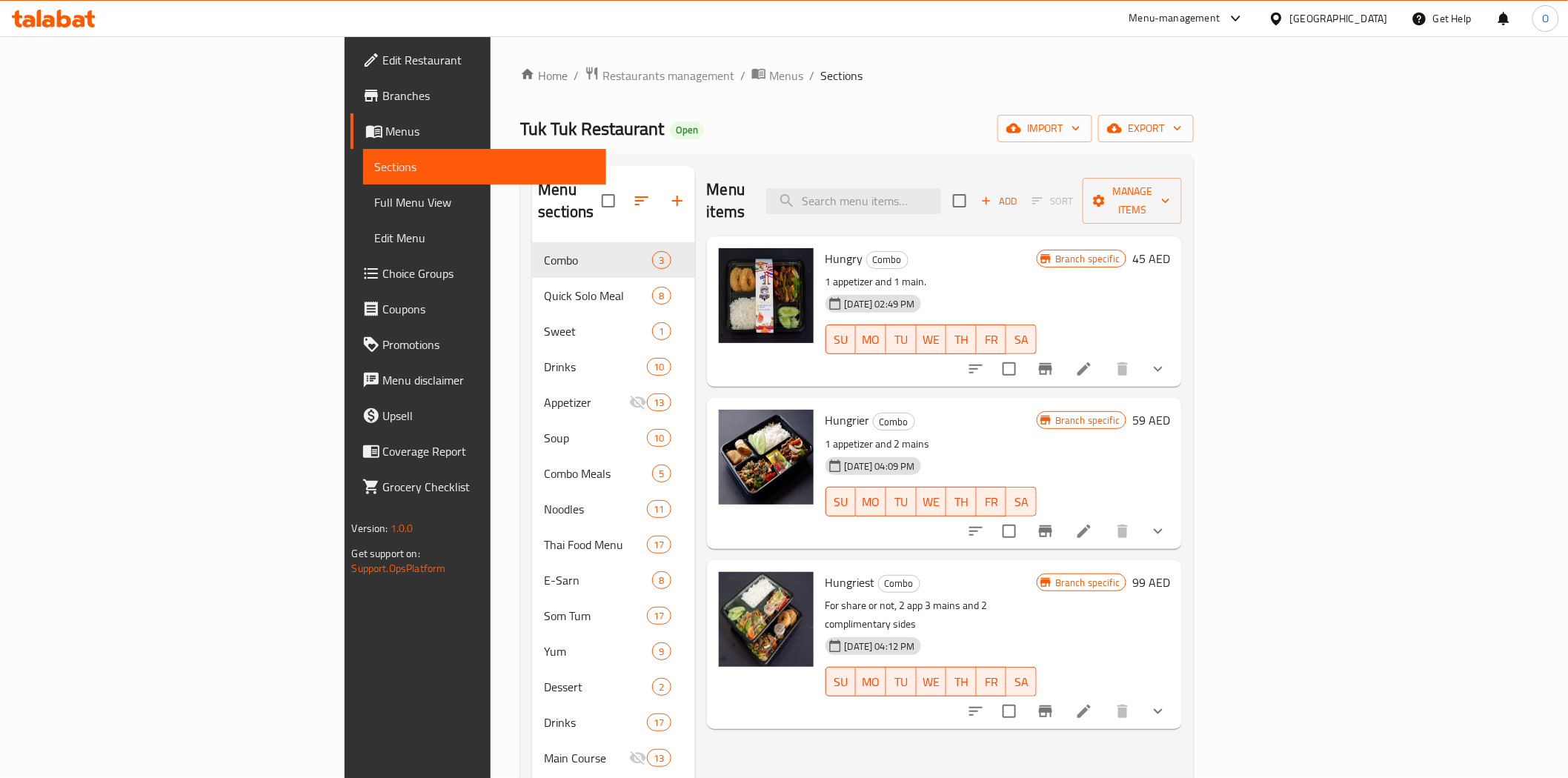
click at [544, 287] on span "Quick Solo Meal" at bounding box center [597, 296] width 108 height 18
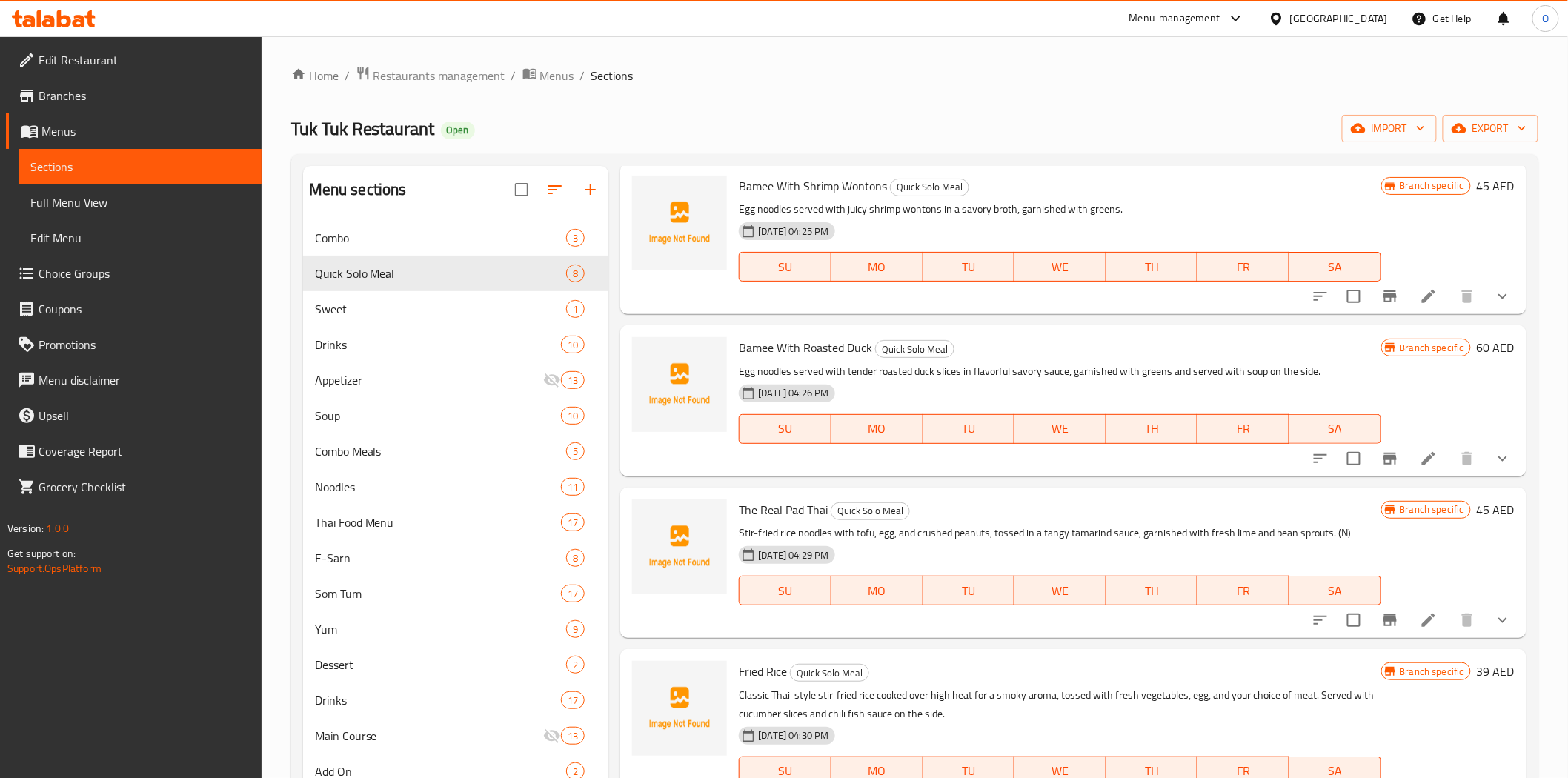
scroll to position [627, 0]
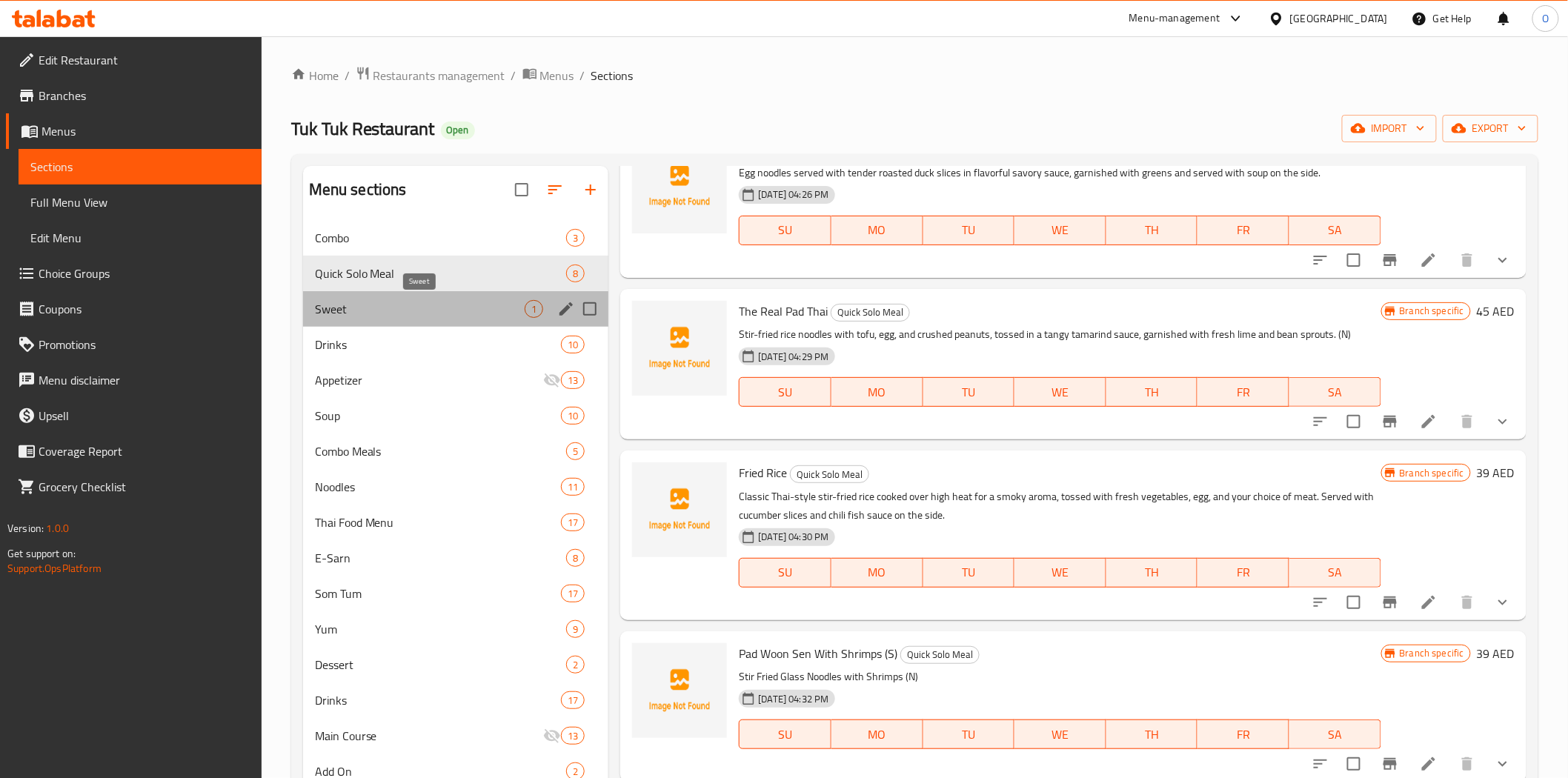
click at [492, 308] on span "Sweet" at bounding box center [420, 309] width 210 height 18
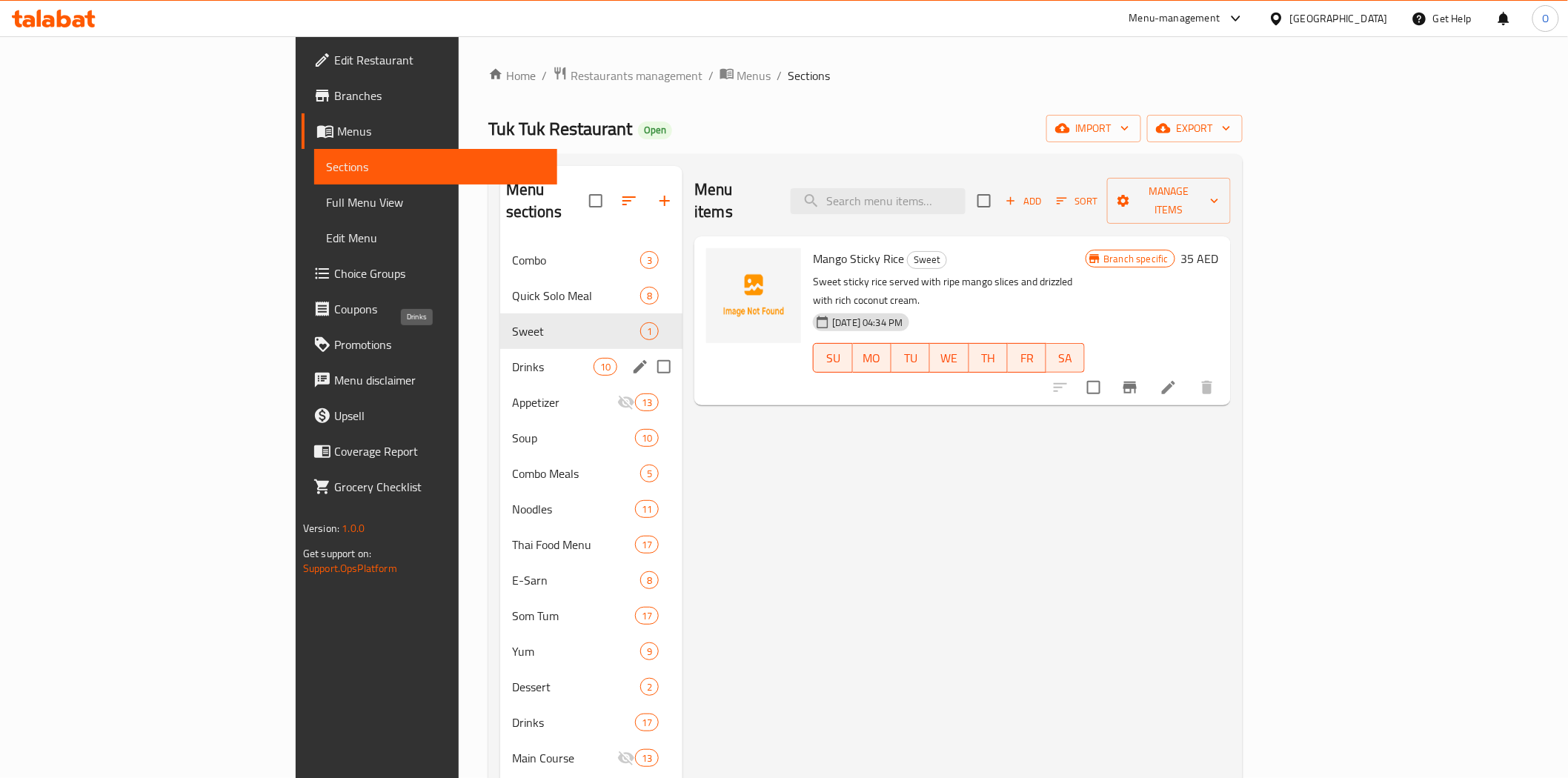
click at [512, 358] on span "Drinks" at bounding box center [552, 367] width 81 height 18
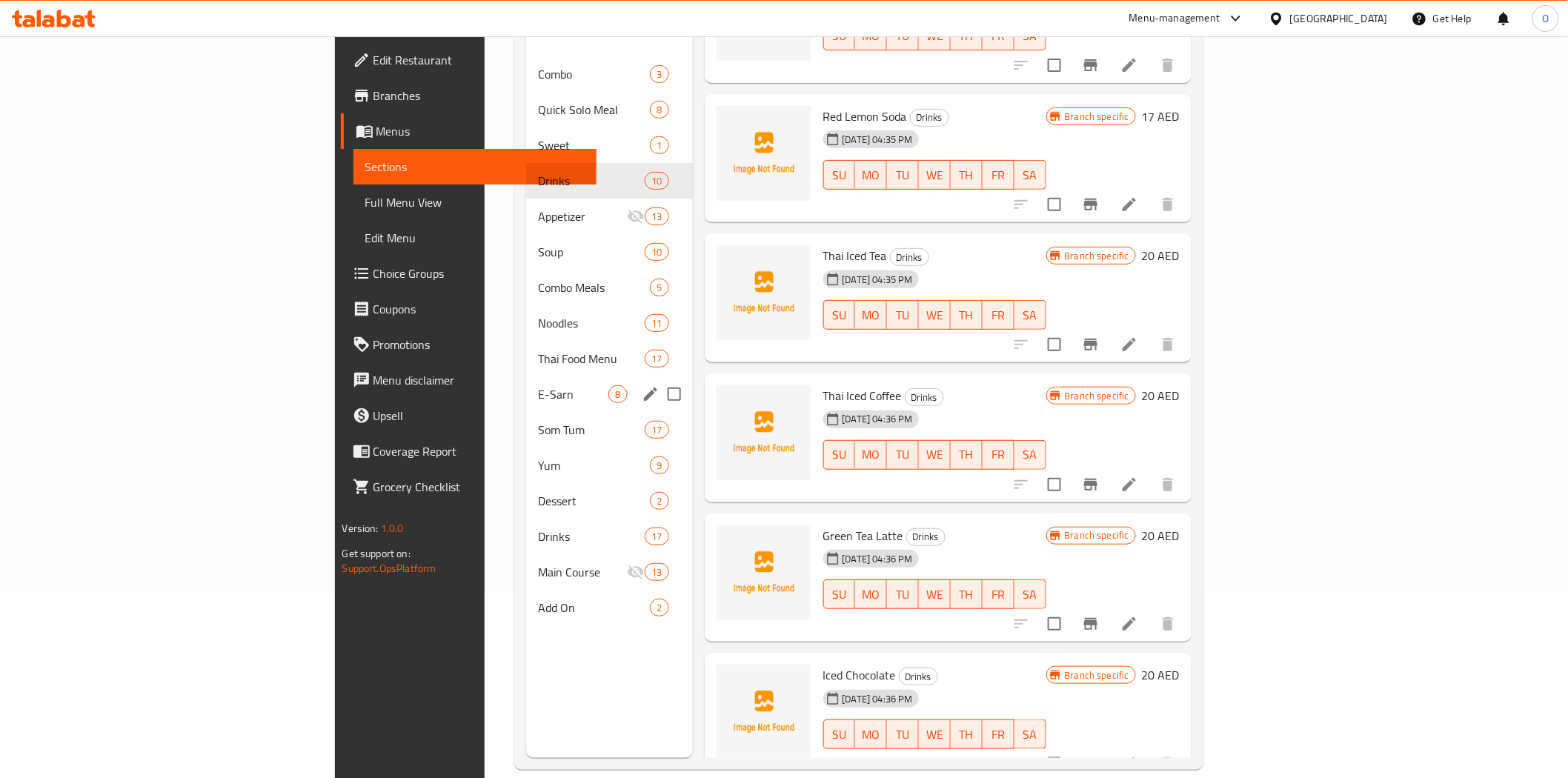
scroll to position [207, 0]
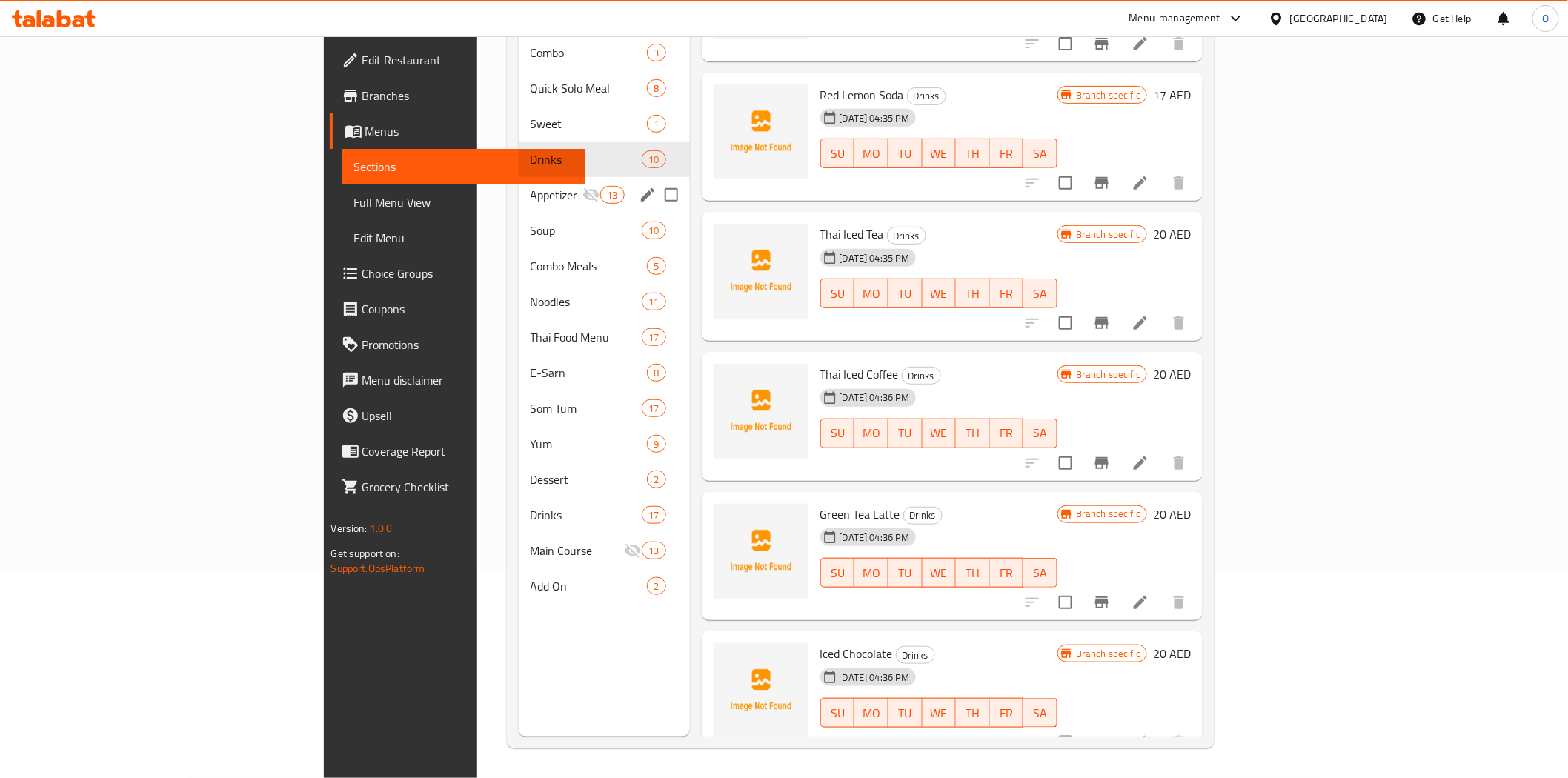
click at [518, 188] on div "Appetizer 13" at bounding box center [604, 195] width 171 height 35
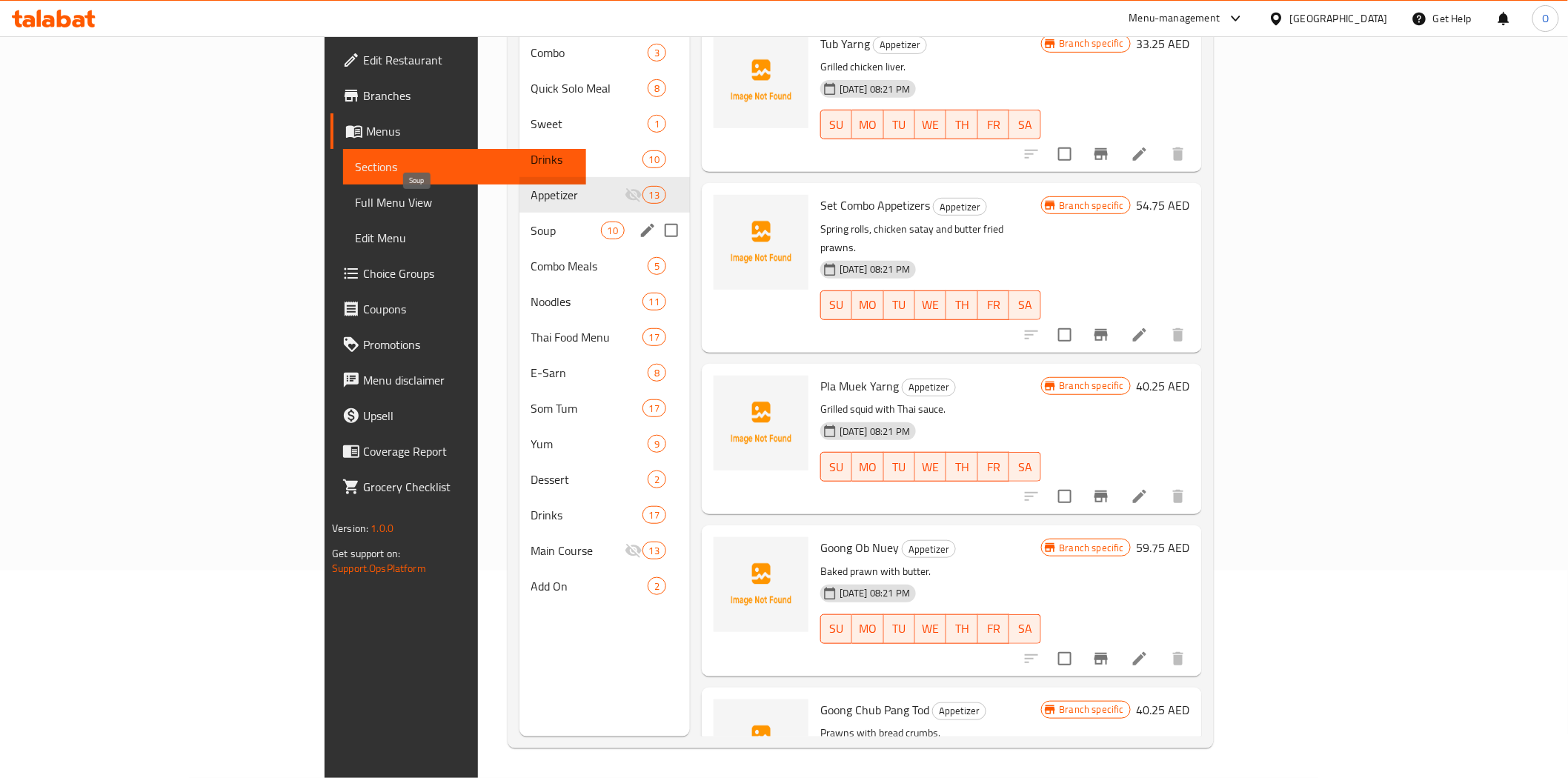
click at [531, 221] on span "Soup" at bounding box center [566, 230] width 69 height 18
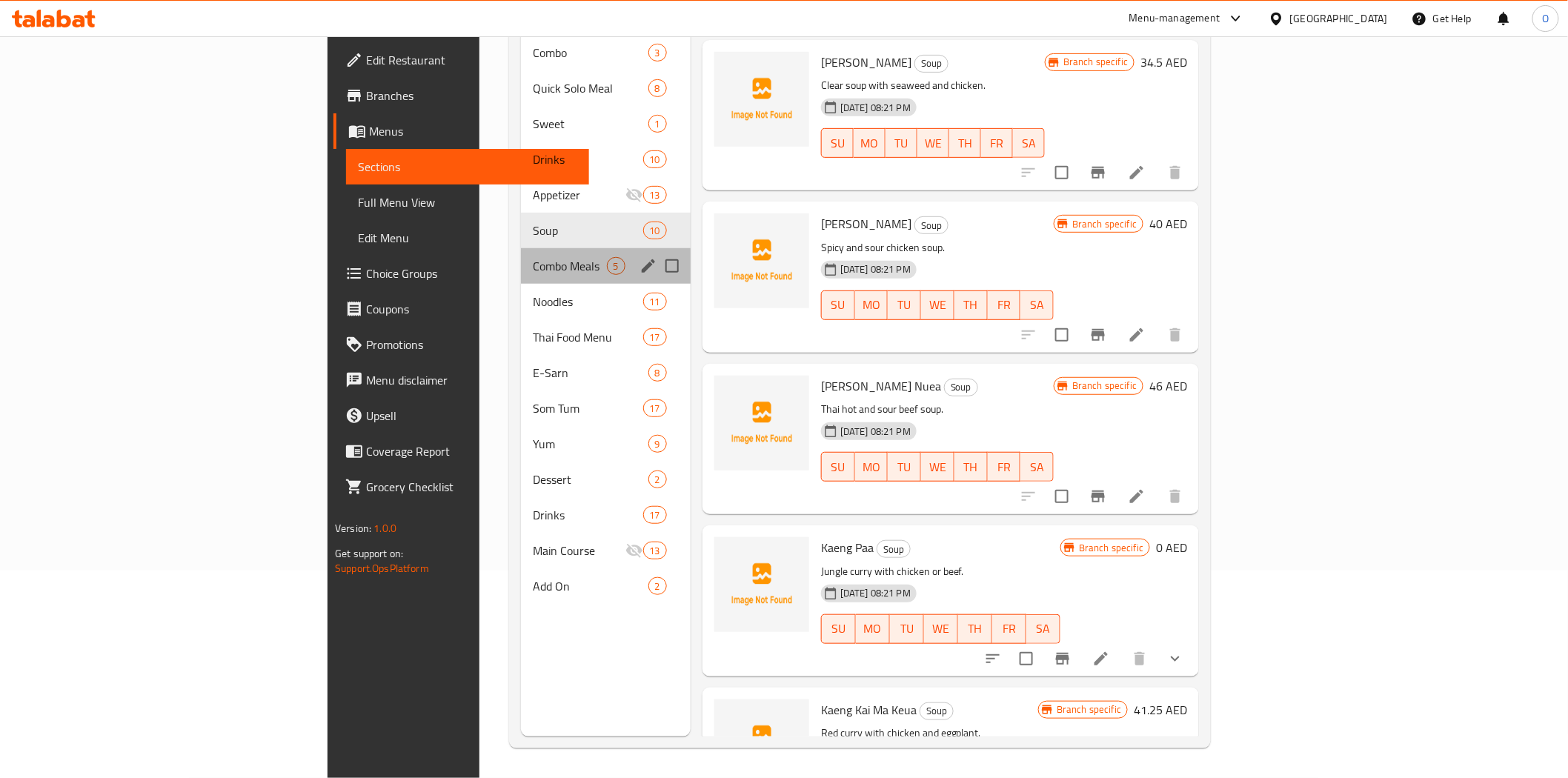
click at [521, 254] on div "Combo Meals 5" at bounding box center [605, 266] width 169 height 35
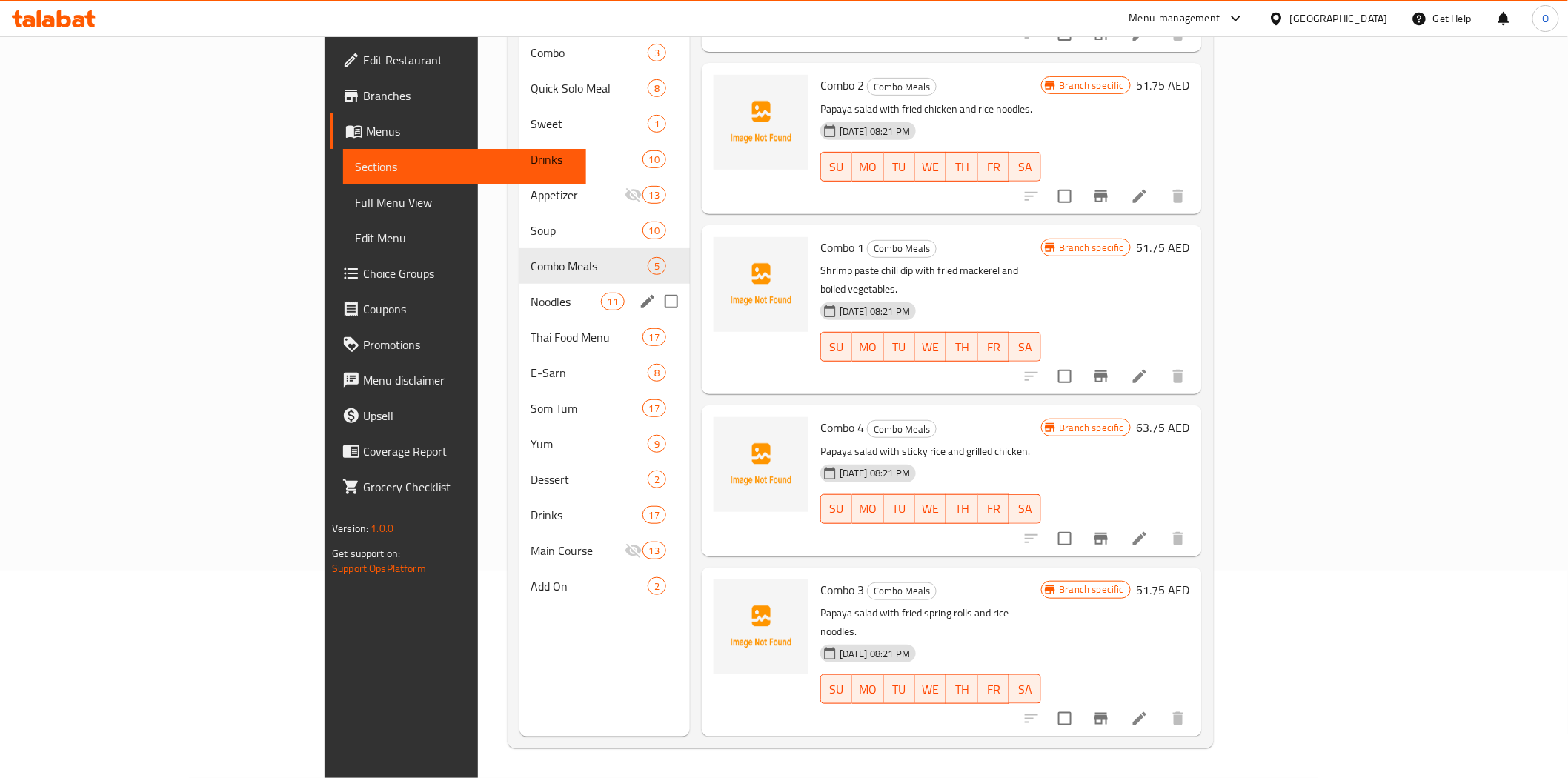
scroll to position [69, 0]
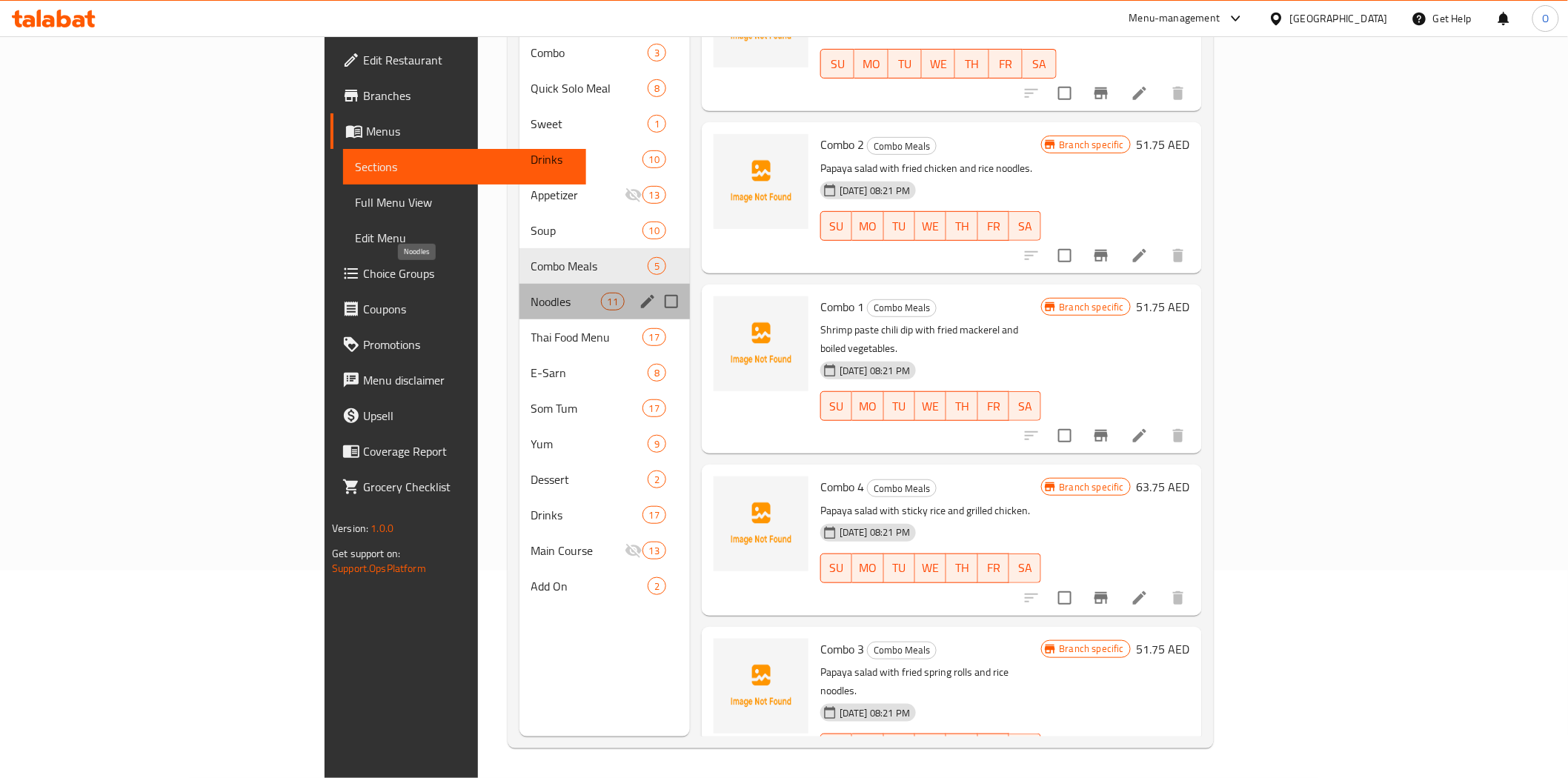
click at [531, 292] on span "Noodles" at bounding box center [566, 301] width 69 height 18
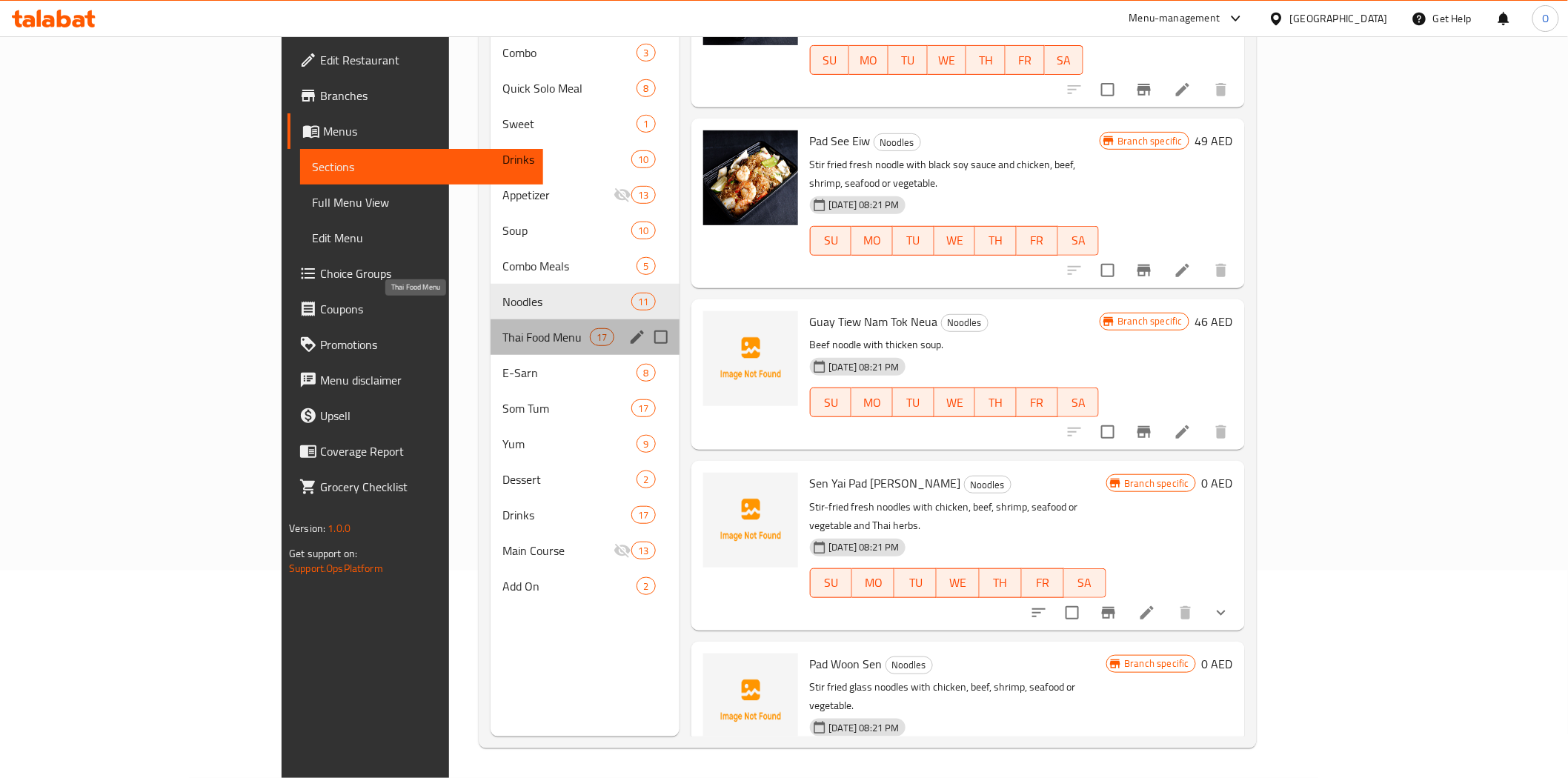
click at [502, 329] on span "Thai Food Menu" at bounding box center [545, 337] width 87 height 18
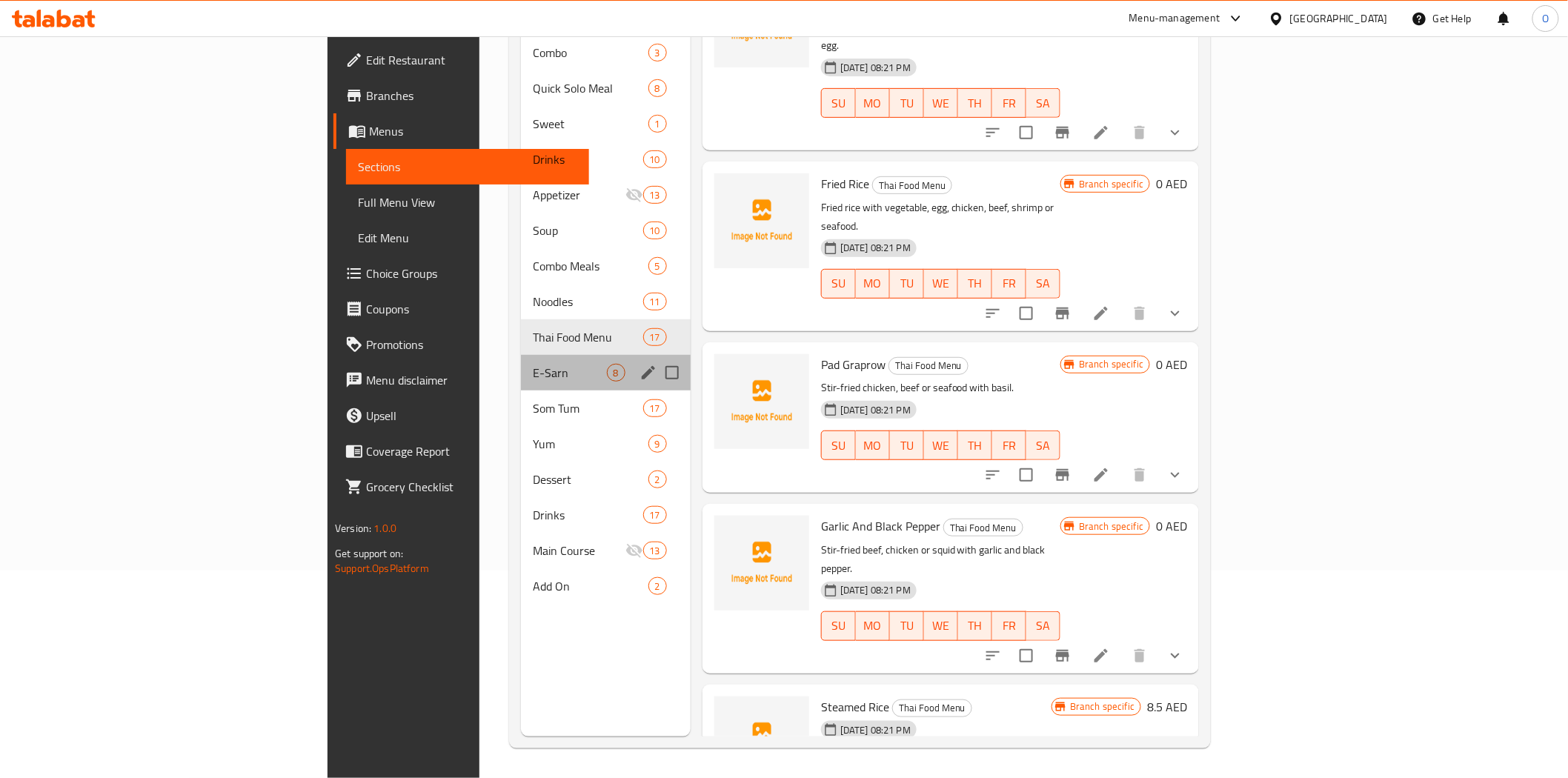
click at [521, 362] on div "E-Sarn 8" at bounding box center [605, 372] width 169 height 35
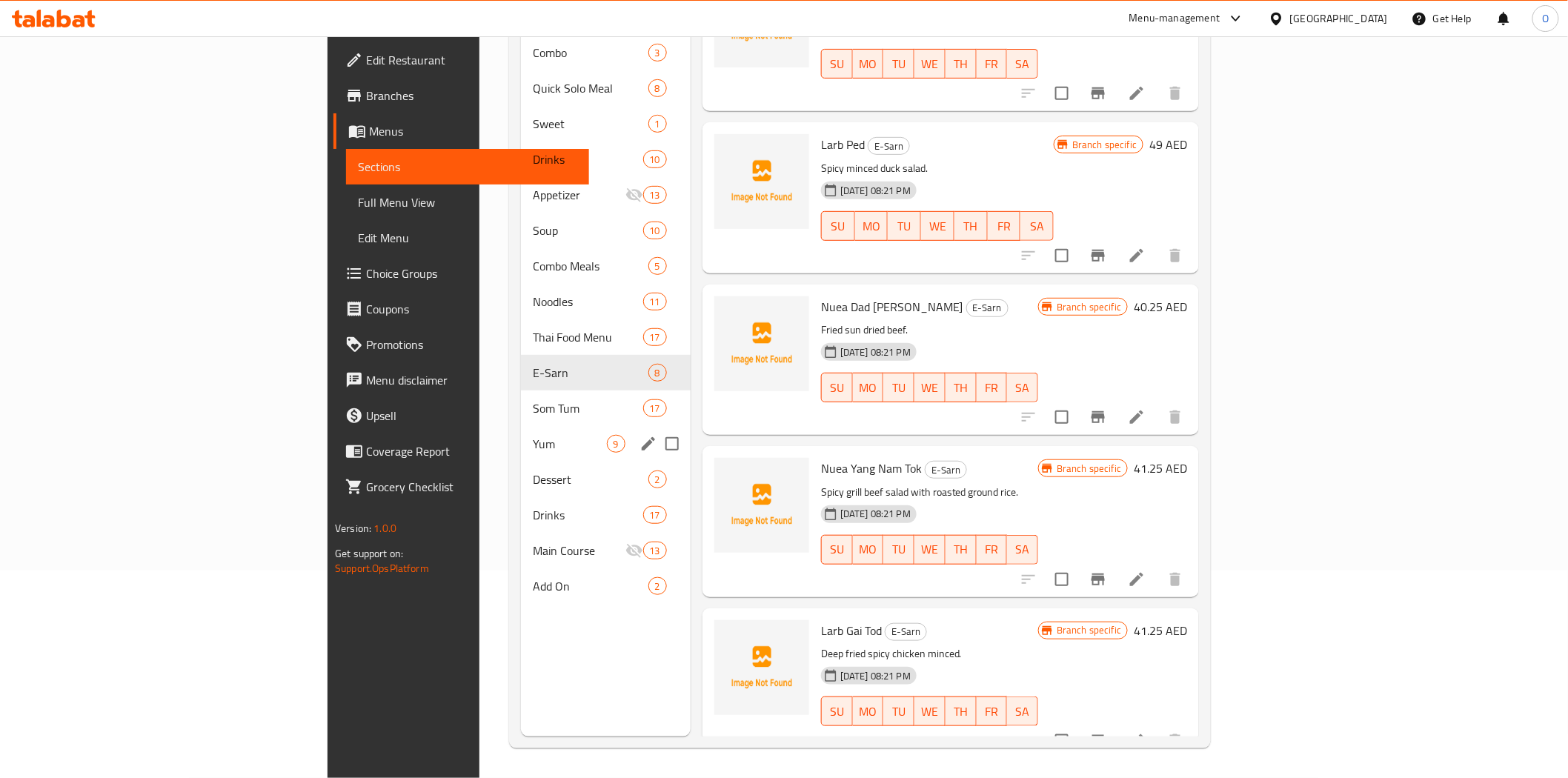
click at [521, 426] on div "Yum 9" at bounding box center [605, 444] width 169 height 35
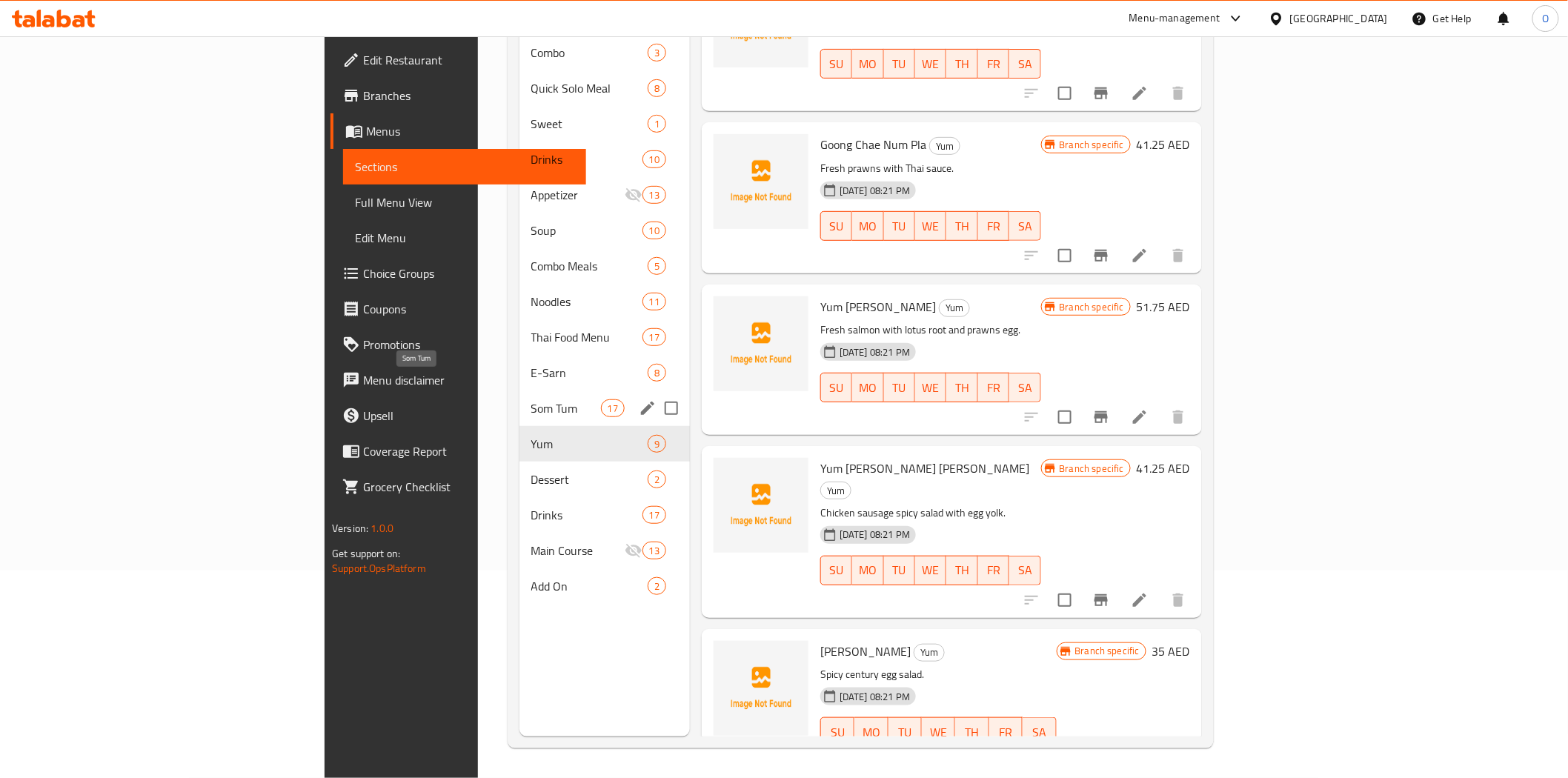
click at [531, 400] on span "Som Tum" at bounding box center [566, 408] width 69 height 18
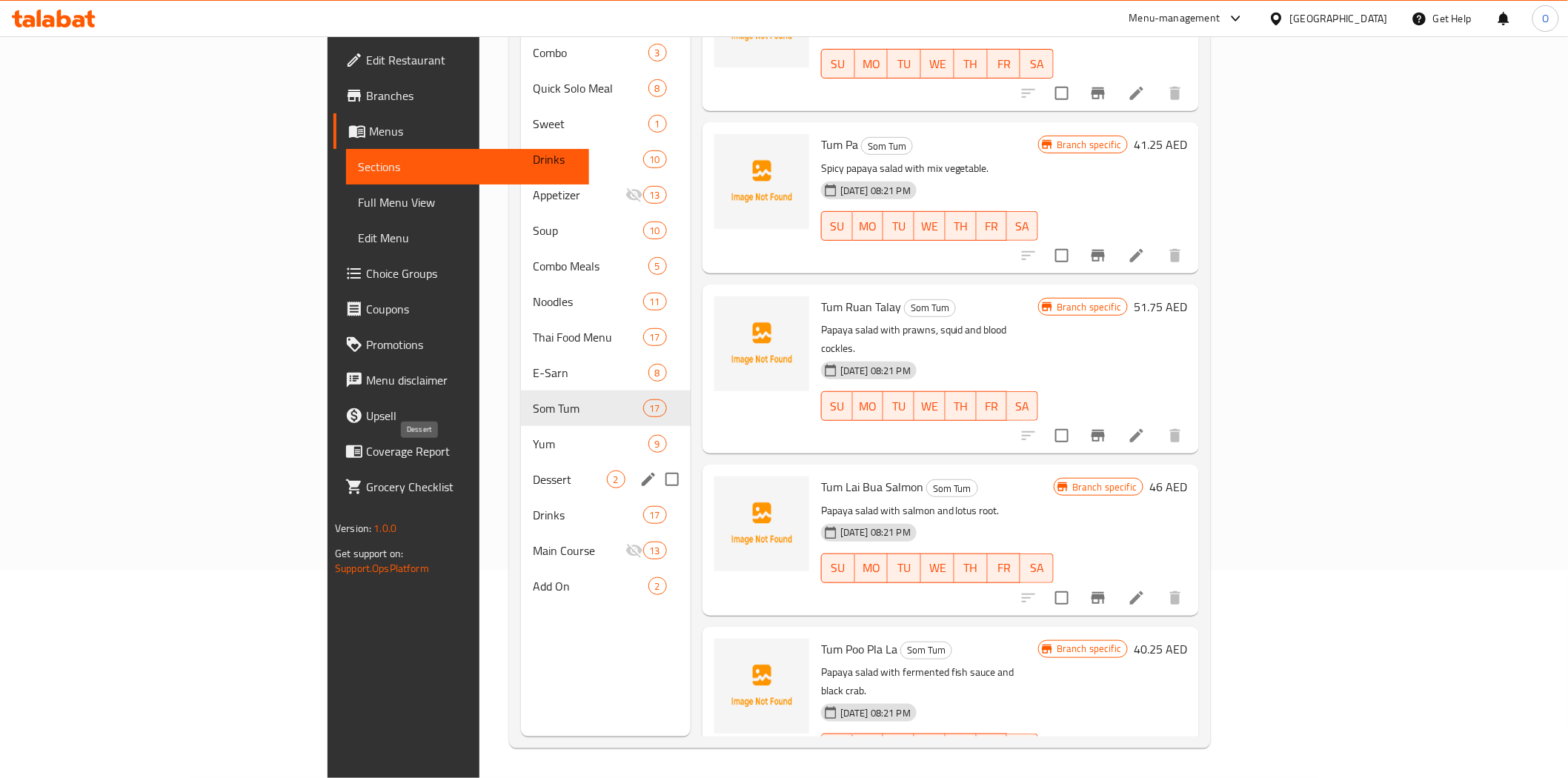
click at [533, 471] on span "Dessert" at bounding box center [570, 479] width 74 height 18
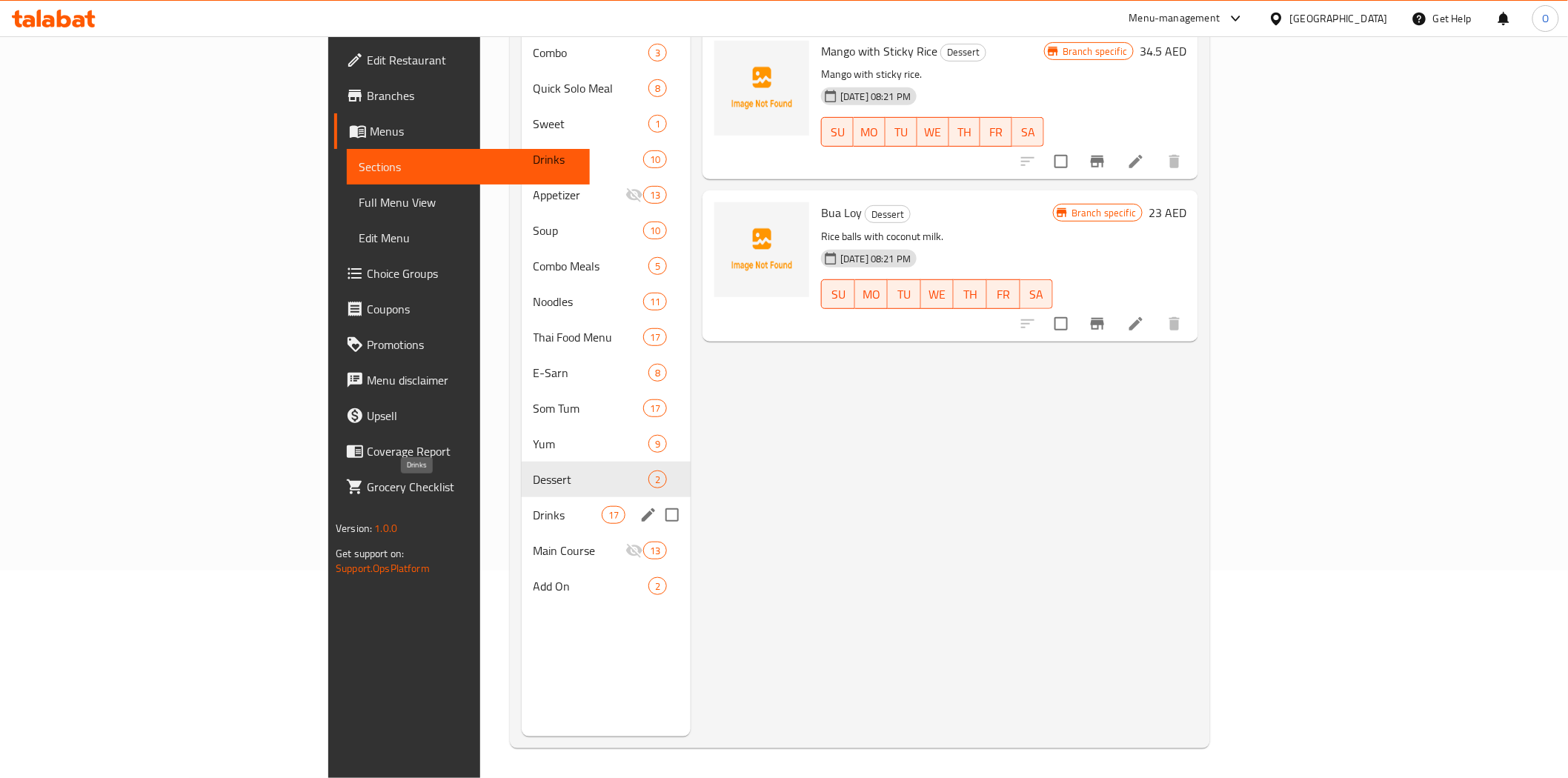
click at [533, 506] on span "Drinks" at bounding box center [567, 515] width 69 height 18
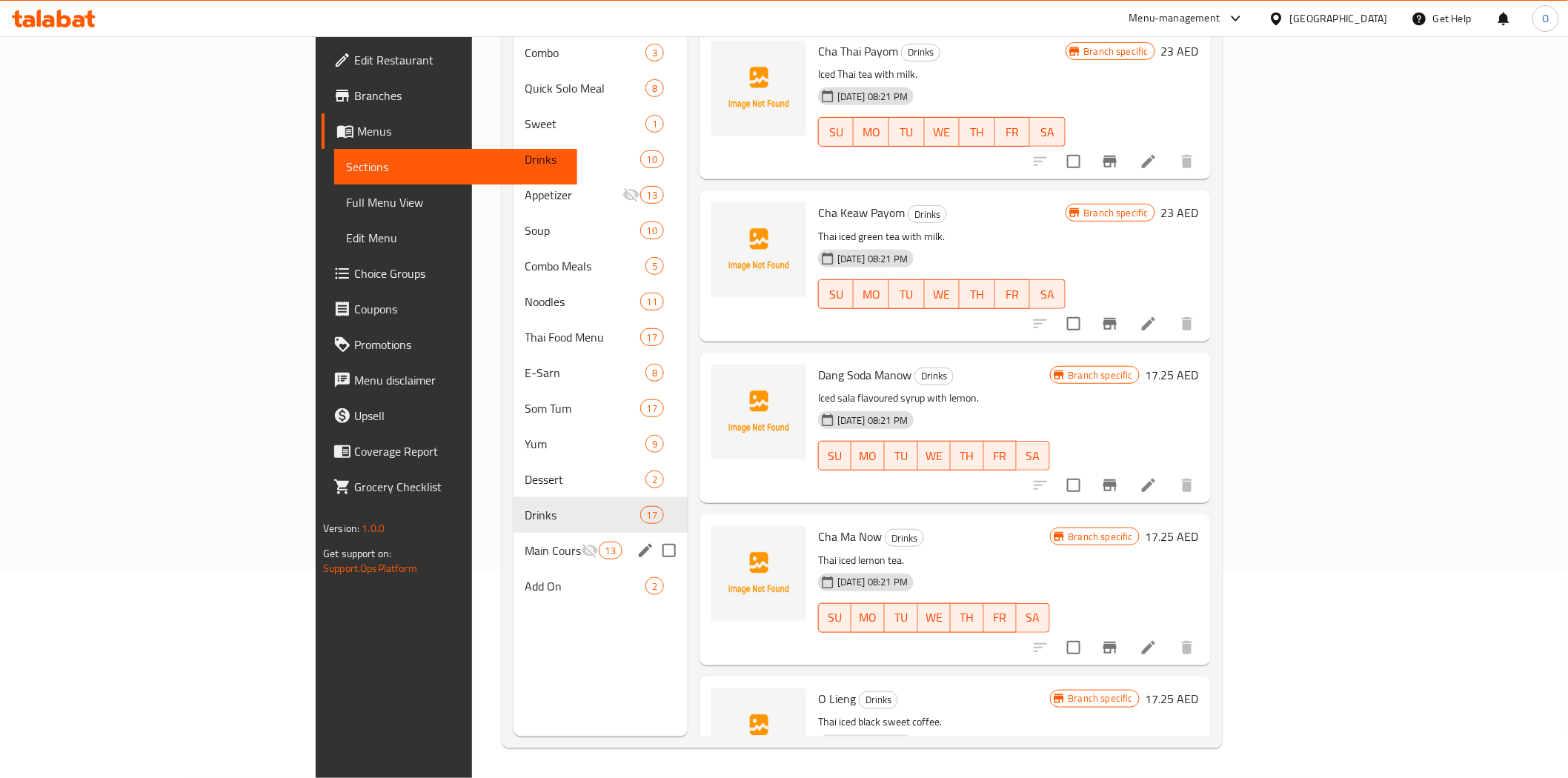
click at [514, 544] on div "Main Course 13" at bounding box center [600, 550] width 174 height 35
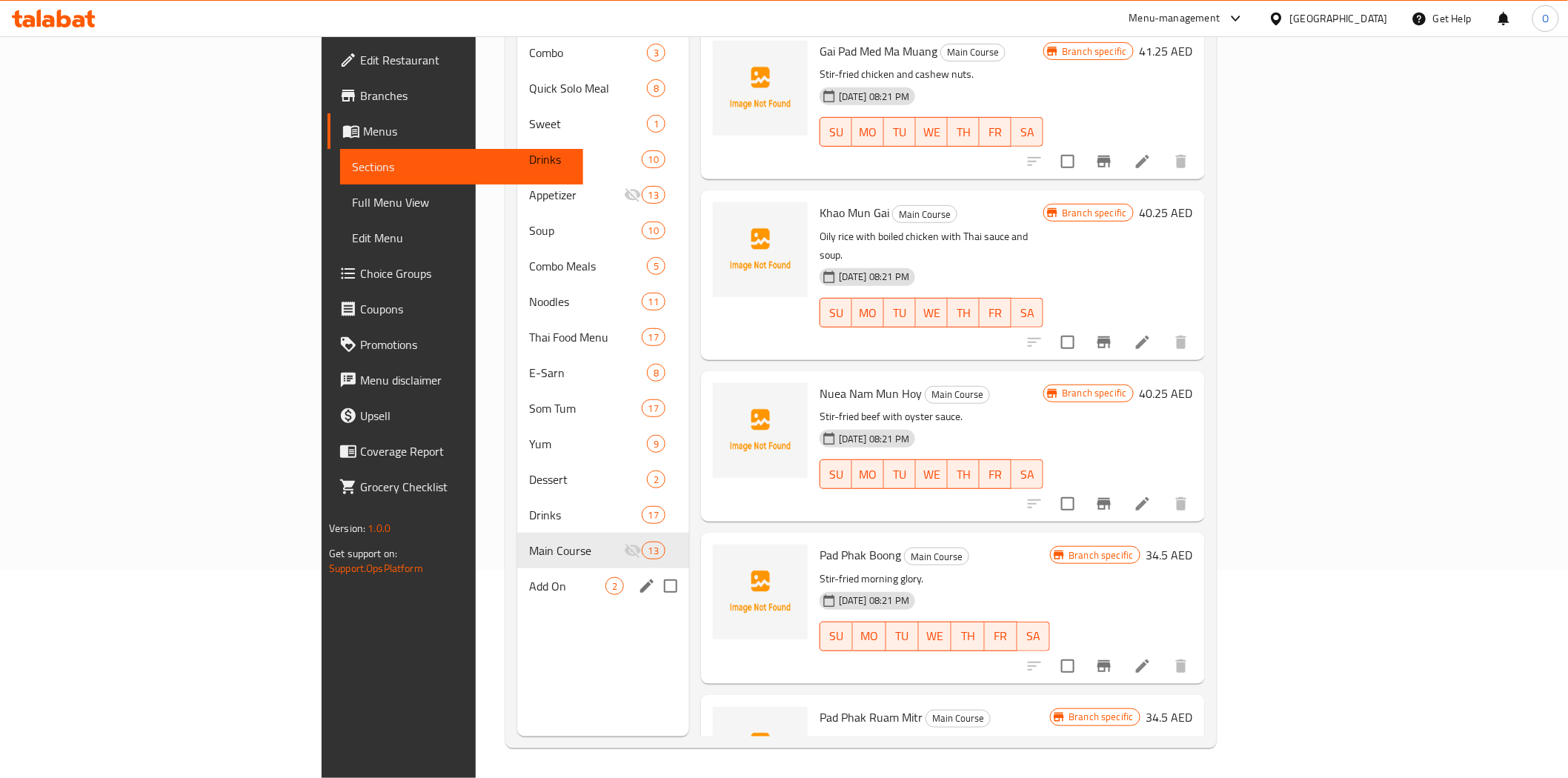
click at [517, 573] on div "Add On 2" at bounding box center [603, 586] width 172 height 35
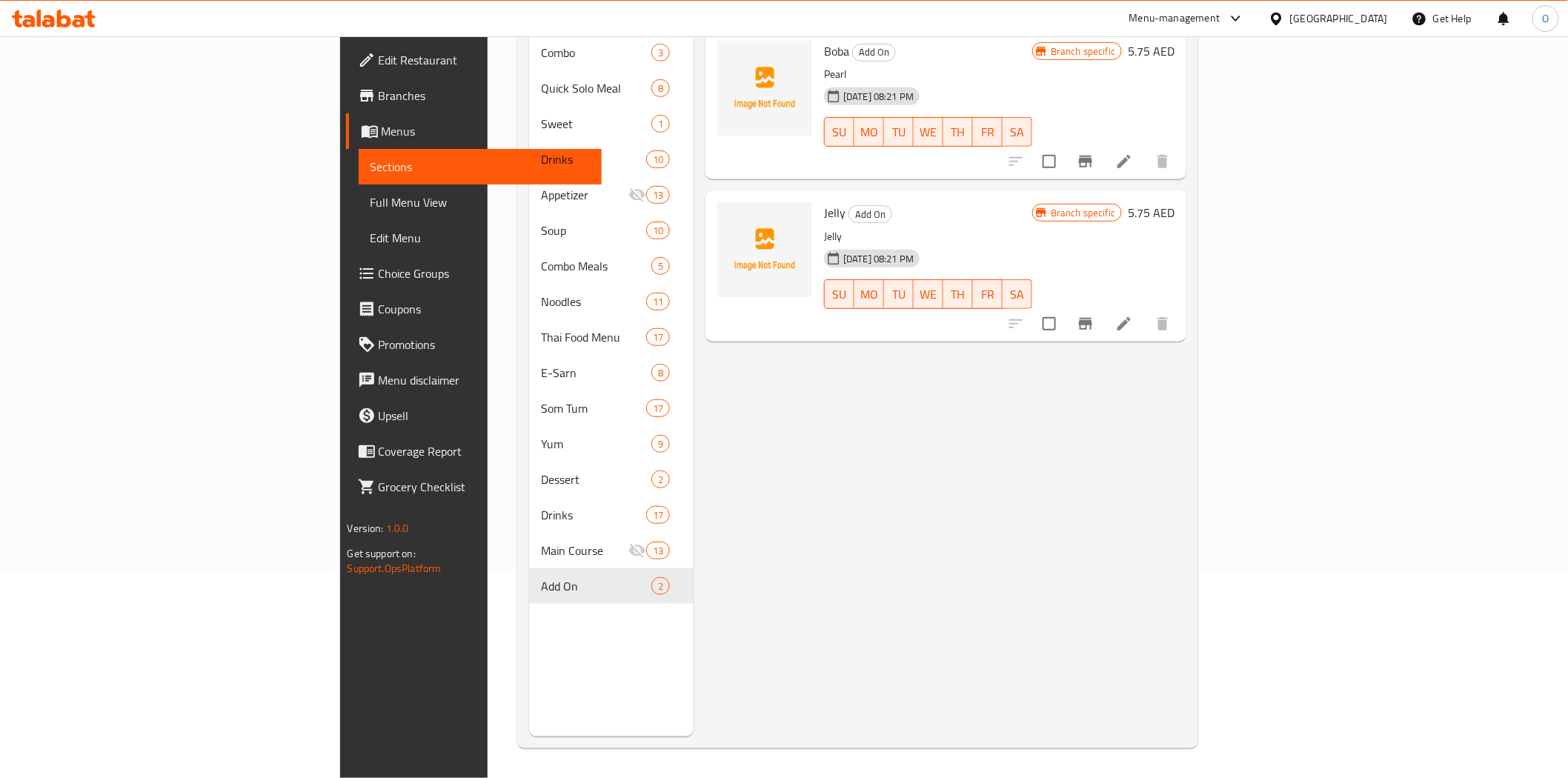
click at [795, 396] on div "Menu items Add Sort Manage items Boba Add On Pearl [DATE] 08:21 PM SU MO TU WE …" at bounding box center [939, 347] width 492 height 778
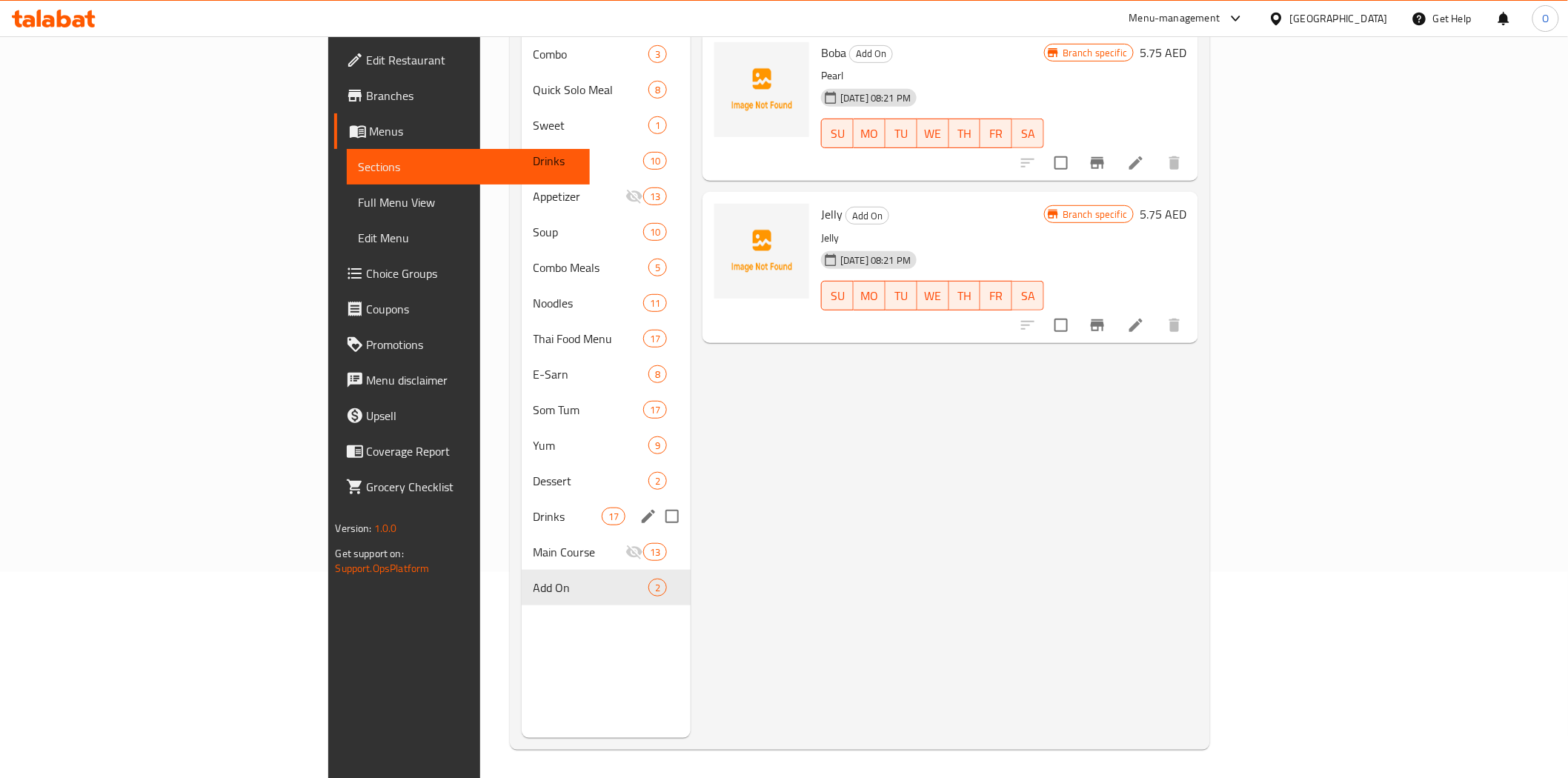
scroll to position [207, 0]
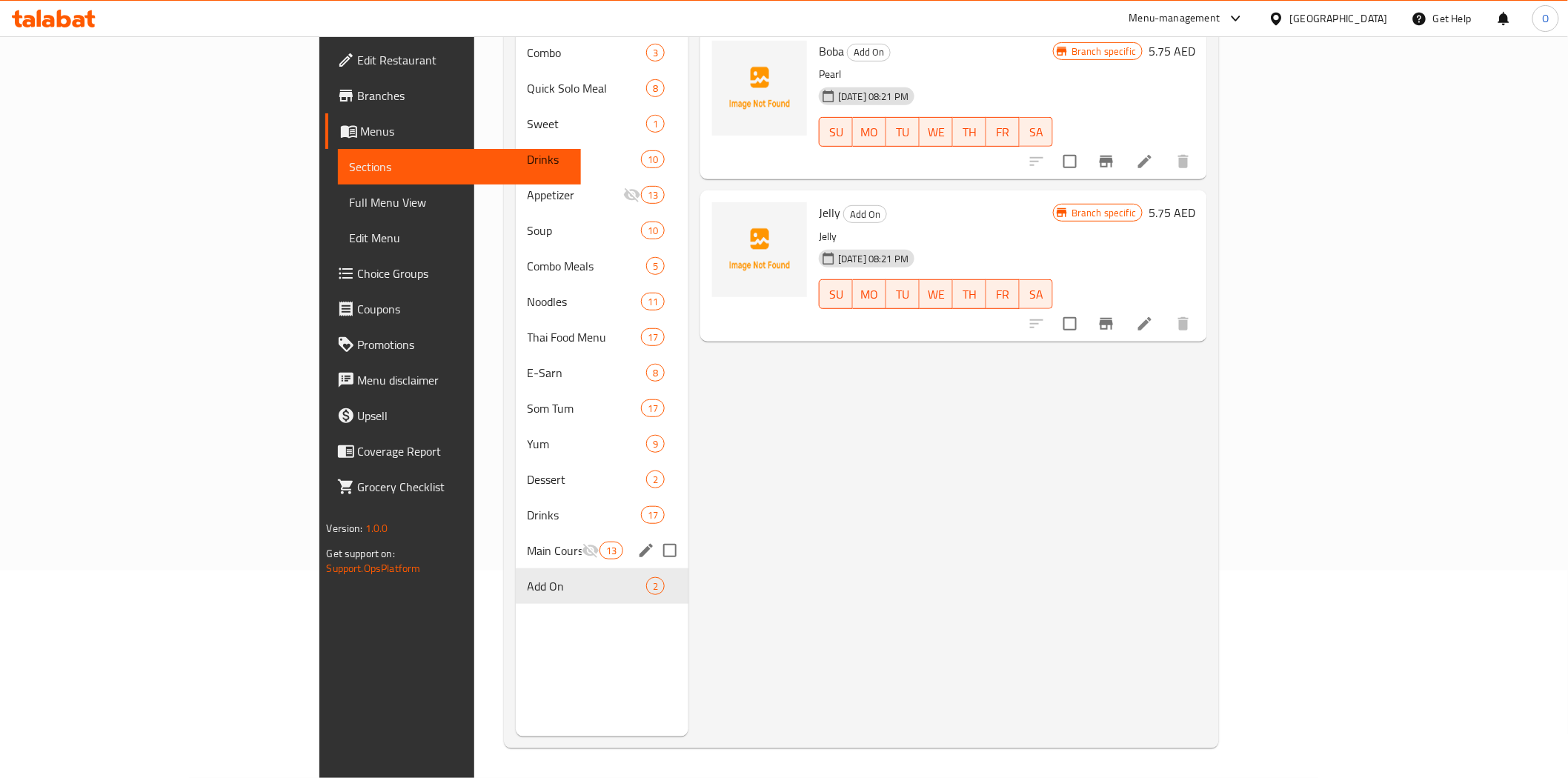
click at [527, 542] on span "Main Course" at bounding box center [554, 550] width 54 height 18
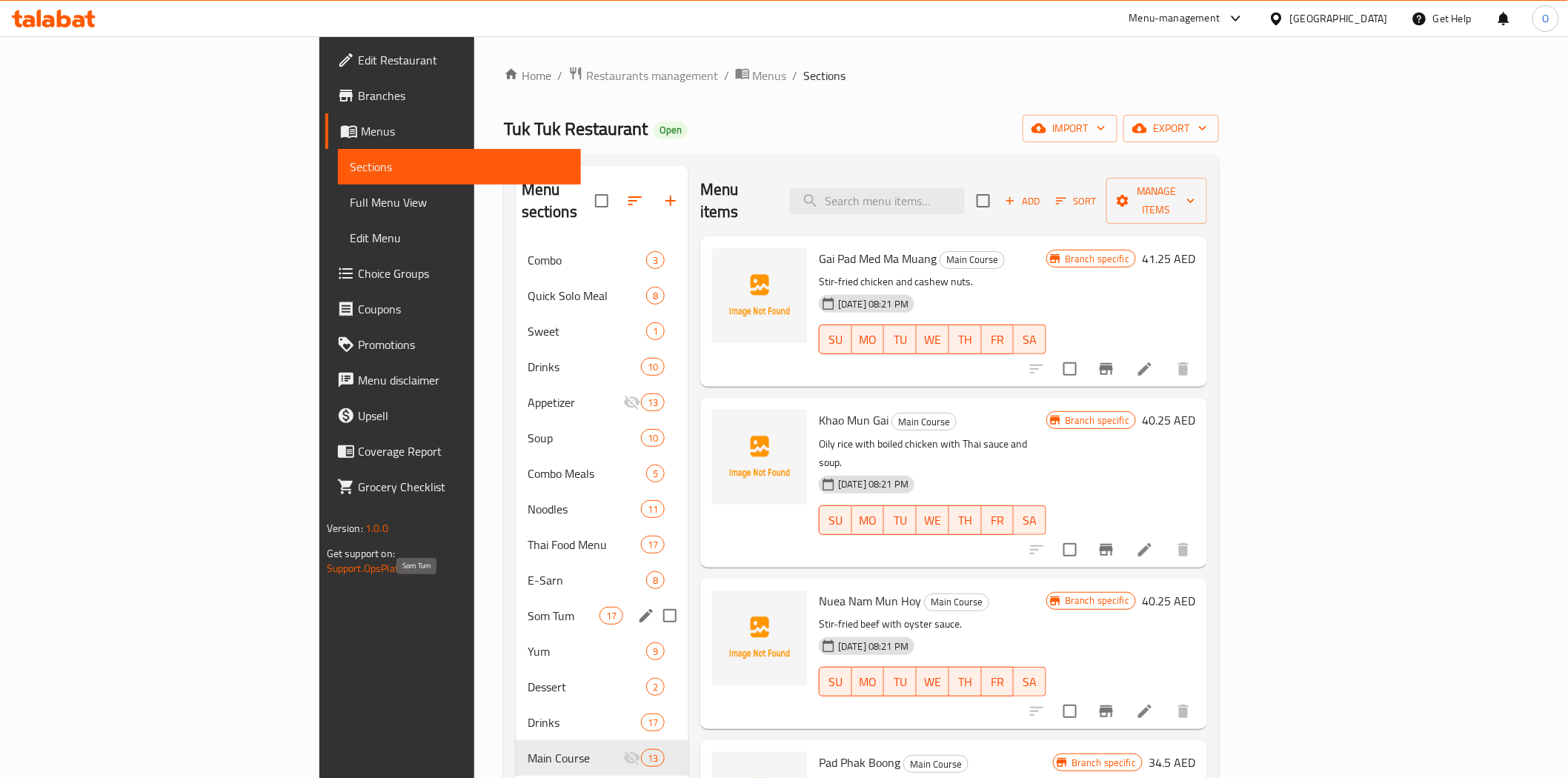
scroll to position [82, 0]
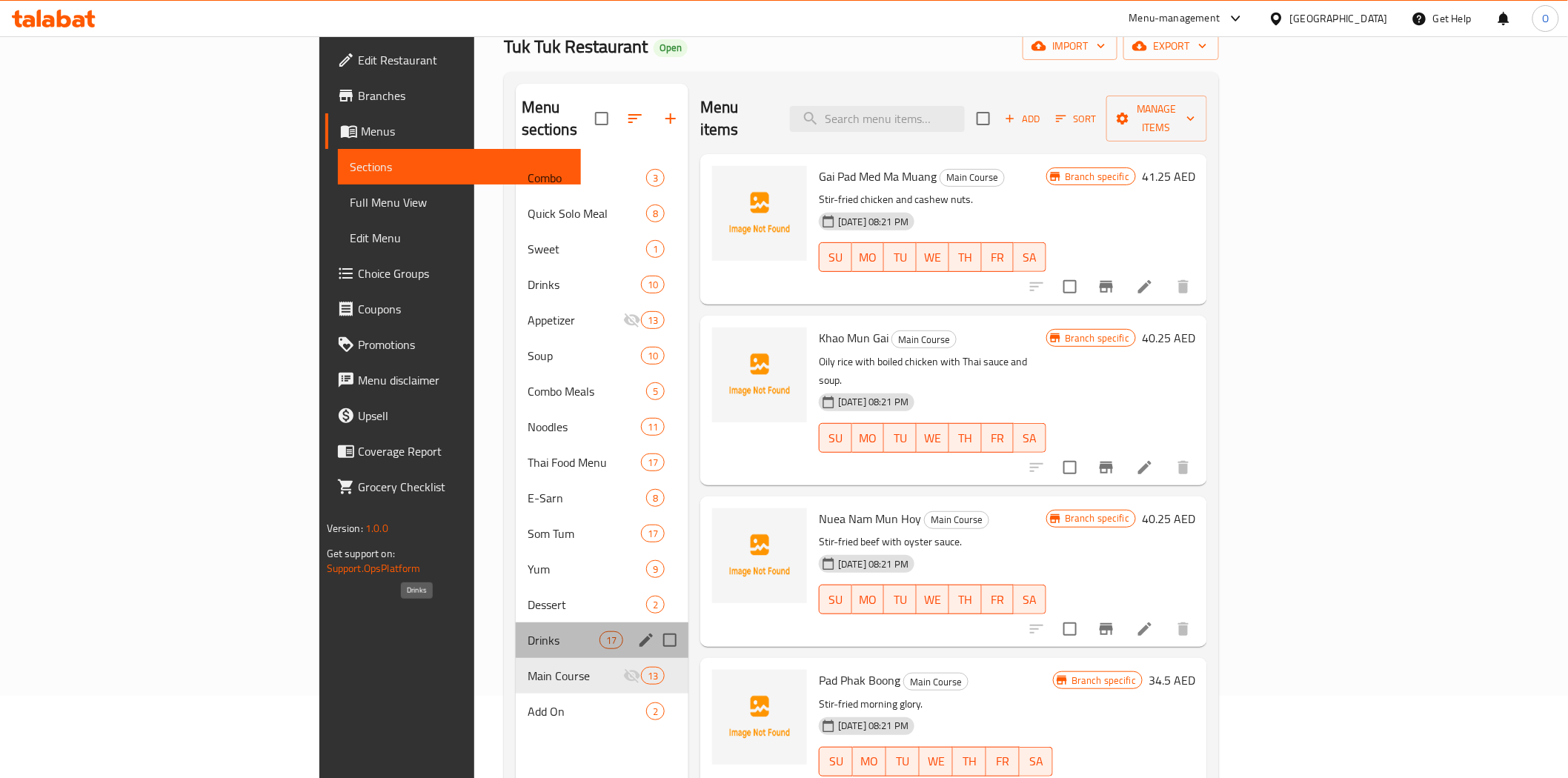
click at [527, 631] on span "Drinks" at bounding box center [563, 640] width 72 height 18
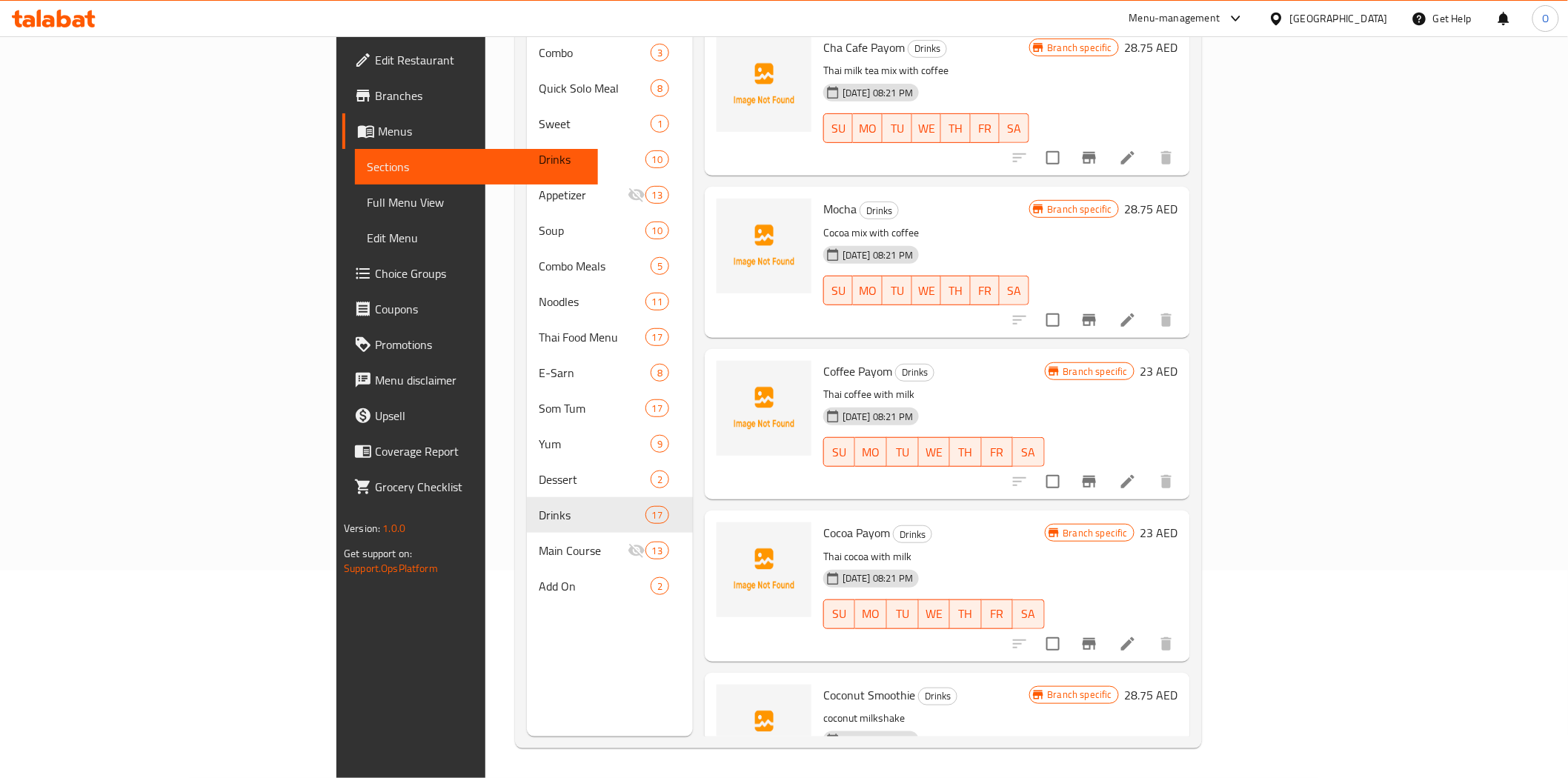
scroll to position [1943, 0]
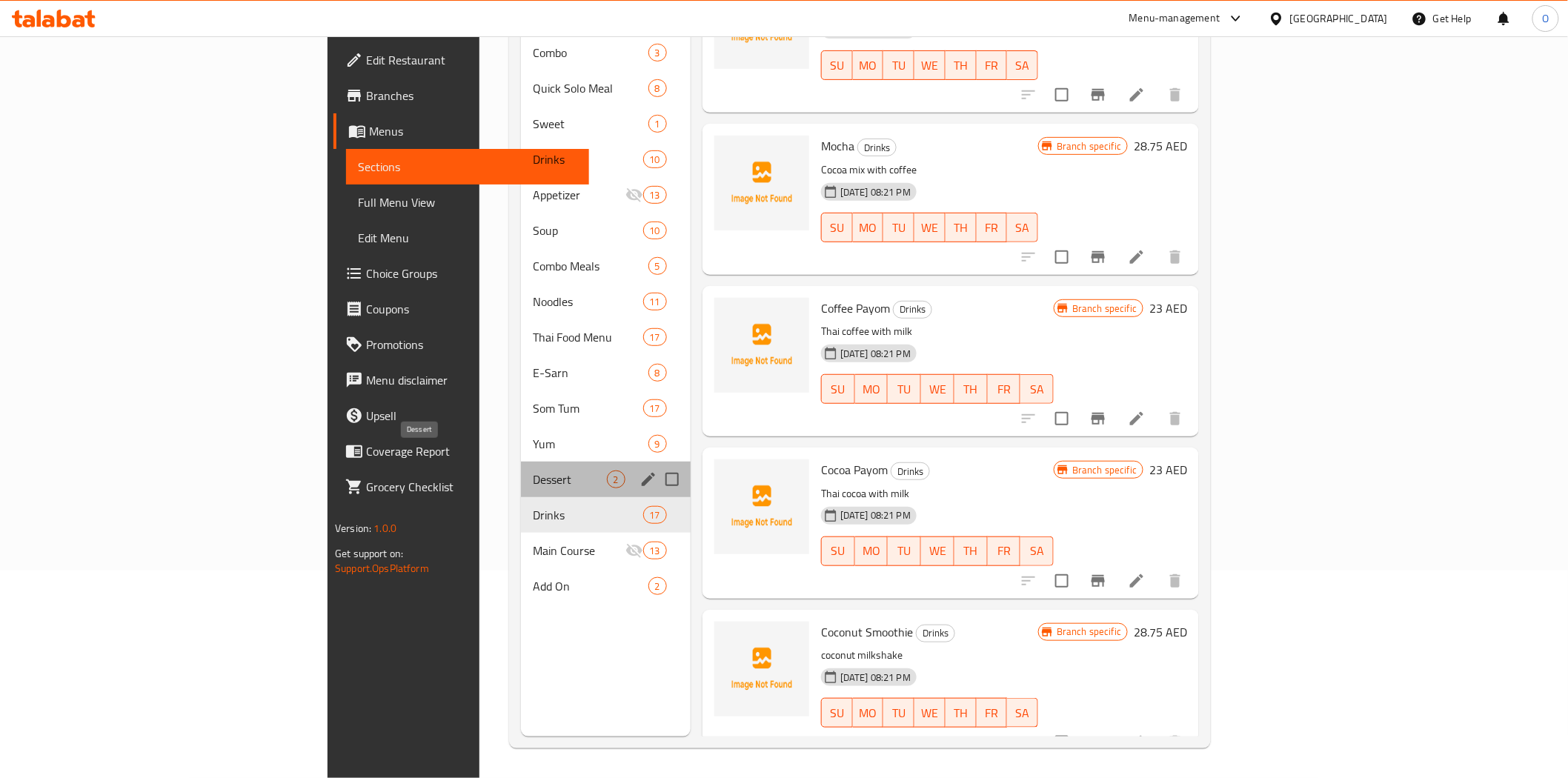
click at [533, 471] on span "Dessert" at bounding box center [570, 479] width 74 height 18
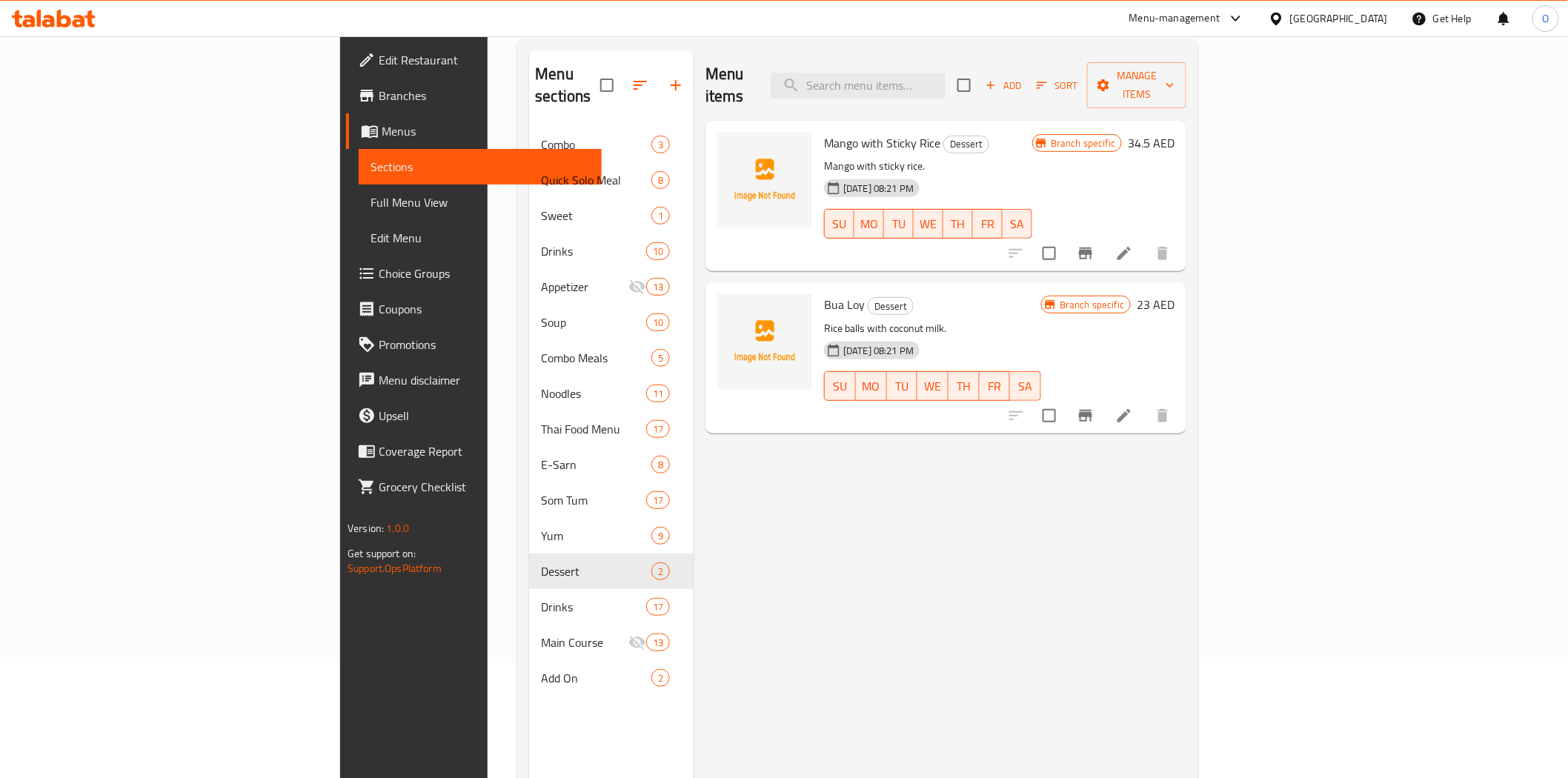
scroll to position [43, 0]
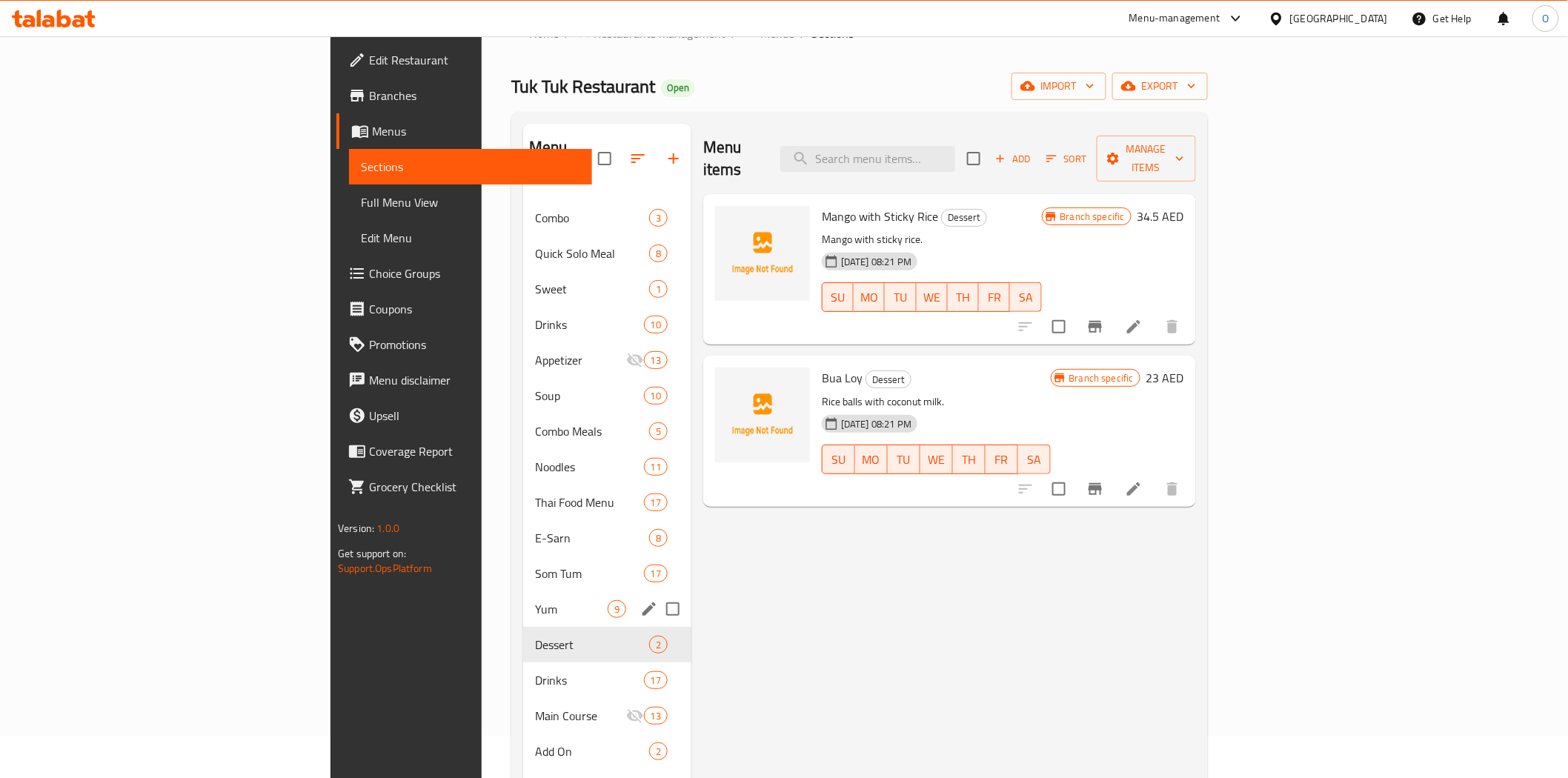
click at [523, 597] on div "Yum 9" at bounding box center [607, 609] width 168 height 35
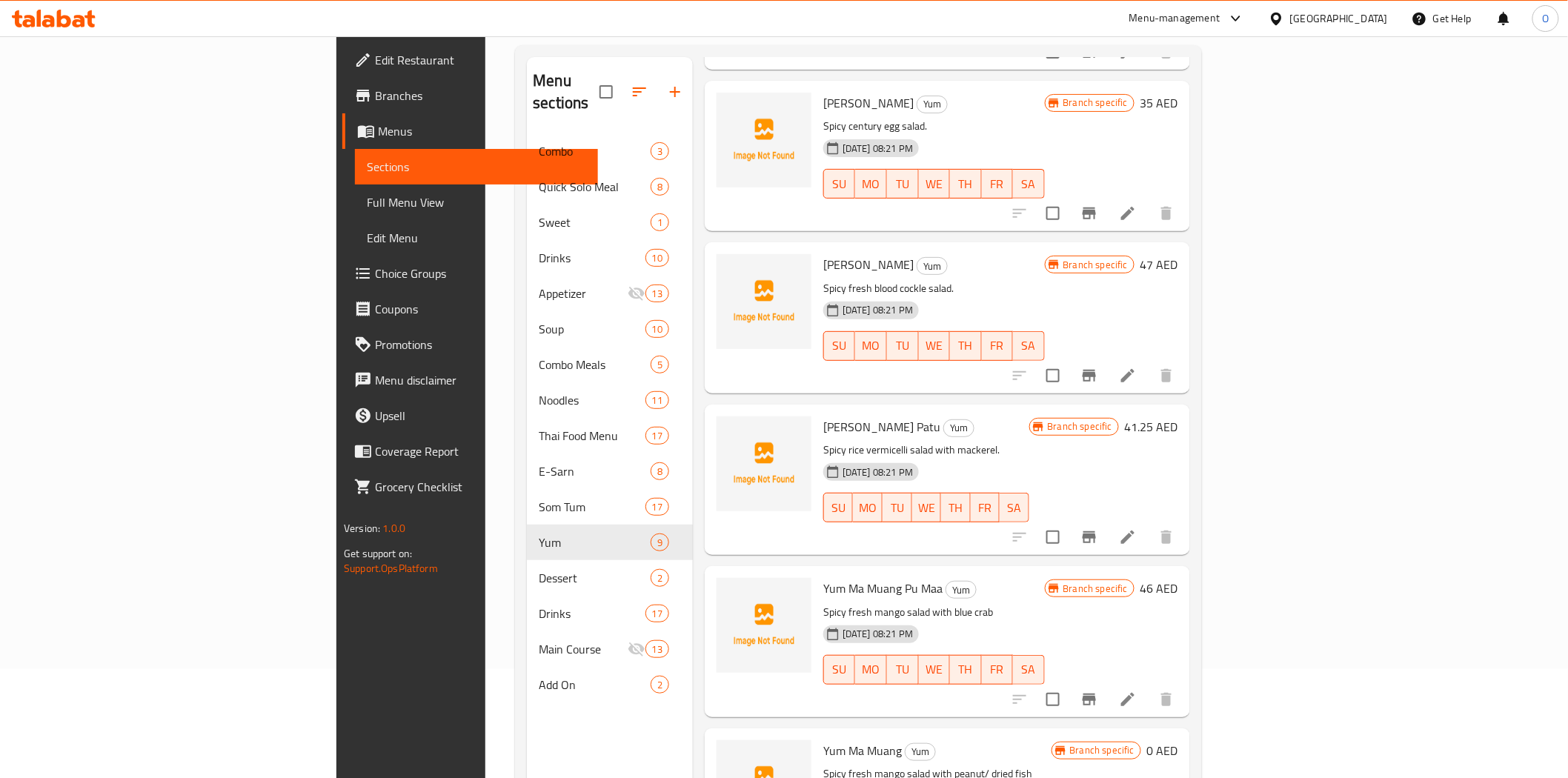
scroll to position [207, 0]
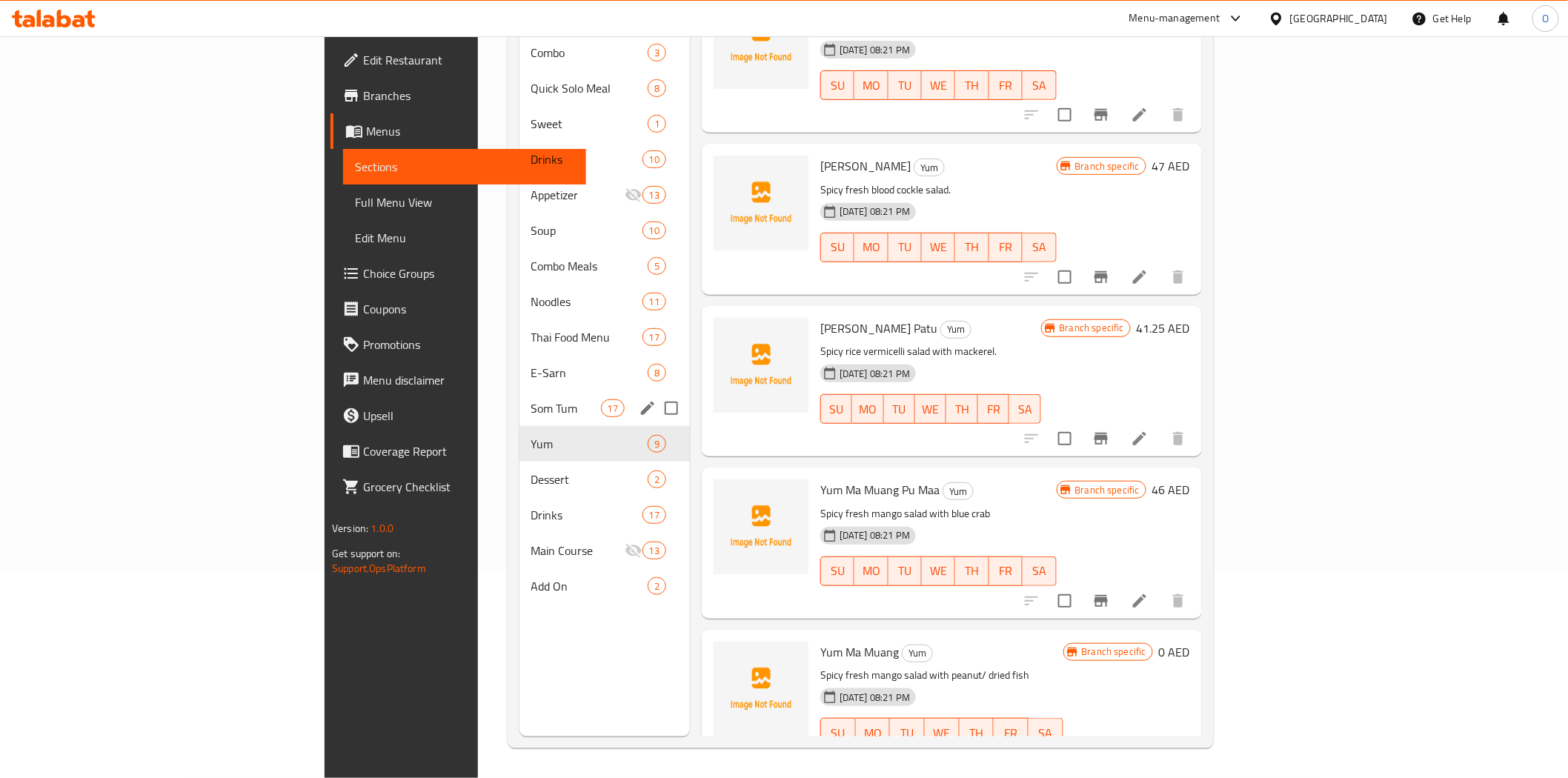
click at [519, 398] on div "Som Tum 17" at bounding box center [604, 408] width 170 height 35
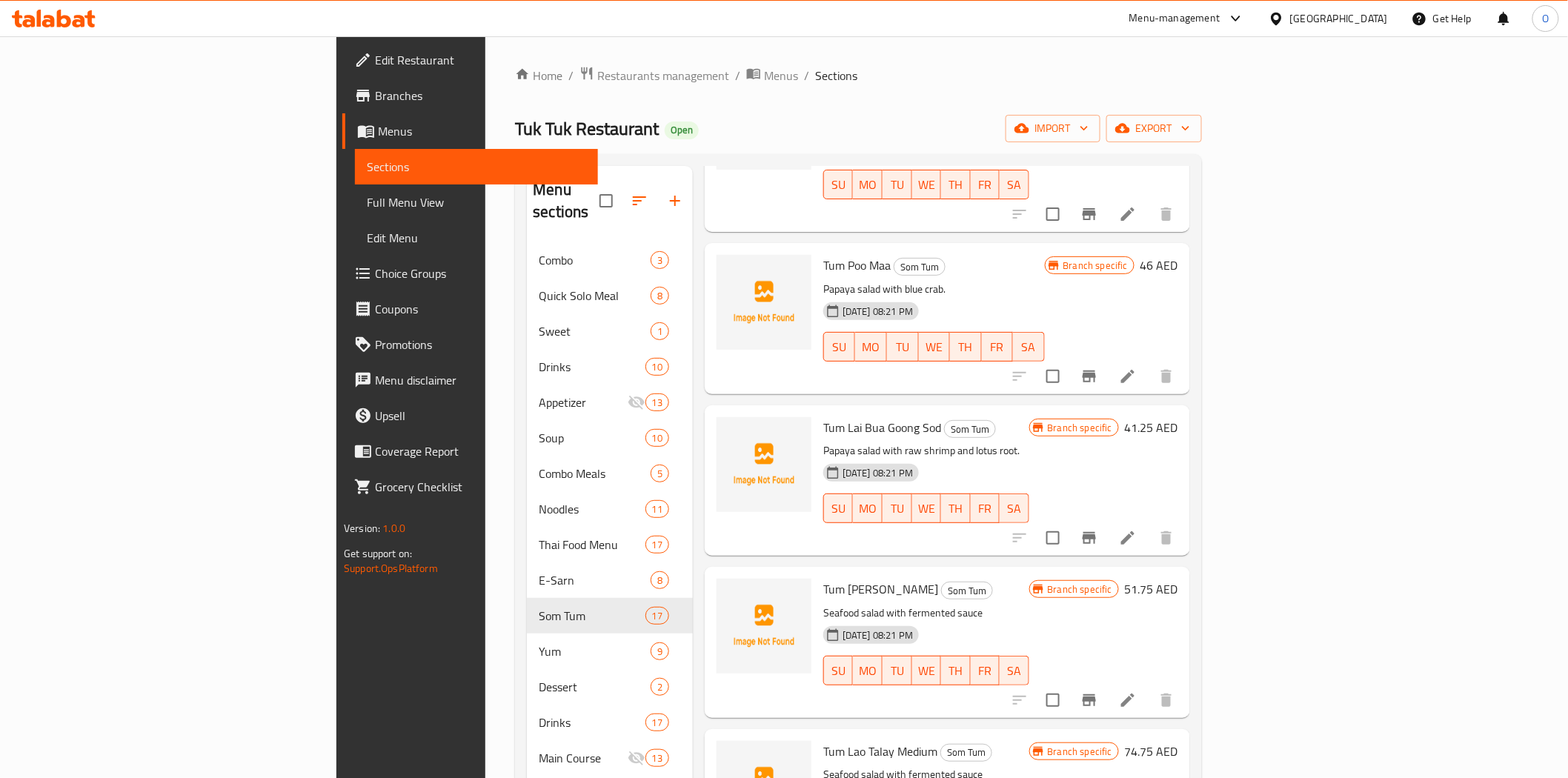
scroll to position [207, 0]
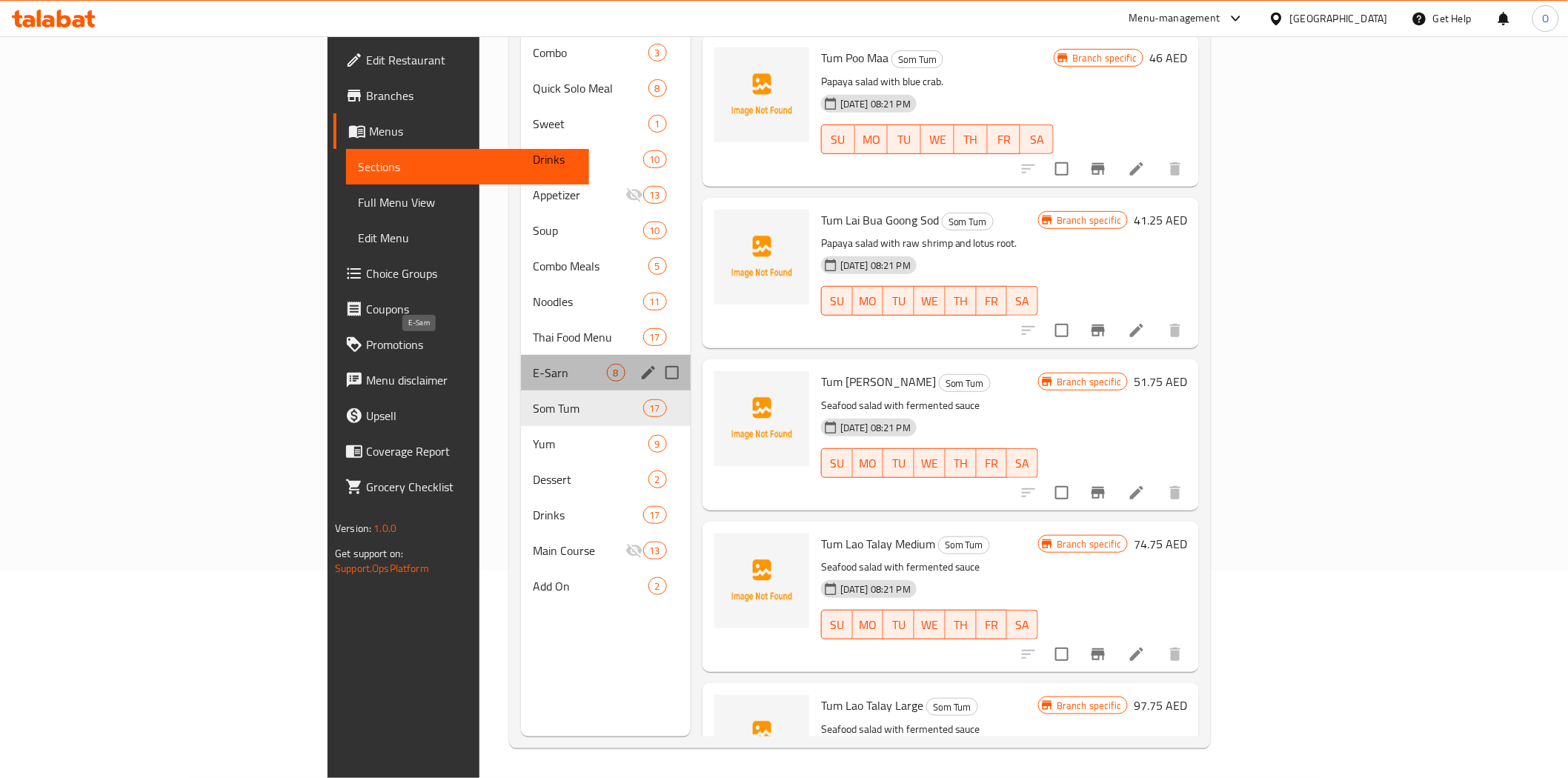
click at [533, 364] on span "E-Sarn" at bounding box center [570, 373] width 74 height 18
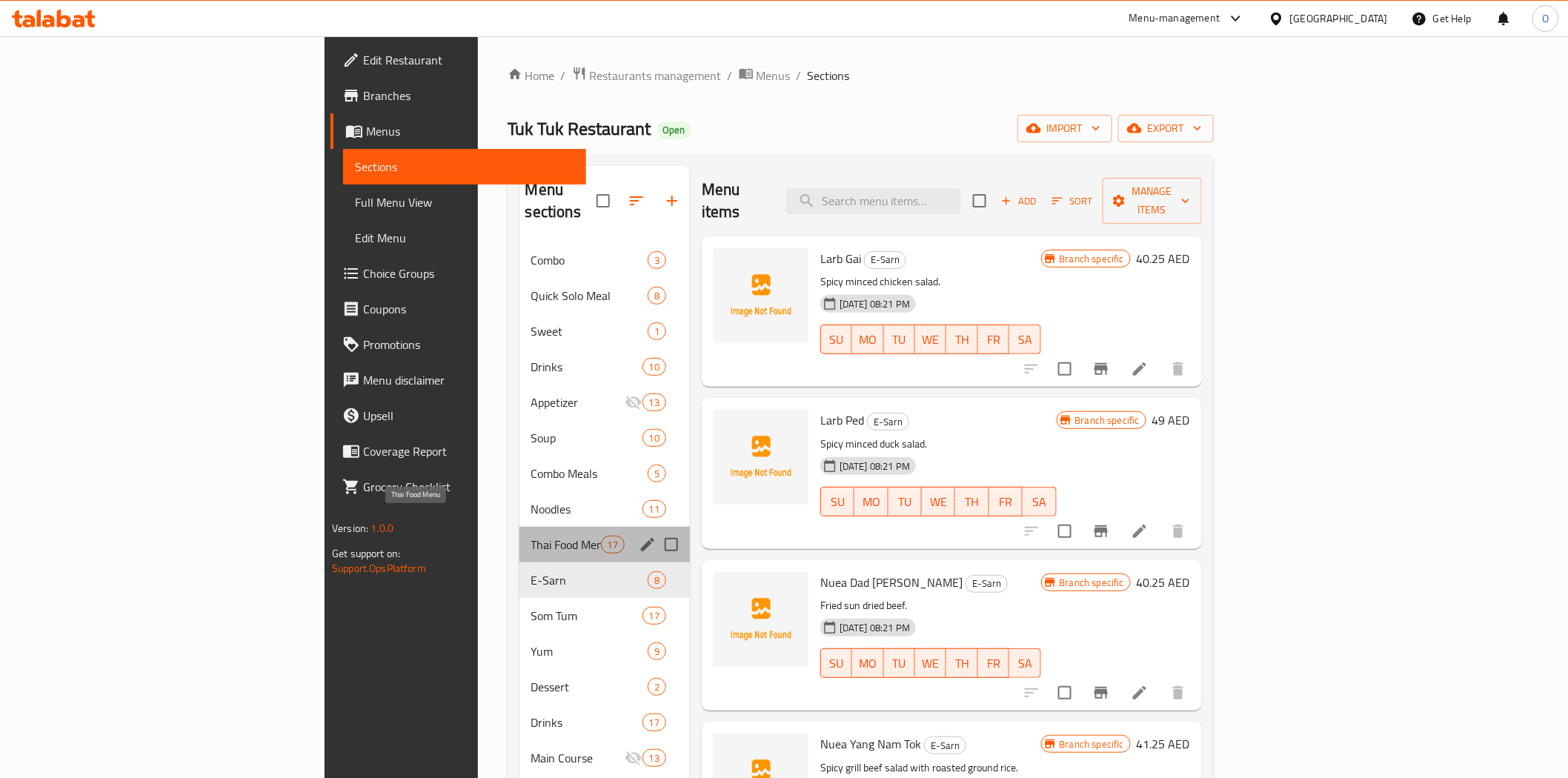
click at [531, 536] on span "Thai Food Menu" at bounding box center [566, 545] width 69 height 18
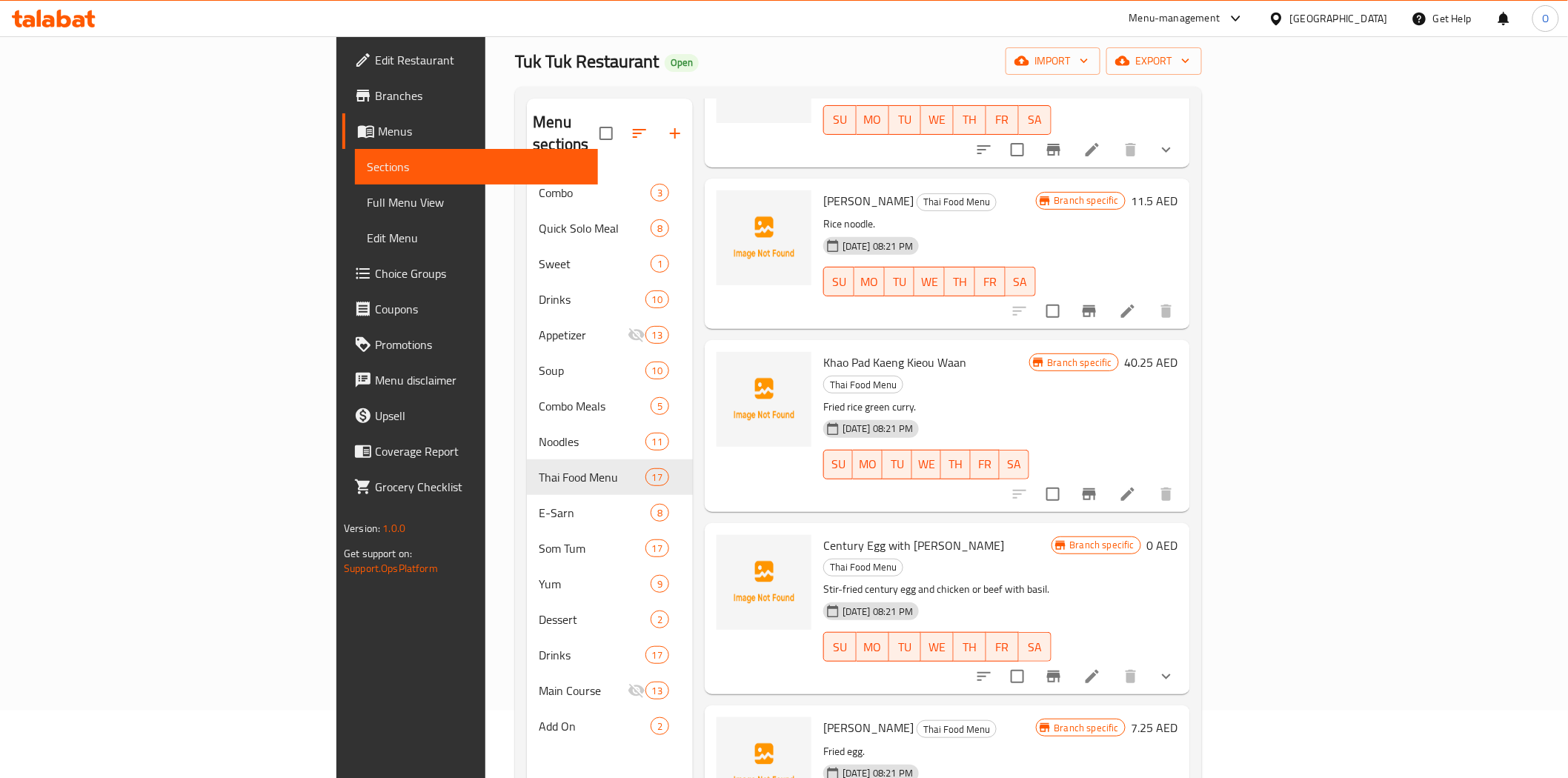
scroll to position [207, 0]
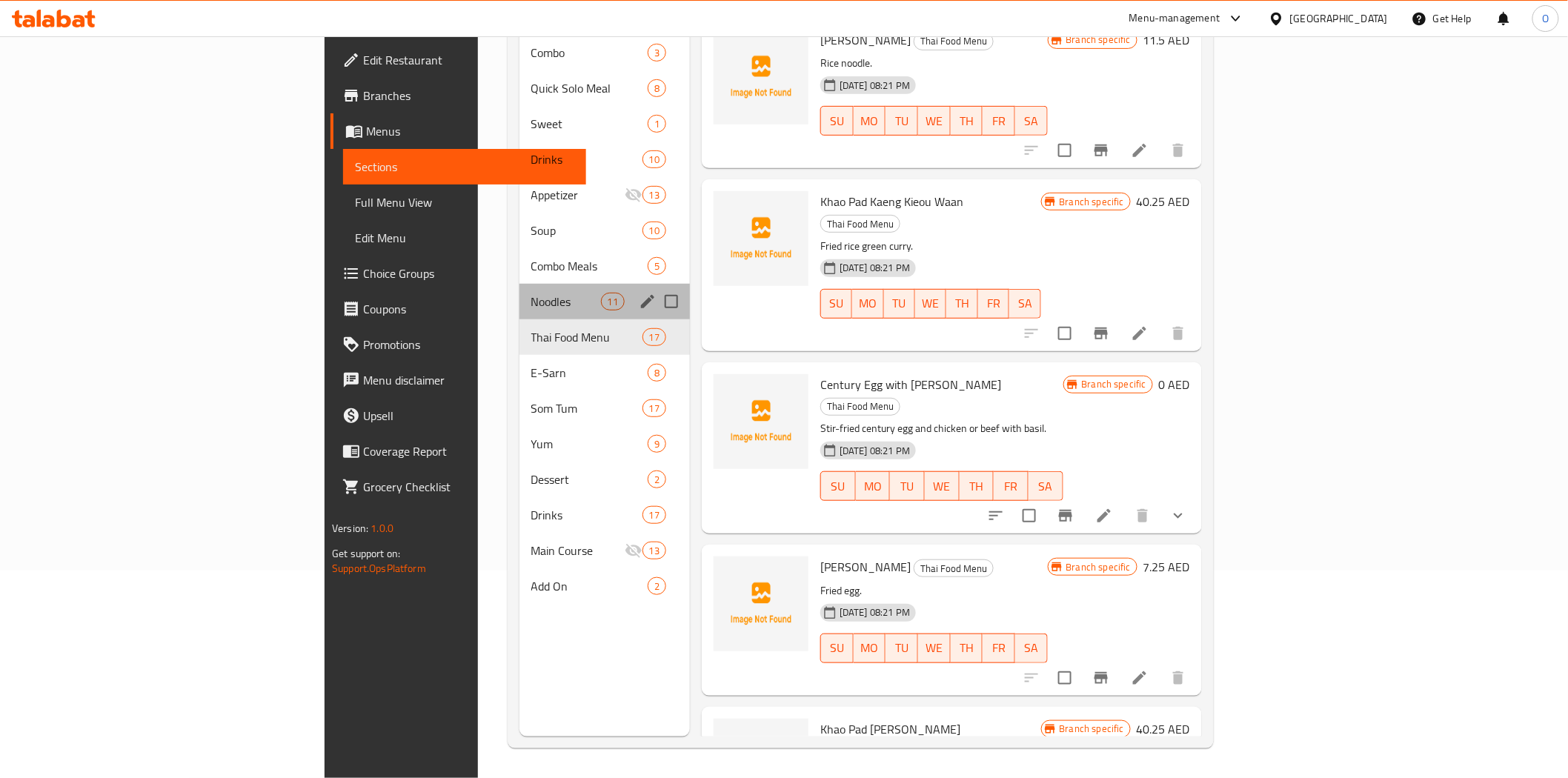
click at [519, 292] on div "Noodles 11" at bounding box center [604, 301] width 170 height 35
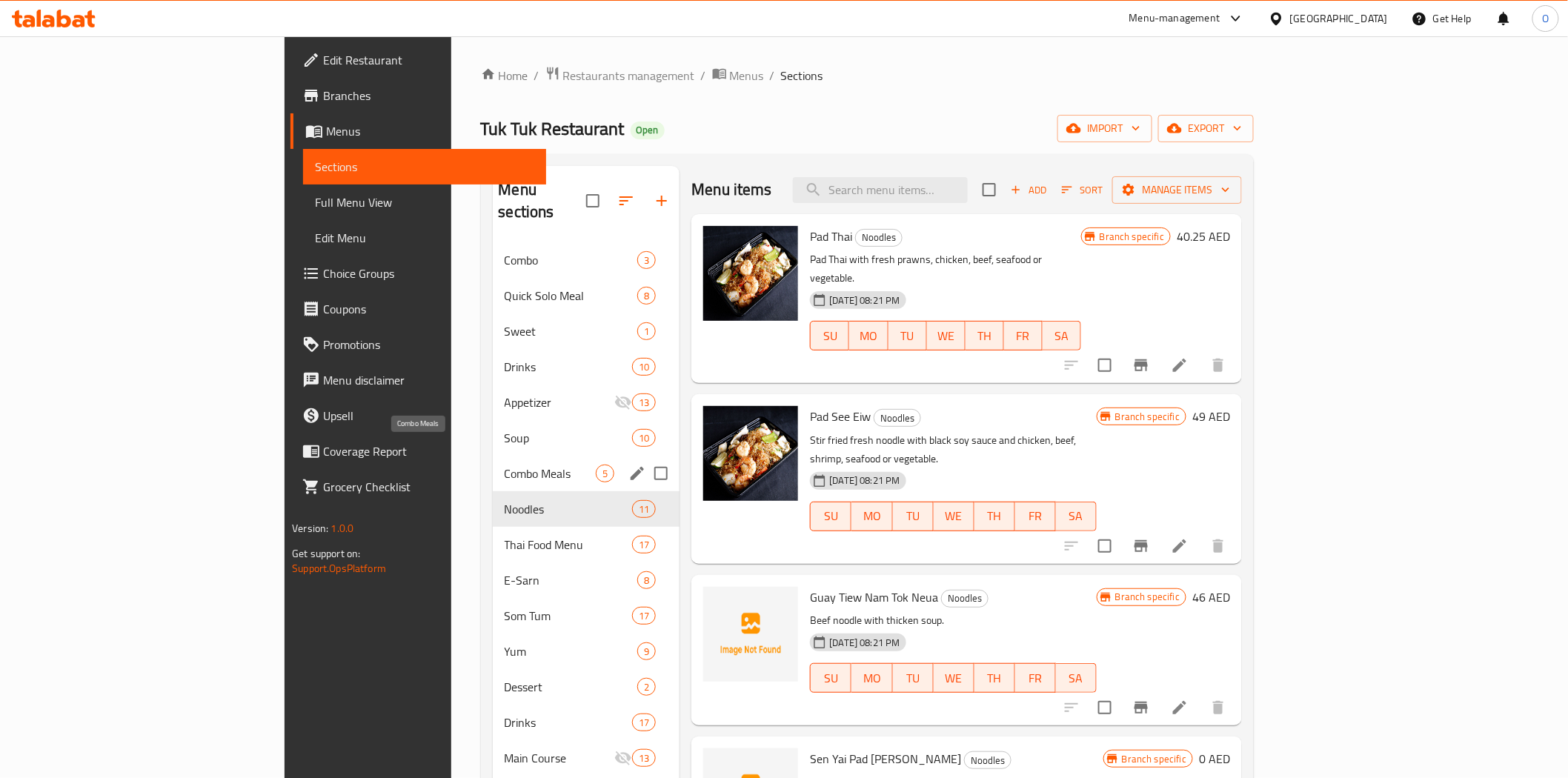
click at [504, 465] on span "Combo Meals" at bounding box center [550, 474] width 92 height 18
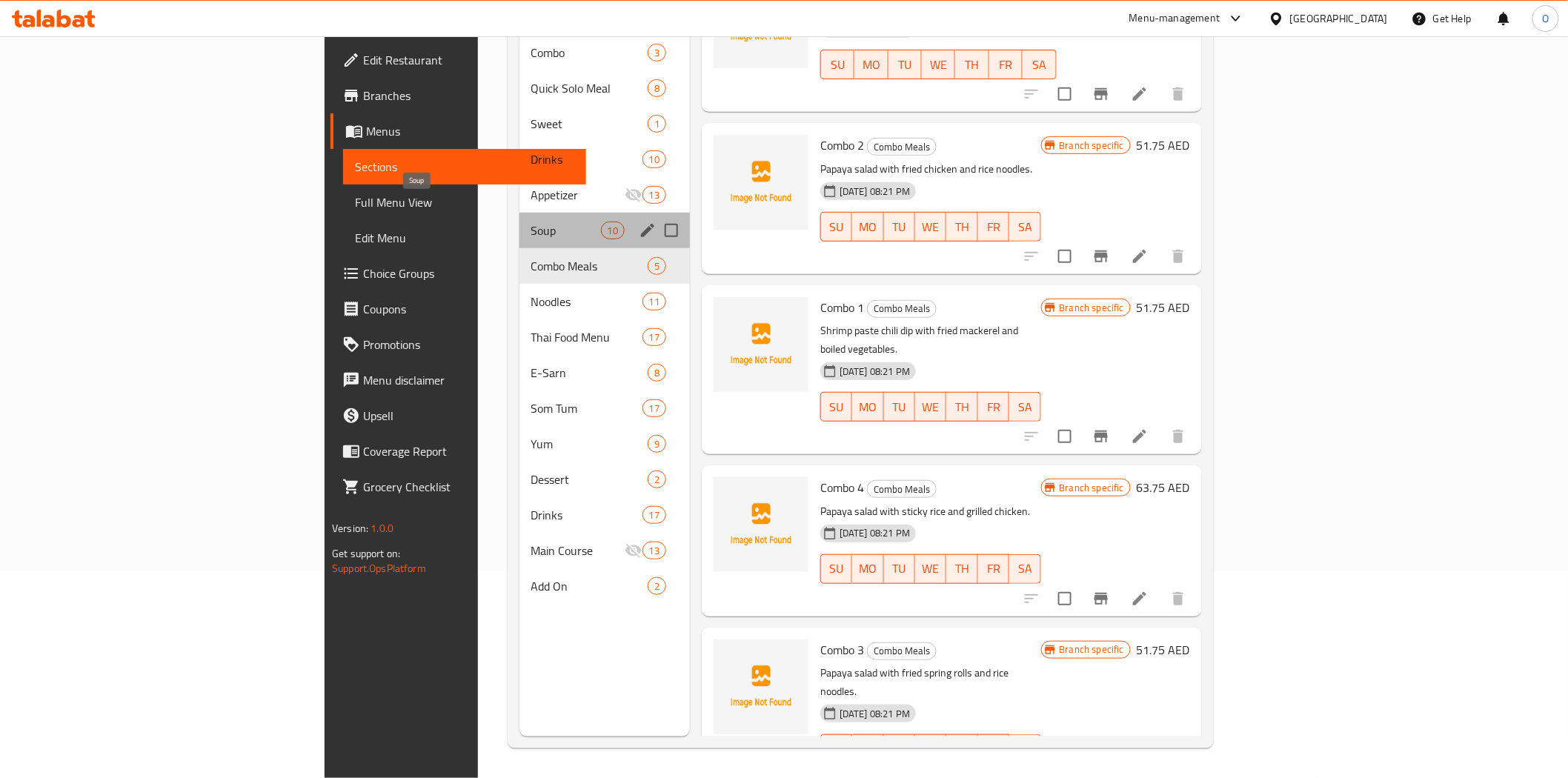
click at [531, 221] on span "Soup" at bounding box center [566, 230] width 69 height 18
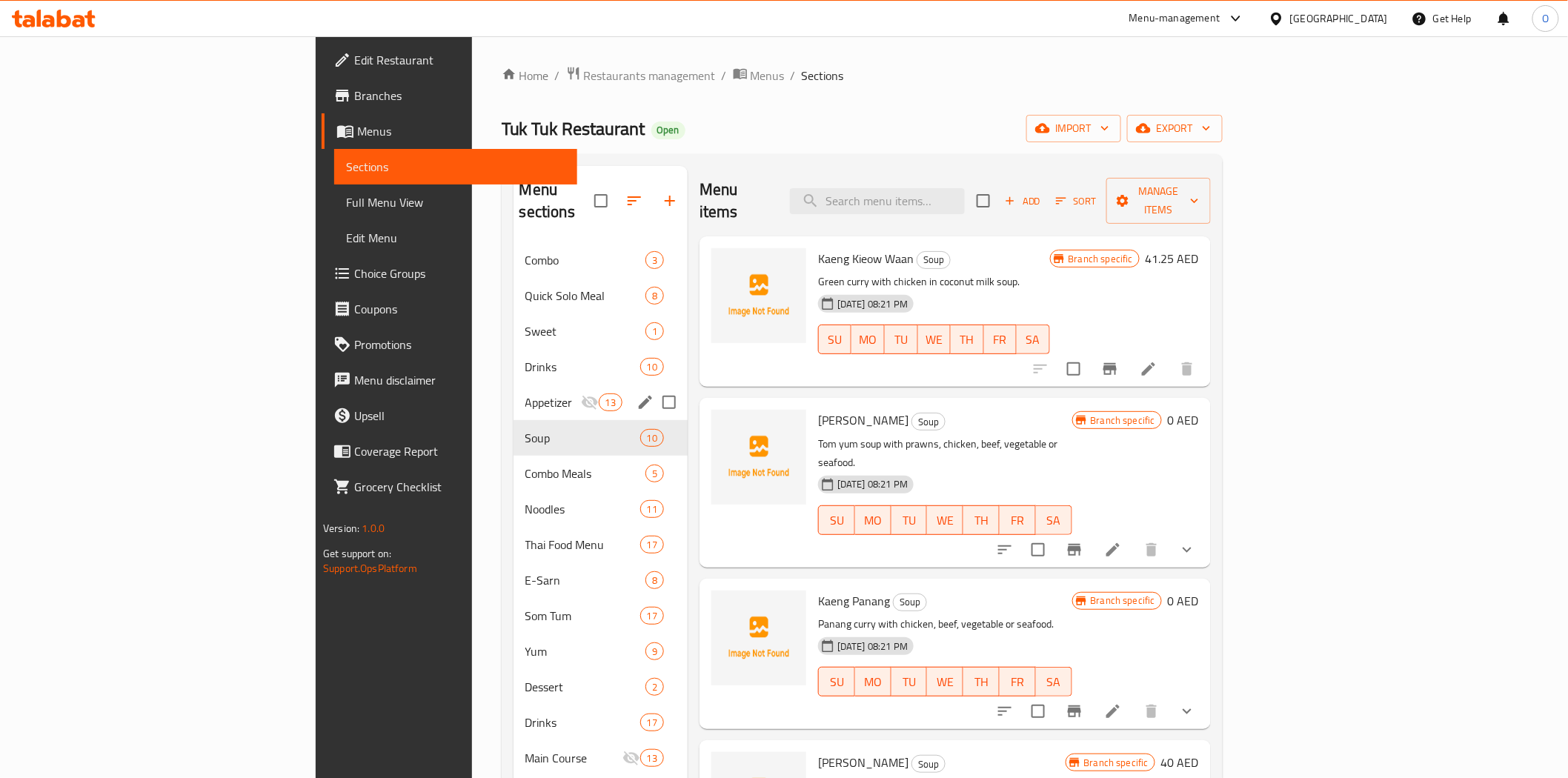
click at [526, 393] on span "Appetizer" at bounding box center [553, 402] width 56 height 18
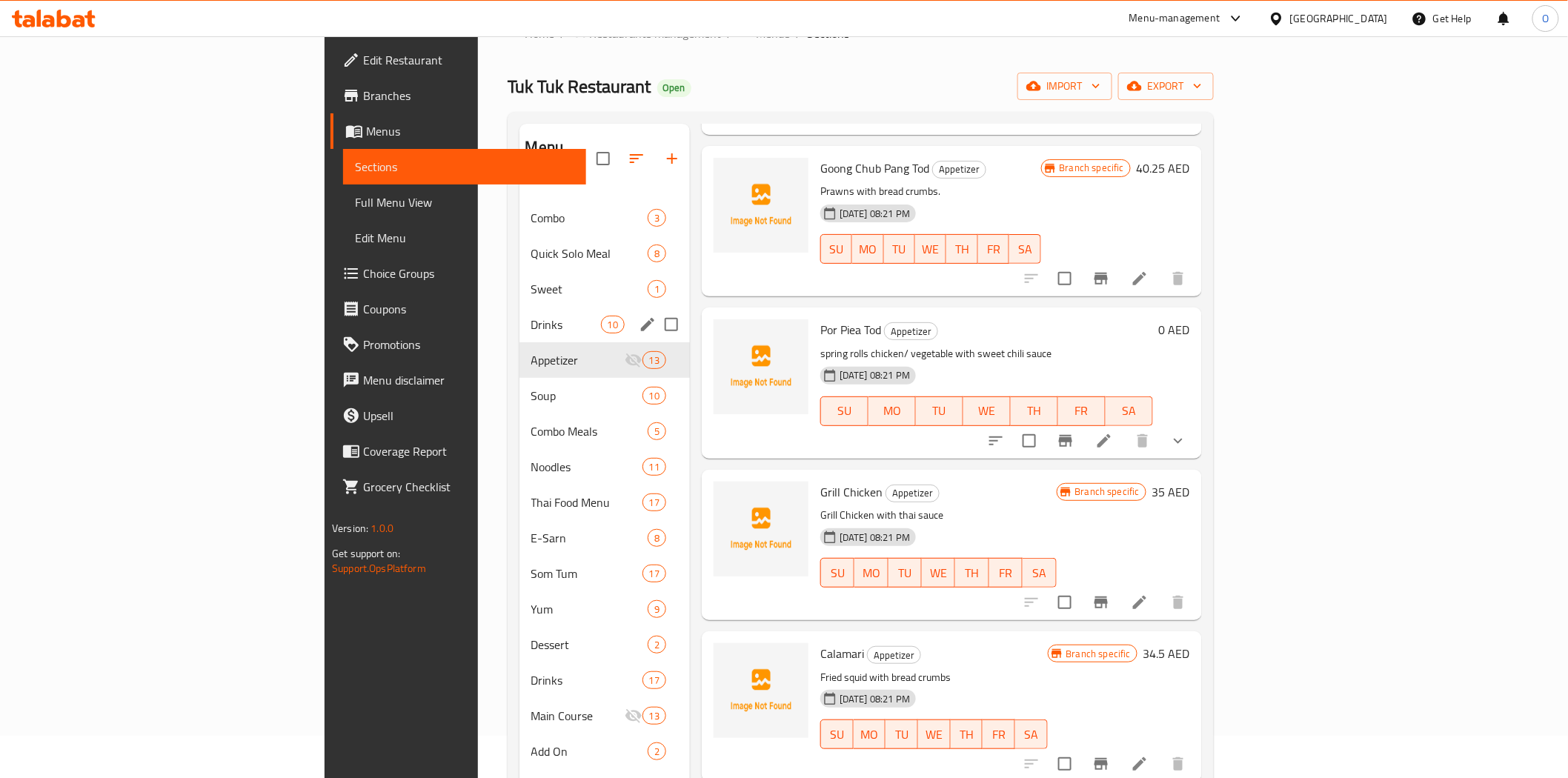
click at [531, 316] on span "Drinks" at bounding box center [566, 325] width 69 height 18
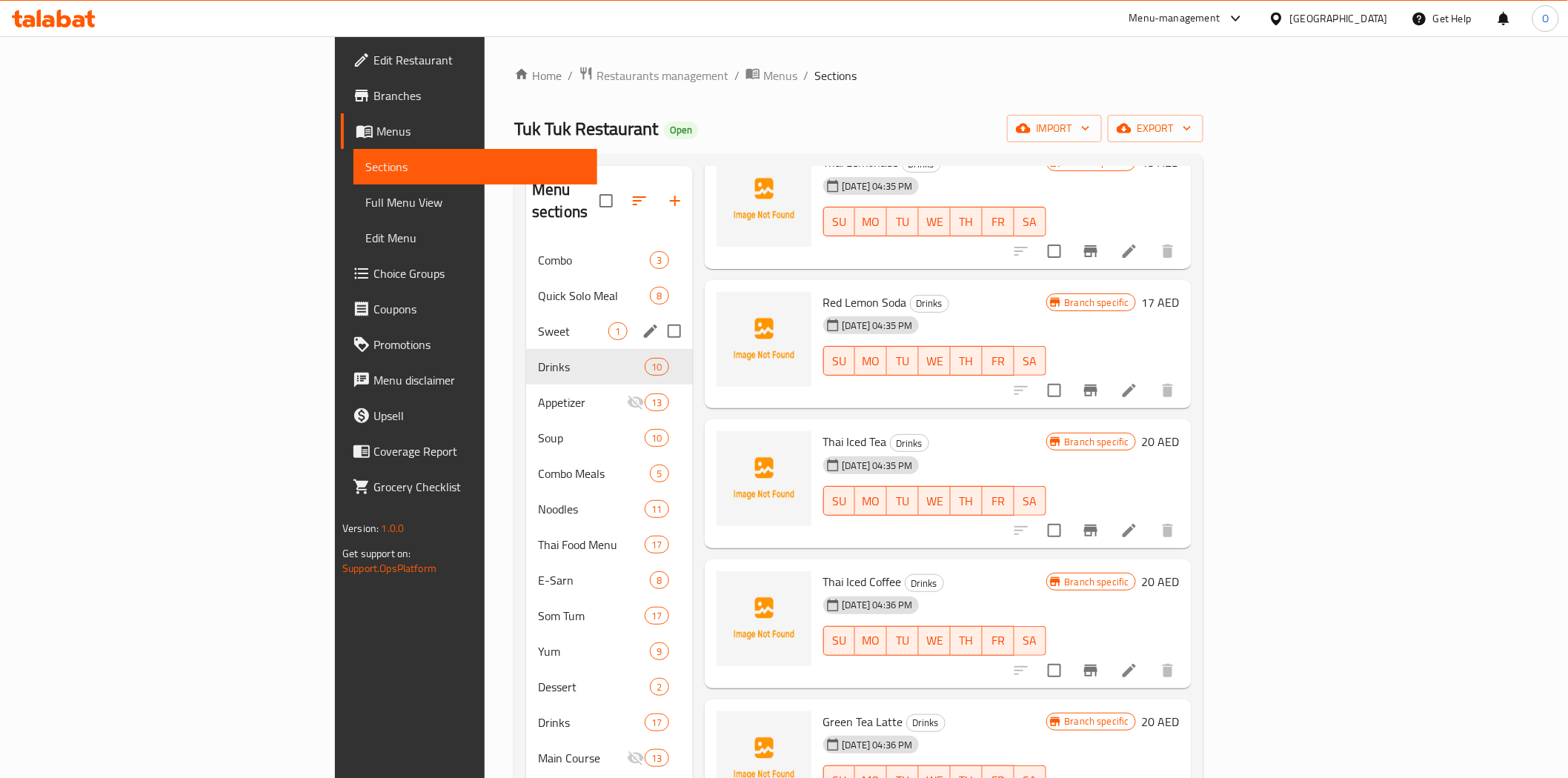
click at [526, 286] on div "Quick Solo Meal 8" at bounding box center [609, 296] width 166 height 35
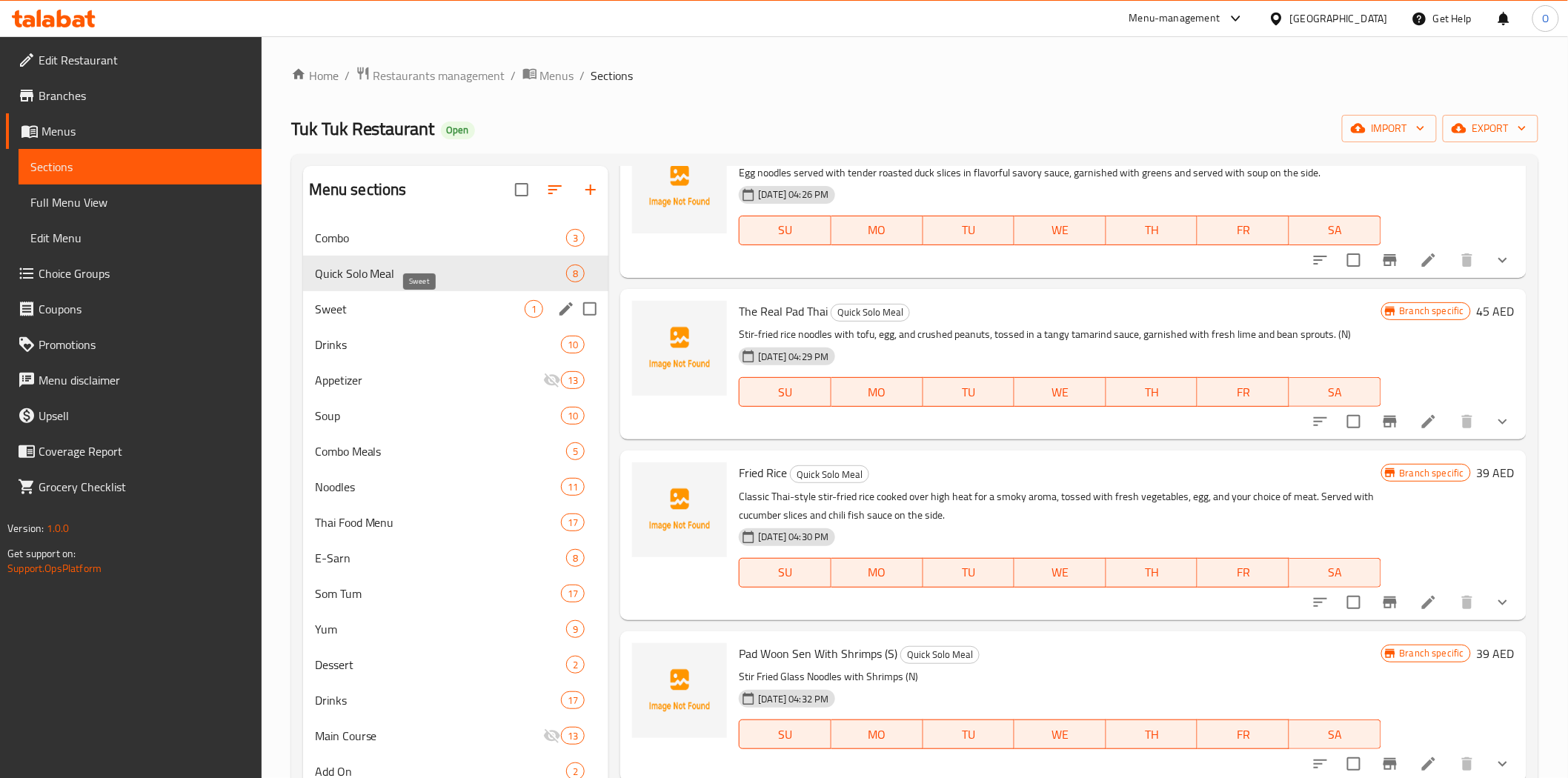
click at [469, 316] on span "Sweet" at bounding box center [420, 309] width 210 height 18
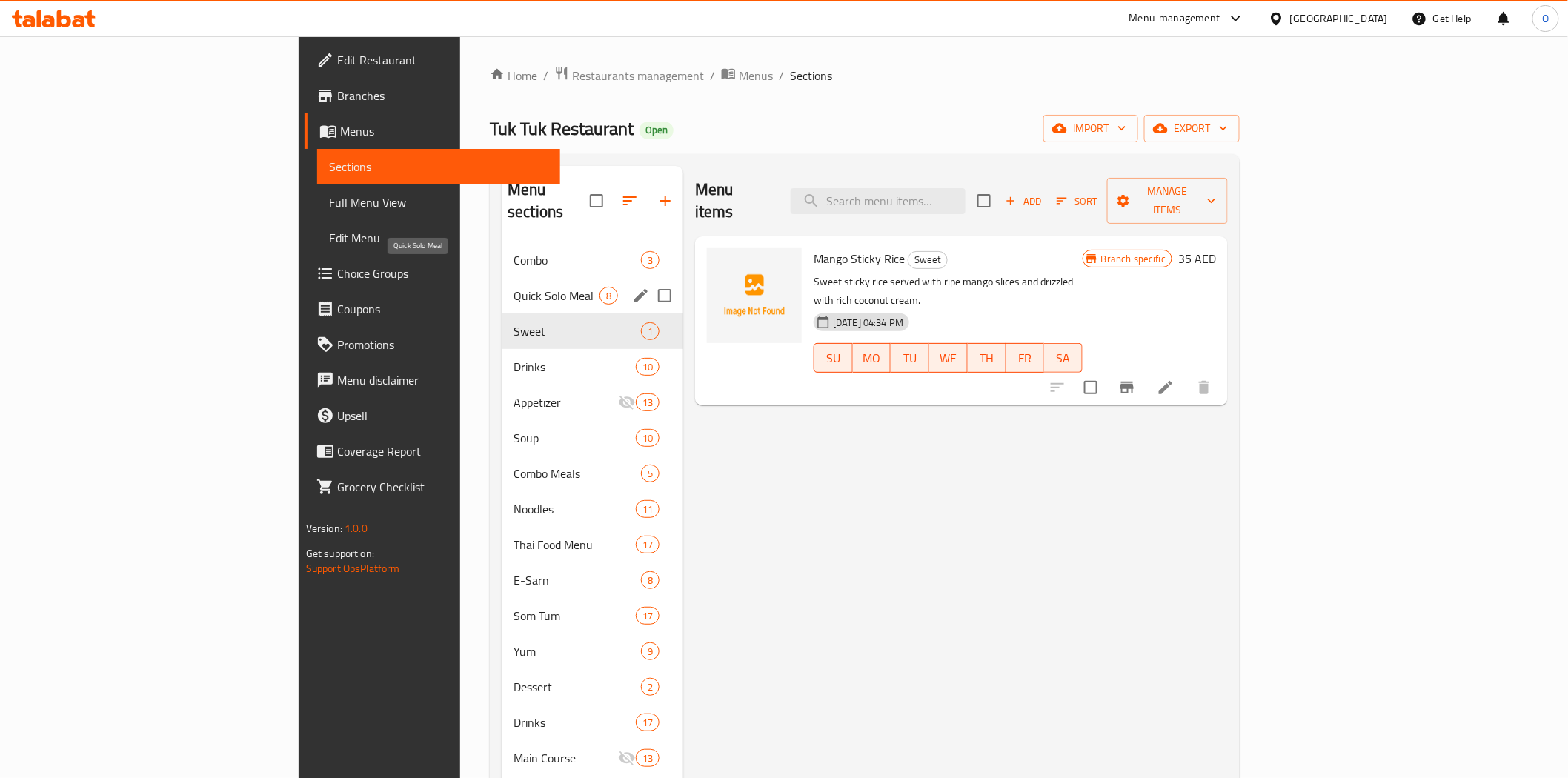
click at [514, 287] on span "Quick Solo Meal" at bounding box center [556, 296] width 86 height 18
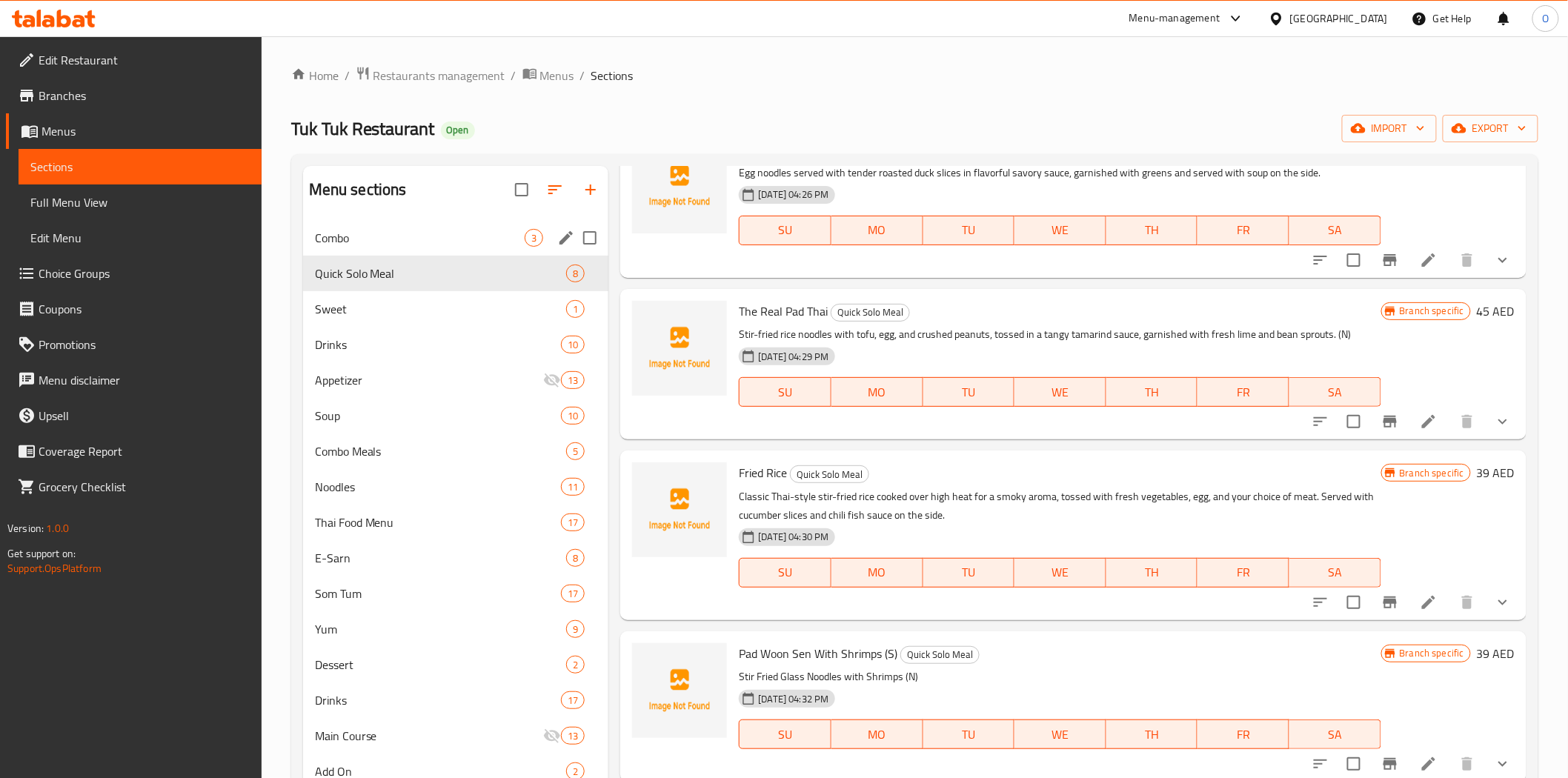
click at [423, 247] on div "Combo 3" at bounding box center [456, 237] width 306 height 35
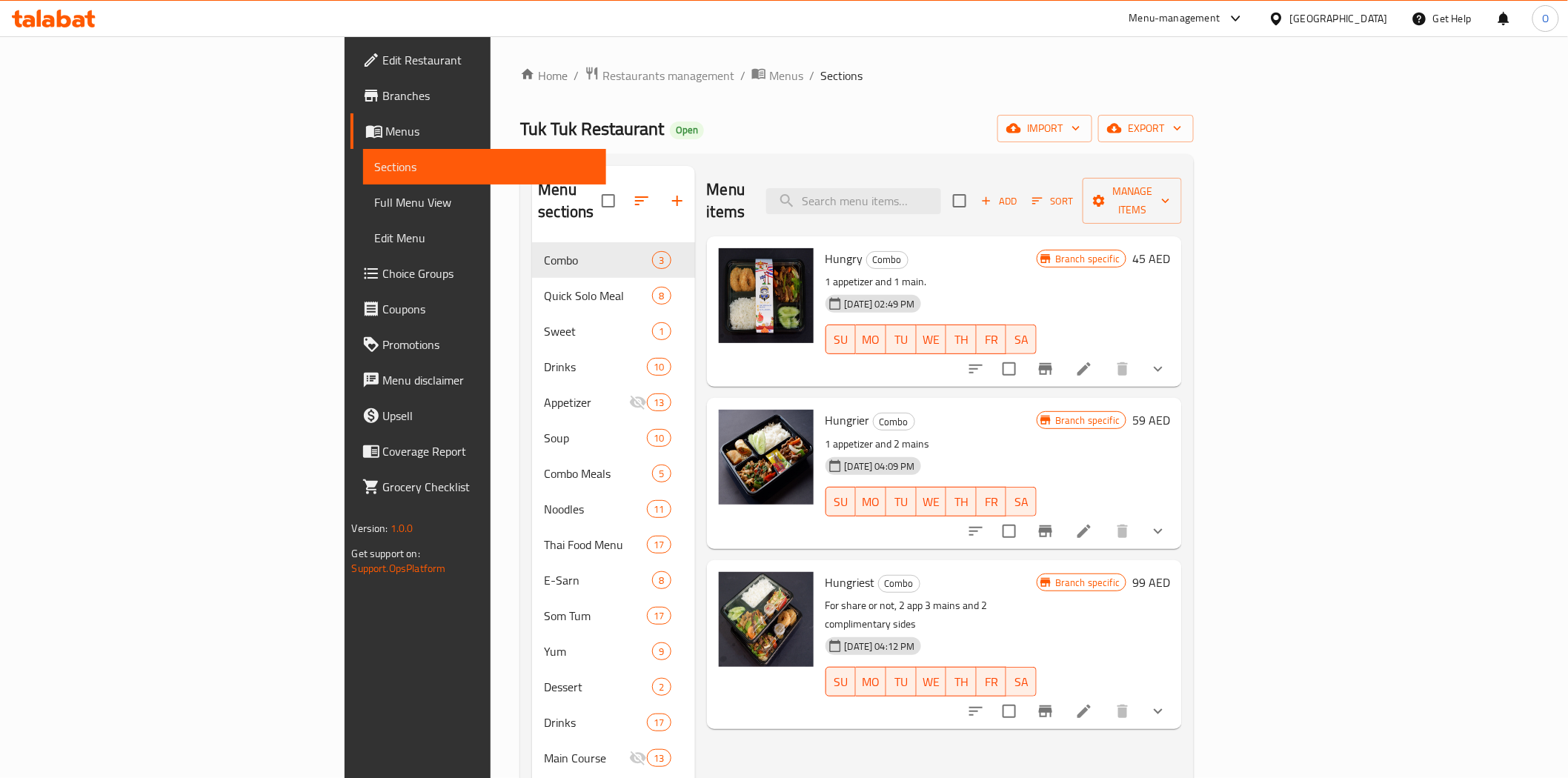
click at [1289, 26] on div at bounding box center [1279, 18] width 21 height 17
click at [1191, 149] on div "[GEOGRAPHIC_DATA]" at bounding box center [1228, 152] width 98 height 17
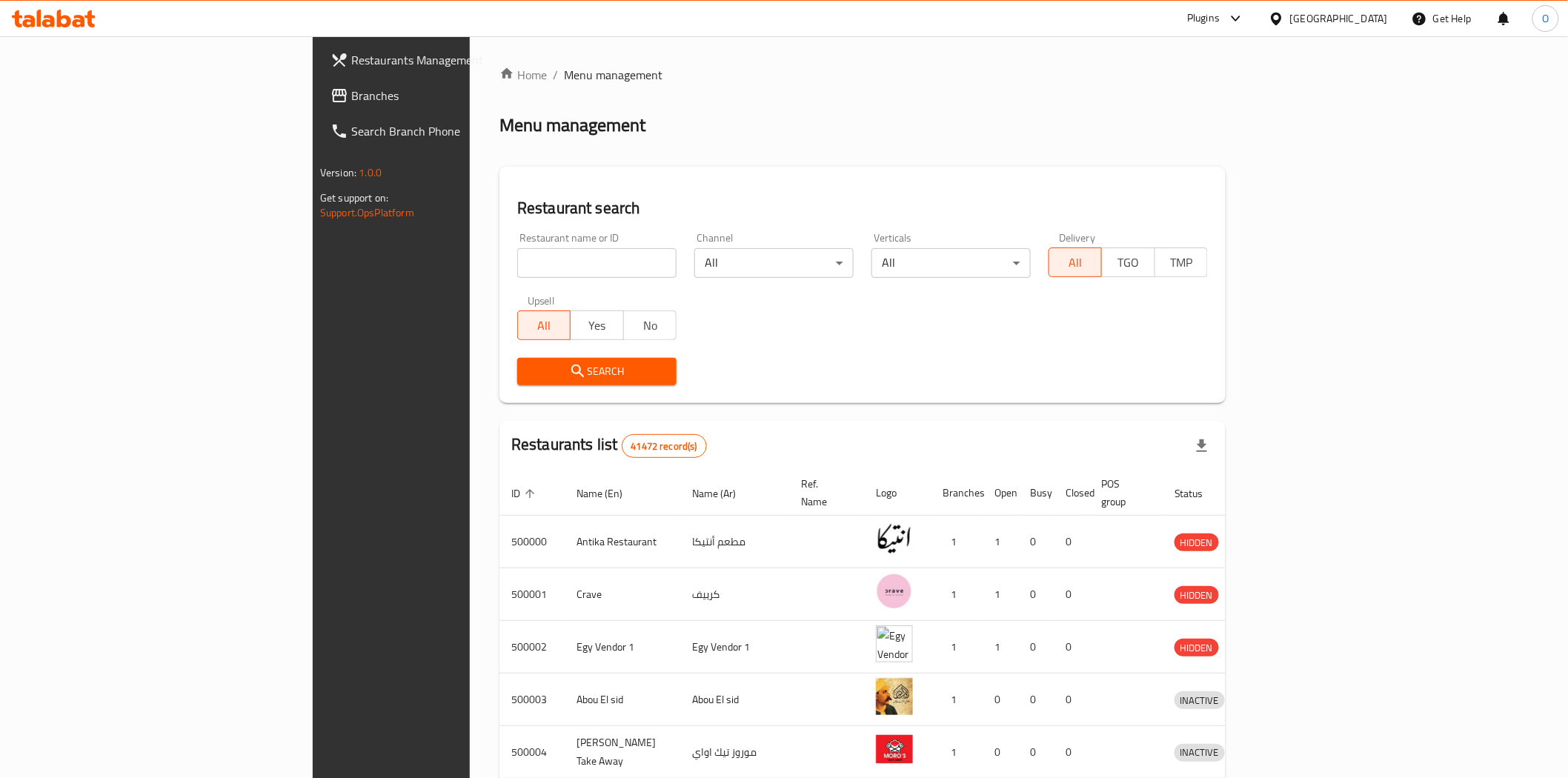
click at [351, 101] on span "Branches" at bounding box center [457, 95] width 211 height 18
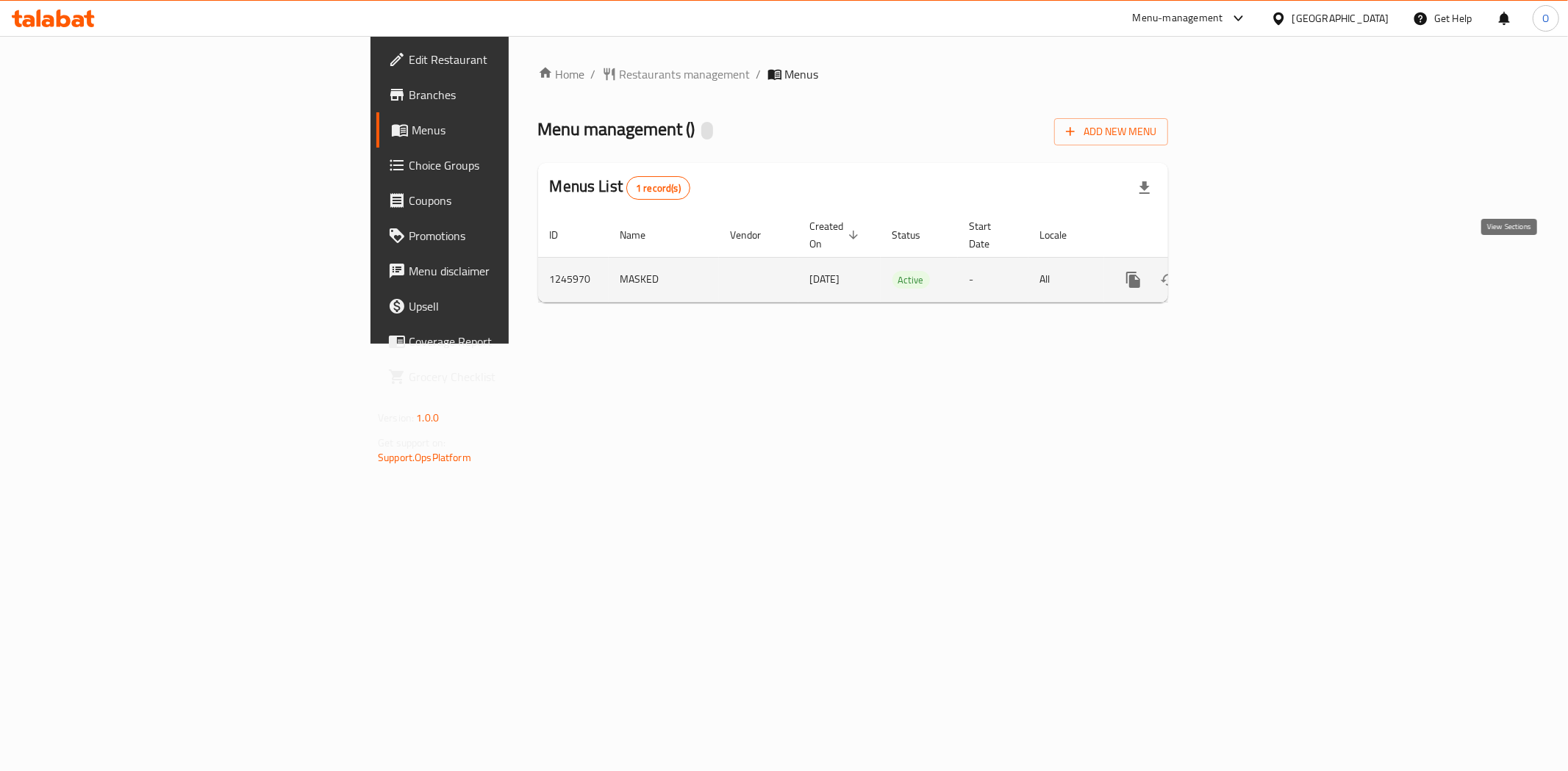
click at [1257, 262] on link "enhanced table" at bounding box center [1239, 280] width 35 height 35
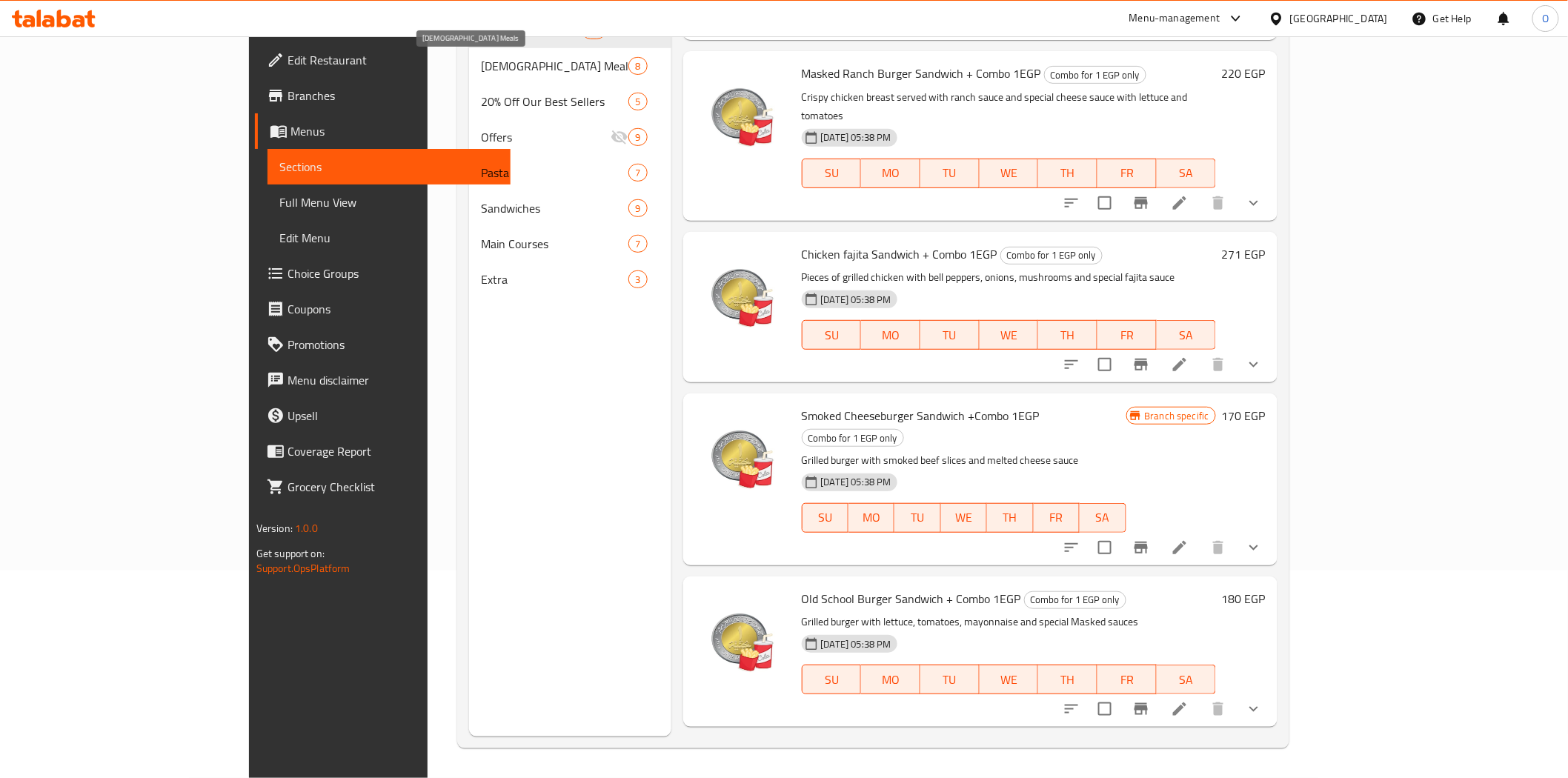
scroll to position [43, 0]
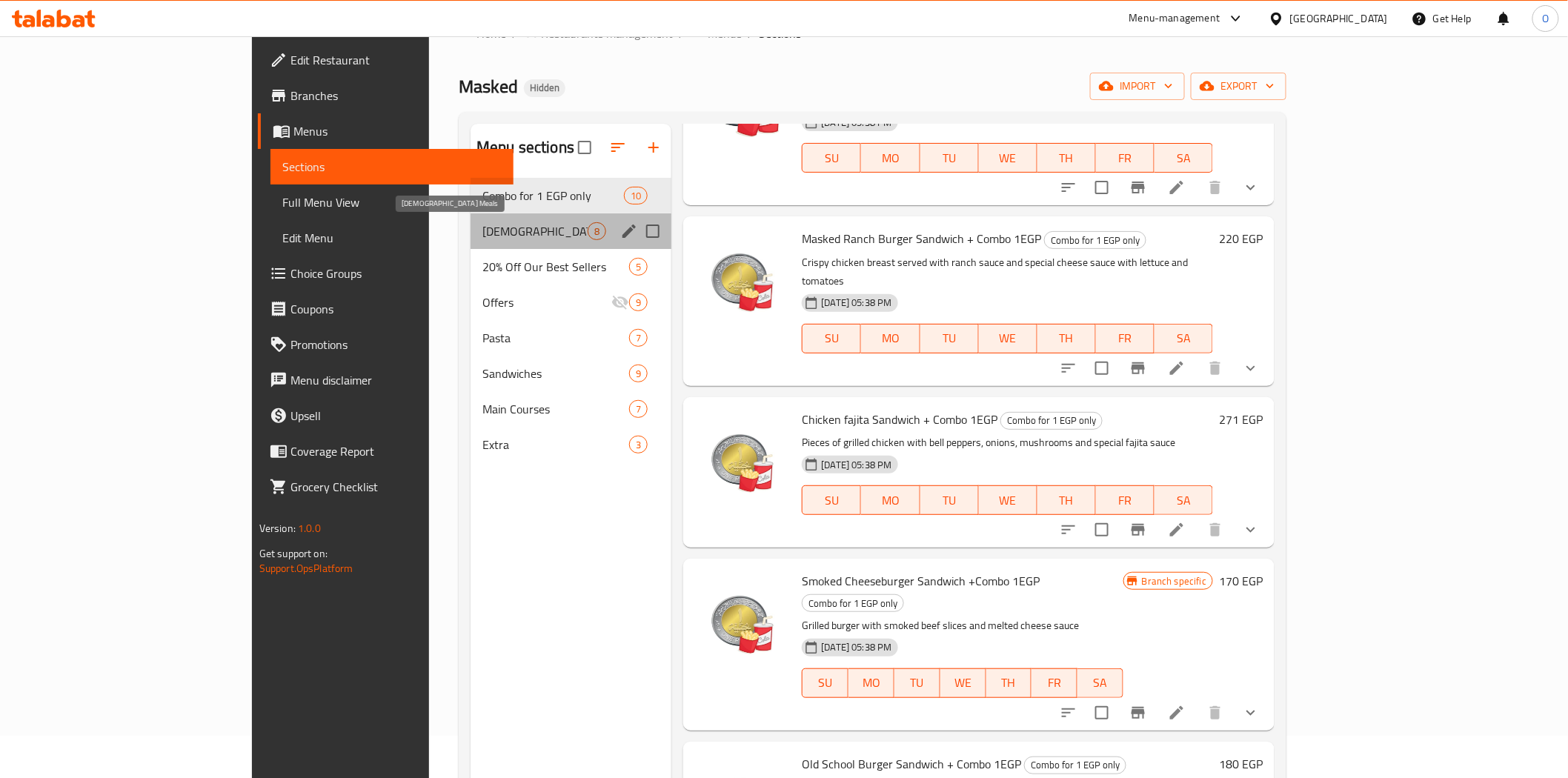
click at [482, 226] on span "[DEMOGRAPHIC_DATA] Meals" at bounding box center [535, 231] width 106 height 18
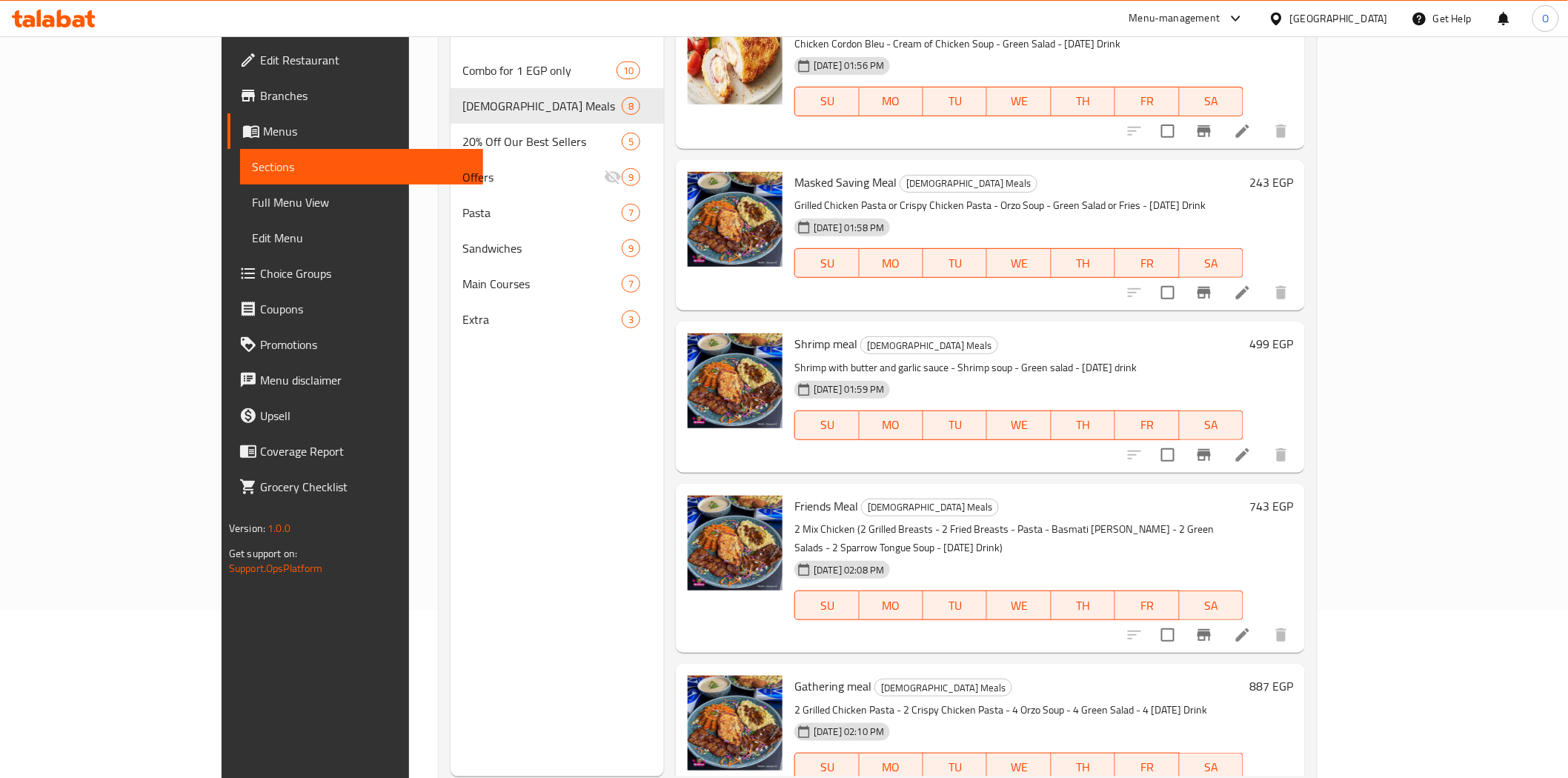
scroll to position [207, 0]
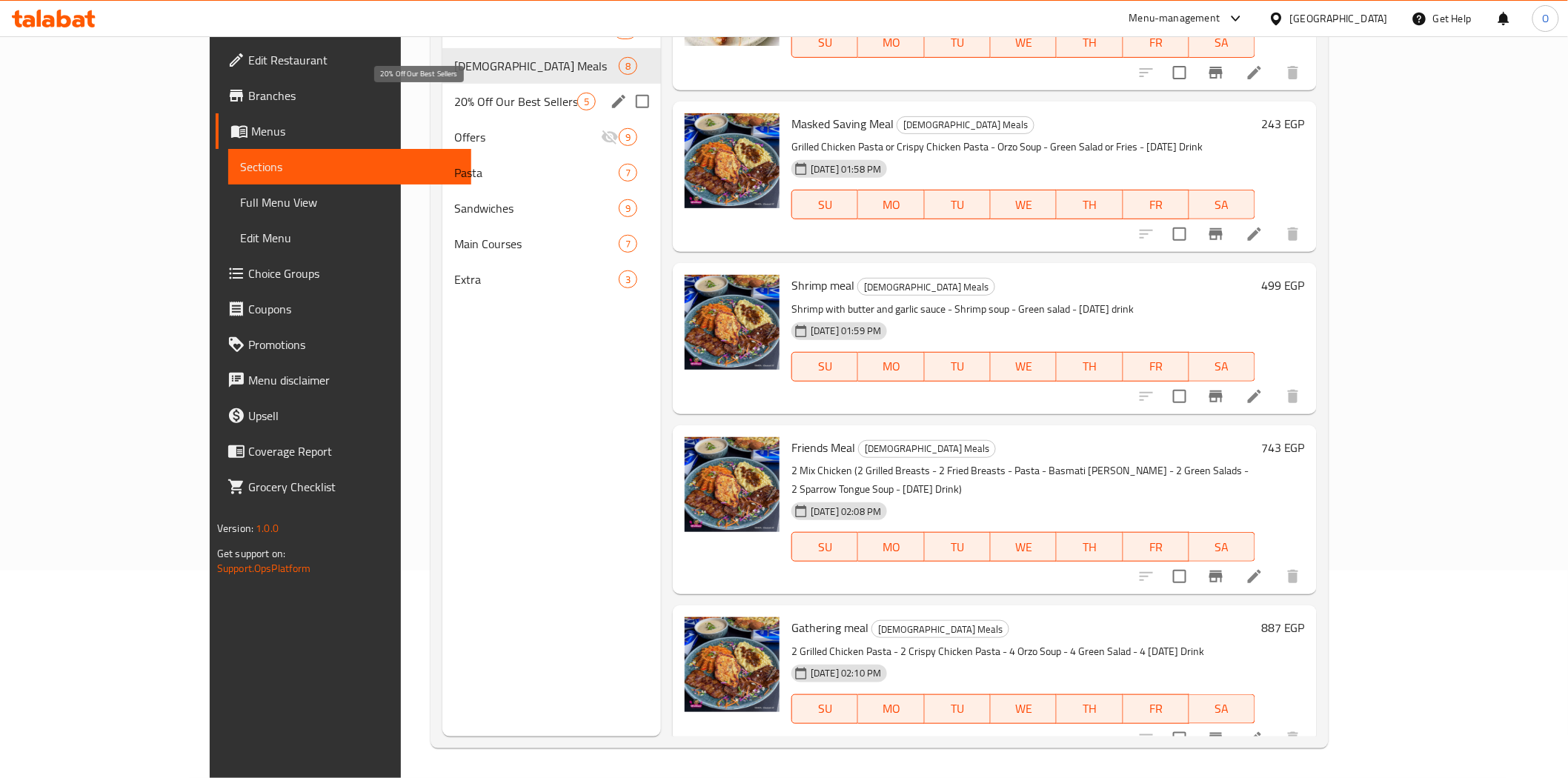
click at [454, 106] on span "20% Off Our Best Sellers" at bounding box center [515, 102] width 123 height 18
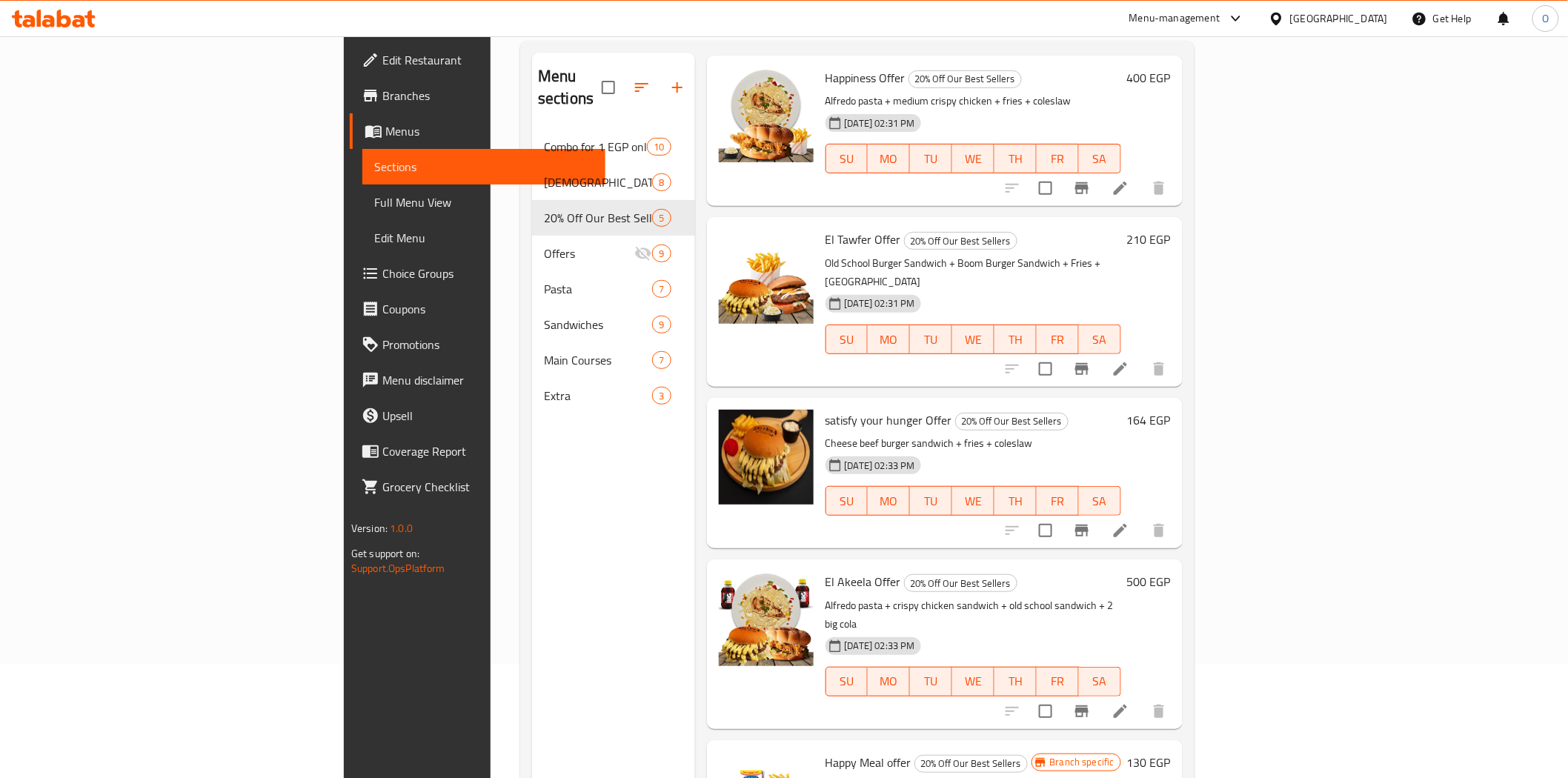
scroll to position [207, 0]
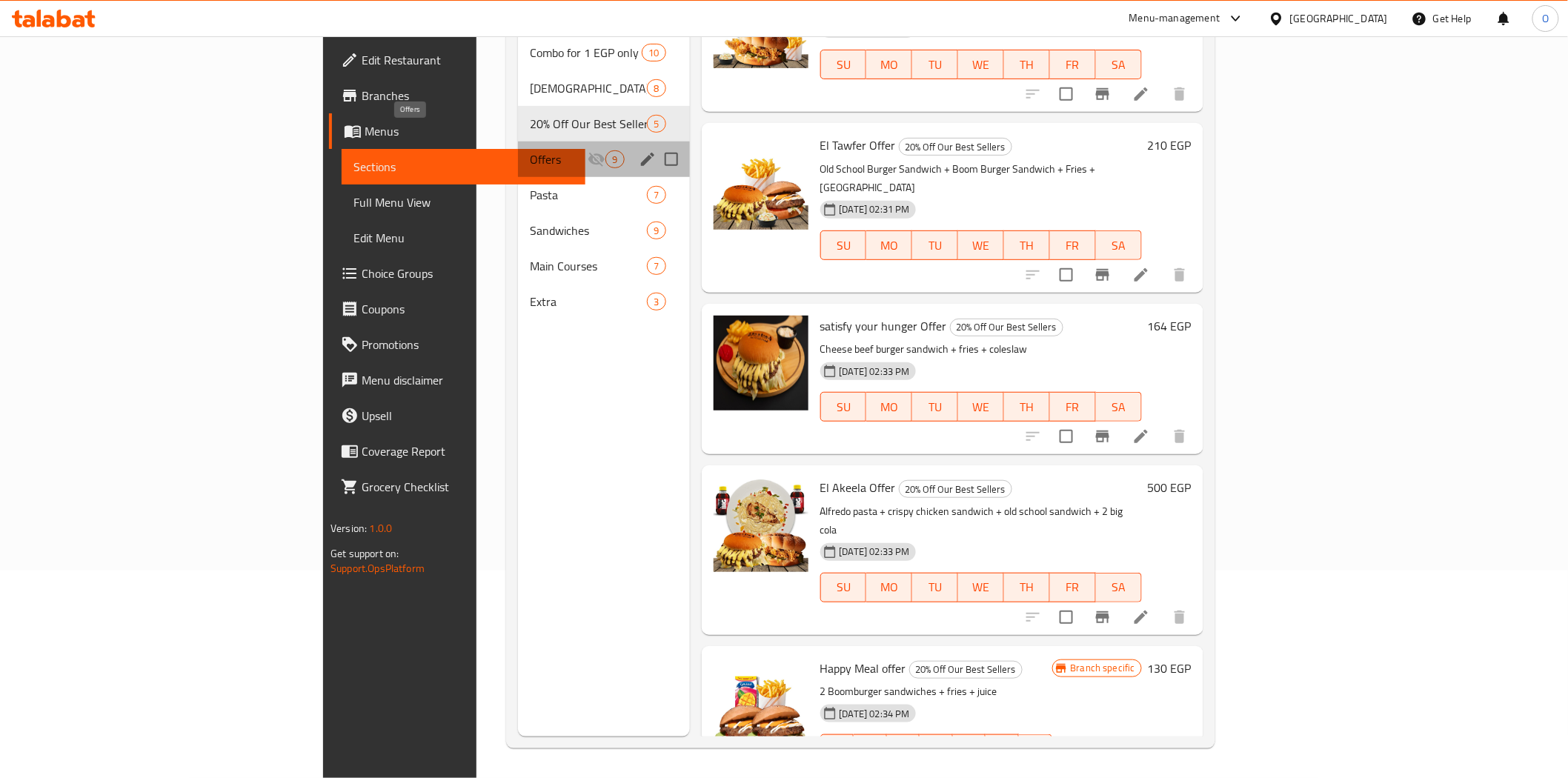
click at [529, 151] on span "Offers" at bounding box center [558, 159] width 58 height 18
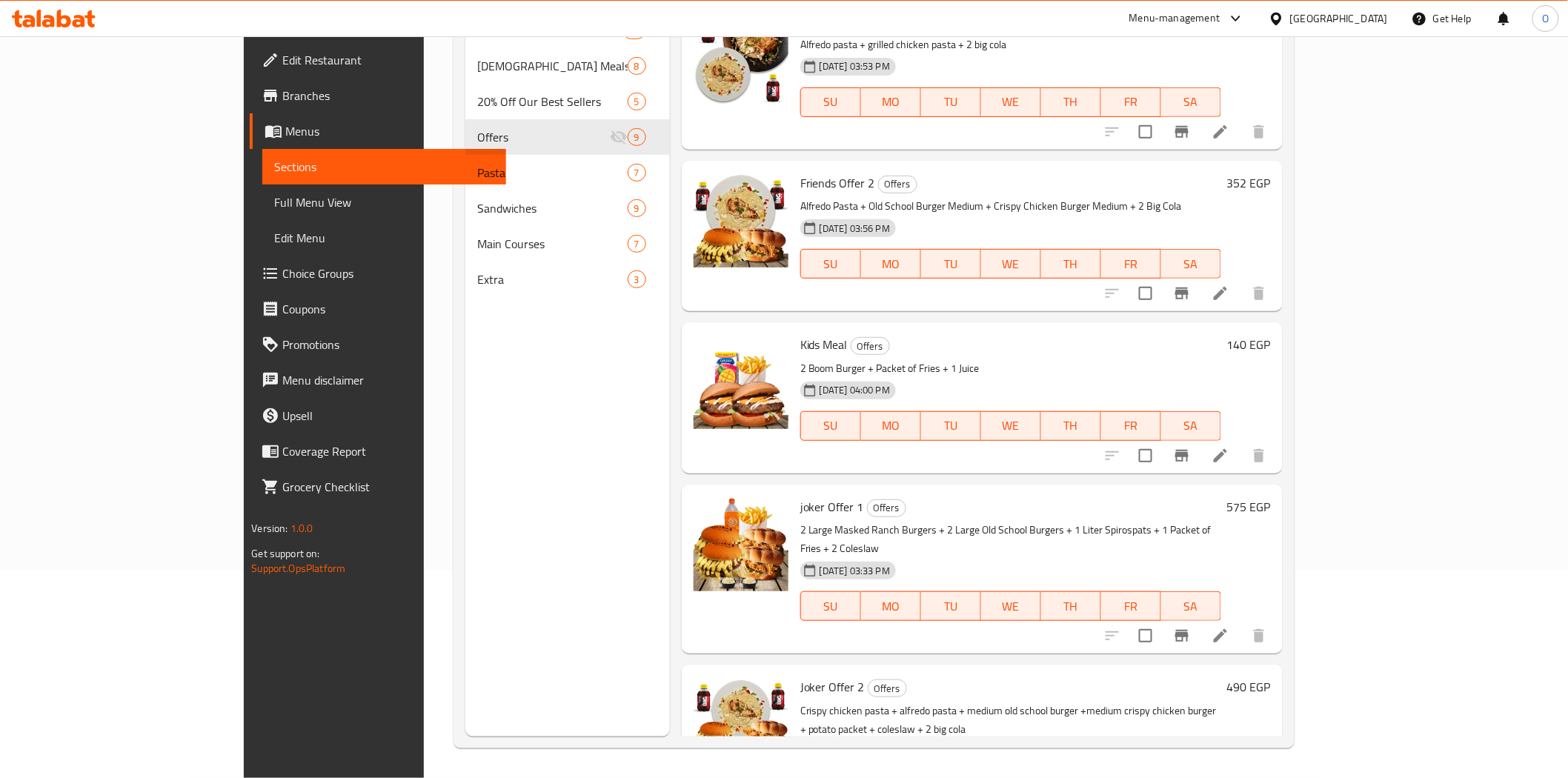
scroll to position [715, 0]
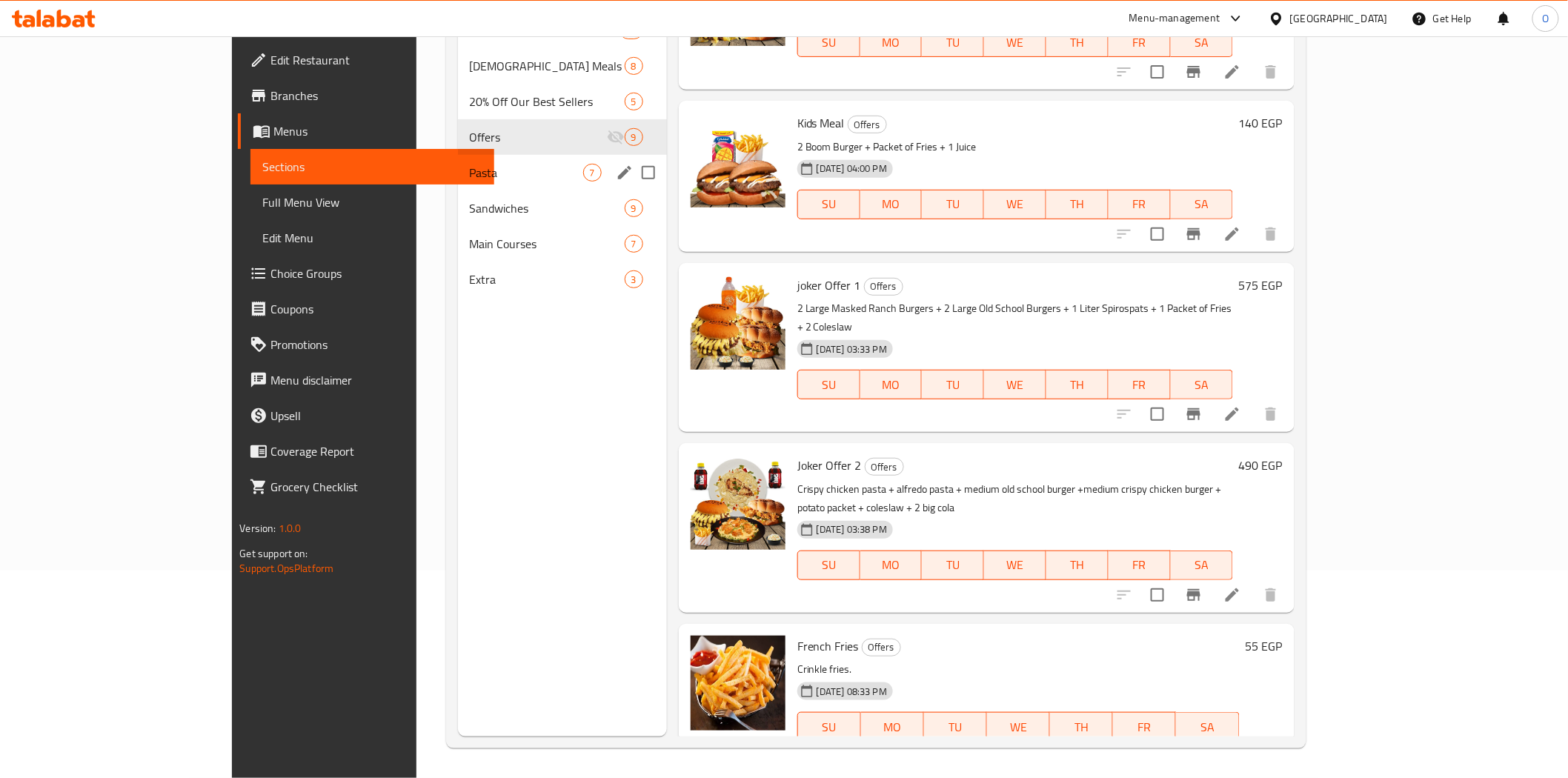
click at [470, 174] on span "Pasta" at bounding box center [526, 173] width 113 height 18
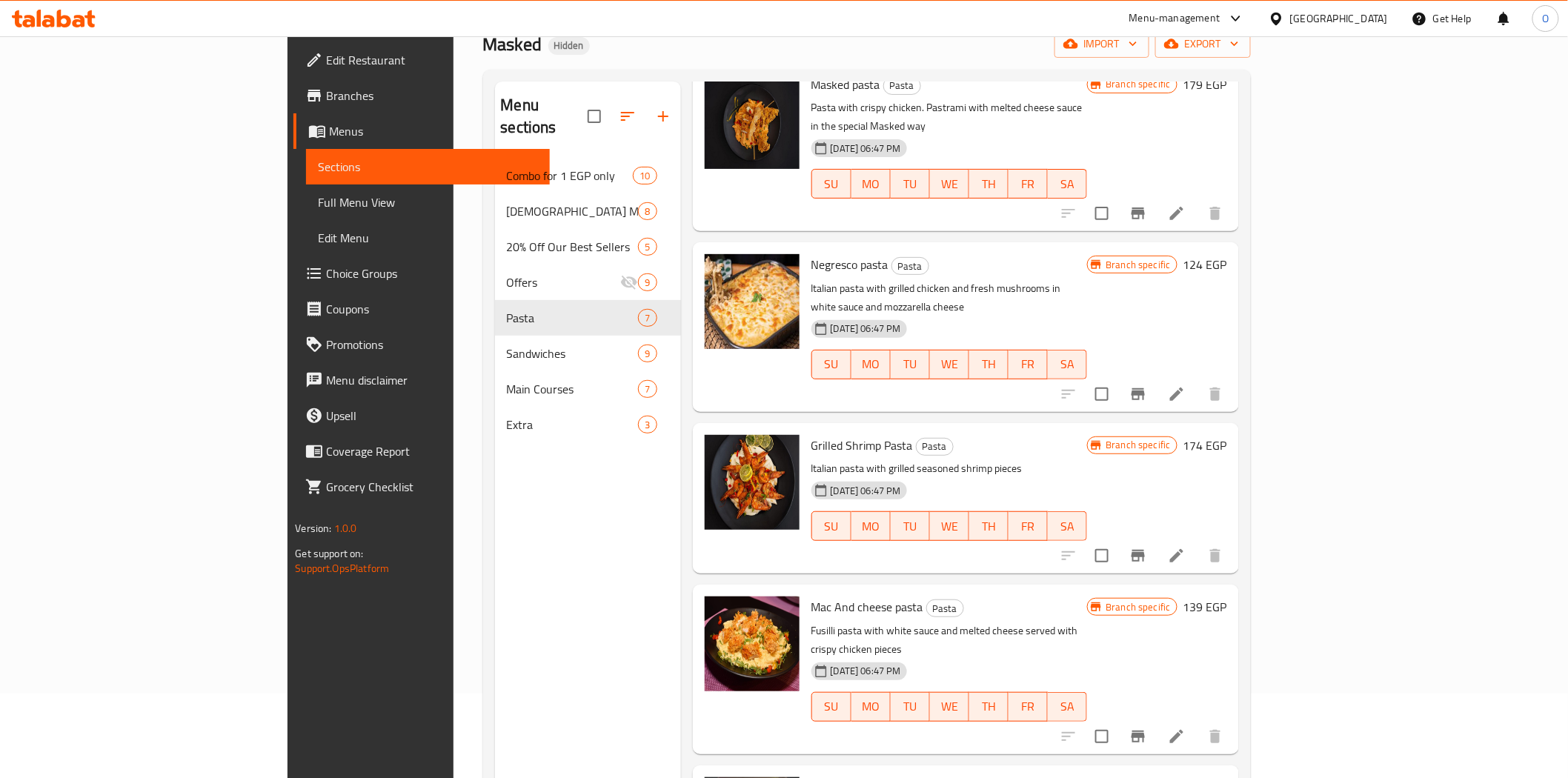
scroll to position [207, 0]
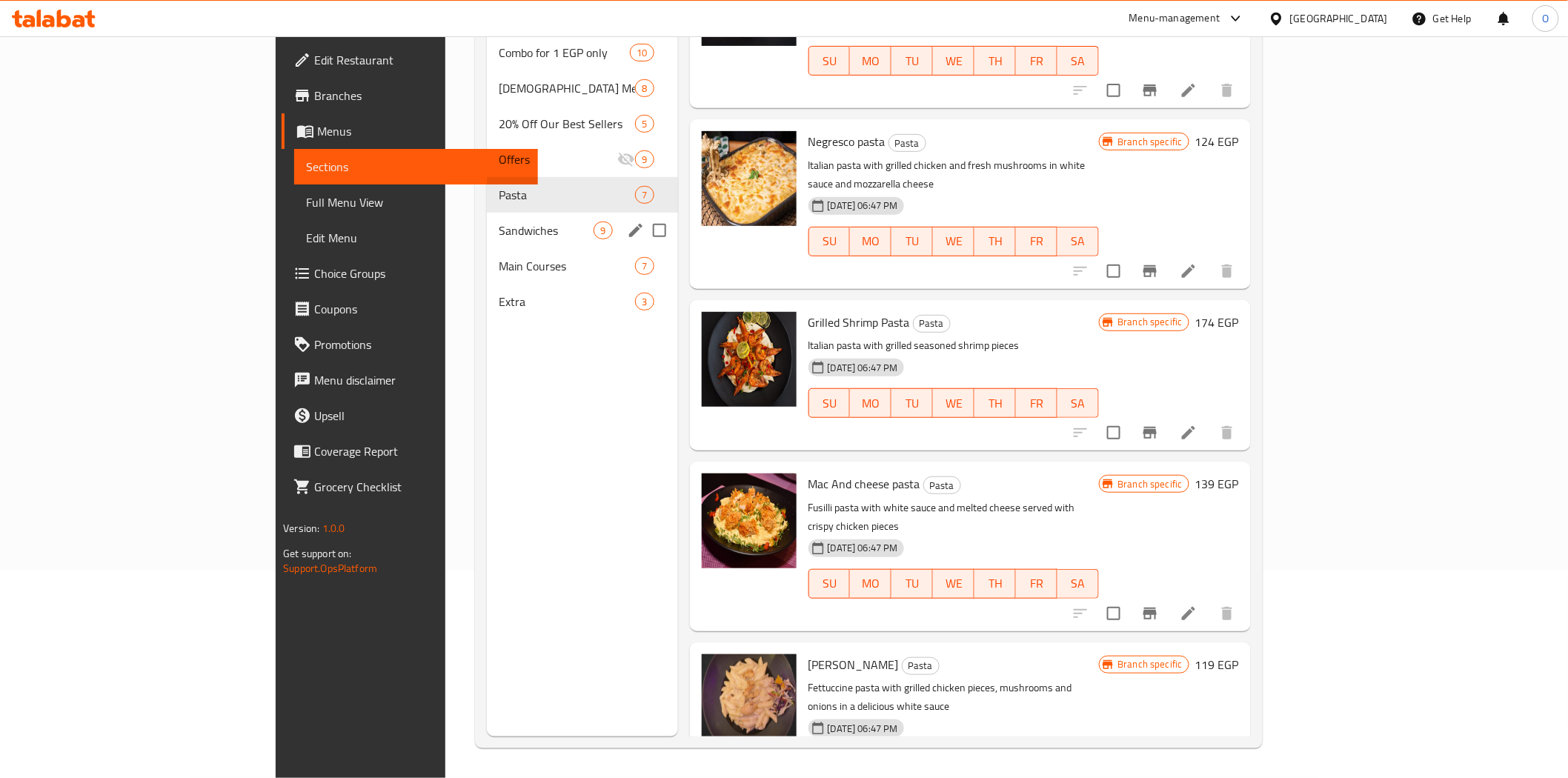
click at [499, 221] on span "Sandwiches" at bounding box center [546, 230] width 95 height 18
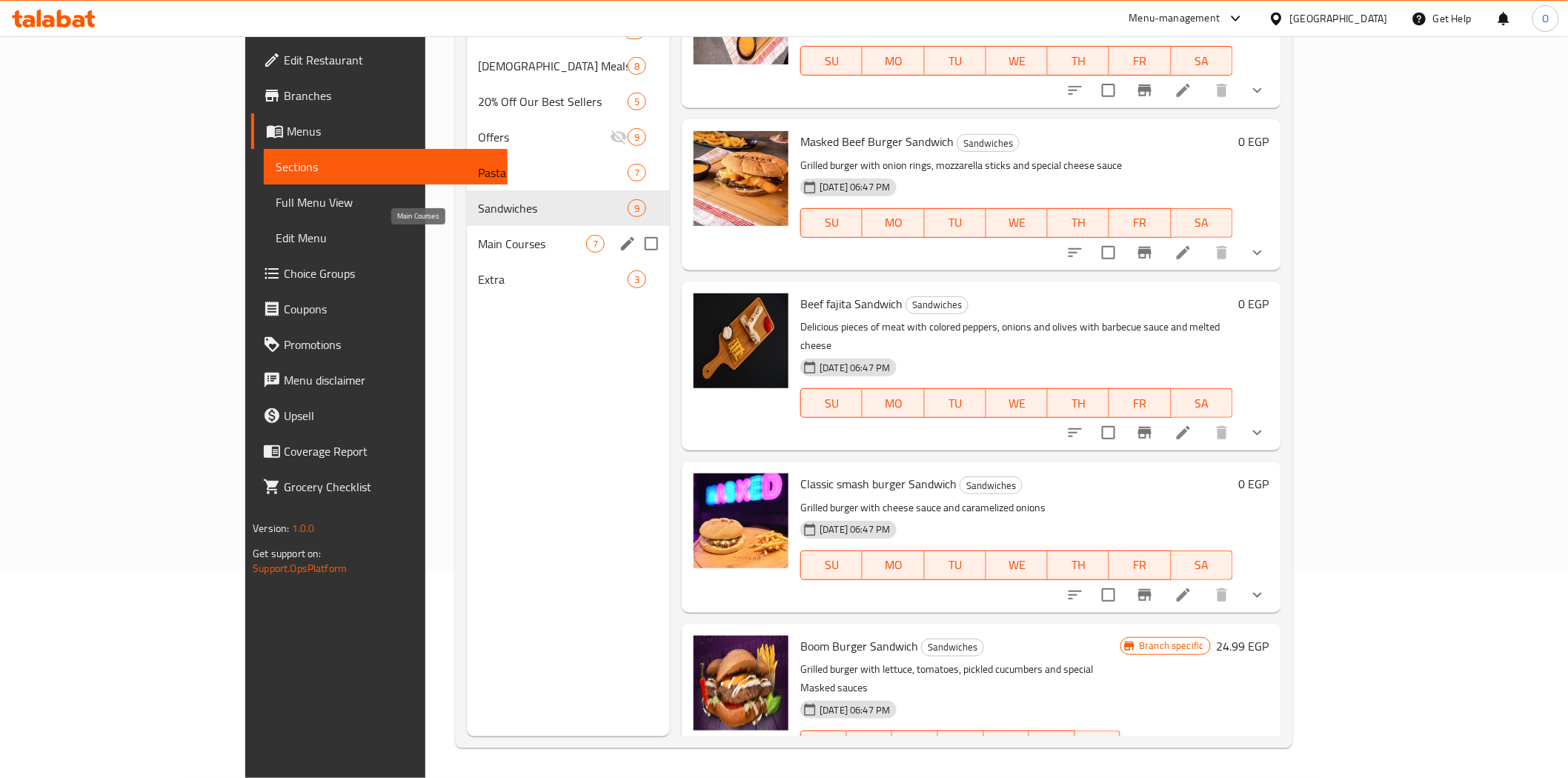
click at [478, 242] on span "Main Courses" at bounding box center [532, 244] width 108 height 18
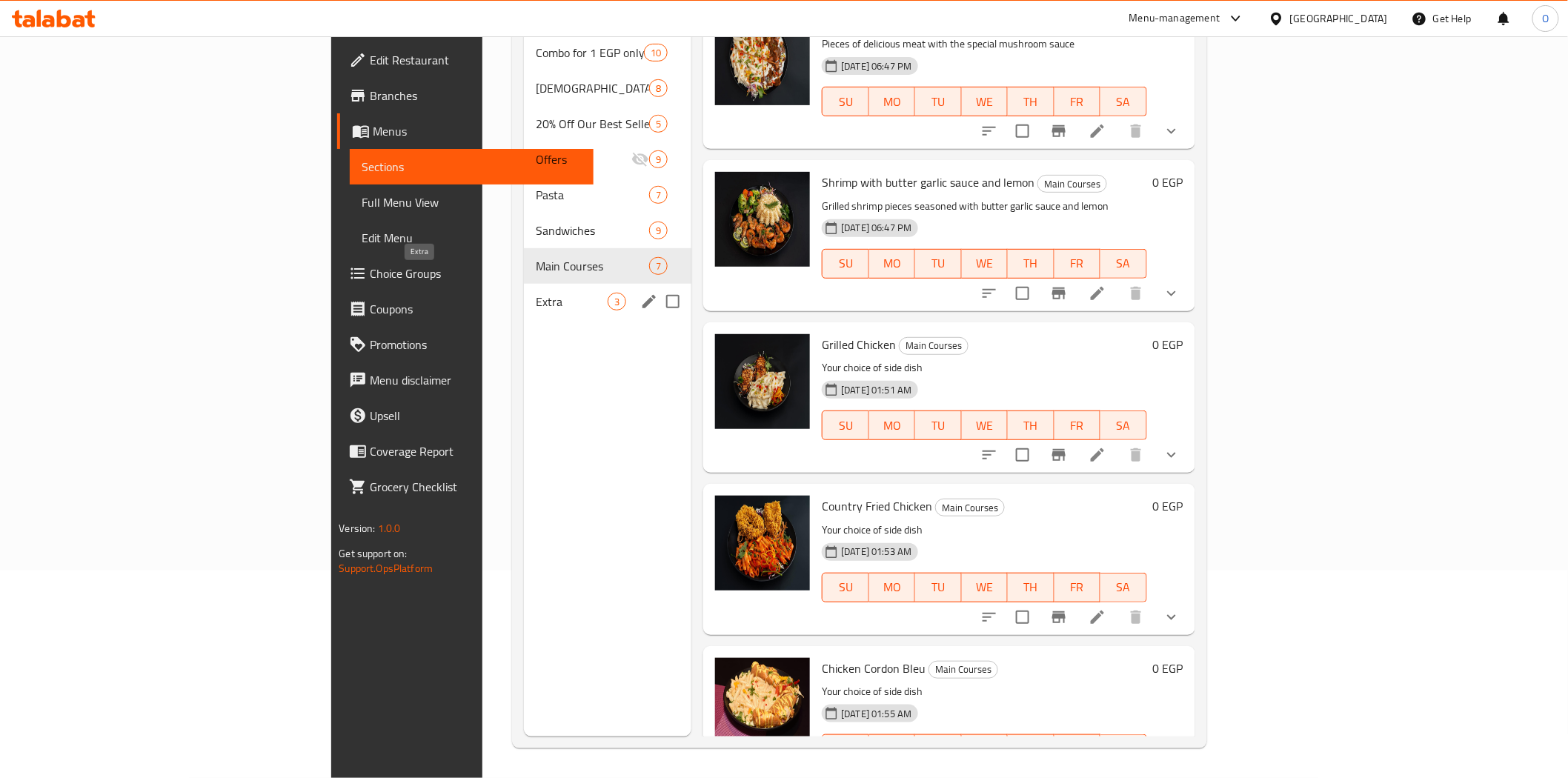
click at [536, 292] on span "Extra" at bounding box center [571, 301] width 72 height 18
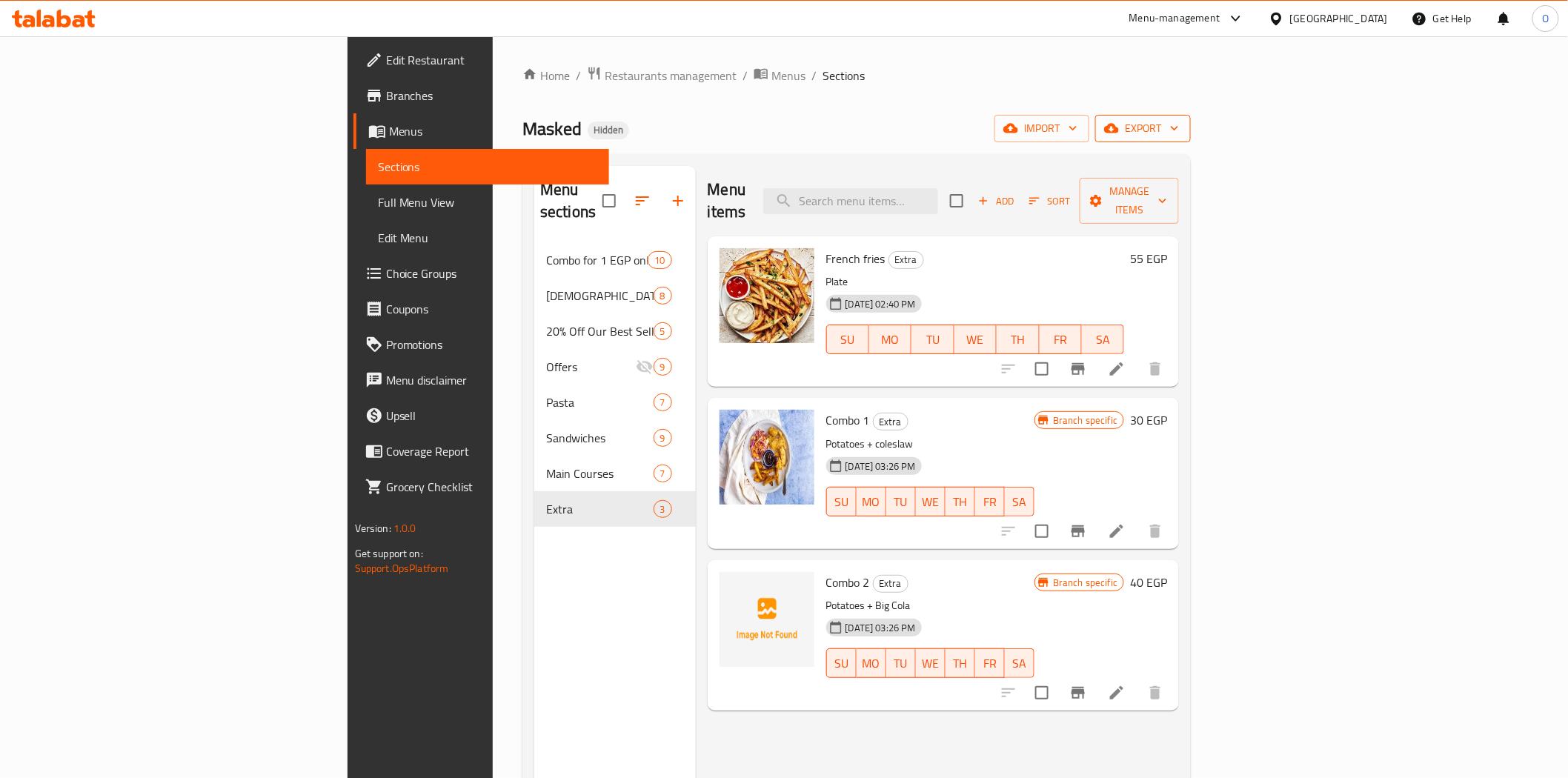
click at [1119, 135] on icon "button" at bounding box center [1111, 128] width 15 height 15
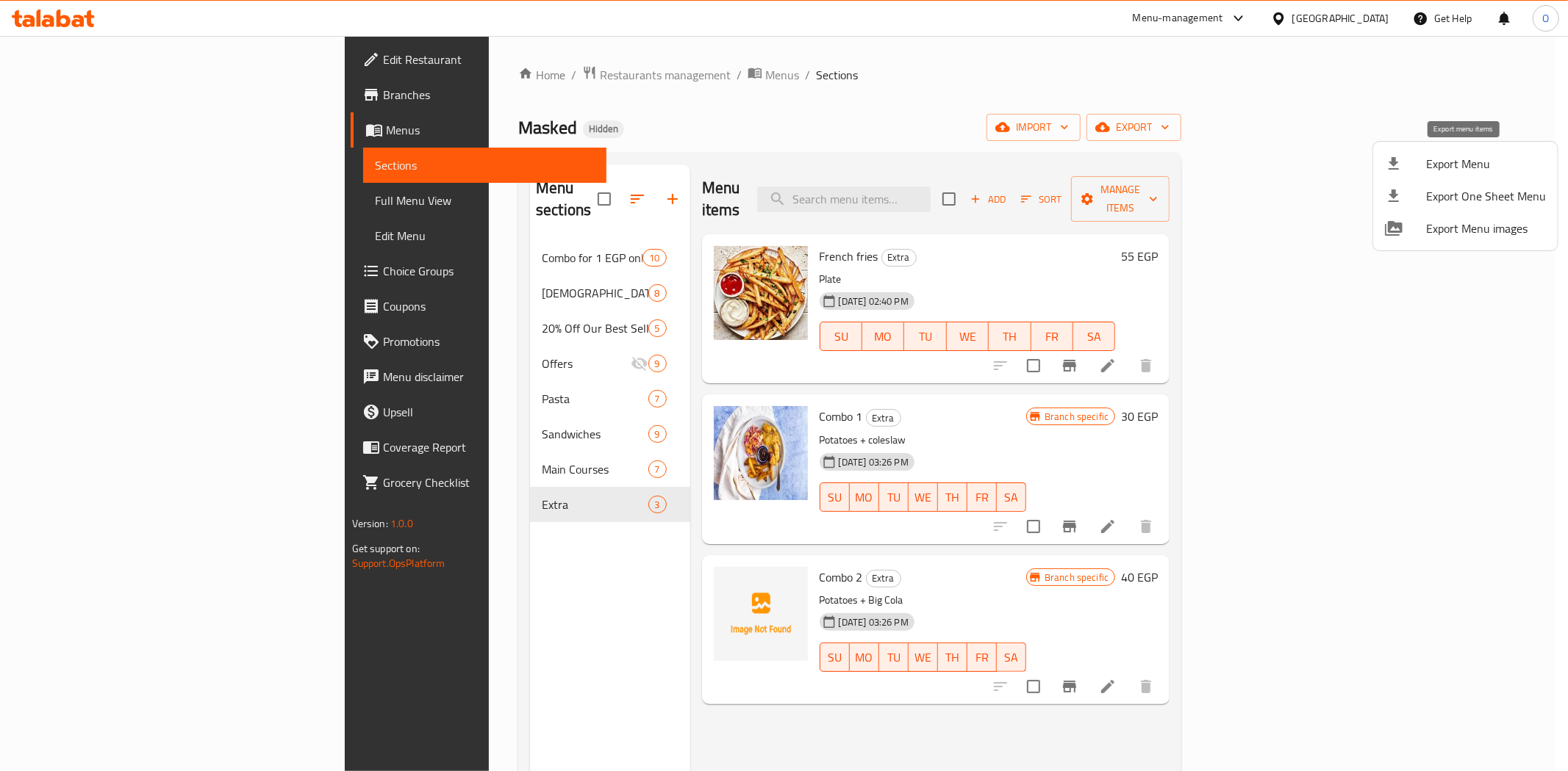
click at [1437, 157] on span "Export Menu" at bounding box center [1485, 163] width 120 height 18
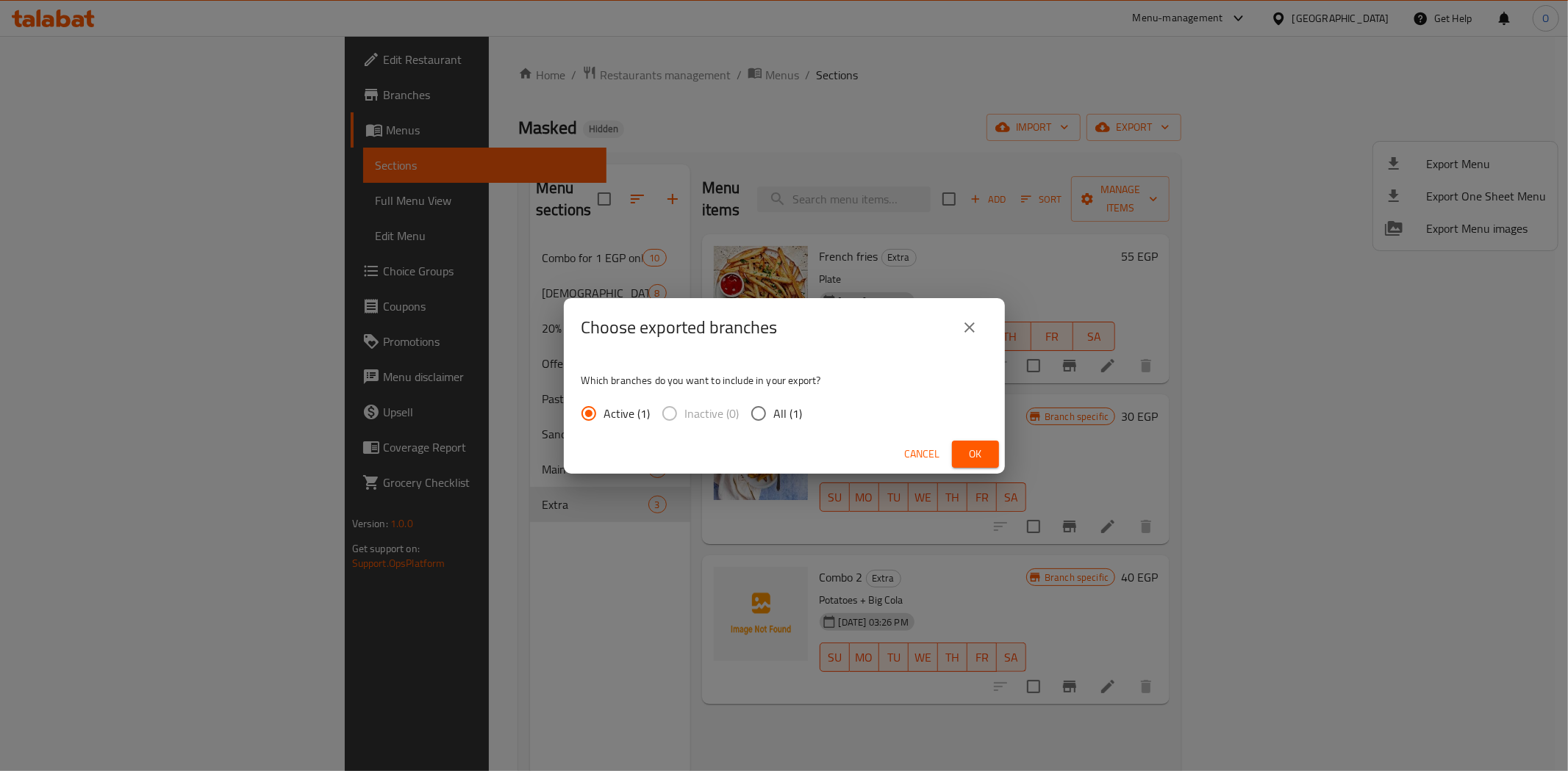
click at [974, 448] on span "Ok" at bounding box center [976, 455] width 23 height 19
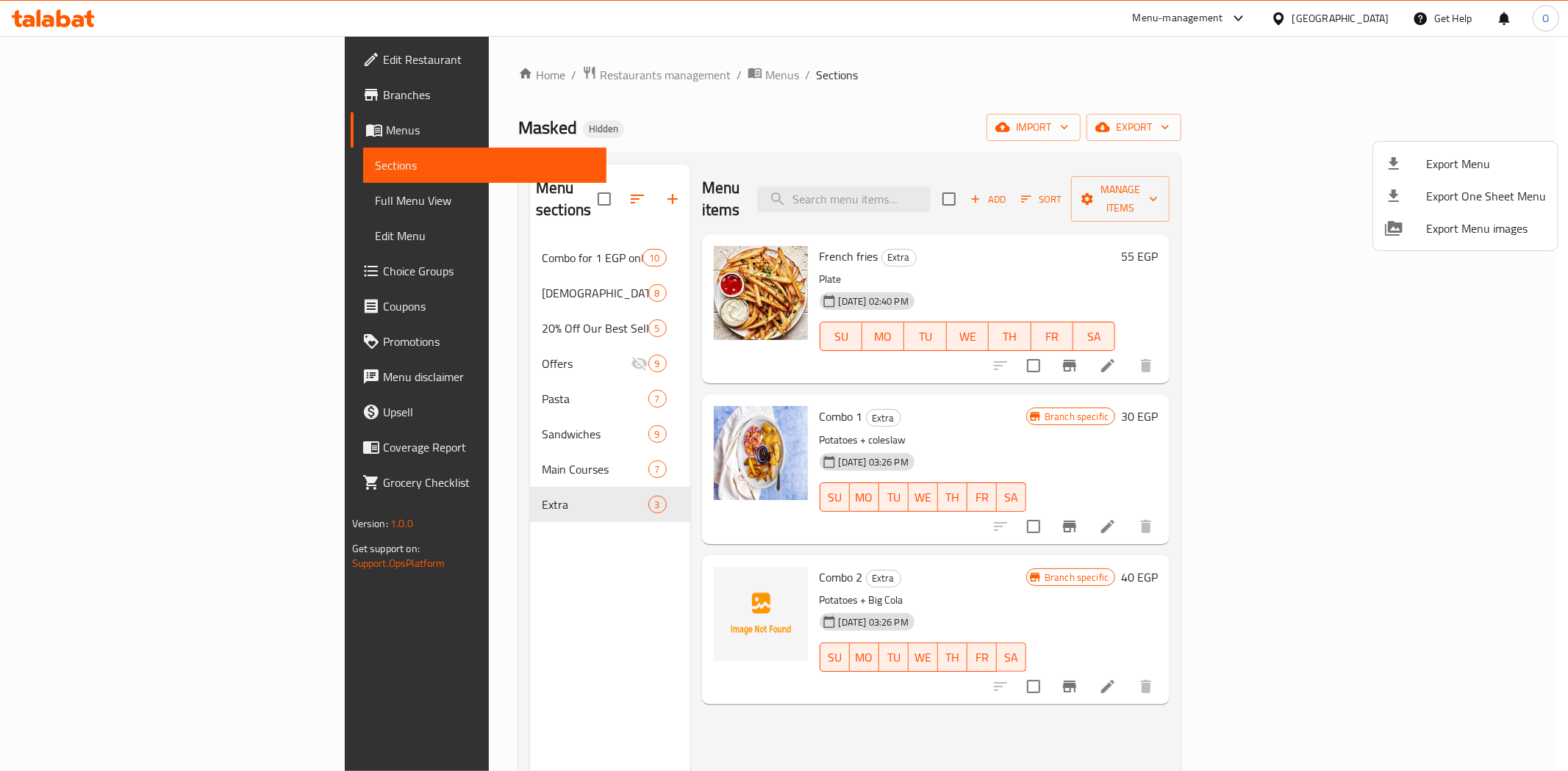
click at [367, 380] on div at bounding box center [784, 385] width 1568 height 771
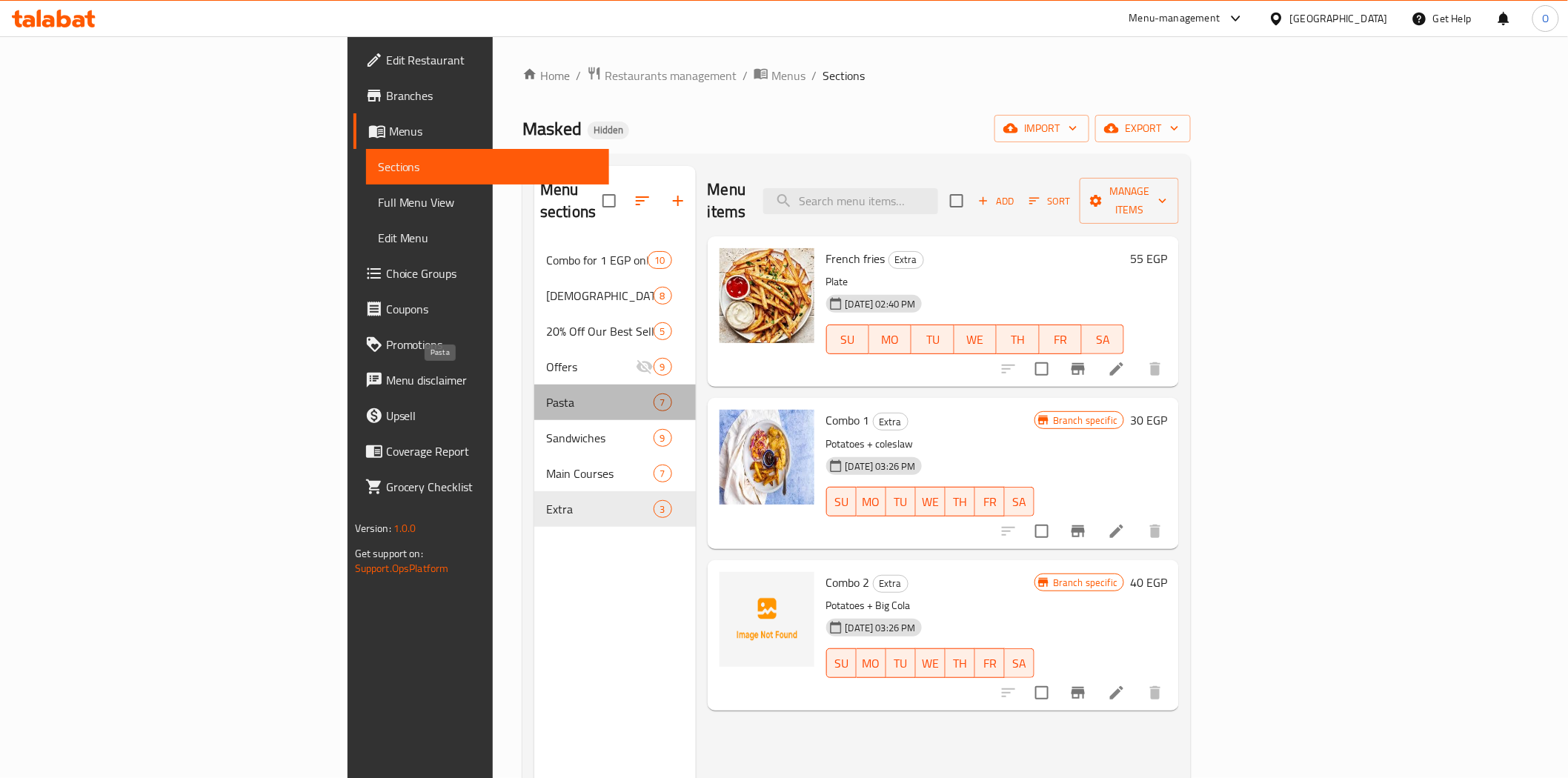
click at [546, 393] on span "Pasta" at bounding box center [599, 402] width 106 height 18
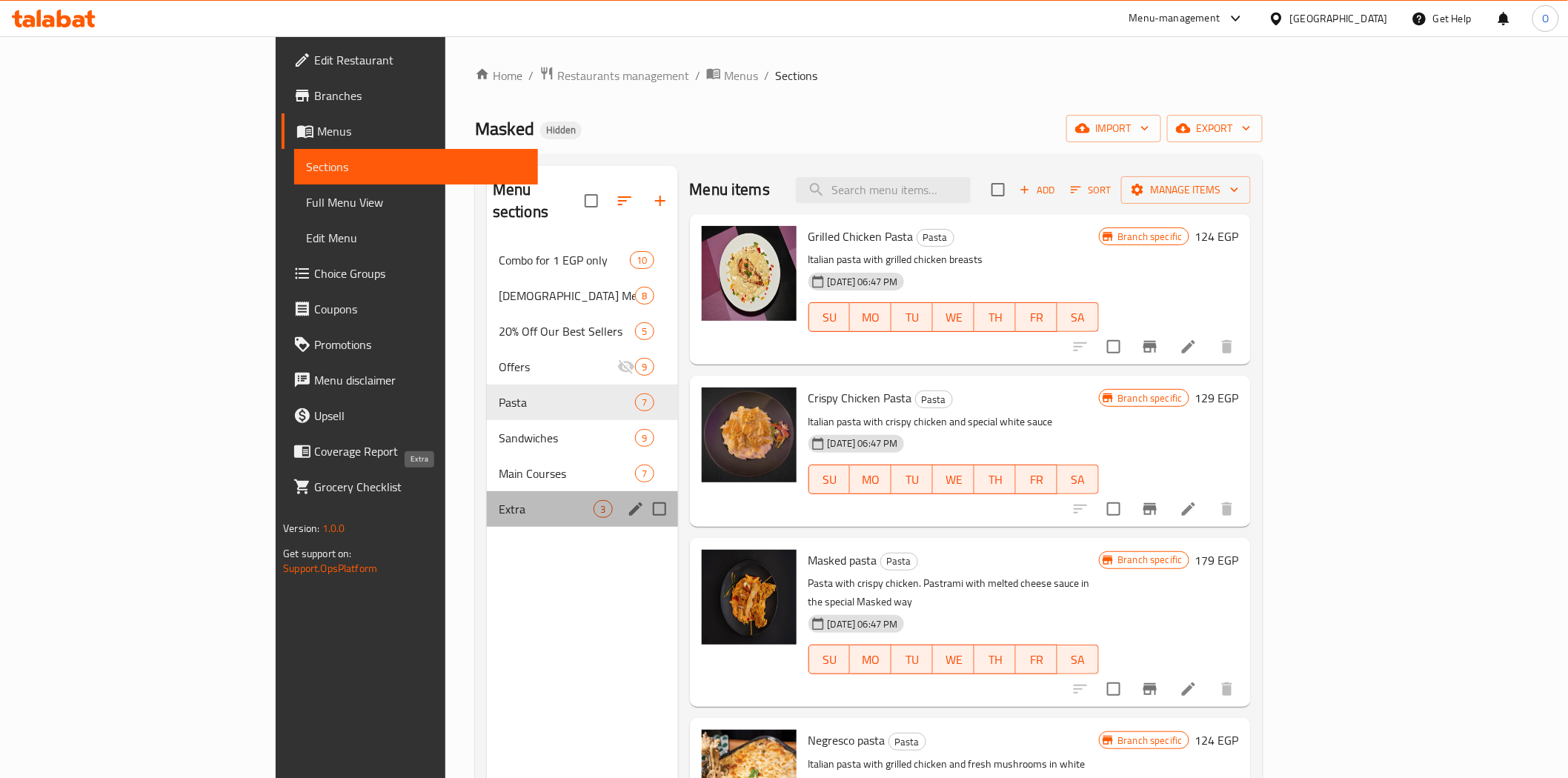
click at [499, 501] on span "Extra" at bounding box center [546, 509] width 95 height 18
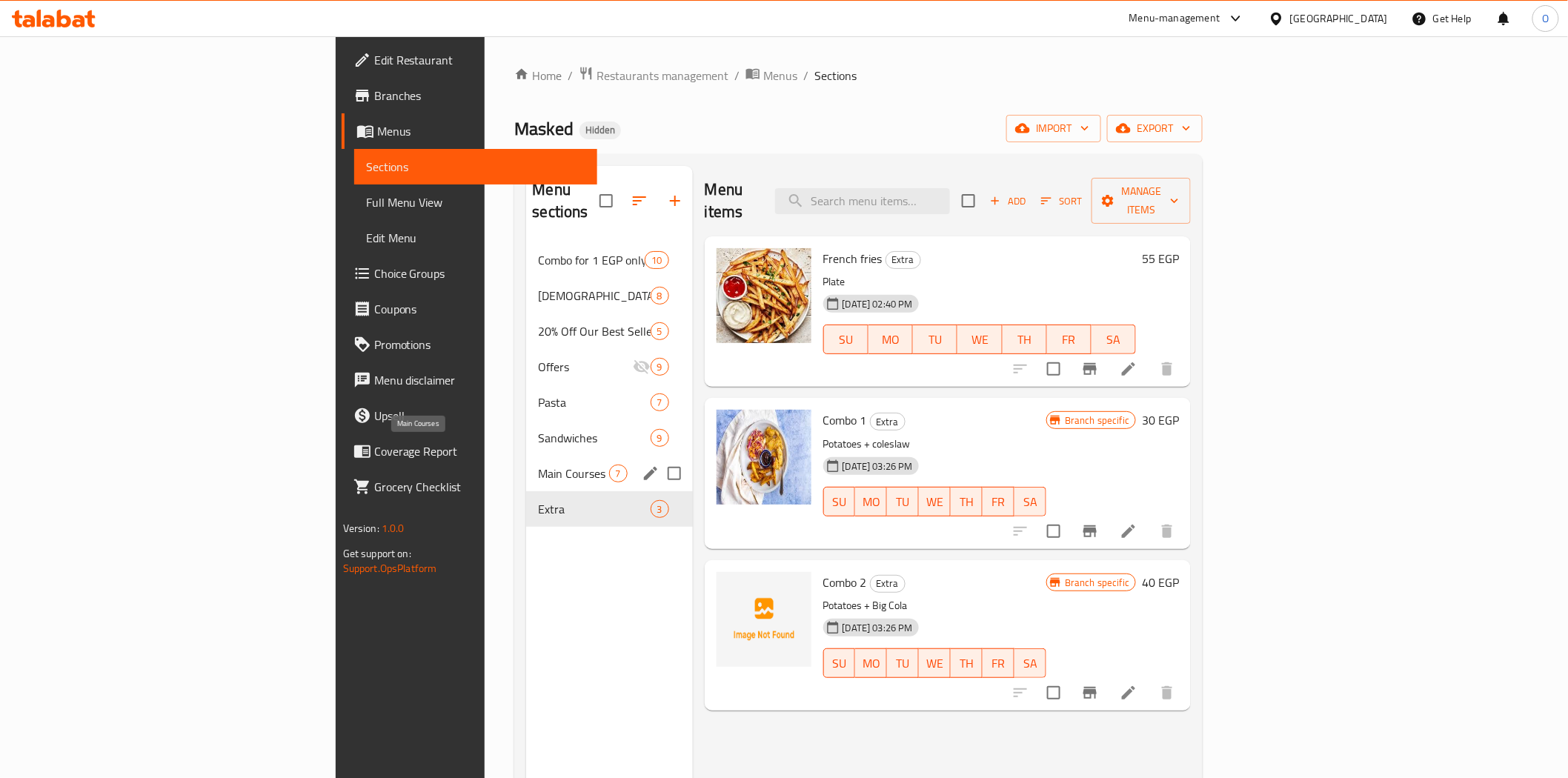
click at [538, 465] on span "Main Courses" at bounding box center [573, 474] width 70 height 18
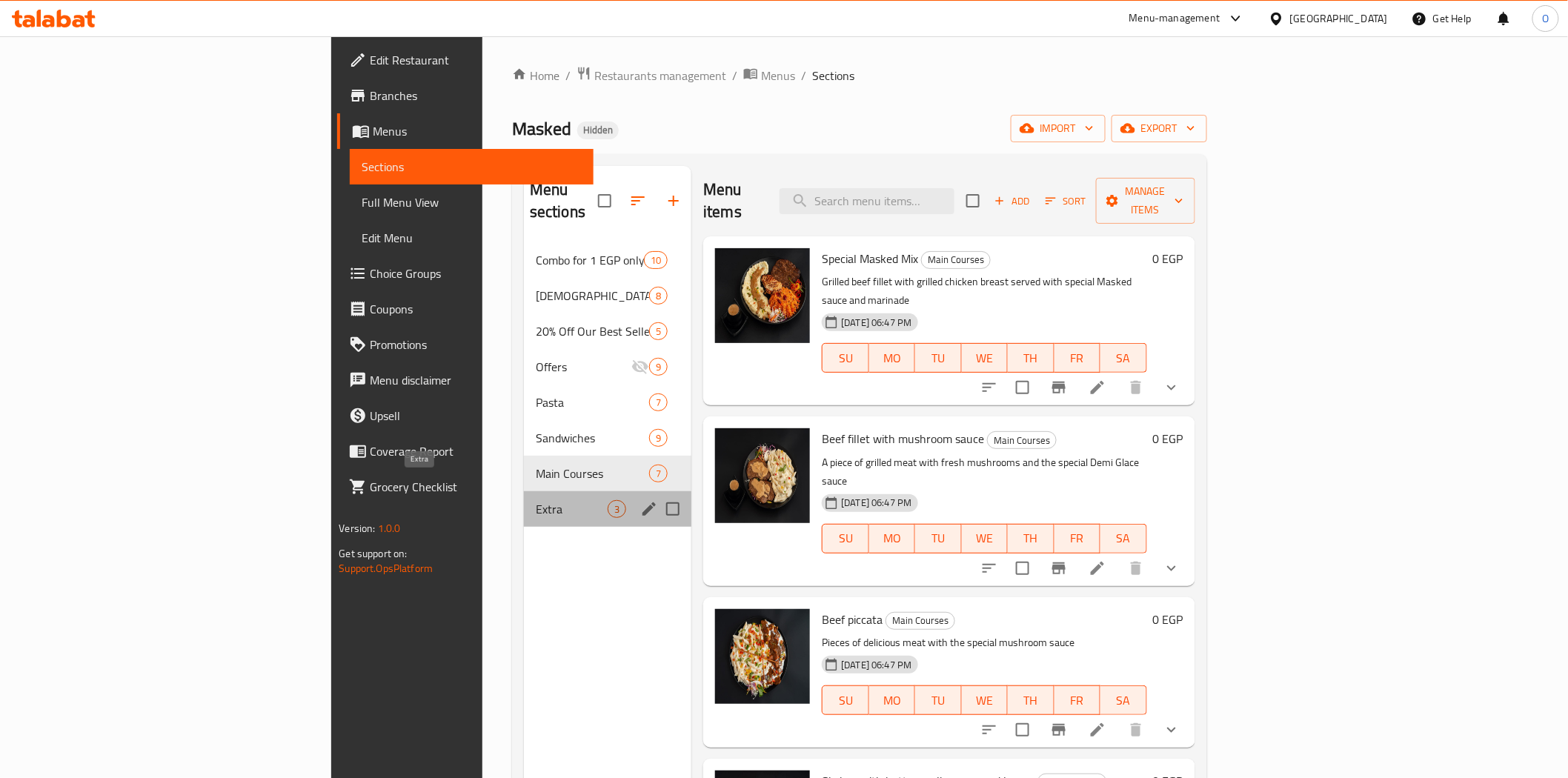
click at [536, 501] on span "Extra" at bounding box center [571, 509] width 72 height 18
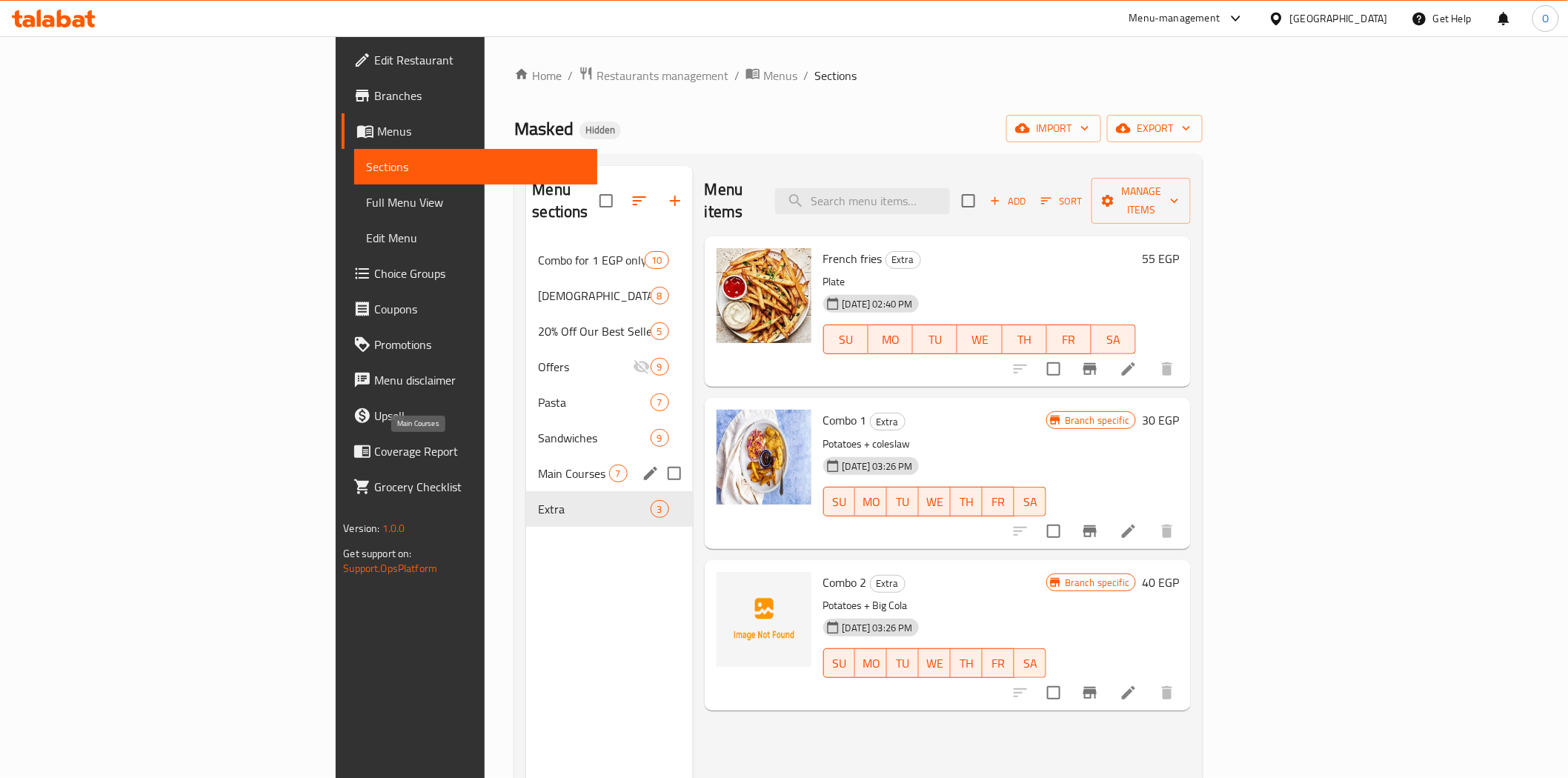
click at [538, 465] on span "Main Courses" at bounding box center [573, 474] width 70 height 18
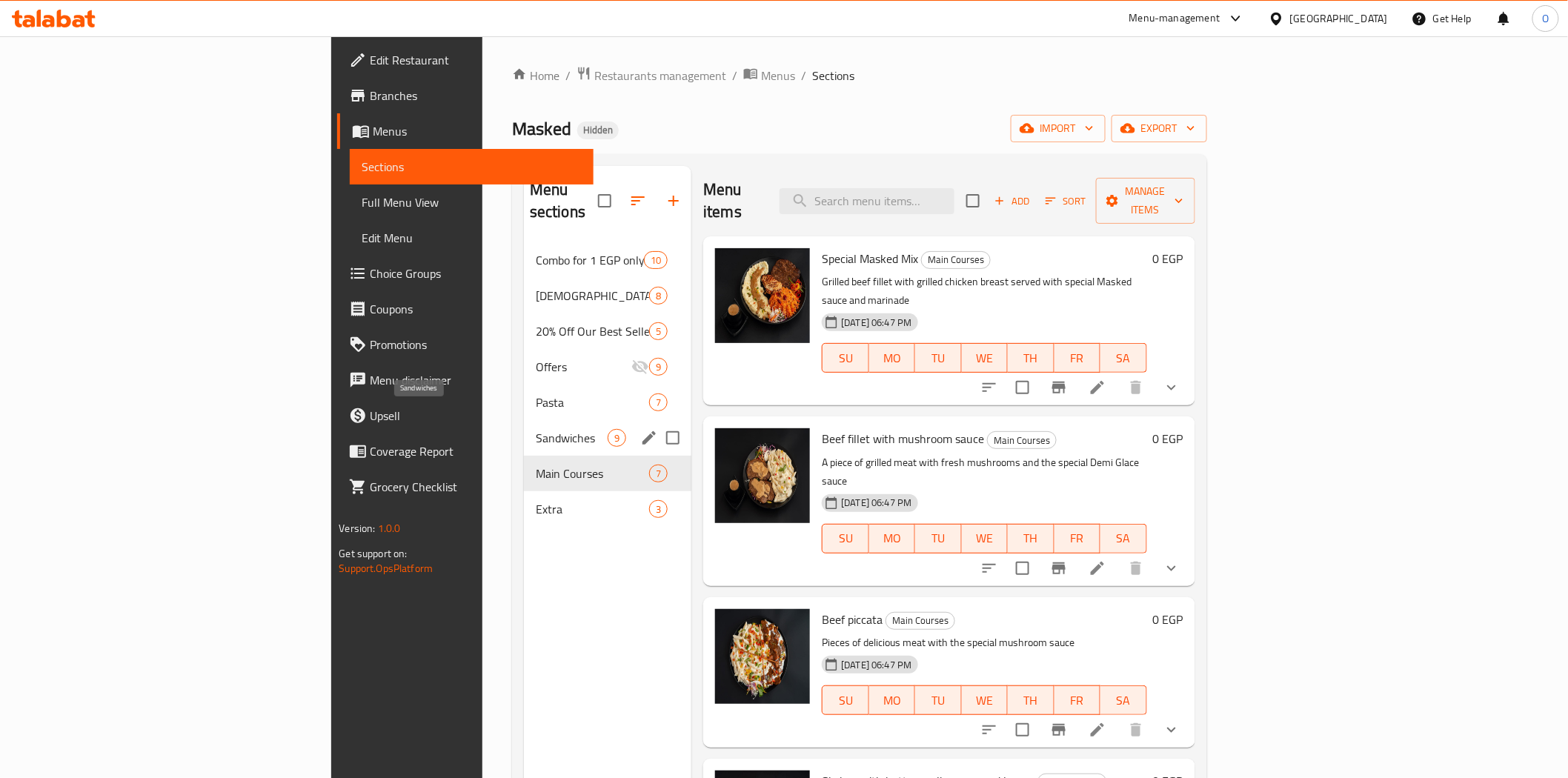
click at [536, 429] on span "Sandwiches" at bounding box center [571, 437] width 72 height 18
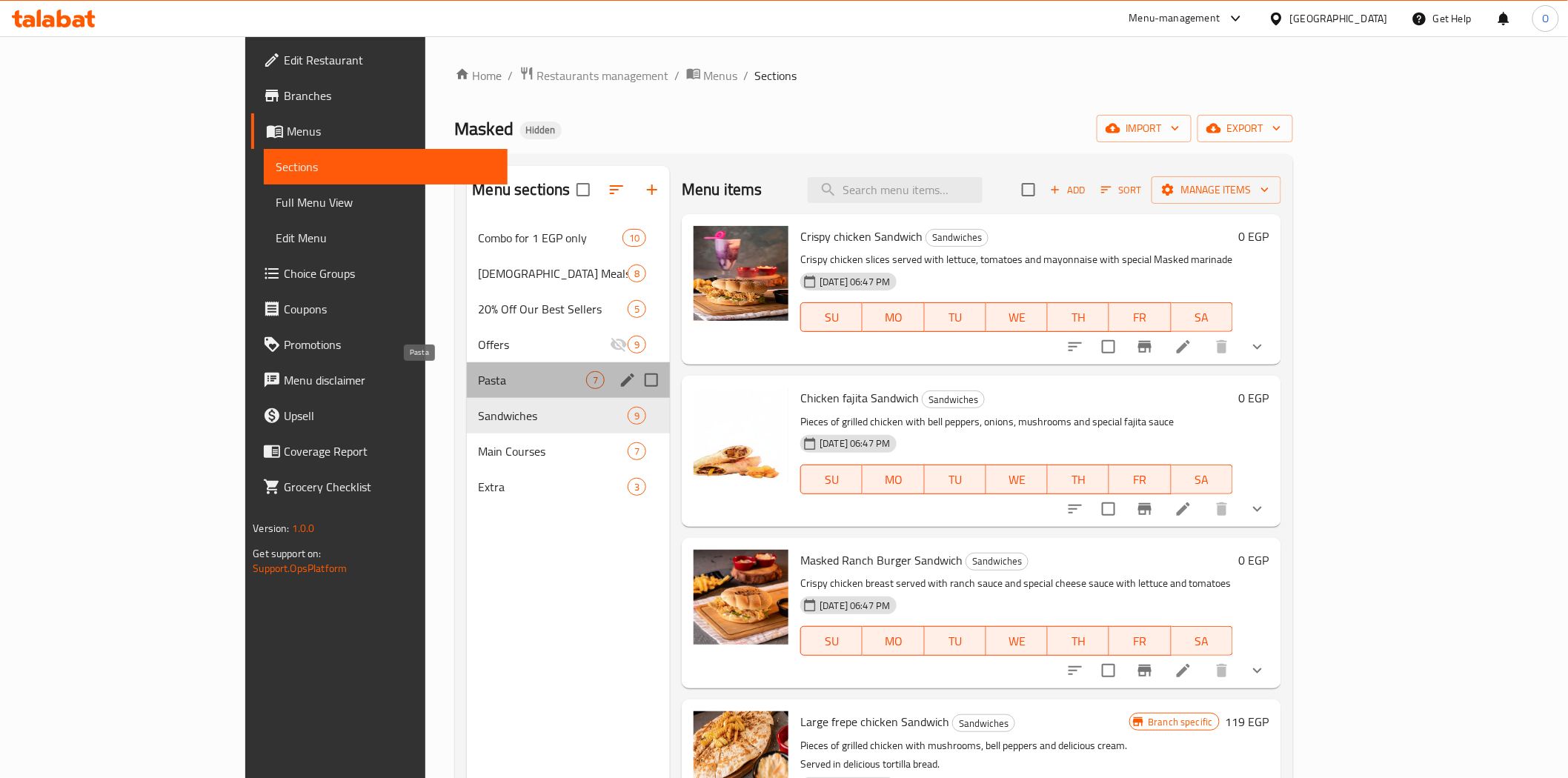
click at [478, 382] on span "Pasta" at bounding box center [532, 380] width 108 height 18
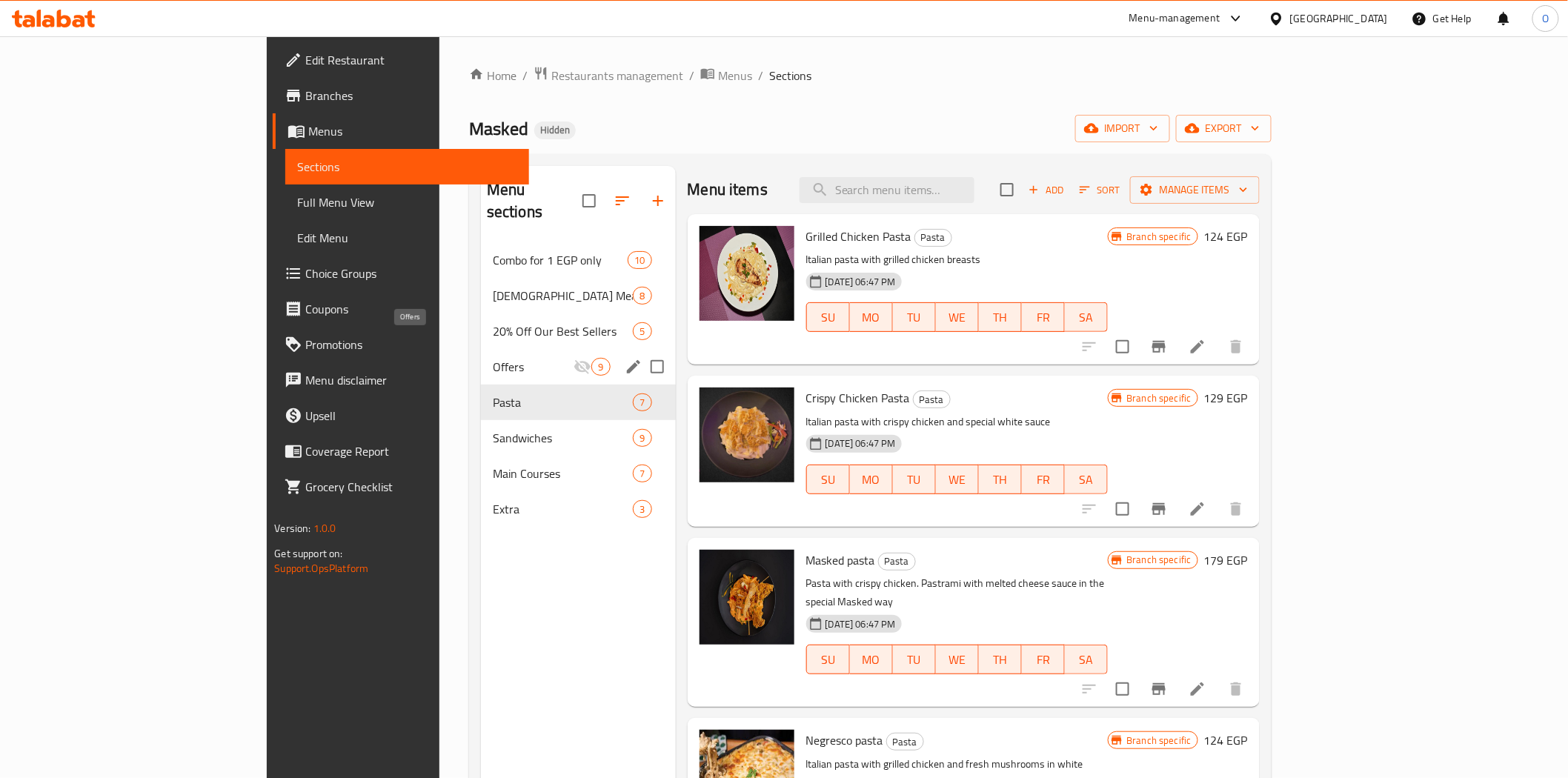
click at [492, 358] on span "Offers" at bounding box center [533, 367] width 81 height 18
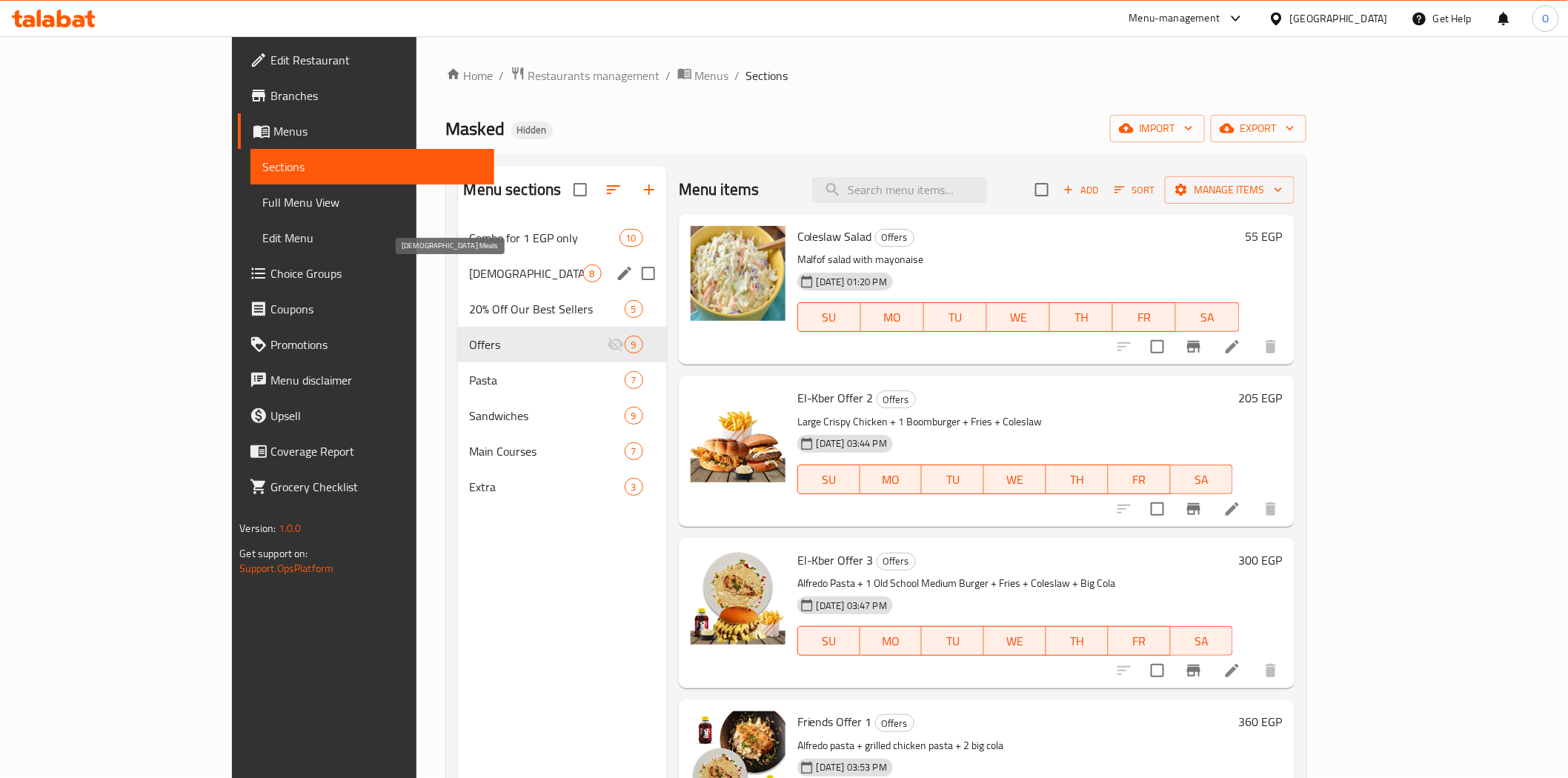
click at [470, 274] on span "[DEMOGRAPHIC_DATA] Meals" at bounding box center [526, 274] width 113 height 18
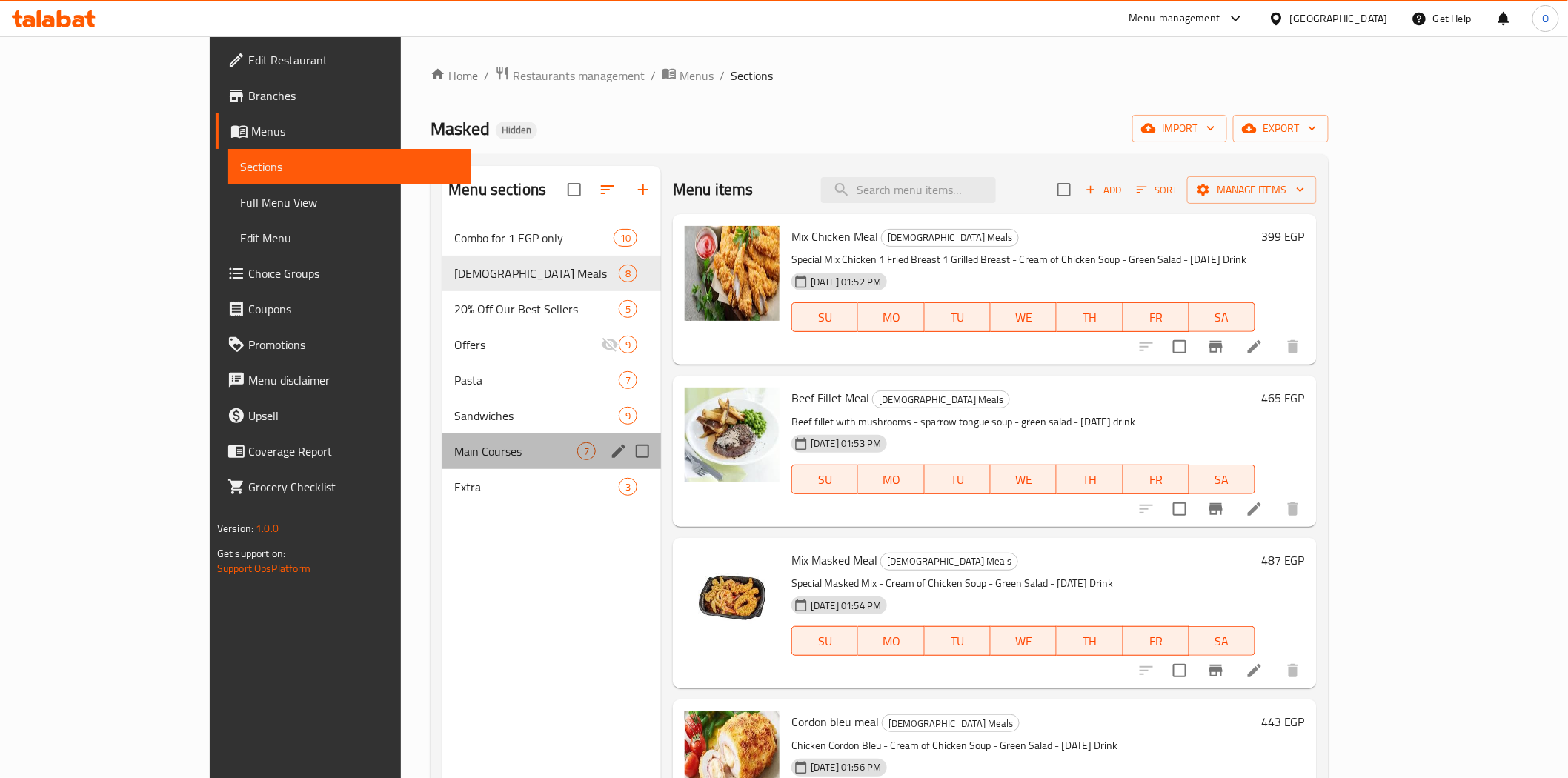
click at [442, 463] on div "Main Courses 7" at bounding box center [551, 451] width 218 height 35
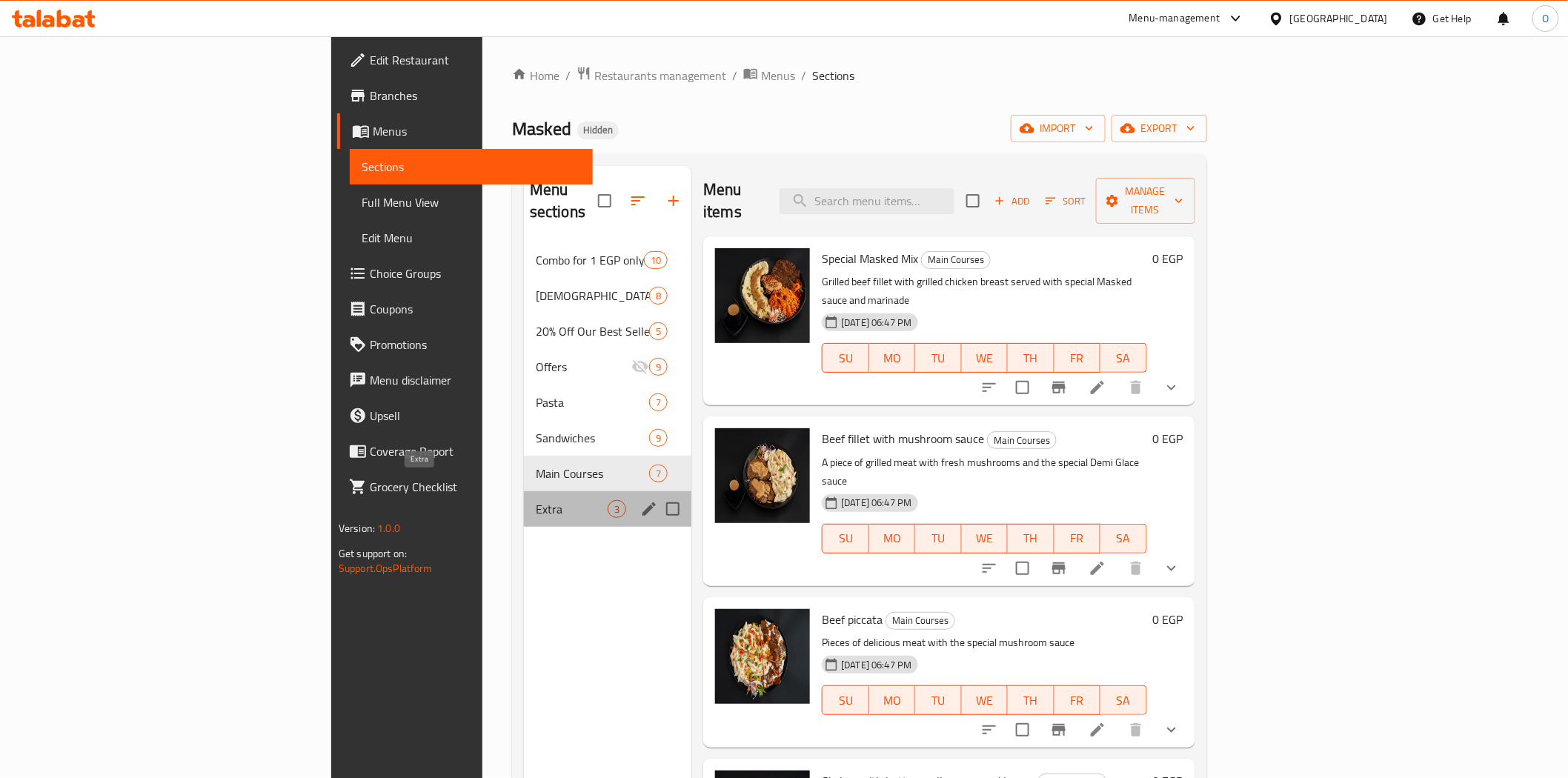
click at [536, 501] on span "Extra" at bounding box center [571, 509] width 72 height 18
